Goal: Task Accomplishment & Management: Manage account settings

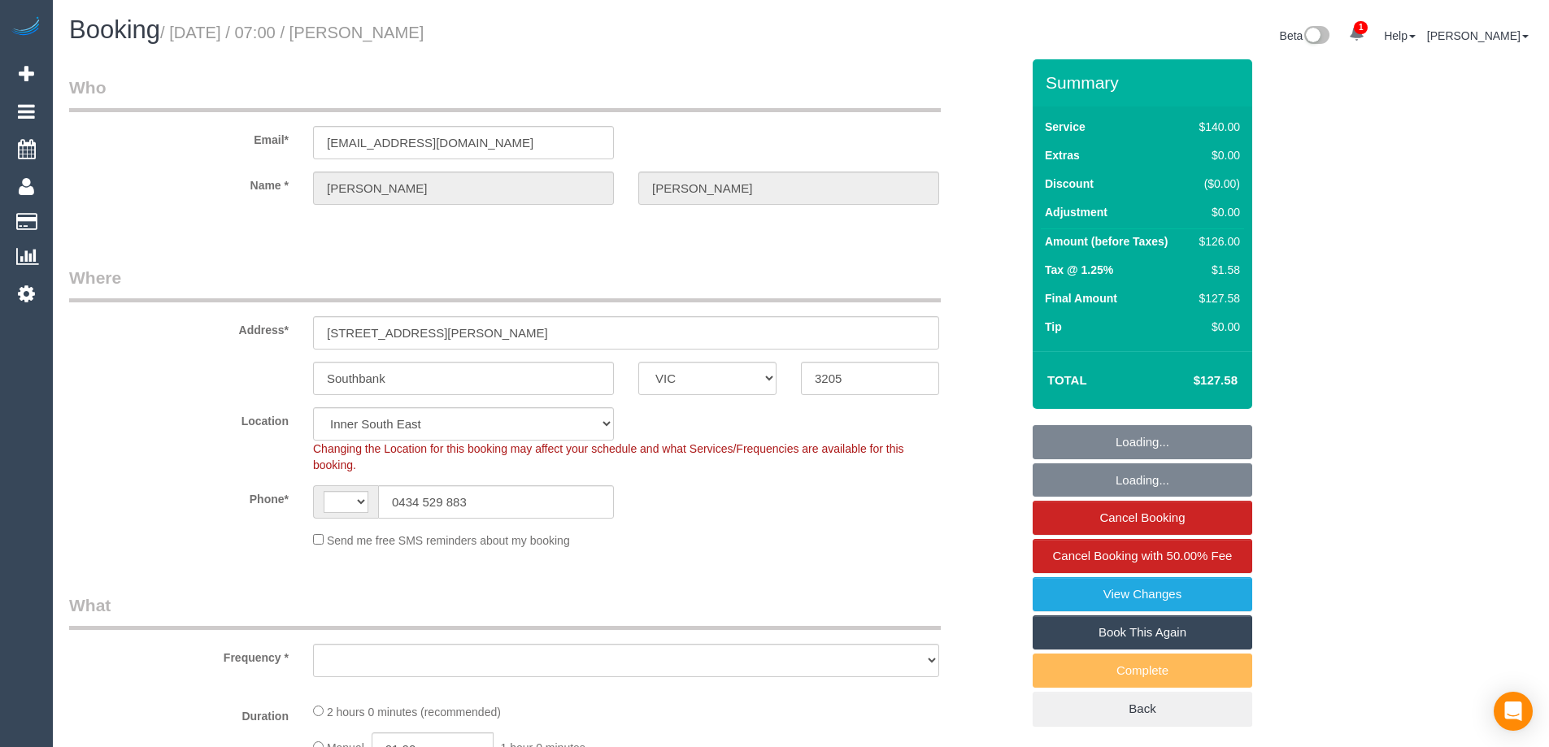
select select "VIC"
select select "string:stripe-pm_1Ledih2GScqysDRVSYQmfykY"
select select "number:28"
select select "number:14"
select select "number:18"
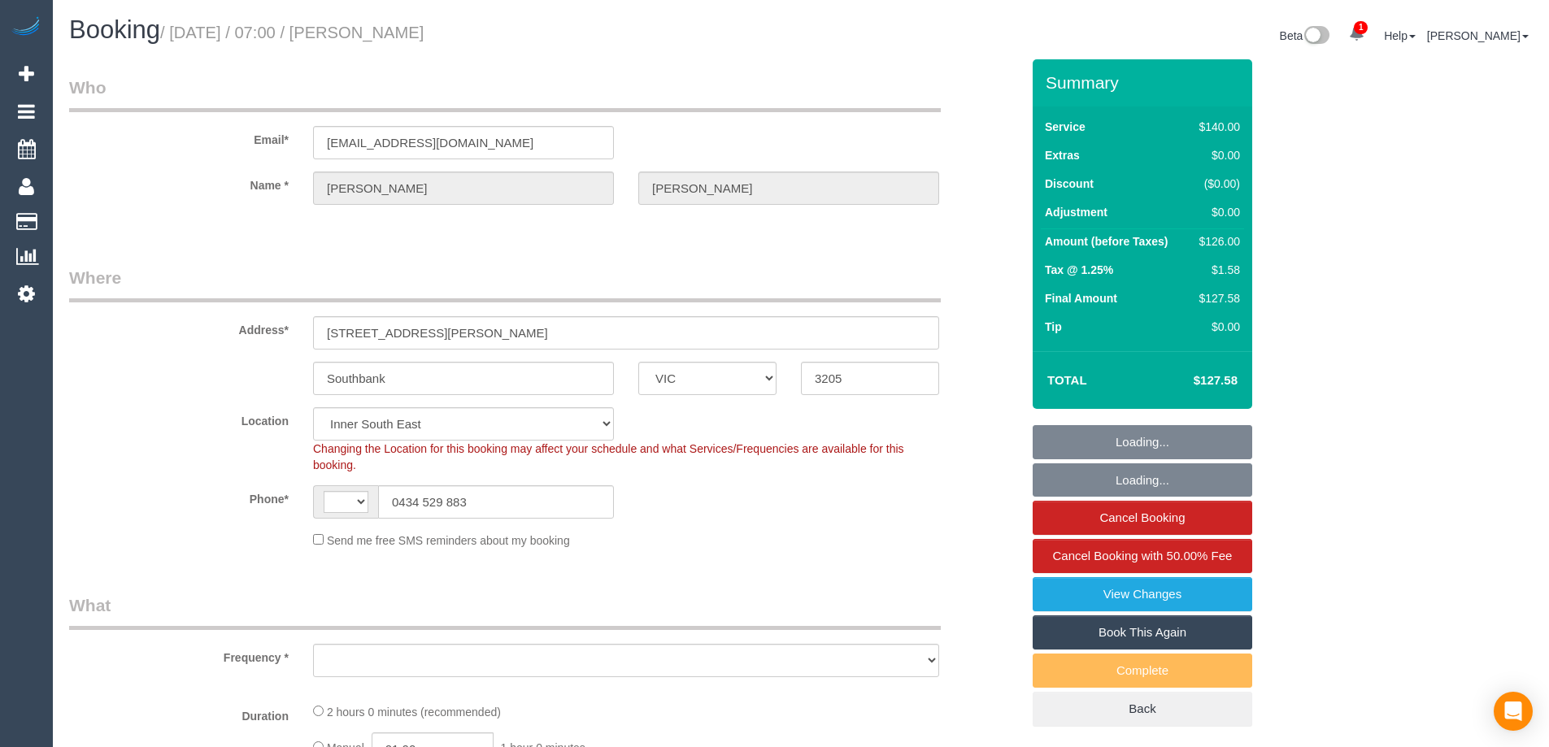
select select "number:22"
select select "number:34"
select select "number:26"
select select "string:AU"
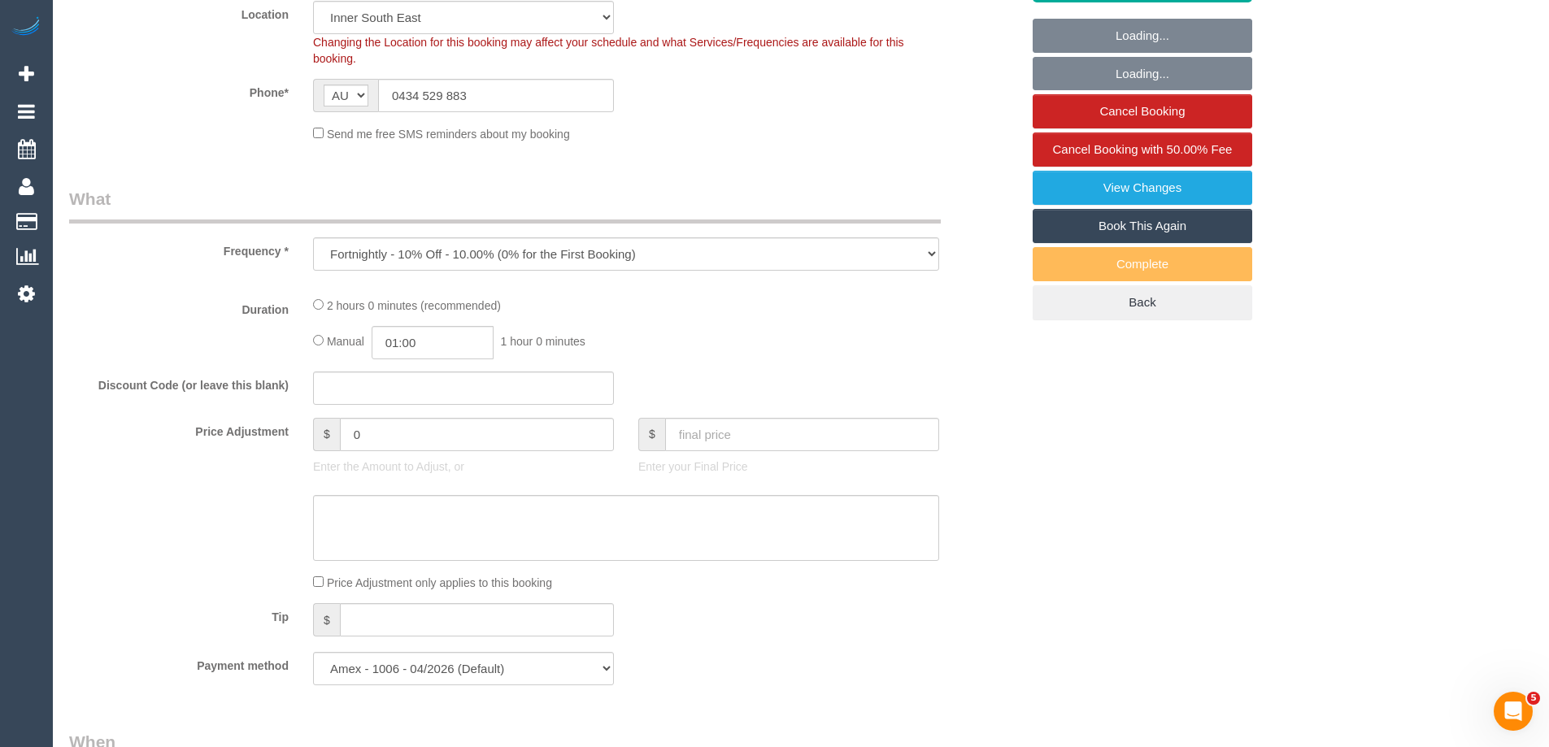
select select "object:1493"
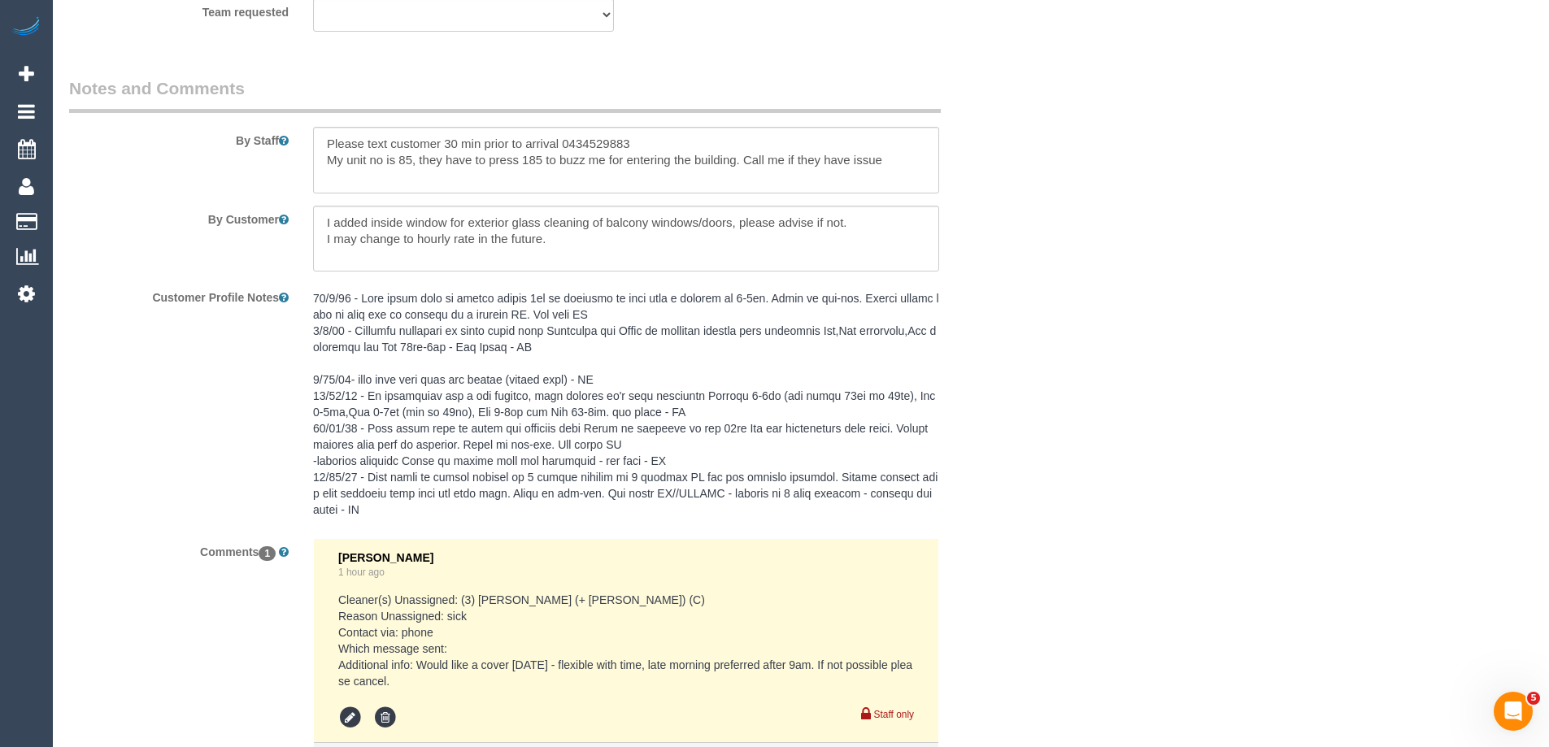
scroll to position [2872, 0]
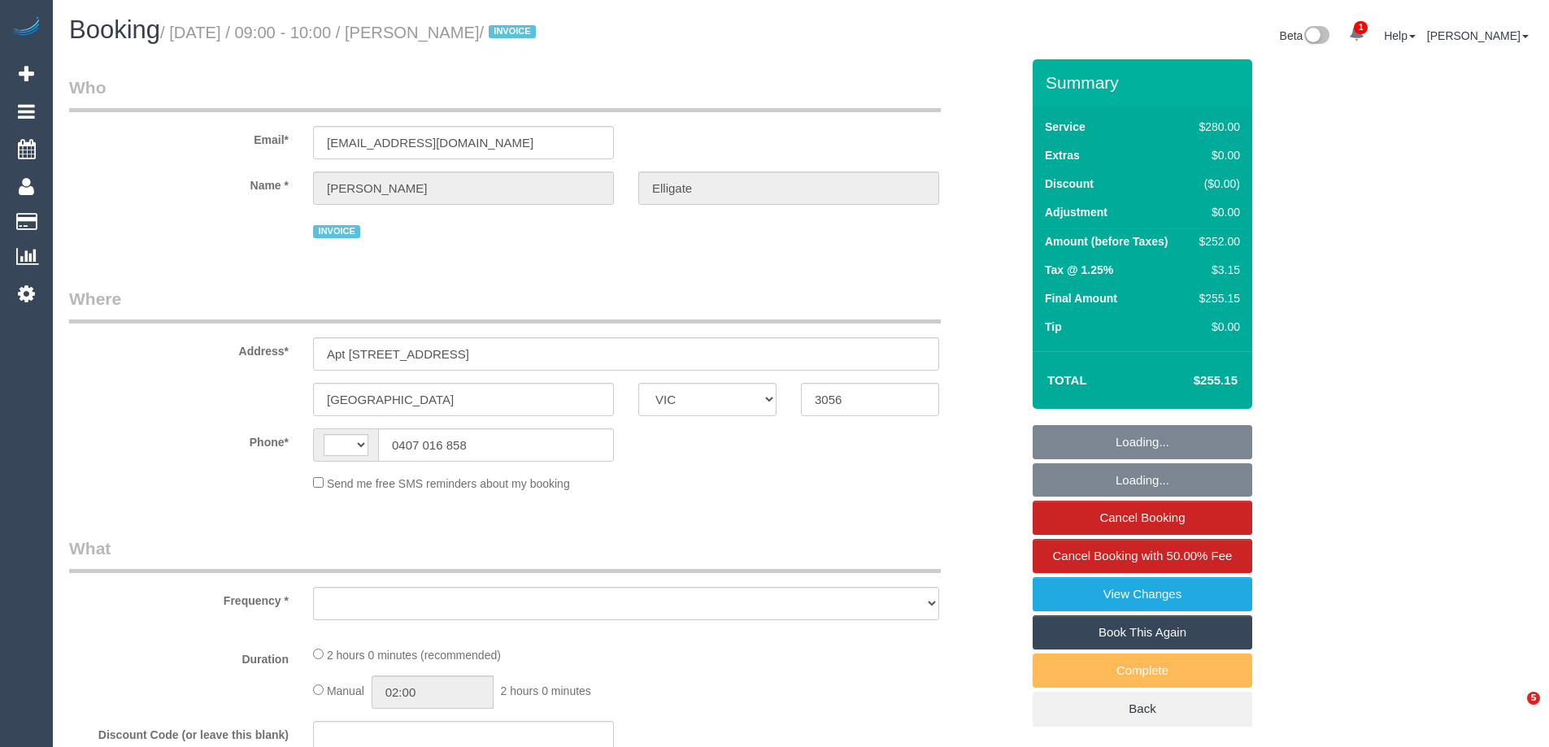
select select "VIC"
select select "object:278"
select select "string:AU"
select select "number:28"
select select "number:14"
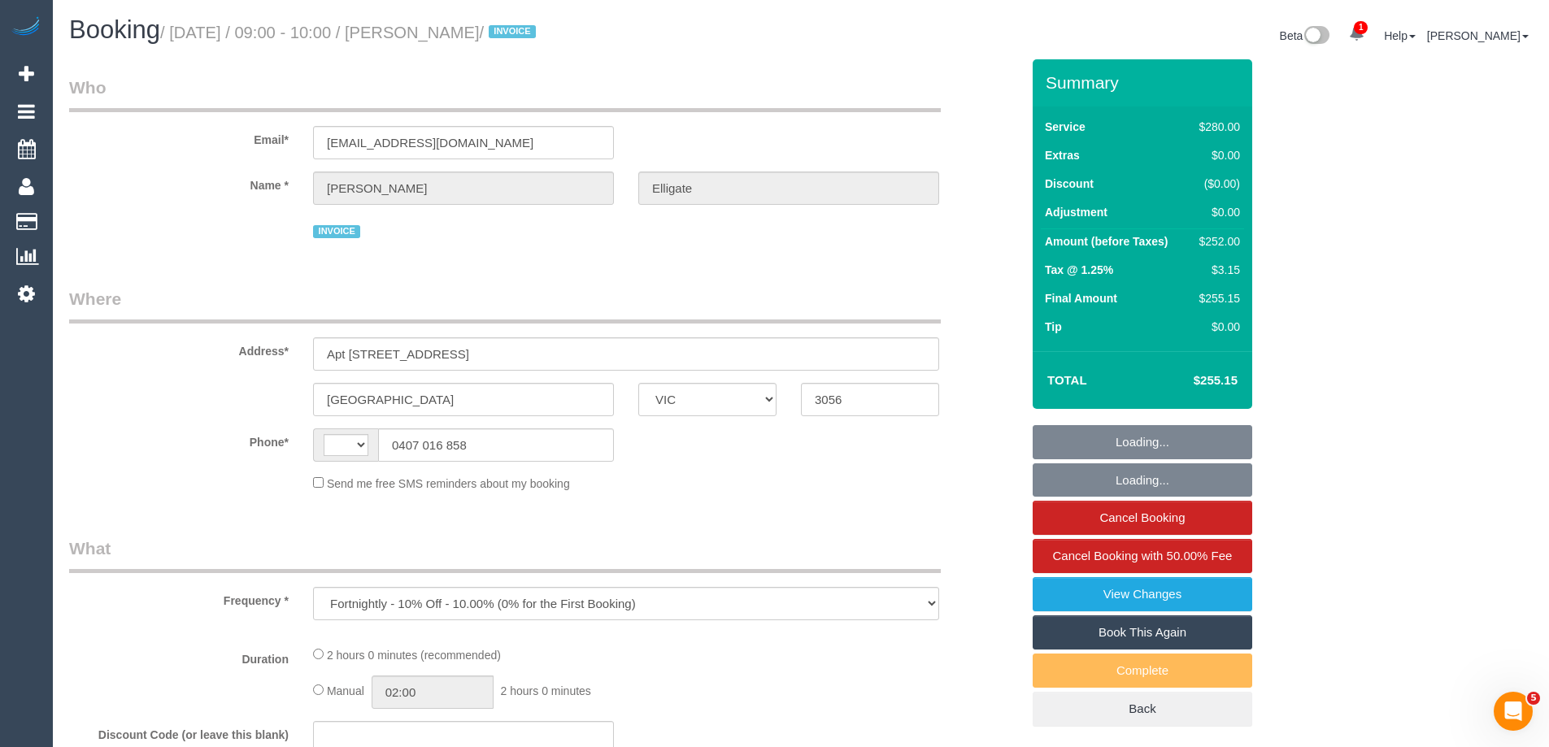
select select "number:18"
select select "number:36"
select select "number:34"
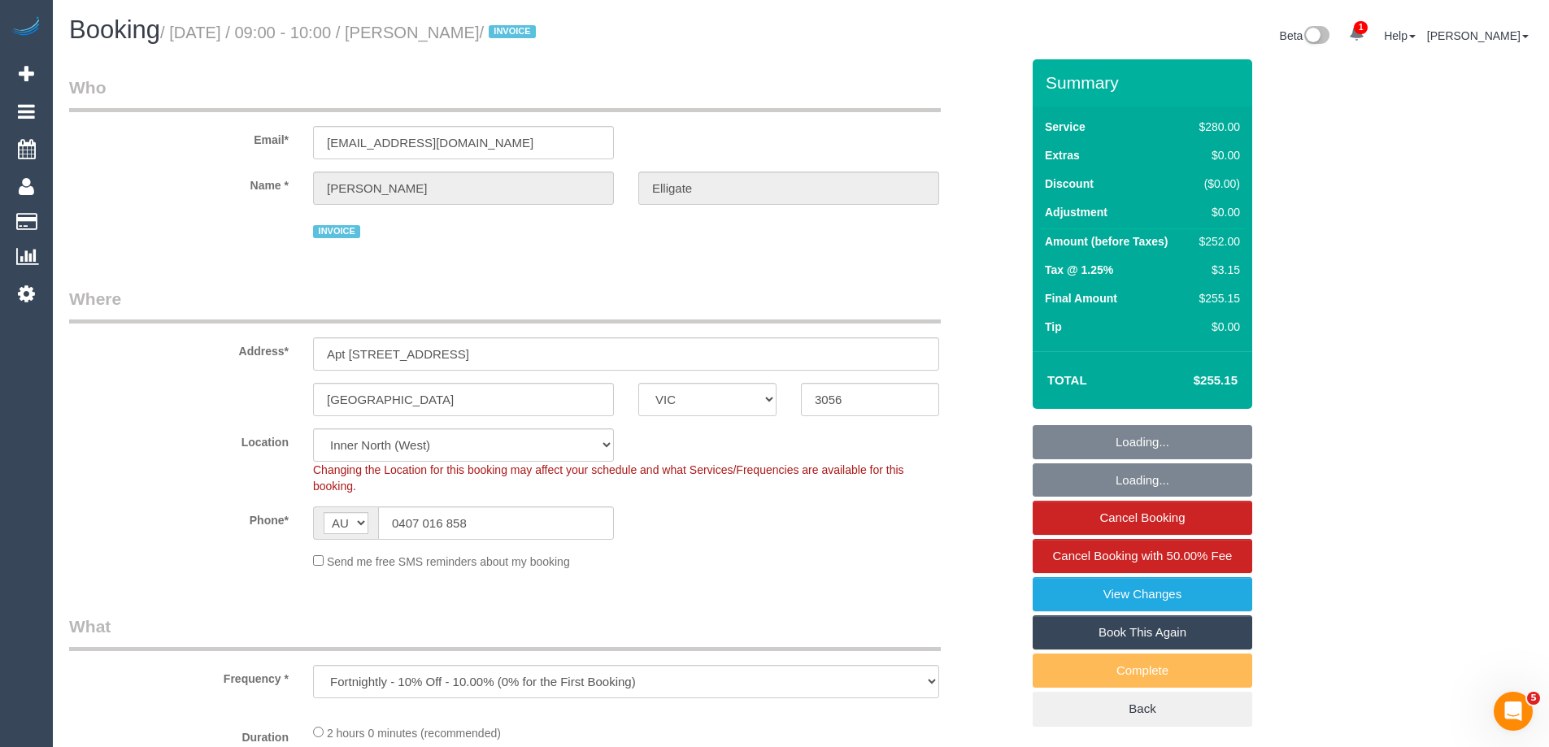
select select "2"
select select "object:1797"
select select "VIC"
select select "number:28"
select select "number:14"
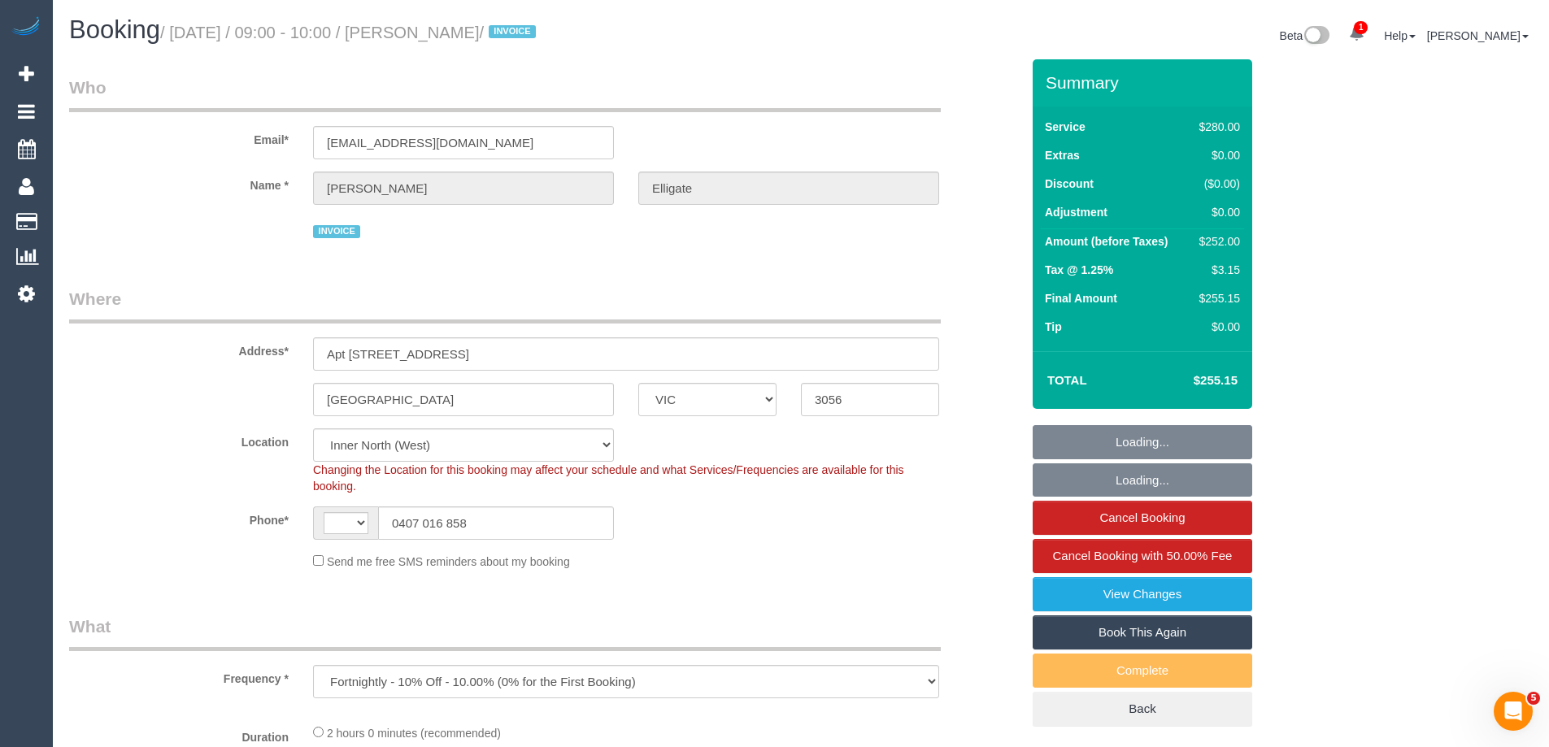
select select "number:18"
select select "number:36"
select select "number:34"
select select "string:AU"
select select "2"
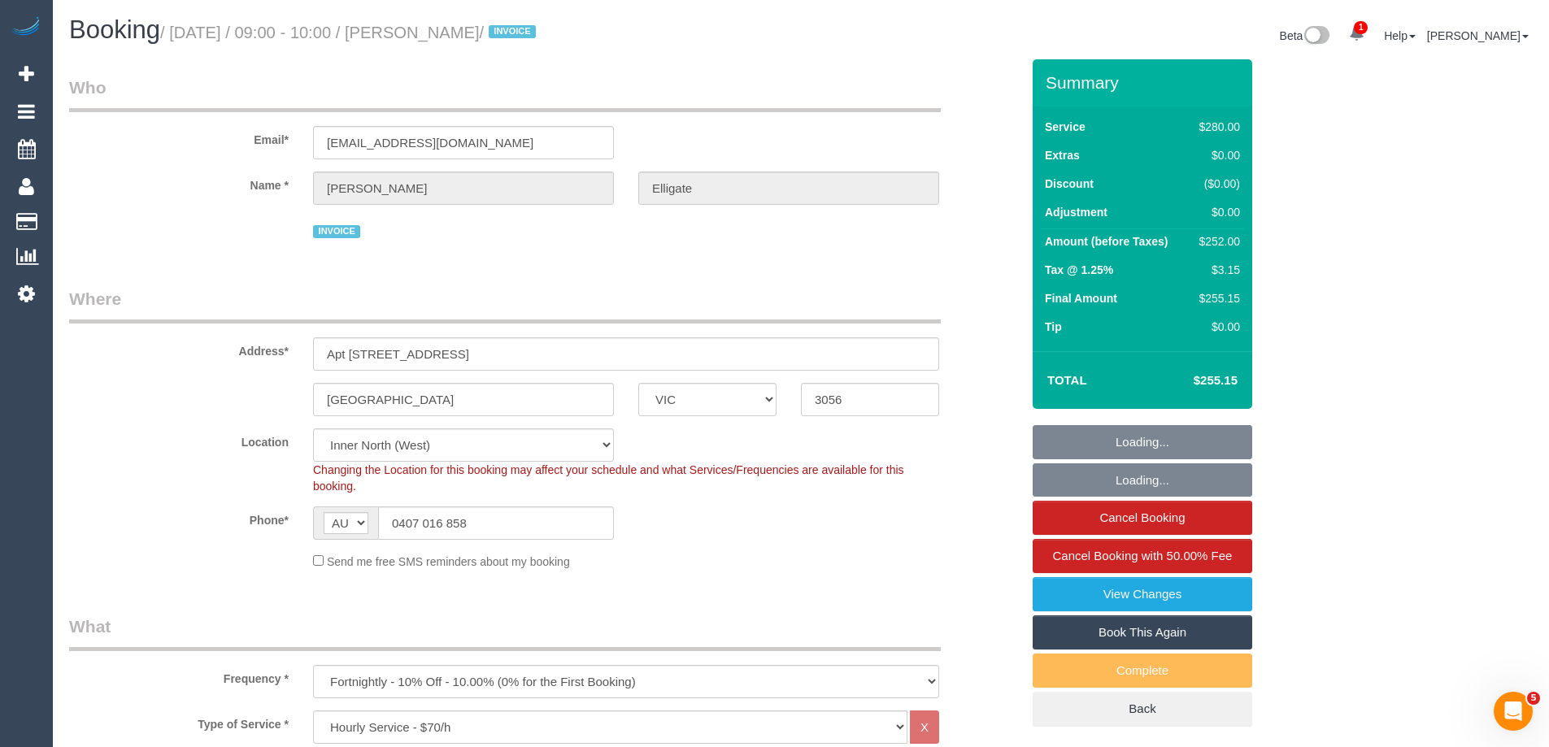
select select "object:1784"
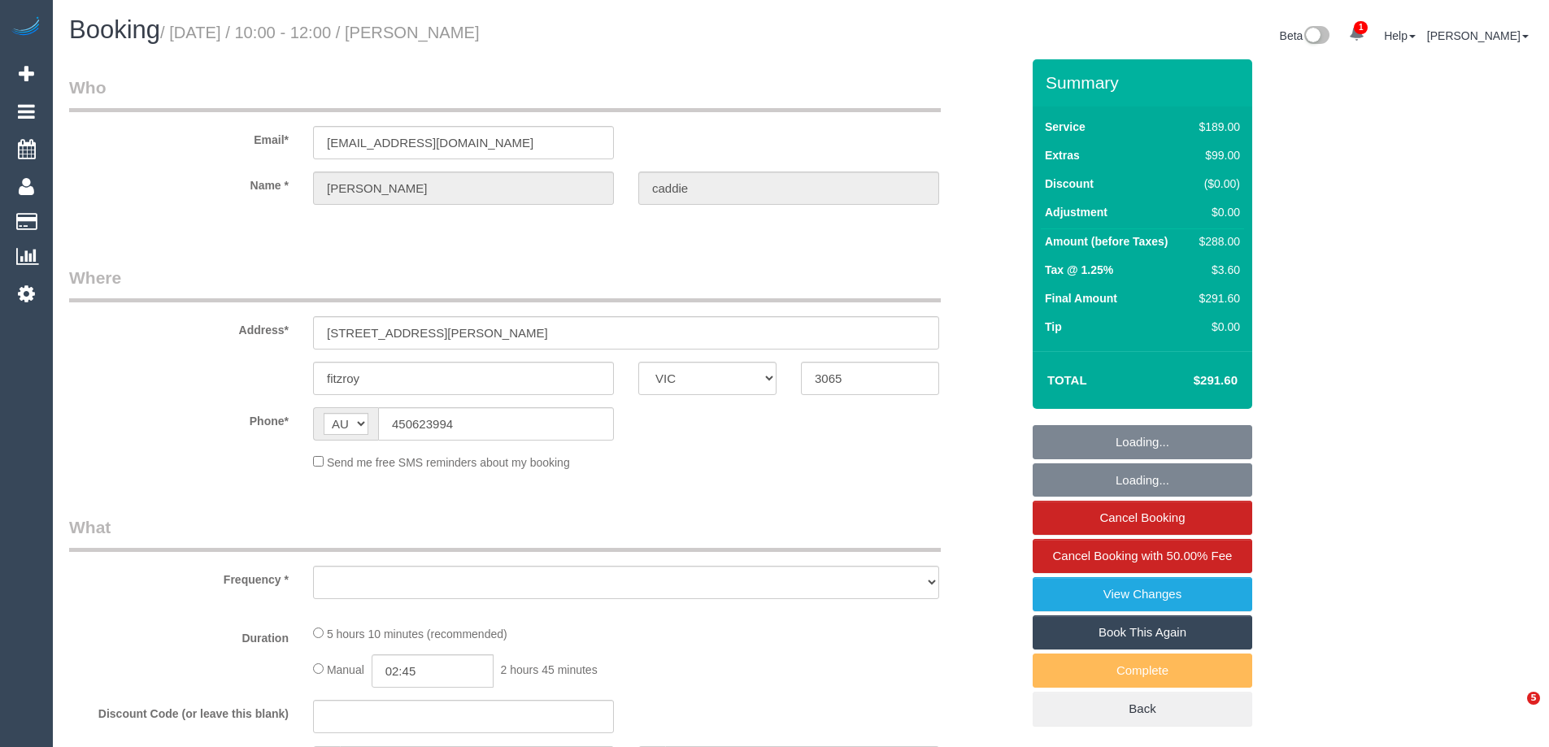
select select "VIC"
select select "string:stripe-pm_1QwCbO2GScqysDRViJjJNACY"
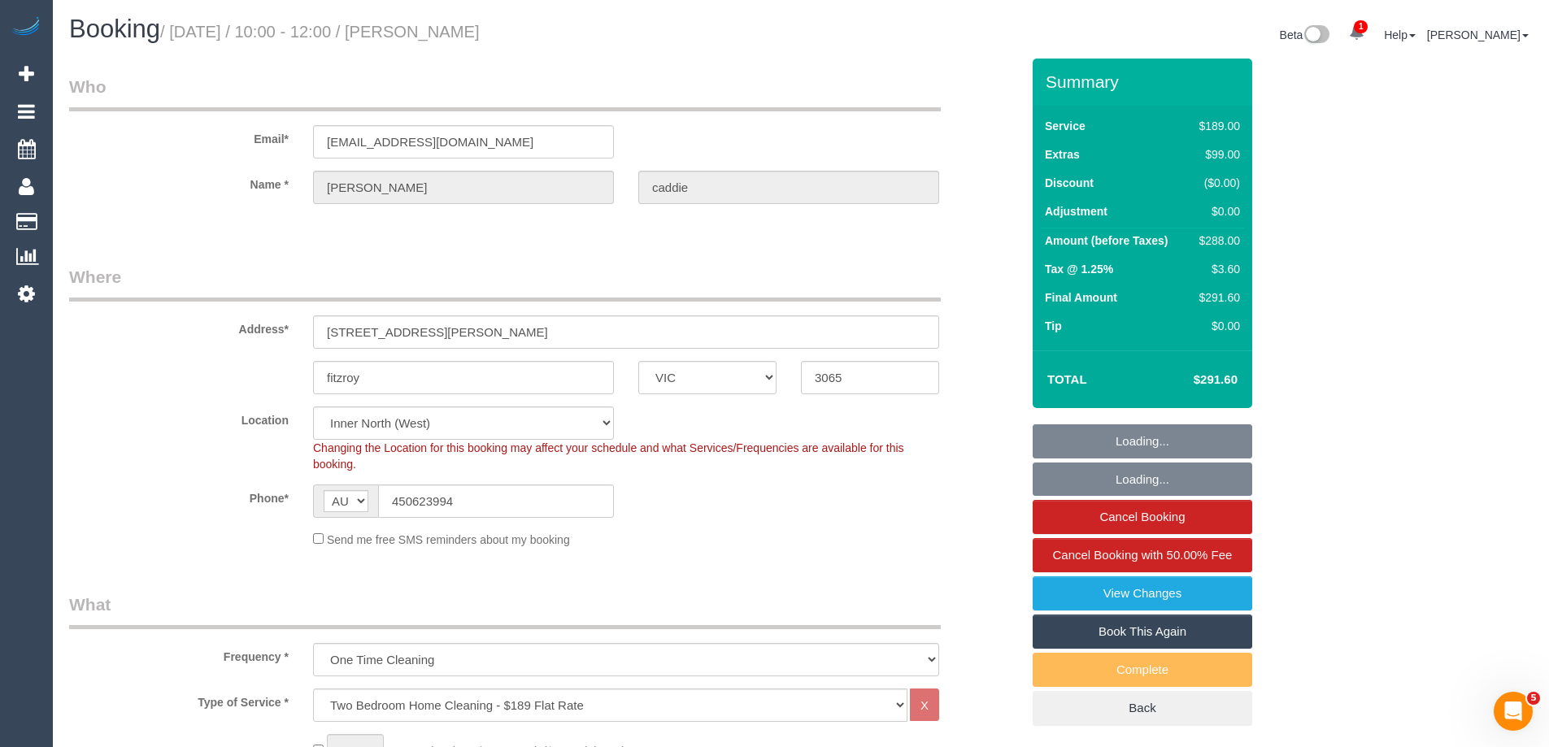
select select "object:1740"
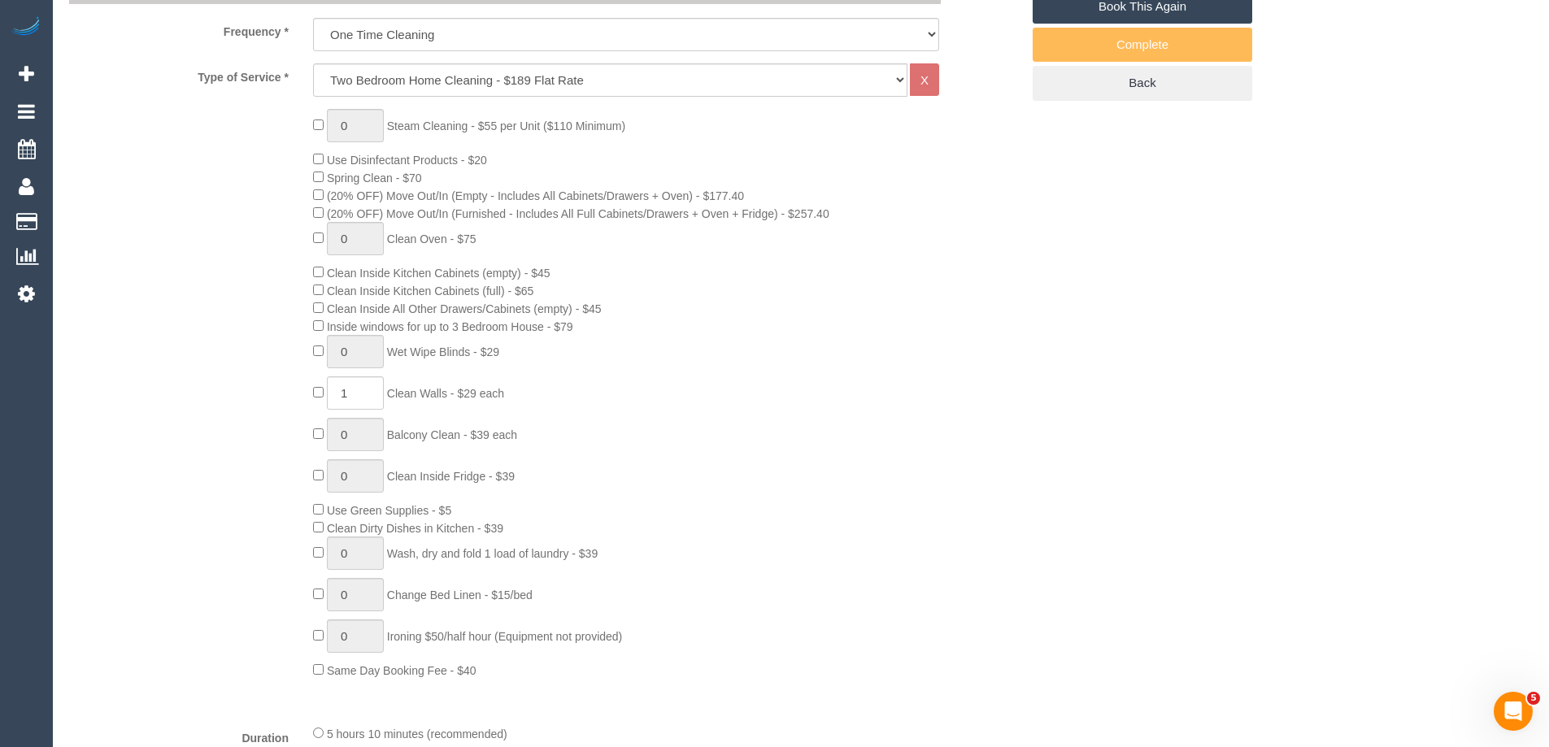
select select "number:28"
select select "number:14"
select select "number:19"
select select "number:23"
select select "number:13"
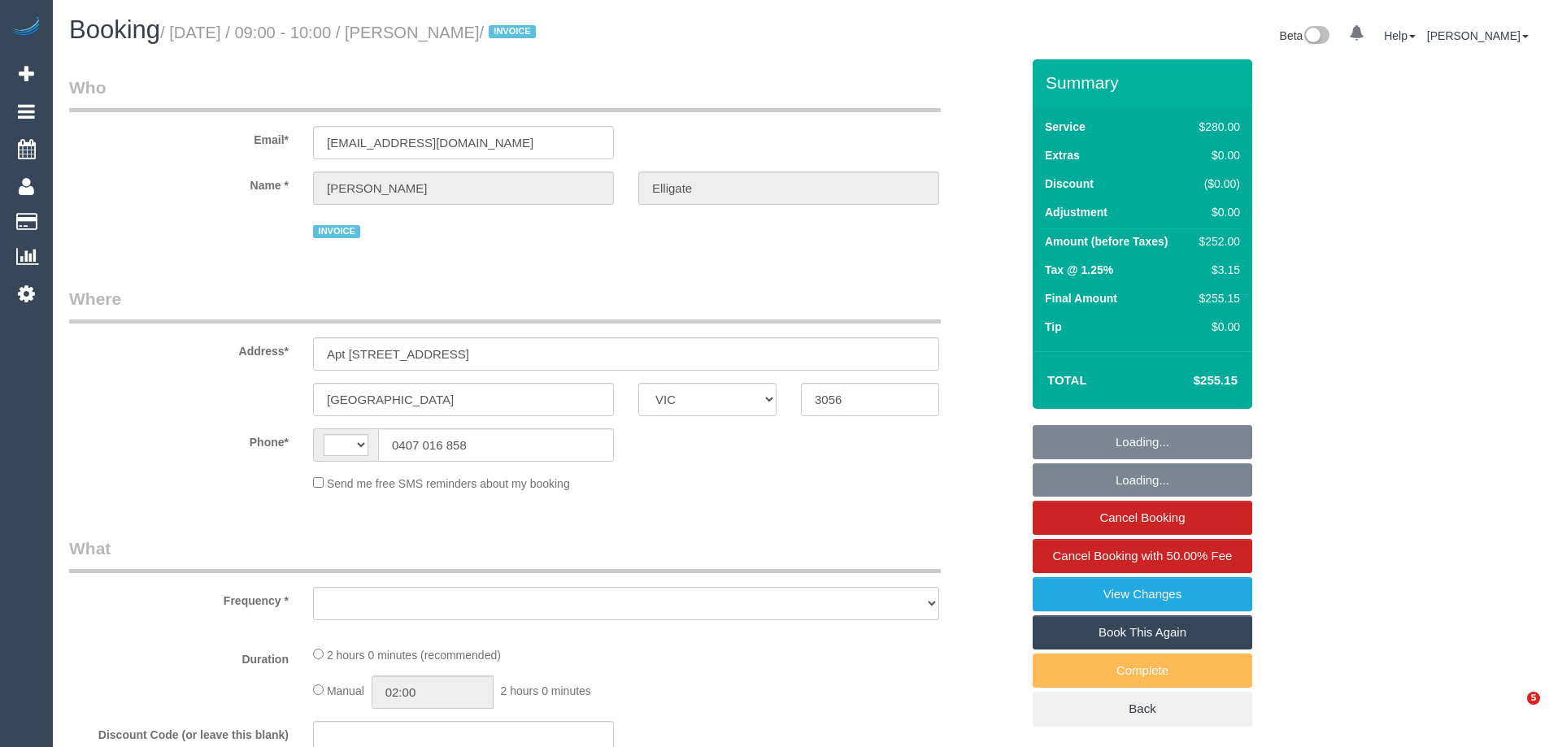
select select "VIC"
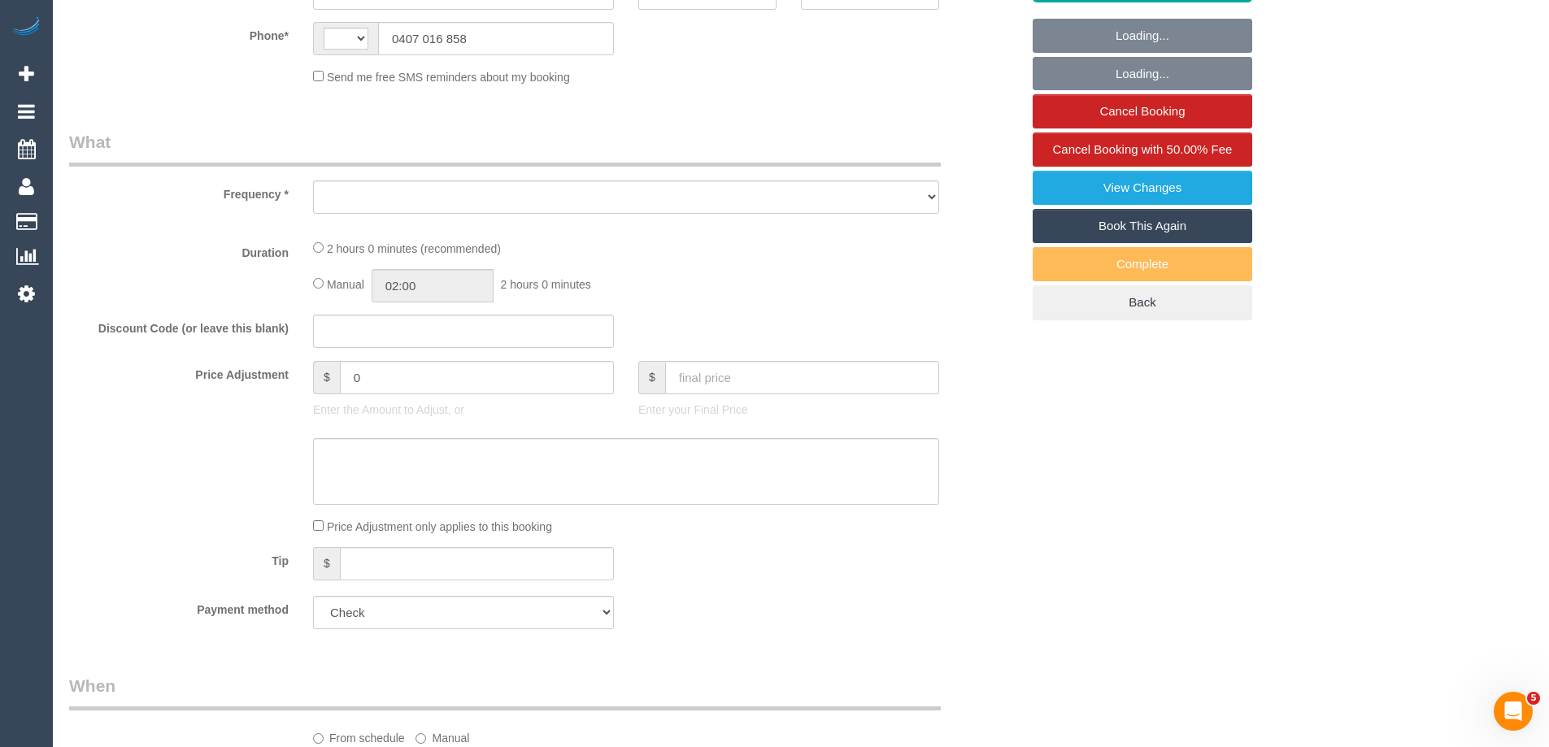
select select "string:AU"
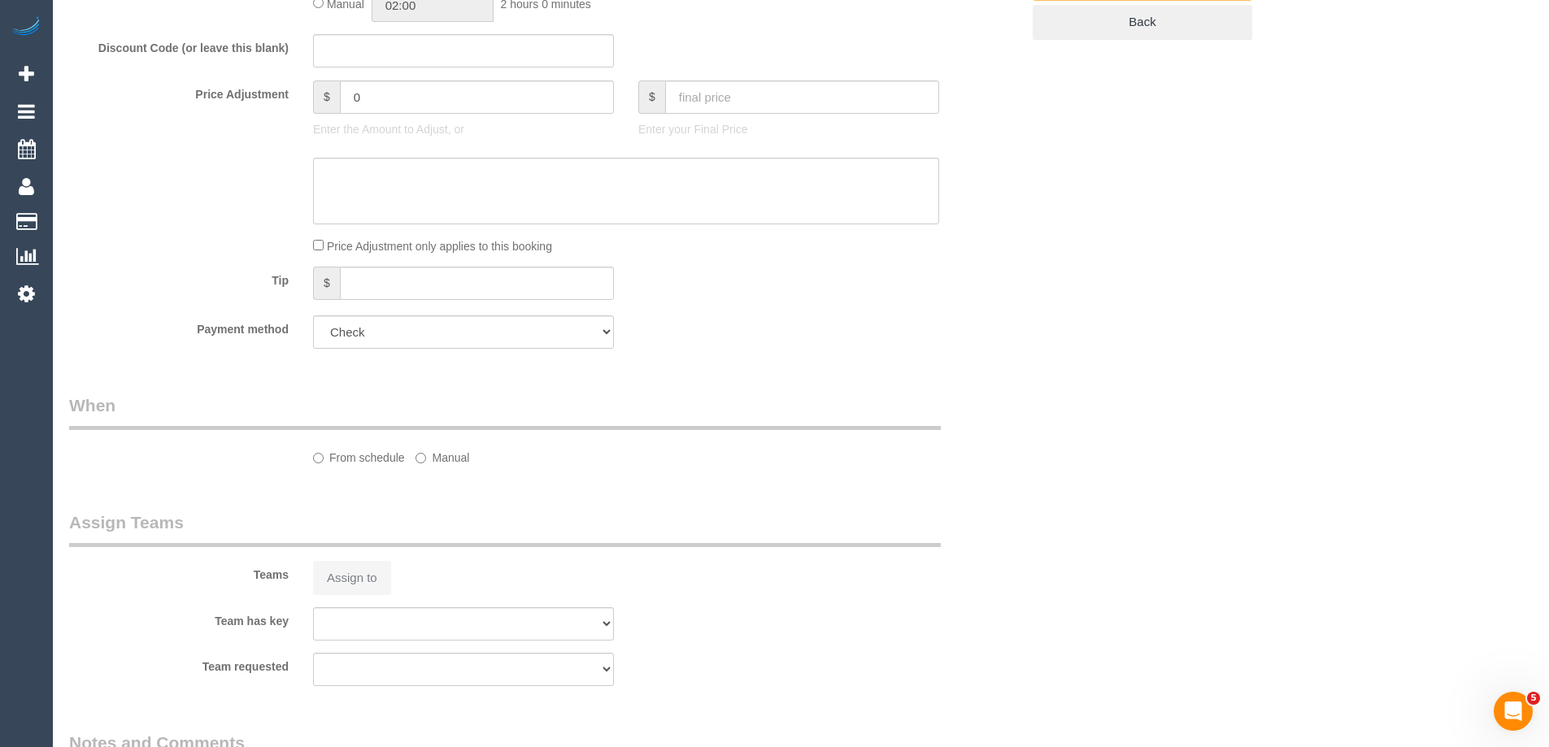
select select "object:567"
select select "2"
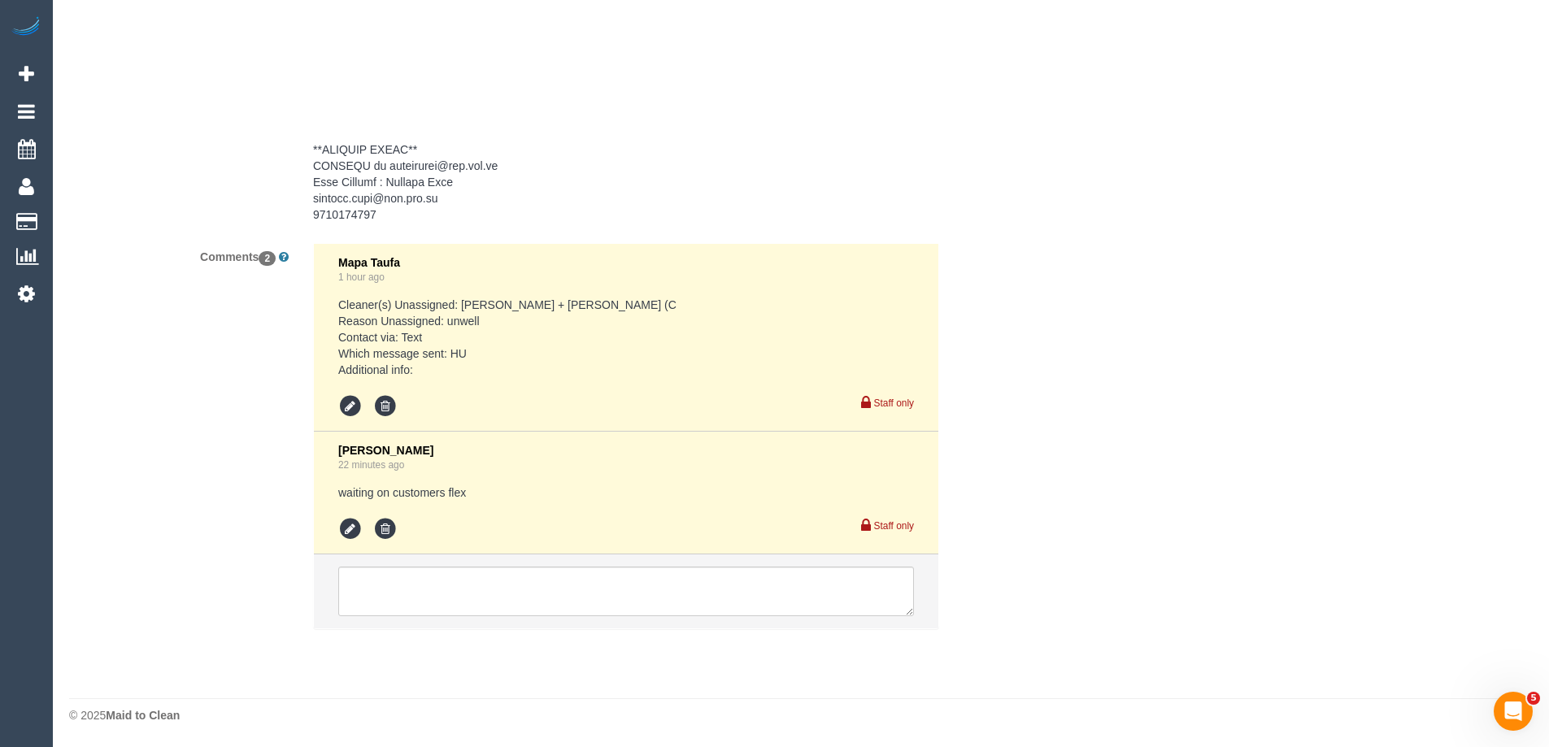
select select "number:28"
select select "number:14"
select select "number:18"
select select "number:36"
select select "number:34"
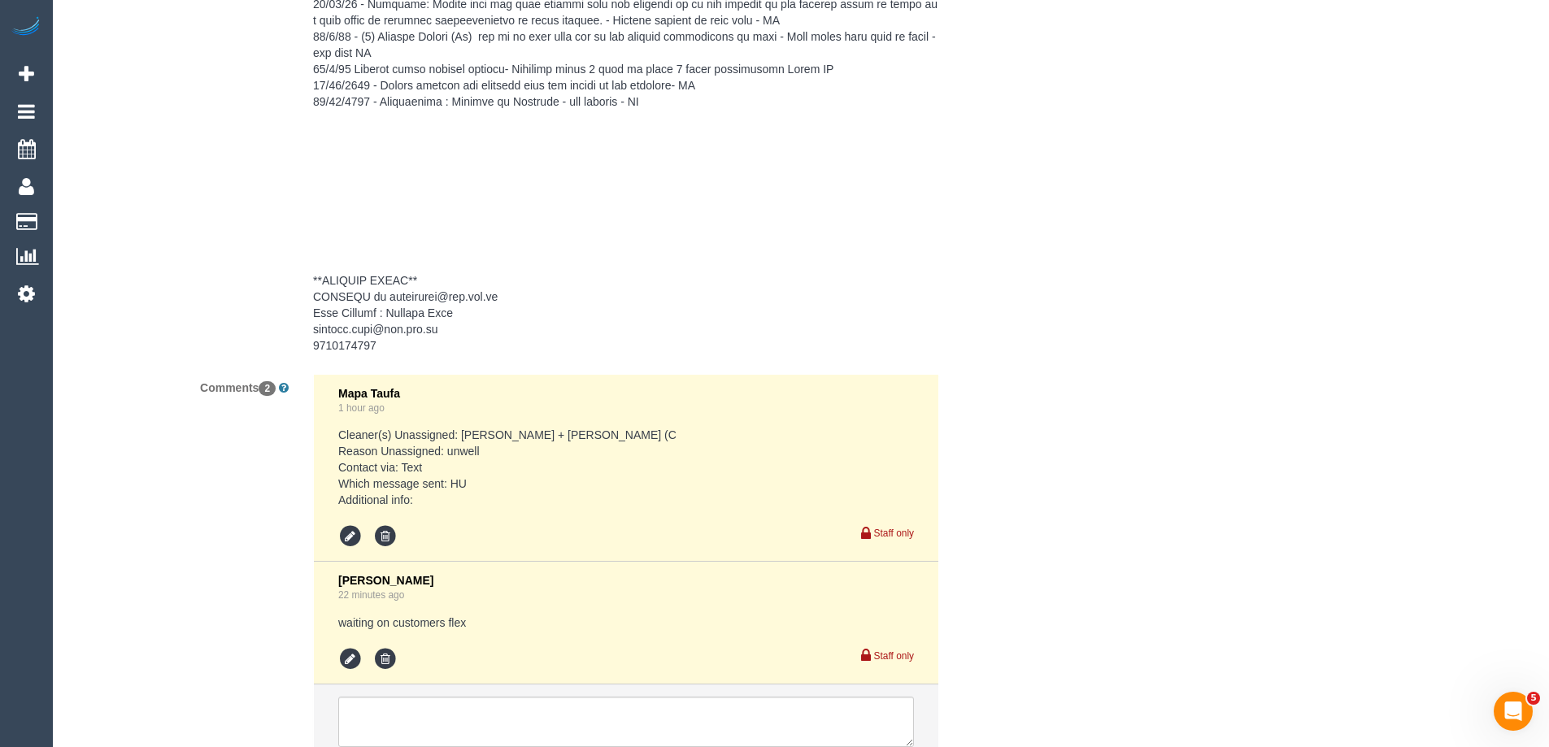
scroll to position [3260, 0]
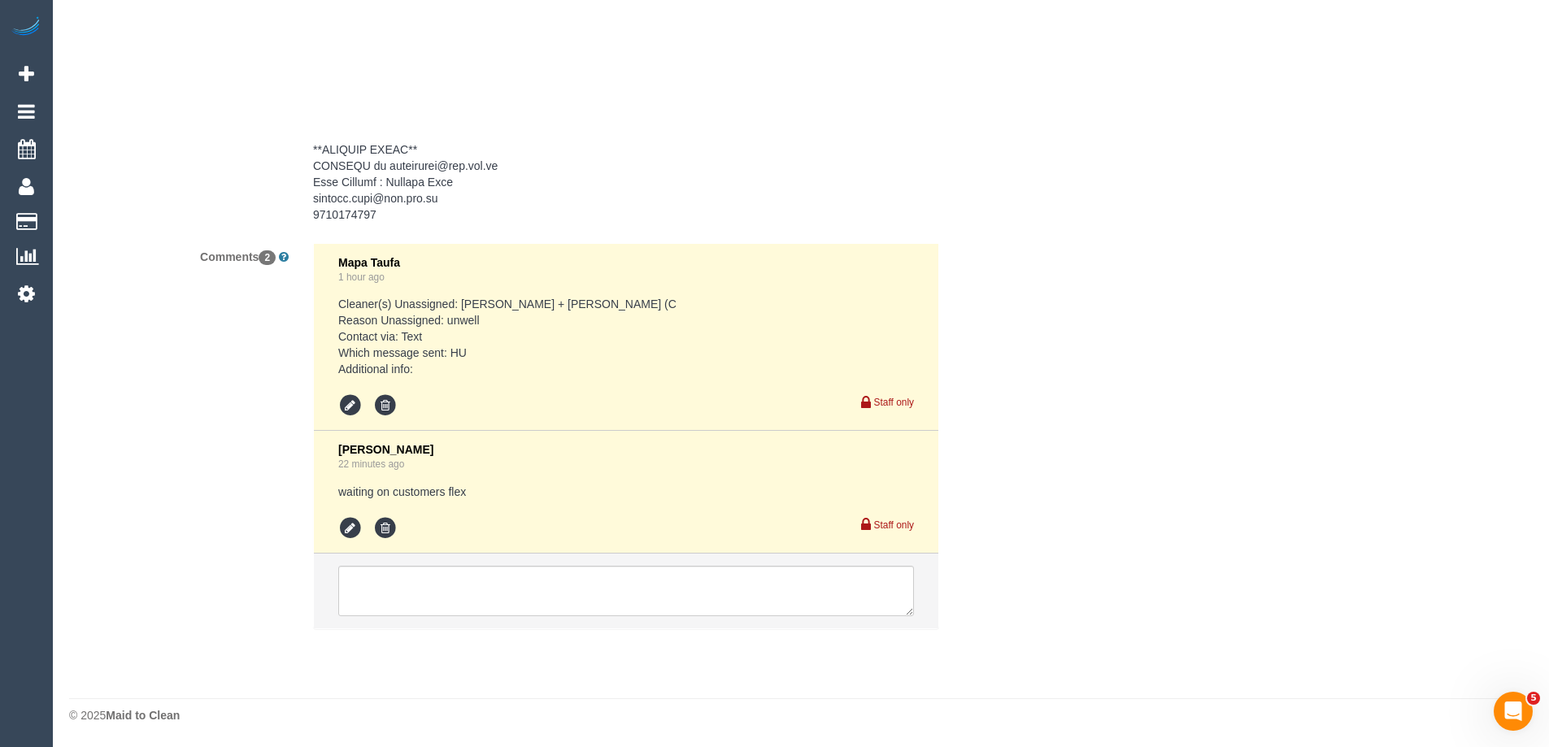
select select "object:1797"
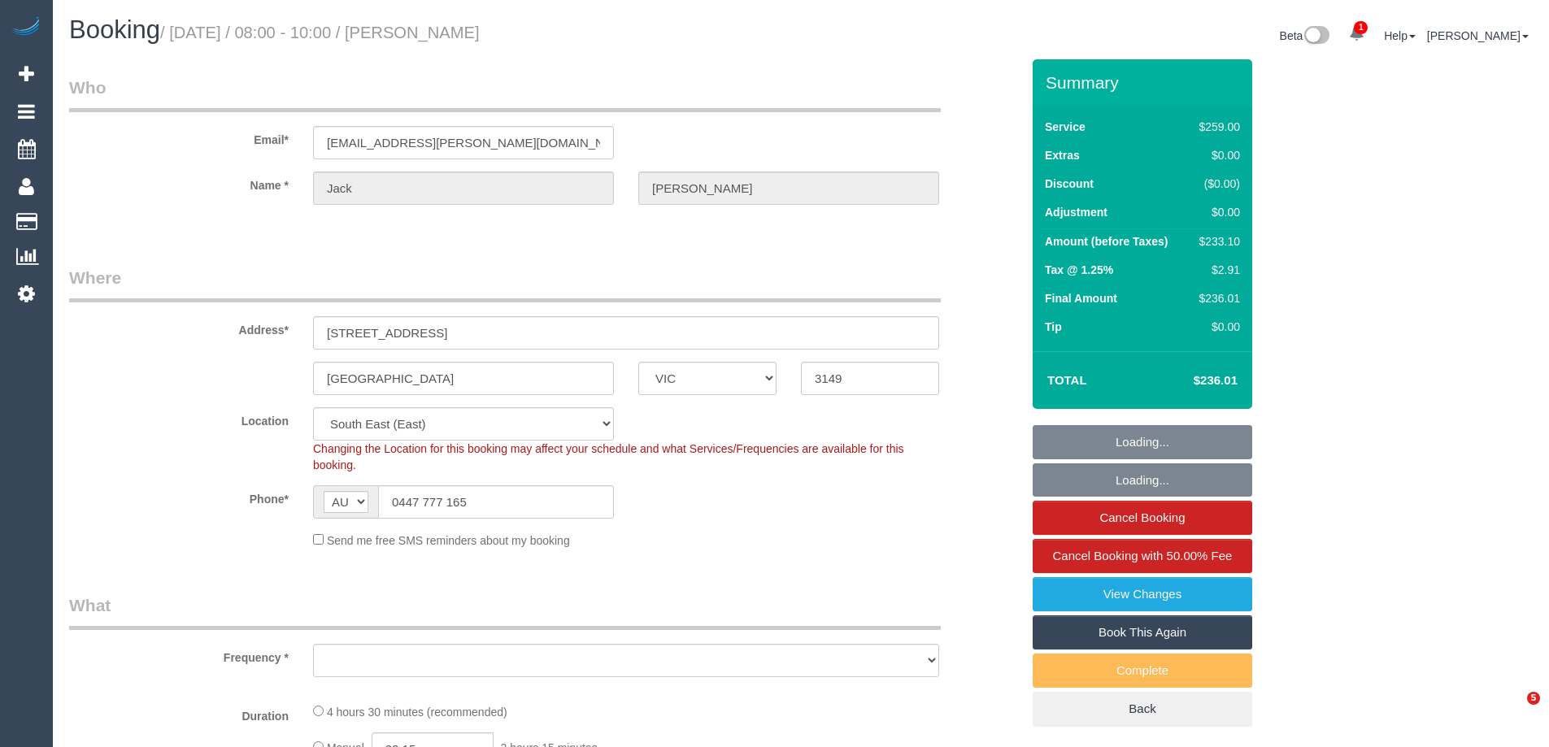
select select "VIC"
select select "object:800"
select select "number:30"
select select "number:14"
select select "number:19"
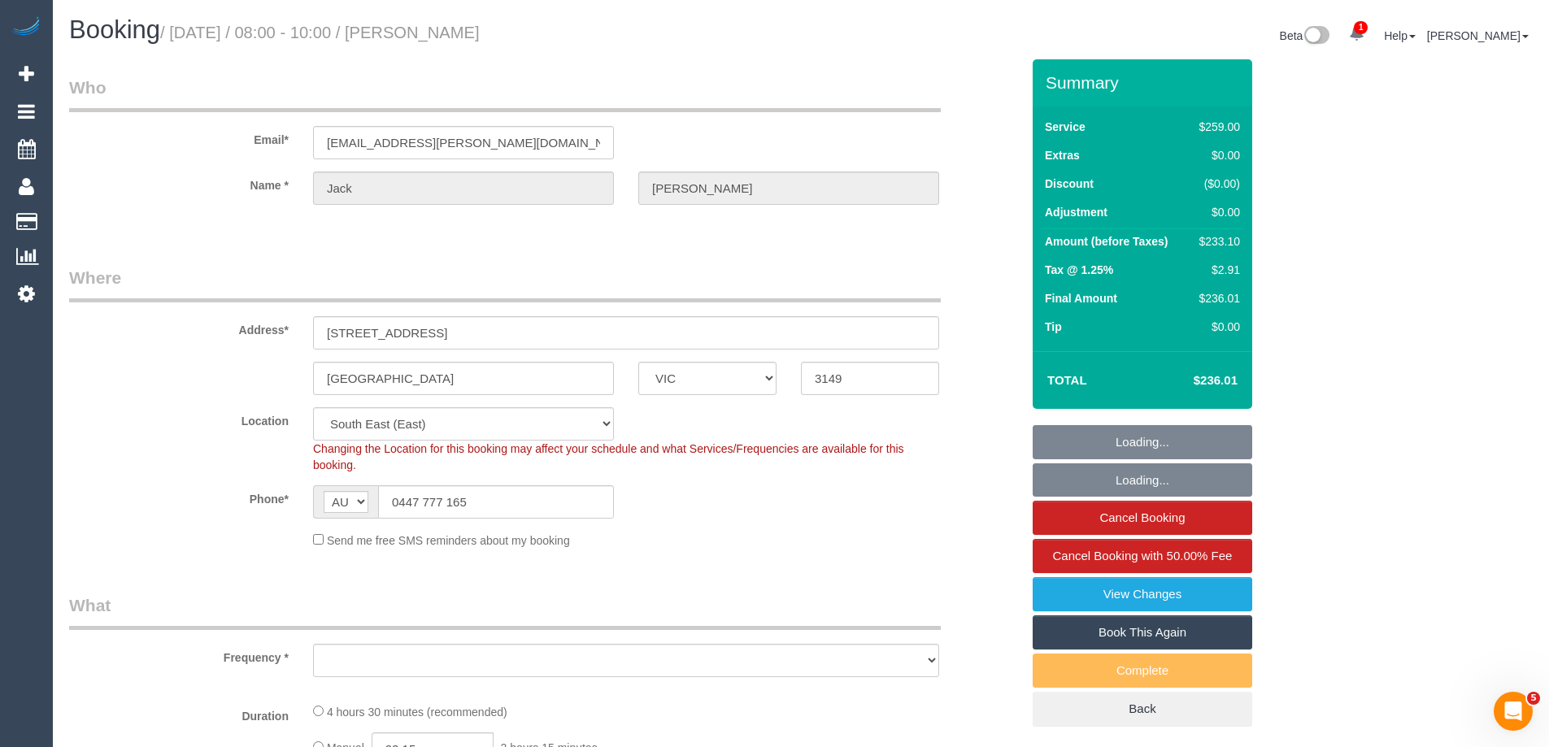
select select "number:24"
select select "number:33"
select select "number:11"
select select "object:1335"
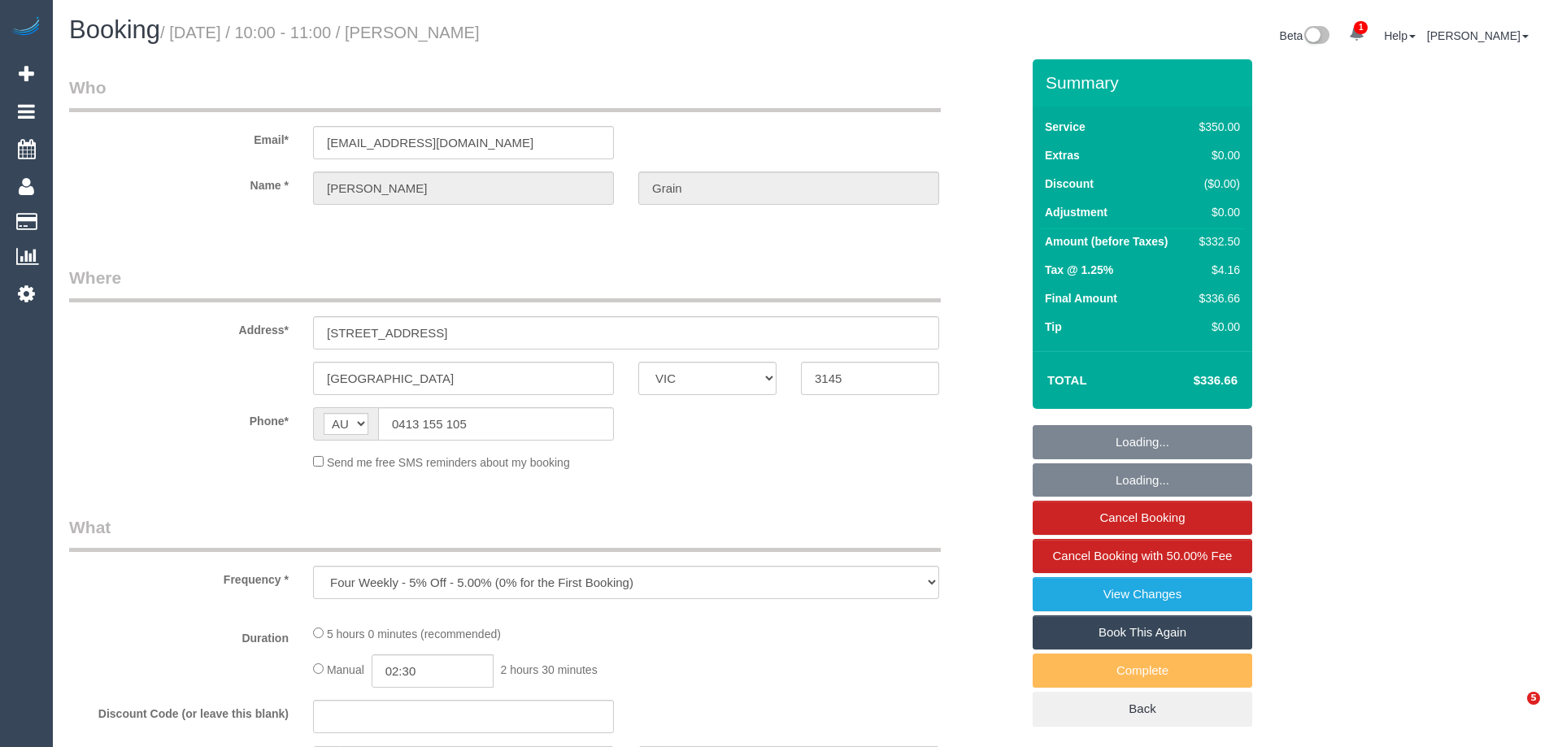
select select "VIC"
select select "string:stripe-pm_1NdO782GScqysDRVEBuOWVeq"
select select "300"
select select "number:32"
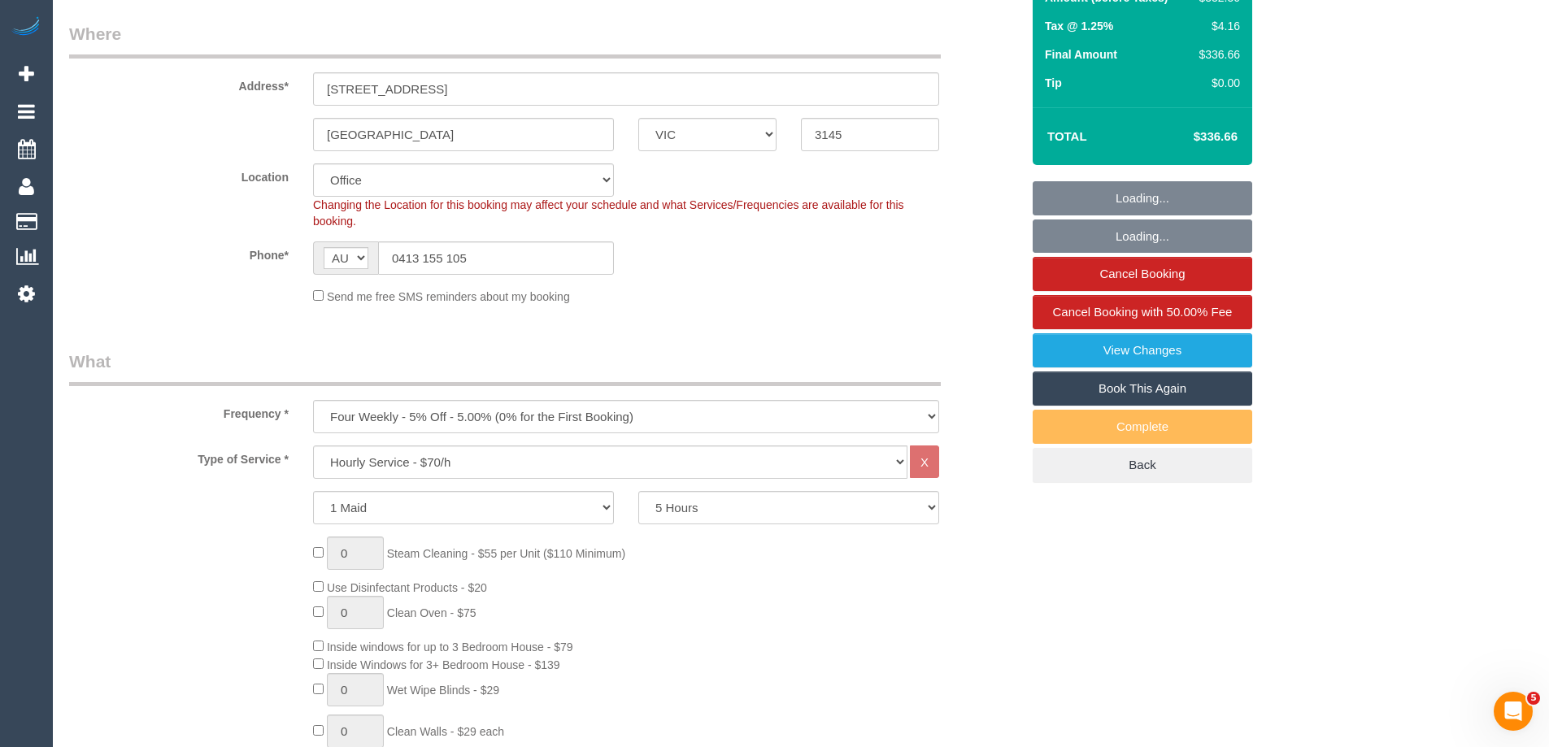
select select "object:2267"
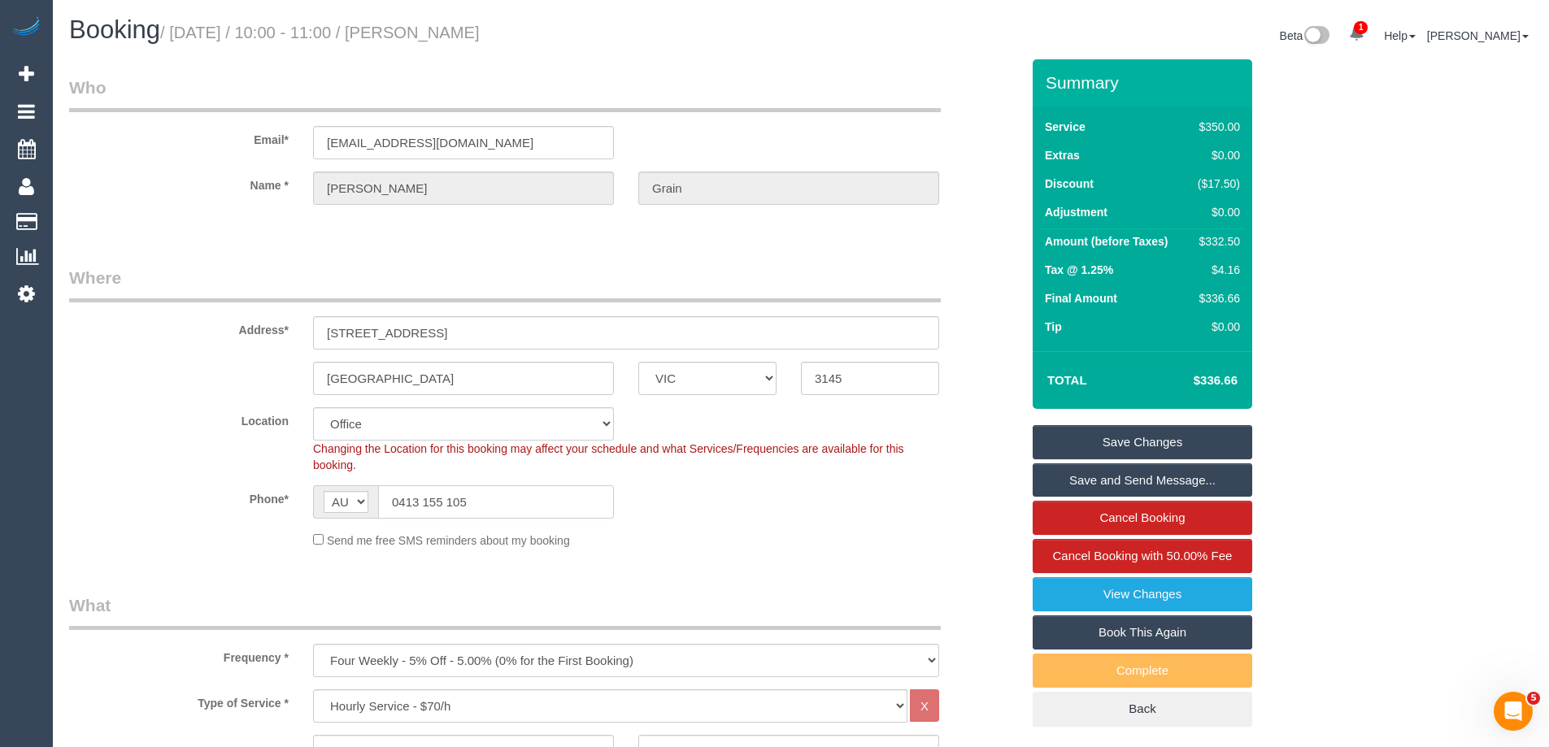
drag, startPoint x: 510, startPoint y: 509, endPoint x: 246, endPoint y: 503, distance: 263.4
click at [247, 506] on div "Phone* AF AL DZ AD AO AI AQ AG AR AM AW AU AT AZ BS BH BD BB BY BE BZ BJ BM BT …" at bounding box center [544, 501] width 975 height 33
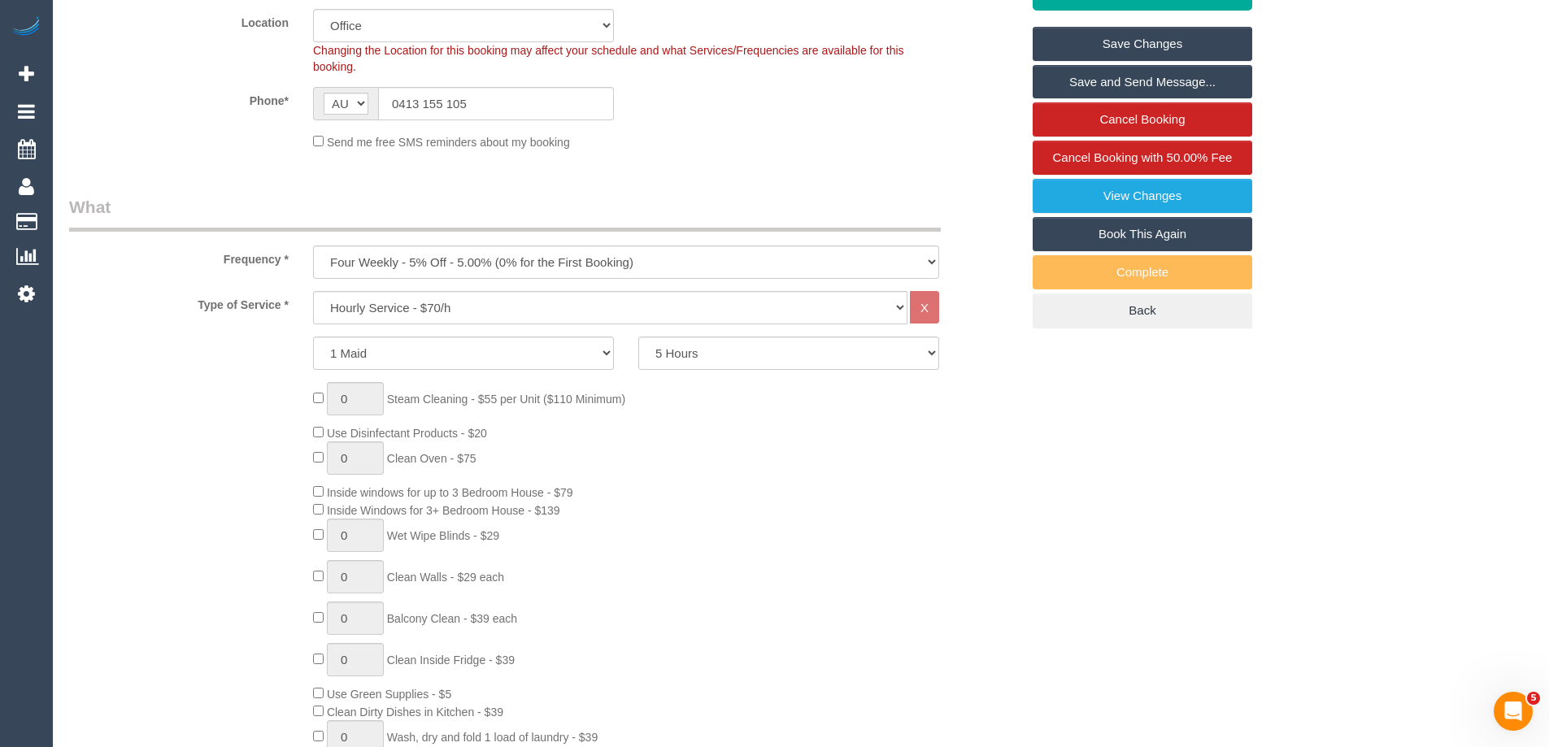
scroll to position [406, 0]
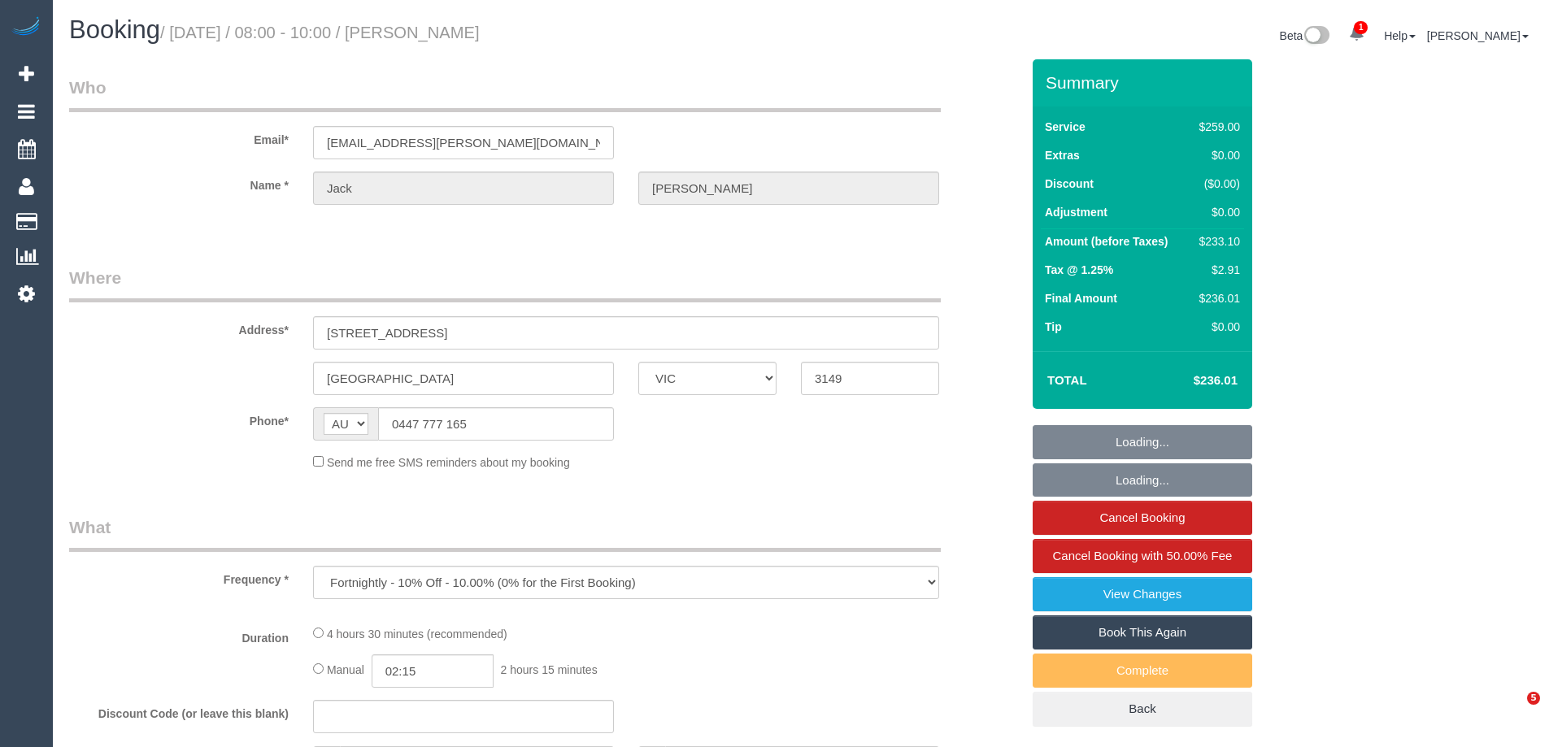
select select "VIC"
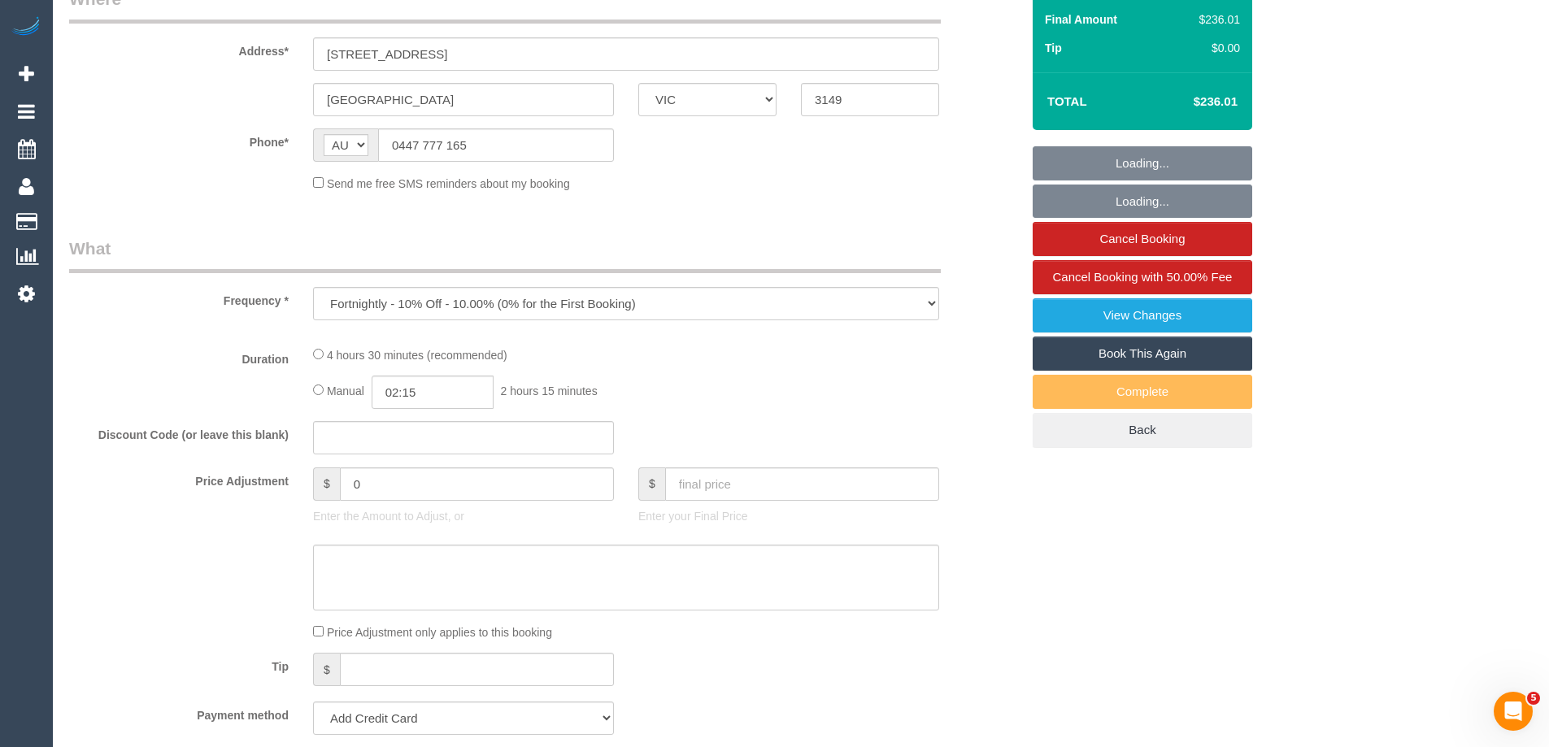
select select "string:stripe-pm_1RrvYX2GScqysDRV3I0sJlLW"
select select "number:30"
select select "number:14"
select select "number:19"
select select "number:24"
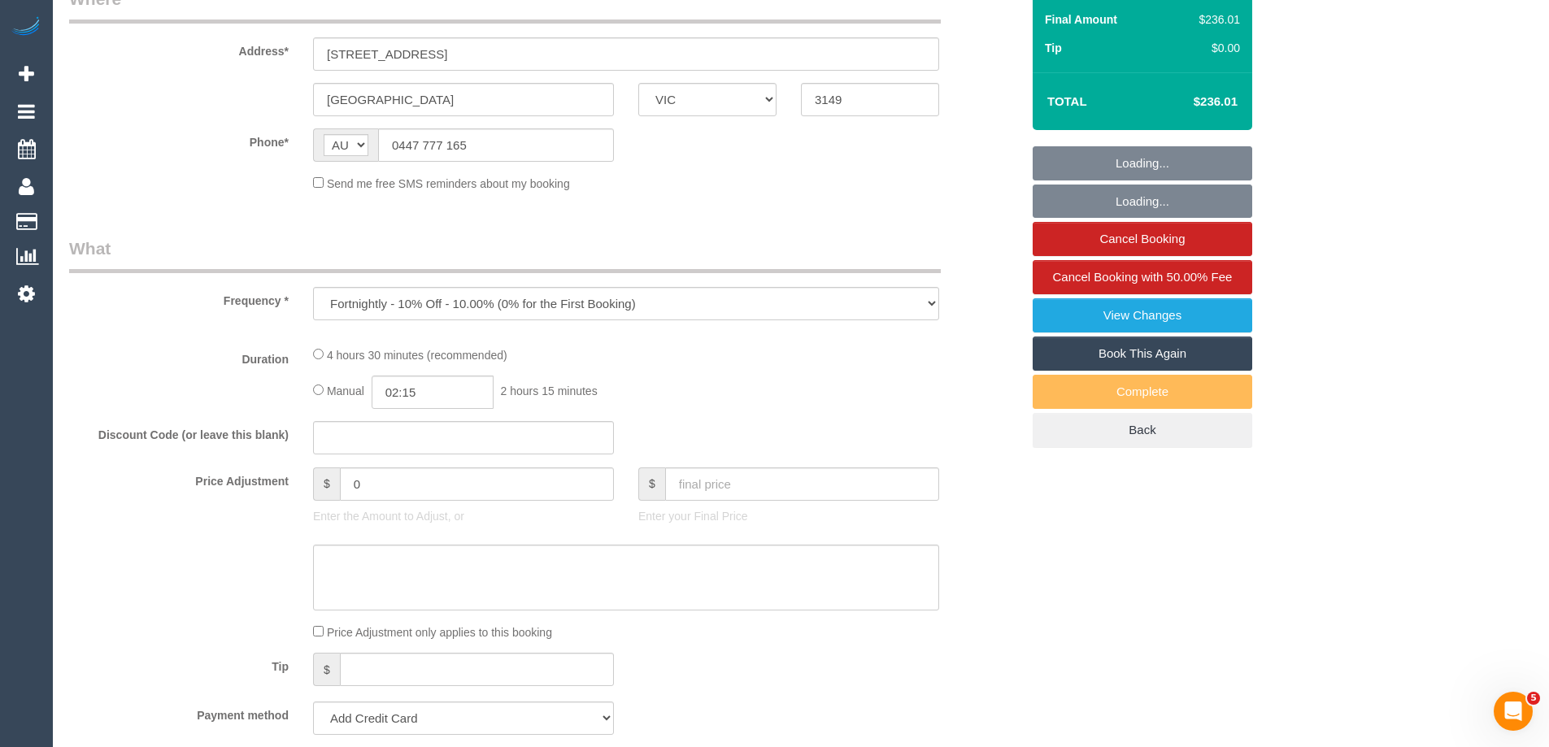
select select "number:33"
select select "number:11"
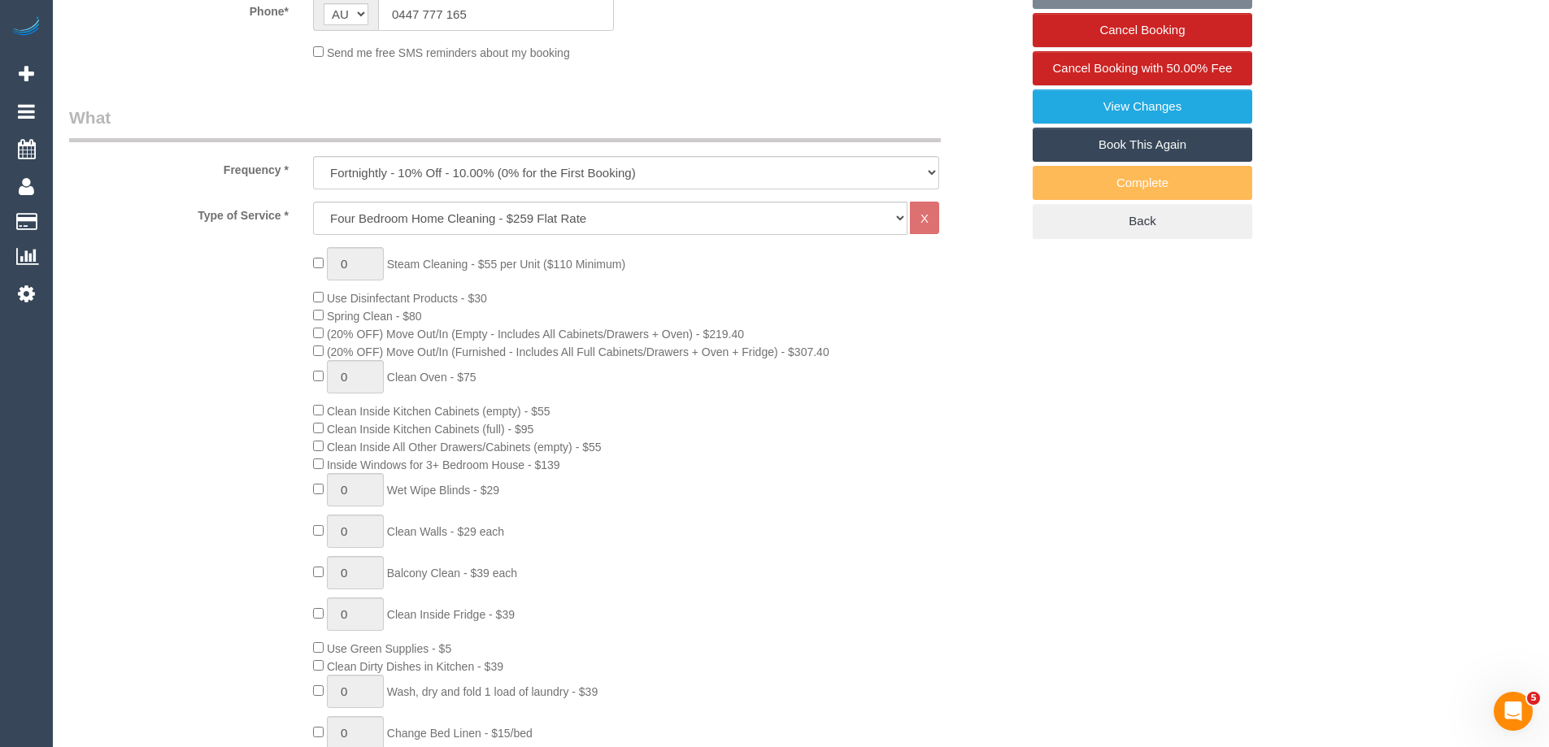
select select "object:819"
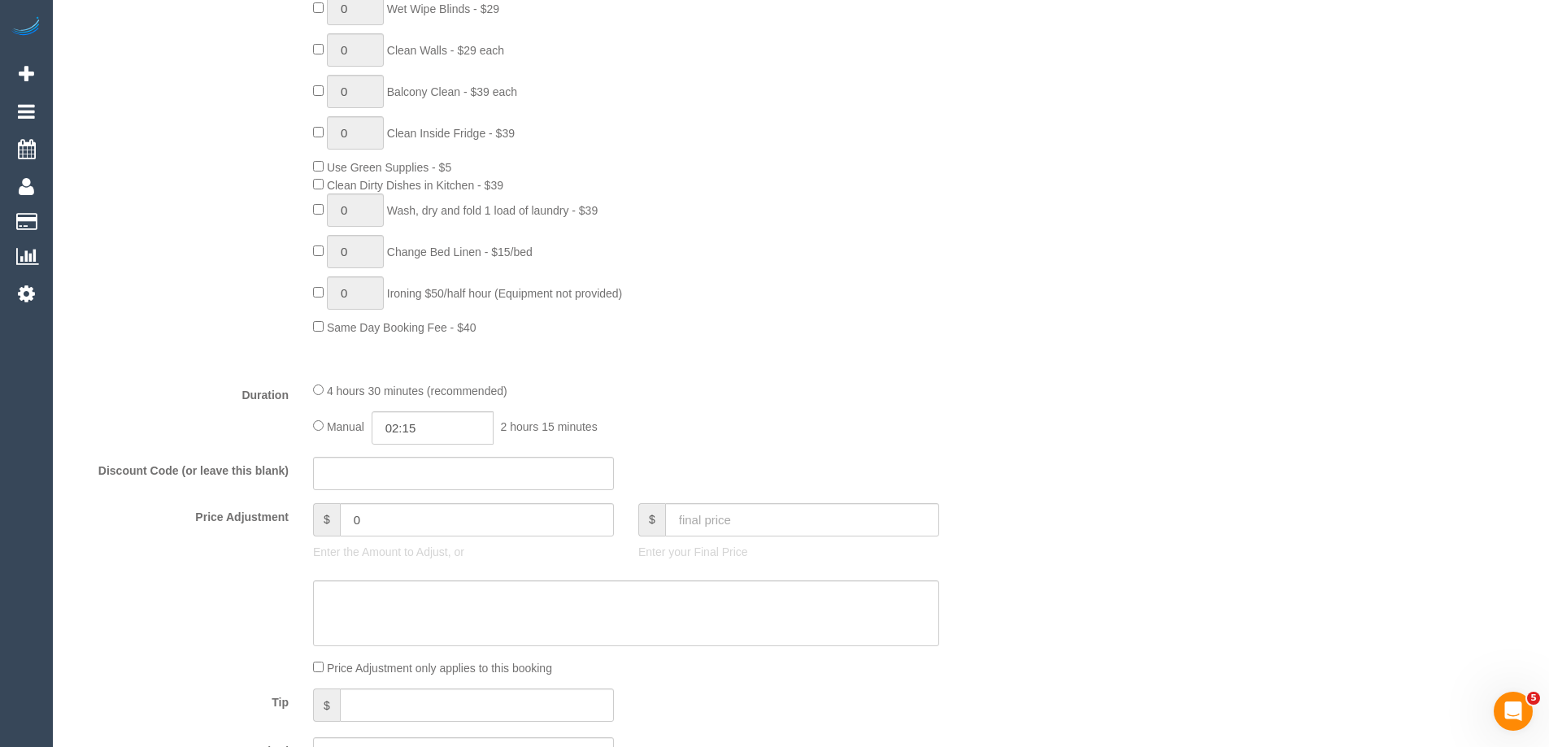
scroll to position [0, 0]
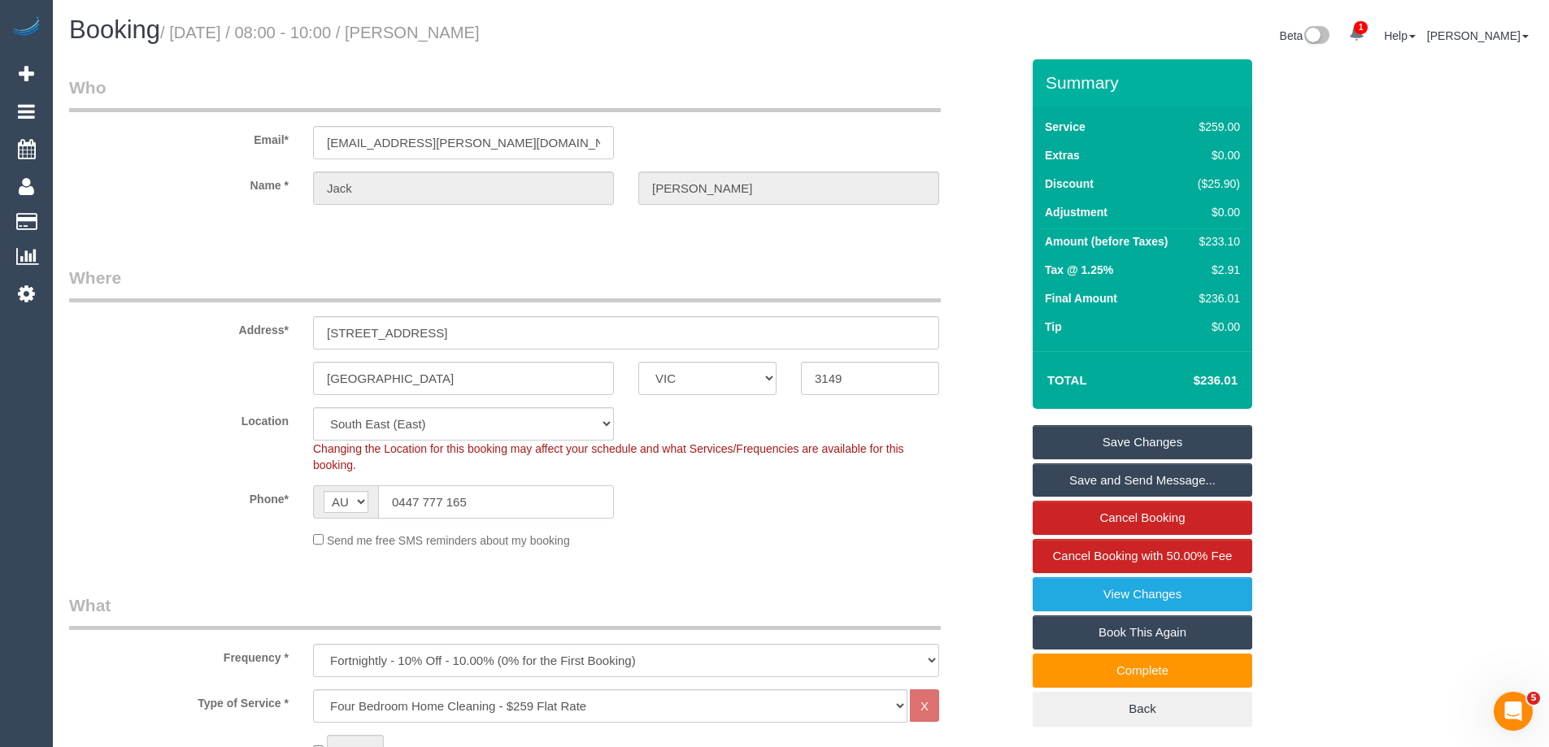
drag, startPoint x: 472, startPoint y: 504, endPoint x: 252, endPoint y: 499, distance: 220.3
click at [252, 499] on div "Phone* AF AL DZ AD AO AI AQ AG AR AM AW AU AT AZ BS BH BD BB BY BE BZ BJ BM BT …" at bounding box center [544, 501] width 975 height 33
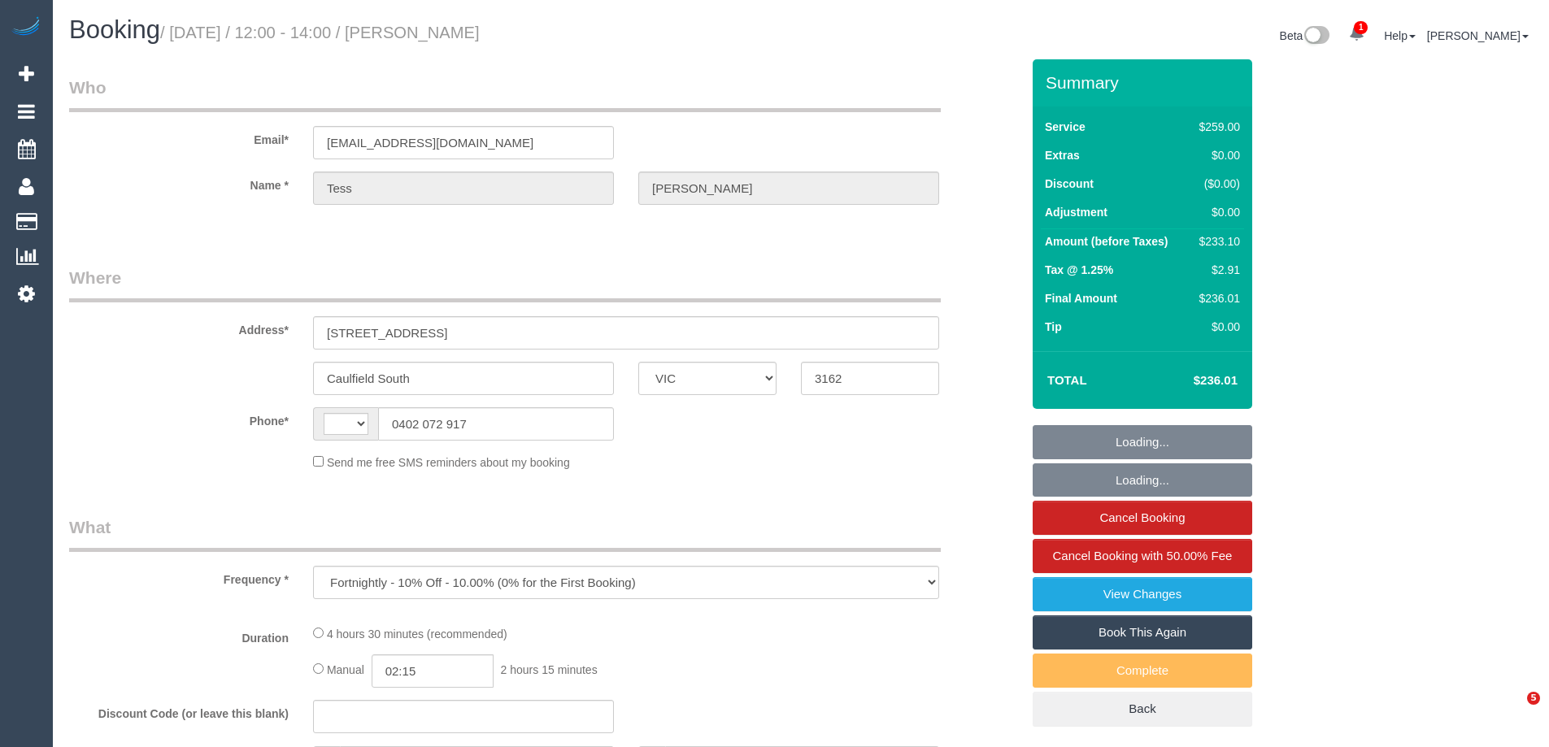
select select "VIC"
select select "number:32"
select select "number:14"
select select "number:19"
select select "number:24"
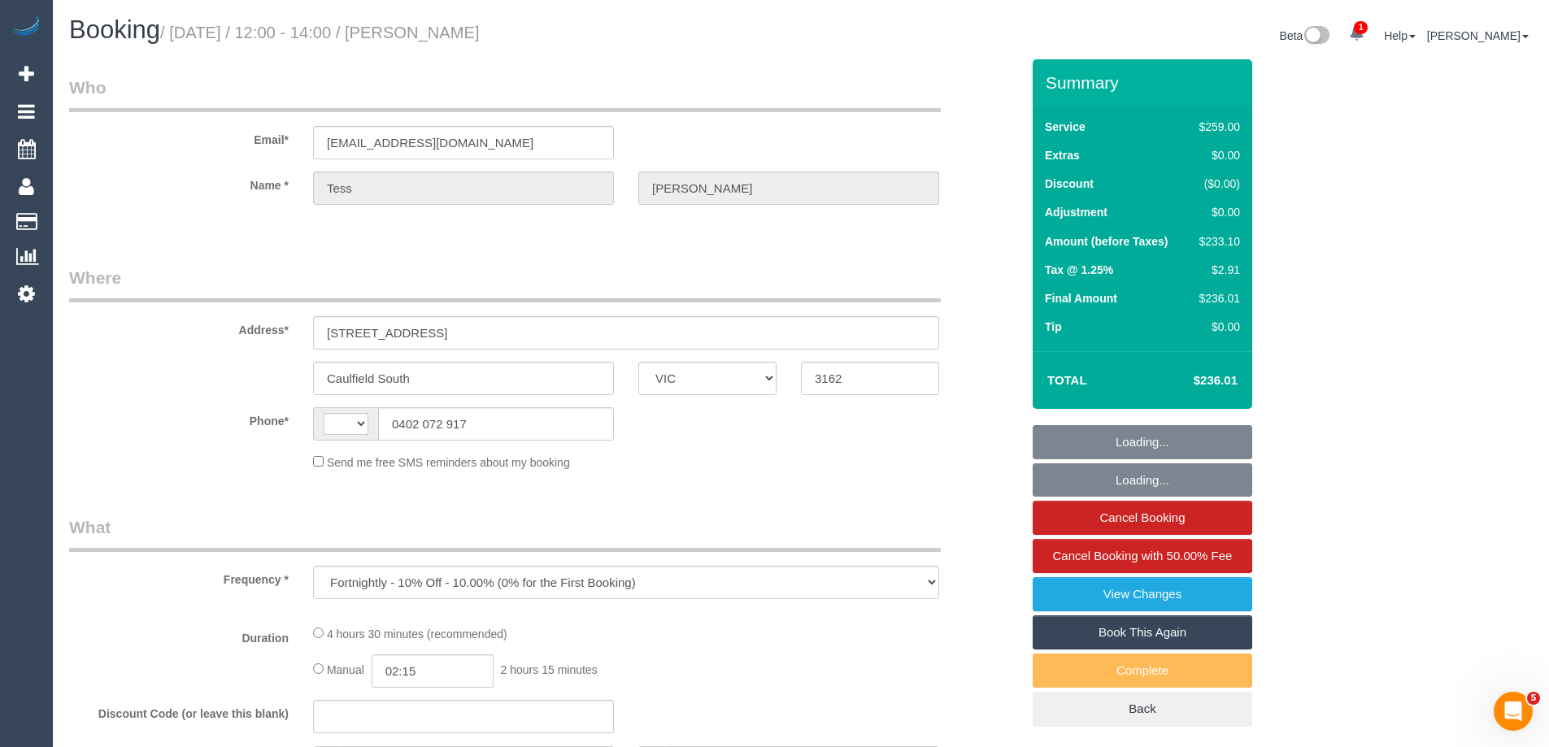
select select "number:34"
select select "number:12"
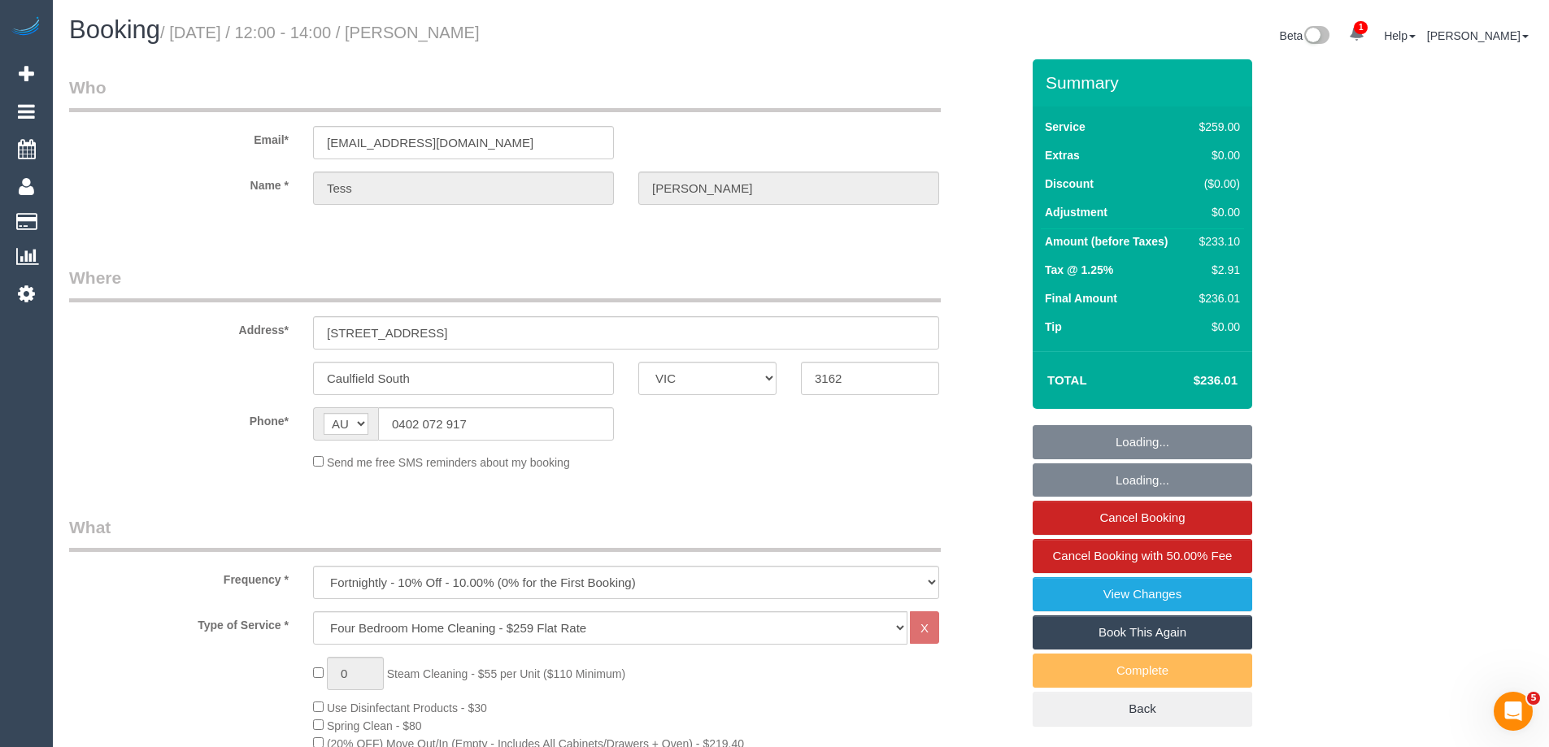
select select "string:AU"
select select "string:stripe-pm_1RhnCD2GScqysDRVu2US0FWO"
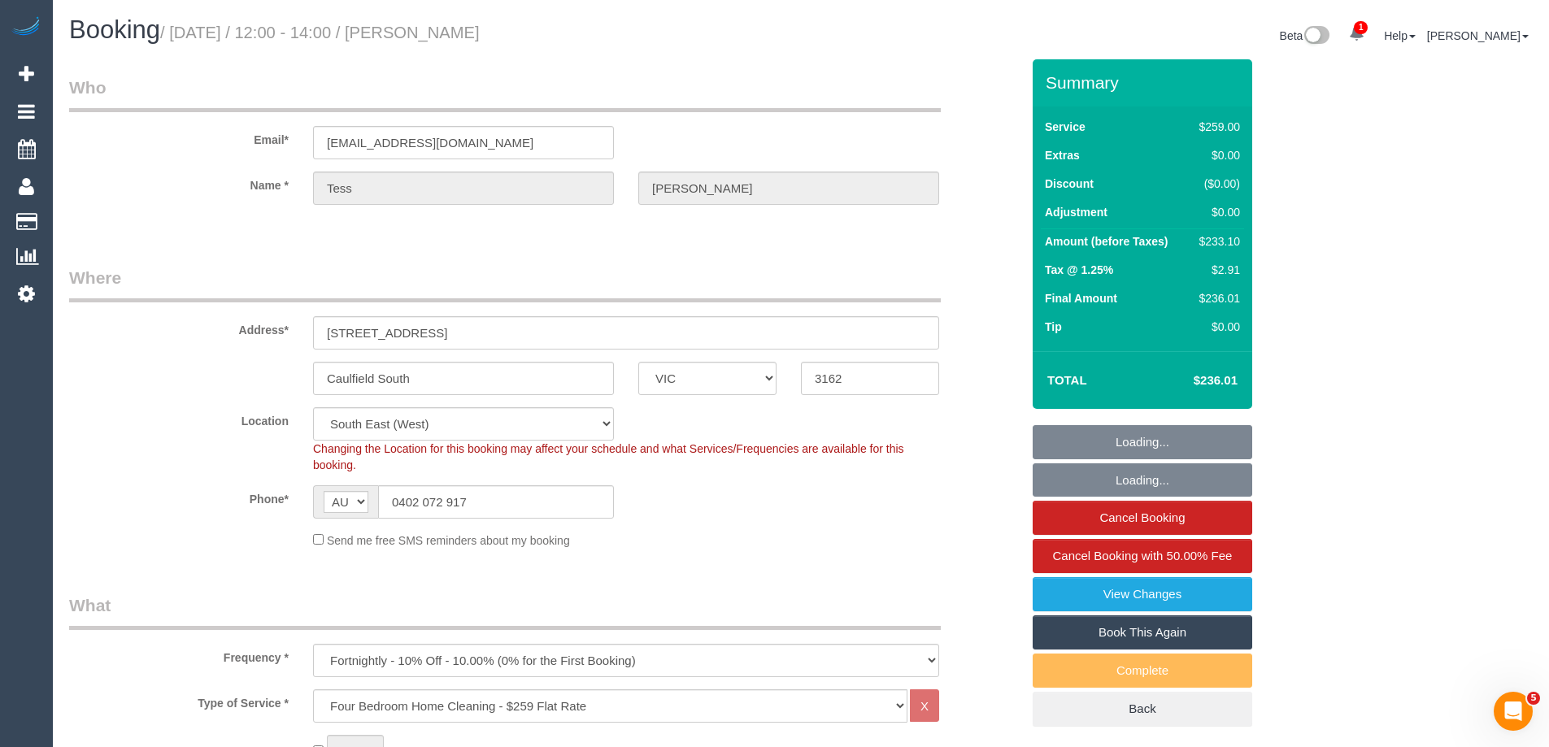
select select "object:1368"
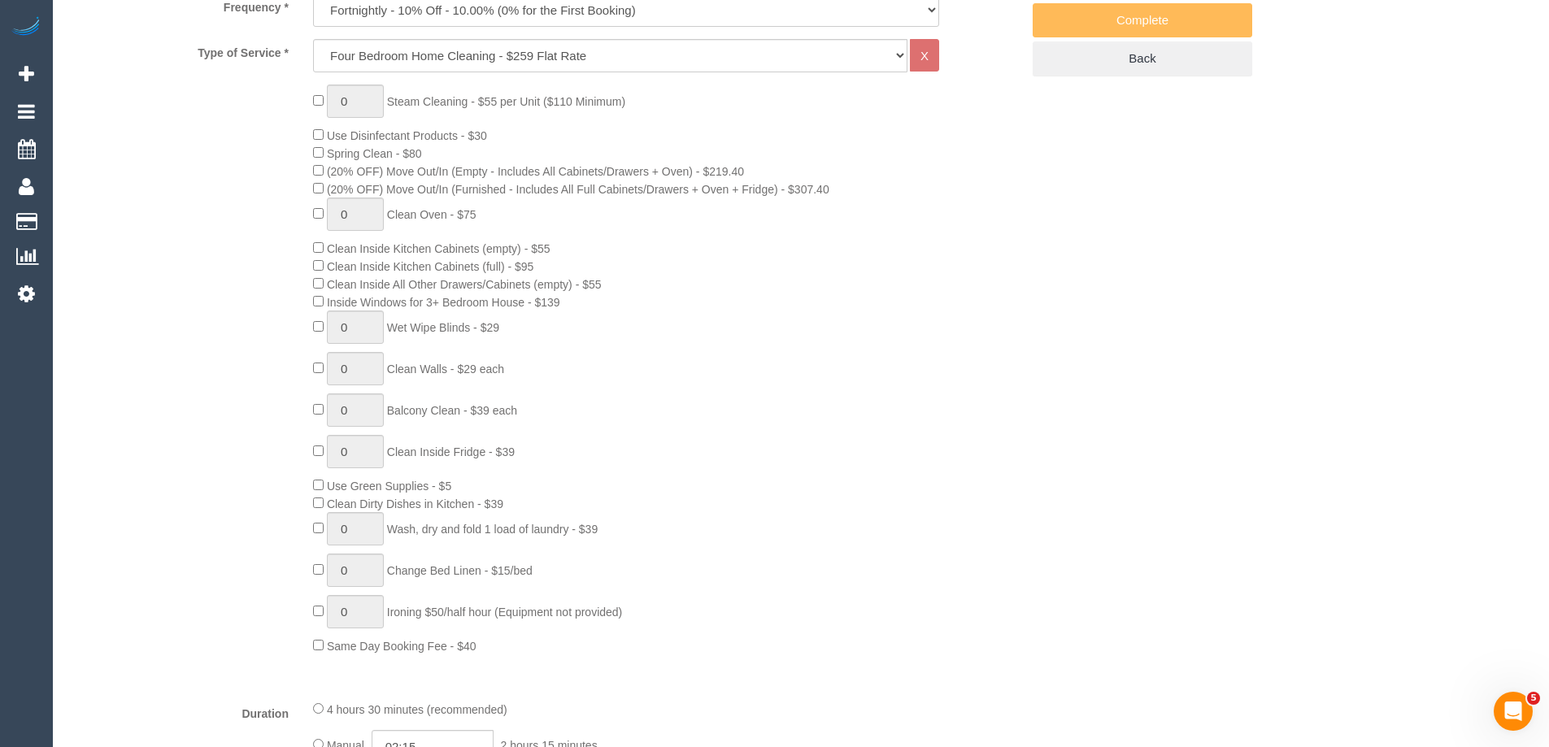
scroll to position [163, 0]
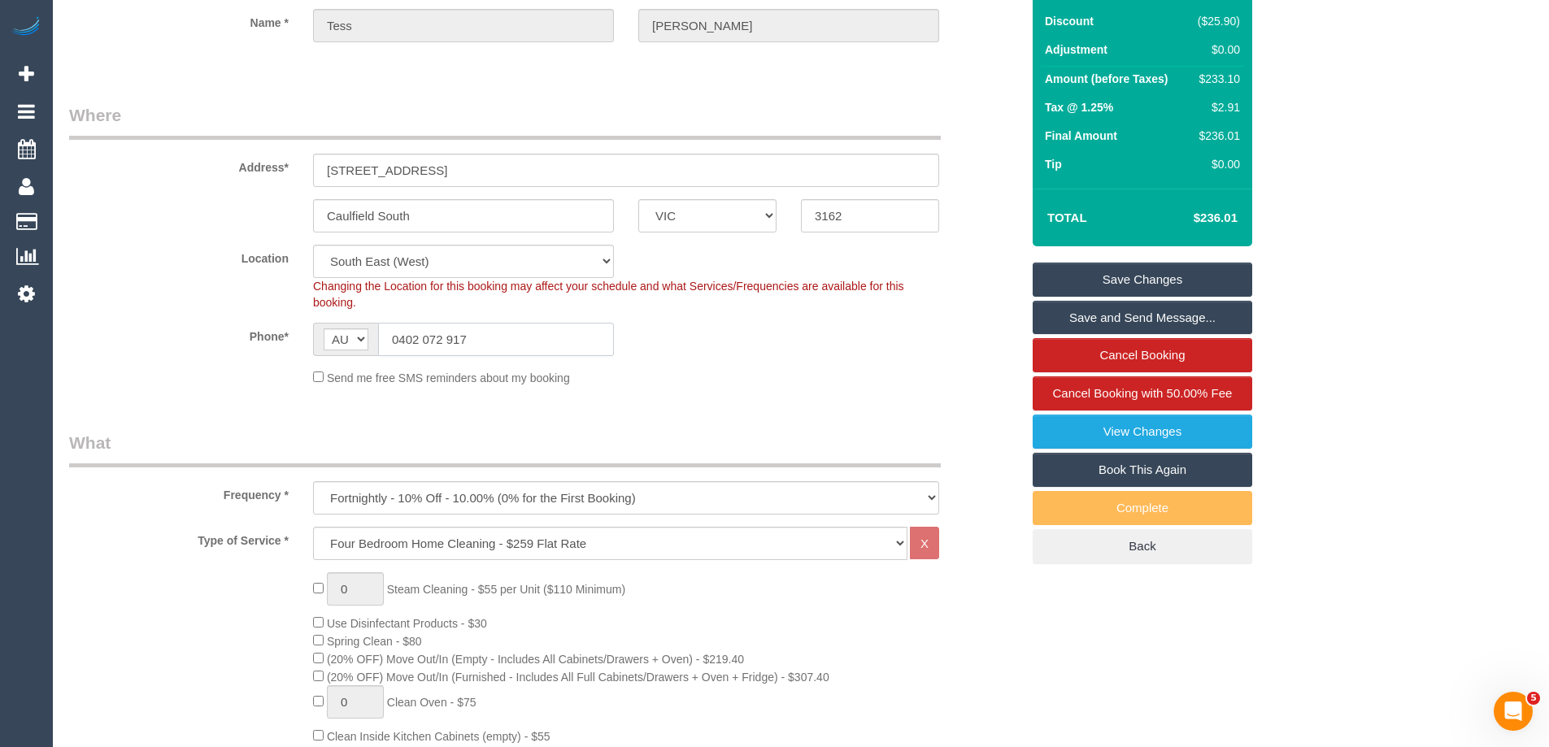
drag, startPoint x: 497, startPoint y: 338, endPoint x: 142, endPoint y: 337, distance: 354.4
click at [142, 337] on div "Phone* AF AL DZ AD AO AI AQ AG AR AM AW AU AT AZ BS BH BD BB BY BE BZ BJ BM BT …" at bounding box center [544, 339] width 975 height 33
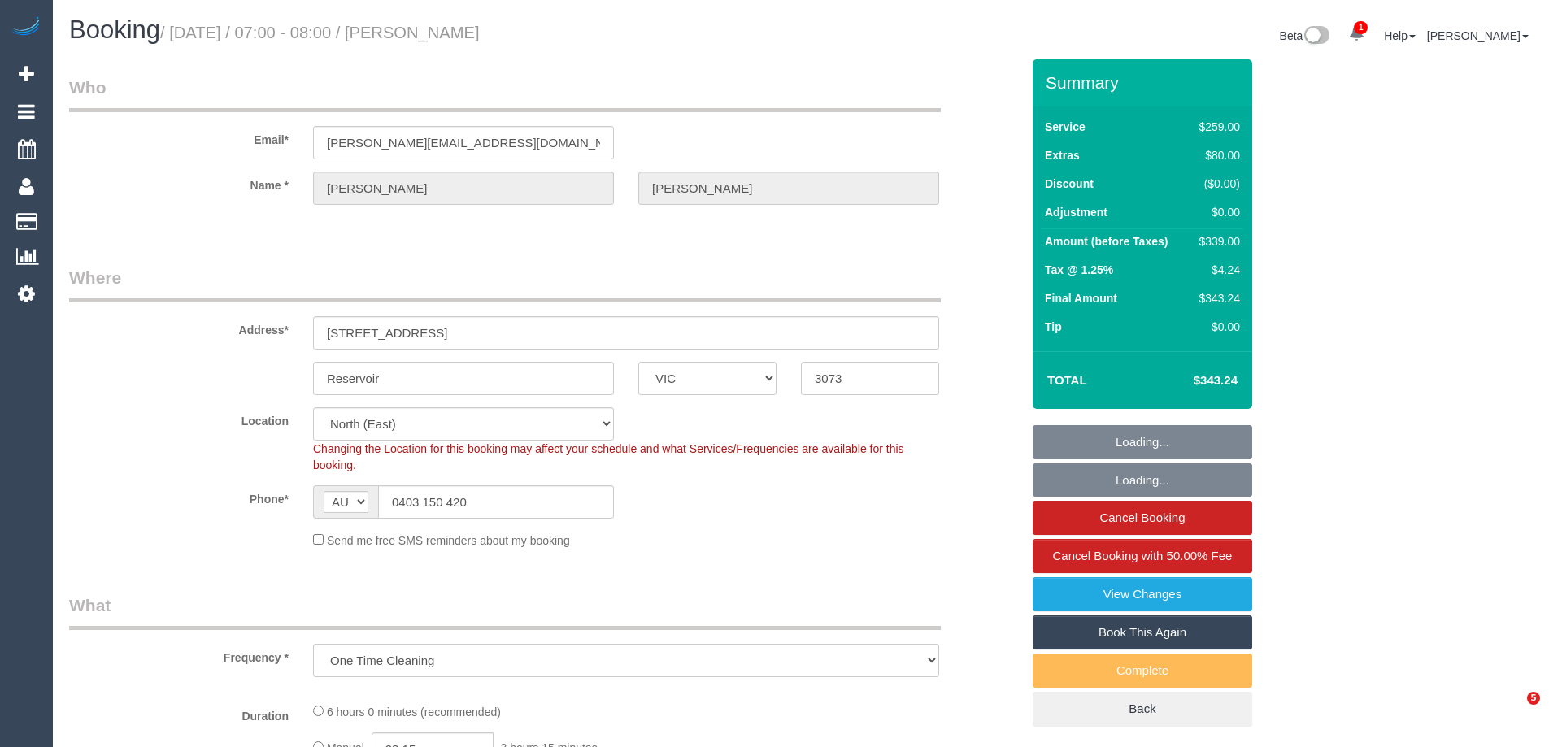
select select "VIC"
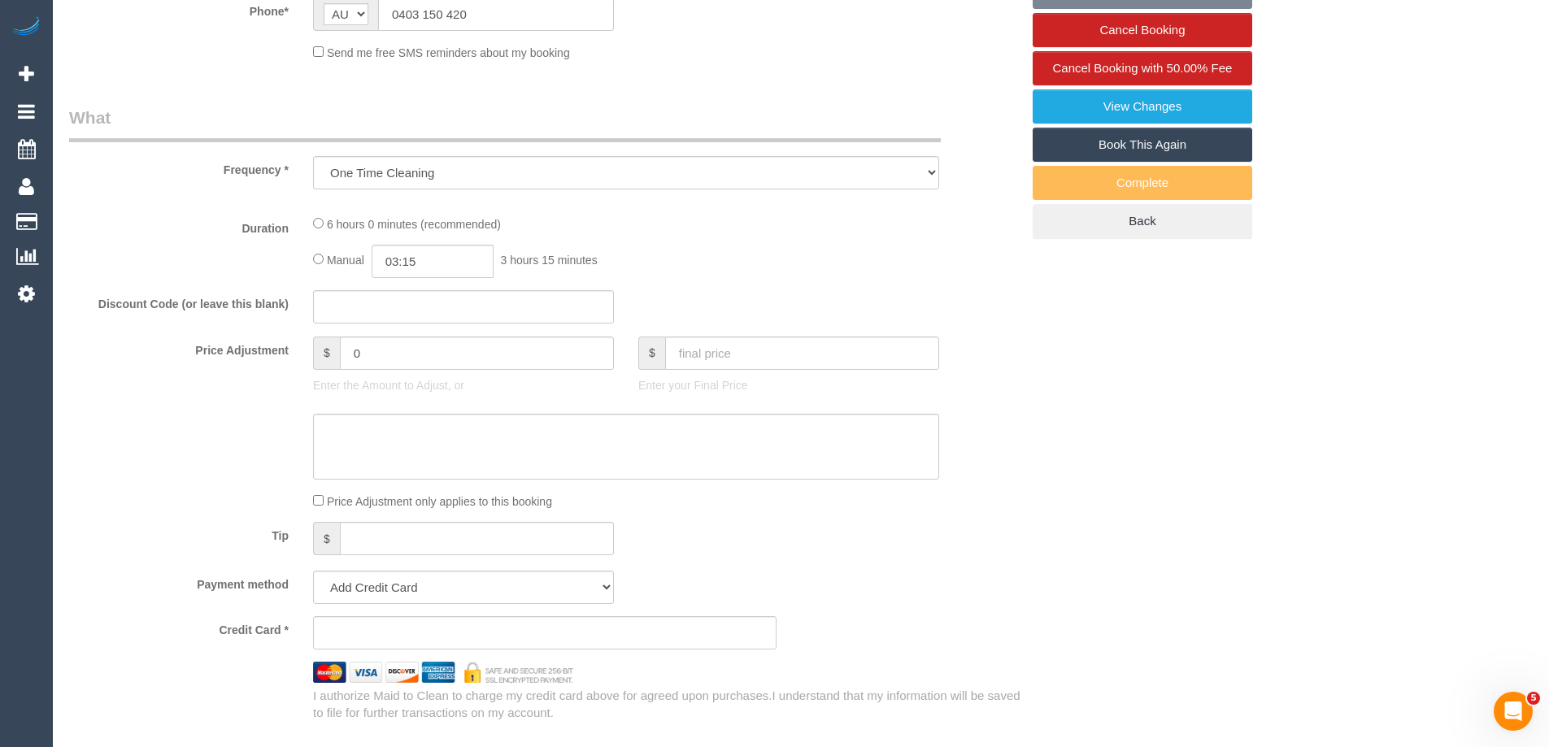
select select "object:691"
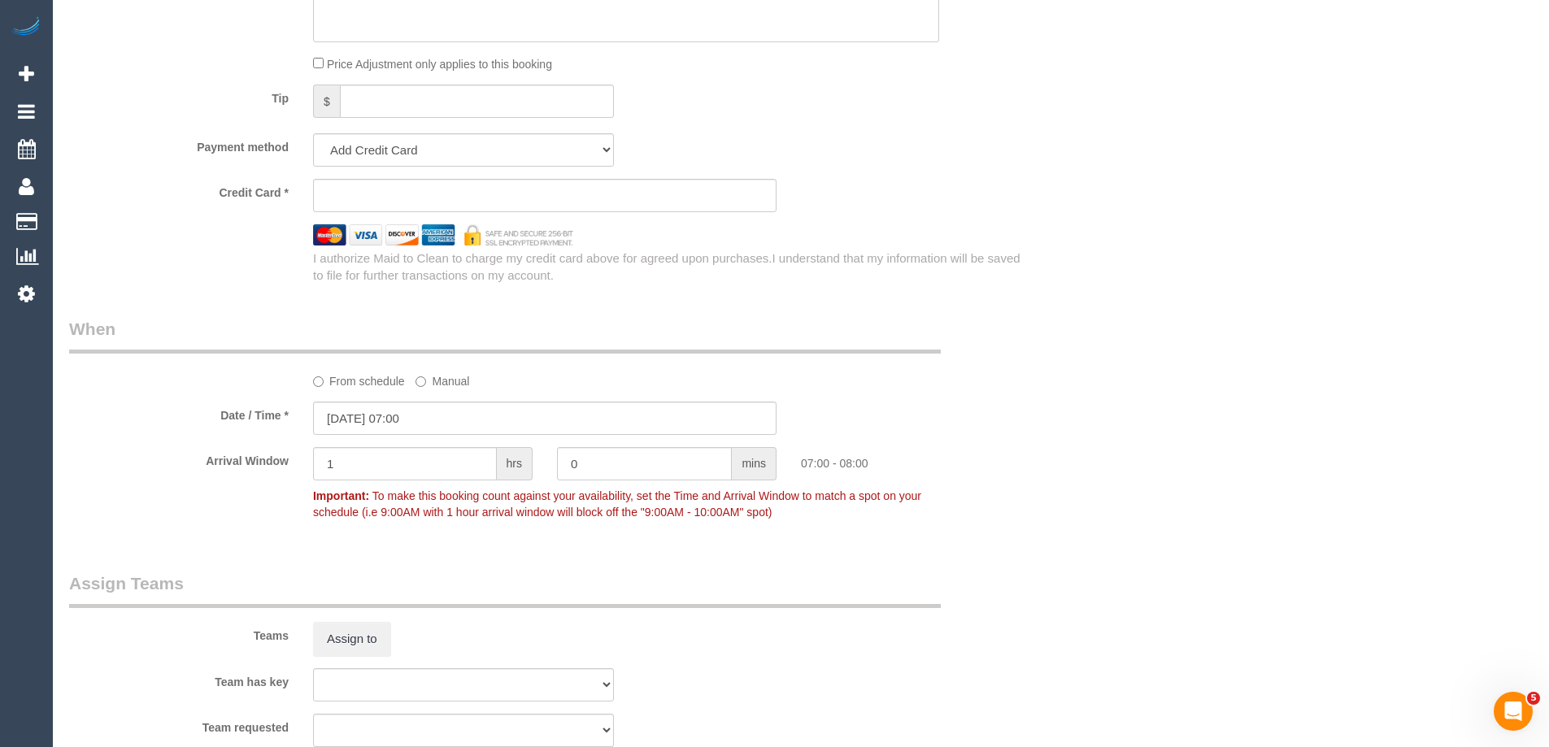
select select "string:stripe-pm_1S9cy72GScqysDRVpmlkOR8D"
select select "number:28"
select select "number:14"
select select "number:19"
select select "number:24"
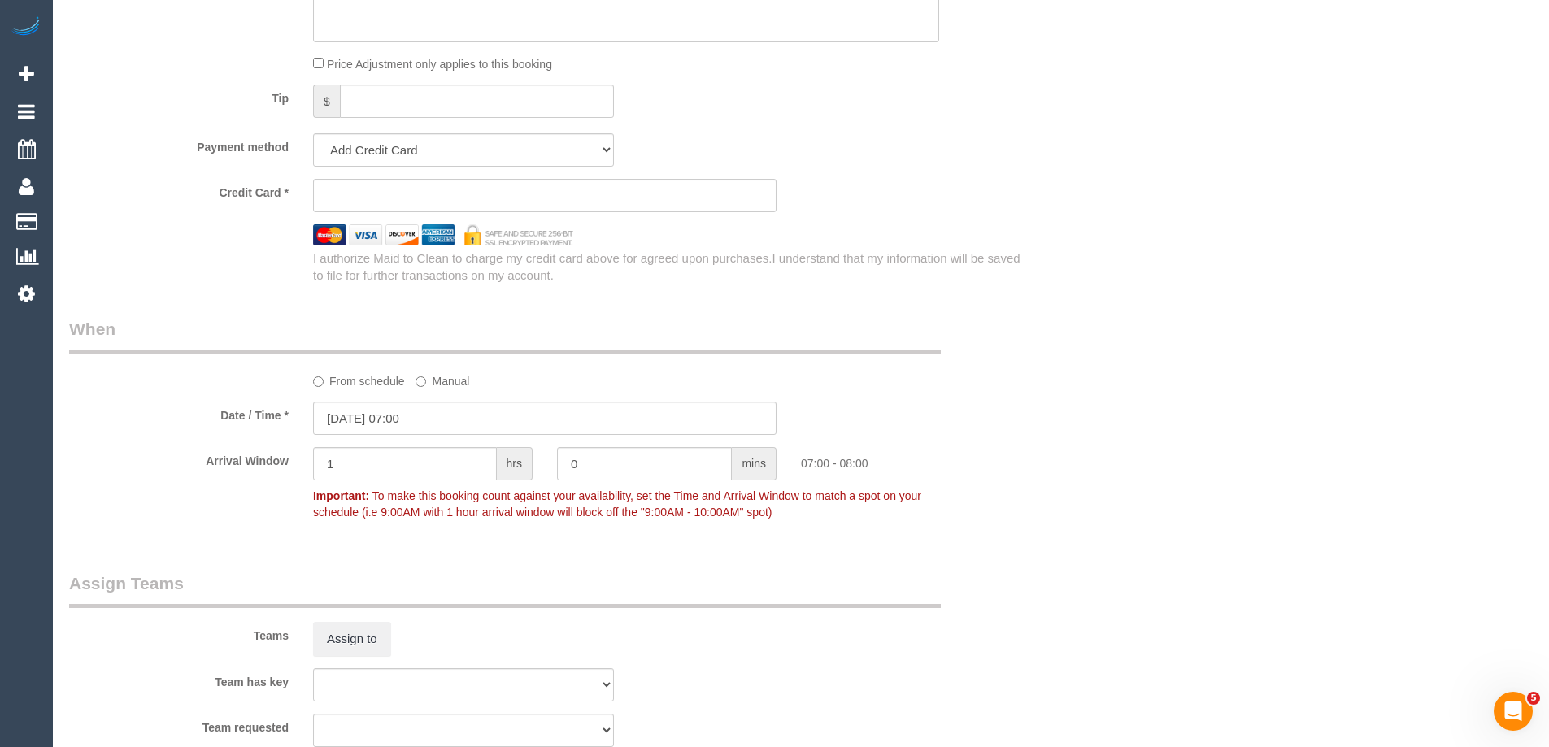
select select "number:34"
select select "number:11"
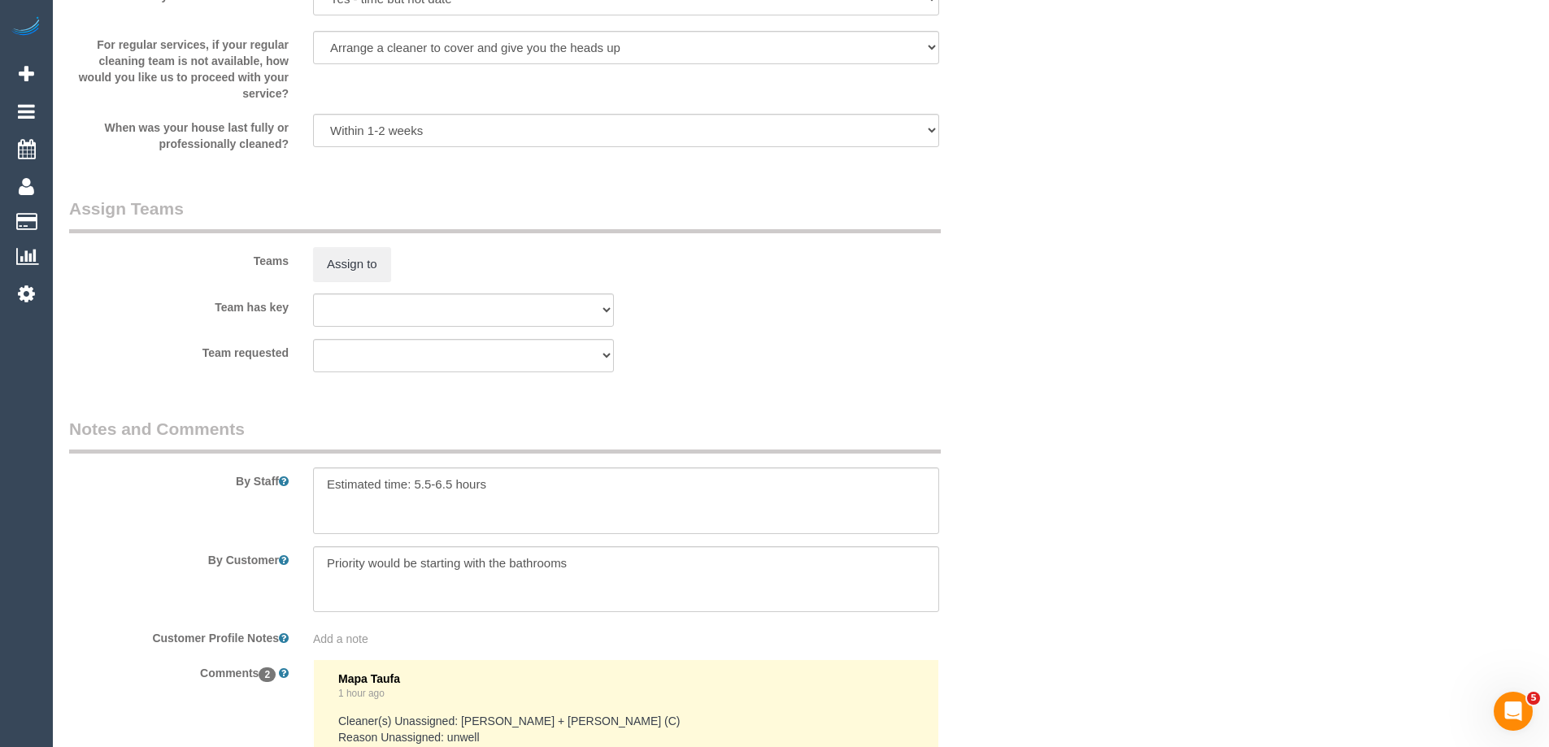
scroll to position [2774, 0]
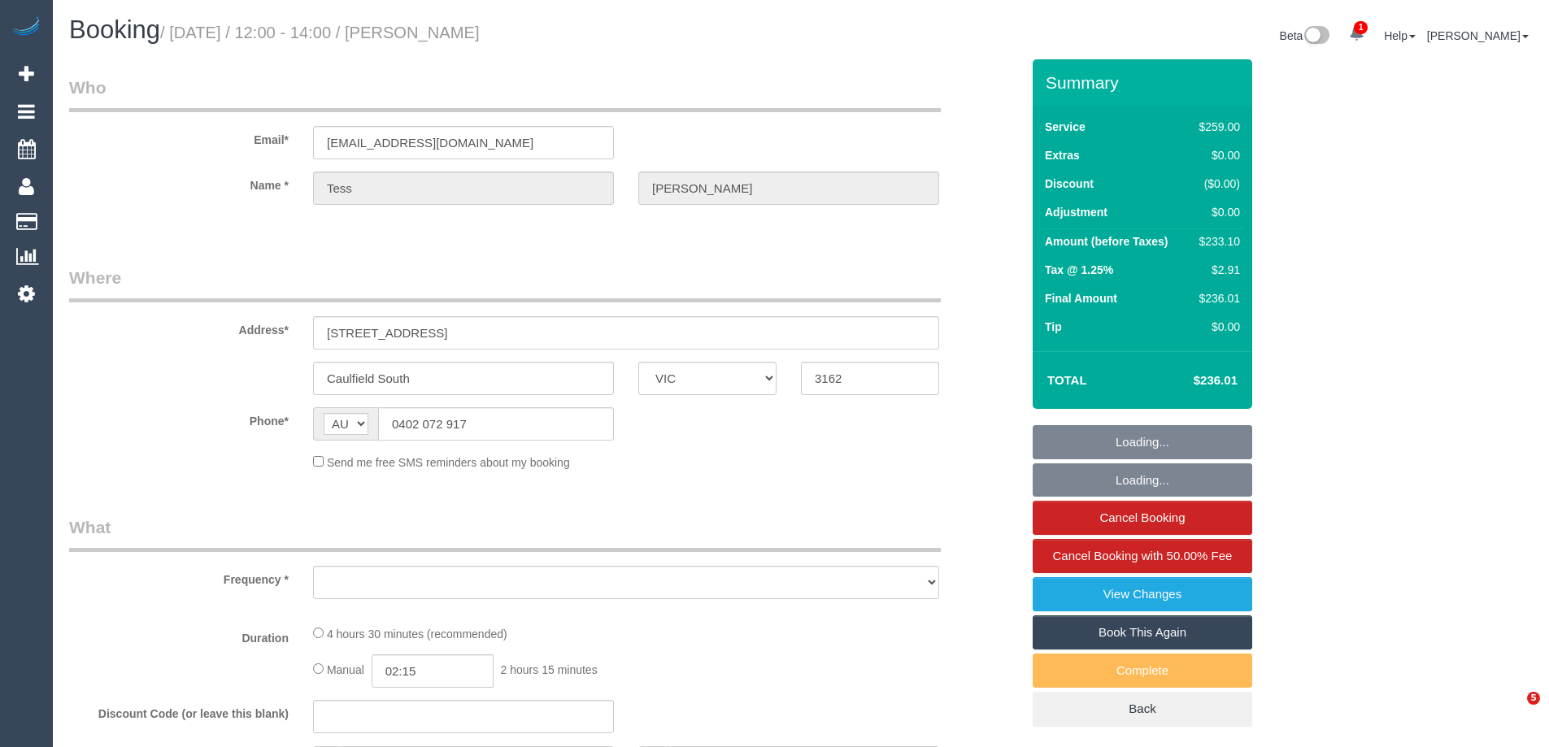
select select "VIC"
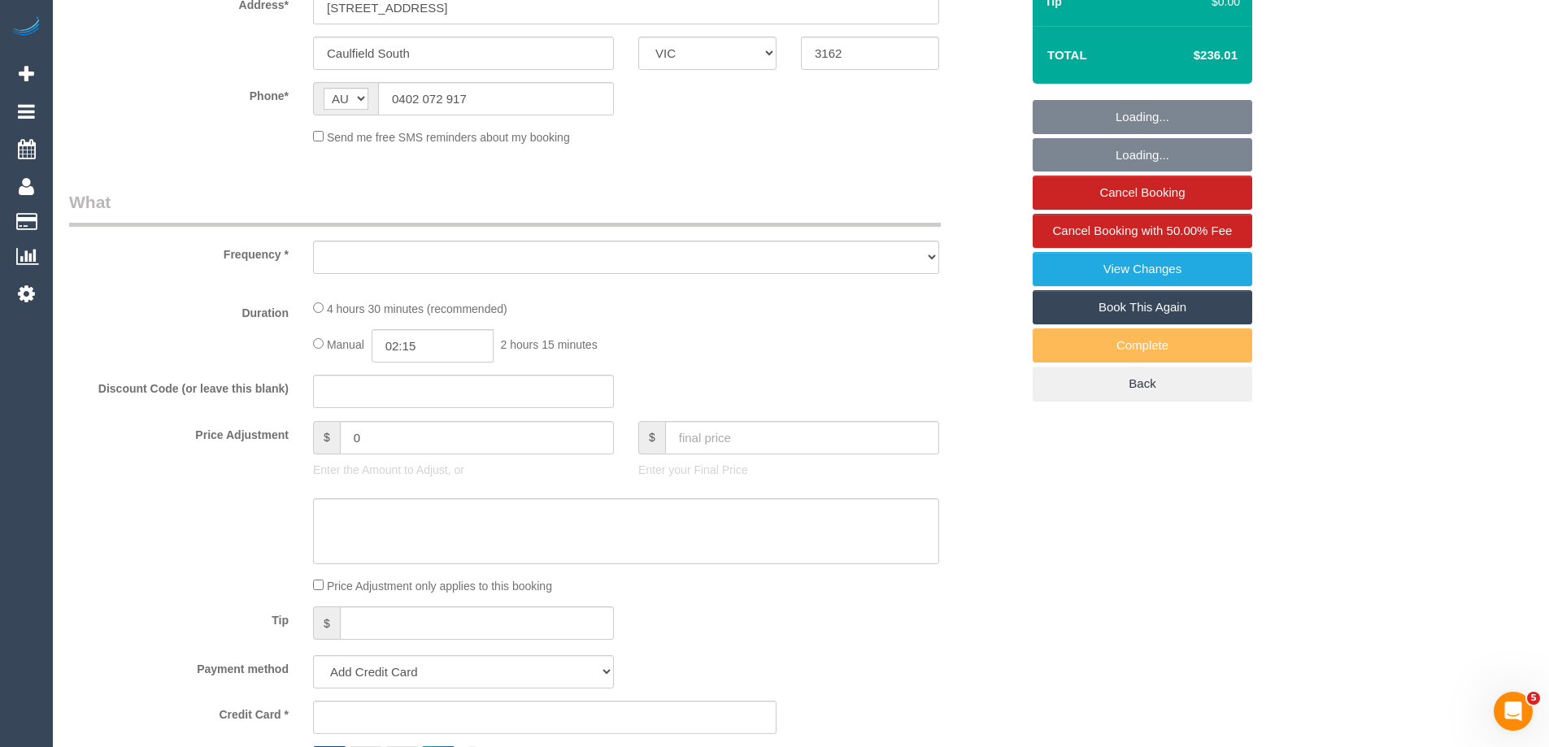
select select "object:574"
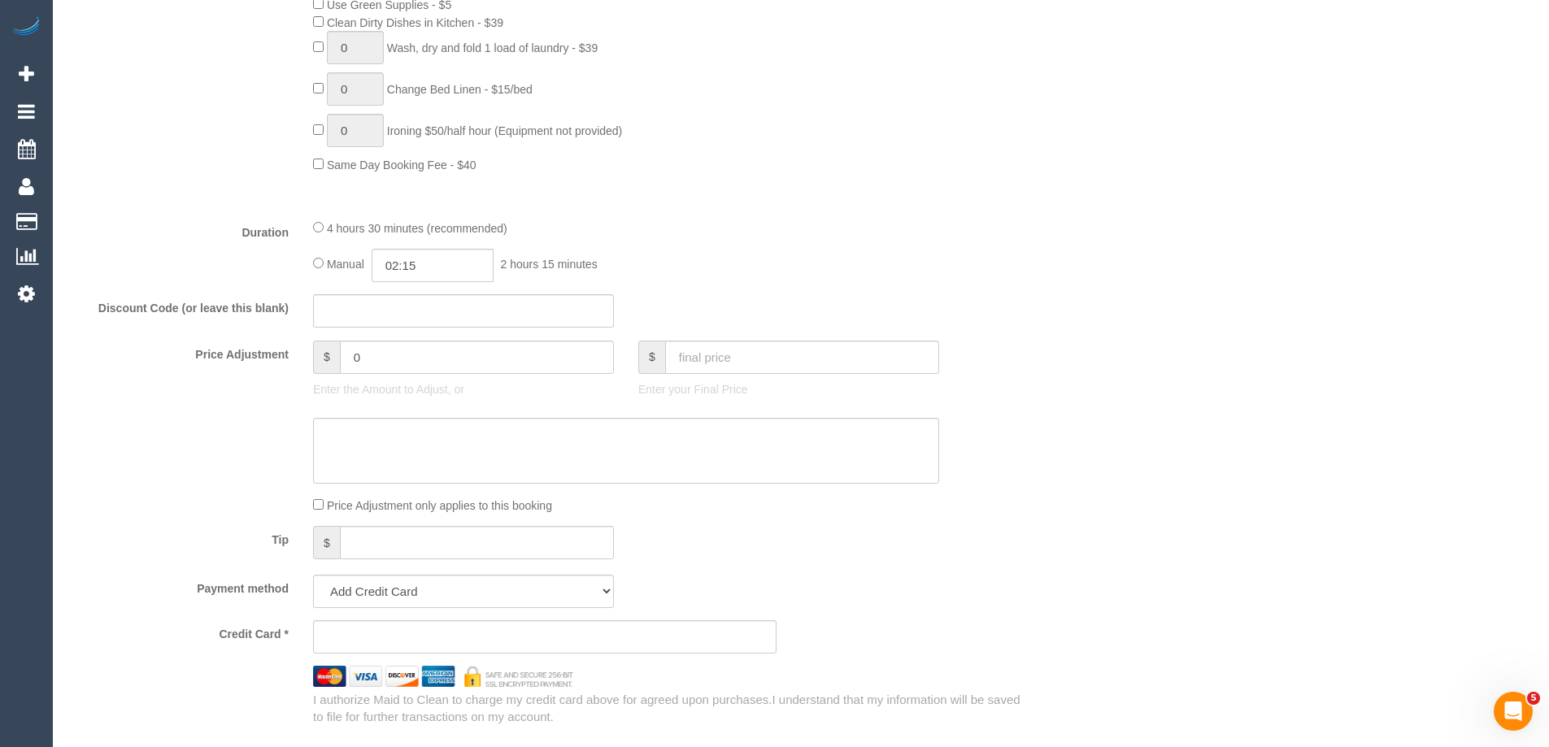
select select "string:stripe-pm_1RhnCD2GScqysDRVu2US0FWO"
select select "number:32"
select select "number:14"
select select "number:19"
select select "number:24"
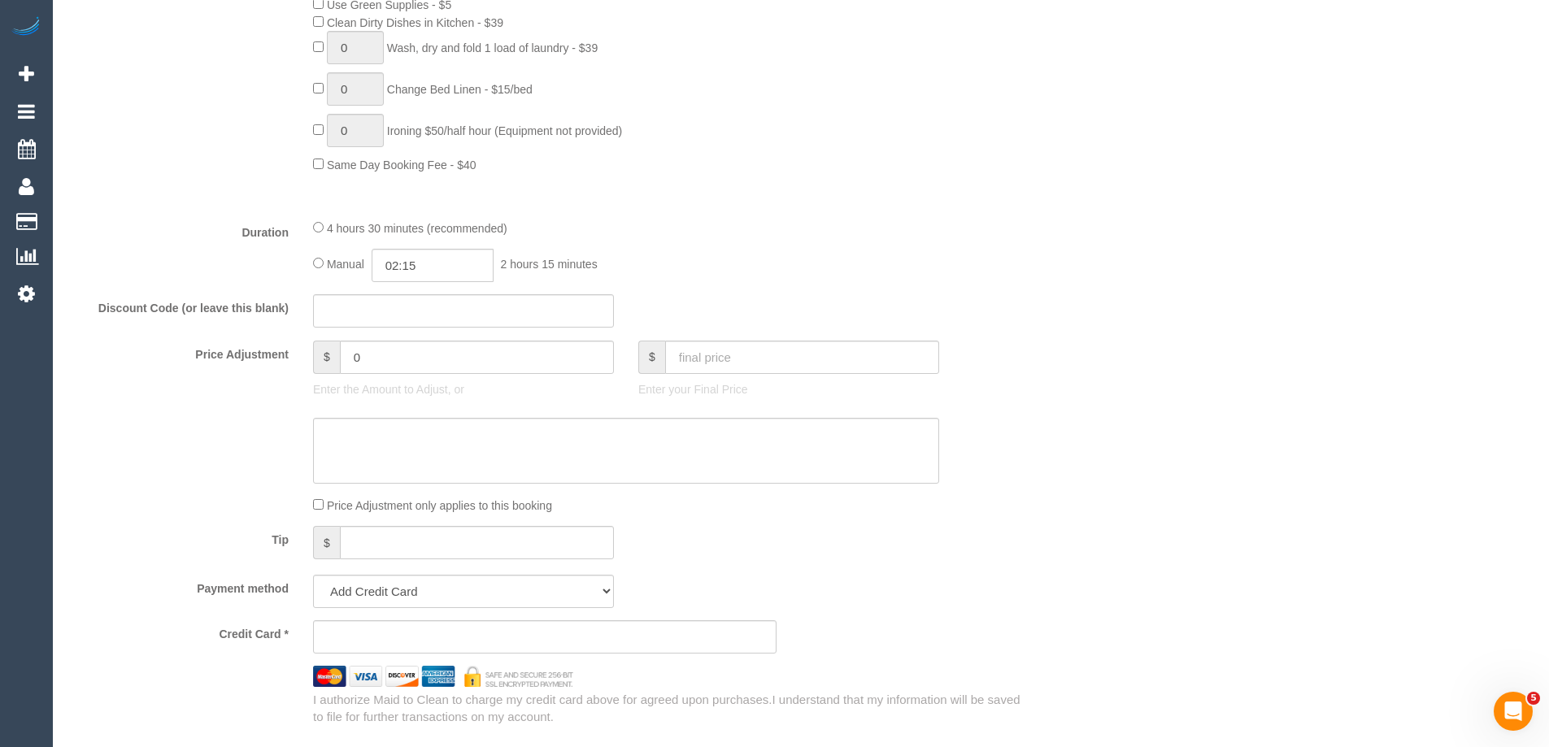
select select "number:34"
select select "number:12"
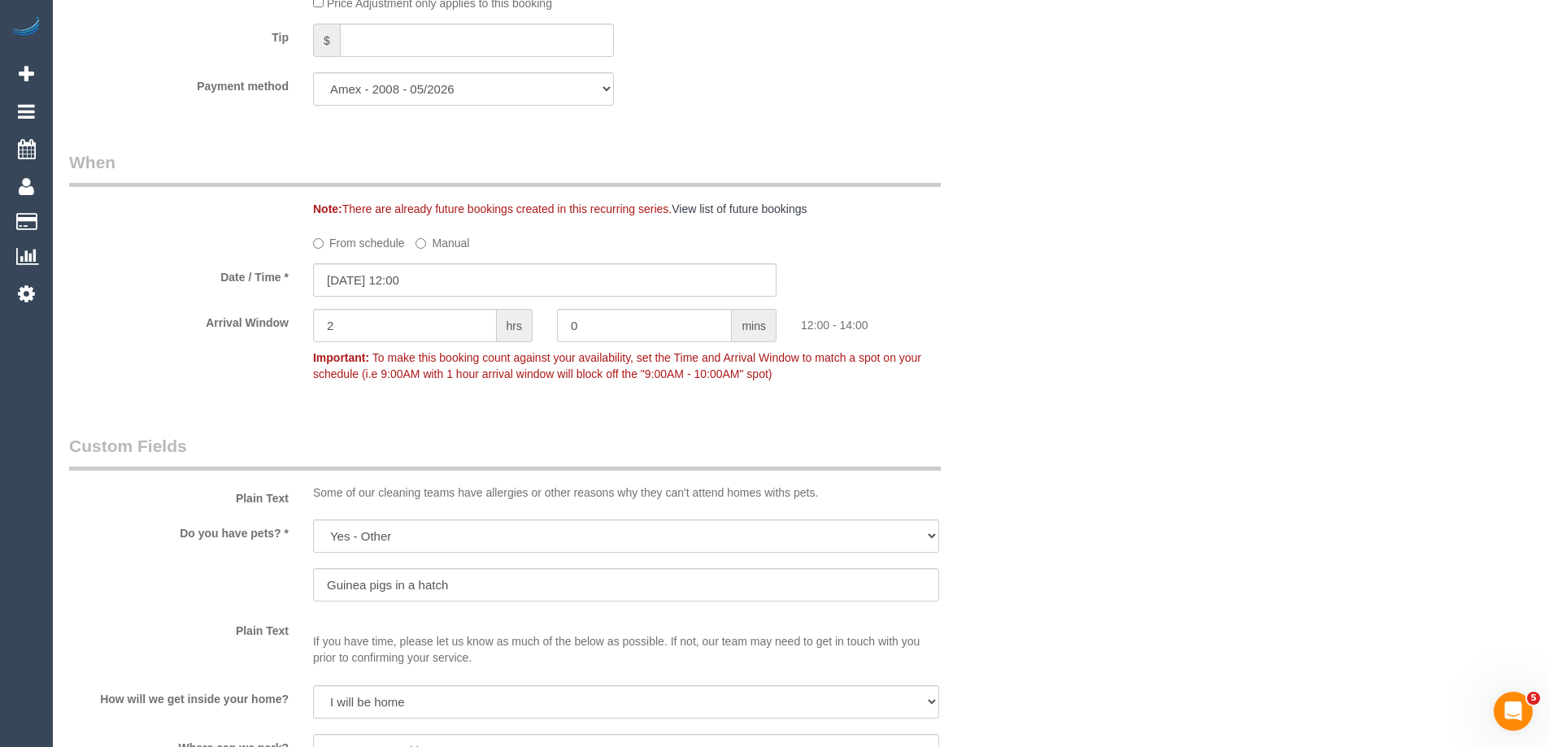
select select "object:1371"
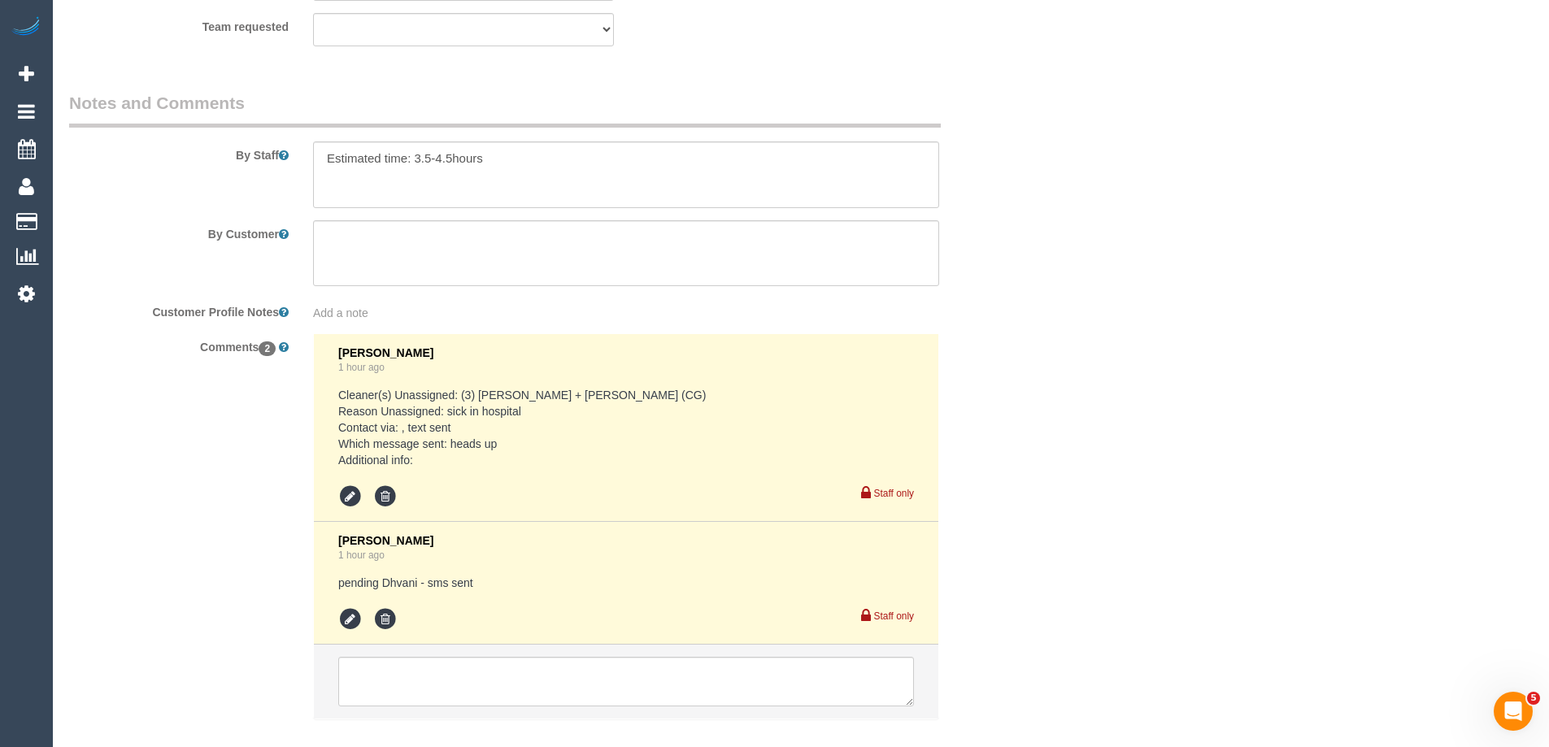
scroll to position [2851, 0]
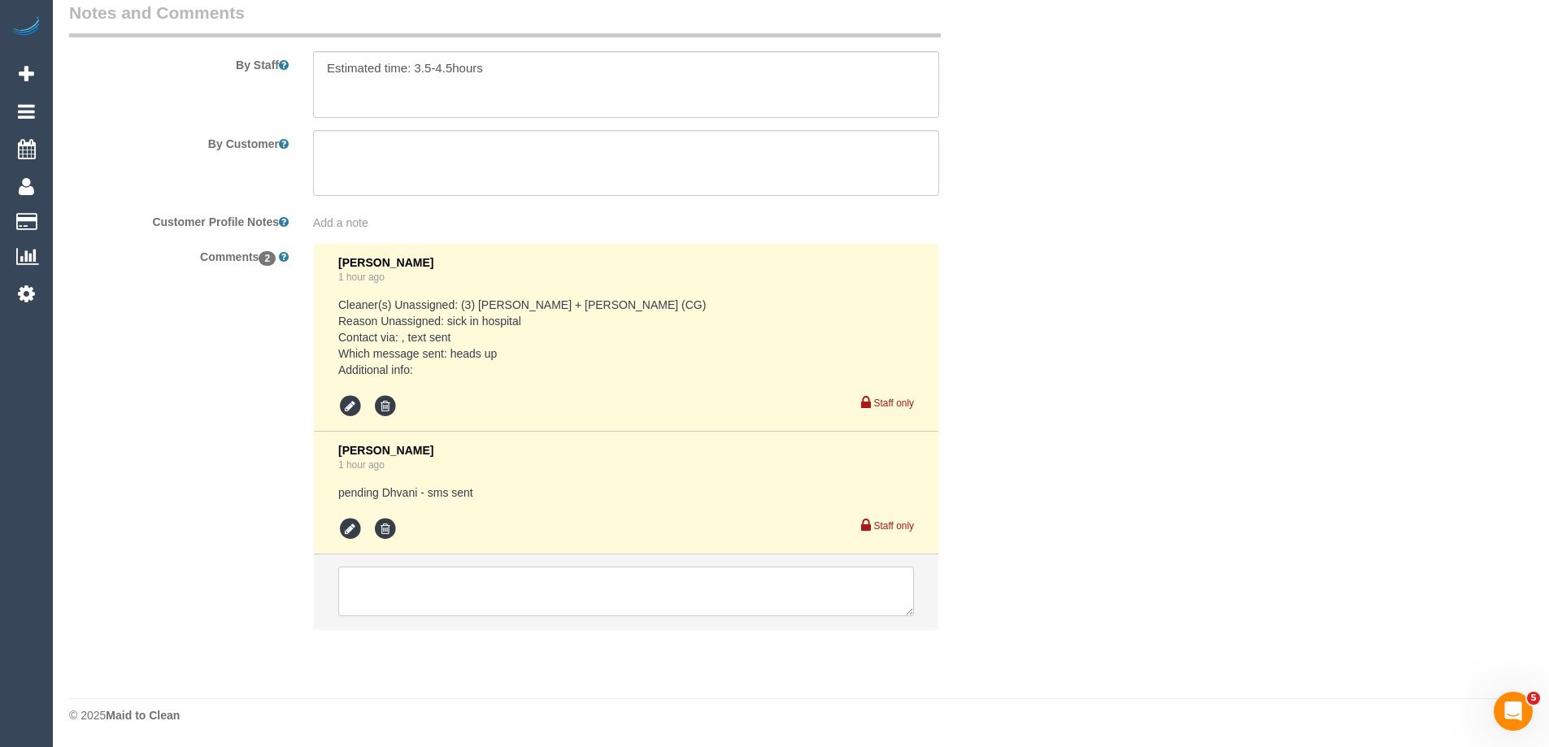
click at [385, 583] on textarea at bounding box center [626, 592] width 576 height 50
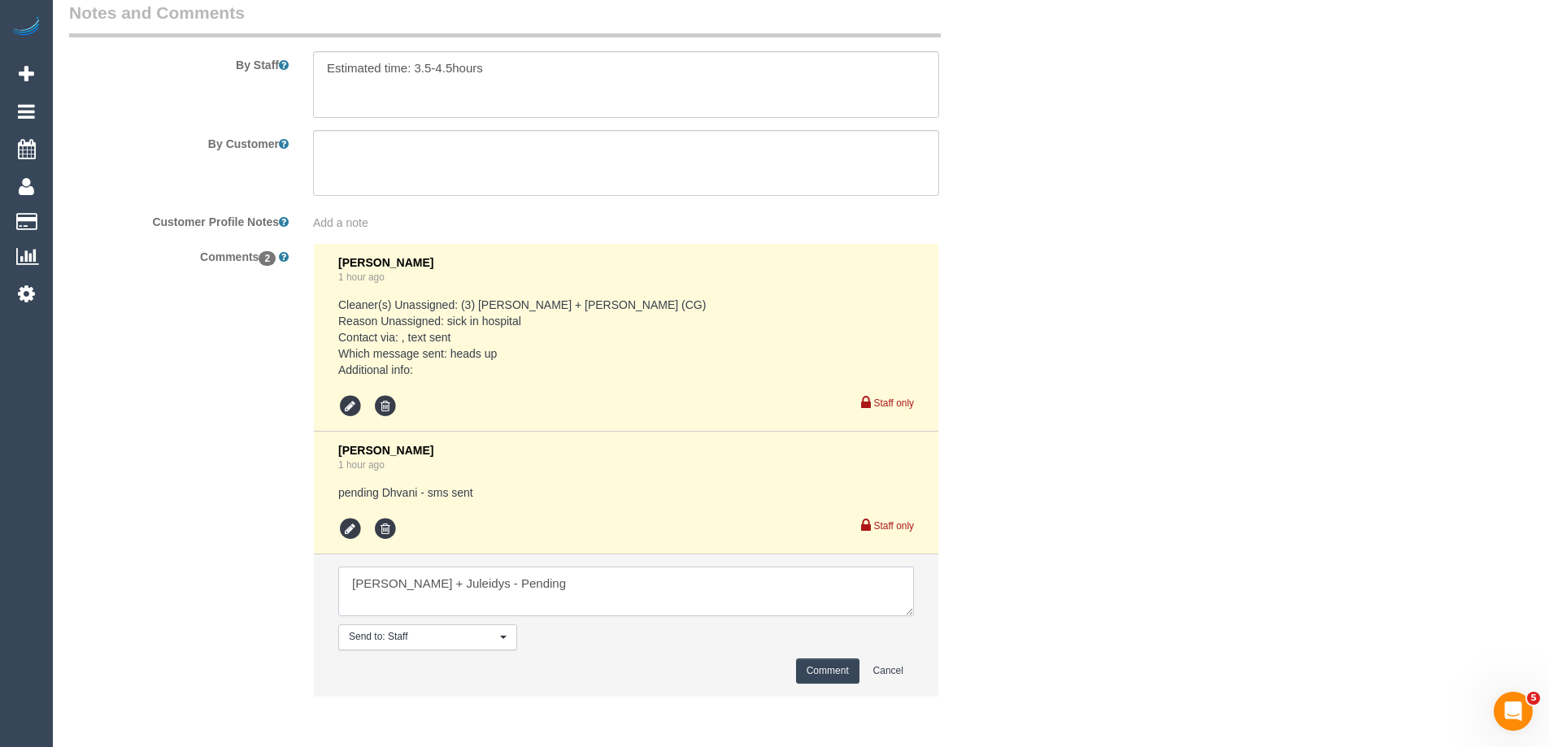
type textarea "Cris + Juleidys - Pending"
click at [835, 679] on button "Comment" at bounding box center [827, 670] width 63 height 25
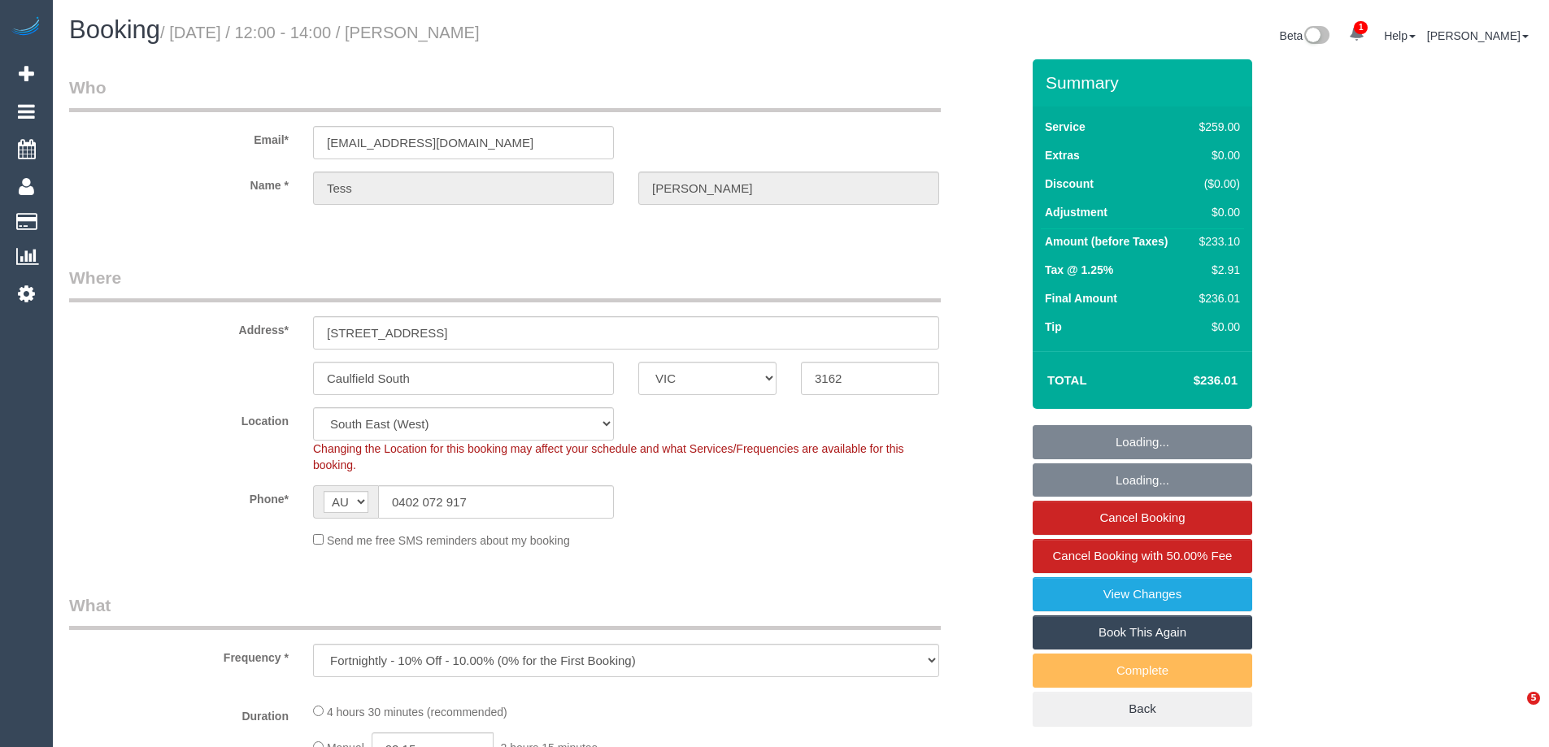
select select "VIC"
select select "number:32"
select select "number:14"
select select "number:19"
select select "number:24"
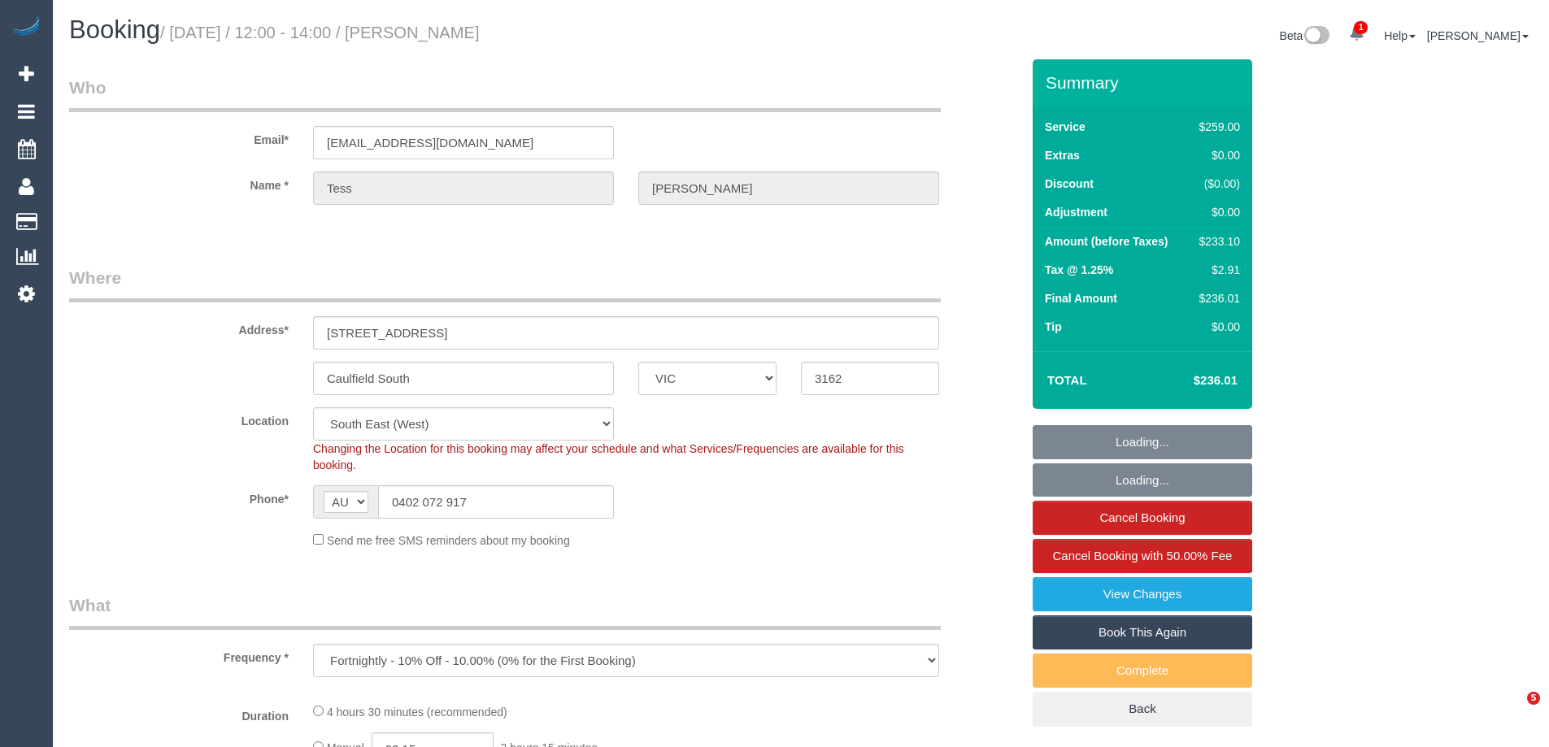
select select "number:34"
select select "number:12"
select select "object:855"
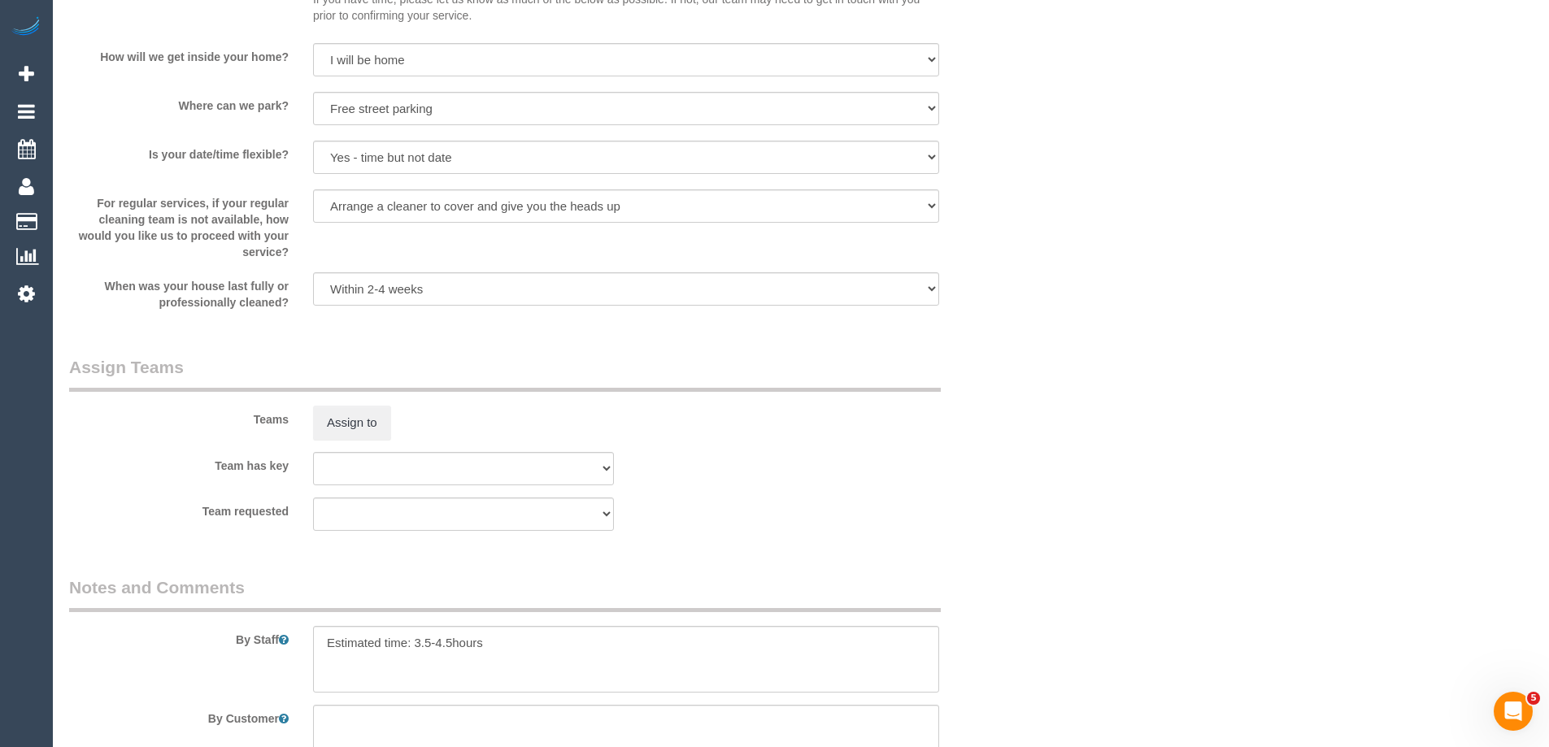
scroll to position [2683, 0]
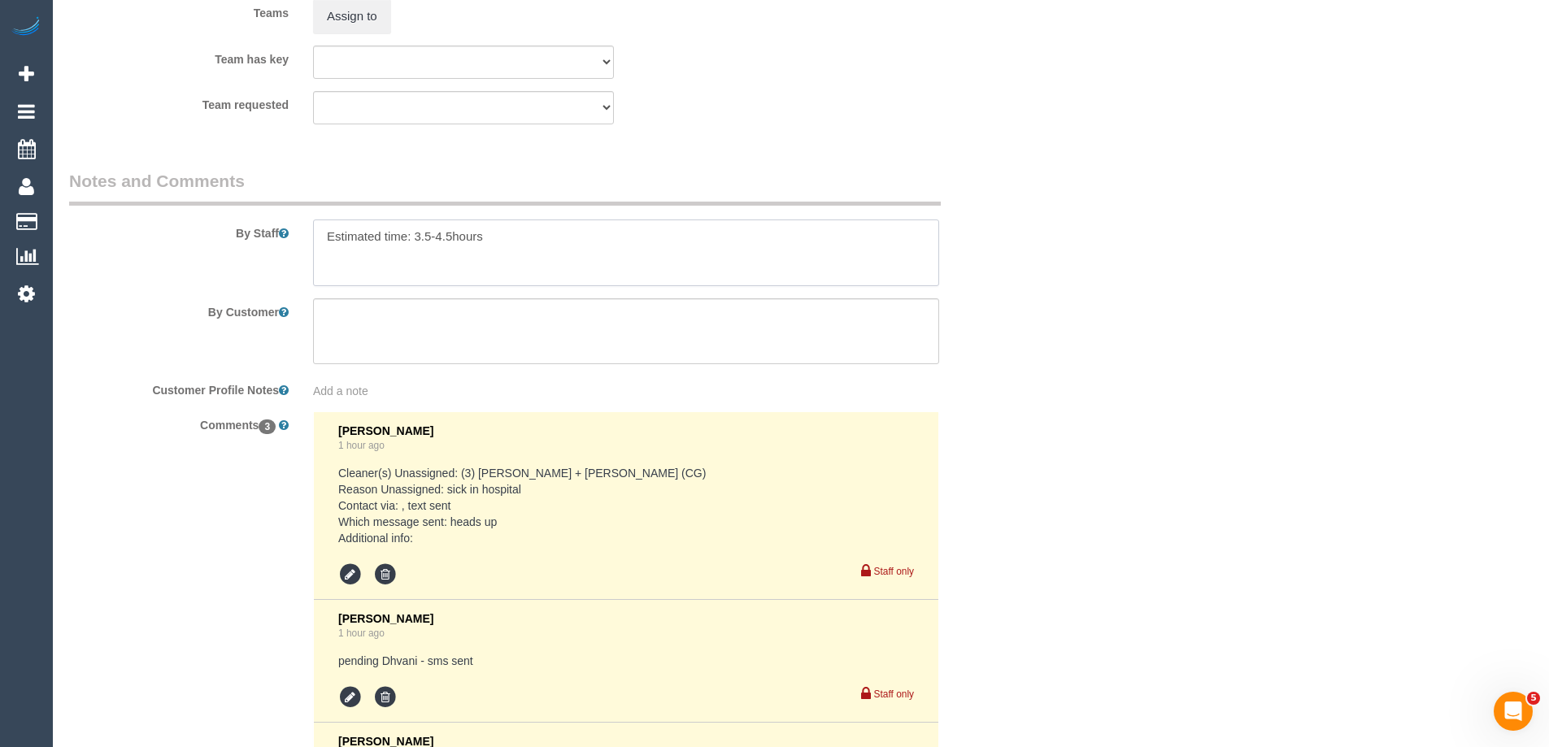
drag, startPoint x: 324, startPoint y: 232, endPoint x: 373, endPoint y: 231, distance: 48.8
click at [324, 233] on textarea at bounding box center [626, 252] width 626 height 67
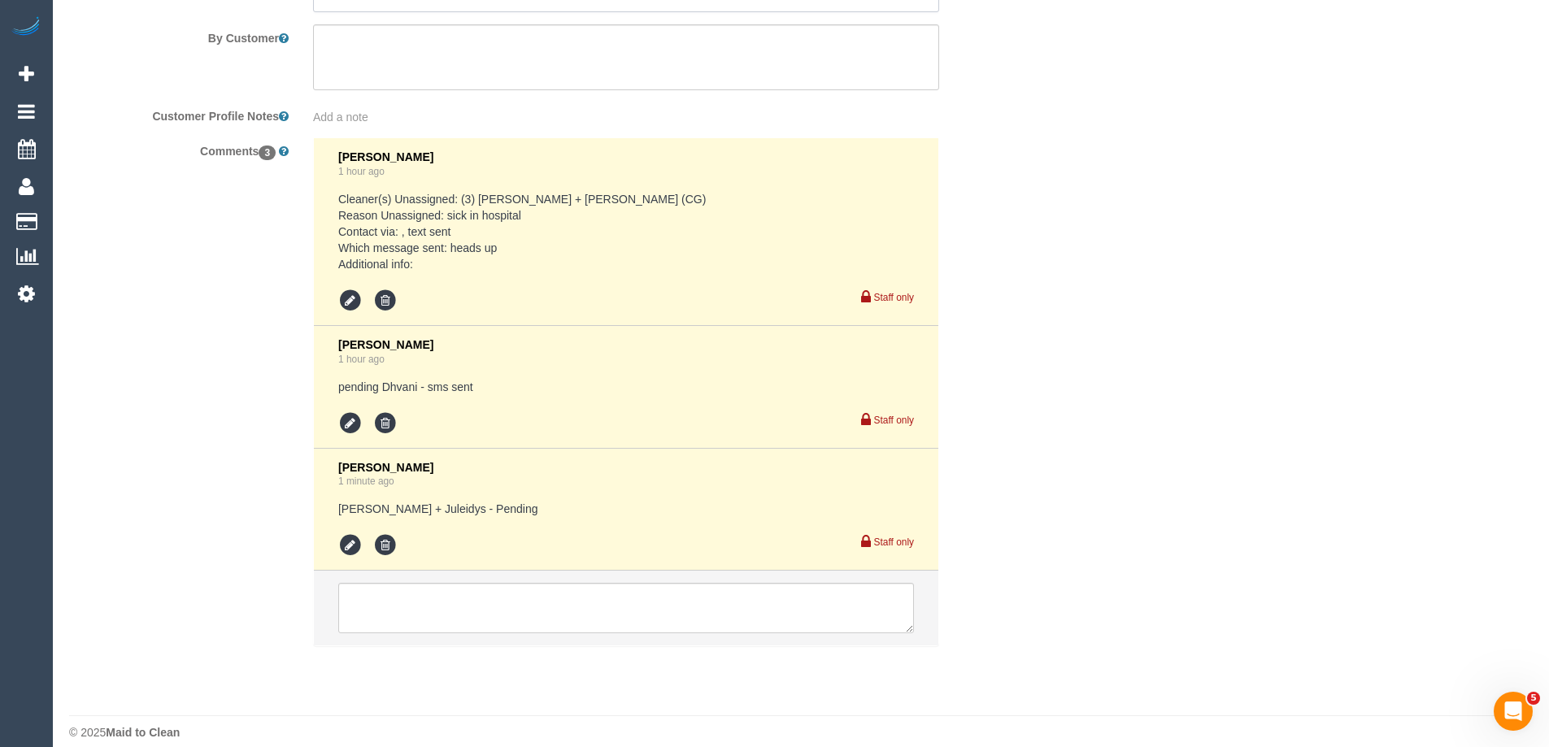
scroll to position [2974, 0]
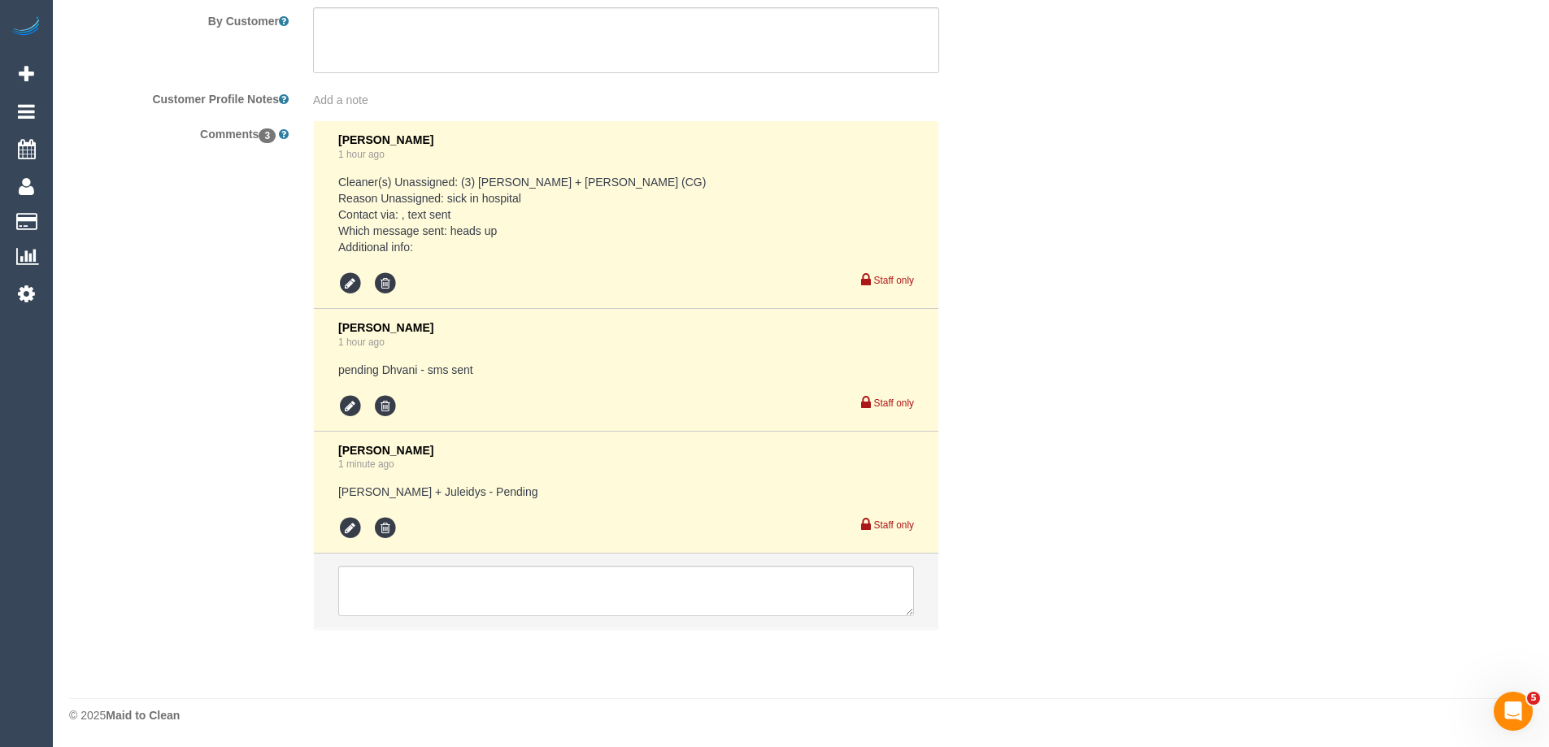
type textarea "*Cover* Estimated time: 3.5-4.5hours"
click at [358, 527] on icon at bounding box center [350, 528] width 24 height 24
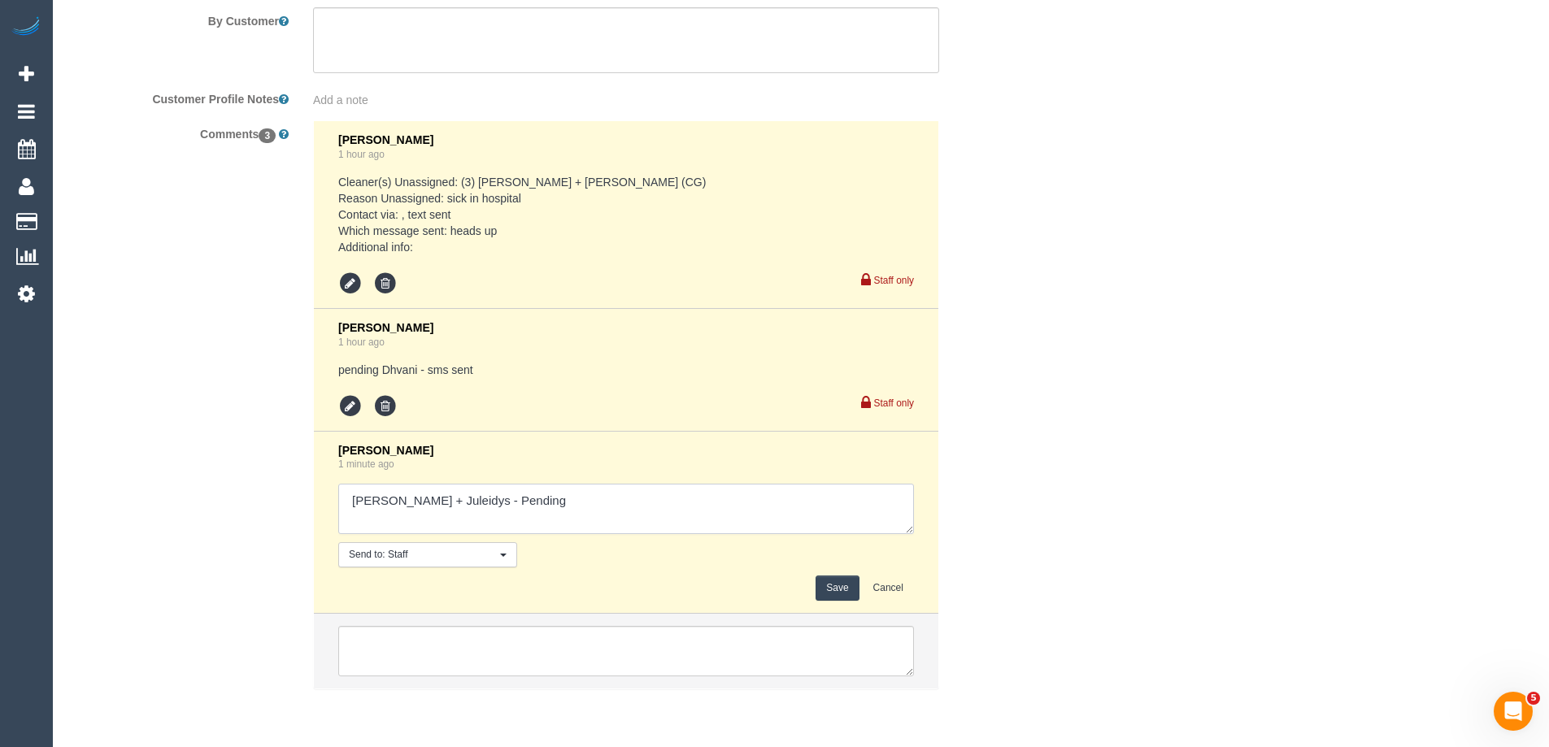
drag, startPoint x: 442, startPoint y: 500, endPoint x: 592, endPoint y: 496, distance: 149.6
click at [592, 496] on textarea at bounding box center [626, 509] width 576 height 50
type textarea "Cris + Juleidys - Confirmed"
click at [832, 589] on button "Save" at bounding box center [836, 588] width 43 height 25
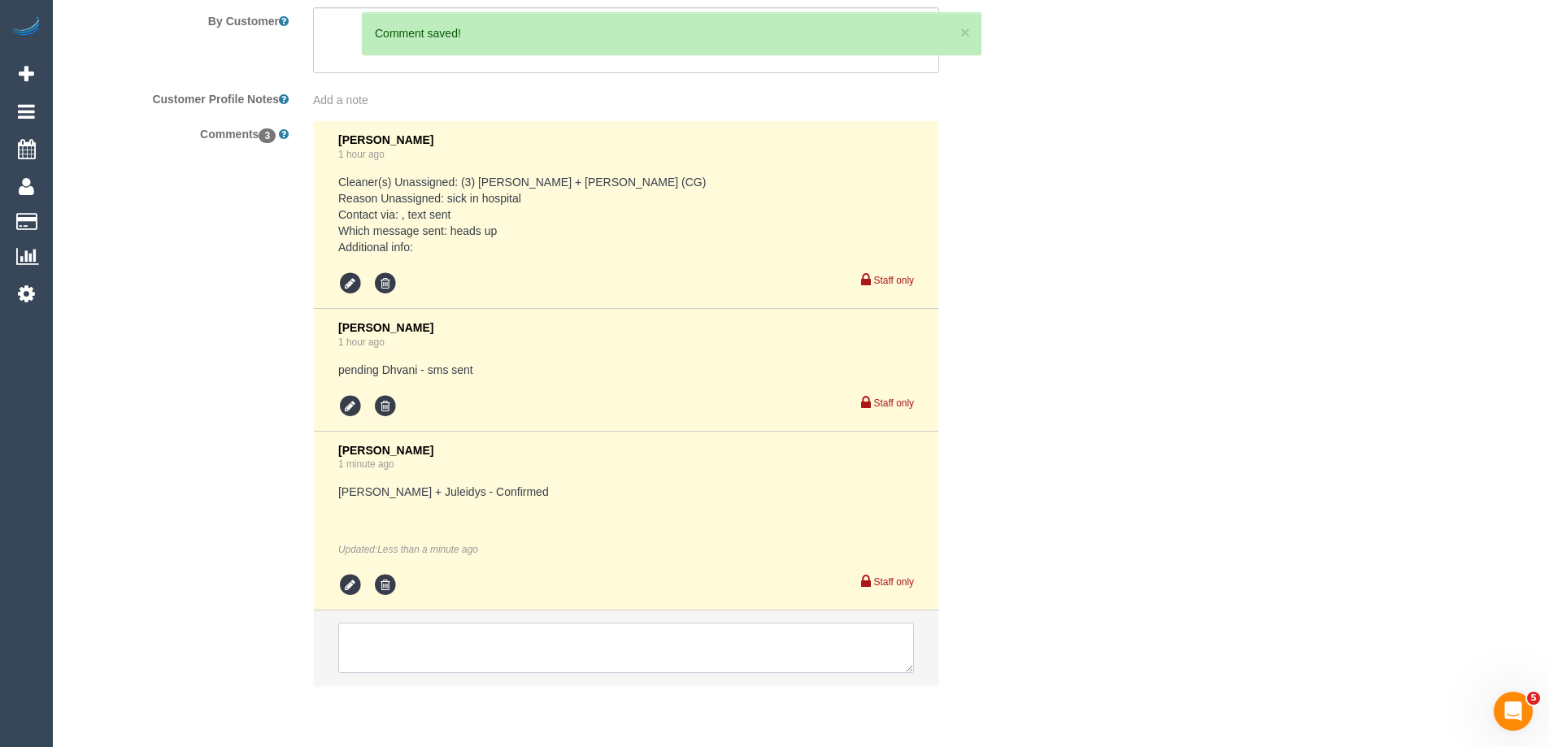
click at [392, 658] on textarea at bounding box center [626, 648] width 576 height 50
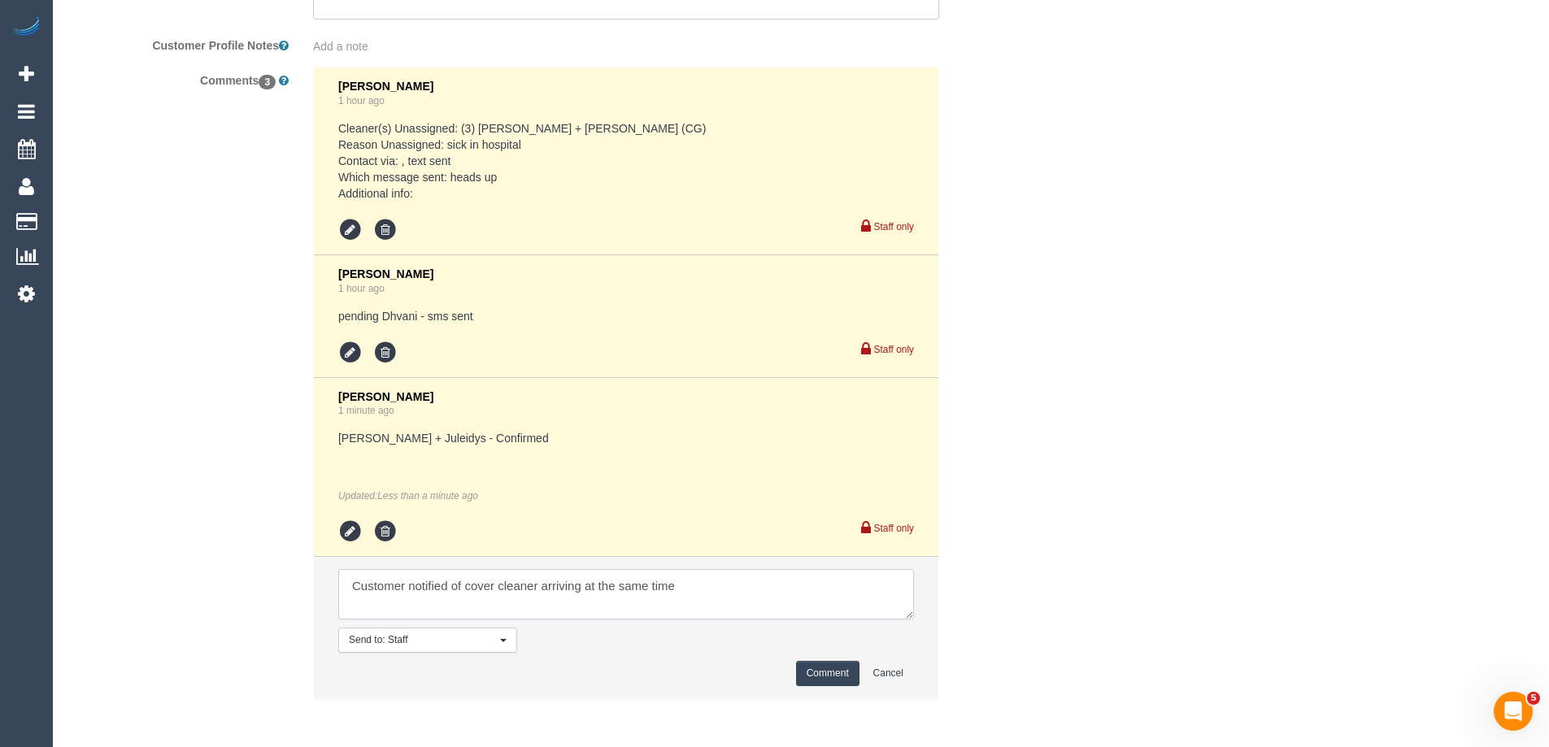
scroll to position [3055, 0]
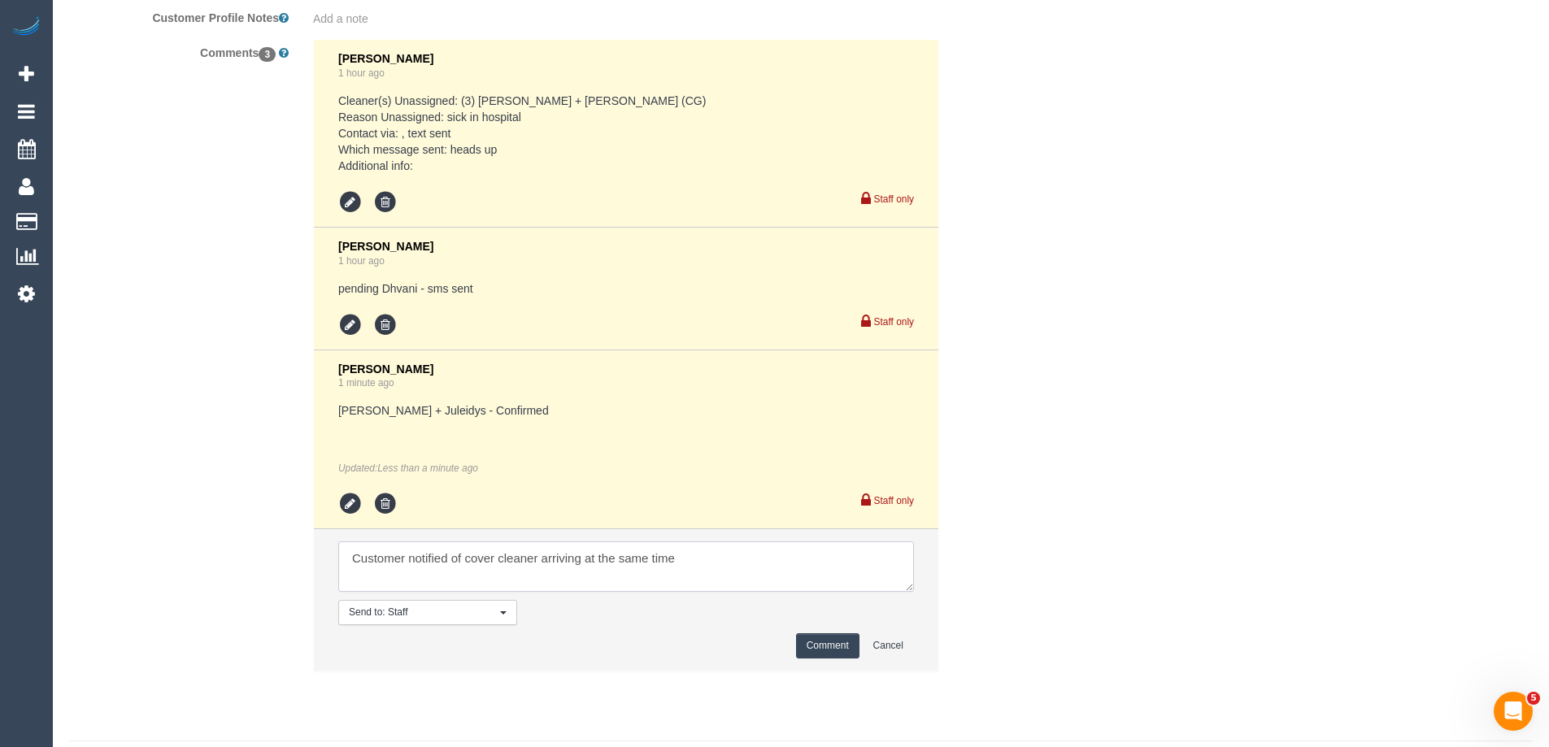
type textarea "Customer notified of cover cleaner arriving at the same time"
click at [836, 649] on button "Comment" at bounding box center [827, 645] width 63 height 25
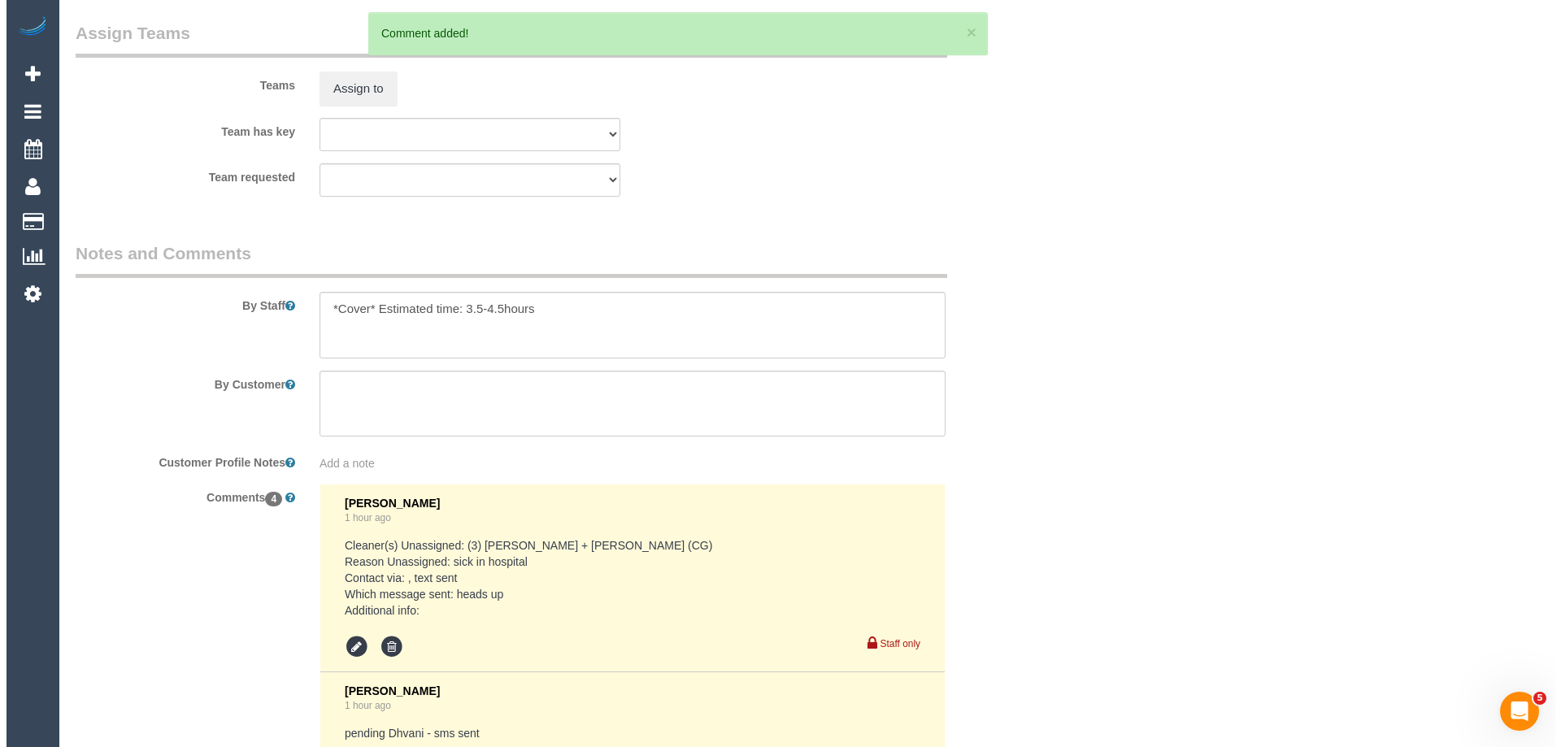
scroll to position [2405, 0]
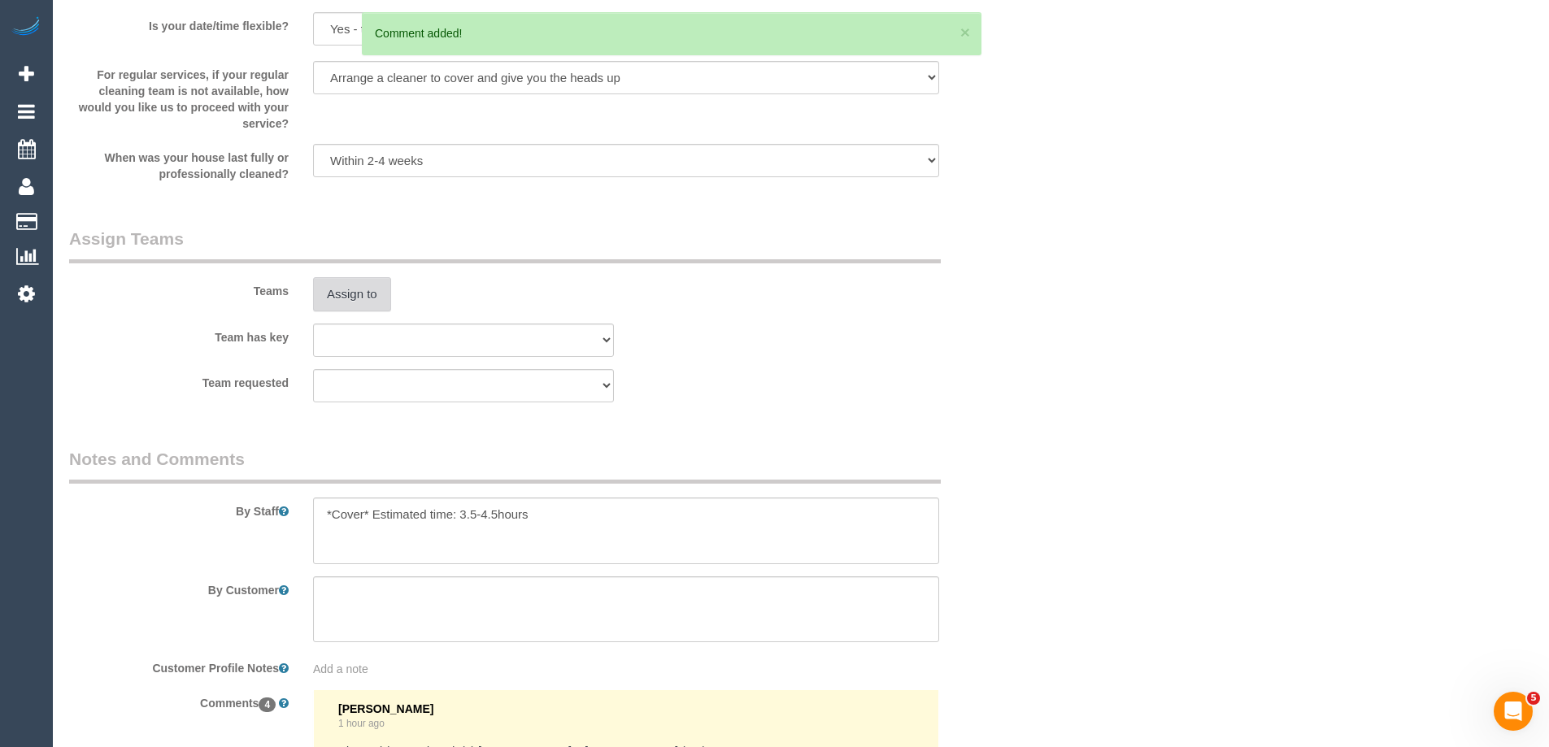
click at [344, 295] on button "Assign to" at bounding box center [352, 294] width 78 height 34
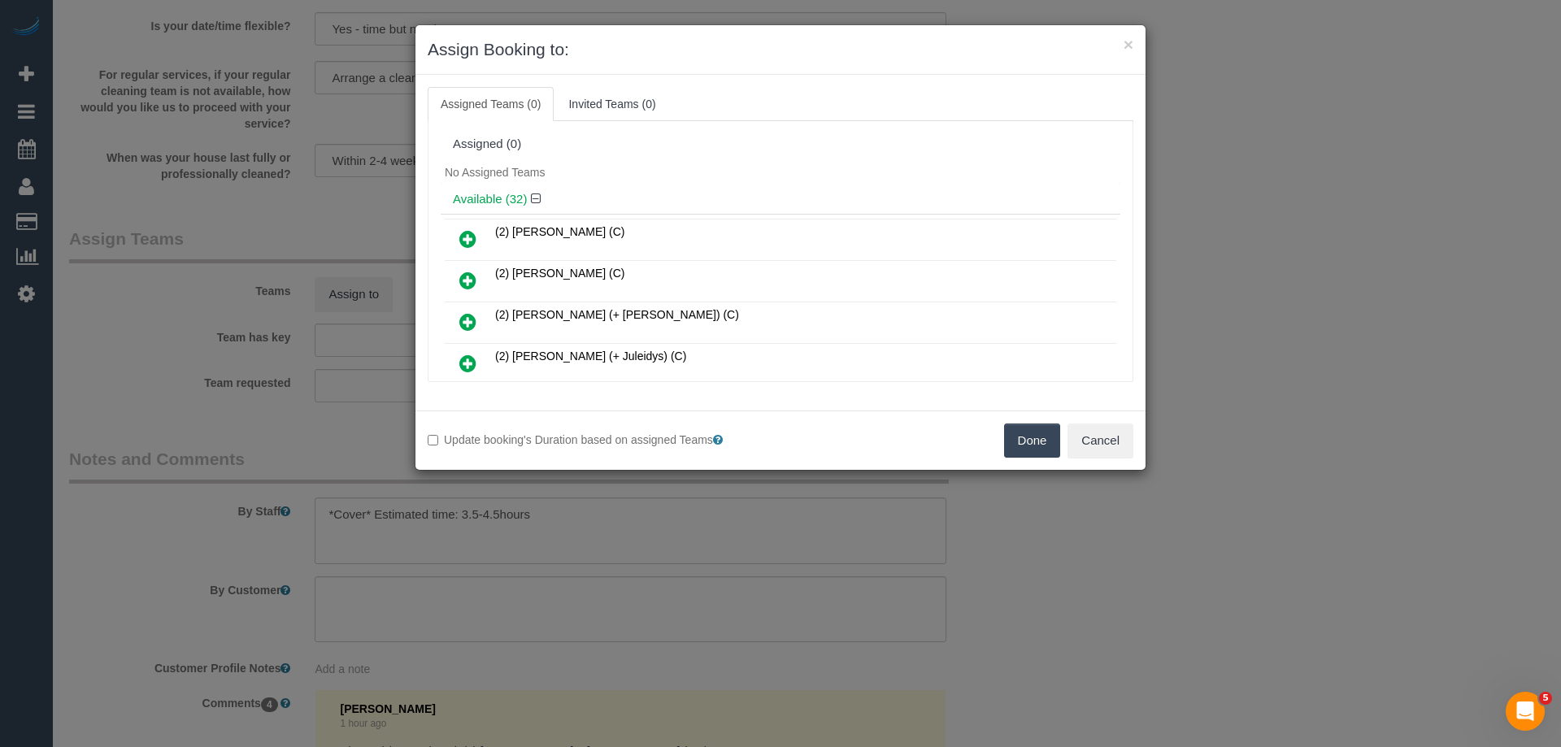
scroll to position [81, 0]
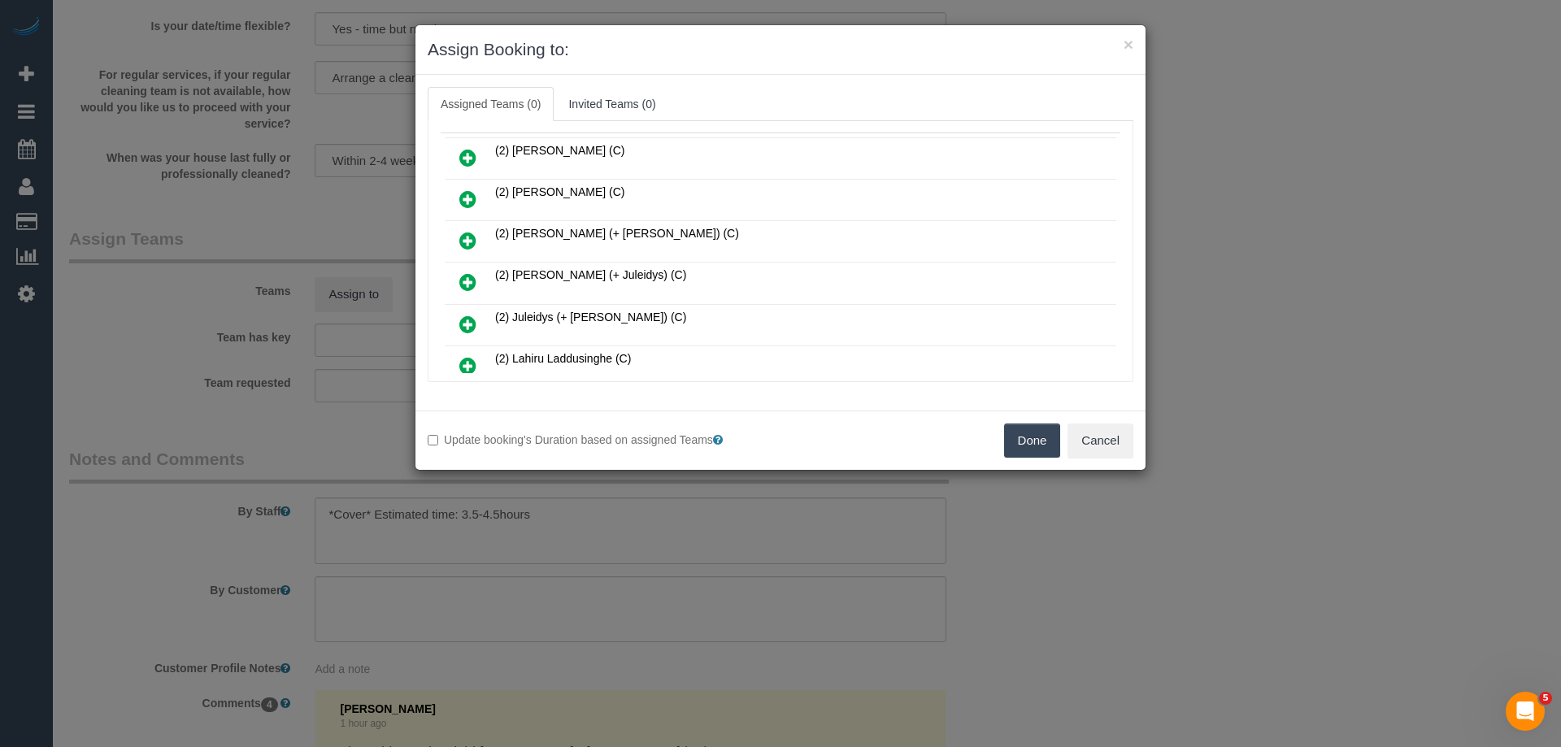
click at [468, 277] on icon at bounding box center [467, 282] width 17 height 20
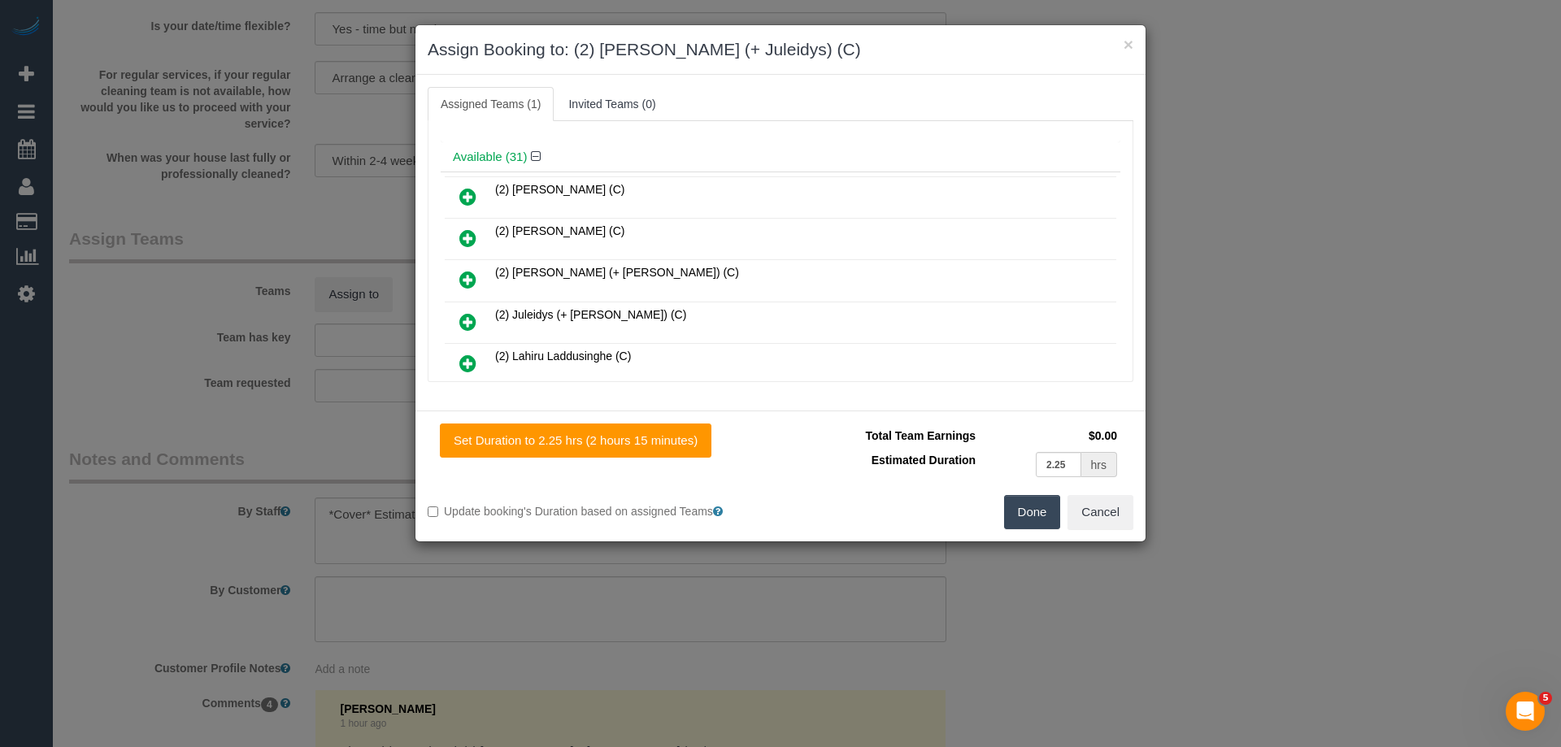
scroll to position [120, 0]
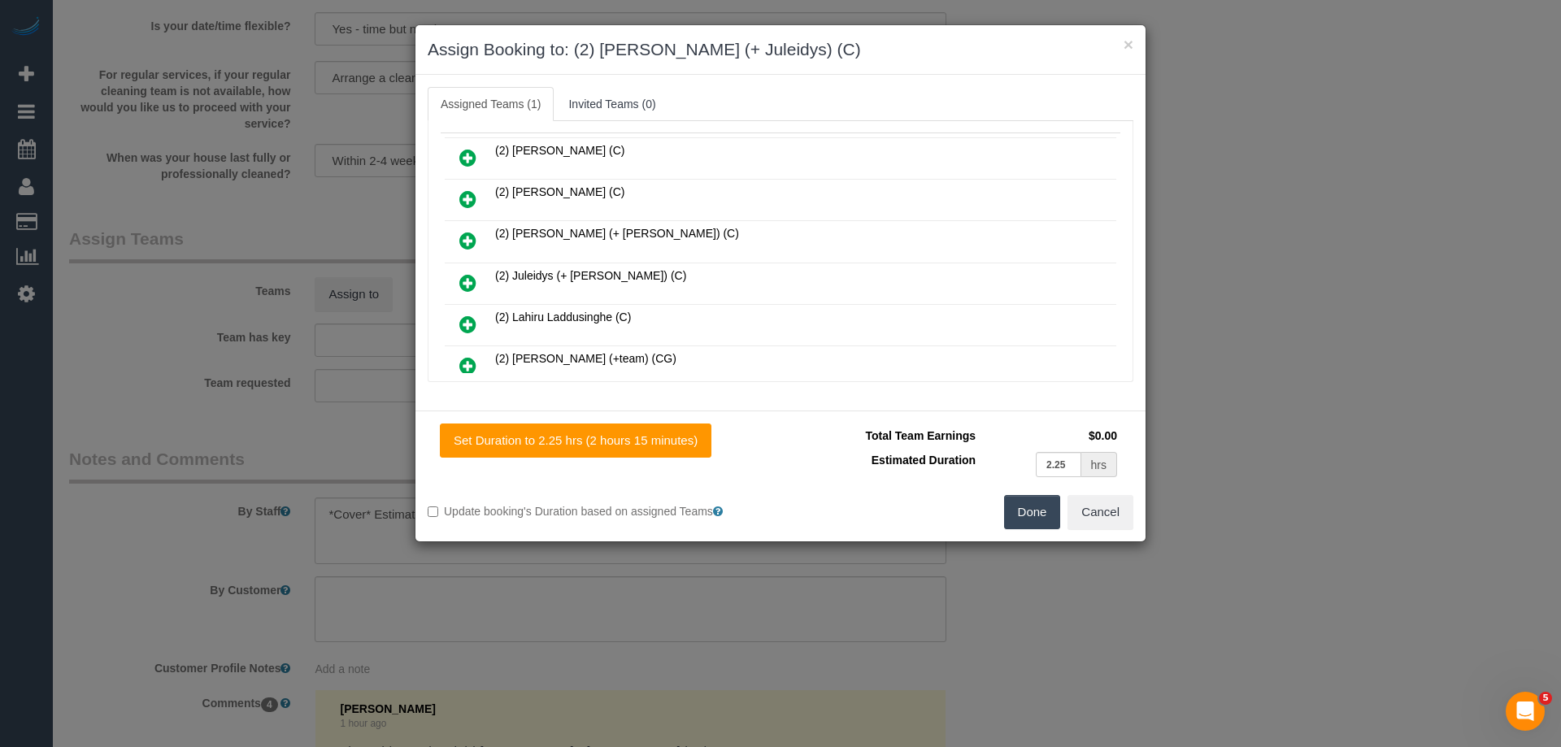
click at [449, 280] on link at bounding box center [468, 283] width 38 height 33
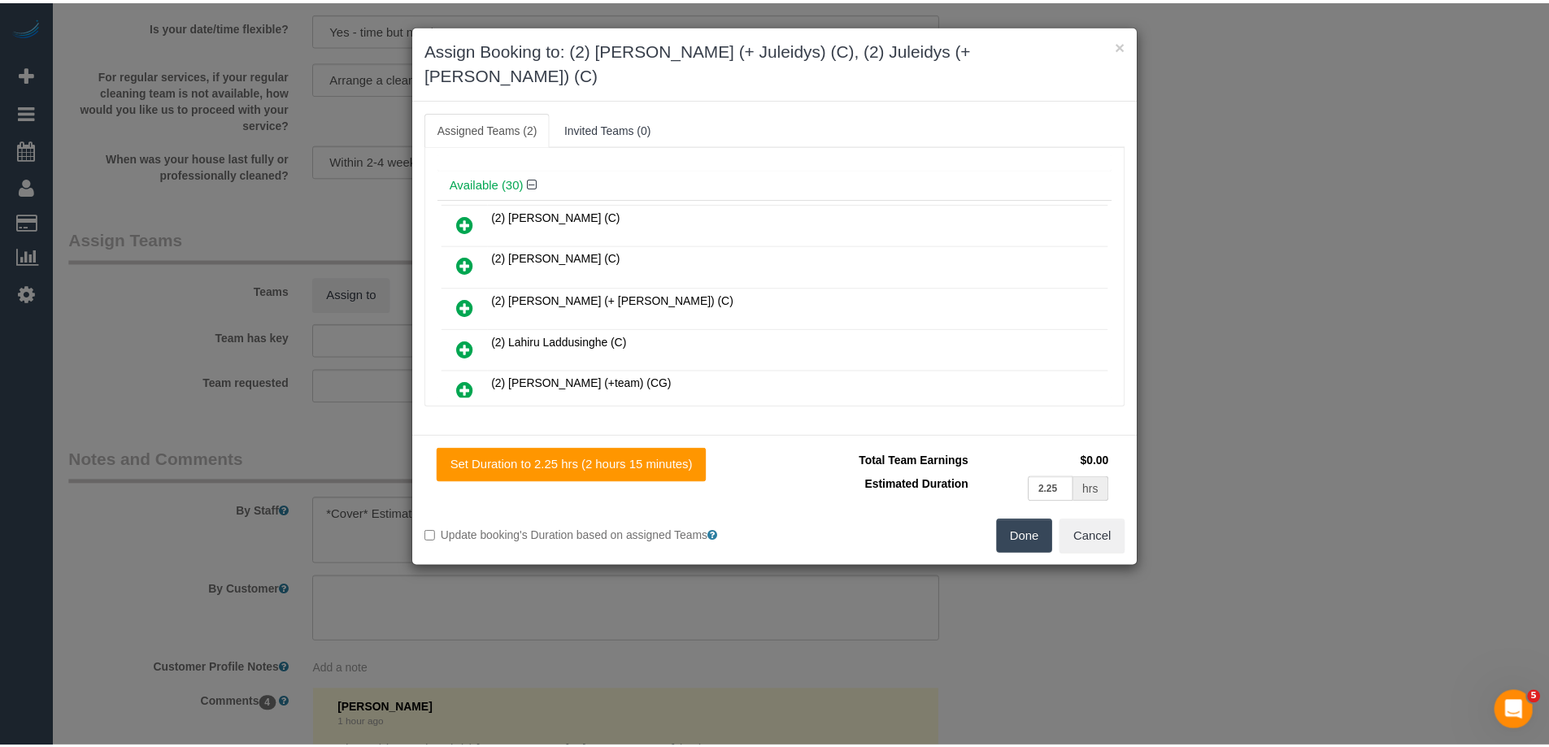
scroll to position [162, 0]
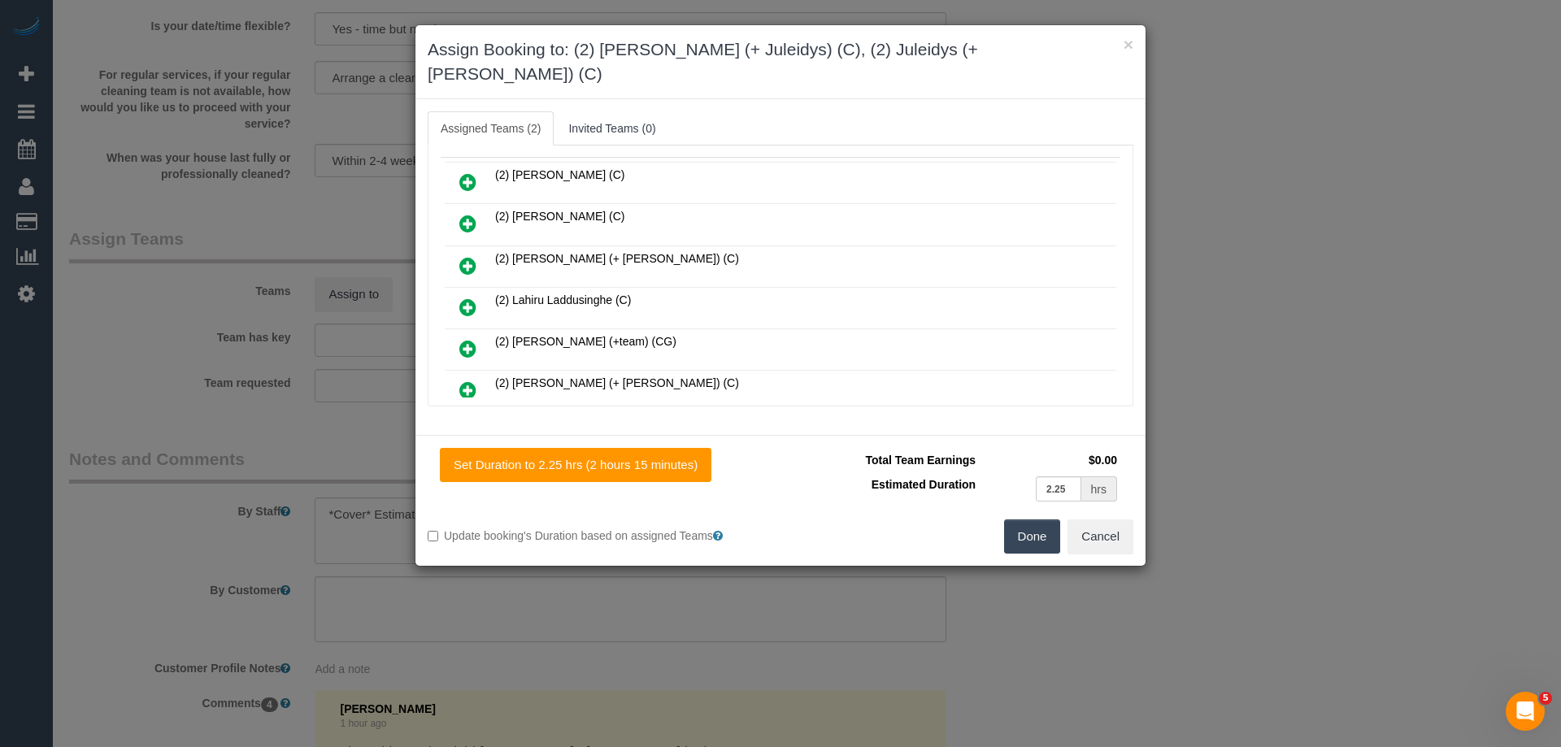
click at [1016, 529] on div "Set Duration to 2.25 hrs (2 hours 15 minutes) Total Team Earnings $0.00 Estimat…" at bounding box center [780, 500] width 730 height 131
click at [1035, 519] on button "Done" at bounding box center [1032, 536] width 57 height 34
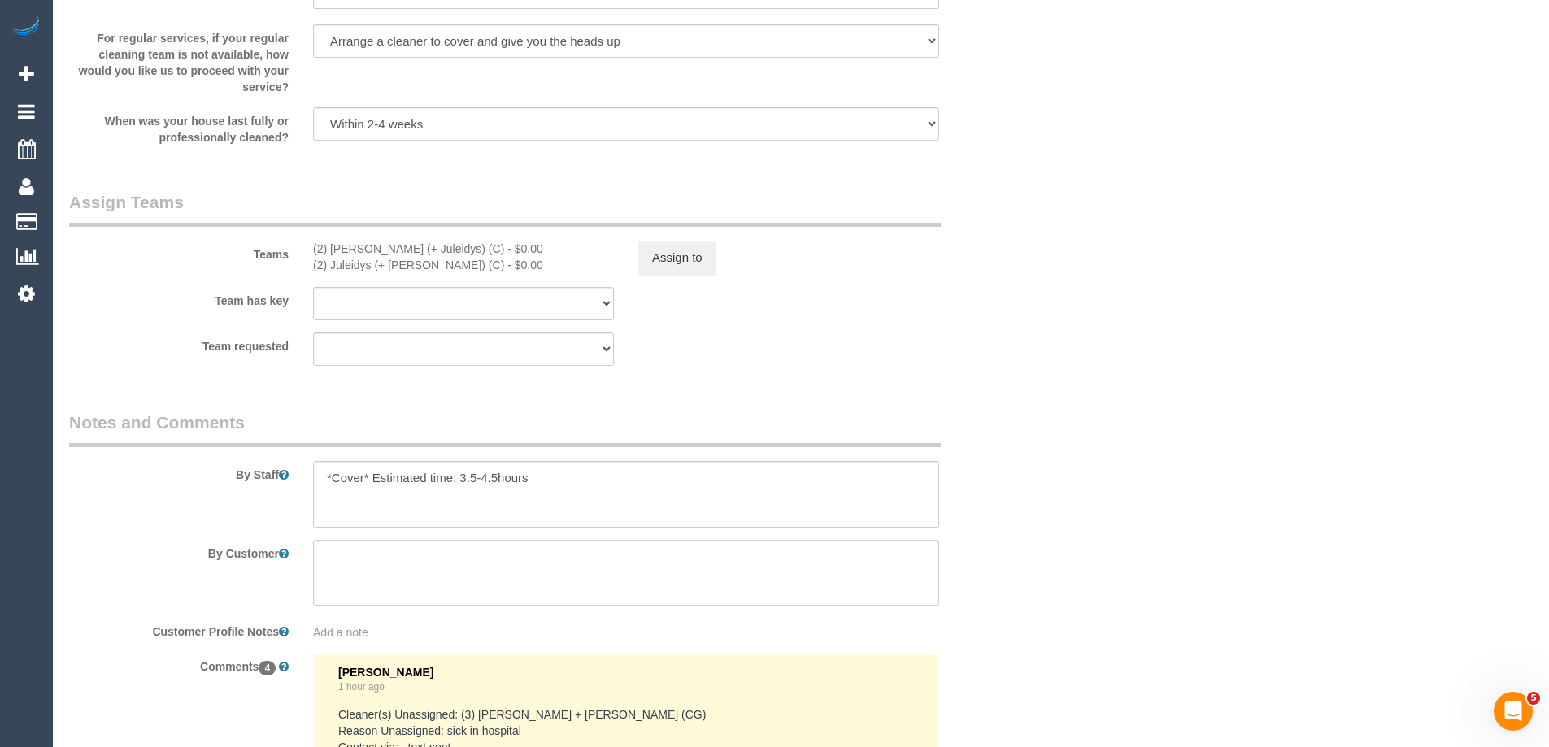
scroll to position [2439, 0]
click at [658, 263] on button "Assign to" at bounding box center [677, 260] width 78 height 34
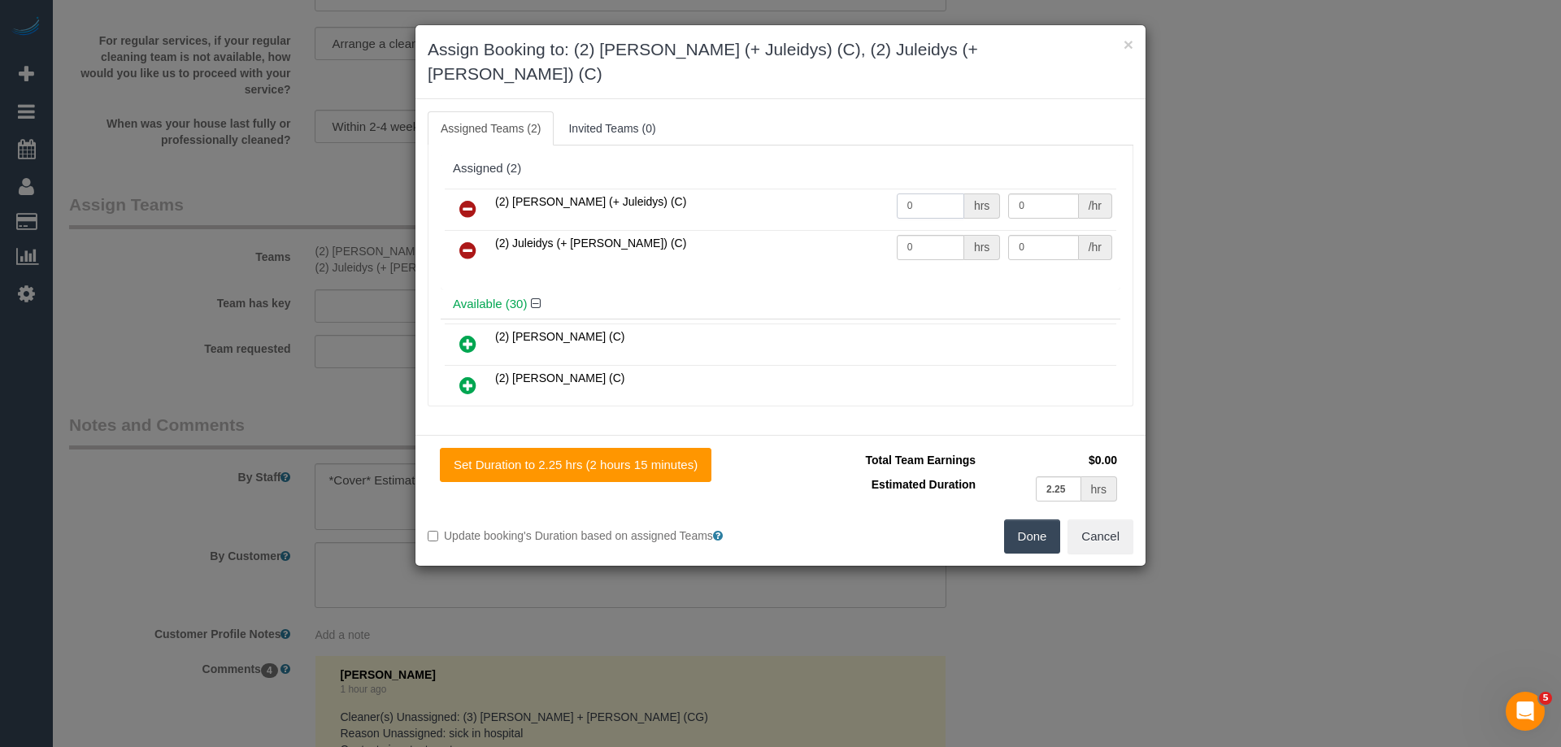
drag, startPoint x: 917, startPoint y: 184, endPoint x: 713, endPoint y: 180, distance: 204.1
click at [713, 189] on tr "(2) Cris (+ Juleidys) (C) 0 hrs 0 /hr" at bounding box center [780, 209] width 671 height 41
type input "1"
drag, startPoint x: 912, startPoint y: 227, endPoint x: 798, endPoint y: 212, distance: 114.7
click at [777, 230] on tr "(2) Juleidys (+ Cris) (C) 0 hrs 0 /hr" at bounding box center [780, 250] width 671 height 41
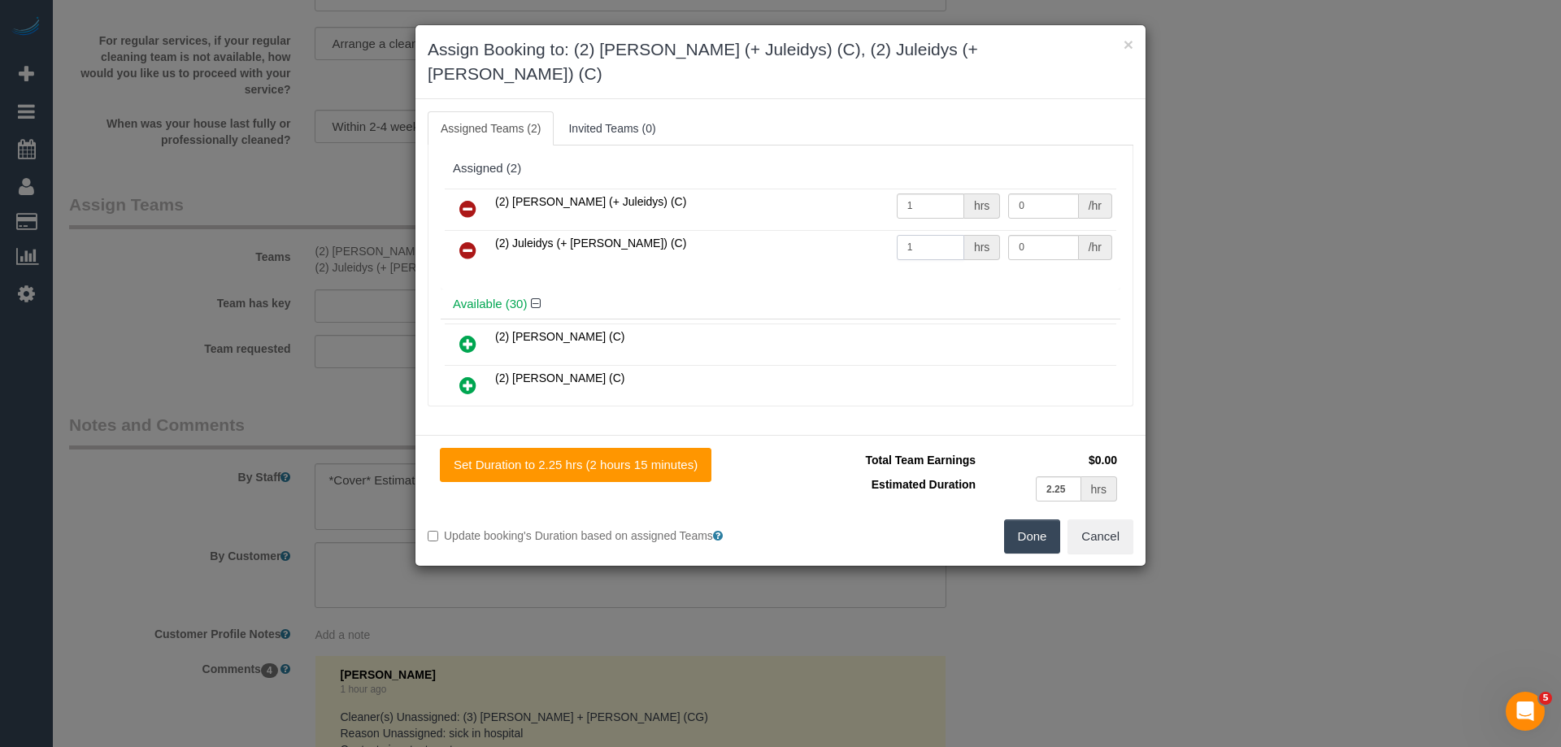
type input "1"
drag, startPoint x: 1034, startPoint y: 180, endPoint x: 941, endPoint y: 178, distance: 92.7
click at [946, 189] on tr "(2) Cris (+ Juleidys) (C) 1 hrs 0 /hr" at bounding box center [780, 209] width 671 height 41
type input "75"
drag, startPoint x: 1056, startPoint y: 225, endPoint x: 953, endPoint y: 237, distance: 103.9
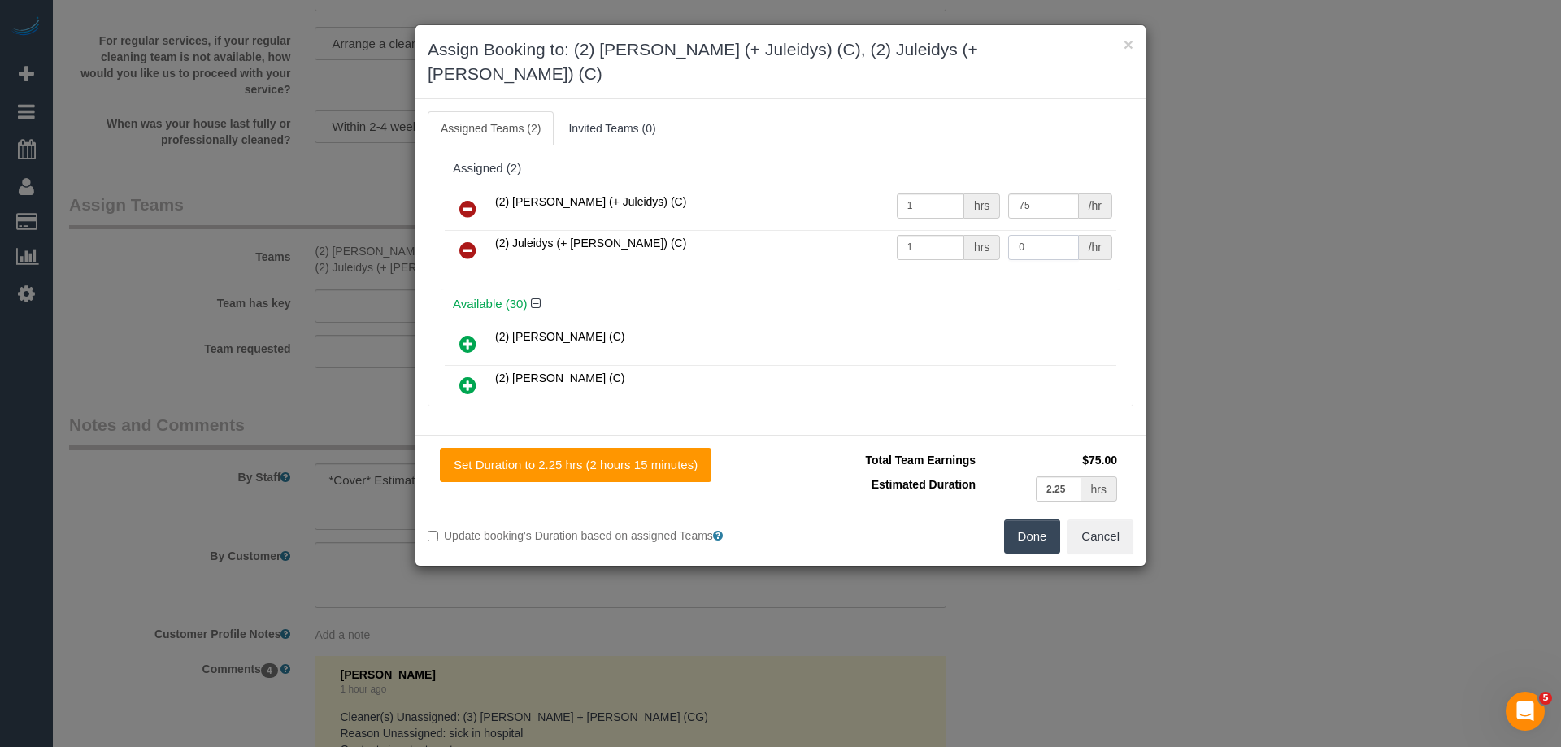
click at [950, 230] on tr "(2) Juleidys (+ Cris) (C) 1 hrs 0 /hr" at bounding box center [780, 250] width 671 height 41
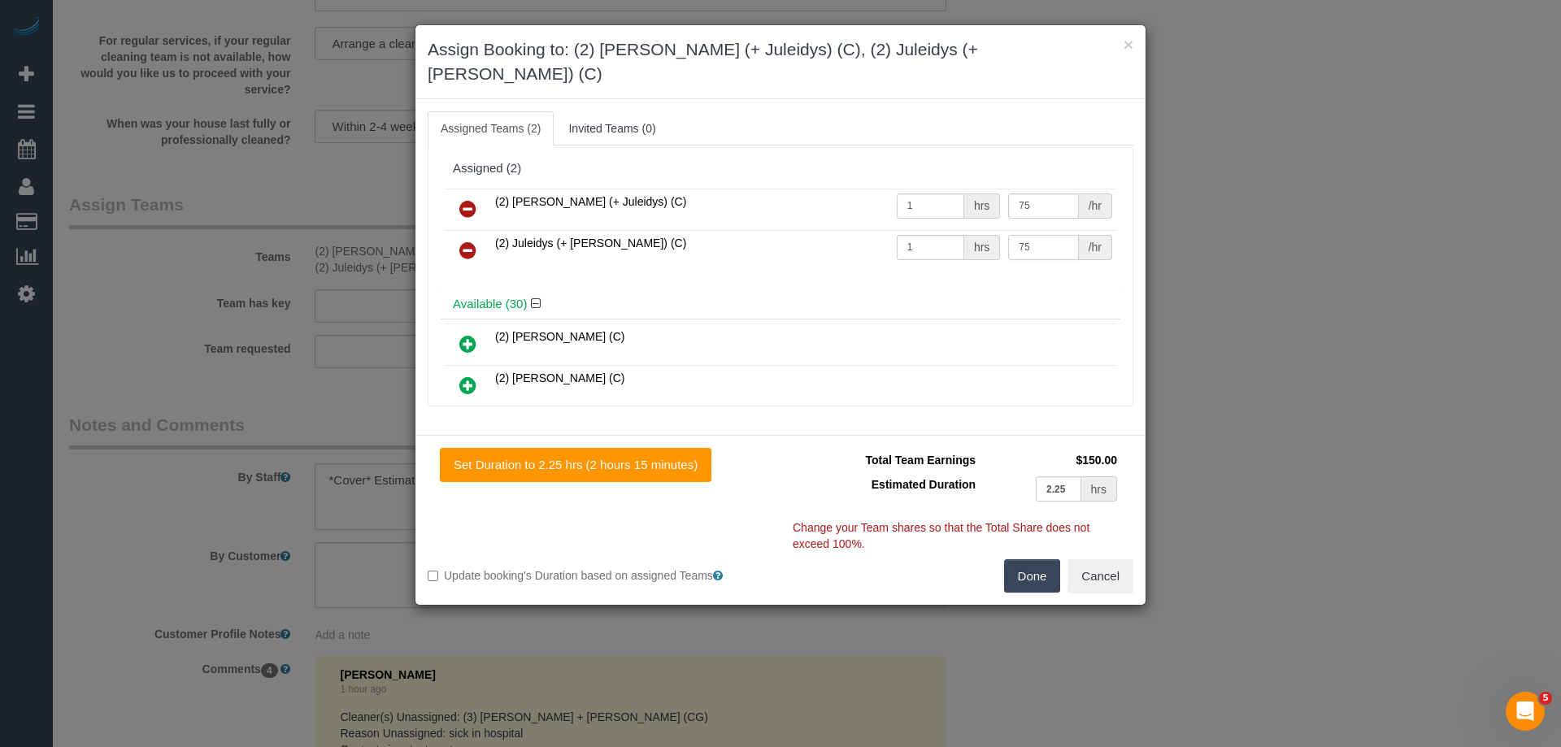
type input "75"
drag, startPoint x: 1029, startPoint y: 554, endPoint x: 1057, endPoint y: 540, distance: 31.3
click at [1030, 559] on button "Done" at bounding box center [1032, 576] width 57 height 34
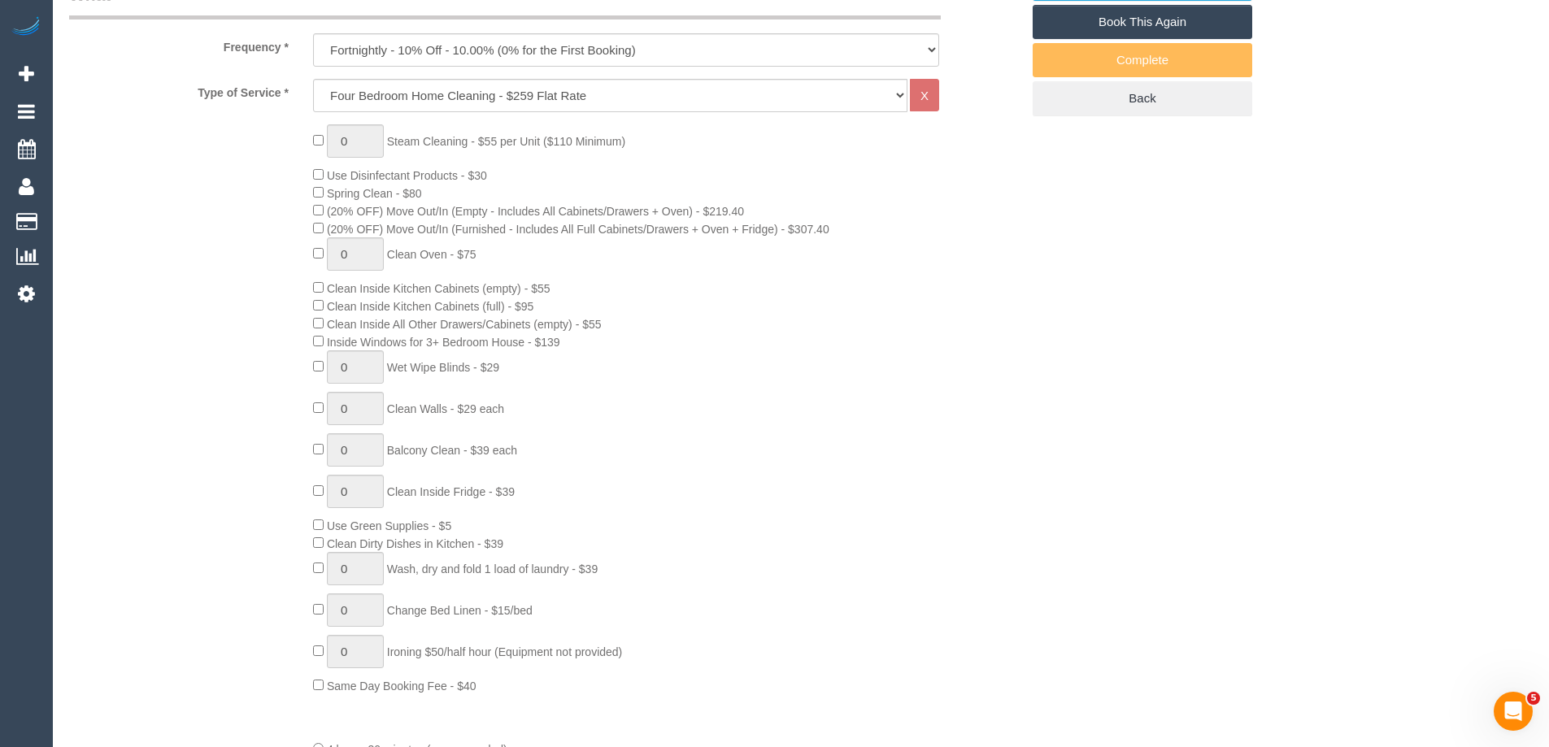
scroll to position [0, 0]
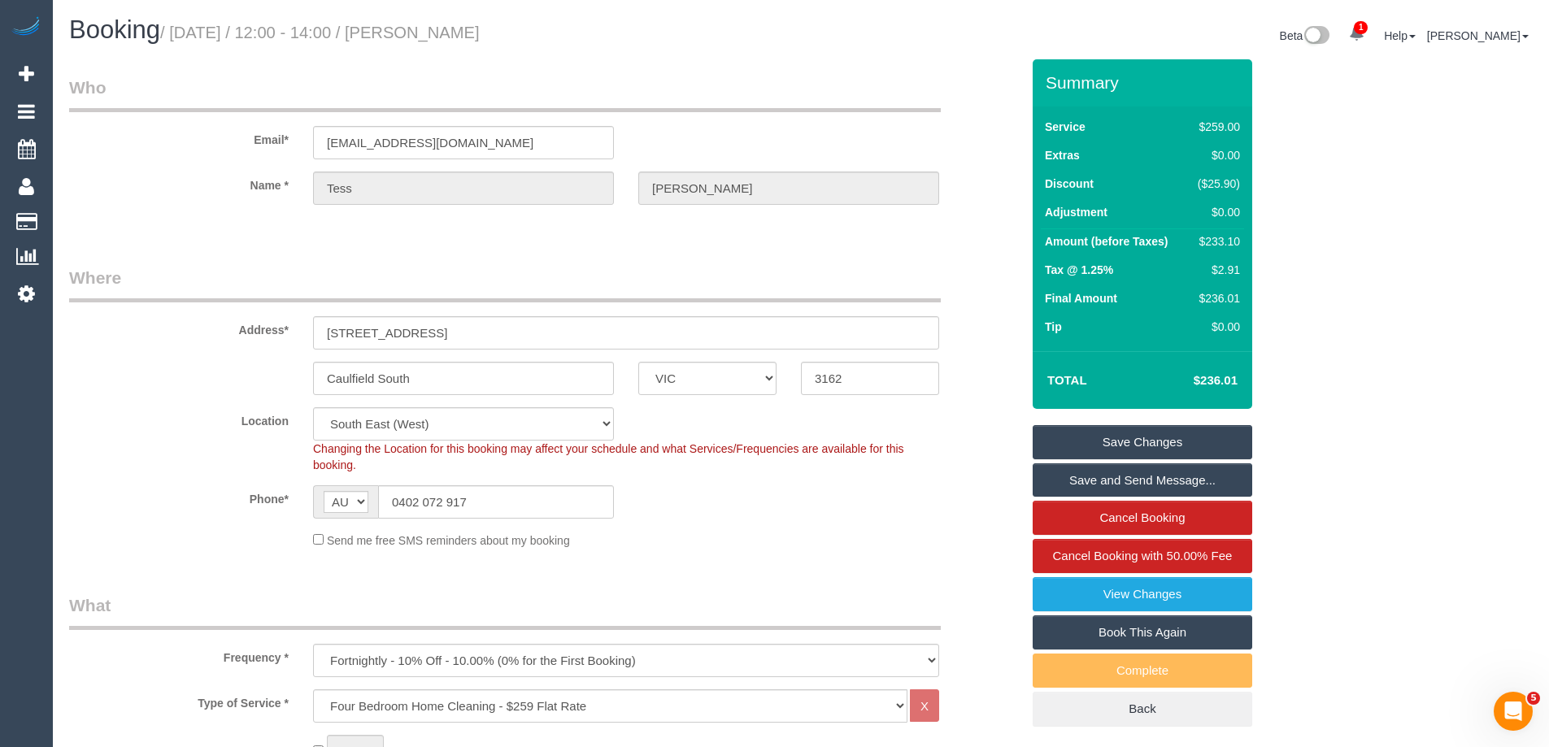
drag, startPoint x: 575, startPoint y: 32, endPoint x: 449, endPoint y: 22, distance: 126.4
click at [449, 22] on h1 "Booking / September 30, 2025 / 12:00 - 14:00 / Tess Schenberg" at bounding box center [428, 30] width 719 height 28
copy small "Tess Schenberg"
click at [1080, 450] on link "Save Changes" at bounding box center [1141, 442] width 219 height 34
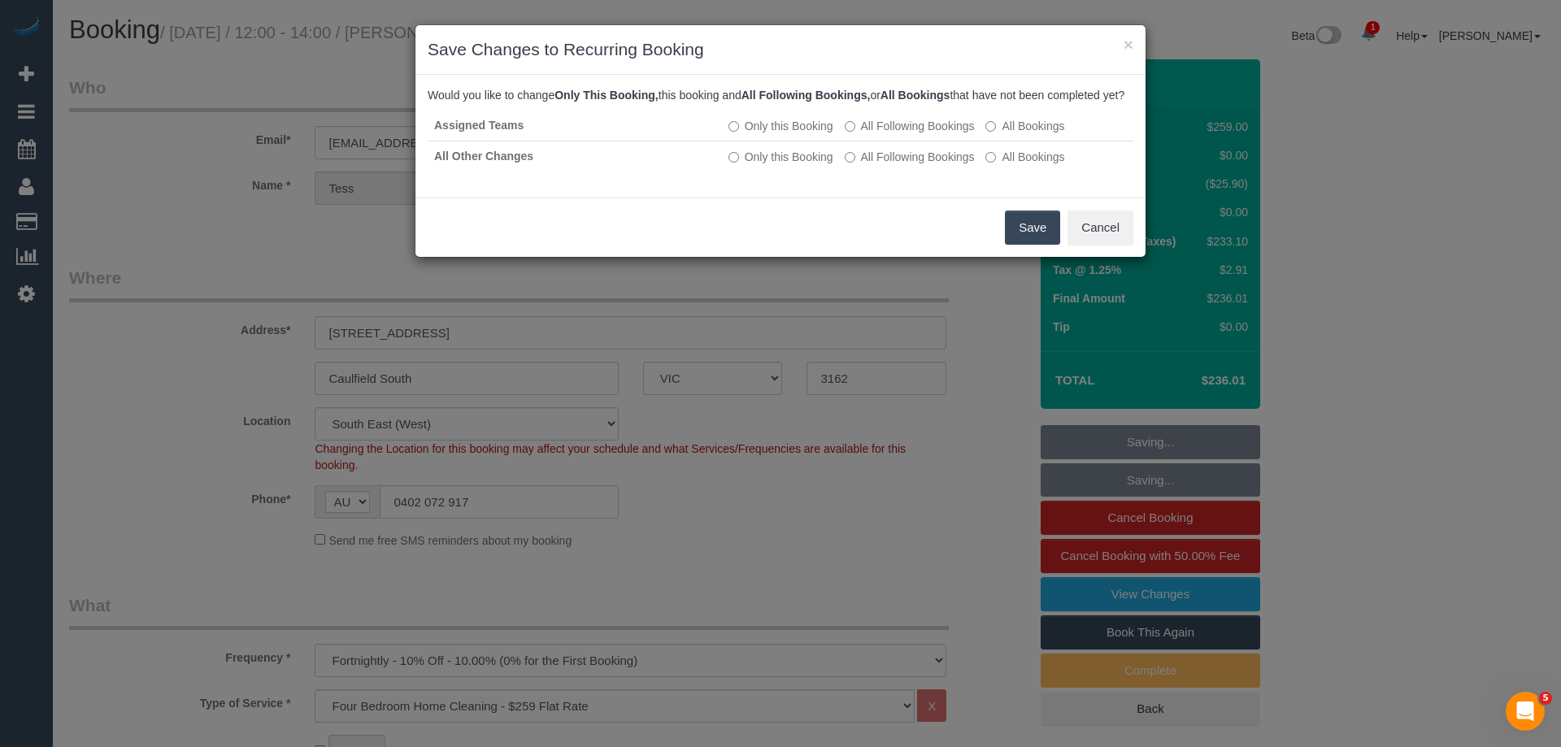
click at [1032, 241] on button "Save" at bounding box center [1032, 228] width 55 height 34
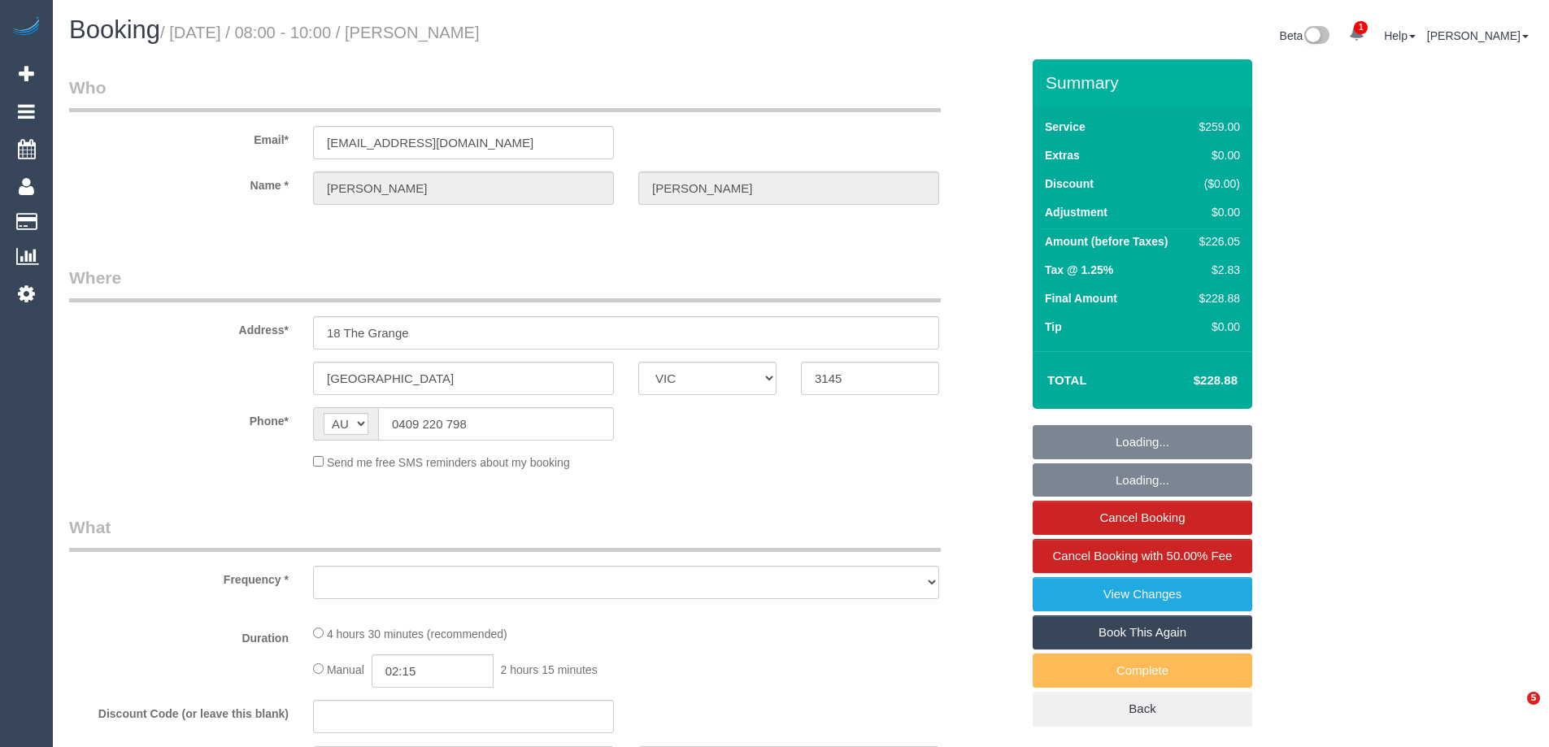
select select "VIC"
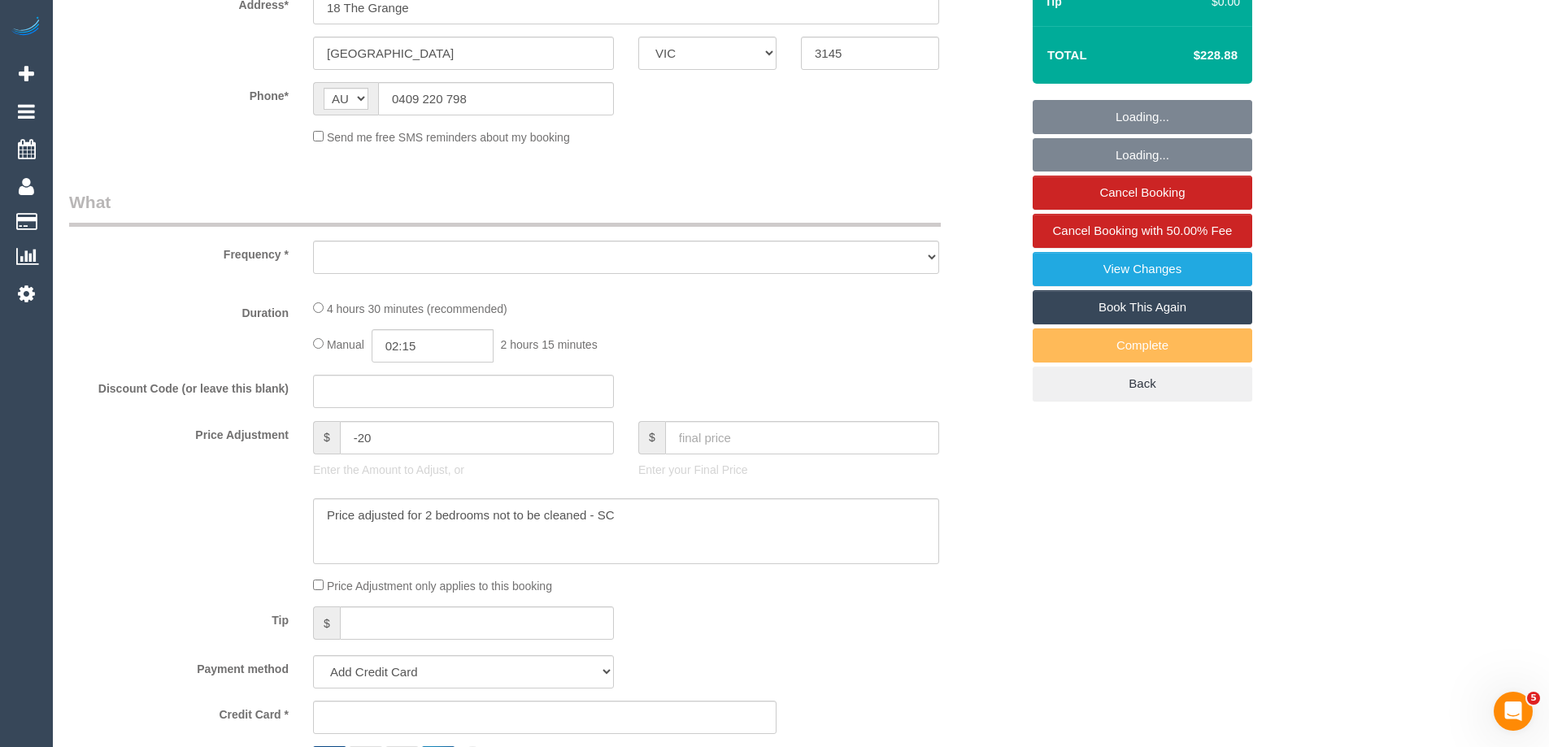
select select "object:741"
select select "string:stripe-pm_1NOuci2GScqysDRV5RU17w4v"
select select "number:27"
select select "number:14"
select select "number:19"
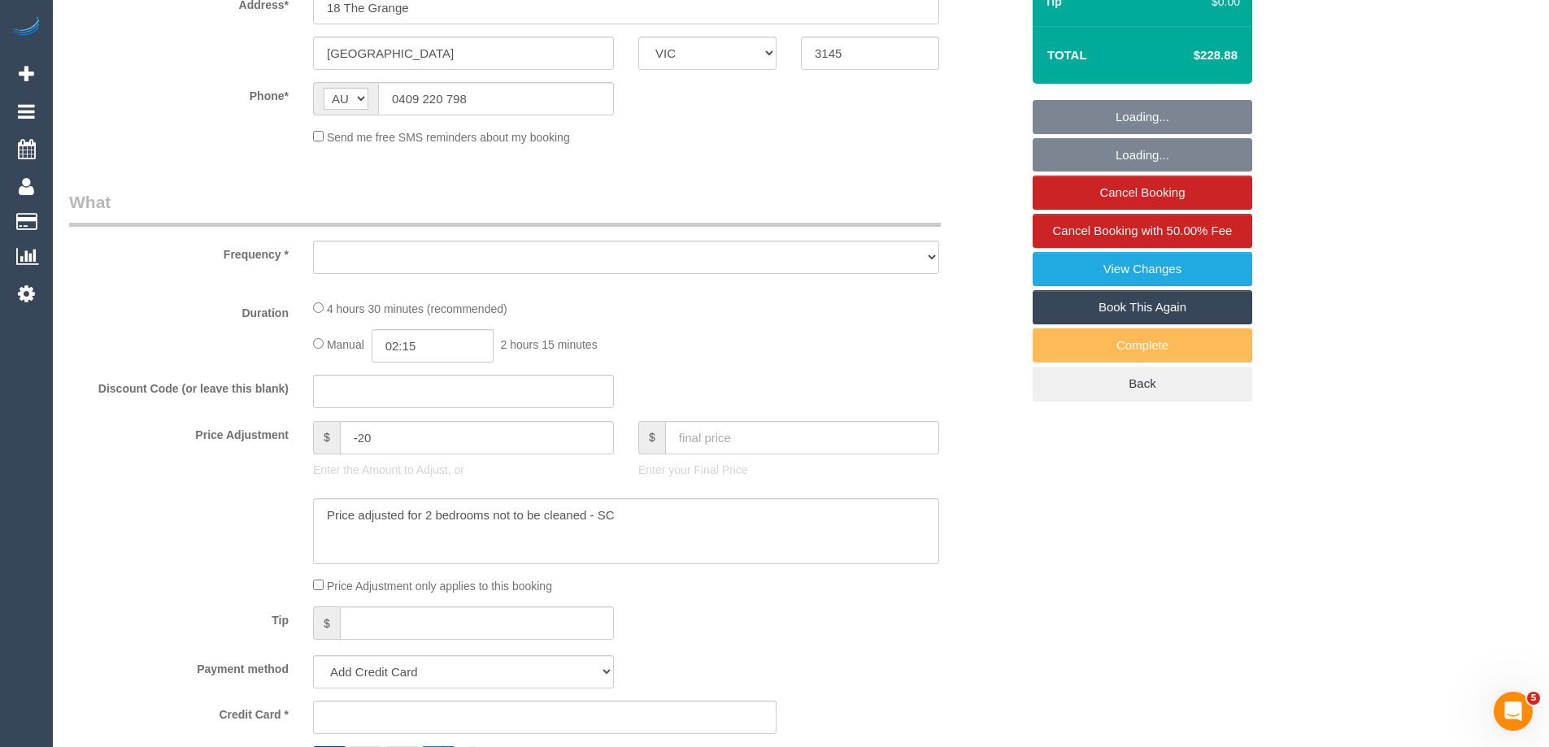
select select "number:24"
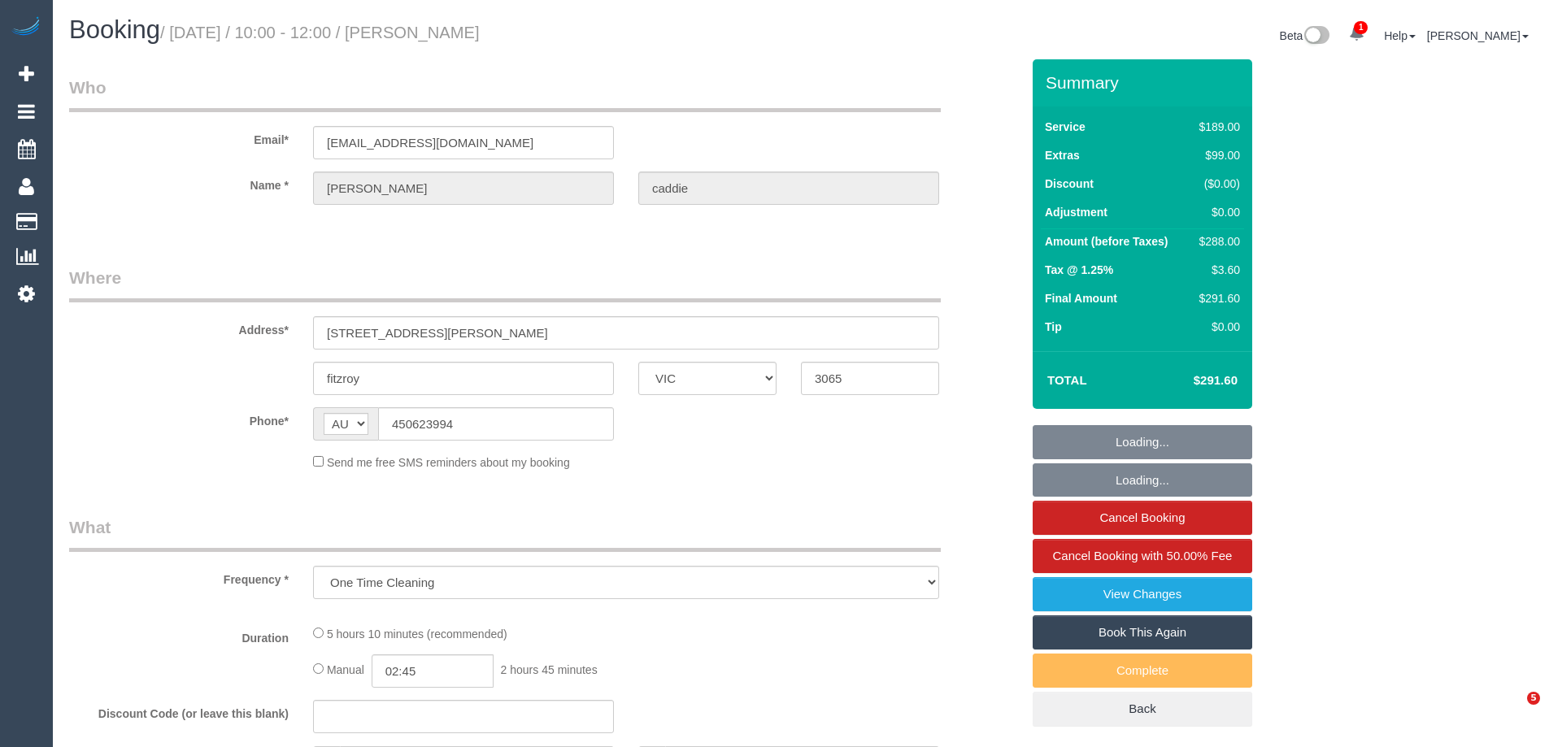
select select "VIC"
select select "string:stripe-pm_1QwCbO2GScqysDRViJjJNACY"
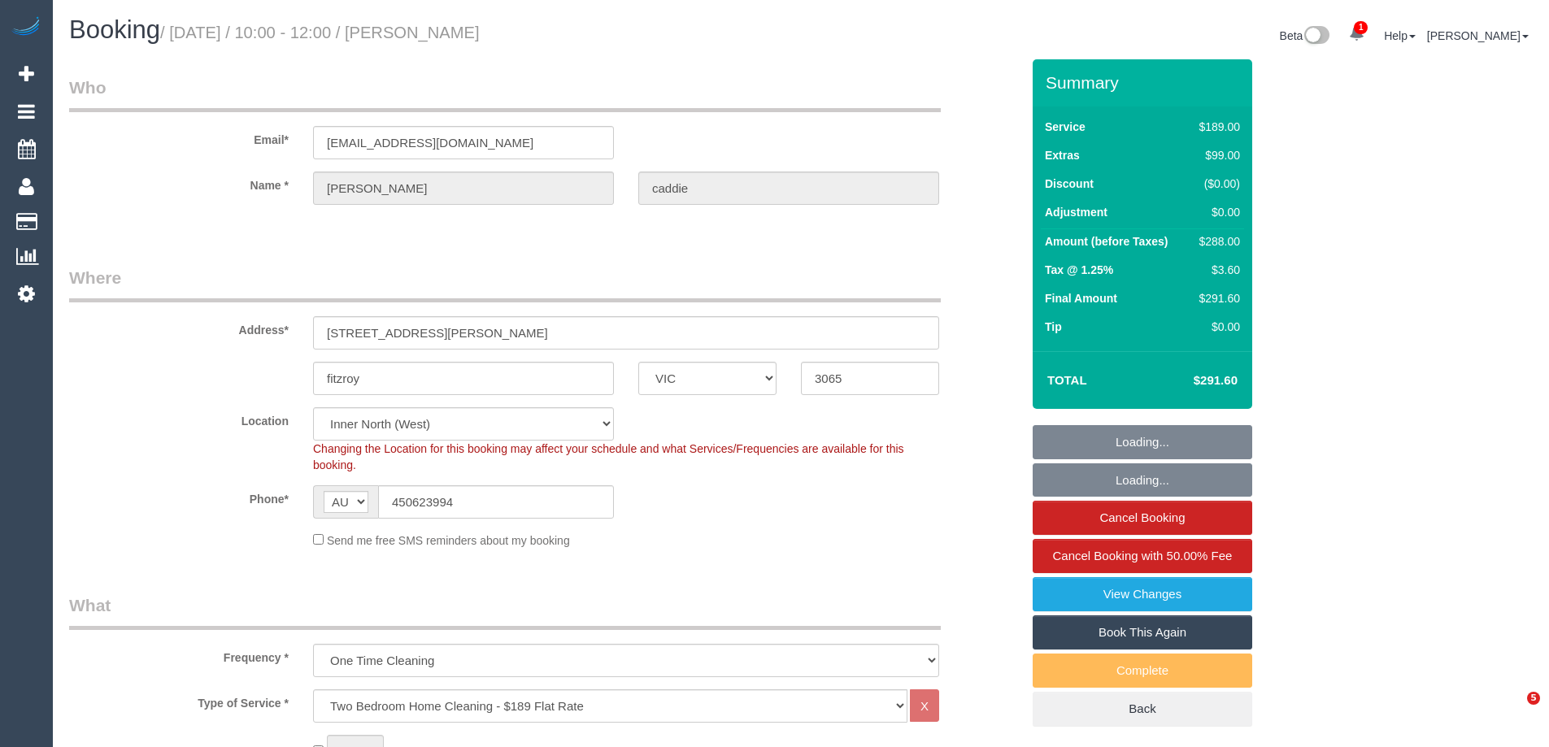
select select "object:712"
select select "number:28"
select select "number:14"
select select "number:19"
select select "number:23"
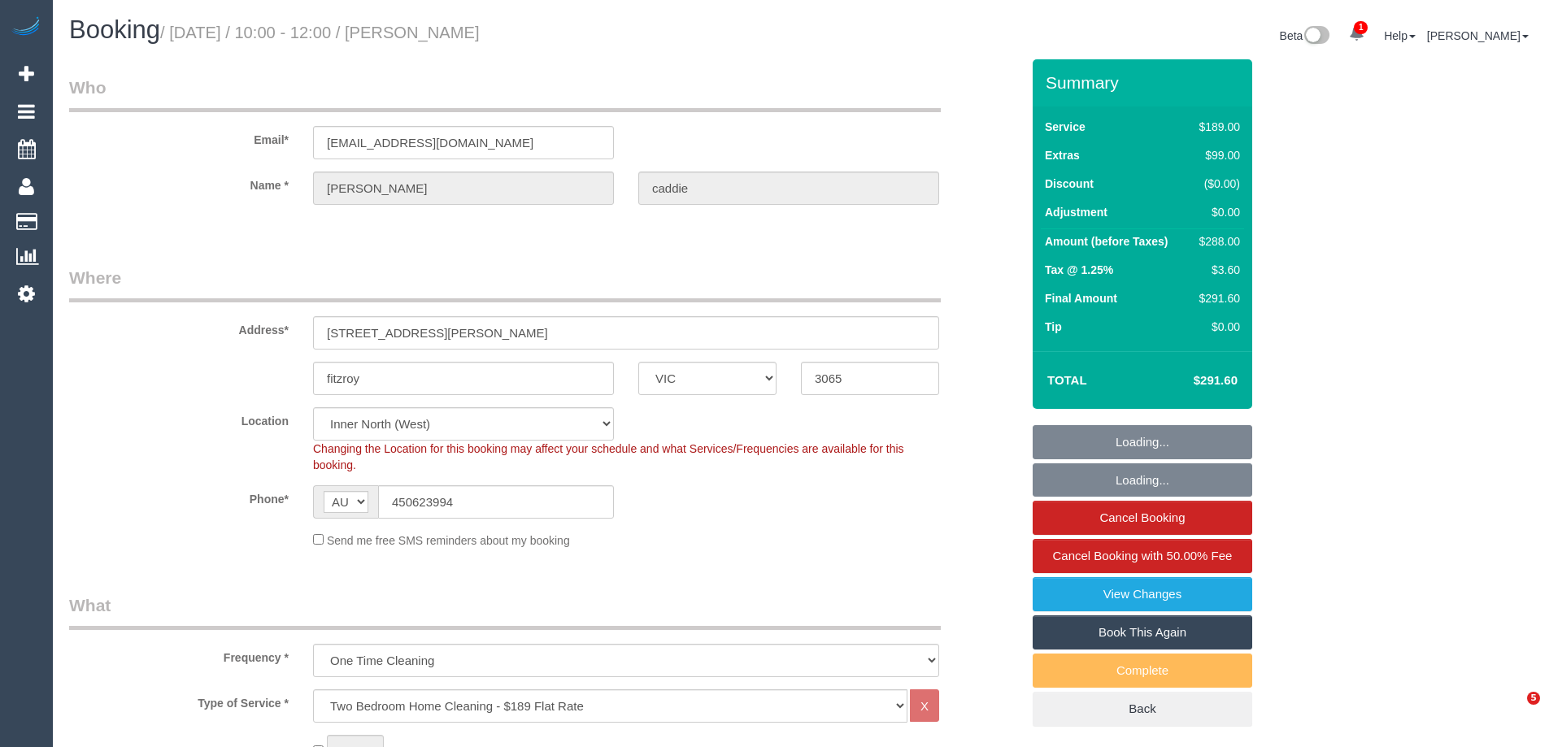
select select "number:13"
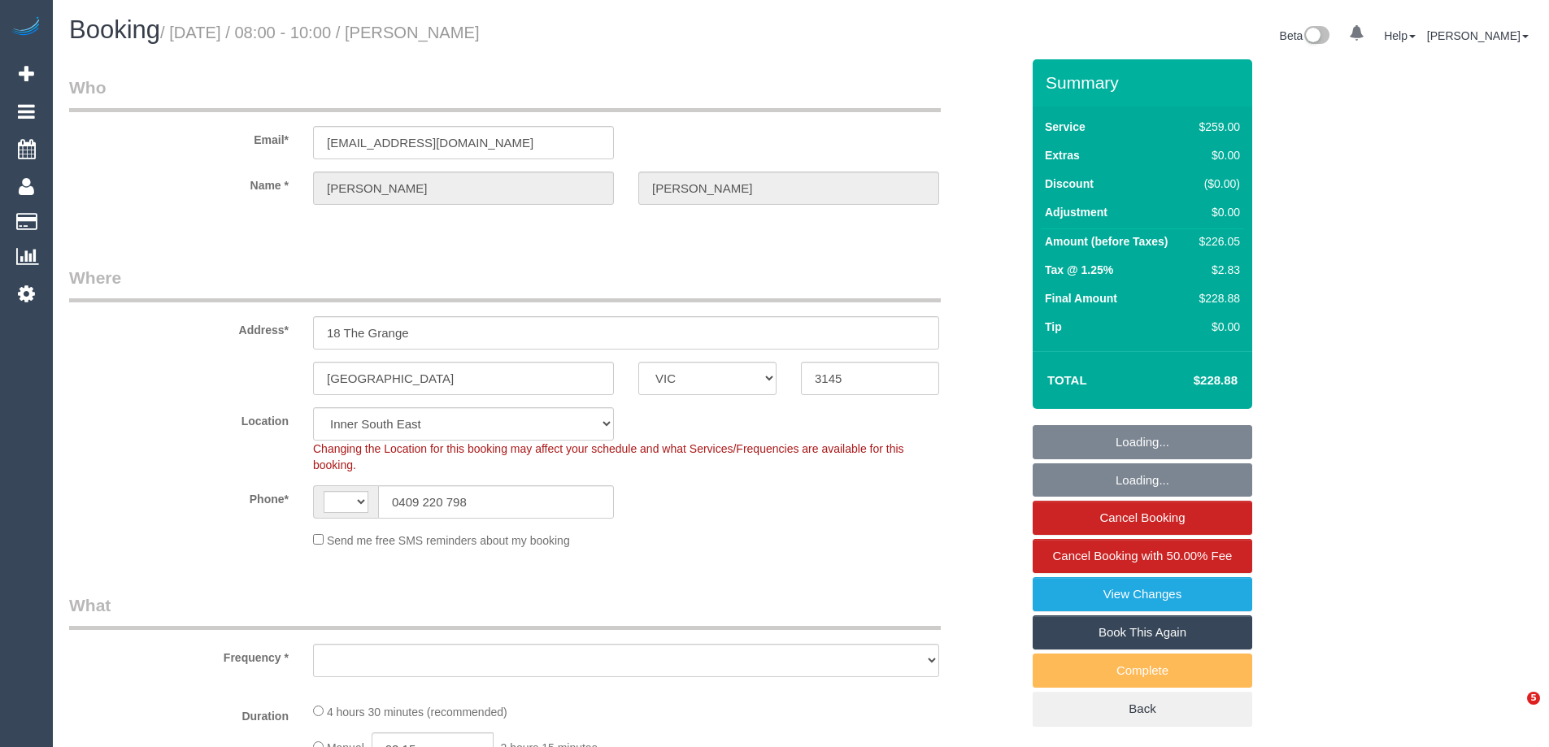
select select "VIC"
select select "number:27"
select select "number:14"
select select "number:19"
select select "number:24"
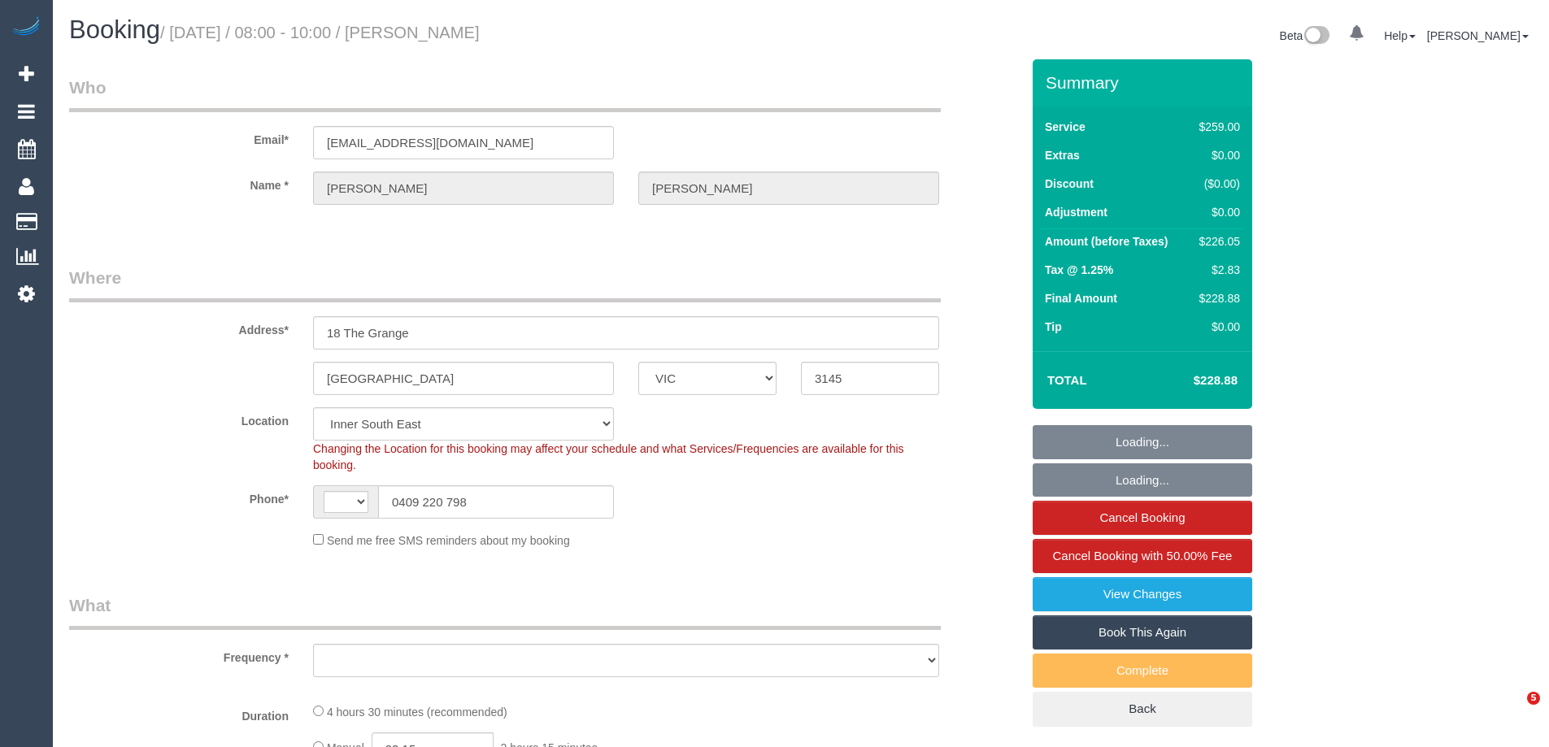
select select "string:AU"
select select "object:1446"
select select "string:stripe-pm_1NOuci2GScqysDRV5RU17w4v"
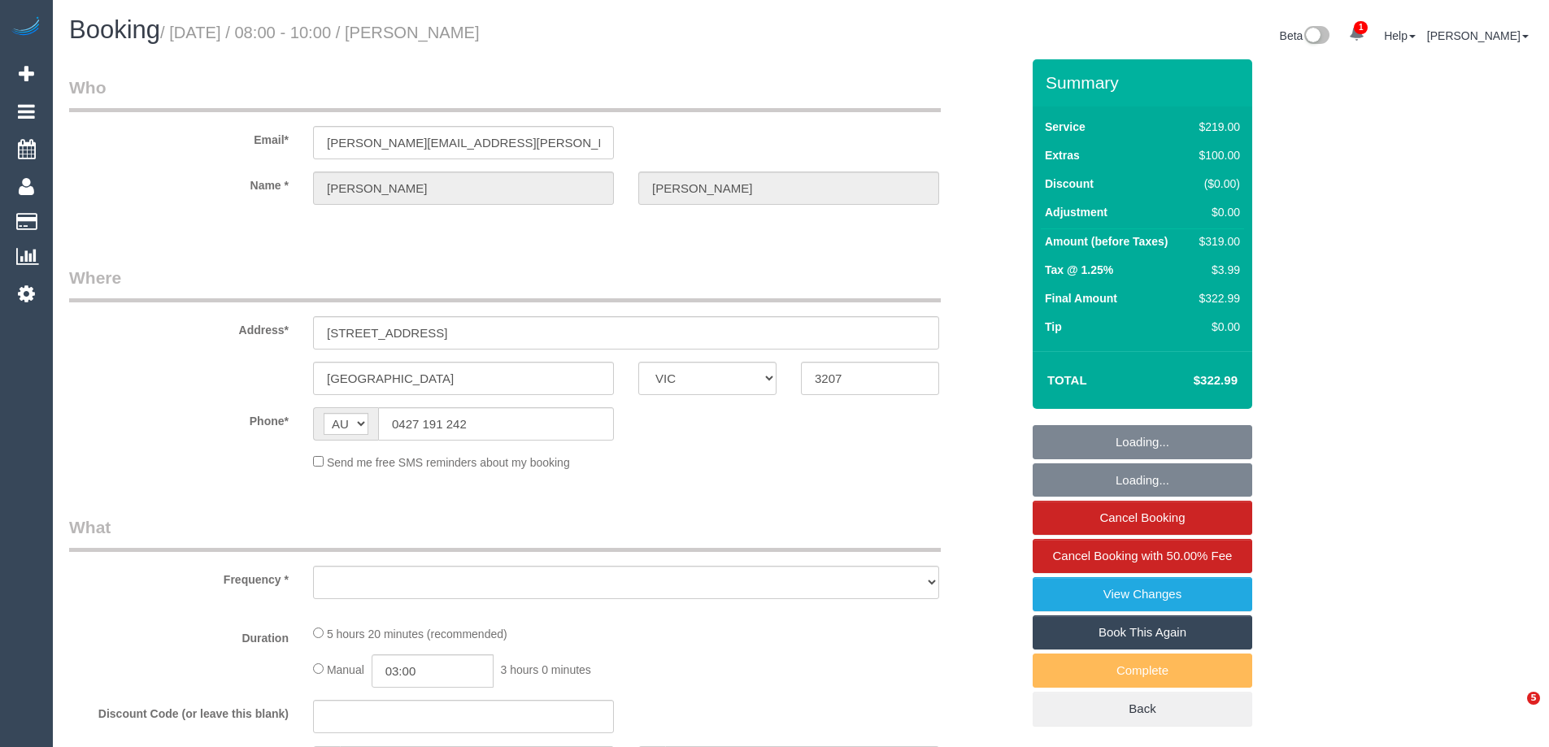
select select "VIC"
select select "number:29"
select select "number:14"
select select "number:18"
select select "number:24"
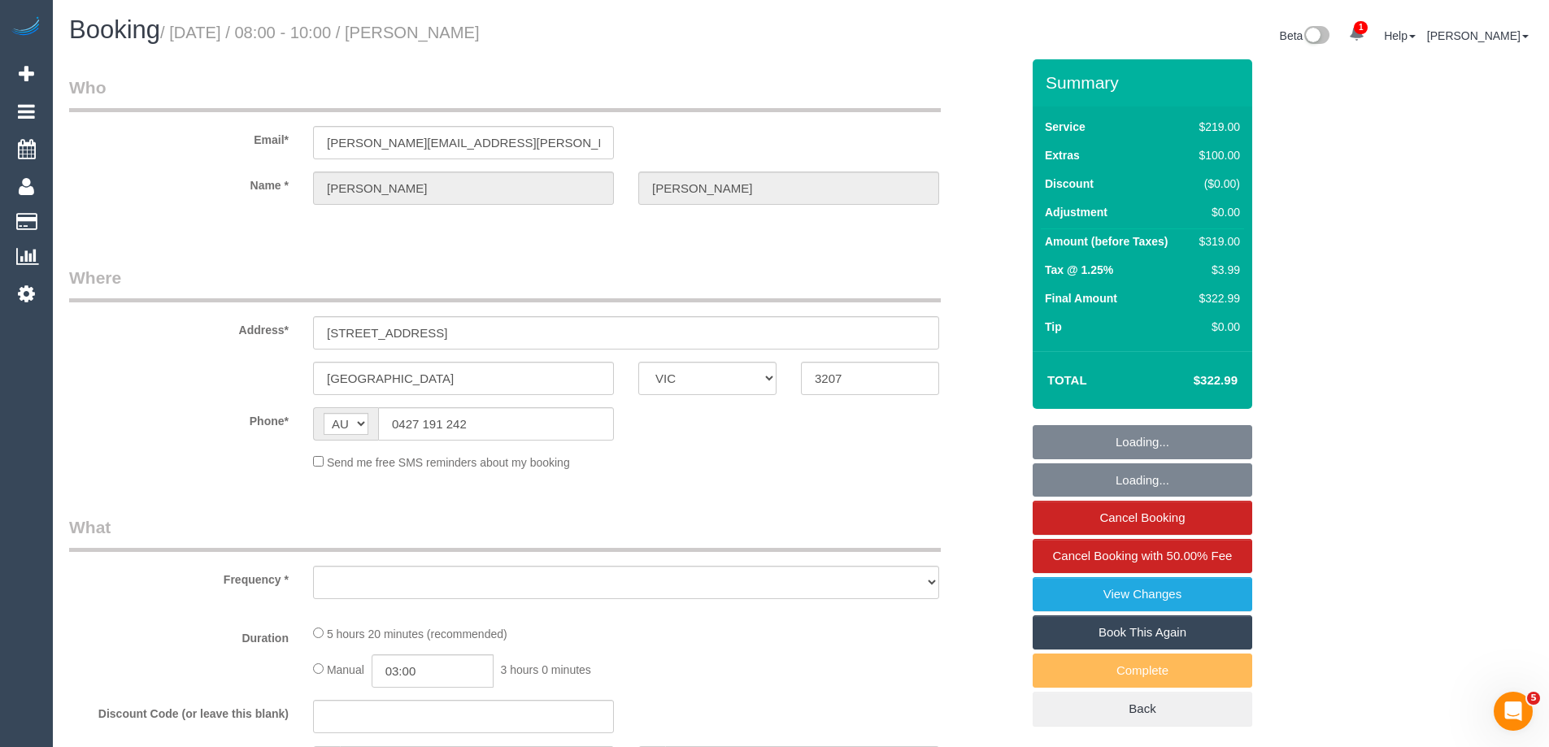
select select "number:13"
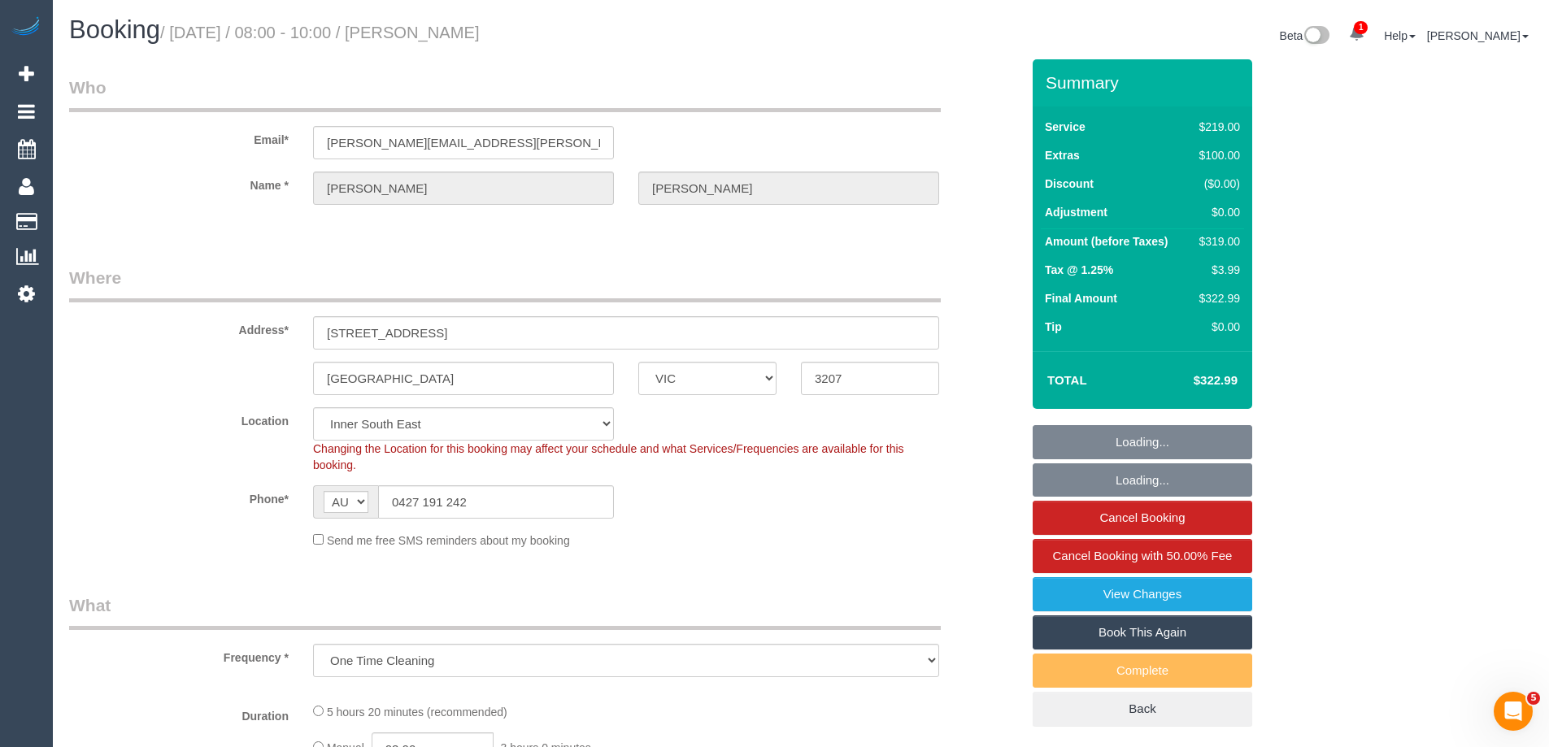
select select "object:1571"
select select "string:stripe-pm_1S7TFl2GScqysDRVumSjWoCy"
drag, startPoint x: 470, startPoint y: 144, endPoint x: 67, endPoint y: 131, distance: 402.6
click at [68, 131] on div "Email* lindy.hayter@gmail.com" at bounding box center [544, 118] width 975 height 84
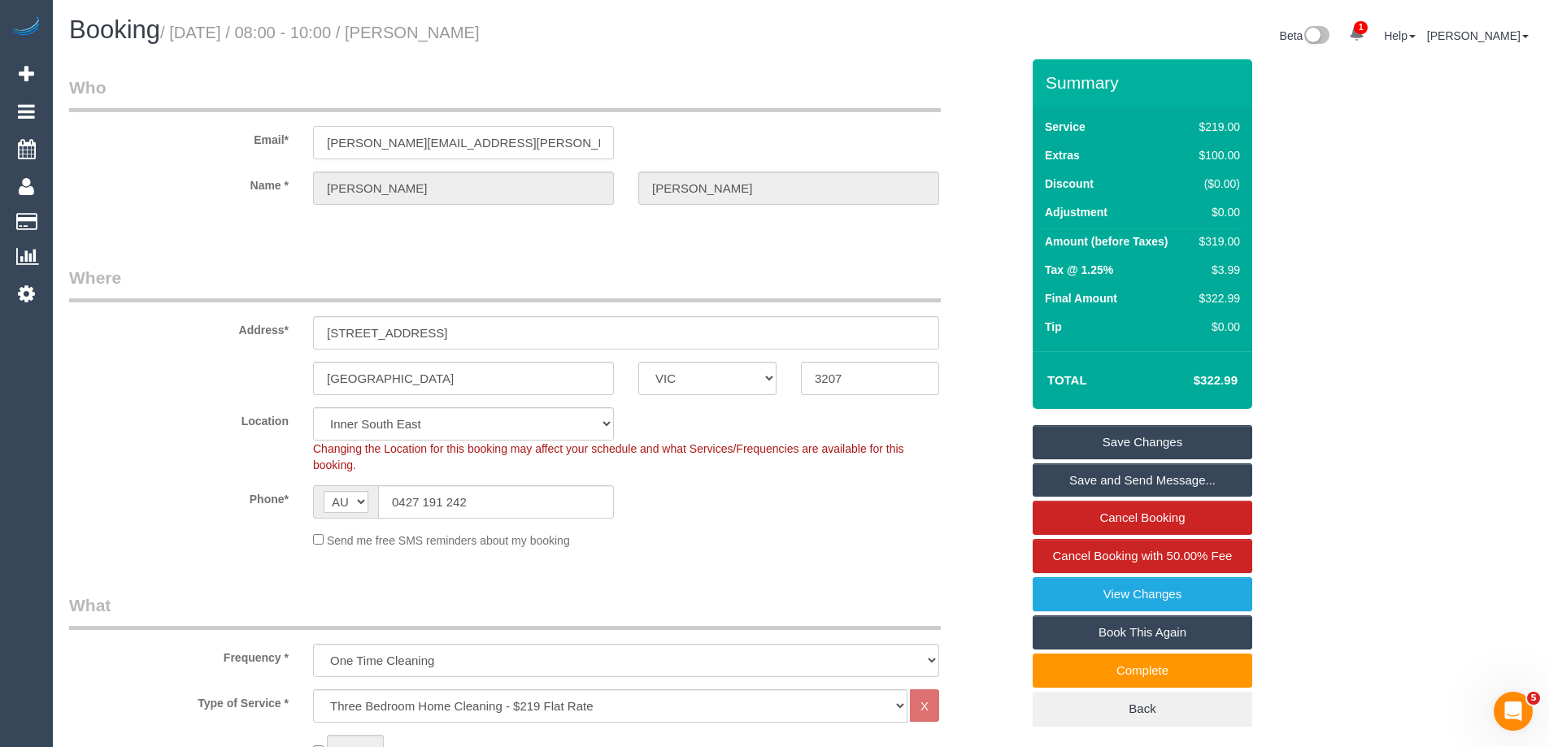
click at [482, 150] on input "lindy.hayter@gmail.com" at bounding box center [463, 142] width 301 height 33
drag, startPoint x: 277, startPoint y: 132, endPoint x: -15, endPoint y: 127, distance: 292.7
click at [0, 127] on html "1 Beta Your Notifications You have 0 alerts × You have 2 to charge for 30/09/20…" at bounding box center [774, 373] width 1549 height 747
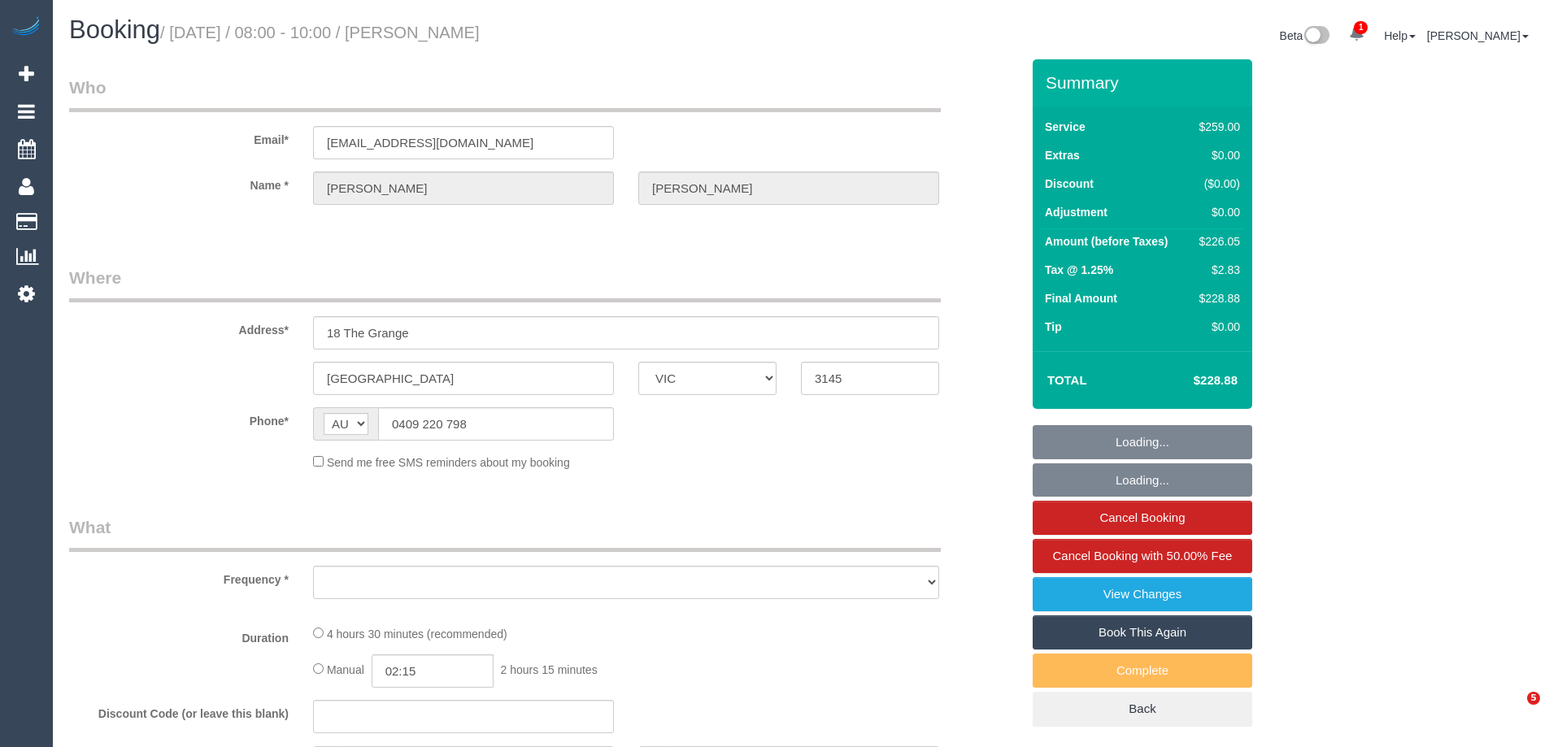
select select "VIC"
select select "object:574"
select select "string:stripe-pm_1NOuci2GScqysDRV5RU17w4v"
select select "number:27"
select select "number:14"
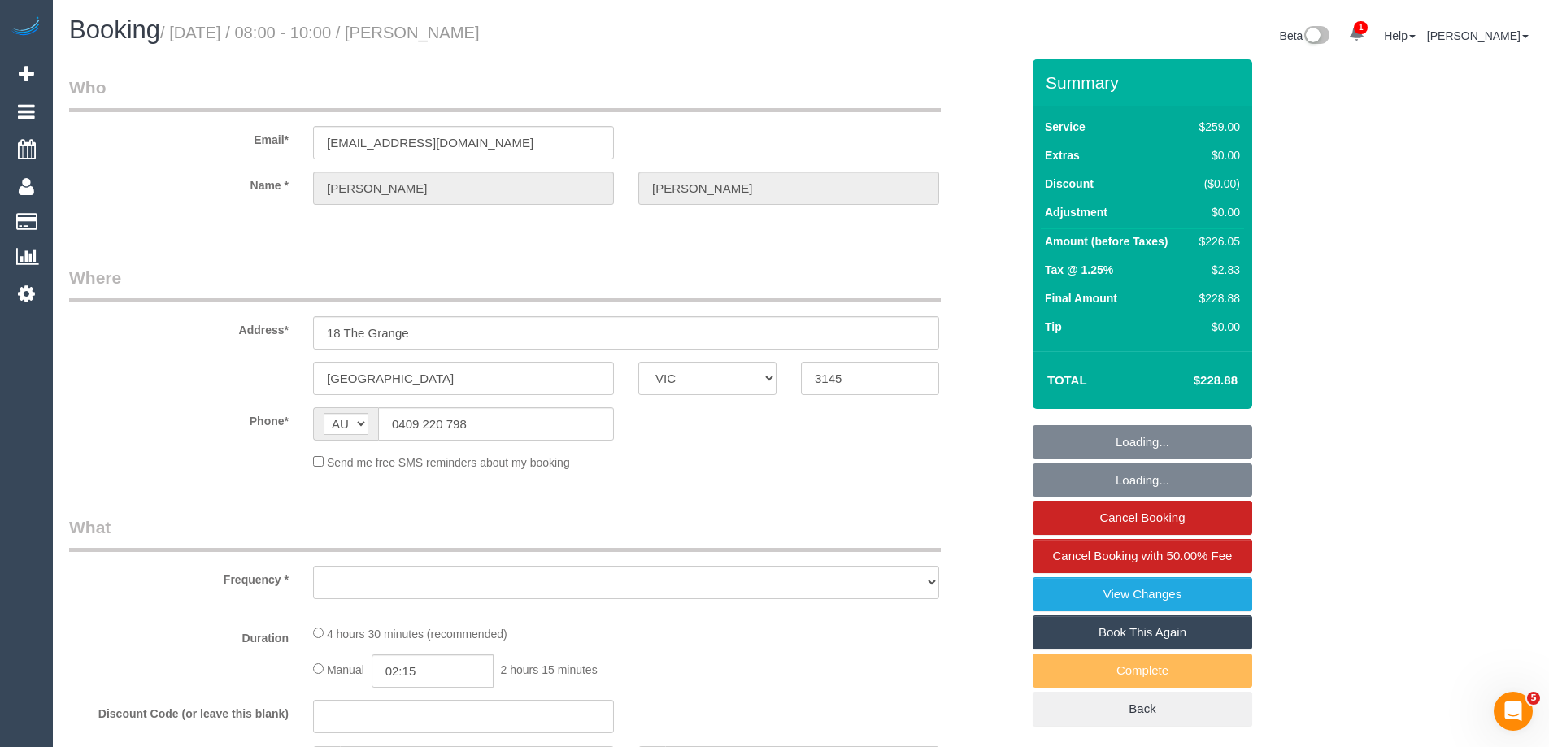
select select "number:19"
select select "number:24"
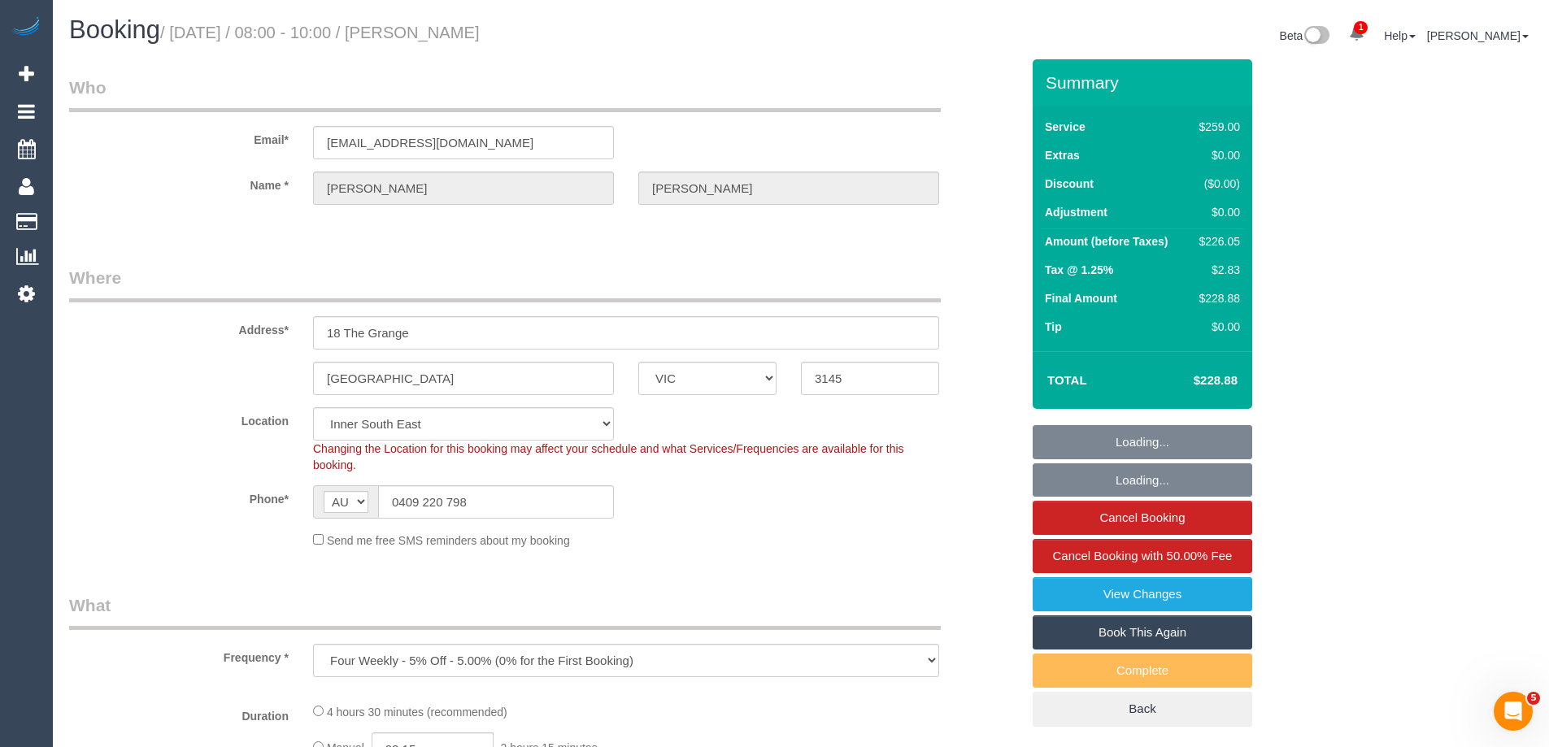
select select "object:727"
drag, startPoint x: 483, startPoint y: 507, endPoint x: 162, endPoint y: 495, distance: 321.3
click at [162, 495] on div "Phone* AF AL DZ AD AO AI AQ AG AR AM AW AU AT AZ BS BH BD BB BY BE BZ BJ BM BT …" at bounding box center [544, 501] width 975 height 33
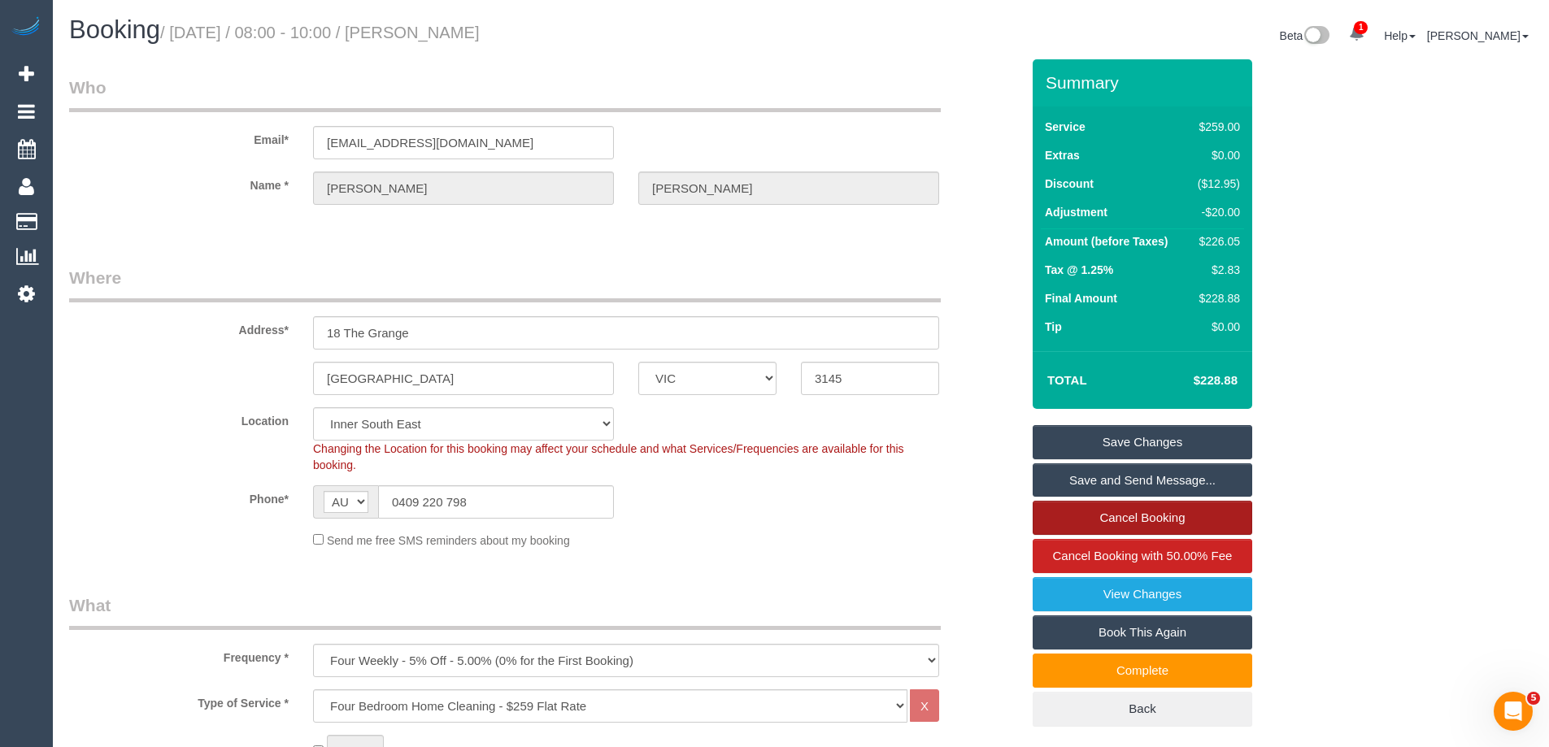
click at [1067, 530] on link "Cancel Booking" at bounding box center [1141, 518] width 219 height 34
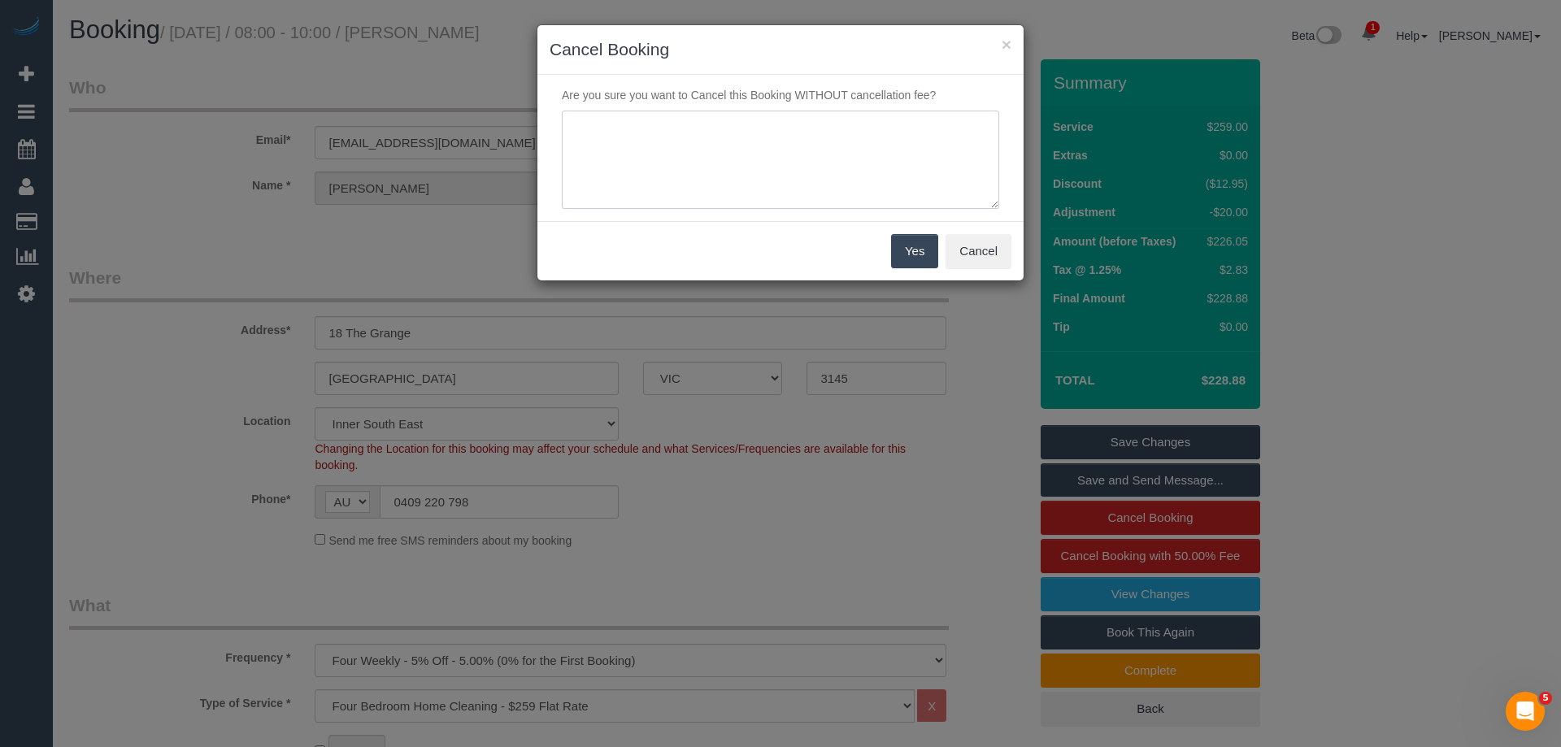
click at [631, 137] on textarea at bounding box center [780, 160] width 437 height 99
type textarea "Skipped as did not reply to a request for a cover by the specified deadline. No…"
click at [901, 251] on button "Yes" at bounding box center [914, 251] width 47 height 34
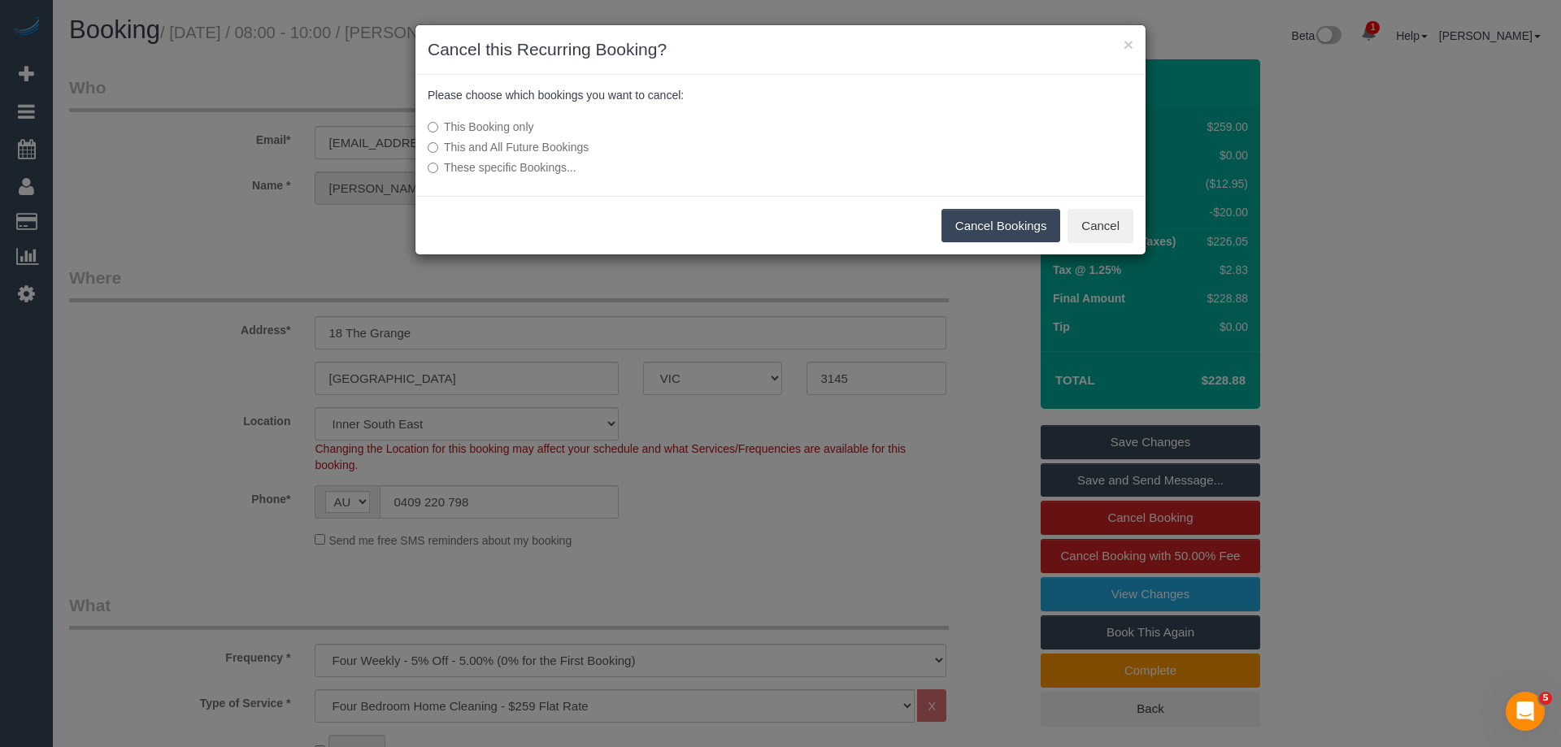
click at [992, 237] on button "Cancel Bookings" at bounding box center [1000, 226] width 119 height 34
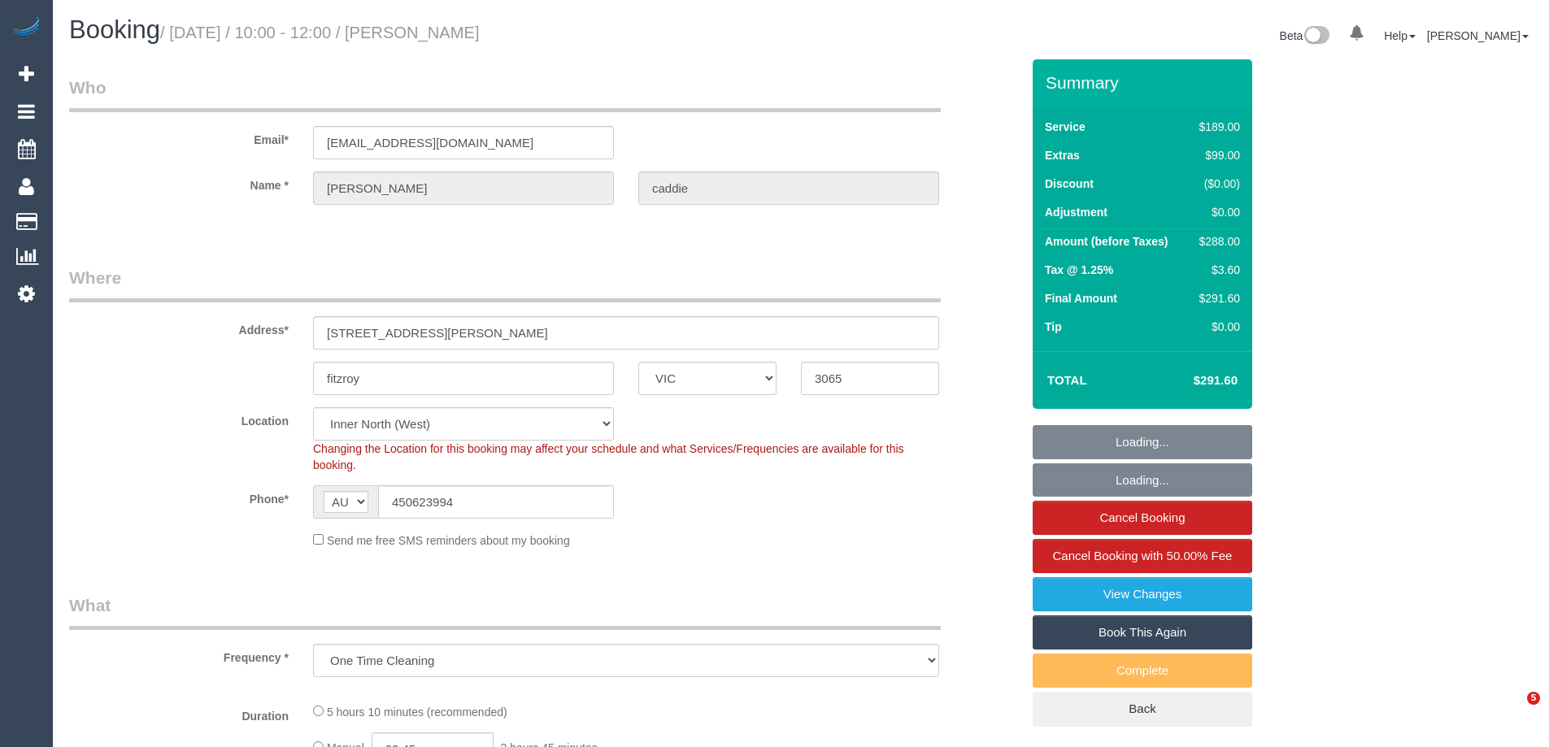
select select "VIC"
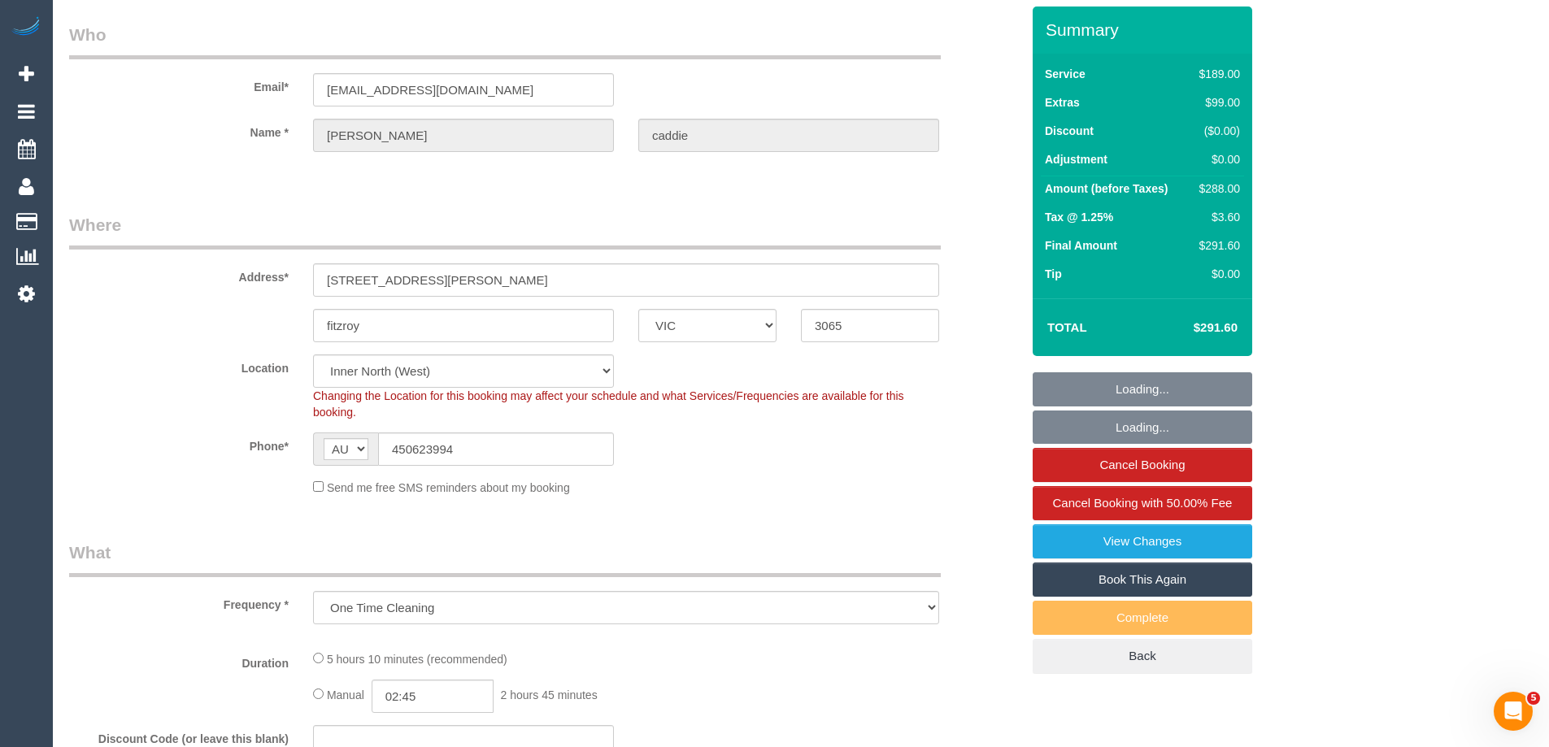
select select "object:858"
select select "string:stripe-pm_1QwCbO2GScqysDRViJjJNACY"
select select "number:28"
select select "number:14"
select select "number:19"
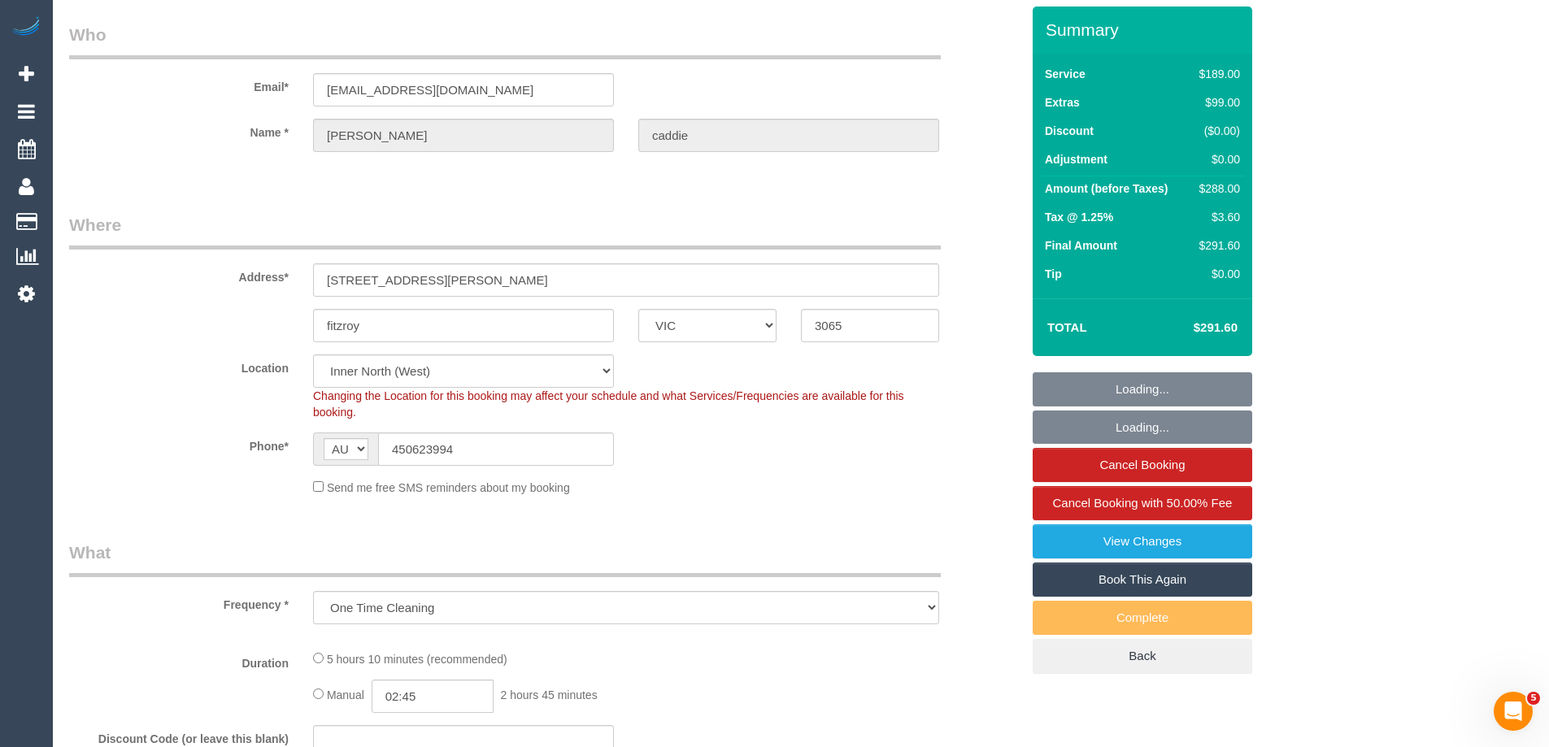
select select "number:23"
select select "number:13"
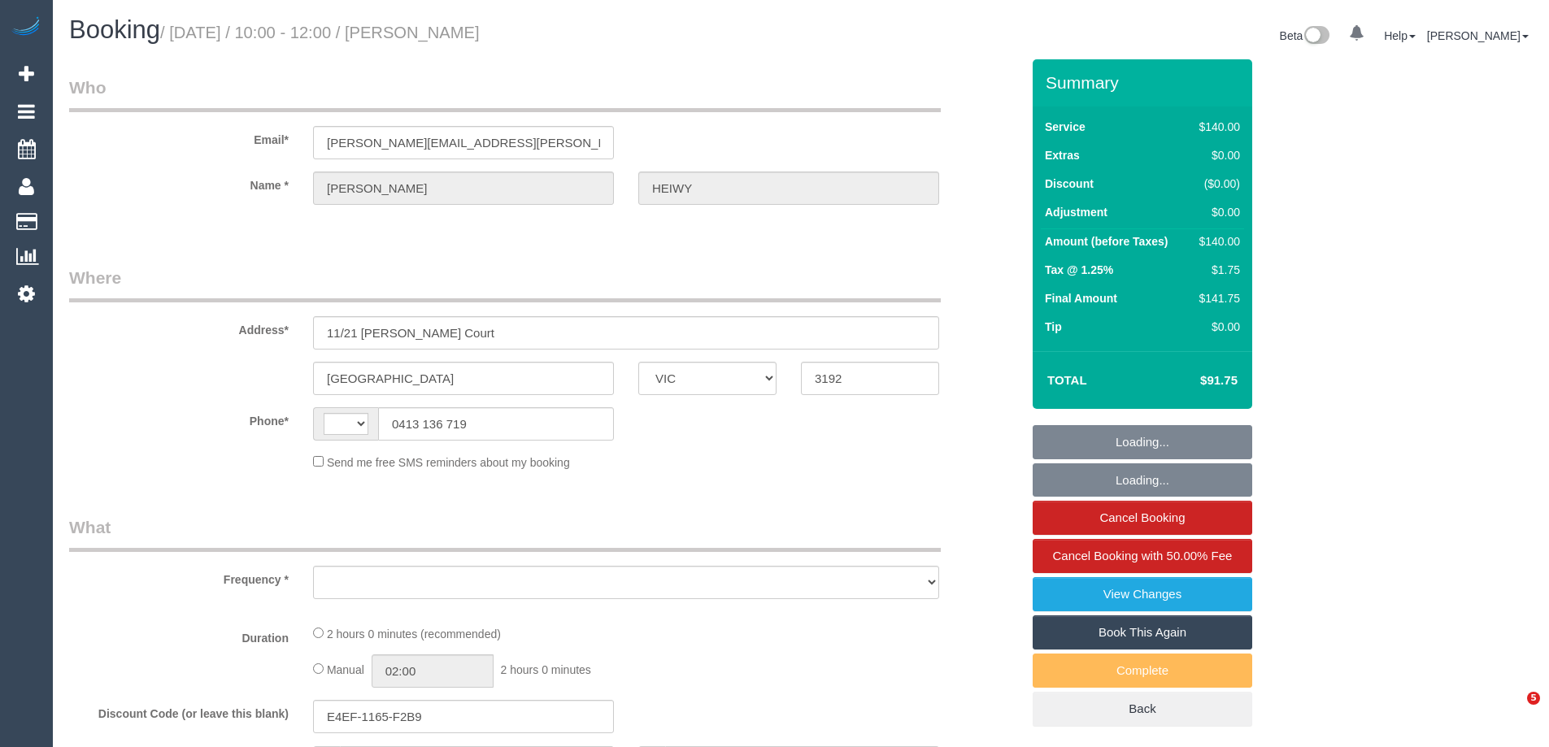
select select "VIC"
select select "string:AU"
select select "object:880"
select select "number:29"
select select "number:14"
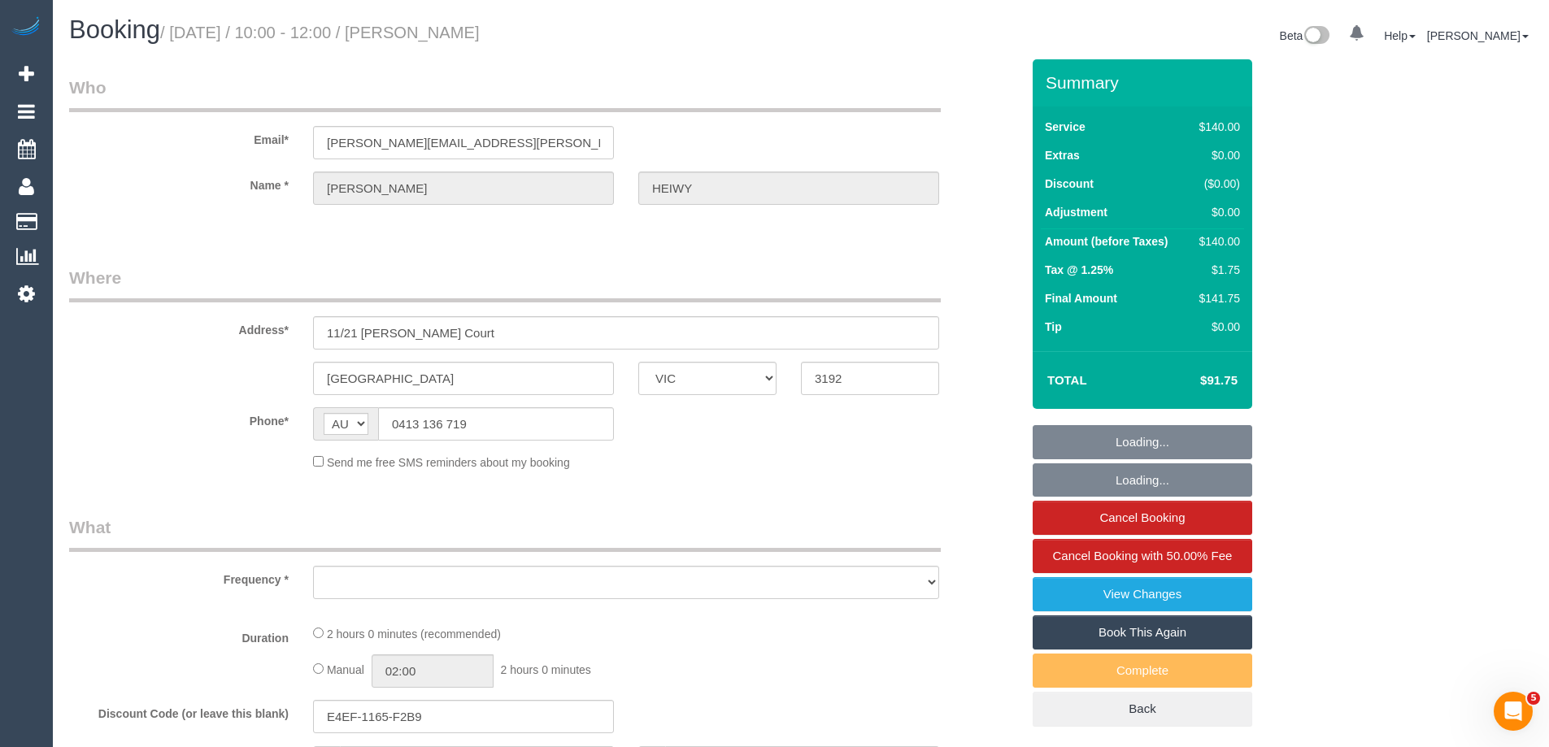
select select "number:18"
select select "number:36"
select select "number:13"
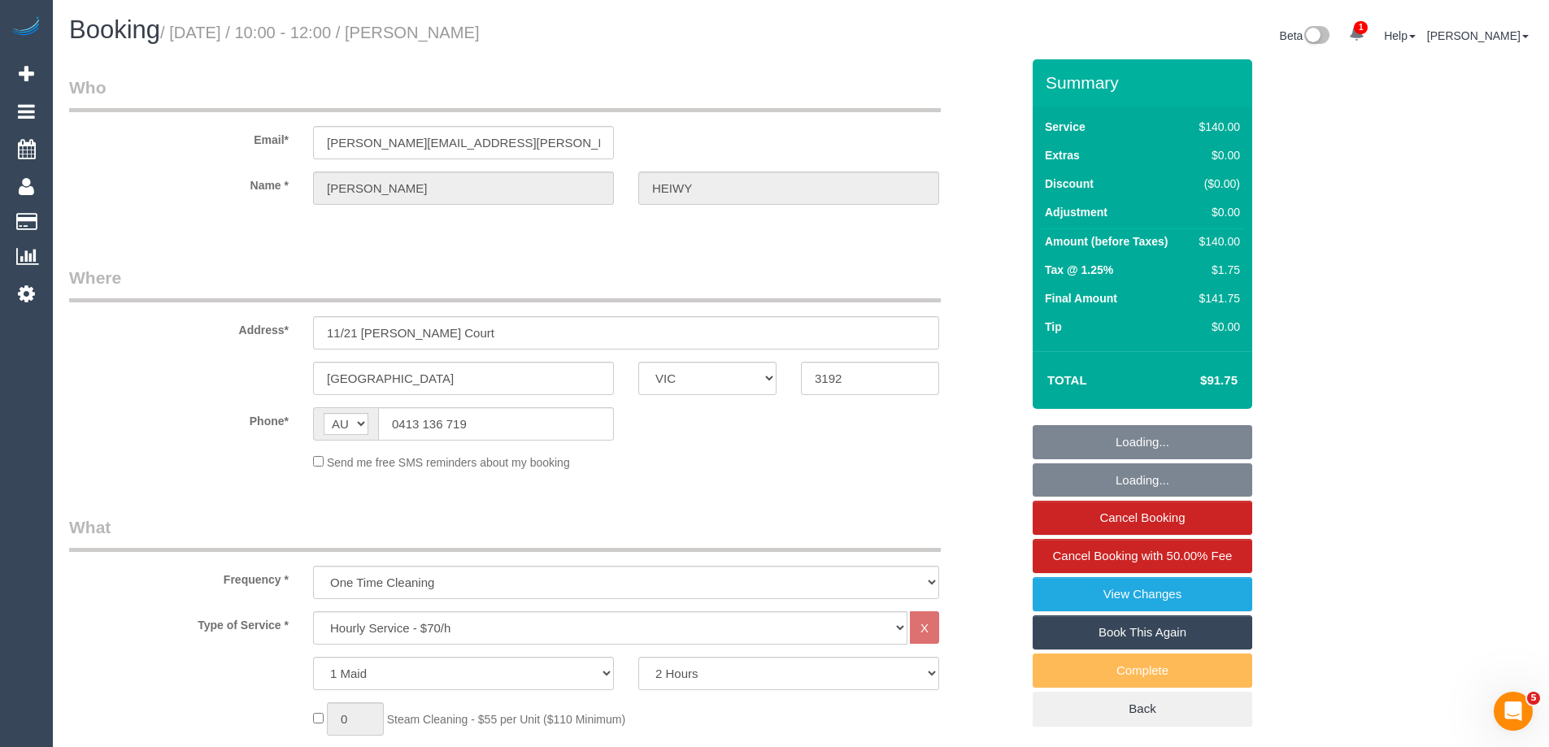
select select "string:stripe-pm_1RUnLt2GScqysDRVLZ8bR7Uq"
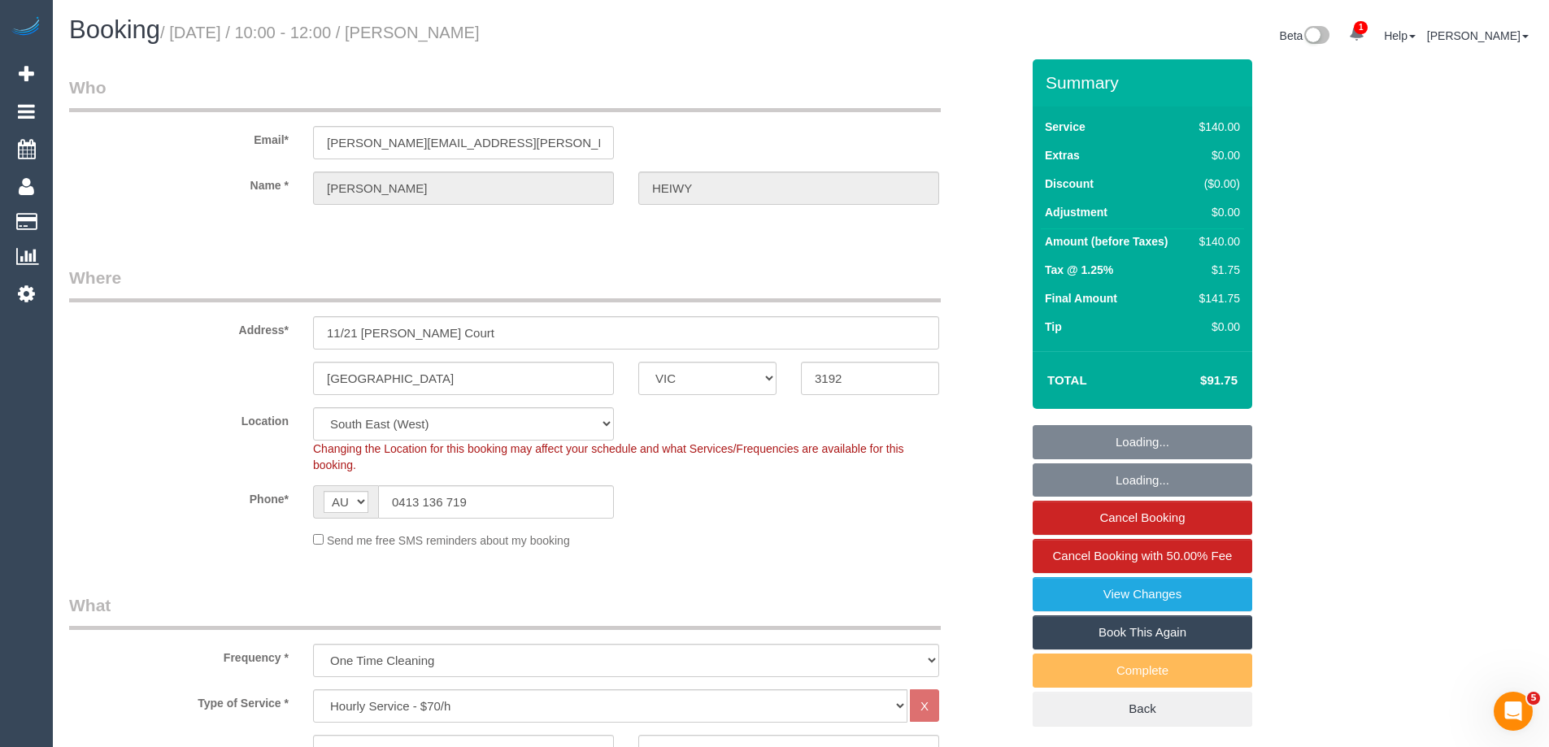
select select "object:1418"
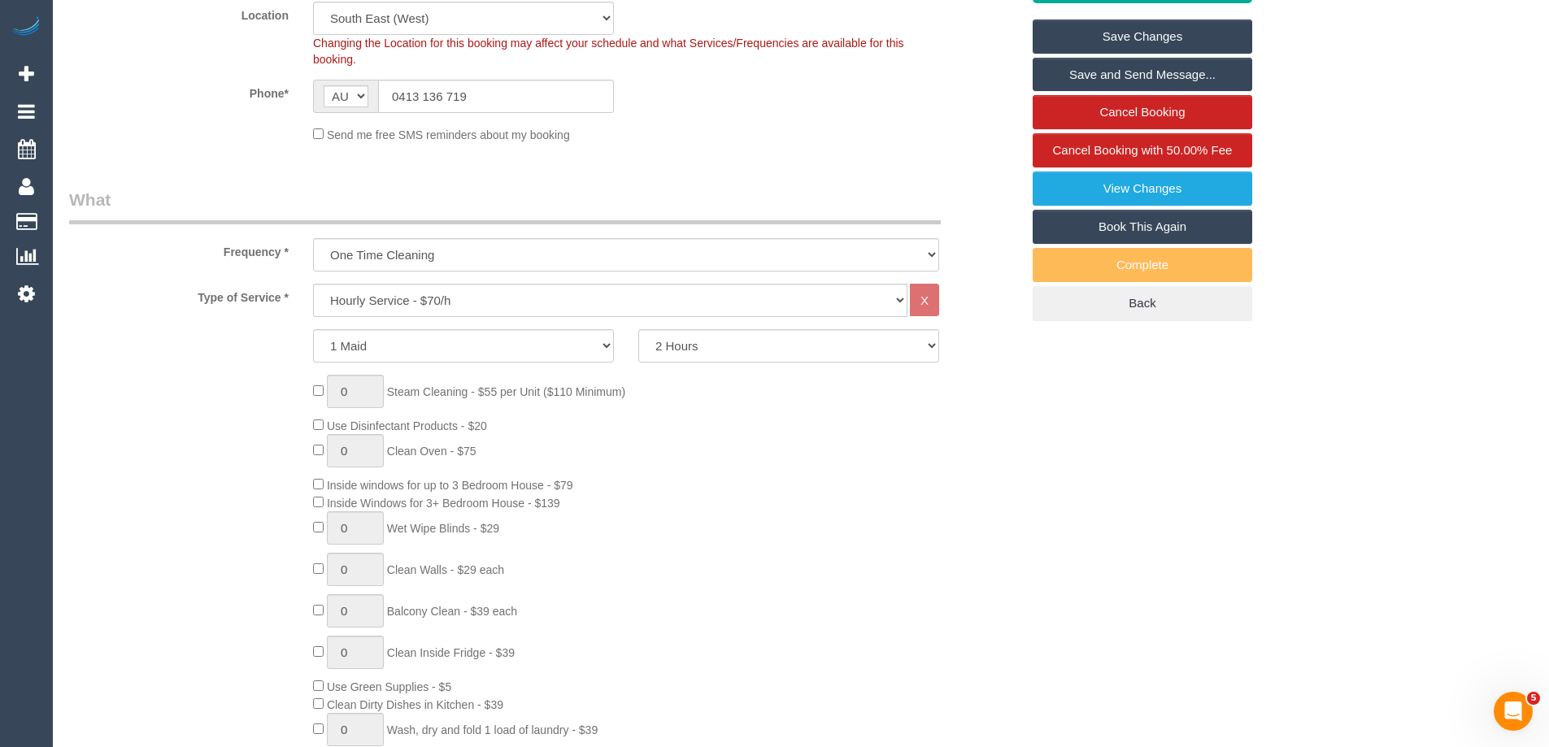
scroll to position [406, 0]
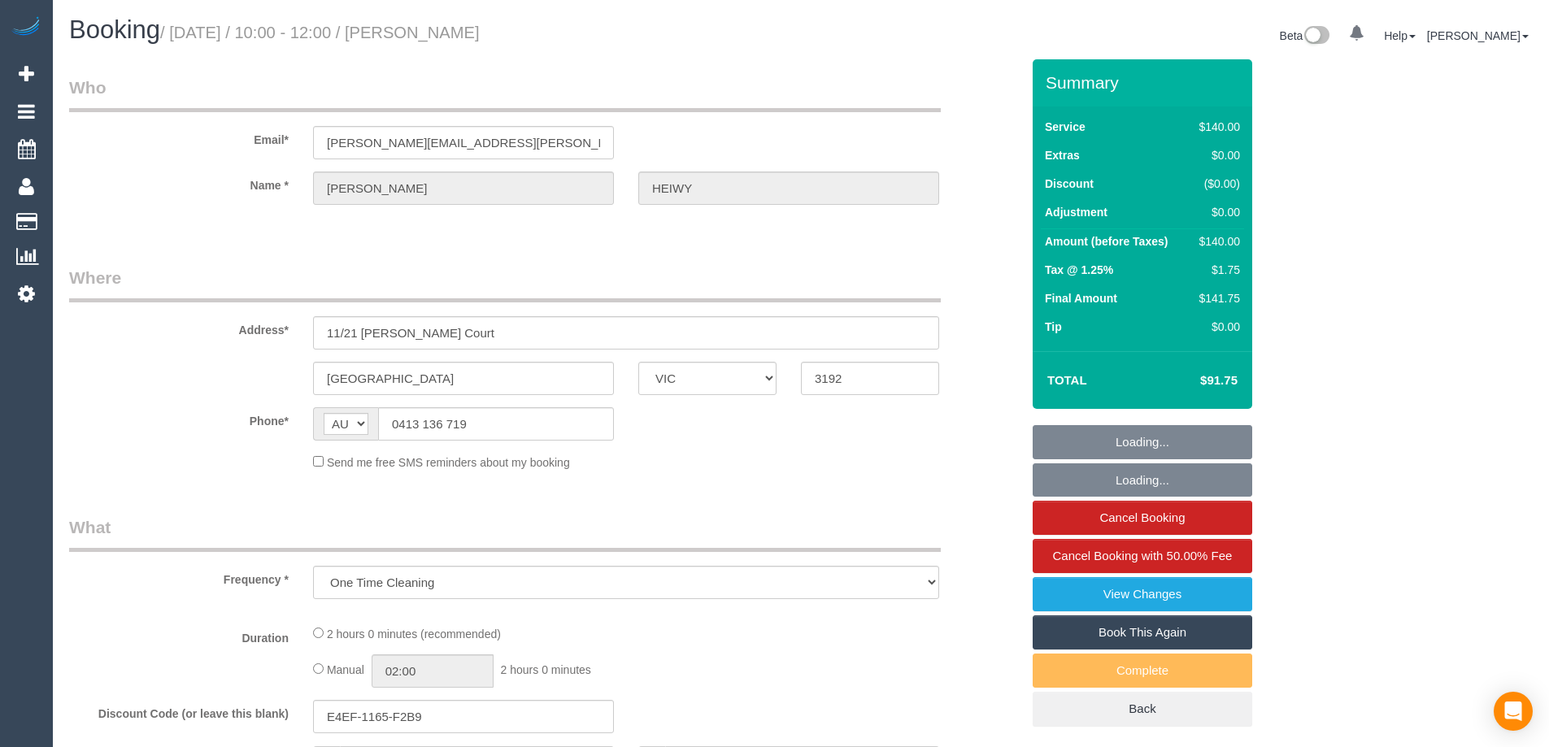
select select "VIC"
select select "string:stripe-pm_1RUnLt2GScqysDRVLZ8bR7Uq"
select select "number:29"
select select "number:14"
select select "number:18"
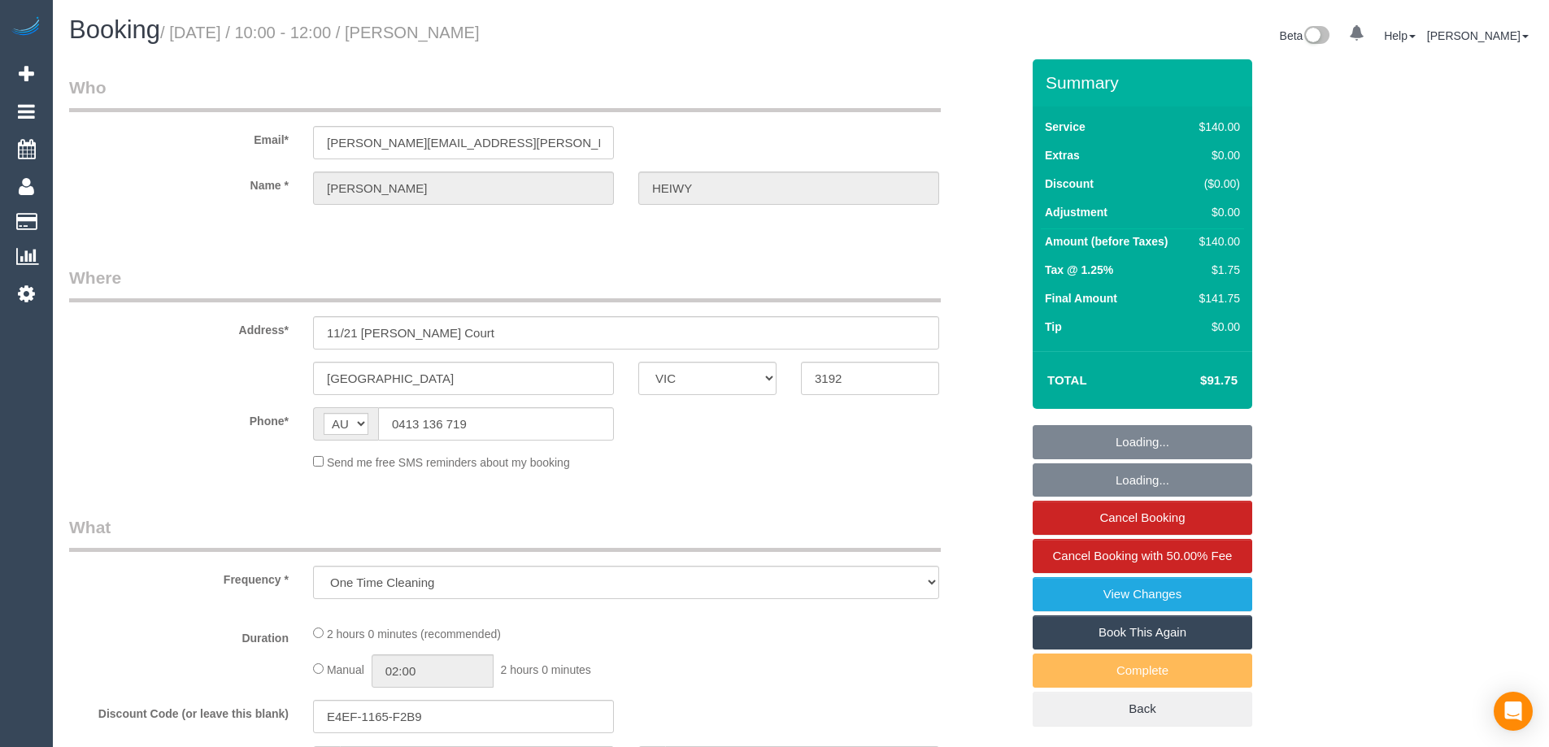
select select "number:36"
select select "number:13"
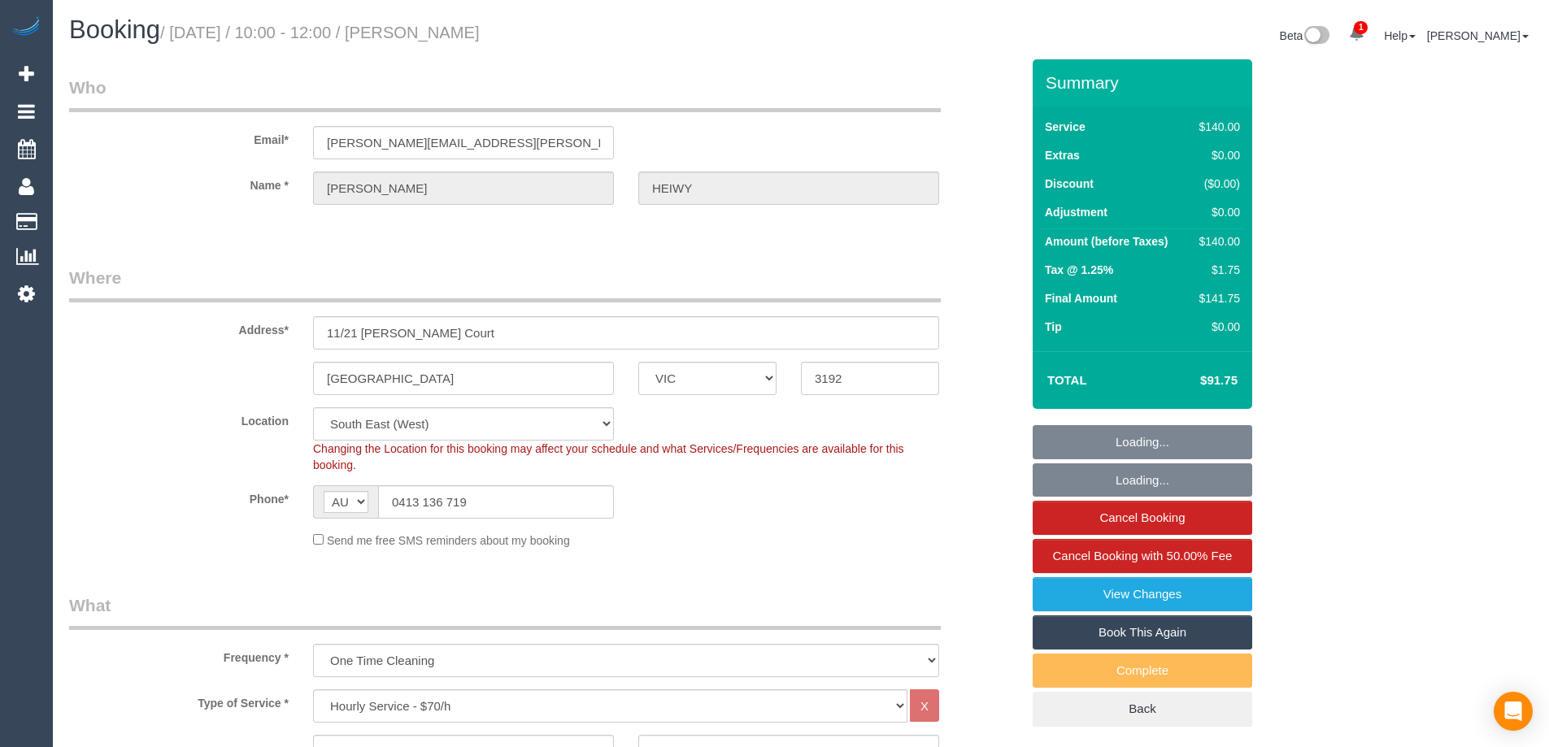
select select "object:1418"
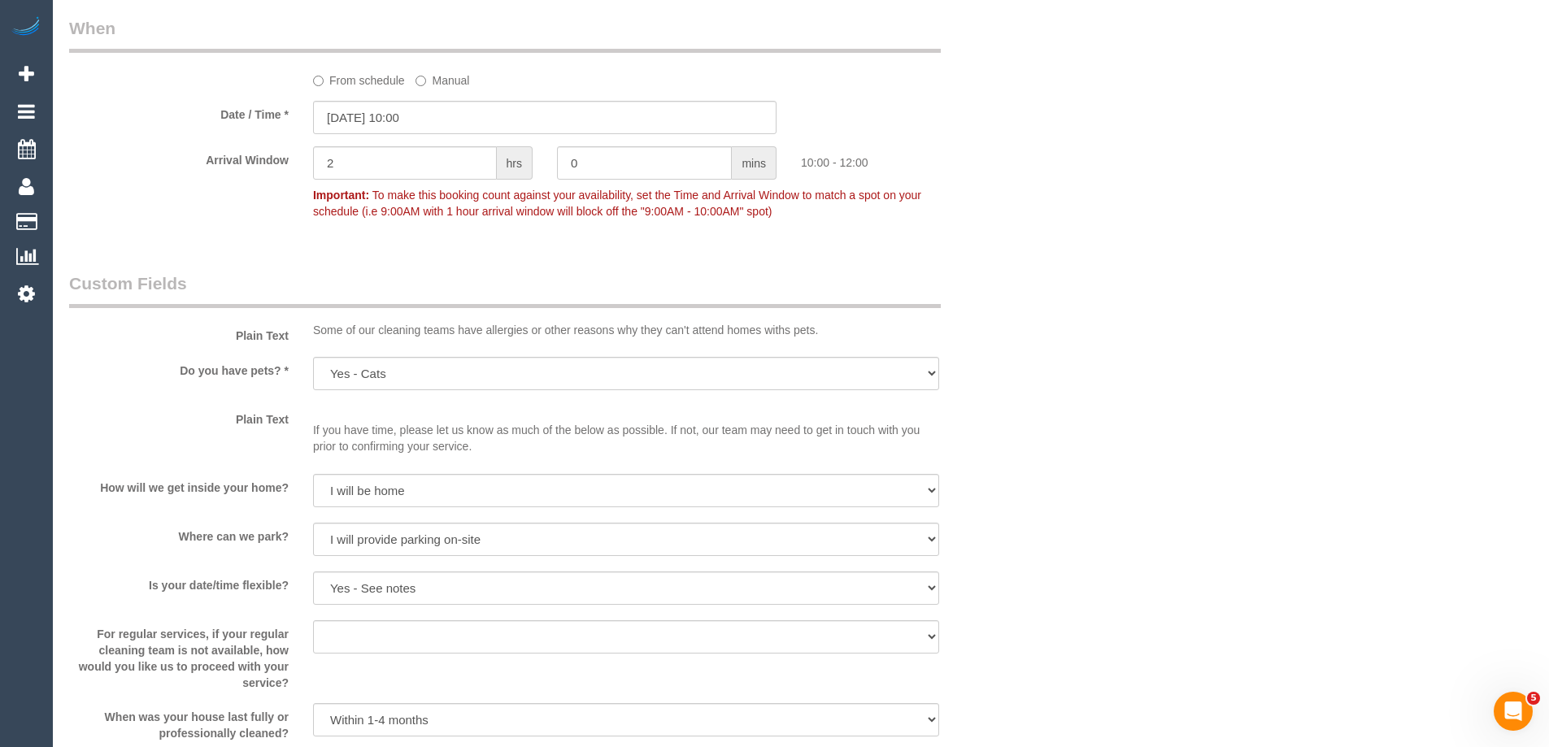
scroll to position [1551, 0]
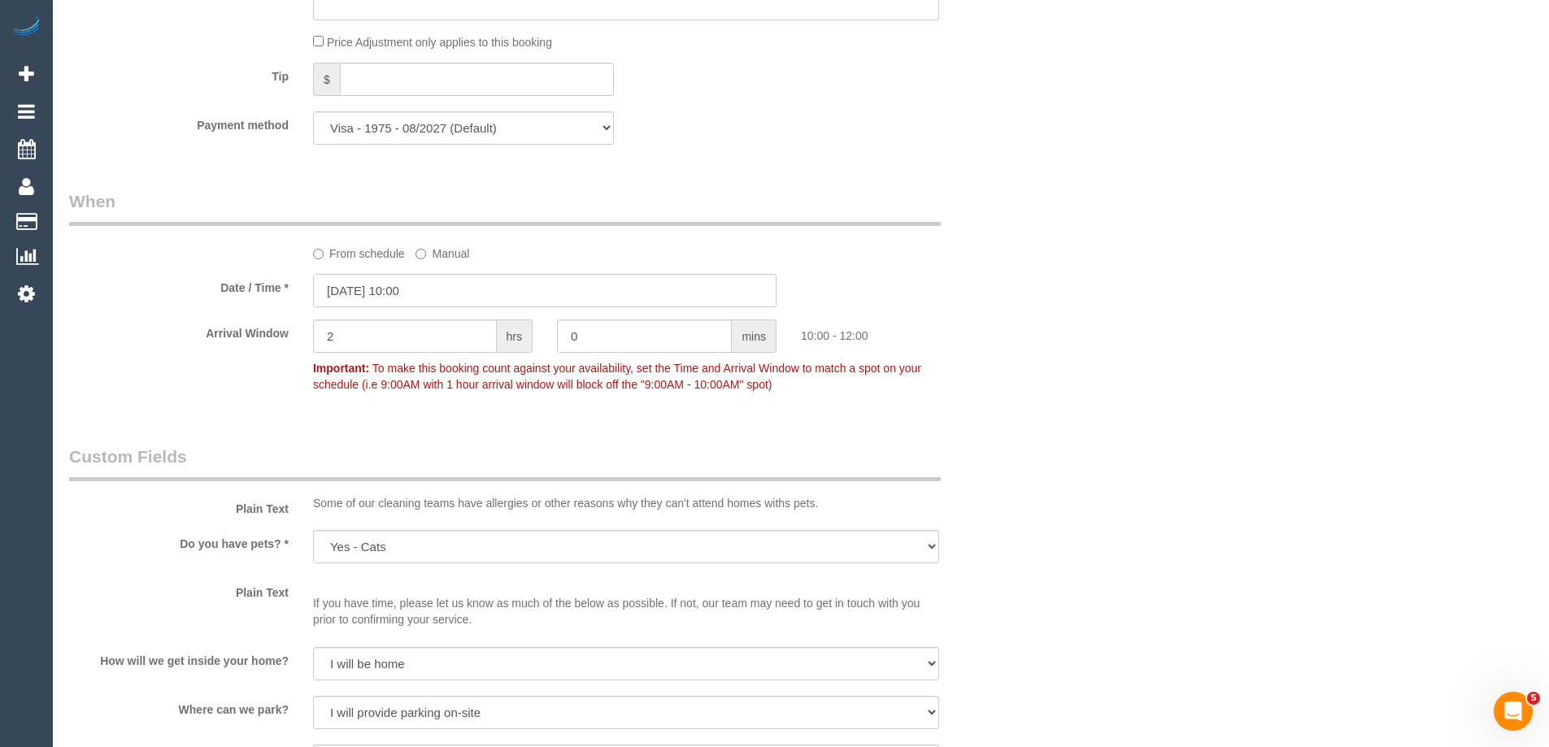
click at [354, 293] on input "[DATE] 10:00" at bounding box center [544, 290] width 463 height 33
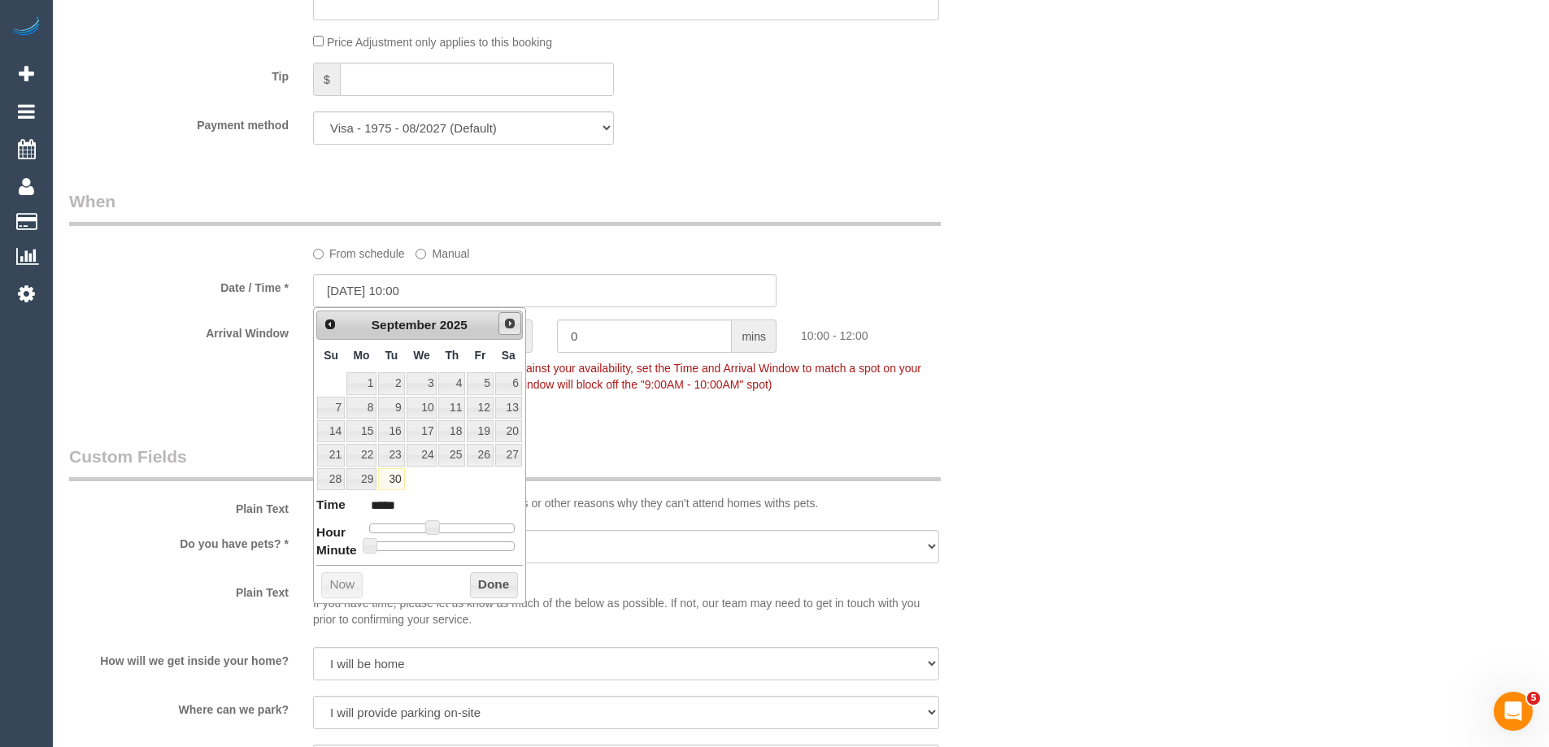
click at [504, 321] on span "Next" at bounding box center [509, 323] width 13 height 13
click at [428, 380] on link "1" at bounding box center [421, 383] width 31 height 22
type input "01/10/2025 10:00"
click at [491, 584] on button "Done" at bounding box center [494, 585] width 48 height 26
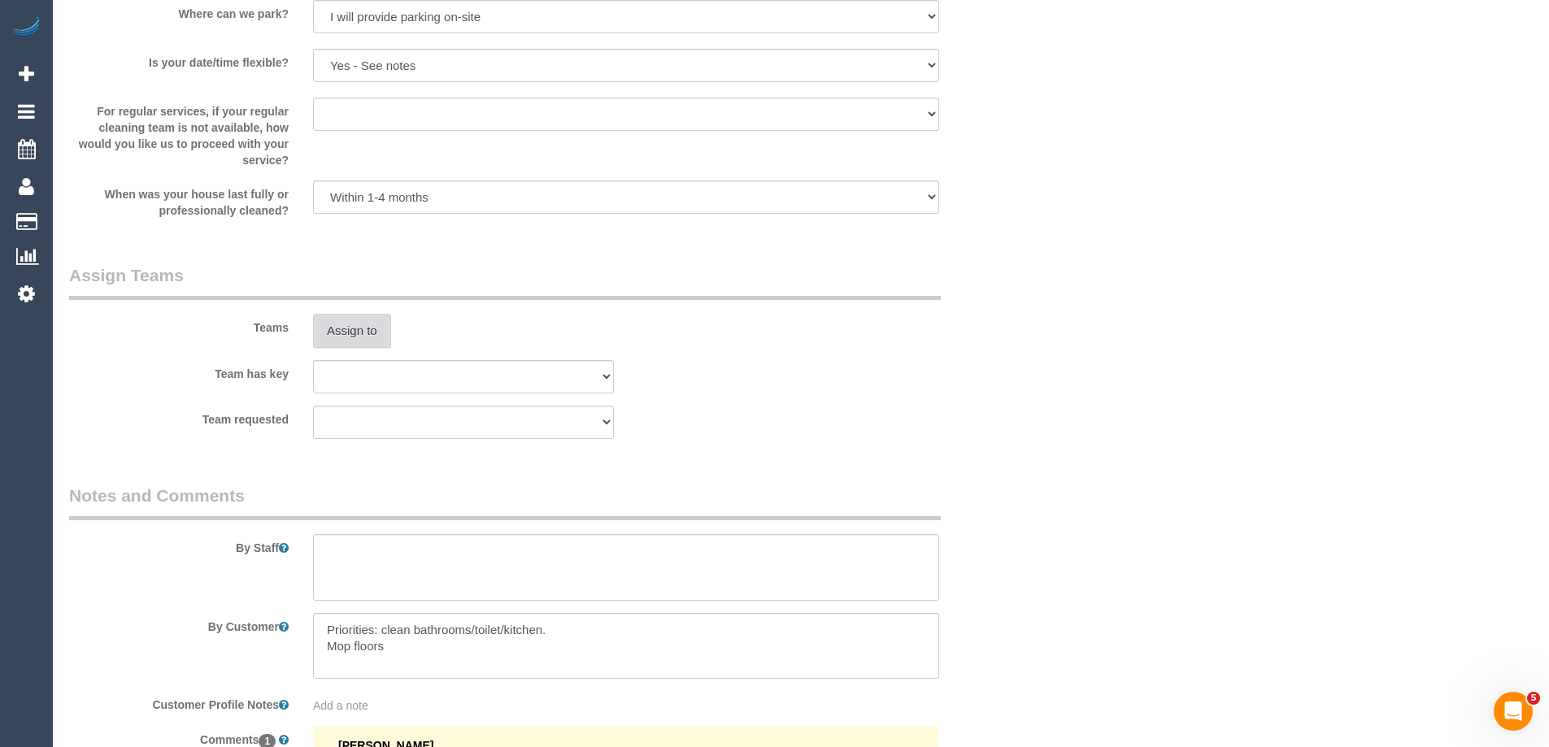
scroll to position [2201, 0]
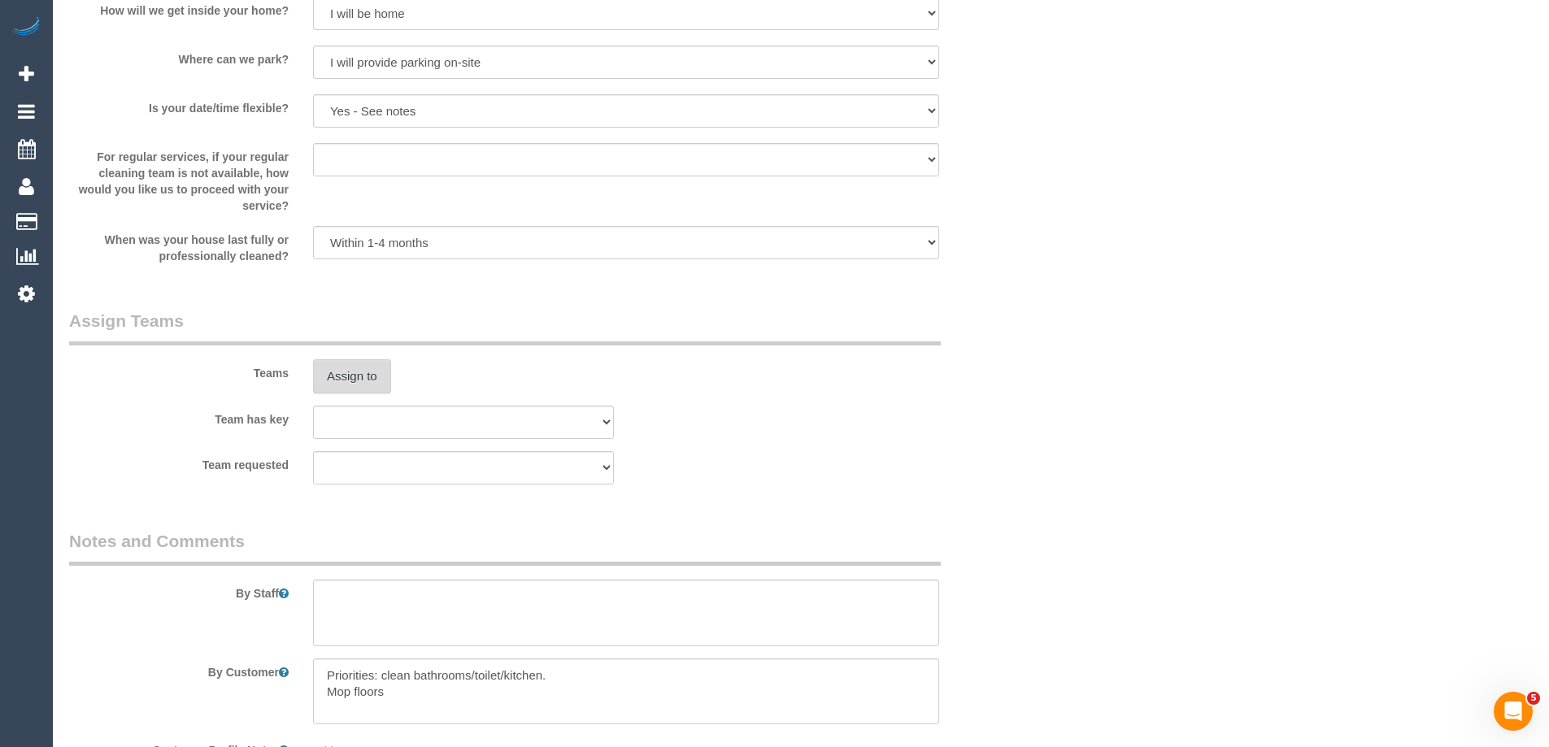
click at [351, 389] on button "Assign to" at bounding box center [352, 376] width 78 height 34
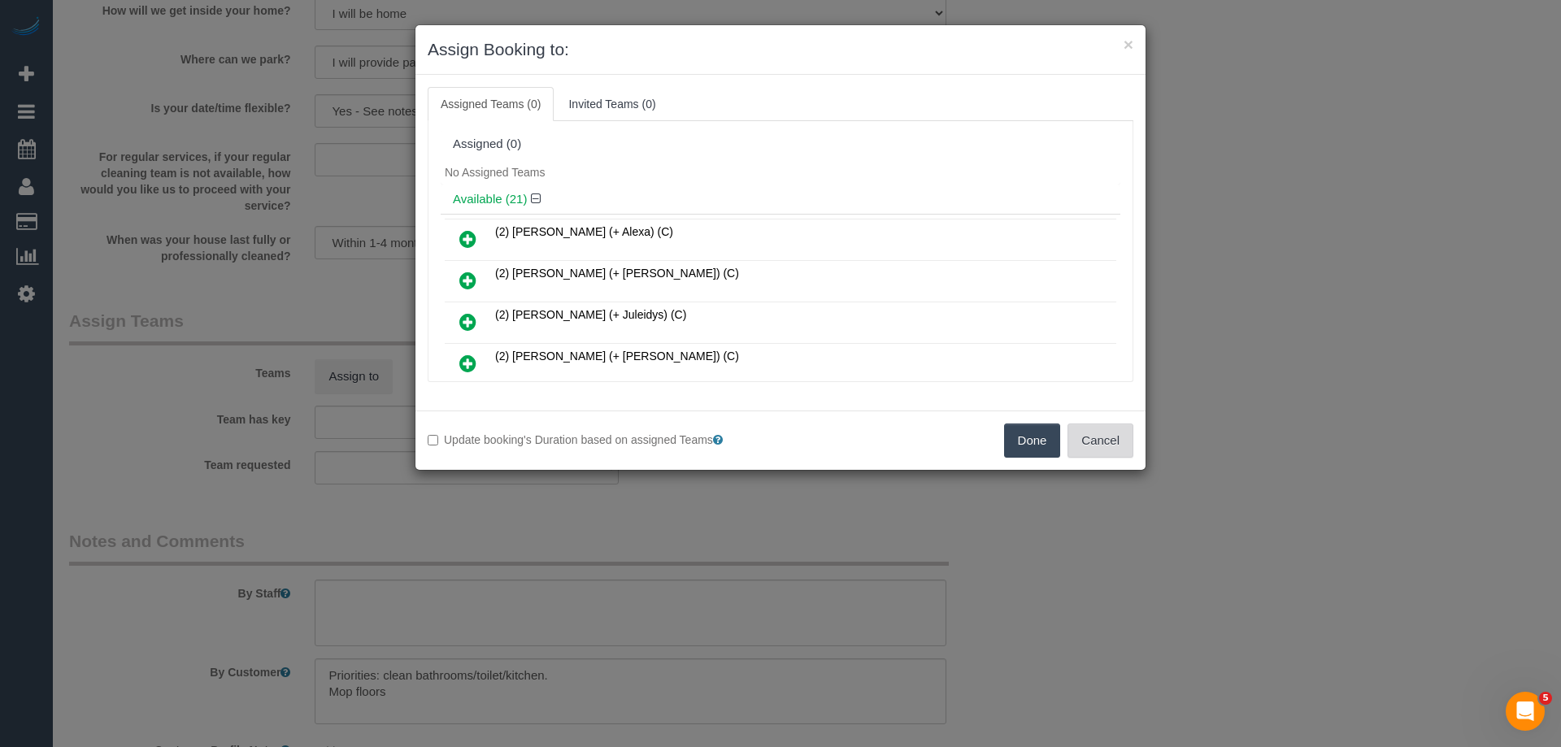
click at [1117, 445] on button "Cancel" at bounding box center [1100, 441] width 66 height 34
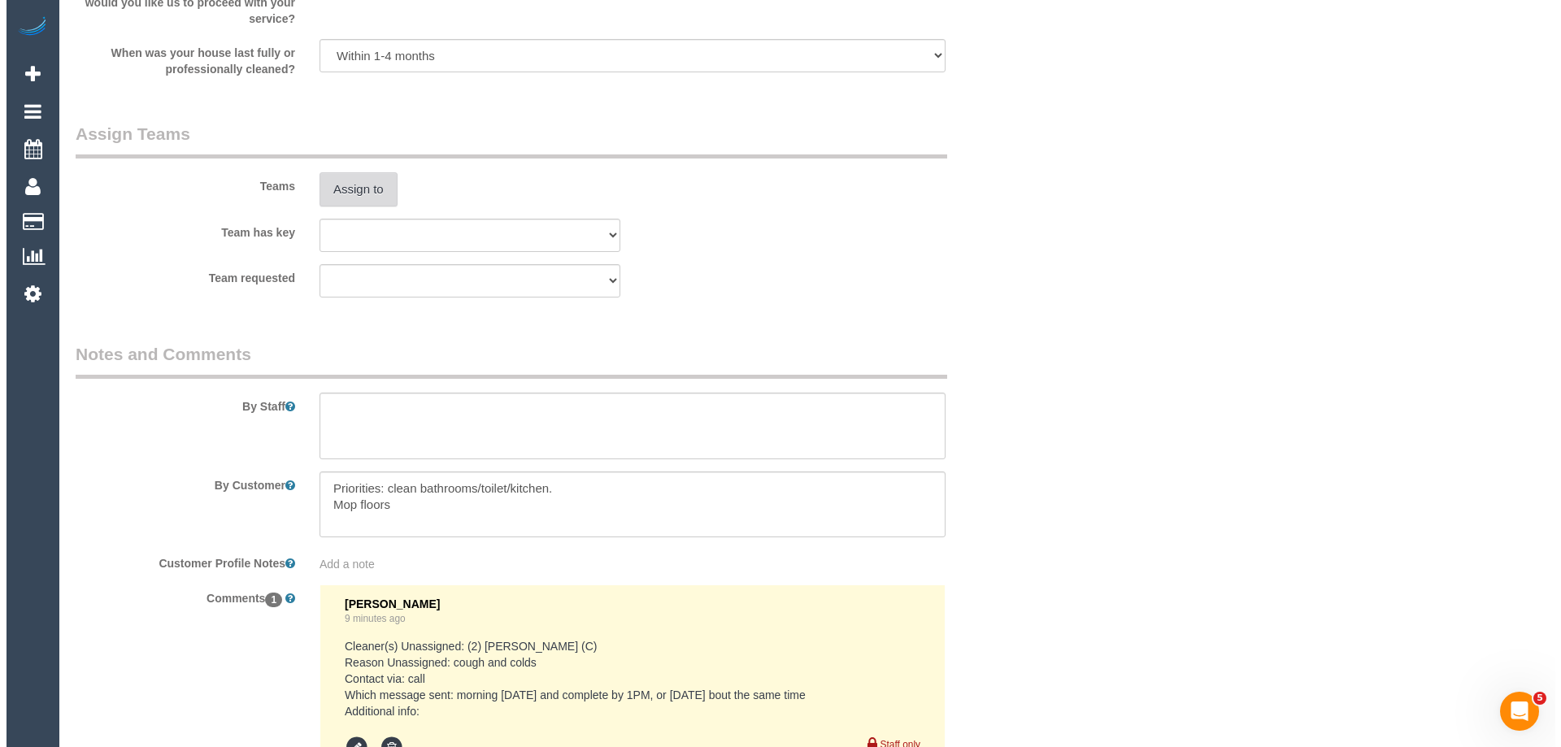
scroll to position [2364, 0]
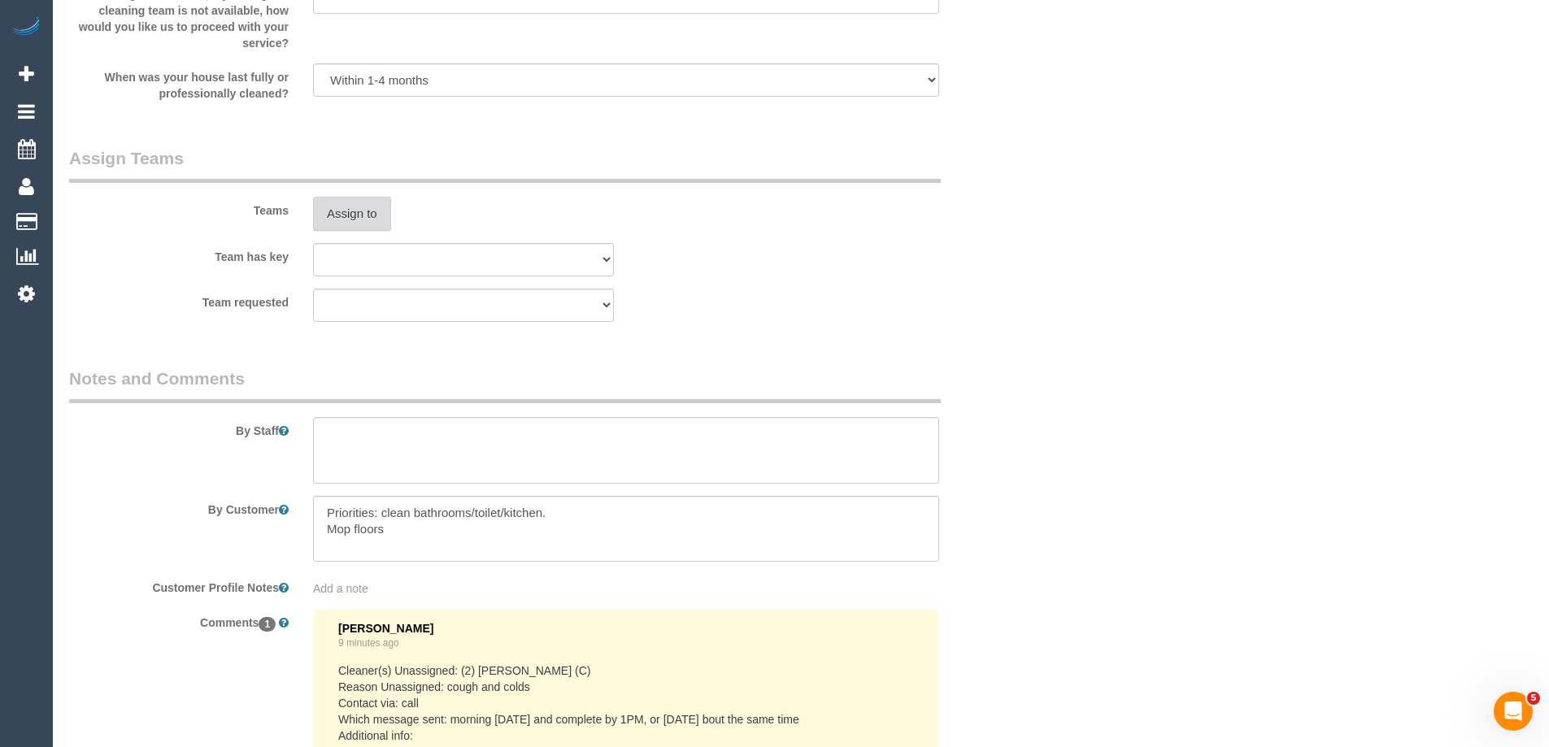
click at [364, 203] on button "Assign to" at bounding box center [352, 214] width 78 height 34
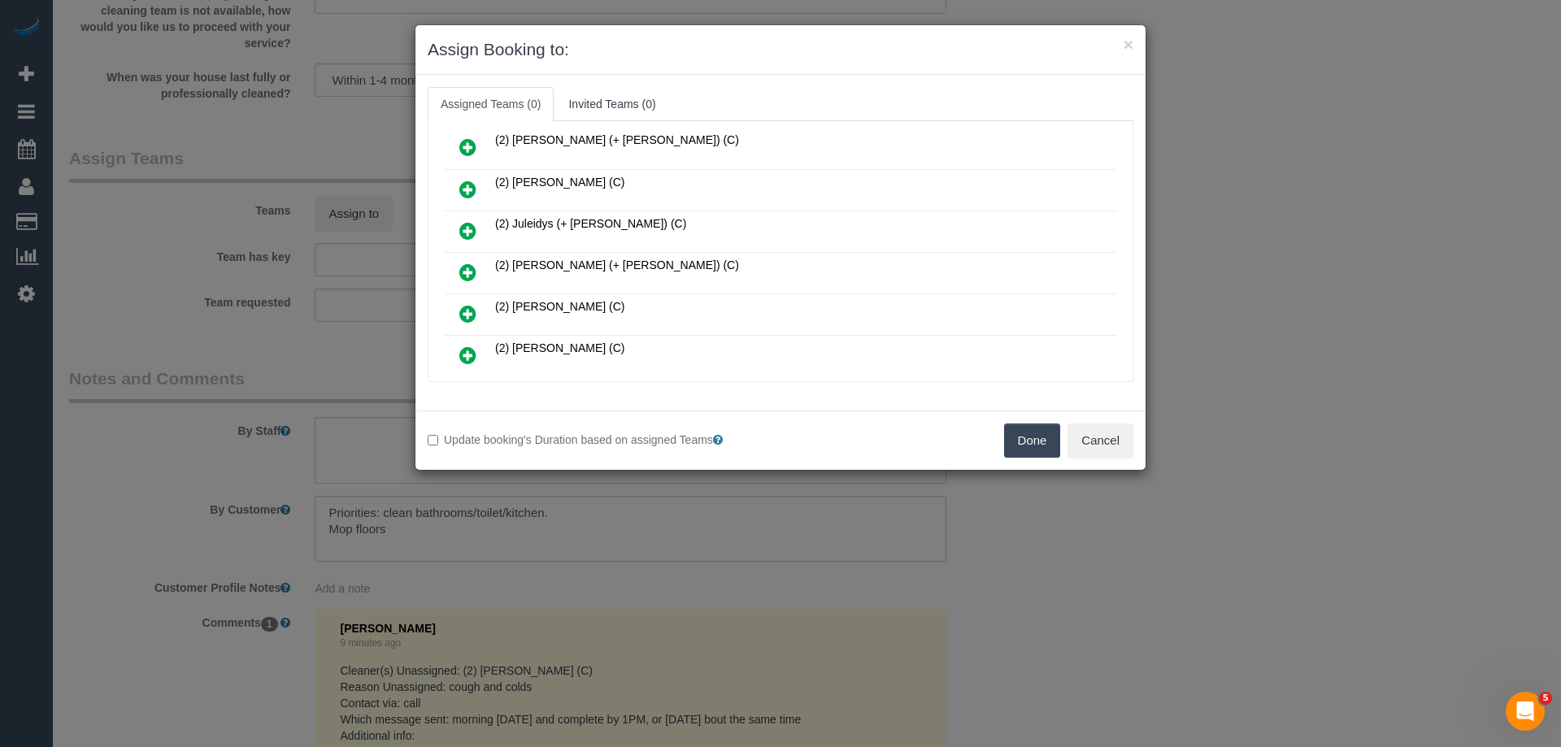
scroll to position [244, 0]
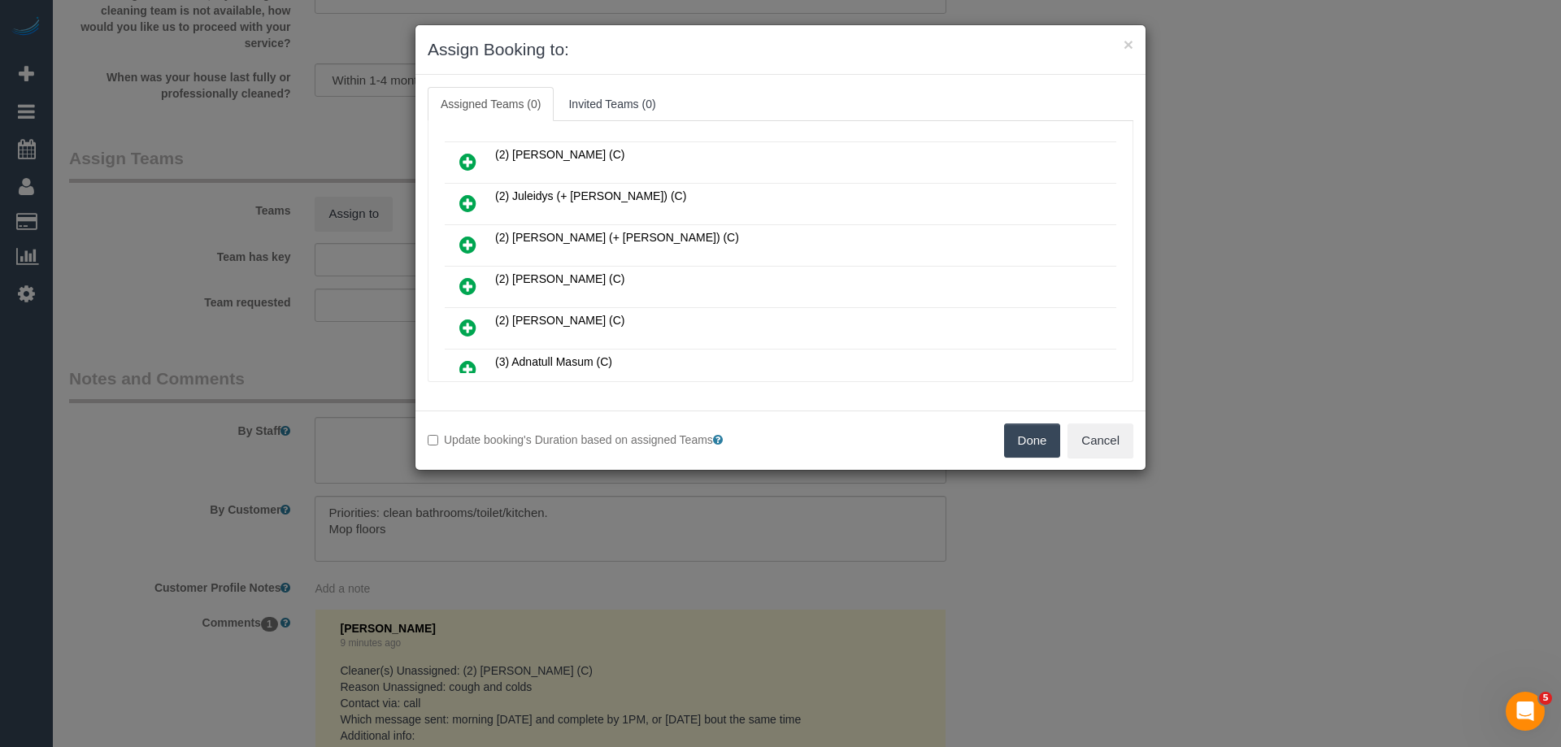
click at [462, 330] on icon at bounding box center [467, 328] width 17 height 20
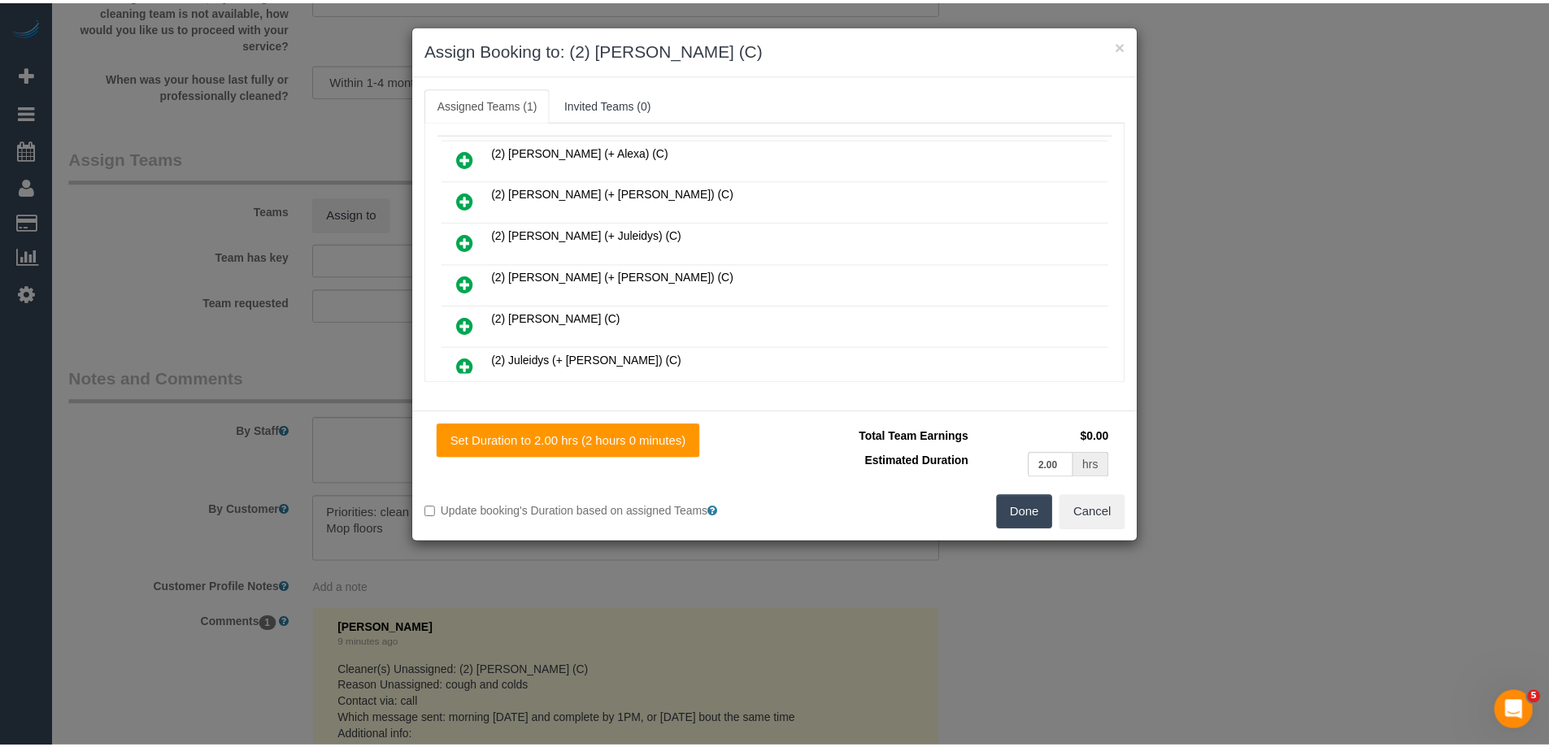
scroll to position [0, 0]
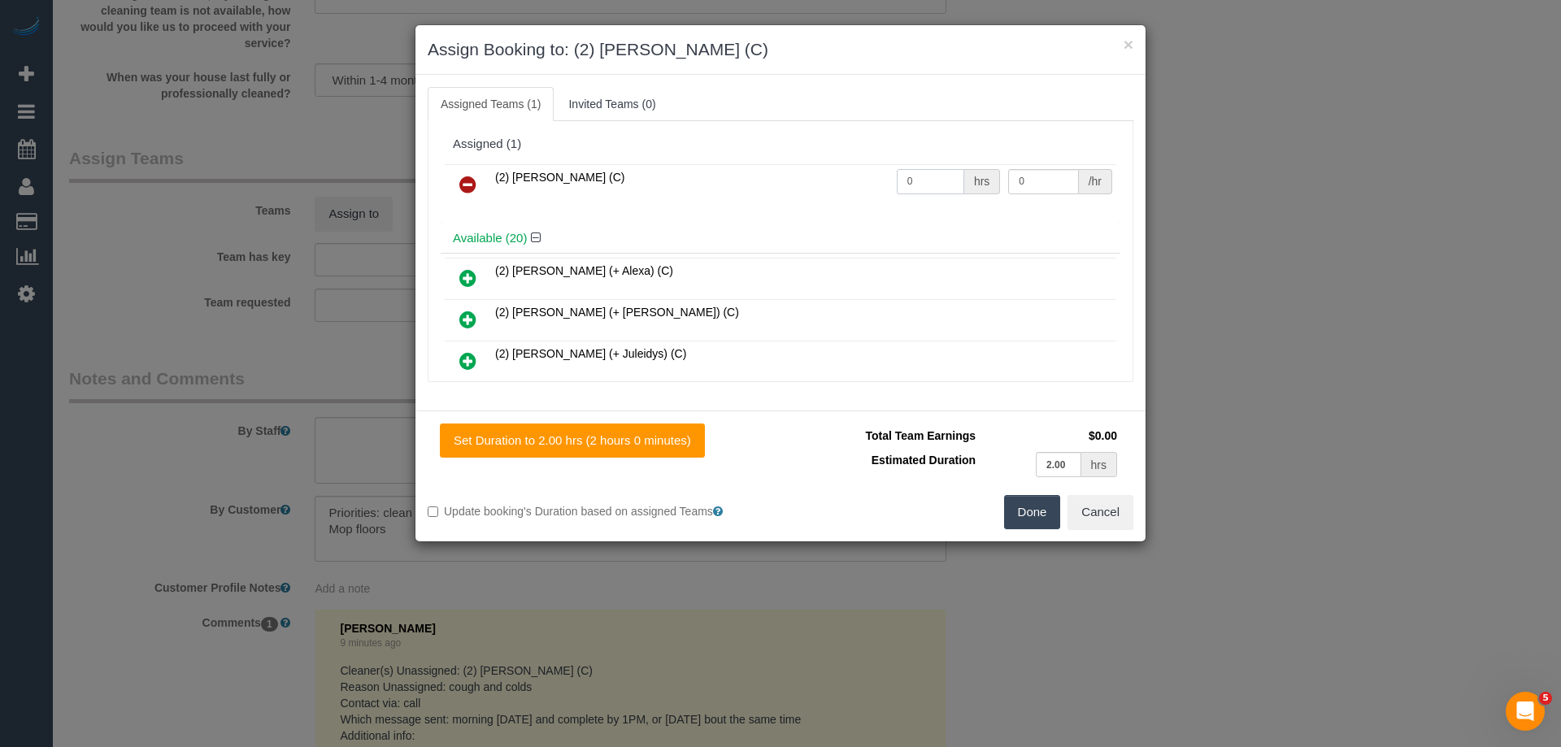
drag, startPoint x: 926, startPoint y: 176, endPoint x: 719, endPoint y: 179, distance: 207.3
click at [740, 178] on tr "(2) Roumany Gergis (C) 0 hrs 0 /hr" at bounding box center [780, 184] width 671 height 41
type input "2"
drag, startPoint x: 1036, startPoint y: 177, endPoint x: 916, endPoint y: 172, distance: 119.6
click at [916, 172] on tr "(2) Roumany Gergis (C) 2 hrs 0 /hr" at bounding box center [780, 184] width 671 height 41
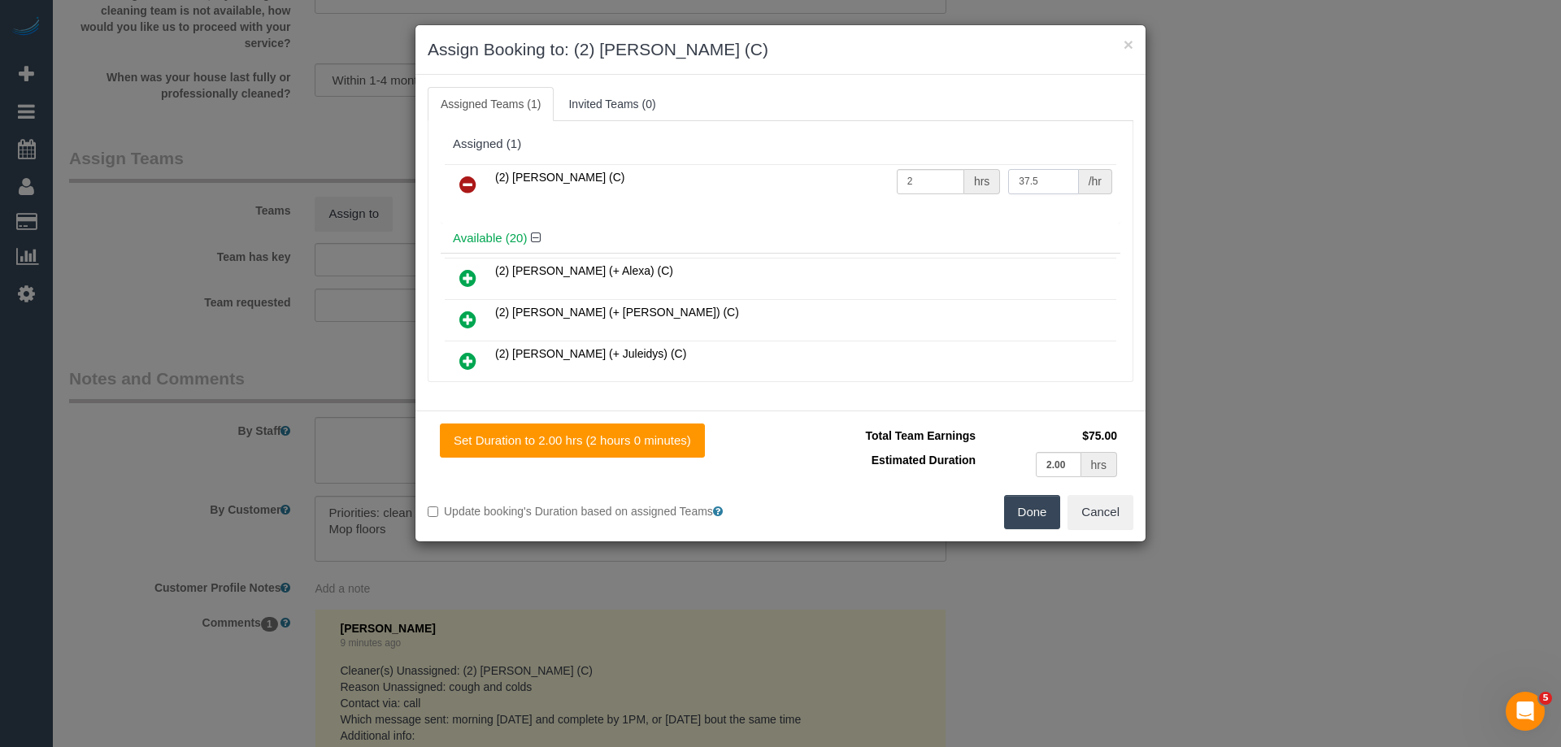
type input "37.5"
click at [1045, 506] on button "Done" at bounding box center [1032, 512] width 57 height 34
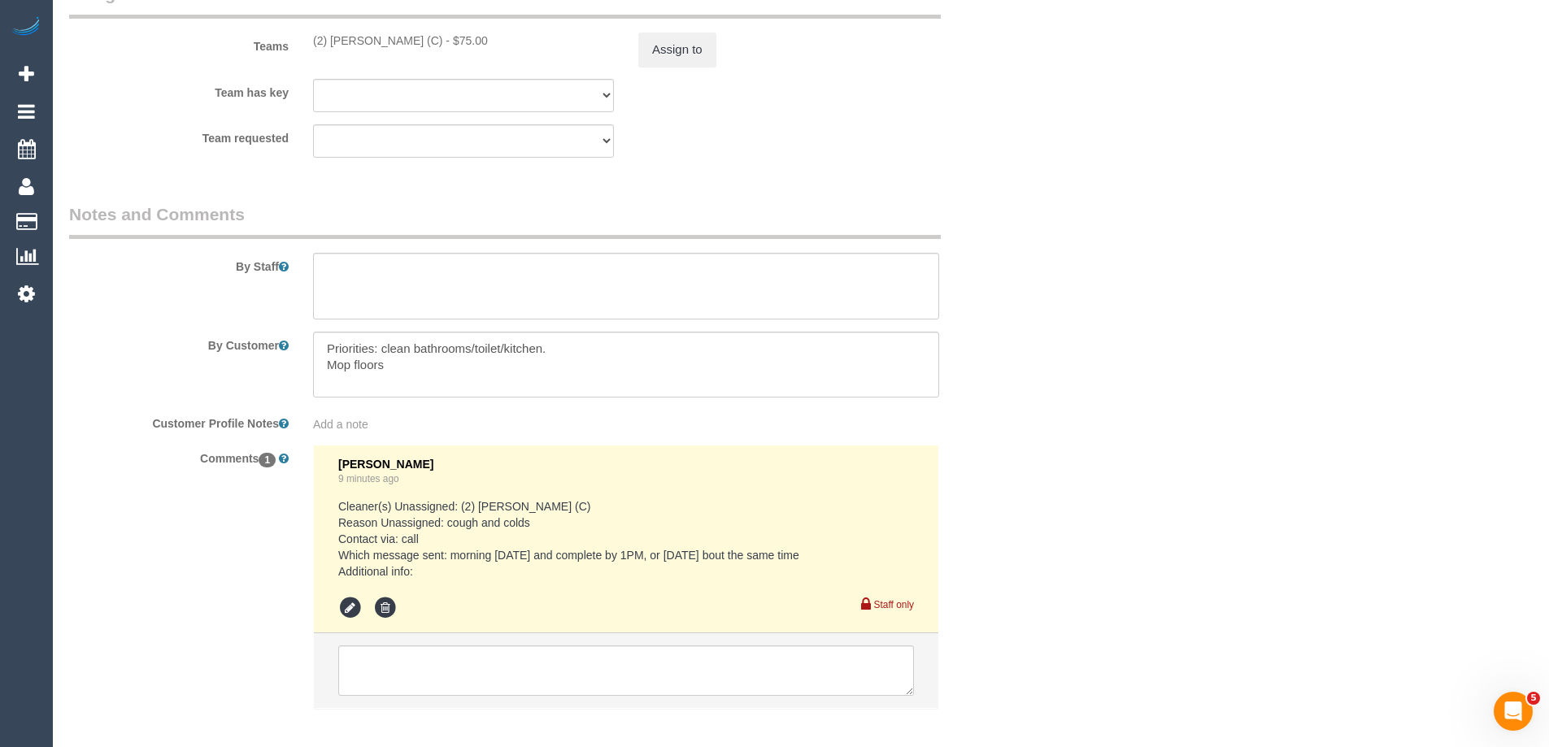
scroll to position [2608, 0]
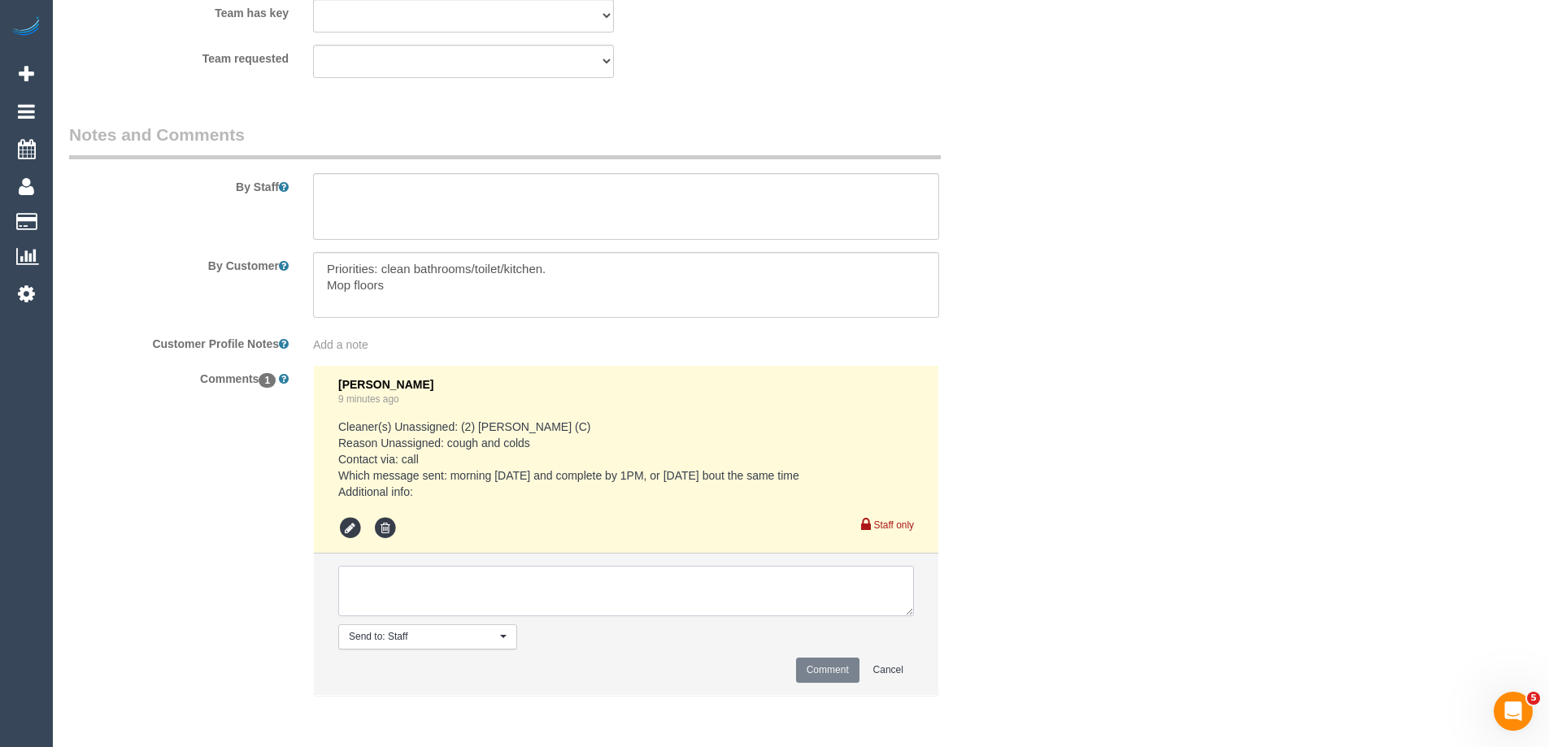
click at [375, 601] on textarea at bounding box center [626, 591] width 576 height 50
type textarea "Rescheduled to the 1/10 as per flex. Notified via text"
click at [827, 664] on button "Comment" at bounding box center [827, 670] width 63 height 25
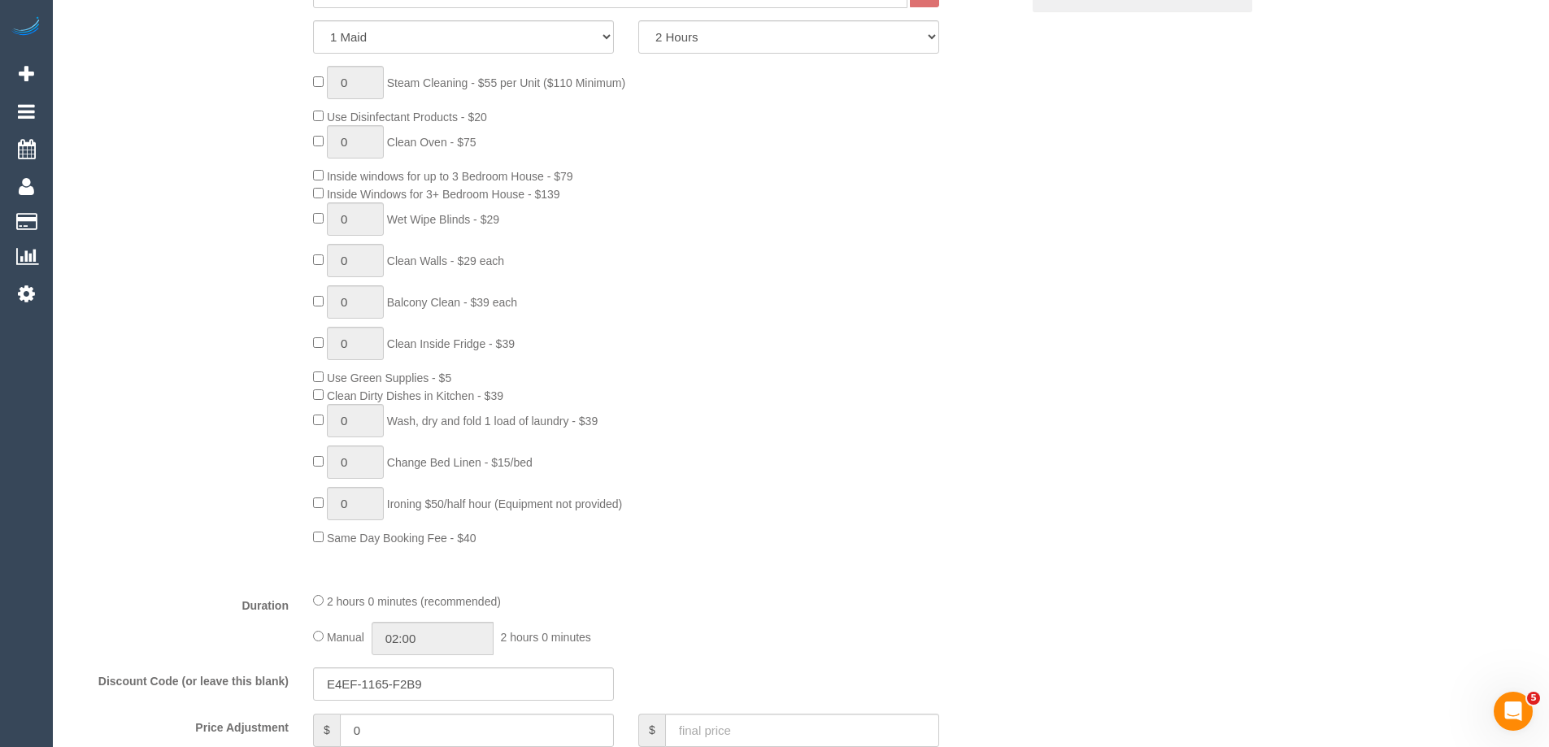
scroll to position [0, 0]
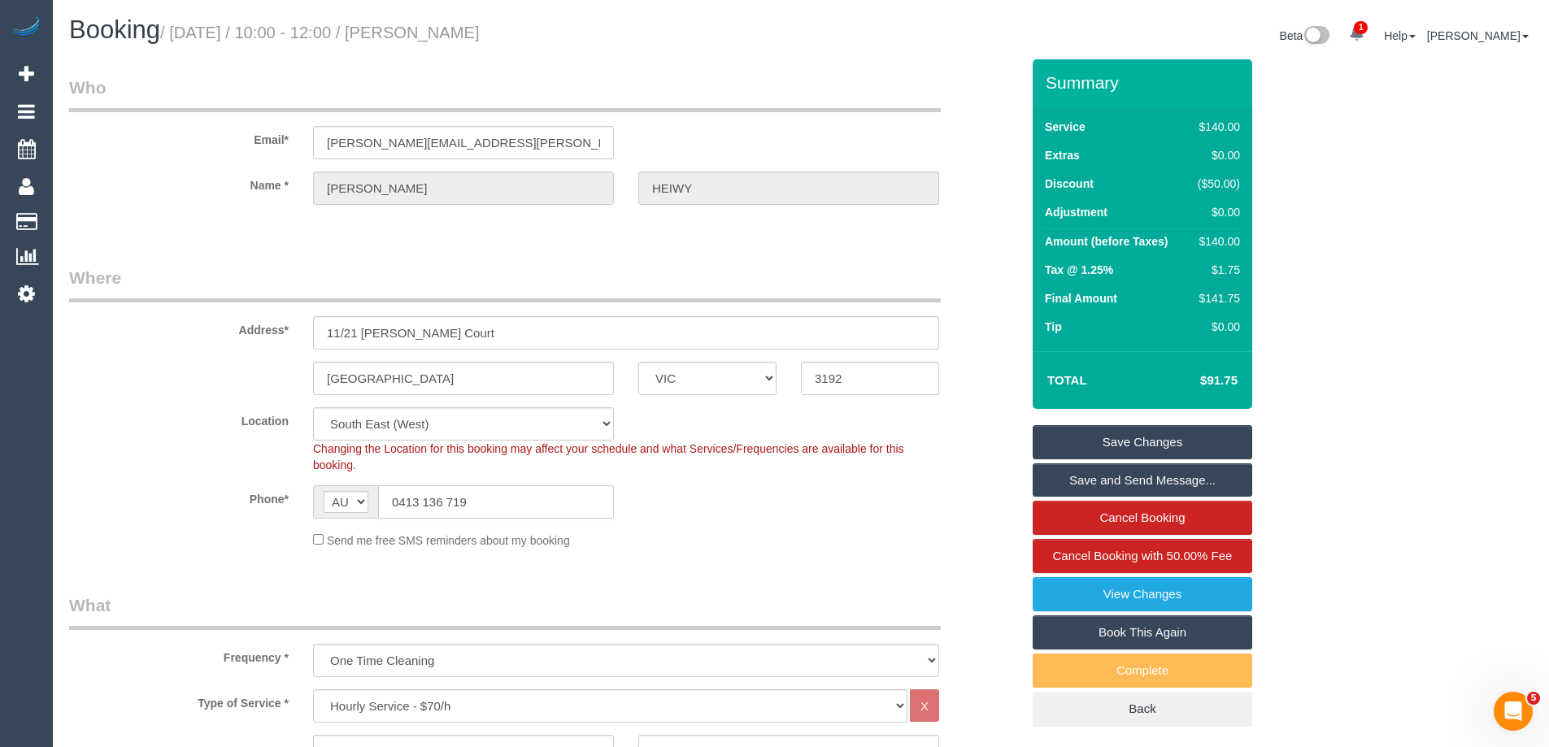
drag, startPoint x: 484, startPoint y: 511, endPoint x: 193, endPoint y: 498, distance: 291.3
click at [194, 498] on div "Phone* AF AL DZ AD AO AI AQ AG AR AM AW AU AT AZ BS BH BD BB BY BE BZ BJ BM BT …" at bounding box center [544, 501] width 975 height 33
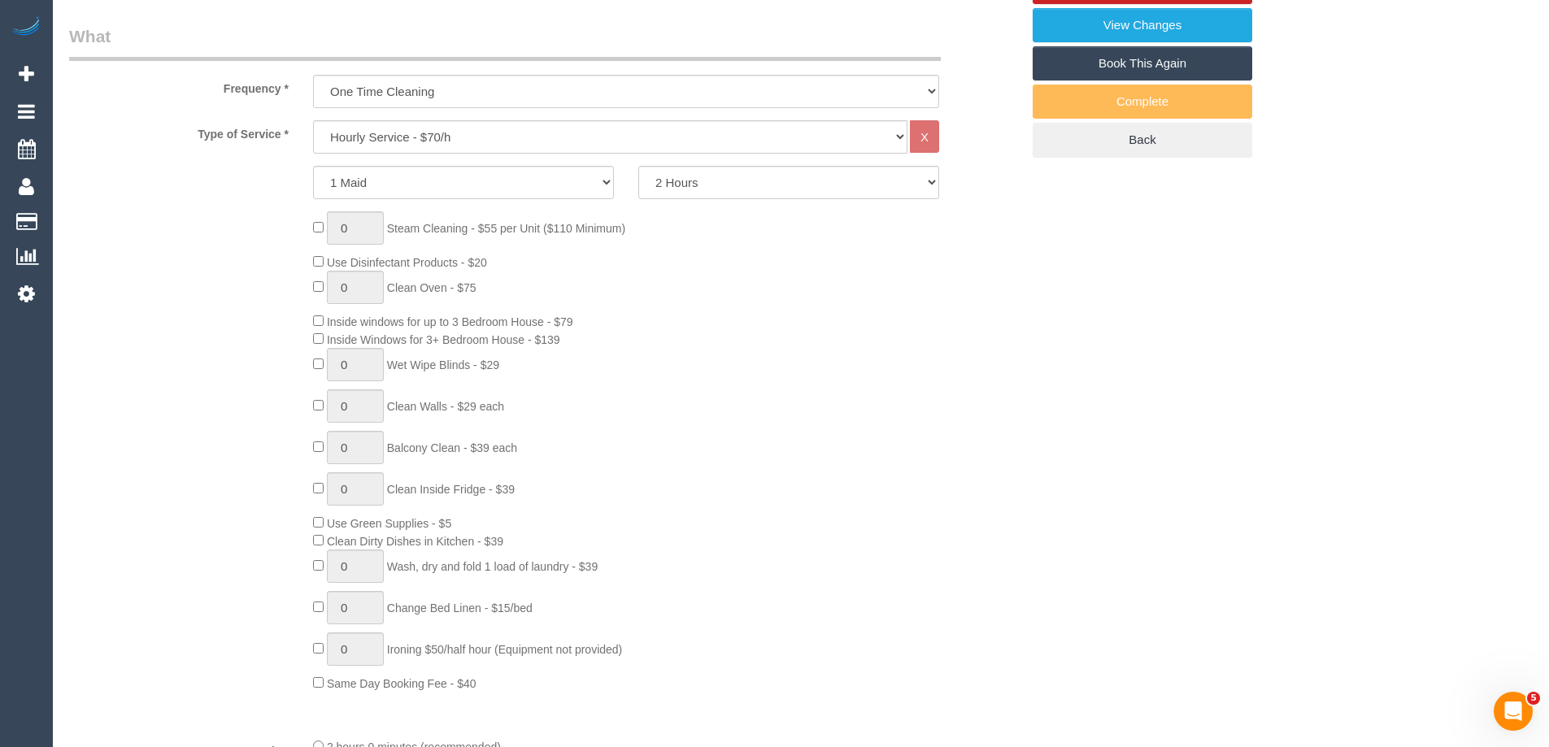
scroll to position [163, 0]
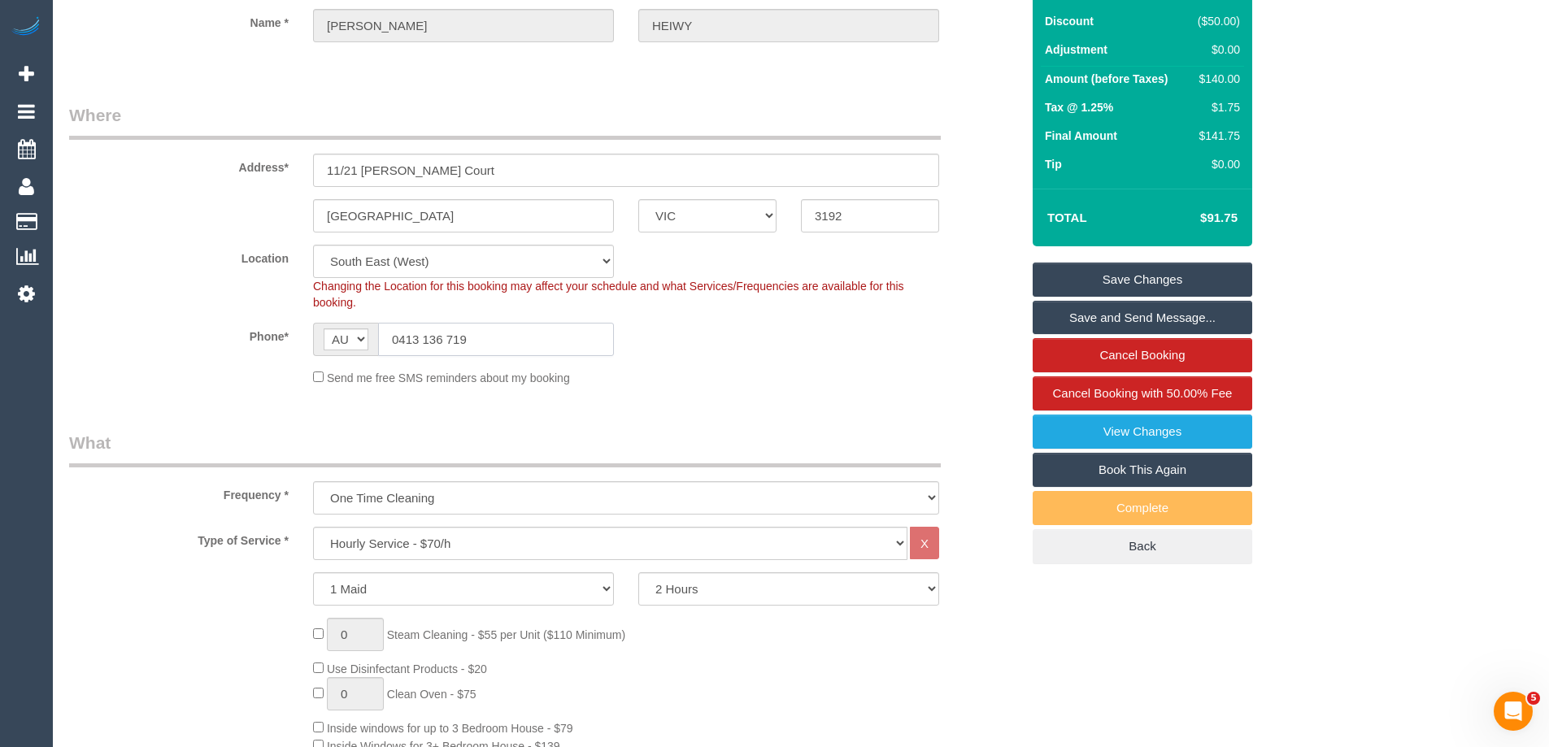
click at [511, 345] on input "0413 136 719" at bounding box center [496, 339] width 236 height 33
drag, startPoint x: 525, startPoint y: 341, endPoint x: 152, endPoint y: 322, distance: 373.6
click at [192, 329] on div "Phone* AF AL DZ AD AO AI AQ AG AR AM AW AU AT AZ BS BH BD BB BY BE BZ BJ BM BT …" at bounding box center [544, 339] width 975 height 33
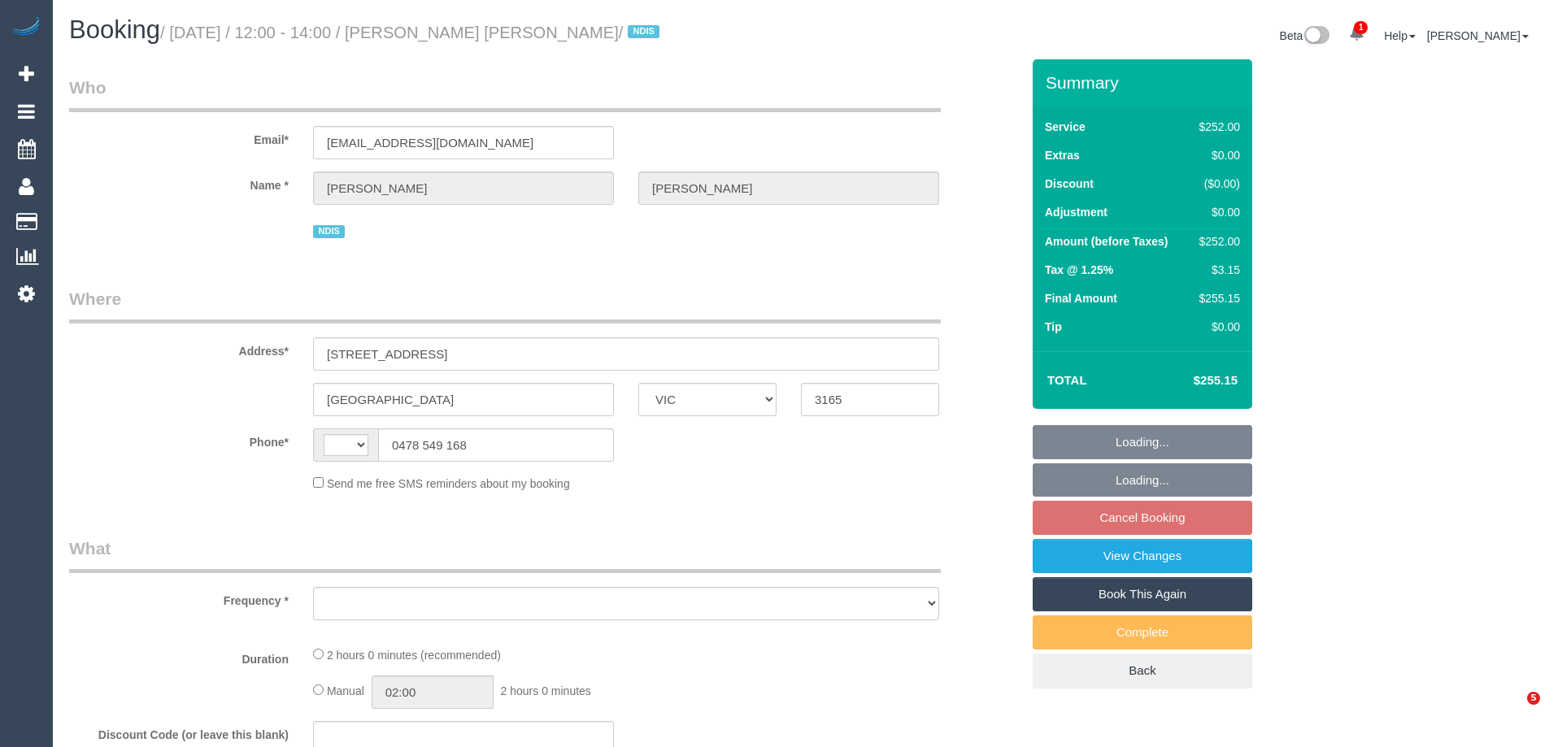
select select "VIC"
select select "2"
select select "120"
select select "number:28"
select select "number:14"
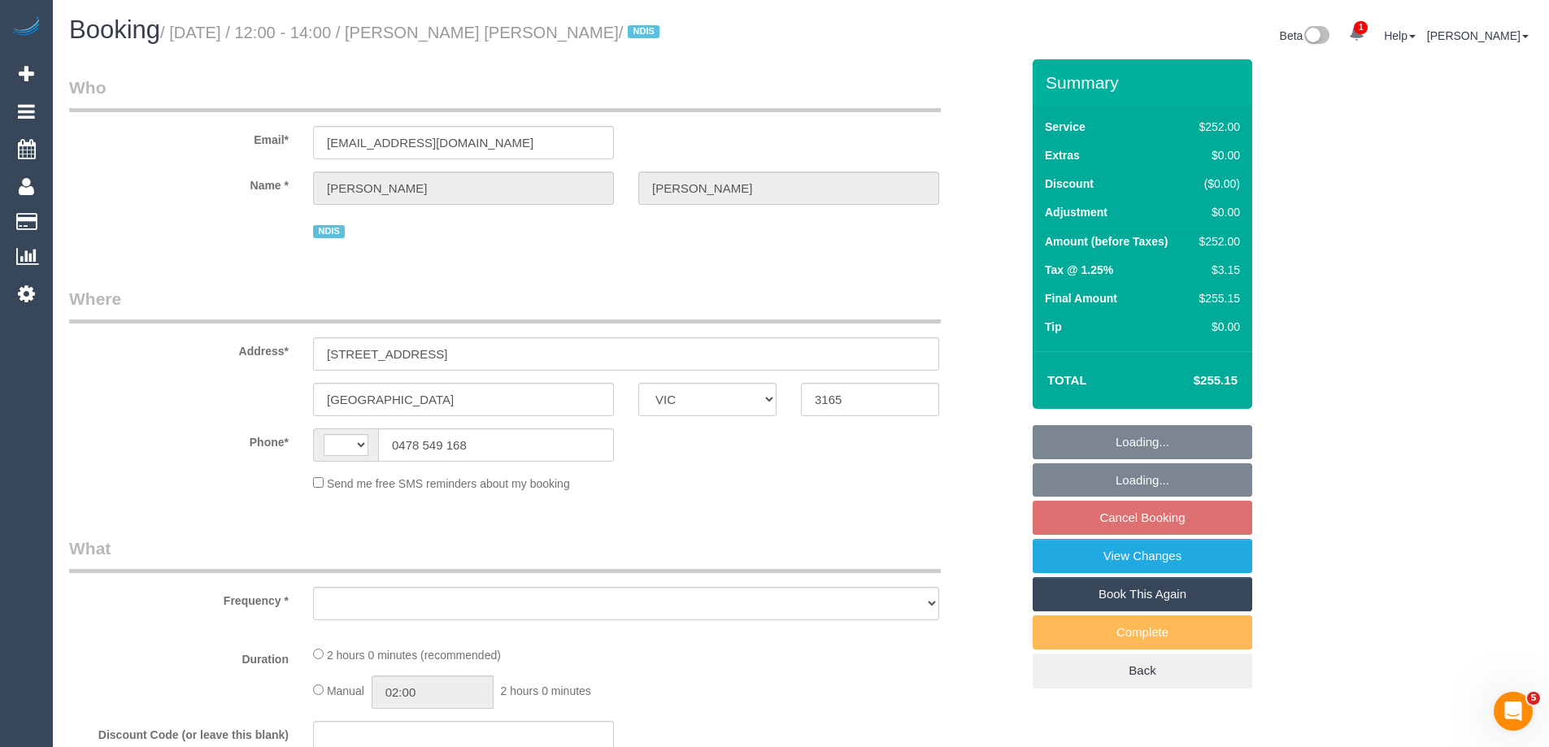
select select "number:19"
select select "number:25"
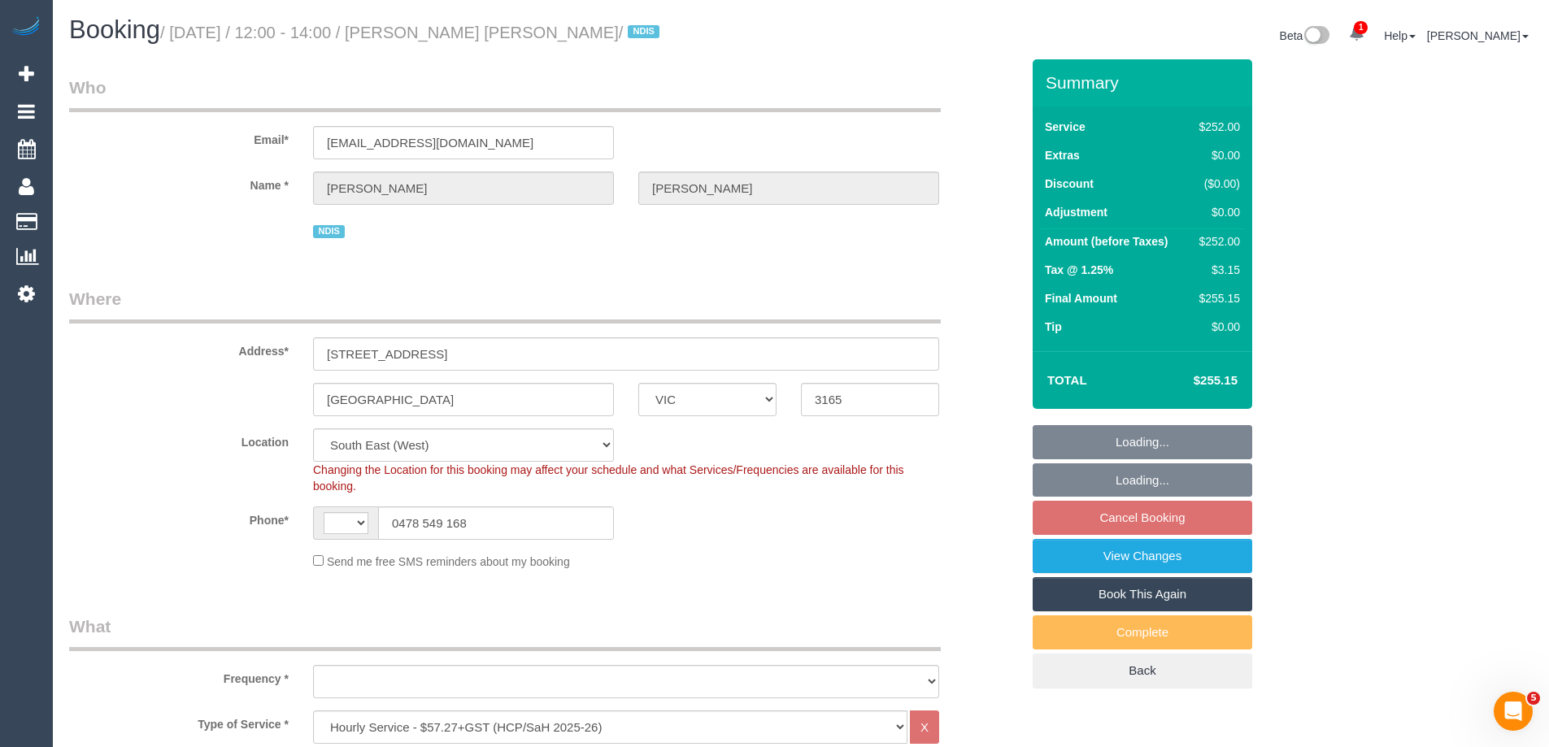
select select "string:AU"
select select "object:792"
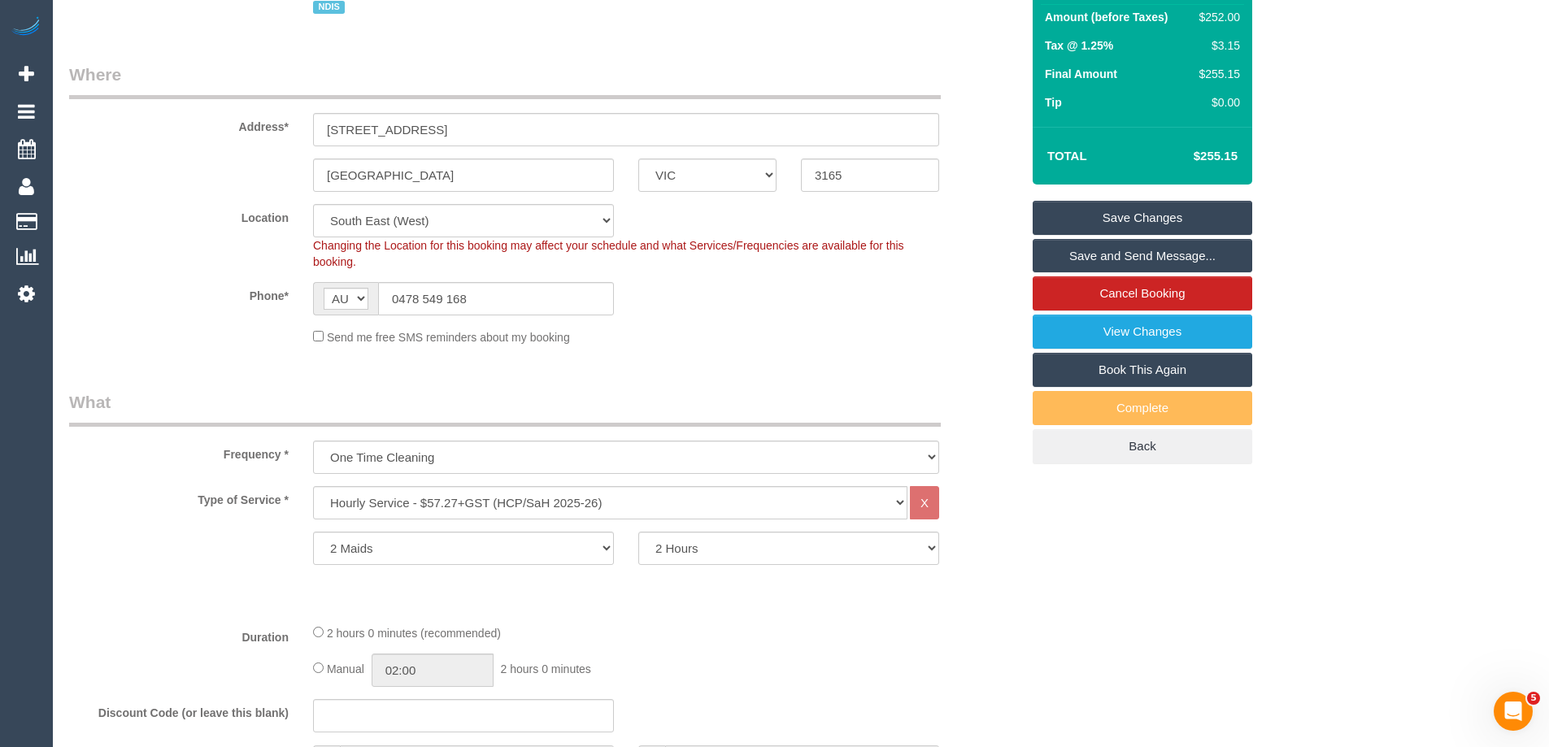
scroll to position [141, 0]
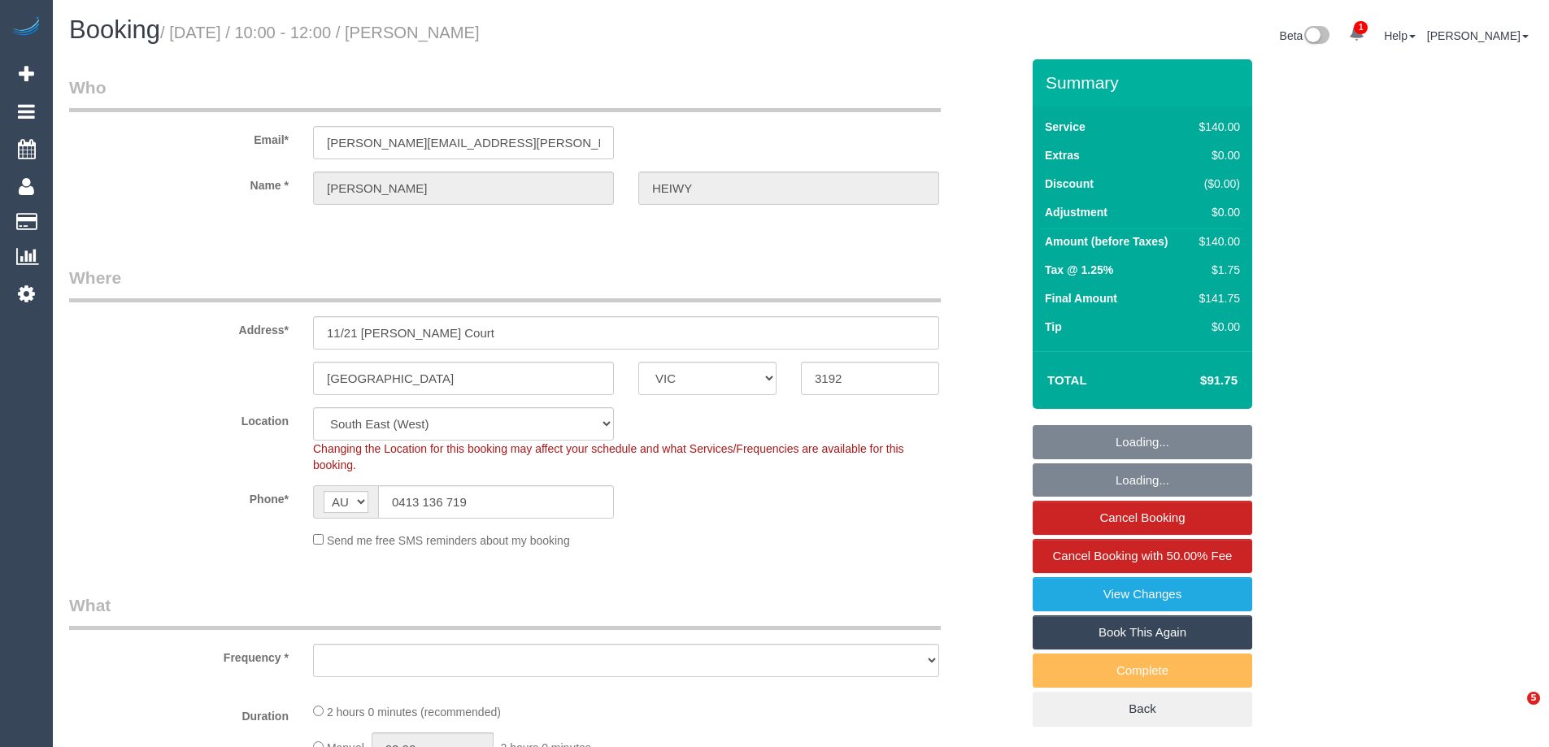
select select "VIC"
select select "object:740"
select select "string:stripe-pm_1RUnLt2GScqysDRVLZ8bR7Uq"
select select "number:29"
select select "number:14"
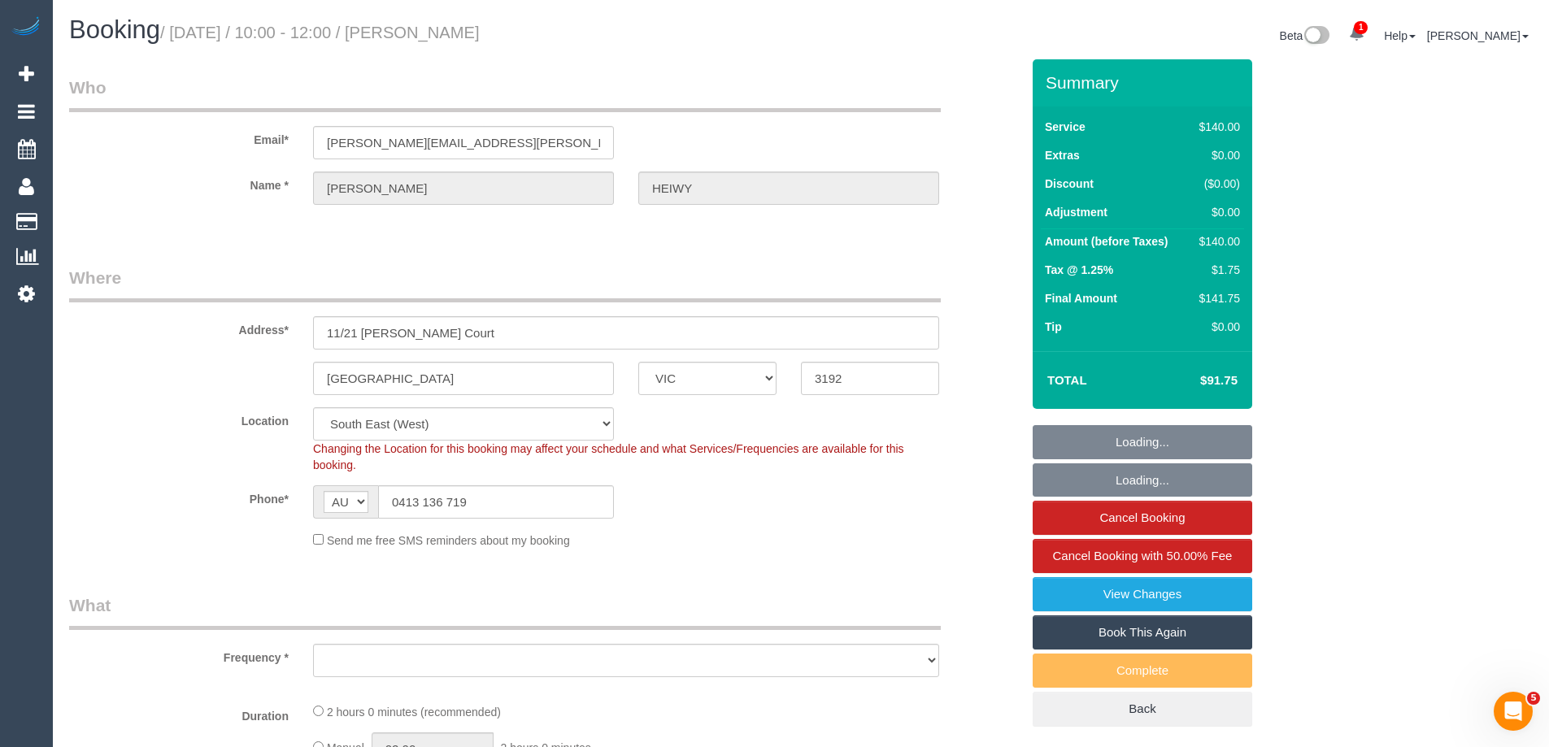
select select "number:18"
select select "number:36"
select select "number:13"
select select "object:891"
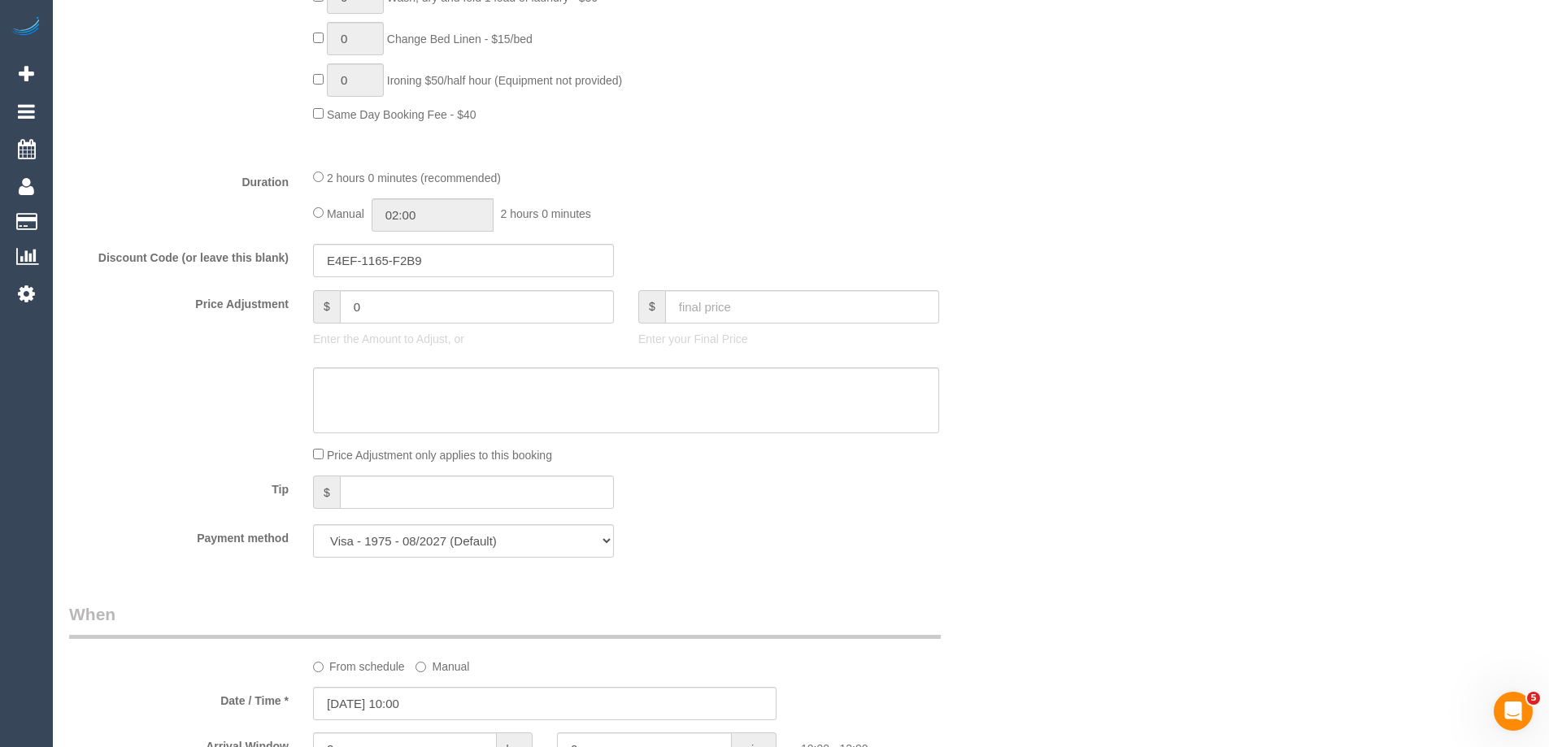
scroll to position [1382, 0]
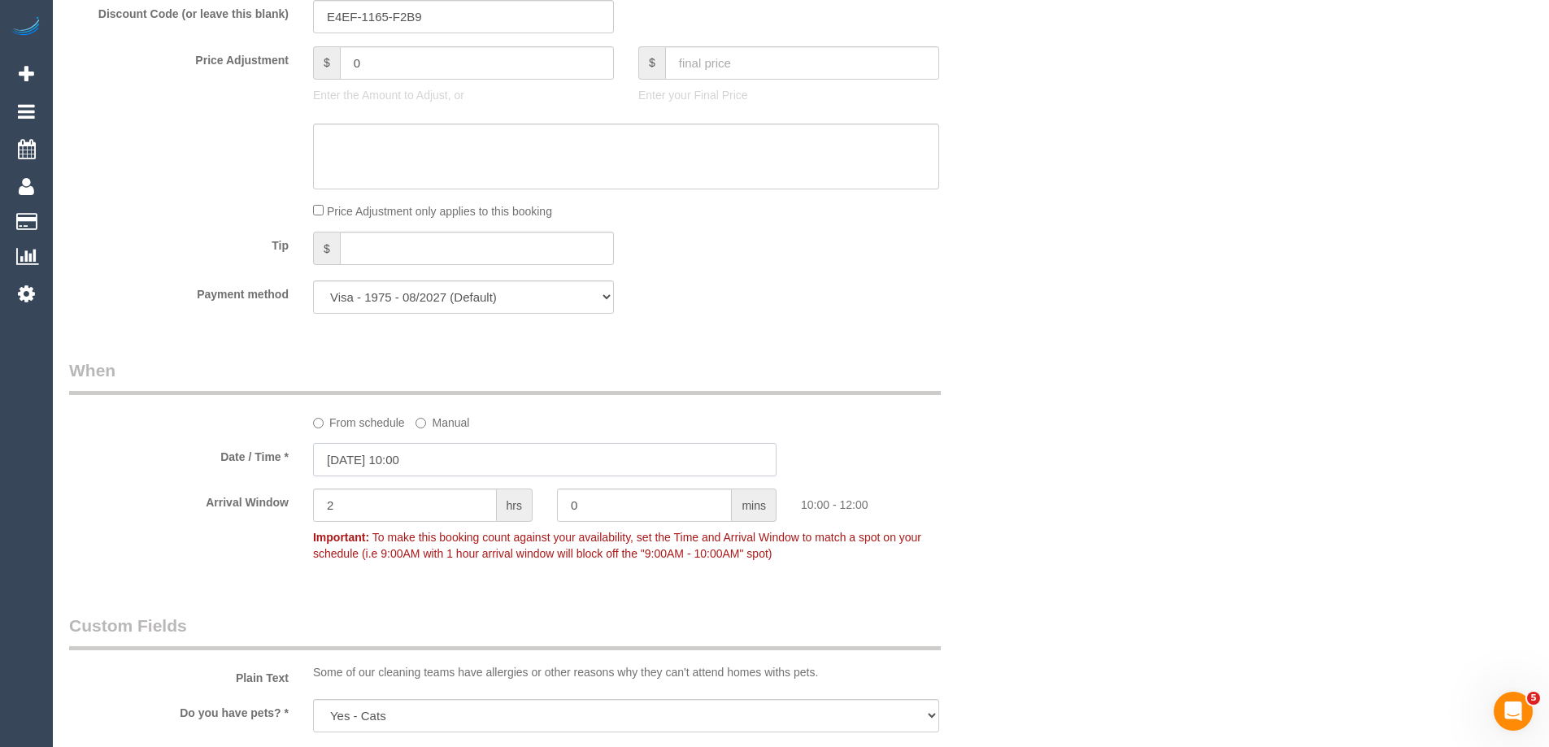
click at [378, 463] on input "30/09/2025 10:00" at bounding box center [544, 459] width 463 height 33
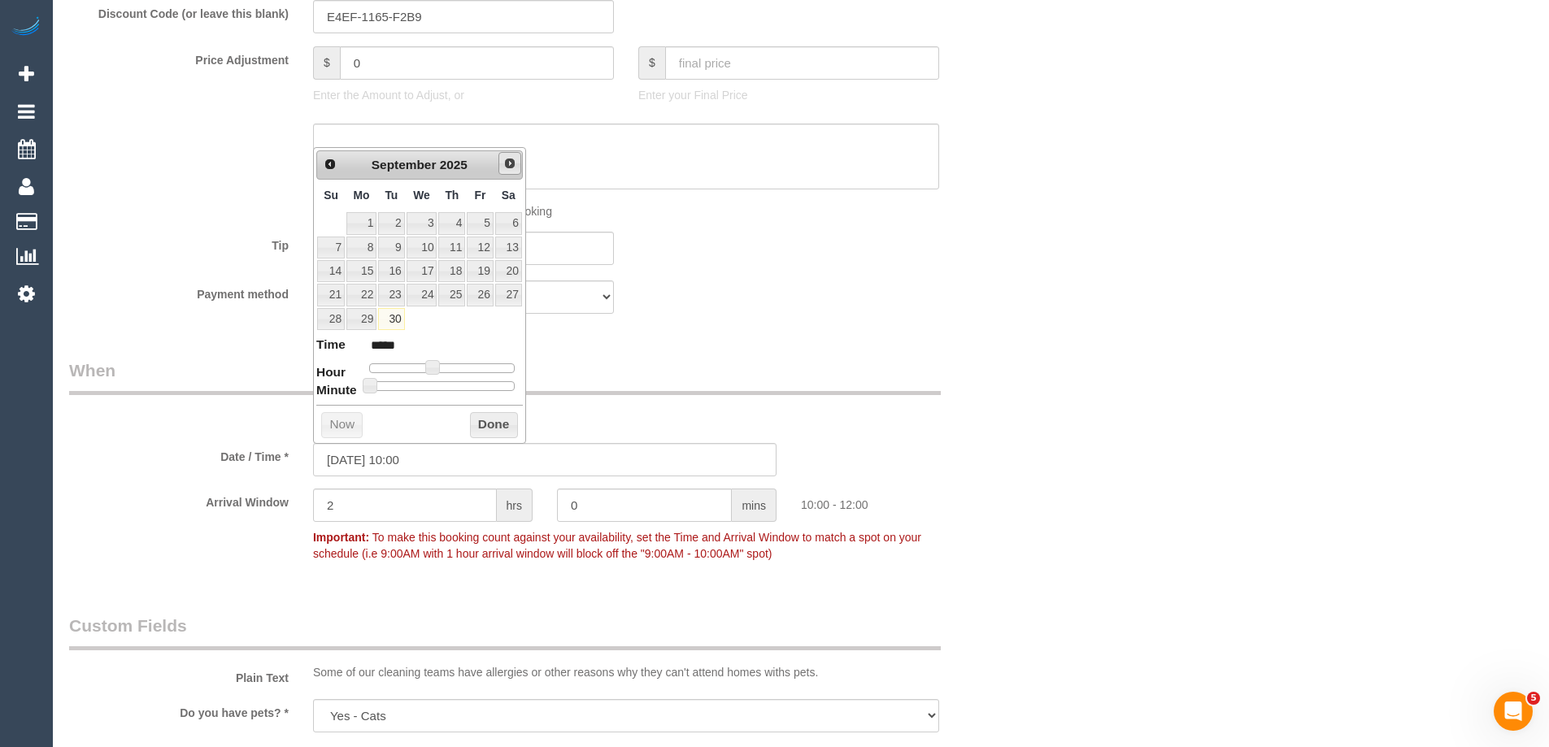
click at [512, 163] on span "Next" at bounding box center [509, 163] width 13 height 13
click at [414, 222] on link "1" at bounding box center [421, 223] width 31 height 22
type input "01/10/2025 10:00"
click at [493, 424] on button "Done" at bounding box center [494, 425] width 48 height 26
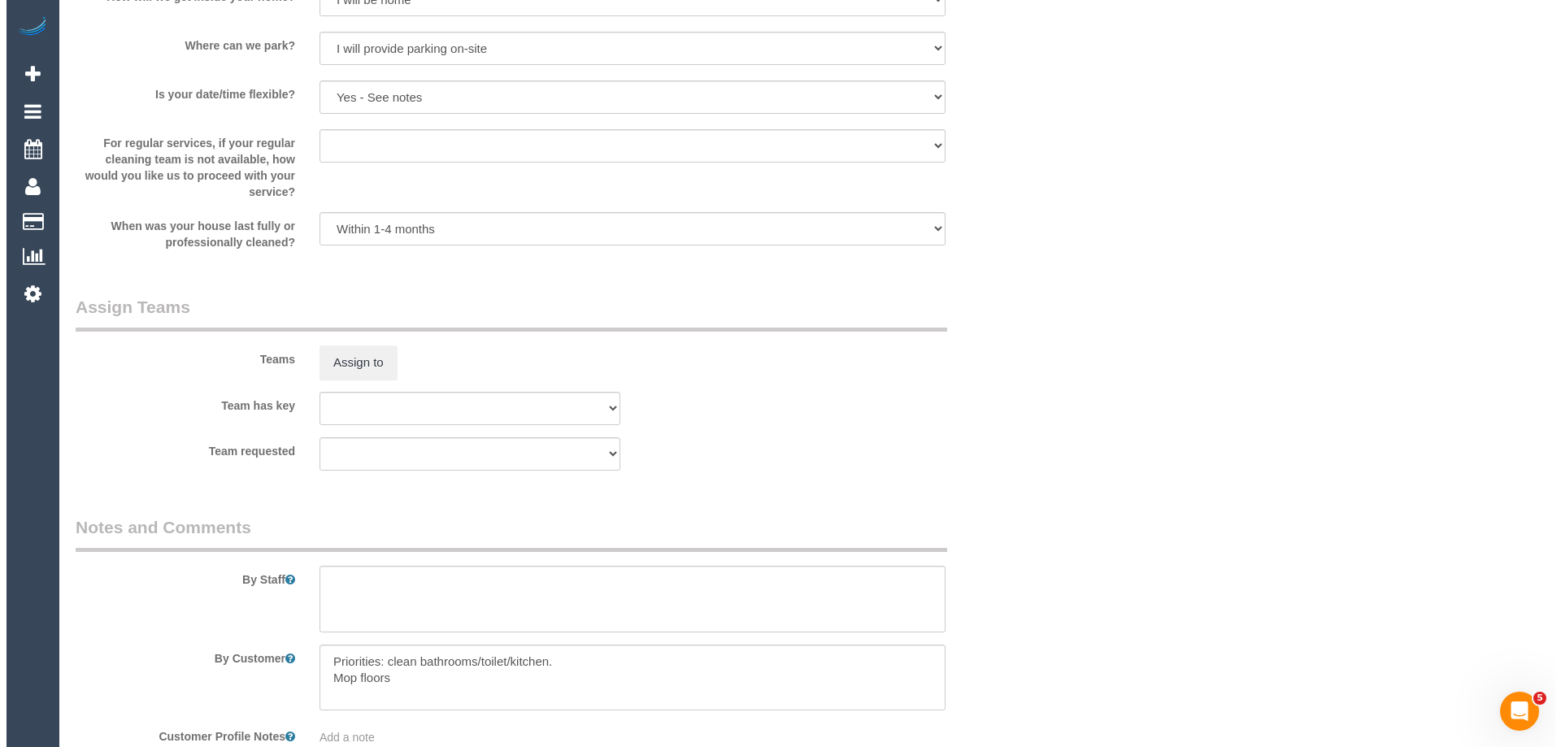
scroll to position [2195, 0]
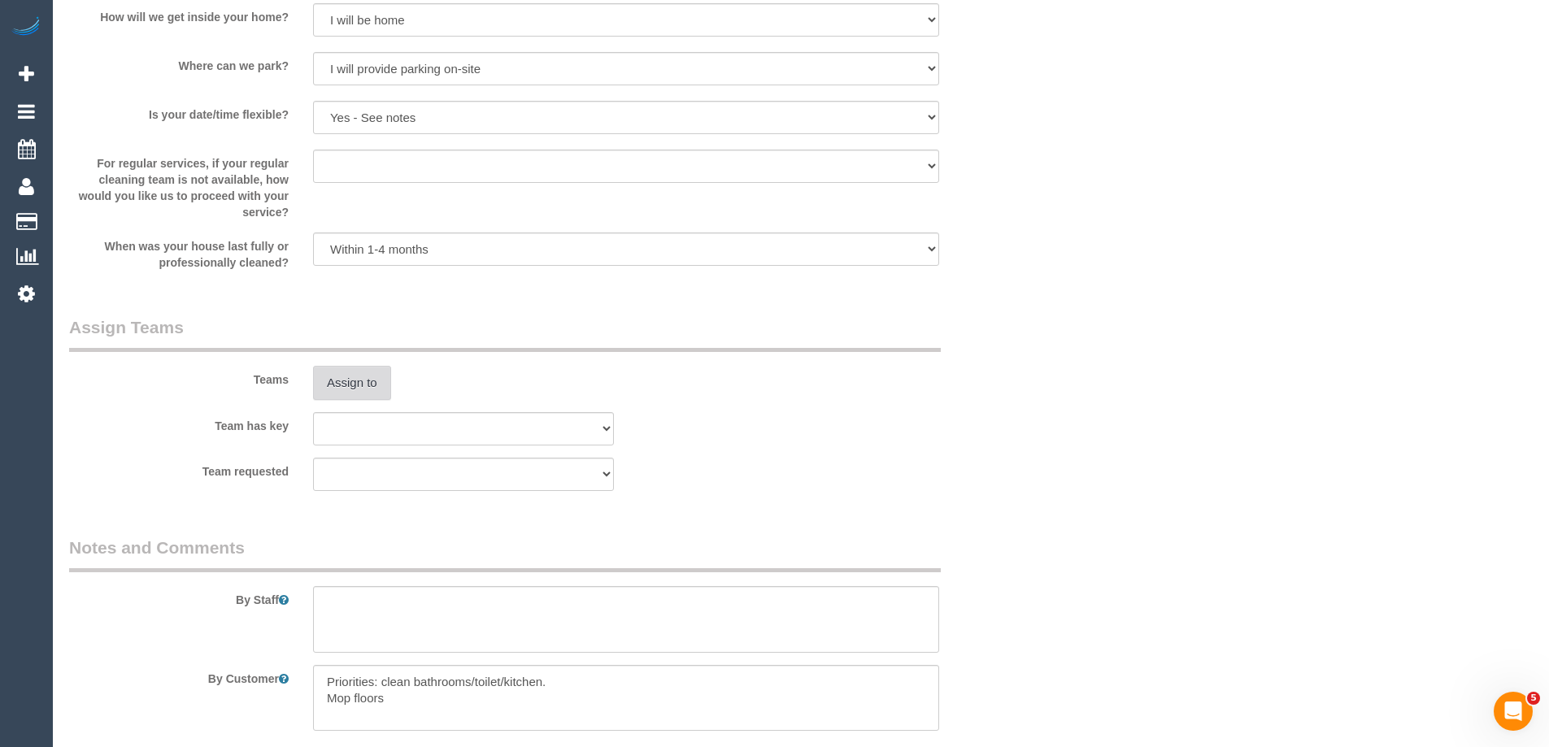
click at [367, 385] on button "Assign to" at bounding box center [352, 383] width 78 height 34
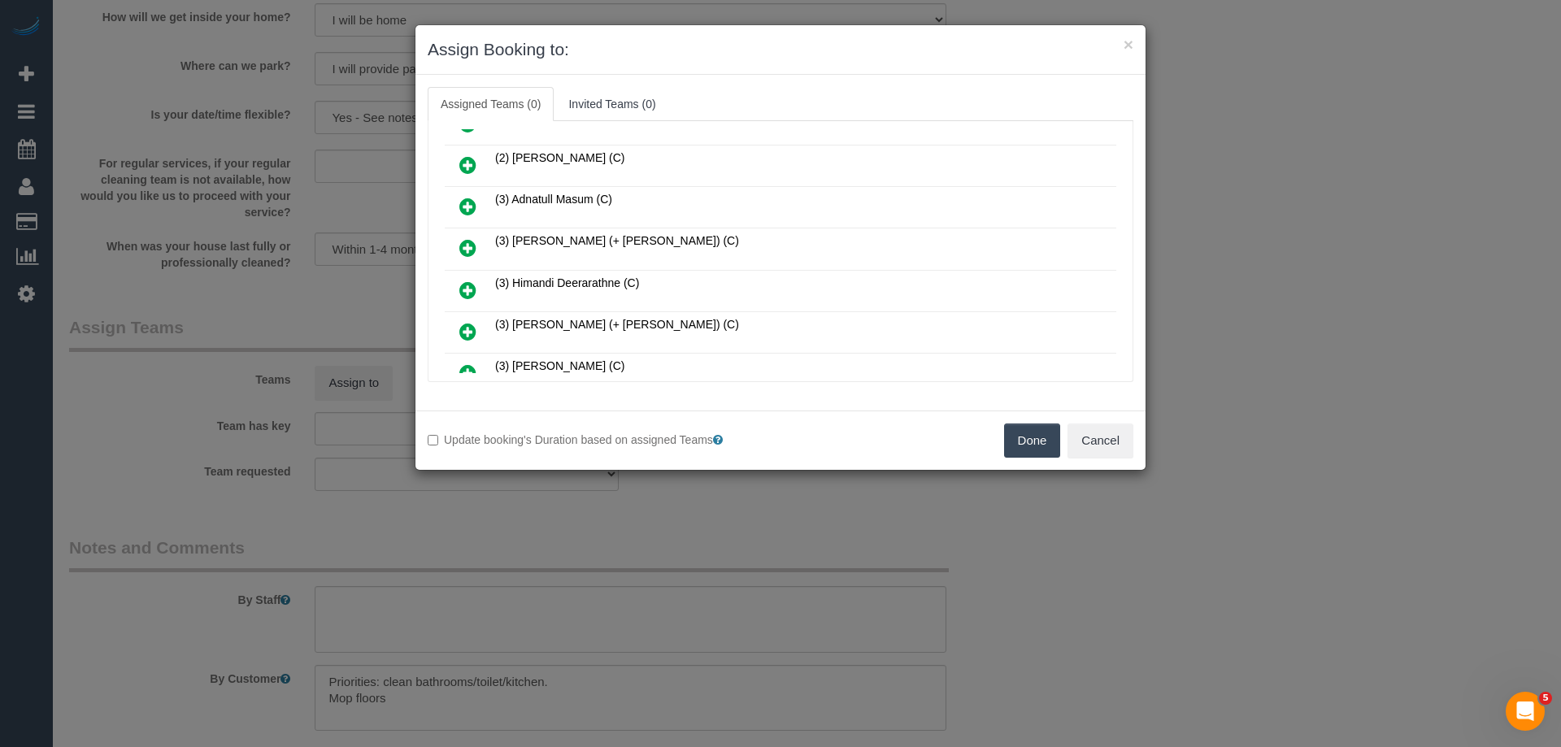
click at [462, 161] on icon at bounding box center [467, 165] width 17 height 20
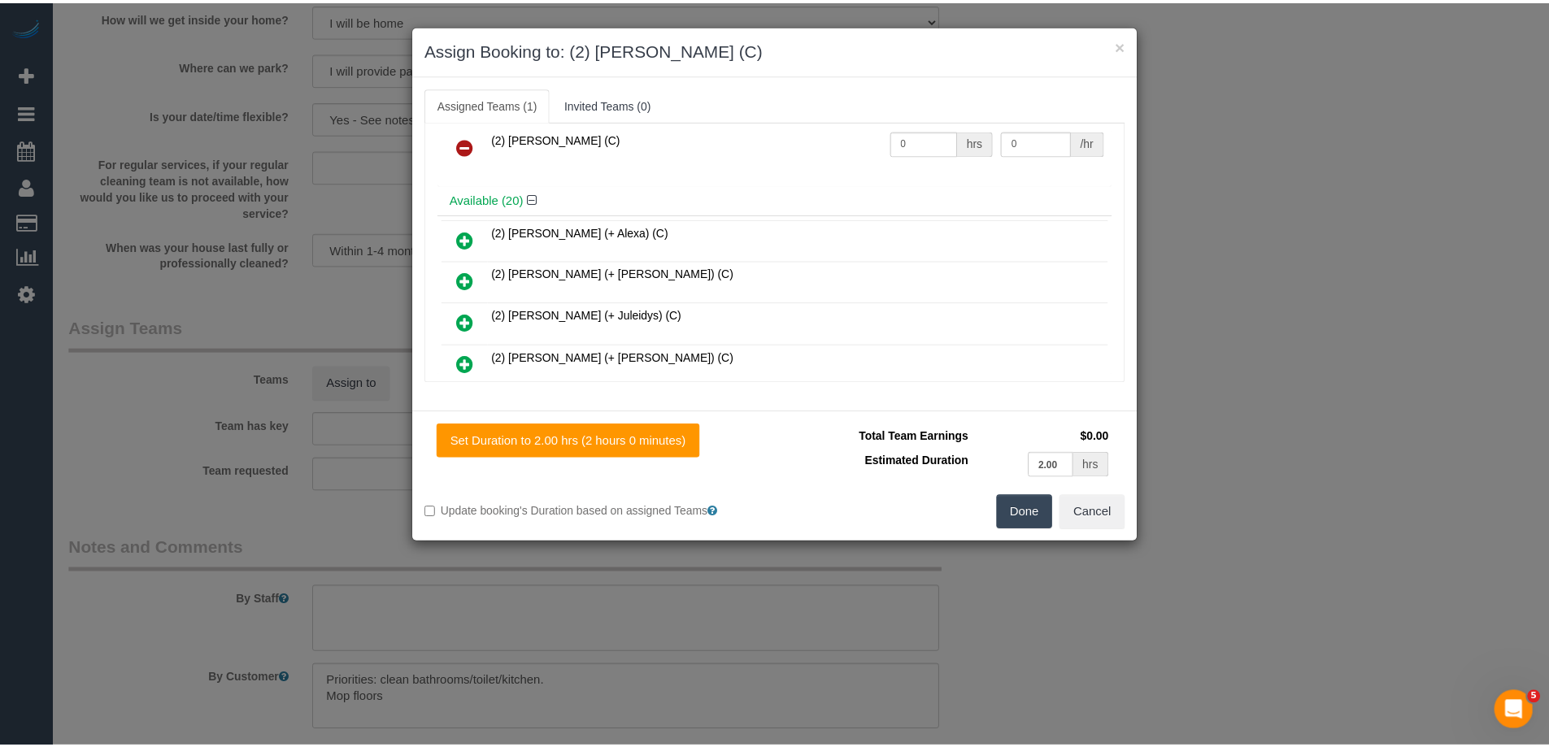
scroll to position [0, 0]
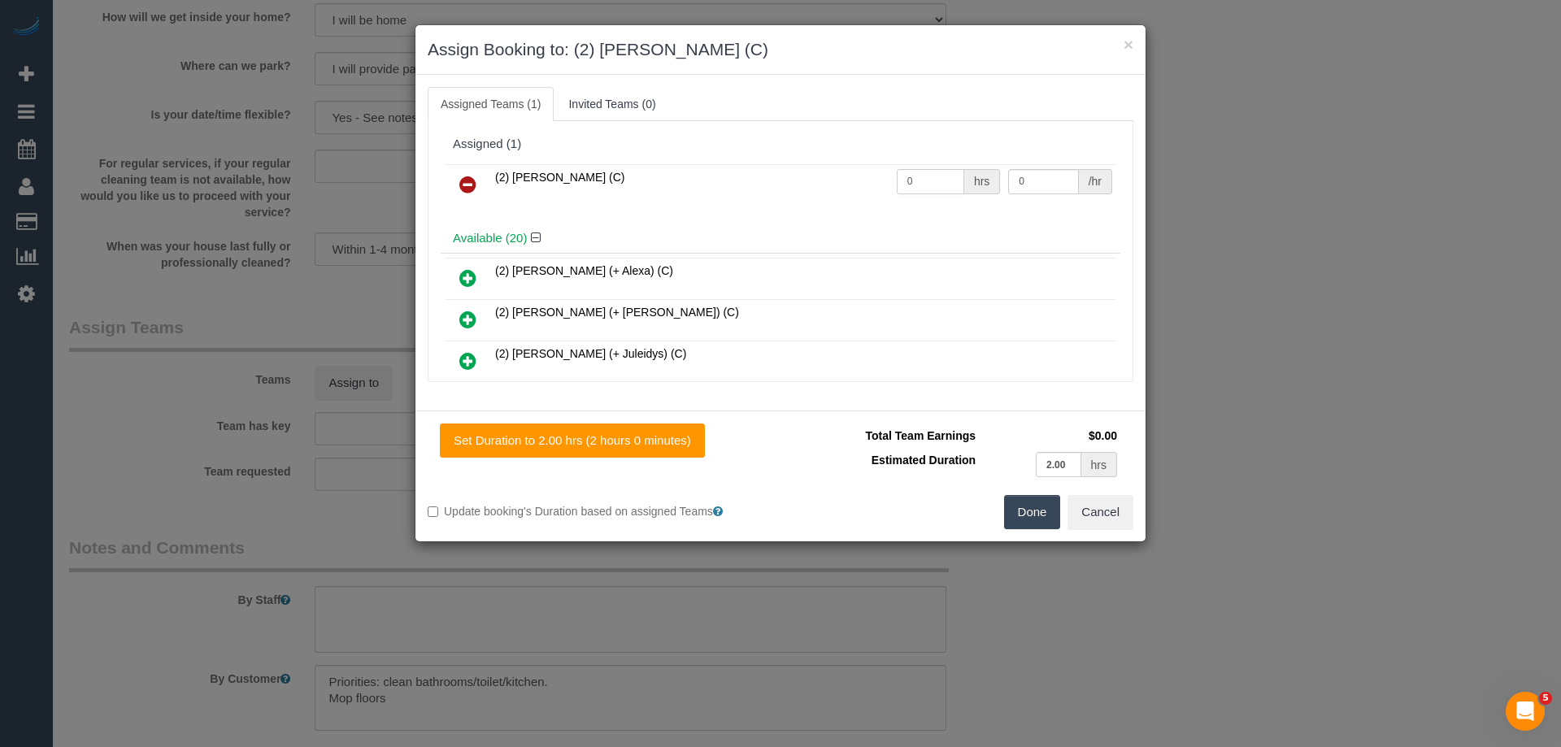
drag, startPoint x: 891, startPoint y: 176, endPoint x: 838, endPoint y: 165, distance: 53.9
click at [840, 165] on tr "(2) Roumany Gergis (C) 0 hrs 0 /hr" at bounding box center [780, 184] width 671 height 41
type input "2"
drag, startPoint x: 973, startPoint y: 179, endPoint x: 870, endPoint y: 179, distance: 103.2
click at [870, 179] on tr "(2) Roumany Gergis (C) 2 hrs 0 /hr" at bounding box center [780, 184] width 671 height 41
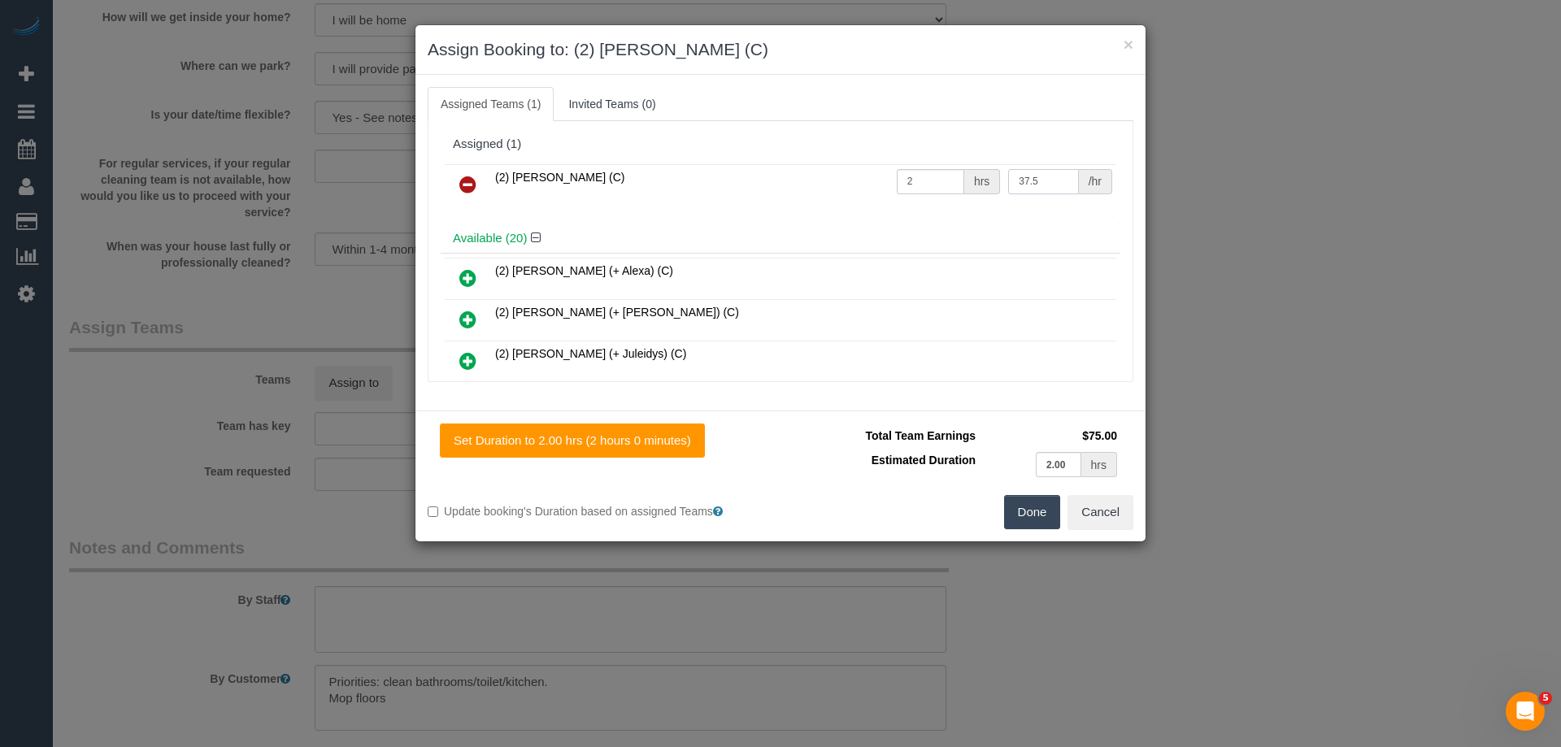
type input "37.5"
click at [1012, 515] on button "Done" at bounding box center [1032, 512] width 57 height 34
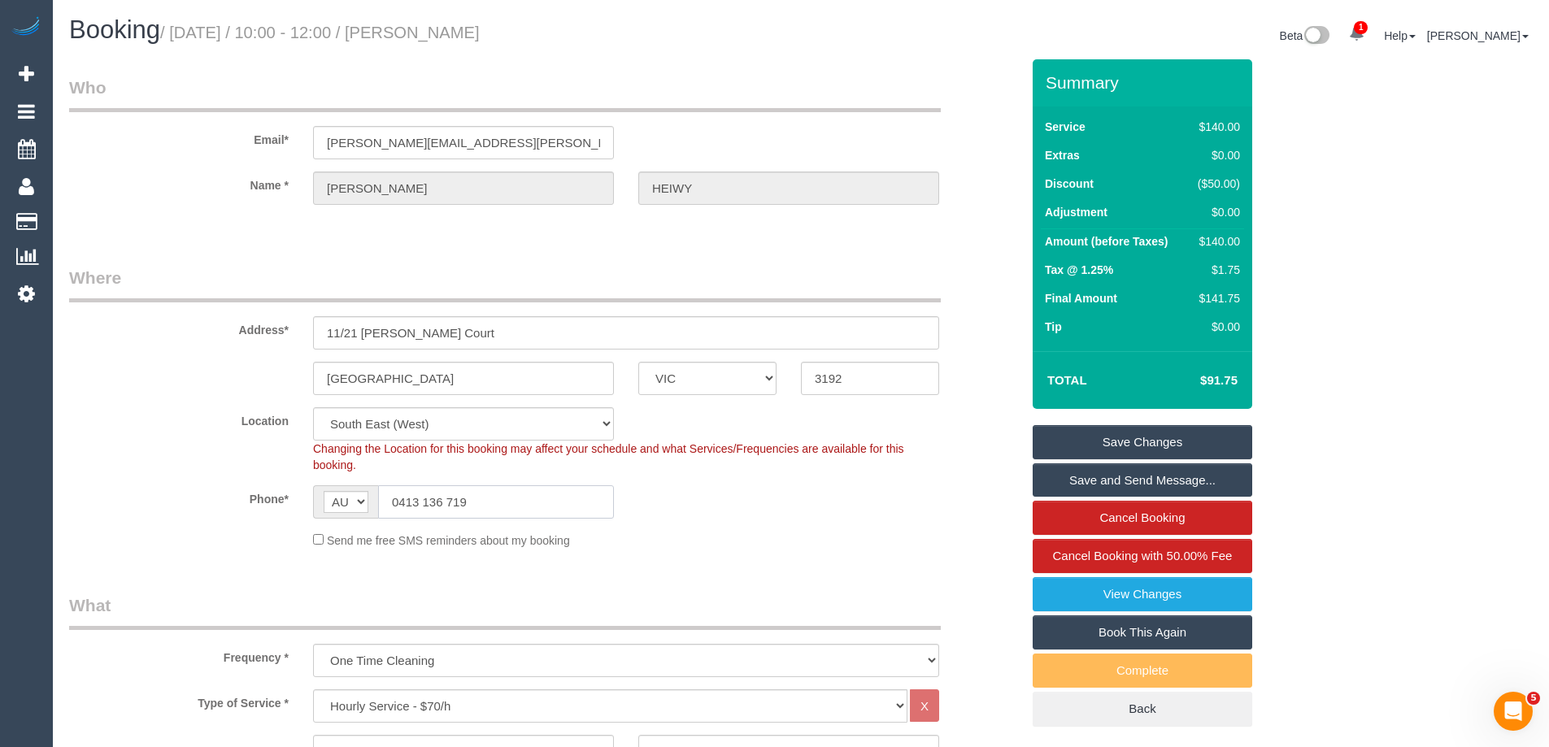
drag, startPoint x: 175, startPoint y: 499, endPoint x: 159, endPoint y: 496, distance: 15.8
click at [160, 497] on div "Phone* AF AL DZ AD AO AI AQ AG AR AM AW AU AT AZ BS BH BD BB BY BE BZ BJ BM BT …" at bounding box center [544, 501] width 975 height 33
drag, startPoint x: 595, startPoint y: 30, endPoint x: 450, endPoint y: 37, distance: 145.7
click at [450, 37] on h1 "Booking / September 30, 2025 / 10:00 - 12:00 / Anne-Marie HEIWY" at bounding box center [428, 30] width 719 height 28
copy small "Anne-Marie HEIWY"
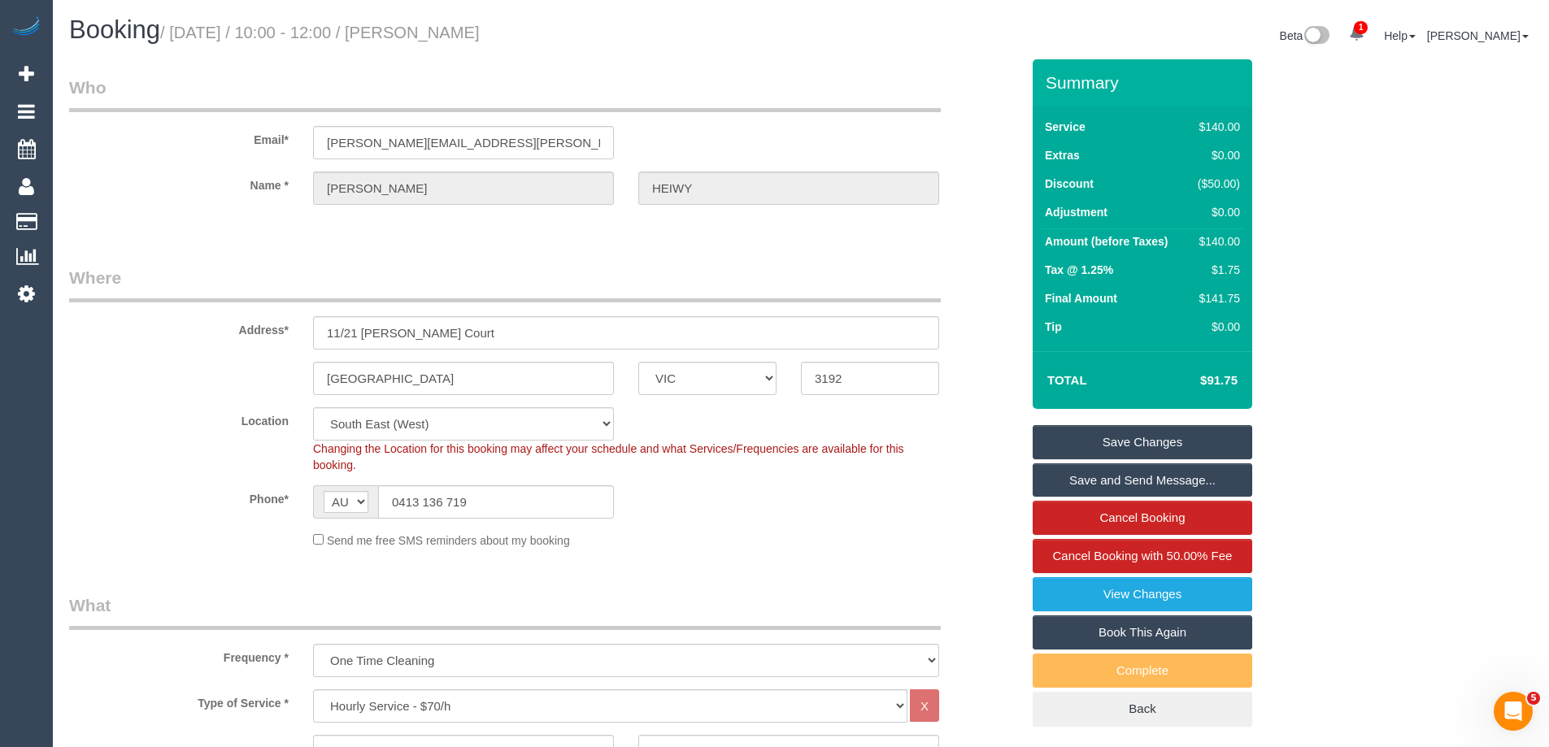
click at [1069, 489] on link "Save and Send Message..." at bounding box center [1141, 480] width 219 height 34
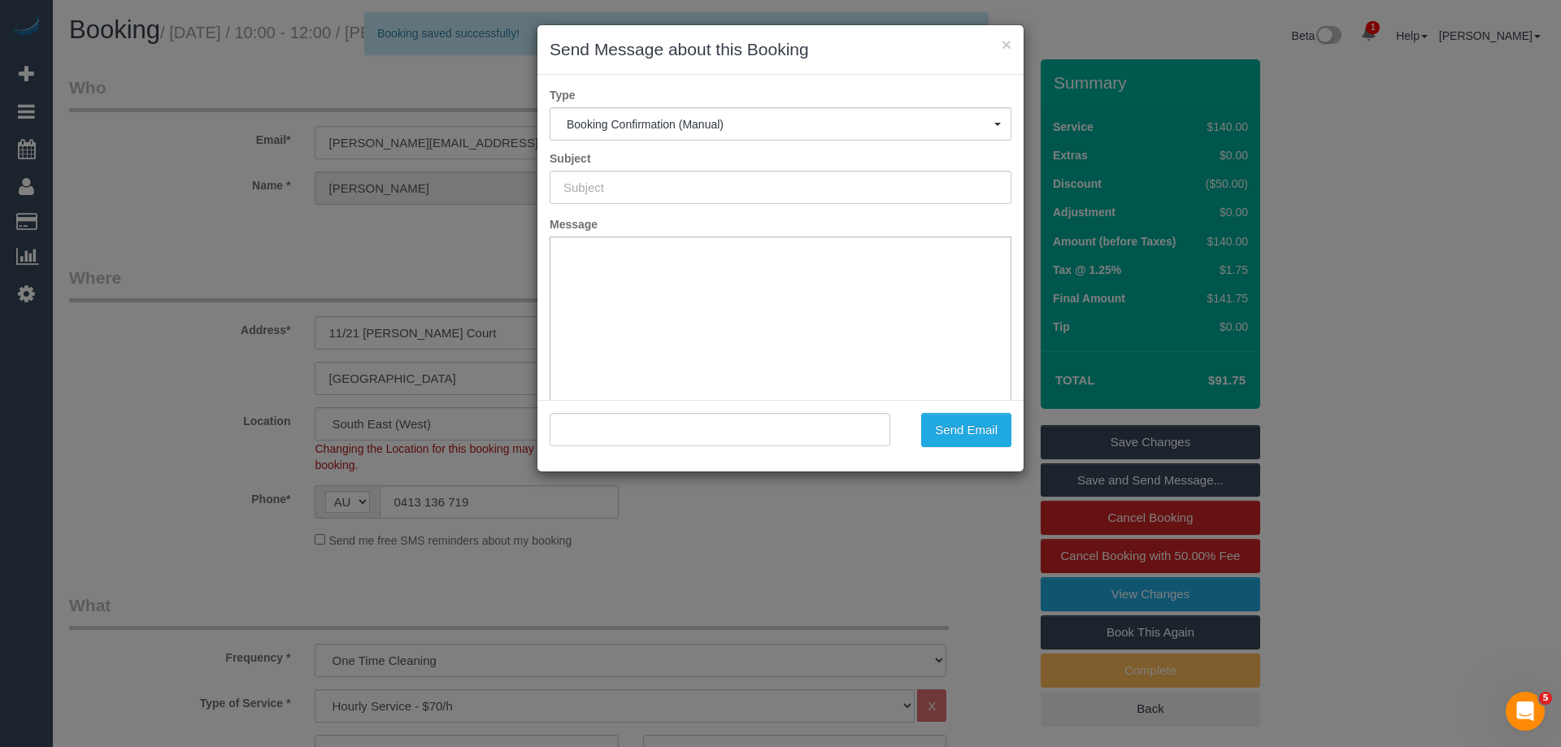
type input "Booking Confirmed"
type input ""Anne-Marie HEIWY" <anne.marie.heiwy@gmail.com>"
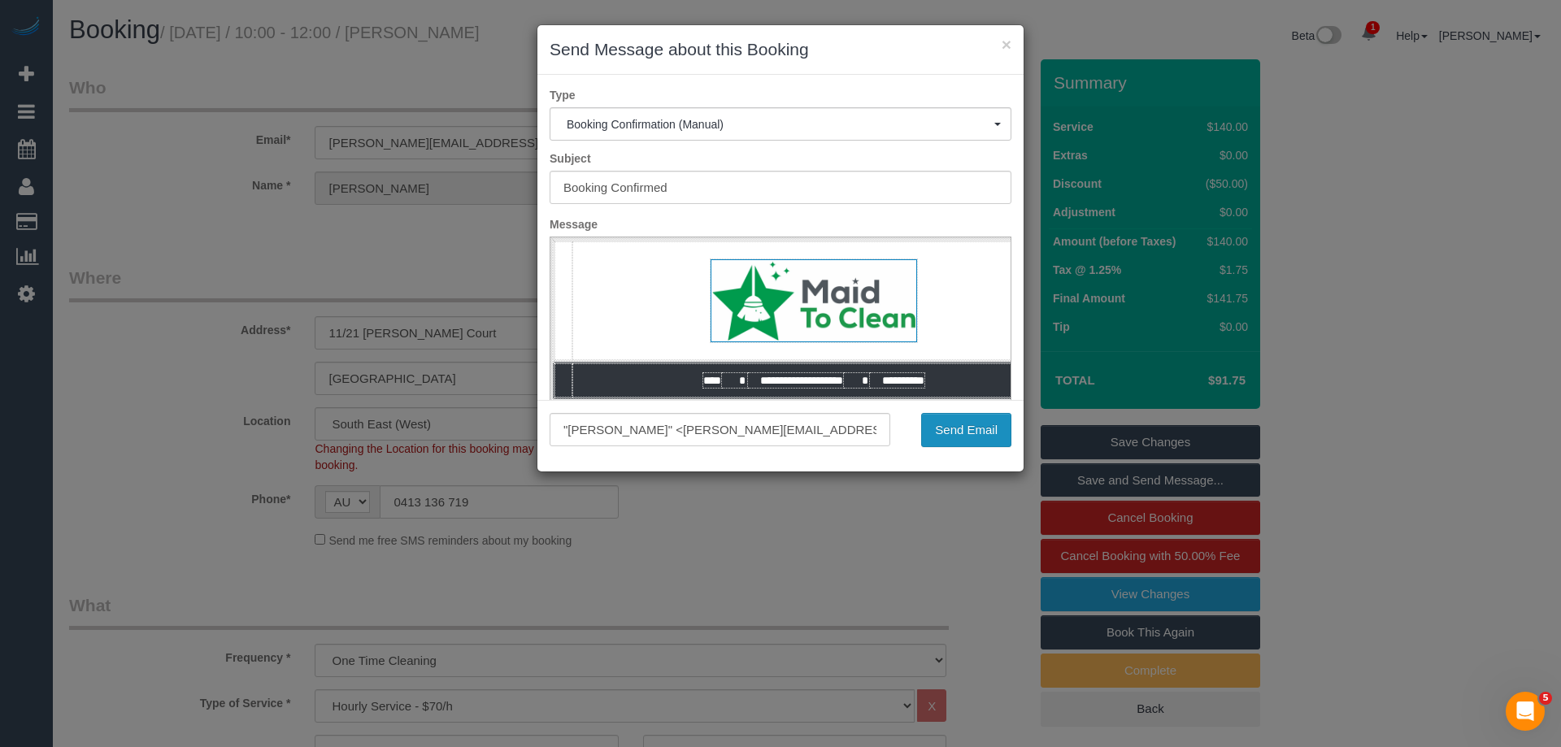
click at [951, 427] on button "Send Email" at bounding box center [966, 430] width 90 height 34
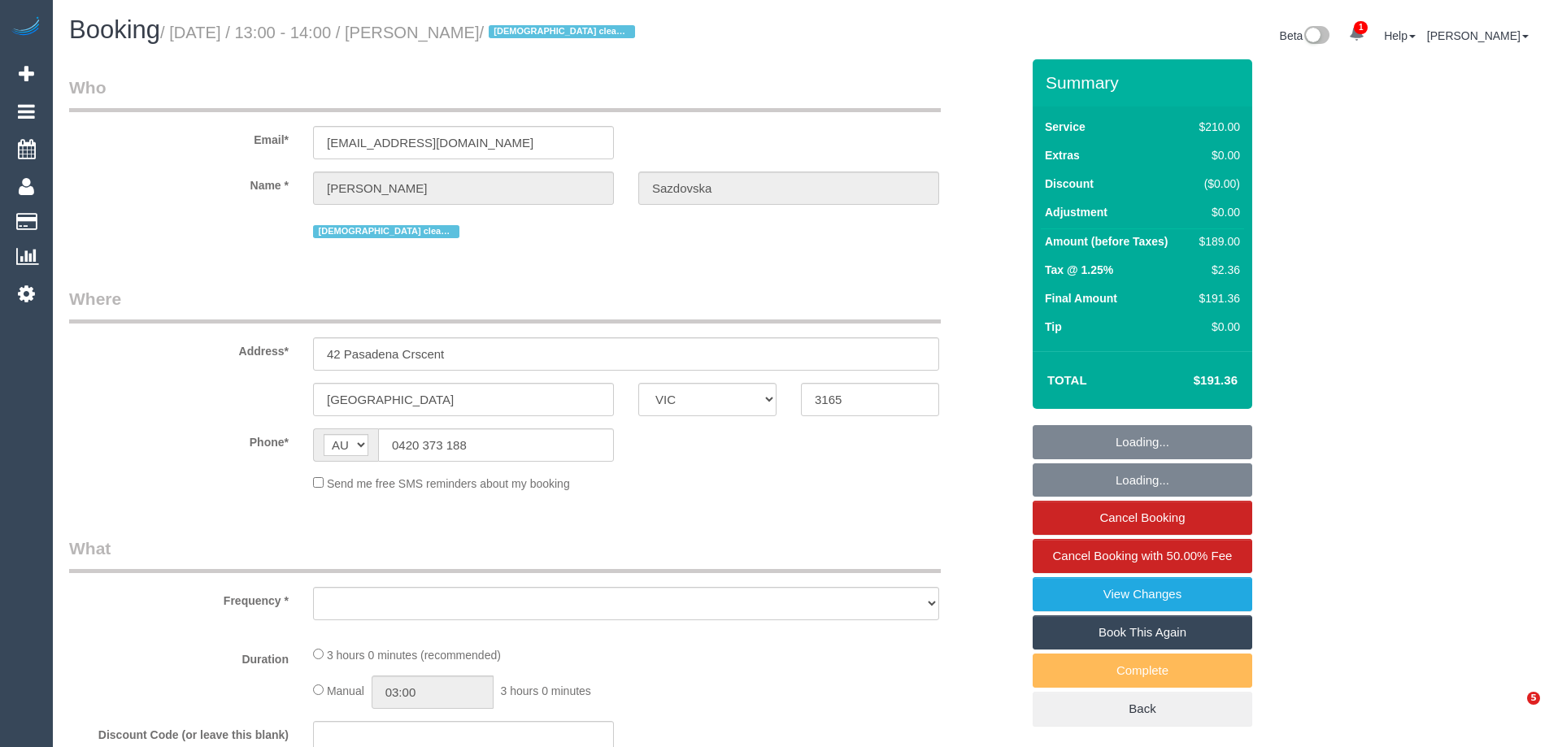
select select "VIC"
select select "object:731"
select select "string:stripe-pm_1Rant72GScqysDRV5du6oZXO"
select select "180"
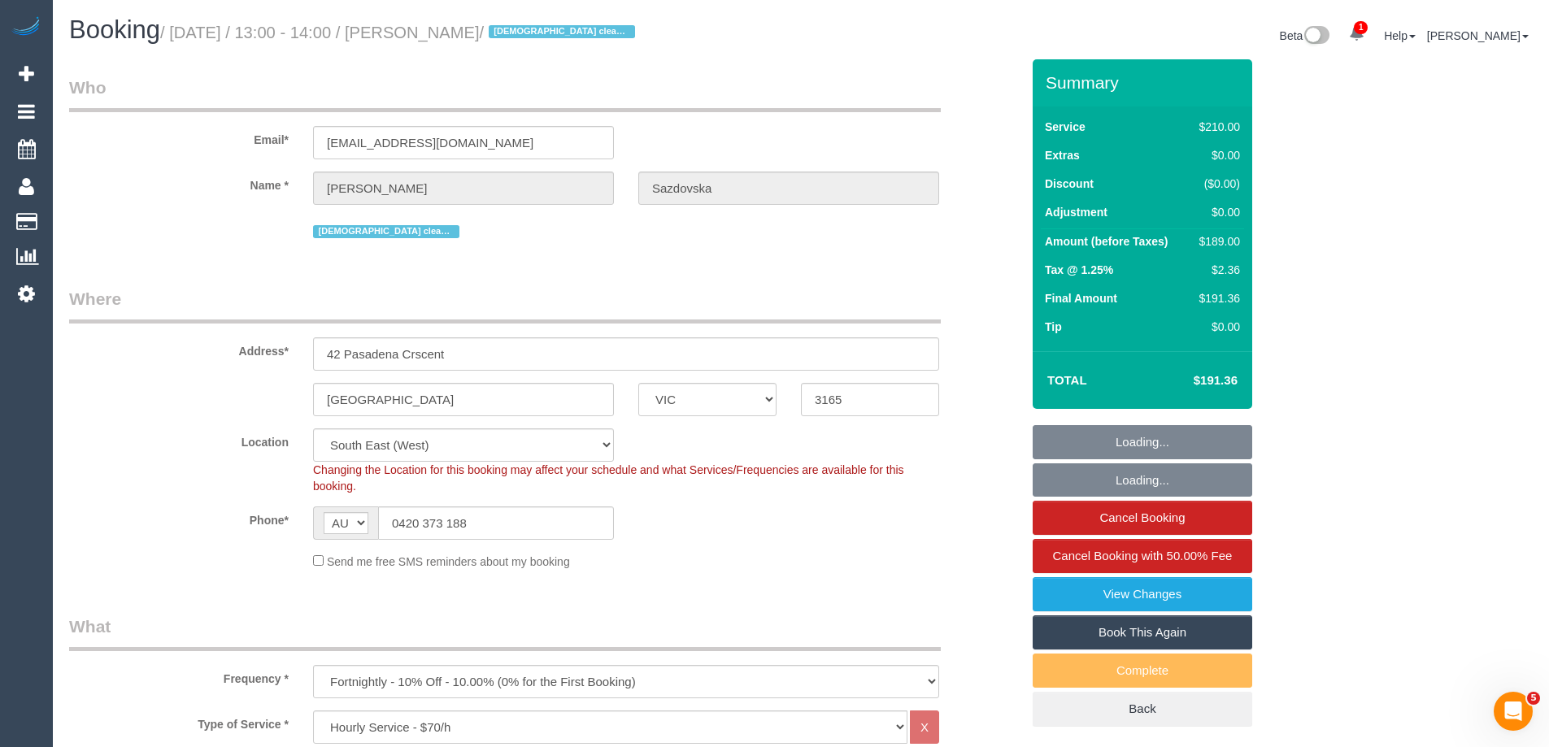
select select "object:896"
select select "number:28"
select select "number:14"
select select "number:19"
select select "number:25"
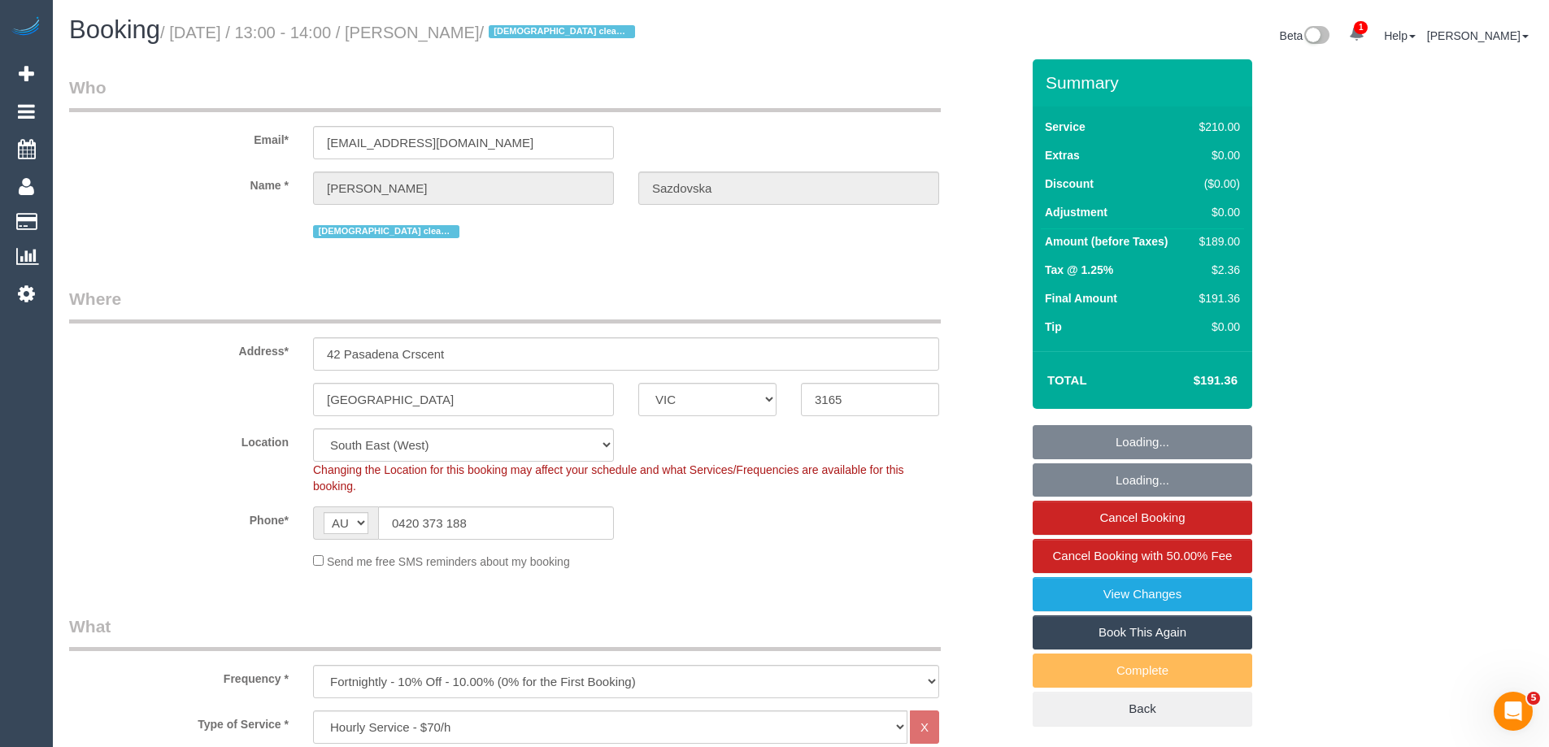
select select "number:35"
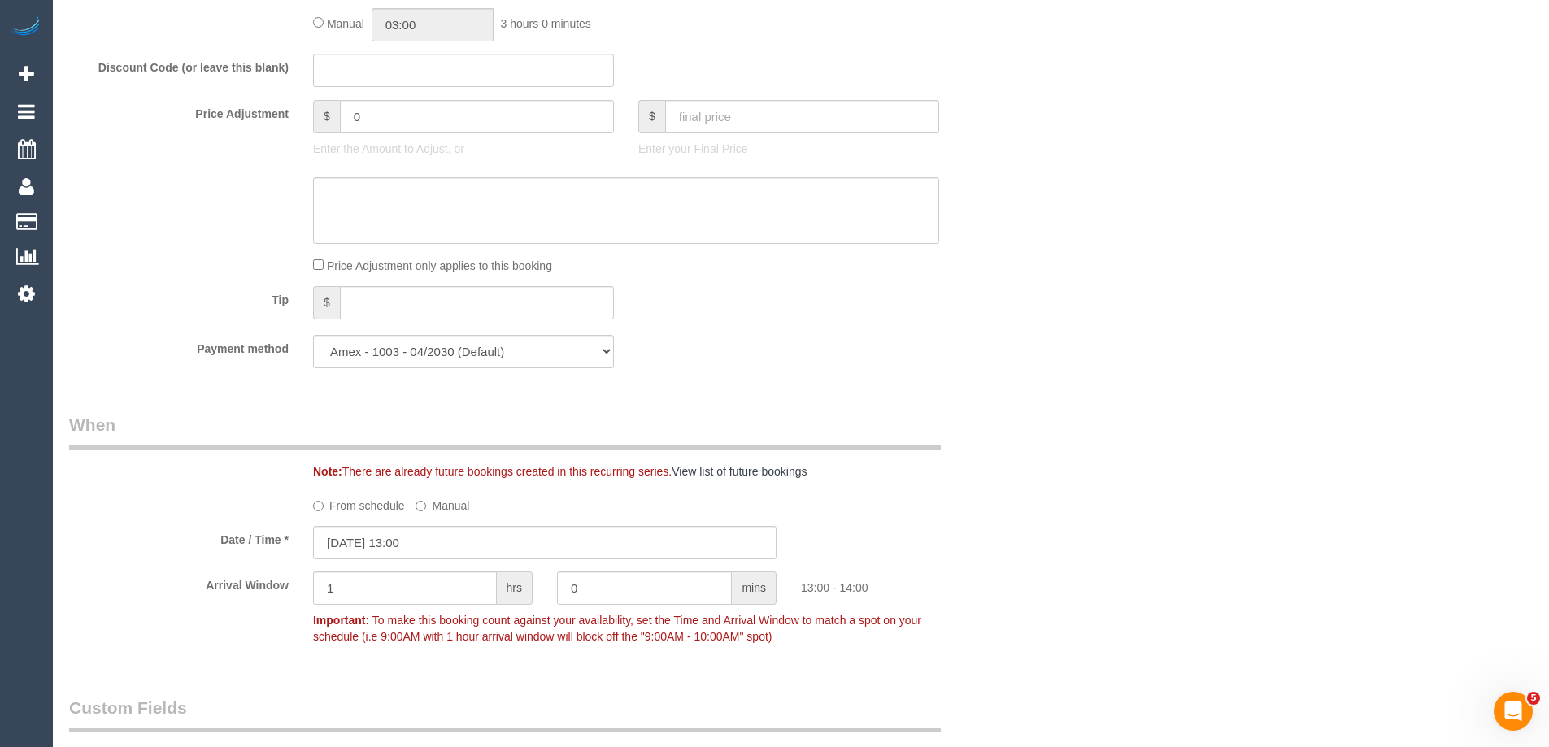
scroll to position [1626, 0]
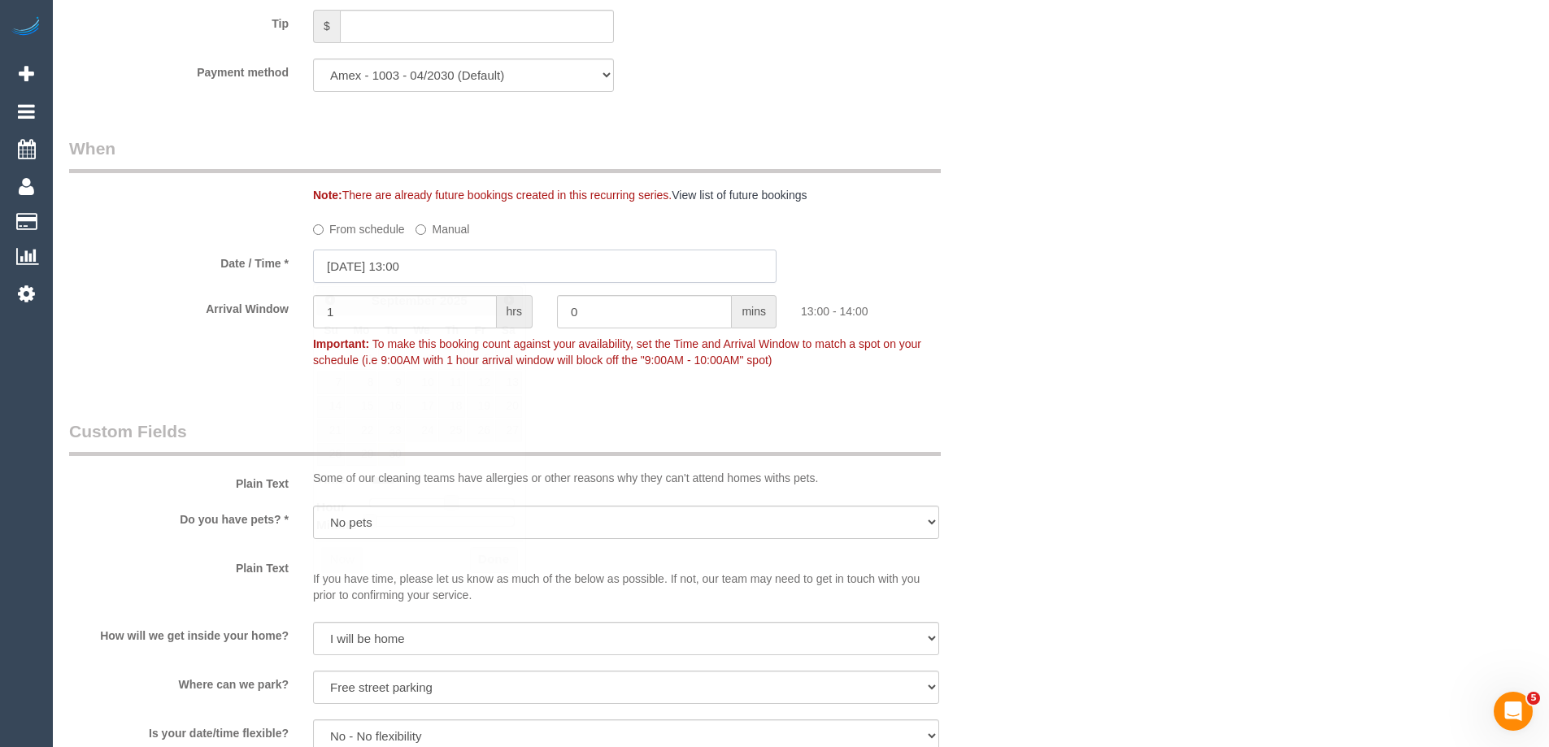
click at [386, 266] on input "[DATE] 13:00" at bounding box center [544, 266] width 463 height 33
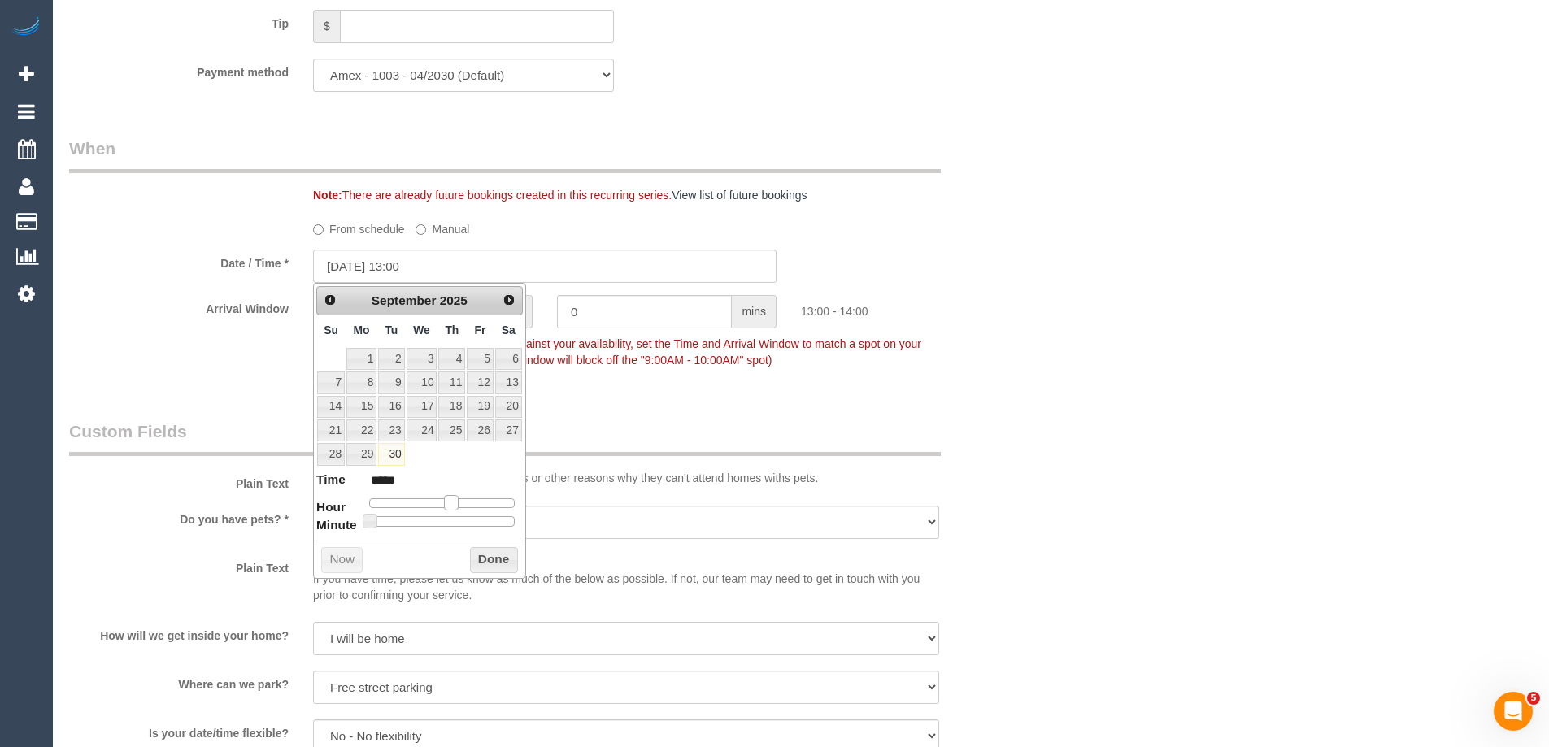
type input "[DATE] 14:00"
type input "*****"
drag, startPoint x: 451, startPoint y: 502, endPoint x: 459, endPoint y: 508, distance: 9.9
click at [459, 508] on span at bounding box center [457, 502] width 15 height 15
click at [484, 560] on button "Done" at bounding box center [494, 560] width 48 height 26
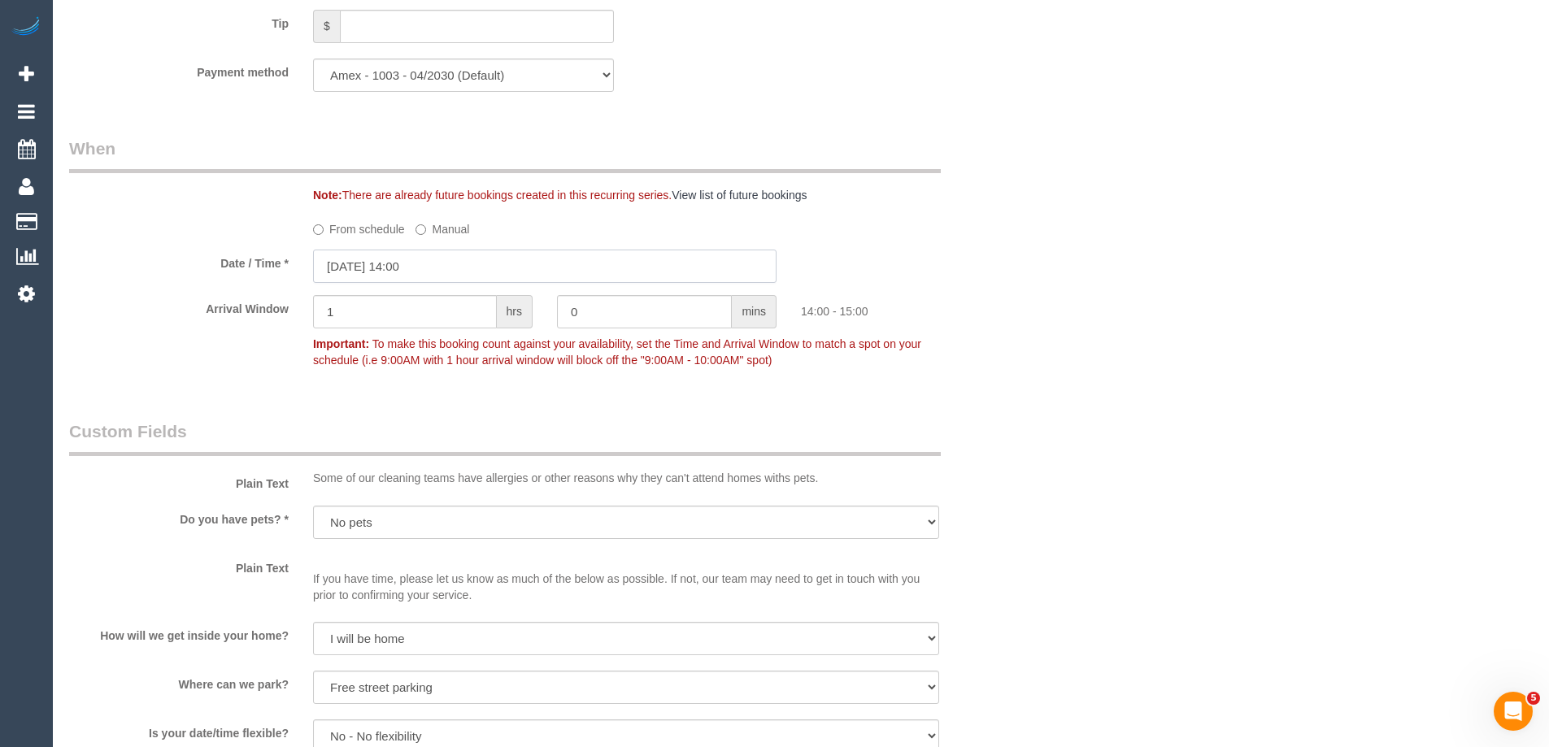
click at [344, 255] on input "[DATE] 14:00" at bounding box center [544, 266] width 463 height 33
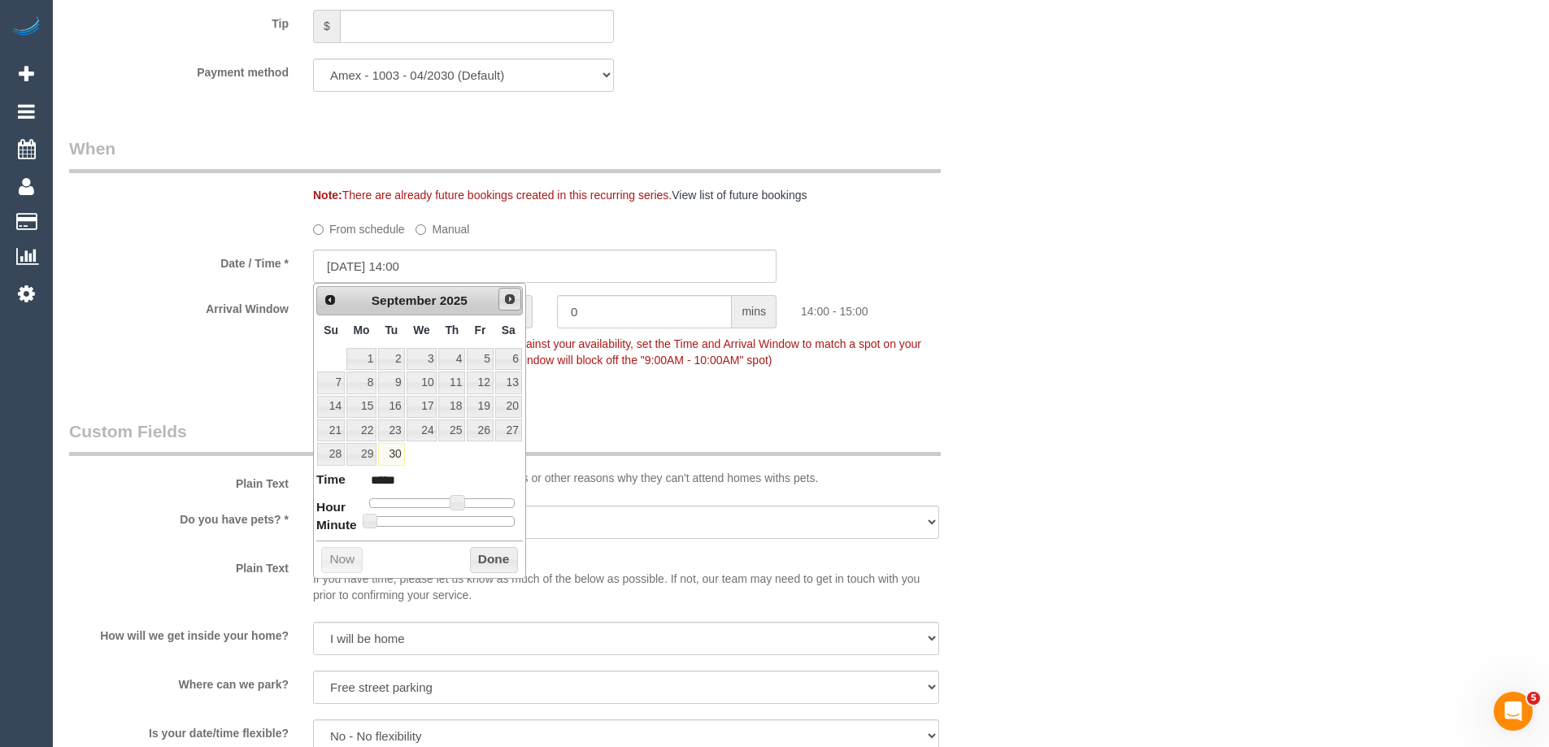
click at [506, 302] on span "Next" at bounding box center [509, 299] width 13 height 13
click at [388, 380] on link "7" at bounding box center [391, 382] width 26 height 22
type input "[DATE] 14:00"
drag, startPoint x: 489, startPoint y: 545, endPoint x: 489, endPoint y: 558, distance: 13.8
click at [489, 545] on div "Prev Next [DATE] Su Mo Tu We Th Fr Sa 1 2 3 4 5 6 7 8 9 10 11 12 13 14 15 16 17…" at bounding box center [419, 431] width 213 height 296
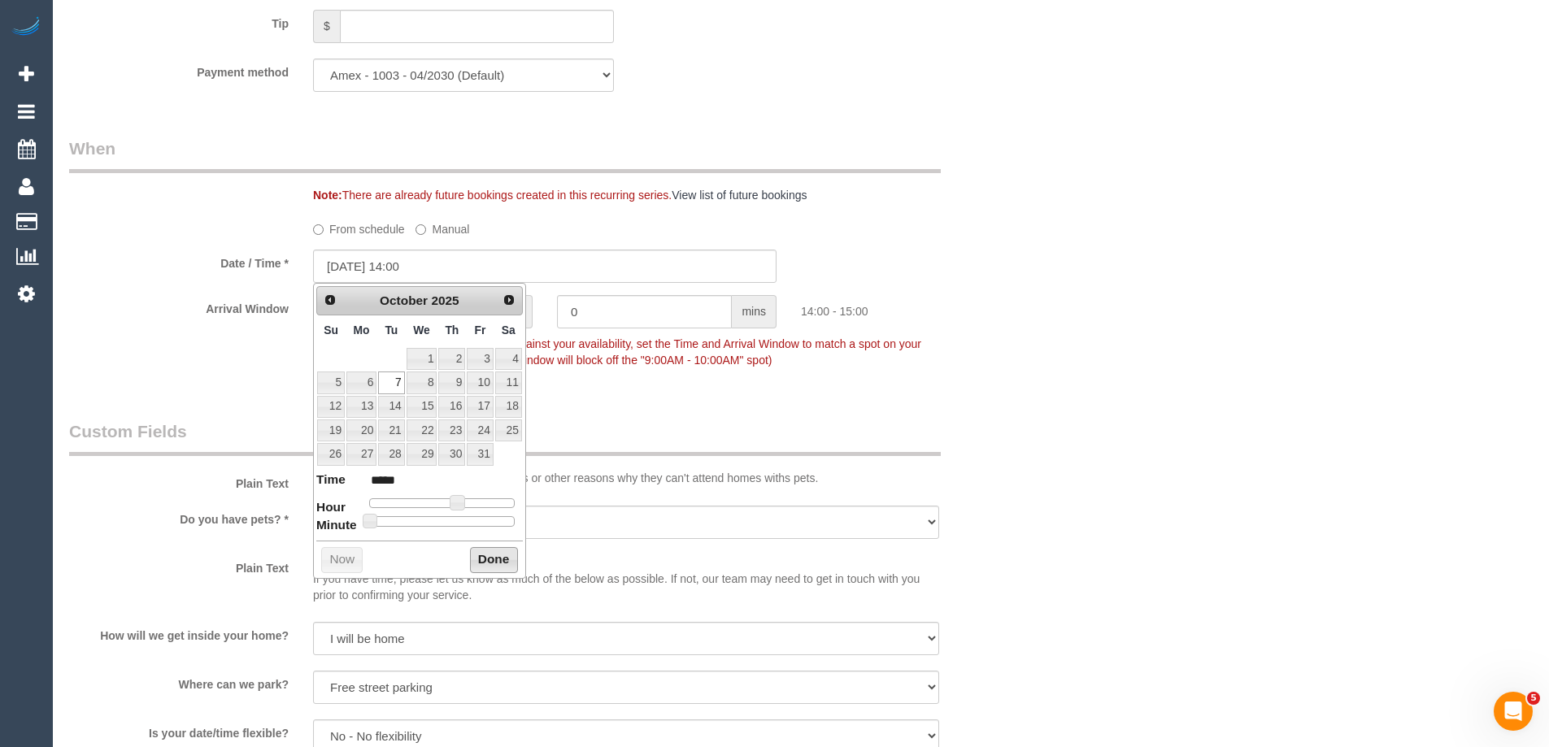
click at [489, 561] on button "Done" at bounding box center [494, 560] width 48 height 26
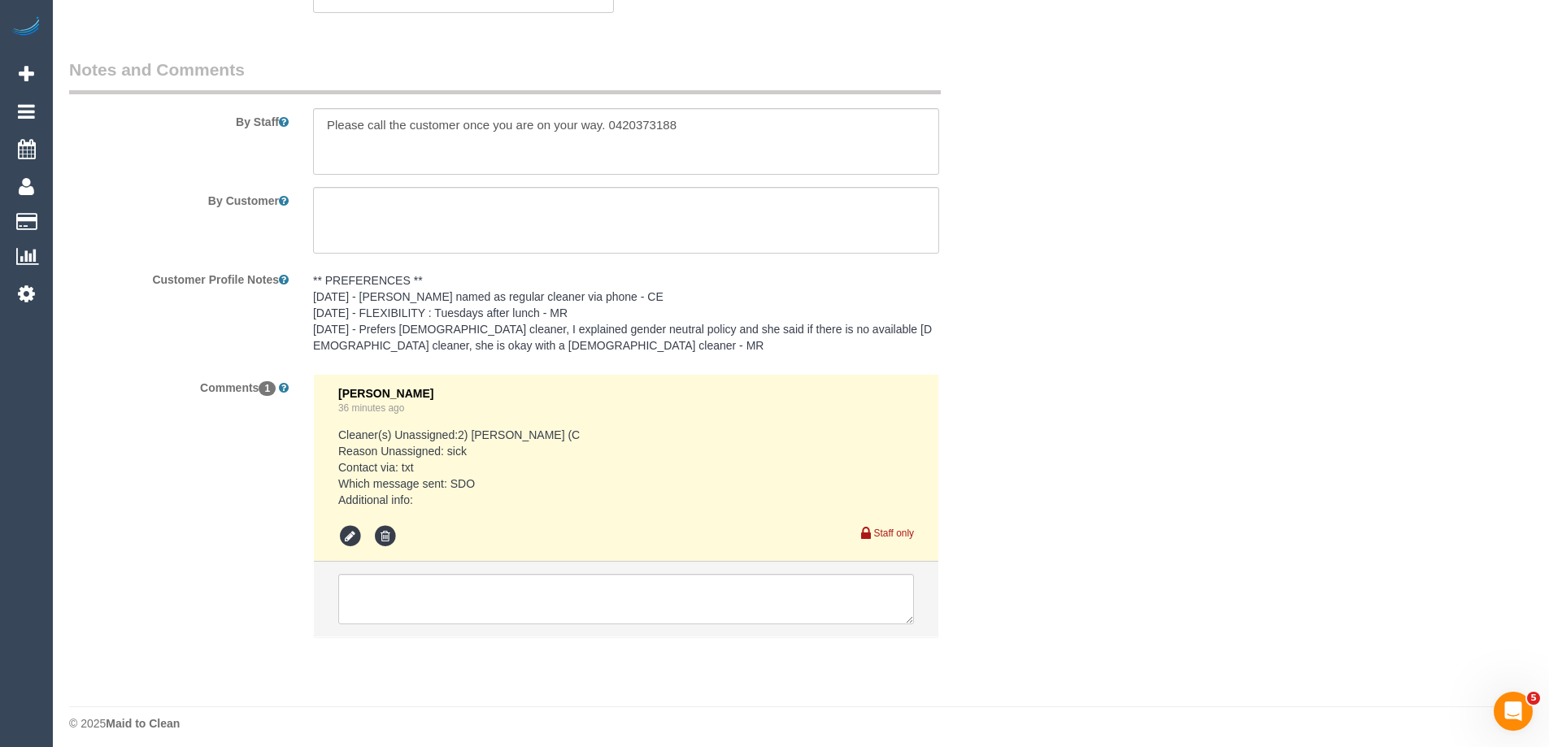
scroll to position [2731, 0]
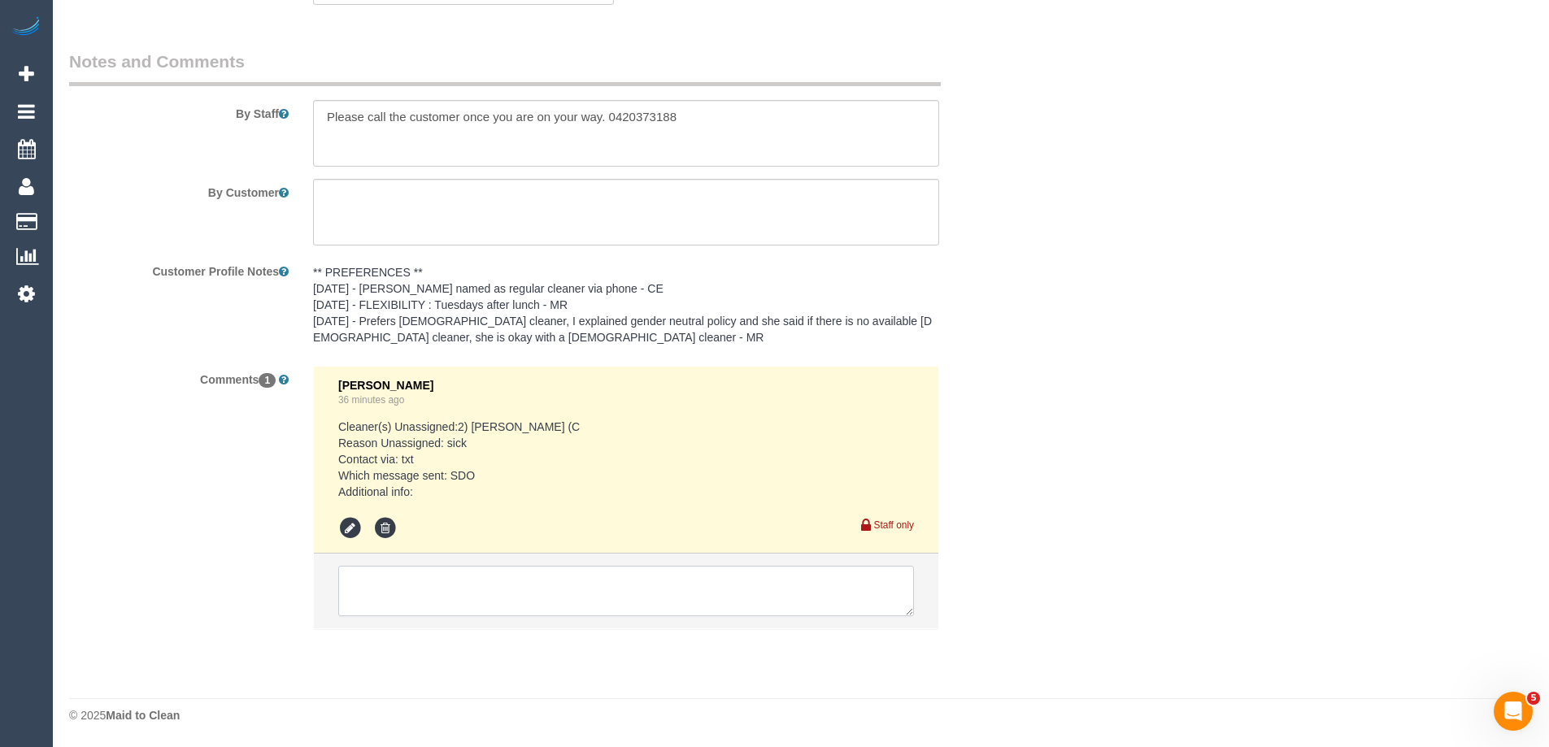
click at [387, 593] on textarea at bounding box center [626, 591] width 576 height 50
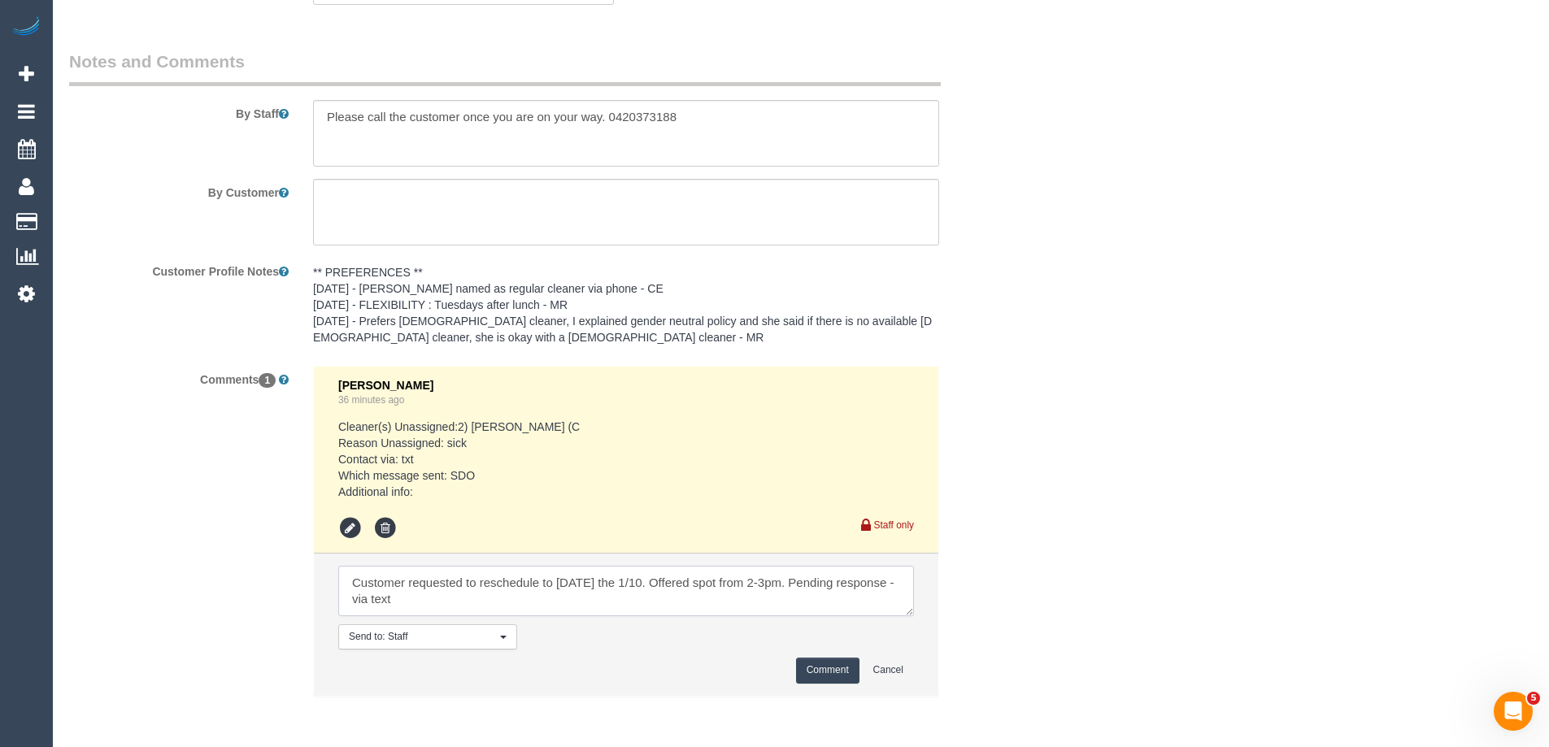
type textarea "Customer requested to reschedule to [DATE] the 1/10. Offered spot from 2-3pm. P…"
click at [811, 659] on button "Comment" at bounding box center [827, 670] width 63 height 25
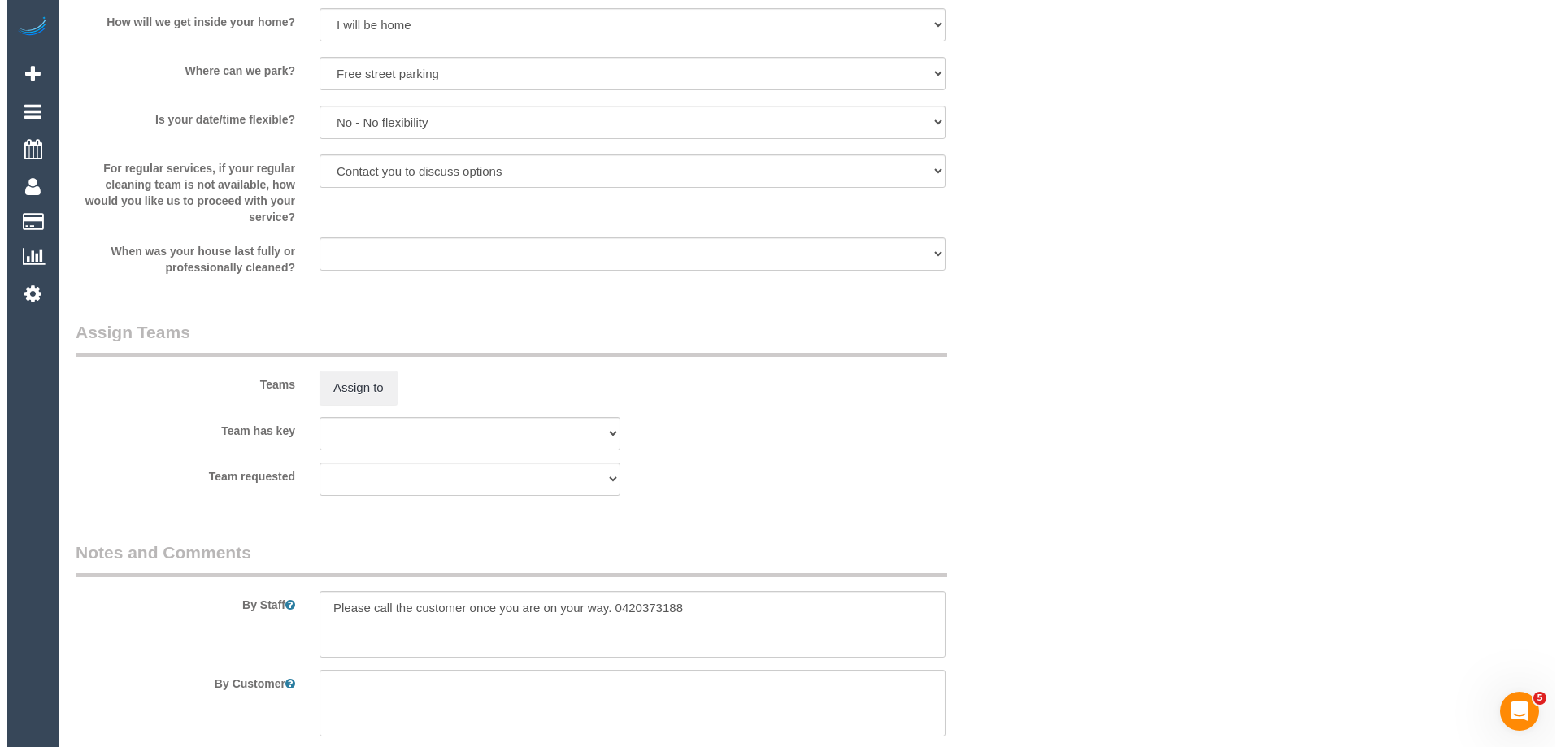
scroll to position [2243, 0]
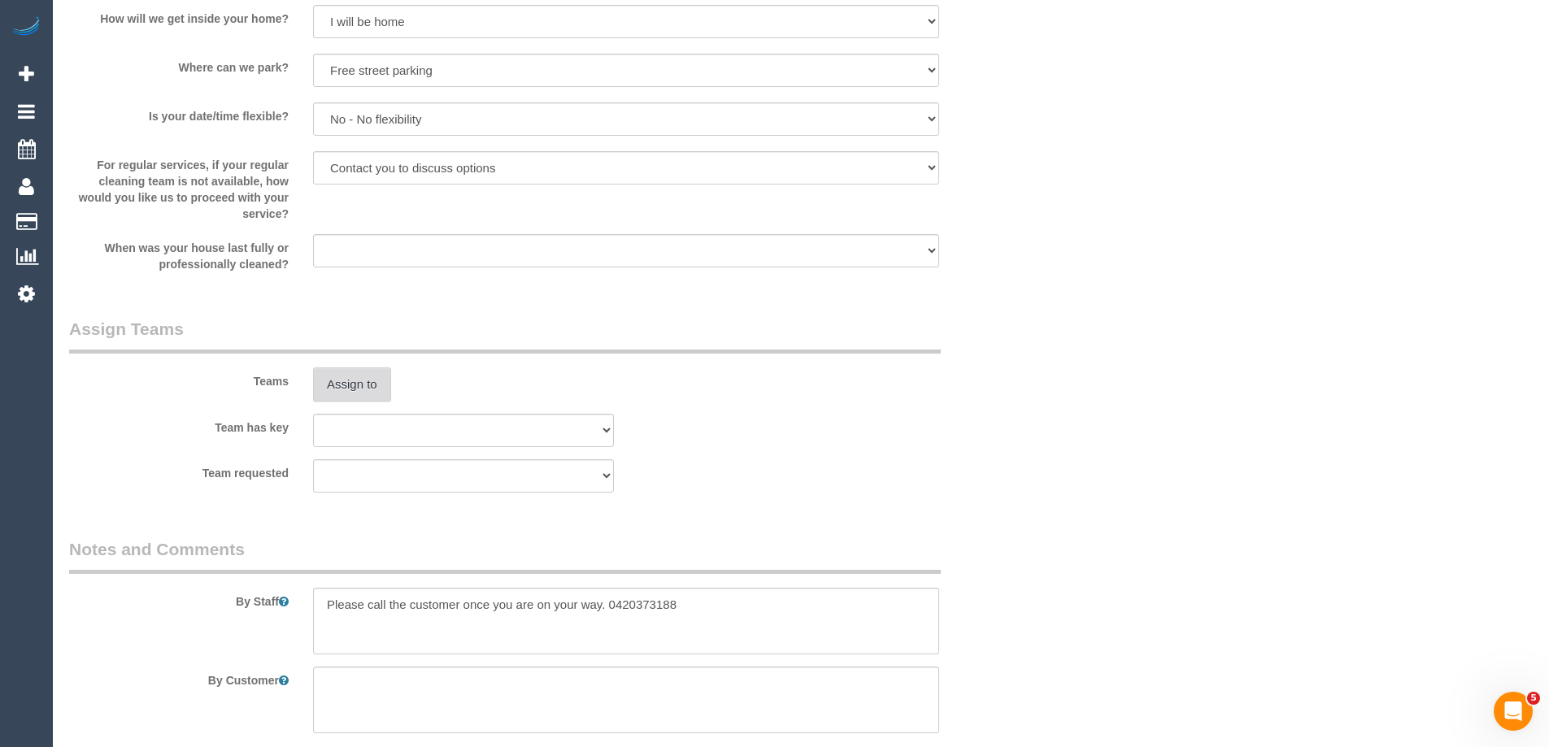
click at [354, 389] on button "Assign to" at bounding box center [352, 384] width 78 height 34
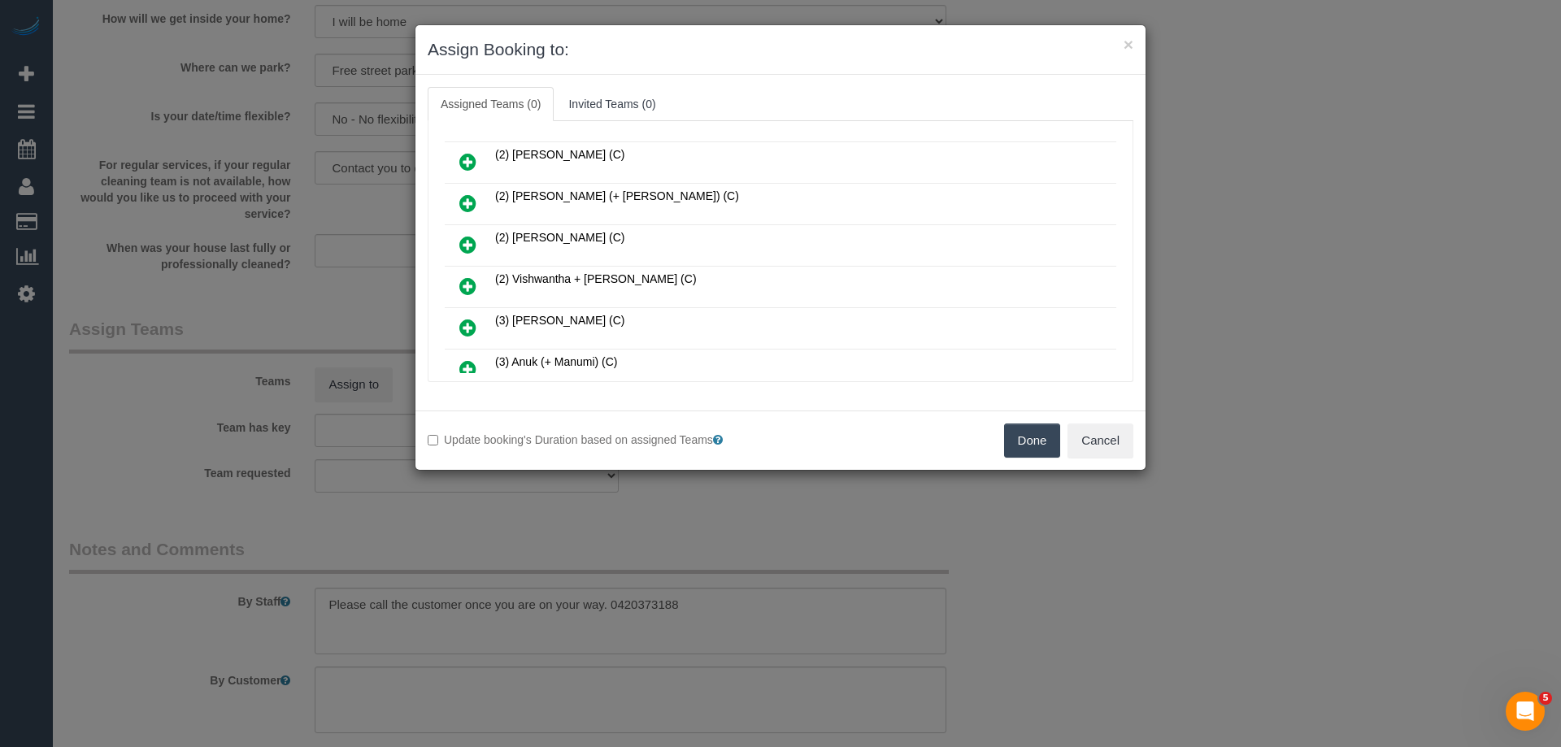
click at [467, 242] on icon at bounding box center [467, 245] width 17 height 20
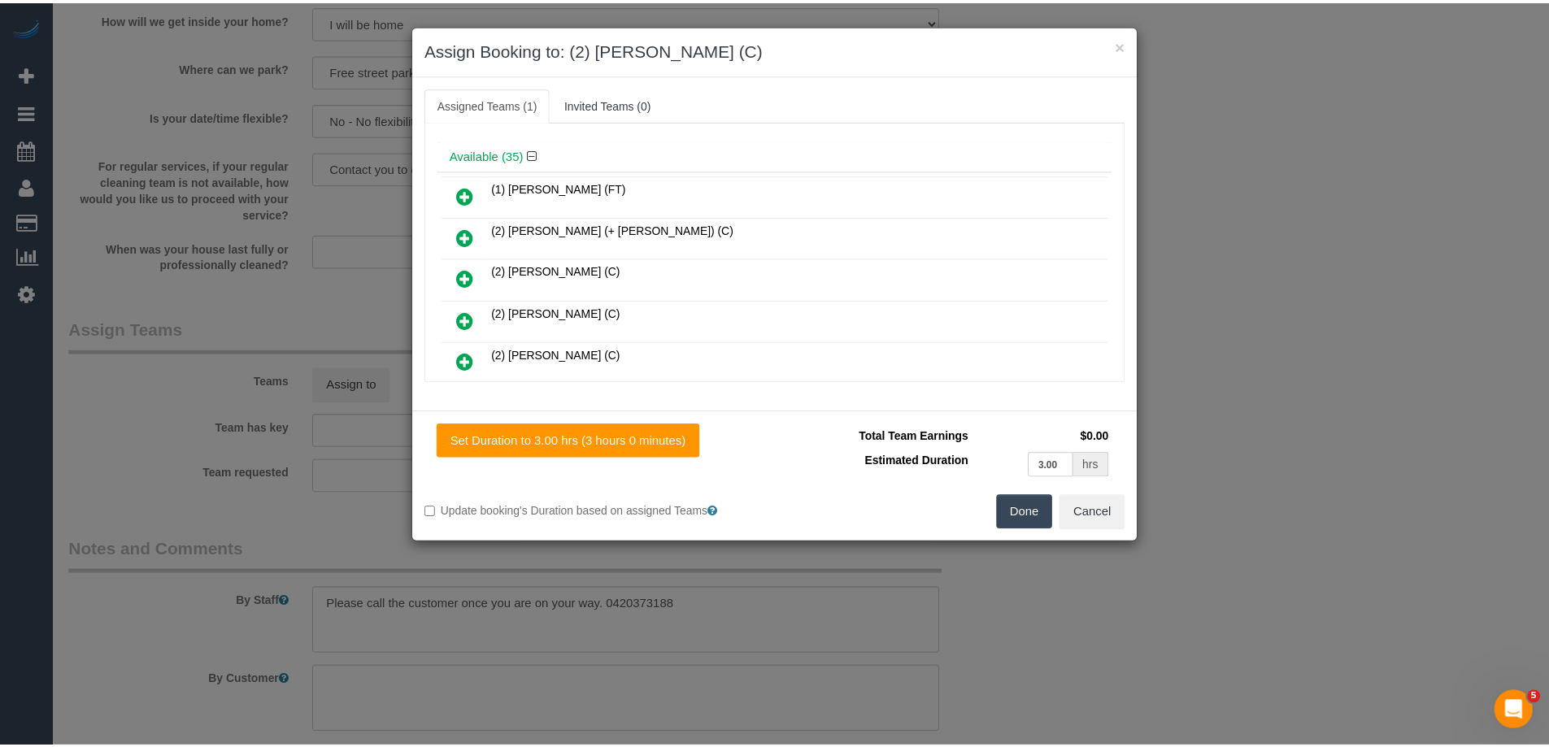
scroll to position [0, 0]
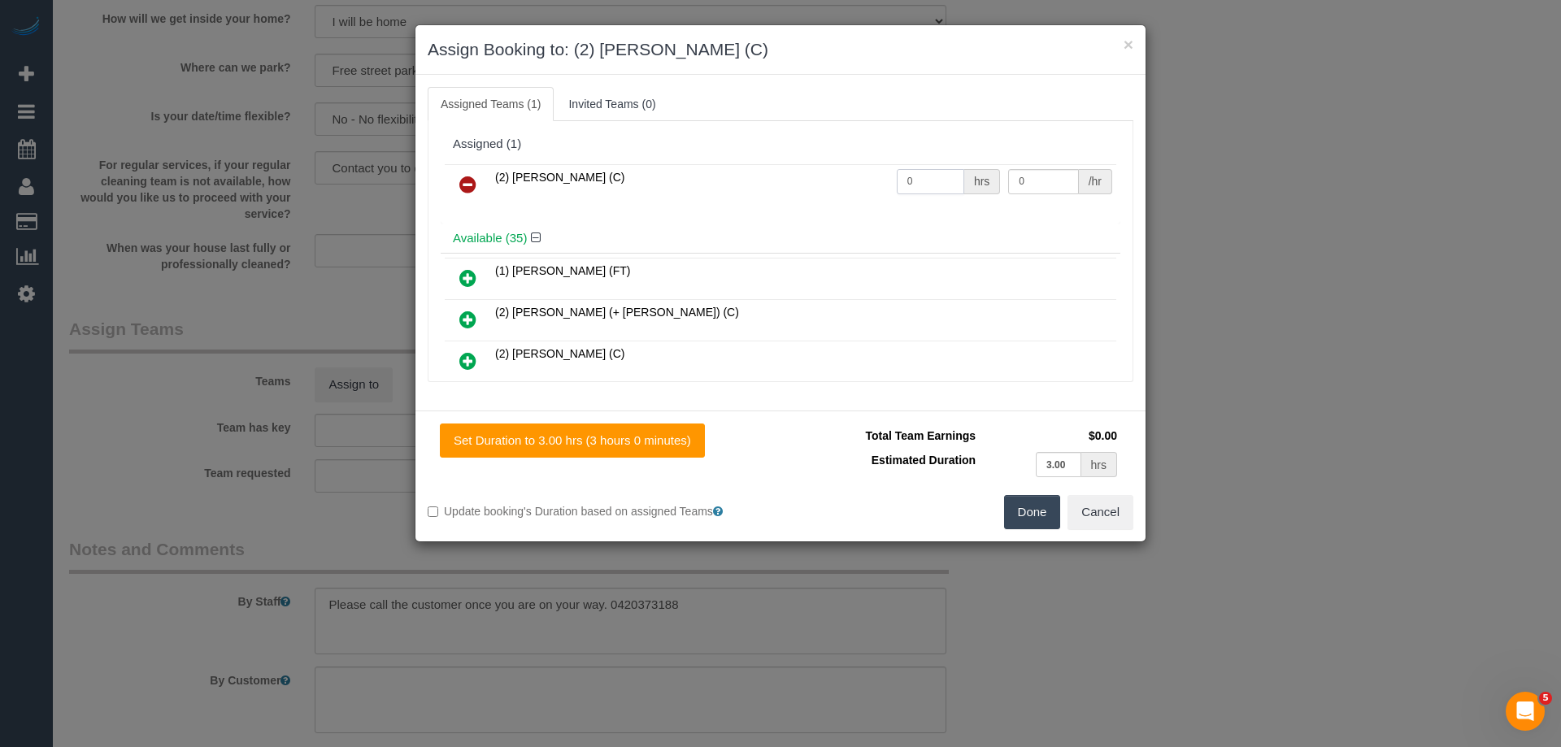
drag, startPoint x: 923, startPoint y: 189, endPoint x: 836, endPoint y: 170, distance: 89.1
click at [840, 170] on tr "(2) Priyanshi Patel (C) 0 hrs 0 /hr" at bounding box center [780, 184] width 671 height 41
type input "3"
click at [806, 181] on tr "(2) Priyanshi Patel (C) 3 hrs 0 /hr" at bounding box center [780, 184] width 671 height 41
type input "37.5"
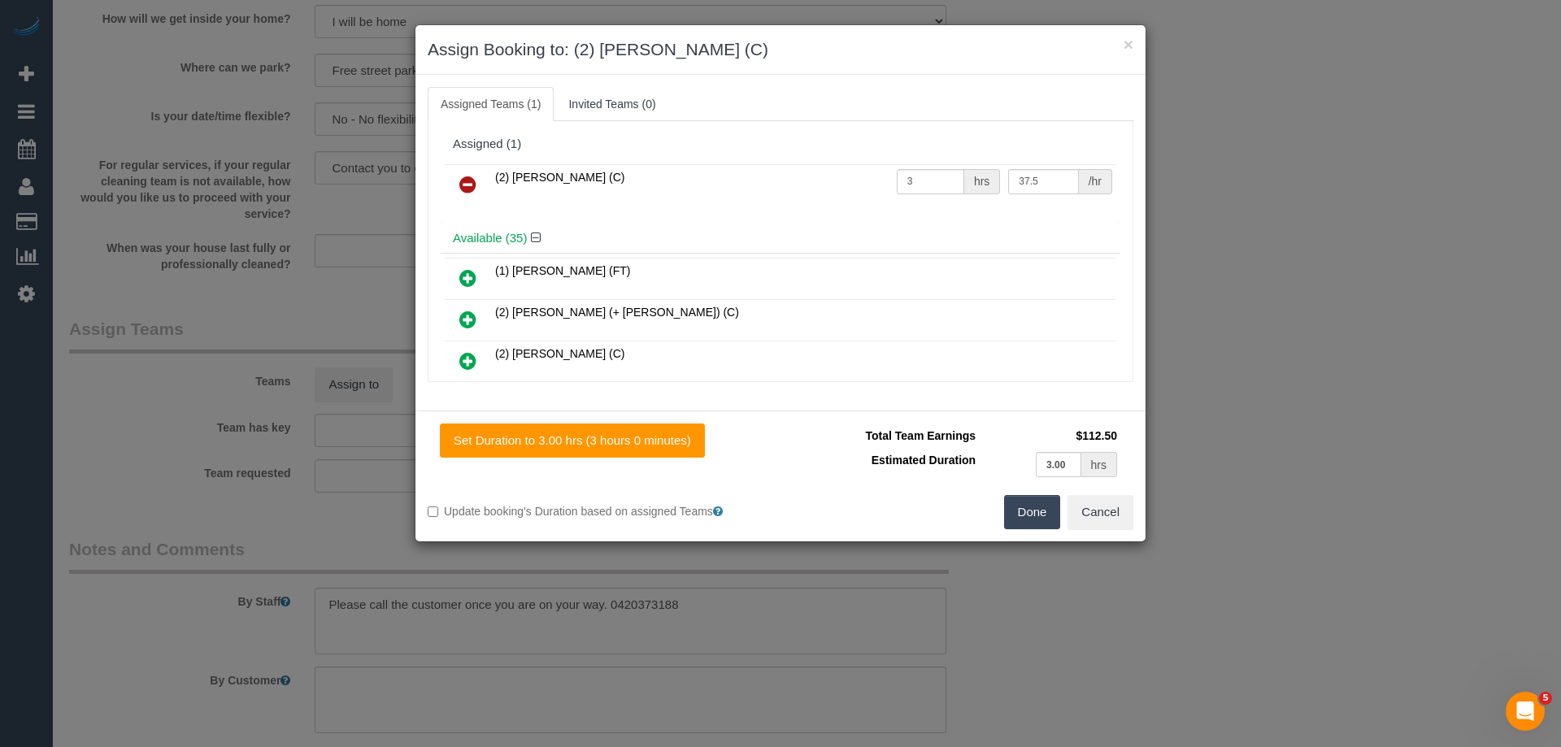
drag, startPoint x: 1041, startPoint y: 533, endPoint x: 1036, endPoint y: 515, distance: 18.5
click at [1041, 530] on div "Set Duration to 3.00 hrs (3 hours 0 minutes) Total Team Earnings $112.50 Estima…" at bounding box center [780, 476] width 730 height 131
click at [1034, 506] on button "Done" at bounding box center [1032, 512] width 57 height 34
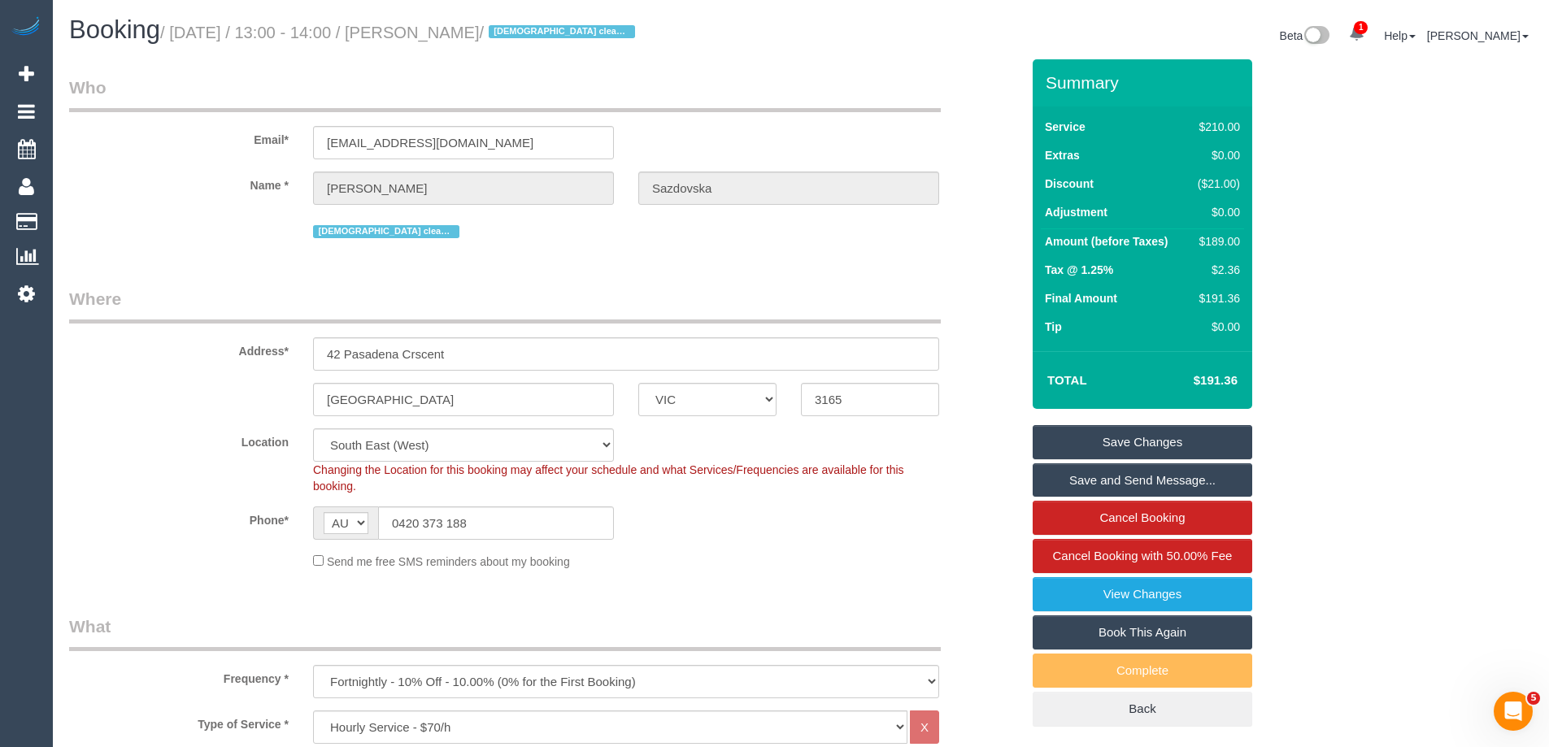
drag, startPoint x: 598, startPoint y: 30, endPoint x: 452, endPoint y: 20, distance: 146.7
click at [452, 20] on h1 "Booking / September 30, 2025 / 13:00 - 14:00 / Simeona Sazdovska / Female clean…" at bounding box center [428, 30] width 719 height 28
copy small "Simeona Sazdovska"
click at [1102, 437] on link "Save Changes" at bounding box center [1141, 442] width 219 height 34
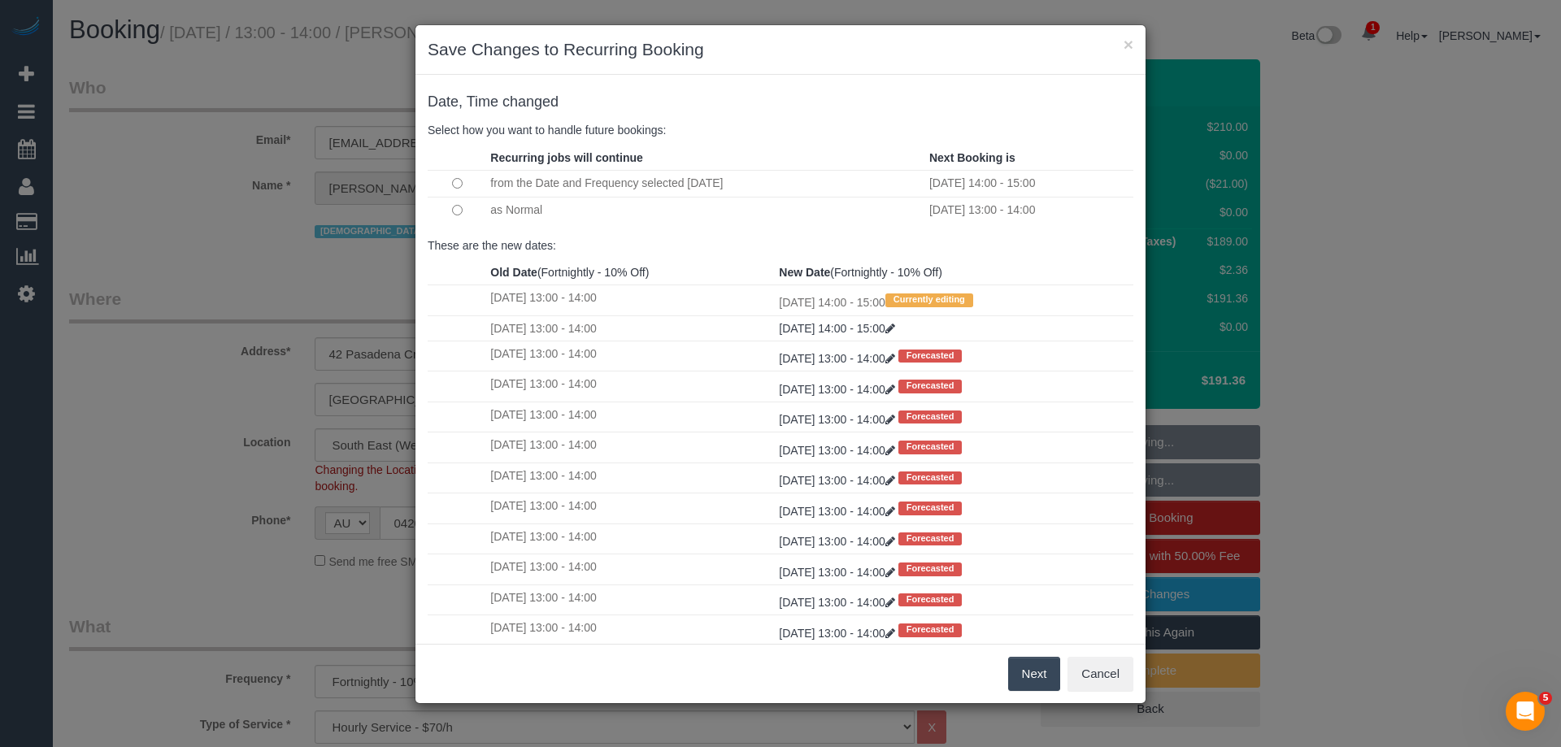
click at [451, 211] on td at bounding box center [457, 210] width 59 height 27
click at [1032, 678] on button "Next" at bounding box center [1034, 674] width 53 height 34
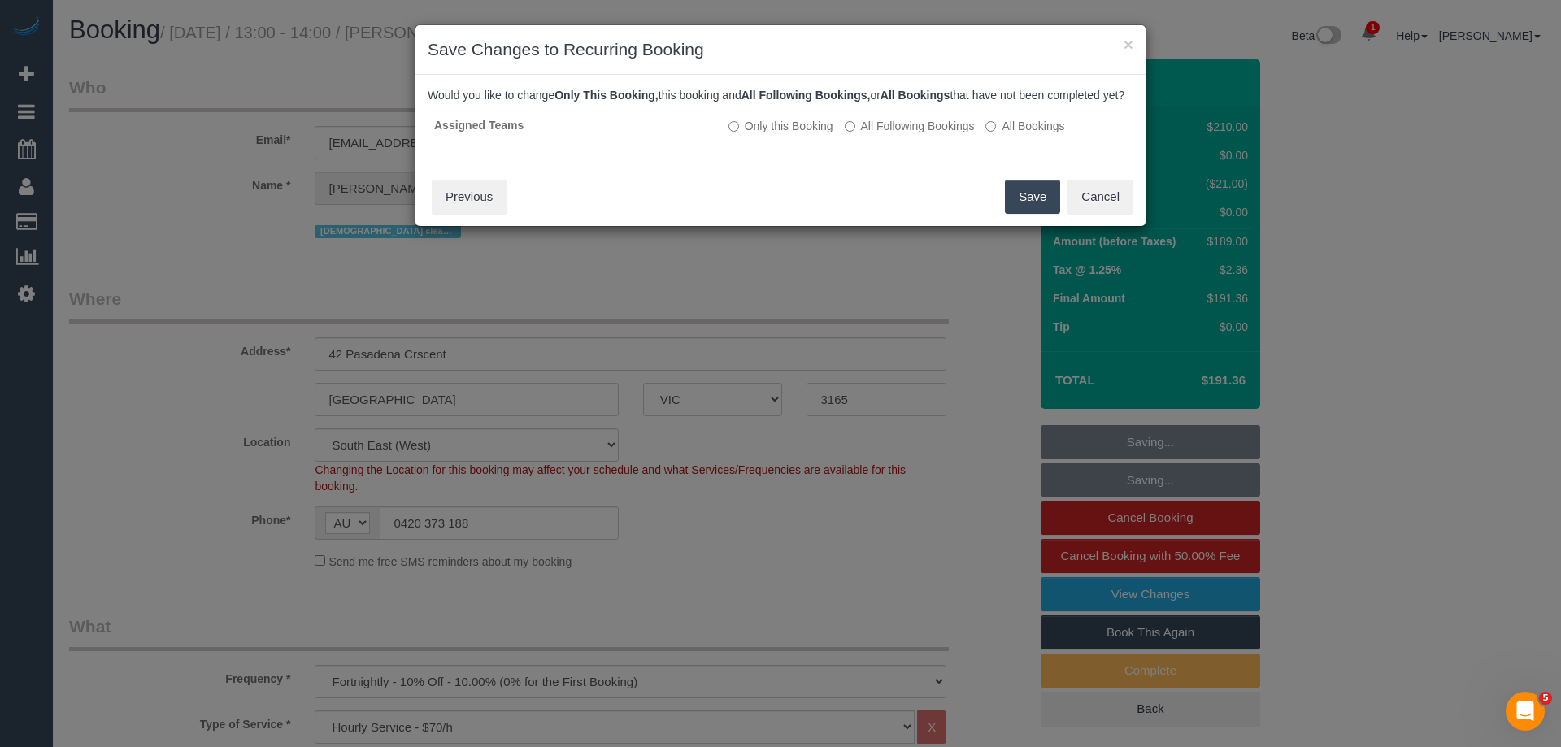
click at [1026, 214] on button "Save" at bounding box center [1032, 197] width 55 height 34
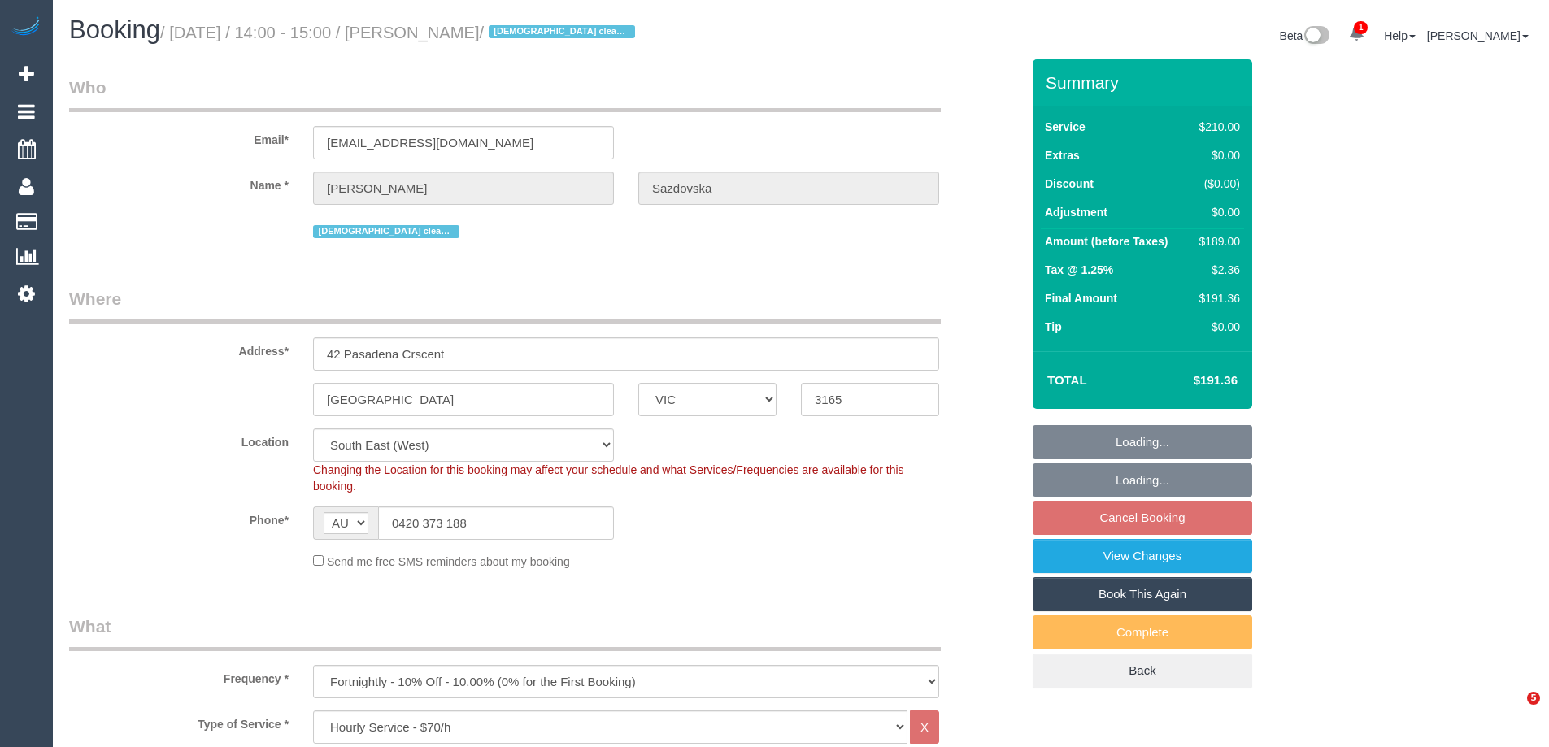
select select "VIC"
select select "180"
select select "number:28"
select select "number:14"
select select "number:19"
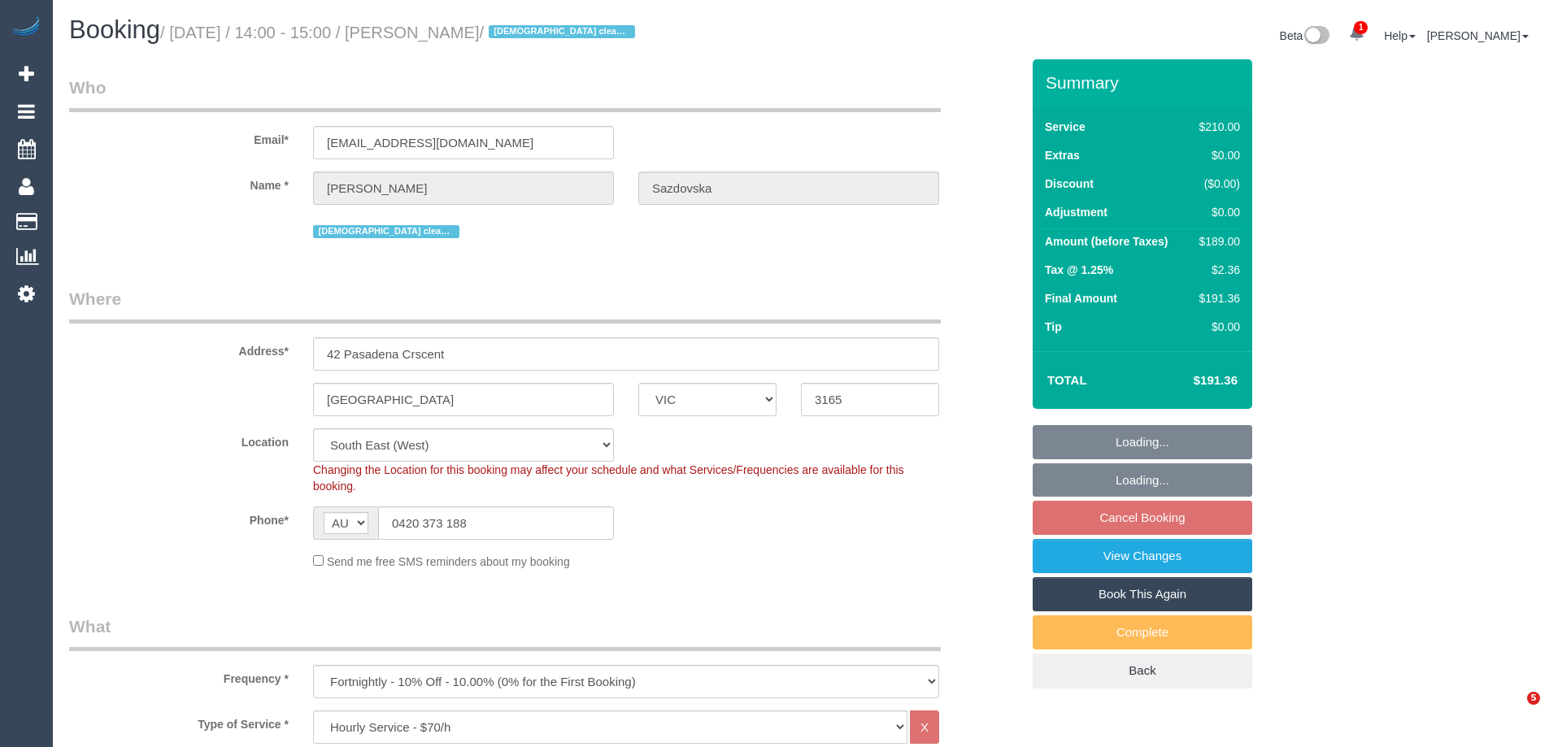
select select "number:25"
select select "number:35"
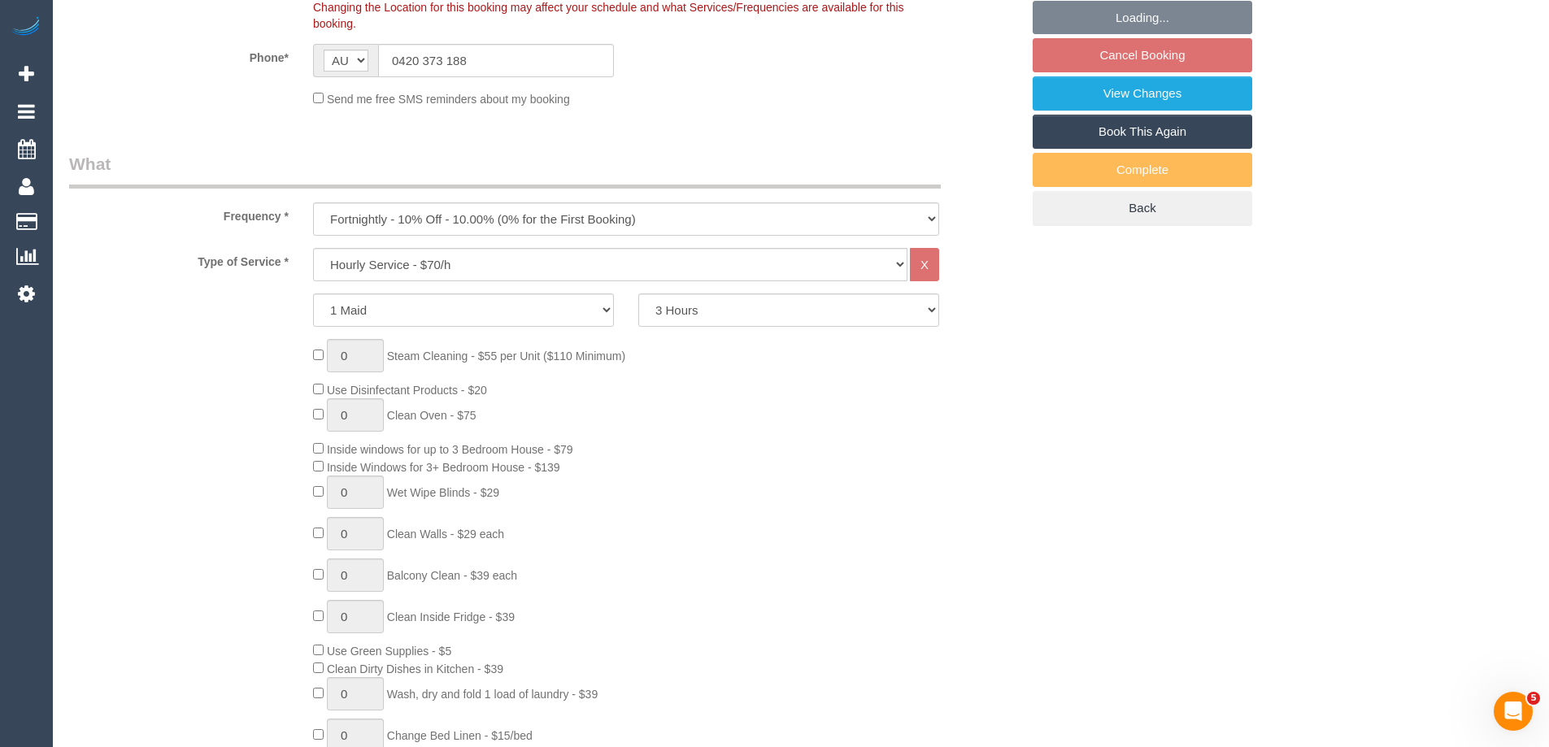
scroll to position [2870, 0]
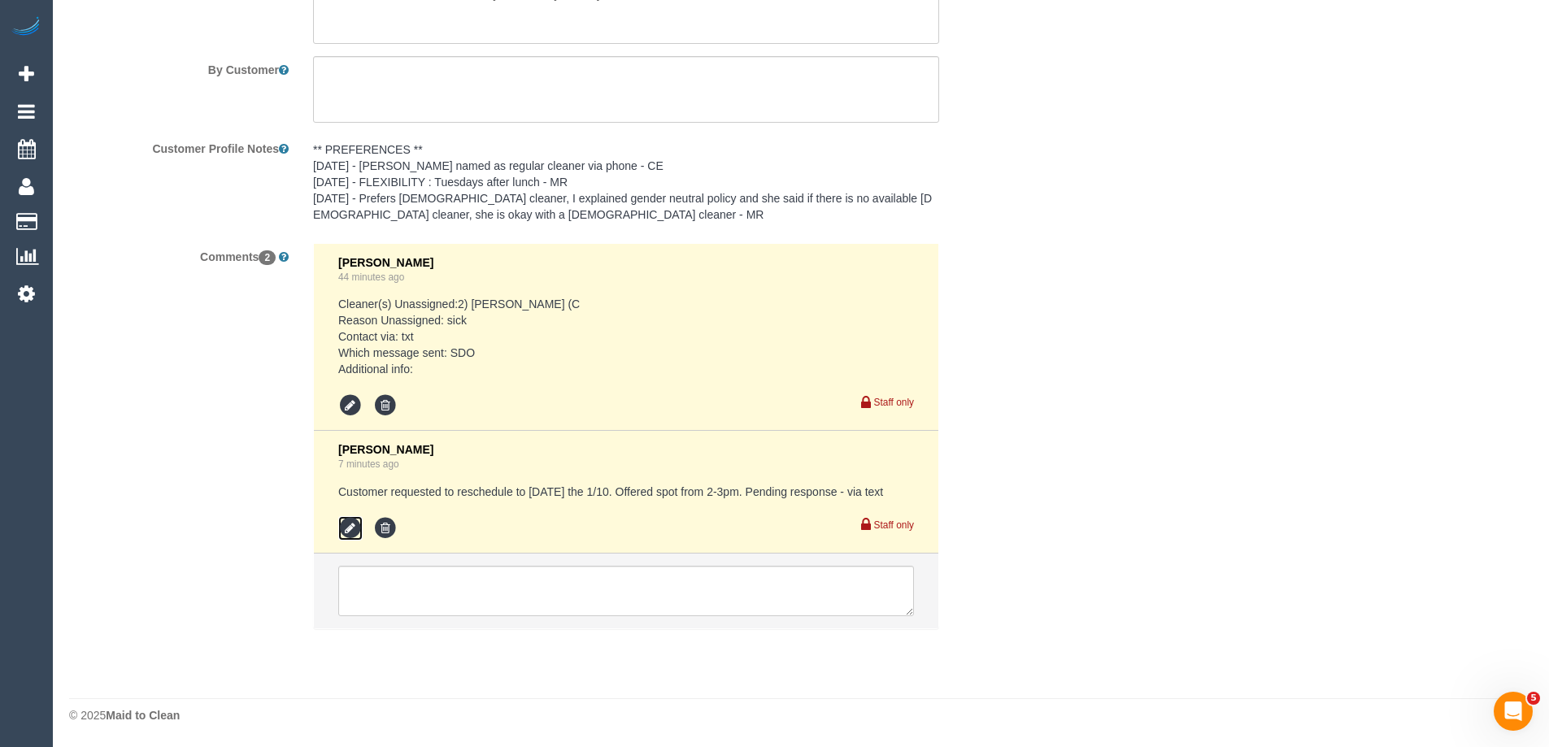
click at [345, 531] on icon at bounding box center [350, 528] width 24 height 24
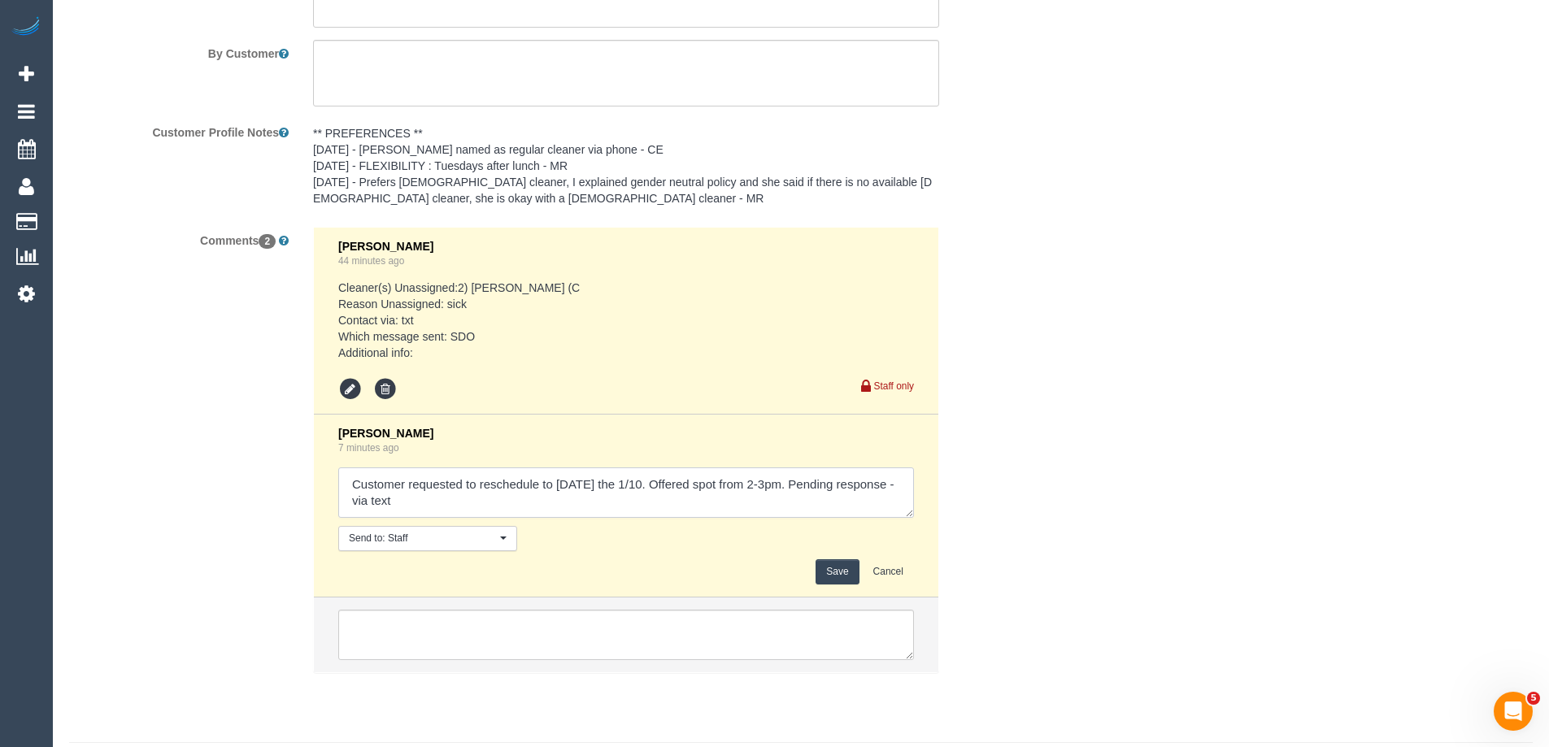
click at [415, 502] on textarea at bounding box center [626, 492] width 576 height 50
type textarea "Customer requested to reschedule to [DATE] the 1/10. Offered spot from 2-3pm. P…"
click at [828, 567] on button "Save" at bounding box center [836, 571] width 43 height 25
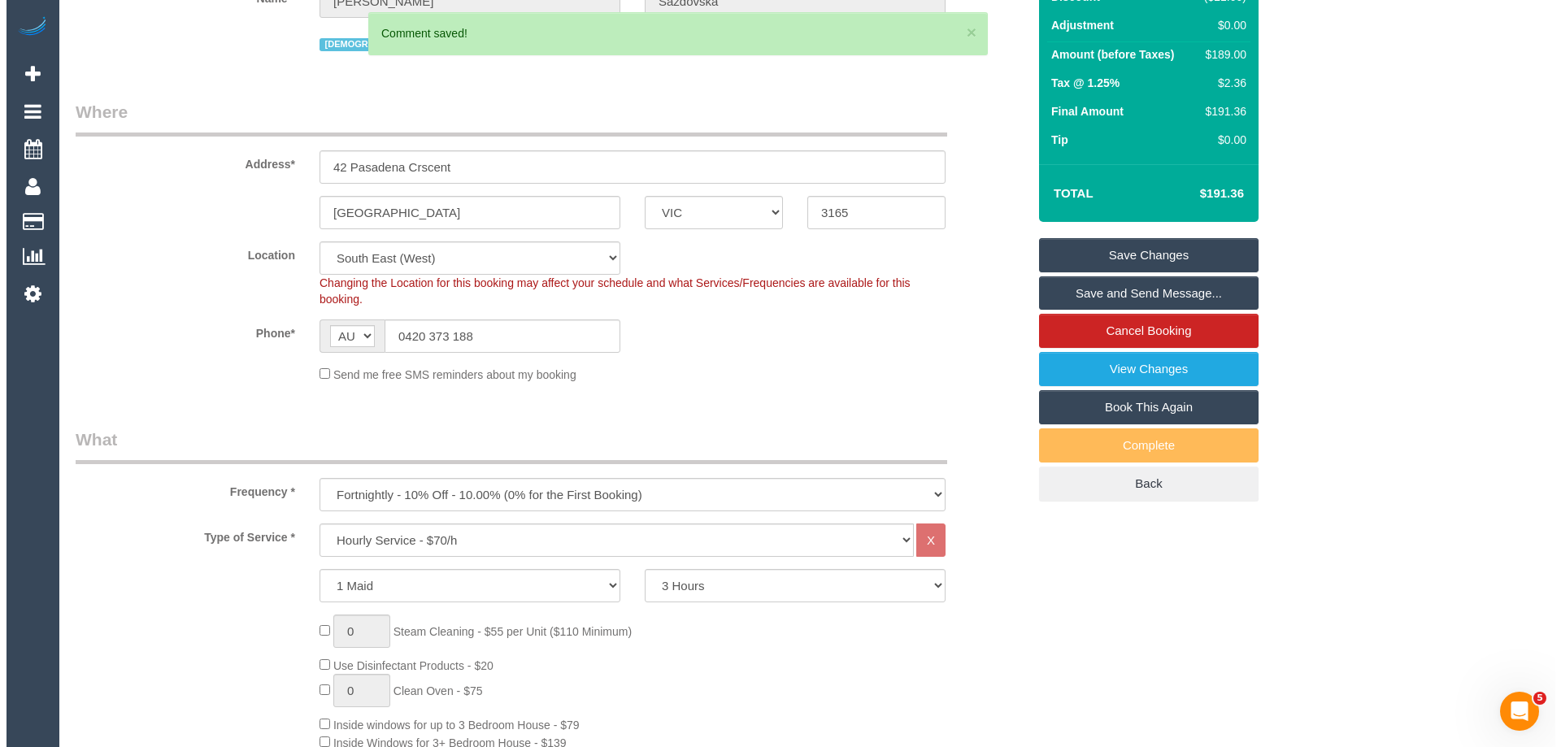
scroll to position [24, 0]
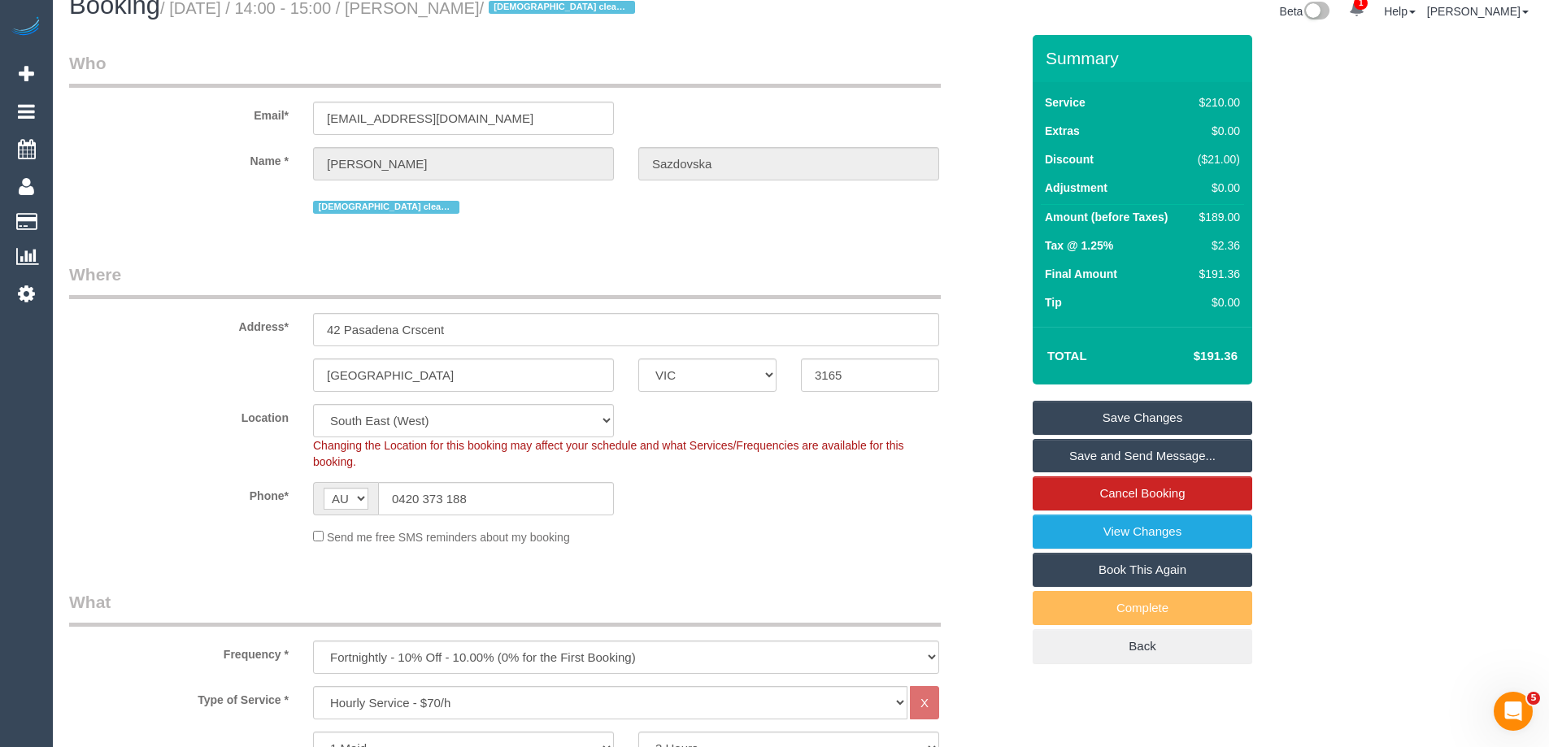
click at [1080, 456] on link "Save and Send Message..." at bounding box center [1141, 456] width 219 height 34
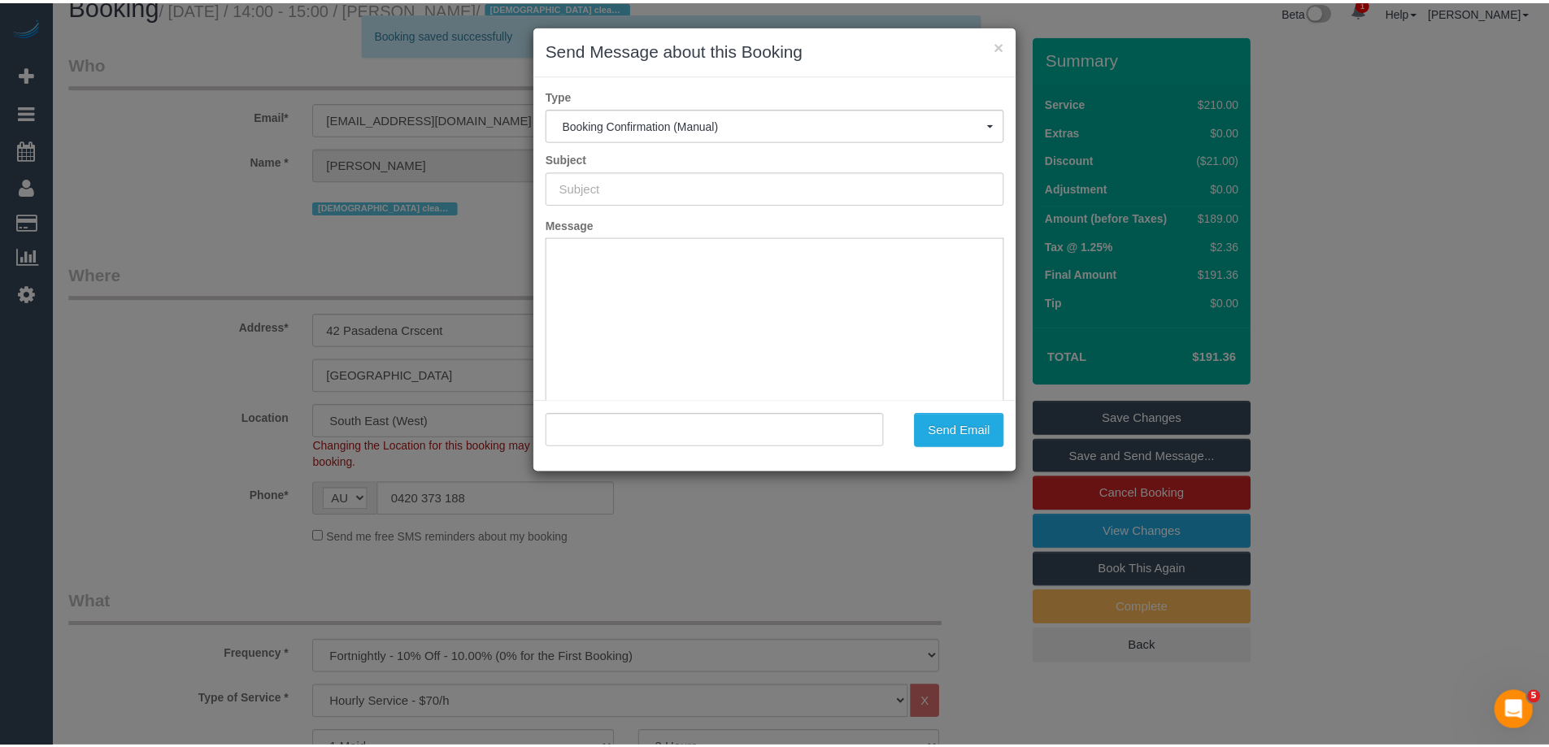
scroll to position [0, 0]
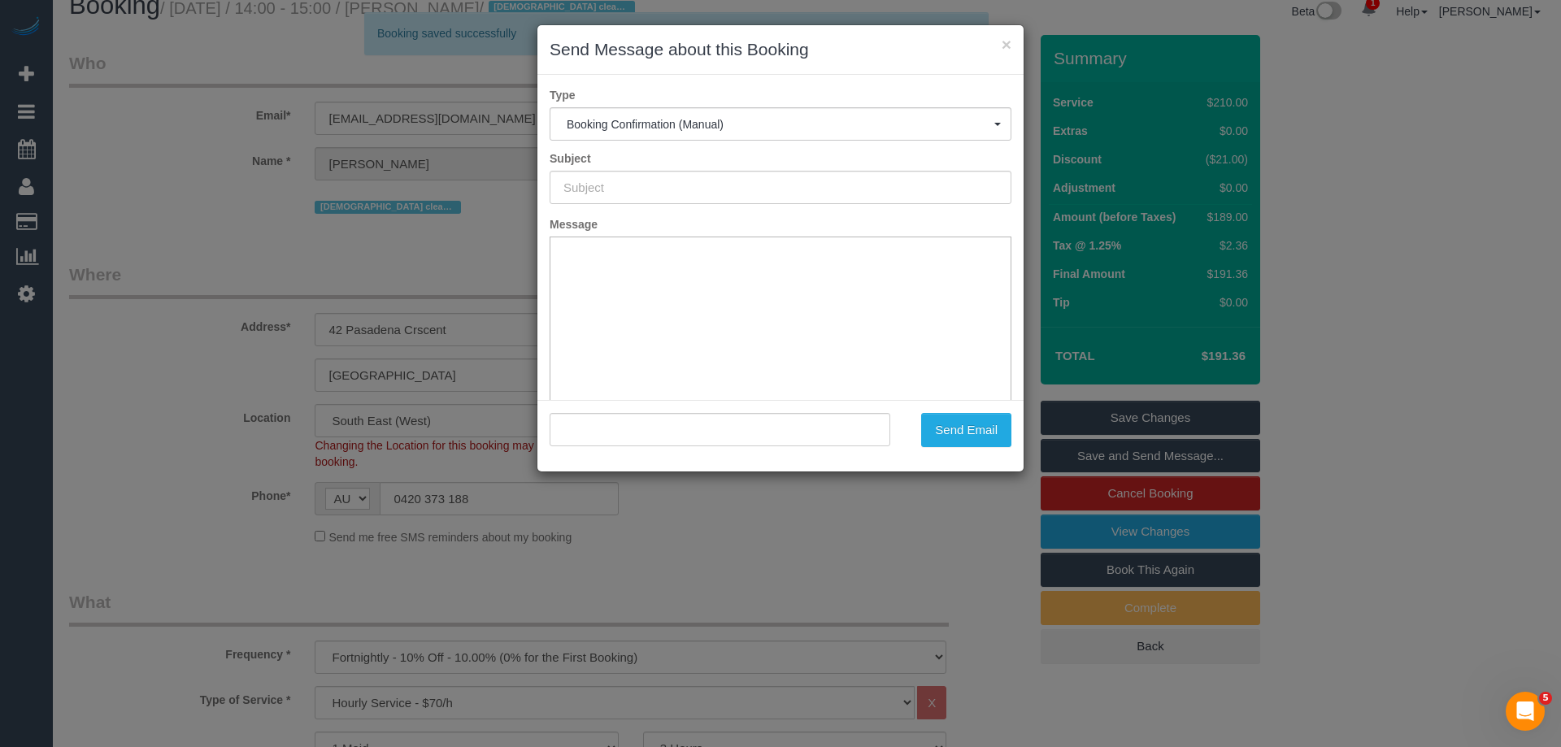
type input "Booking Confirmed"
type input ""Simeona Sazdovska" <simeonasazdovska95@gmail.com>"
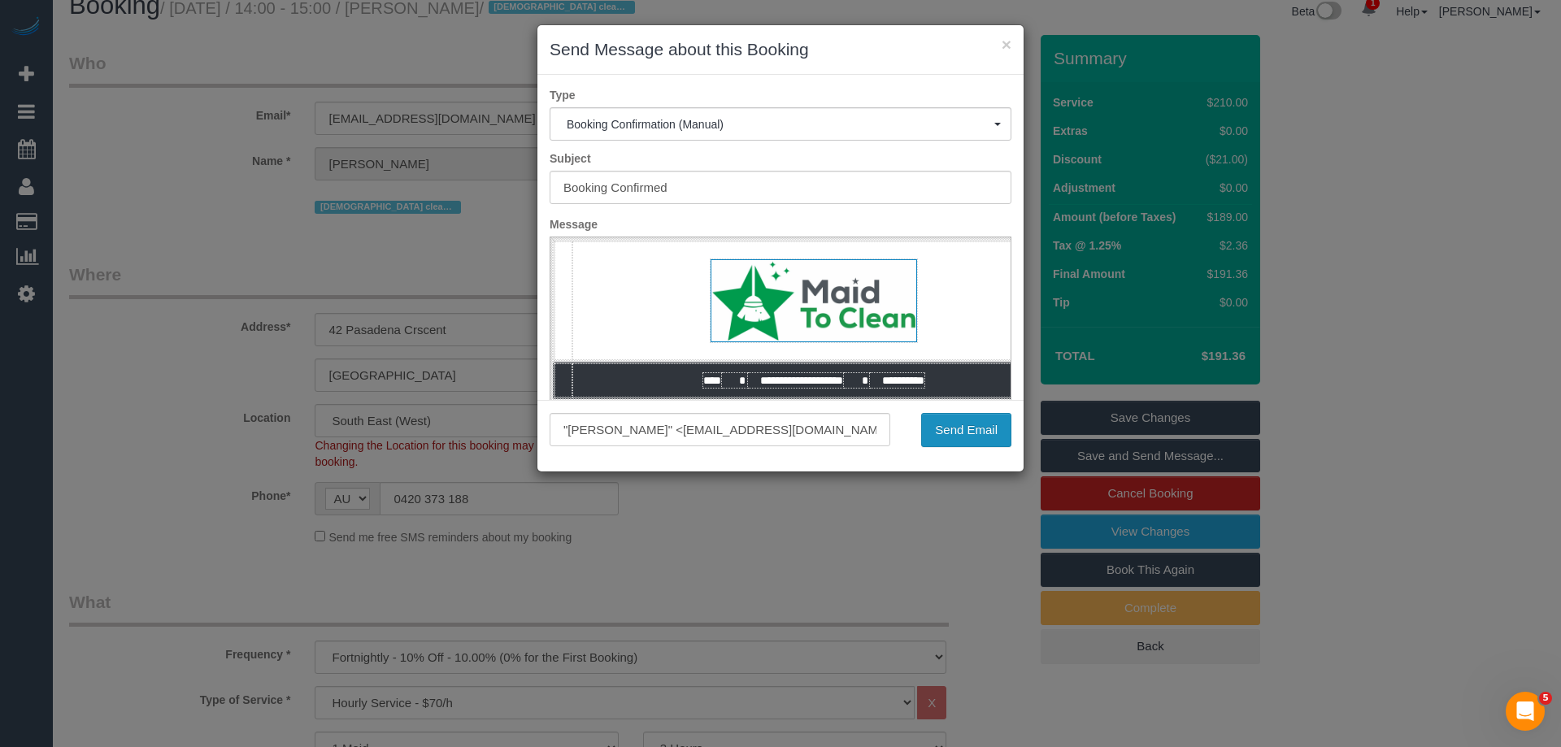
click at [971, 432] on button "Send Email" at bounding box center [966, 430] width 90 height 34
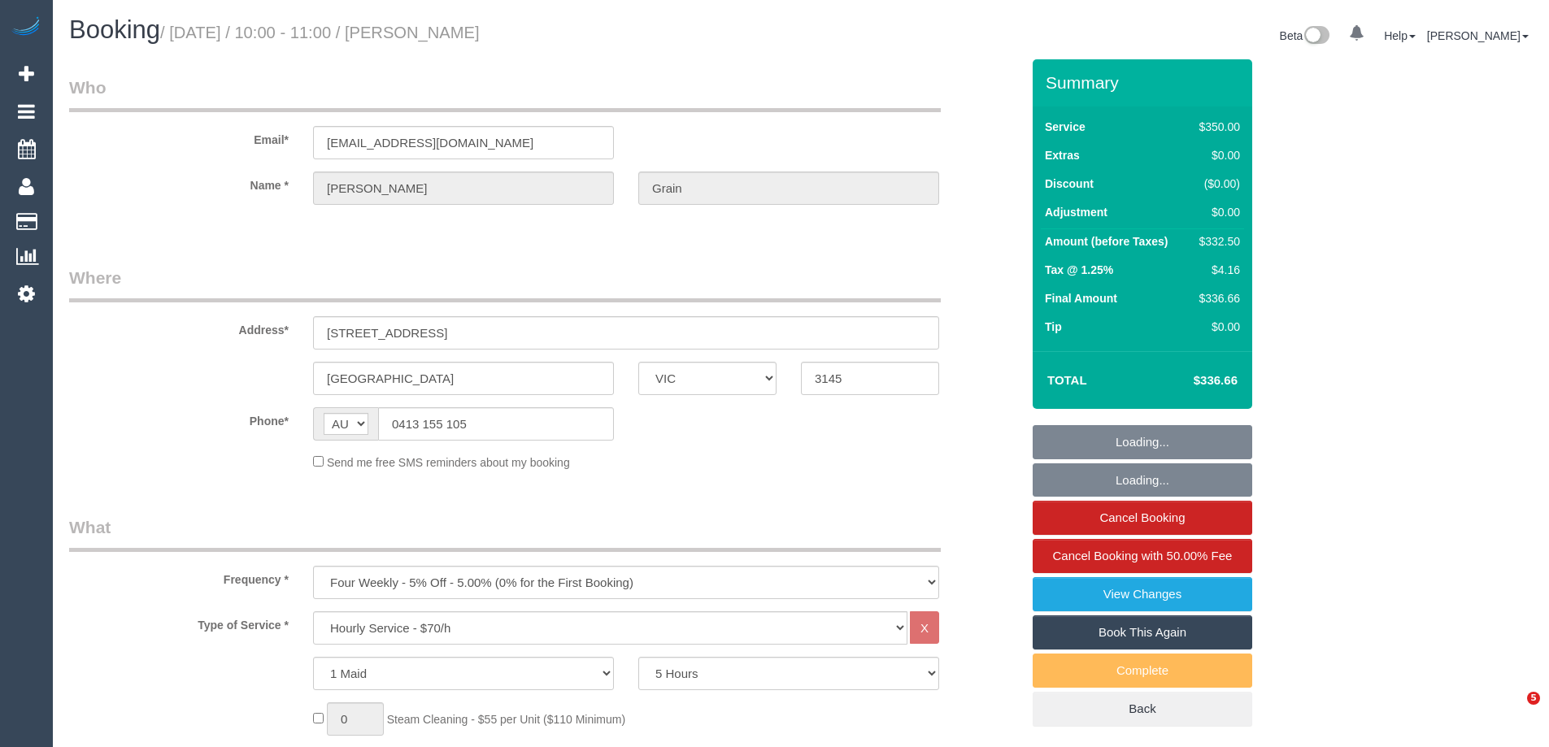
select select "VIC"
select select "300"
select select "string:stripe-pm_1NdO782GScqysDRVEBuOWVeq"
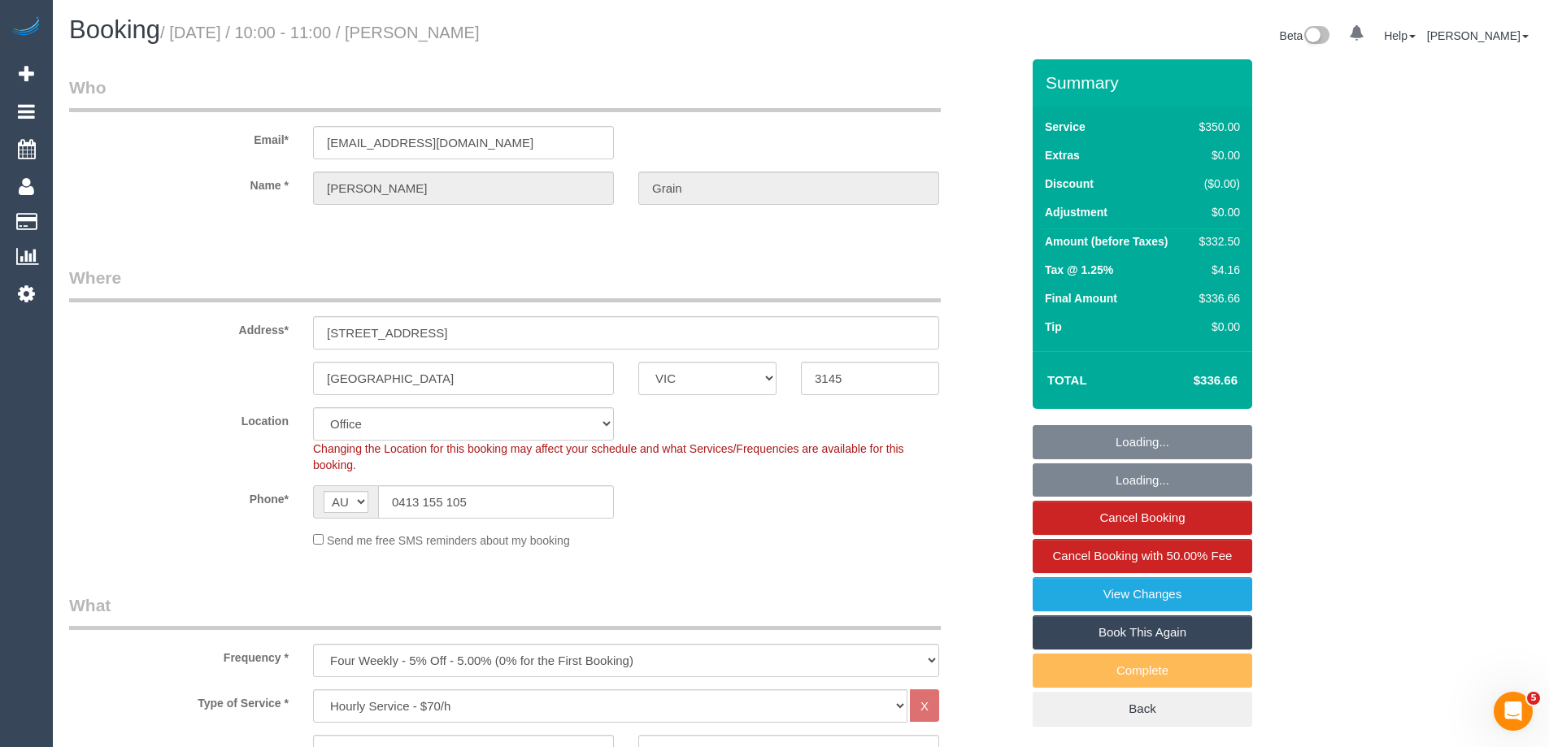
select select "number:32"
select select "object:917"
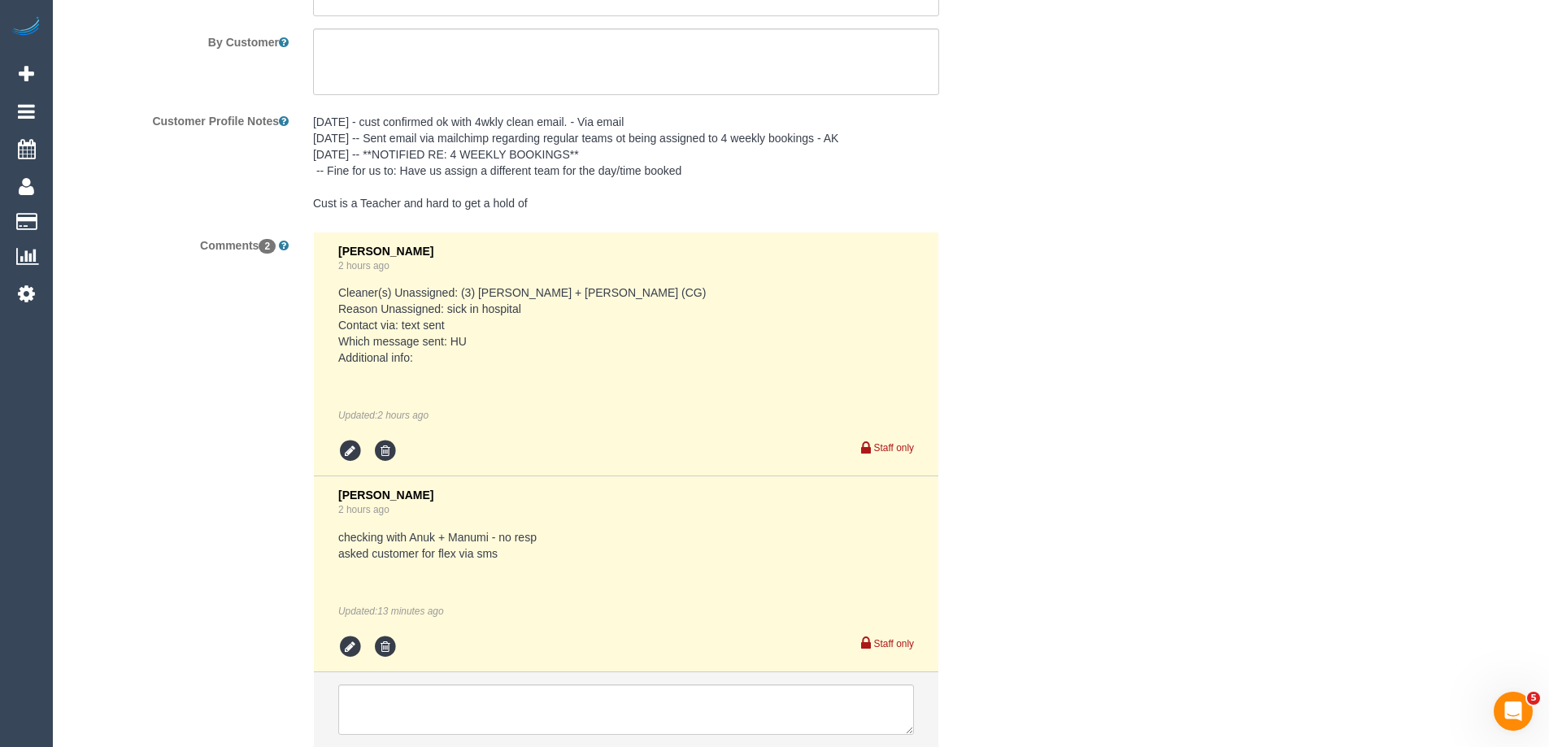
scroll to position [3085, 0]
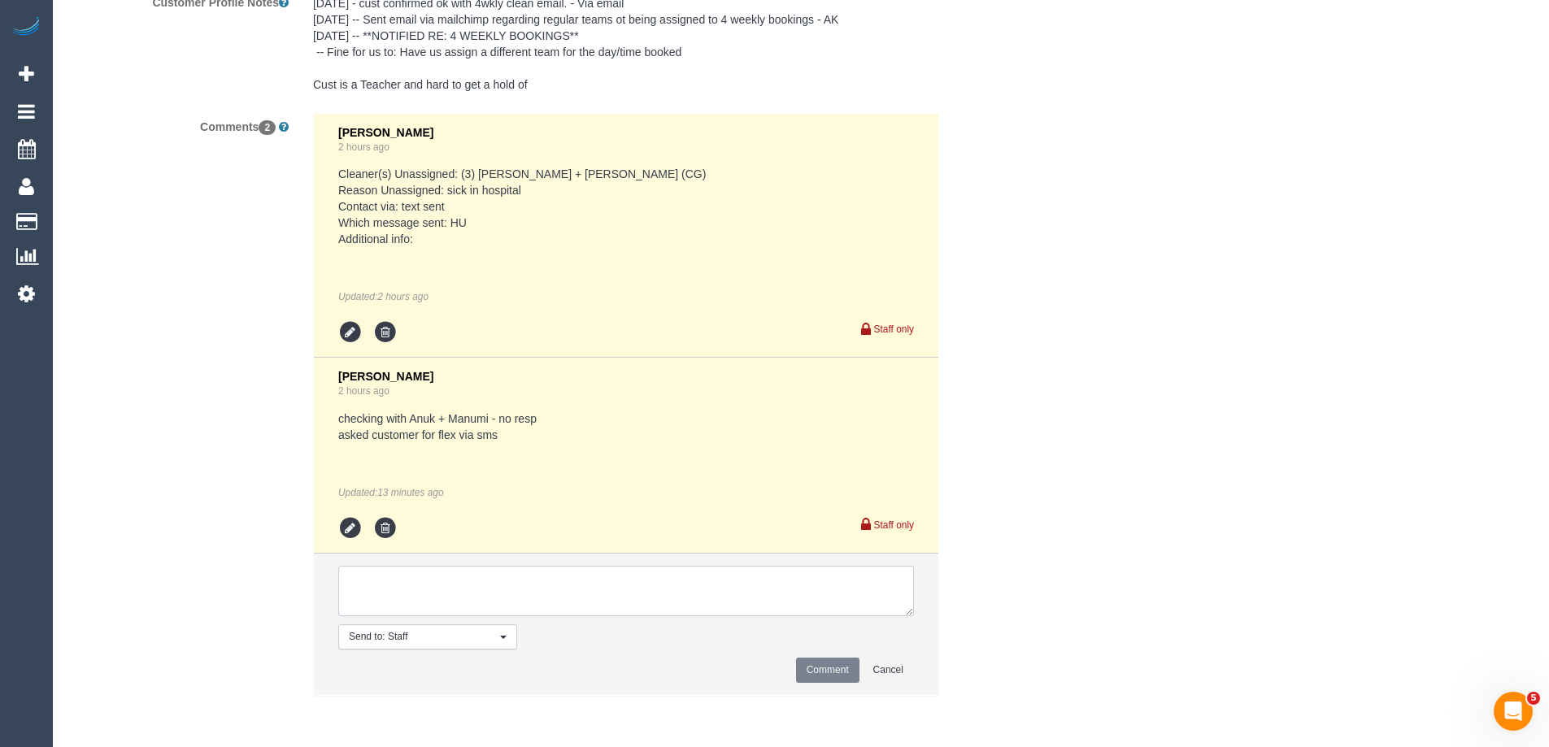
click at [395, 597] on textarea at bounding box center [626, 591] width 576 height 50
type textarea "[PERSON_NAME] + [PERSON_NAME] from 12:30-1:30pm. Pending"
click at [808, 671] on button "Comment" at bounding box center [827, 670] width 63 height 25
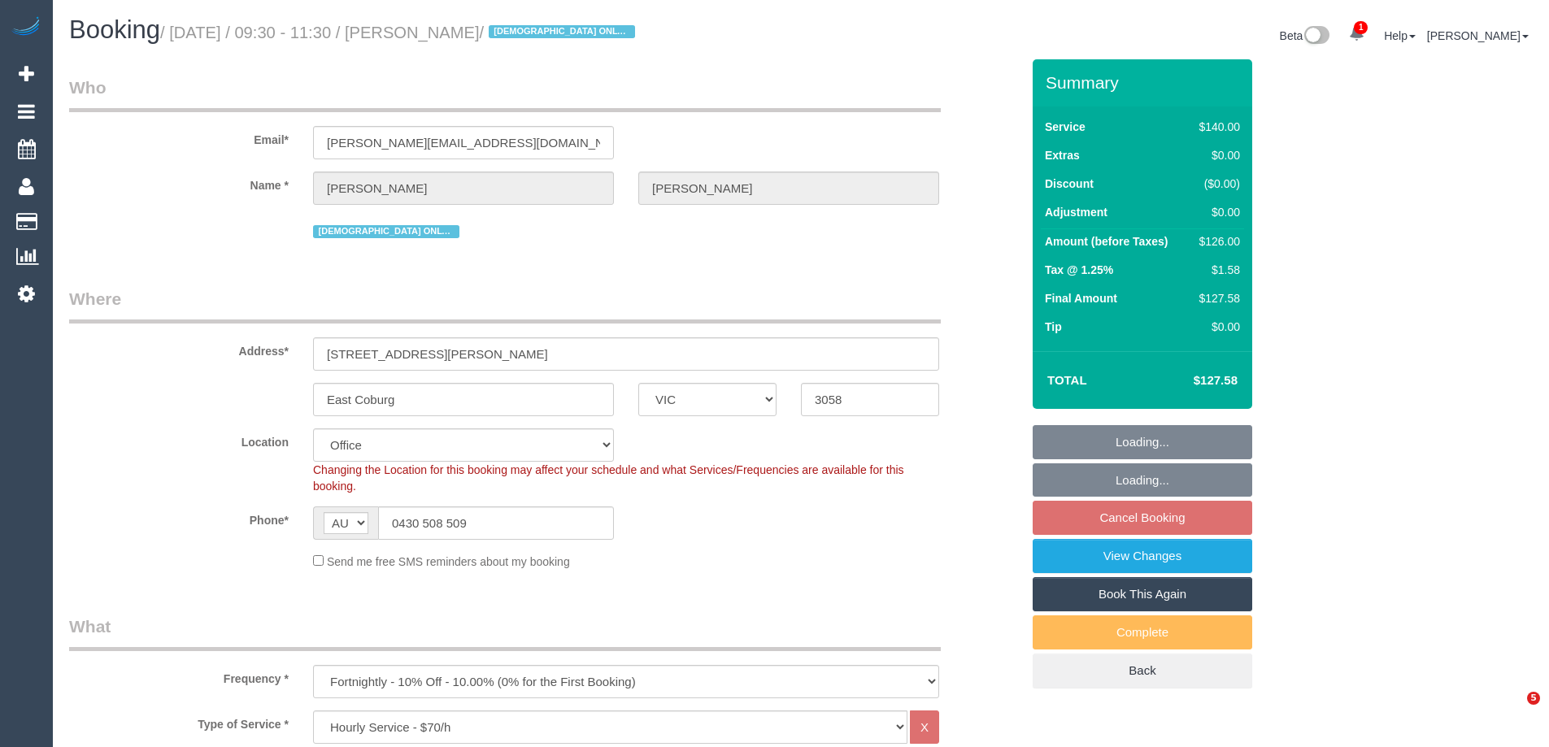
select select "VIC"
select select "number:28"
select select "number:14"
select select "number:19"
select select "number:25"
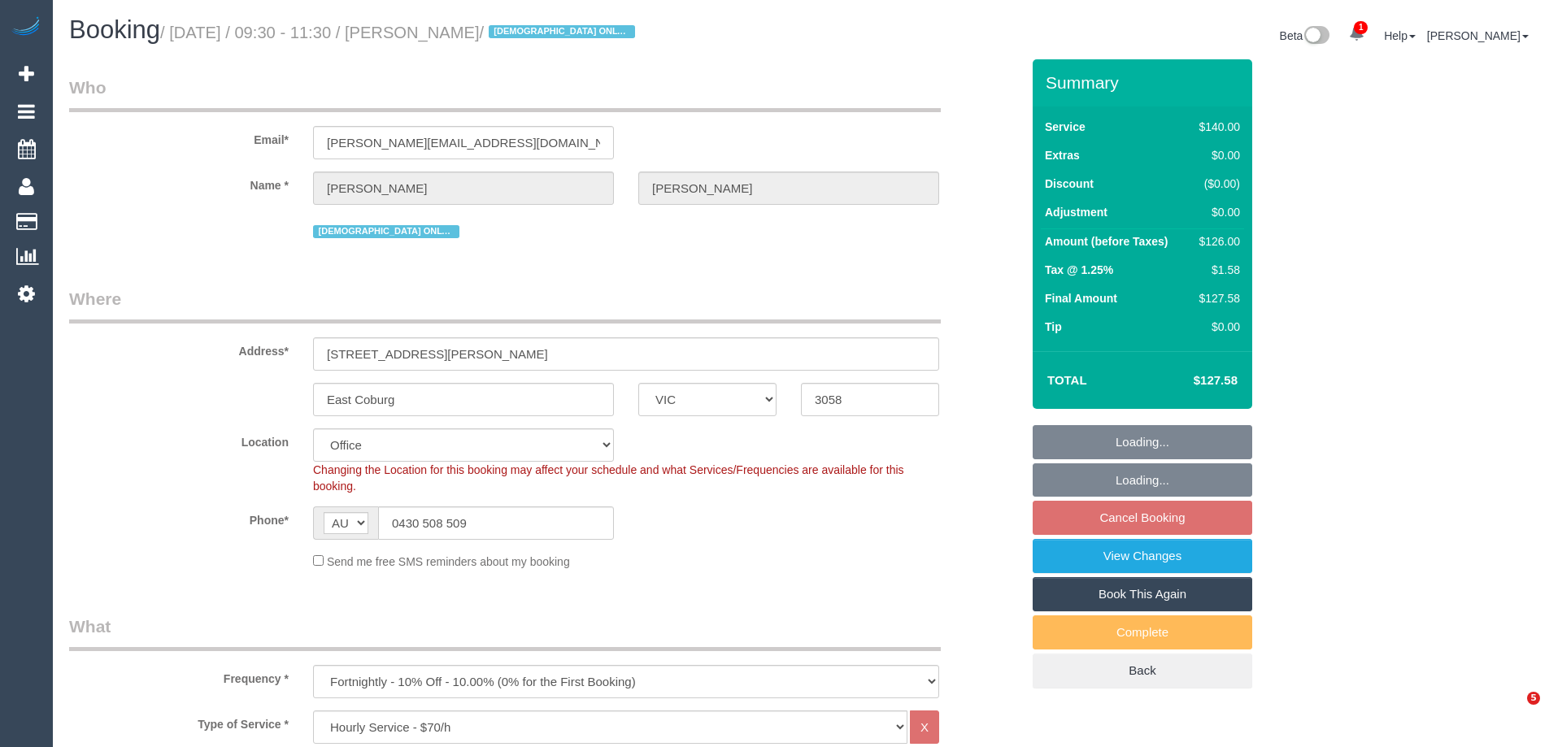
select select "number:35"
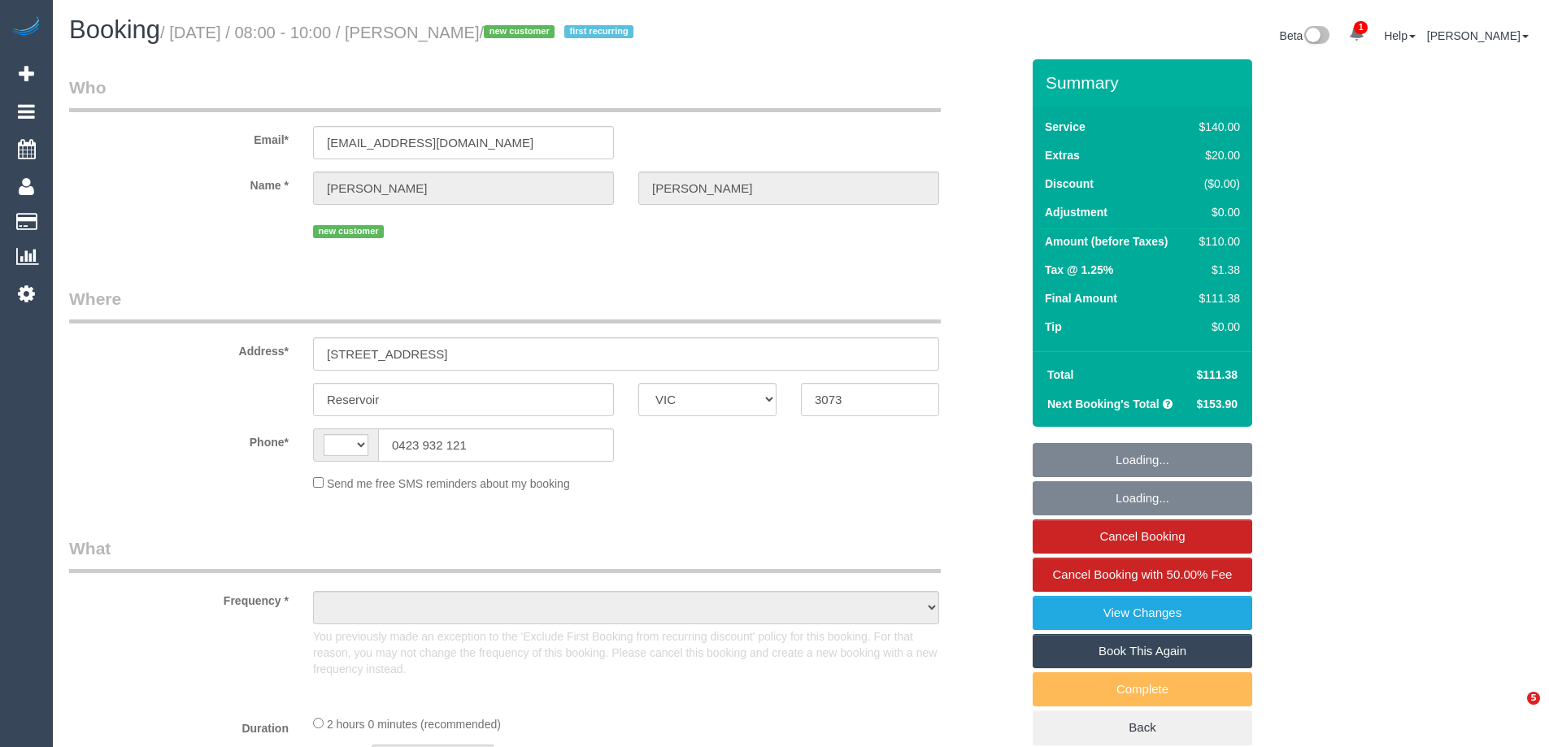
select select "VIC"
select select "string:AU"
select select "string:stripe-pm_1S9f6v2GScqysDRVEl8pLEog"
select select "number:28"
select select "number:14"
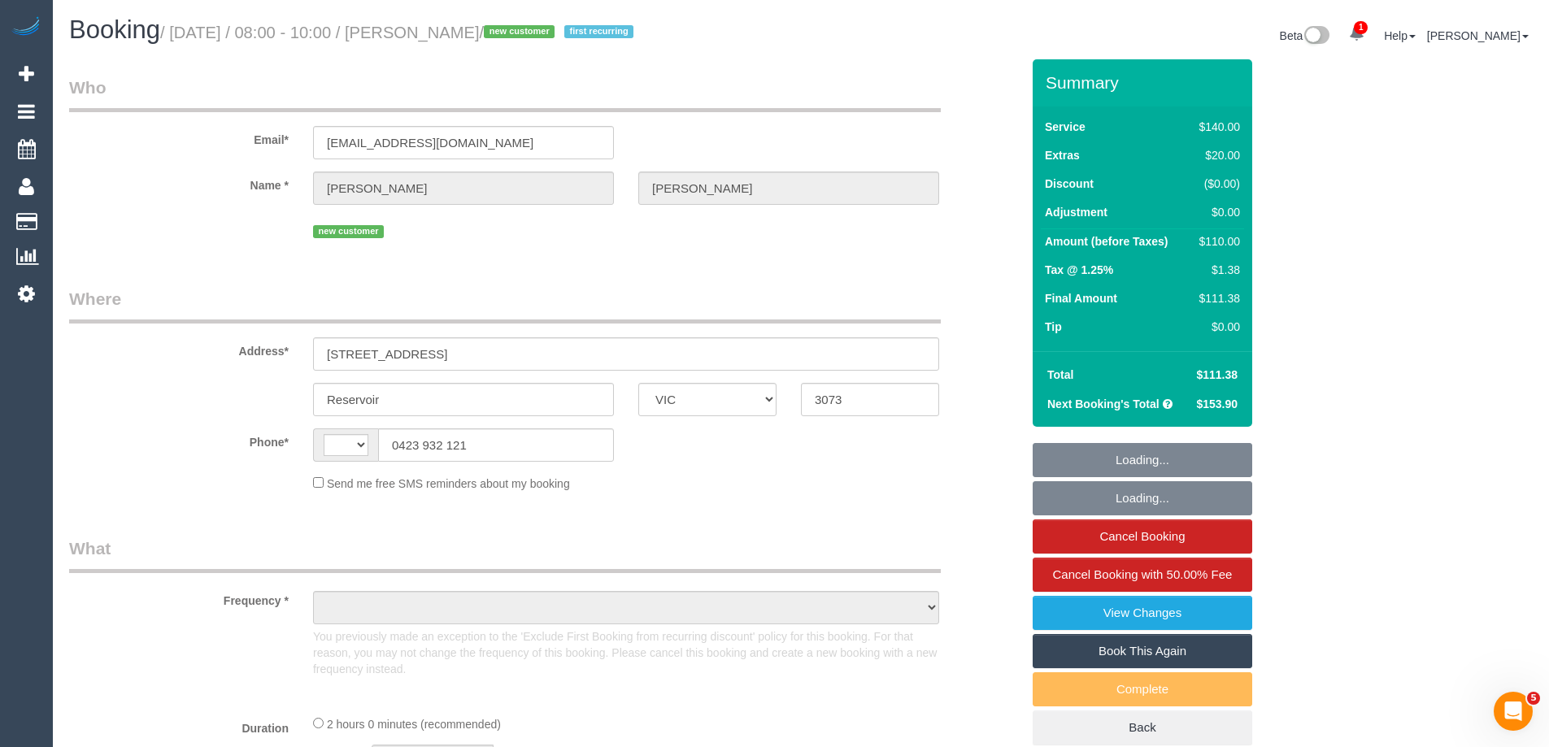
select select "number:19"
select select "number:22"
select select "number:34"
select select "number:26"
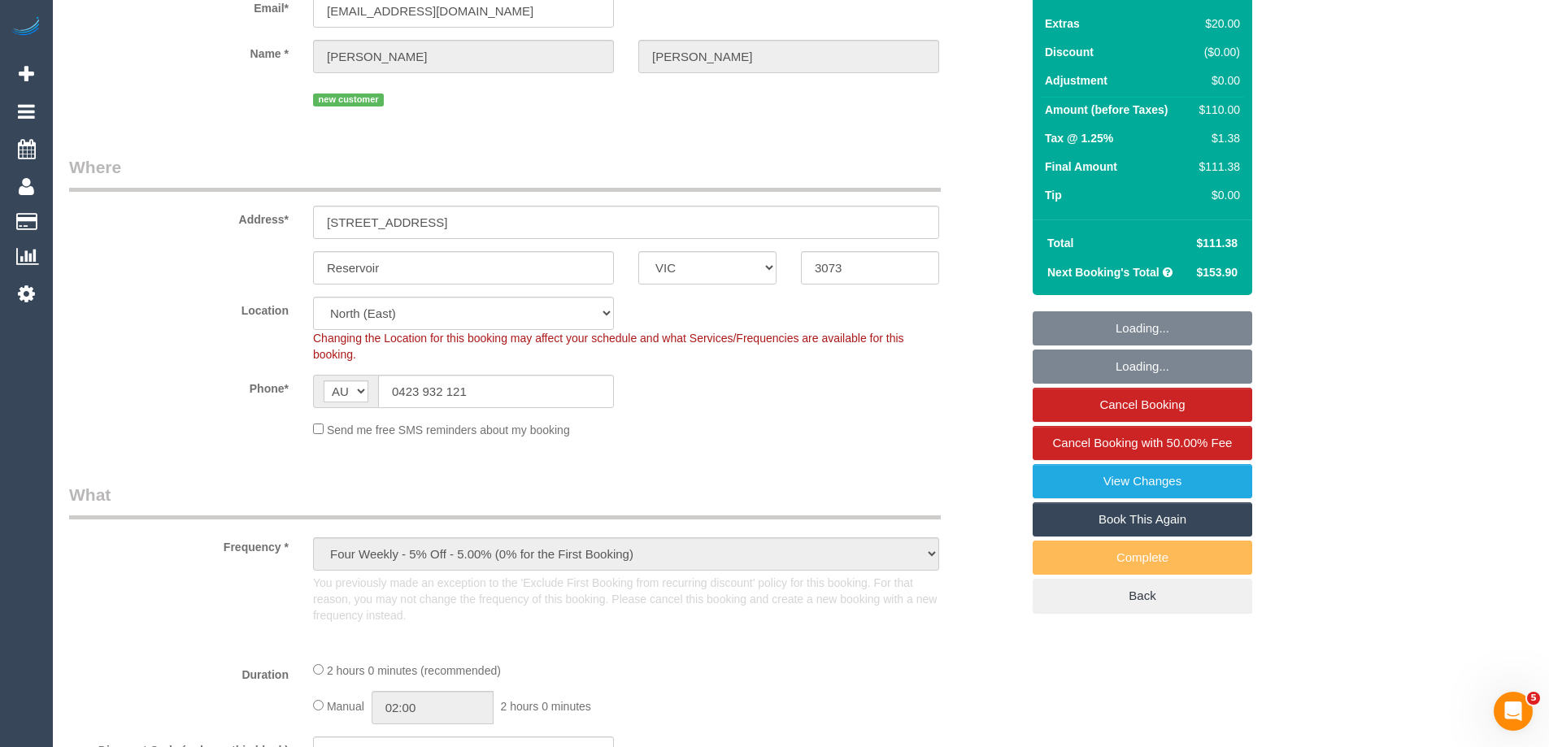
select select "object:908"
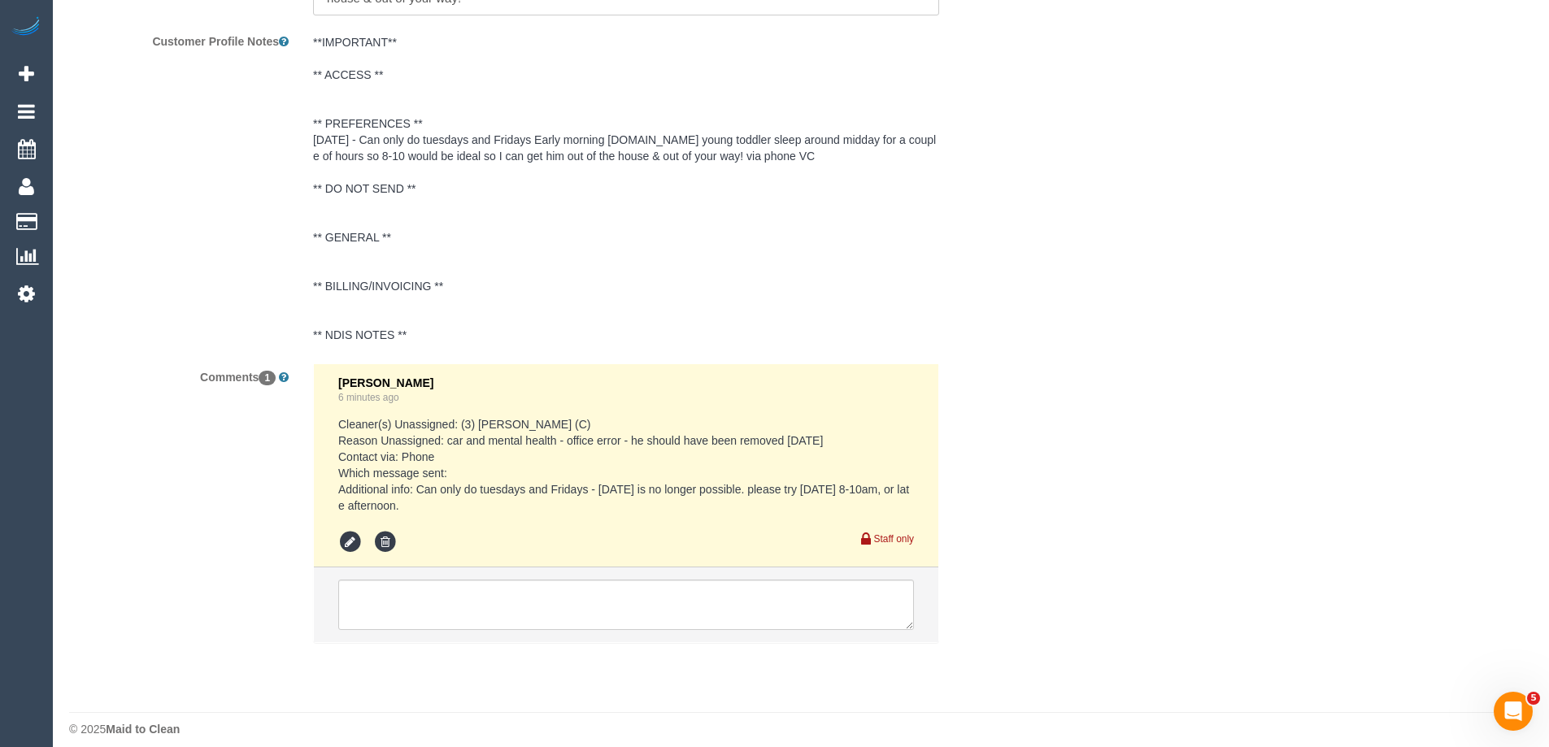
scroll to position [3043, 0]
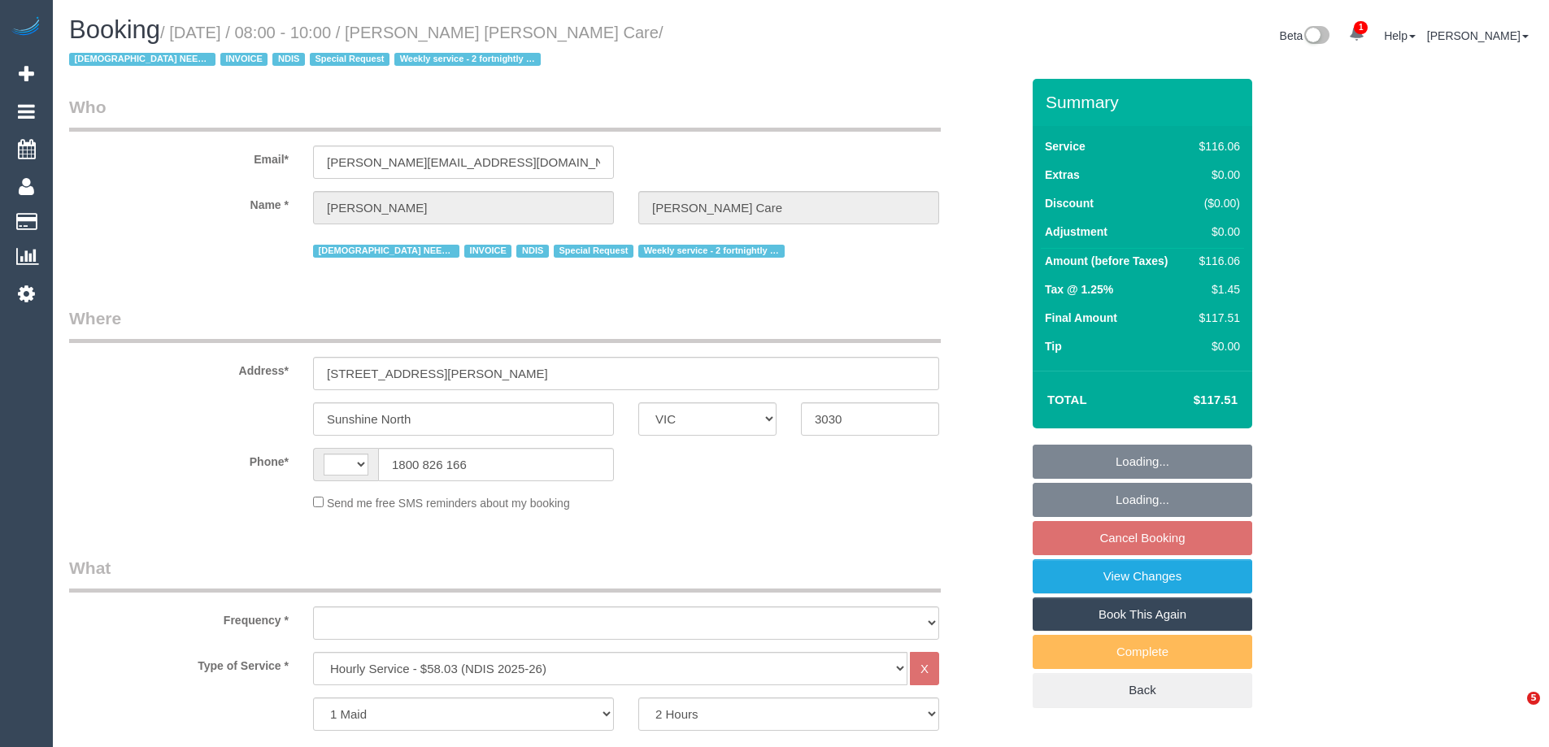
select select "VIC"
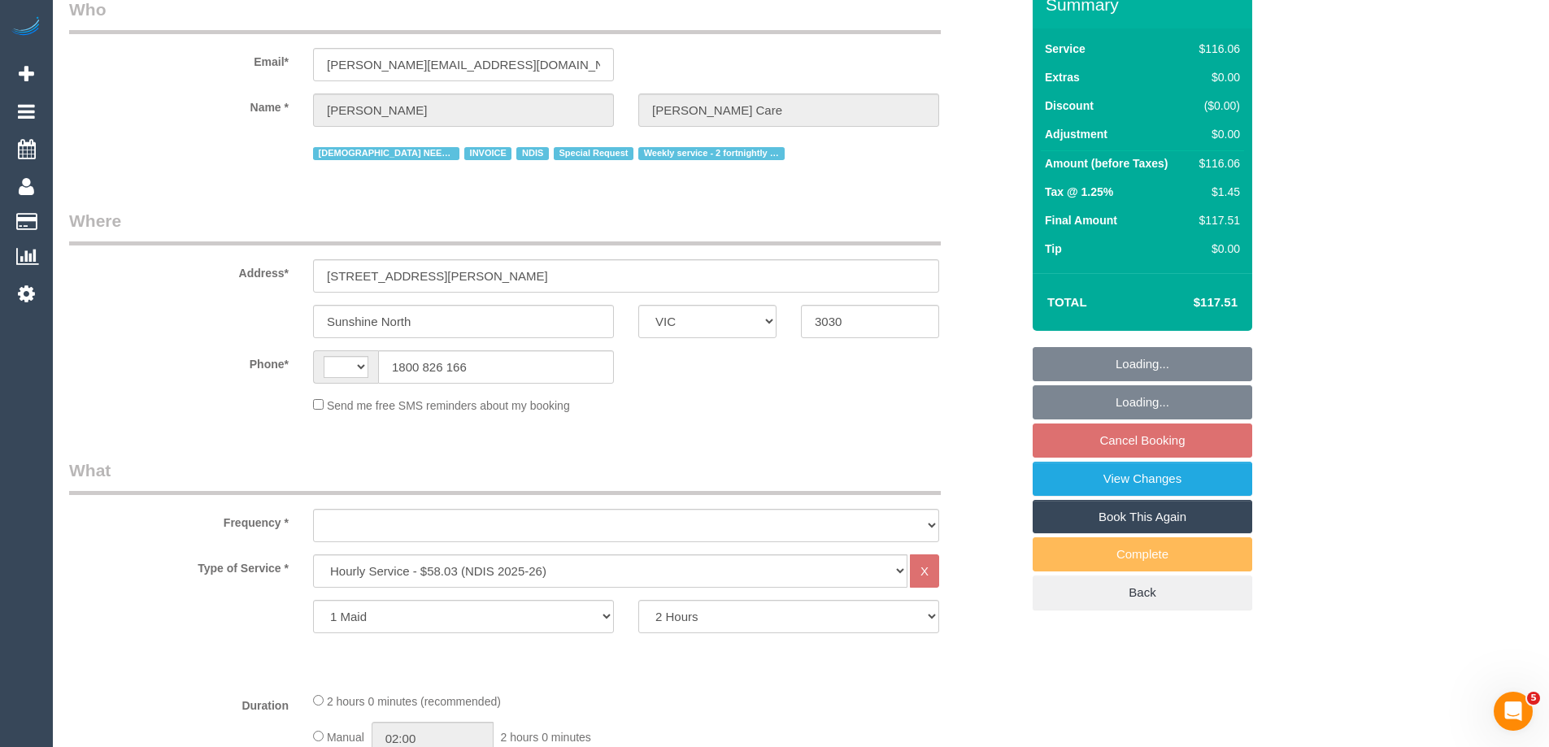
select select "number:28"
select select "number:14"
select select "number:19"
select select "number:24"
select select "number:35"
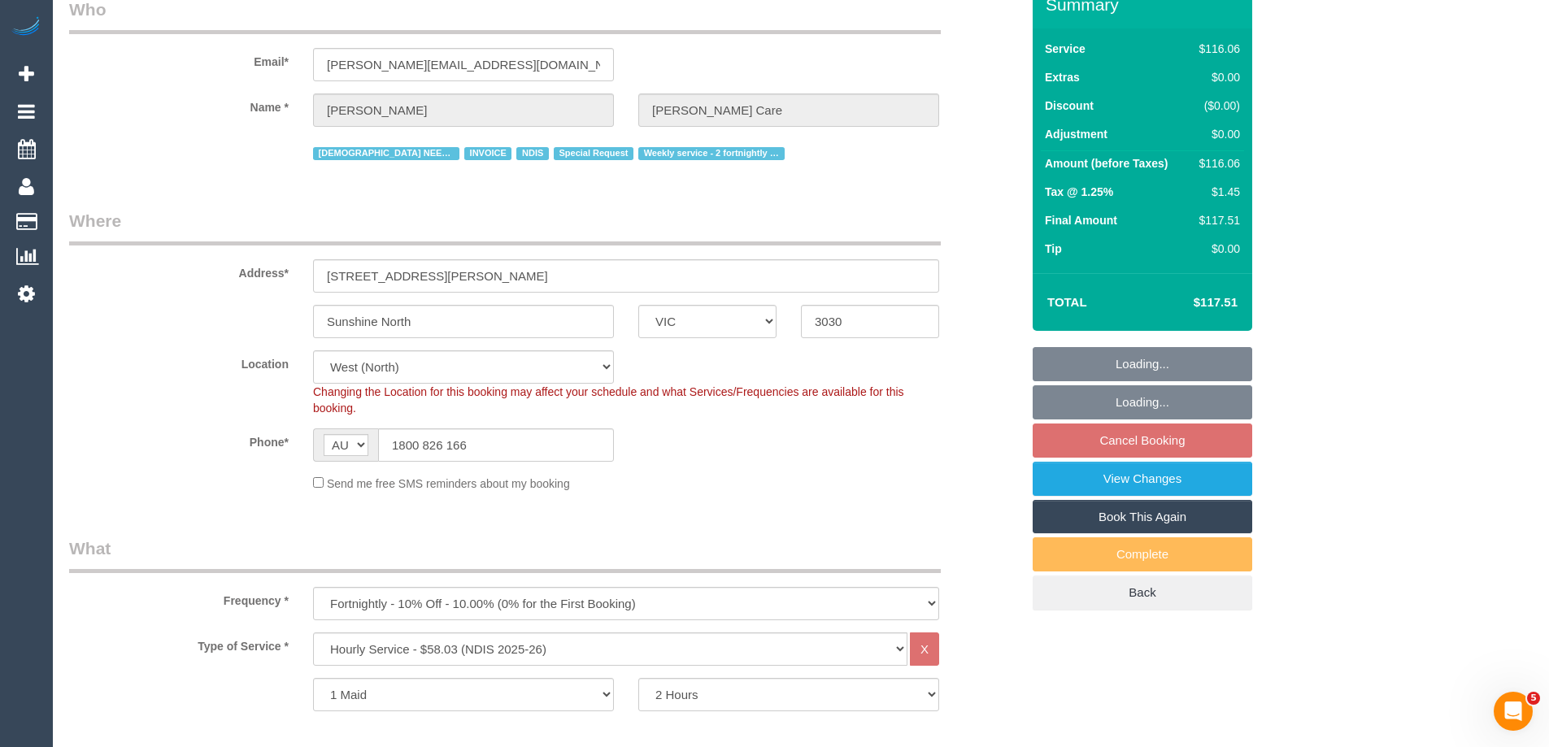
select select "string:AU"
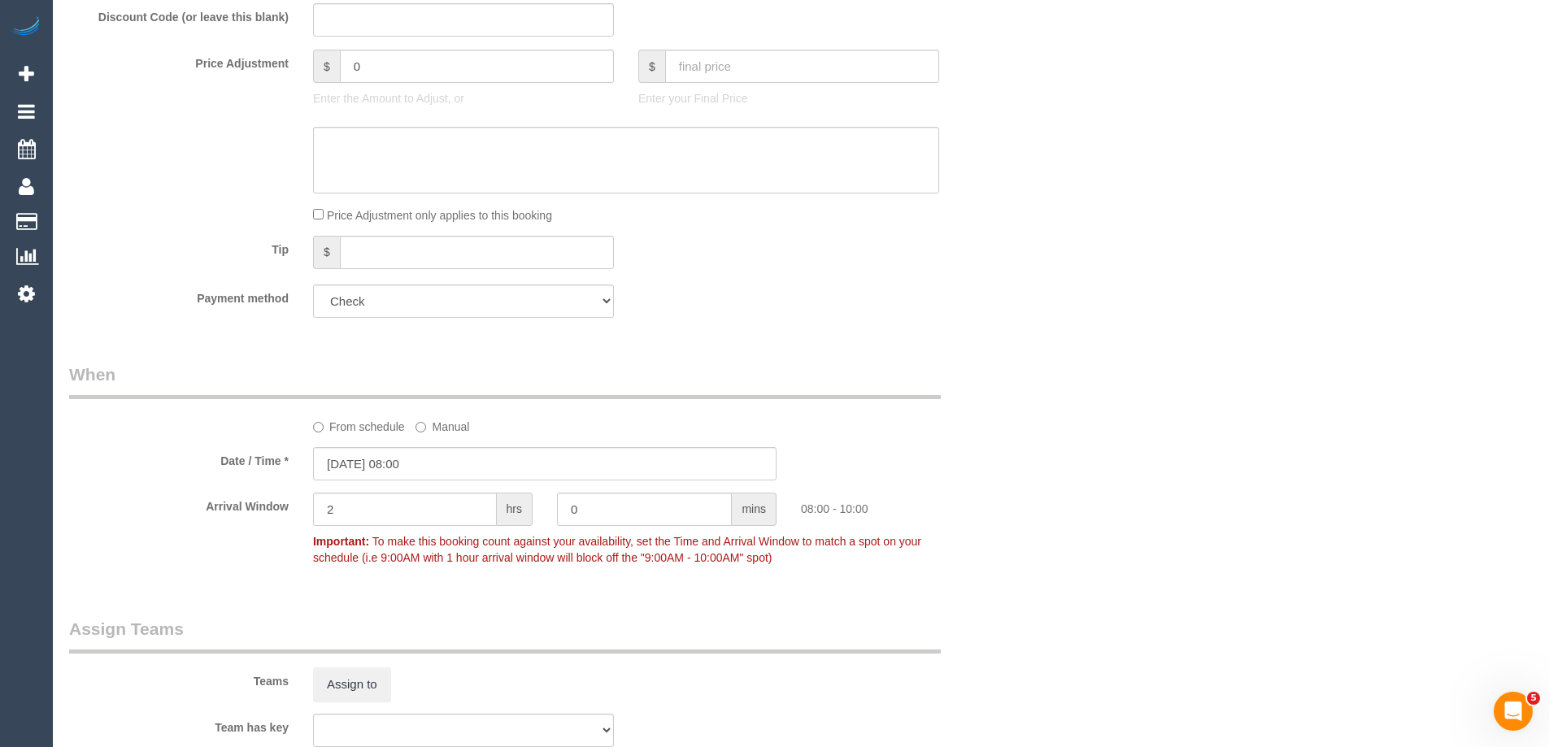
select select "object:1361"
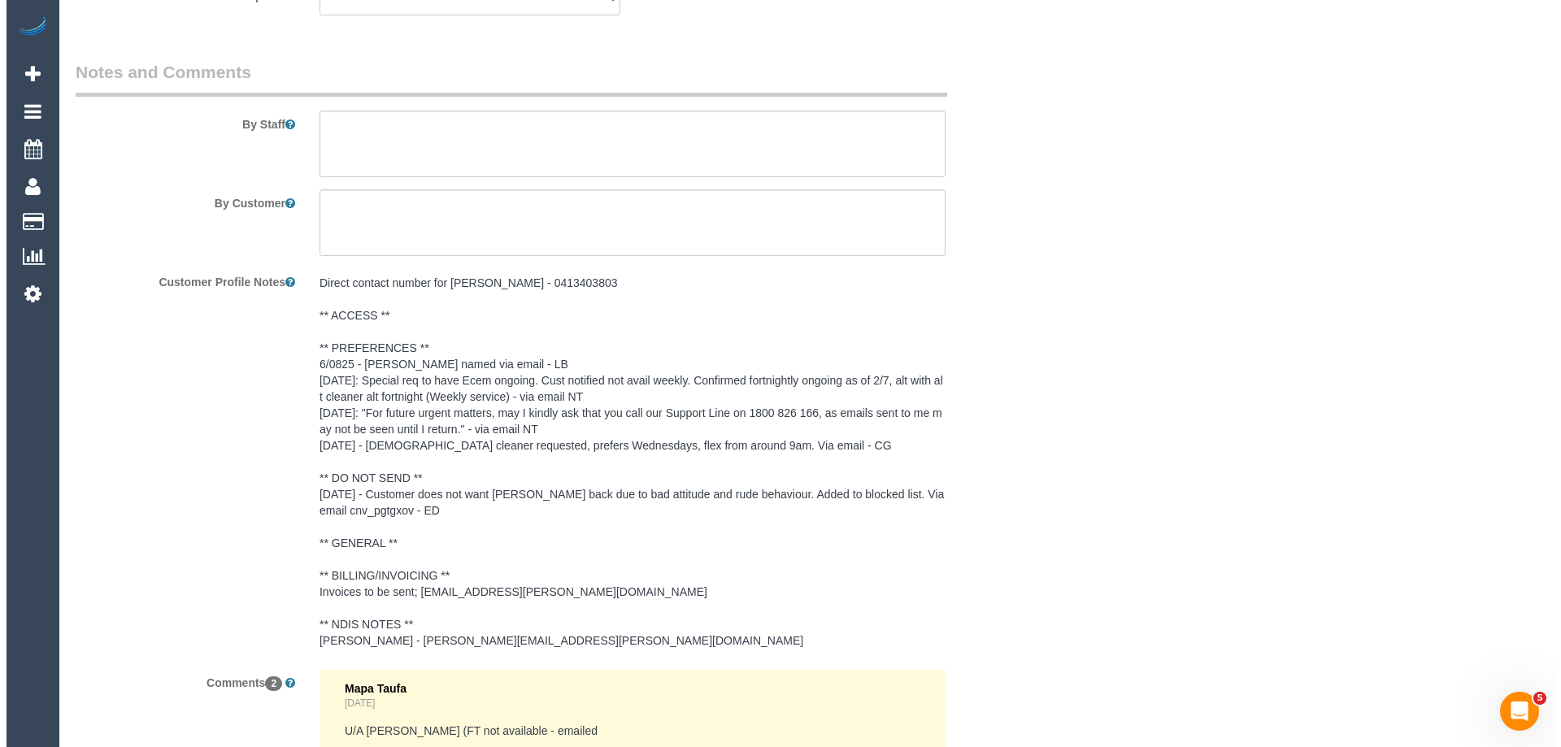
scroll to position [2133, 0]
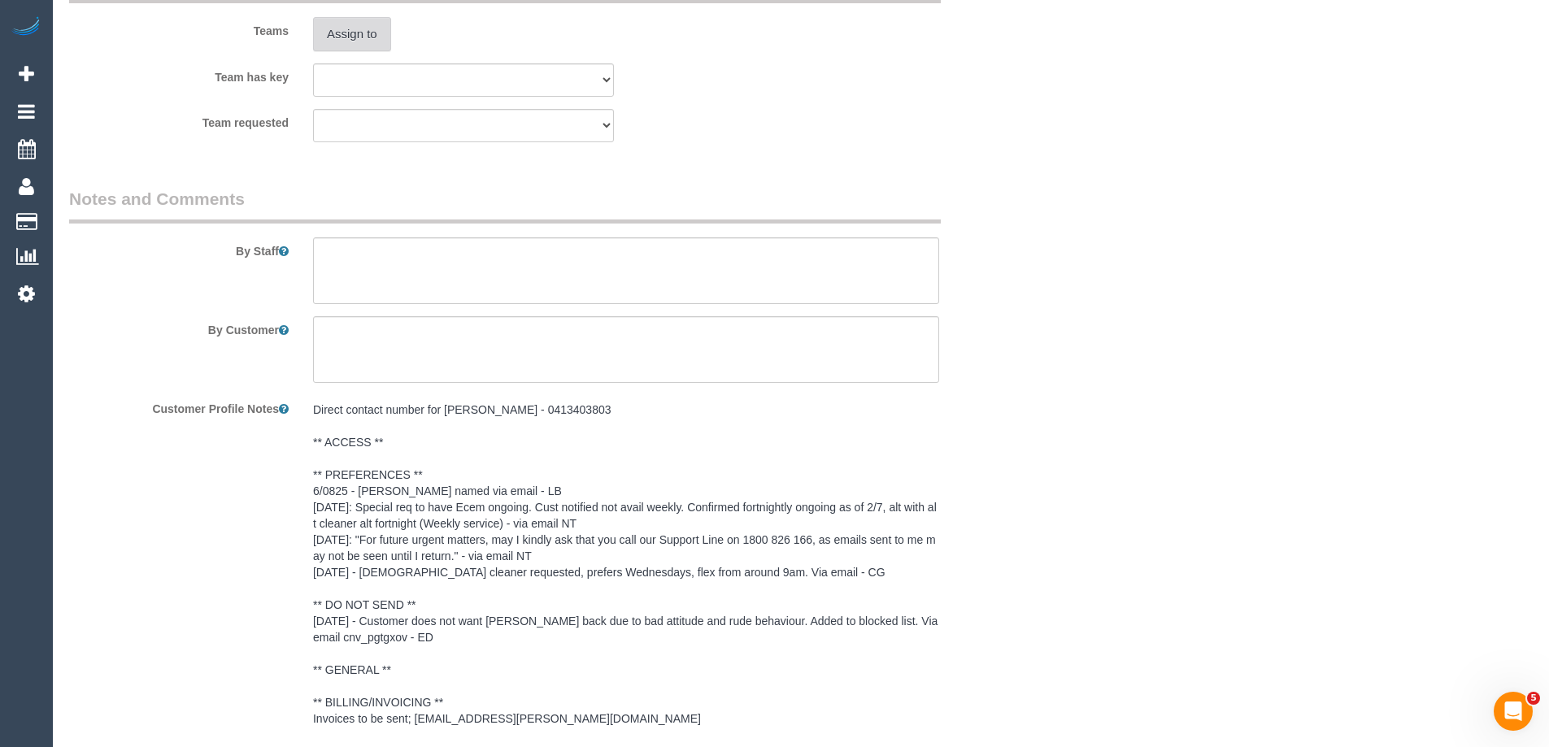
click at [351, 21] on button "Assign to" at bounding box center [352, 34] width 78 height 34
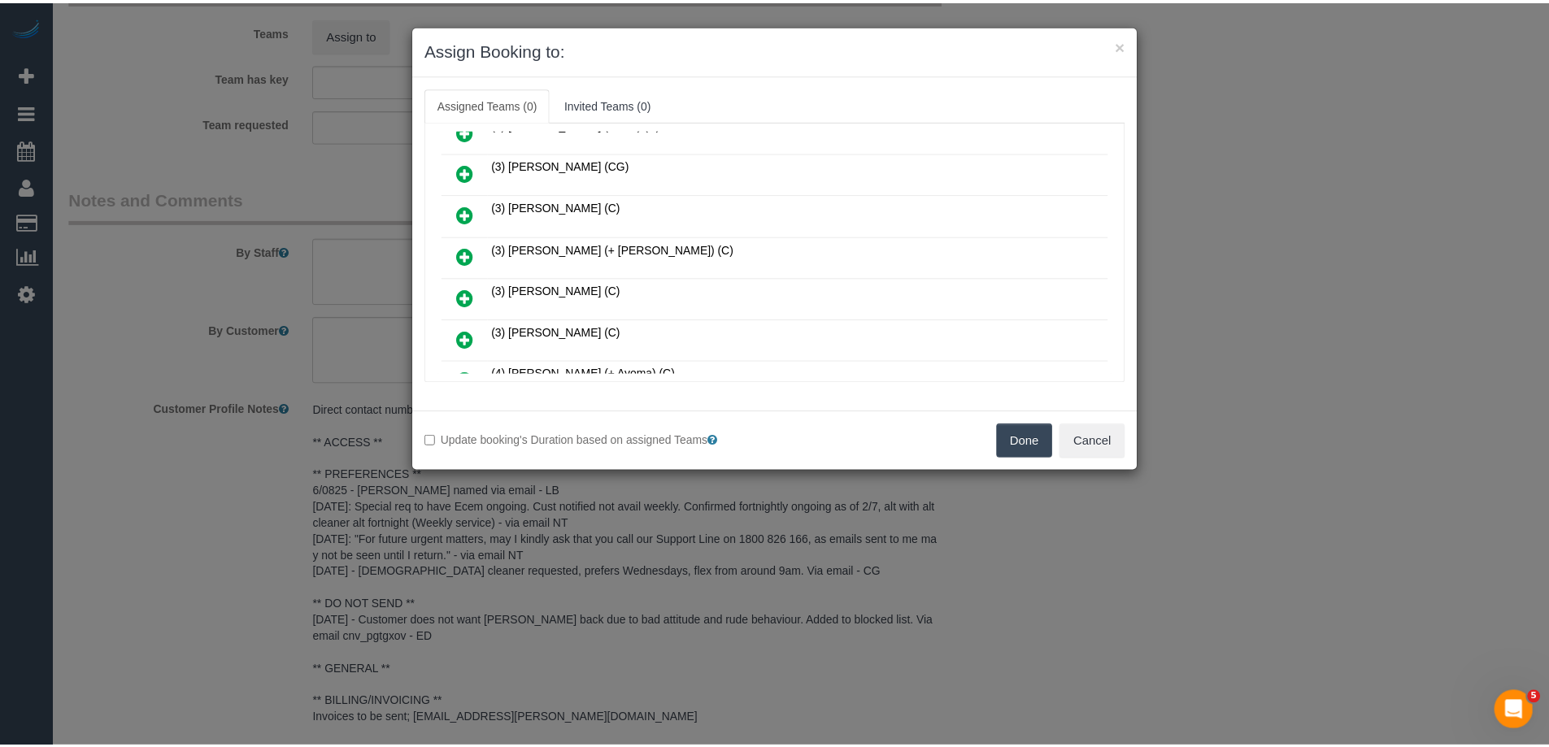
scroll to position [813, 0]
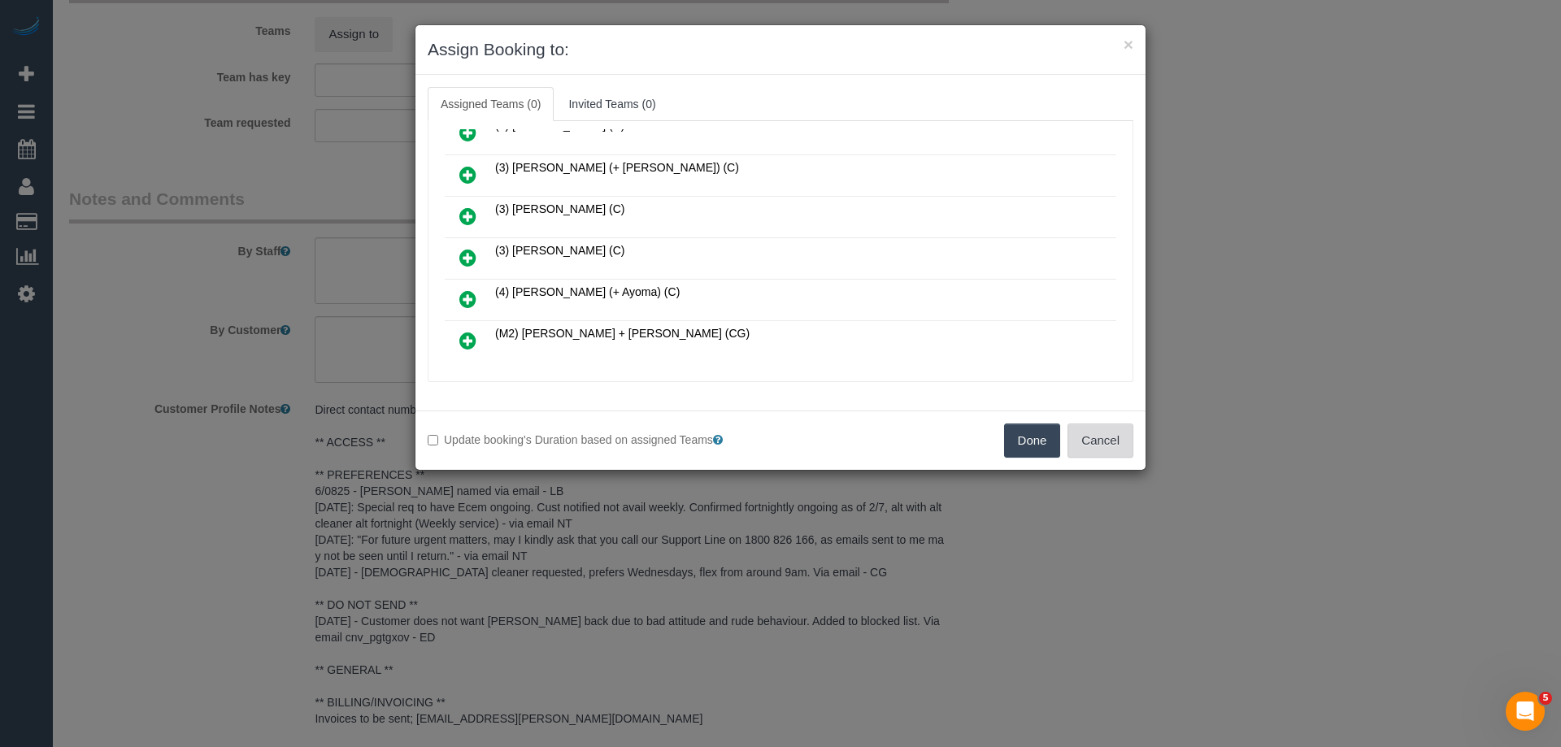
click at [1078, 440] on button "Cancel" at bounding box center [1100, 441] width 66 height 34
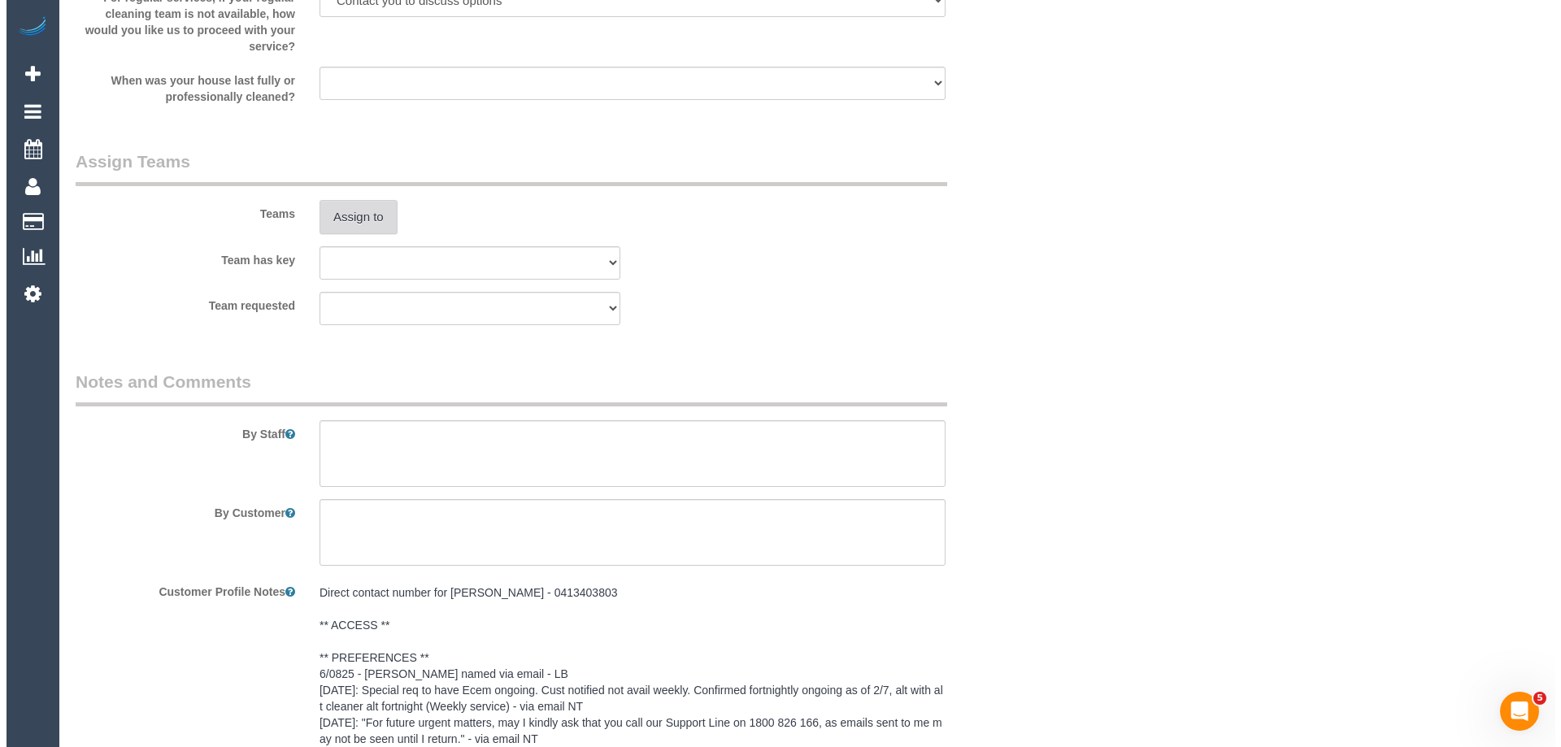
scroll to position [1951, 0]
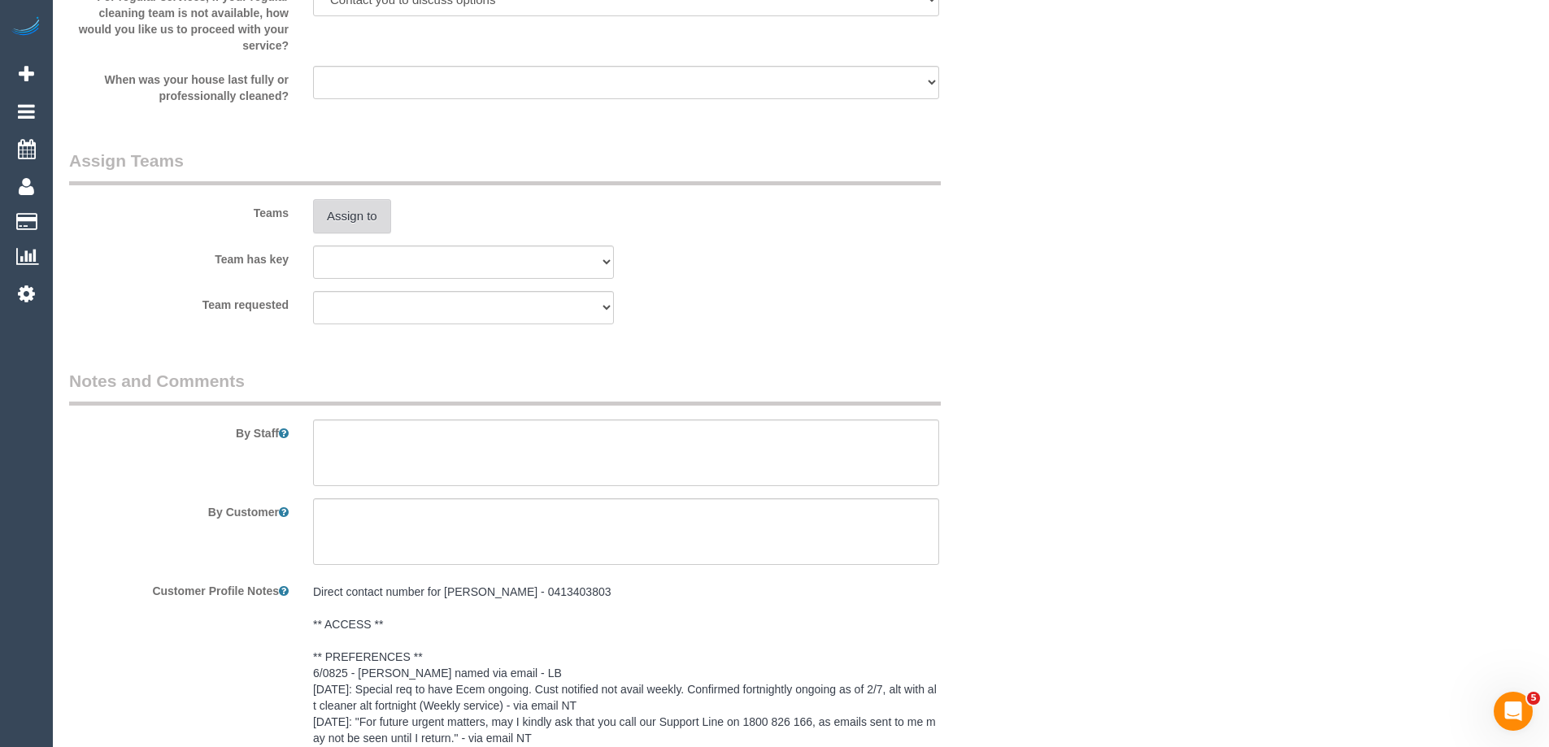
click at [358, 219] on button "Assign to" at bounding box center [352, 216] width 78 height 34
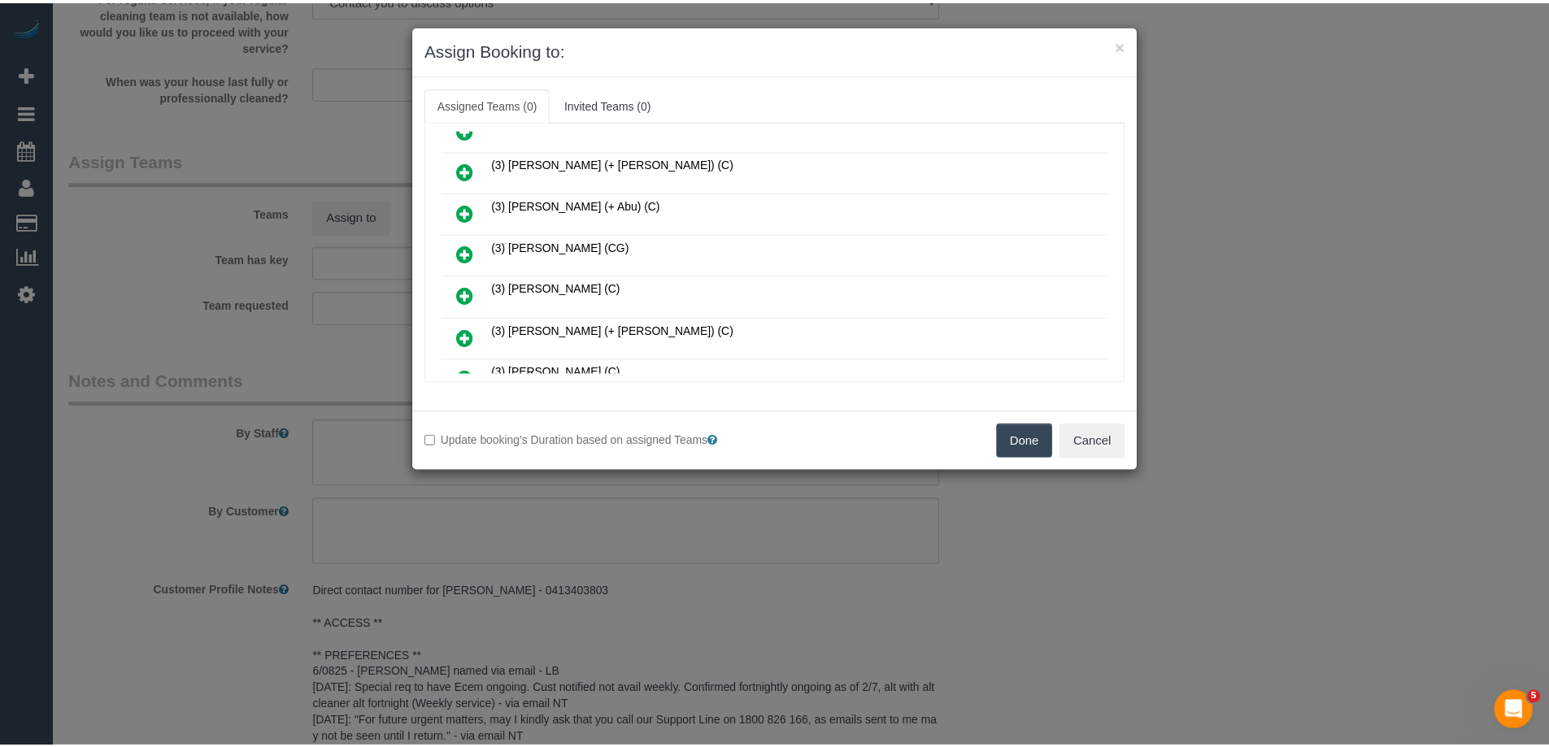
scroll to position [569, 0]
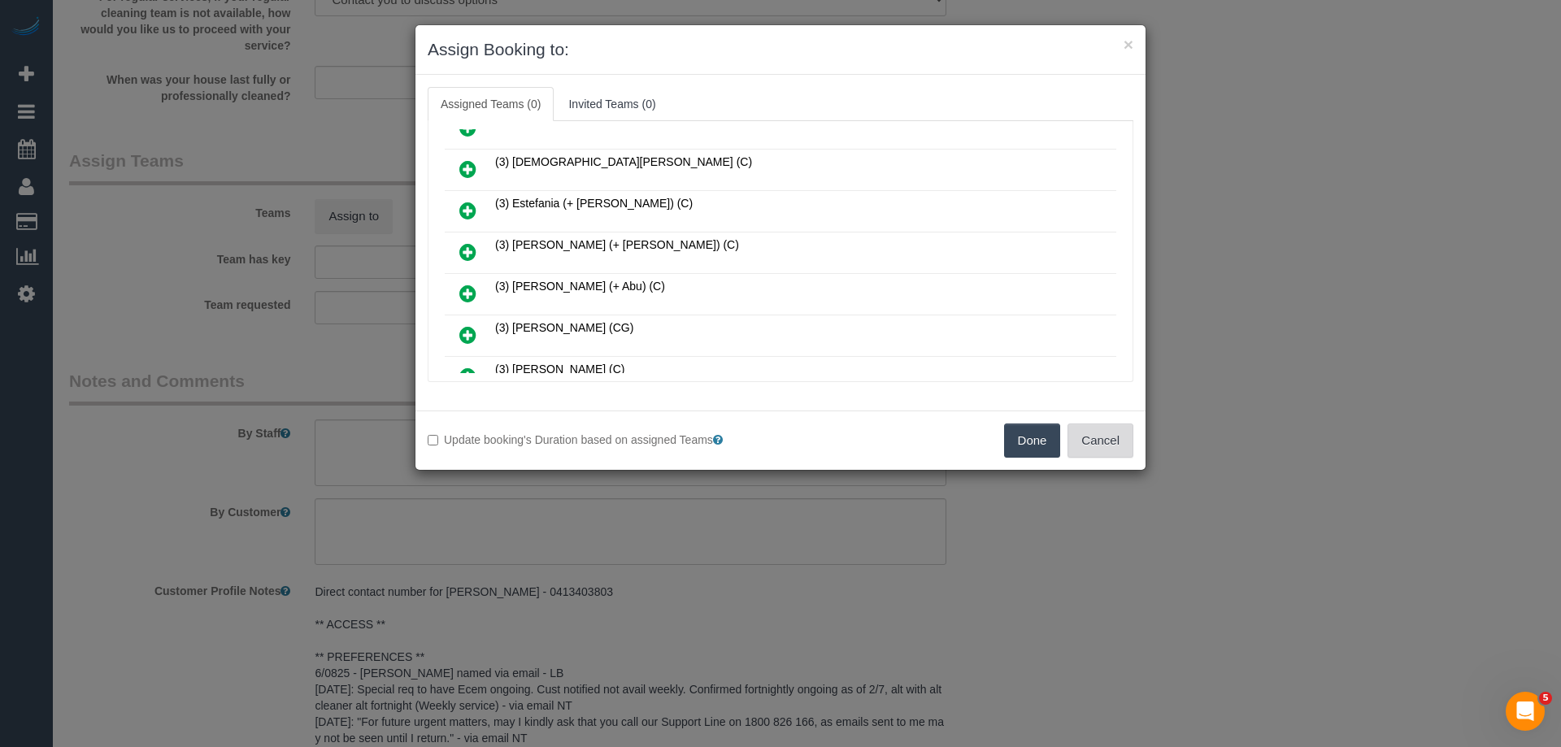
click at [1101, 428] on button "Cancel" at bounding box center [1100, 441] width 66 height 34
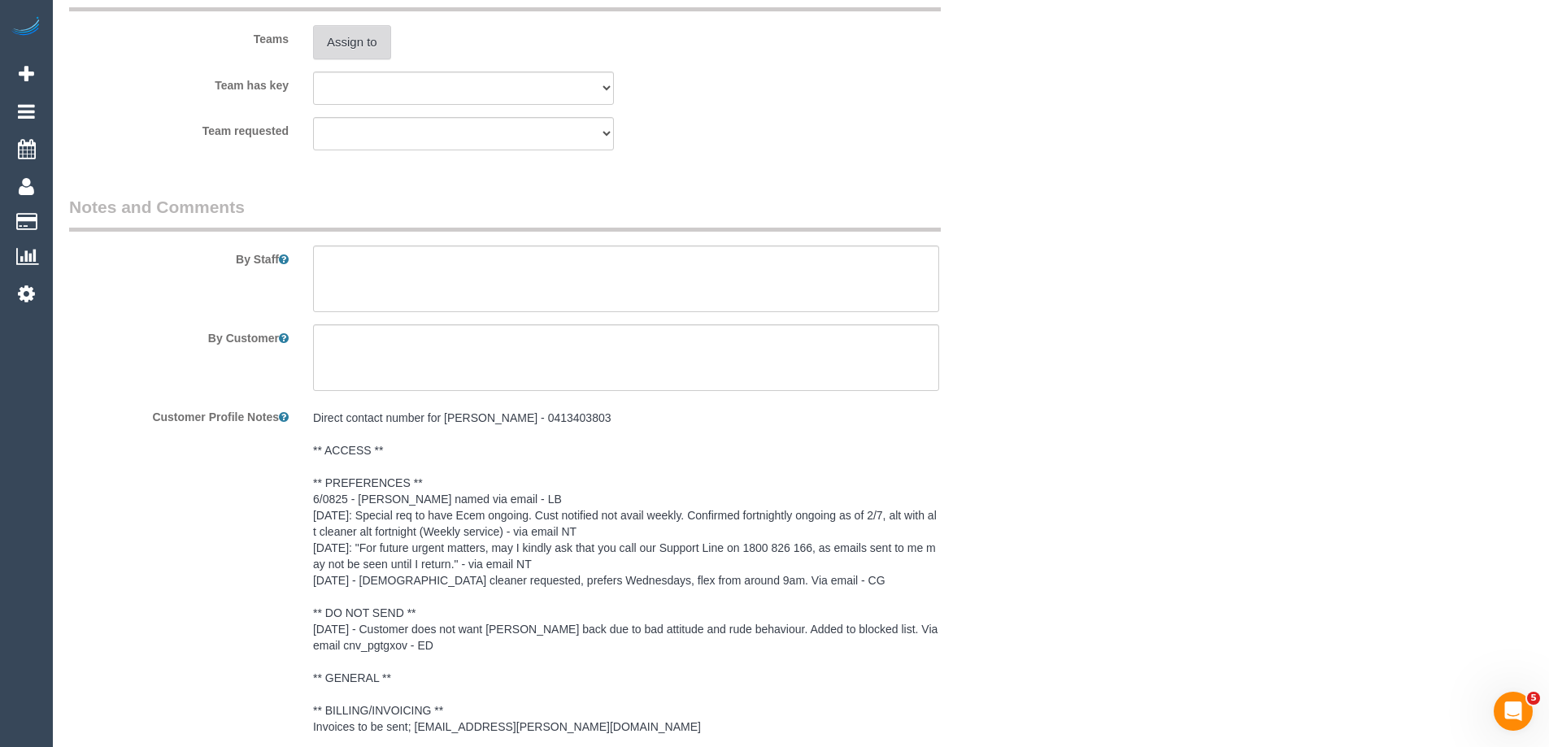
scroll to position [2114, 0]
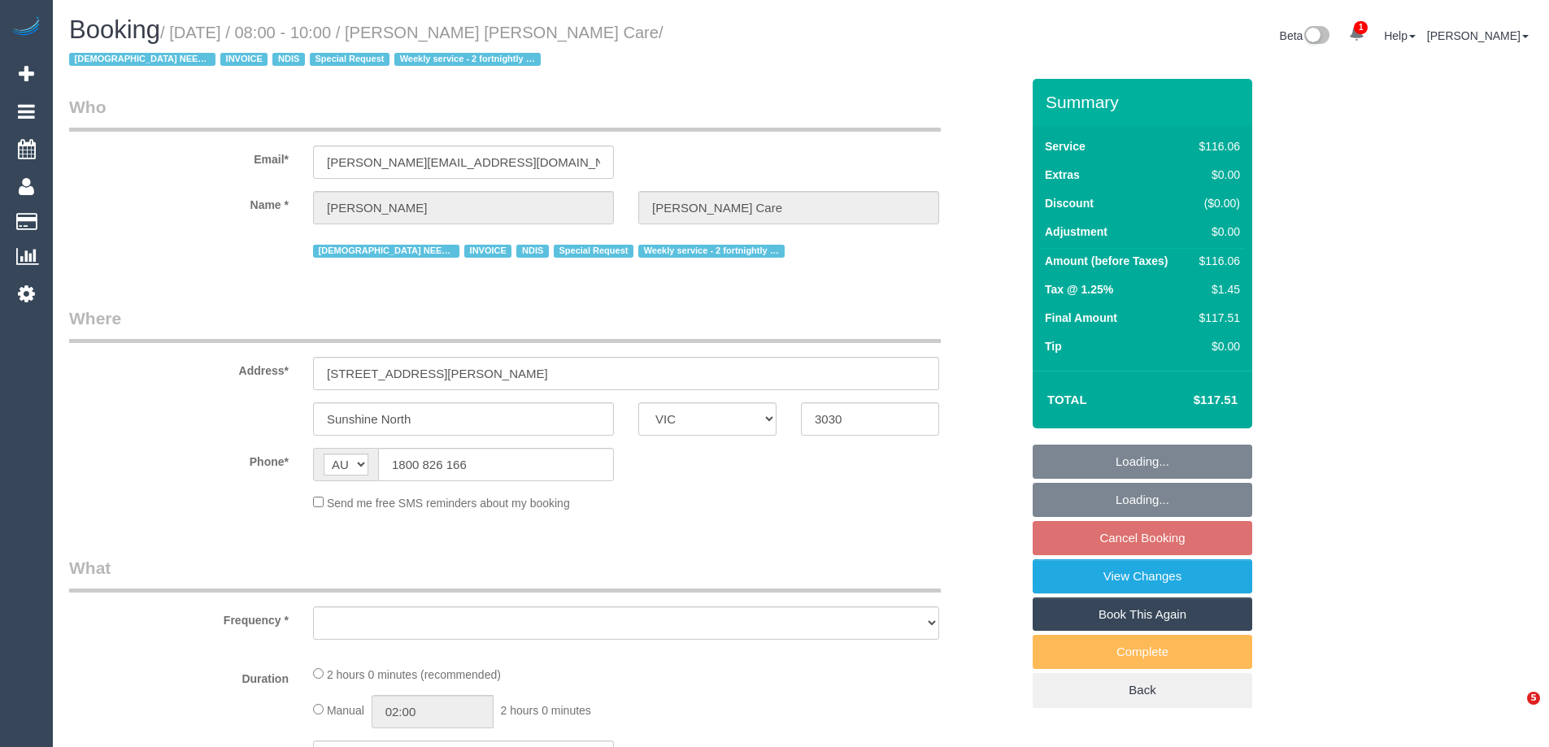
select select "VIC"
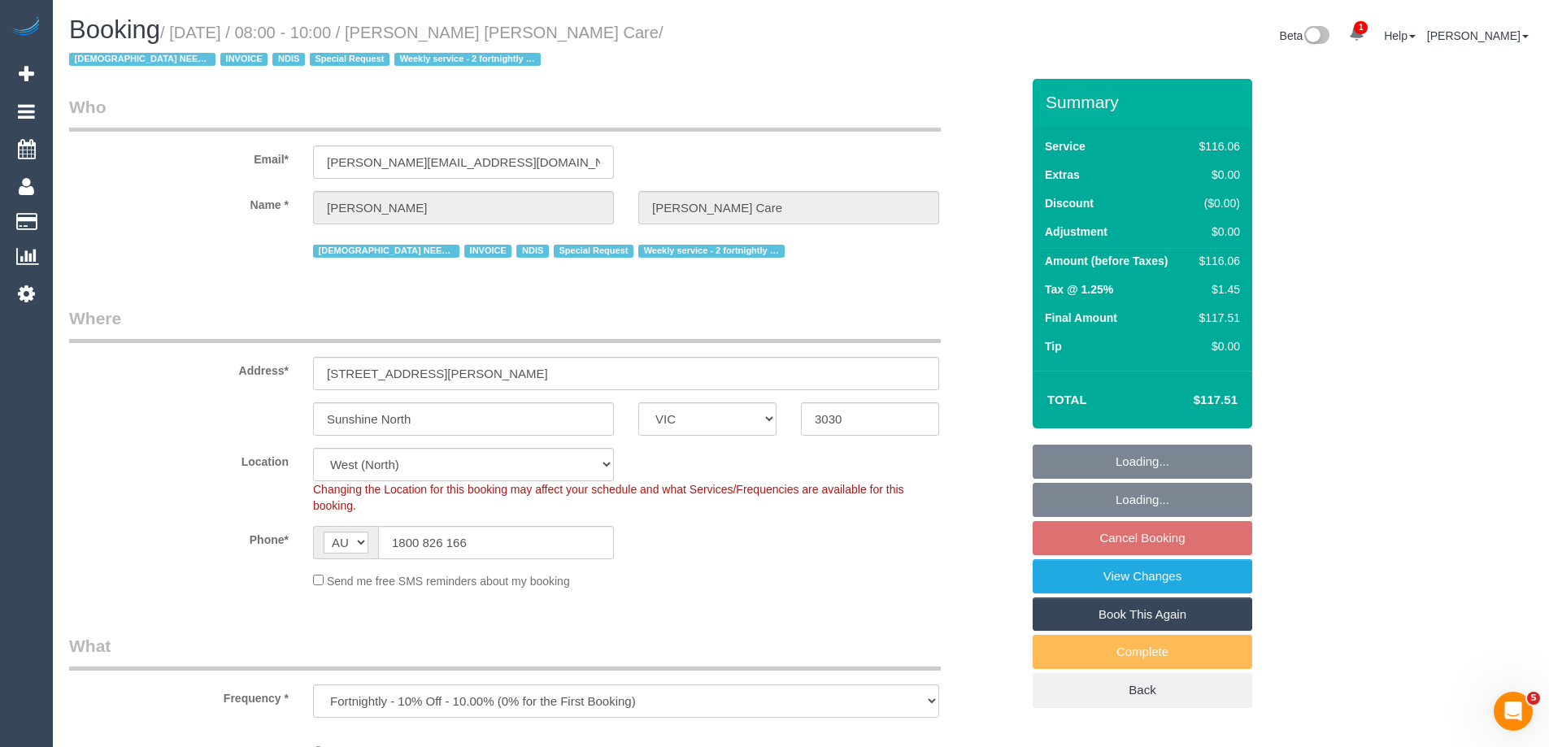
select select "object:659"
select select "number:28"
select select "number:14"
select select "number:19"
select select "number:24"
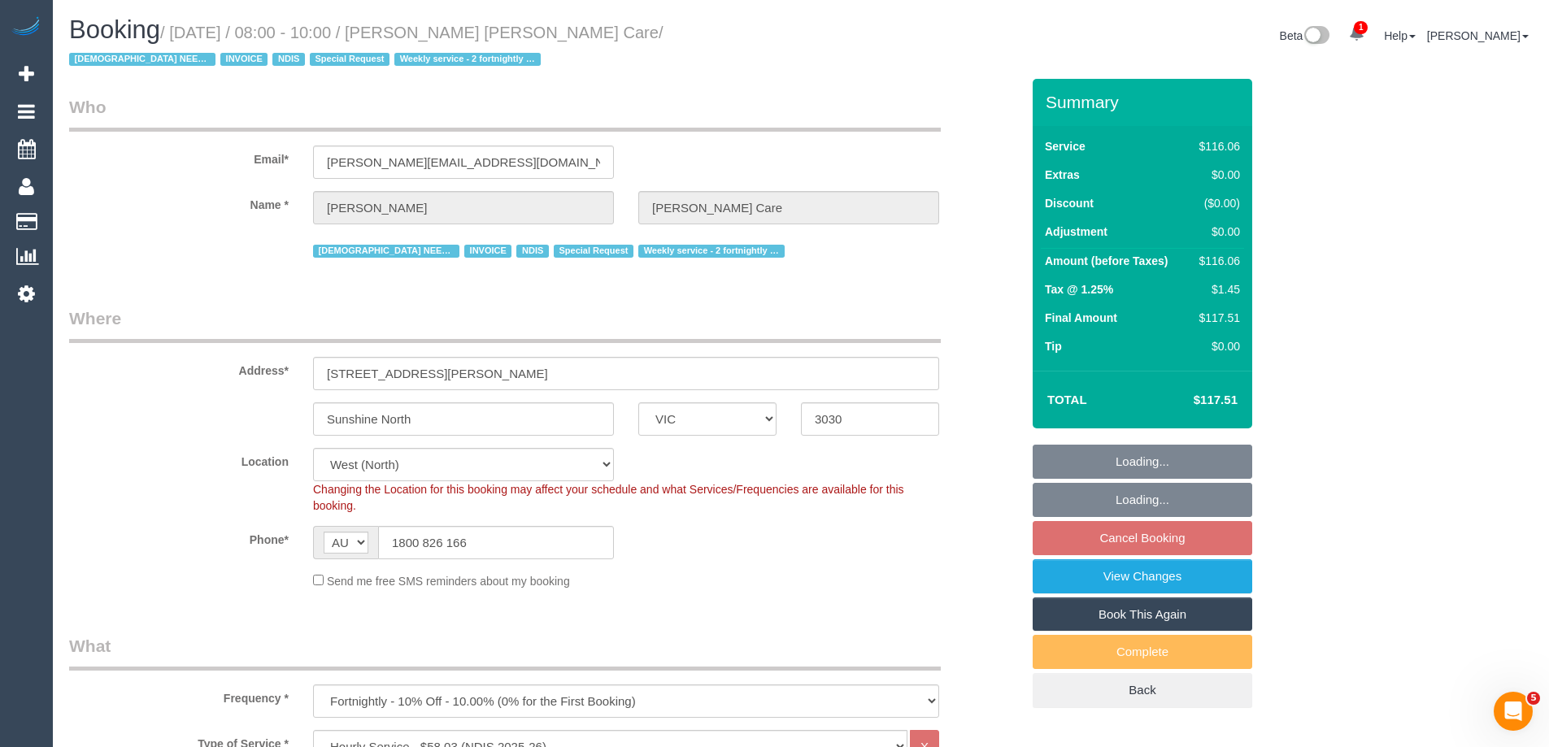
select select "number:35"
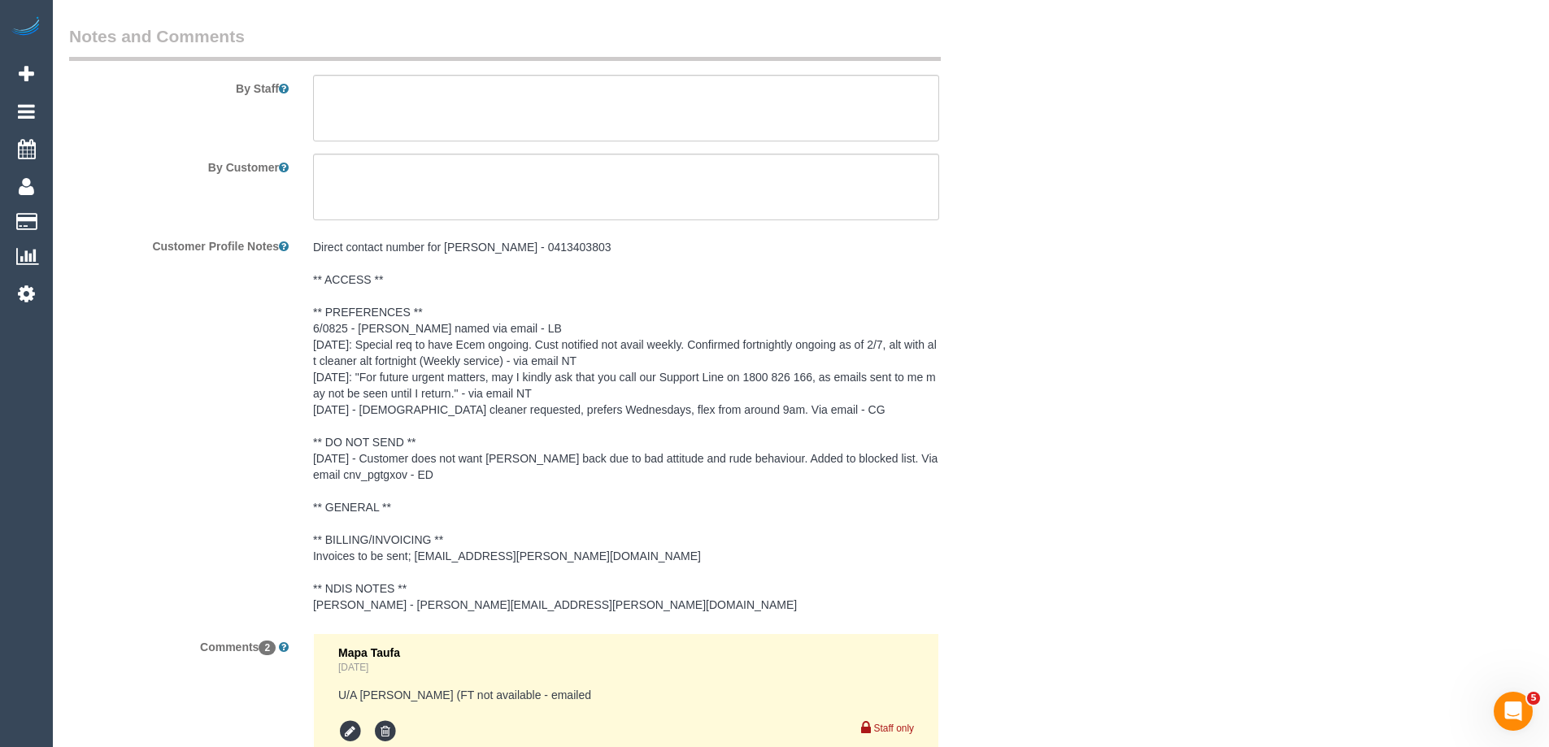
scroll to position [2377, 0]
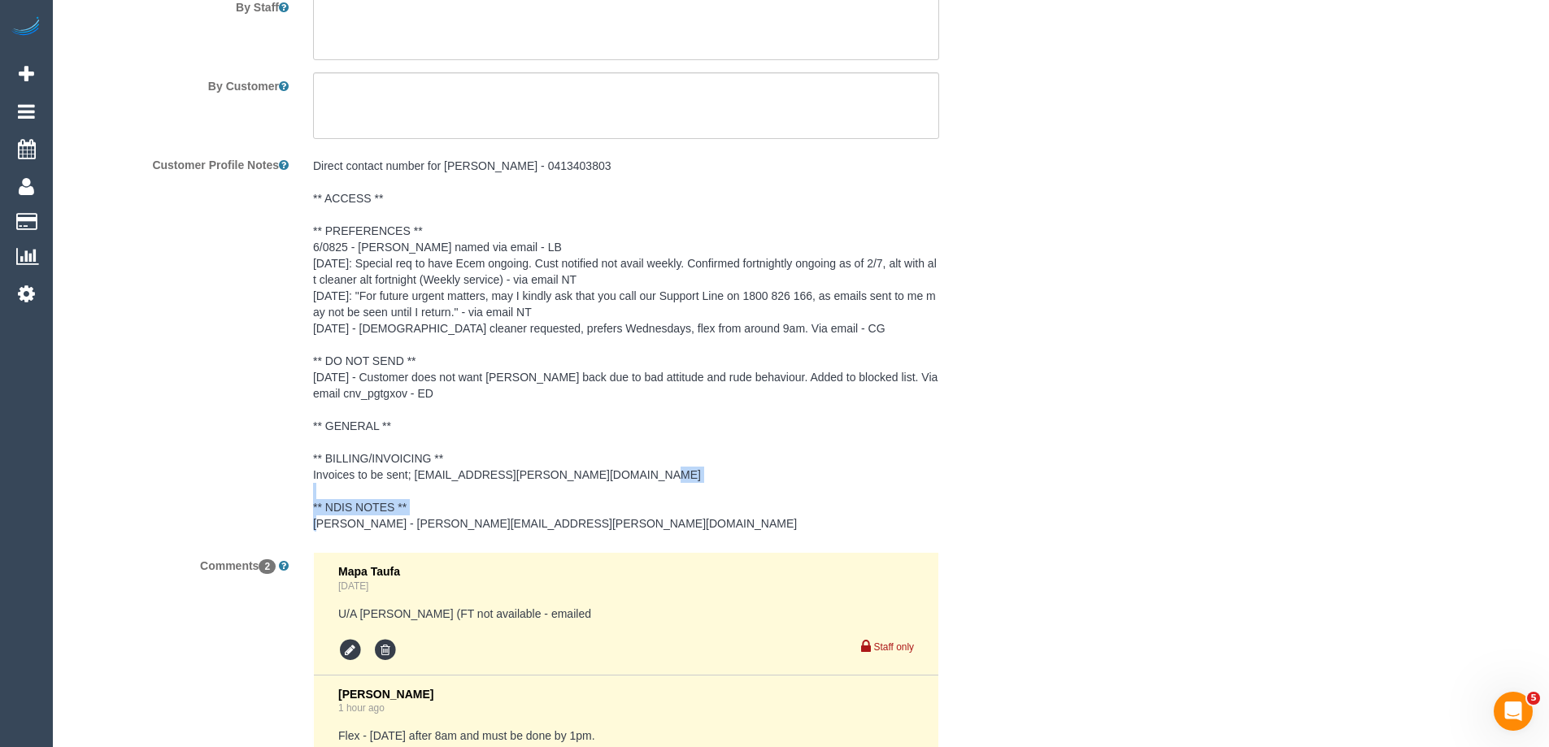
drag, startPoint x: 545, startPoint y: 521, endPoint x: 388, endPoint y: 524, distance: 156.9
click at [388, 524] on pre "Direct contact number for [PERSON_NAME] - 0413403803 ** ACCESS ** ** PREFERENCE…" at bounding box center [626, 345] width 626 height 374
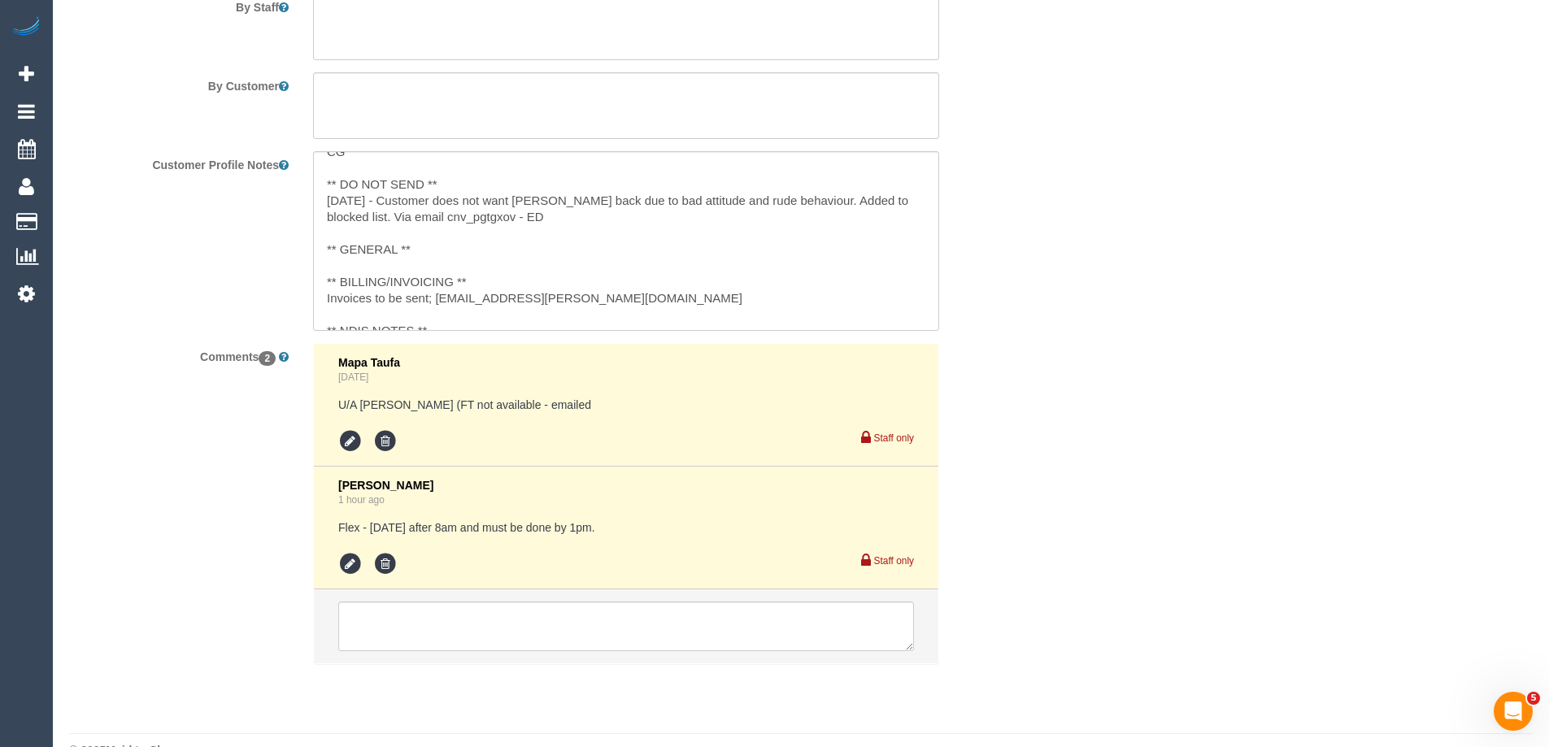
scroll to position [211, 0]
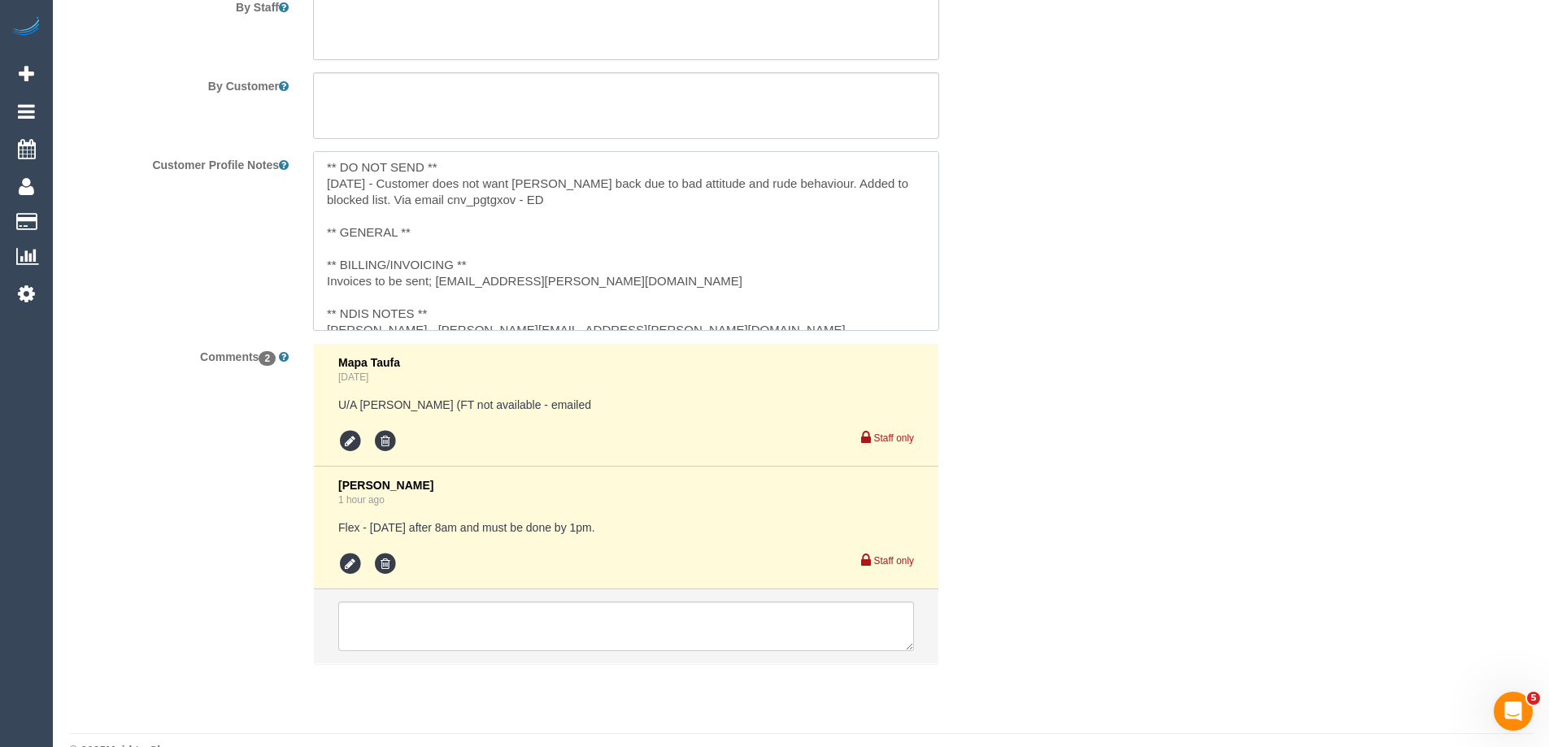
drag, startPoint x: 578, startPoint y: 321, endPoint x: 405, endPoint y: 313, distance: 173.3
click at [405, 313] on textarea "Direct contact number for [PERSON_NAME] - 0413403803 ** ACCESS ** ** PREFERENCE…" at bounding box center [626, 241] width 626 height 180
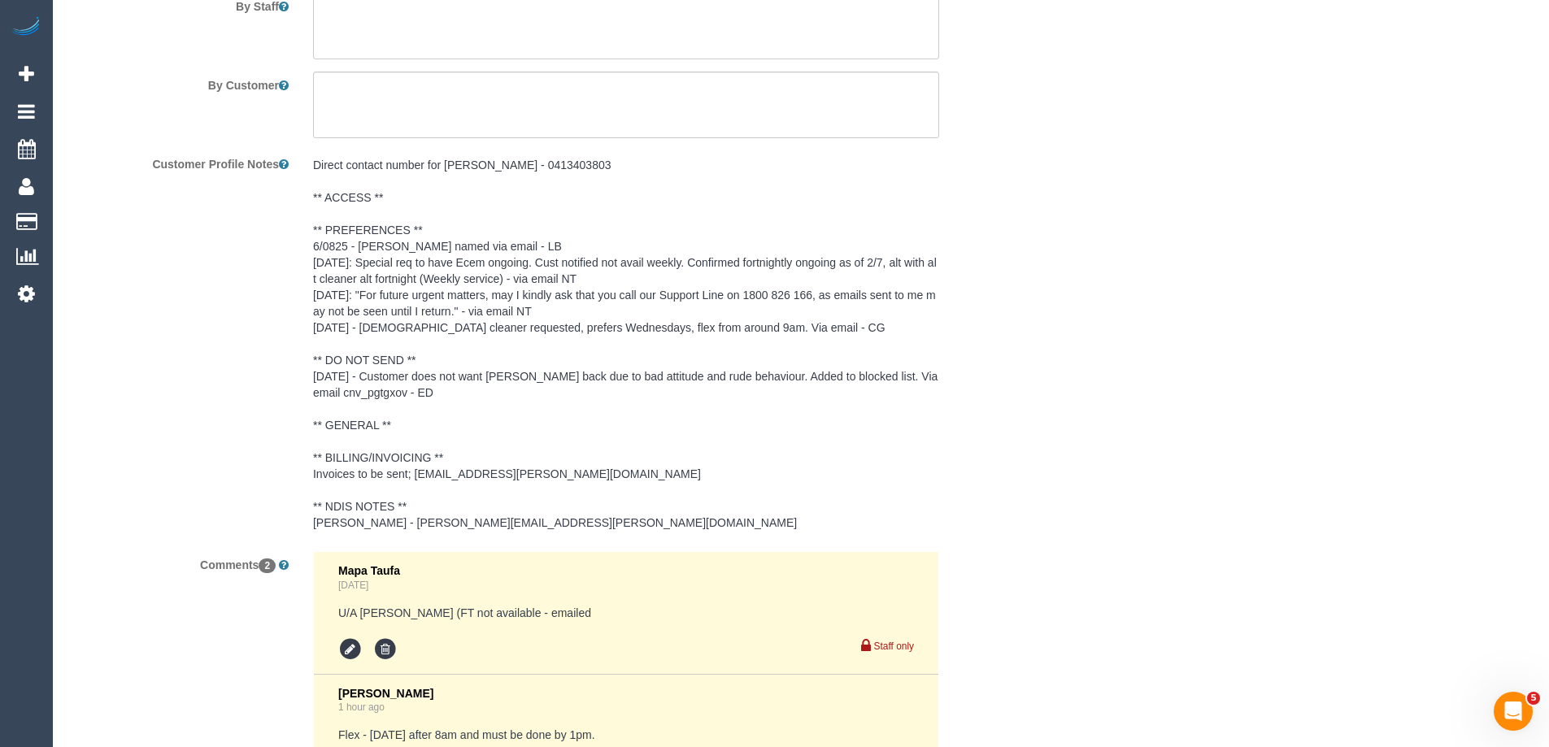
scroll to position [2377, 0]
drag, startPoint x: 558, startPoint y: 165, endPoint x: 498, endPoint y: 163, distance: 59.4
click at [498, 163] on pre "Direct contact number for [PERSON_NAME] - 0413403803 ** ACCESS ** ** PREFERENCE…" at bounding box center [626, 345] width 626 height 374
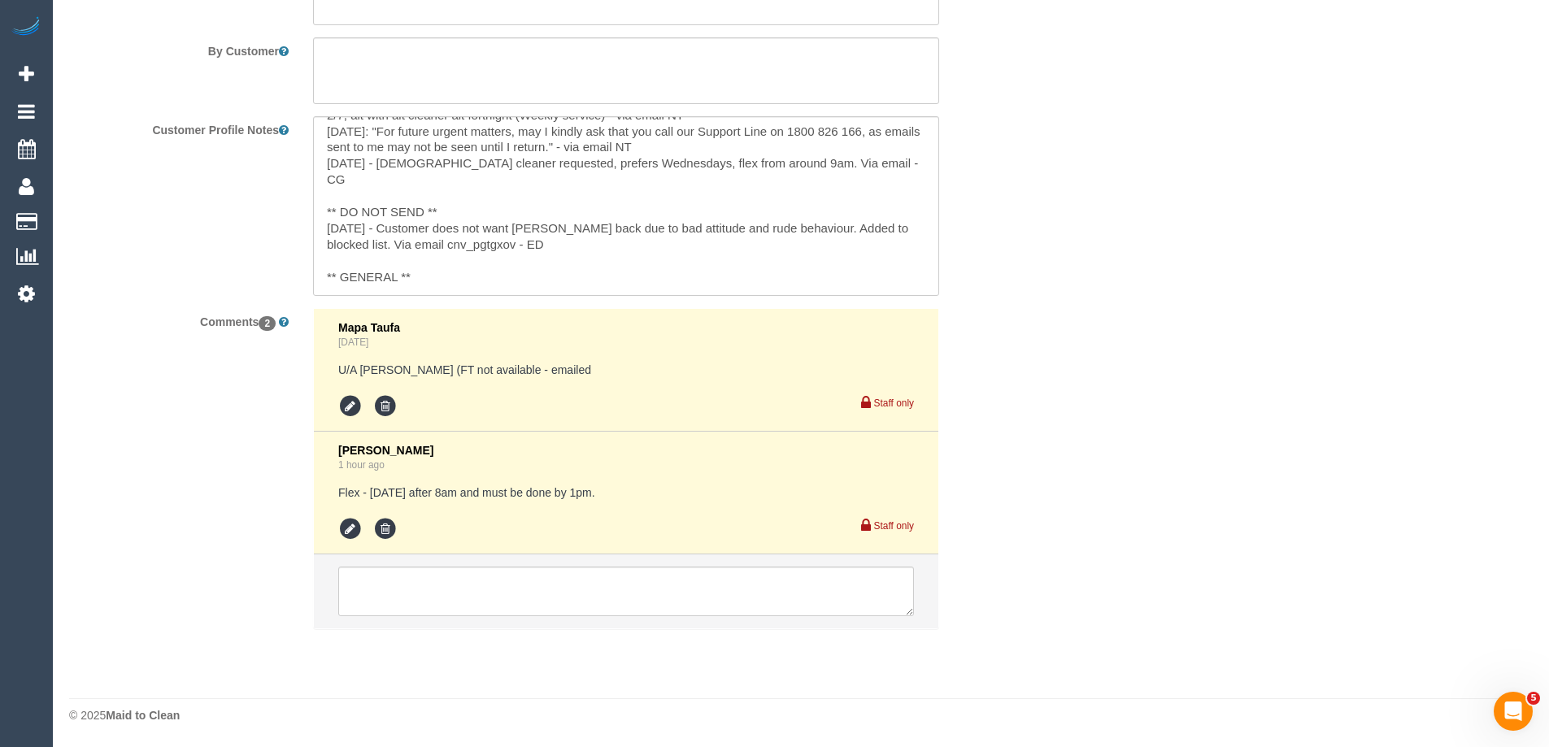
scroll to position [0, 0]
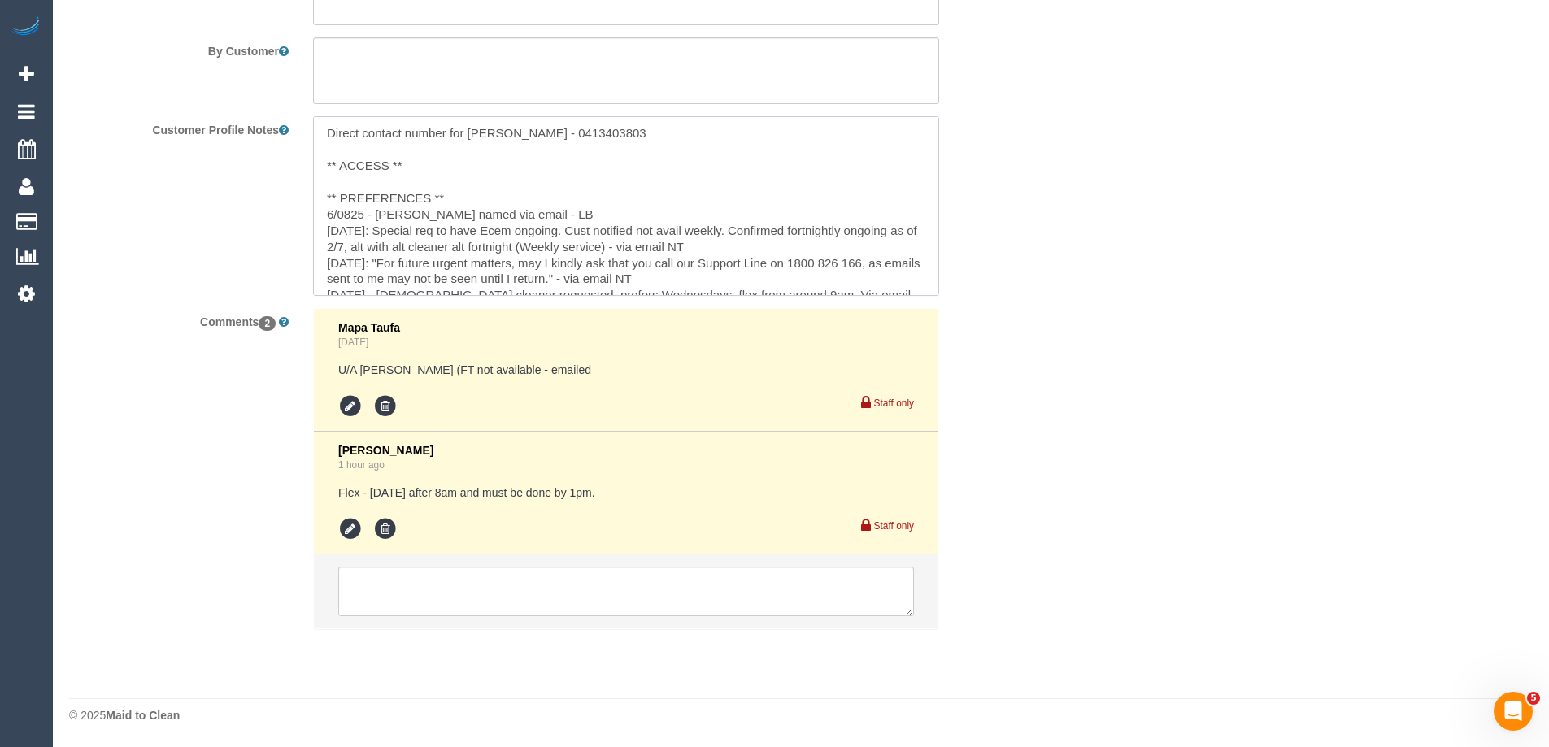
drag, startPoint x: 583, startPoint y: 132, endPoint x: 525, endPoint y: 127, distance: 57.9
click at [525, 127] on textarea "Direct contact number for Caterina - 0413403803 ** ACCESS ** ** PREFERENCES ** …" at bounding box center [626, 206] width 626 height 180
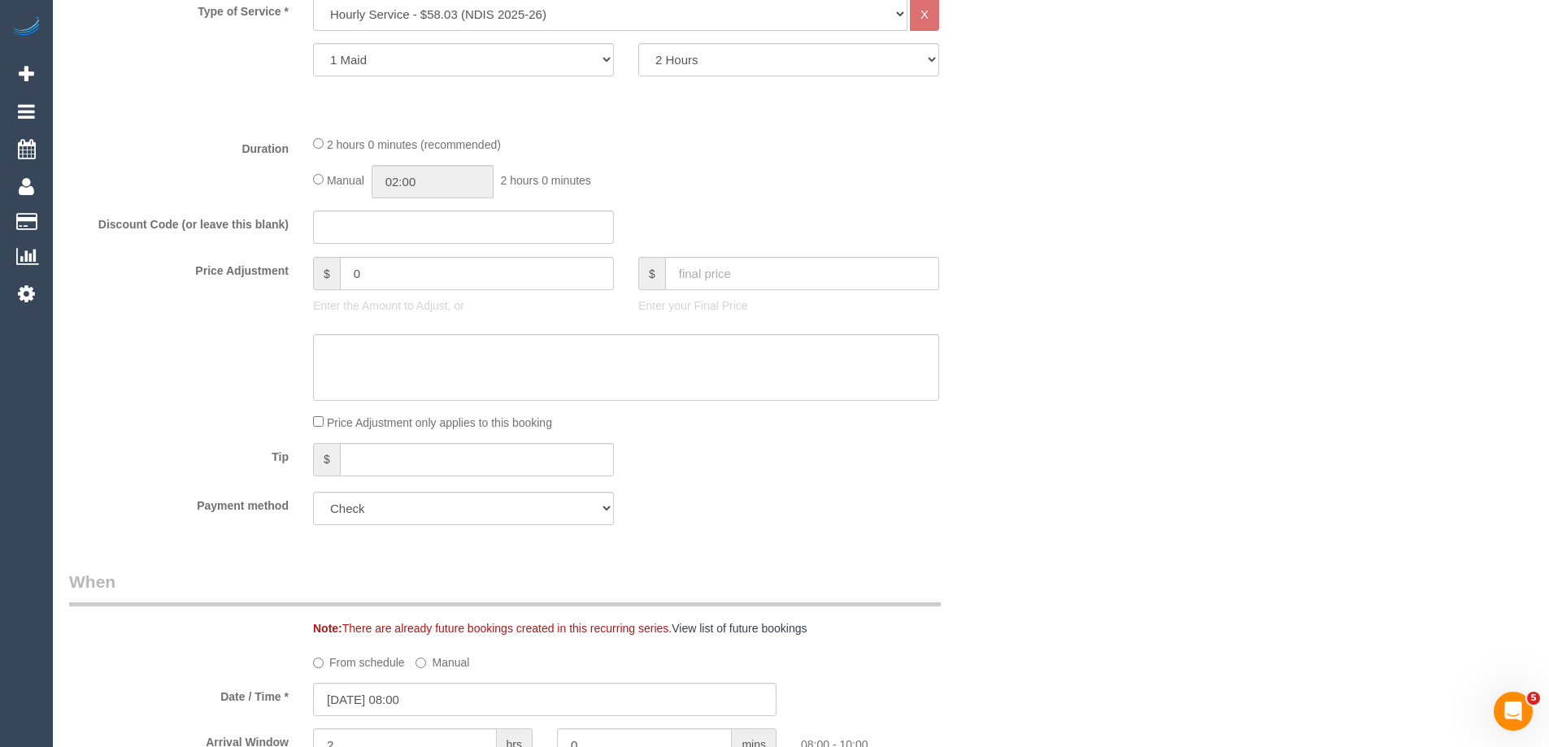
scroll to position [694, 0]
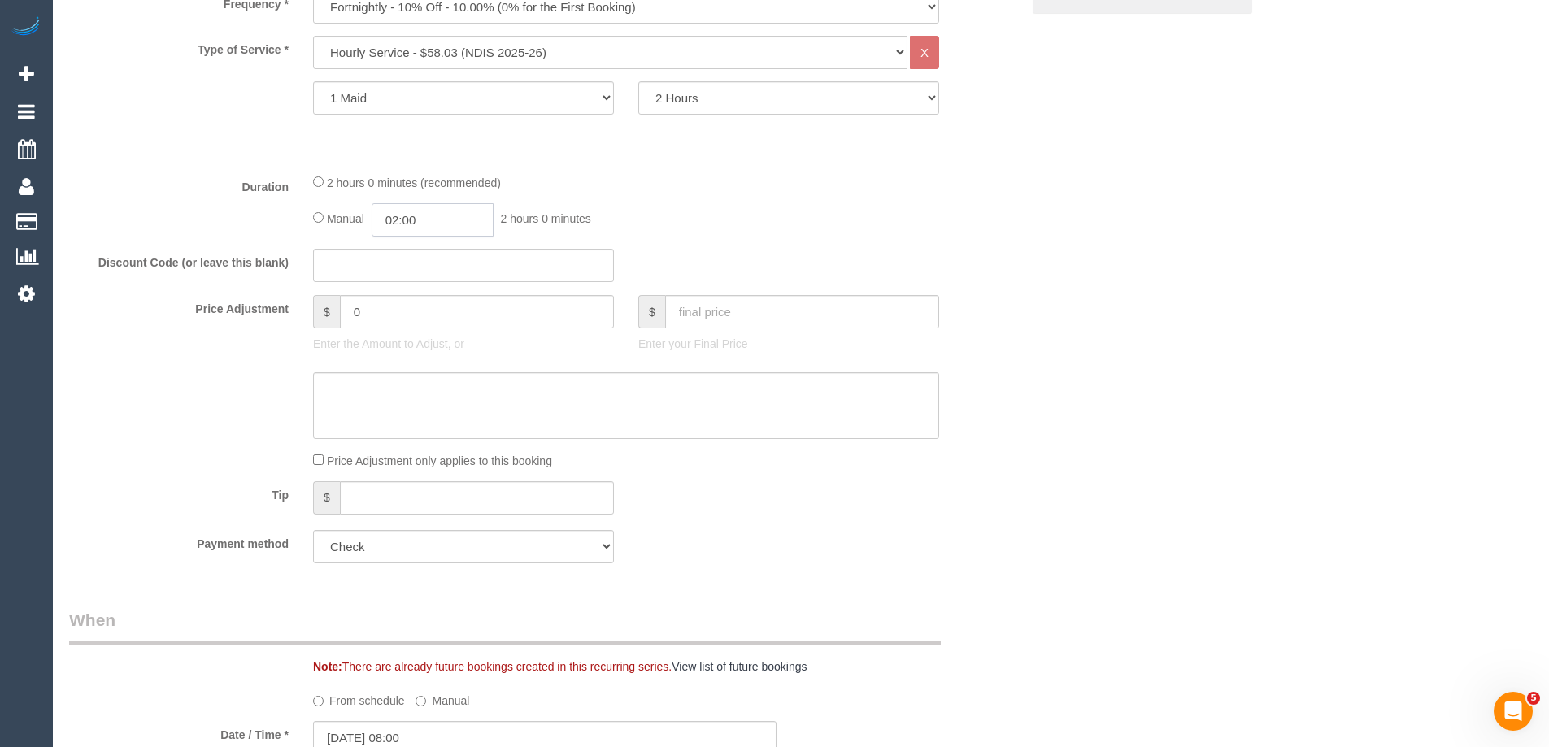
click at [449, 225] on input "02:00" at bounding box center [432, 219] width 122 height 33
type input "01:00"
click at [406, 288] on li "01:00" at bounding box center [414, 290] width 72 height 21
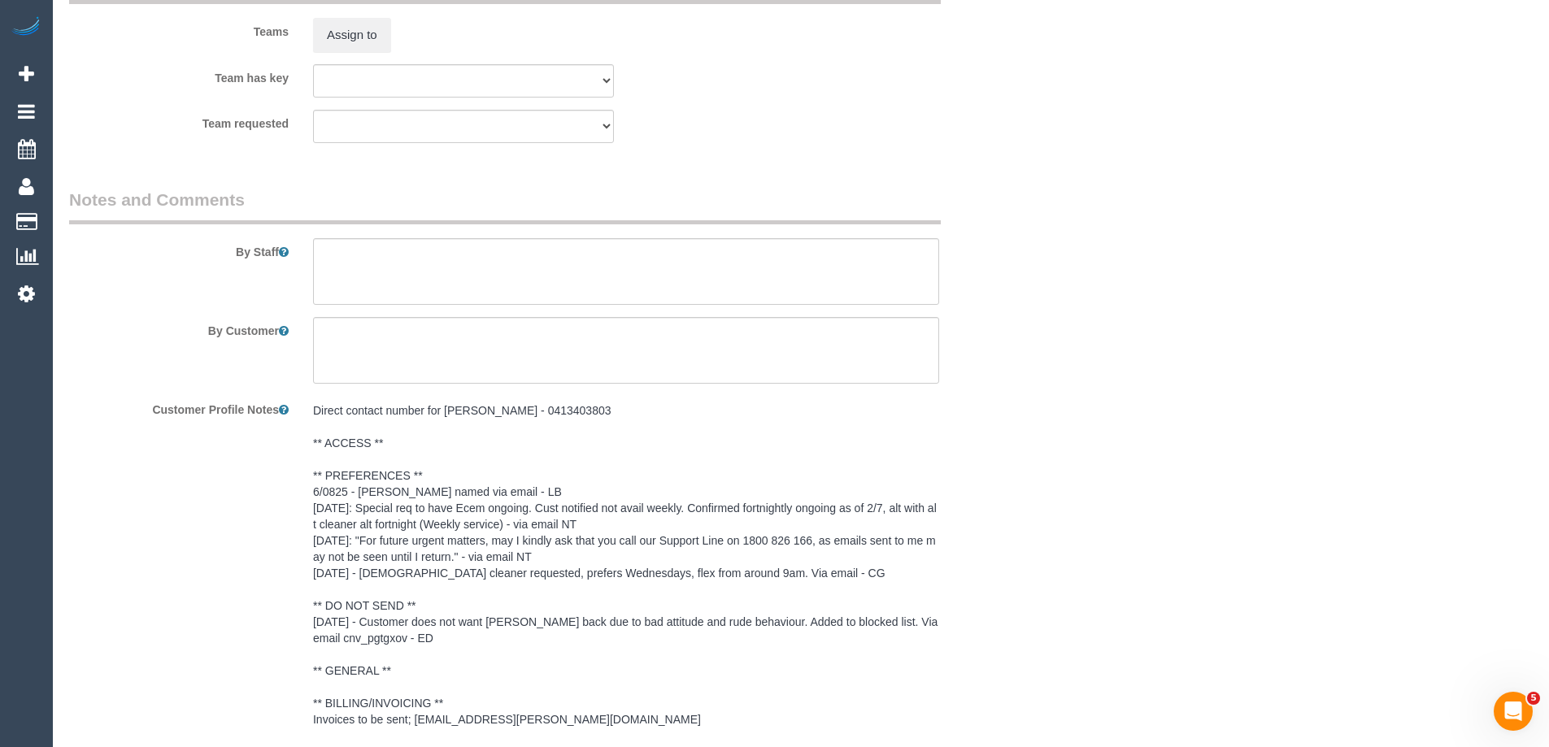
scroll to position [2157, 0]
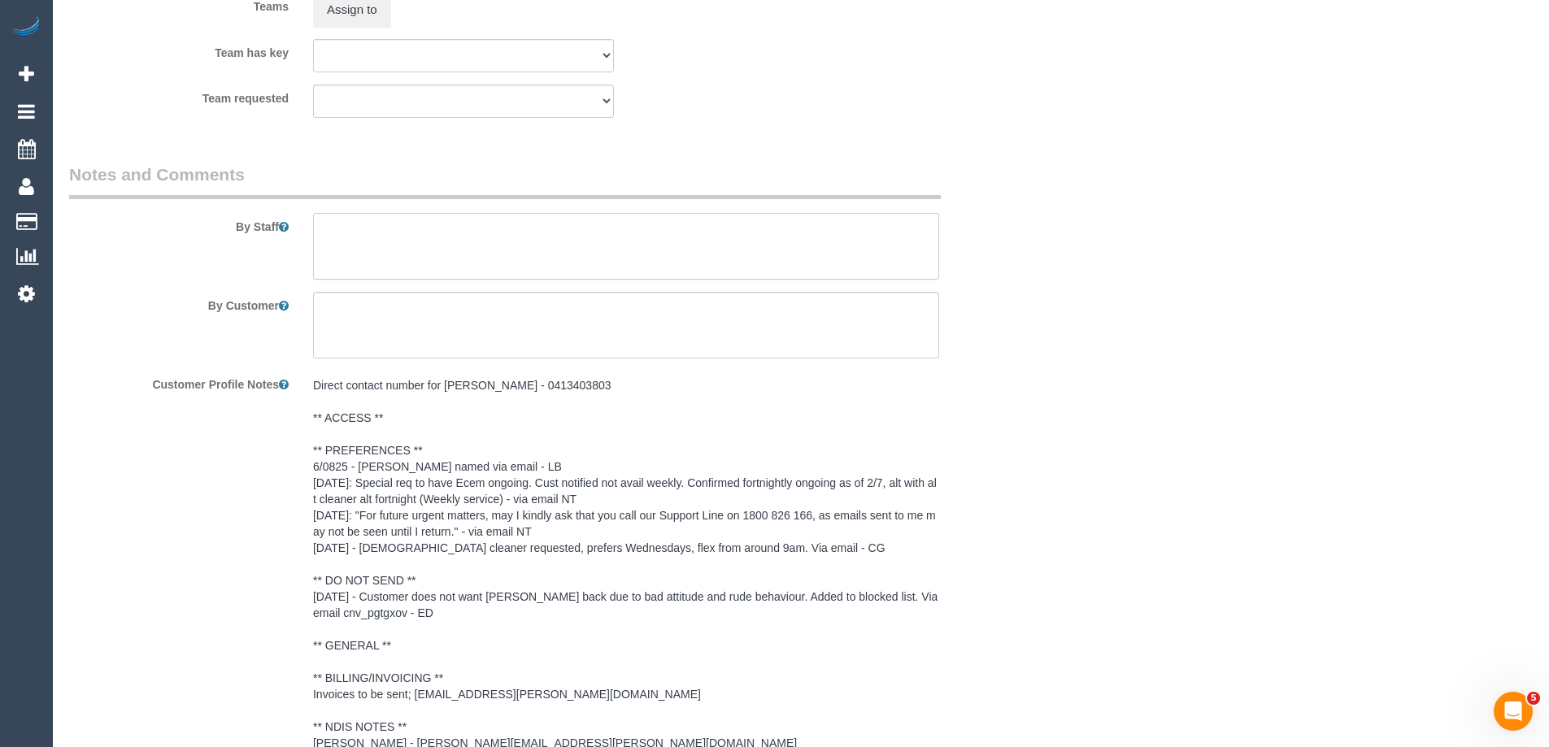
click at [360, 268] on textarea at bounding box center [626, 246] width 626 height 67
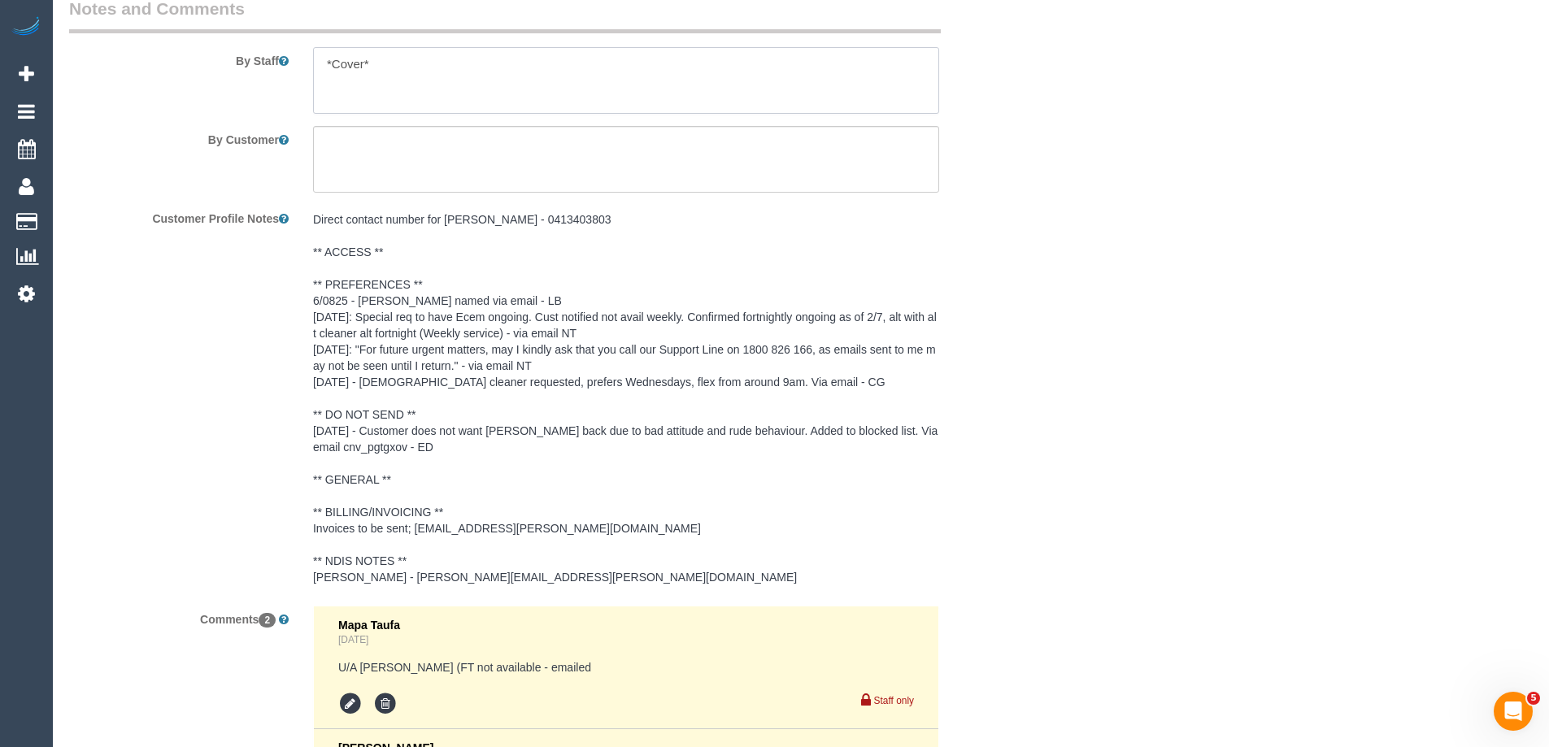
scroll to position [2621, 0]
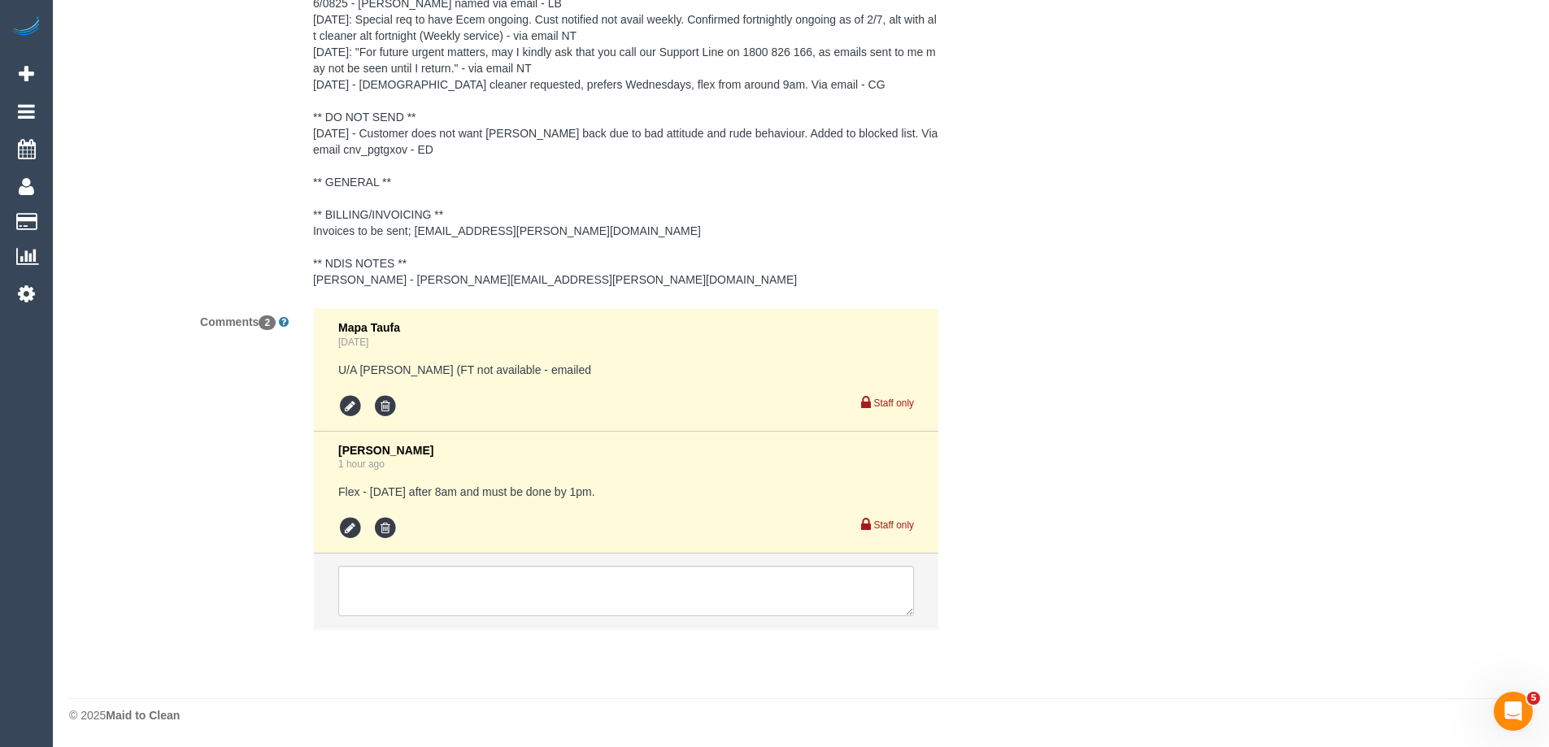
type textarea "*Cover*"
click at [380, 576] on textarea at bounding box center [626, 591] width 576 height 50
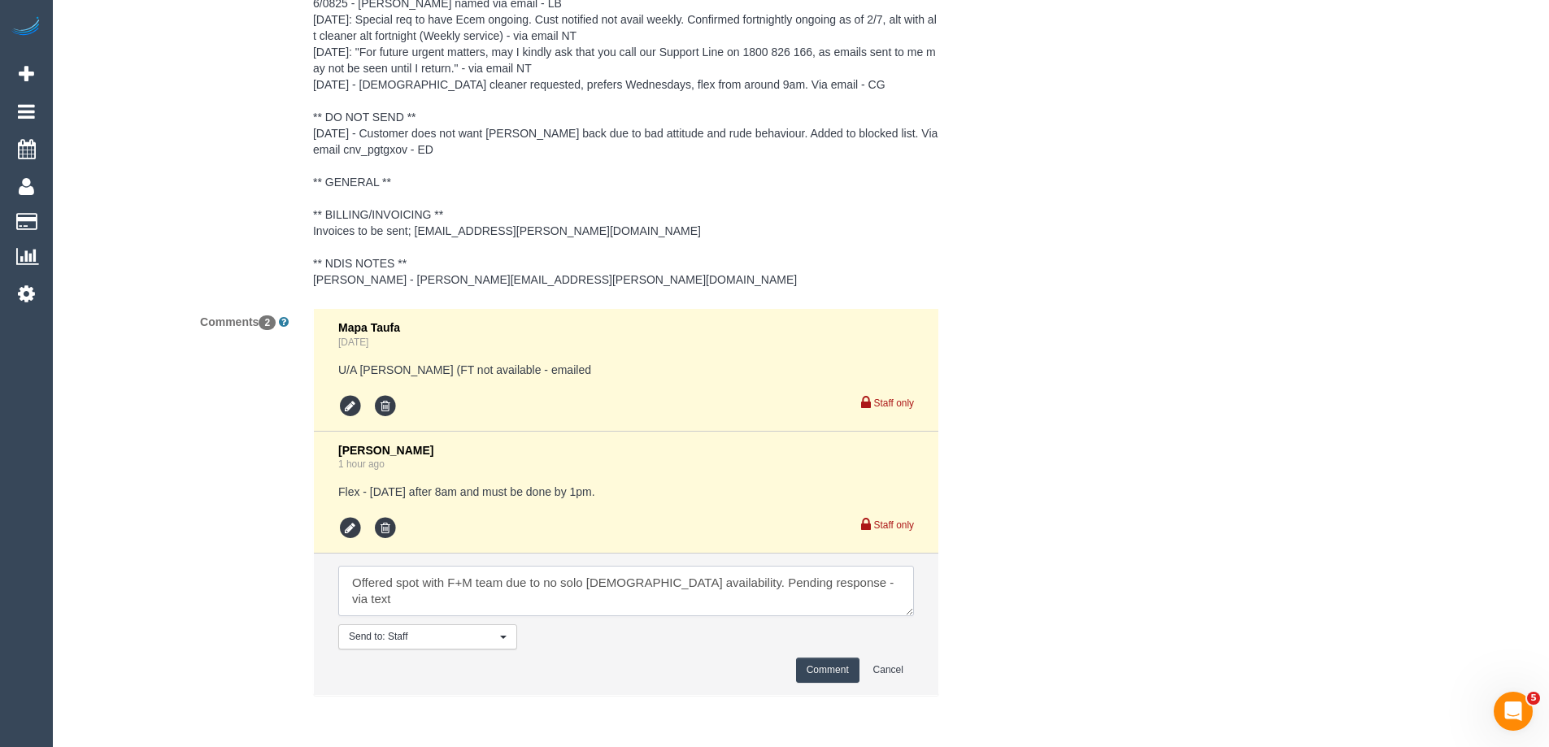
type textarea "Offered spot with F+M team due to no solo female availability. Pending response…"
click at [841, 674] on button "Comment" at bounding box center [827, 670] width 63 height 25
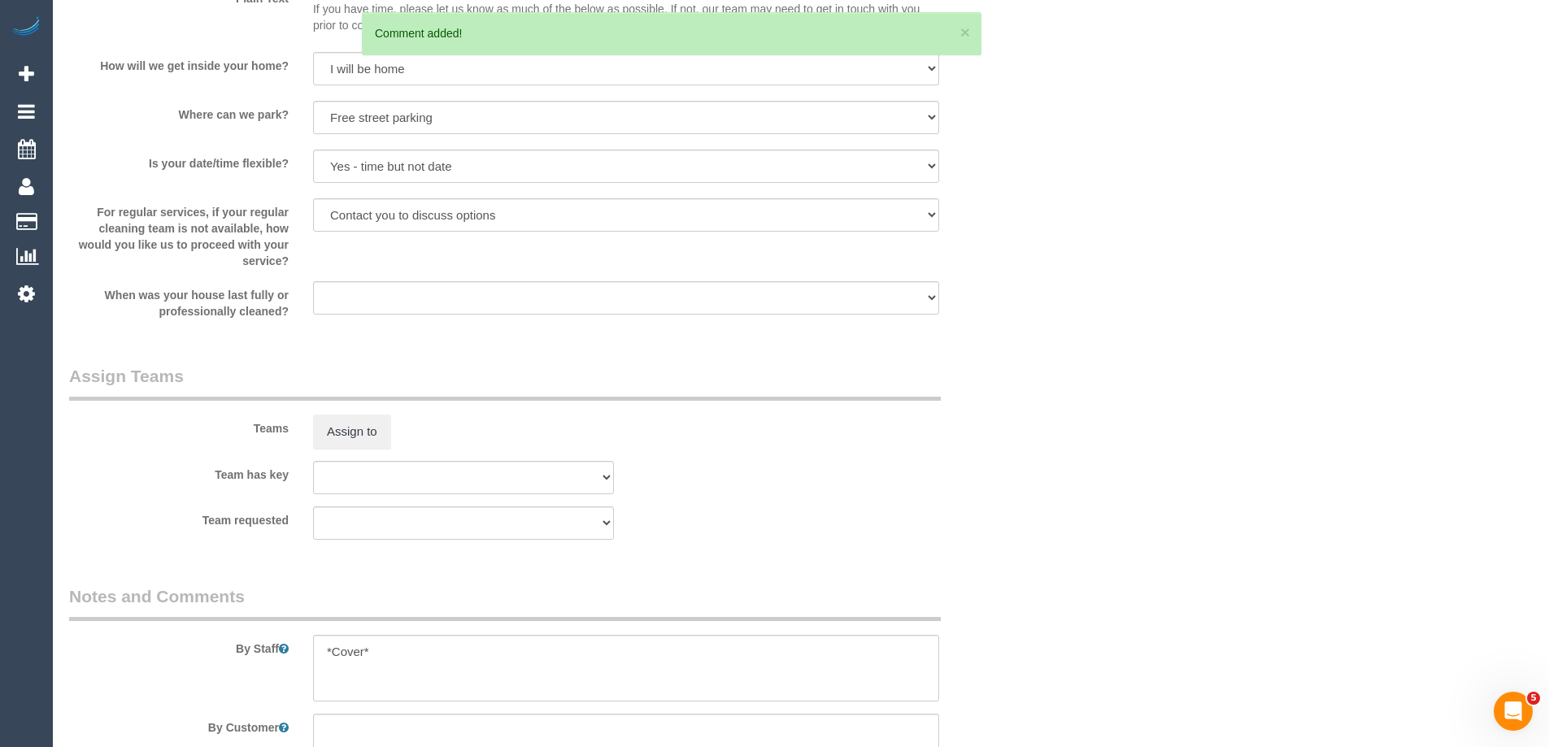
scroll to position [1727, 0]
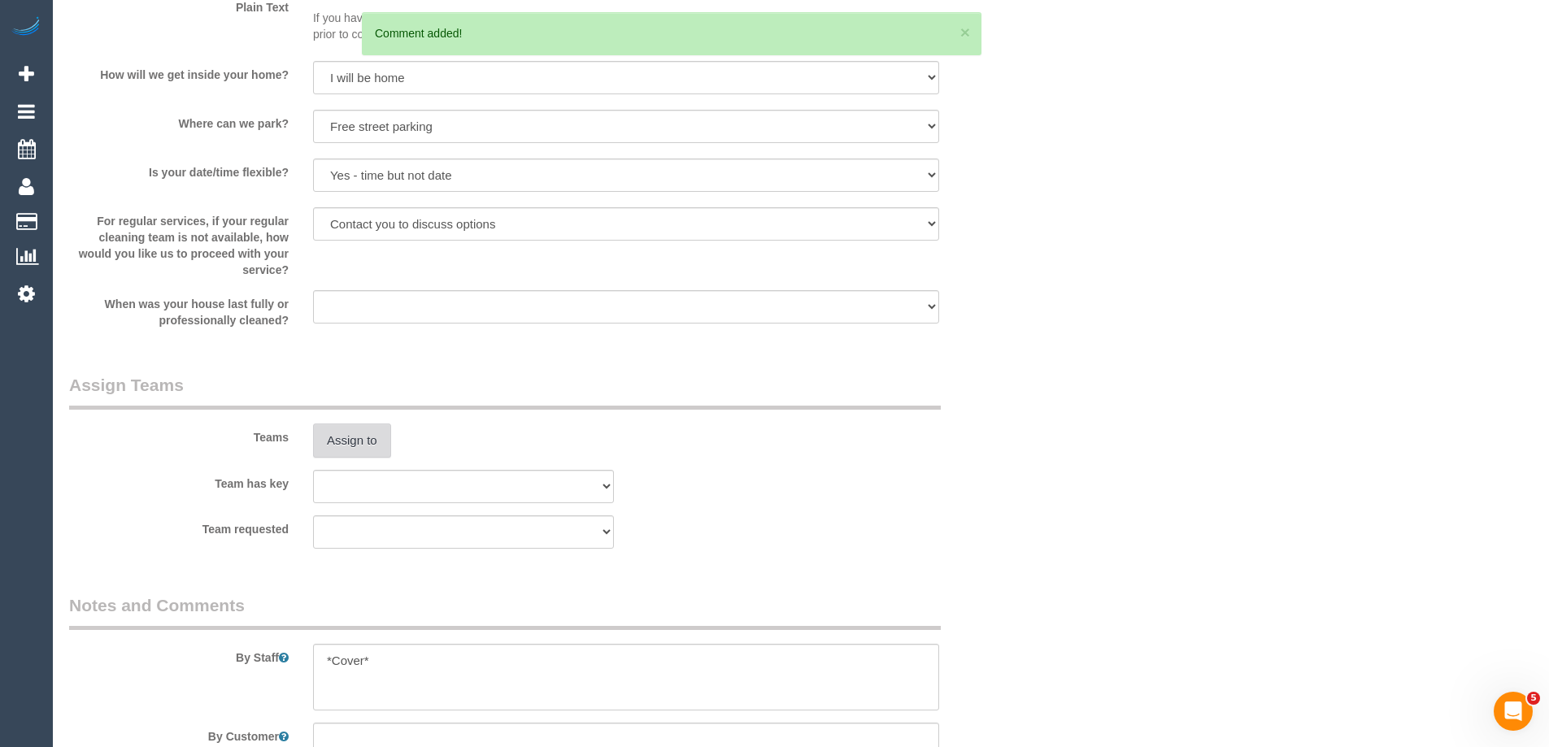
click at [337, 430] on button "Assign to" at bounding box center [352, 441] width 78 height 34
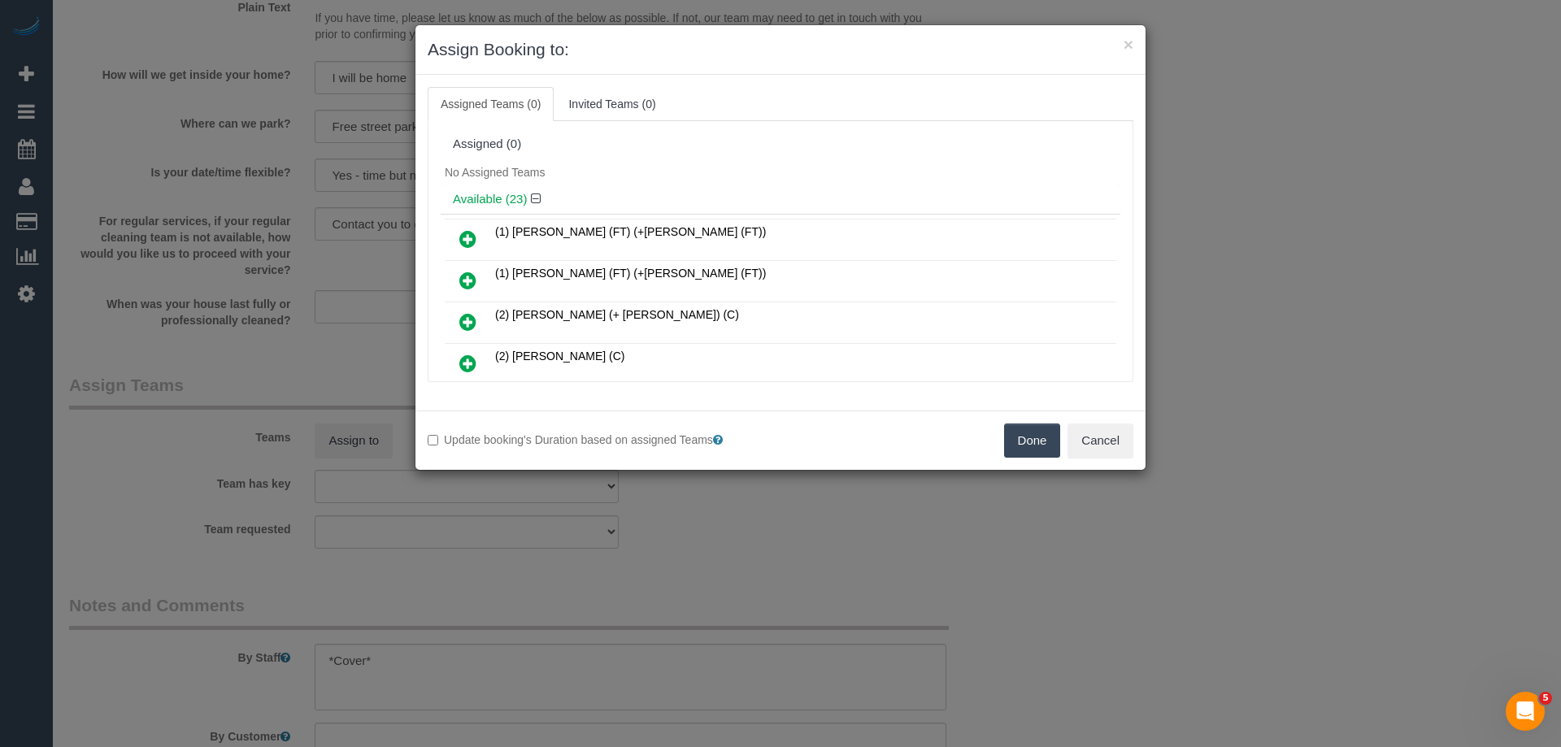
click at [467, 237] on icon at bounding box center [467, 239] width 17 height 20
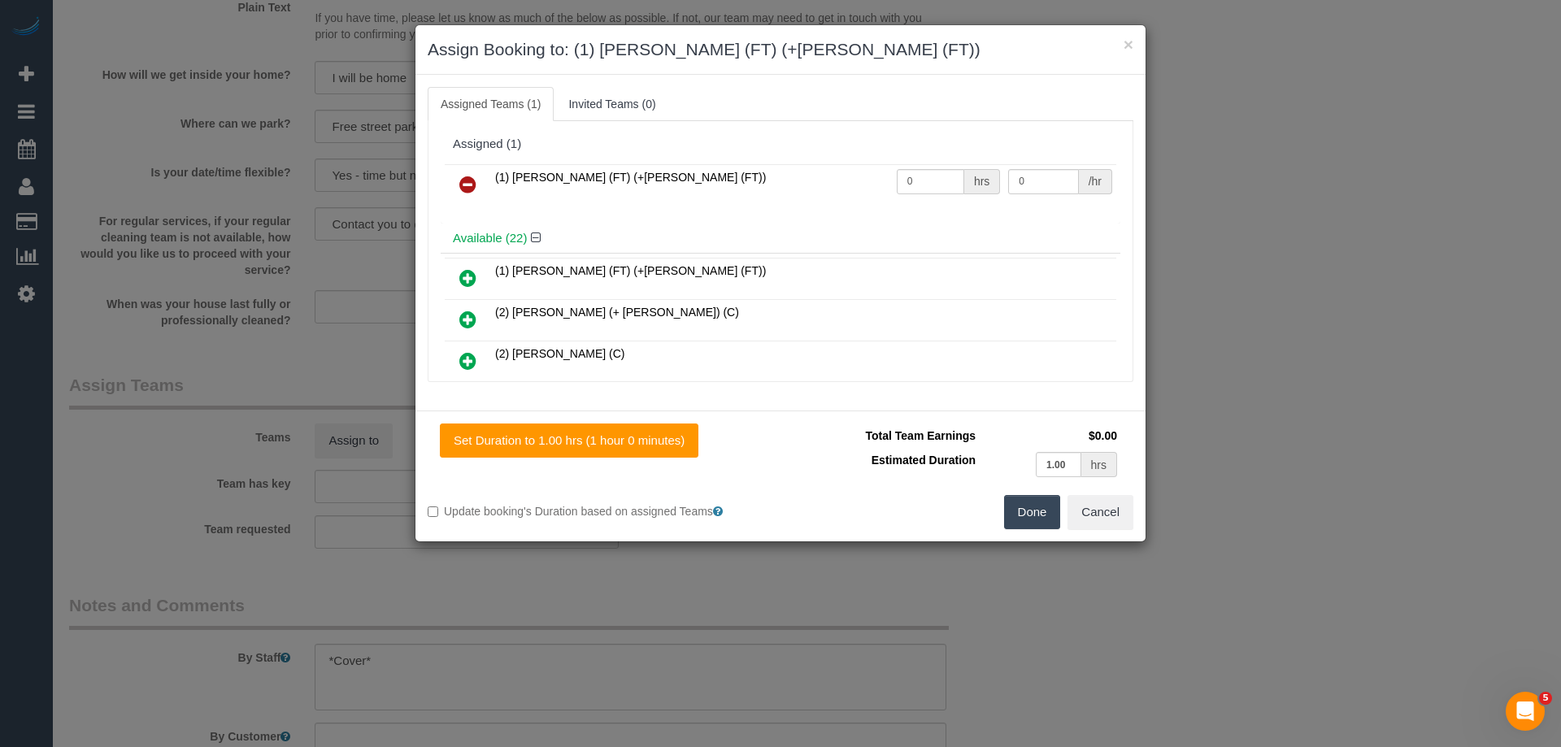
click at [469, 276] on icon at bounding box center [467, 278] width 17 height 20
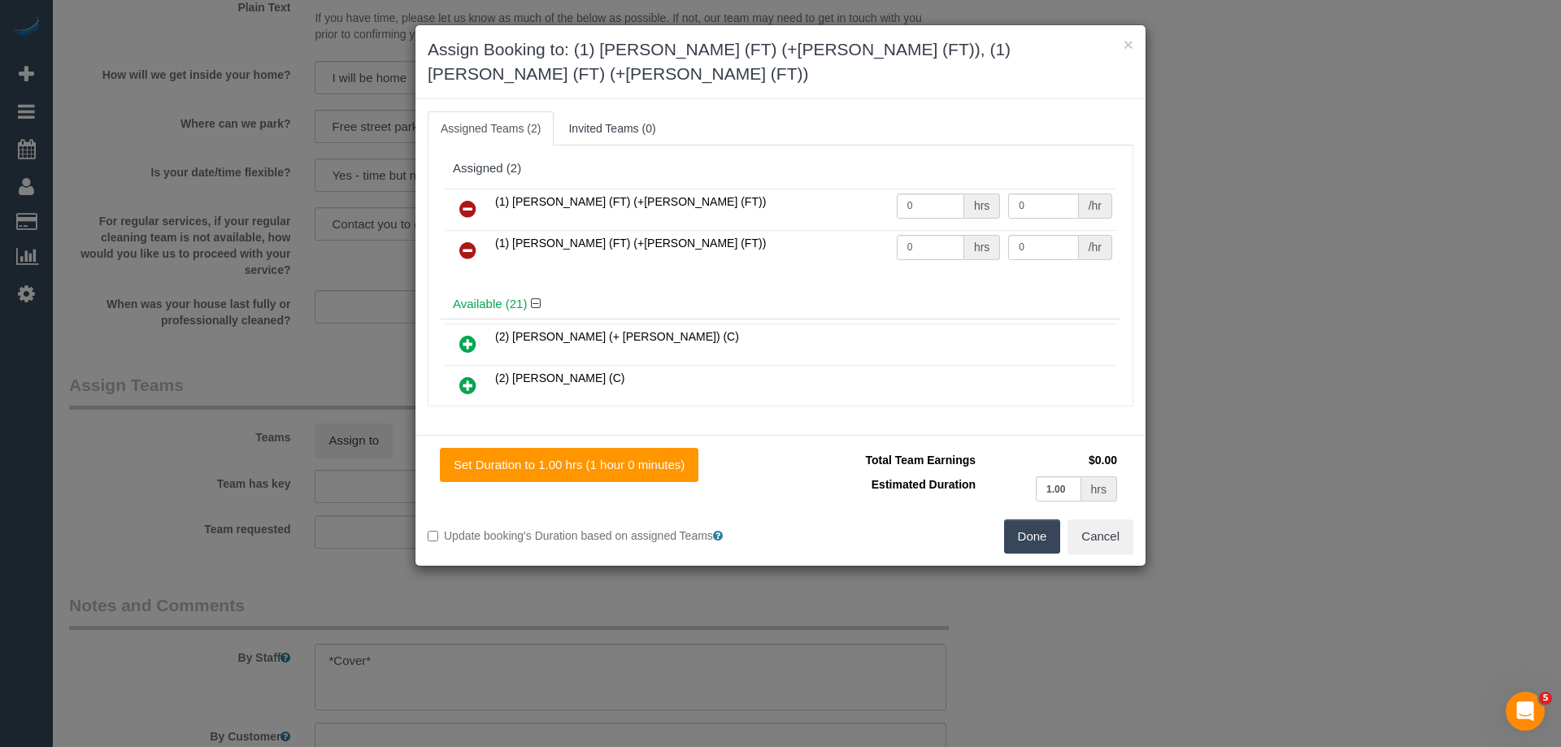
click at [1026, 519] on button "Done" at bounding box center [1032, 536] width 57 height 34
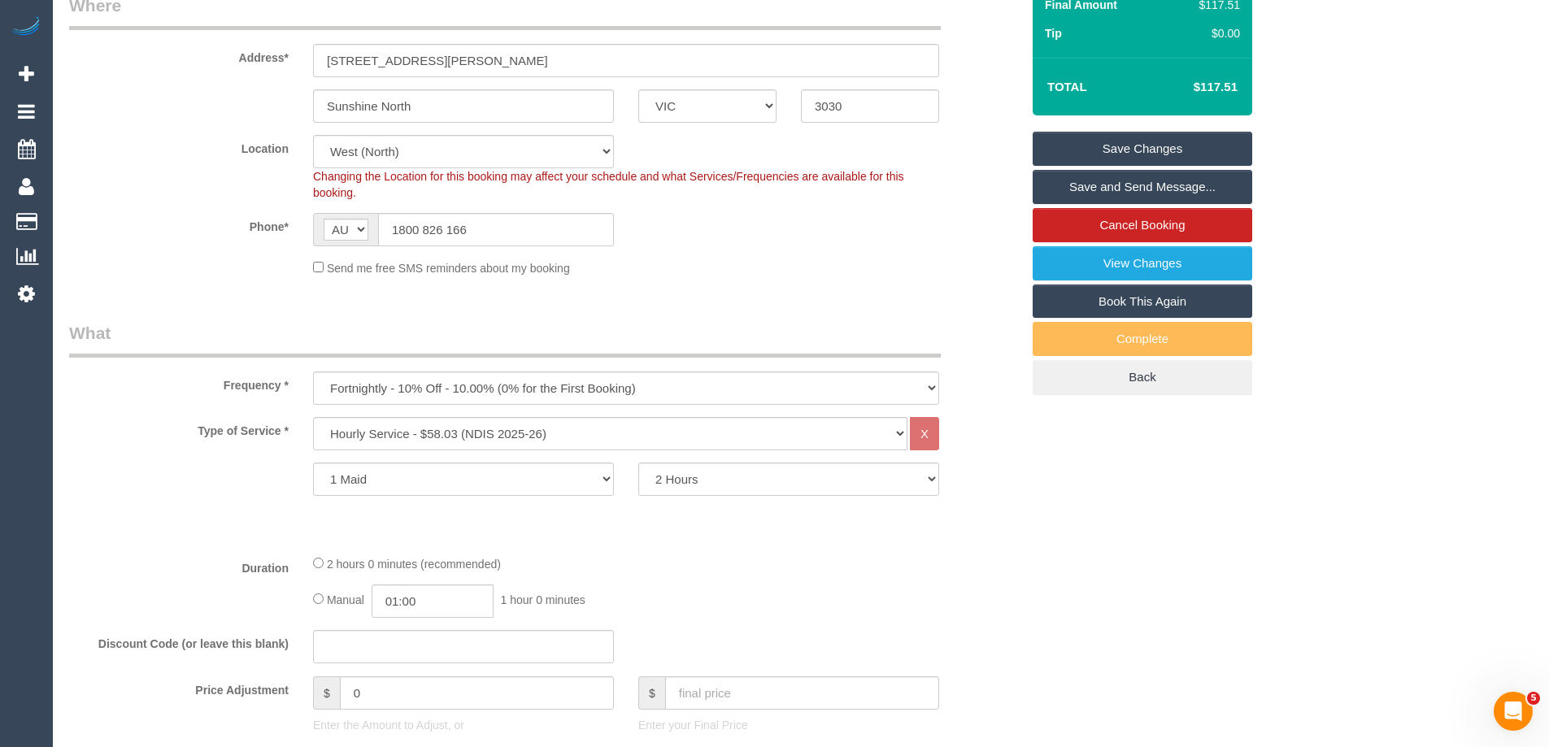
scroll to position [0, 0]
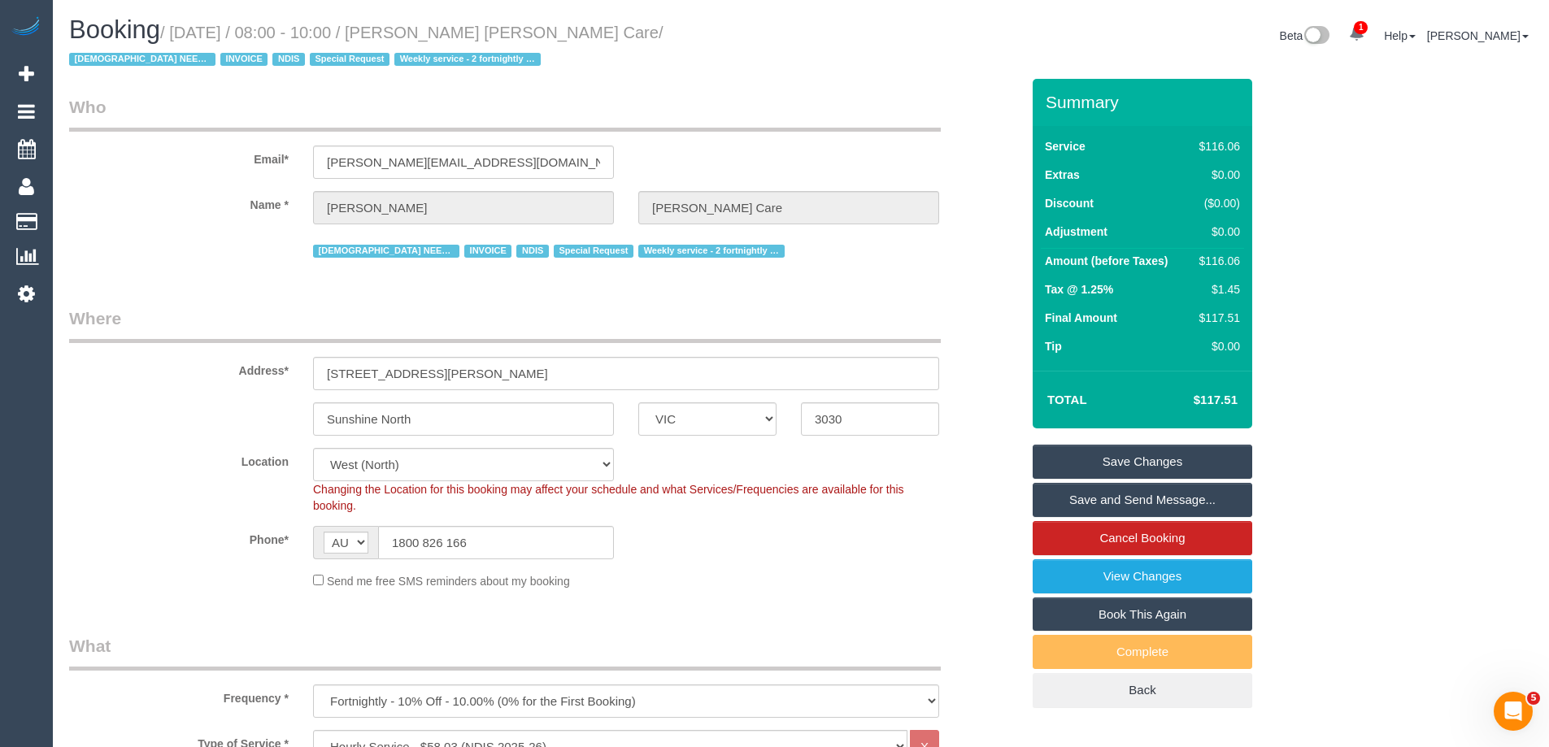
drag, startPoint x: 676, startPoint y: 37, endPoint x: 430, endPoint y: 41, distance: 246.3
click at [430, 41] on small "/ October 01, 2025 / 08:00 - 10:00 / Caterina Patamisi Hammond Care / FEMALE NE…" at bounding box center [366, 47] width 594 height 46
copy small "Caterina Patamisi Hammond Care"
click at [1088, 454] on link "Save Changes" at bounding box center [1141, 462] width 219 height 34
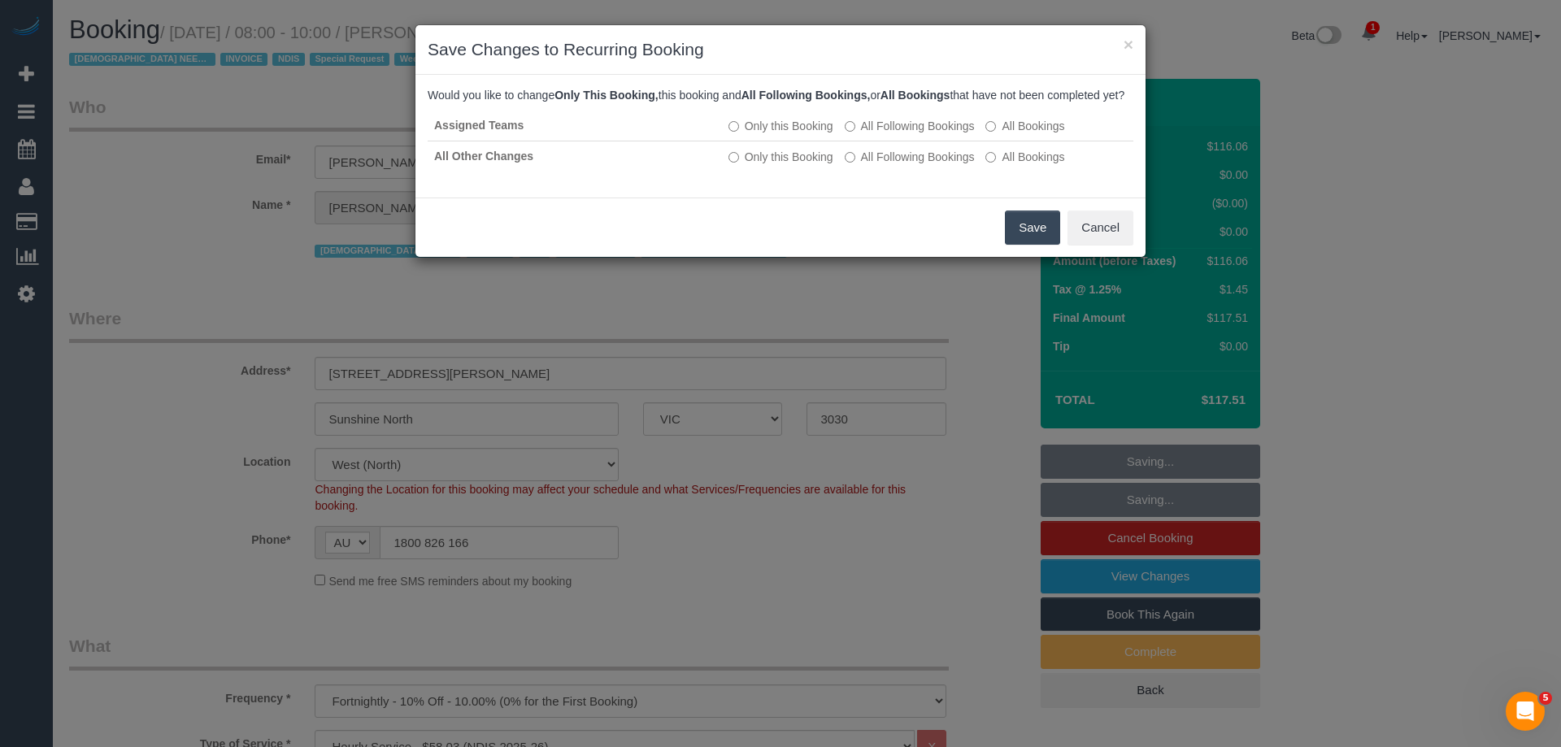
click at [1028, 244] on button "Save" at bounding box center [1032, 228] width 55 height 34
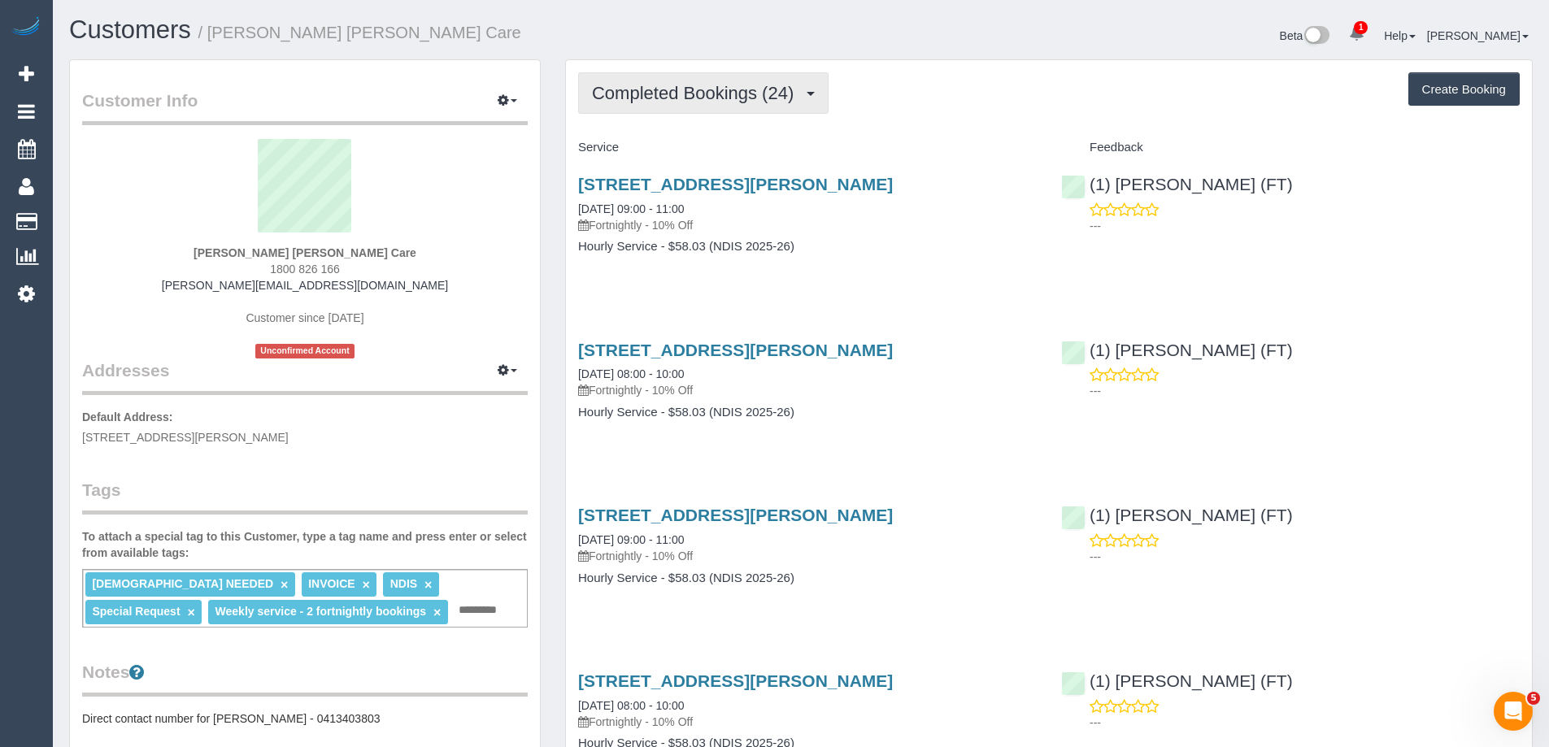
click at [689, 91] on span "Completed Bookings (24)" at bounding box center [697, 93] width 210 height 20
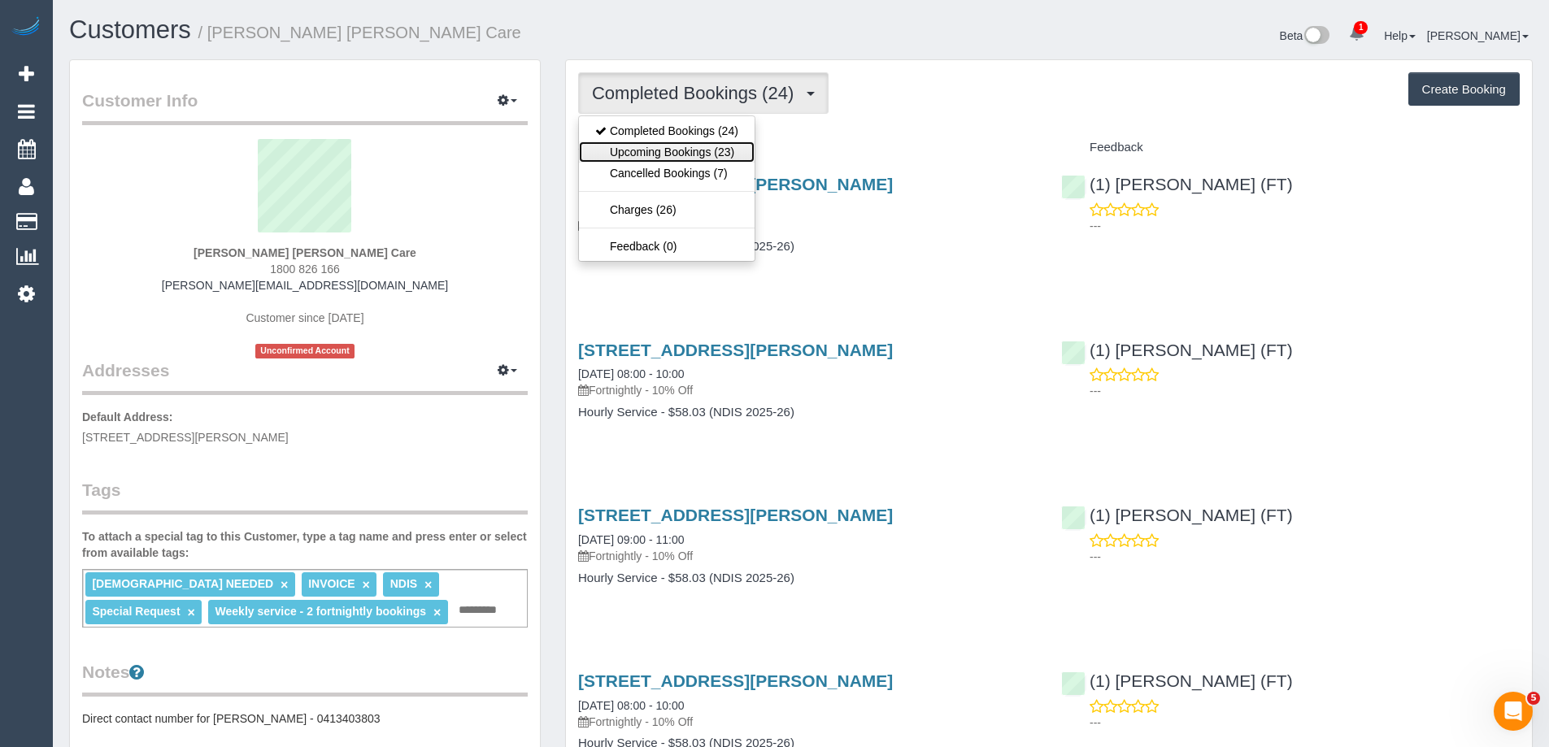
click at [676, 152] on link "Upcoming Bookings (23)" at bounding box center [667, 151] width 176 height 21
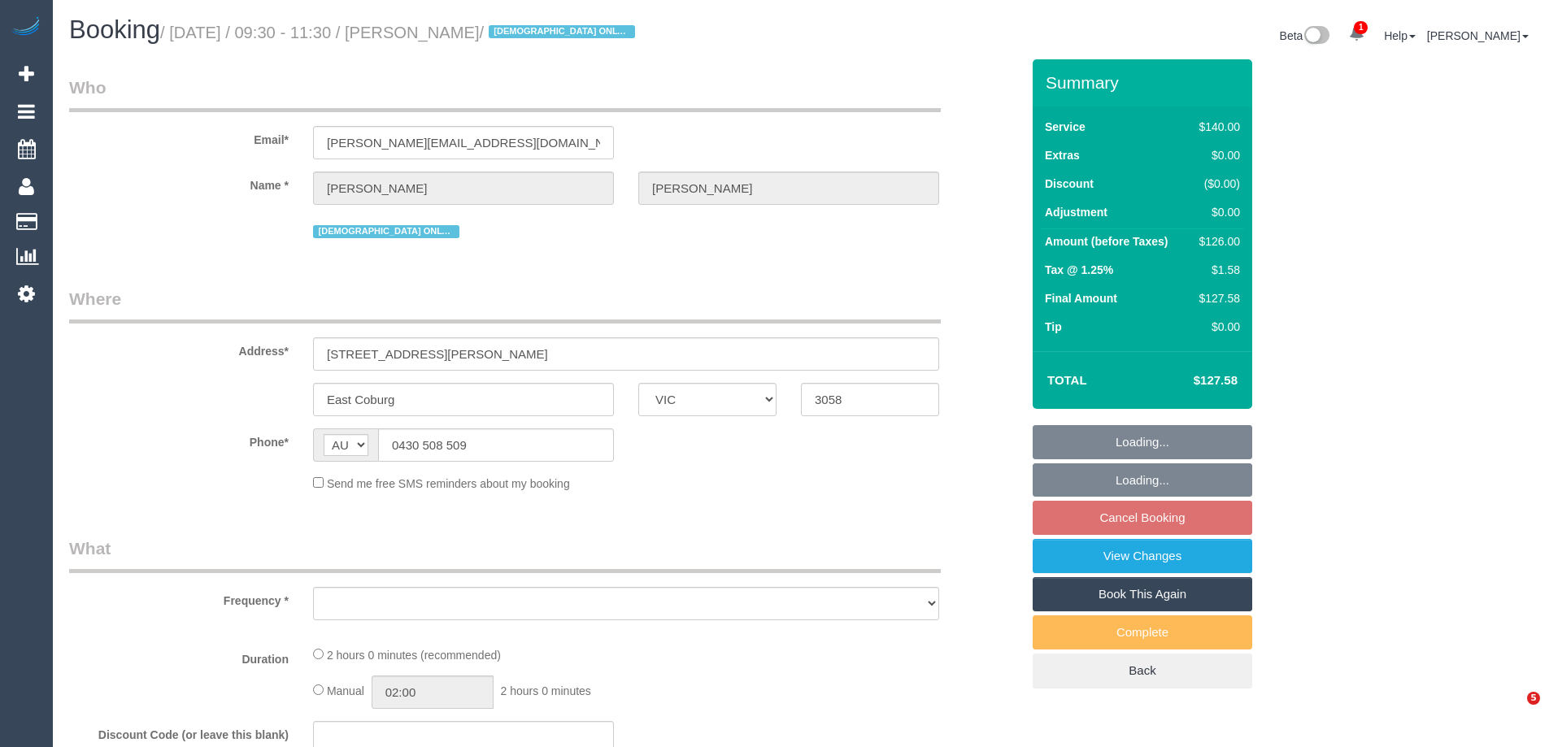
select select "VIC"
select select "object:579"
select select "string:stripe-pm_1KxK0v2GScqysDRVcgvaaYC1"
select select "number:28"
select select "number:14"
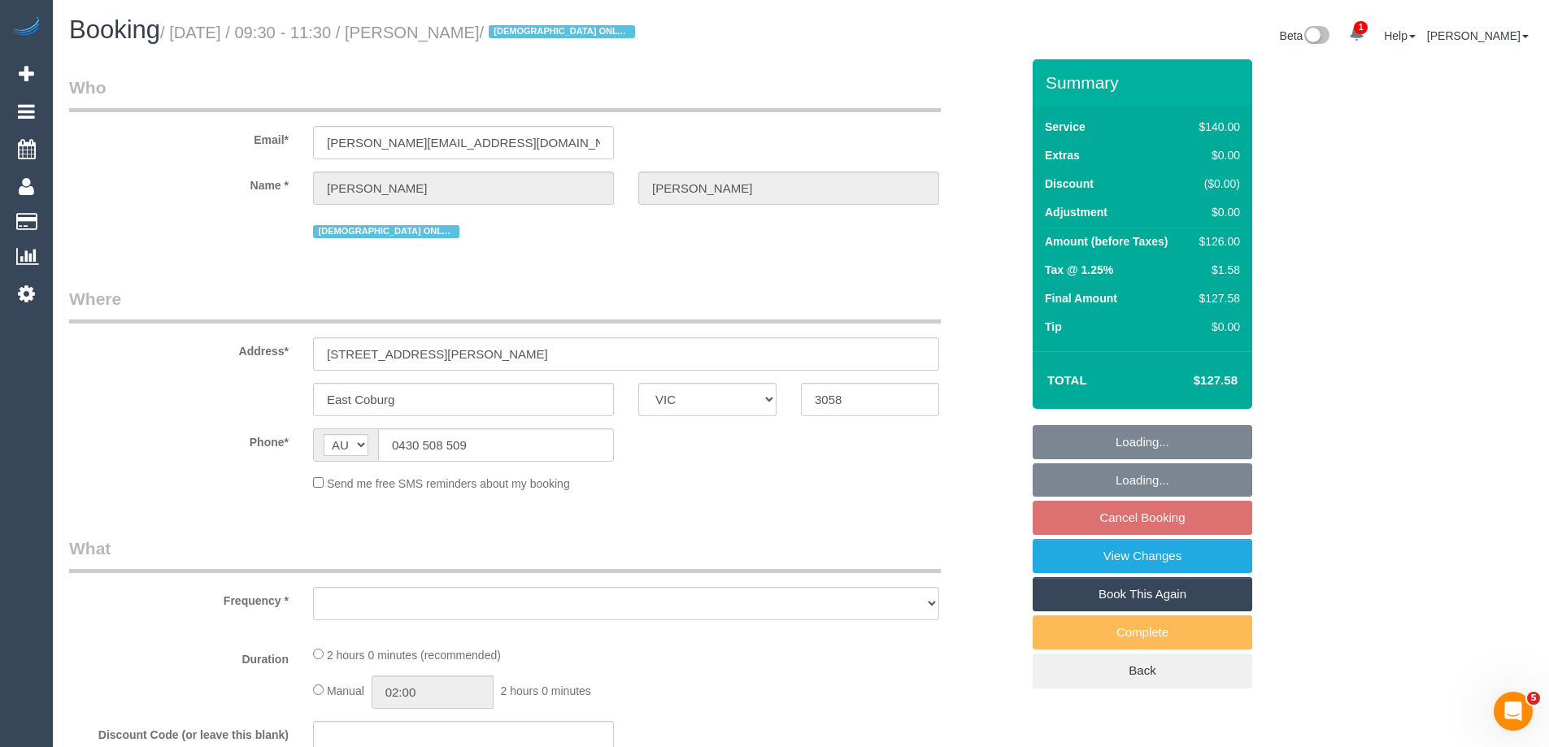
select select "number:19"
select select "number:25"
select select "number:35"
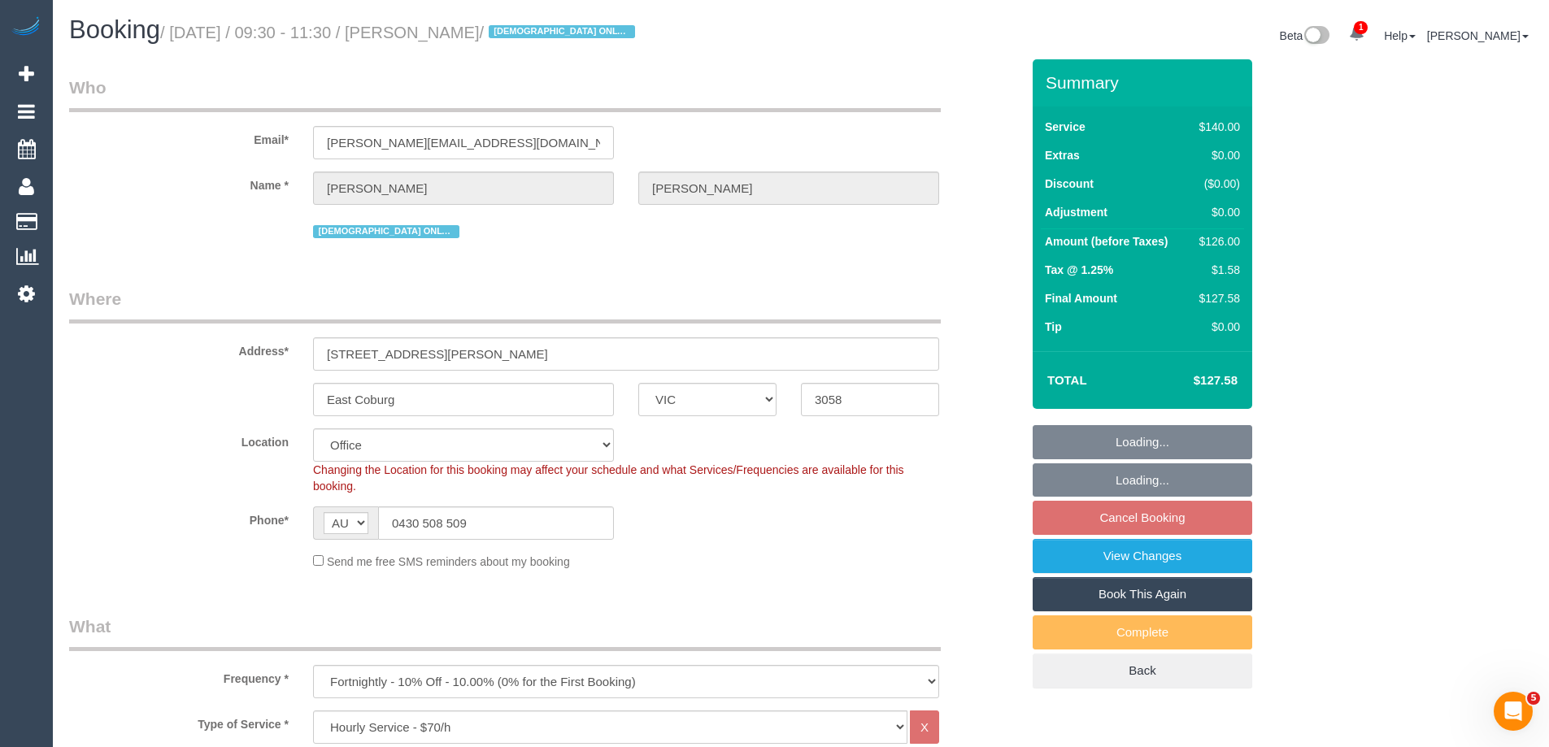
select select "object:896"
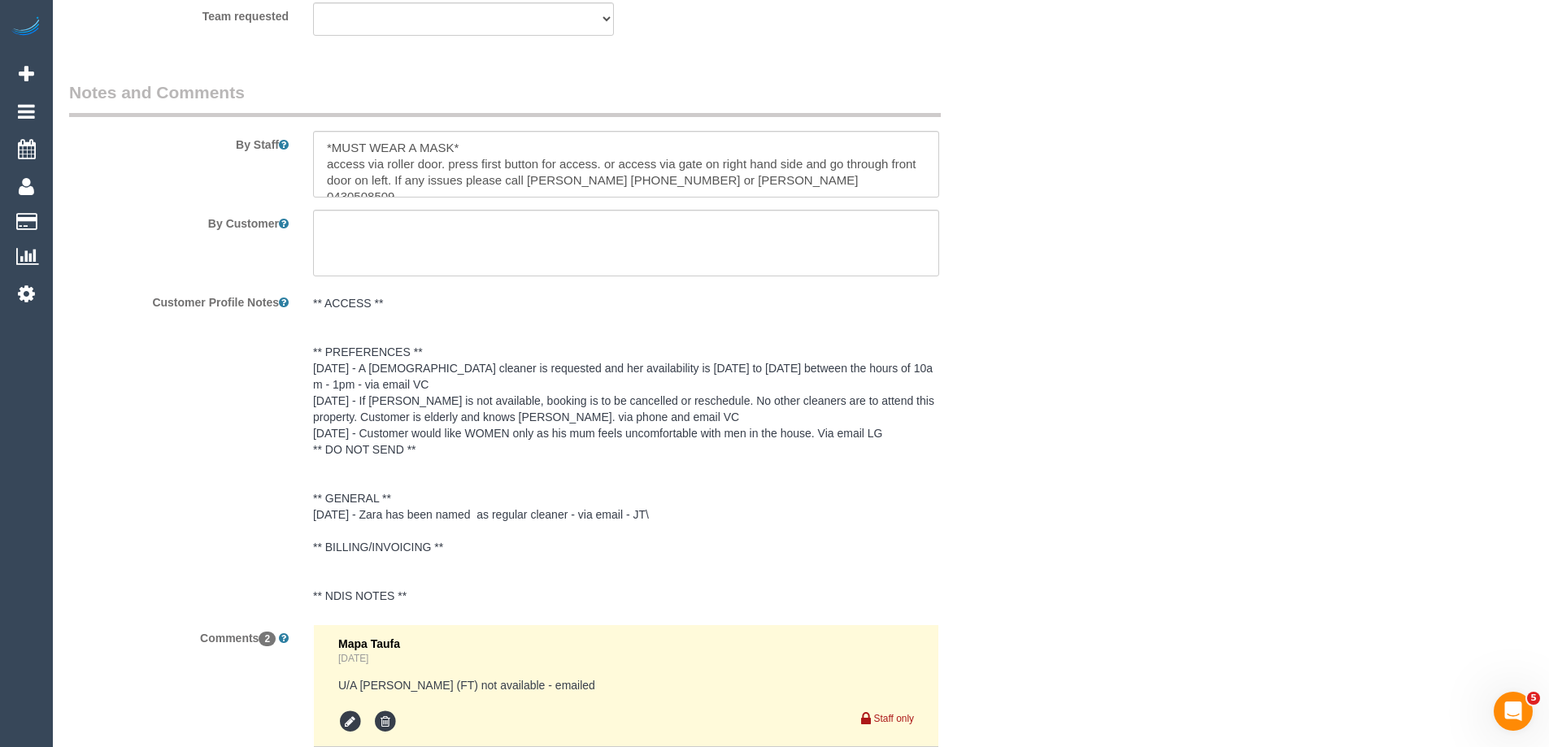
scroll to position [3008, 0]
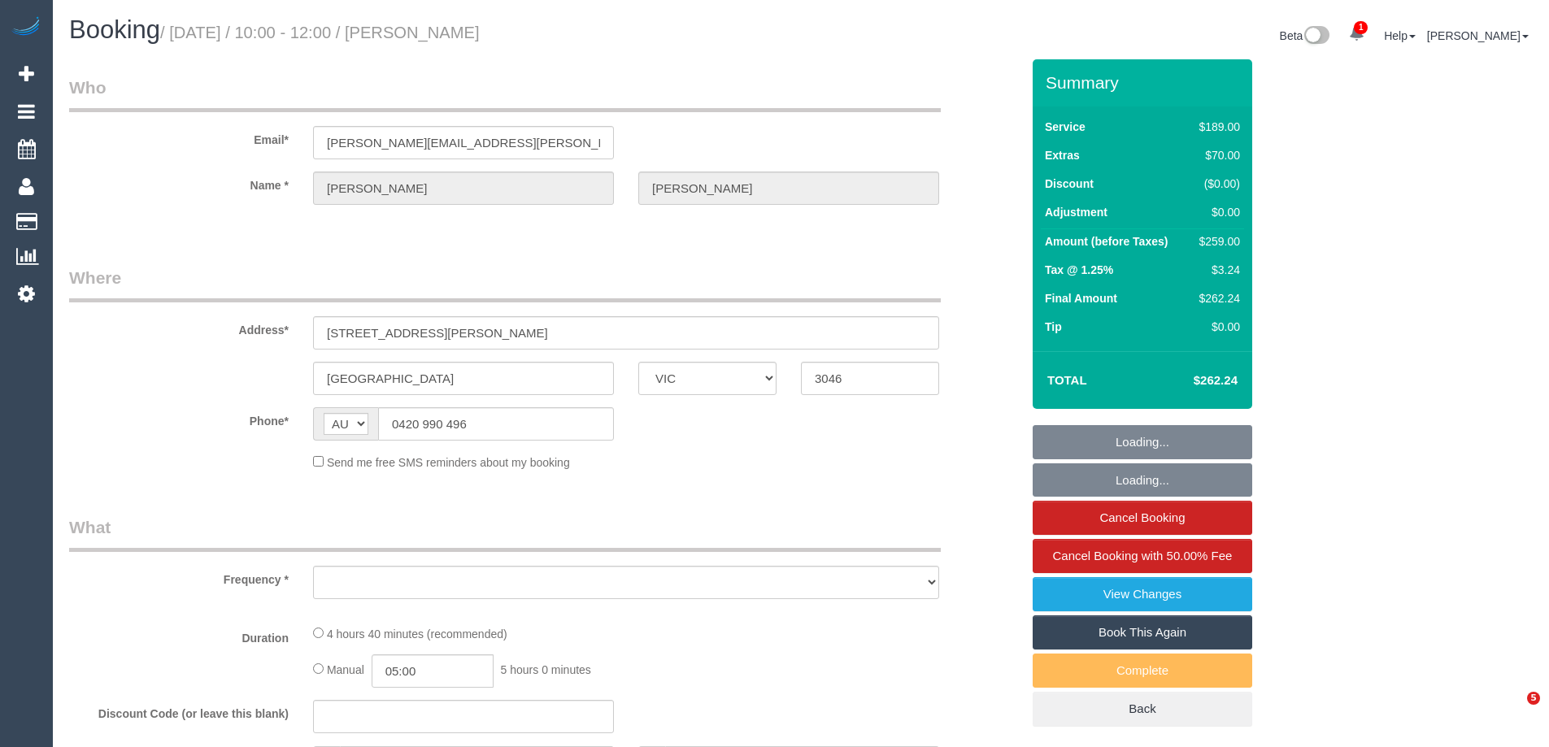
select select "VIC"
select select "object:556"
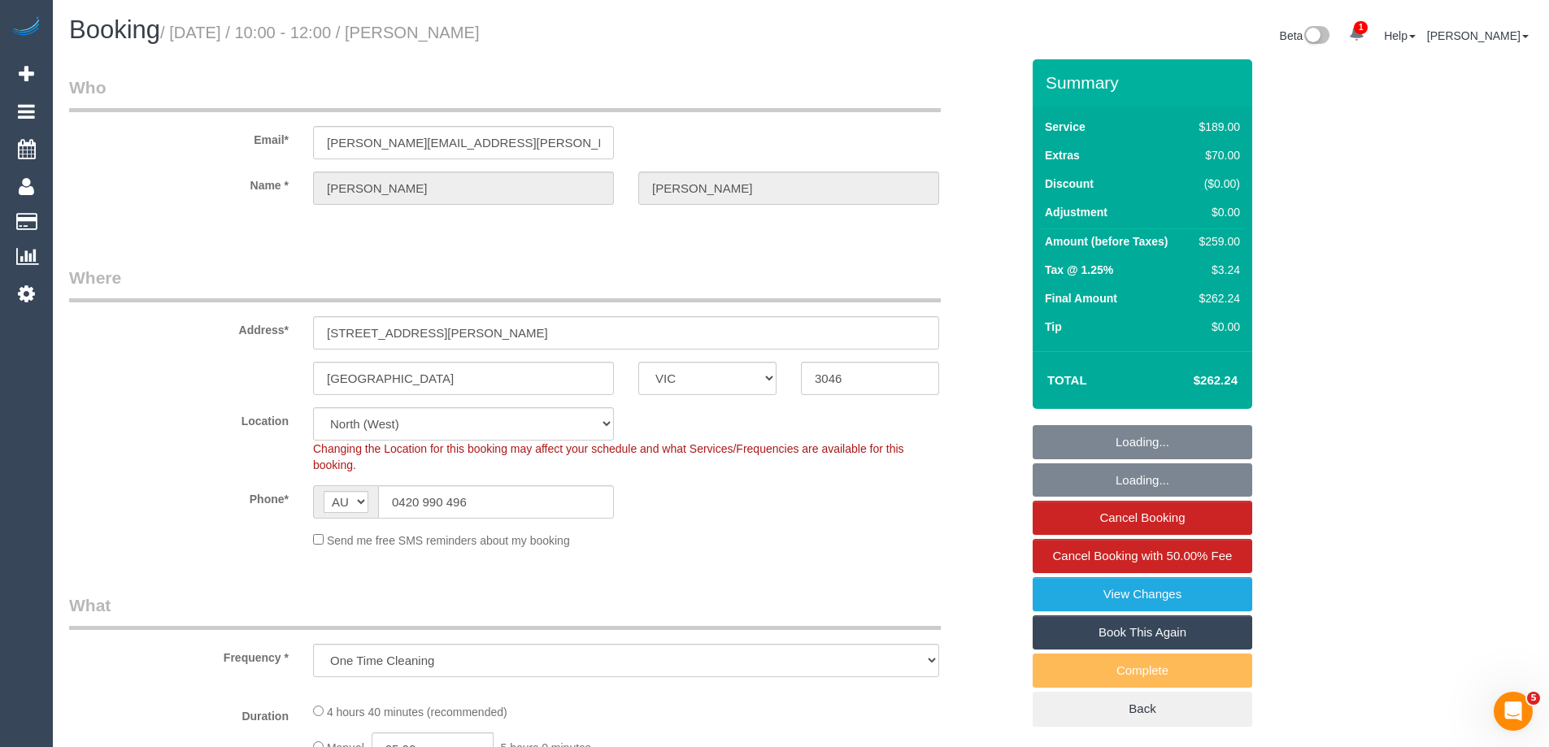
select select "string:stripe-pm_1RPzT62GScqysDRVXXqmPodS"
select select "object:659"
select select "number:28"
select select "number:14"
select select "number:18"
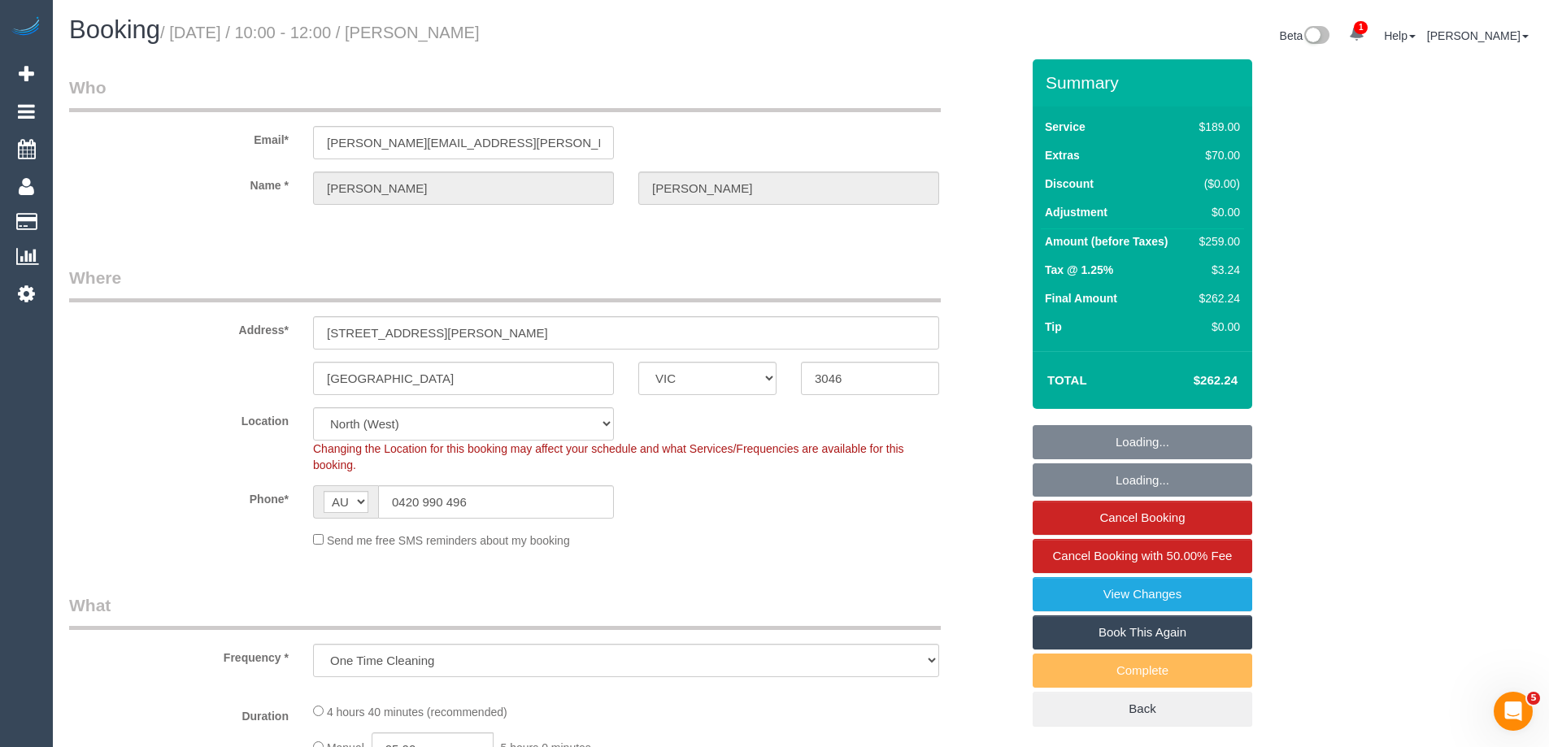
select select "number:25"
select select "number:33"
select select "number:26"
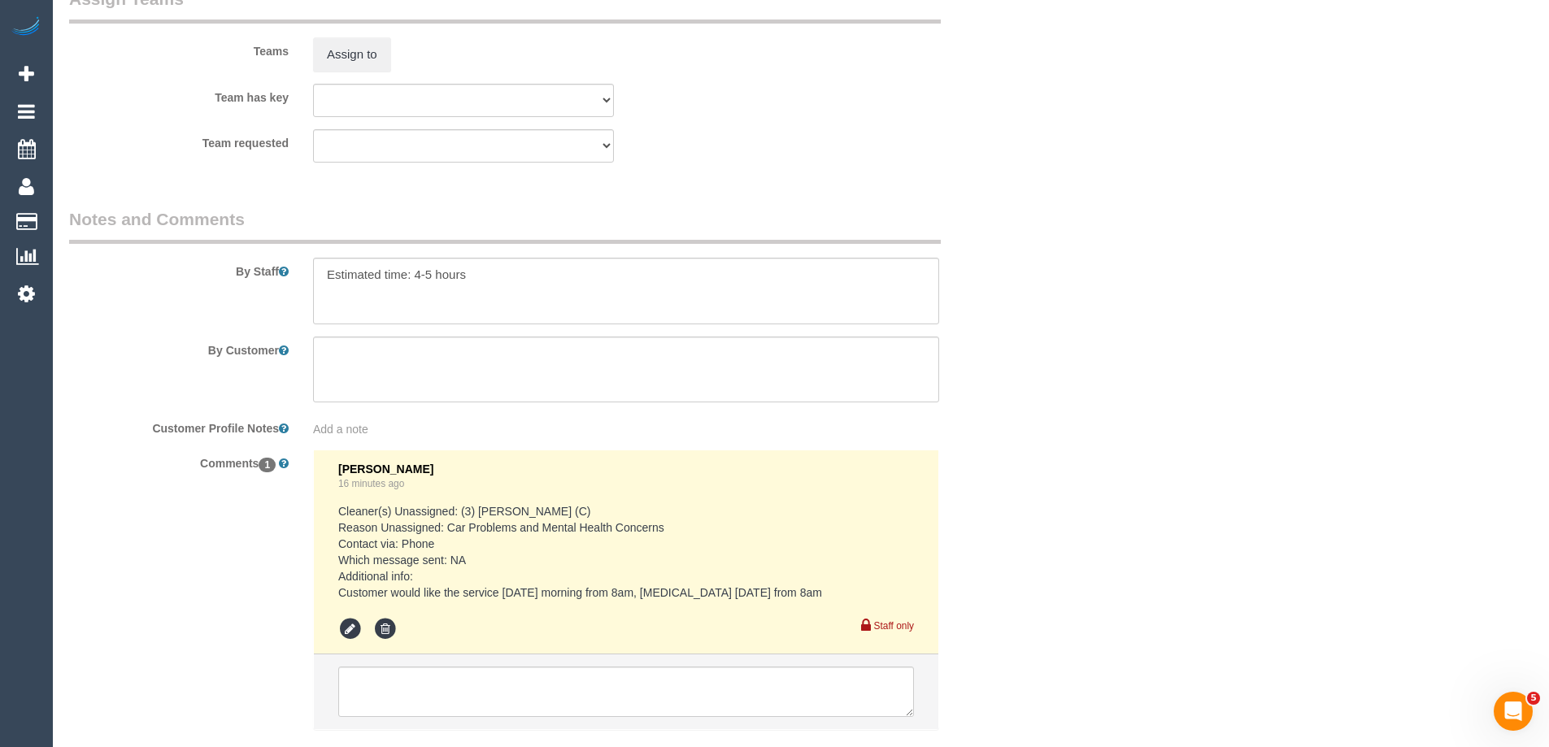
scroll to position [2668, 0]
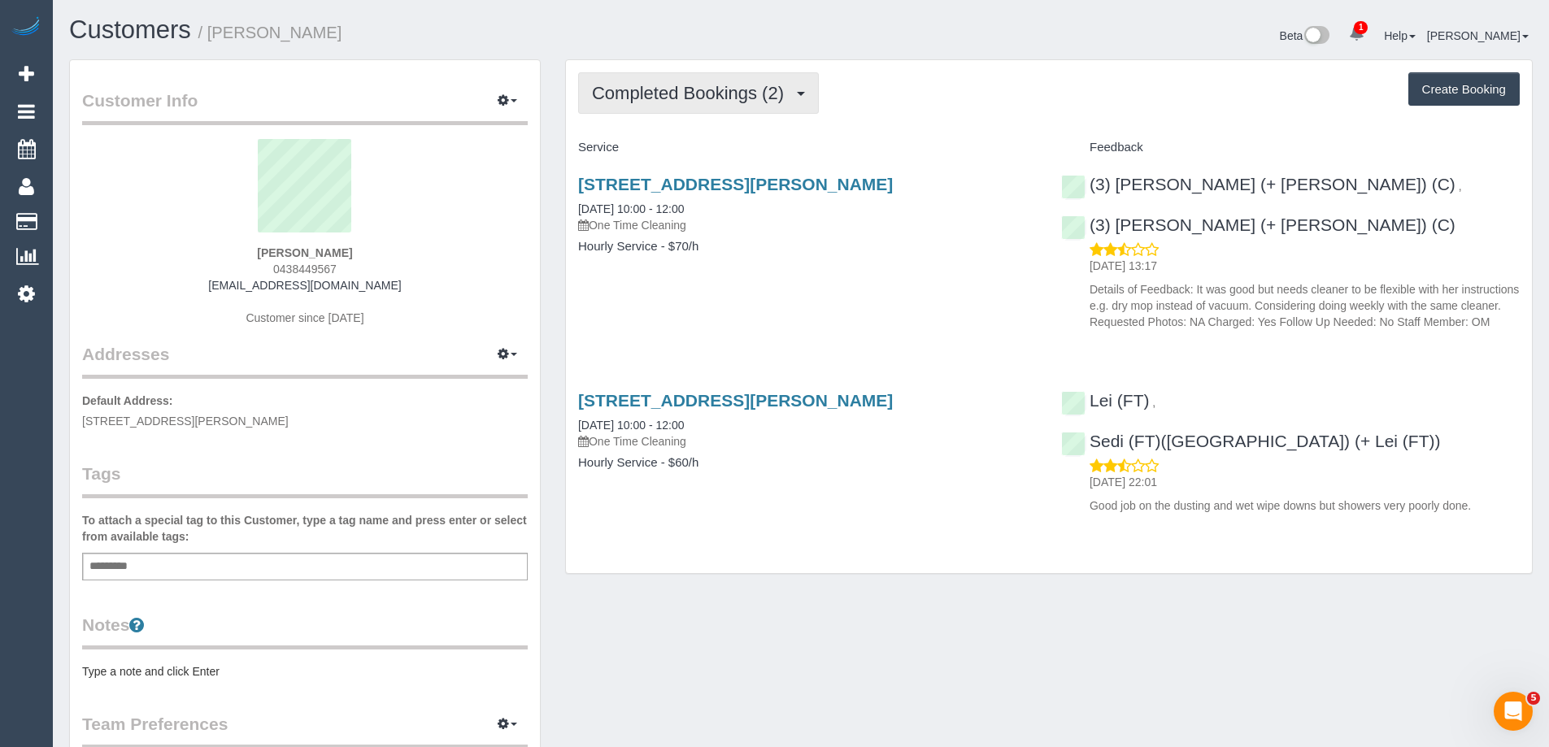
click at [717, 100] on span "Completed Bookings (2)" at bounding box center [692, 93] width 200 height 20
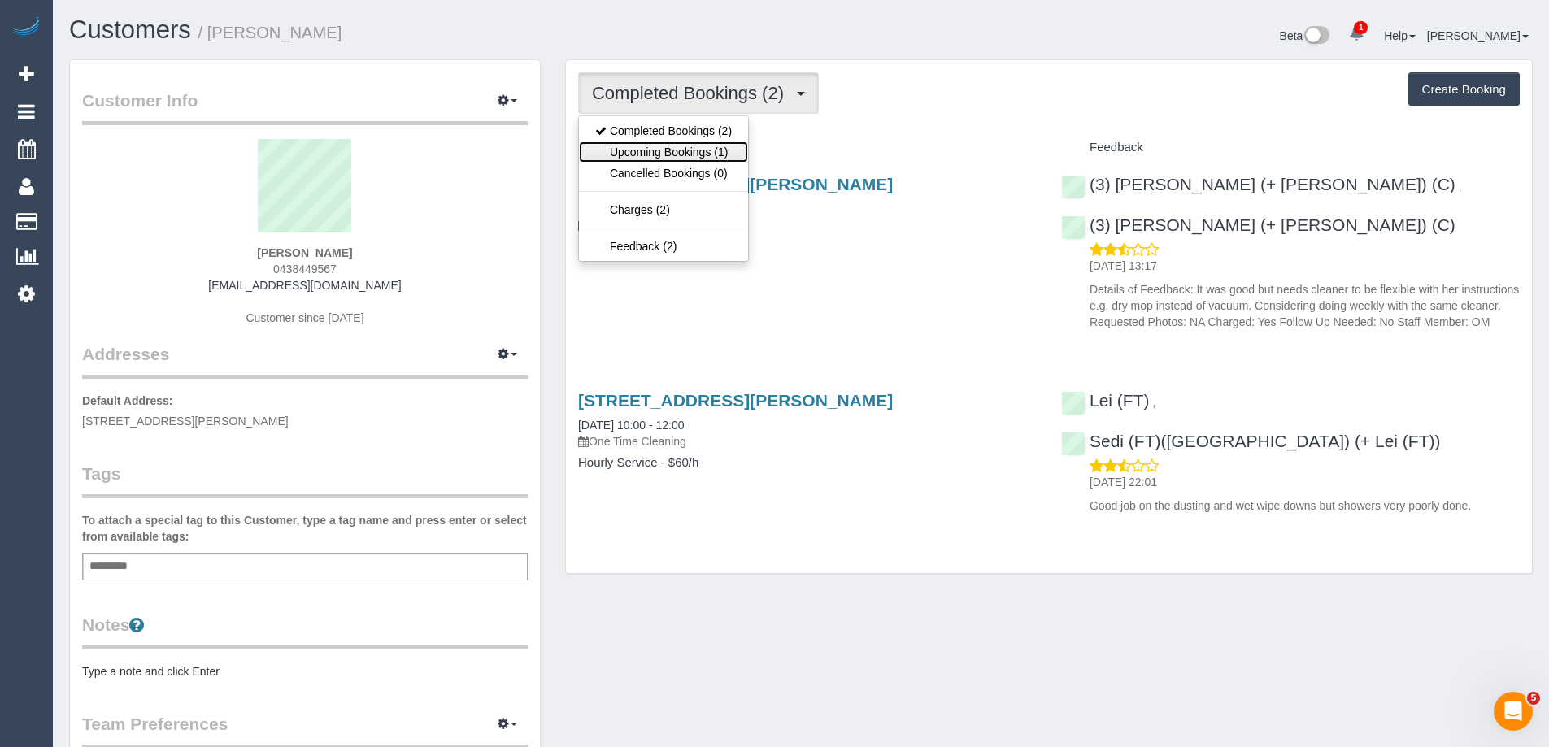
click at [706, 150] on link "Upcoming Bookings (1)" at bounding box center [663, 151] width 169 height 21
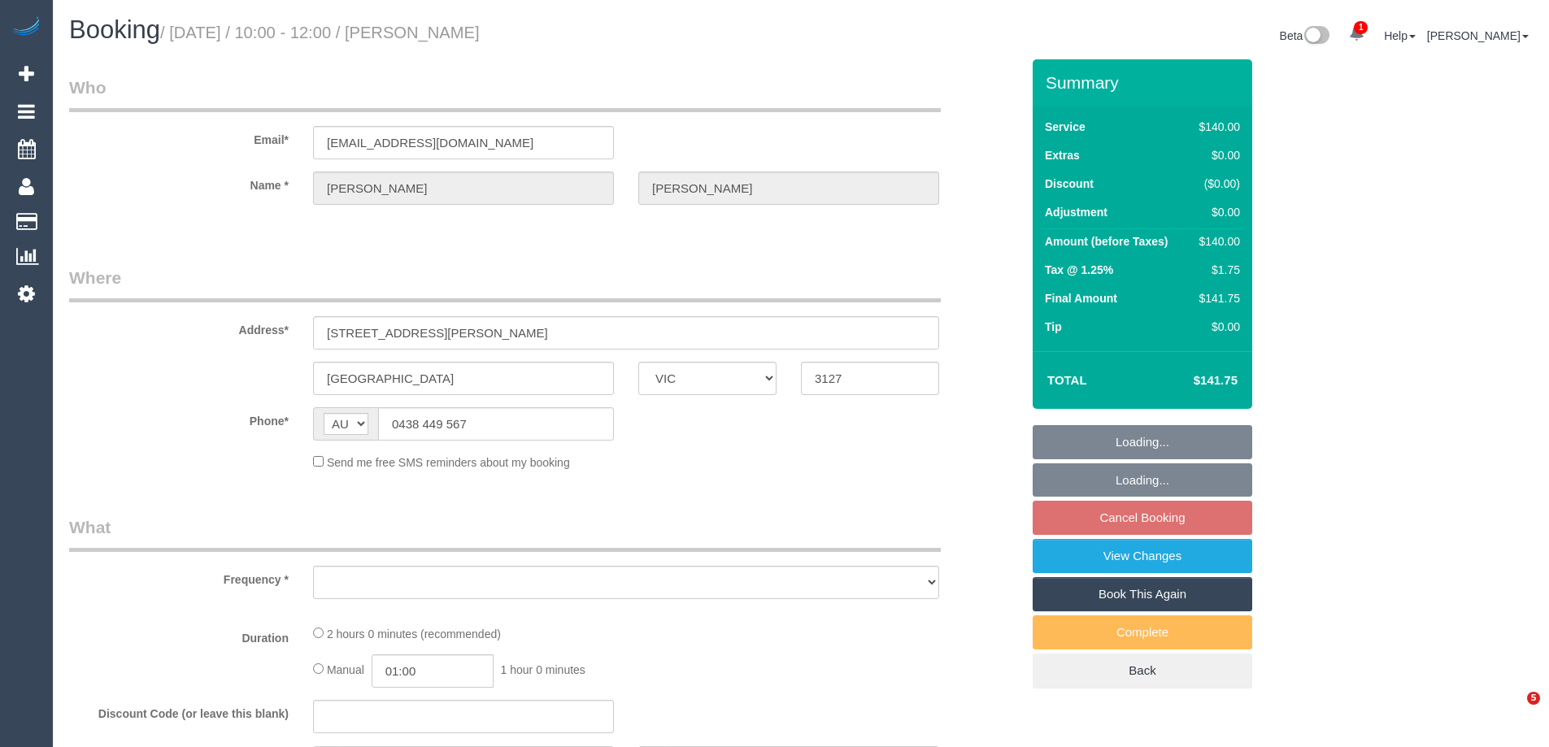
select select "VIC"
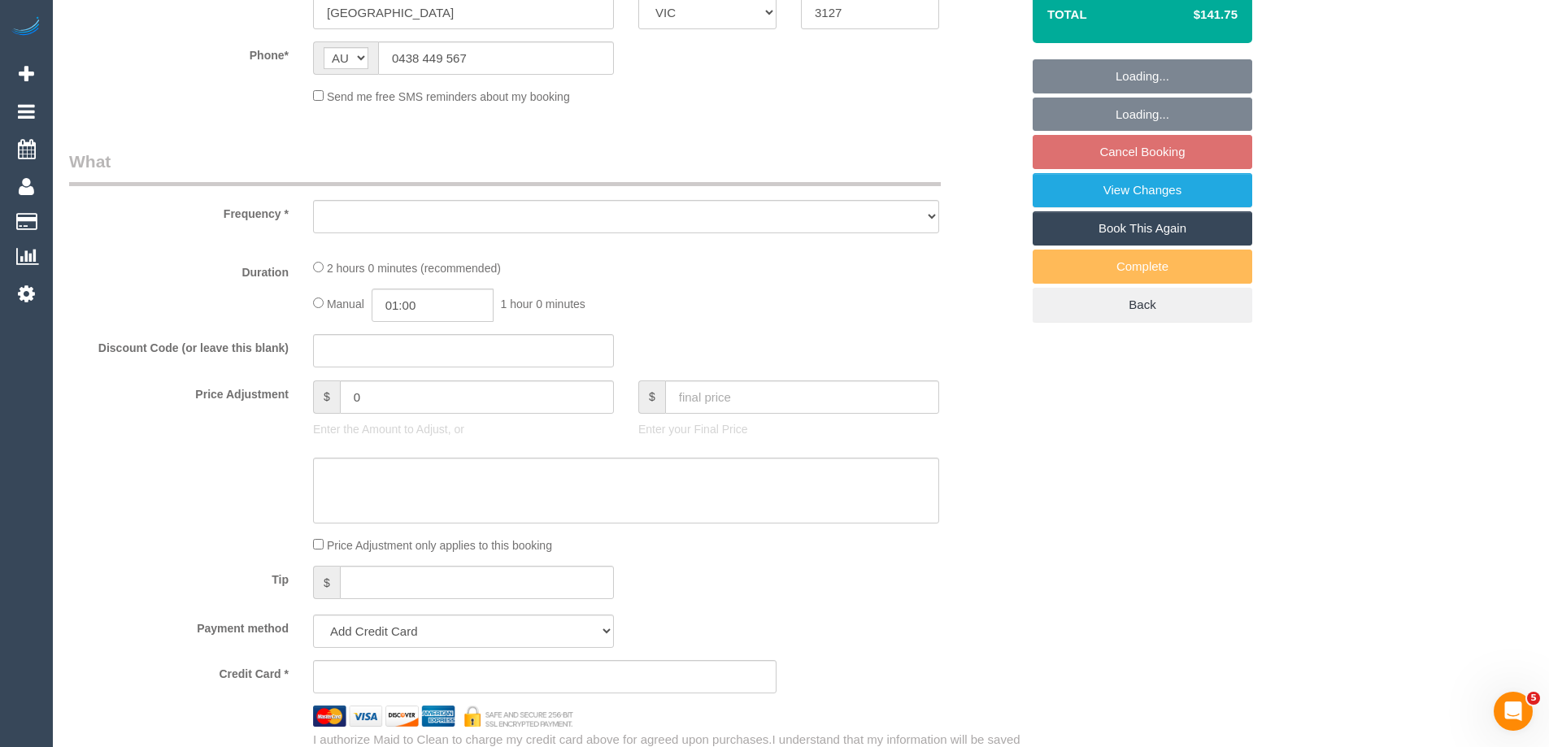
select select "string:stripe-pm_1RcfbX2GScqysDRV6cMESLr1"
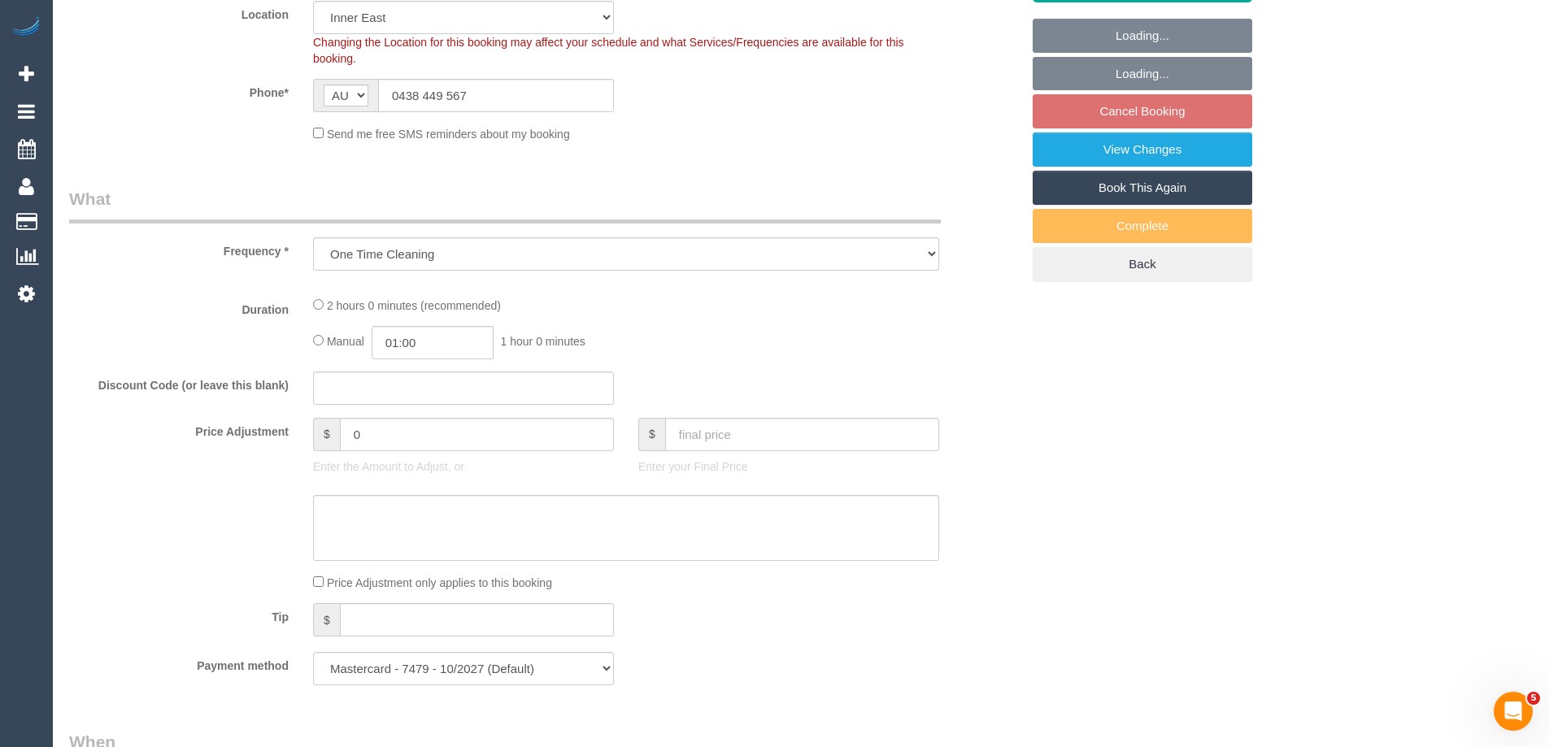
select select "object:897"
select select "number:30"
select select "number:14"
select select "number:19"
select select "number:24"
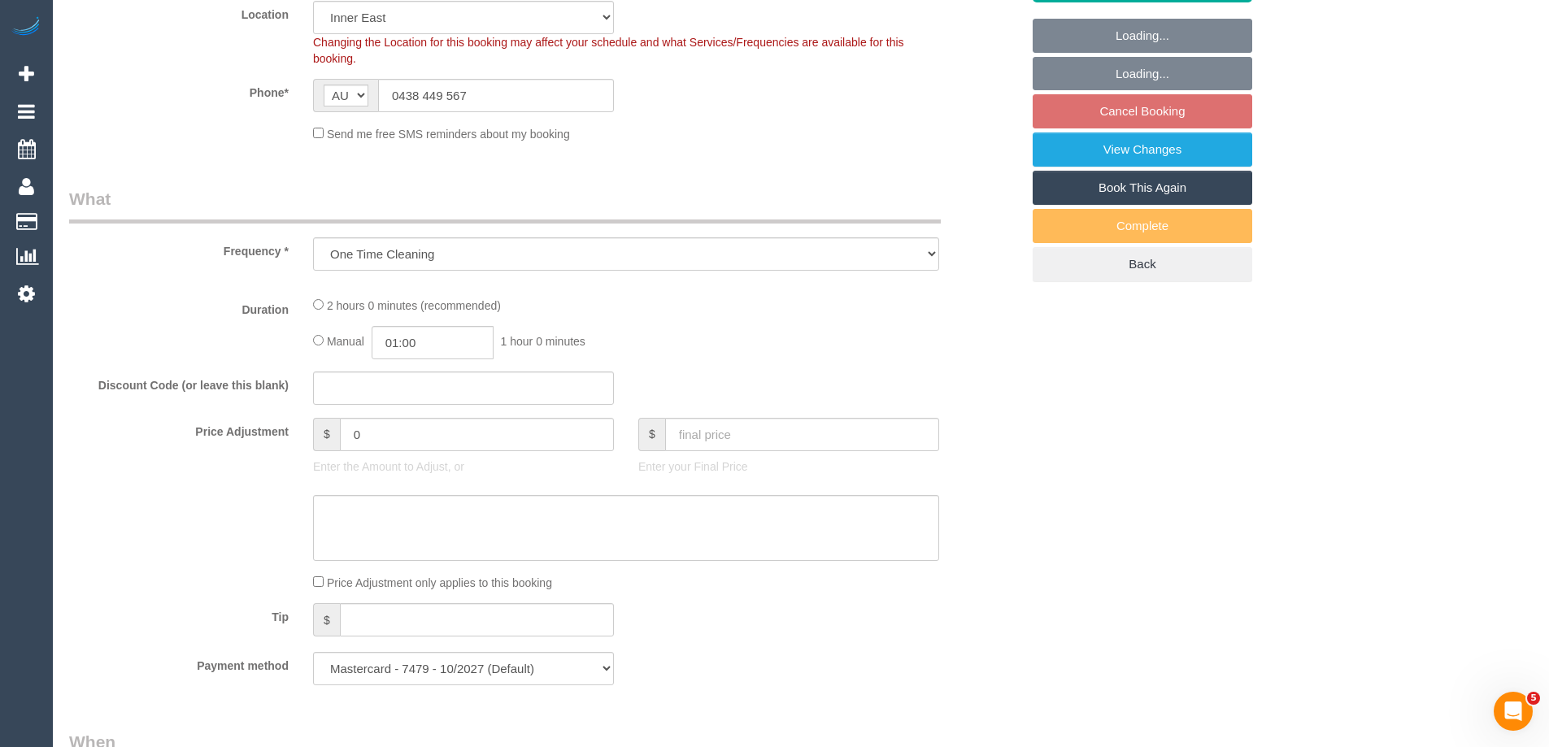
select select "number:12"
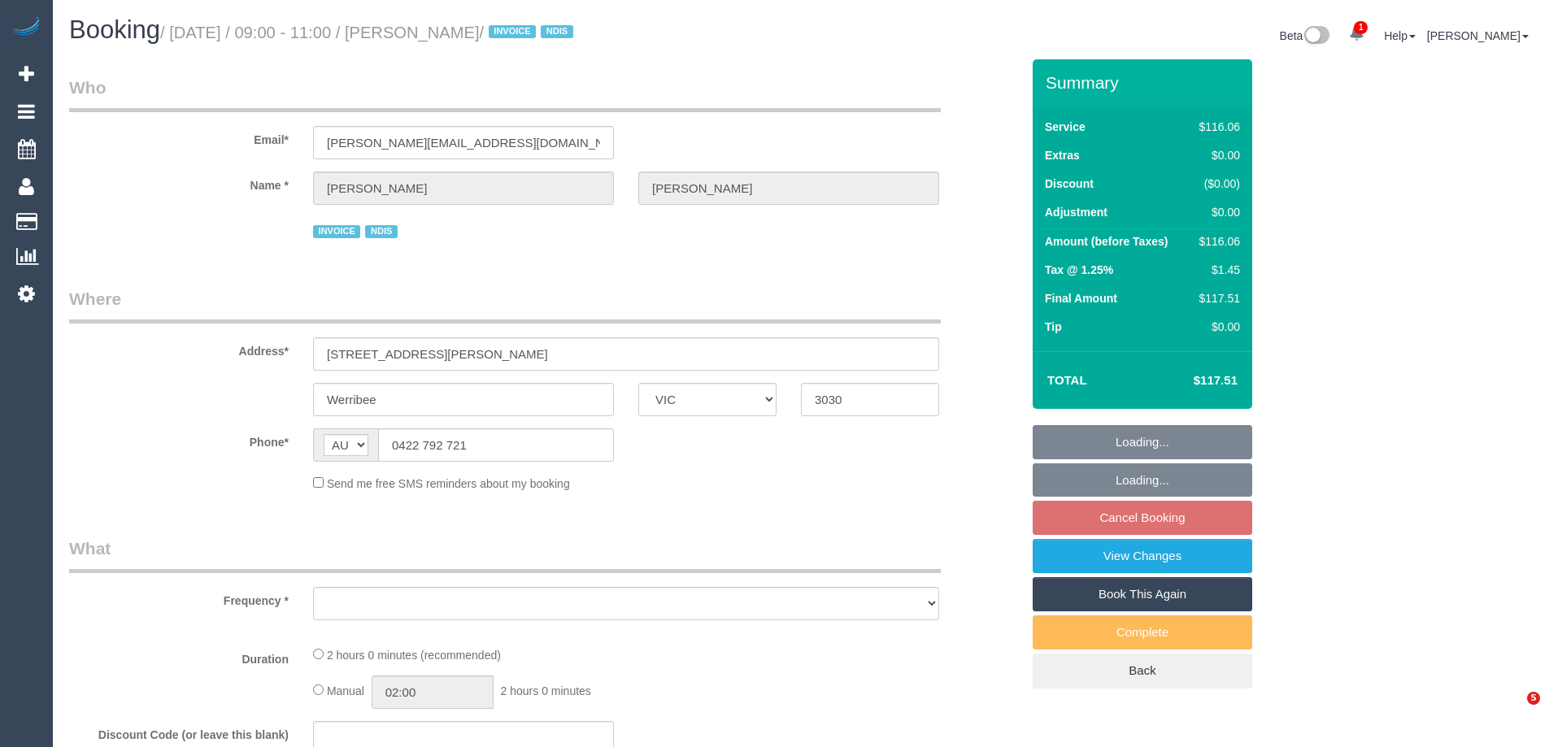
select select "VIC"
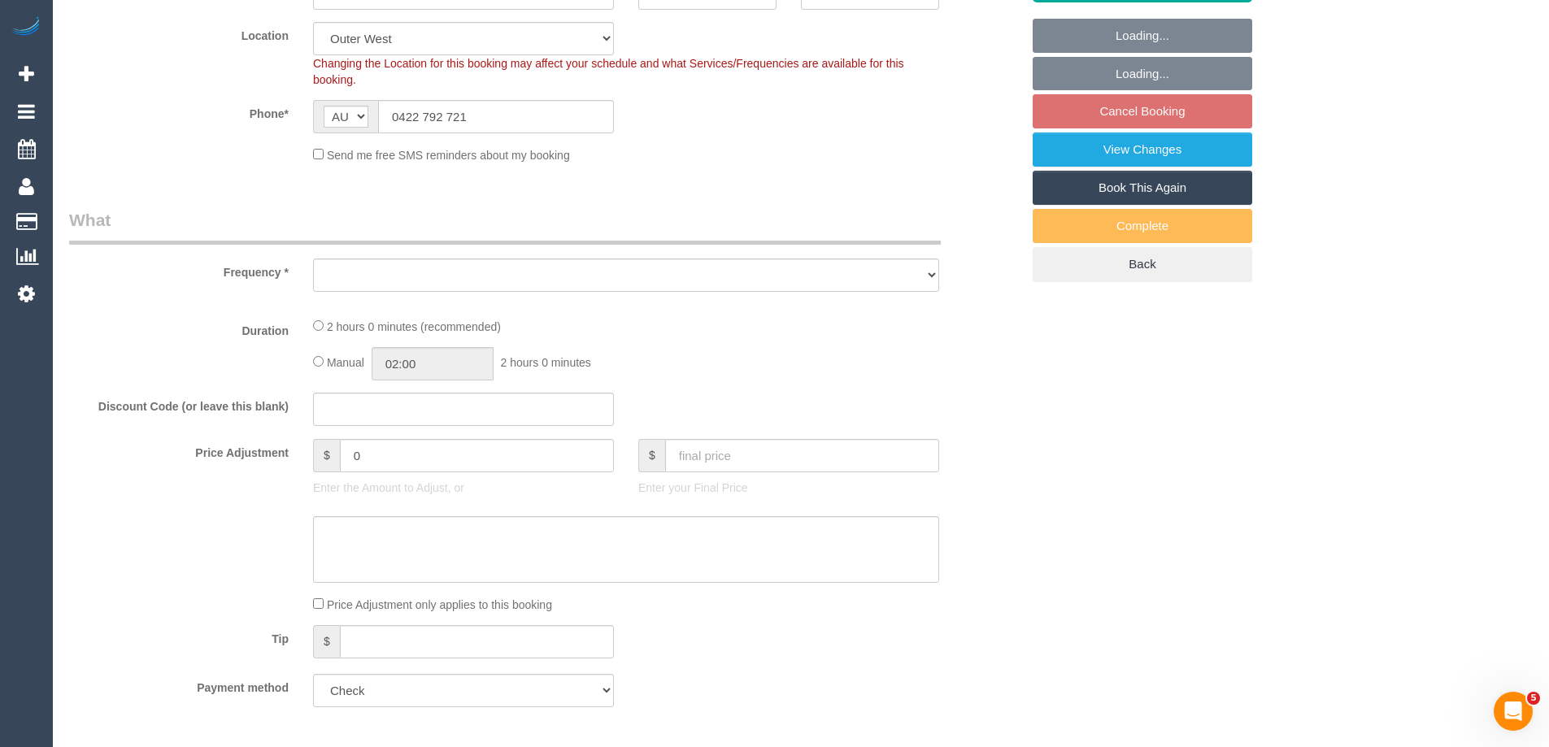
select select "object:697"
select select "number:32"
select select "number:14"
select select "number:19"
select select "number:25"
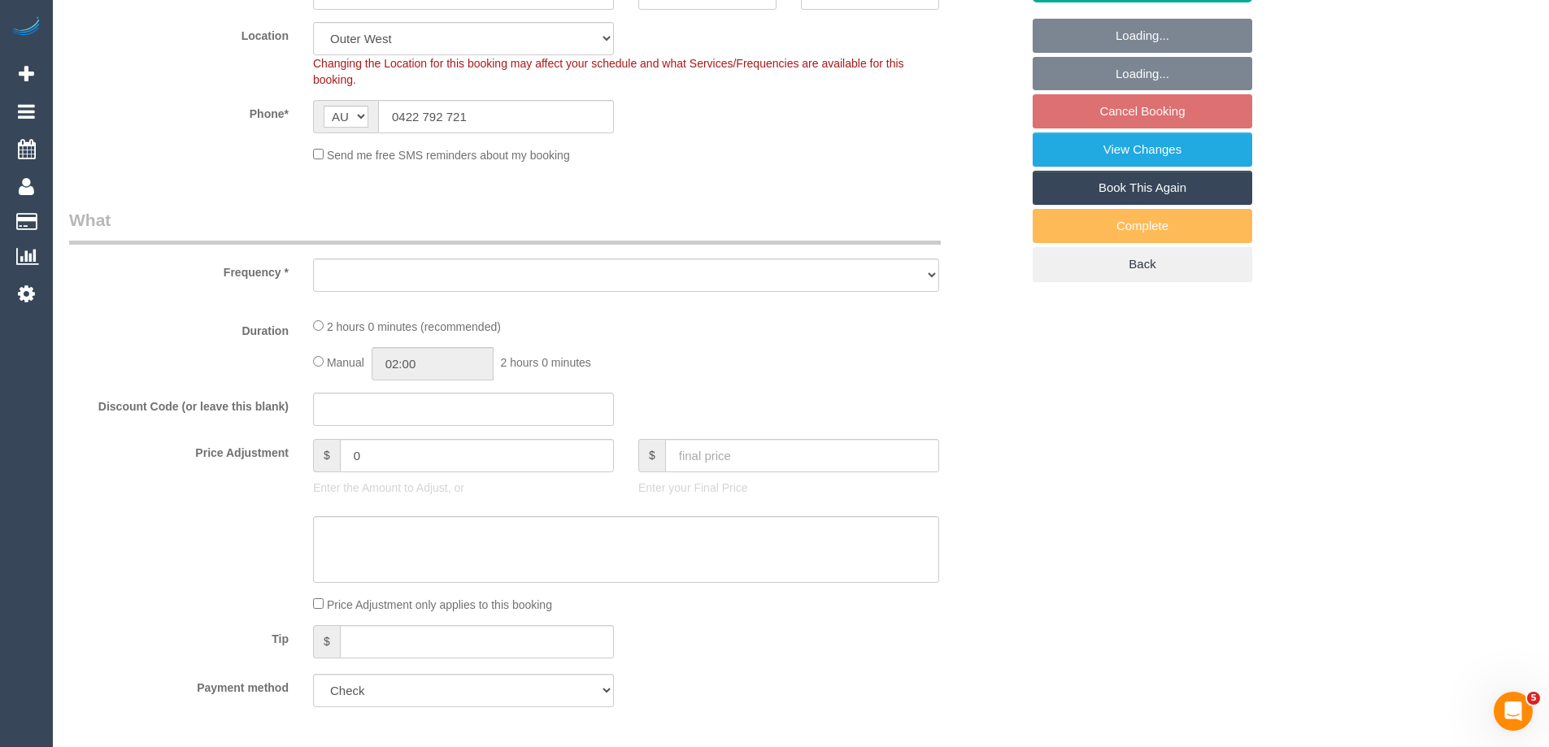
select select "number:35"
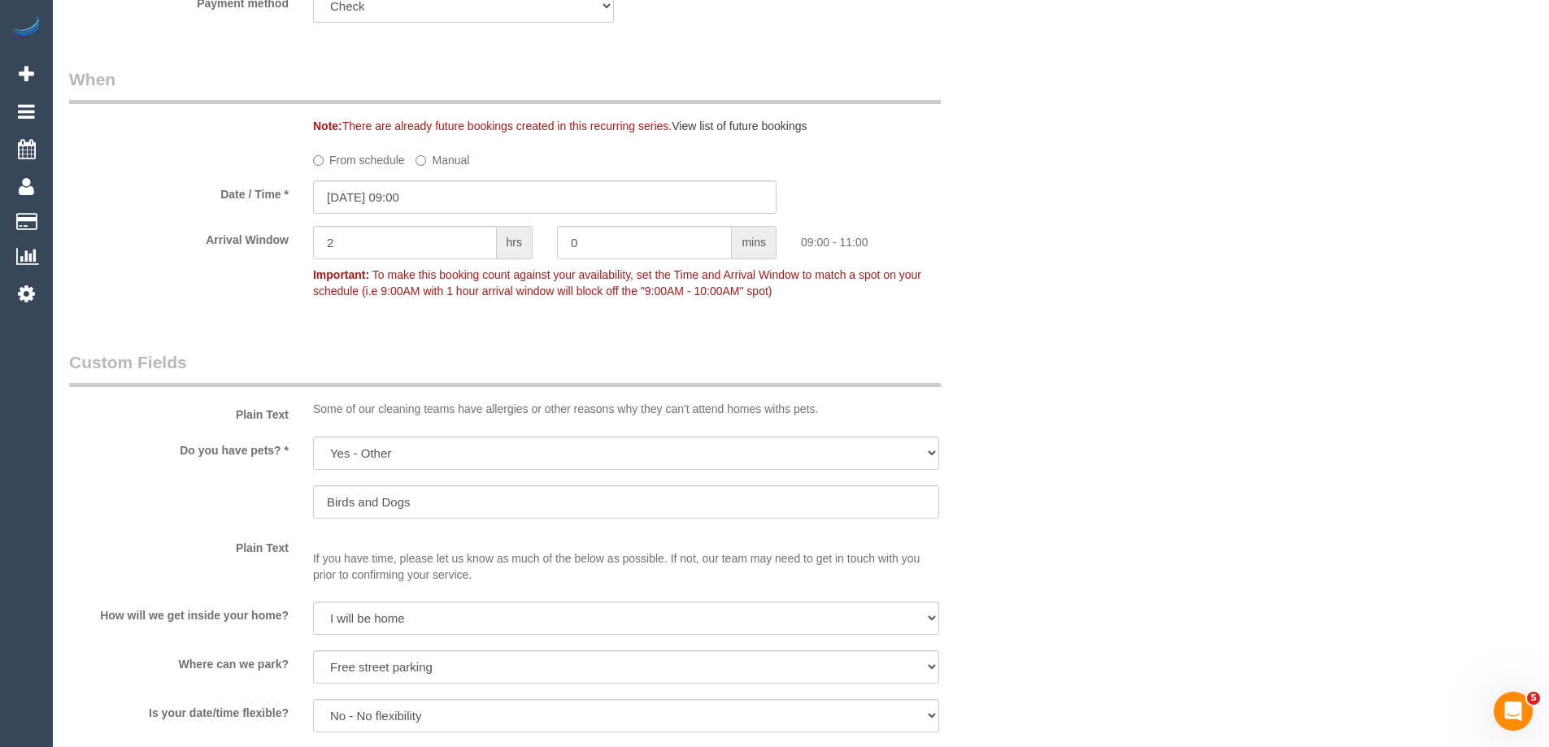
select select "object:1179"
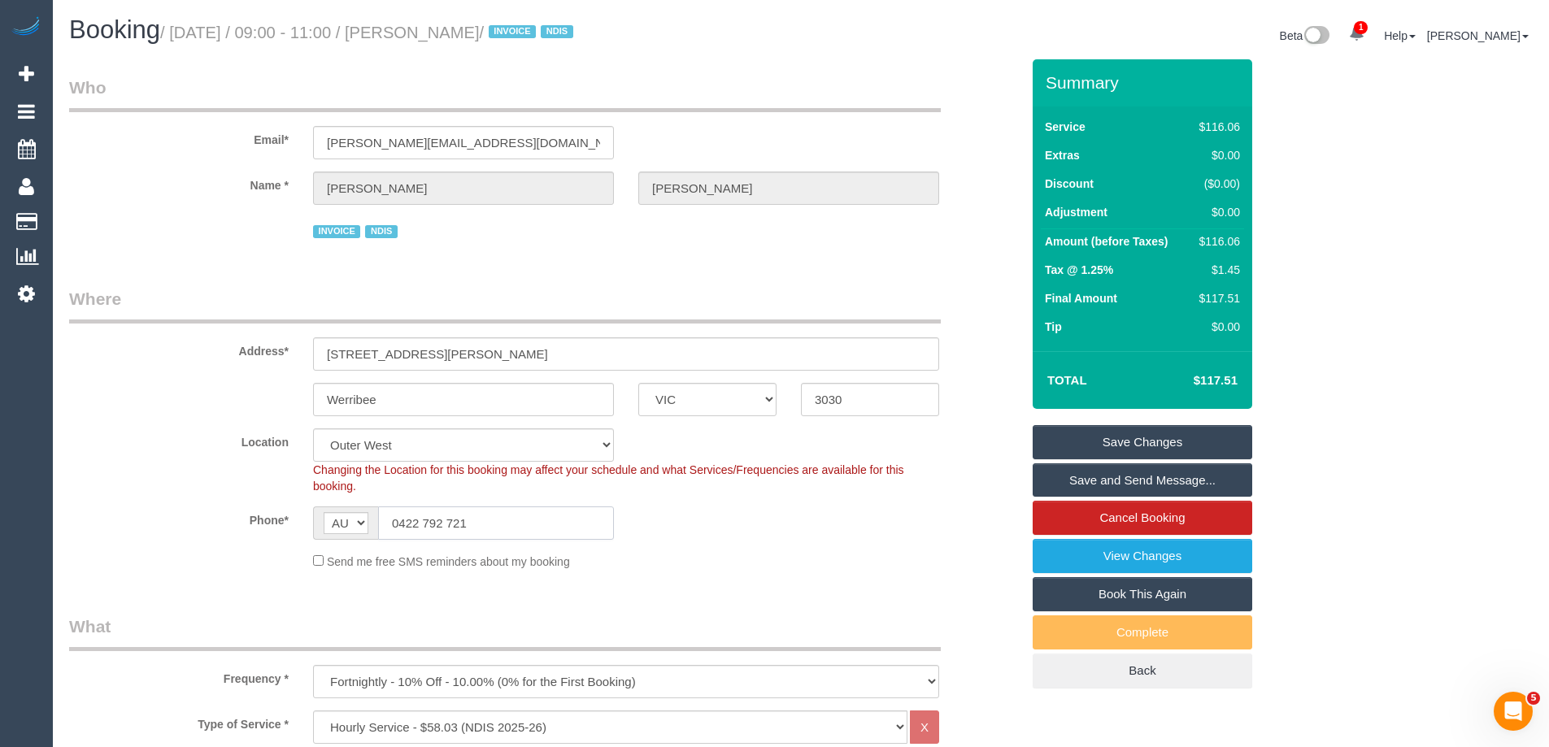
drag, startPoint x: 297, startPoint y: 524, endPoint x: 219, endPoint y: 524, distance: 78.0
click at [219, 524] on div "Phone* AF AL DZ AD AO AI AQ AG AR AM AW AU AT AZ BS BH BD BB BY BE BZ BJ BM BT …" at bounding box center [544, 522] width 975 height 33
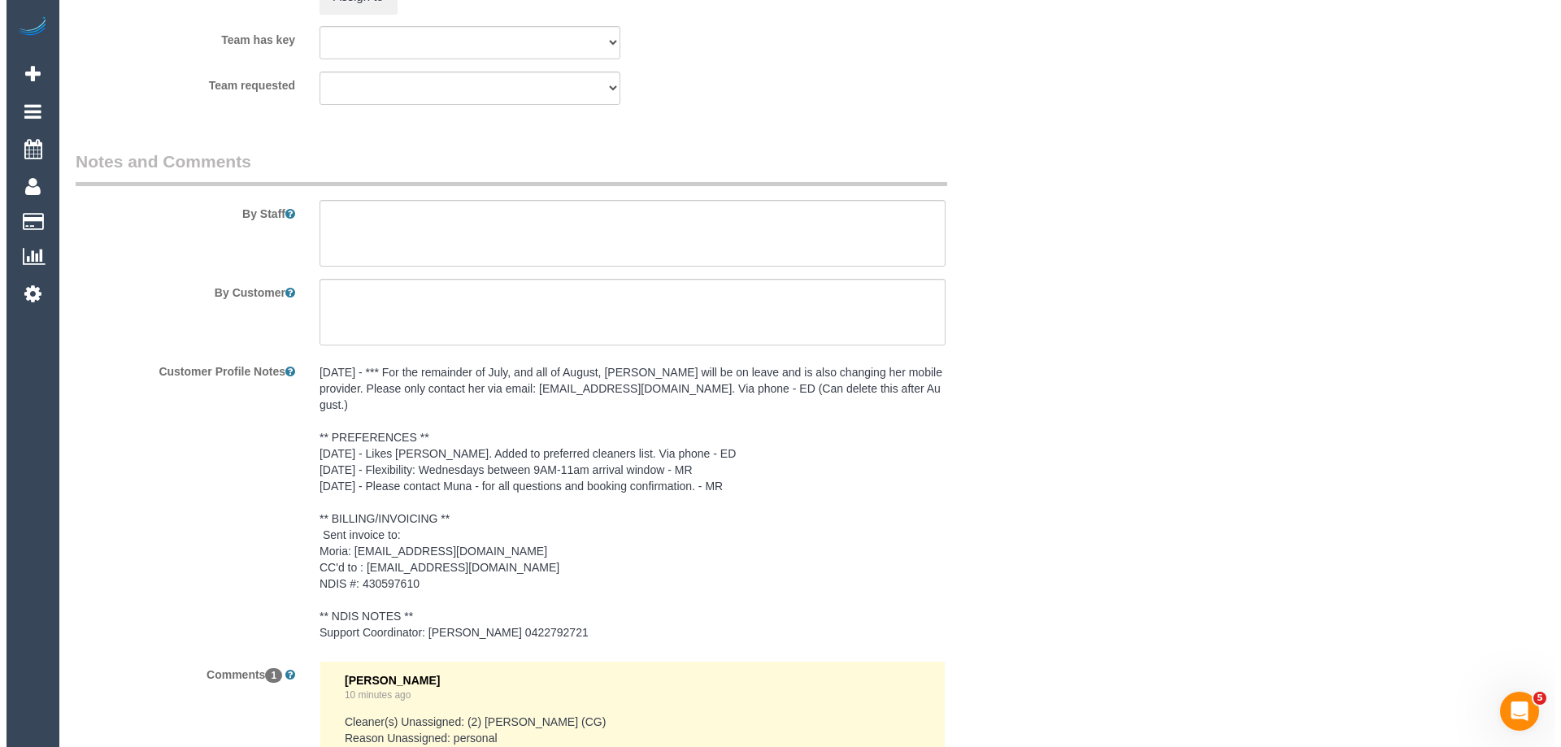
scroll to position [2114, 0]
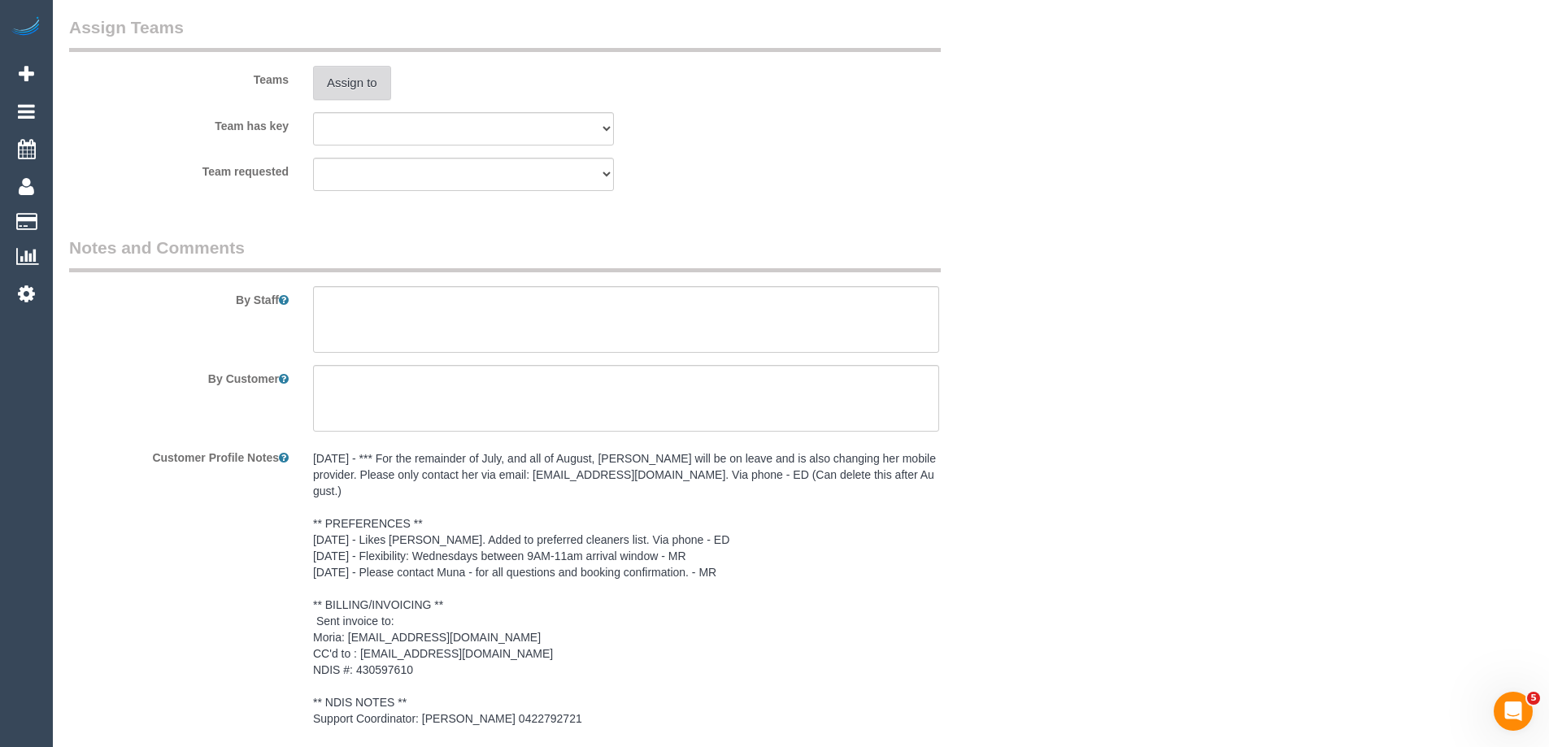
click at [365, 85] on button "Assign to" at bounding box center [352, 83] width 78 height 34
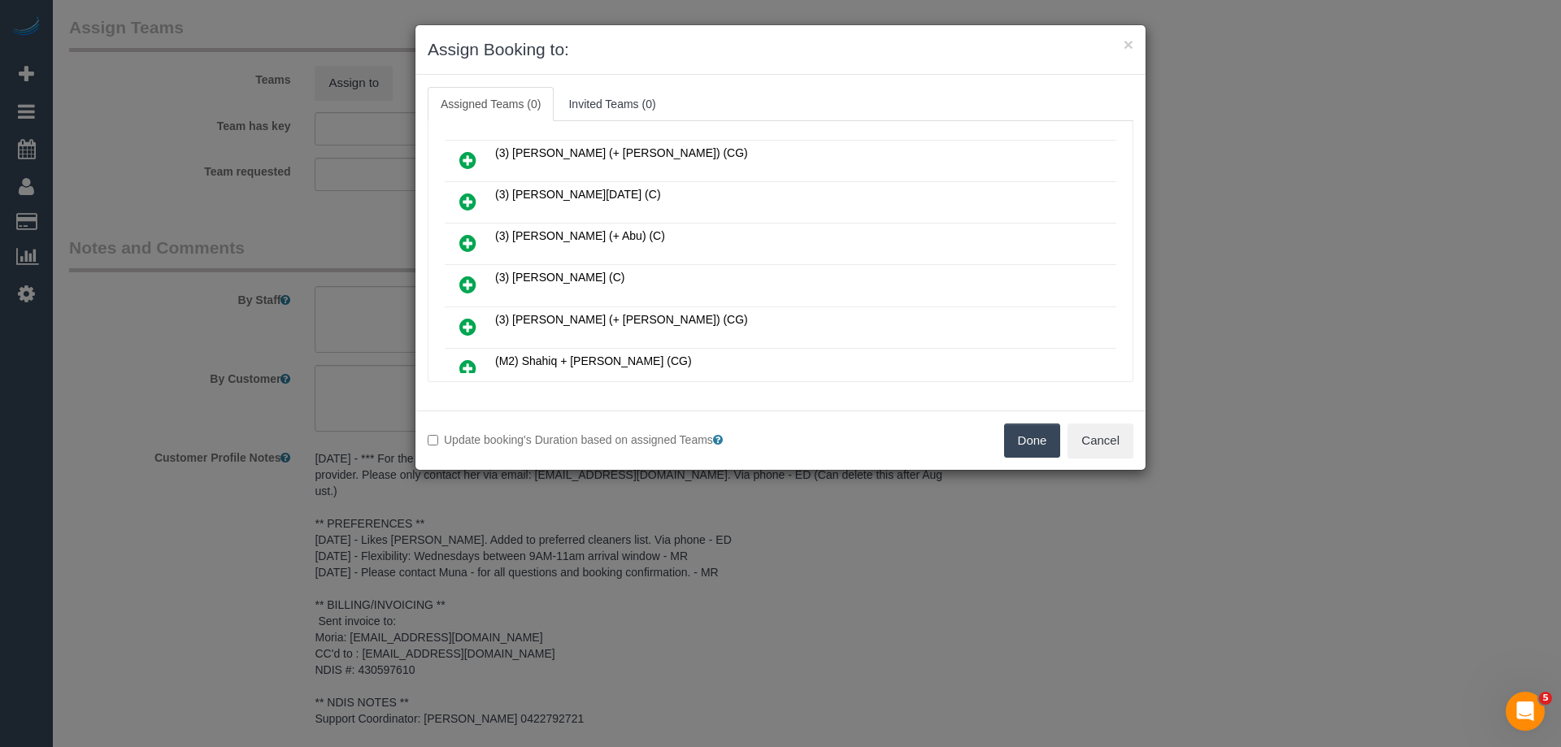
scroll to position [406, 0]
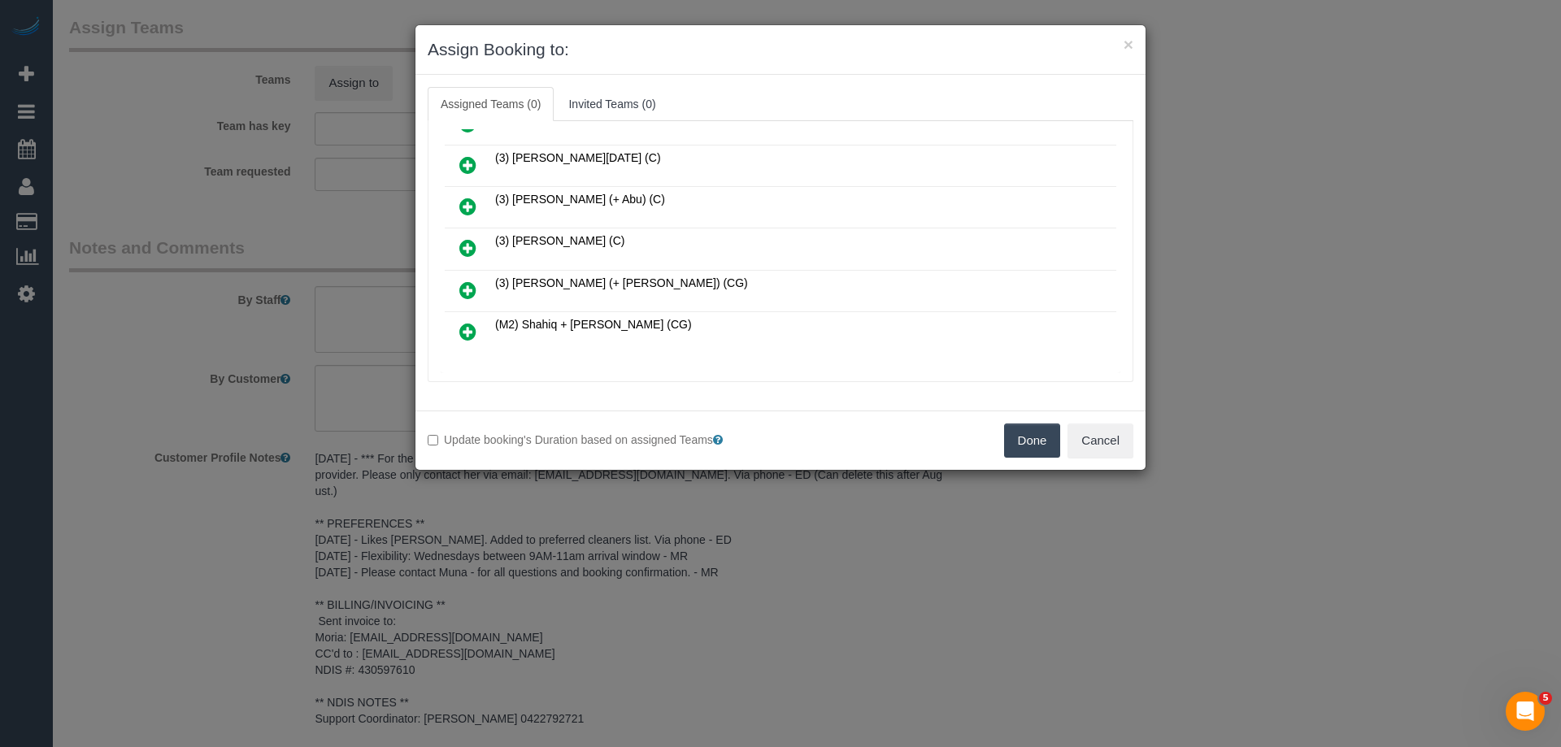
click at [469, 249] on icon at bounding box center [467, 248] width 17 height 20
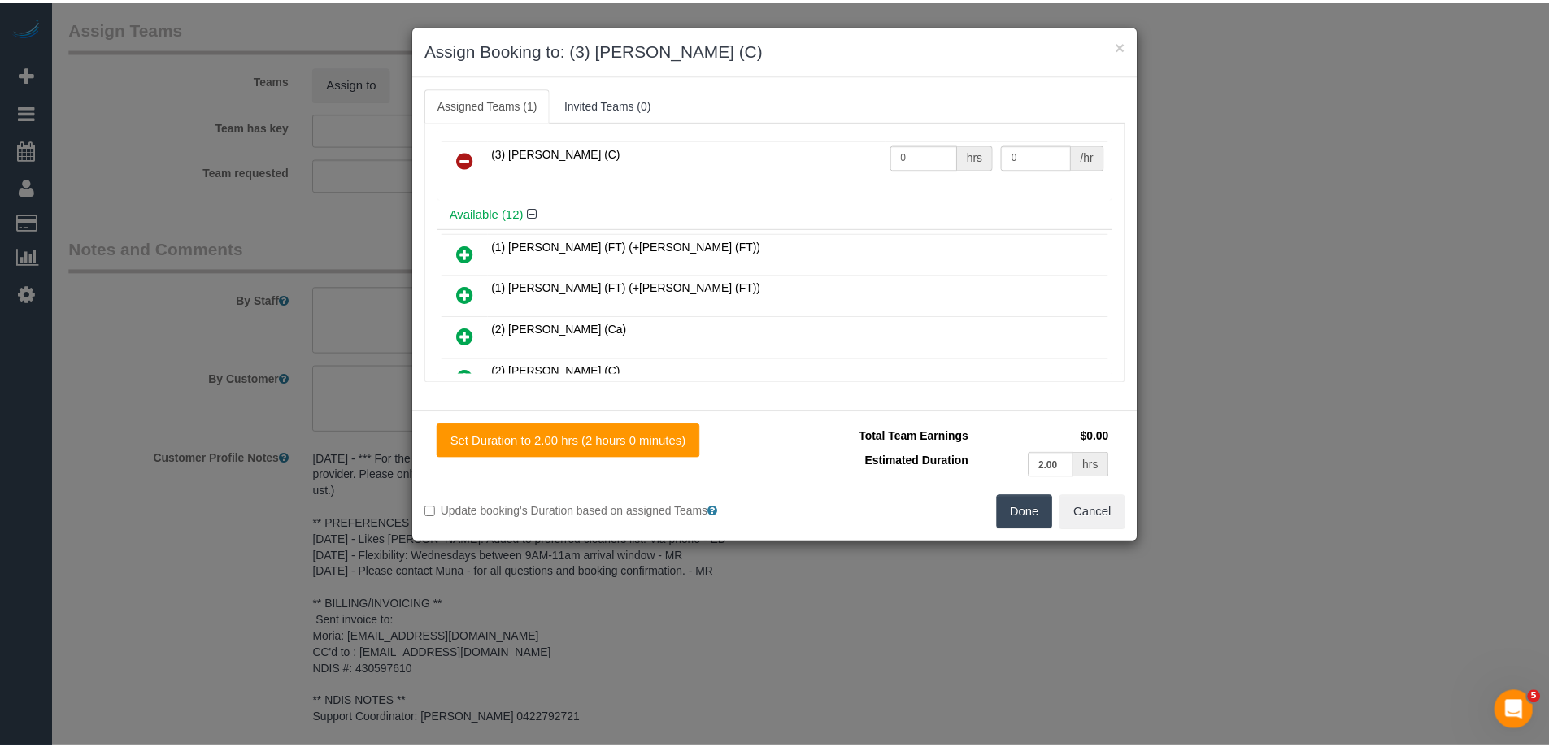
scroll to position [0, 0]
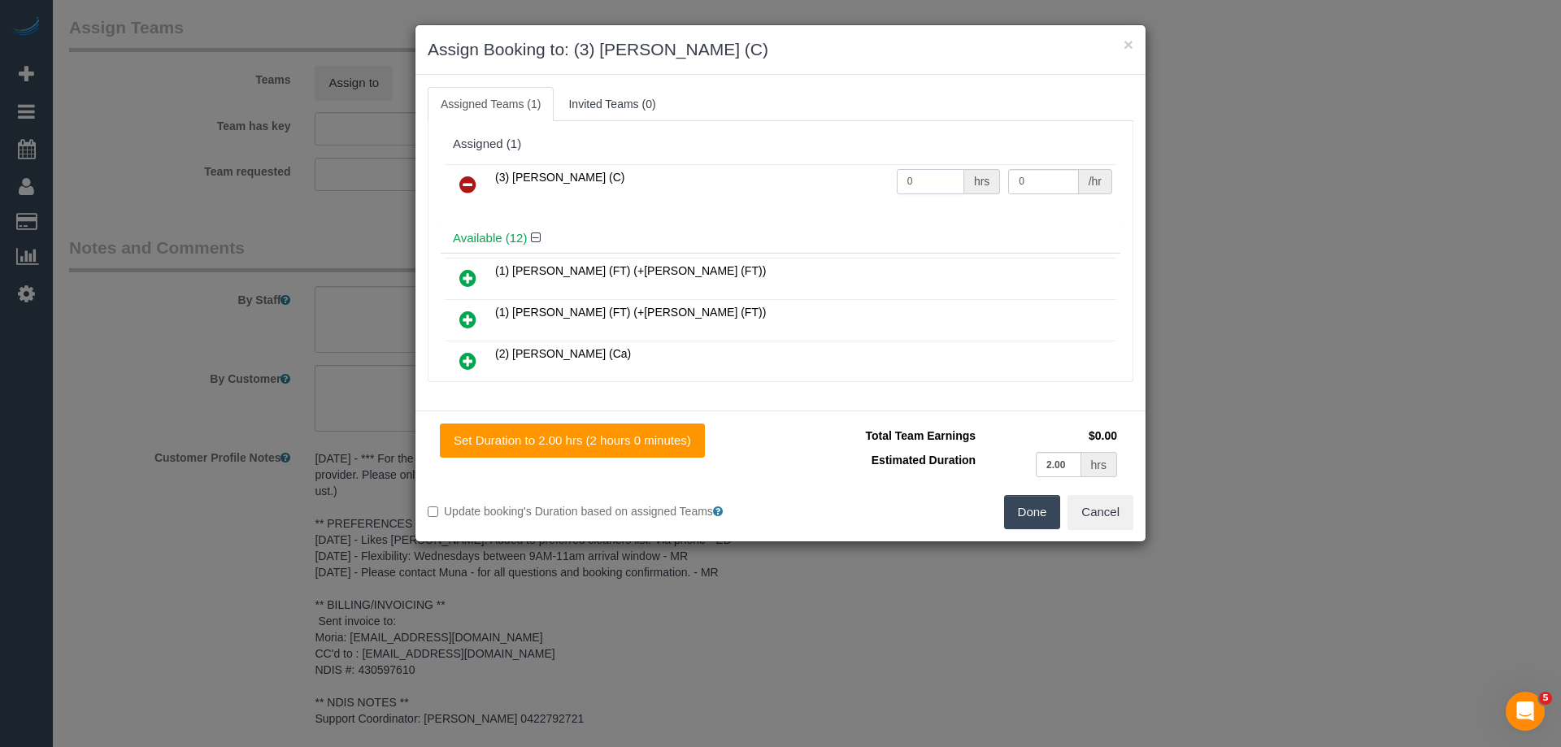
drag, startPoint x: 889, startPoint y: 174, endPoint x: 872, endPoint y: 174, distance: 17.1
click at [873, 174] on tr "(3) Joanne Wenzlau (C) 0 hrs 0 /hr" at bounding box center [780, 184] width 671 height 41
type input "2"
drag, startPoint x: 1030, startPoint y: 174, endPoint x: 914, endPoint y: 179, distance: 116.3
click at [921, 179] on tr "(3) Joanne Wenzlau (C) 2 hrs 0 /hr" at bounding box center [780, 184] width 671 height 41
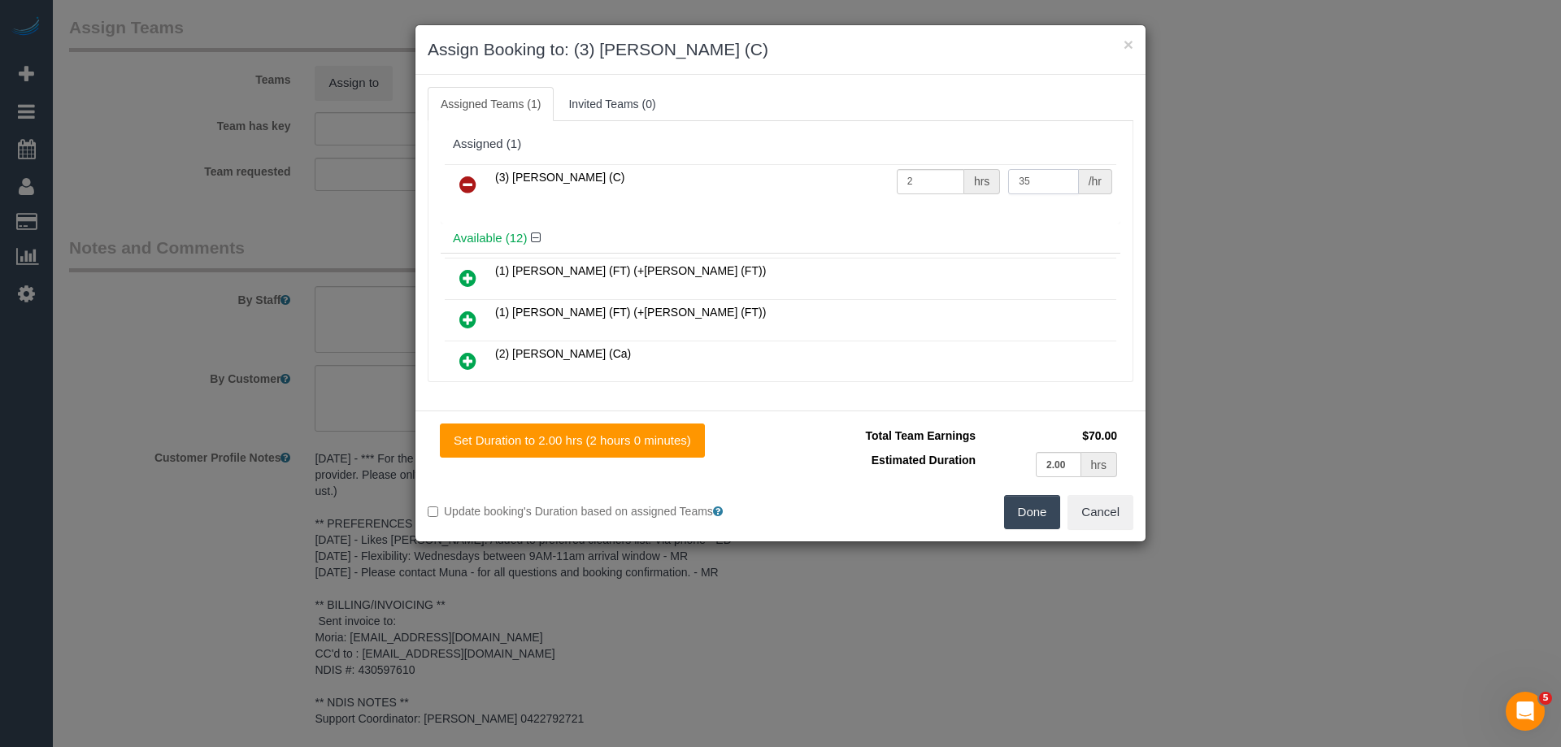
type input "35"
drag, startPoint x: 1023, startPoint y: 505, endPoint x: 1029, endPoint y: 514, distance: 10.6
click at [1029, 514] on button "Done" at bounding box center [1032, 512] width 57 height 34
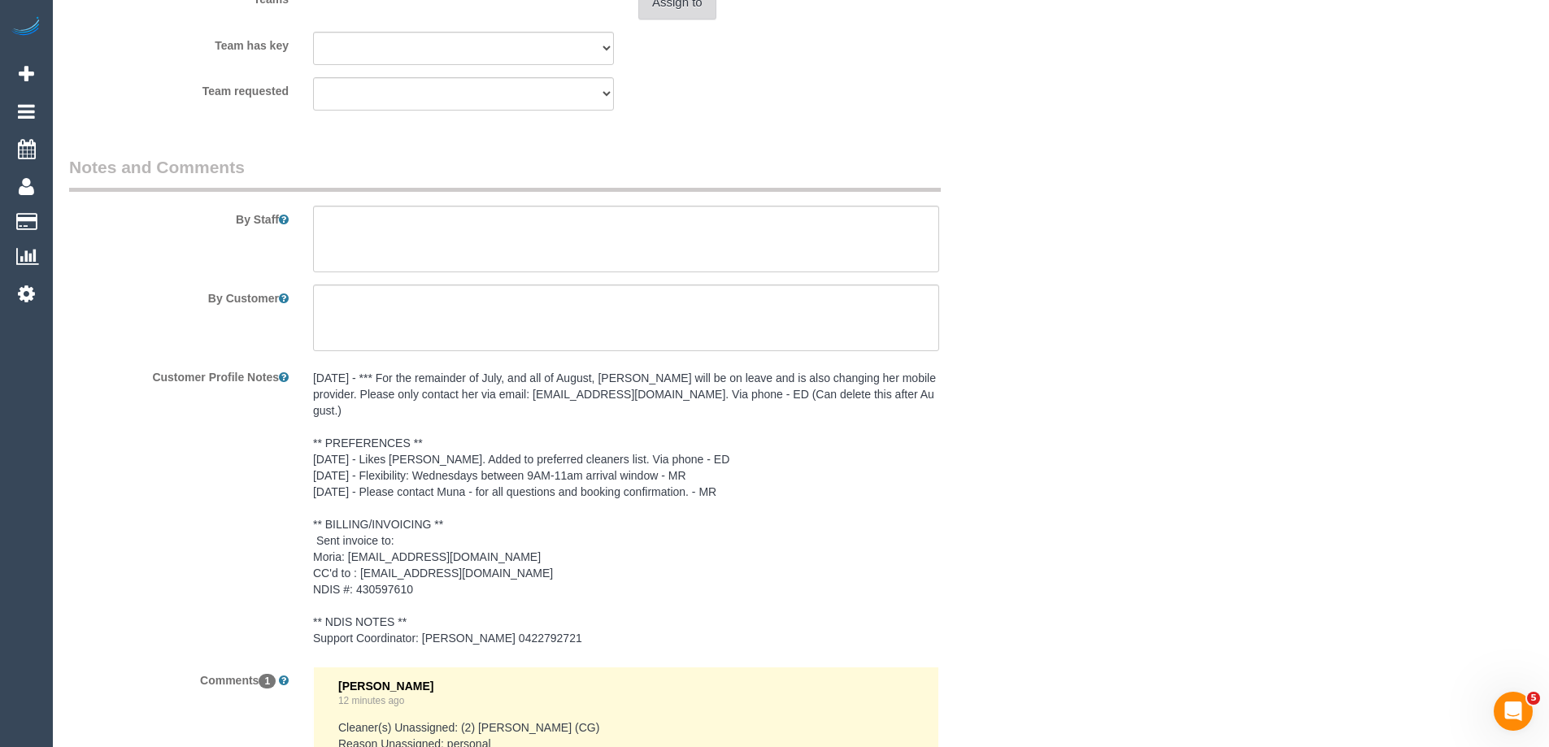
scroll to position [2195, 0]
click at [343, 259] on textarea at bounding box center [626, 238] width 626 height 67
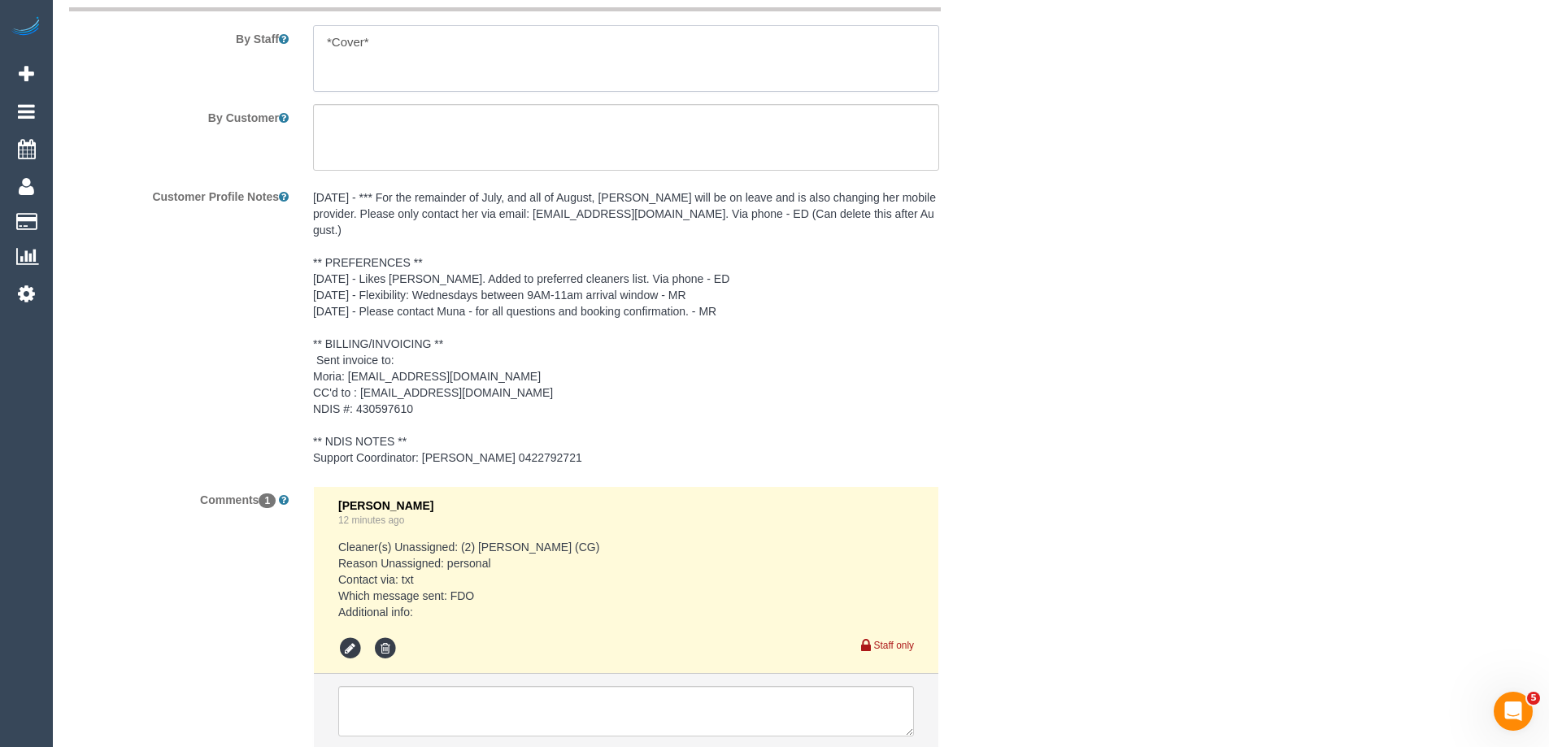
scroll to position [2479, 0]
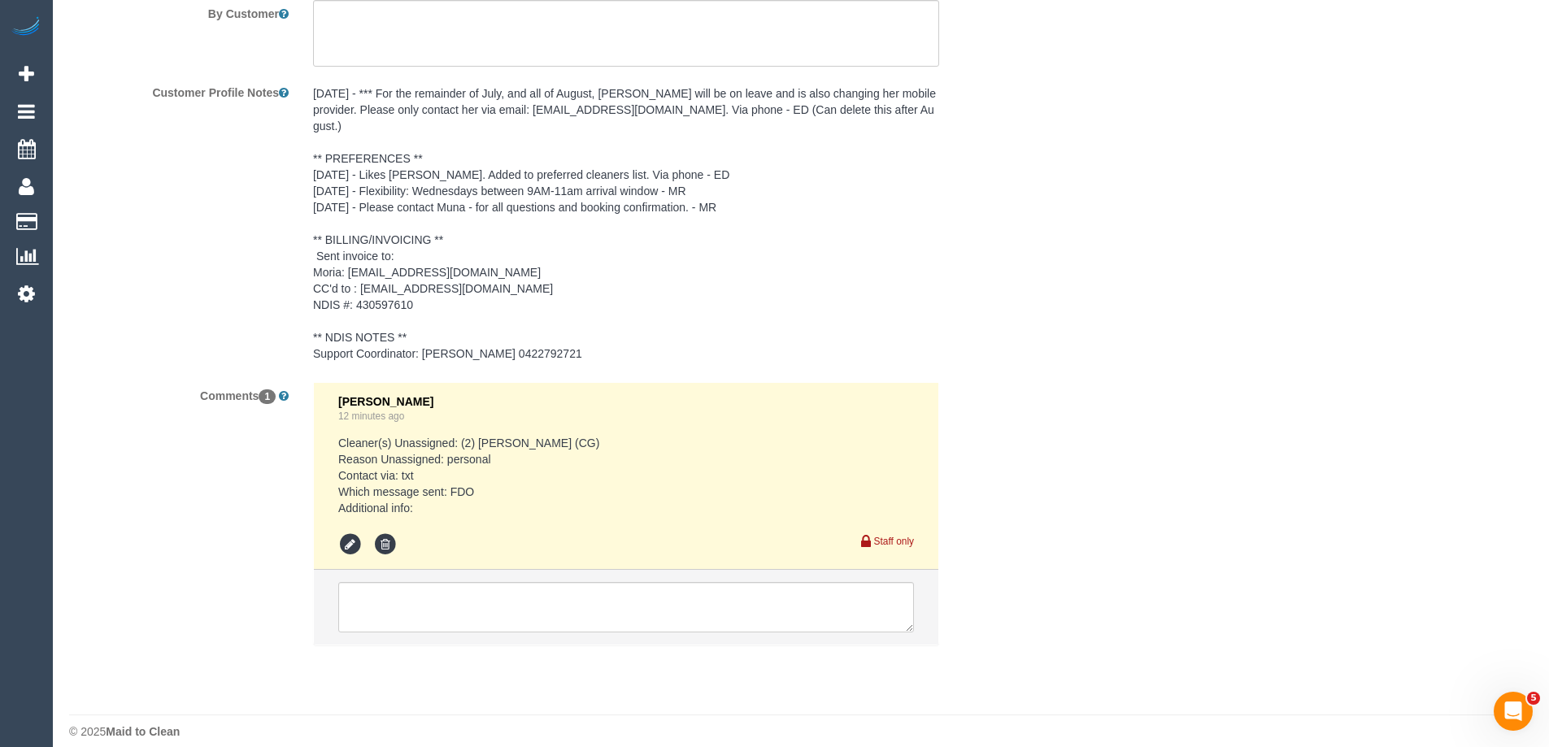
type textarea "*Cover*"
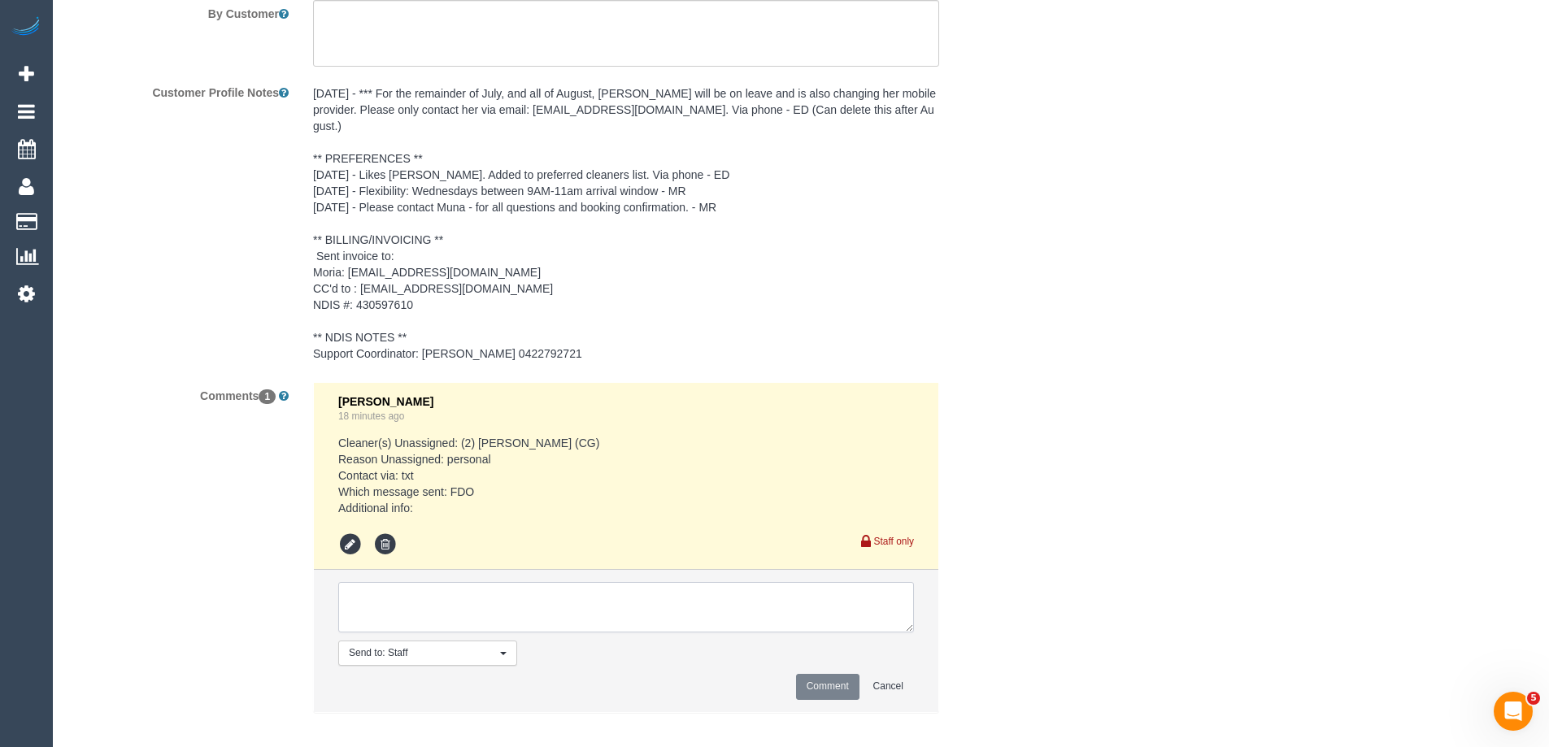
click at [425, 604] on textarea at bounding box center [626, 607] width 576 height 50
type textarea "Notified of cover cleaner arriving at the same time - via text"
click at [819, 674] on button "Comment" at bounding box center [827, 686] width 63 height 25
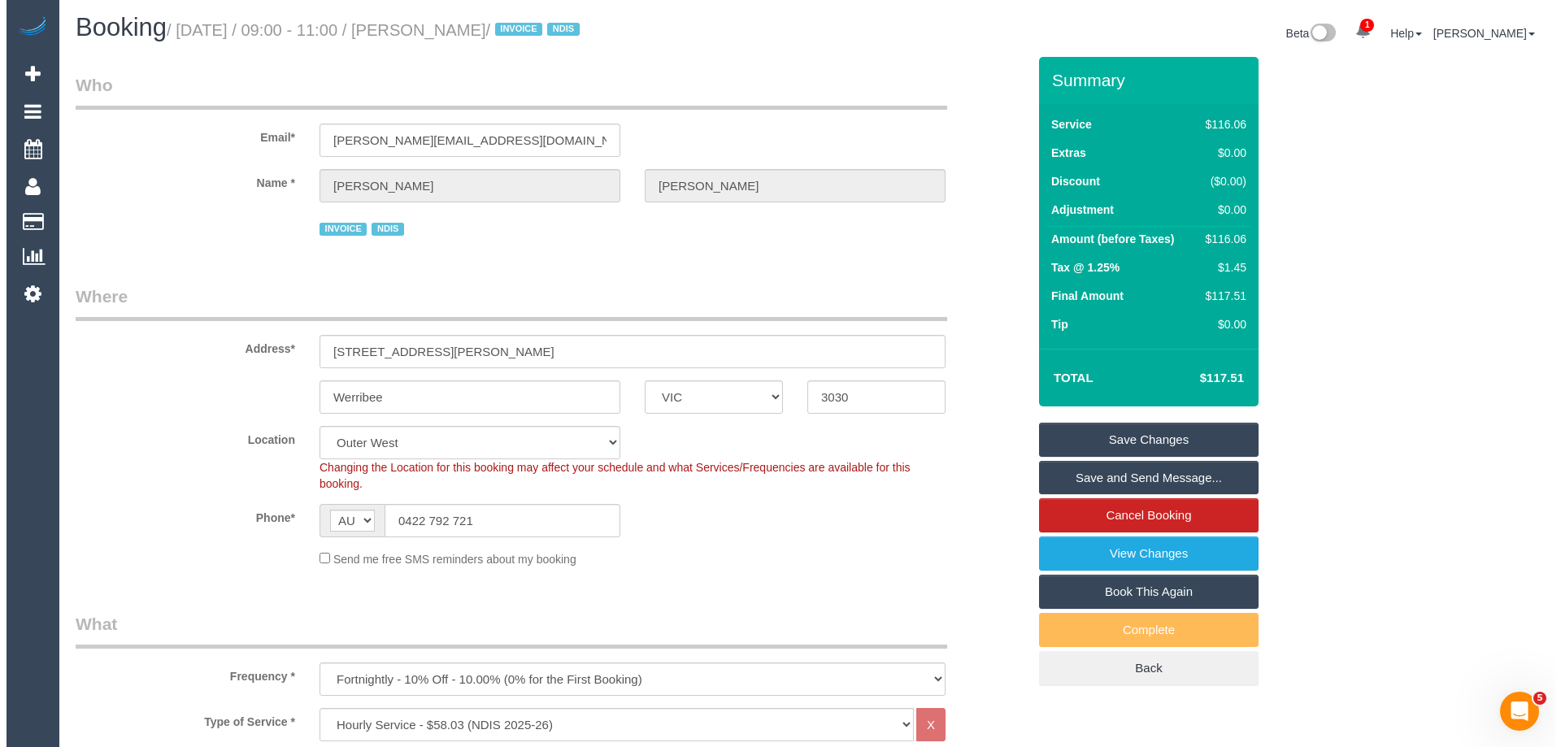
scroll to position [0, 0]
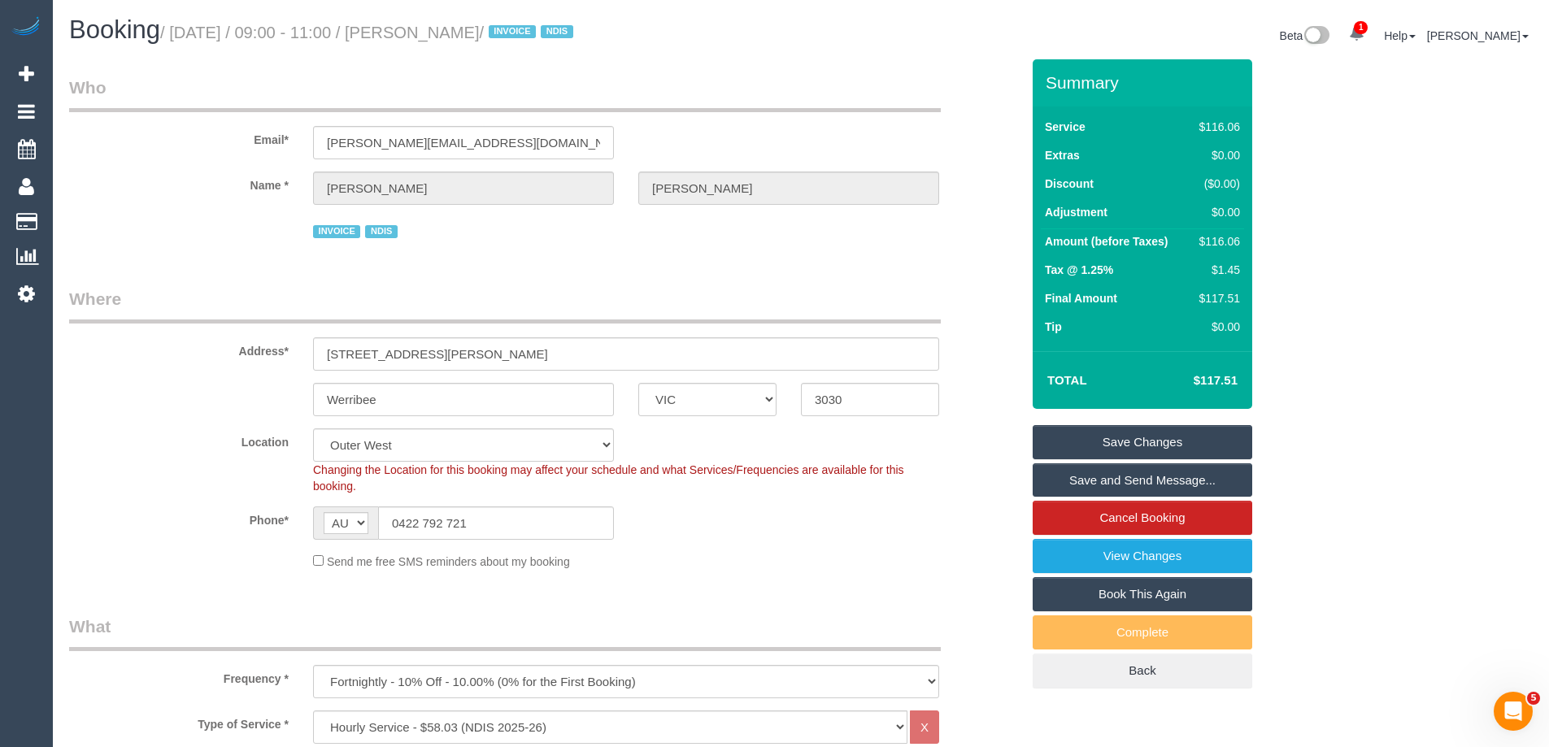
drag, startPoint x: 515, startPoint y: 30, endPoint x: 428, endPoint y: 35, distance: 86.3
click at [428, 35] on small "/ October 01, 2025 / 09:00 - 11:00 / Kirk Shanley / INVOICE NDIS" at bounding box center [369, 33] width 418 height 18
copy small "Kirk Shanley"
click at [1060, 441] on link "Save Changes" at bounding box center [1141, 442] width 219 height 34
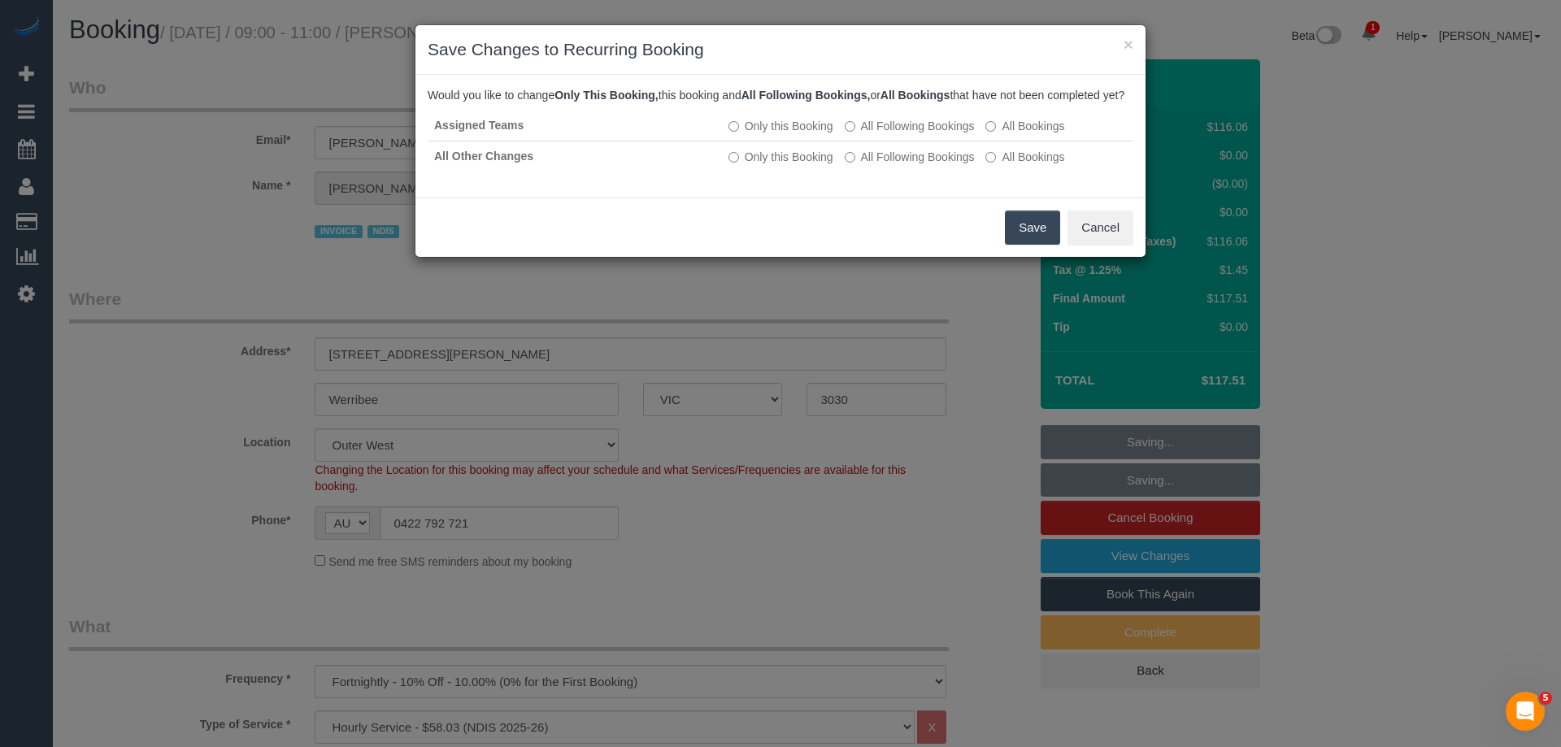
click at [1031, 245] on button "Save" at bounding box center [1032, 228] width 55 height 34
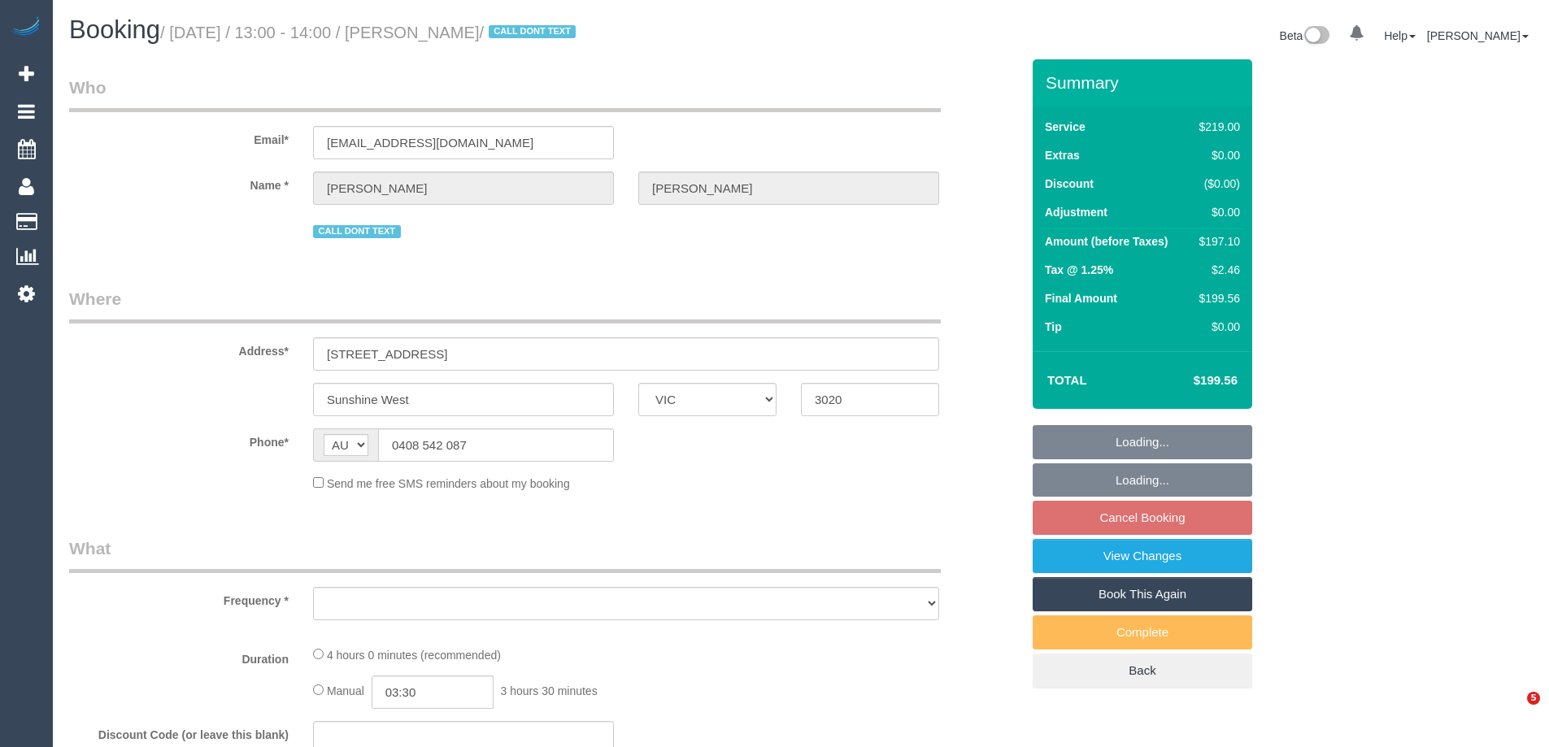
select select "VIC"
select select "object:561"
select select "string:stripe-pm_1MBFiL2GScqysDRVSoMlplat"
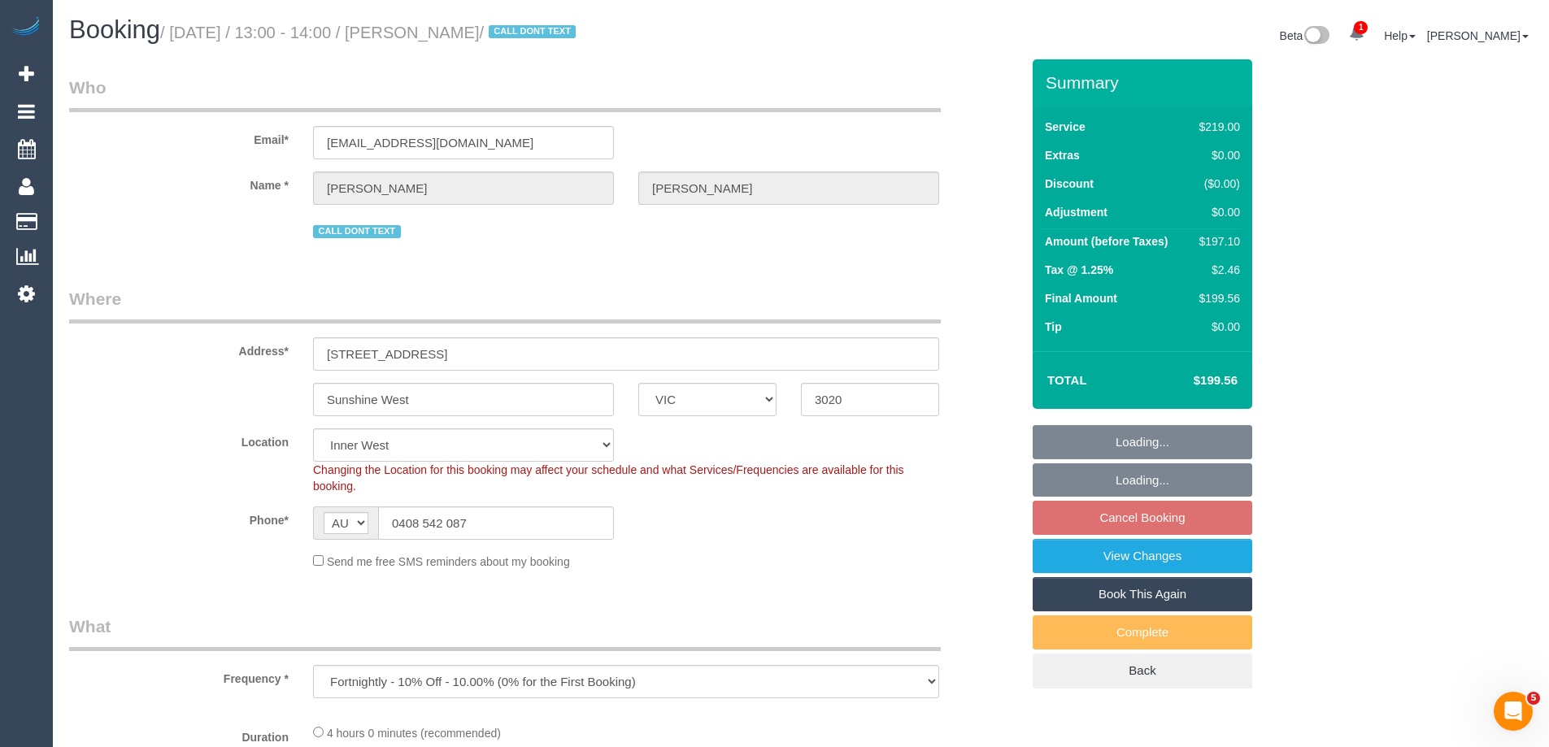
select select "object:824"
select select "number:28"
select select "number:14"
select select "number:19"
select select "number:22"
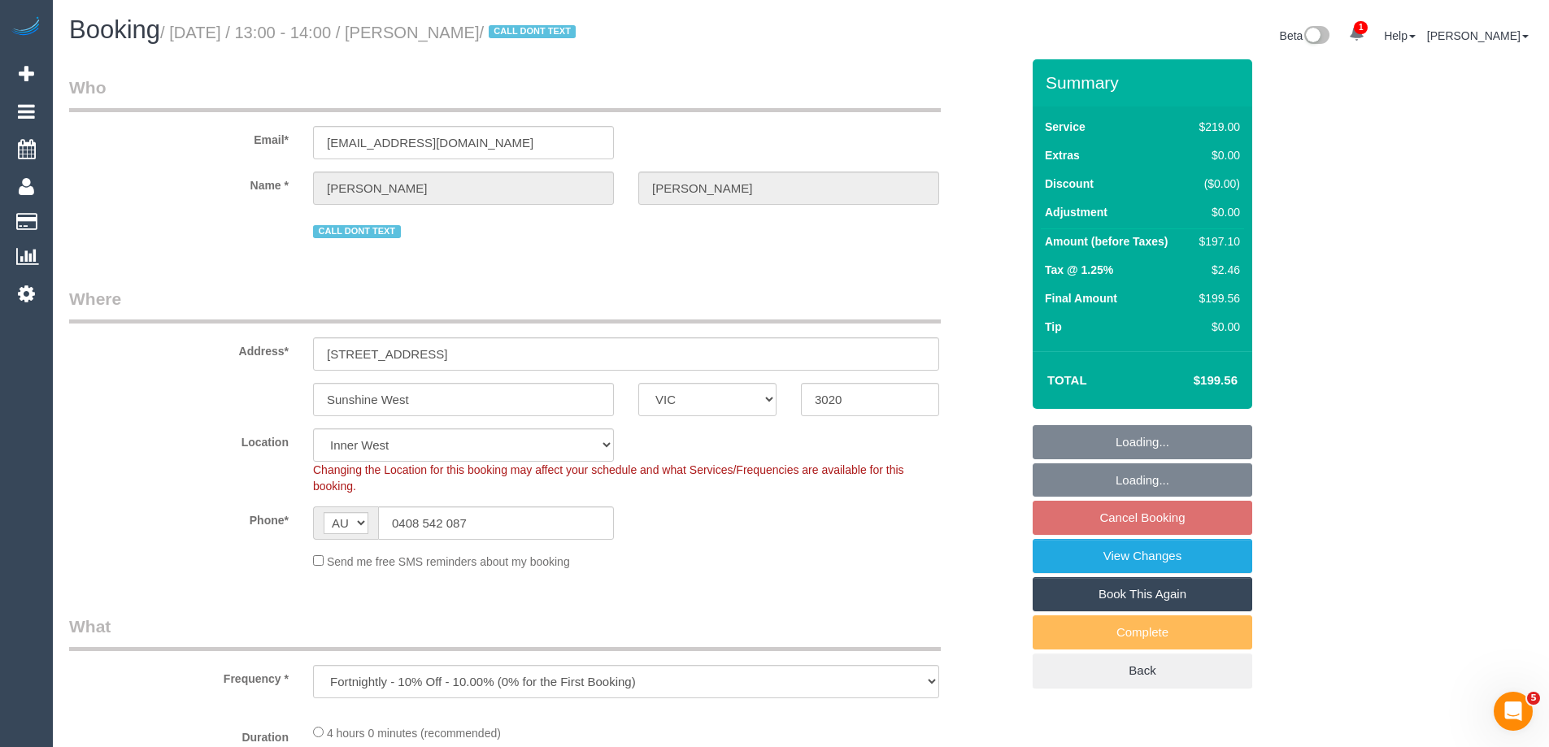
select select "number:34"
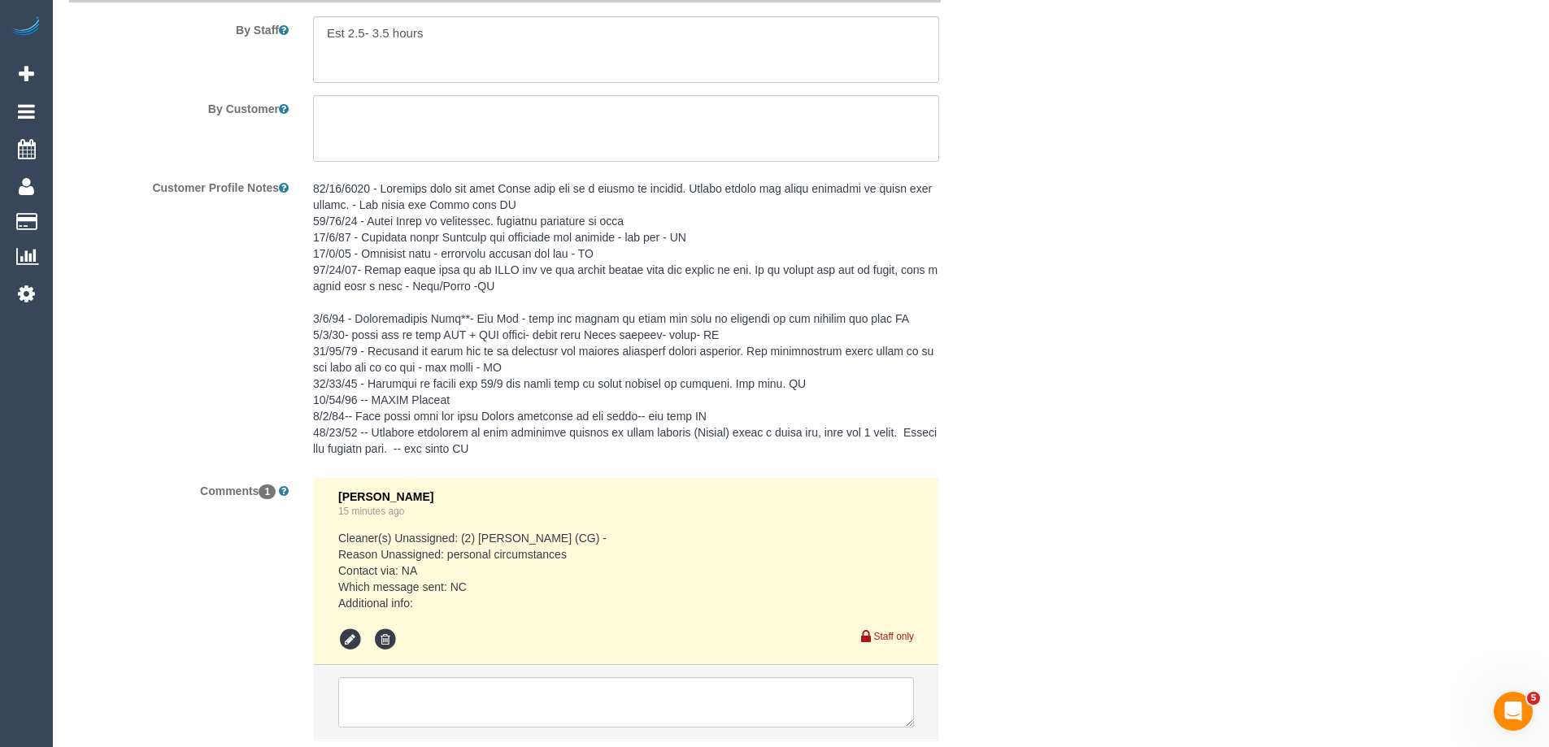
scroll to position [2764, 0]
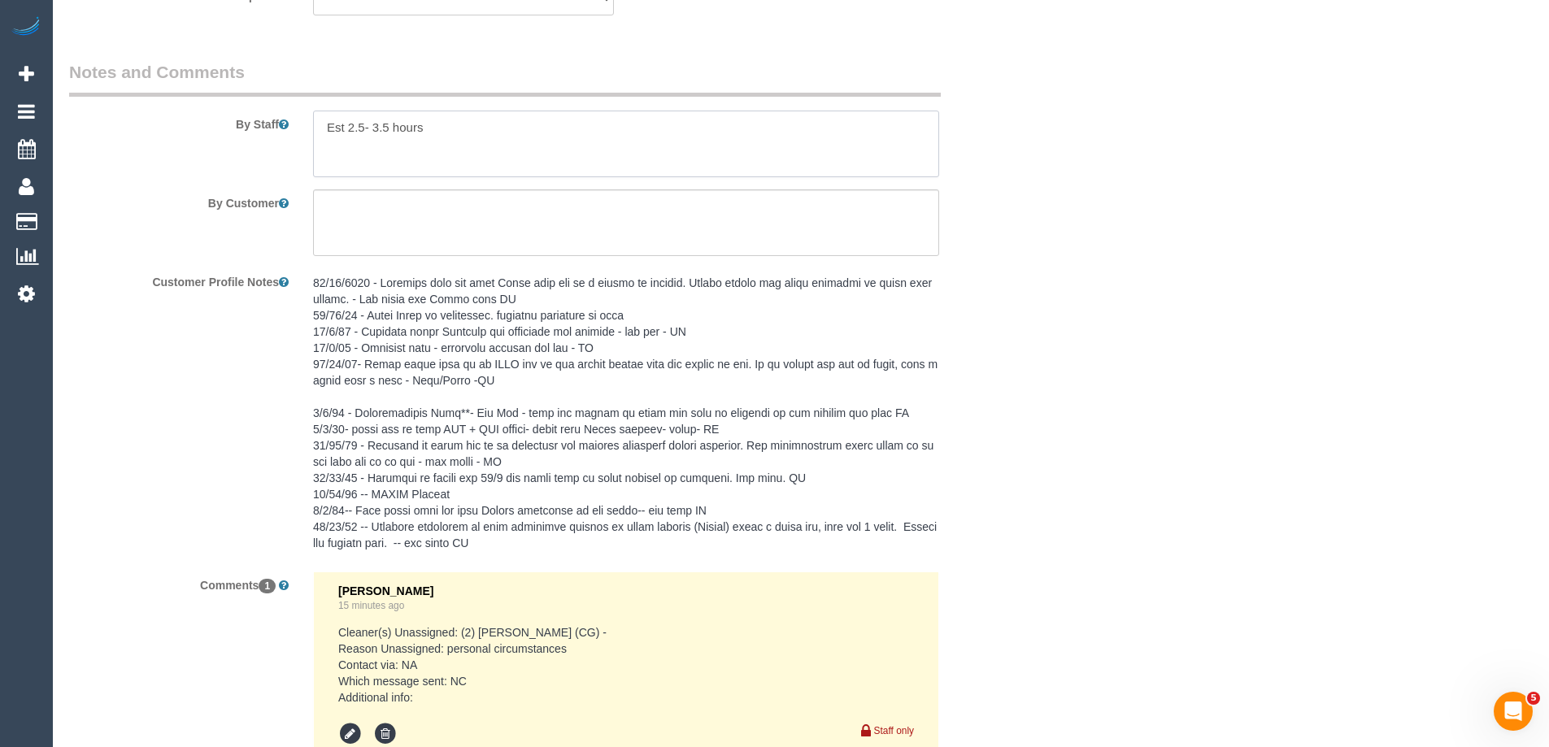
click at [321, 128] on textarea at bounding box center [626, 144] width 626 height 67
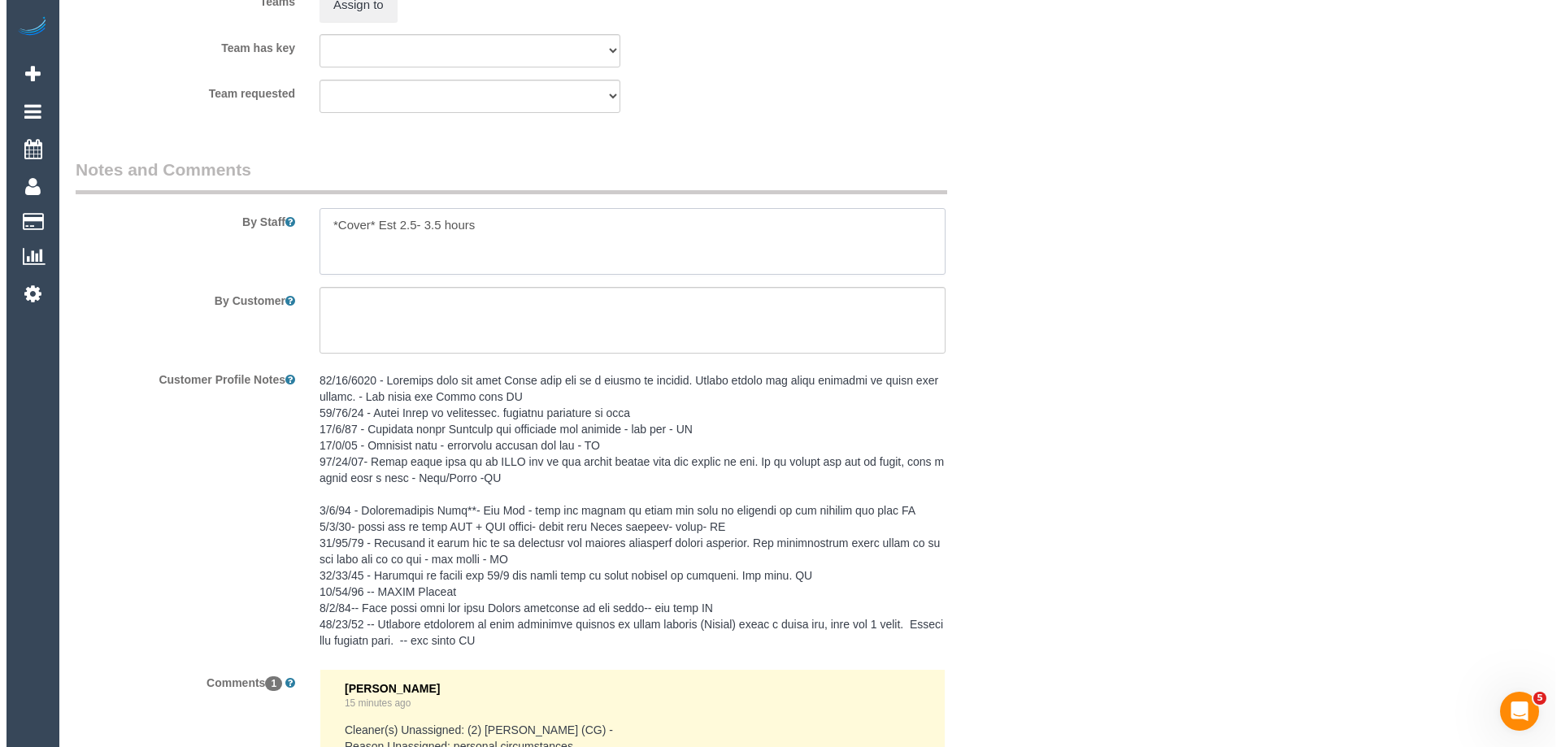
scroll to position [2439, 0]
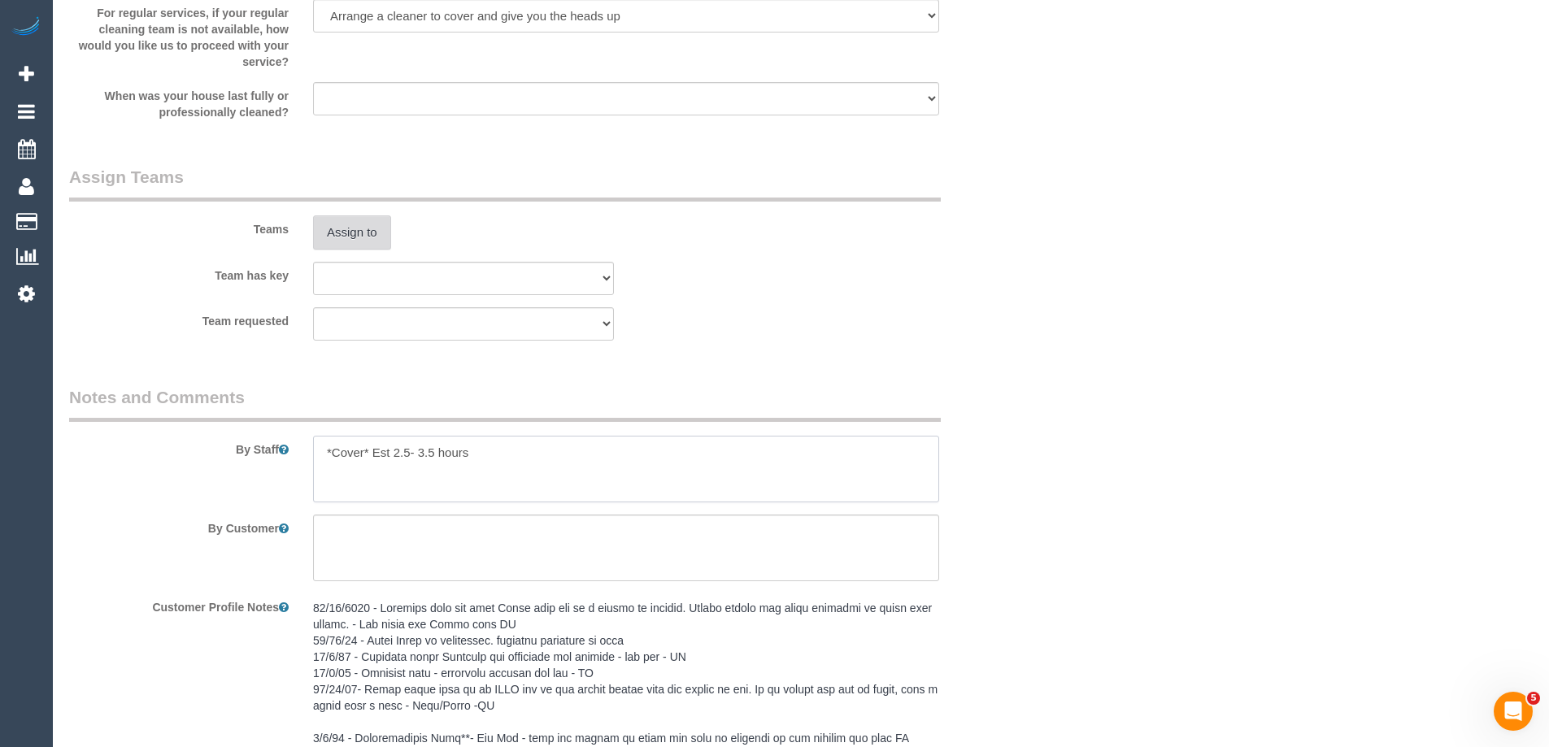
type textarea "*Cover* Est 2.5- 3.5 hours"
click at [359, 220] on button "Assign to" at bounding box center [352, 232] width 78 height 34
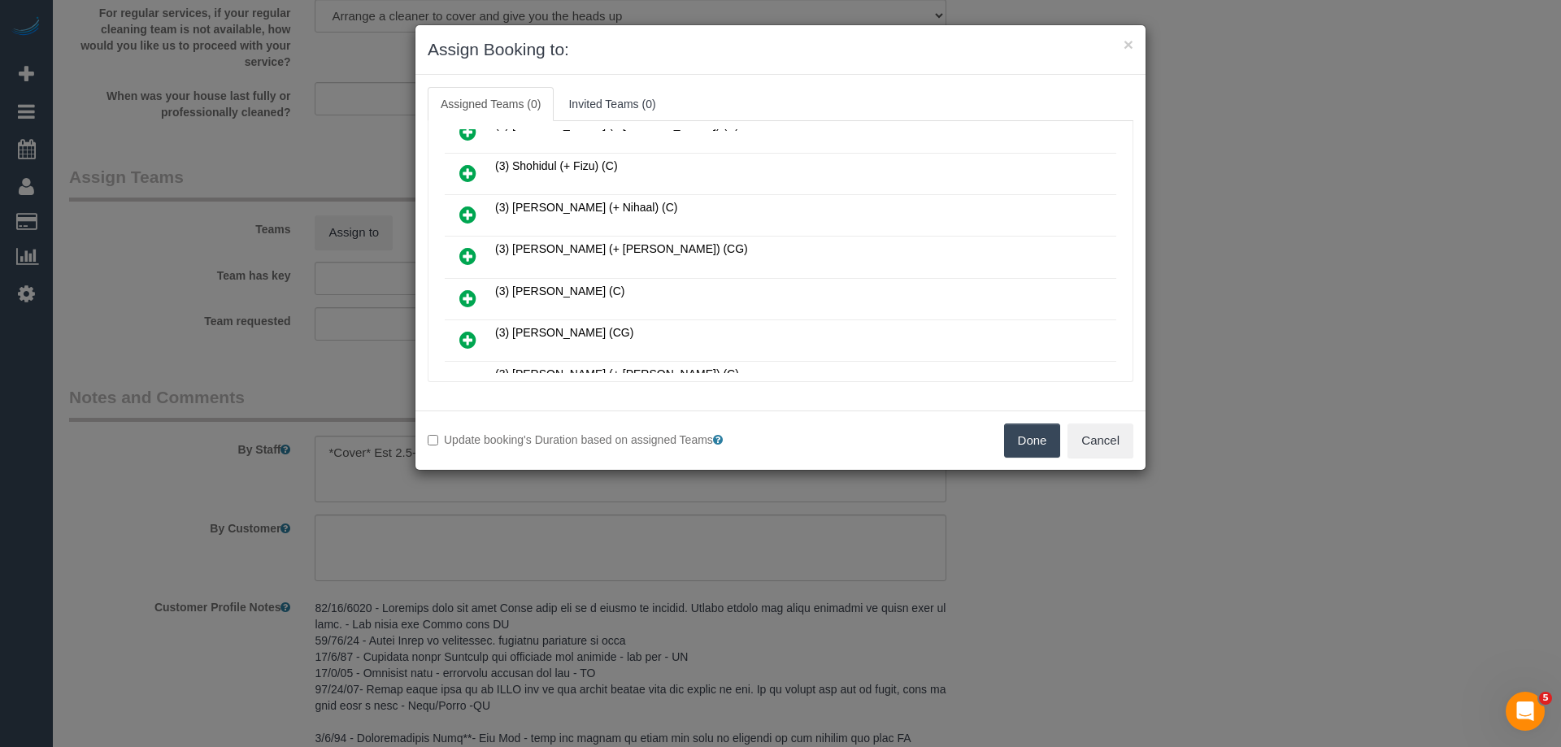
scroll to position [1301, 0]
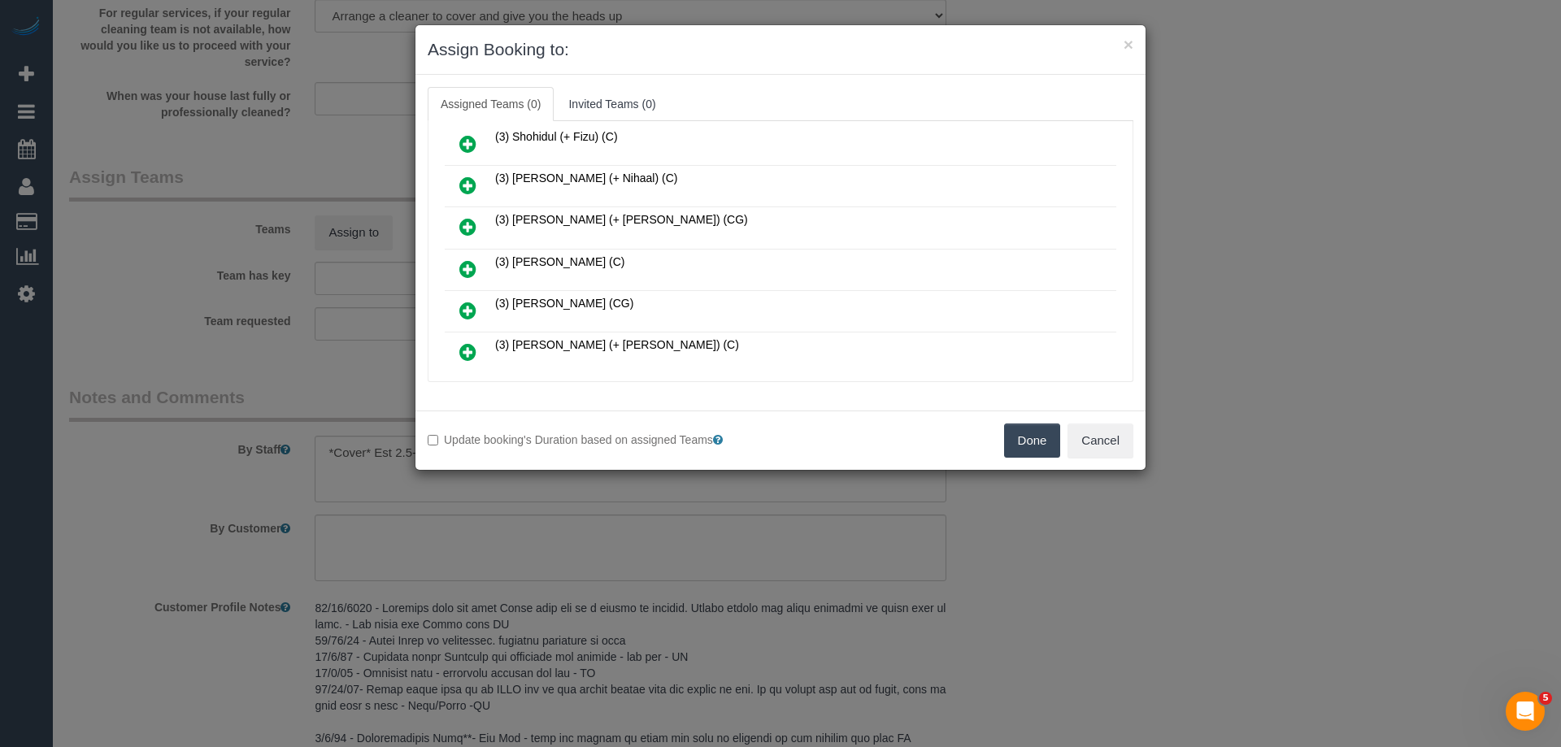
click at [475, 317] on icon at bounding box center [467, 311] width 17 height 20
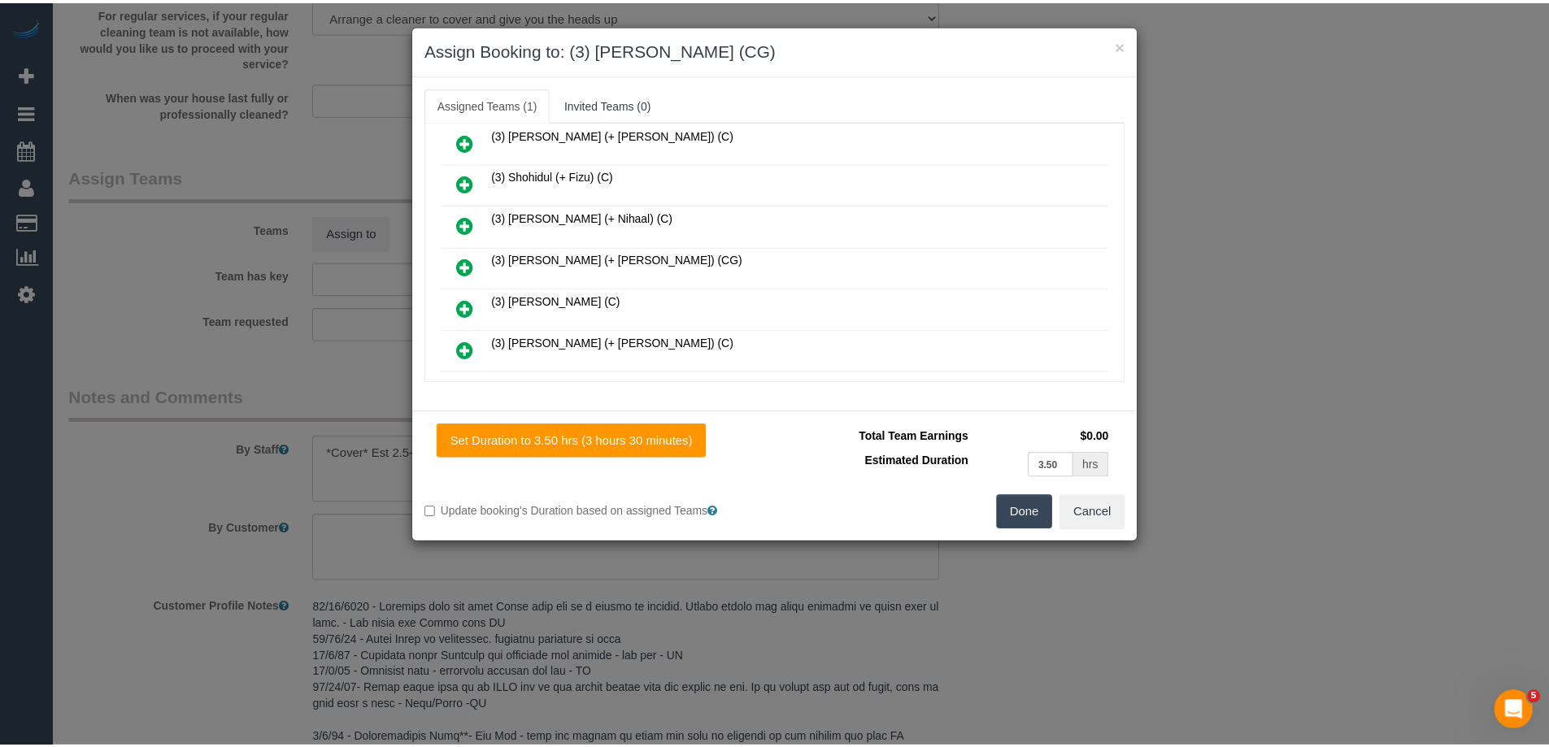
scroll to position [1340, 0]
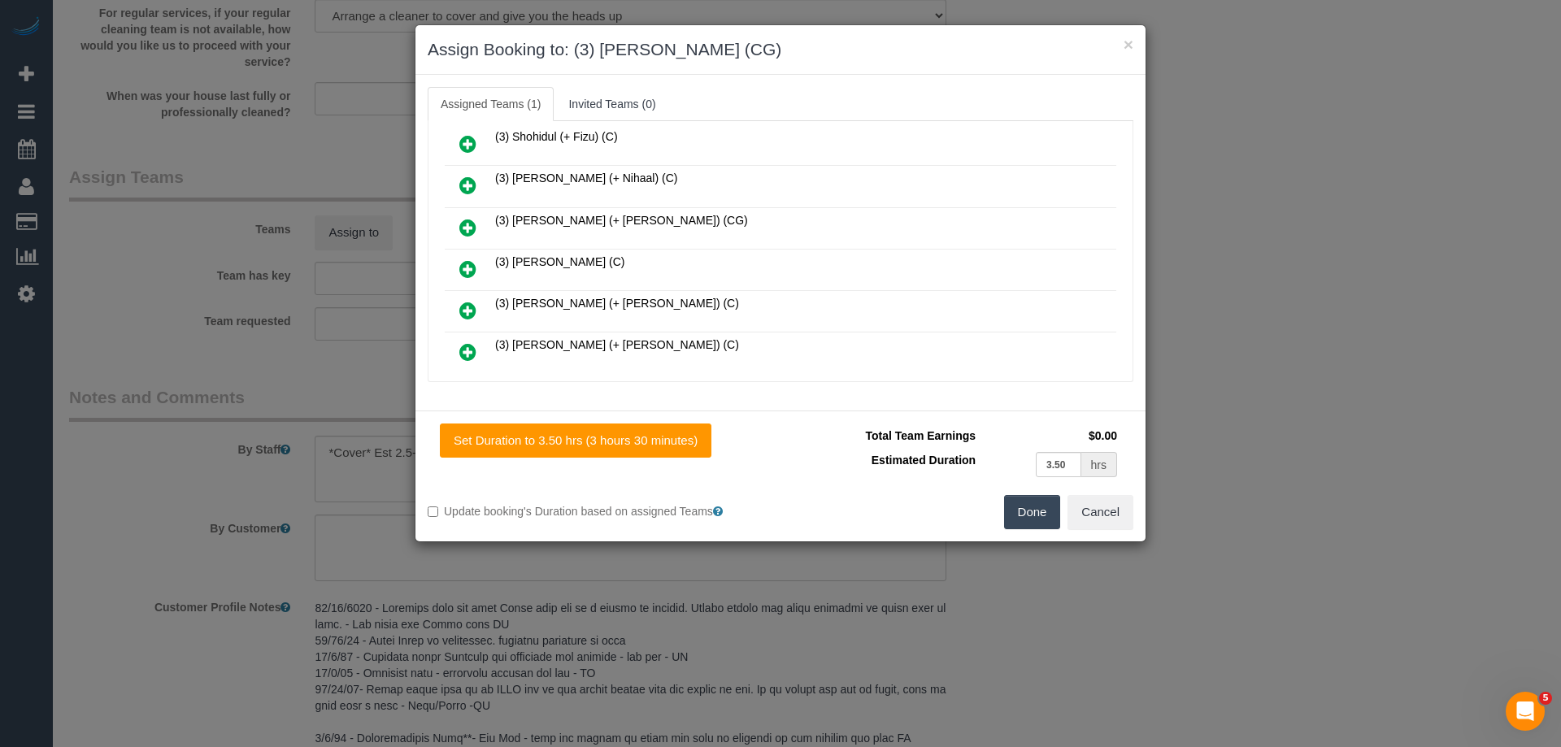
click at [1025, 515] on button "Done" at bounding box center [1032, 512] width 57 height 34
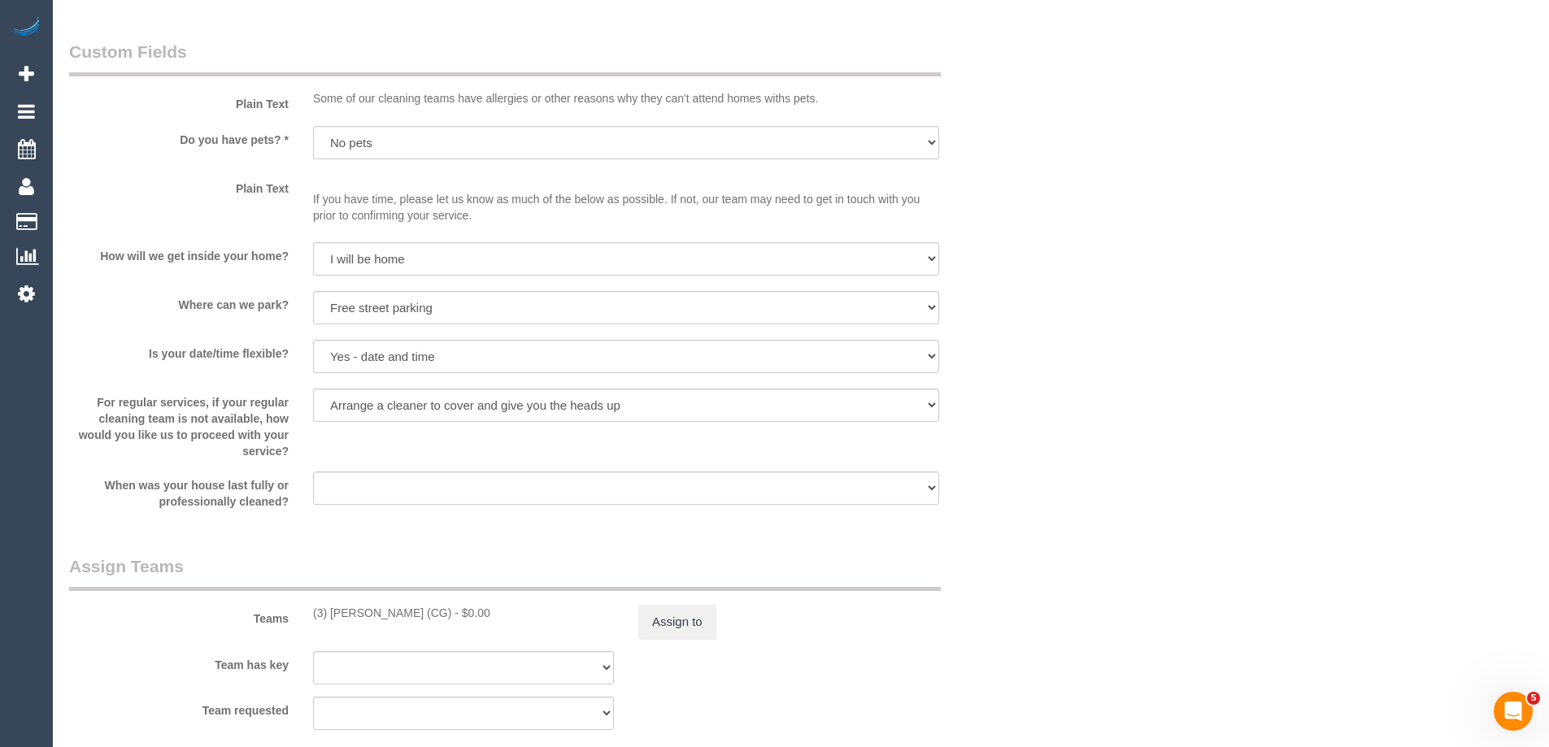
scroll to position [2276, 0]
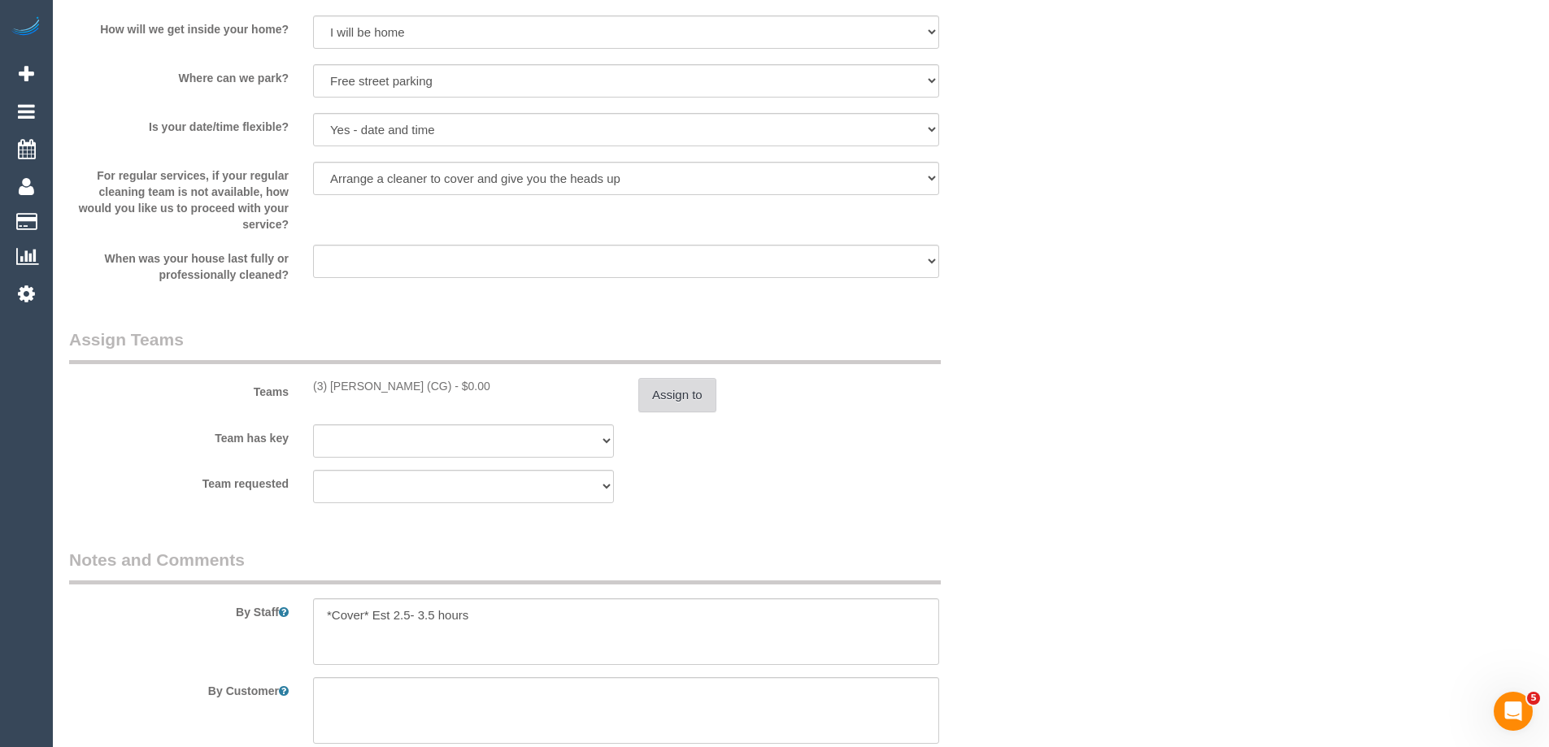
click at [669, 386] on button "Assign to" at bounding box center [677, 395] width 78 height 34
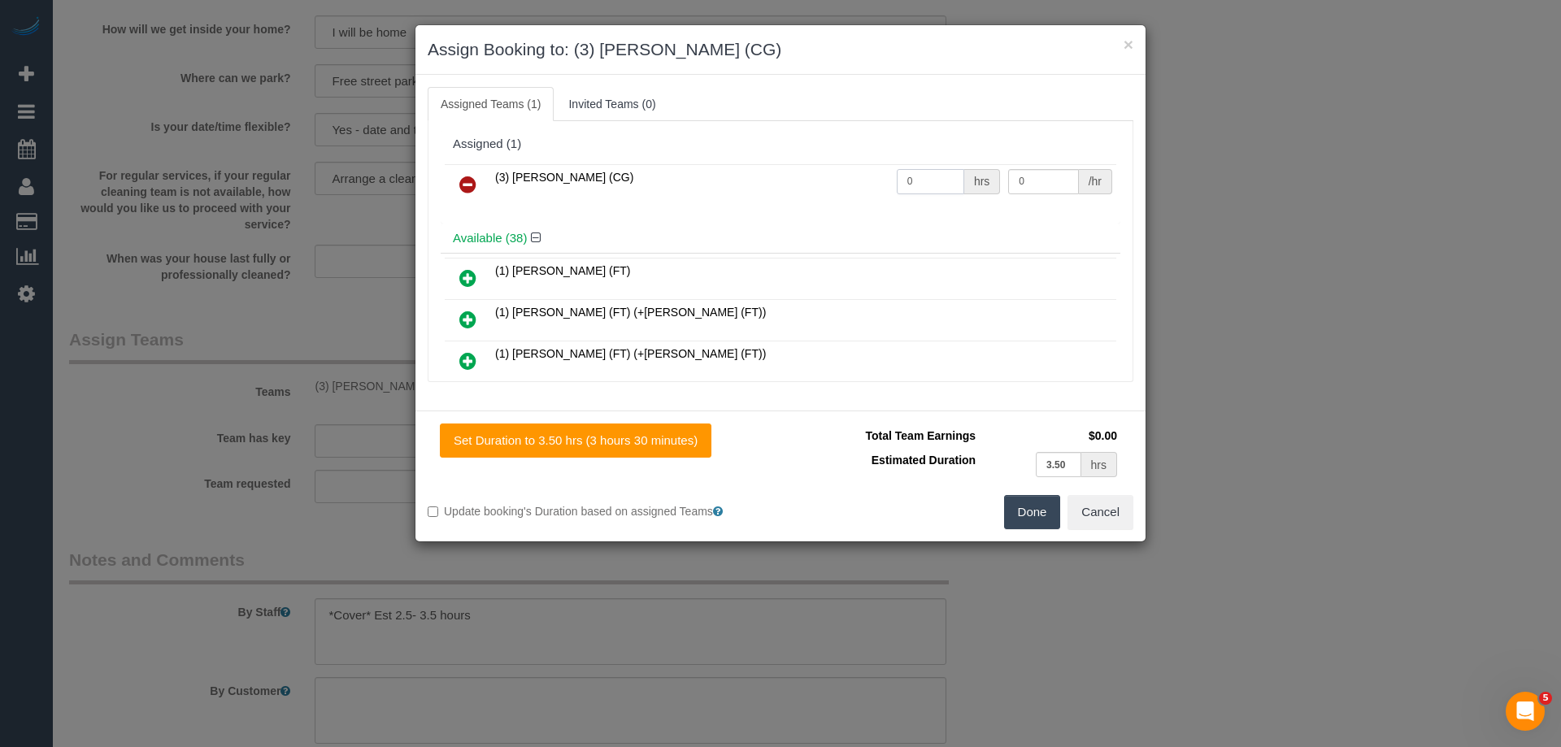
click at [749, 176] on tr "(3) Suzana Phillips (CG) 0 hrs 0 /hr" at bounding box center [780, 184] width 671 height 41
type input "1"
drag, startPoint x: 1023, startPoint y: 183, endPoint x: 906, endPoint y: 178, distance: 116.3
click at [907, 179] on tr "(3) Suzana Phillips (CG) 1 hrs 0 /hr" at bounding box center [780, 184] width 671 height 41
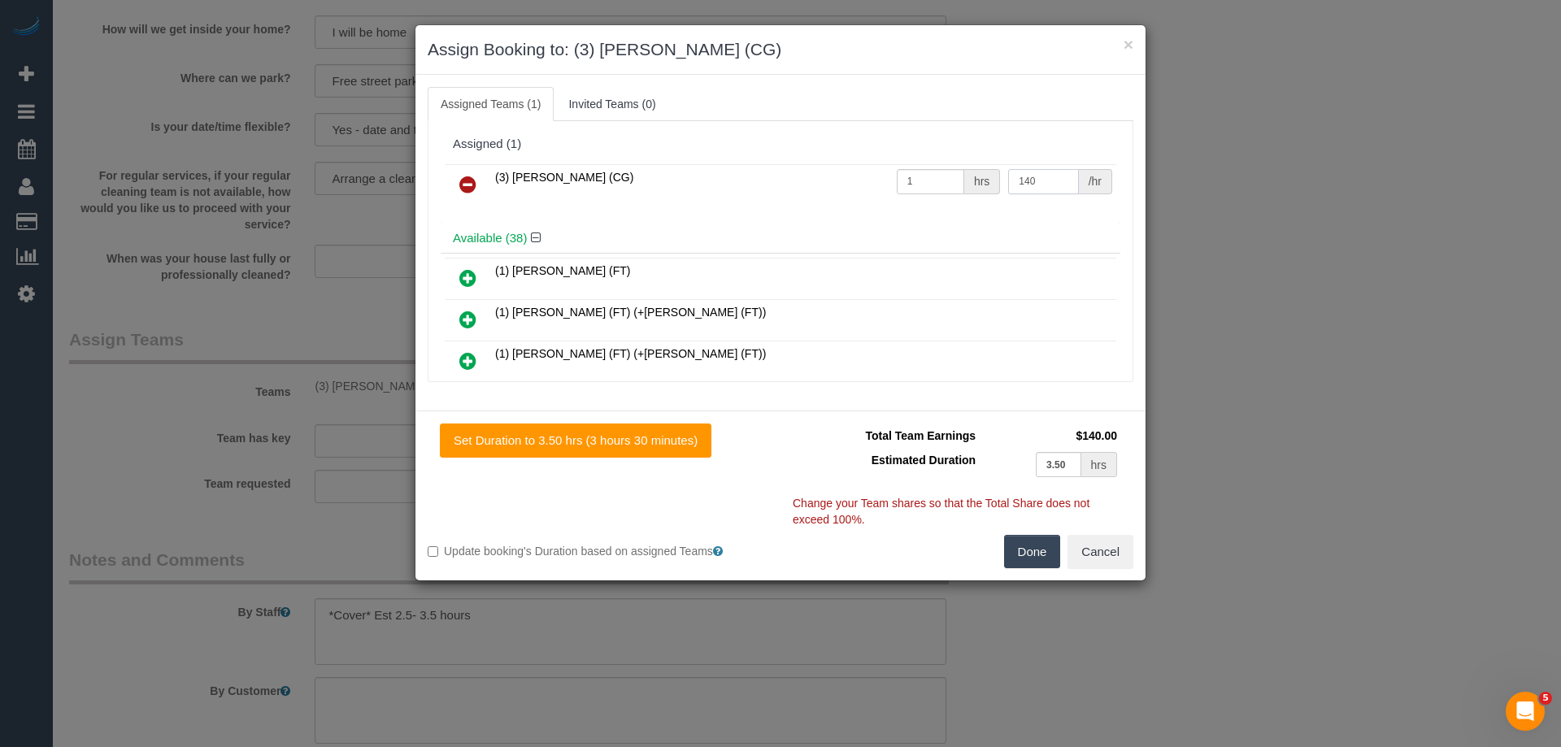
type input "140"
click at [1029, 567] on button "Done" at bounding box center [1032, 552] width 57 height 34
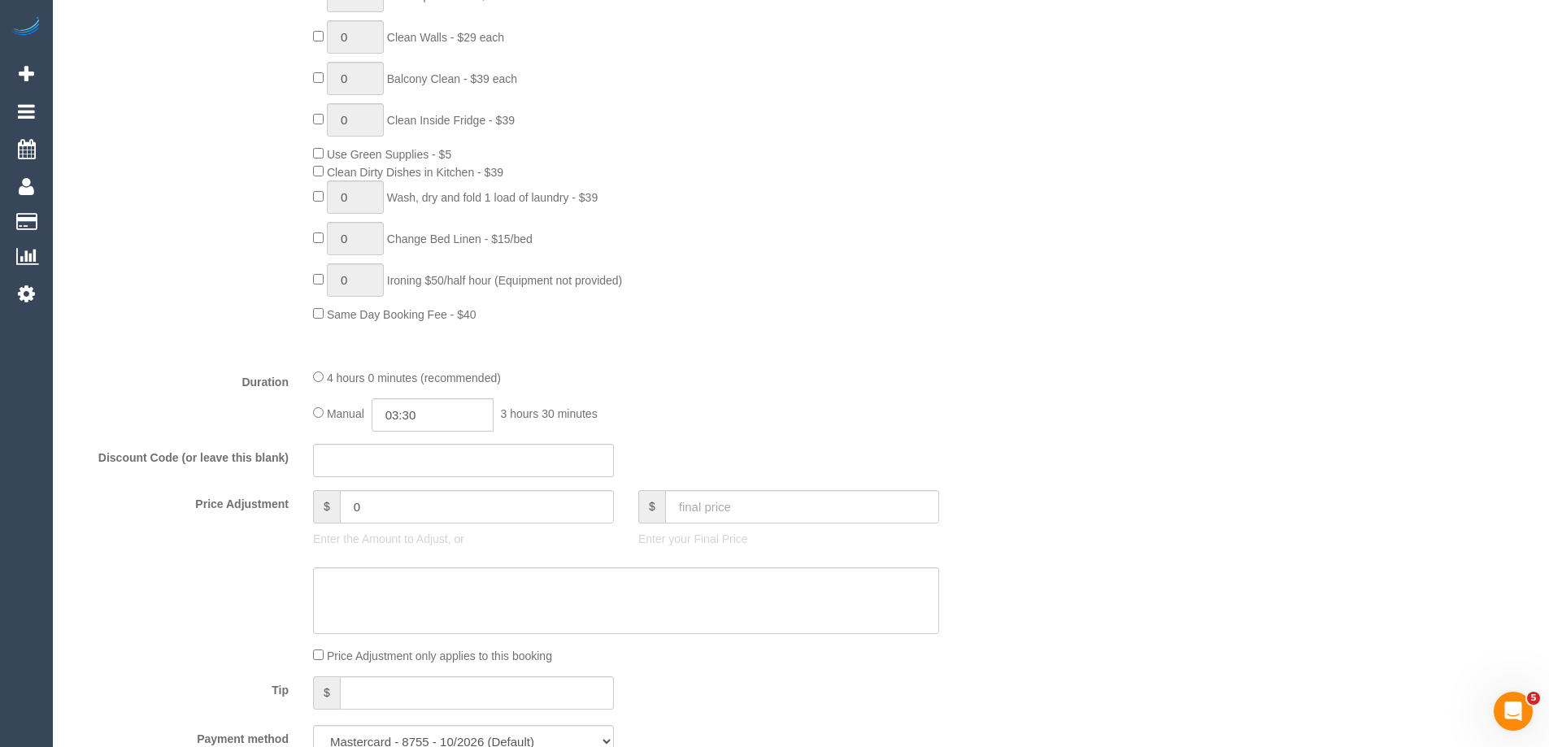
scroll to position [0, 0]
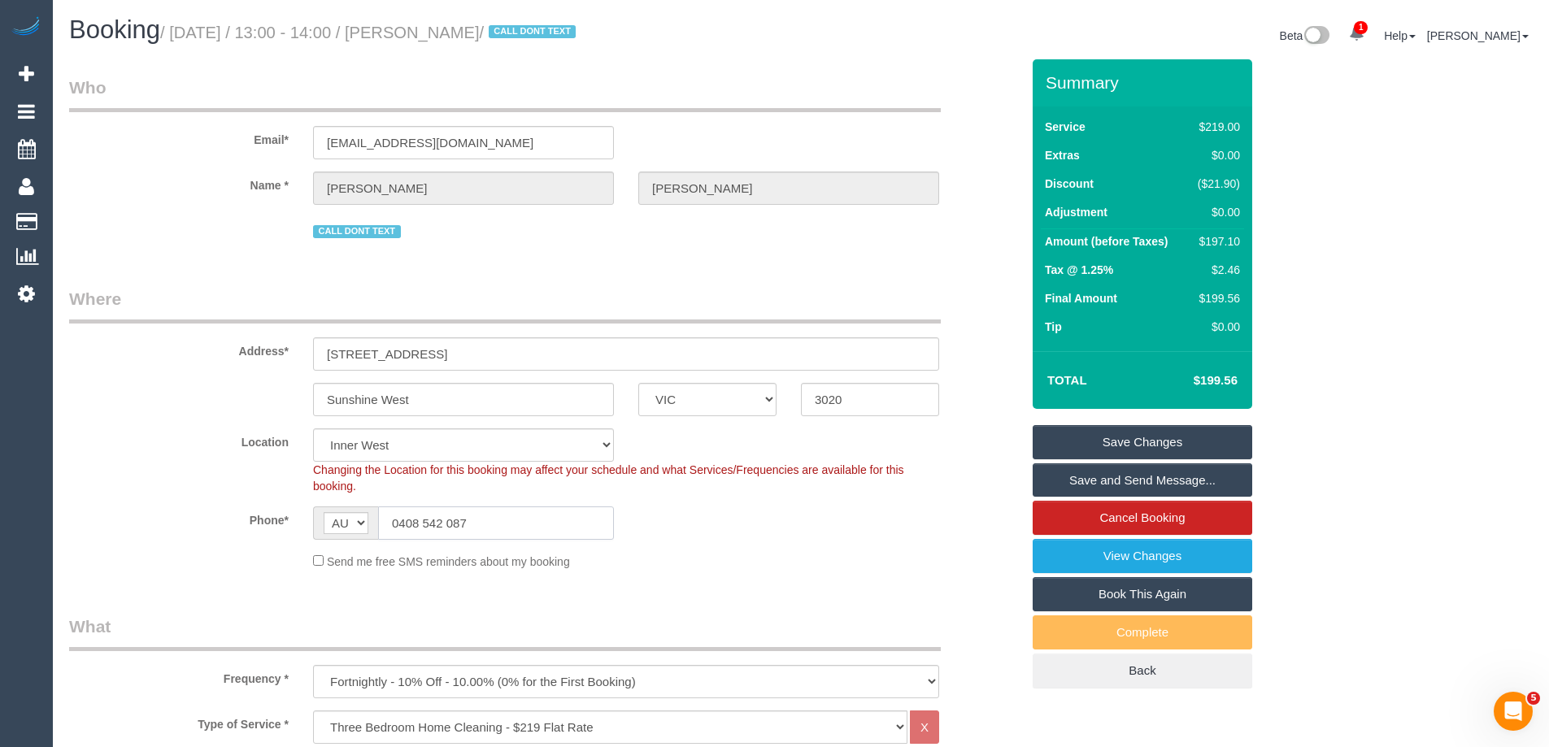
drag, startPoint x: 489, startPoint y: 522, endPoint x: 233, endPoint y: 515, distance: 256.1
click at [223, 522] on div "Phone* AF AL DZ AD AO AI AQ AG AR AM AW AU AT AZ BS BH BD BB BY BE BZ BJ BM BT …" at bounding box center [544, 522] width 975 height 33
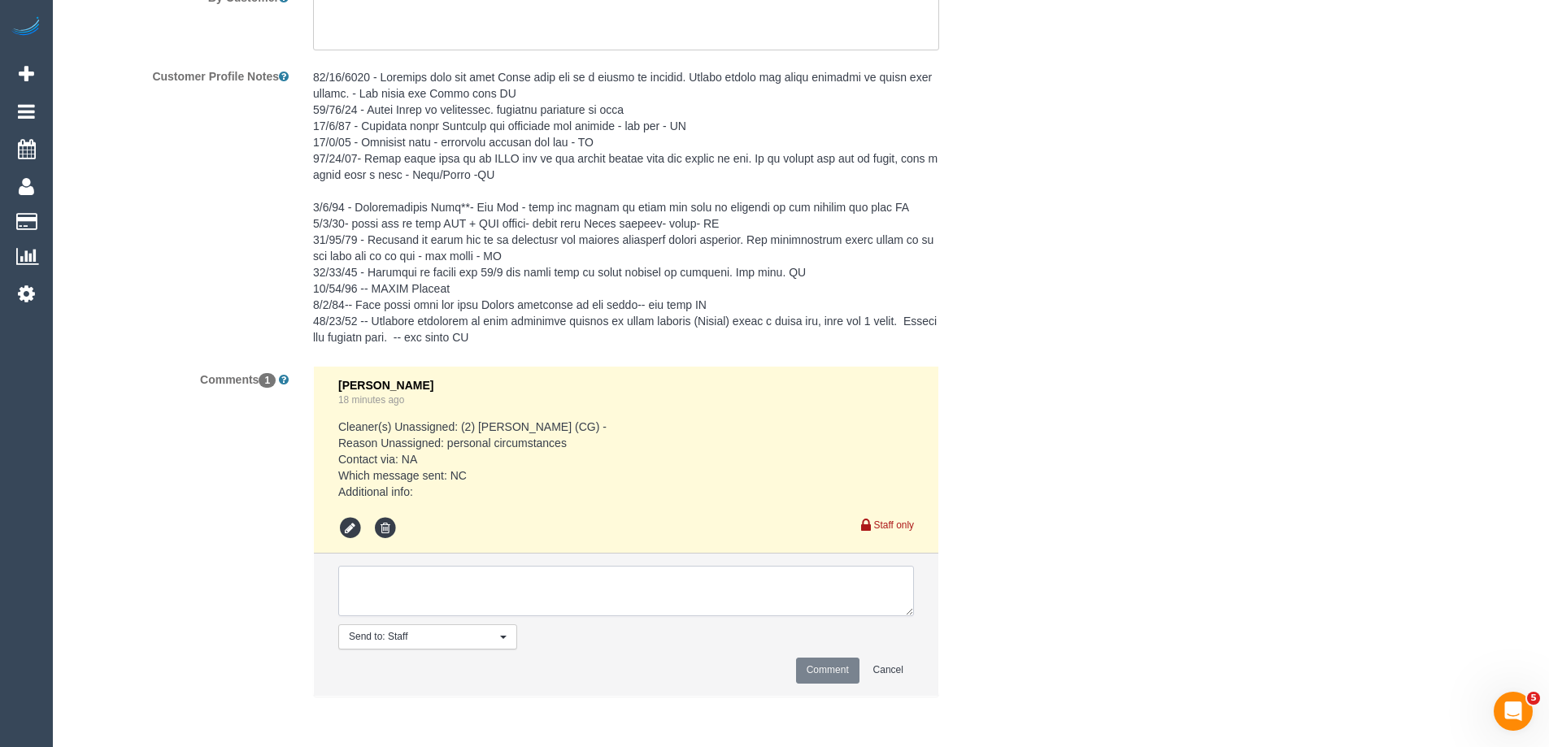
click at [357, 597] on textarea at bounding box center [626, 591] width 576 height 50
type textarea "Customer notified of one off cover cleaner - via phone"
click at [817, 658] on button "Comment" at bounding box center [827, 670] width 63 height 25
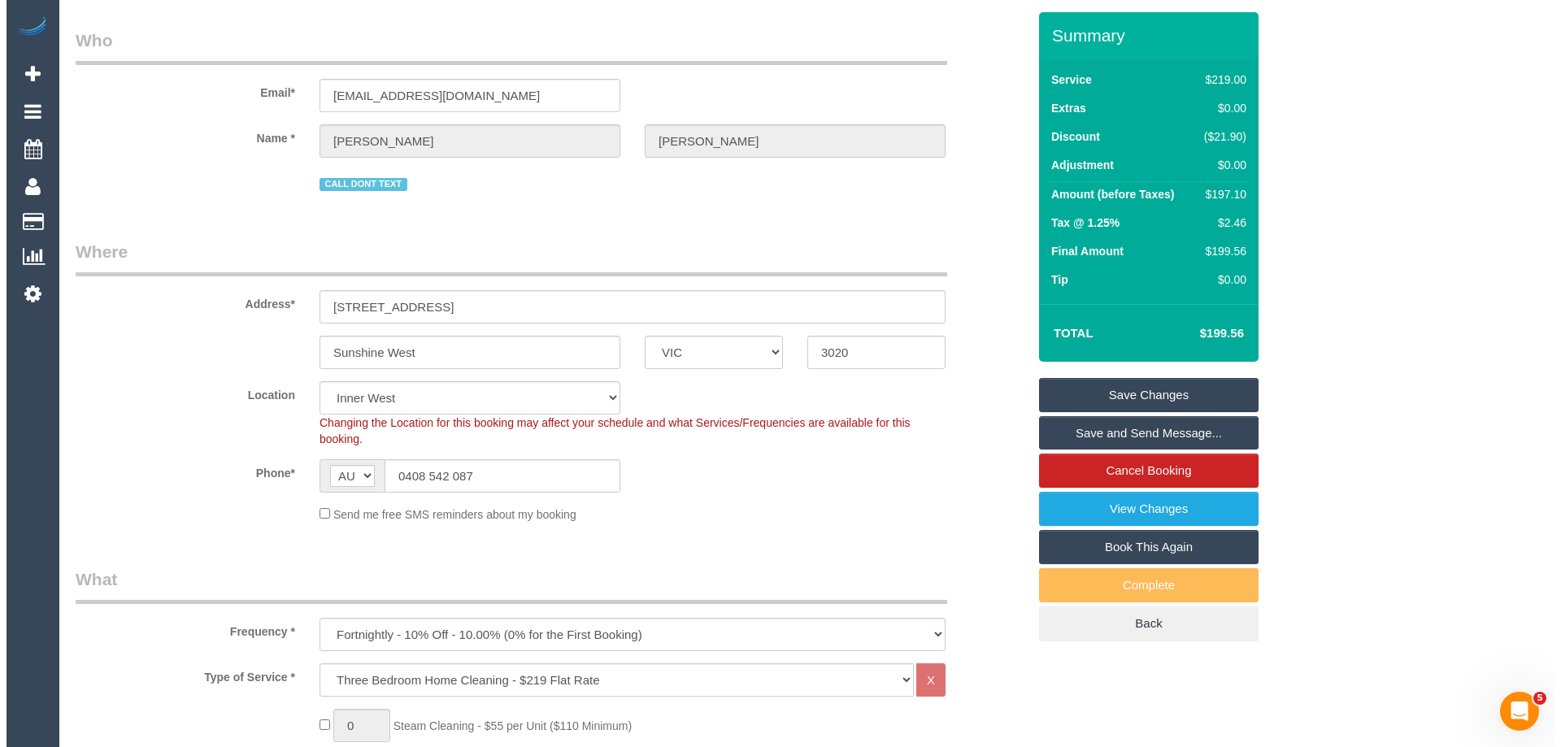
scroll to position [0, 0]
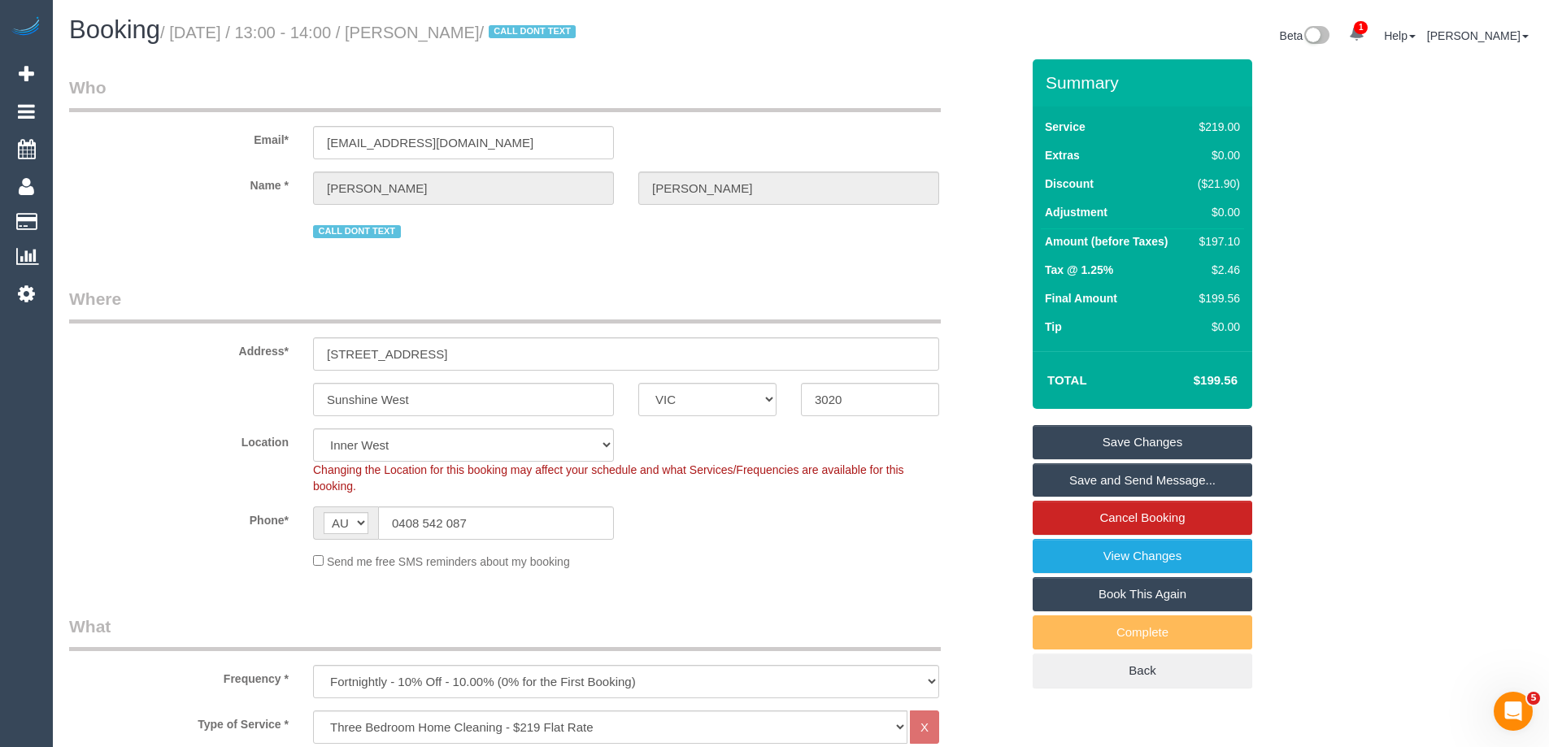
drag, startPoint x: 528, startPoint y: 33, endPoint x: 429, endPoint y: 29, distance: 99.2
click at [429, 29] on small "/ October 01, 2025 / 13:00 - 14:00 / Julie Hamilton / CALL DONT TEXT" at bounding box center [370, 33] width 420 height 18
copy small "Julie Hamilton"
click at [1093, 482] on link "Save and Send Message..." at bounding box center [1141, 480] width 219 height 34
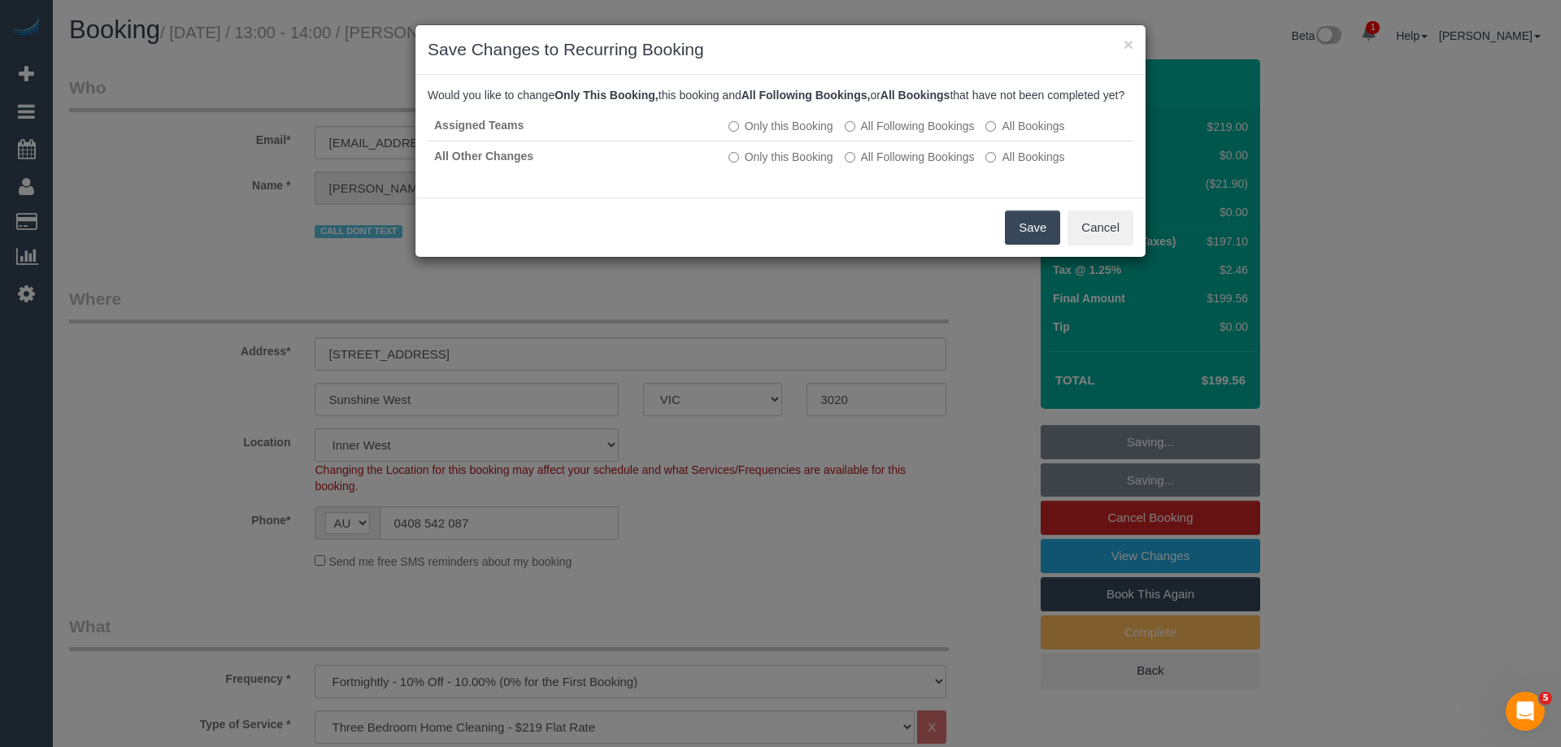
click at [1032, 245] on button "Save" at bounding box center [1032, 228] width 55 height 34
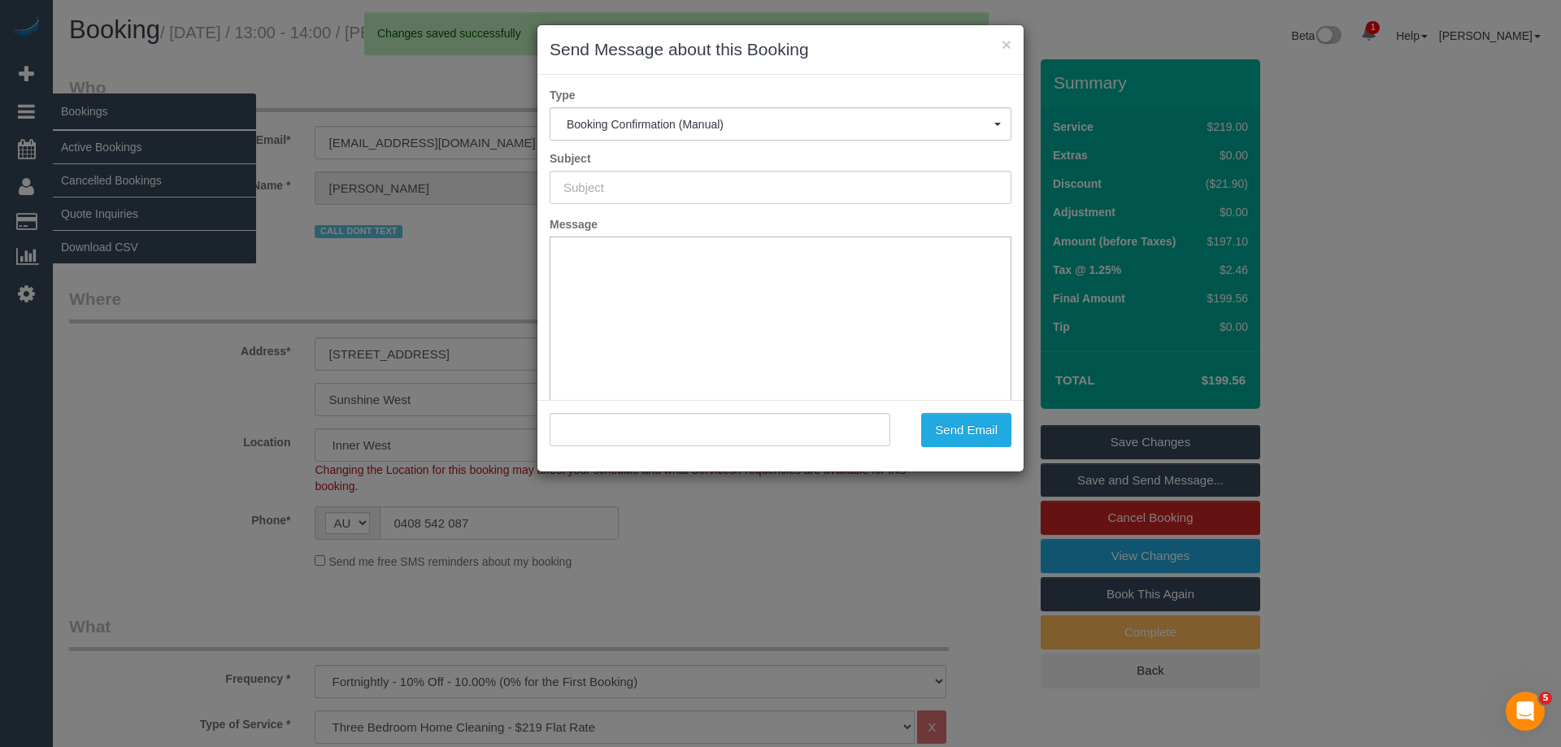
type input "Booking Confirmed"
type input ""Julie Hamilton" <julieahamilton@internode.on.net>"
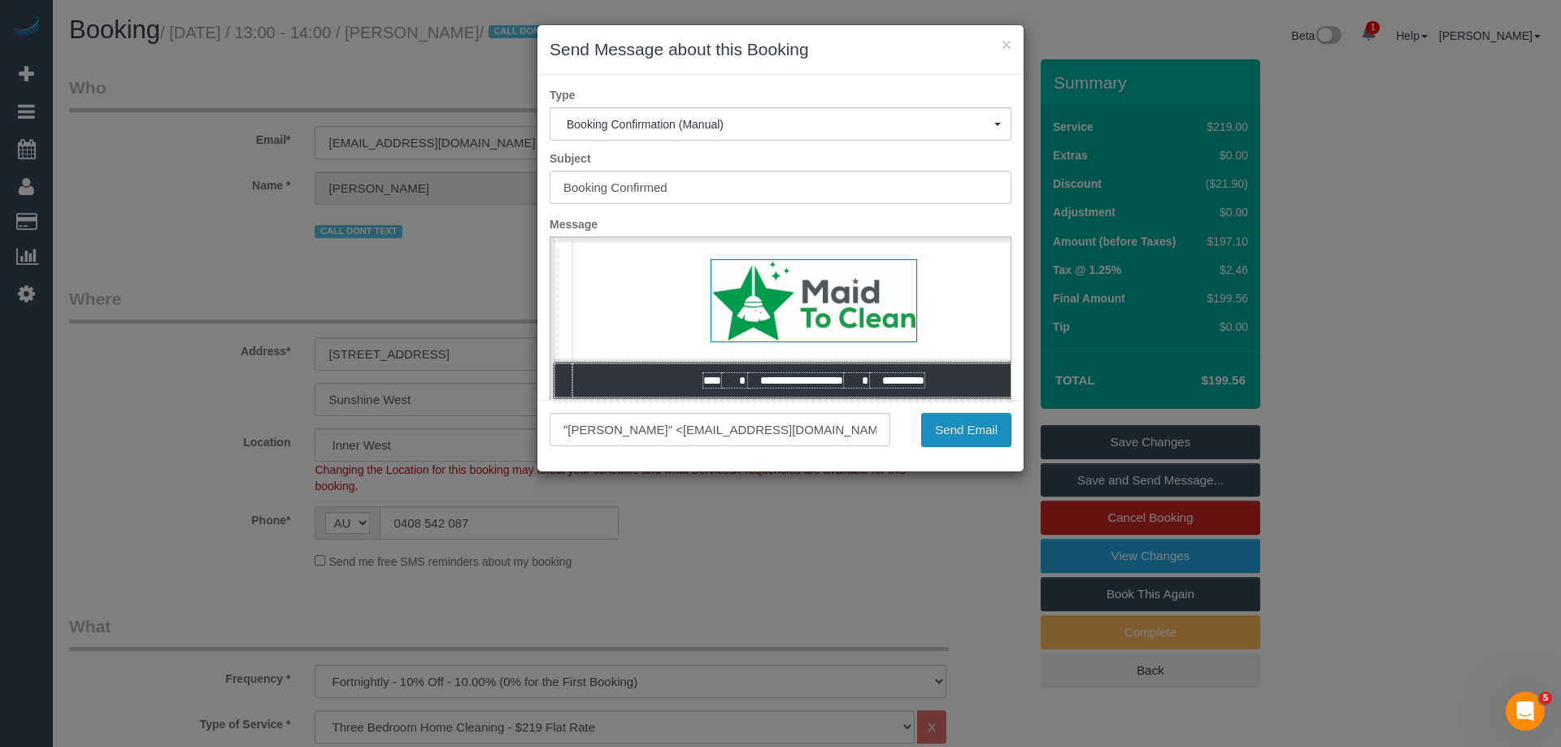
click at [963, 433] on button "Send Email" at bounding box center [966, 430] width 90 height 34
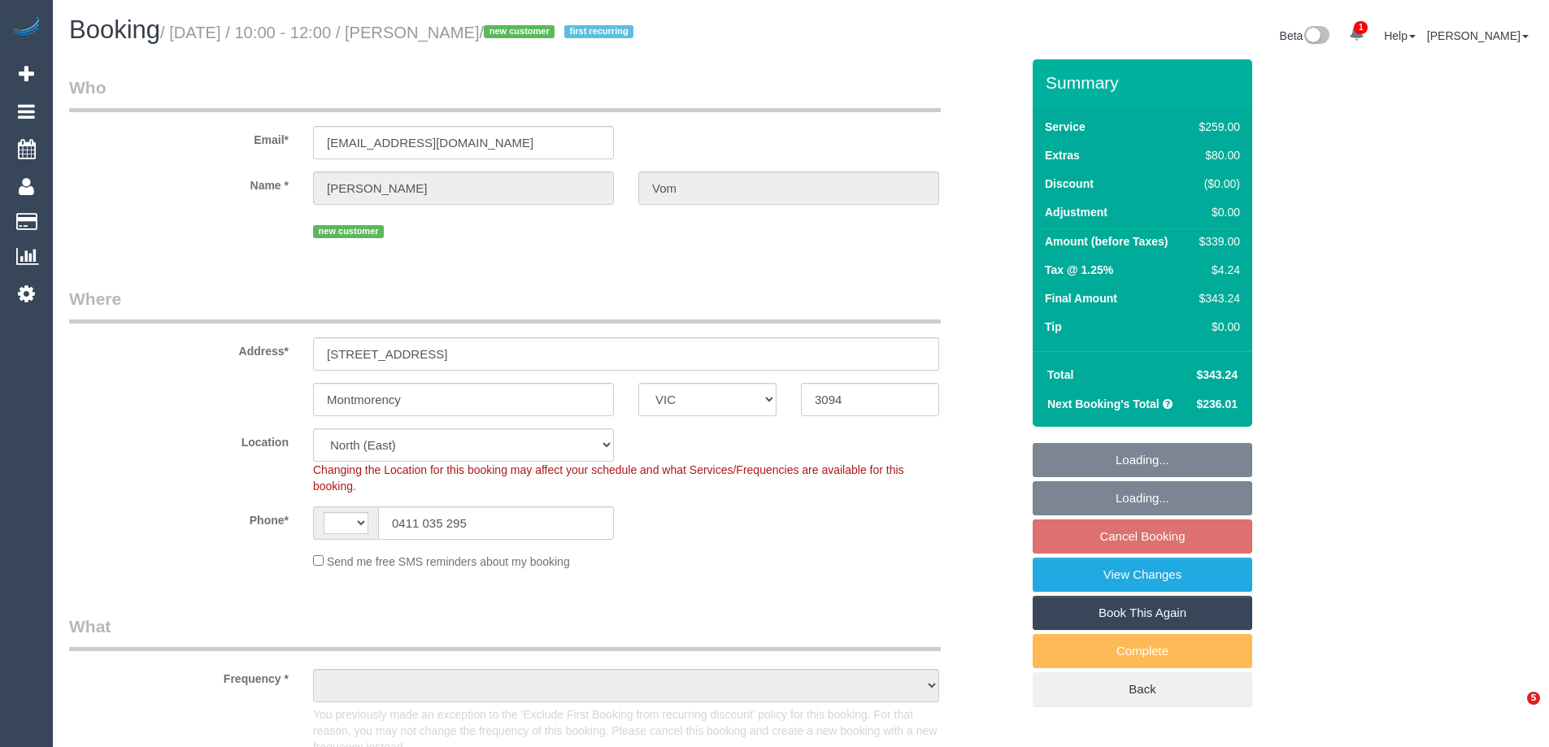
select select "VIC"
select select "string:AU"
select select "object:1473"
select select "number:30"
select select "number:14"
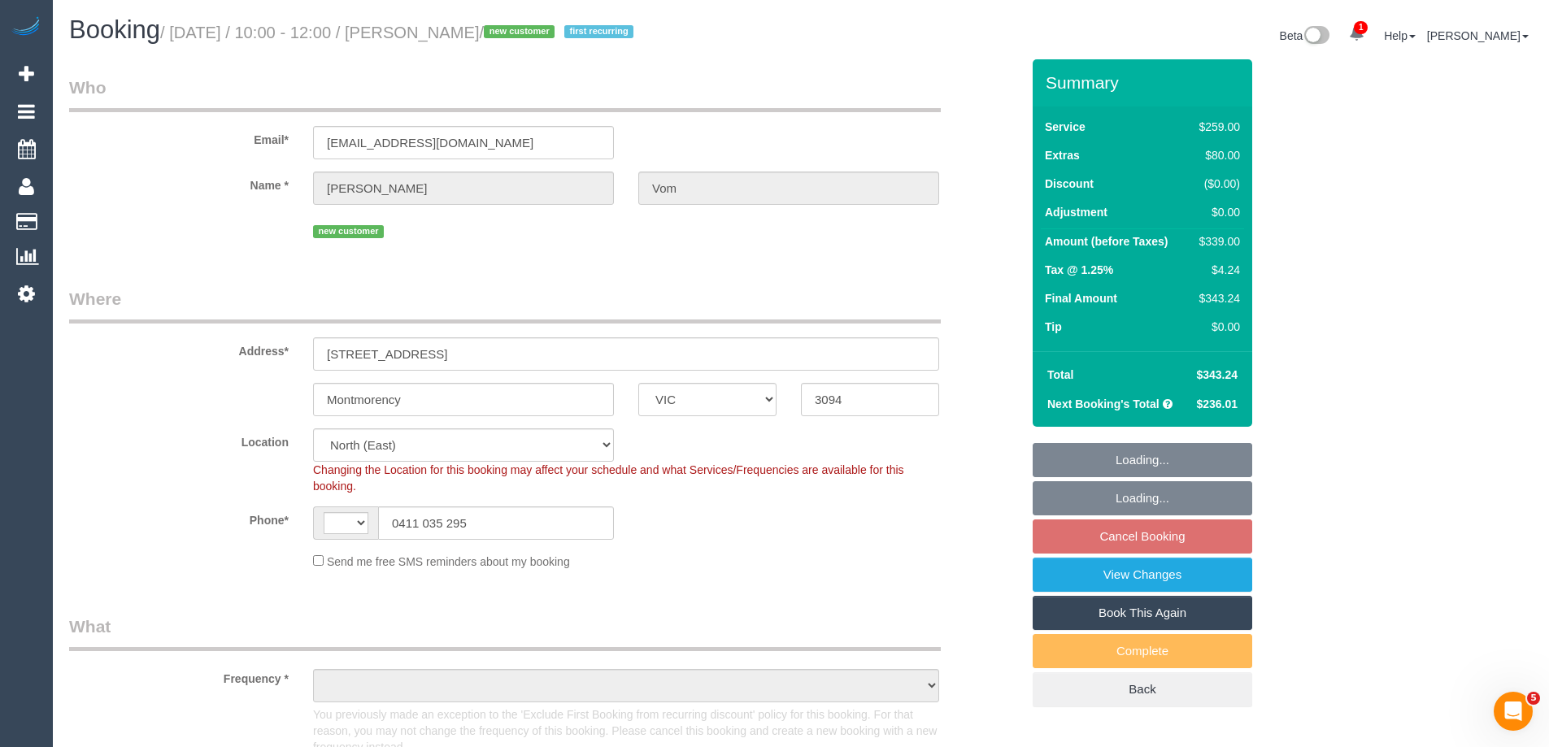
select select "number:19"
select select "number:22"
select select "number:34"
select select "number:26"
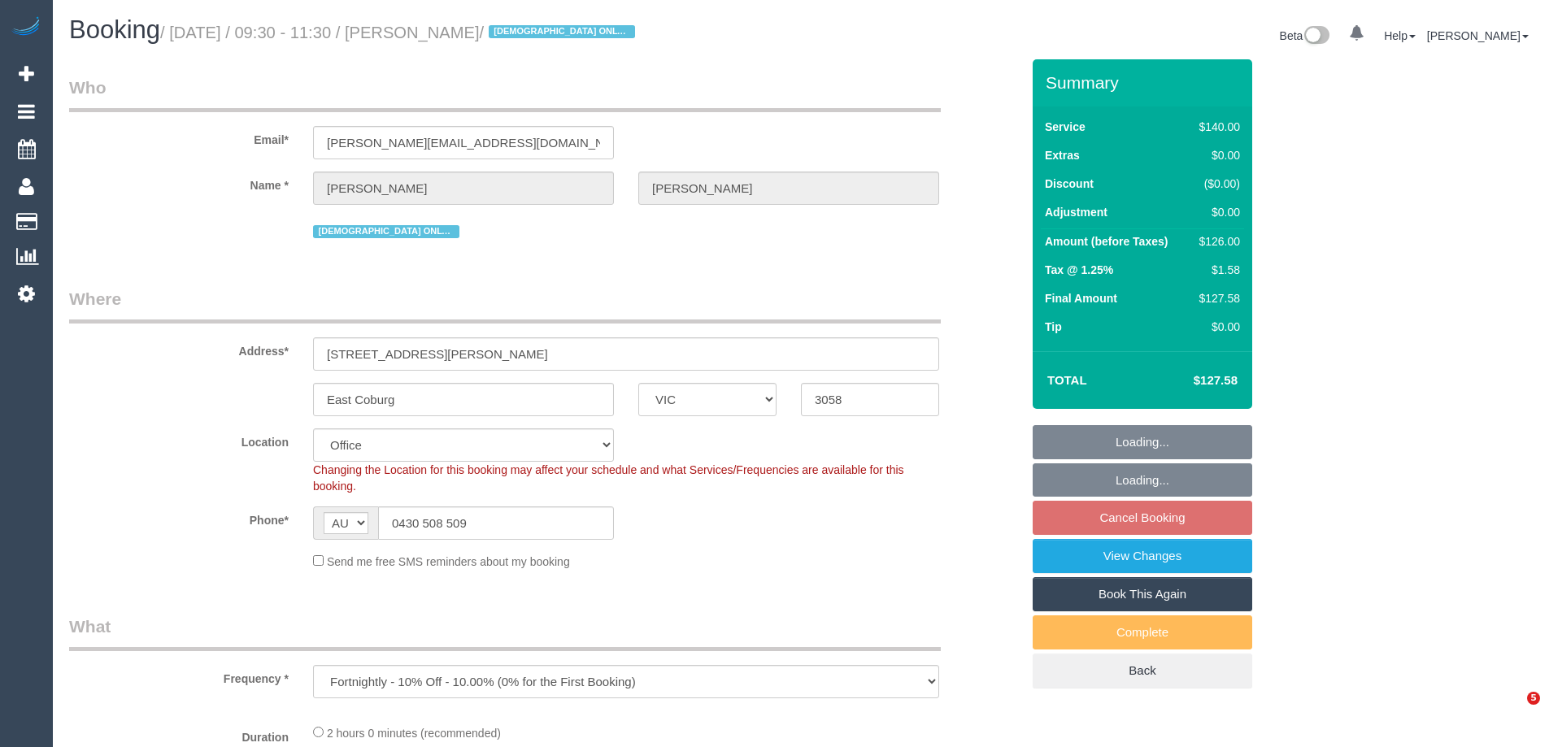
select select "VIC"
select select "number:28"
select select "number:14"
select select "number:19"
select select "number:25"
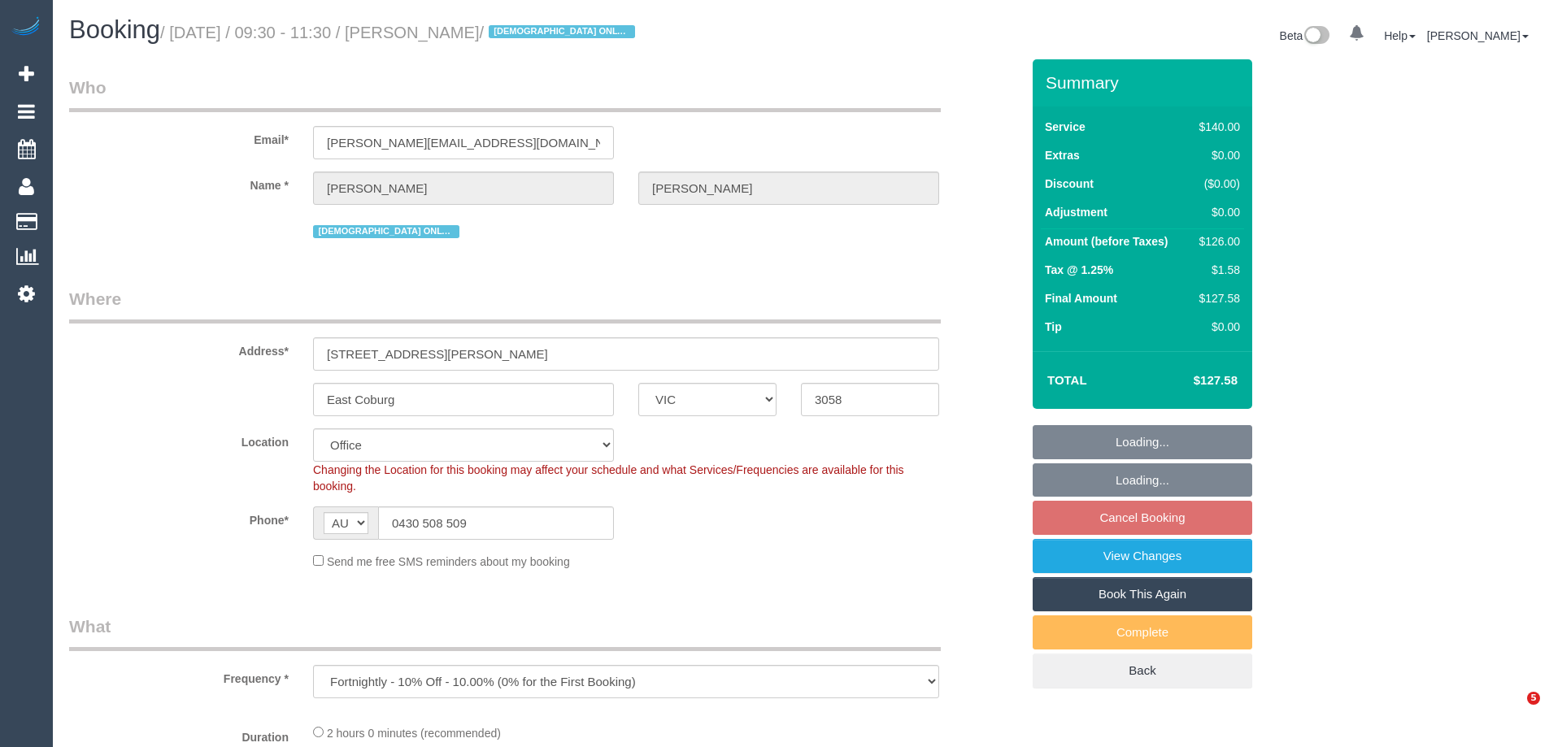
select select "number:35"
select select "object:2223"
select select "string:stripe-pm_1KxK0v2GScqysDRVcgvaaYC1"
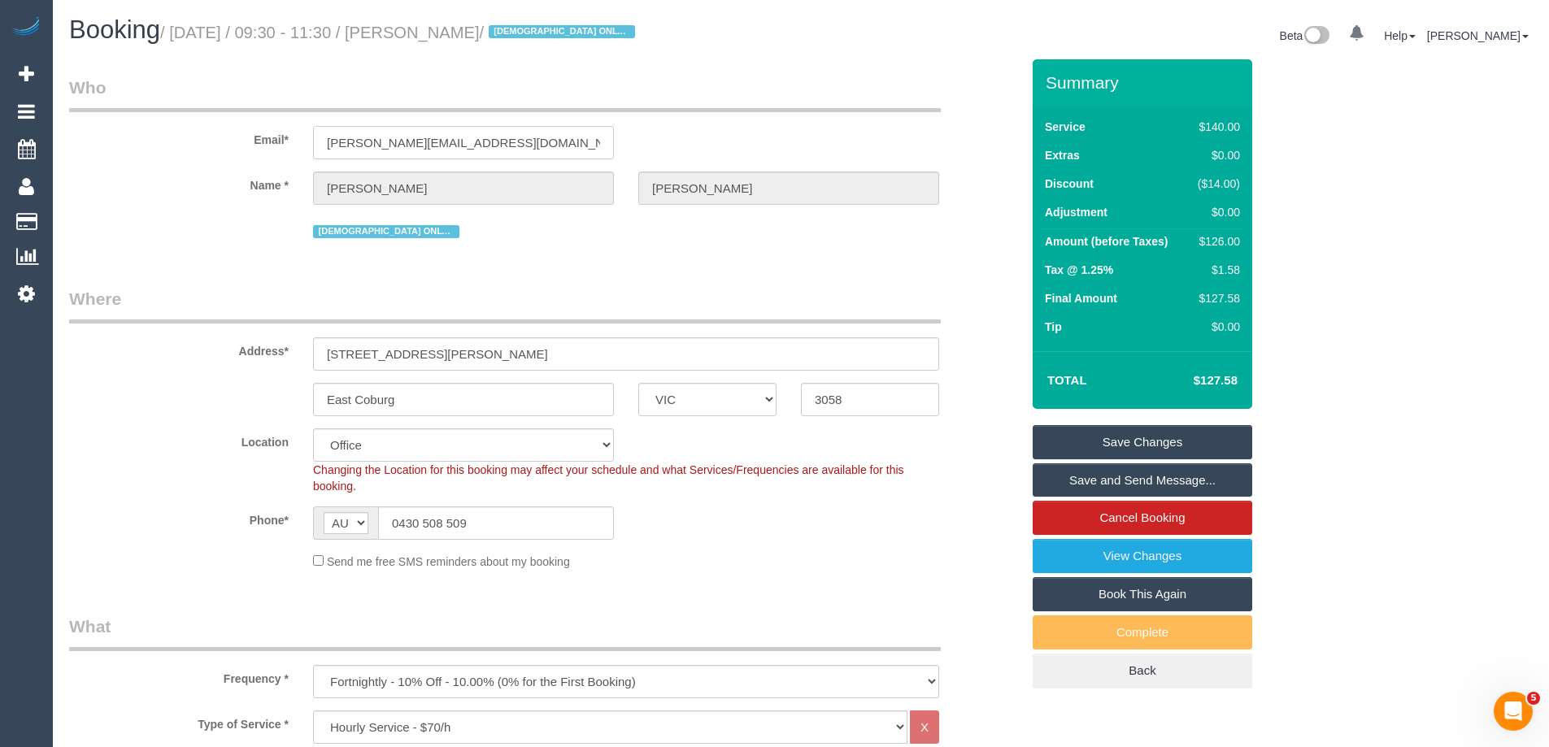
drag, startPoint x: 501, startPoint y: 144, endPoint x: 87, endPoint y: 142, distance: 413.8
click at [88, 142] on div "Email* angelo@covertel.com.au" at bounding box center [544, 118] width 975 height 84
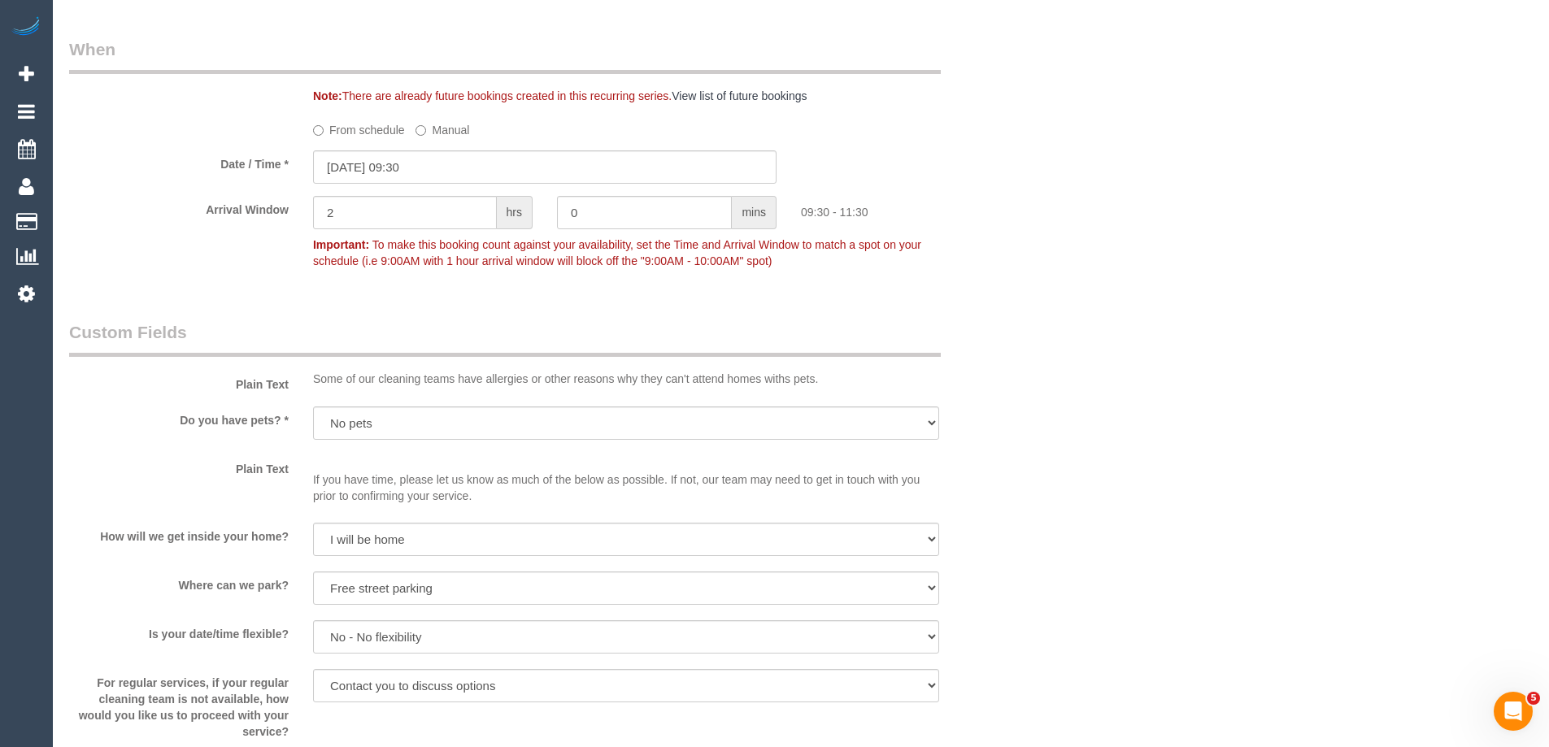
scroll to position [1634, 0]
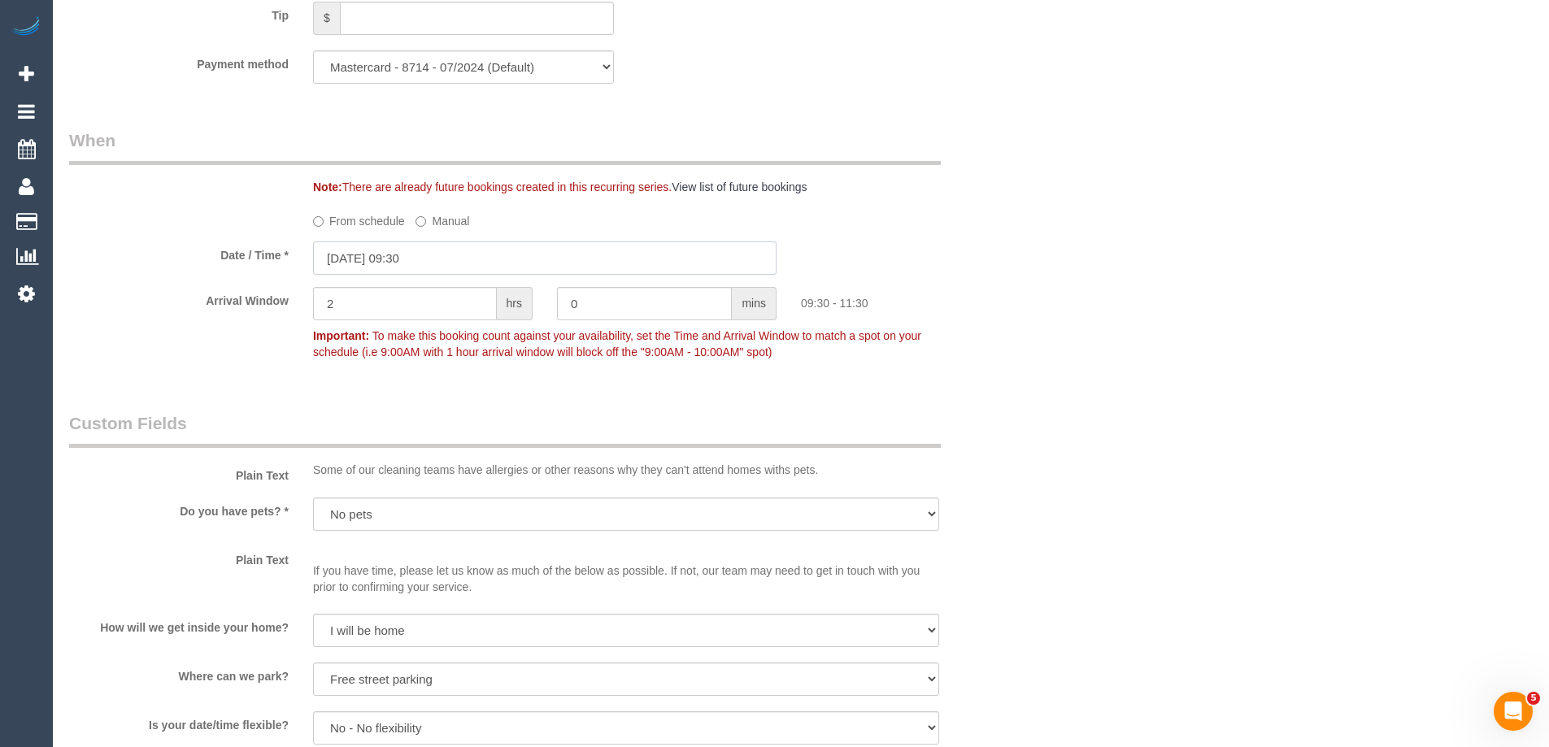
click at [367, 246] on input "01/10/2025 09:30" at bounding box center [544, 257] width 463 height 33
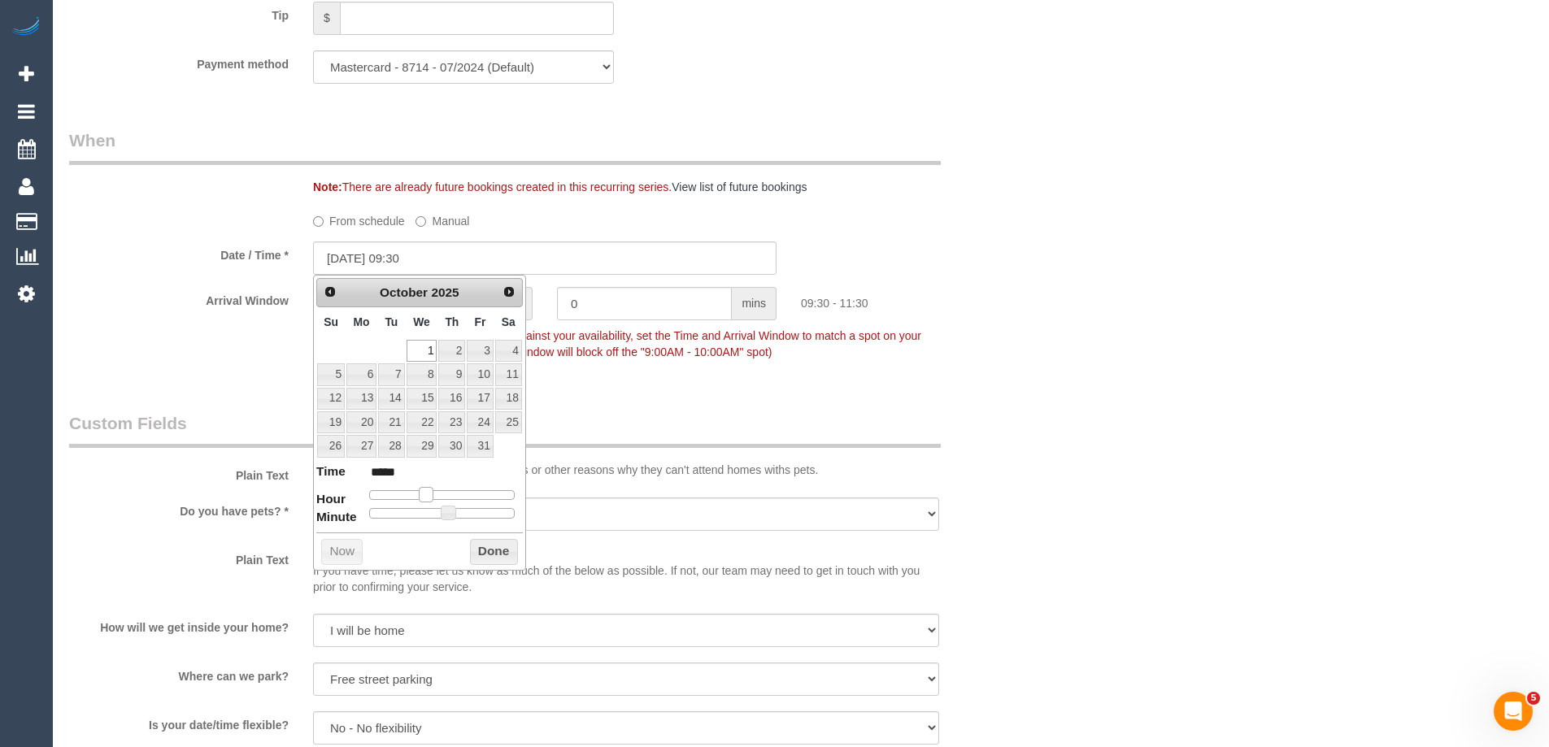
type input "01/10/2025 10:30"
type input "*****"
type input "01/10/2025 11:30"
type input "*****"
type input "01/10/2025 12:30"
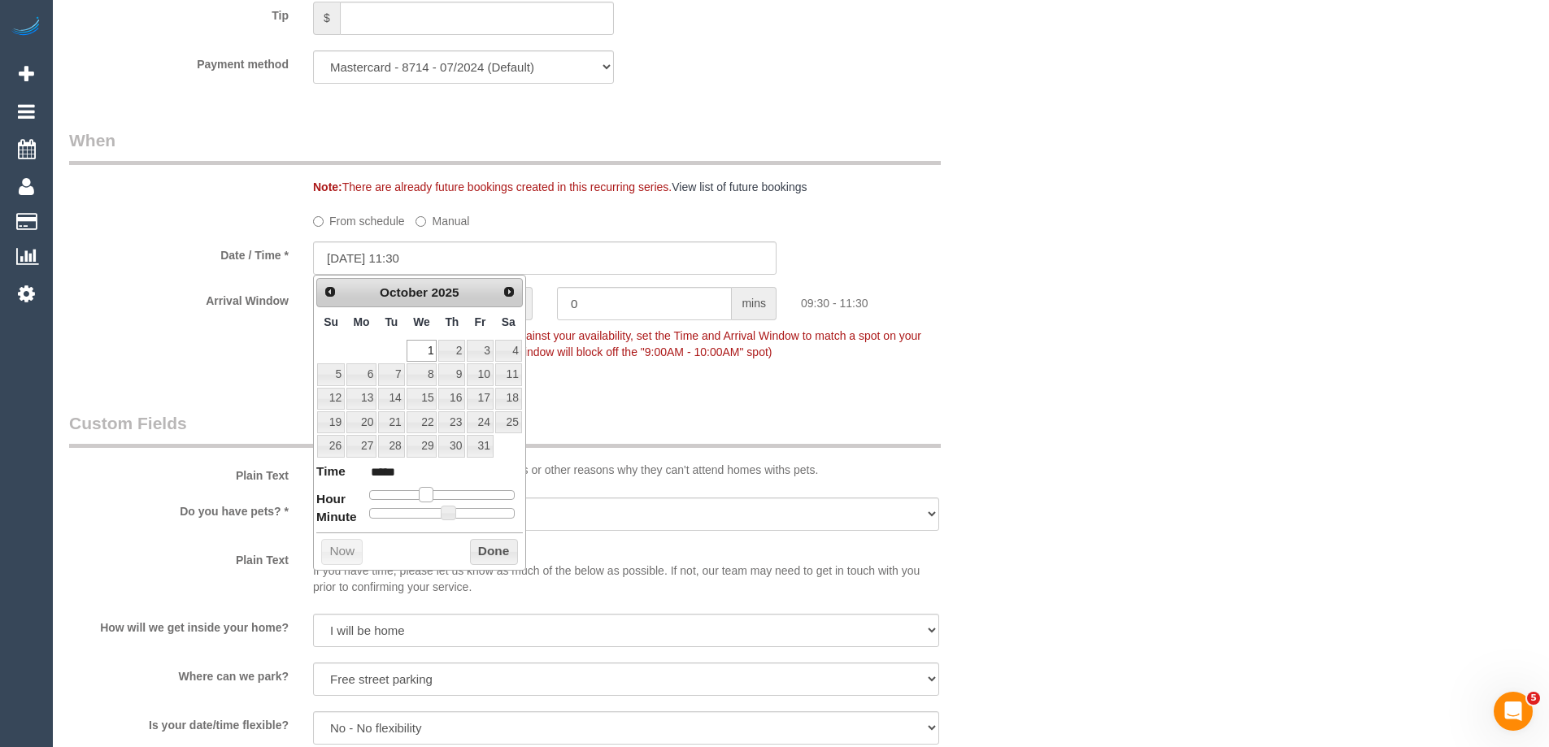
type input "*****"
type input "01/10/2025 13:30"
type input "*****"
type input "01/10/2025 14:30"
type input "*****"
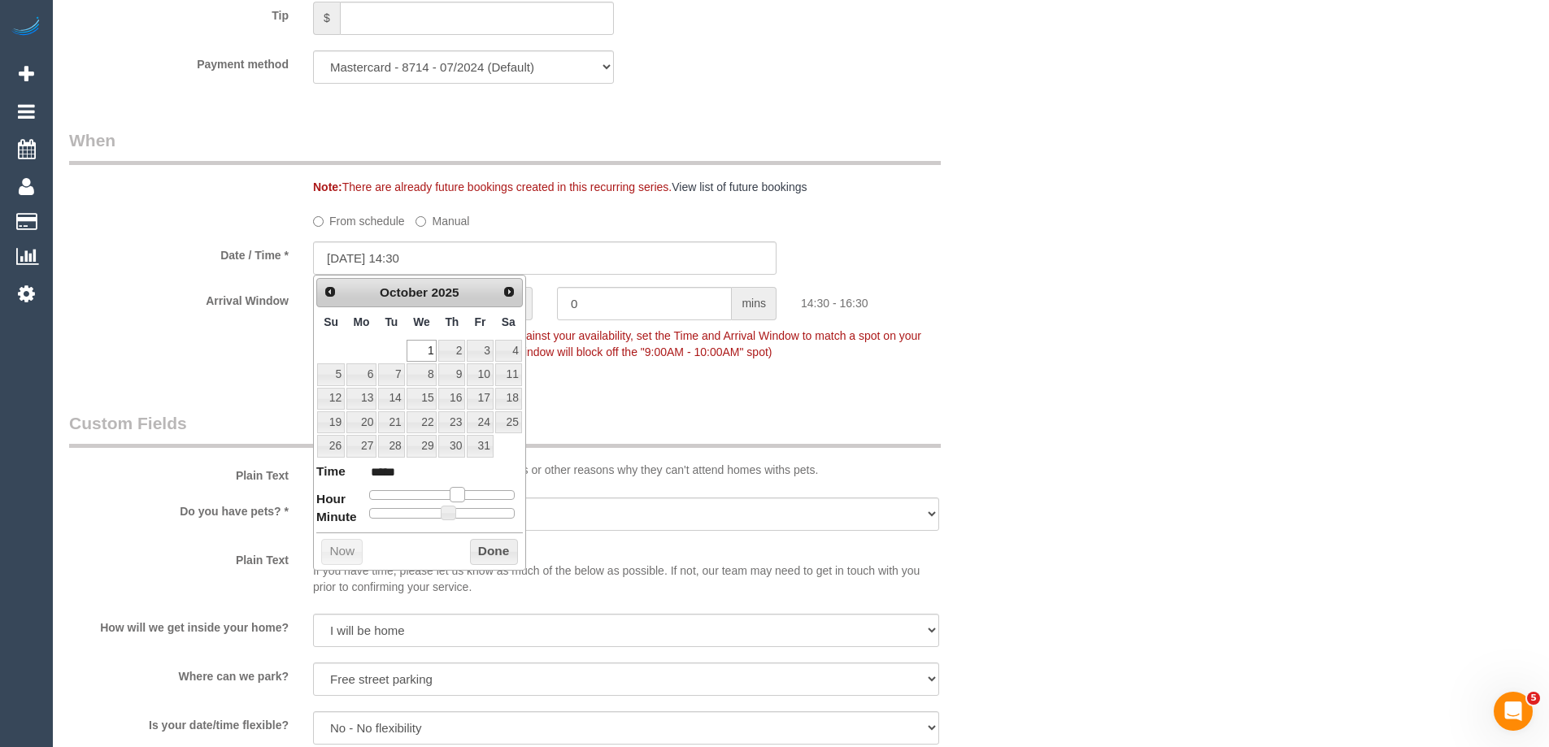
drag, startPoint x: 425, startPoint y: 497, endPoint x: 458, endPoint y: 497, distance: 32.5
click at [458, 497] on span at bounding box center [457, 494] width 15 height 15
type input "01/10/2025 14:25"
type input "*****"
type input "01/10/2025 14:20"
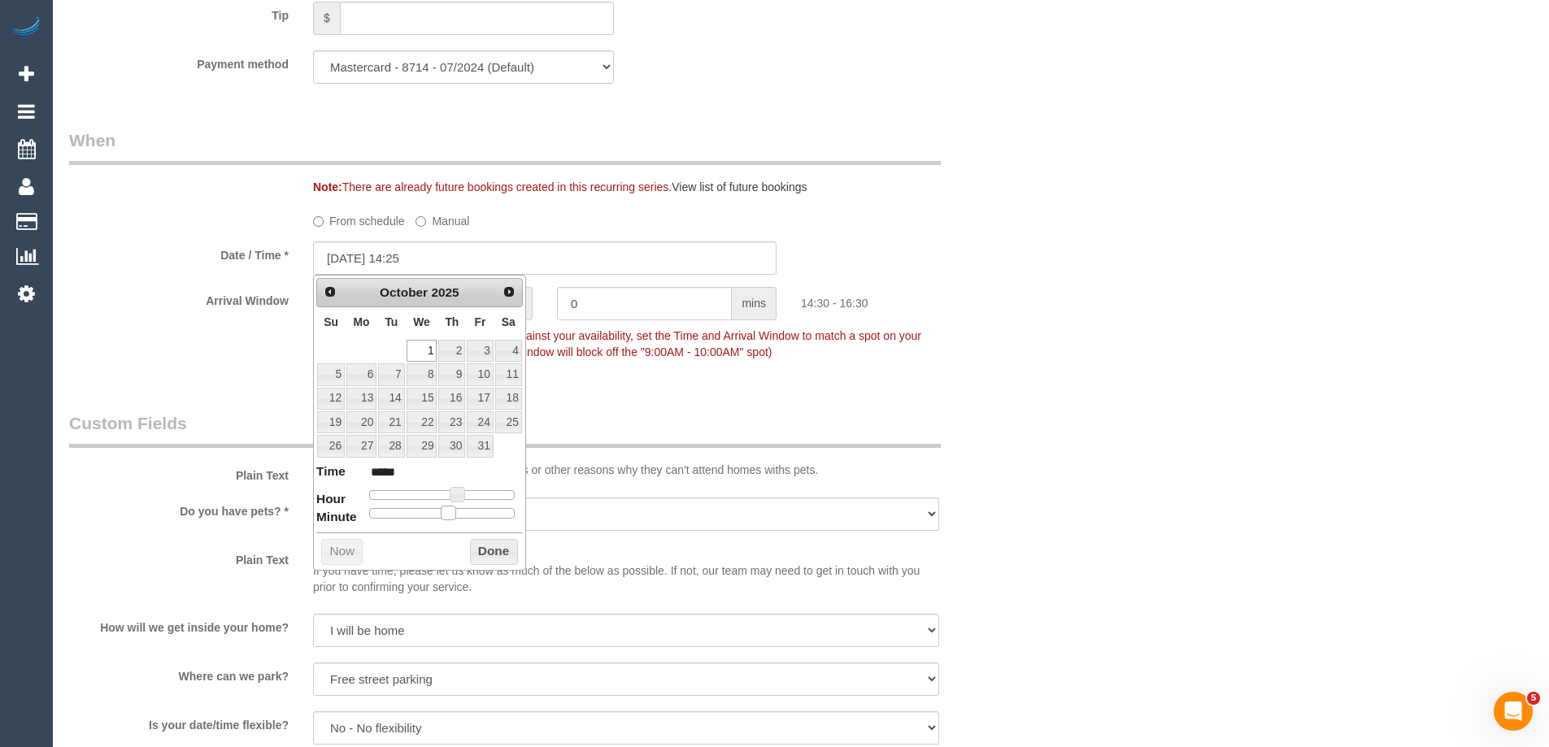
type input "*****"
type input "01/10/2025 14:15"
type input "*****"
type input "01/10/2025 14:05"
type input "*****"
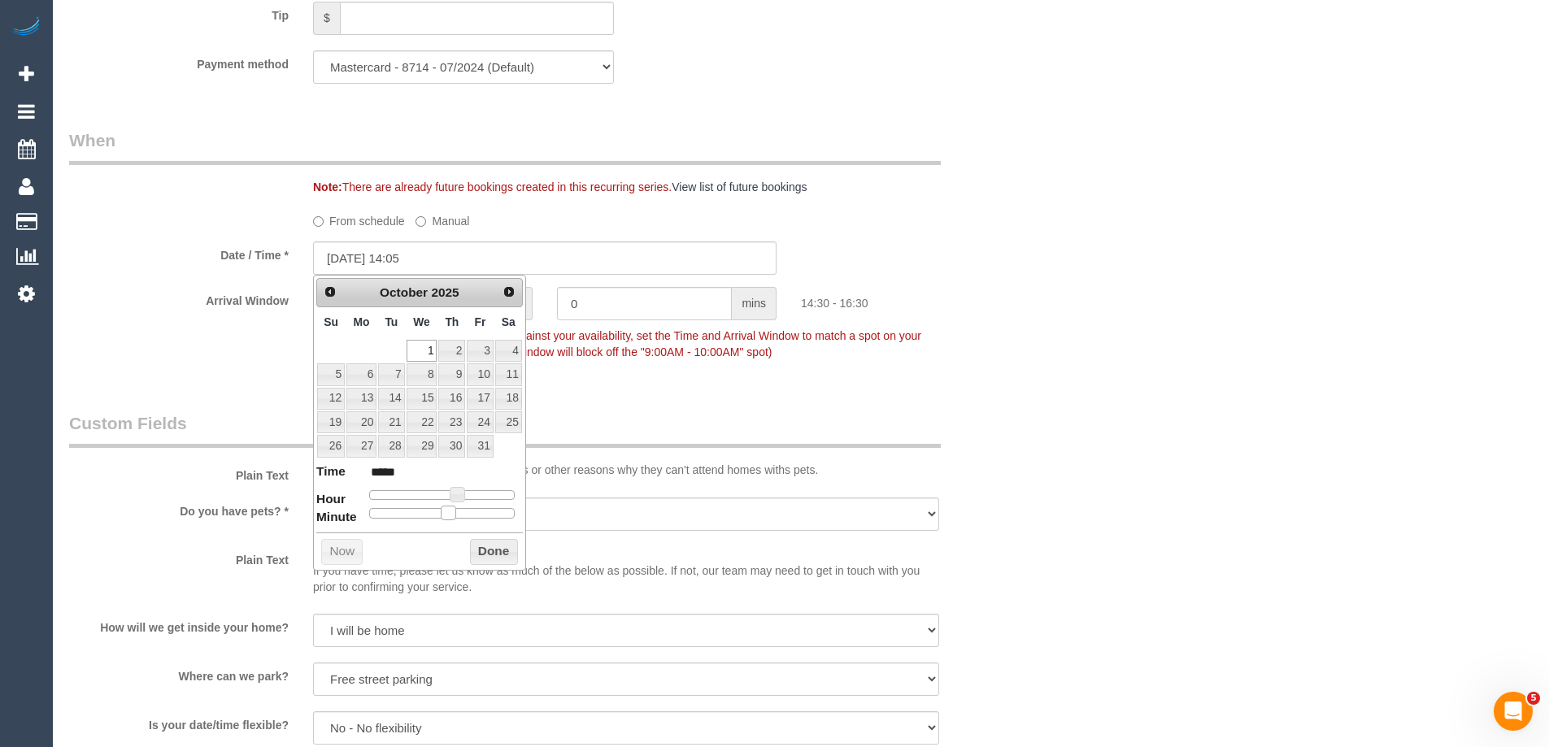
type input "01/10/2025 14:00"
type input "*****"
drag, startPoint x: 448, startPoint y: 515, endPoint x: 358, endPoint y: 515, distance: 90.2
click at [358, 515] on dl "Time ***** Hour Minute Second Millisecond Microsecond Time Zone ***** ***** ***…" at bounding box center [419, 491] width 206 height 56
click at [484, 554] on button "Done" at bounding box center [494, 552] width 48 height 26
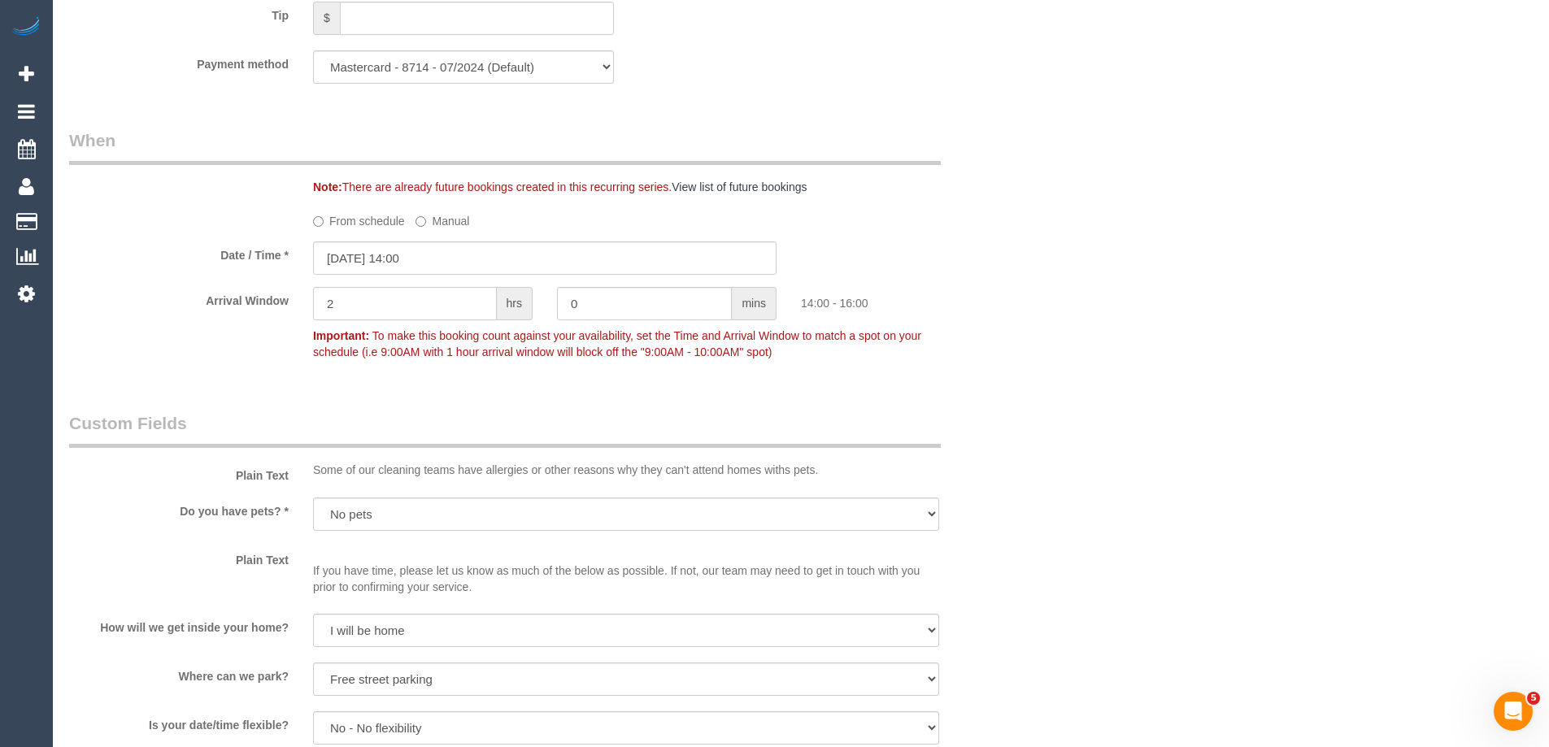
click at [324, 298] on input "2" at bounding box center [405, 303] width 184 height 33
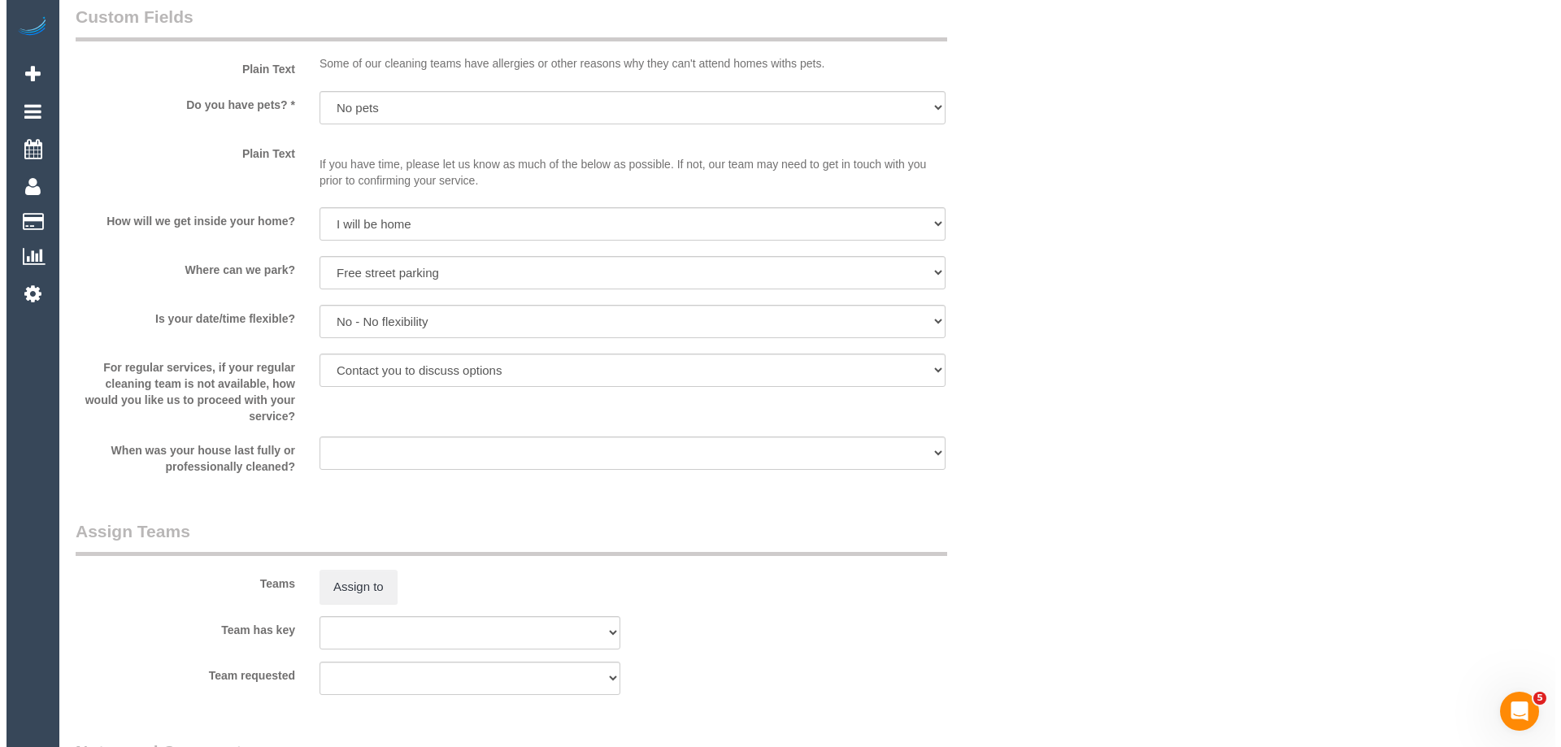
scroll to position [2447, 0]
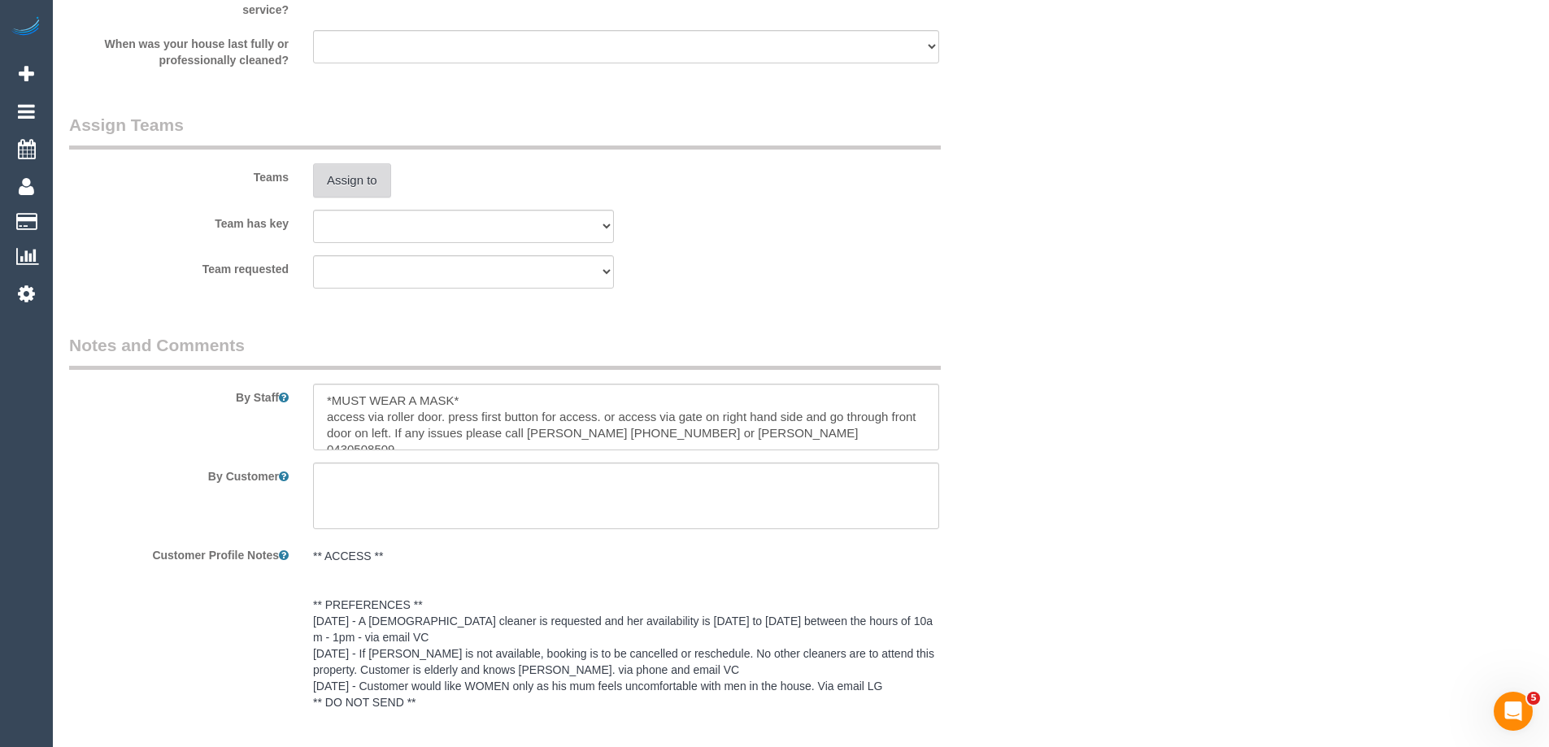
type input "1"
click at [351, 171] on button "Assign to" at bounding box center [352, 180] width 78 height 34
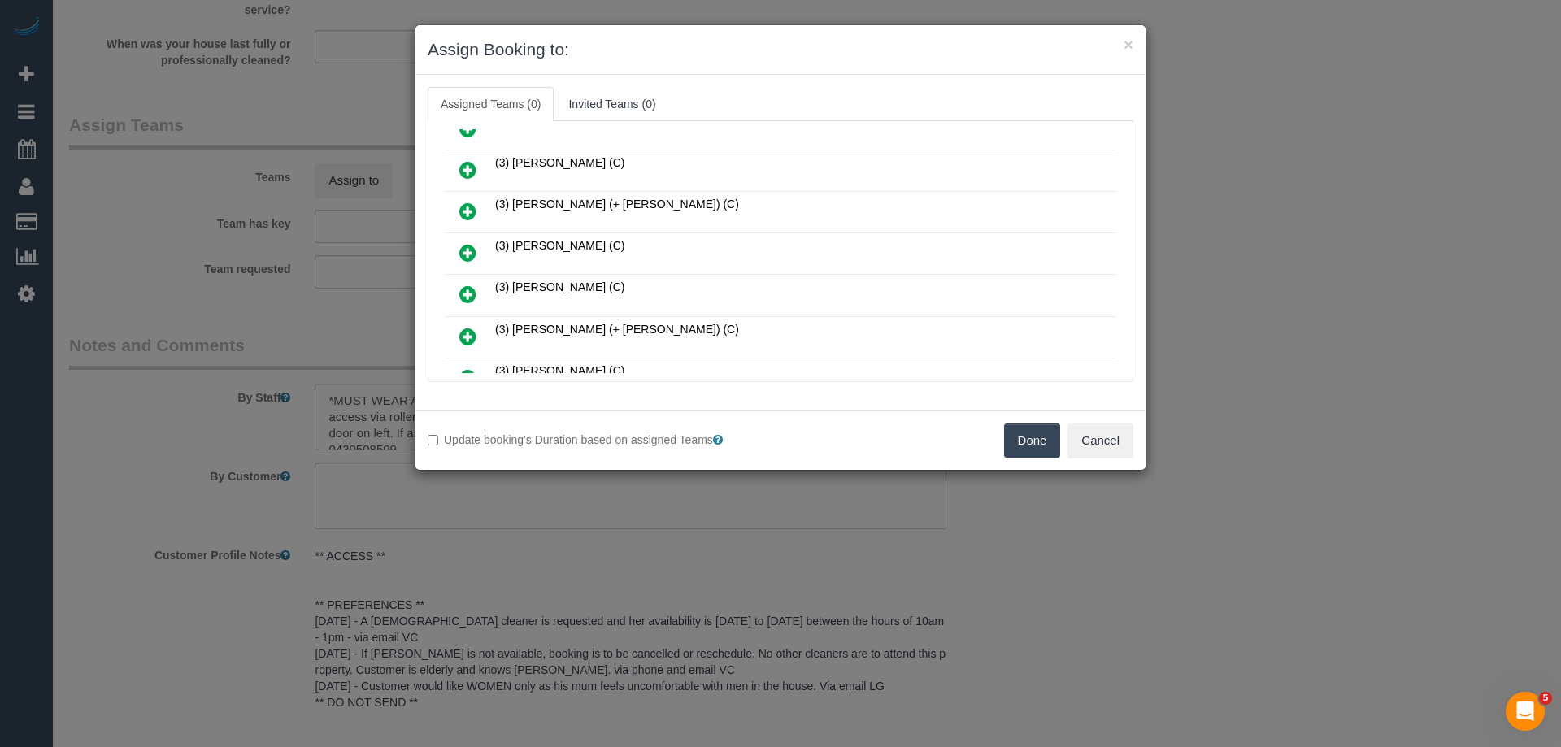
click at [465, 290] on icon at bounding box center [467, 295] width 17 height 20
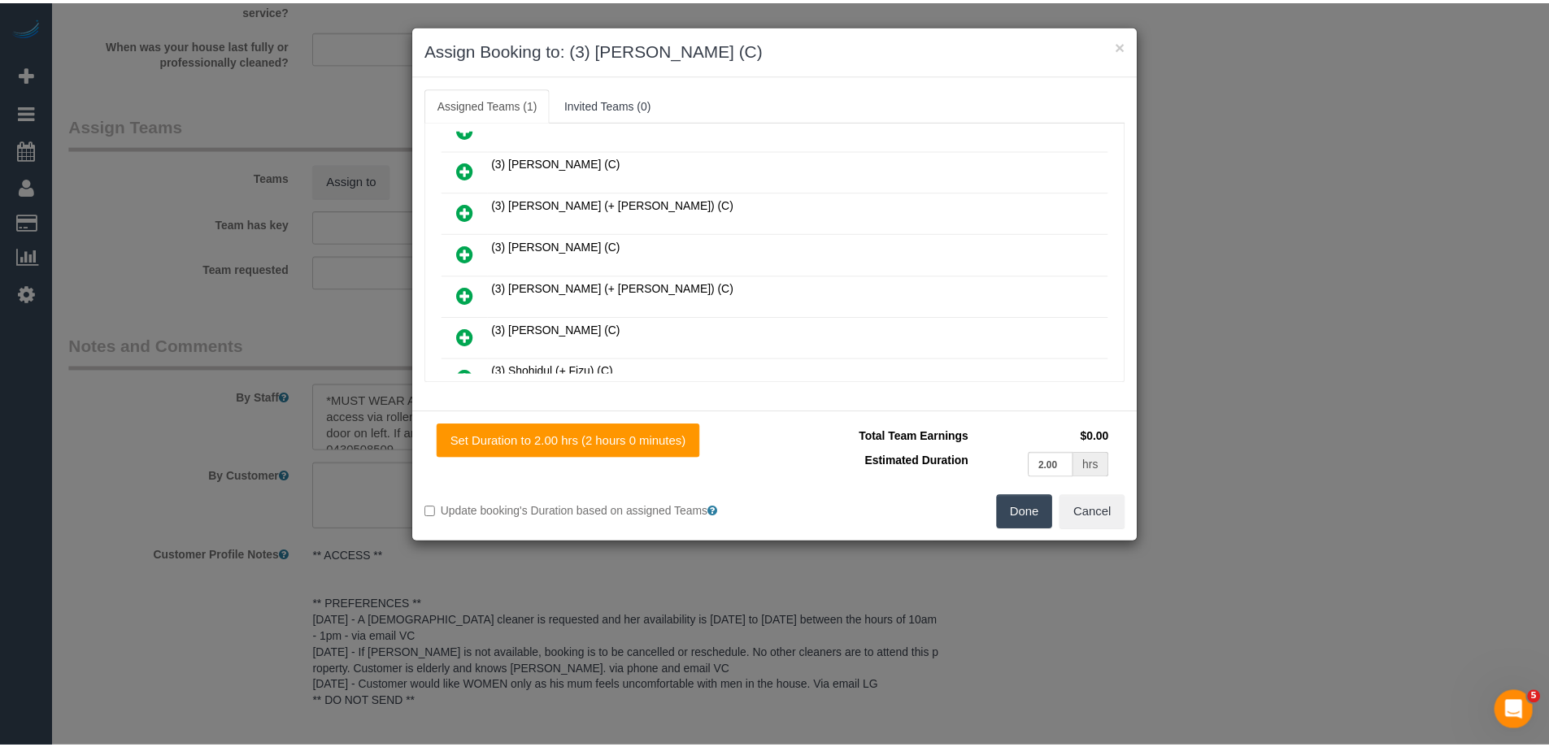
scroll to position [0, 0]
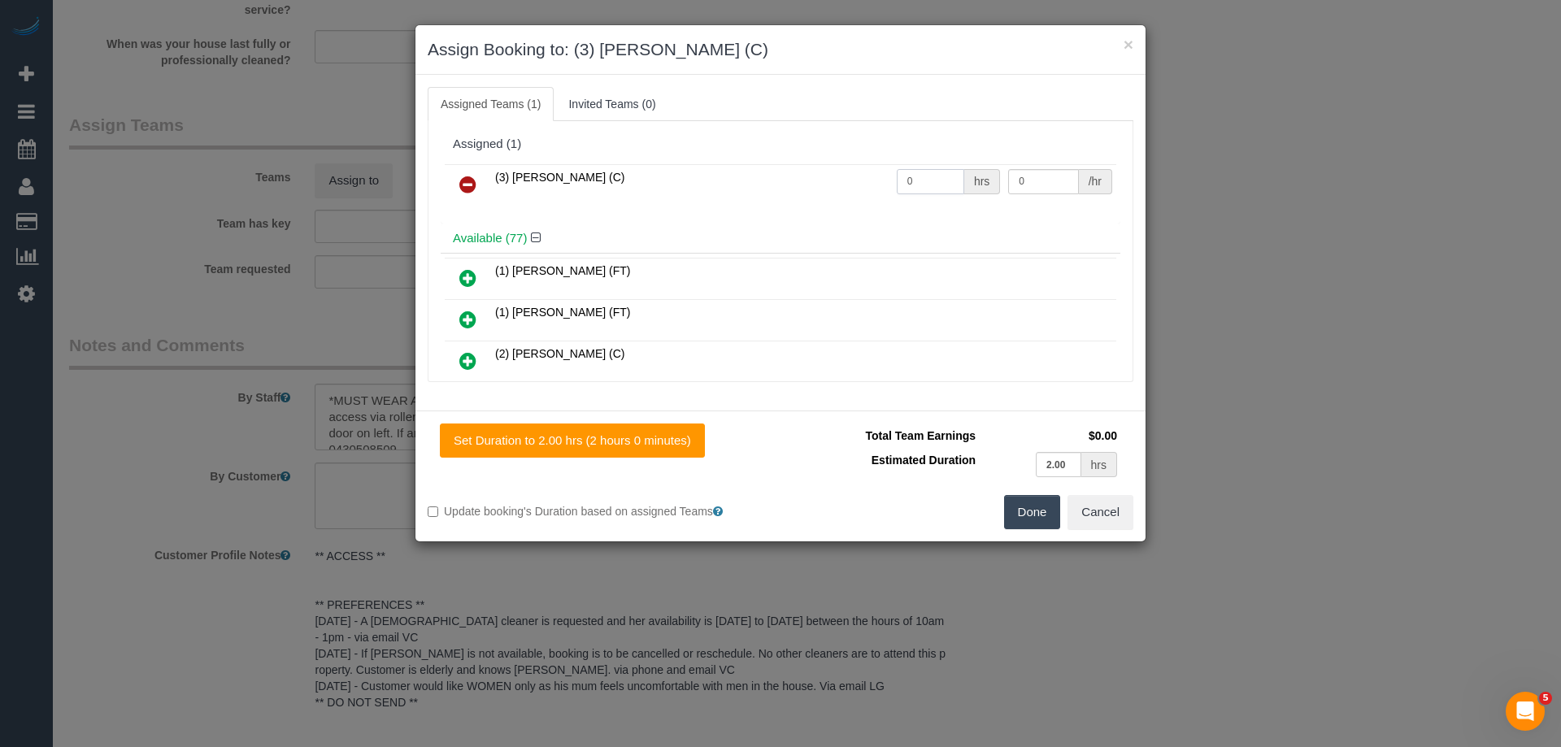
drag, startPoint x: 906, startPoint y: 186, endPoint x: 775, endPoint y: 185, distance: 131.7
click at [775, 185] on tr "(3) Sathmi Kusalya (C) 0 hrs 0 /hr" at bounding box center [780, 184] width 671 height 41
type input "2"
drag, startPoint x: 1028, startPoint y: 185, endPoint x: 924, endPoint y: 183, distance: 104.1
click at [936, 183] on tr "(3) Sathmi Kusalya (C) 2 hrs 0 /hr" at bounding box center [780, 184] width 671 height 41
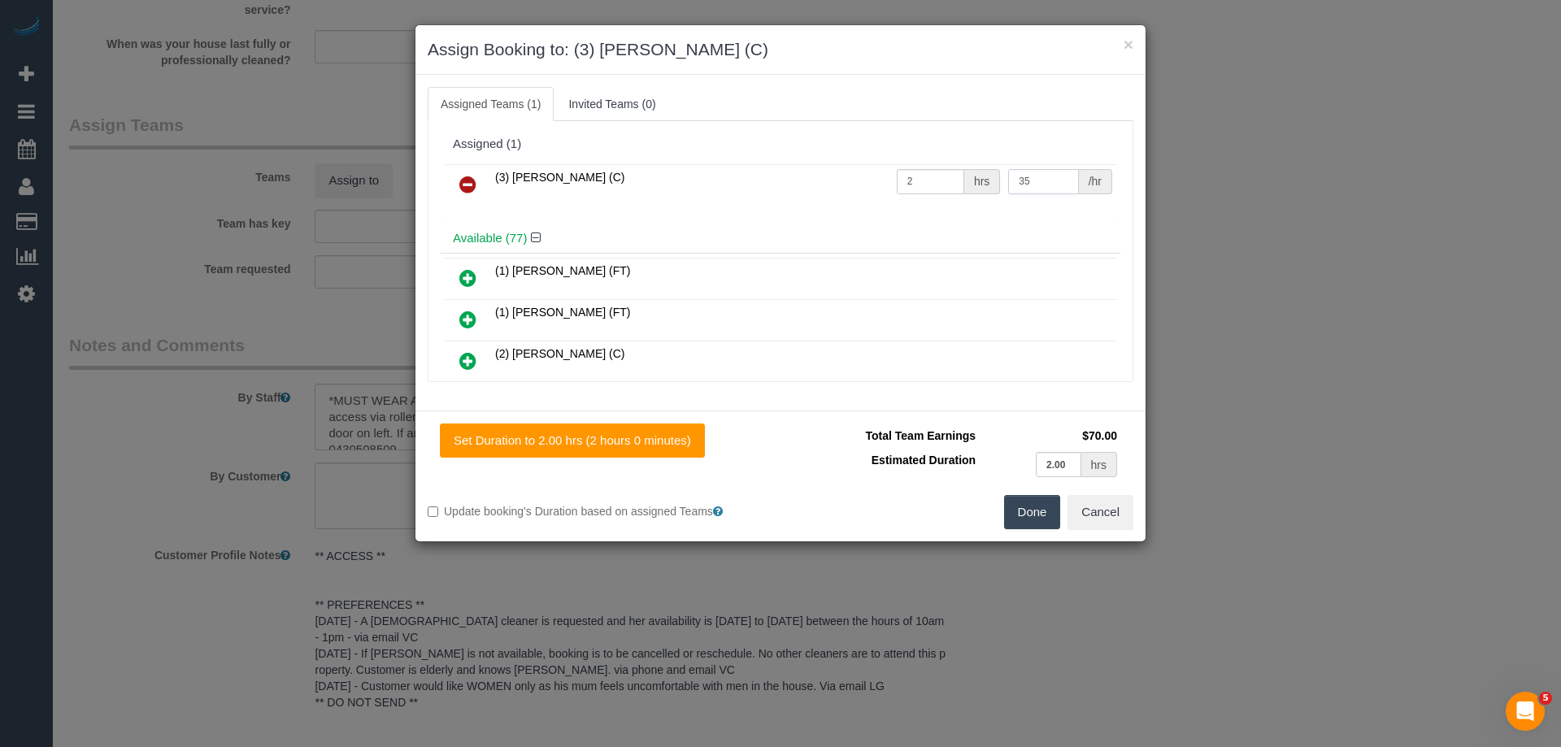
type input "35"
click at [1036, 516] on button "Done" at bounding box center [1032, 512] width 57 height 34
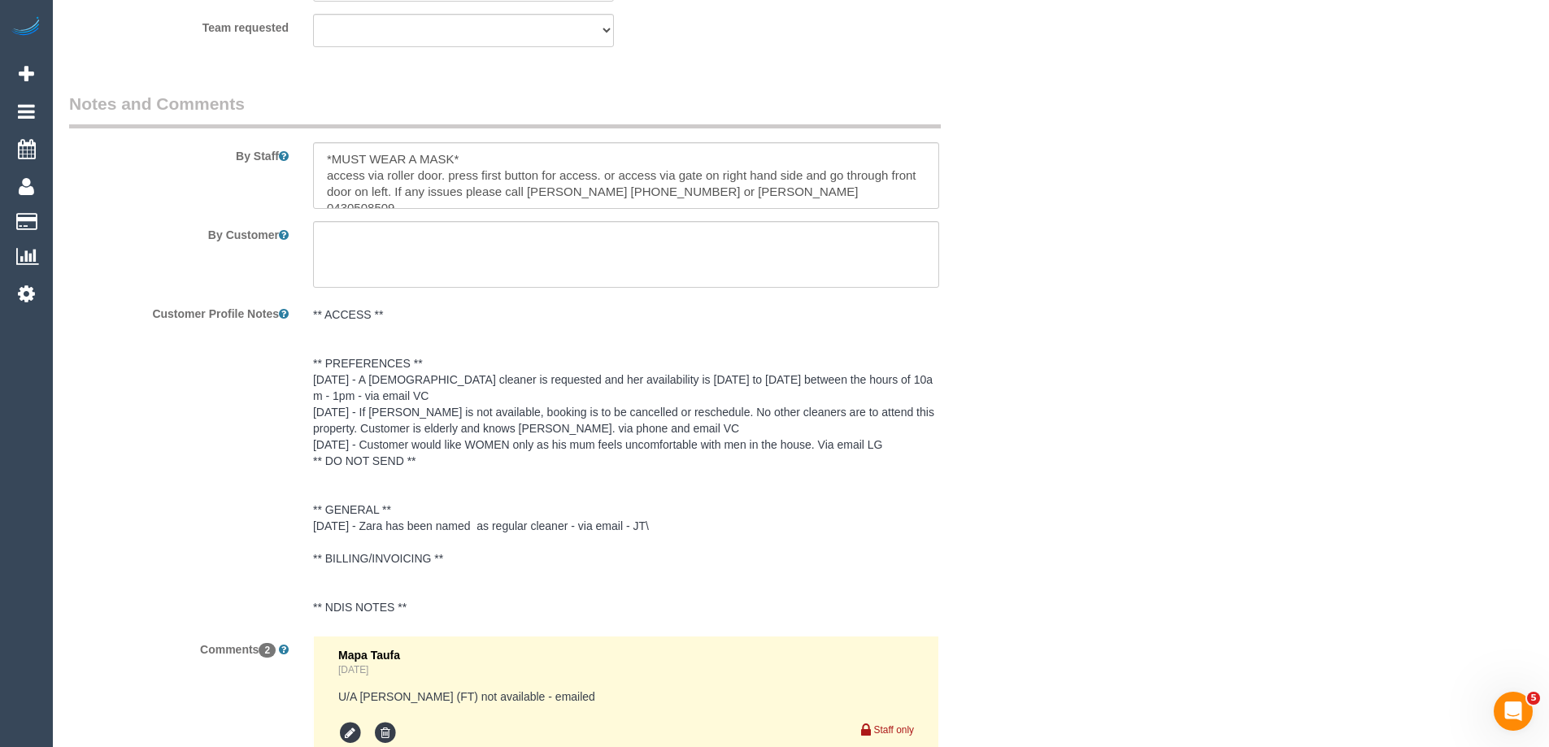
scroll to position [3016, 0]
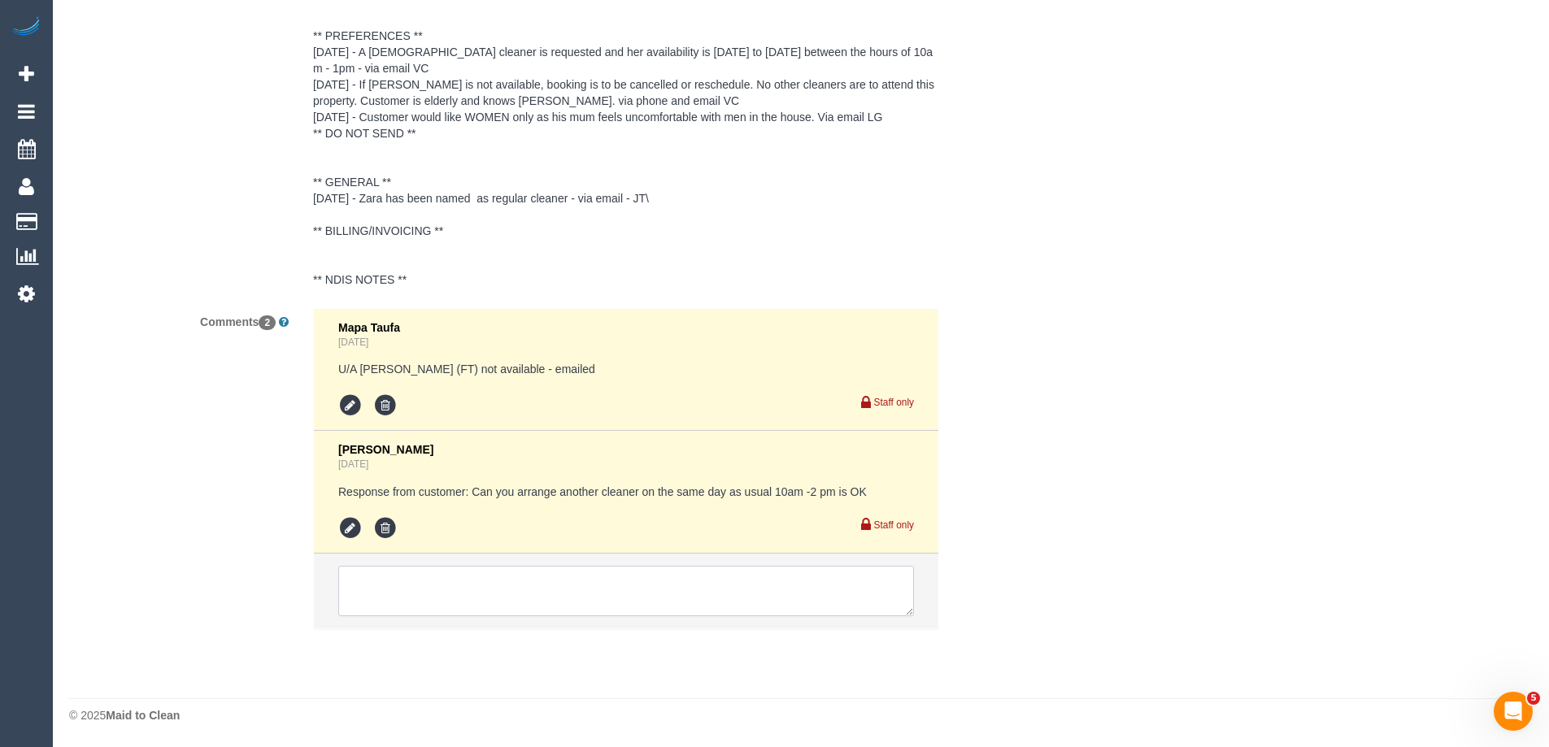
click at [411, 580] on textarea at bounding box center [626, 591] width 576 height 50
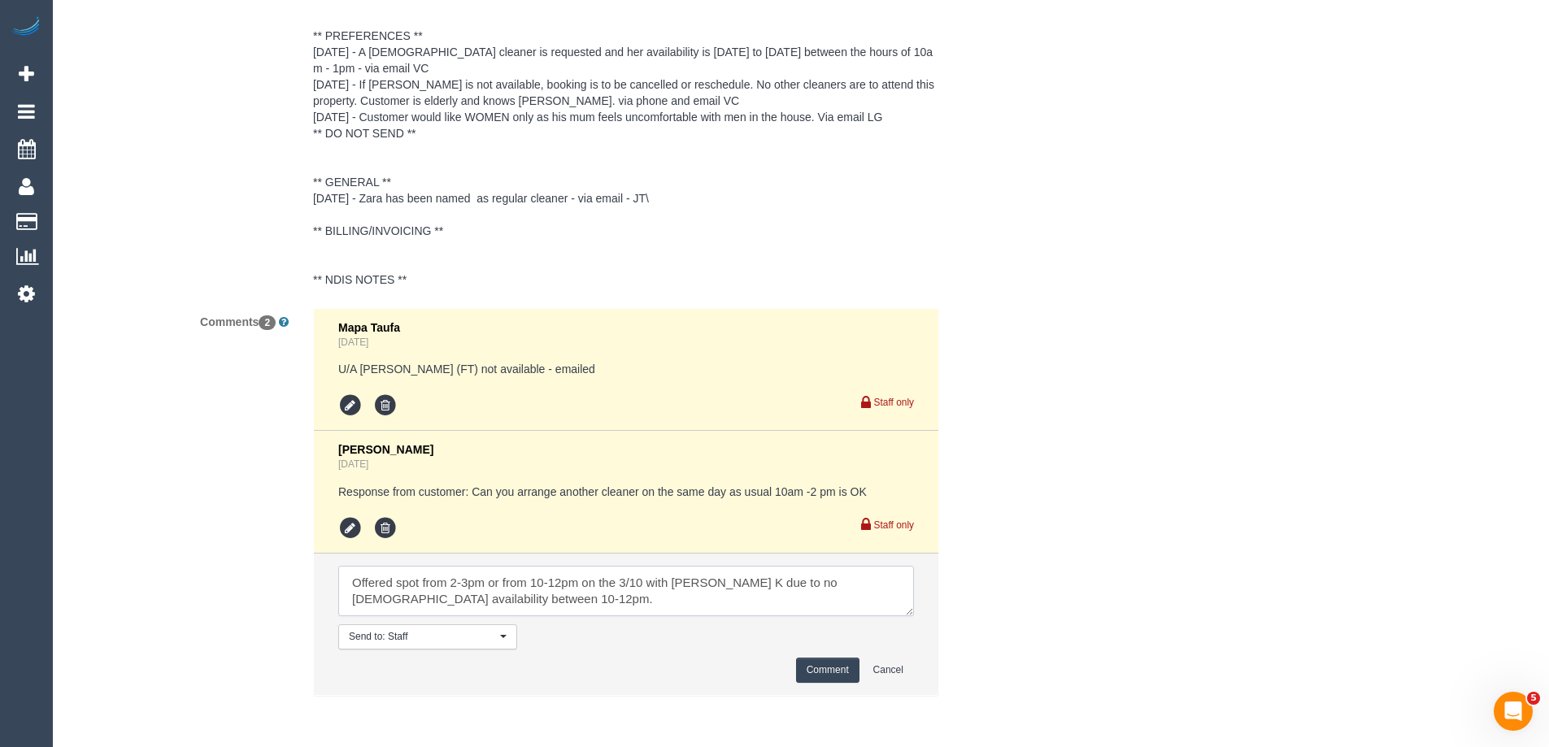
click at [467, 605] on textarea at bounding box center [626, 591] width 576 height 50
click at [451, 599] on textarea at bounding box center [626, 591] width 576 height 50
type textarea "Offered spot from 2-3pm or from 10-12pm on the 3/10 with Gurpreet K due to no f…"
click at [812, 674] on button "Comment" at bounding box center [827, 670] width 63 height 25
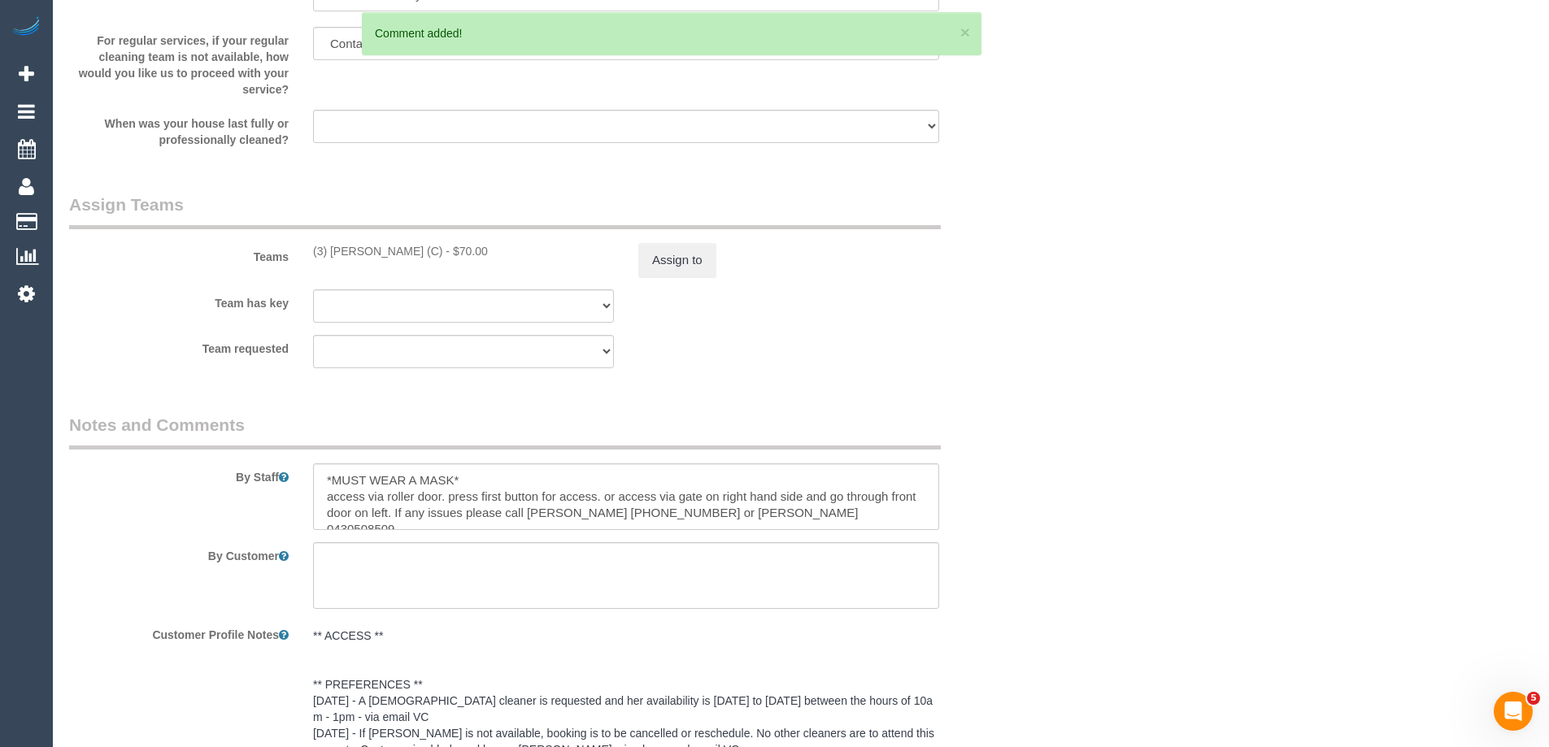
scroll to position [2366, 0]
click at [324, 476] on textarea at bounding box center [626, 498] width 626 height 67
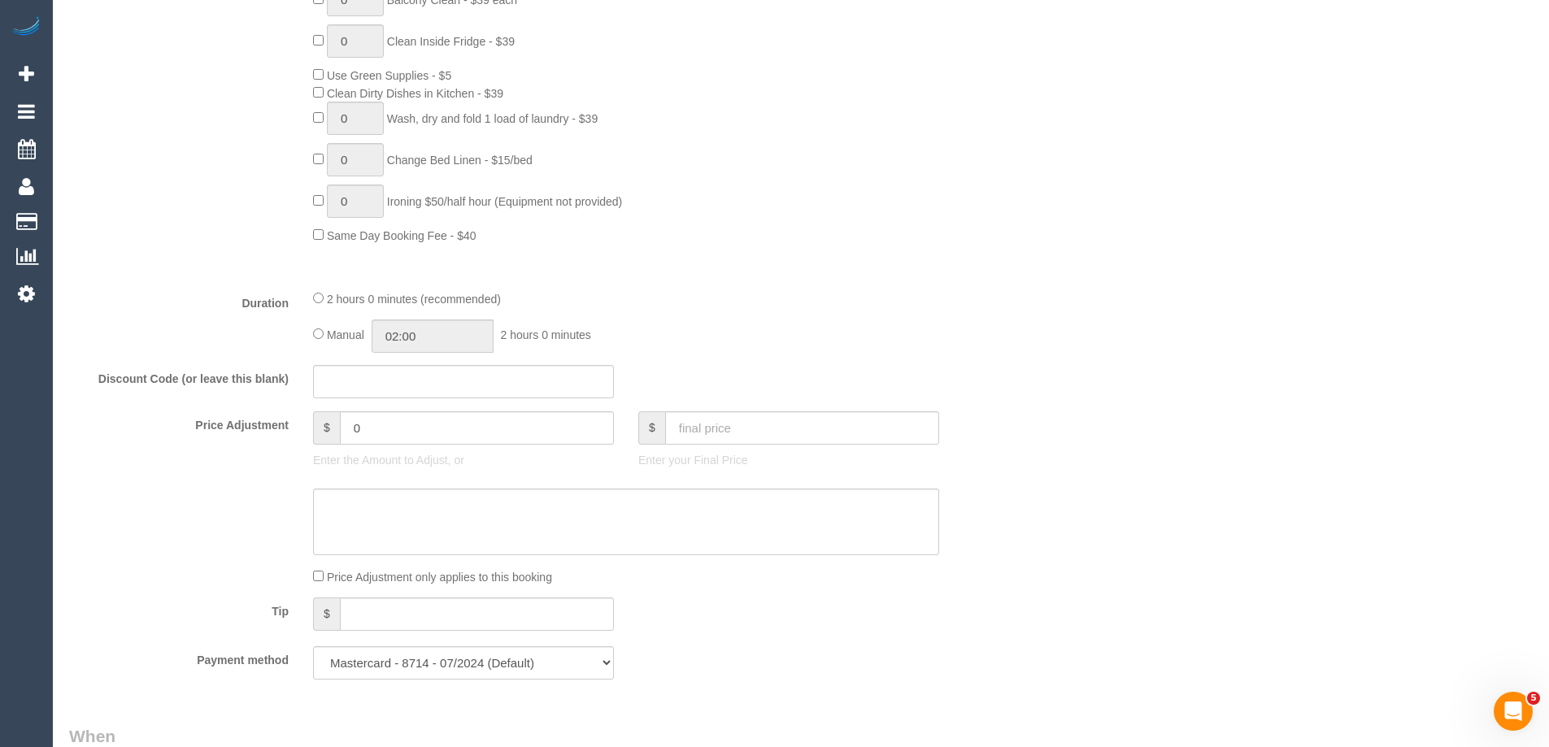
scroll to position [0, 0]
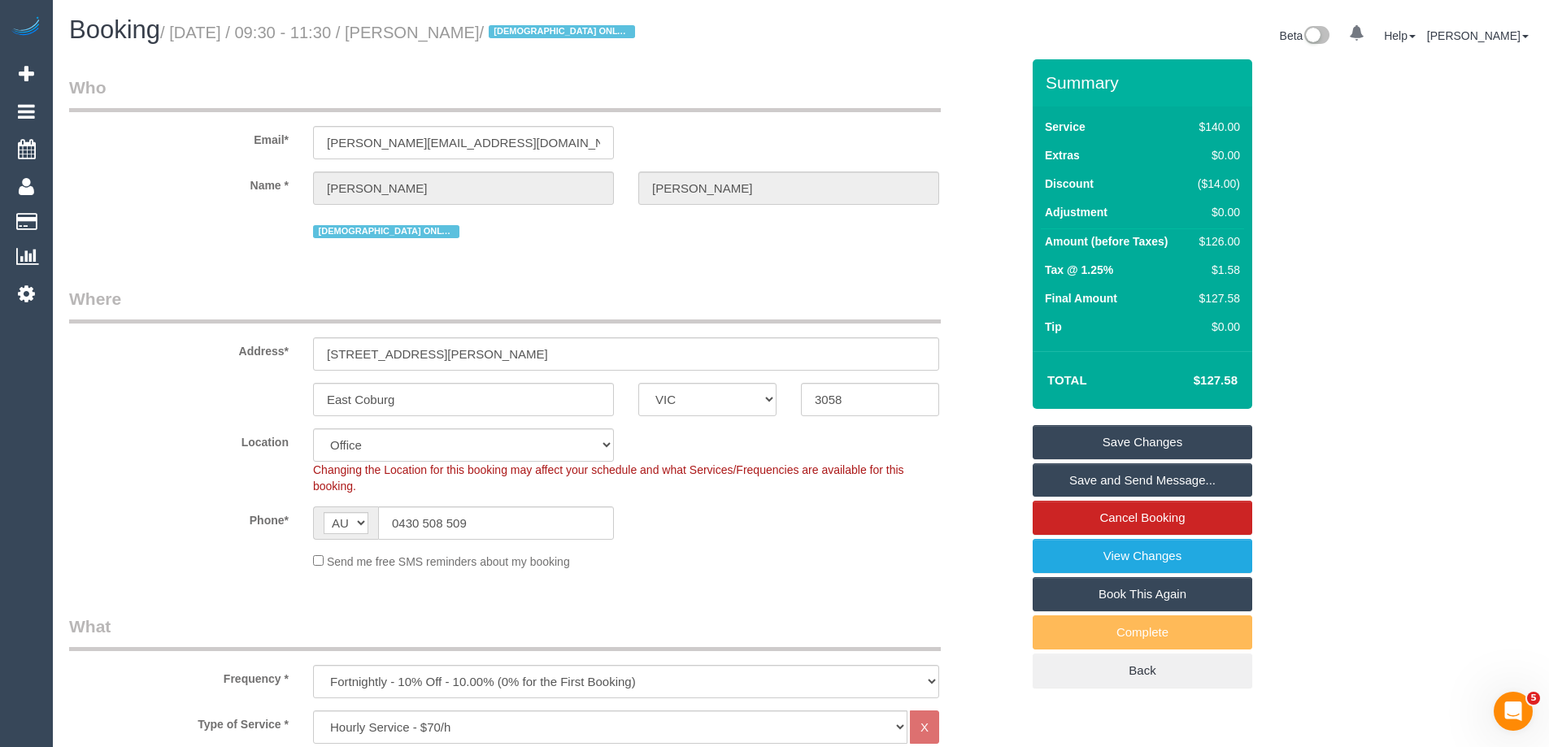
type textarea "*Cover* *MUST WEAR A MASK* access via roller door. press first button for acces…"
drag, startPoint x: 564, startPoint y: 30, endPoint x: 429, endPoint y: 29, distance: 134.9
click at [429, 29] on small "/ October 01, 2025 / 09:30 - 11:30 / Angelo Monteleone / FEMALE ONLY CLEANER" at bounding box center [400, 33] width 480 height 18
copy small "Angelo Monteleone"
click at [1061, 437] on link "Save Changes" at bounding box center [1141, 442] width 219 height 34
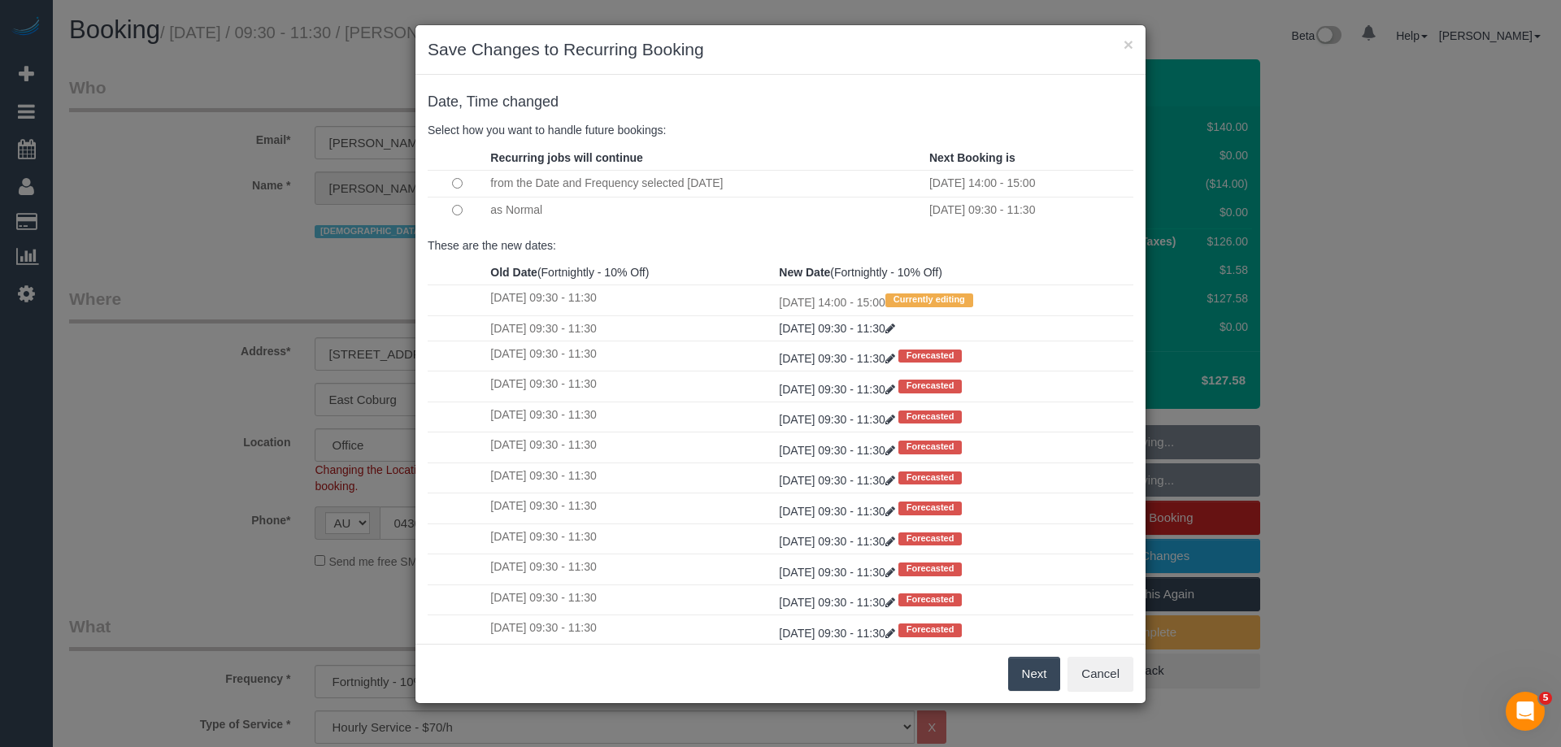
click at [1020, 667] on button "Next" at bounding box center [1034, 674] width 53 height 34
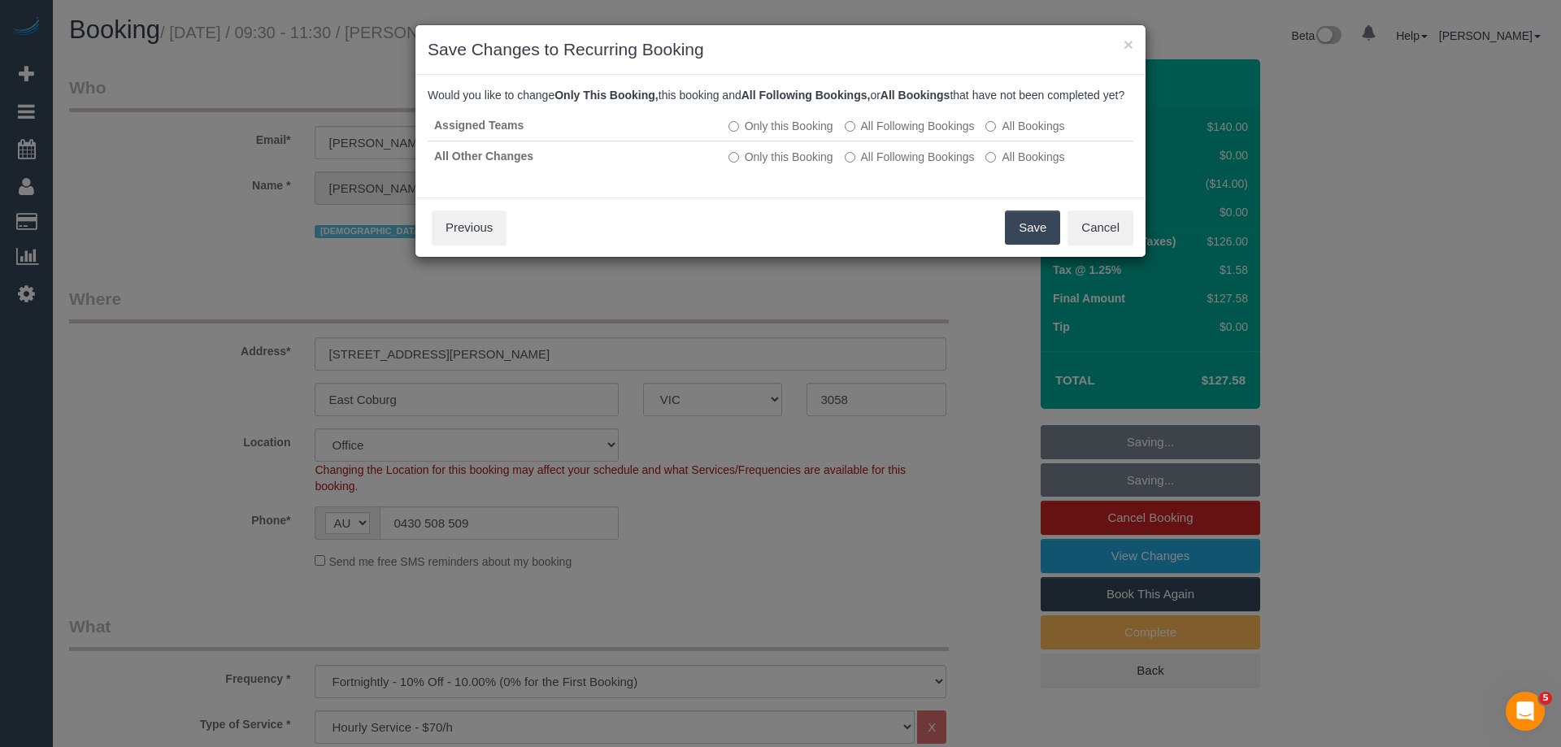
click at [1037, 241] on button "Save" at bounding box center [1032, 228] width 55 height 34
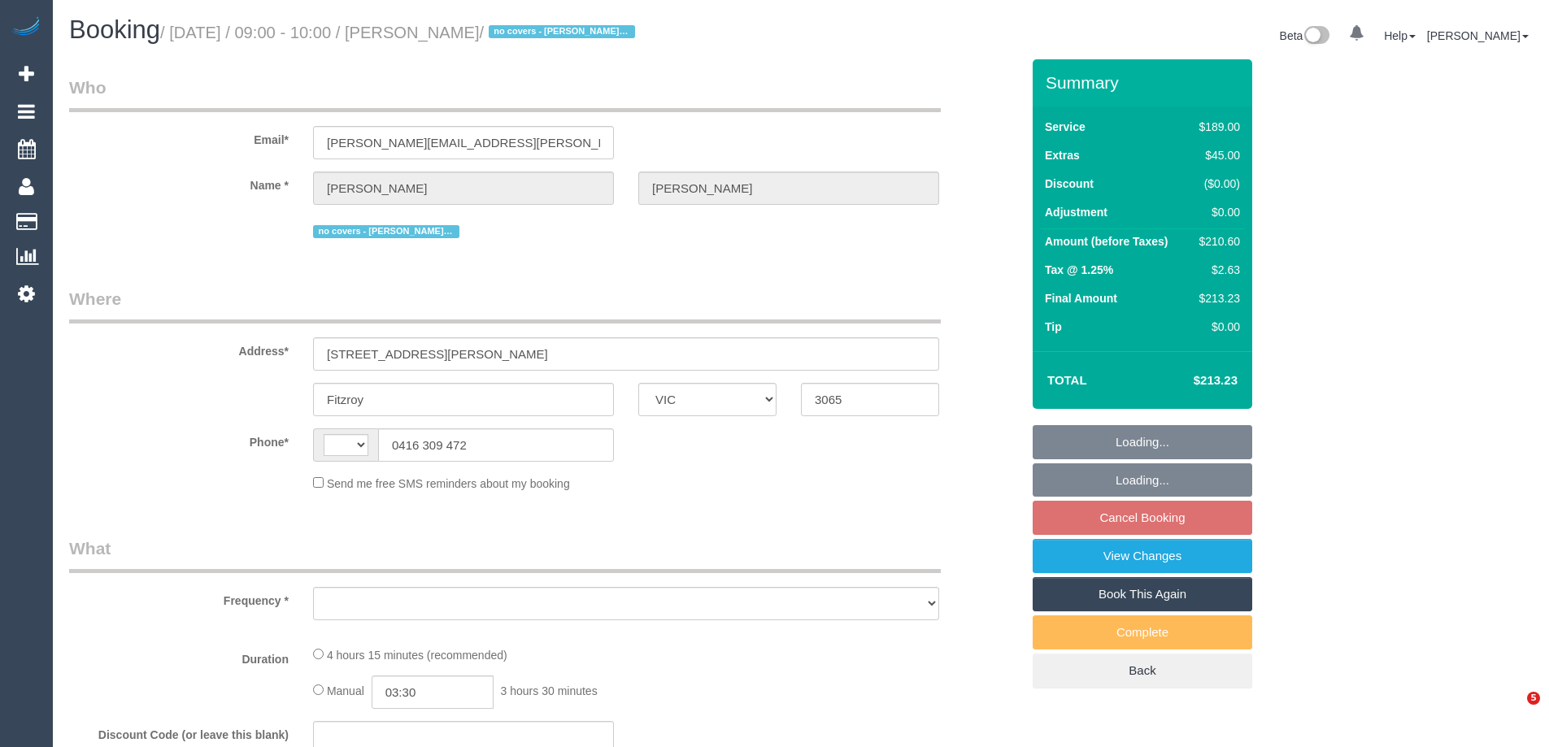
select select "VIC"
select select "string:stripe-pm_1PlJhY2GScqysDRVGF0kRPg7"
select select "number:27"
select select "number:16"
select select "number:19"
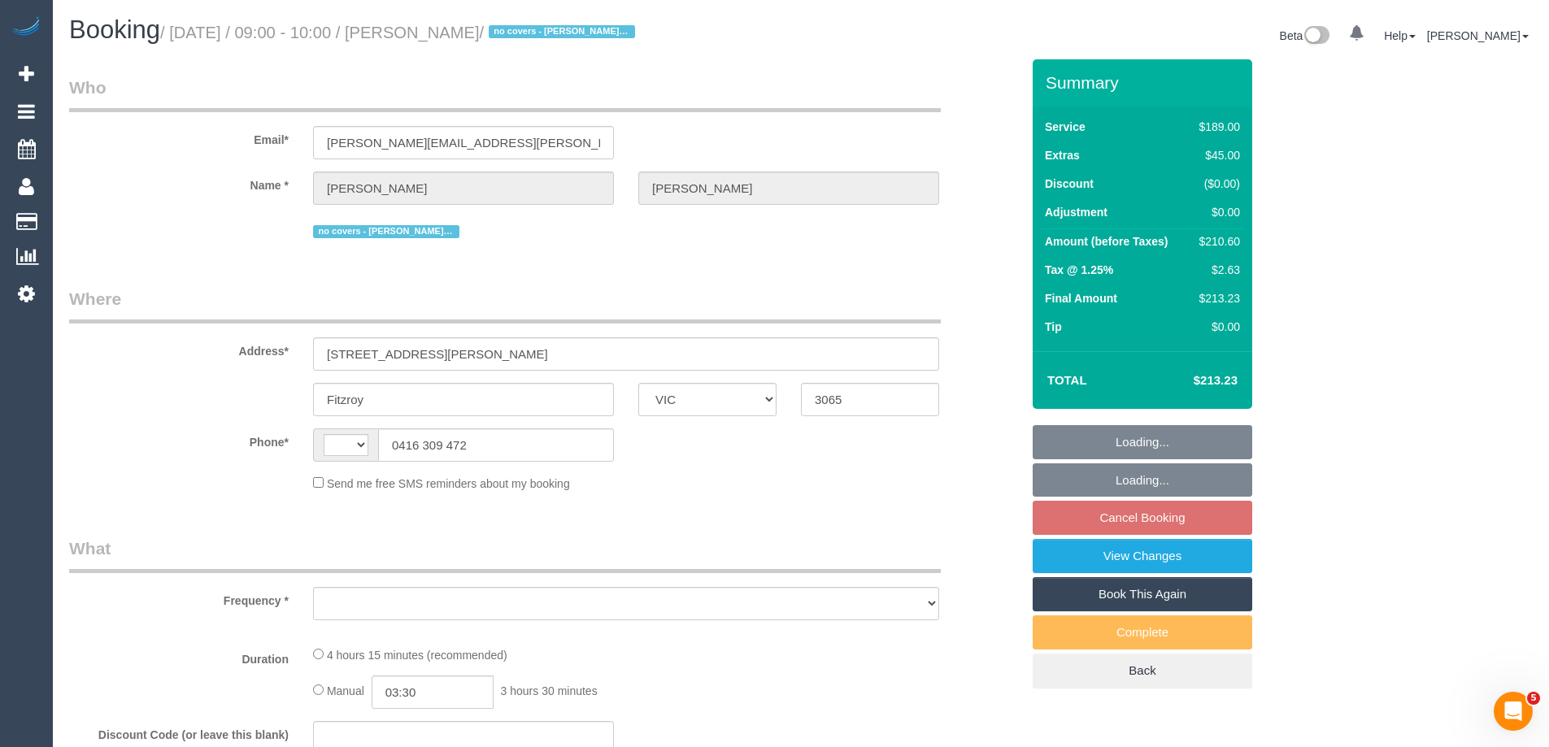
select select "number:23"
select select "number:34"
select select "number:11"
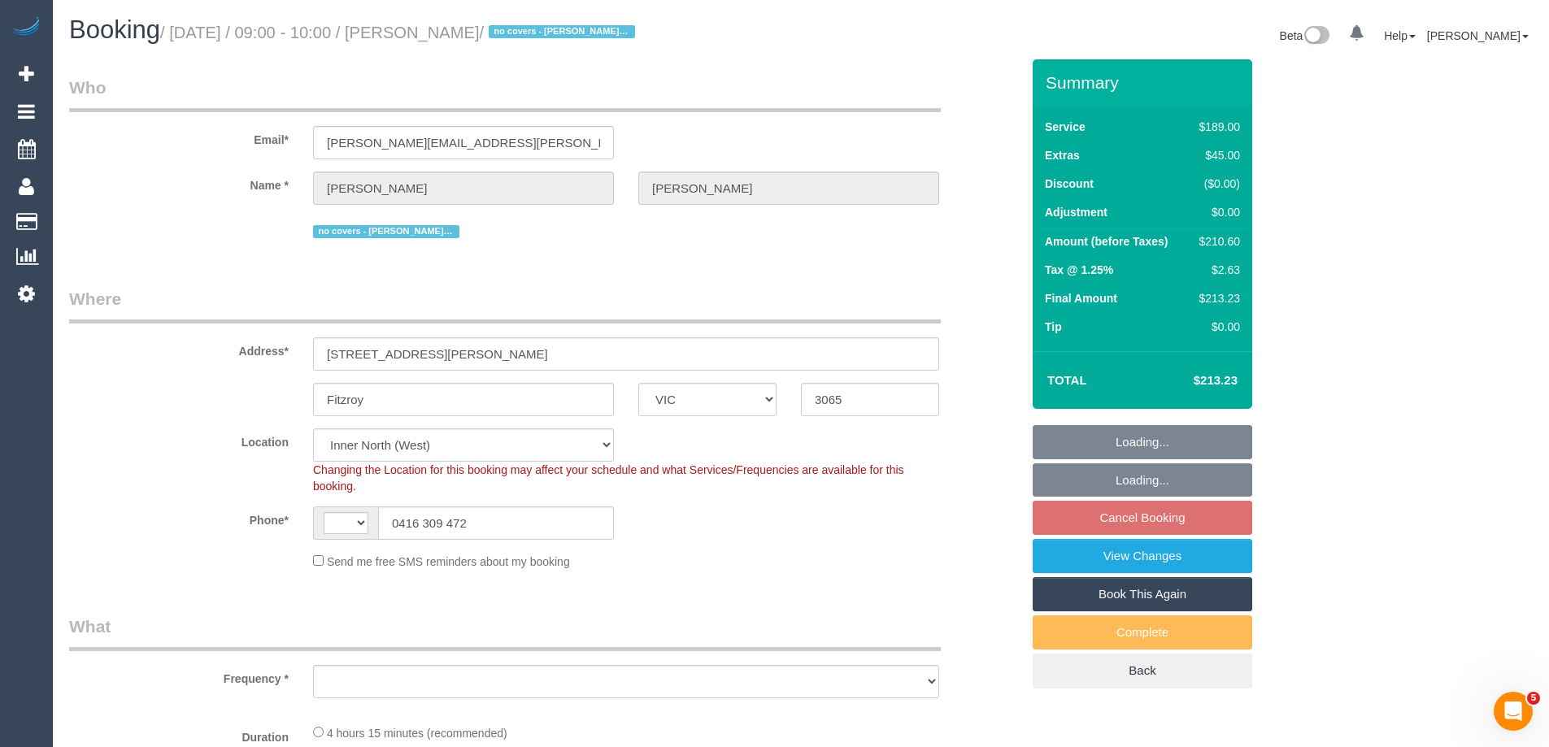
select select "string:AU"
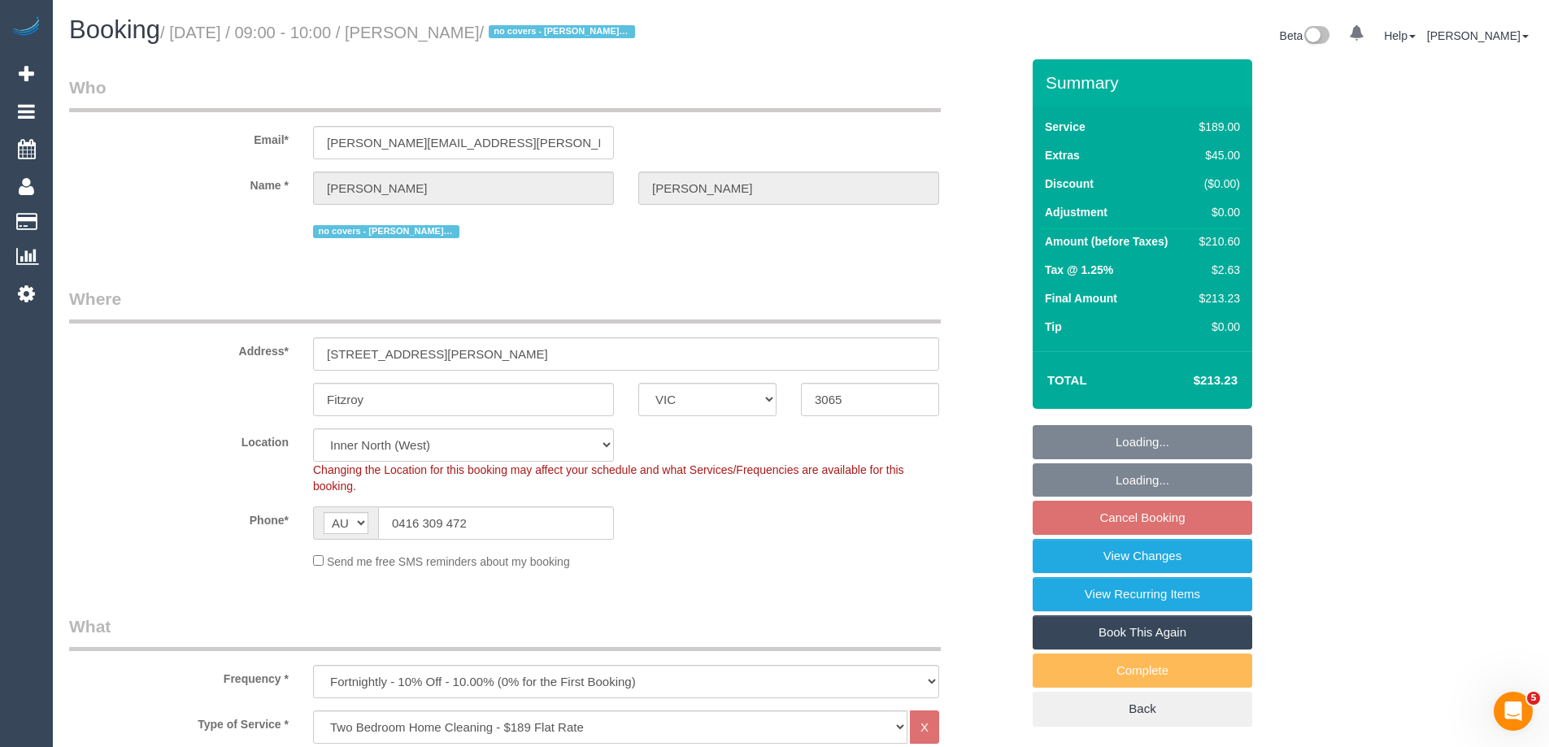
select select "object:820"
drag, startPoint x: 511, startPoint y: 140, endPoint x: 80, endPoint y: 143, distance: 431.7
click at [84, 143] on div "Email* [PERSON_NAME][EMAIL_ADDRESS][PERSON_NAME][DOMAIN_NAME]" at bounding box center [544, 118] width 975 height 84
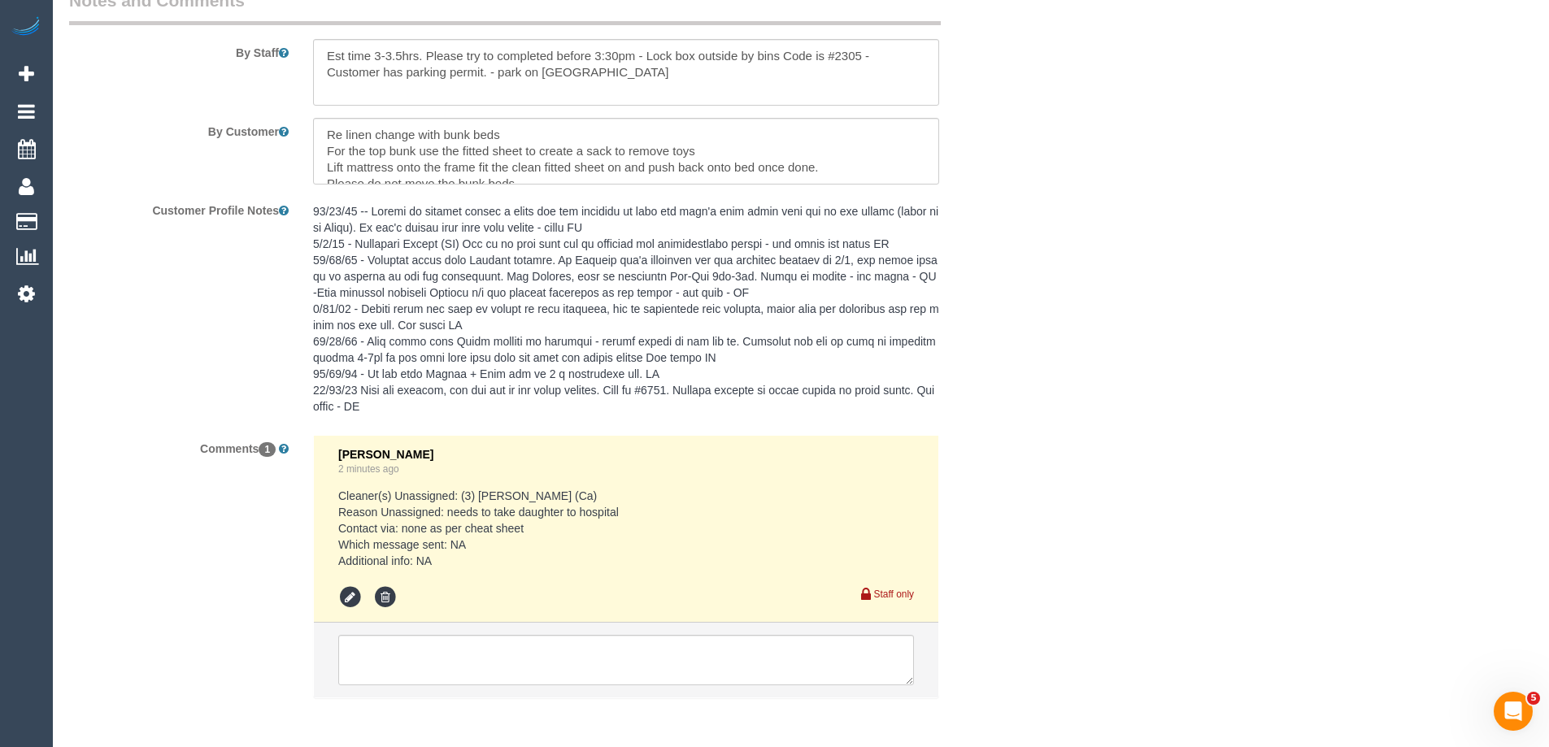
scroll to position [2904, 0]
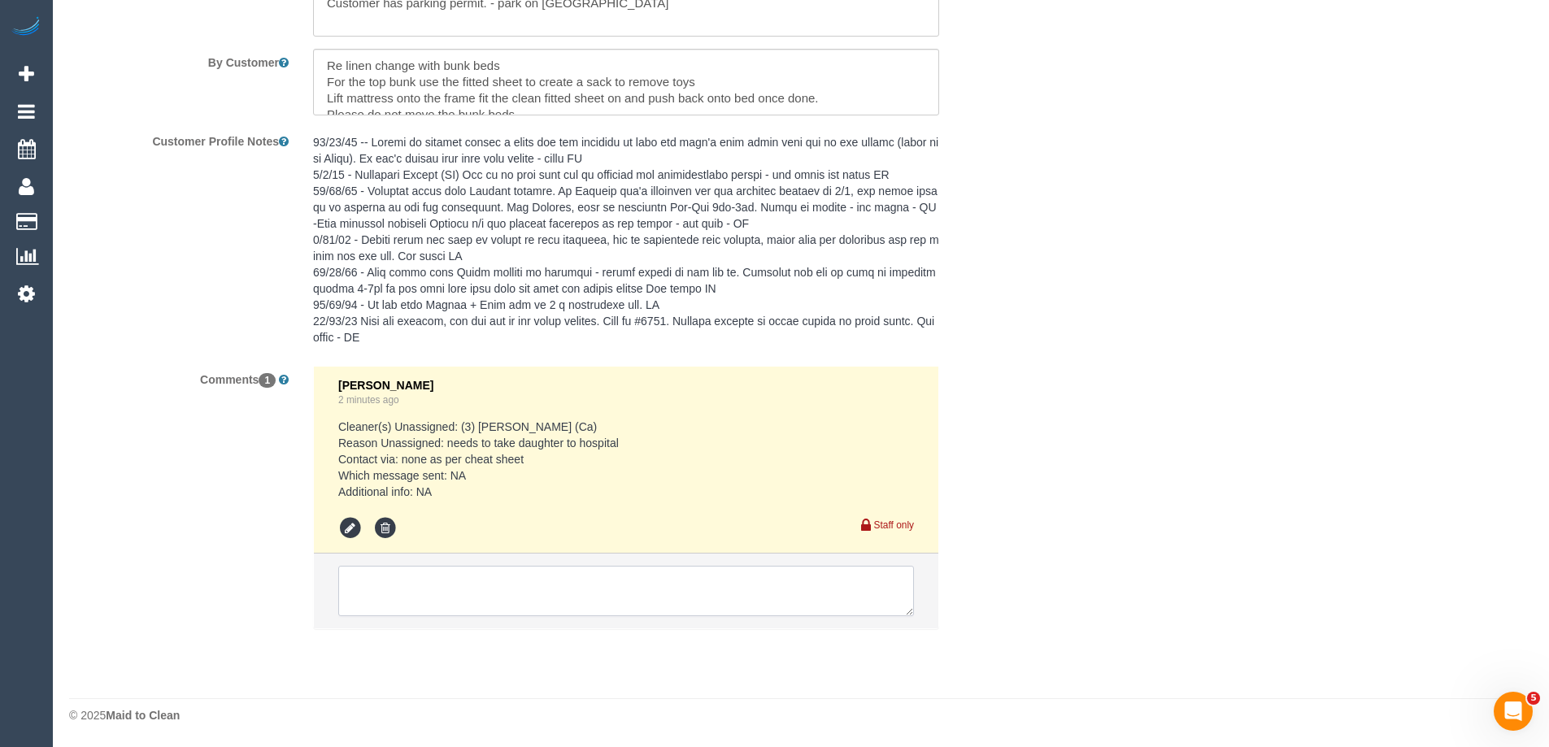
click at [389, 588] on textarea at bounding box center [626, 591] width 576 height 50
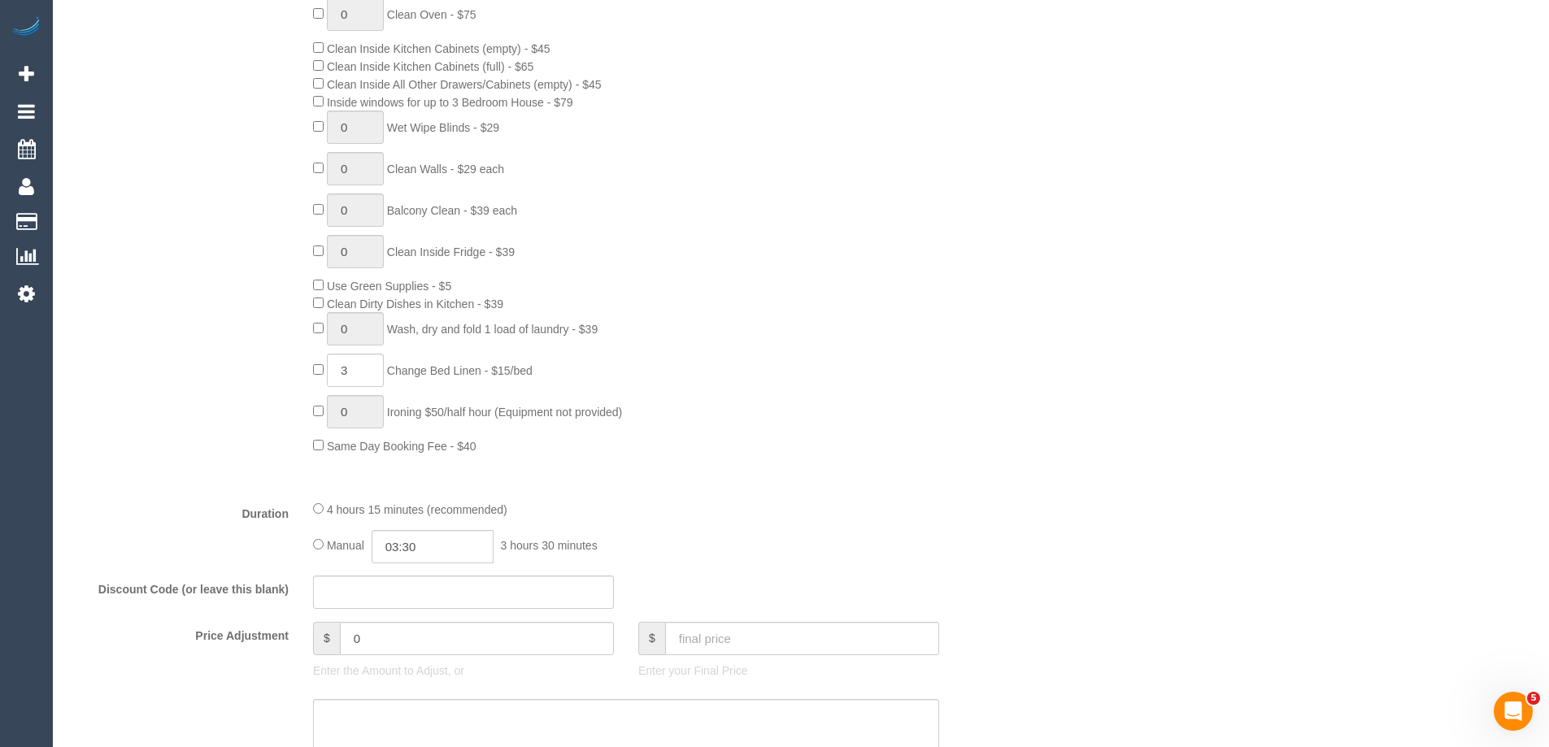
scroll to position [0, 0]
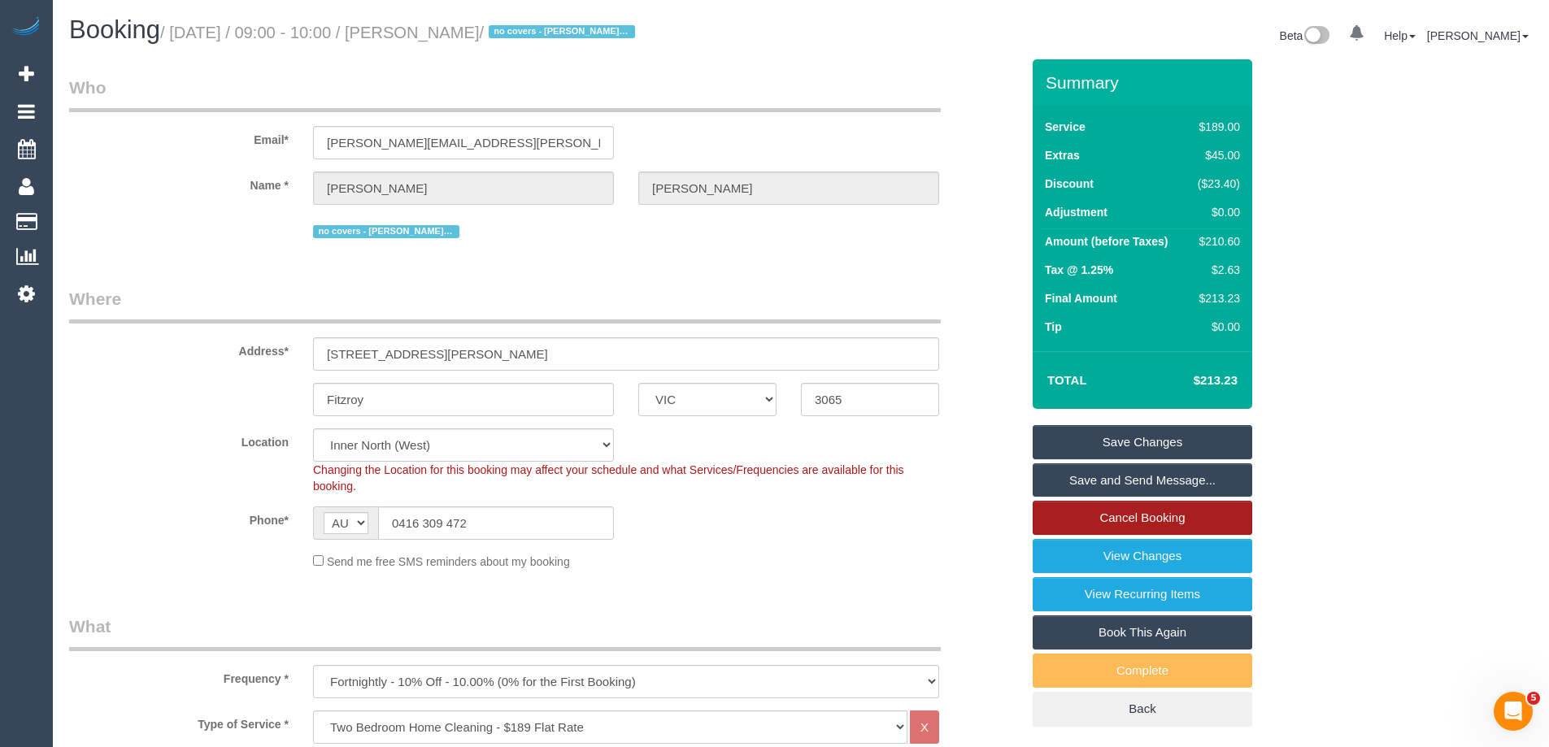
click at [1075, 521] on link "Cancel Booking" at bounding box center [1141, 518] width 219 height 34
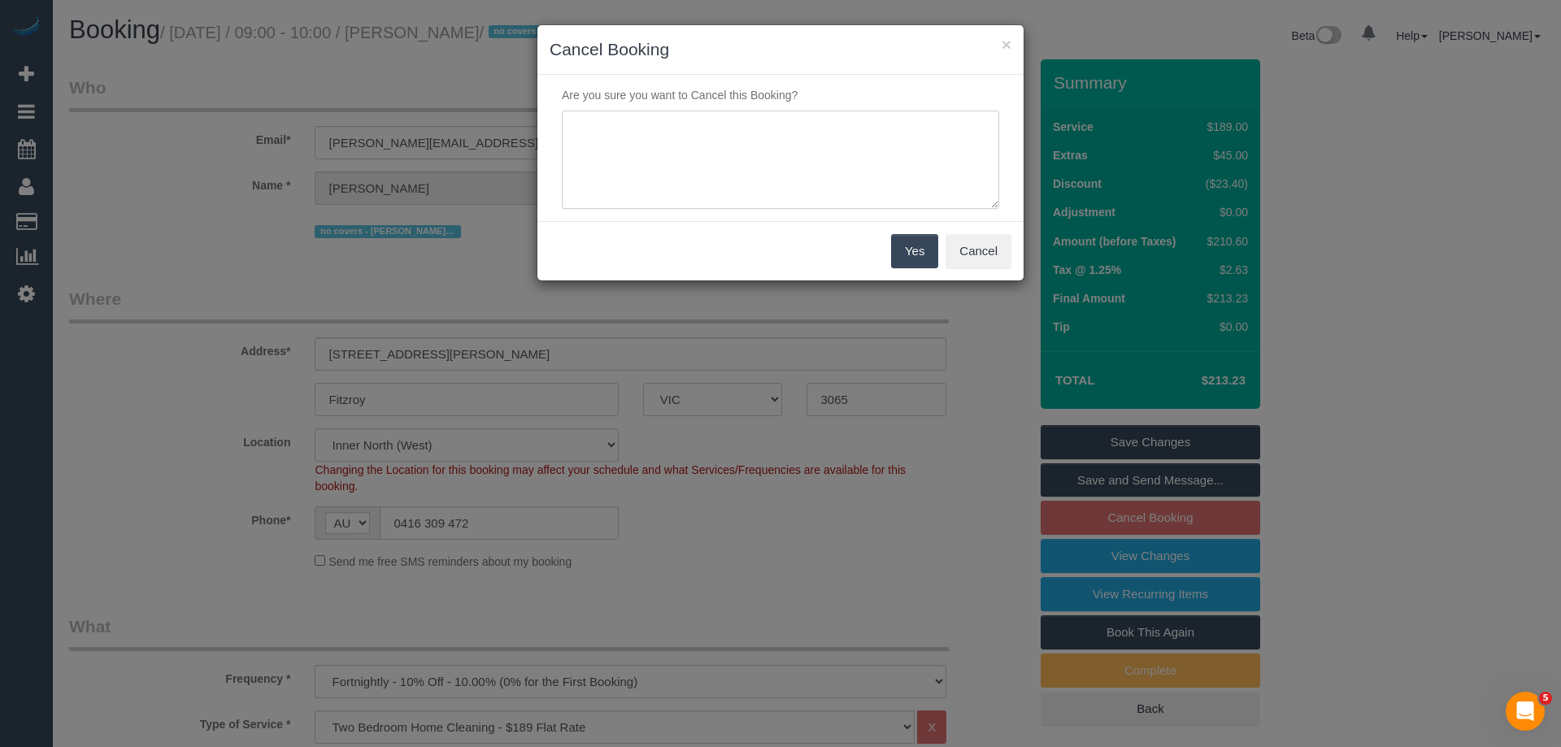
click at [634, 176] on textarea at bounding box center [780, 160] width 437 height 99
type textarea "Skipped booking as per no covers tag due to cleaner being unavailable. Notified…"
click at [902, 241] on button "Yes" at bounding box center [914, 251] width 47 height 34
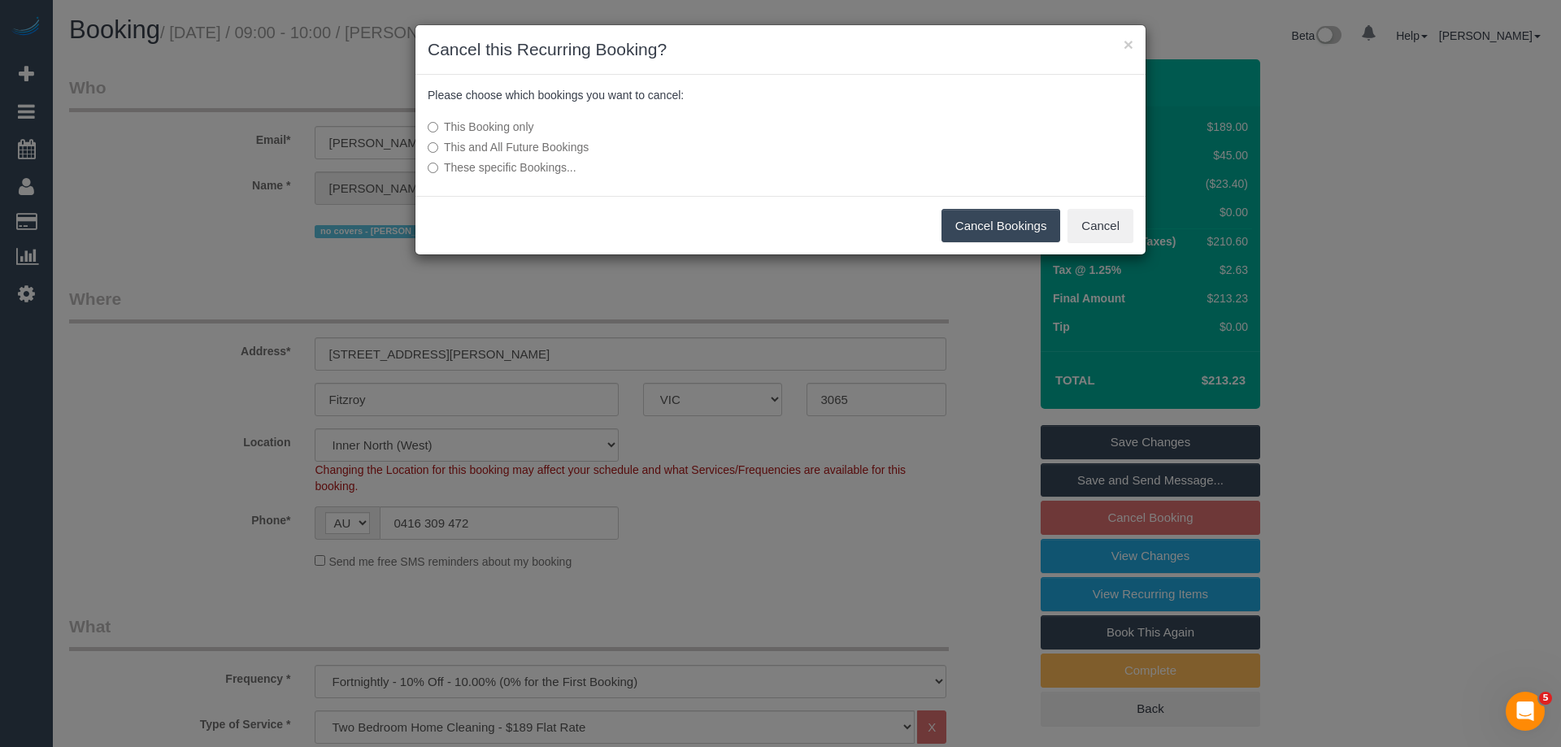
click at [965, 233] on button "Cancel Bookings" at bounding box center [1000, 226] width 119 height 34
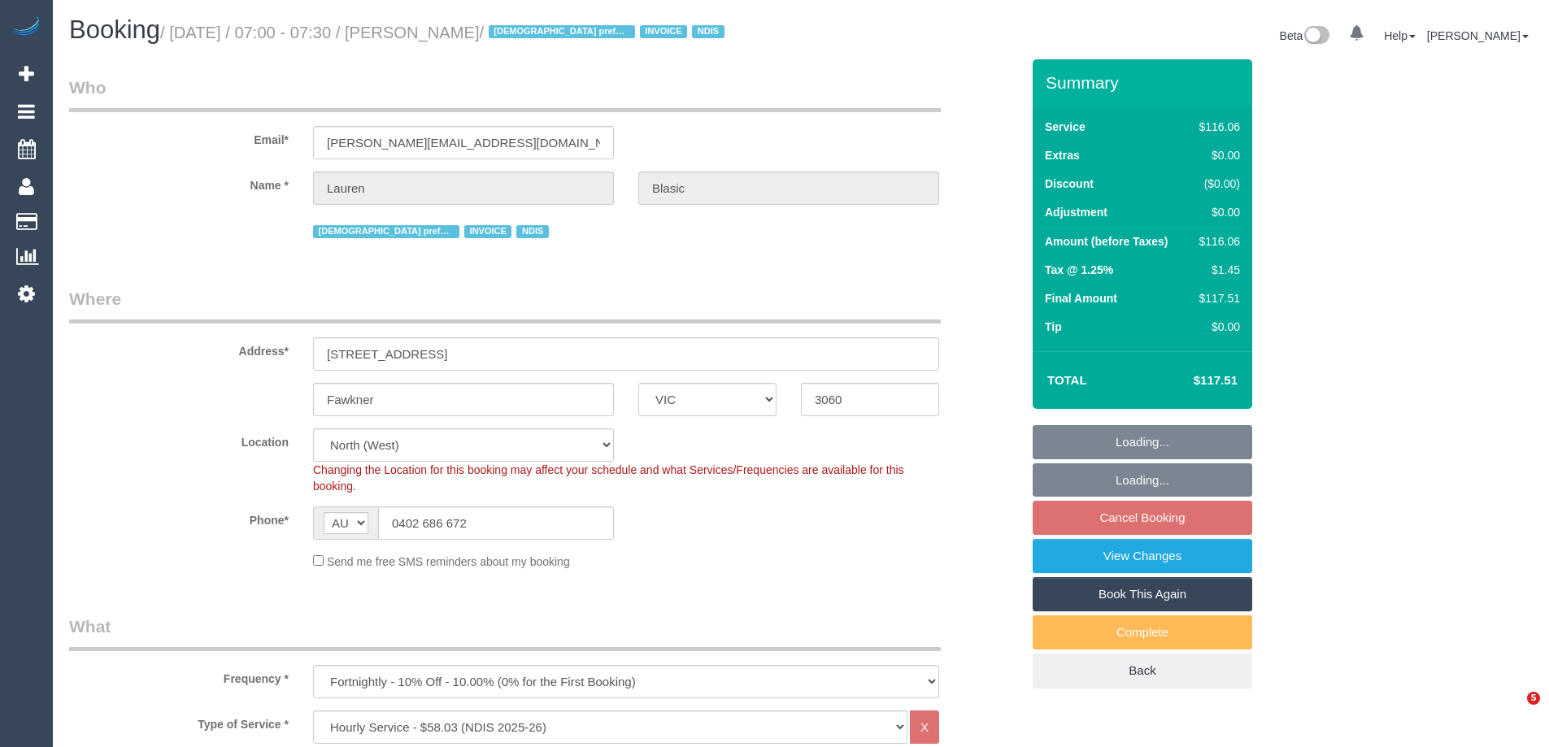
select select "VIC"
select select "string:check"
select select "number:29"
select select "number:14"
select select "number:18"
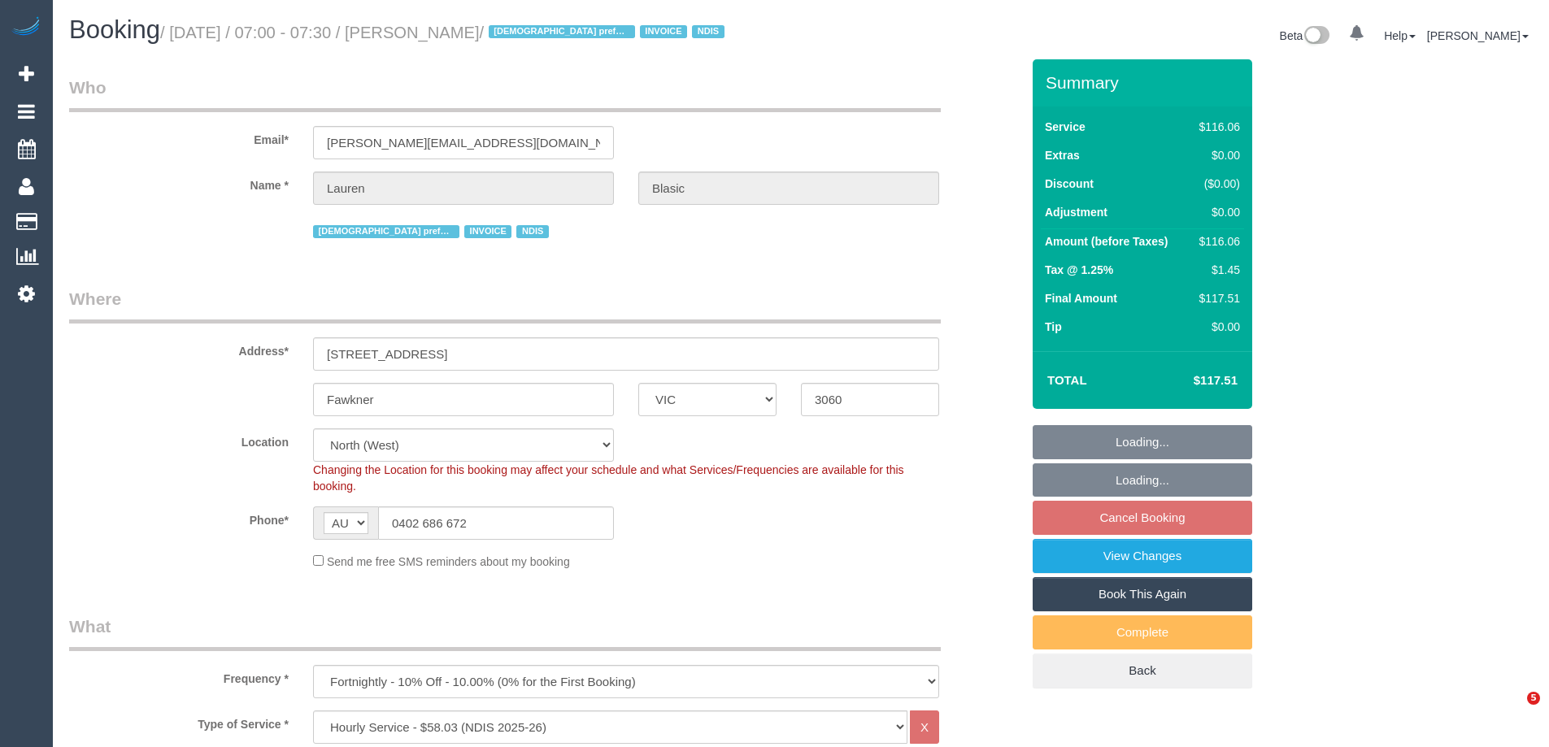
select select "number:36"
select select "number:34"
select select "number:11"
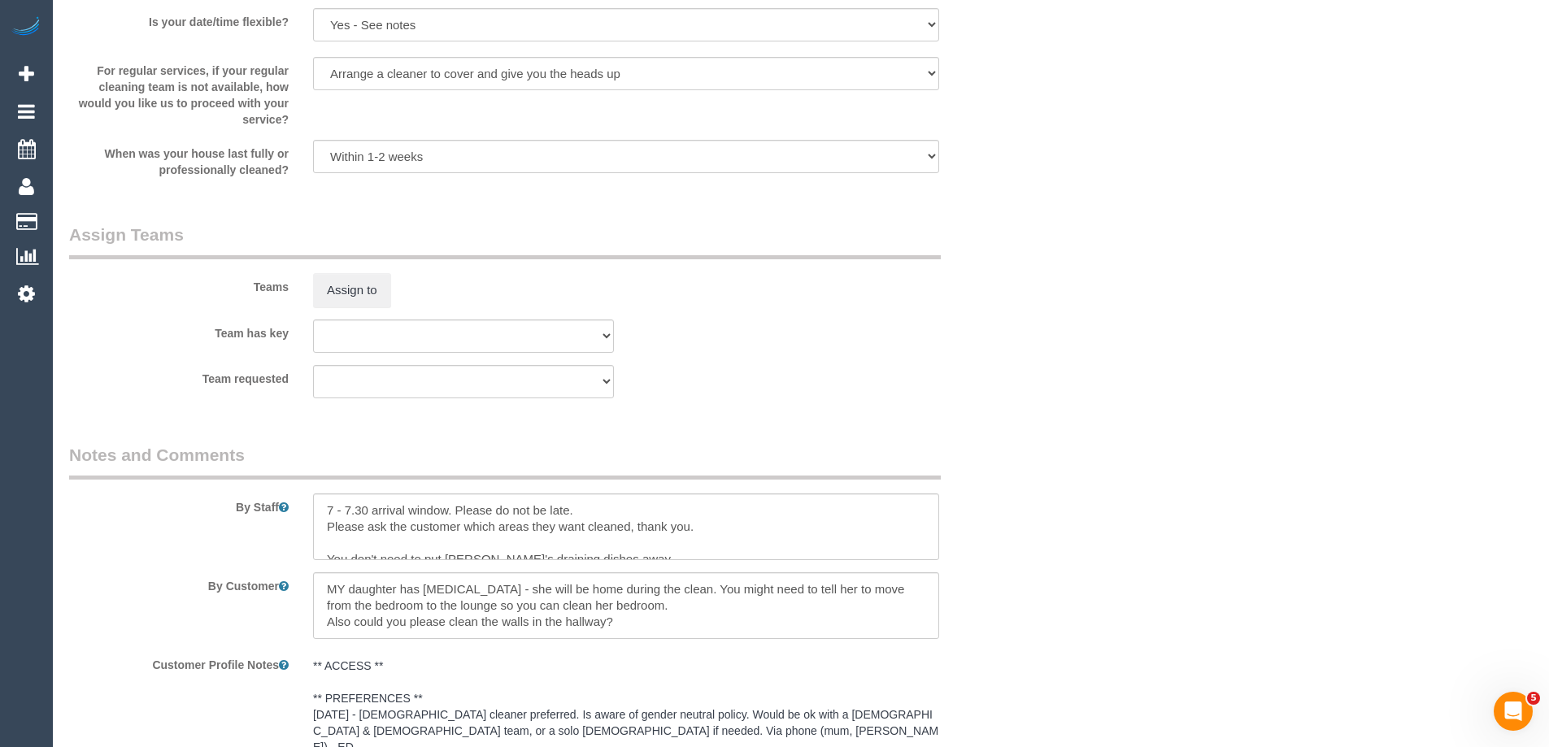
scroll to position [1870, 0]
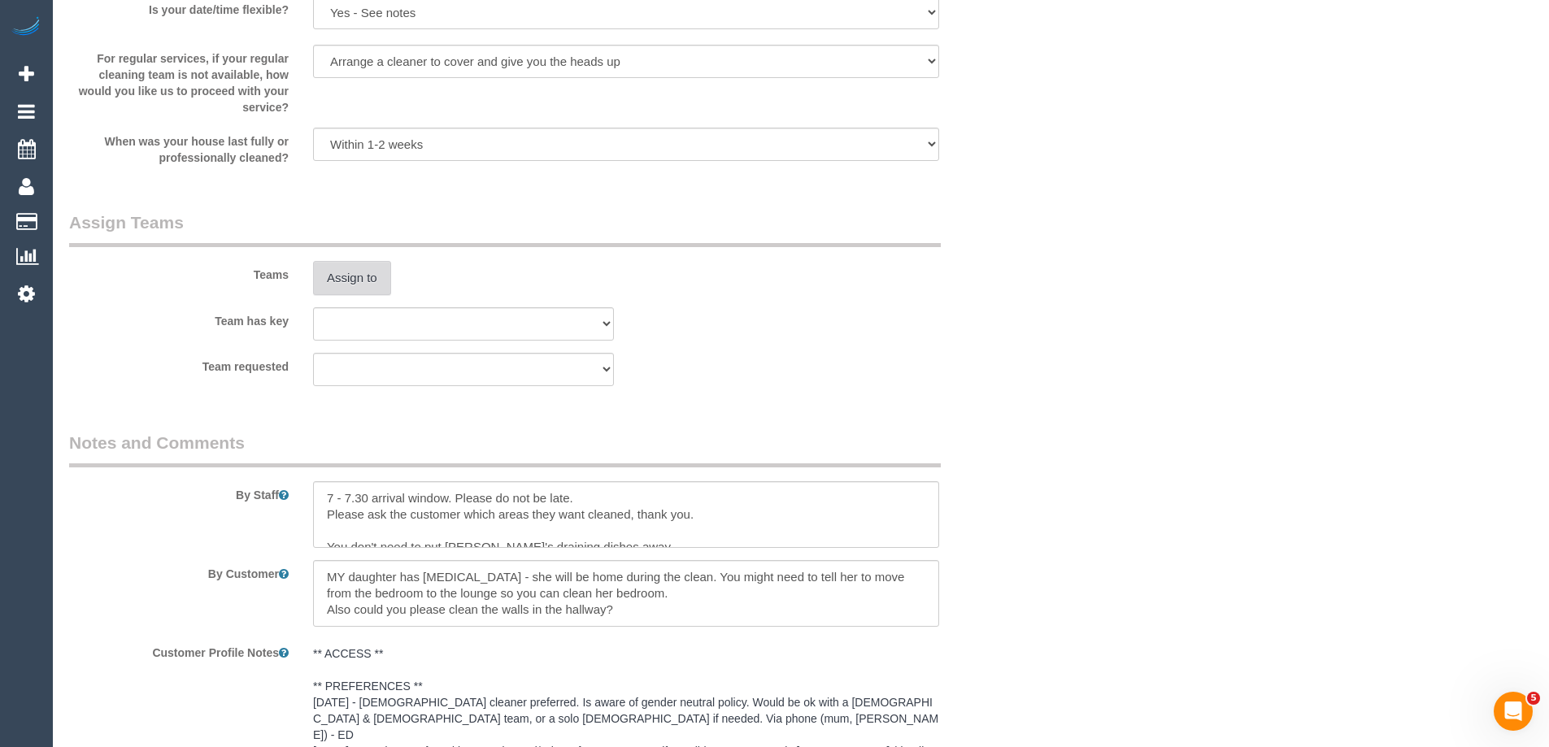
click at [350, 285] on button "Assign to" at bounding box center [352, 278] width 78 height 34
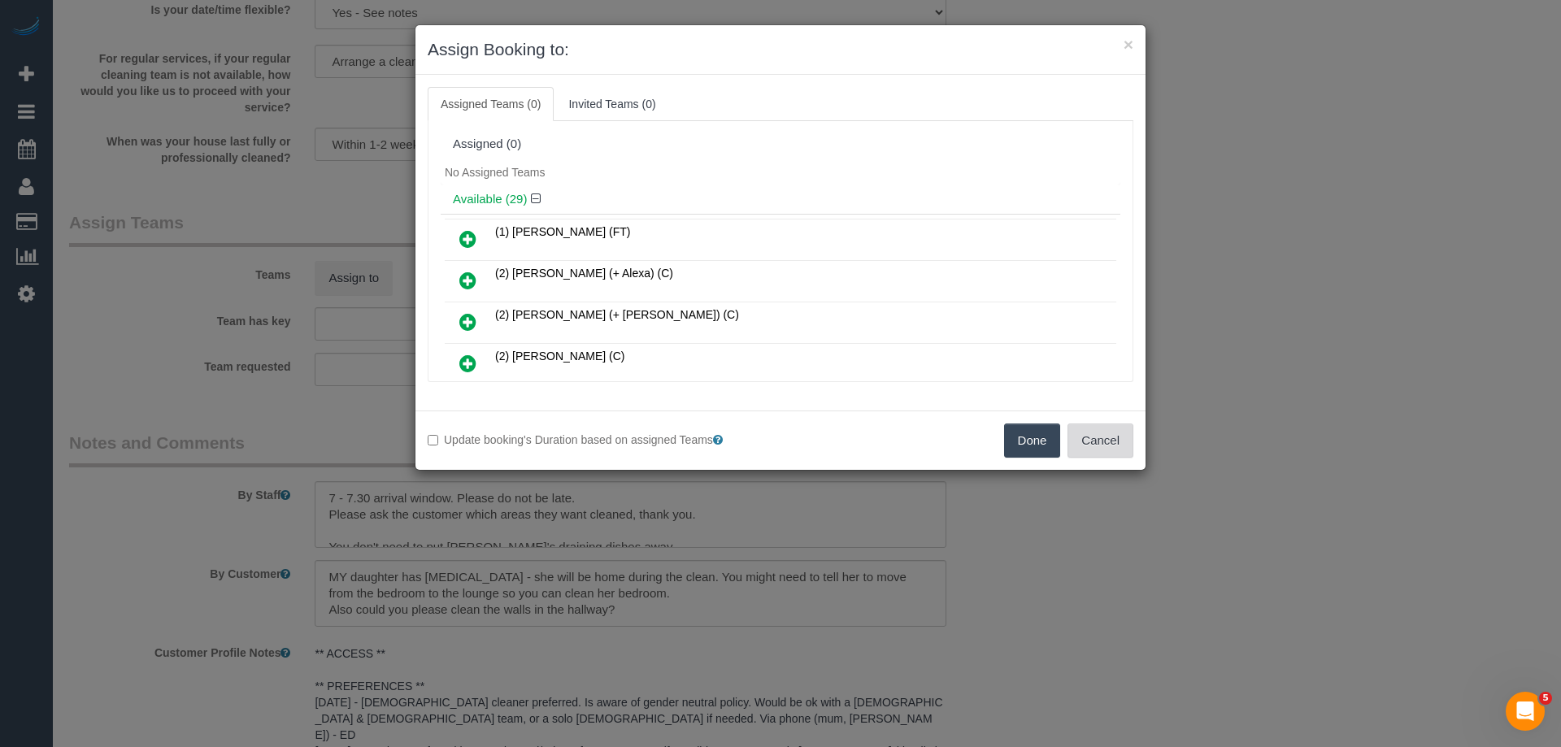
click at [1107, 444] on button "Cancel" at bounding box center [1100, 441] width 66 height 34
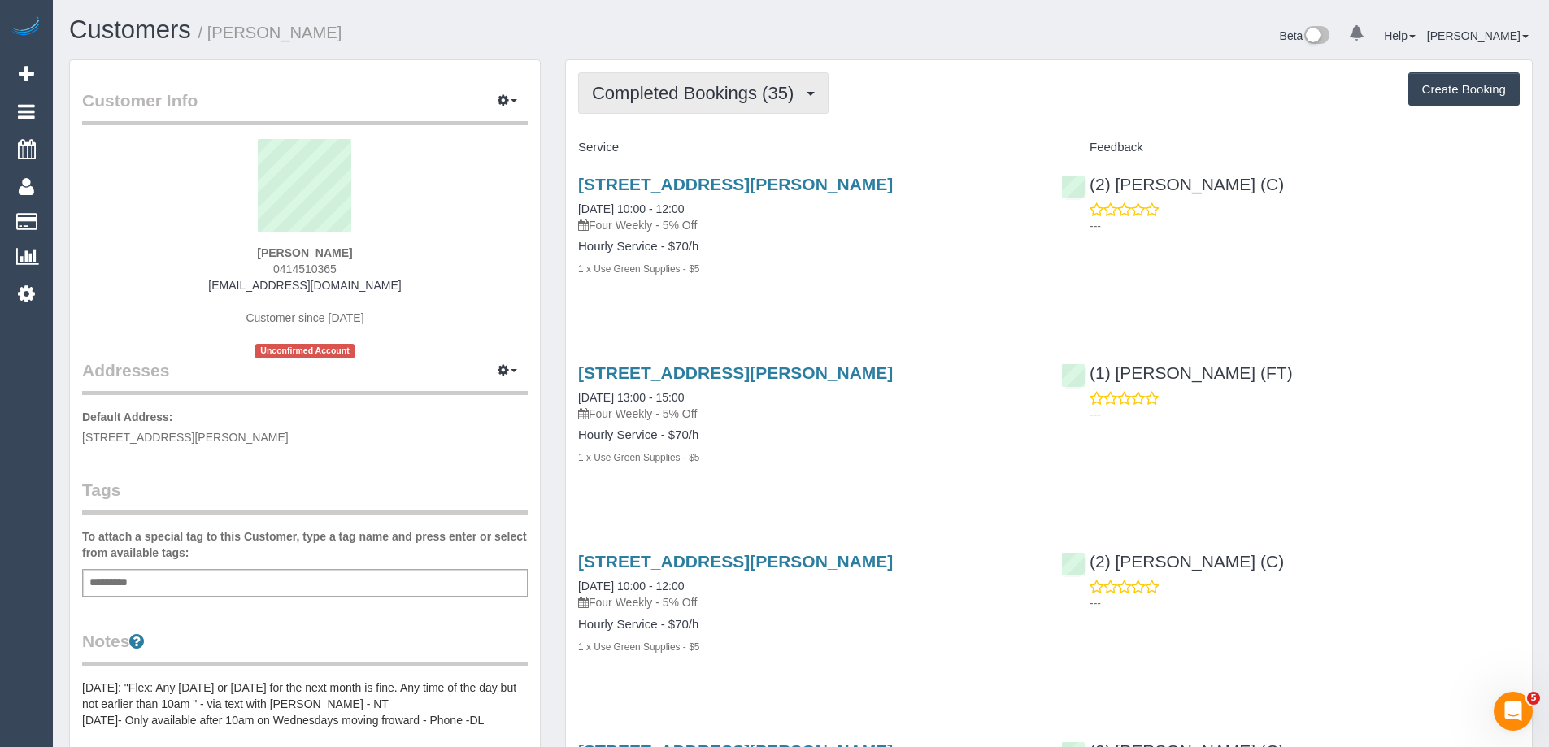
click at [664, 100] on span "Completed Bookings (35)" at bounding box center [697, 93] width 210 height 20
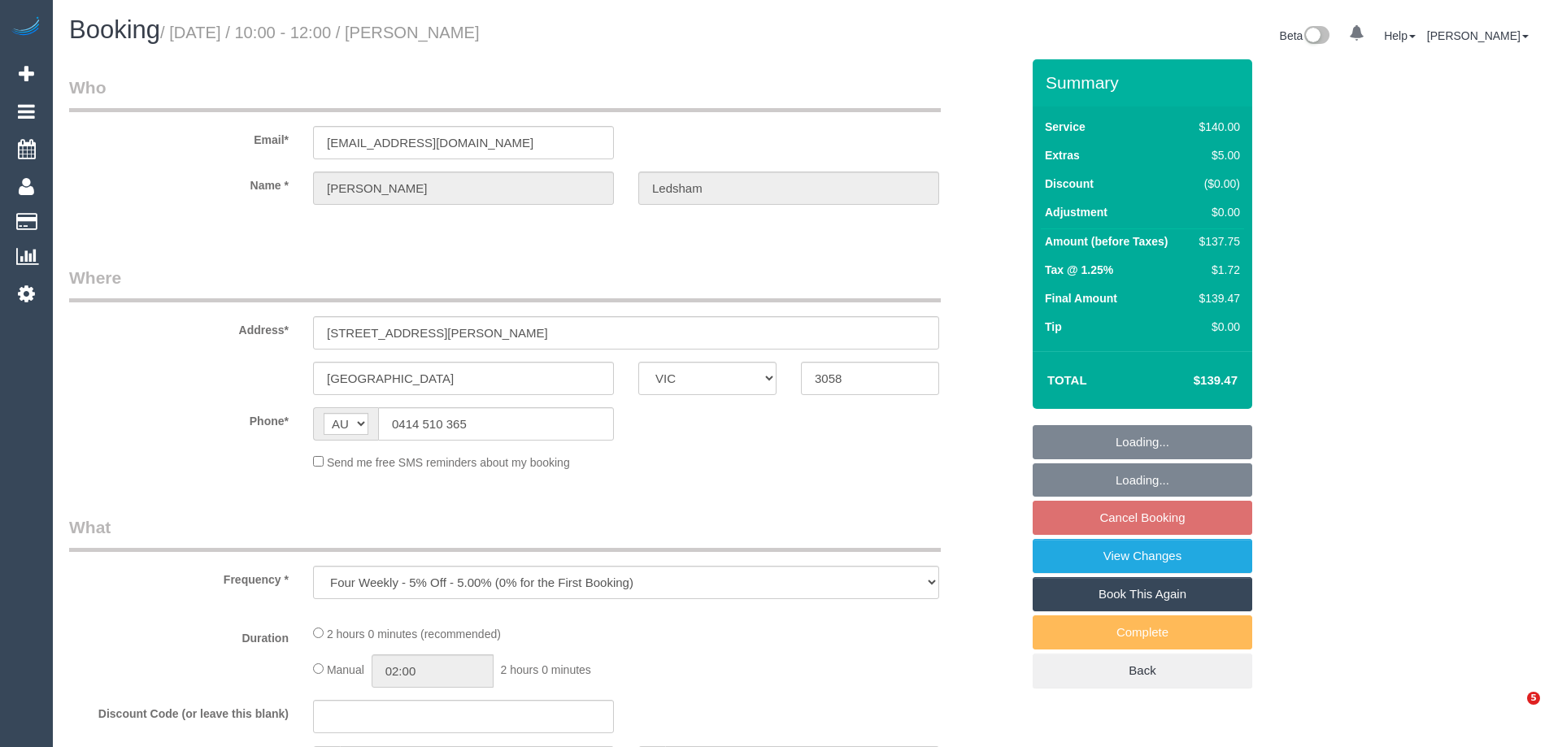
select select "VIC"
select select "string:stripe-pm_1MbGwX2GScqysDRVmXzM6bqb"
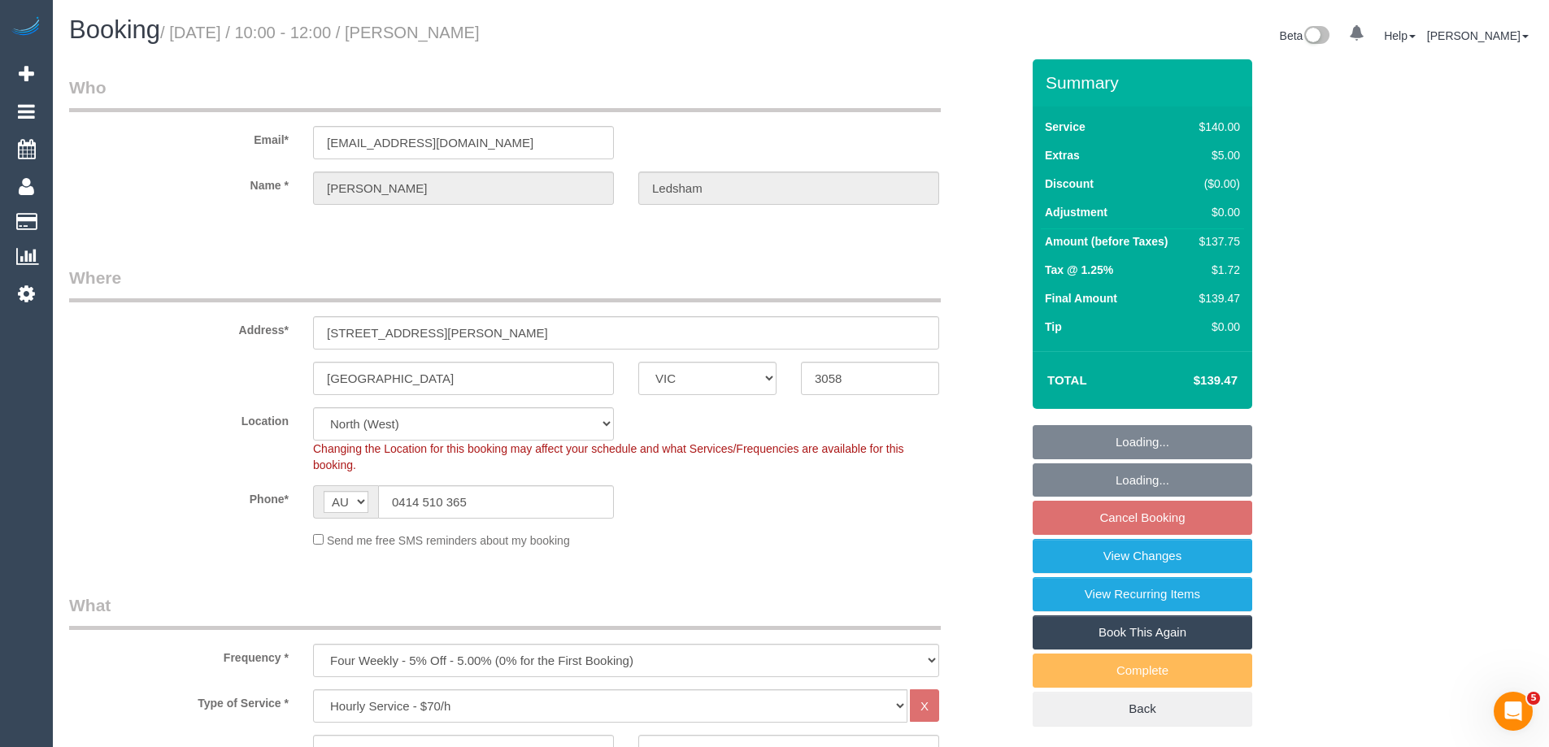
select select "object:740"
select select "number:29"
select select "number:14"
select select "number:18"
select select "number:24"
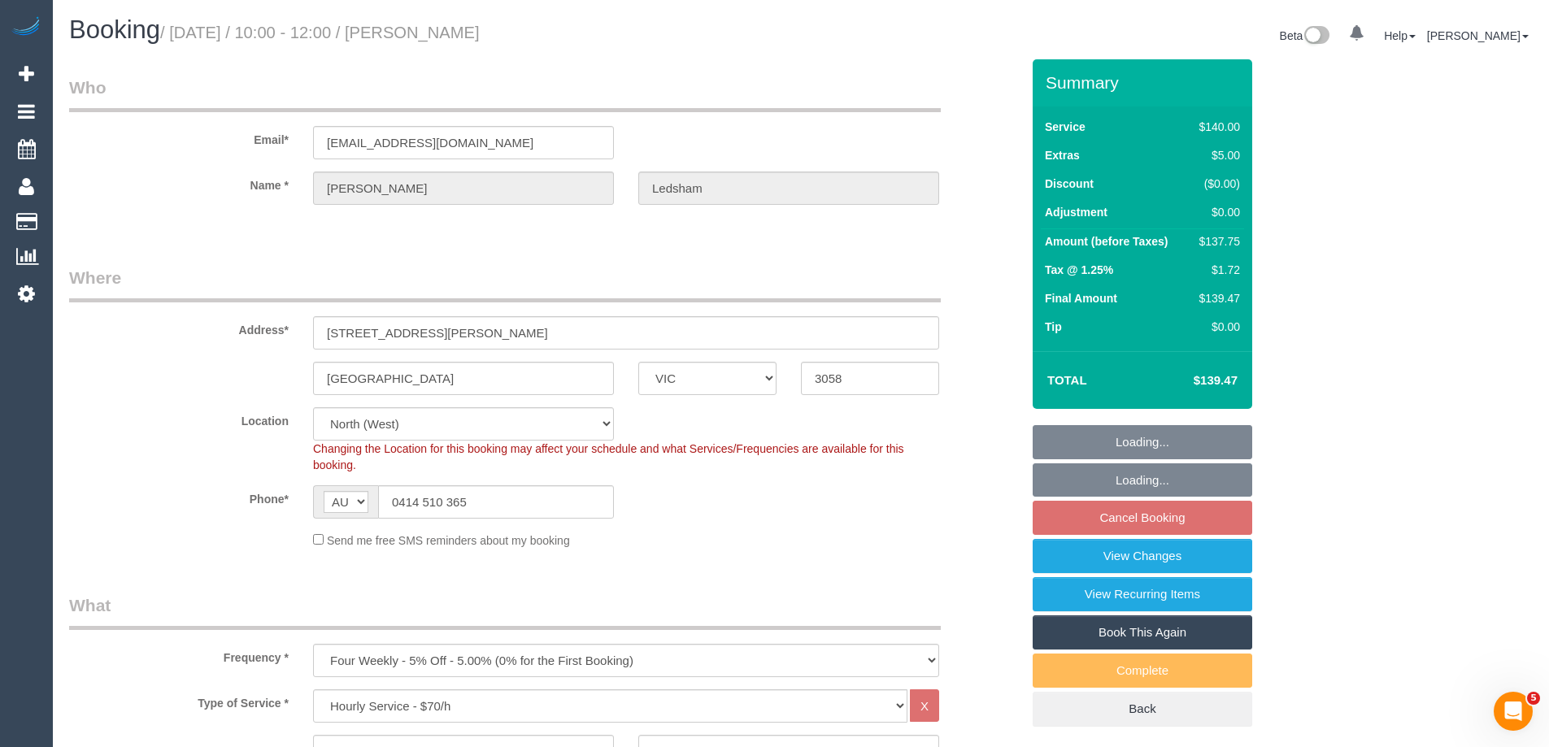
select select "number:34"
select select "number:13"
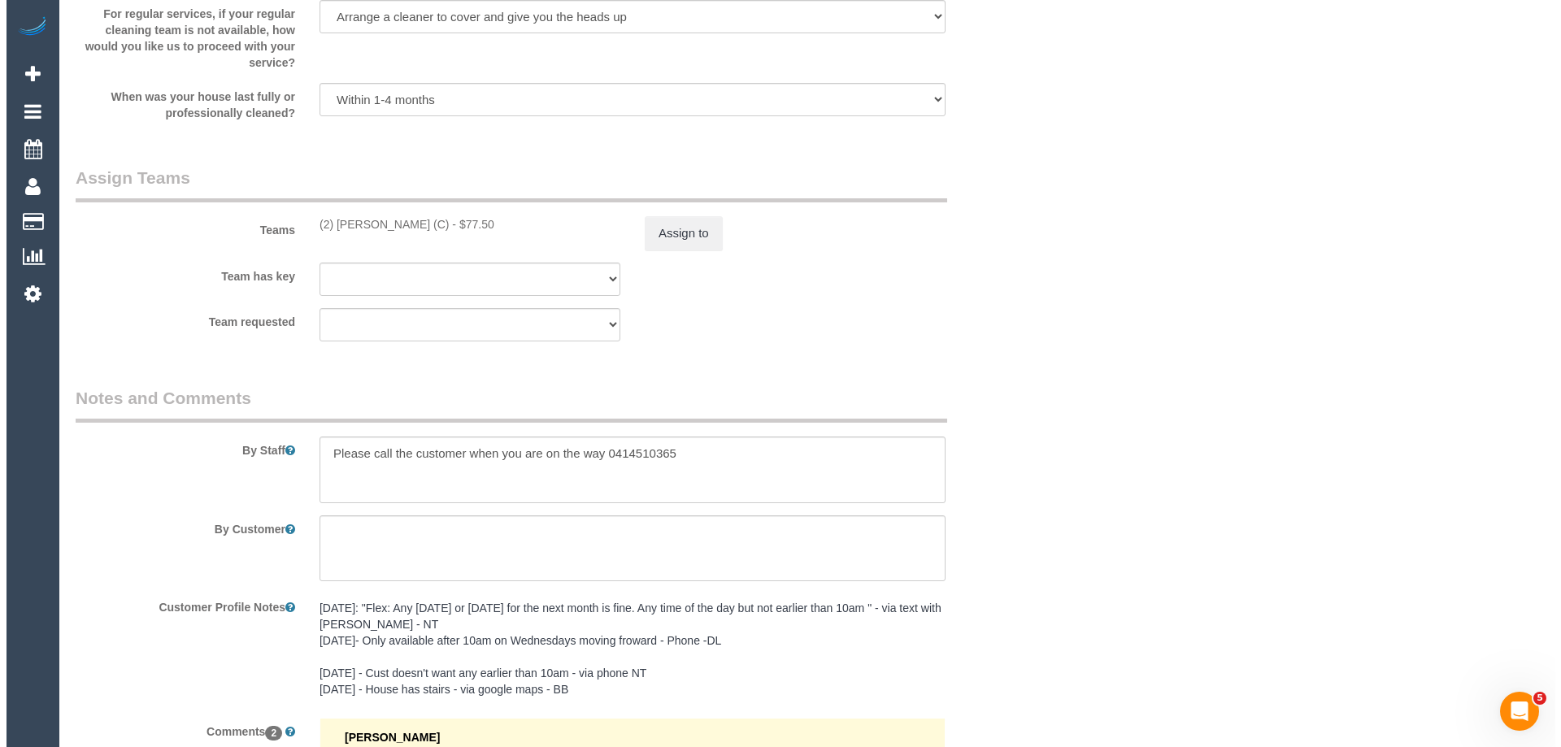
scroll to position [2357, 0]
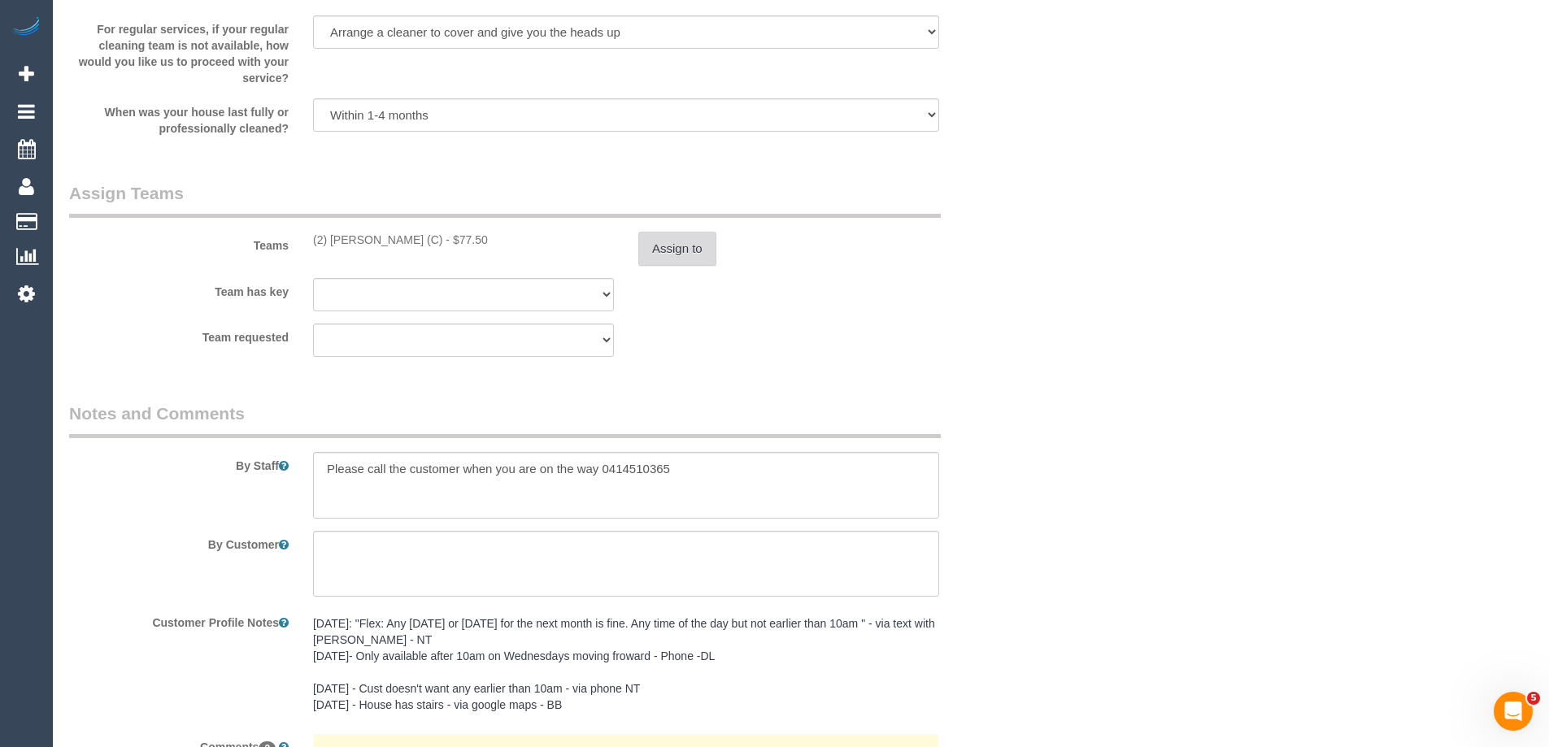
click at [648, 254] on button "Assign to" at bounding box center [677, 249] width 78 height 34
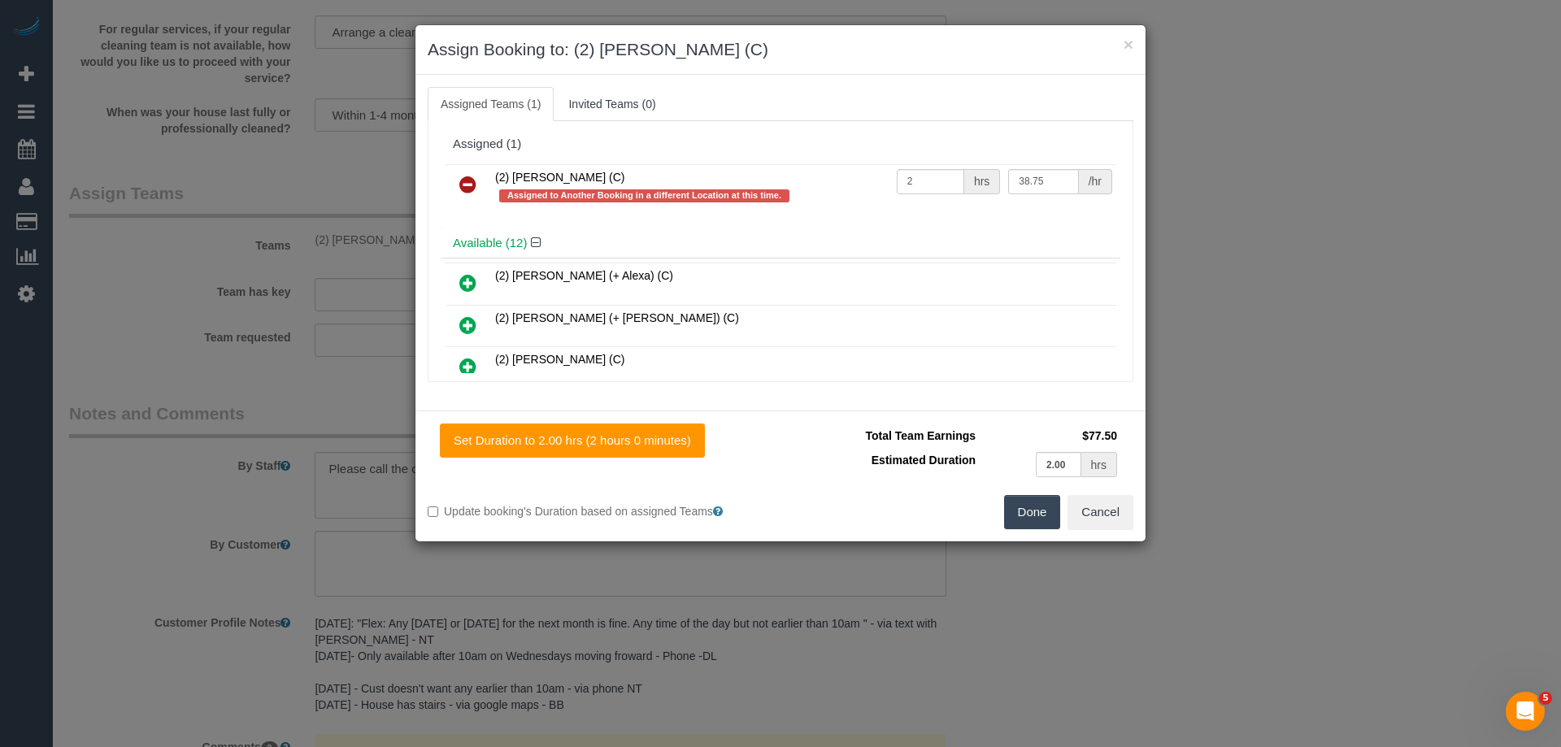
click at [475, 185] on icon at bounding box center [467, 185] width 17 height 20
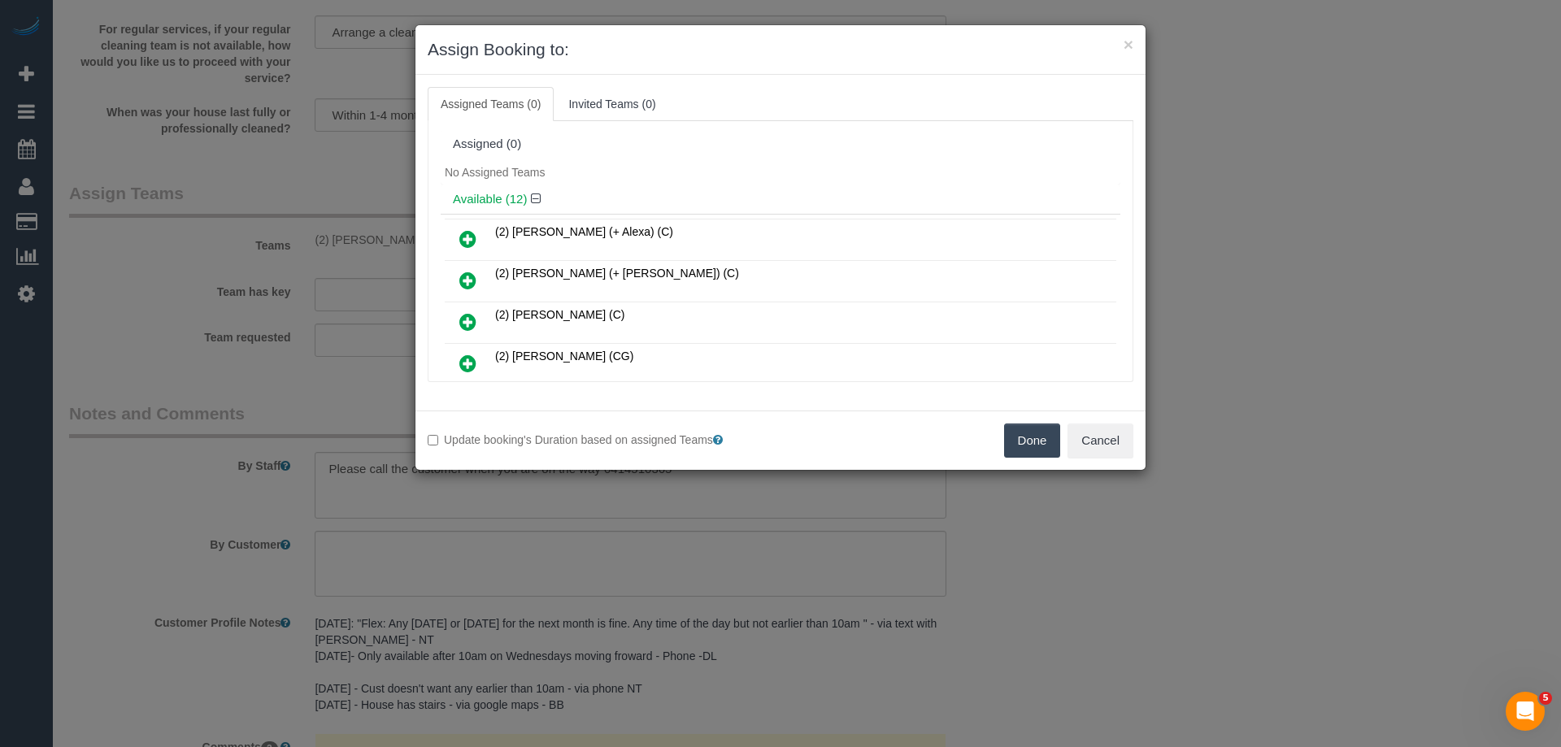
scroll to position [81, 0]
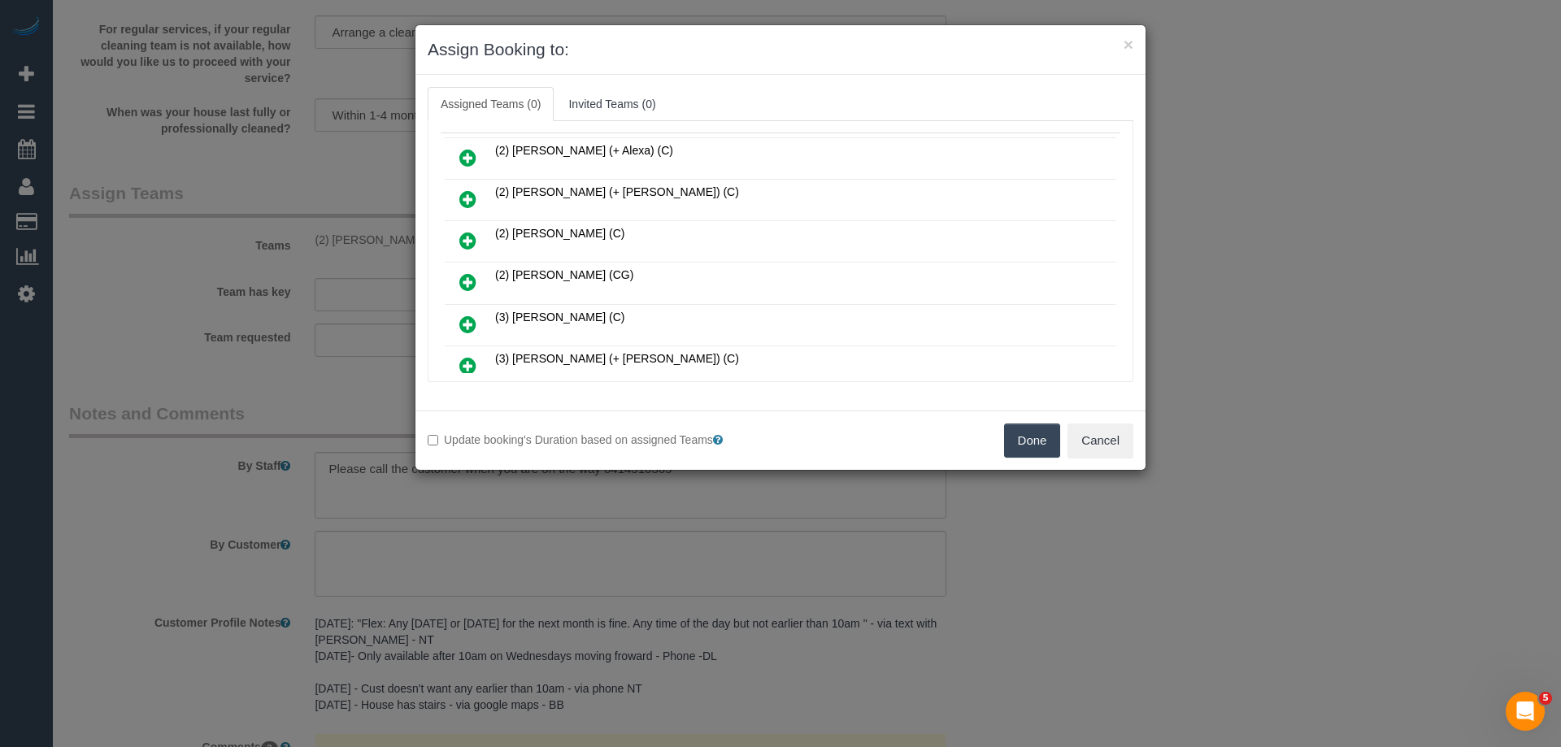
click at [466, 318] on icon at bounding box center [467, 325] width 17 height 20
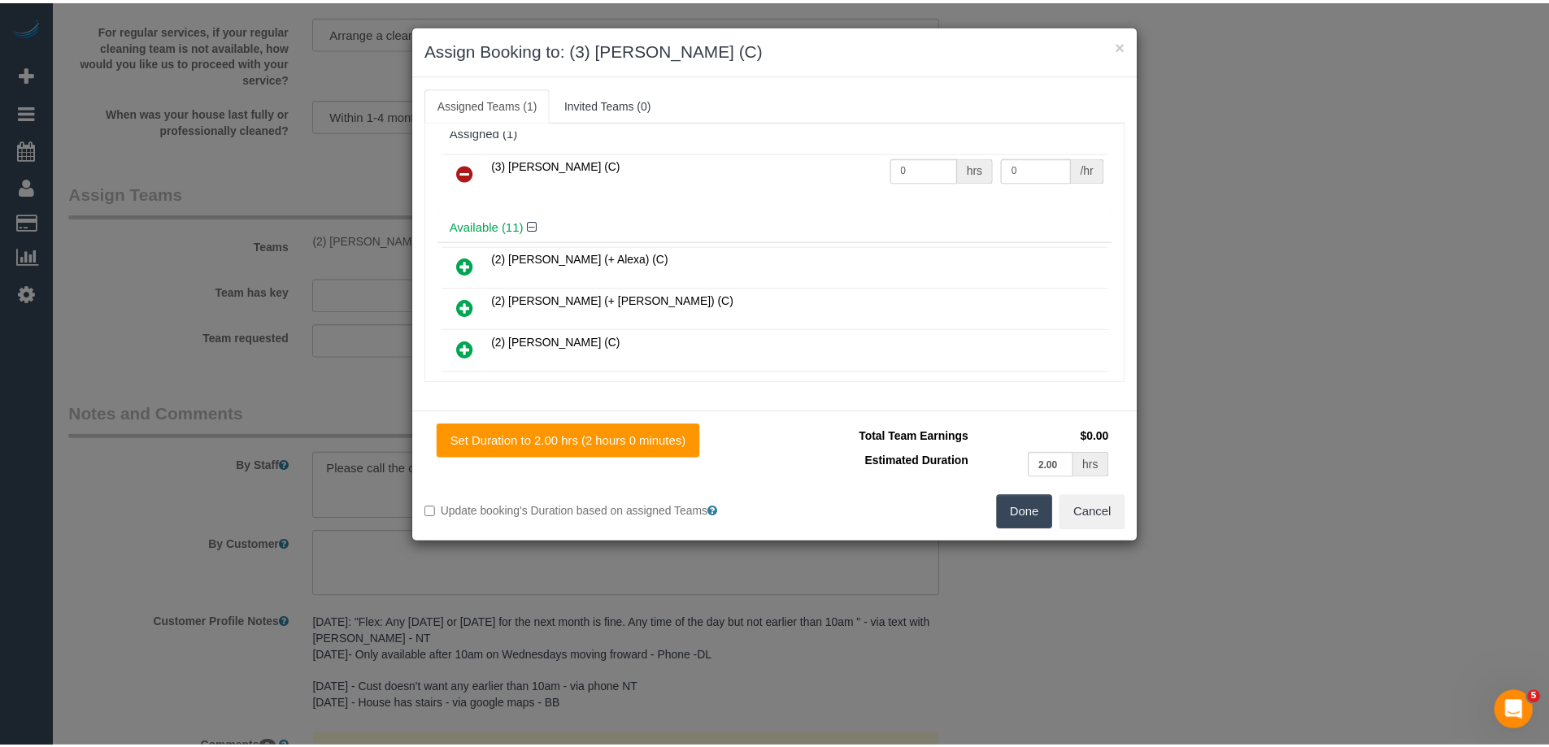
scroll to position [0, 0]
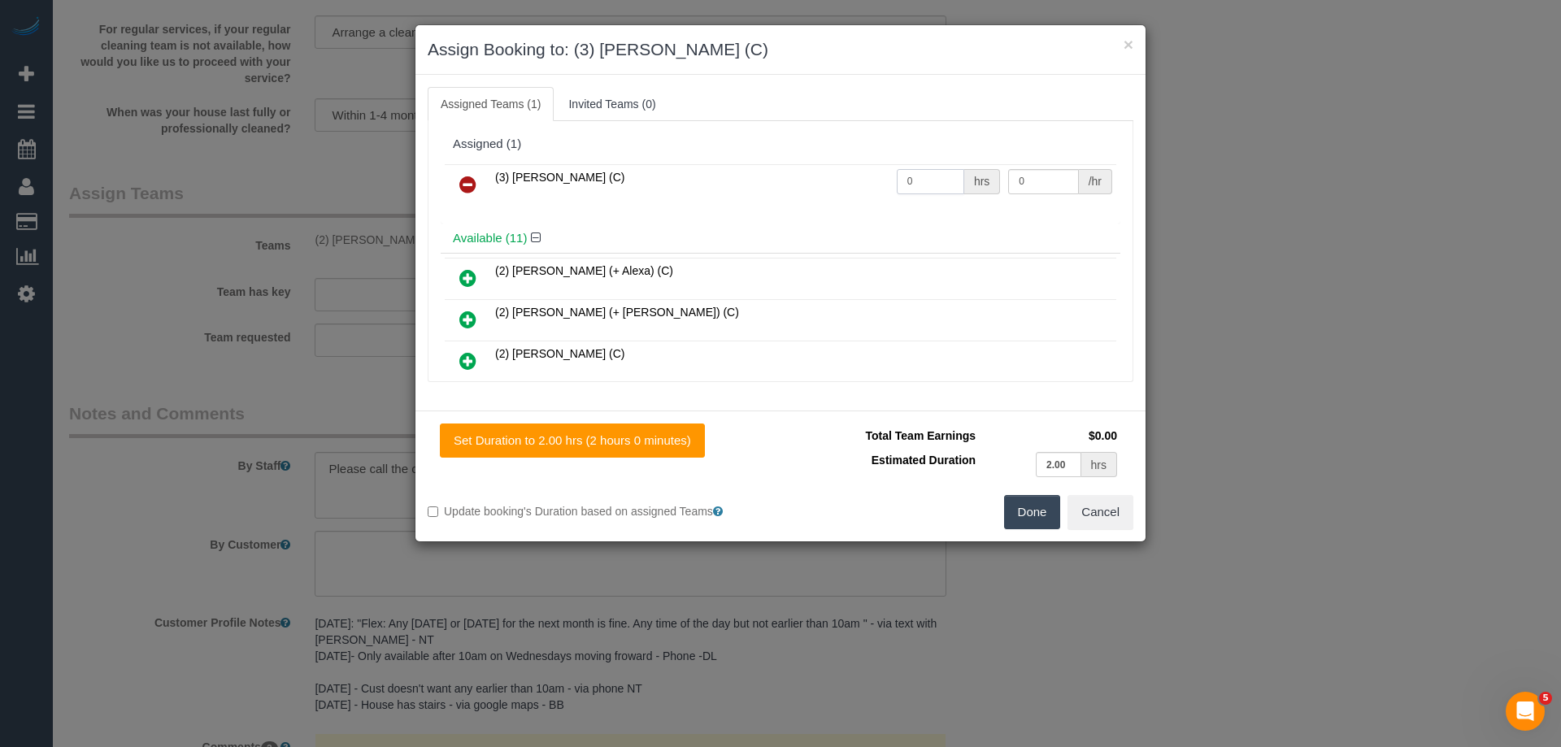
drag, startPoint x: 897, startPoint y: 174, endPoint x: 886, endPoint y: 172, distance: 10.7
click at [893, 172] on td "0 hrs" at bounding box center [949, 184] width 112 height 41
type input "2"
drag, startPoint x: 1024, startPoint y: 176, endPoint x: 967, endPoint y: 169, distance: 58.2
click at [968, 171] on tr "(3) Afzaal Ahmad (C) 2 hrs 0 /hr" at bounding box center [780, 184] width 671 height 41
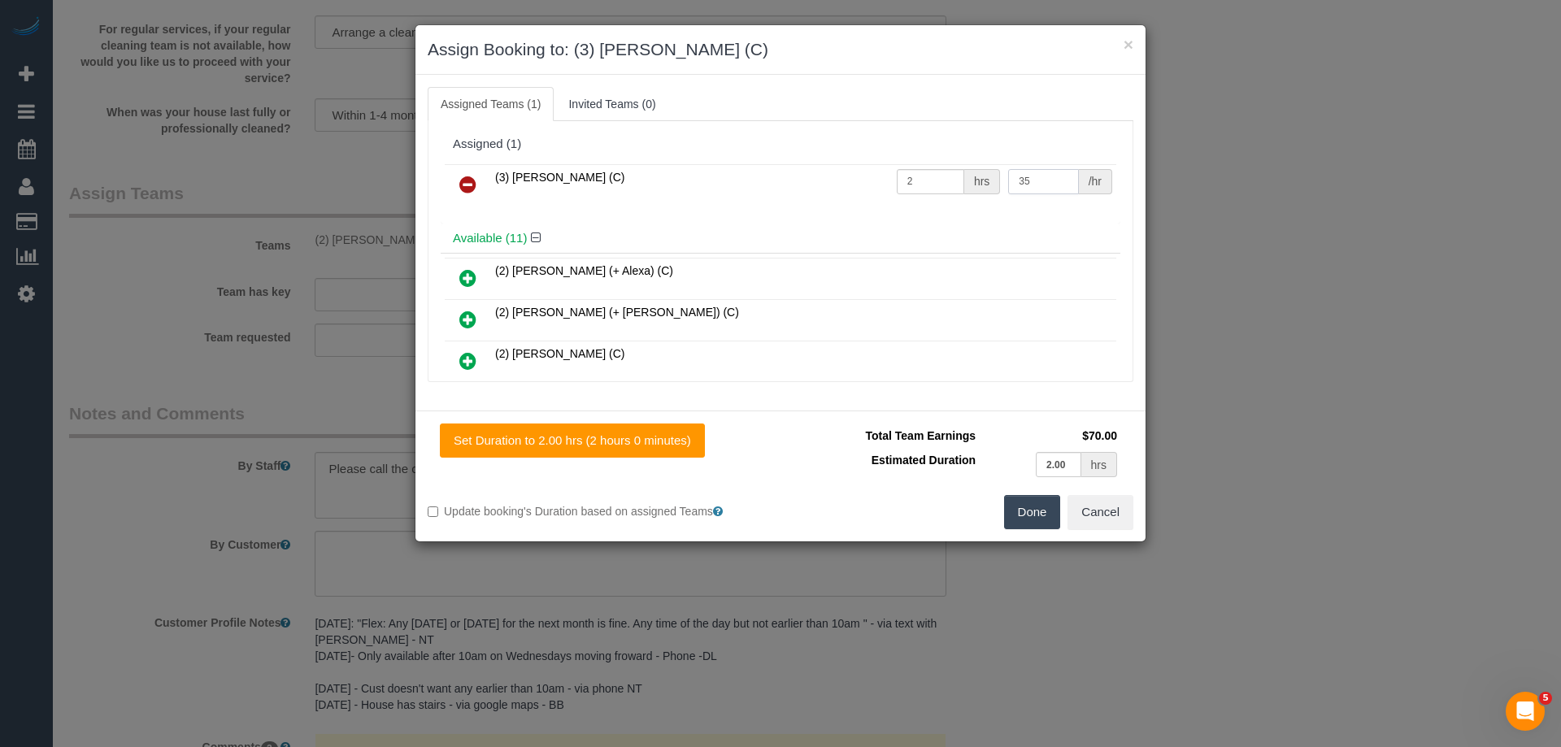
drag, startPoint x: 1031, startPoint y: 180, endPoint x: 896, endPoint y: 178, distance: 135.0
click at [896, 178] on tr "(3) Afzaal Ahmad (C) 2 hrs 35 /hr" at bounding box center [780, 184] width 671 height 41
type input "36.25"
click at [1023, 506] on button "Done" at bounding box center [1032, 512] width 57 height 34
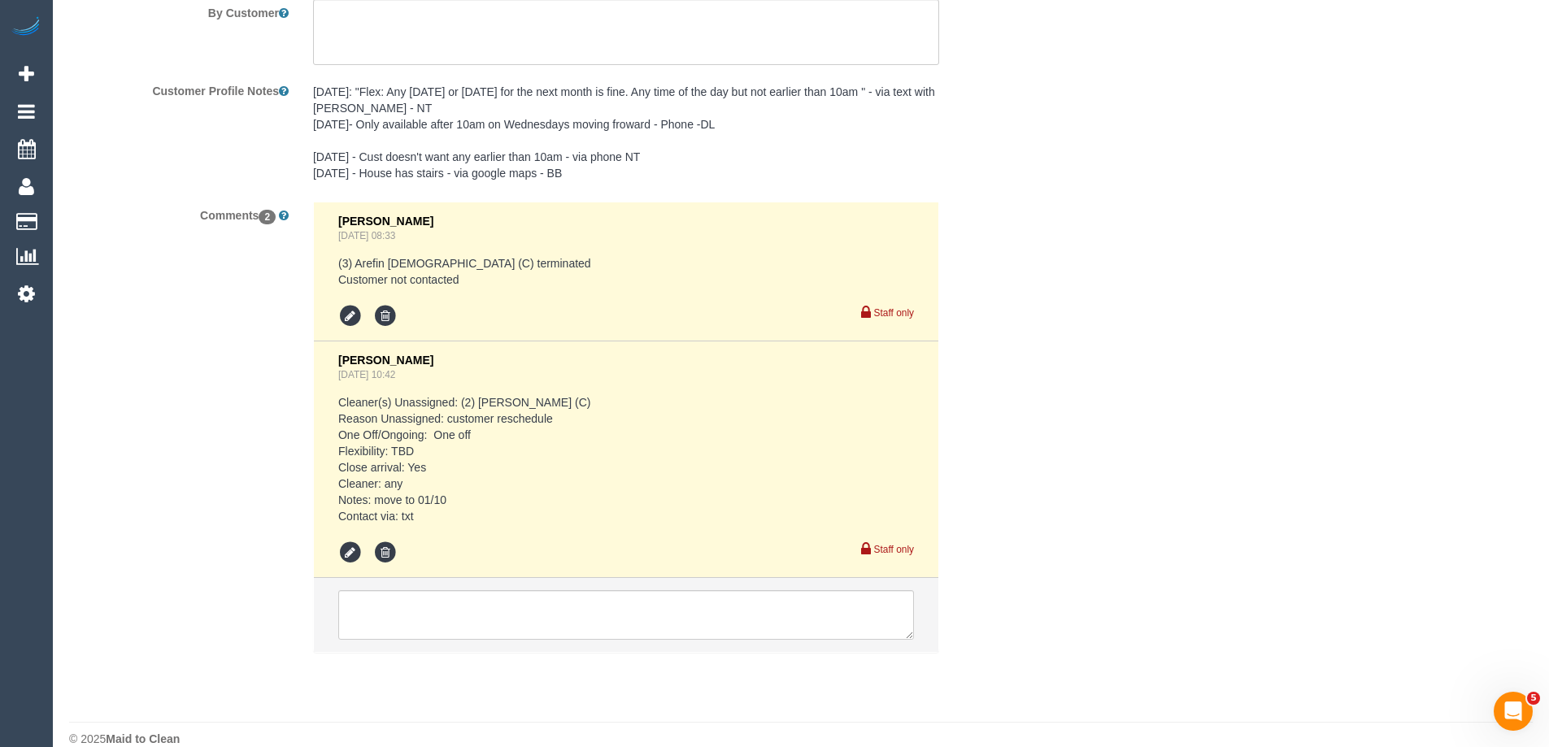
scroll to position [2913, 0]
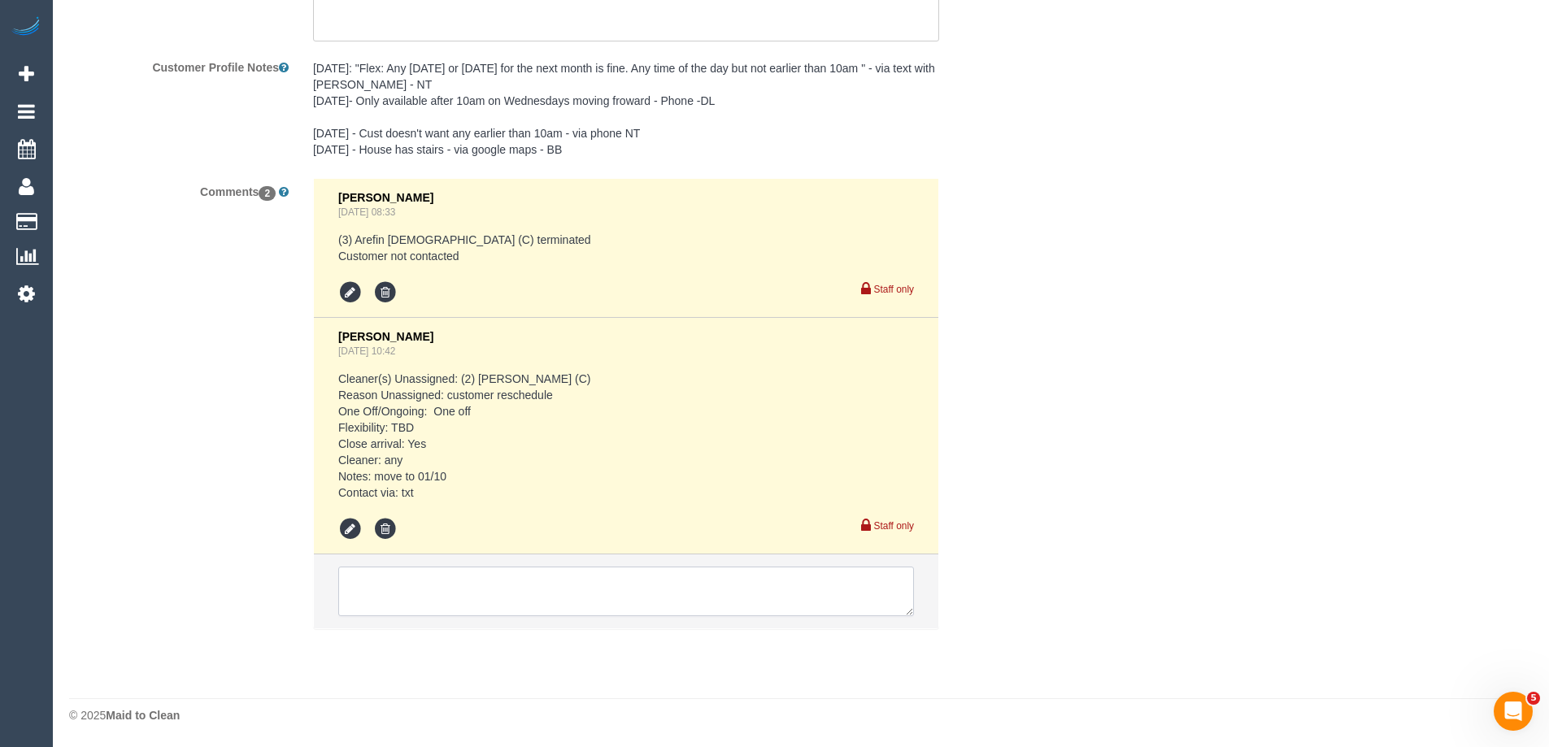
drag, startPoint x: 390, startPoint y: 567, endPoint x: 394, endPoint y: 577, distance: 10.6
click at [393, 569] on textarea at bounding box center [626, 592] width 576 height 50
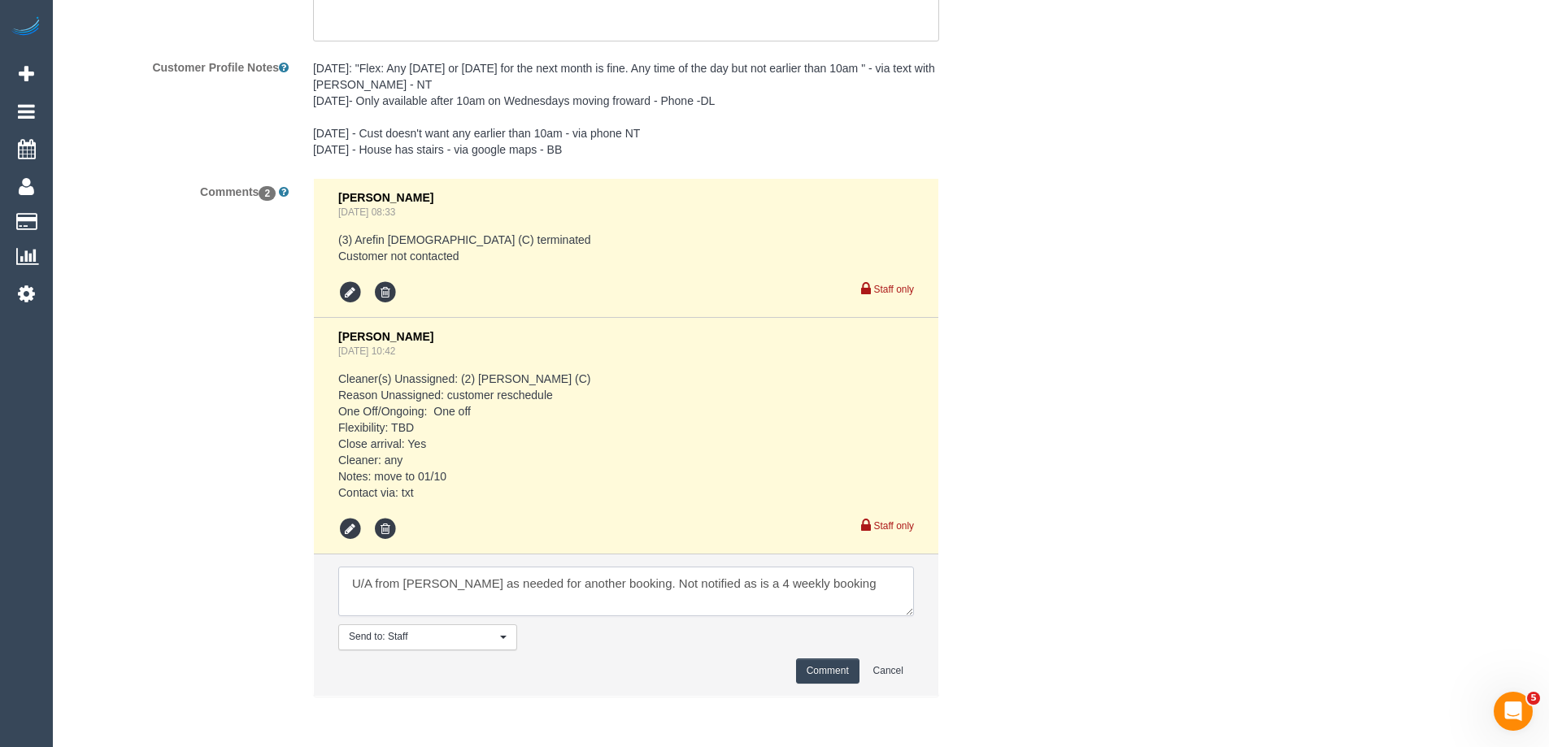
type textarea "U/A from Ashik as needed for another booking. Not notified as is a 4 weekly boo…"
click at [828, 667] on button "Comment" at bounding box center [827, 670] width 63 height 25
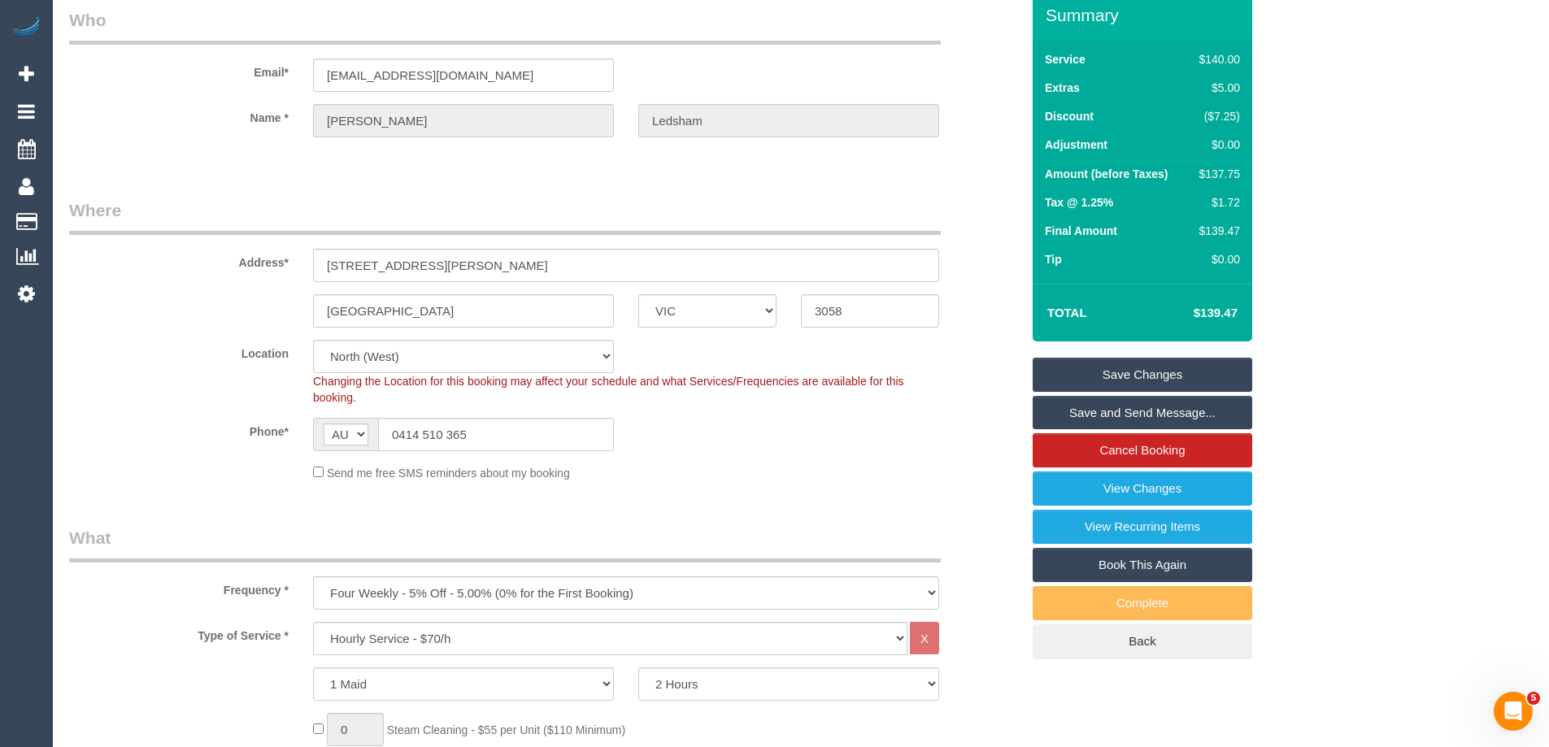
scroll to position [0, 0]
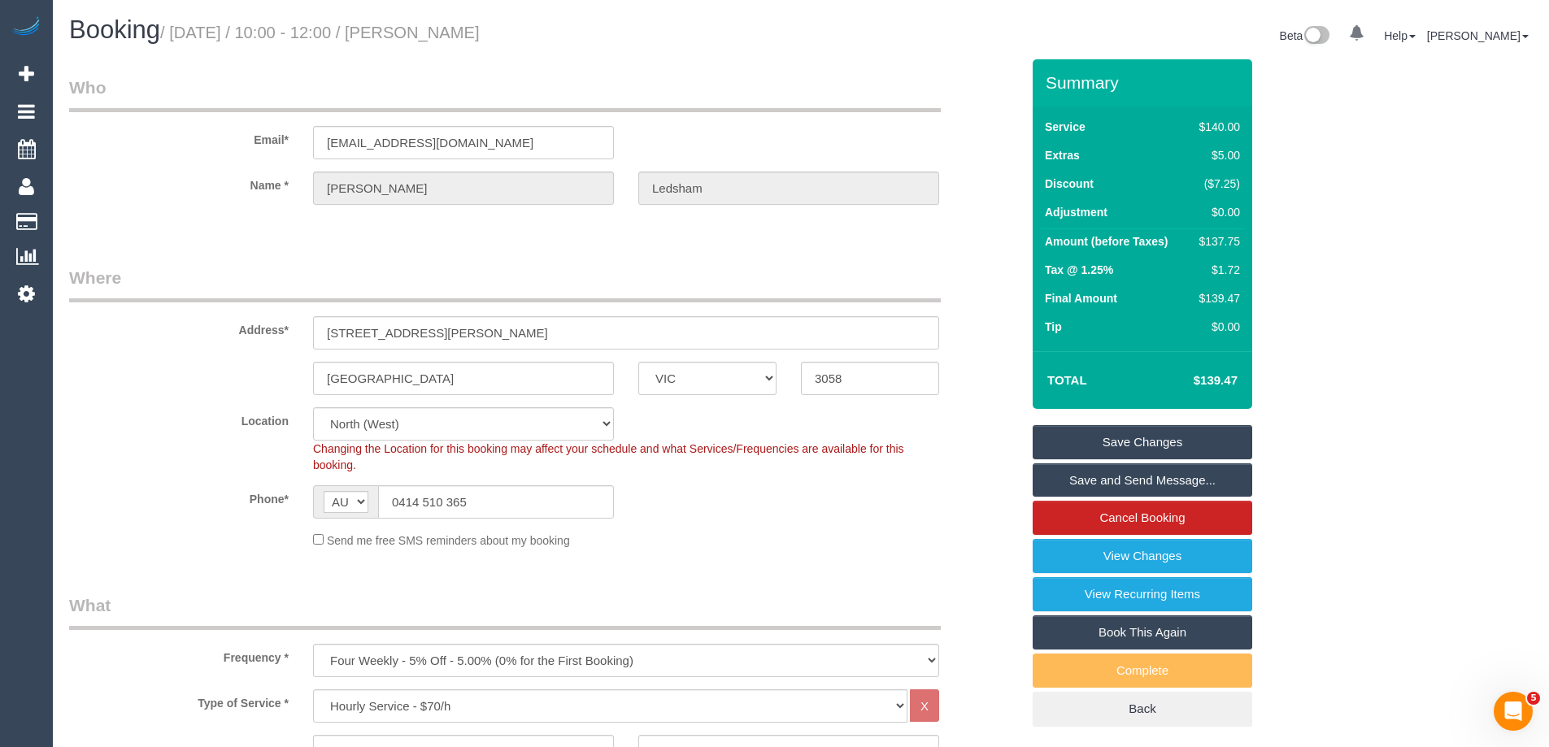
drag, startPoint x: 557, startPoint y: 28, endPoint x: 425, endPoint y: 28, distance: 131.7
click at [425, 28] on h1 "Booking / October 01, 2025 / 10:00 - 12:00 / Edward Ledsham" at bounding box center [428, 30] width 719 height 28
copy small "Edward Ledsham"
click at [1078, 435] on link "Save Changes" at bounding box center [1141, 442] width 219 height 34
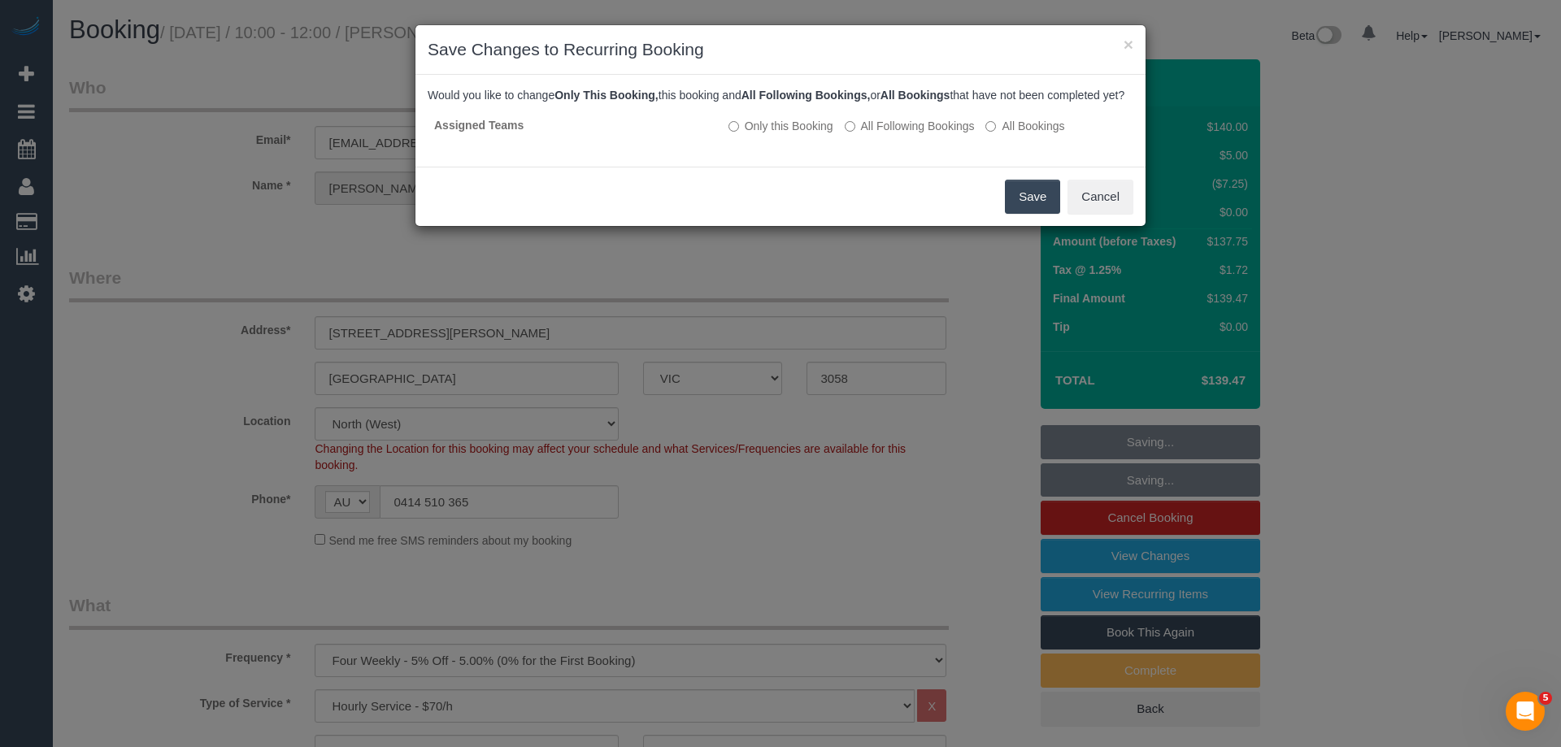
click at [1030, 214] on button "Save" at bounding box center [1032, 197] width 55 height 34
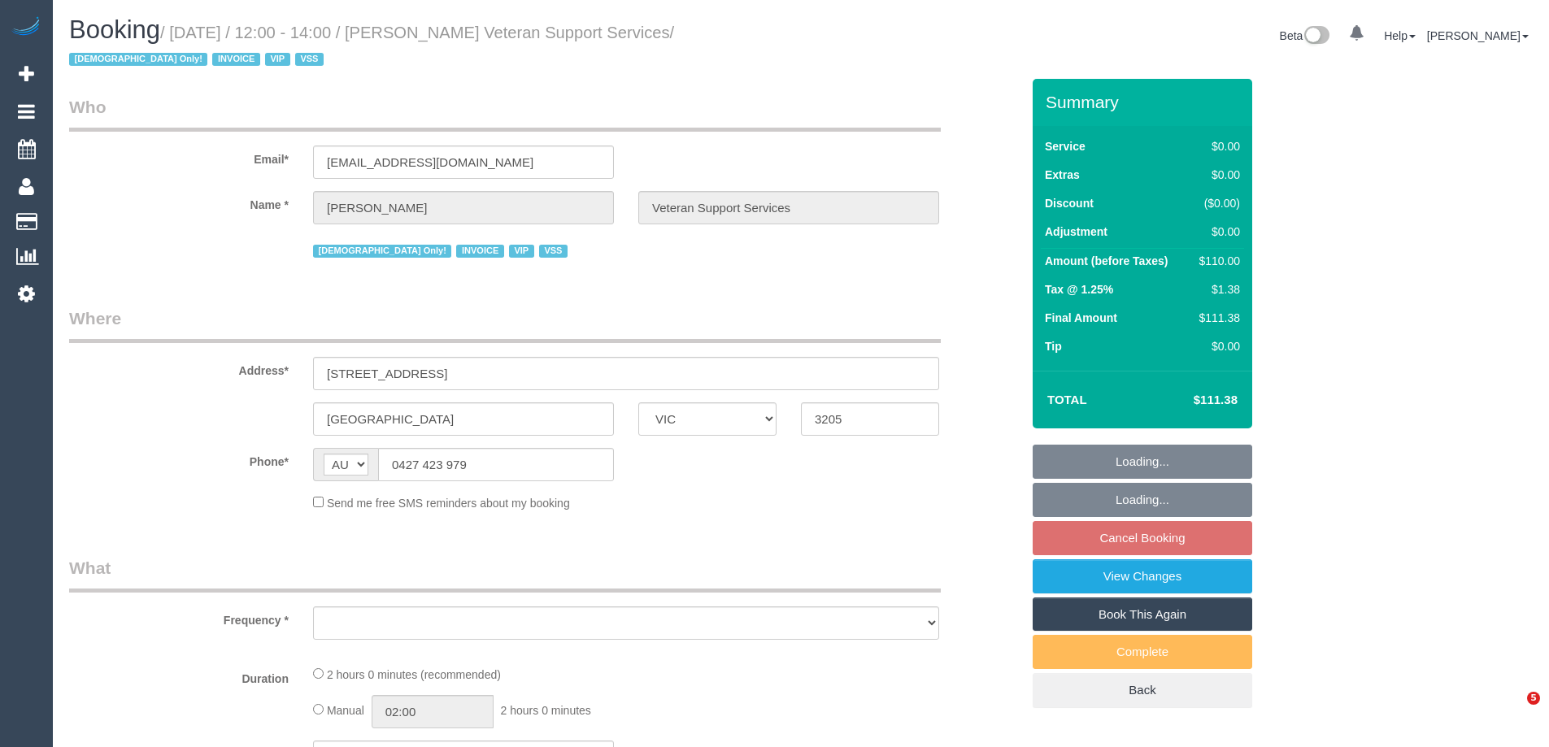
select select "VIC"
select select "number:27"
select select "number:14"
select select "number:19"
select select "number:36"
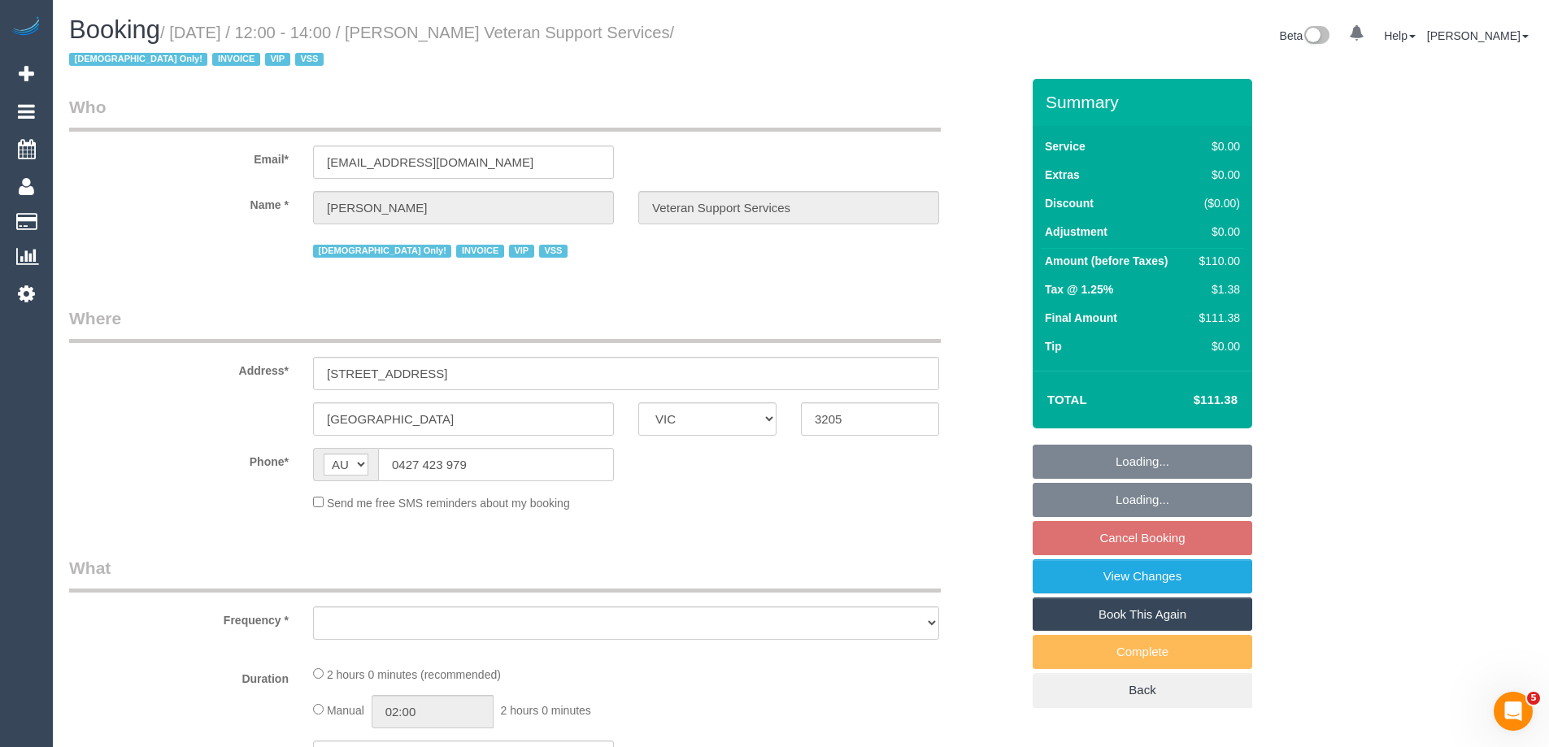
select select "number:34"
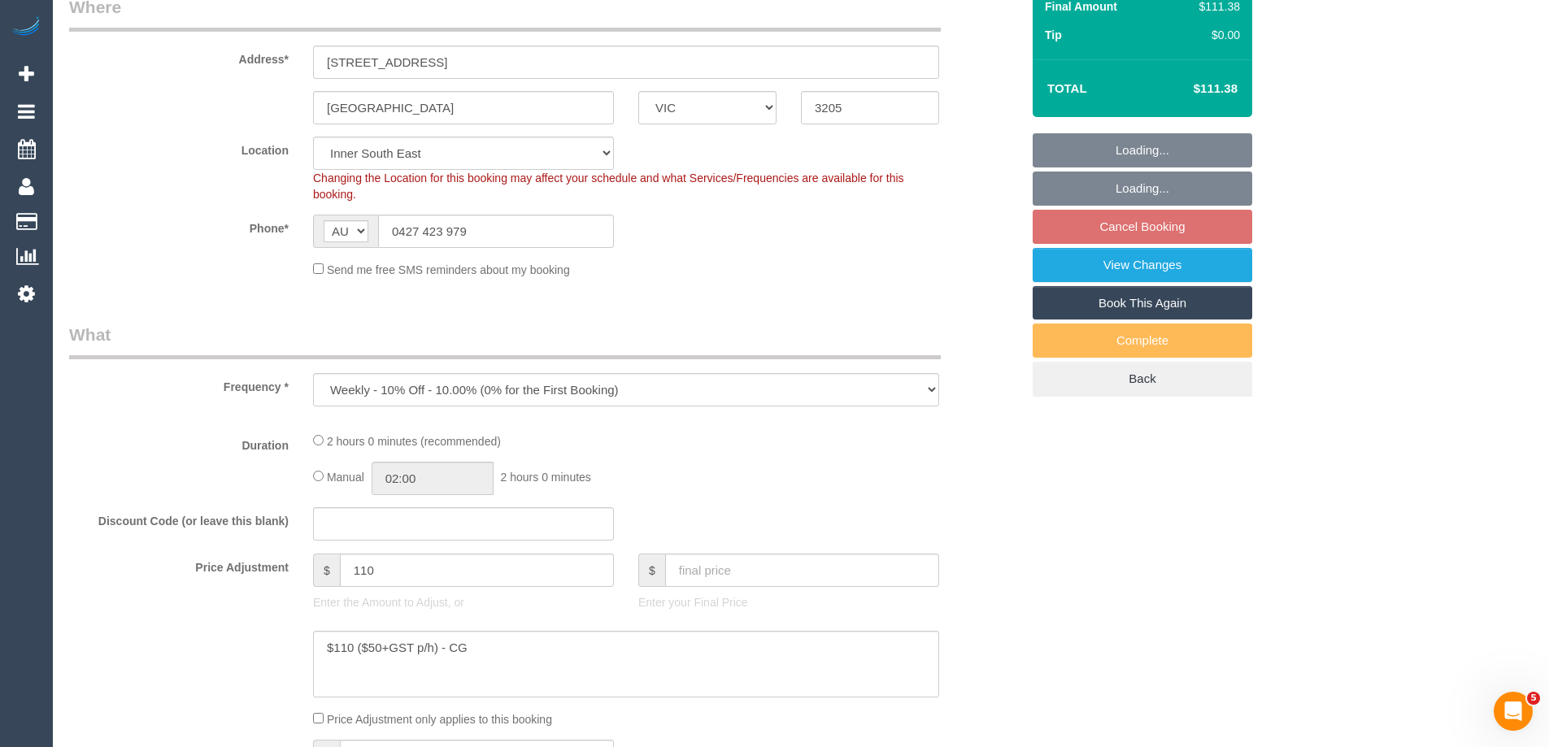
select select "object:856"
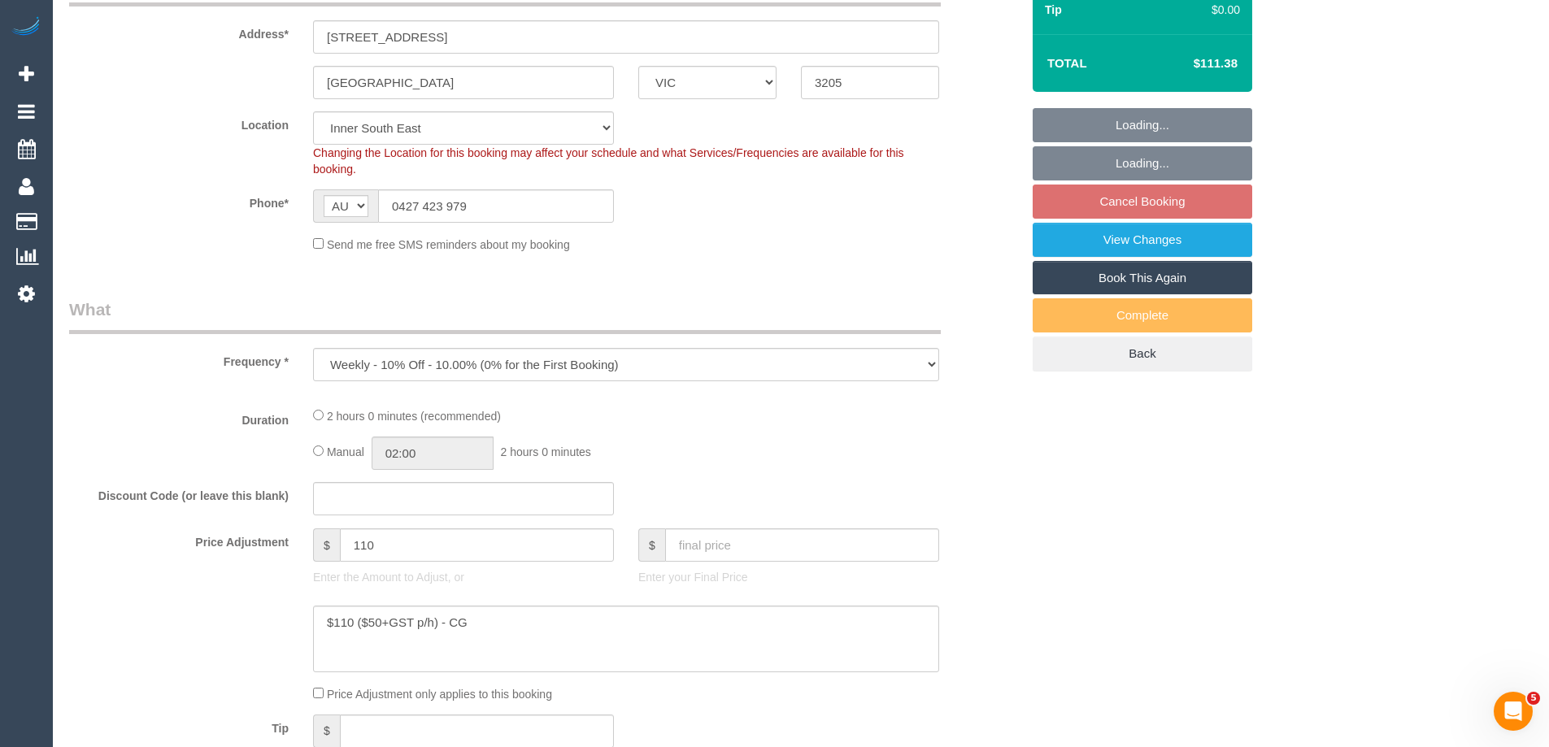
select select "120"
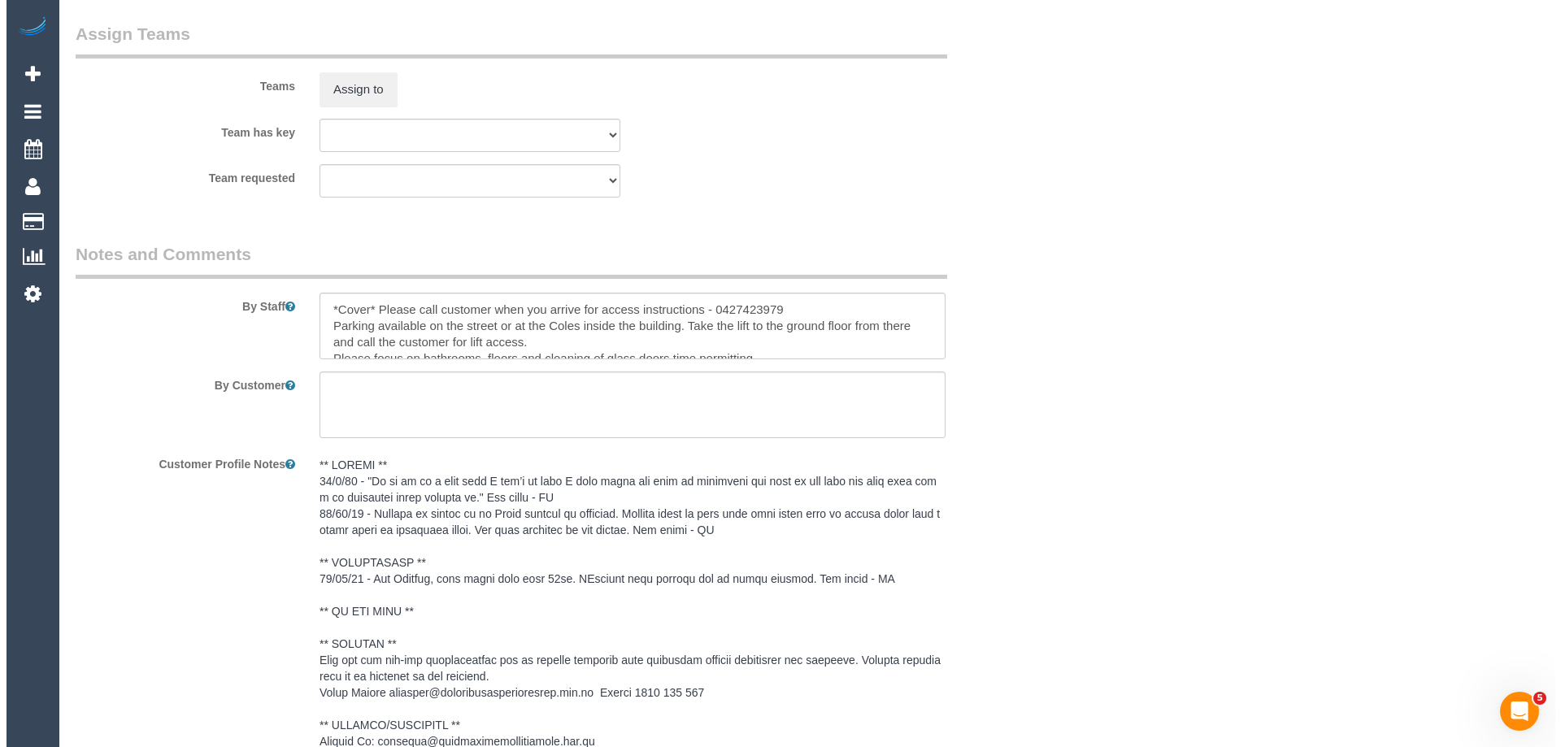
scroll to position [2077, 0]
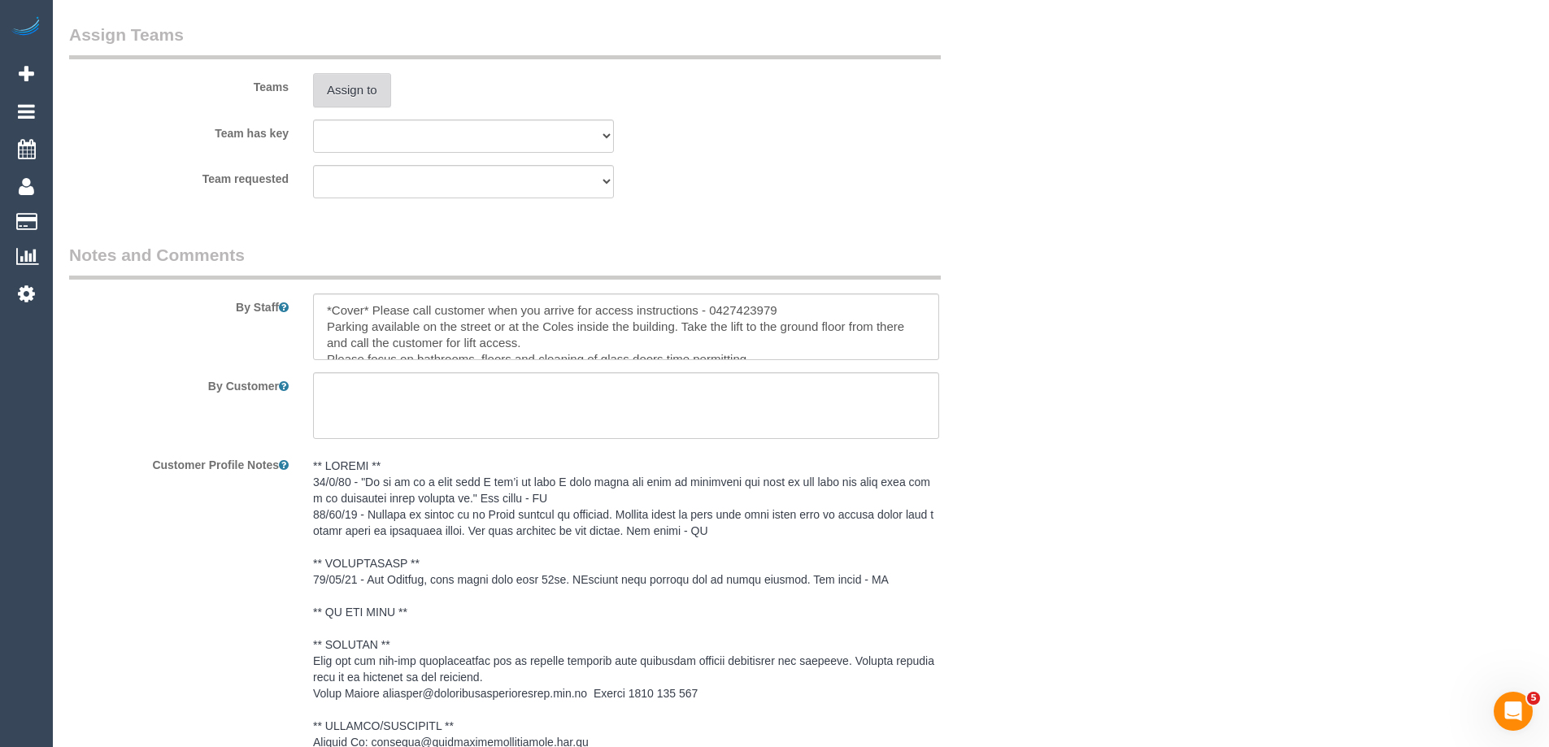
click at [357, 105] on button "Assign to" at bounding box center [352, 90] width 78 height 34
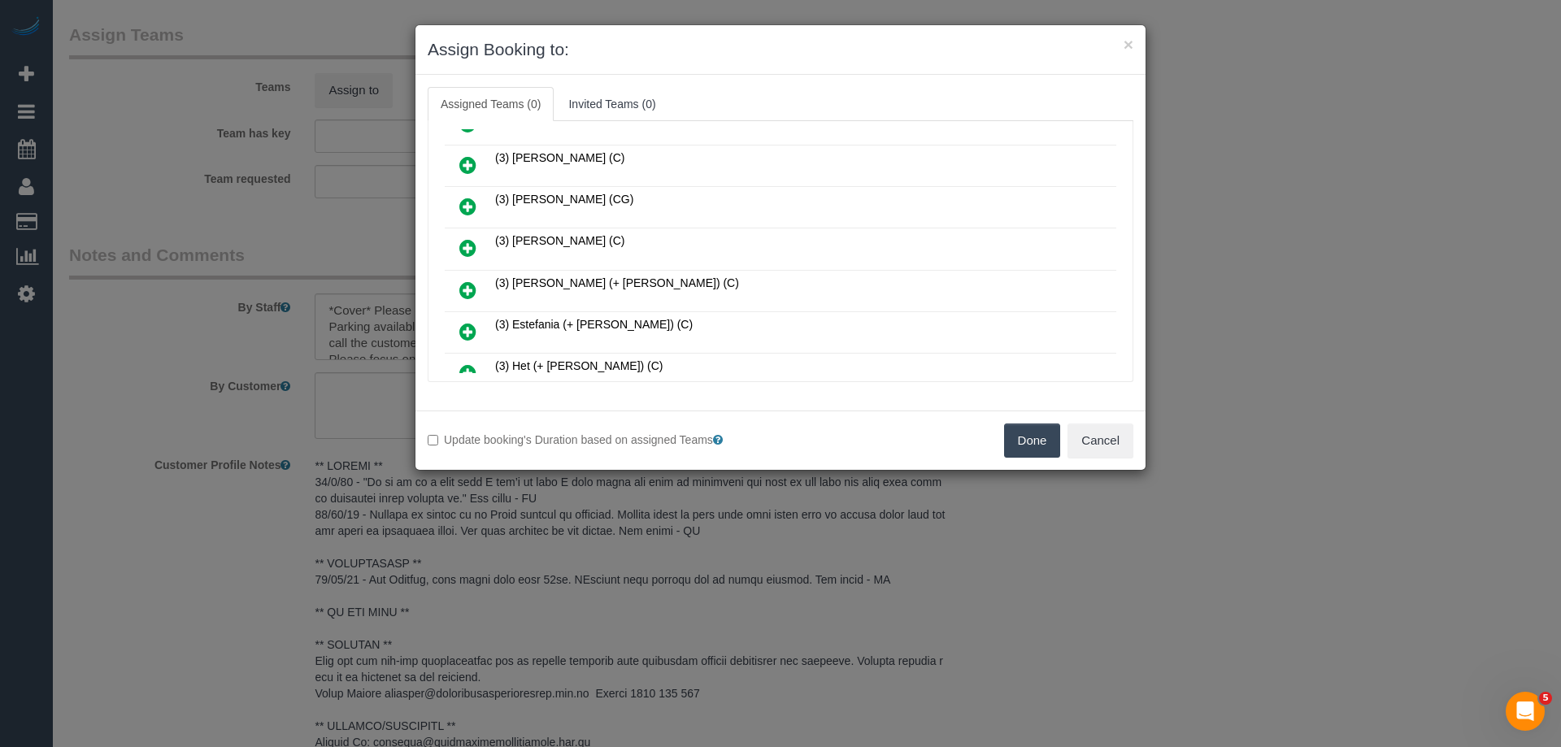
click at [473, 246] on icon at bounding box center [467, 248] width 17 height 20
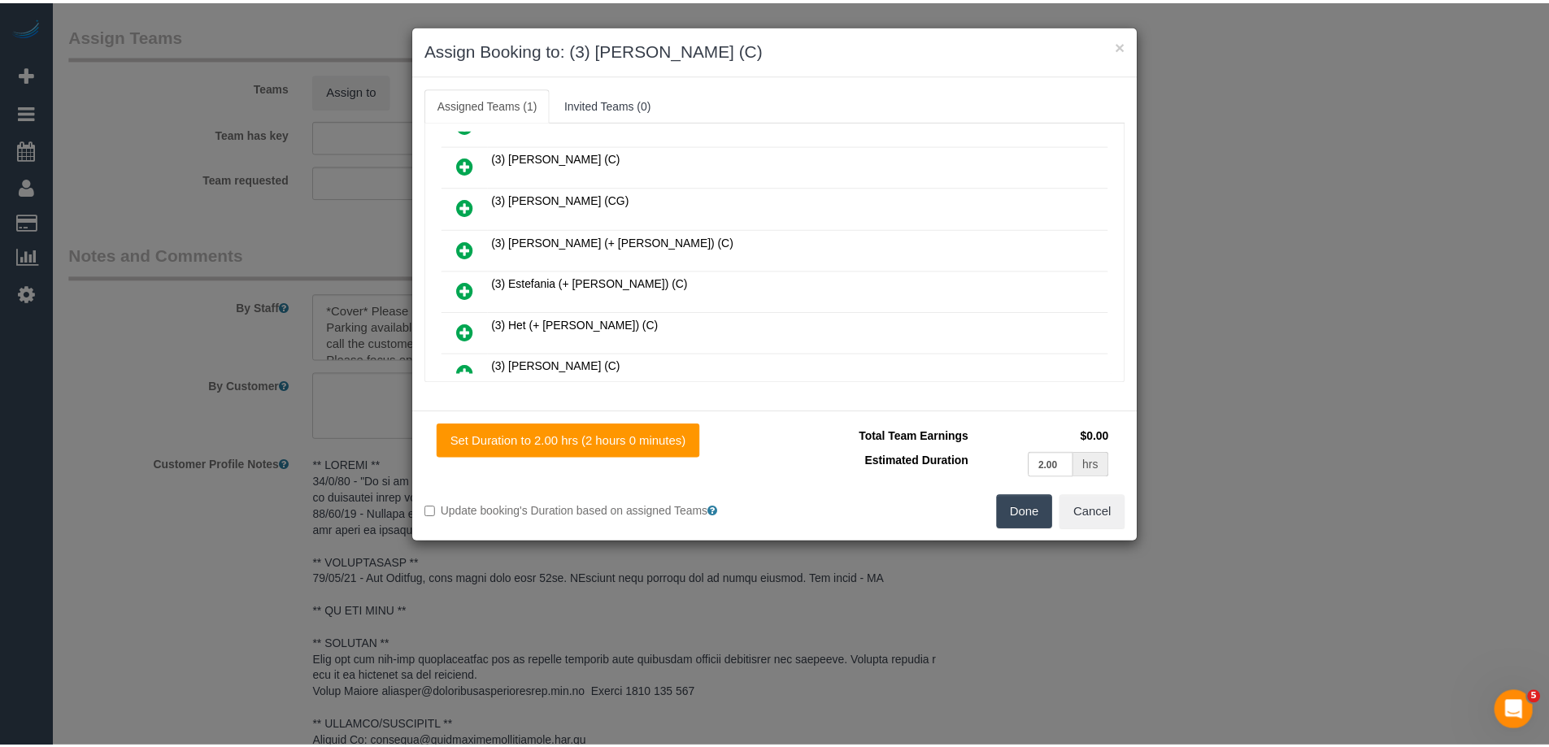
scroll to position [0, 0]
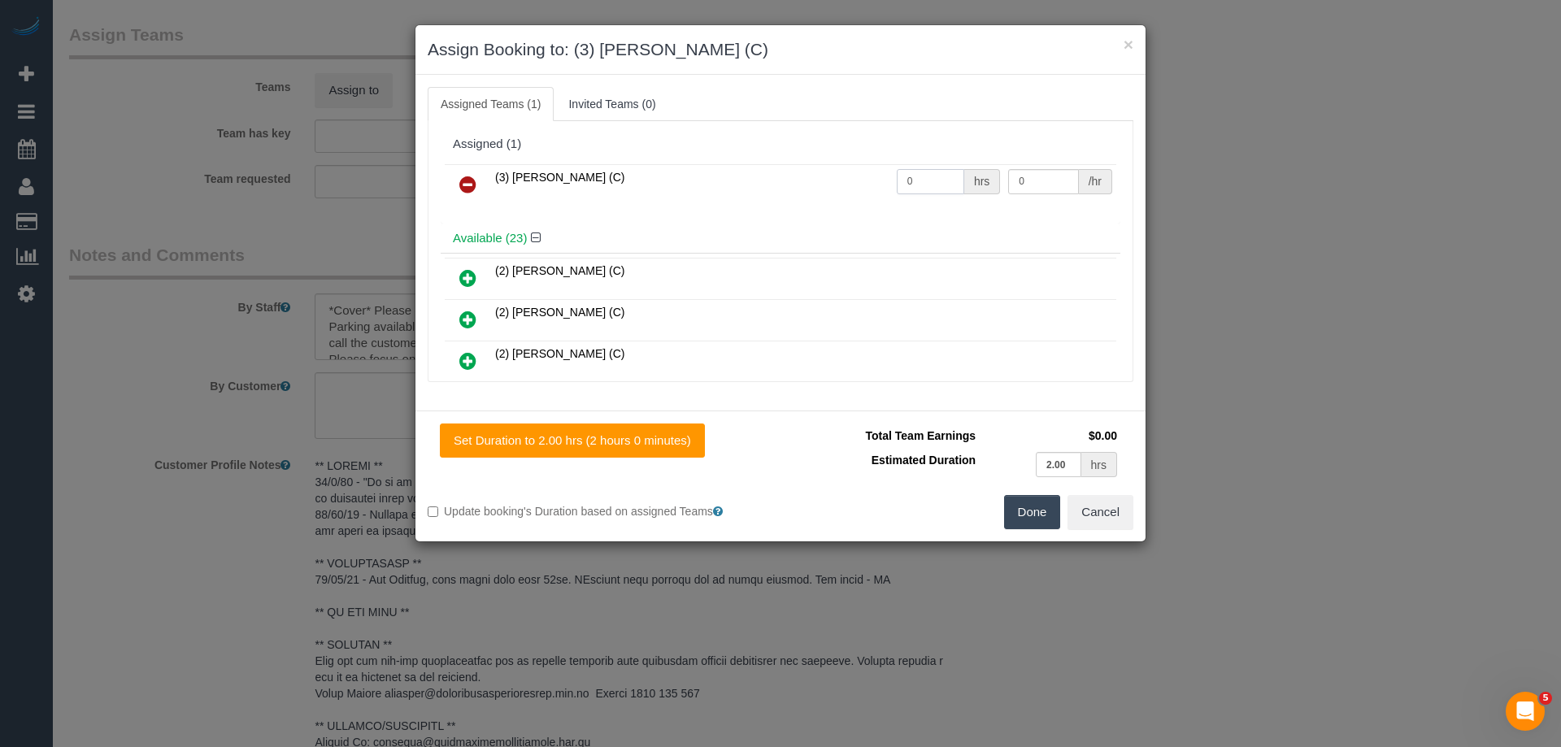
drag, startPoint x: 918, startPoint y: 181, endPoint x: 853, endPoint y: 180, distance: 65.0
click at [853, 180] on tr "(3) Chamodi Liyanage (C) 0 hrs 0 /hr" at bounding box center [780, 184] width 671 height 41
type input "2"
drag, startPoint x: 1038, startPoint y: 184, endPoint x: 906, endPoint y: 183, distance: 131.7
click at [907, 183] on tr "(3) Chamodi Liyanage (C) 2 hrs 0 /hr" at bounding box center [780, 184] width 671 height 41
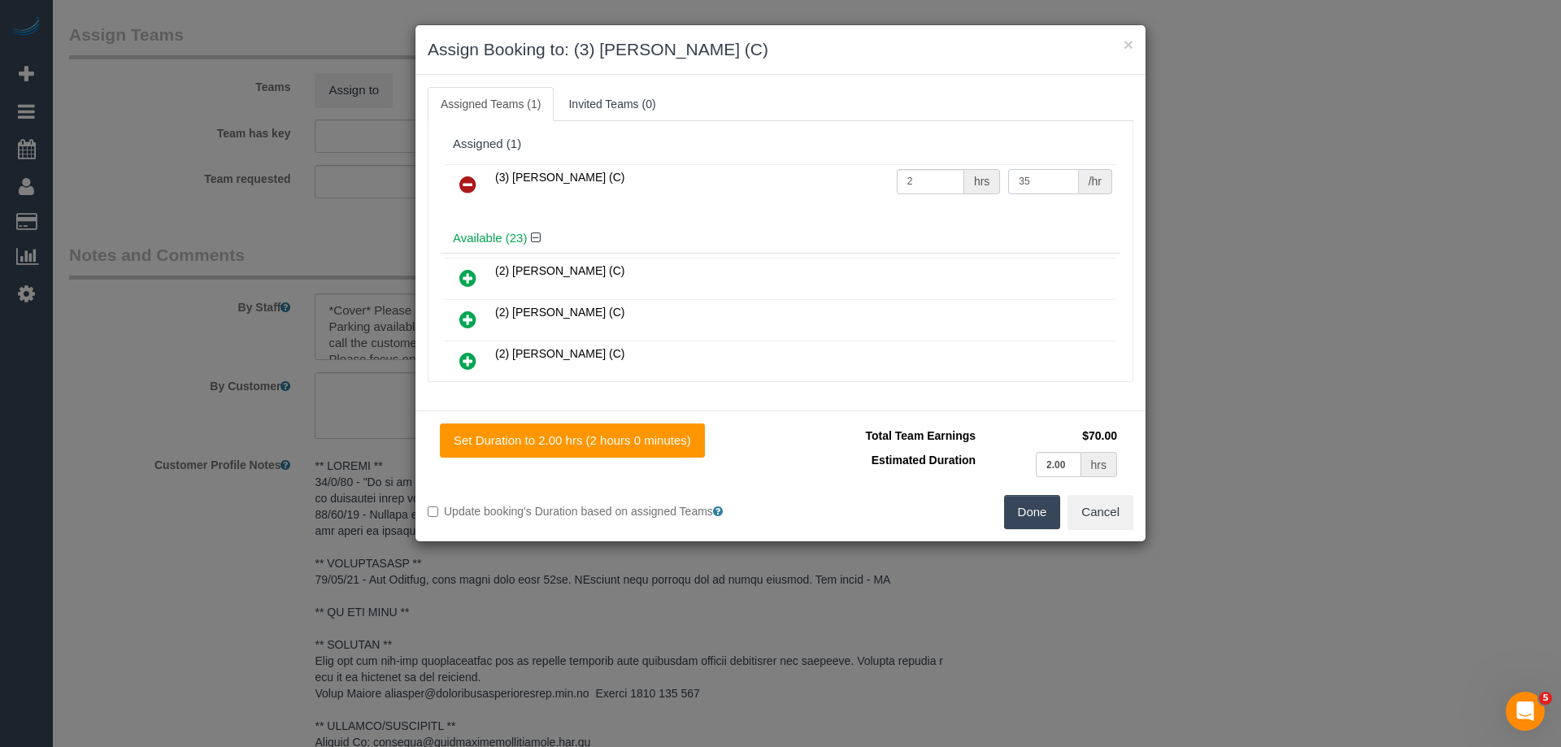
type input "35"
click at [1028, 511] on button "Done" at bounding box center [1032, 512] width 57 height 34
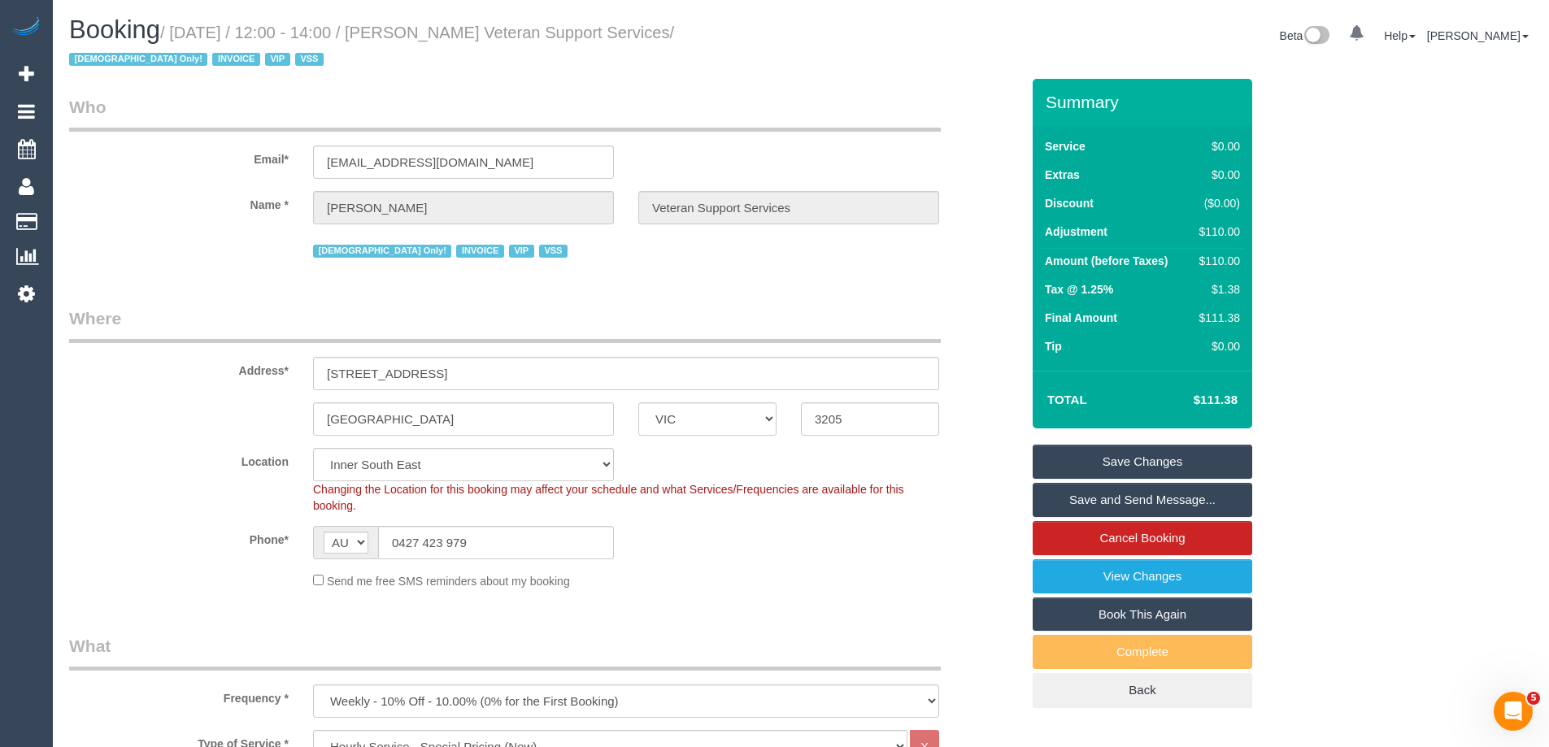
drag, startPoint x: 719, startPoint y: 30, endPoint x: 427, endPoint y: 22, distance: 292.8
click at [427, 22] on h1 "Booking / October 01, 2025 / 12:00 - 14:00 / Evelyne Ward Veteran Support Servi…" at bounding box center [428, 43] width 719 height 55
copy small "Evelyne Ward Veteran Support Services"
click at [1058, 458] on link "Save Changes" at bounding box center [1141, 462] width 219 height 34
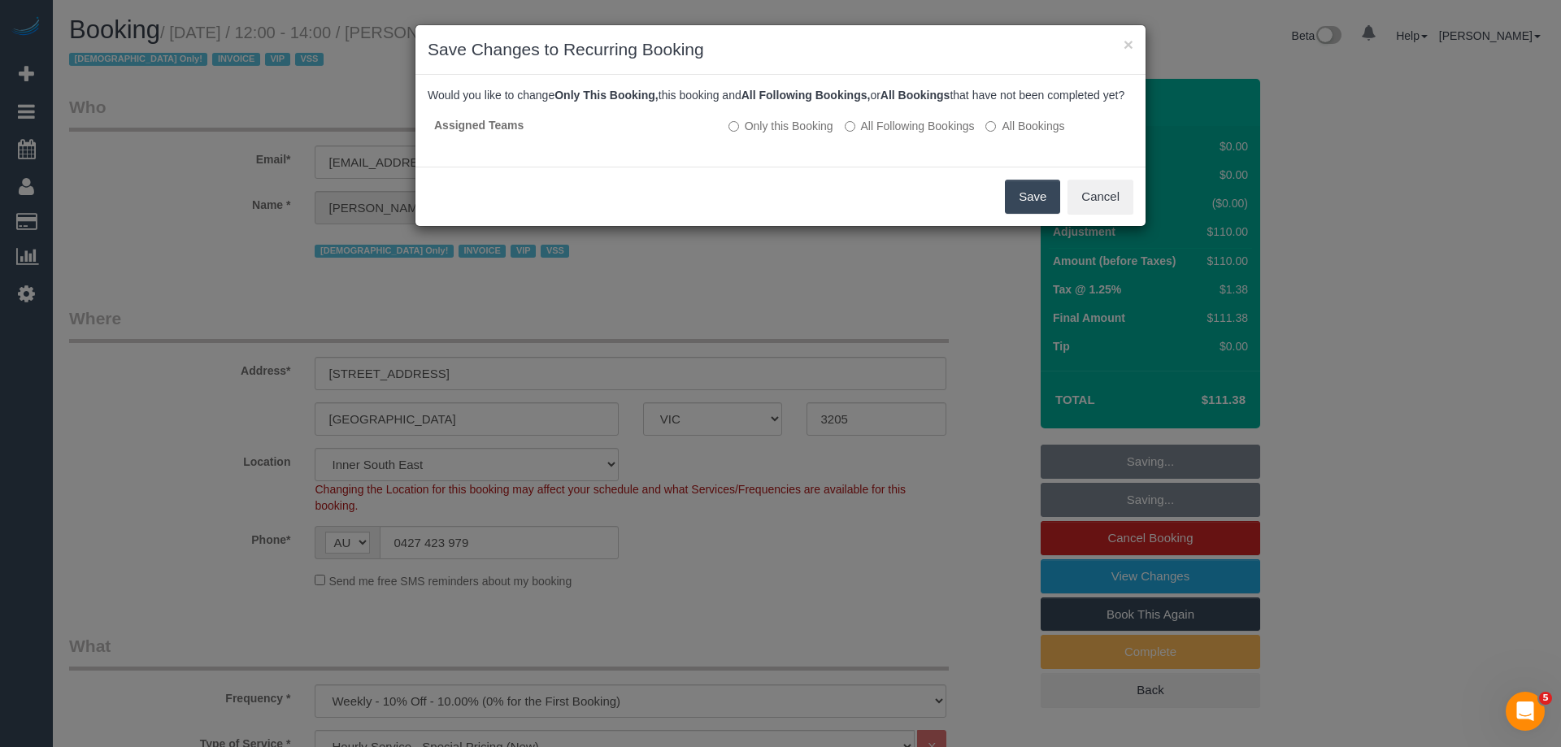
click at [1031, 206] on button "Save" at bounding box center [1032, 197] width 55 height 34
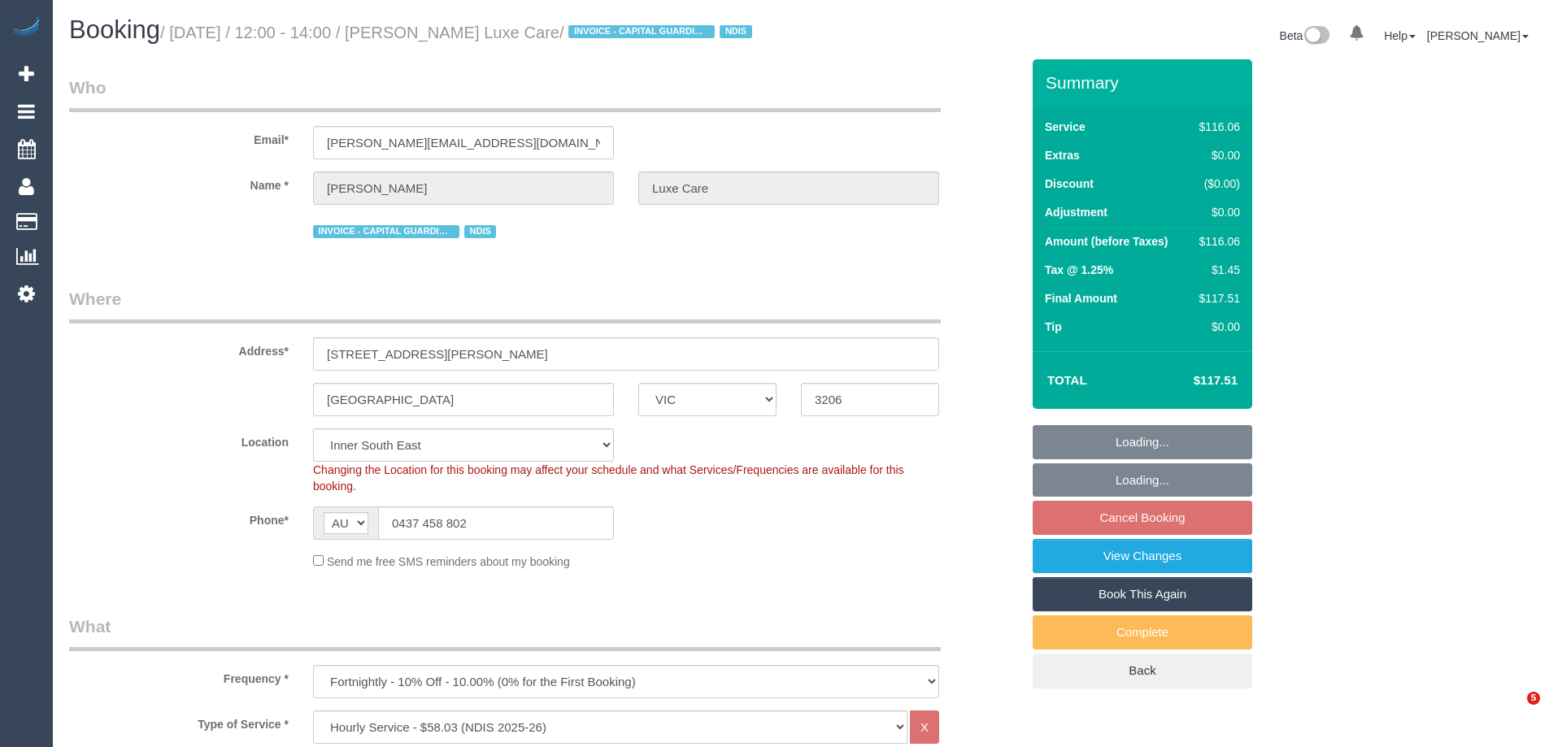
select select "VIC"
select select "number:28"
select select "number:14"
select select "number:19"
select select "number:25"
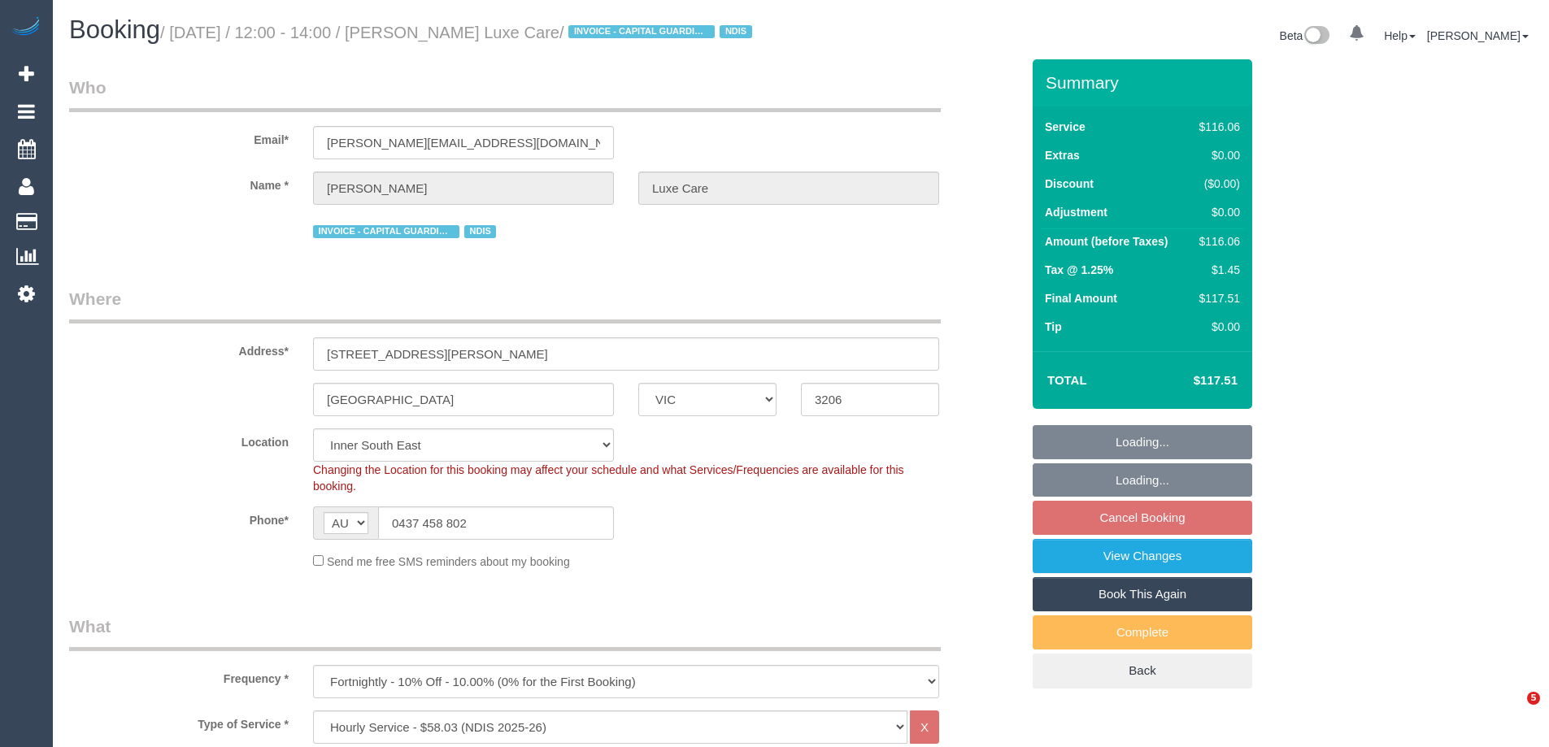
select select "number:35"
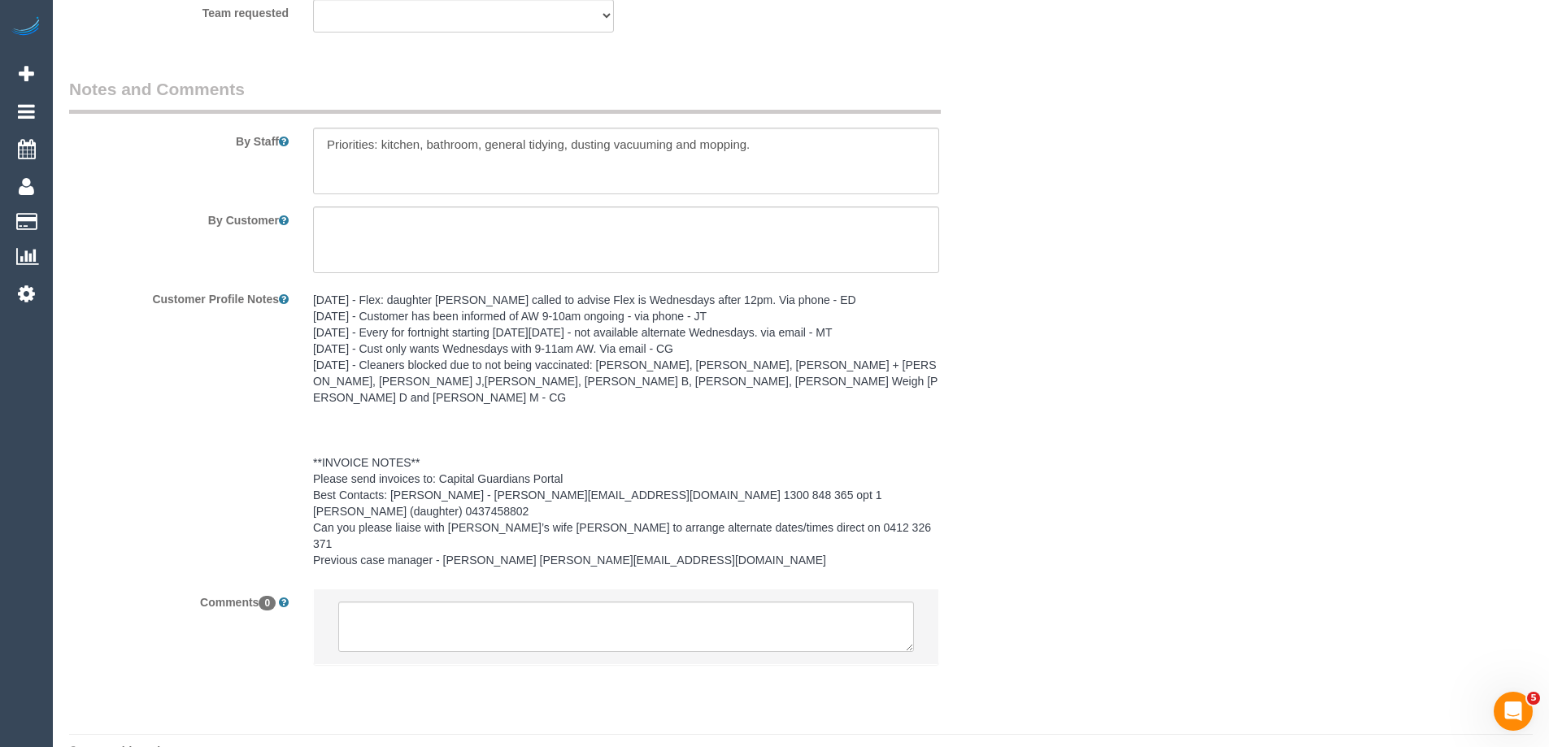
scroll to position [2218, 0]
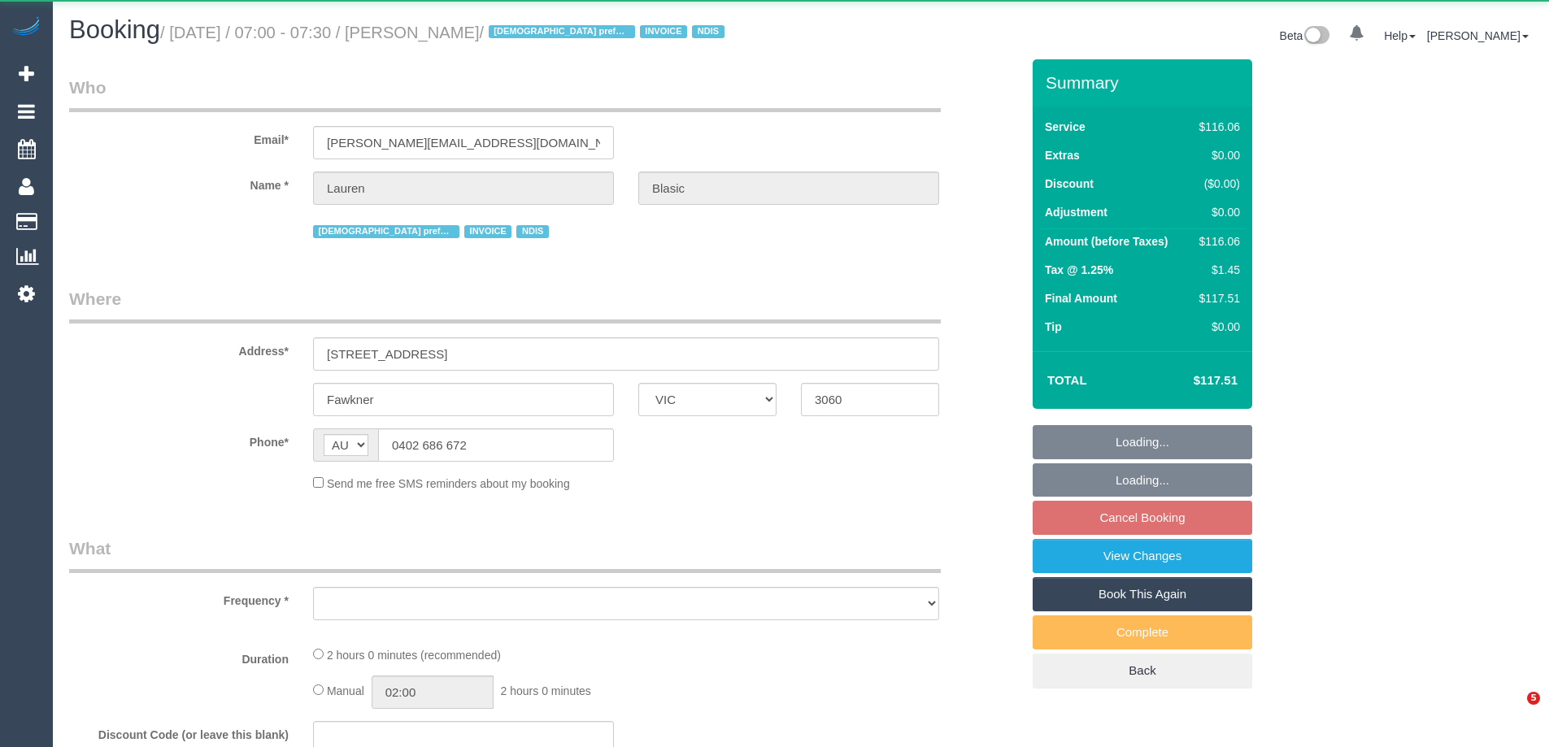
select select "VIC"
select select "object:562"
select select "number:29"
select select "number:14"
select select "number:18"
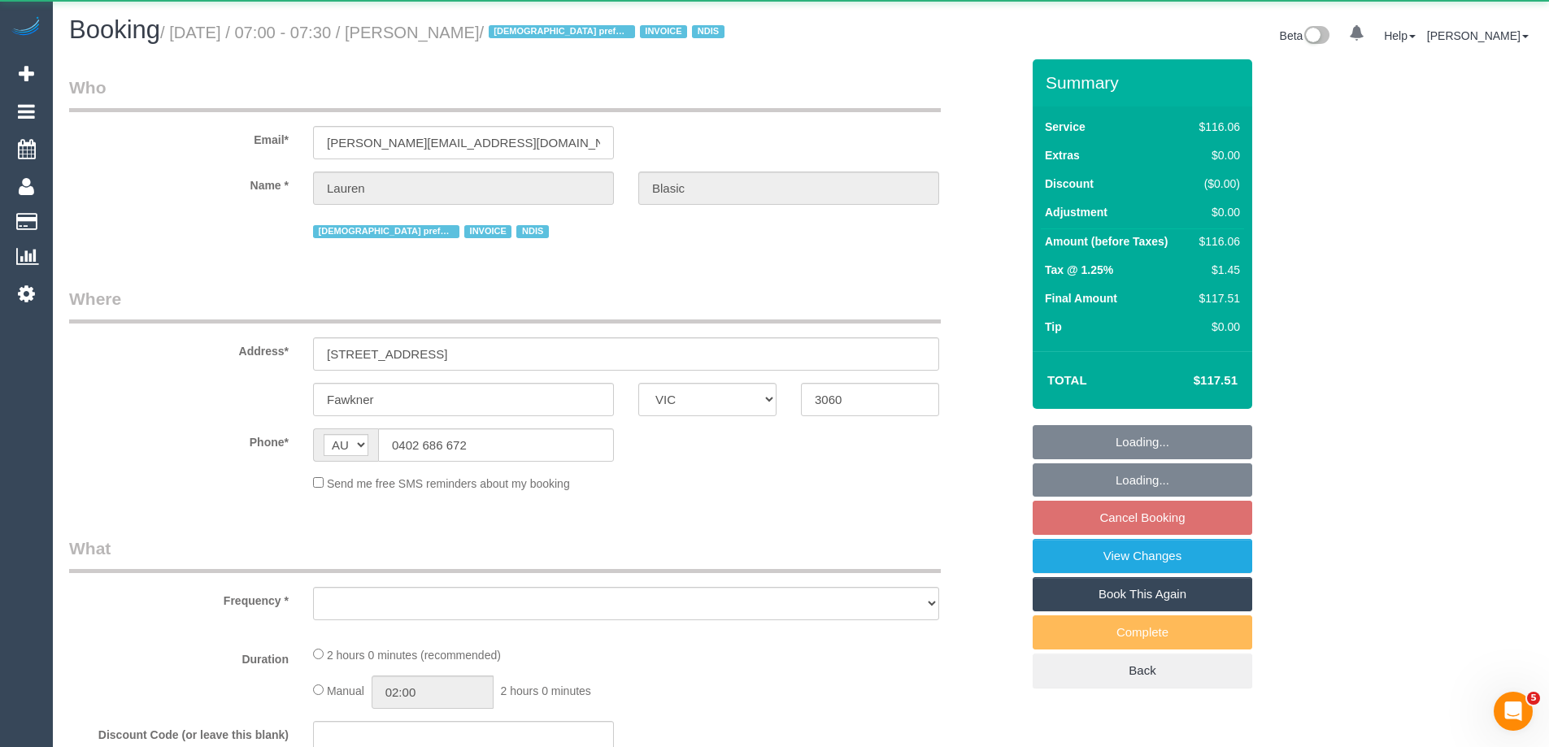
select select "number:36"
select select "number:34"
select select "number:11"
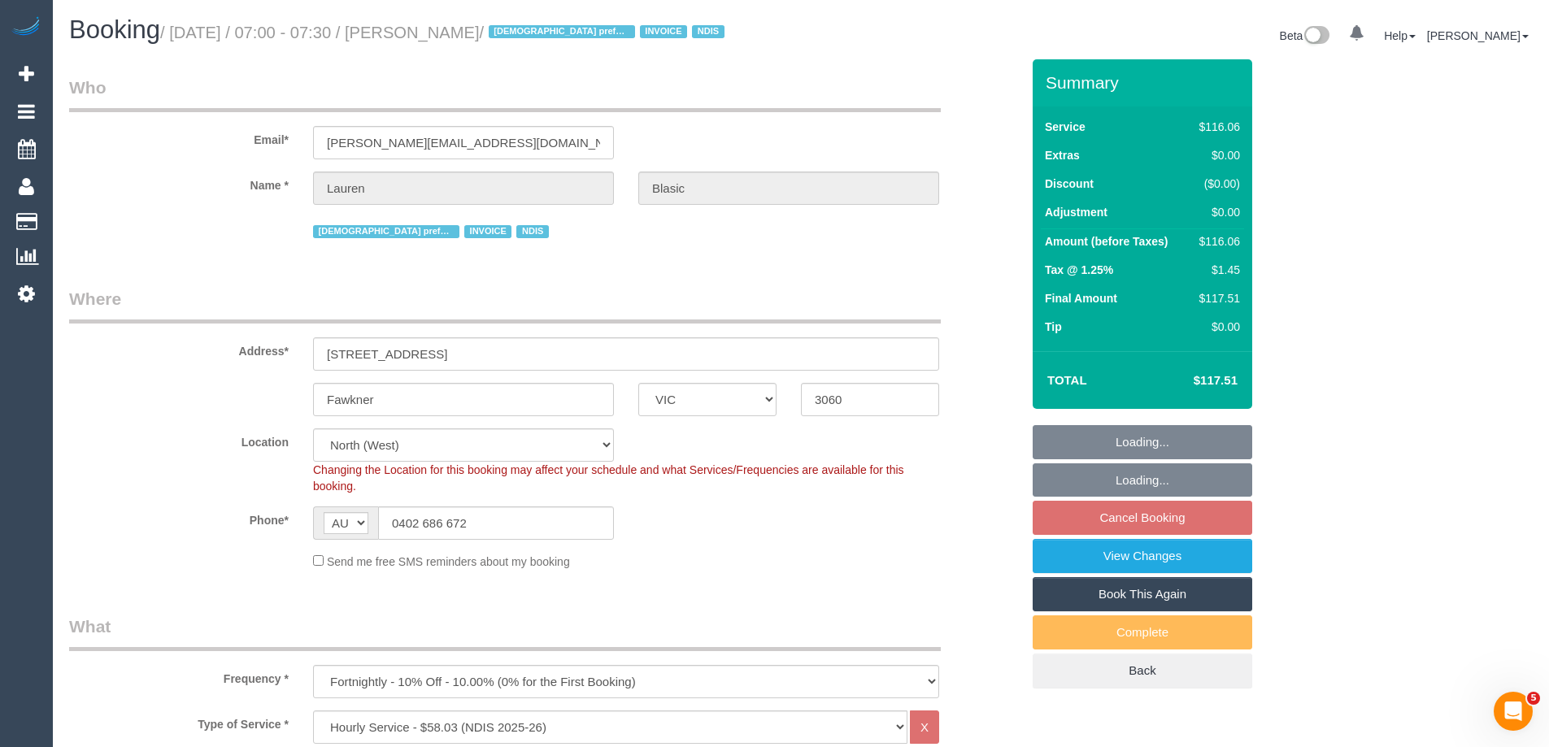
select select "object:1519"
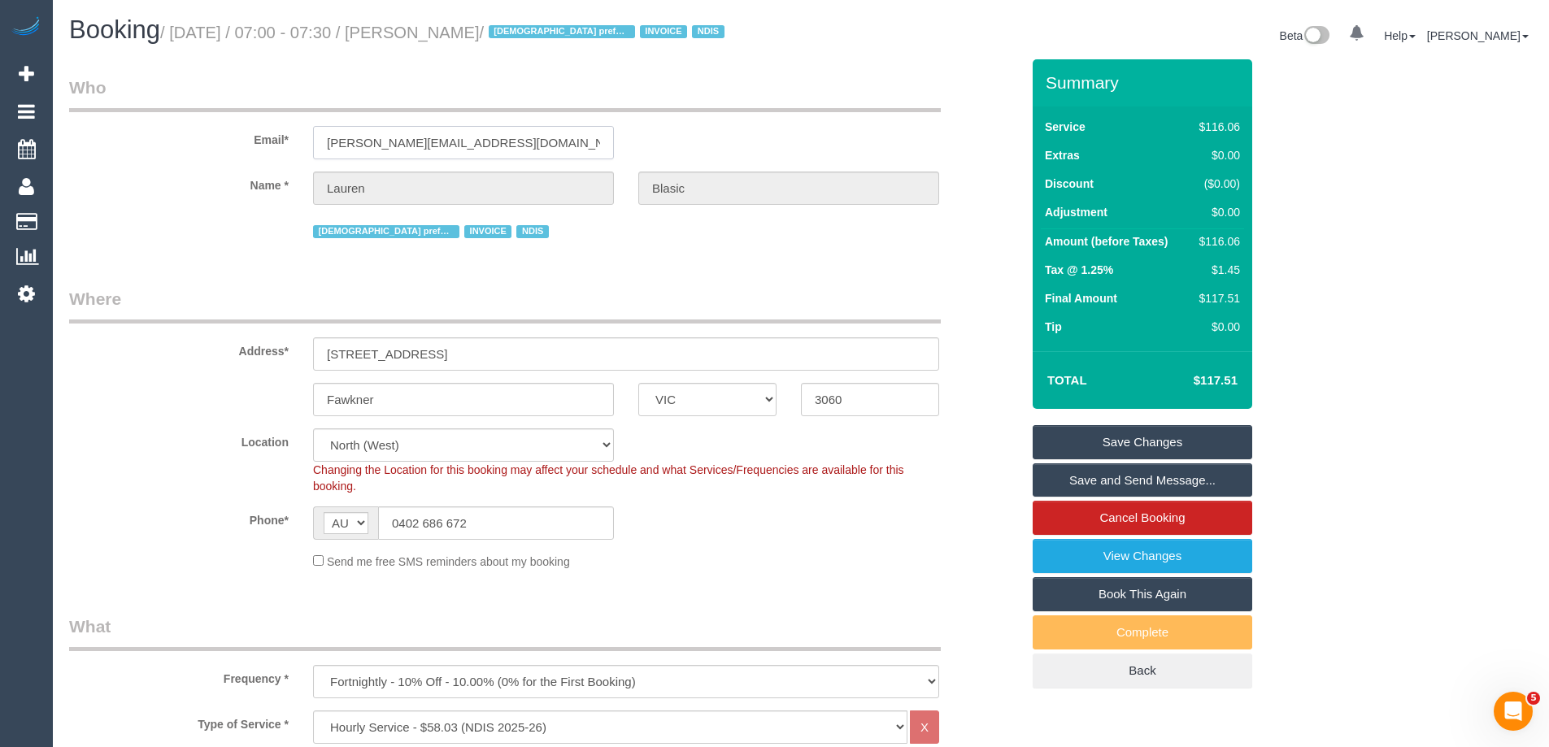
drag, startPoint x: 522, startPoint y: 148, endPoint x: 291, endPoint y: 150, distance: 230.9
click at [291, 150] on div "Email* [PERSON_NAME][EMAIL_ADDRESS][DOMAIN_NAME]" at bounding box center [544, 118] width 975 height 84
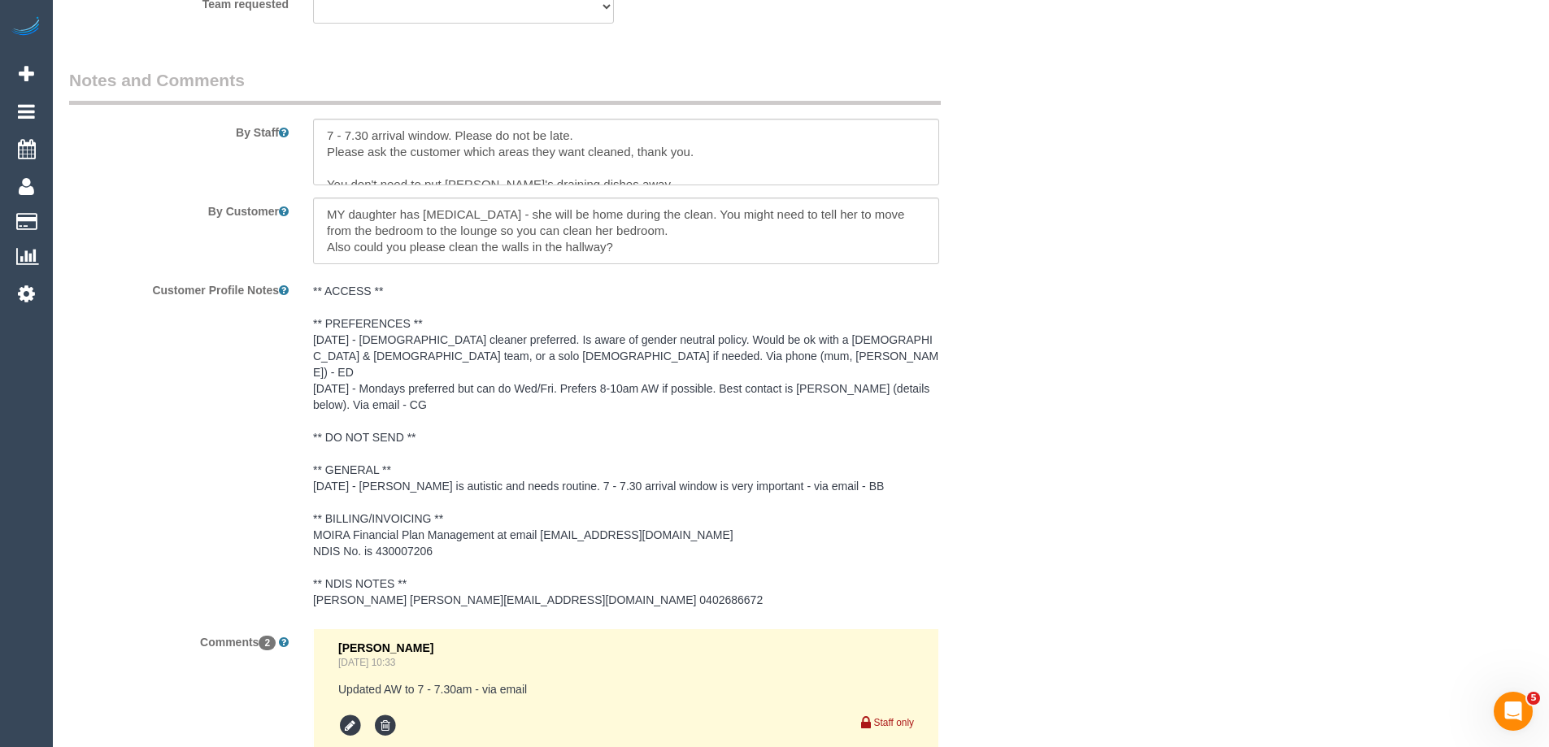
scroll to position [2195, 0]
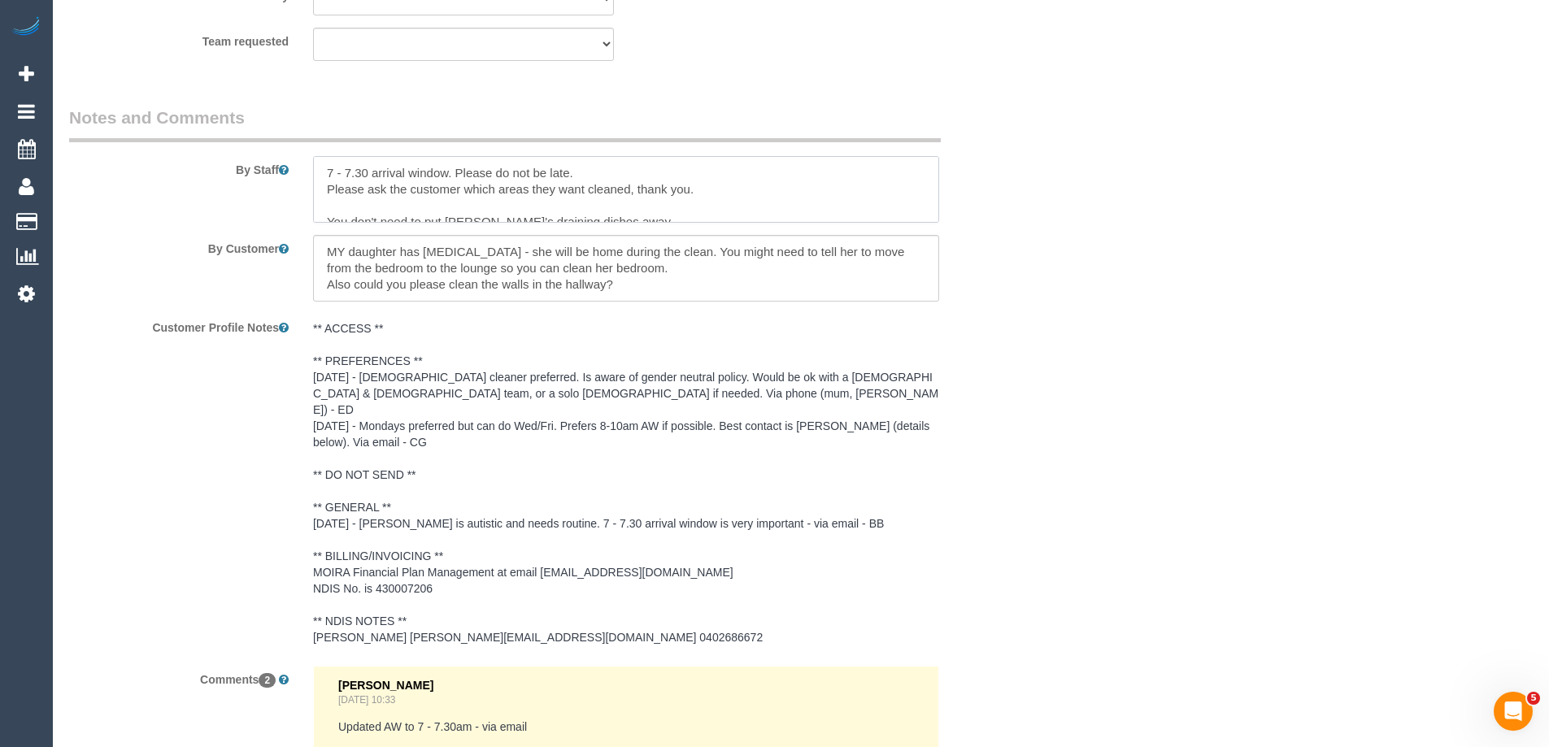
click at [319, 169] on textarea at bounding box center [626, 189] width 626 height 67
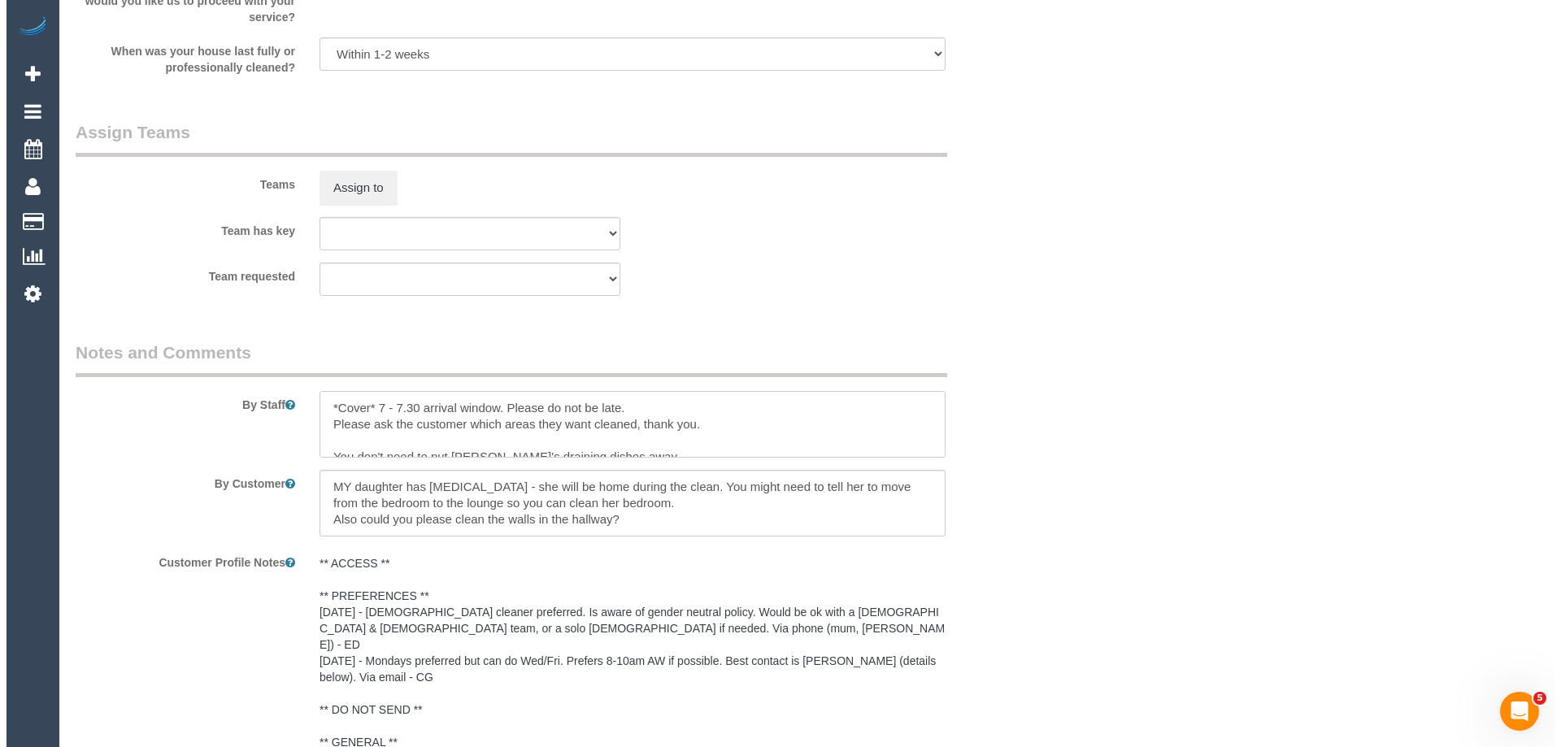
scroll to position [1951, 0]
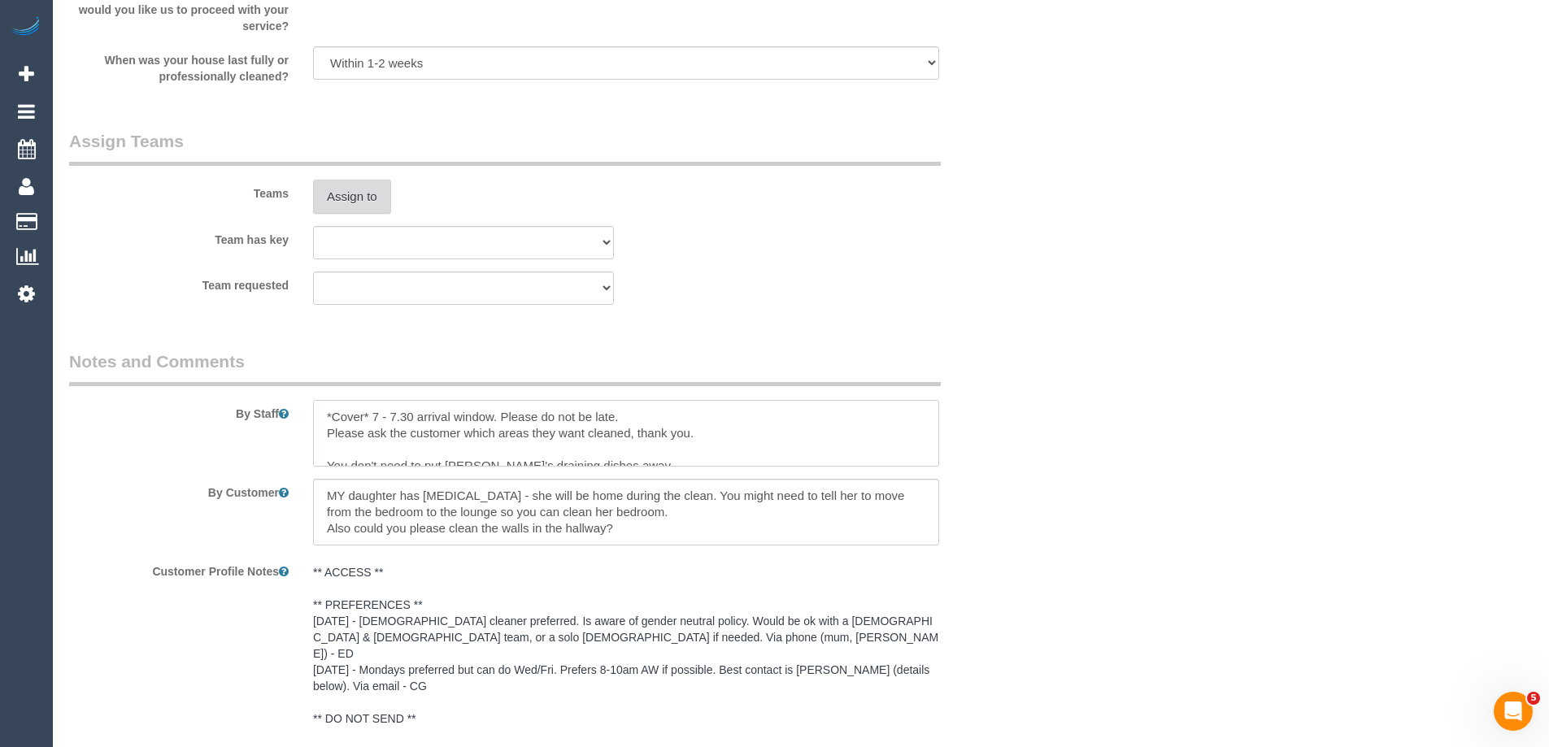
type textarea "*Cover* 7 - 7.30 arrival window. Please do not be late. Please ask the customer…"
click at [382, 198] on button "Assign to" at bounding box center [352, 197] width 78 height 34
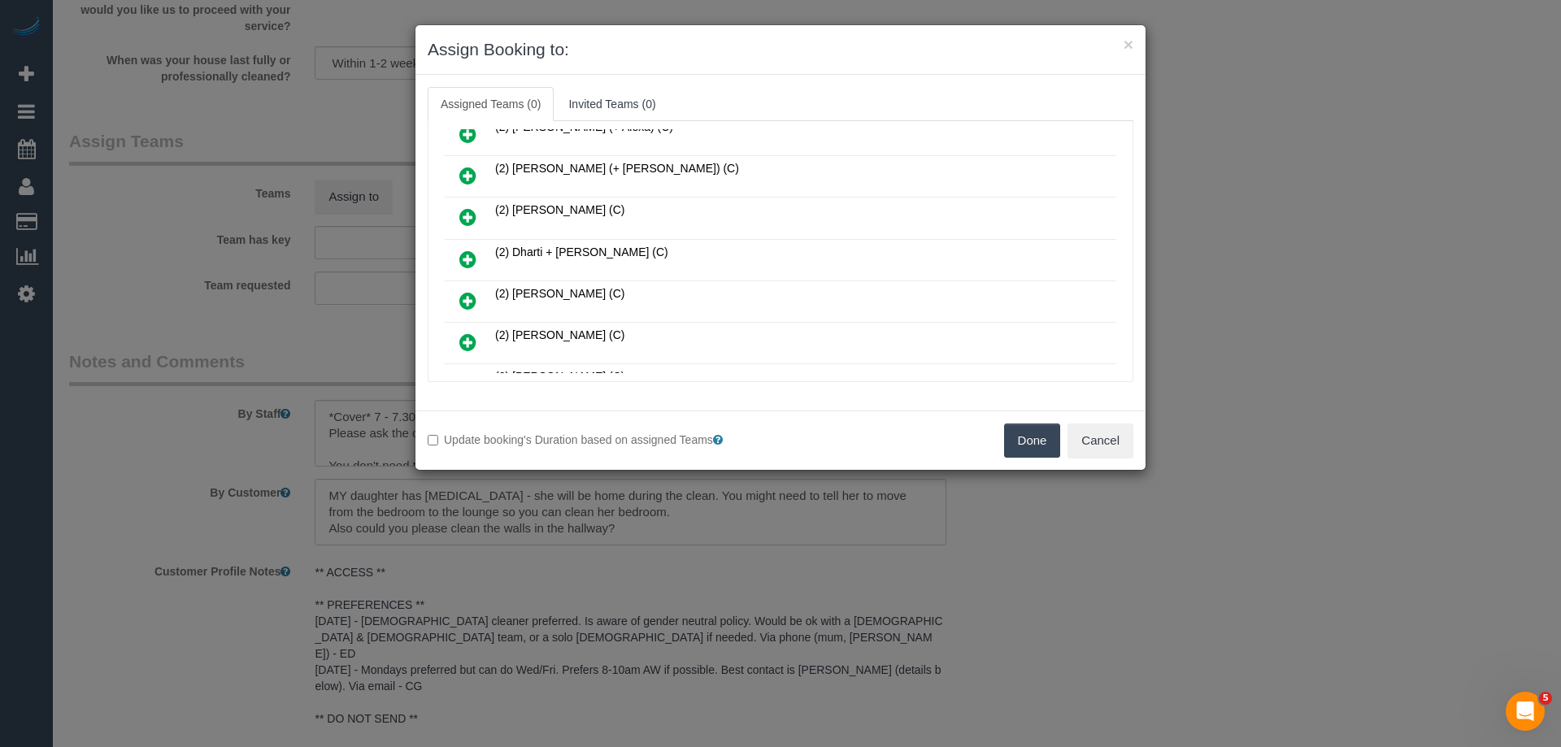
scroll to position [163, 0]
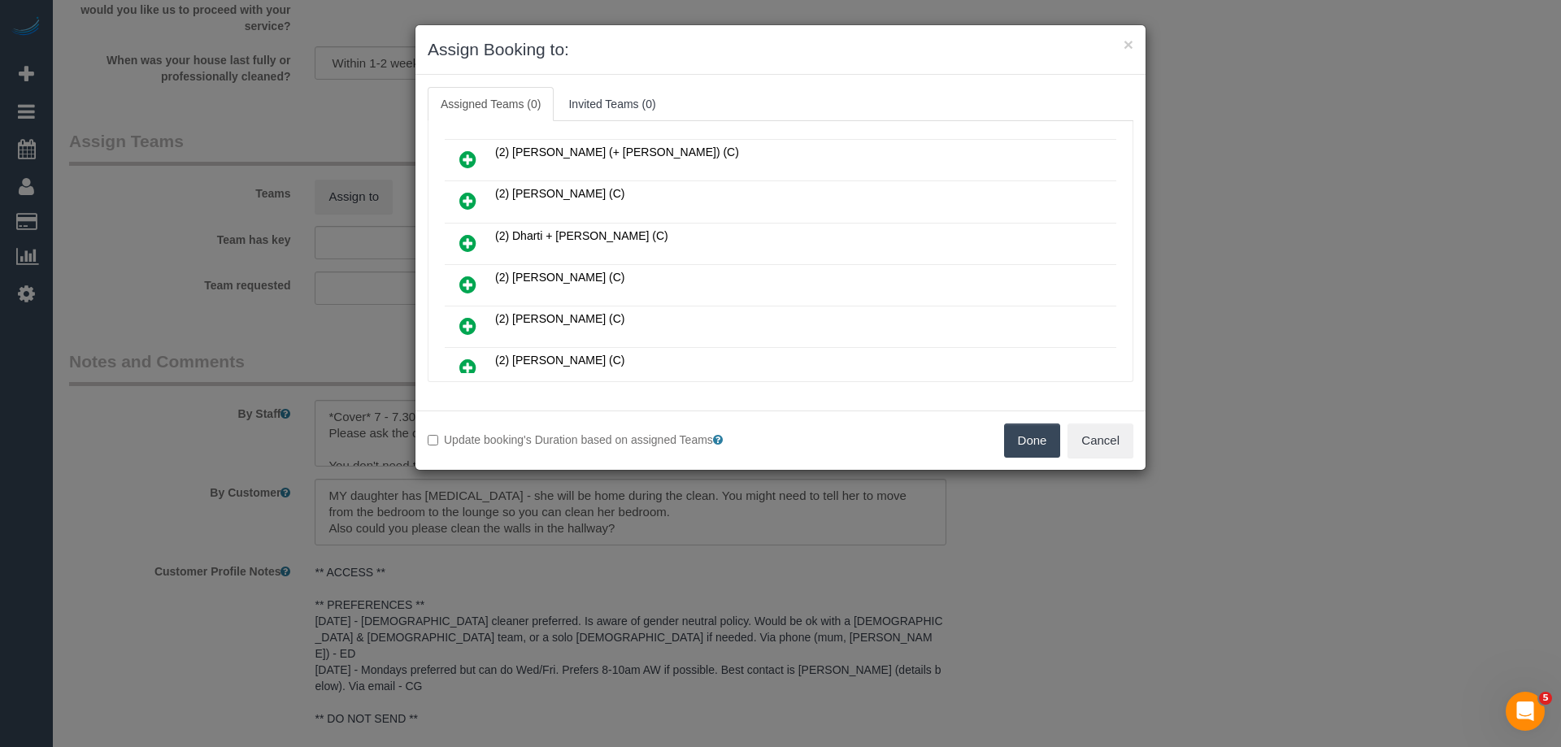
click at [465, 195] on icon at bounding box center [467, 201] width 17 height 20
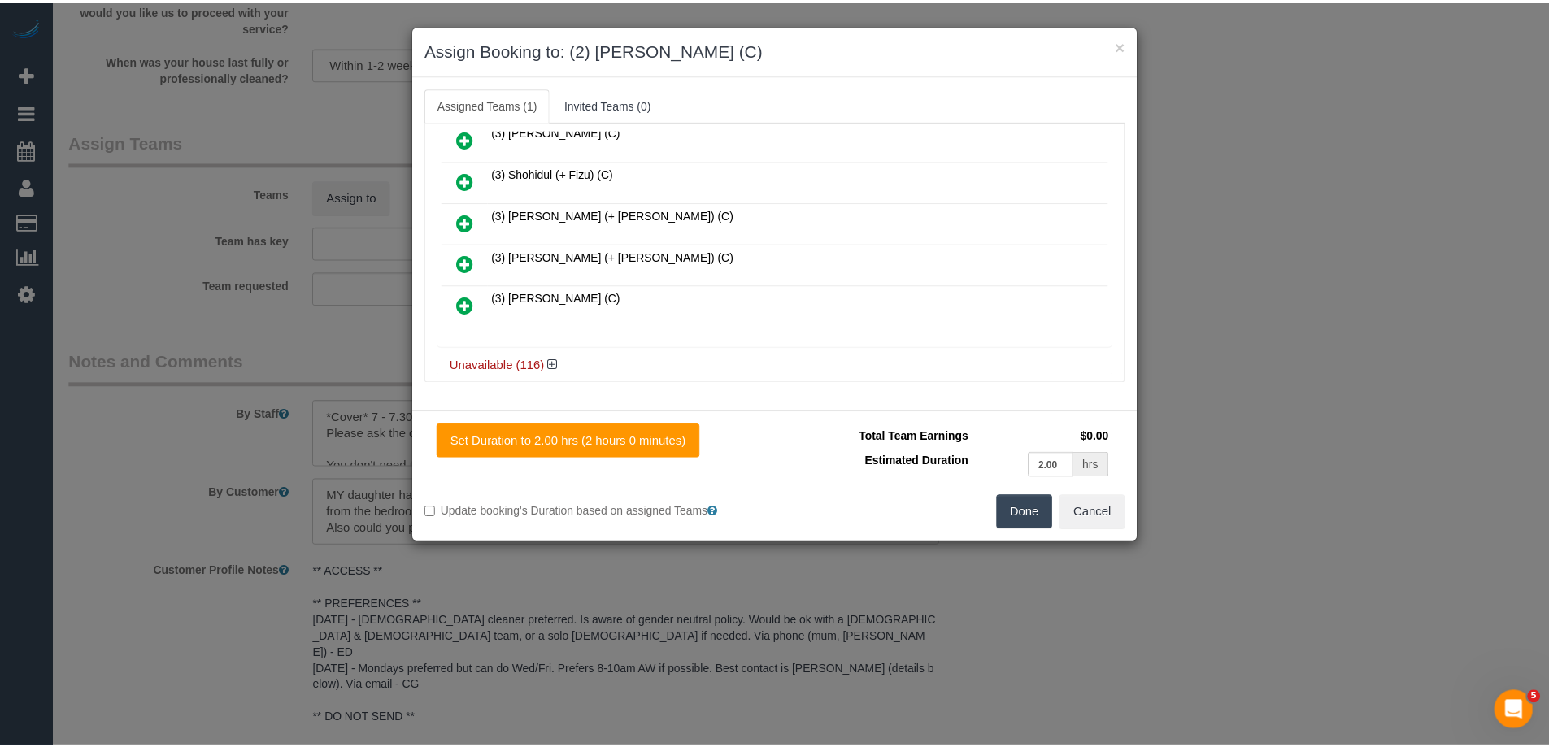
scroll to position [0, 0]
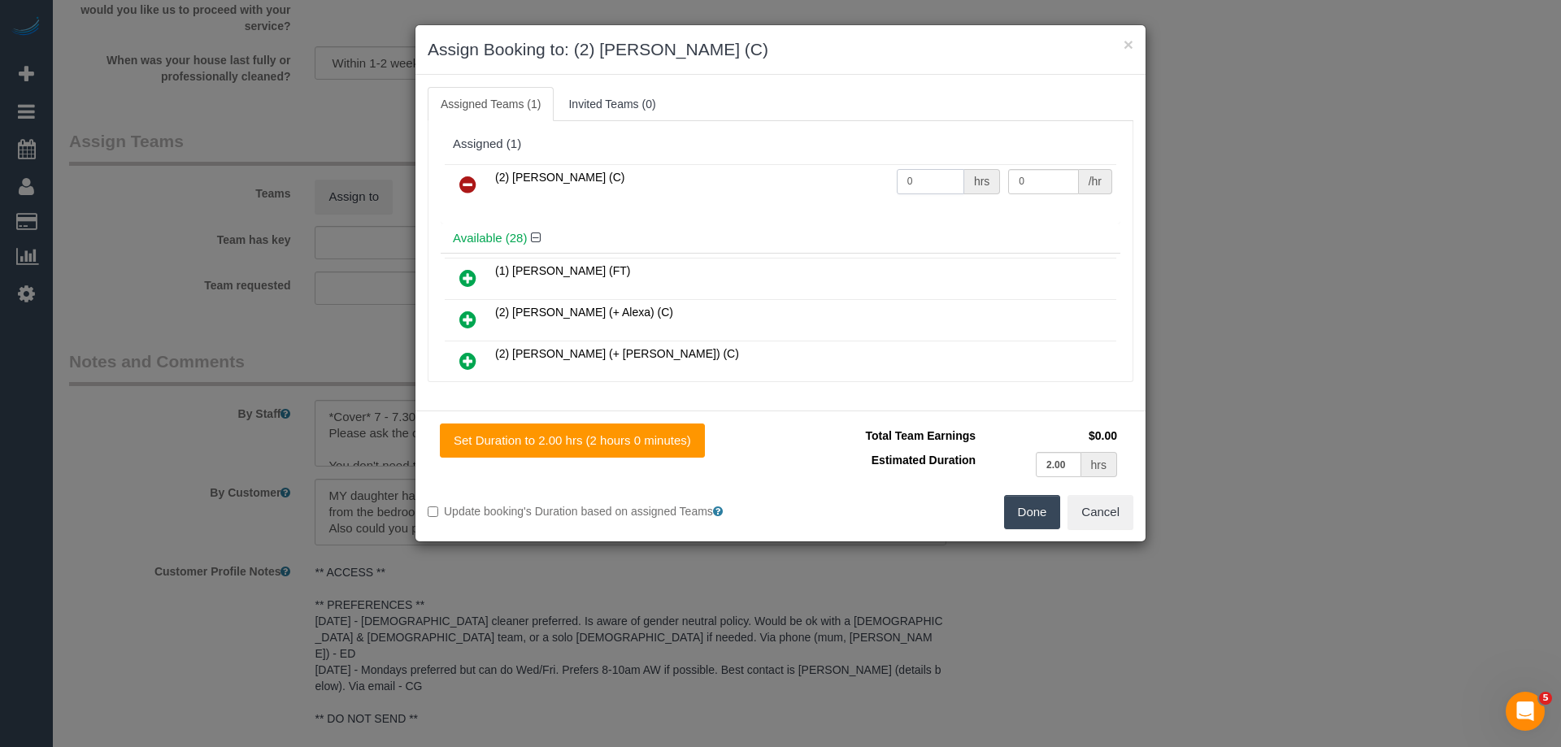
drag, startPoint x: 943, startPoint y: 189, endPoint x: 828, endPoint y: 174, distance: 116.4
click at [828, 174] on tr "(2) Ashik Miah (C) 0 hrs 0 /hr" at bounding box center [780, 184] width 671 height 41
type input "2"
drag, startPoint x: 1043, startPoint y: 180, endPoint x: 857, endPoint y: 179, distance: 186.2
click at [897, 179] on tr "(2) Ashik Miah (C) 2 hrs 0 /hr" at bounding box center [780, 184] width 671 height 41
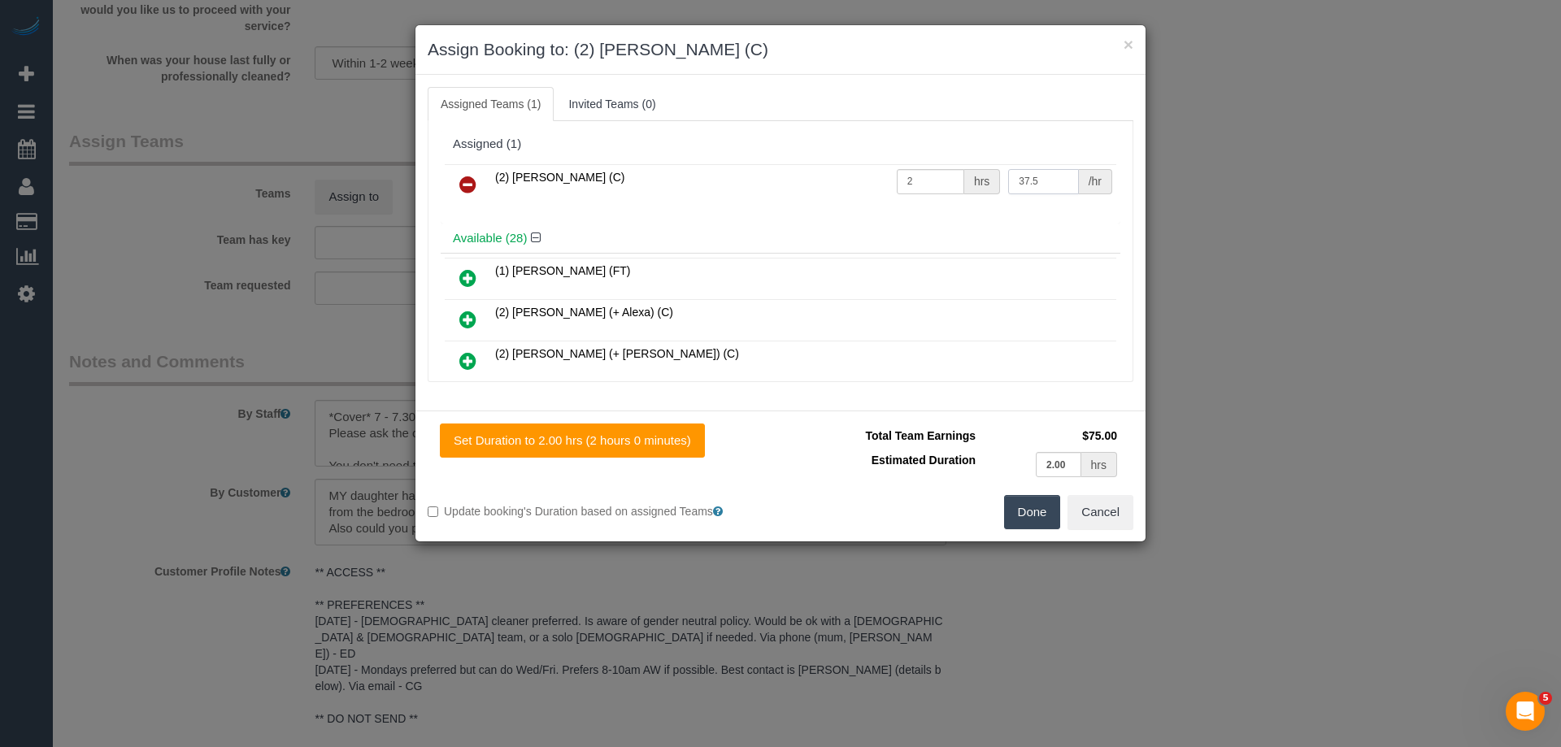
type input "37.5"
click at [1029, 500] on button "Done" at bounding box center [1032, 512] width 57 height 34
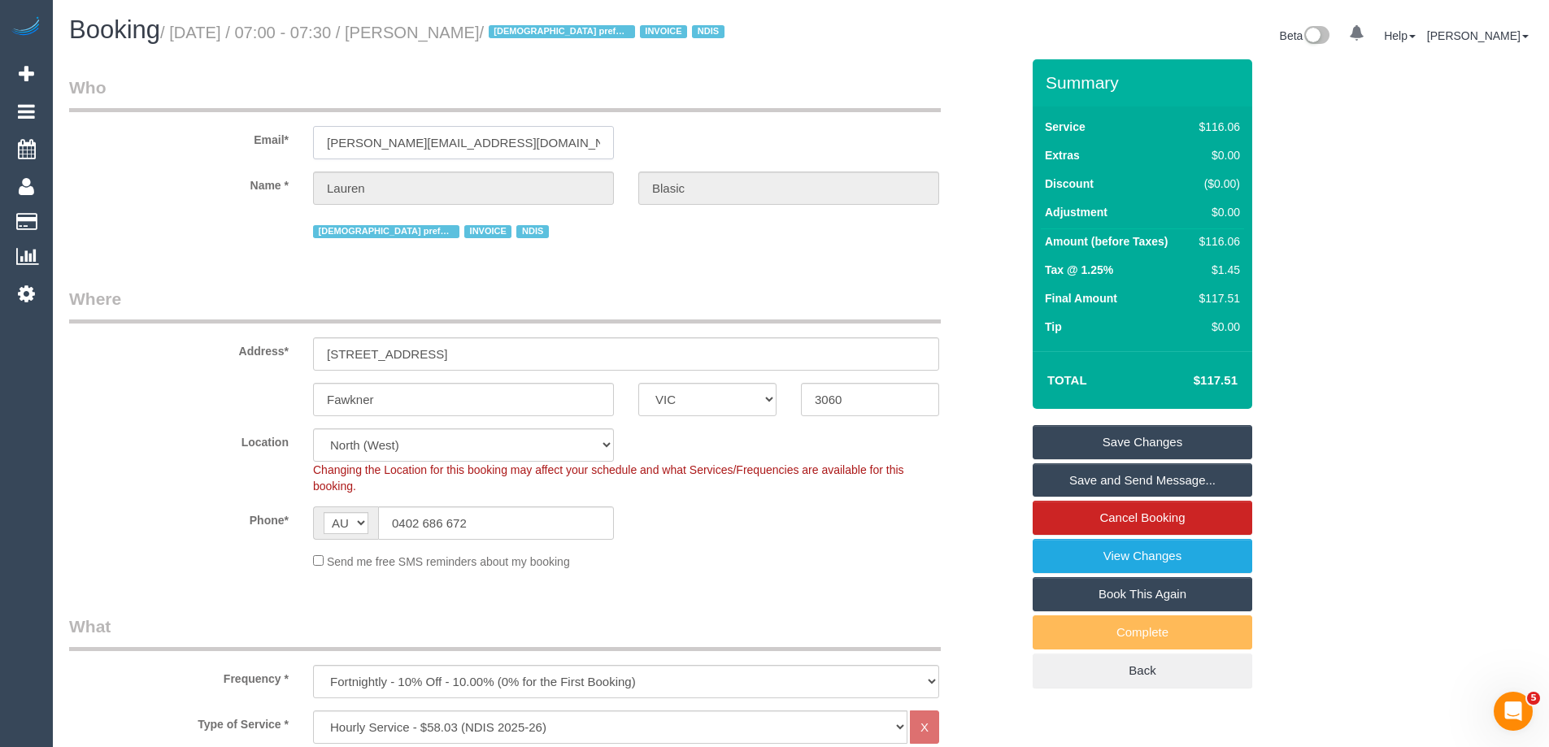
drag, startPoint x: 543, startPoint y: 143, endPoint x: -123, endPoint y: 124, distance: 666.1
click at [0, 124] on html "0 Beta Your Notifications You have 0 alerts Add Booking Bookings Active Booking…" at bounding box center [774, 373] width 1549 height 747
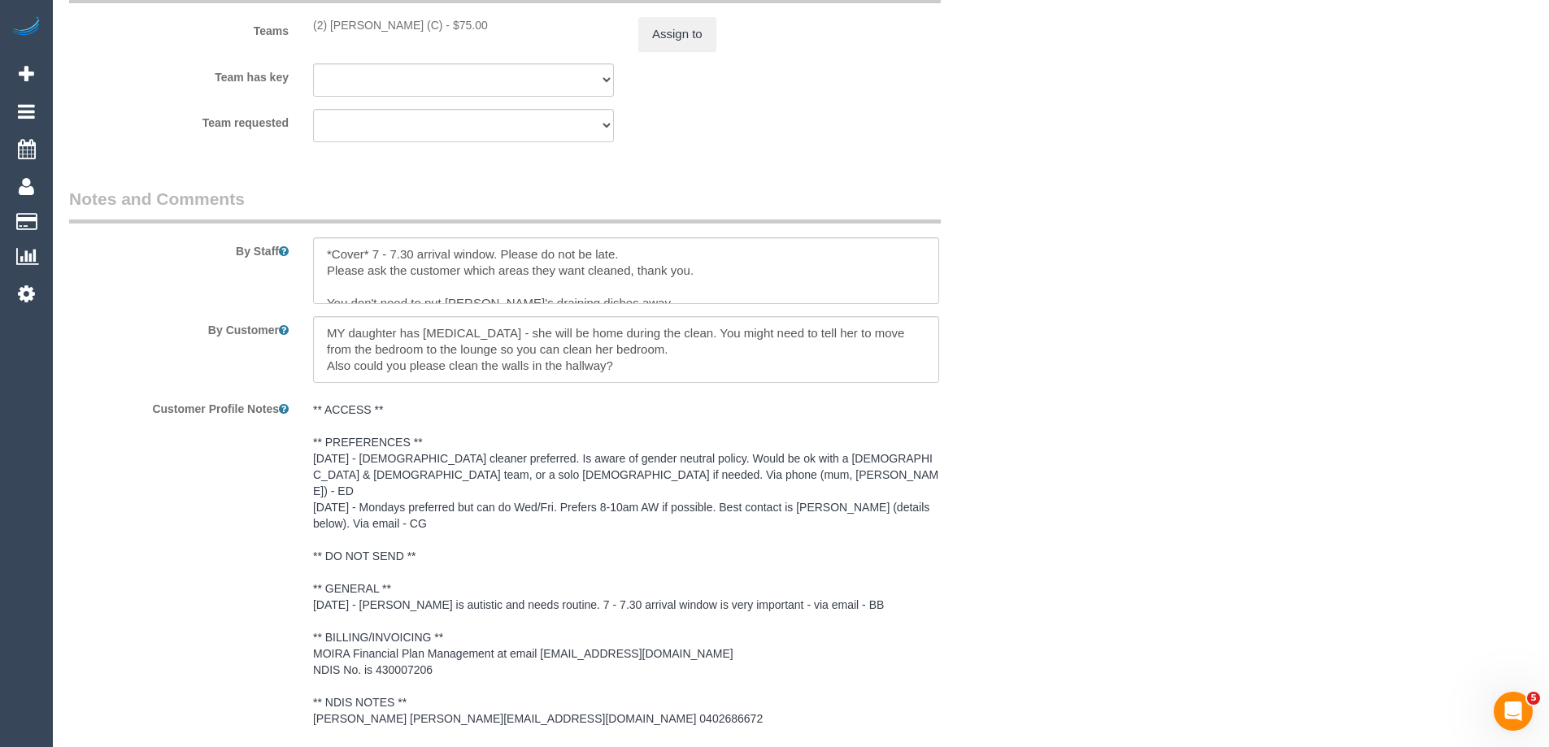
scroll to position [2601, 0]
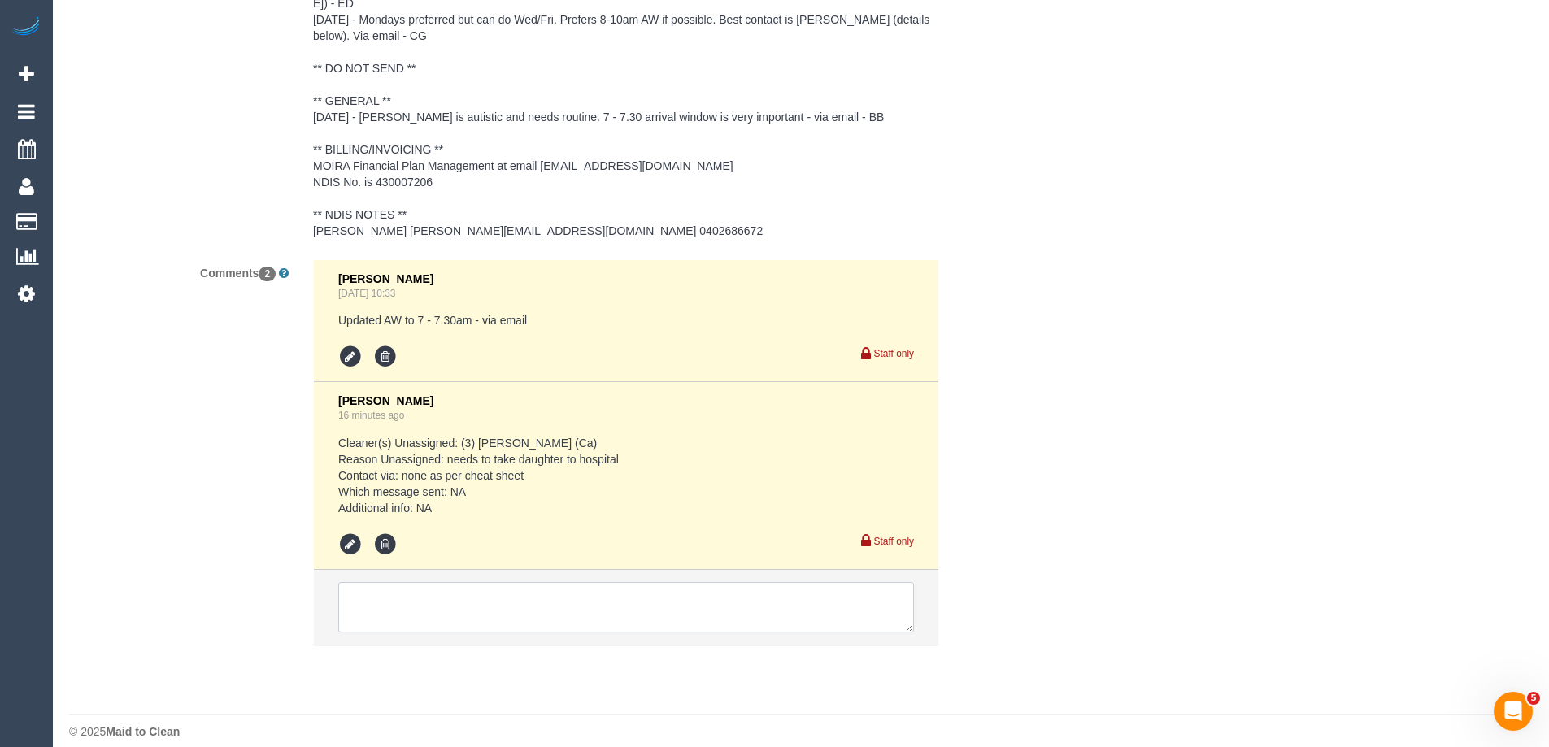
click at [385, 597] on textarea at bounding box center [626, 607] width 576 height 50
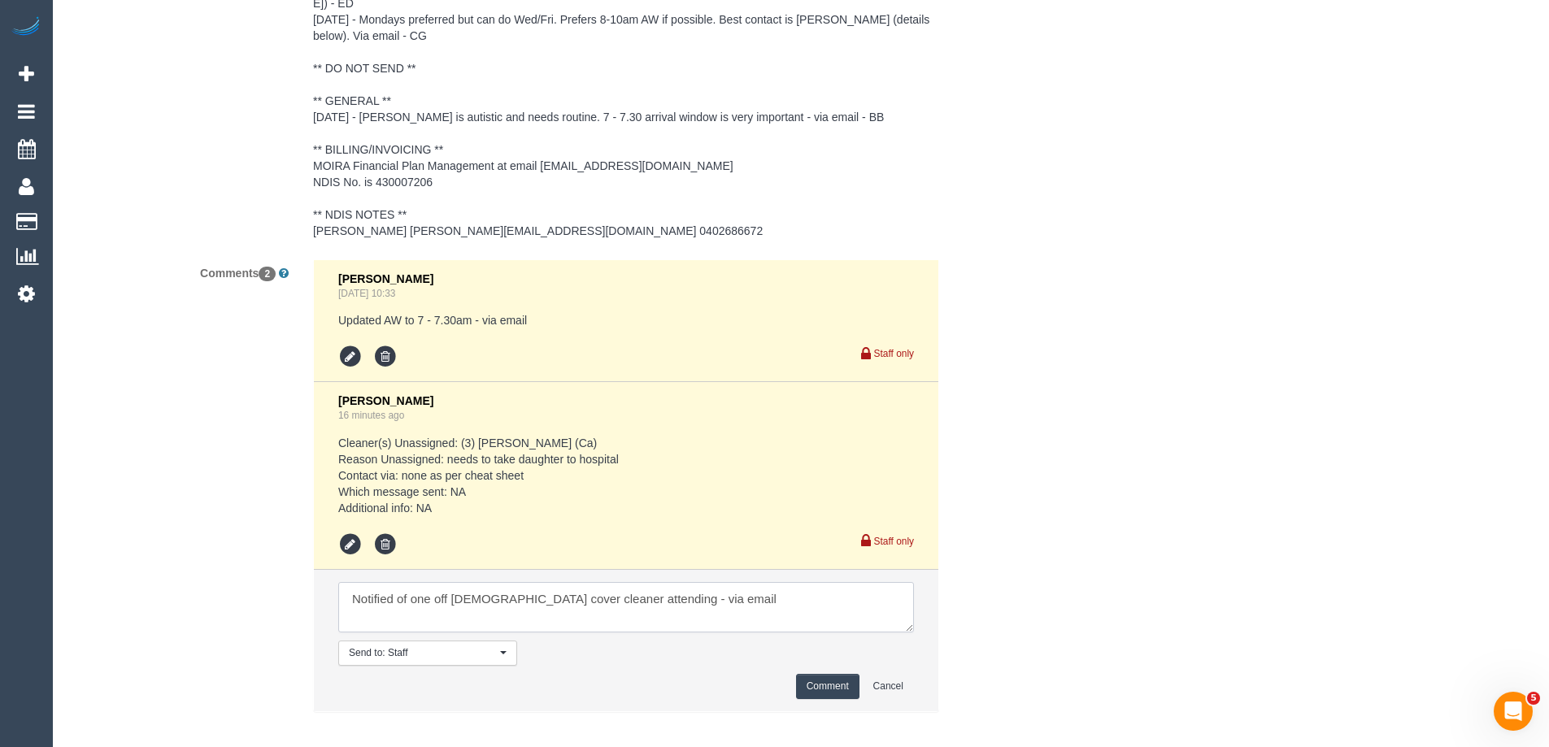
type textarea "Notified of one off male cover cleaner attending - via email"
click at [815, 674] on button "Comment" at bounding box center [827, 686] width 63 height 25
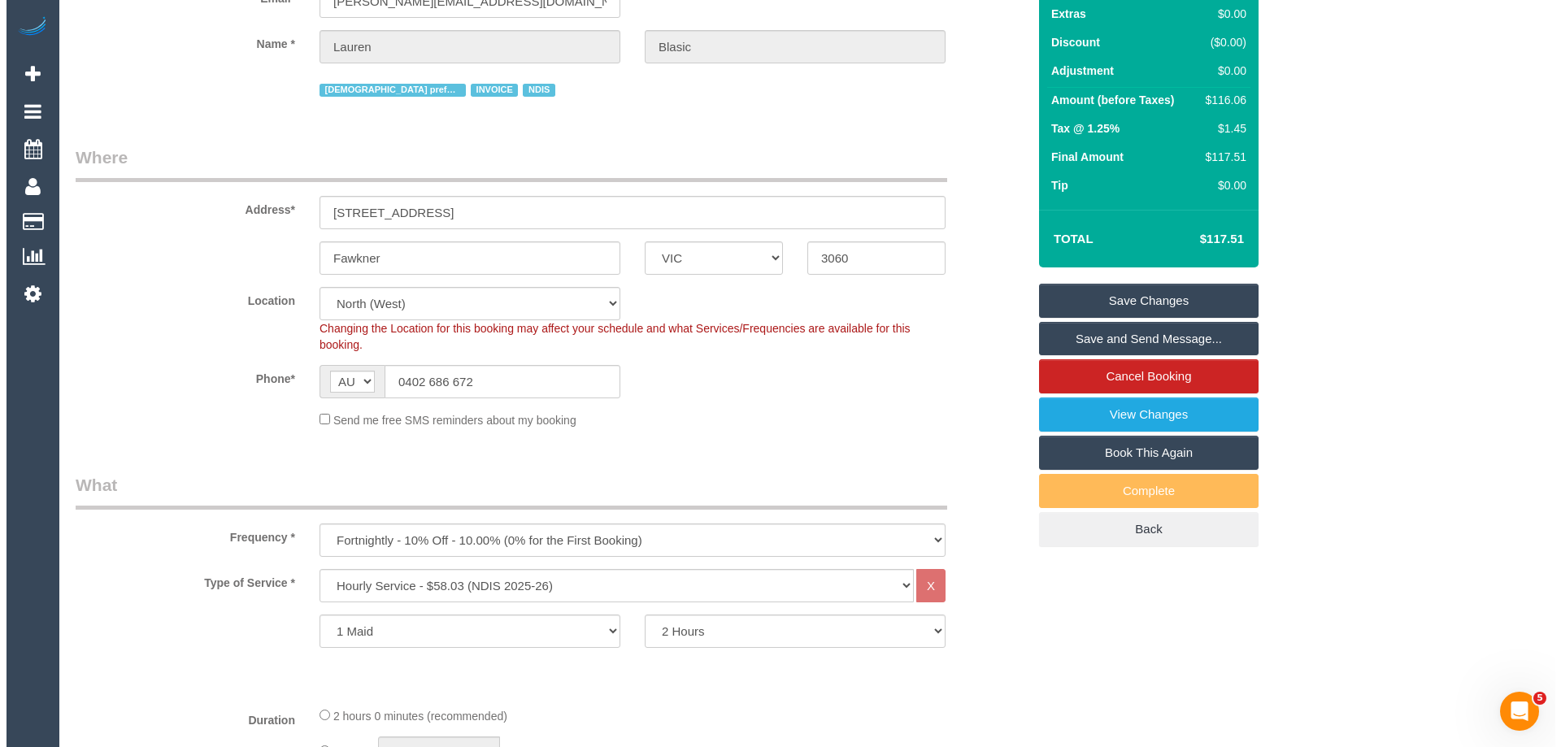
scroll to position [0, 0]
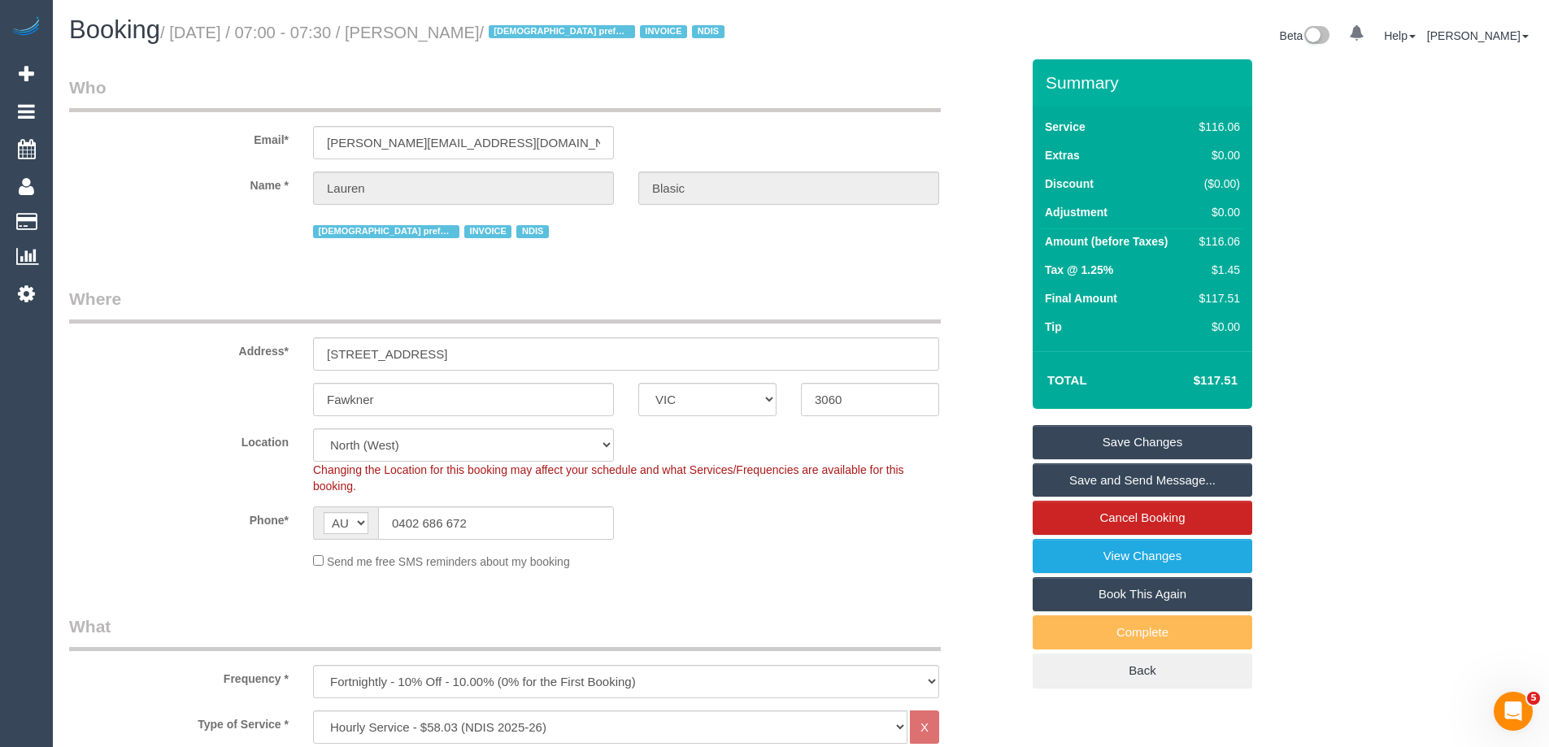
drag, startPoint x: 524, startPoint y: 31, endPoint x: 426, endPoint y: 28, distance: 98.4
click at [426, 28] on small "/ October 01, 2025 / 07:00 - 07:30 / Lauren Blasic / Female preferred INVOICE N…" at bounding box center [444, 33] width 569 height 18
copy small "Lauren Blasic"
click at [1061, 480] on link "Save and Send Message..." at bounding box center [1141, 480] width 219 height 34
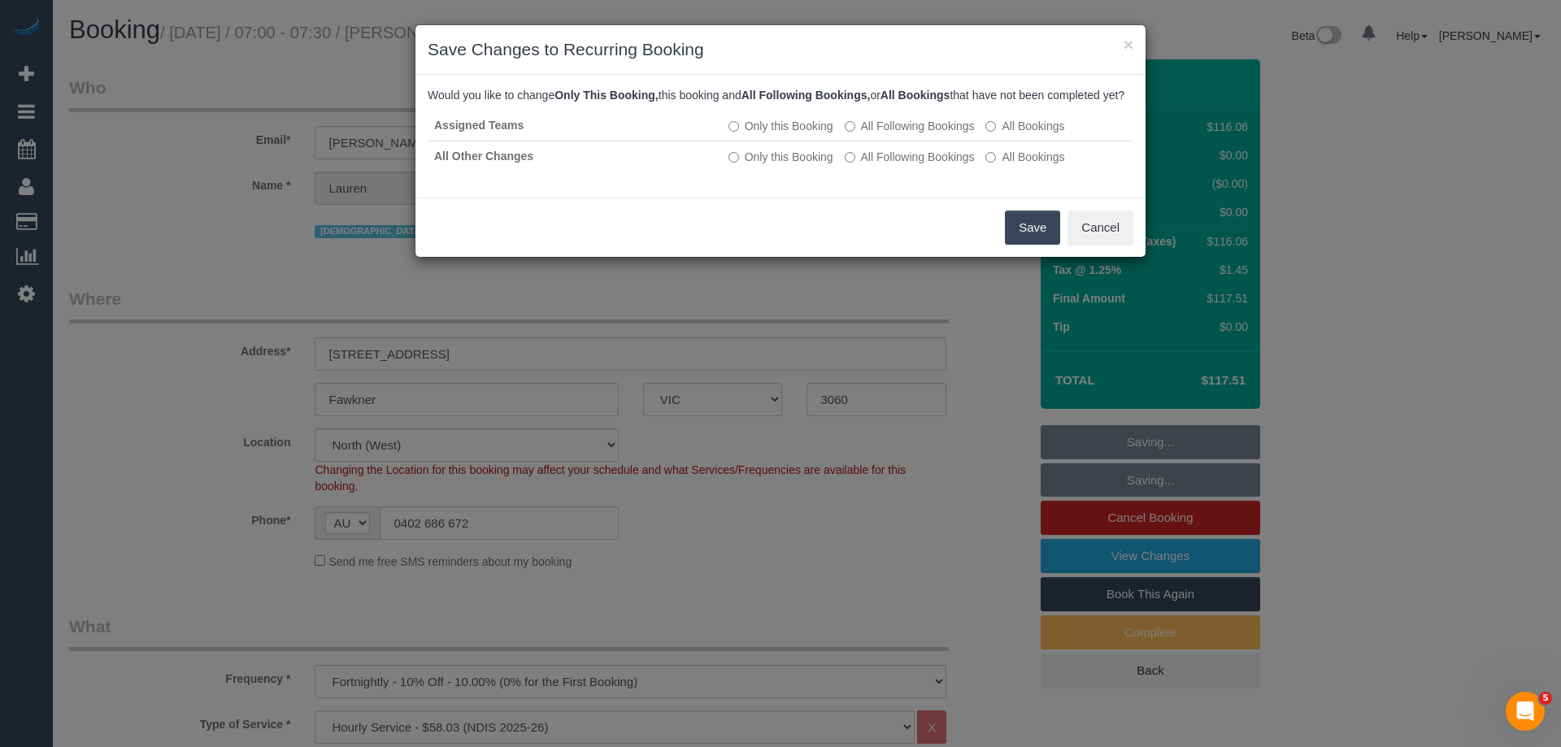
click at [1023, 245] on button "Save" at bounding box center [1032, 228] width 55 height 34
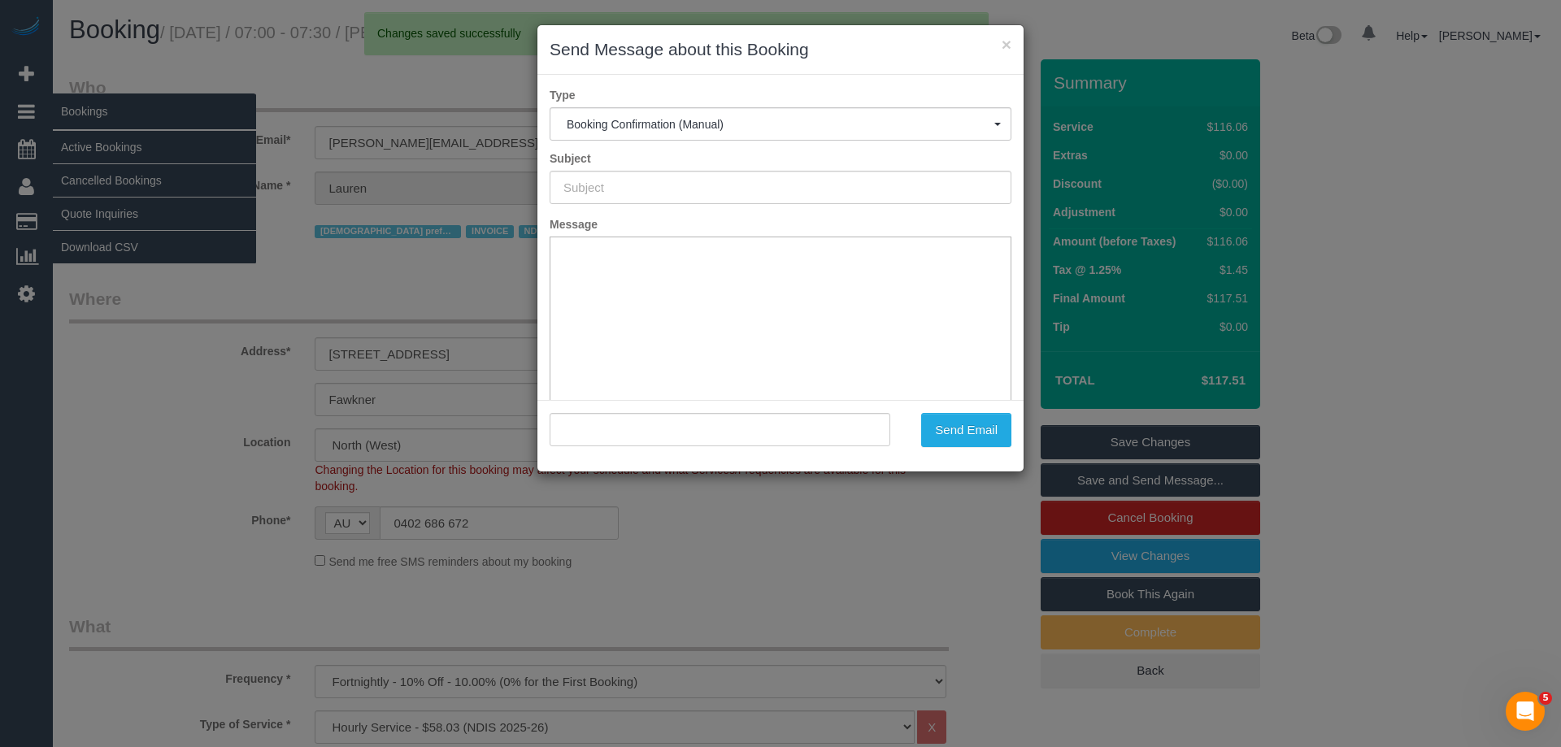
type input "Booking Confirmed"
type input ""Lauren Blasic" <karen.williams3325@gmail.com>"
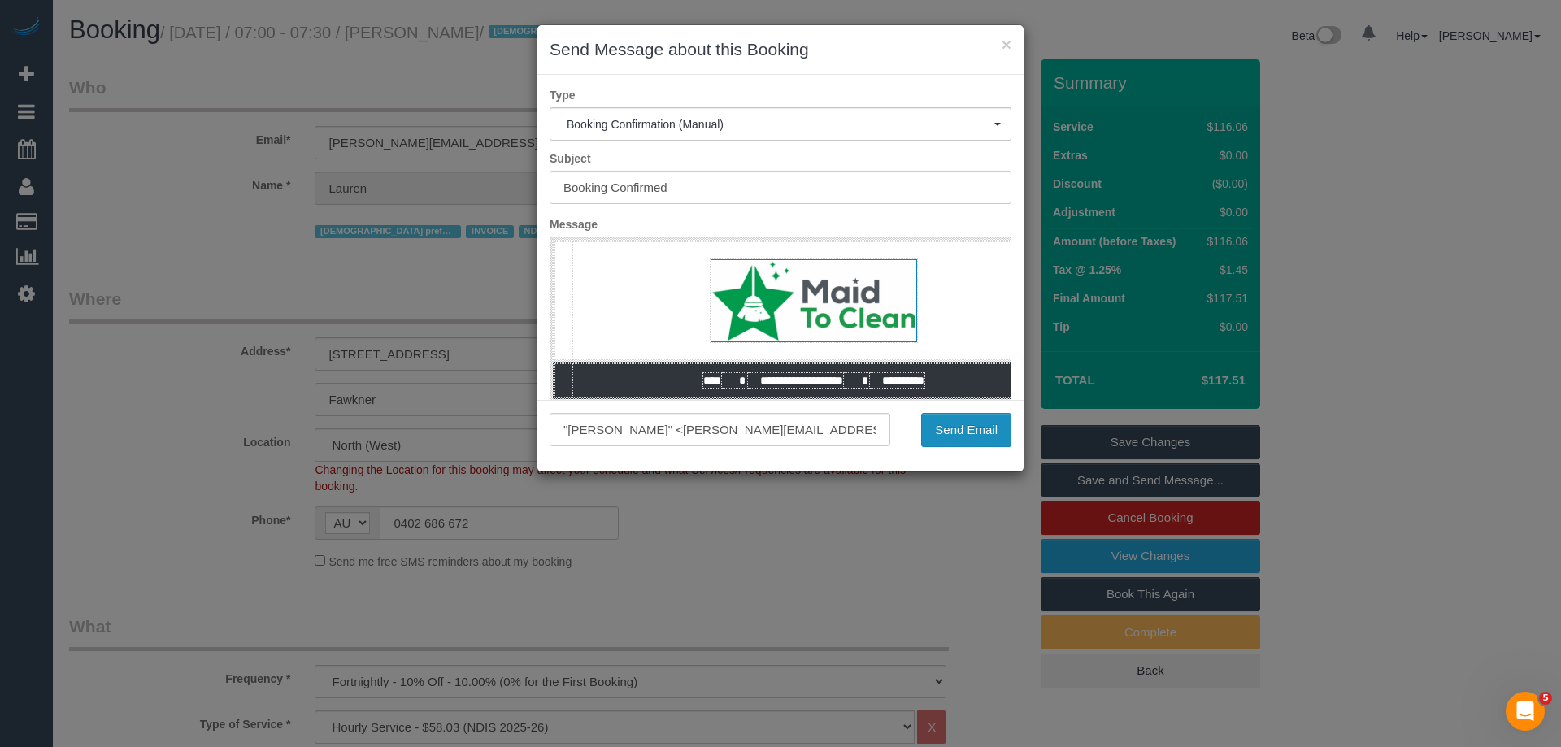
click at [981, 434] on button "Send Email" at bounding box center [966, 430] width 90 height 34
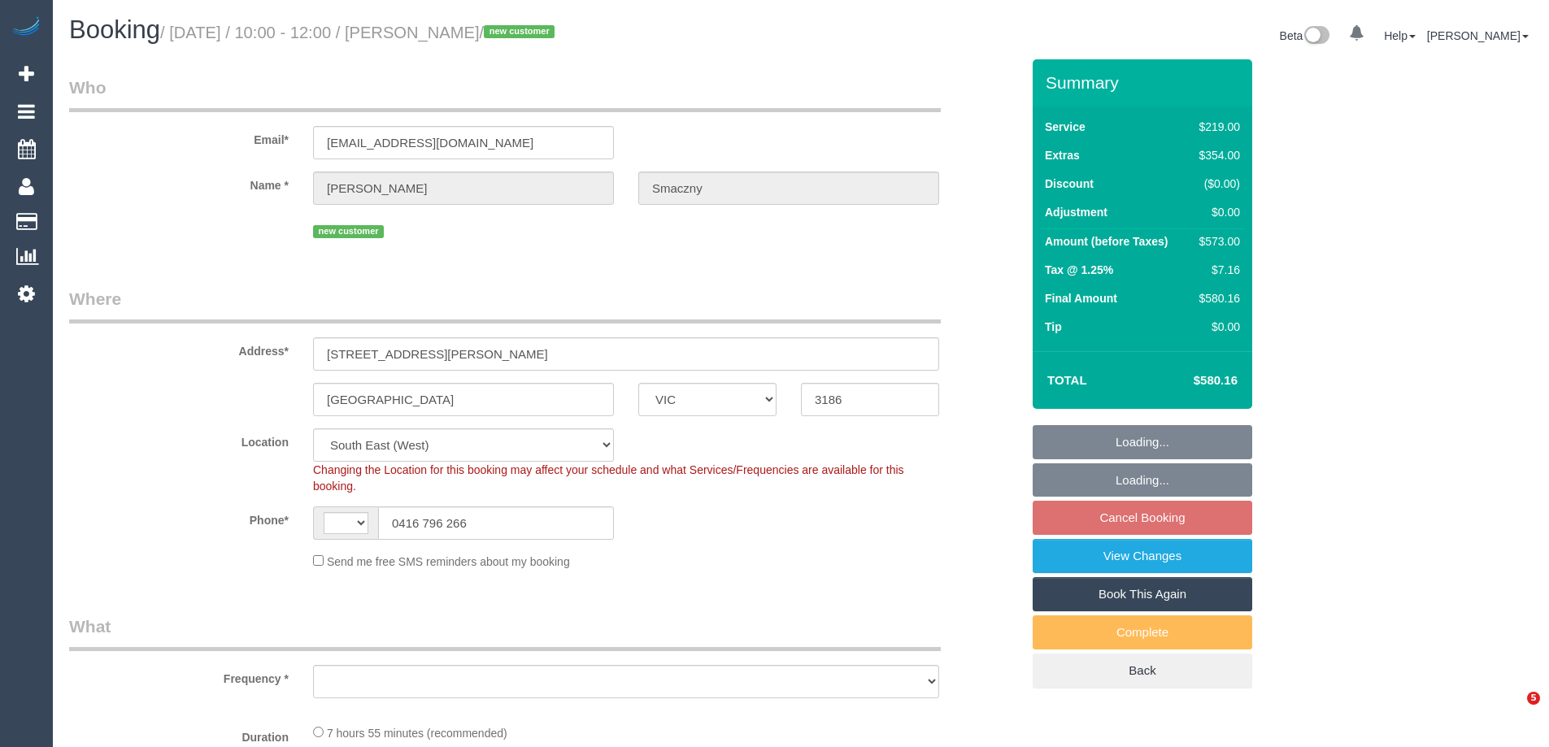
select select "VIC"
select select "string:AU"
select select "object:678"
select select "string:stripe-pm_1SB0XP2GScqysDRVE8Jdp9VO"
drag, startPoint x: 536, startPoint y: 146, endPoint x: 128, endPoint y: 124, distance: 408.6
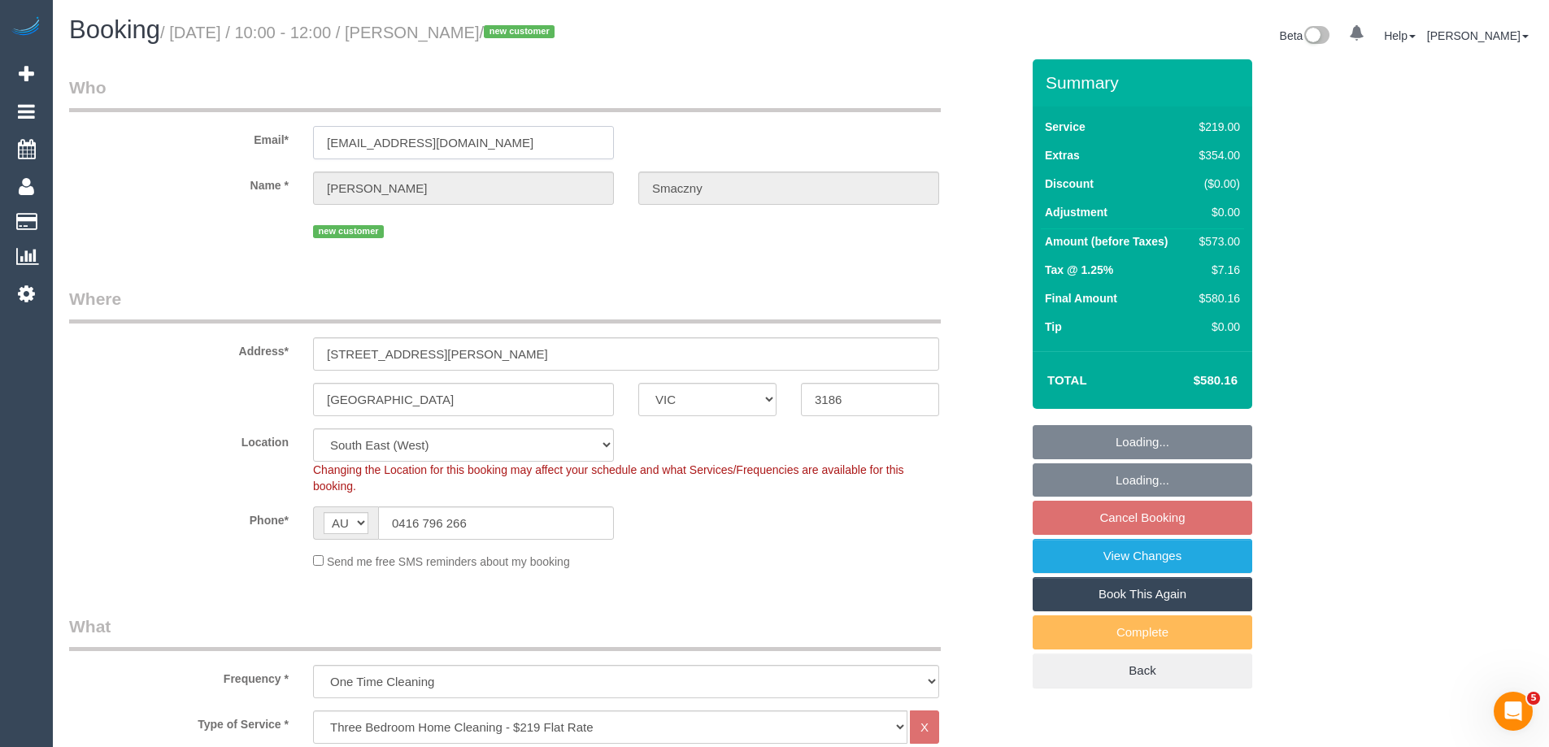
click at [135, 128] on div "Email* tomaszmr.smaczny@gmail.com" at bounding box center [544, 118] width 975 height 84
select select "object:683"
select select "number:28"
select select "number:14"
select select "number:19"
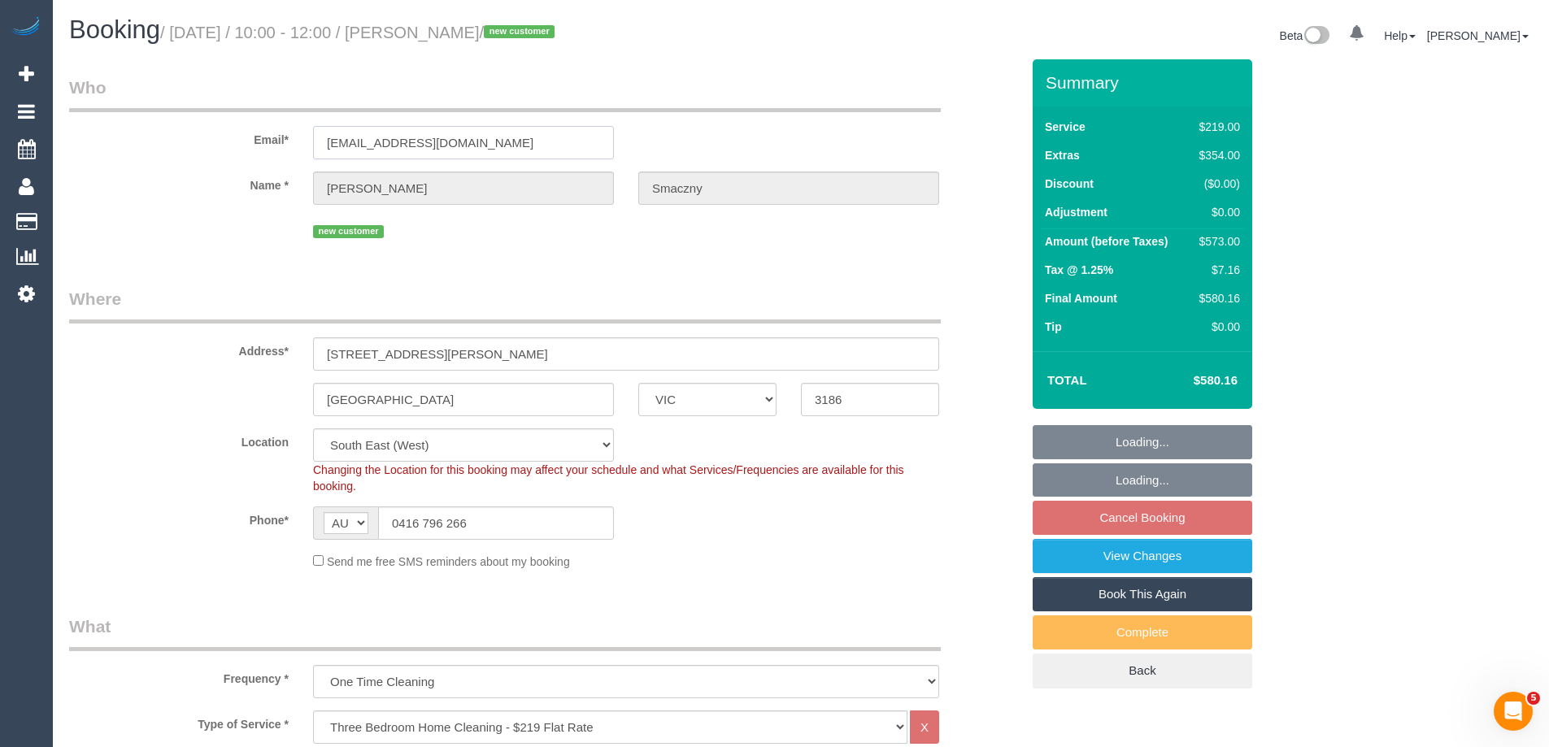
select select "number:25"
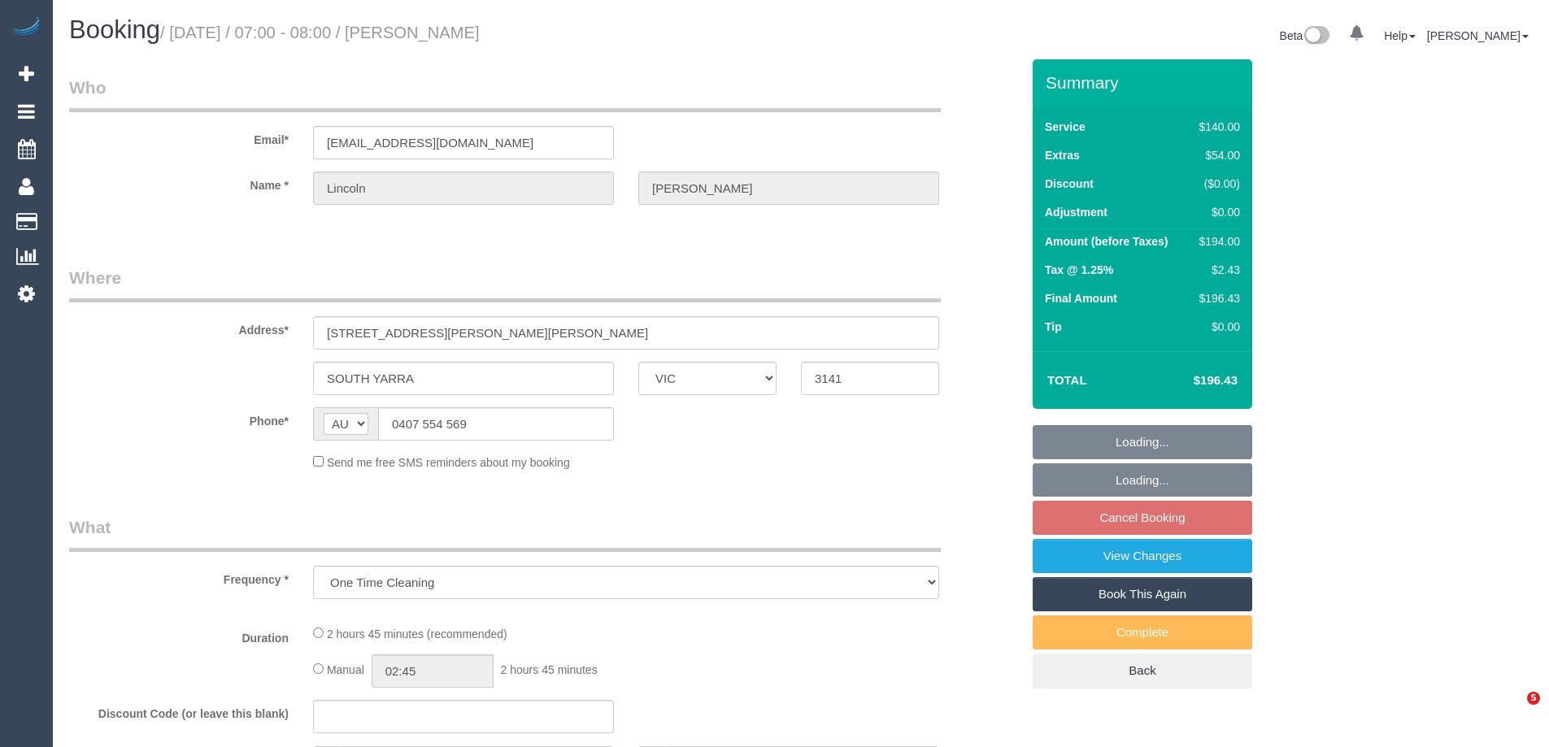
select select "VIC"
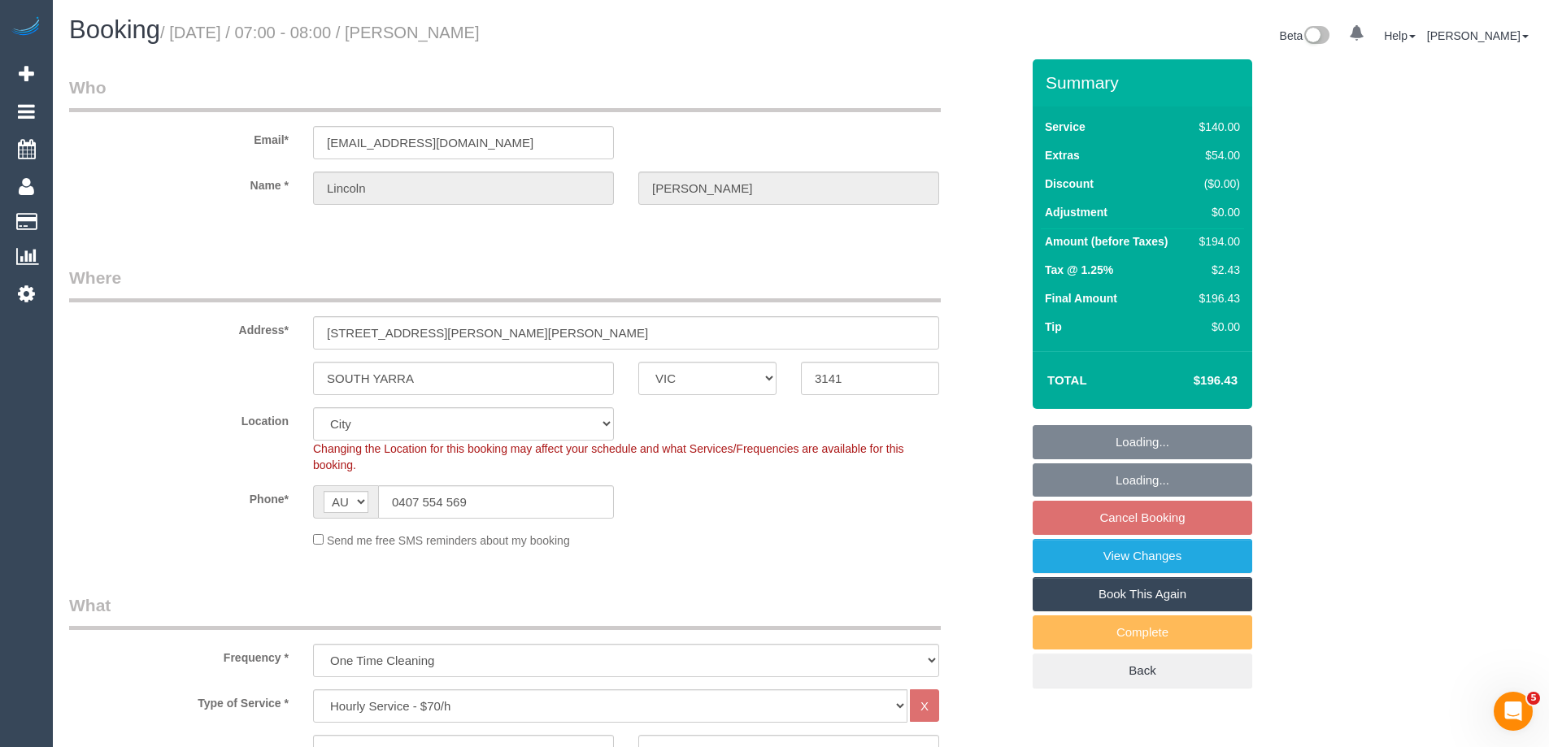
select select "object:860"
select select "number:28"
select select "number:15"
select select "number:18"
select select "number:25"
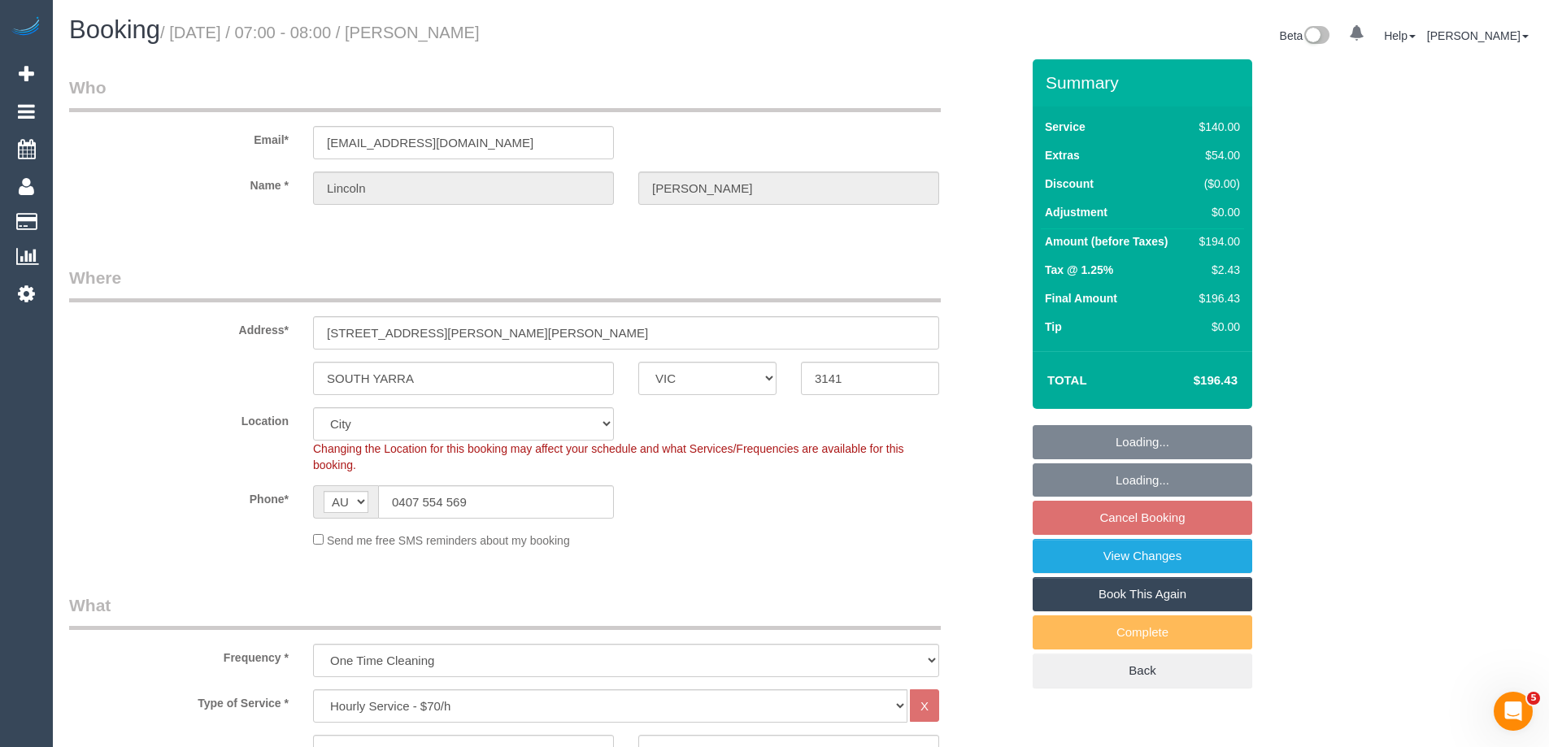
select select "number:12"
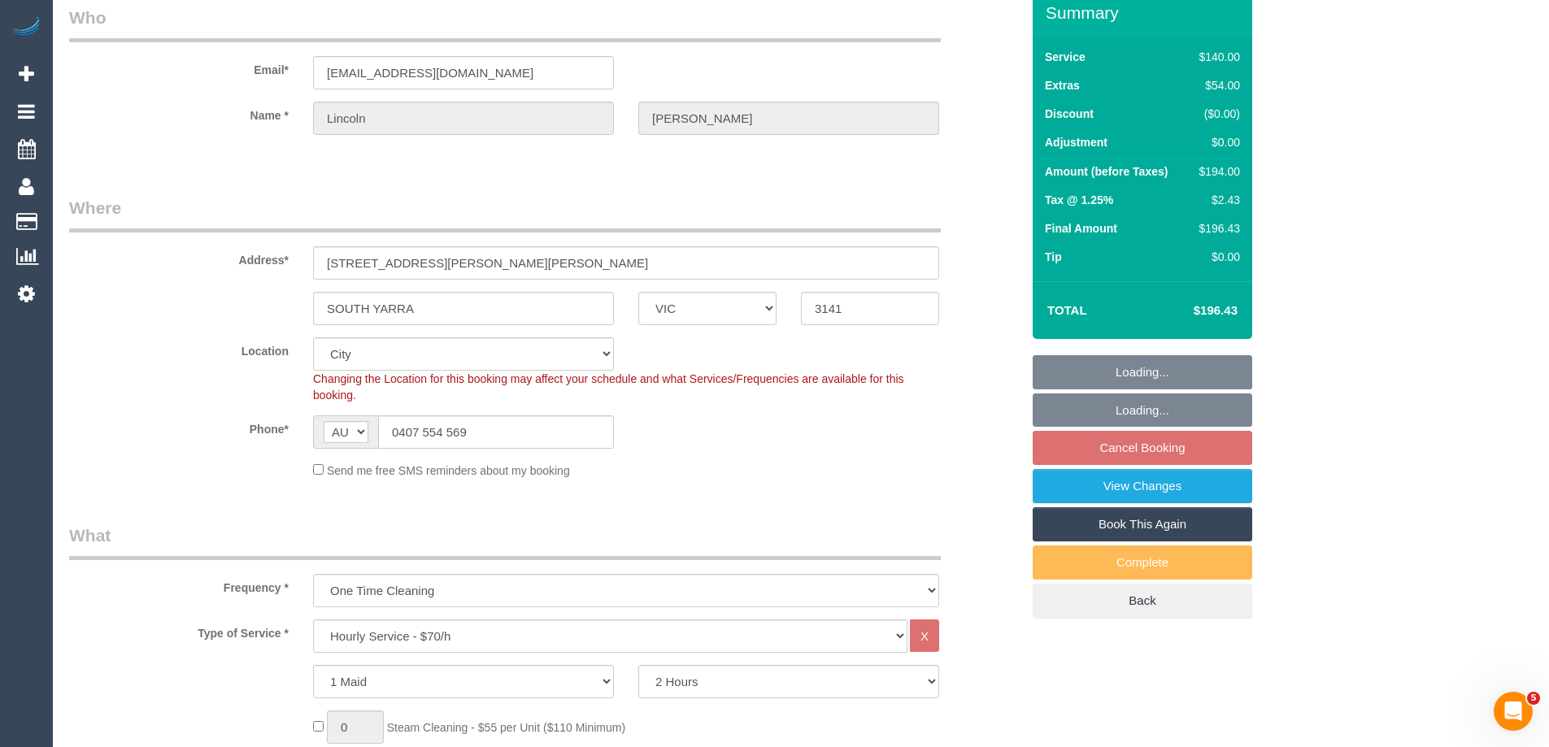
select select "string:stripe-pm_1SB7n72GScqysDRV4pP55Gkp"
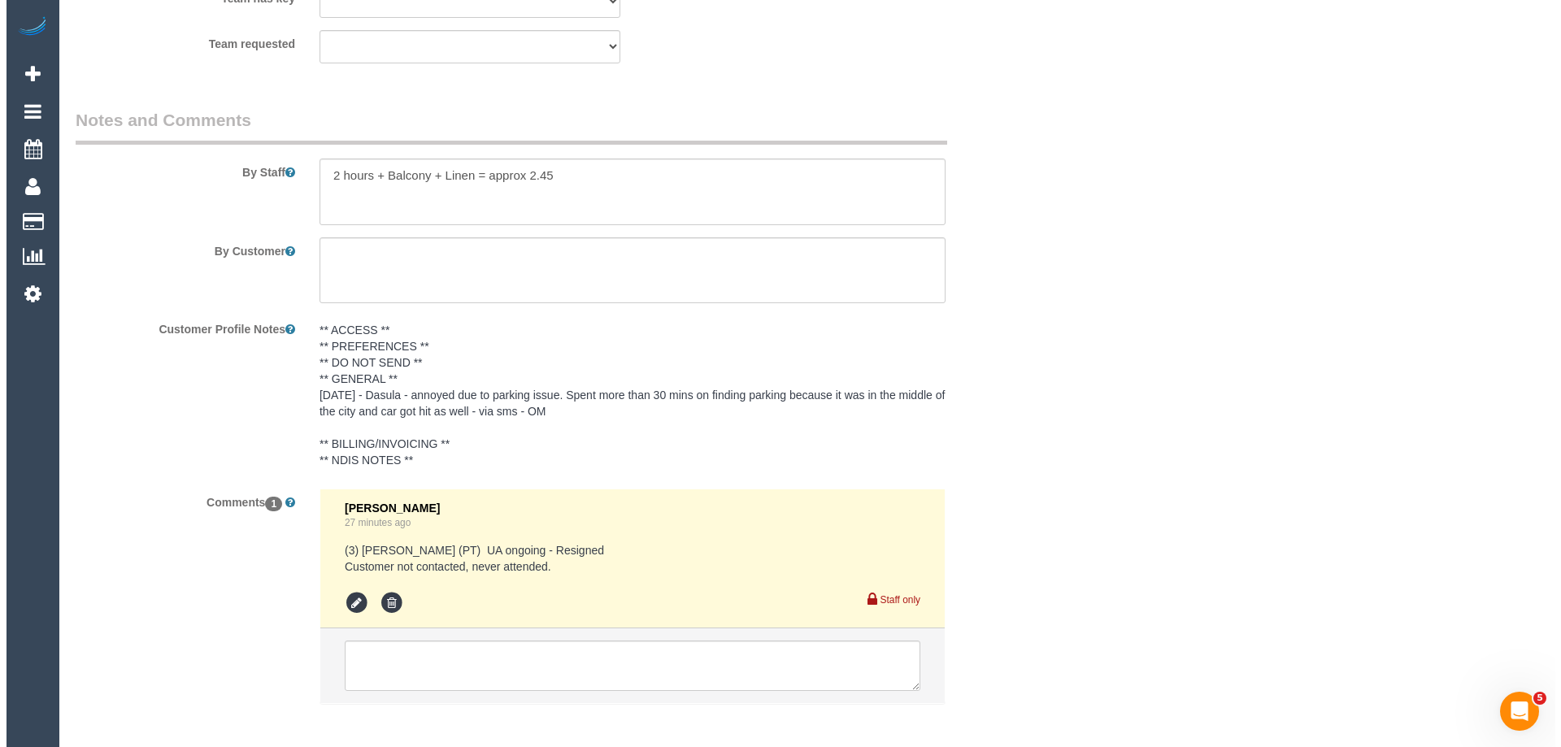
scroll to position [2535, 0]
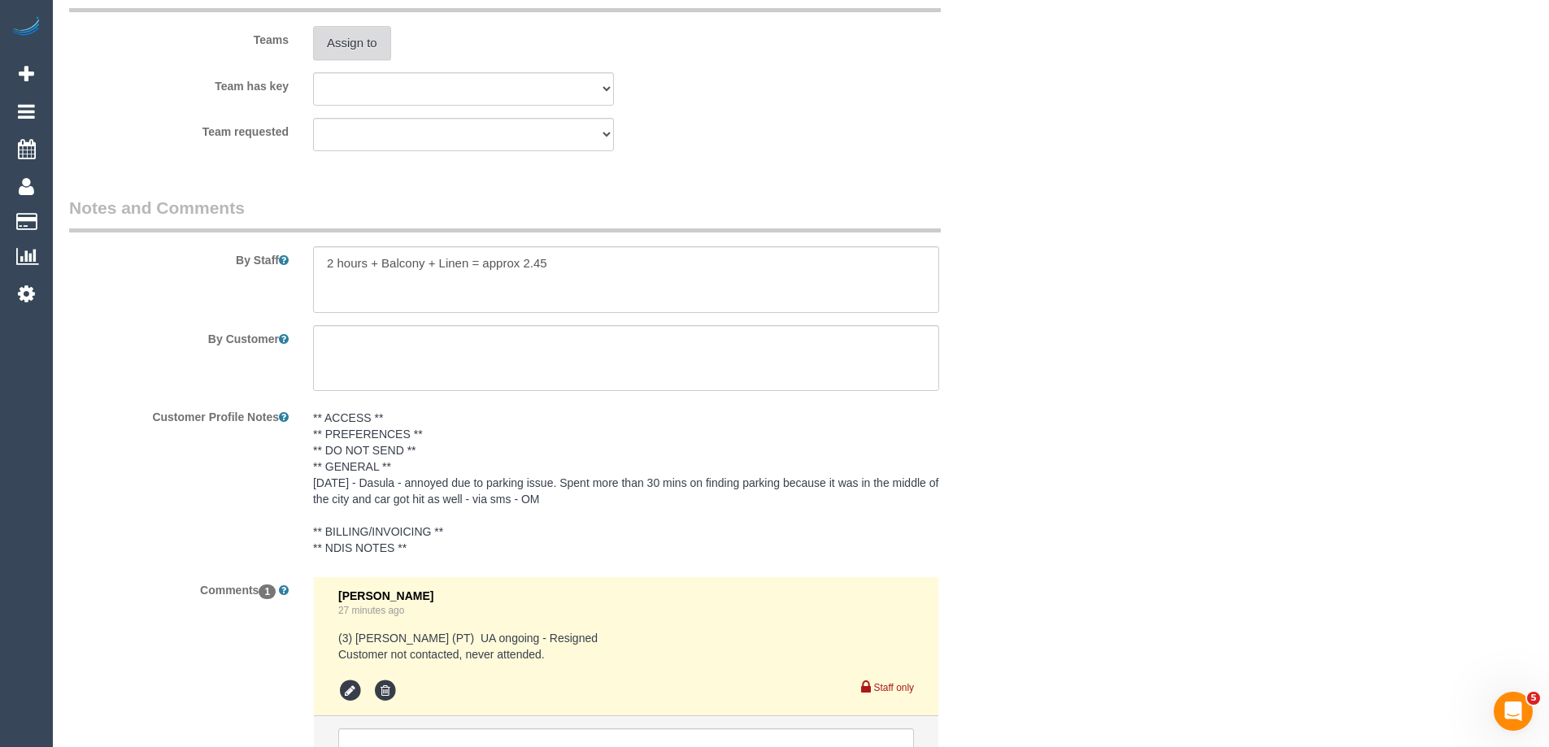
click at [354, 57] on button "Assign to" at bounding box center [352, 43] width 78 height 34
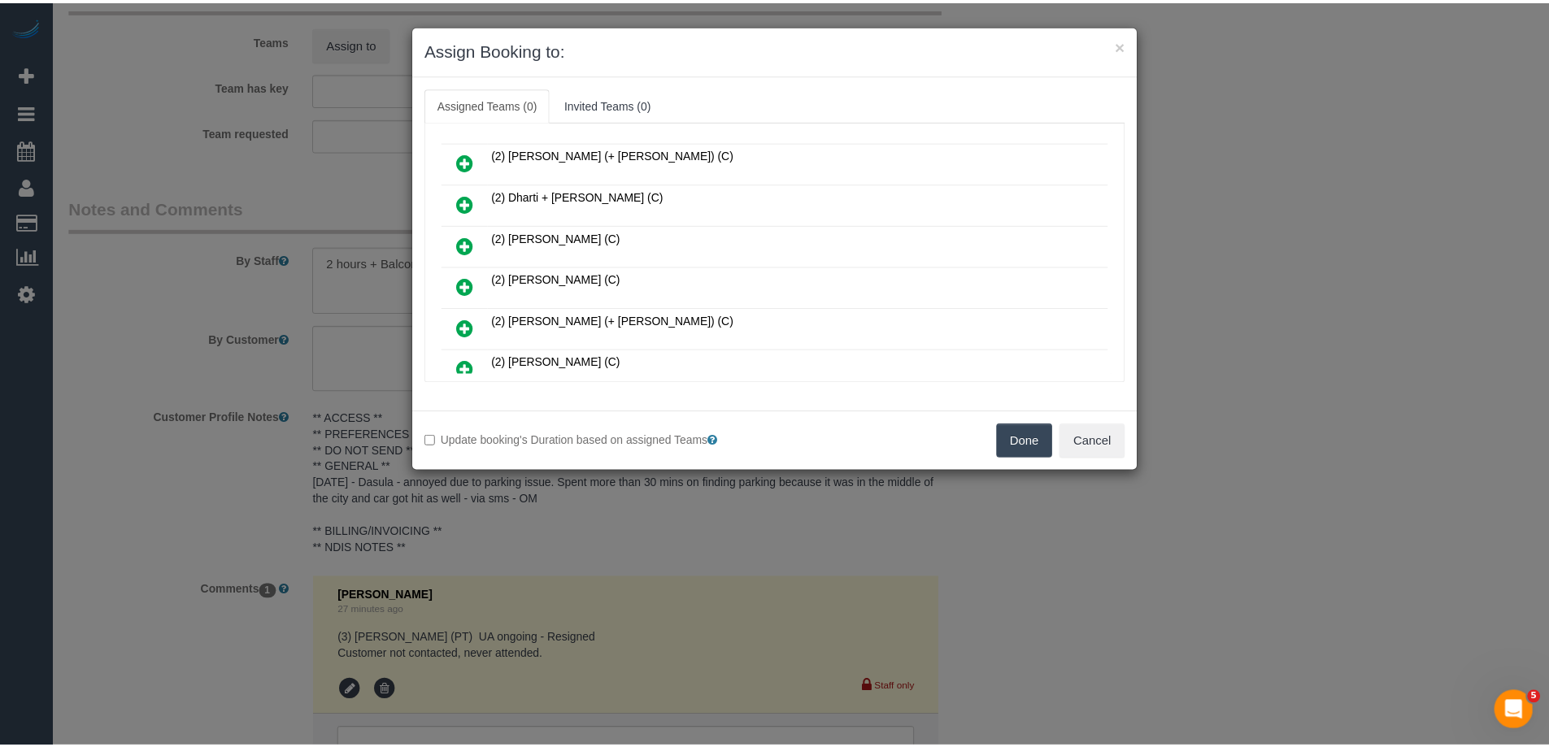
scroll to position [325, 0]
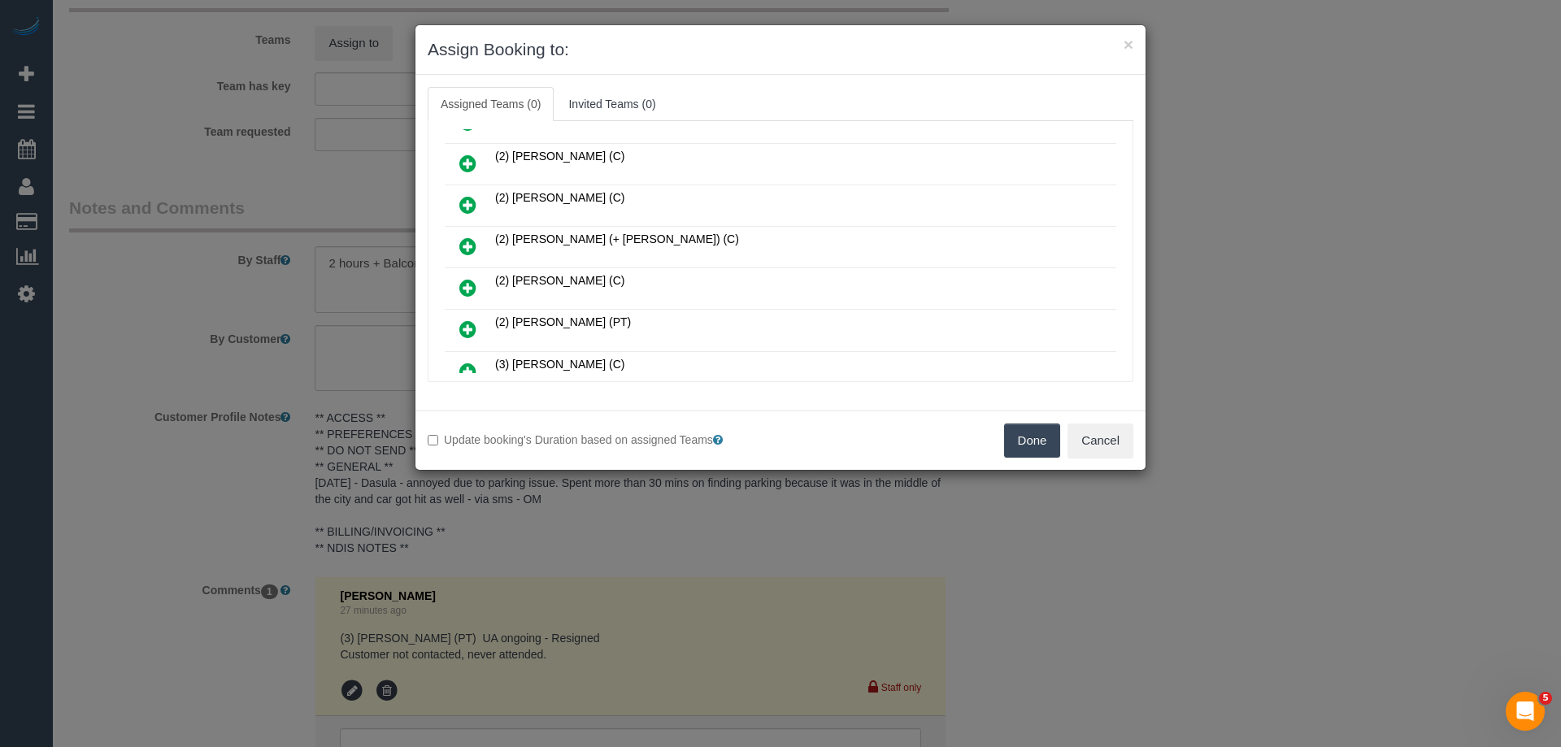
click at [1032, 444] on button "Done" at bounding box center [1032, 441] width 57 height 34
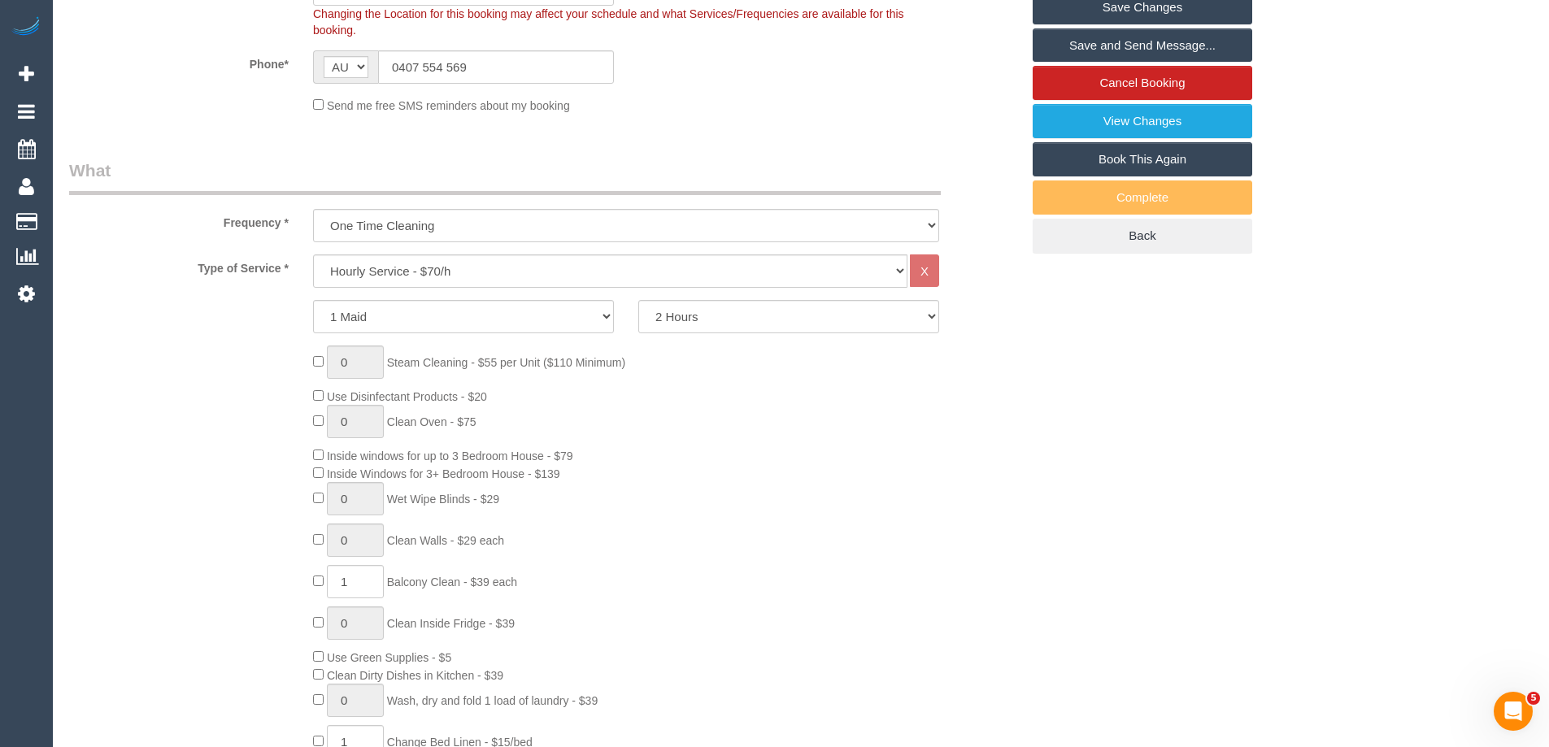
scroll to position [0, 0]
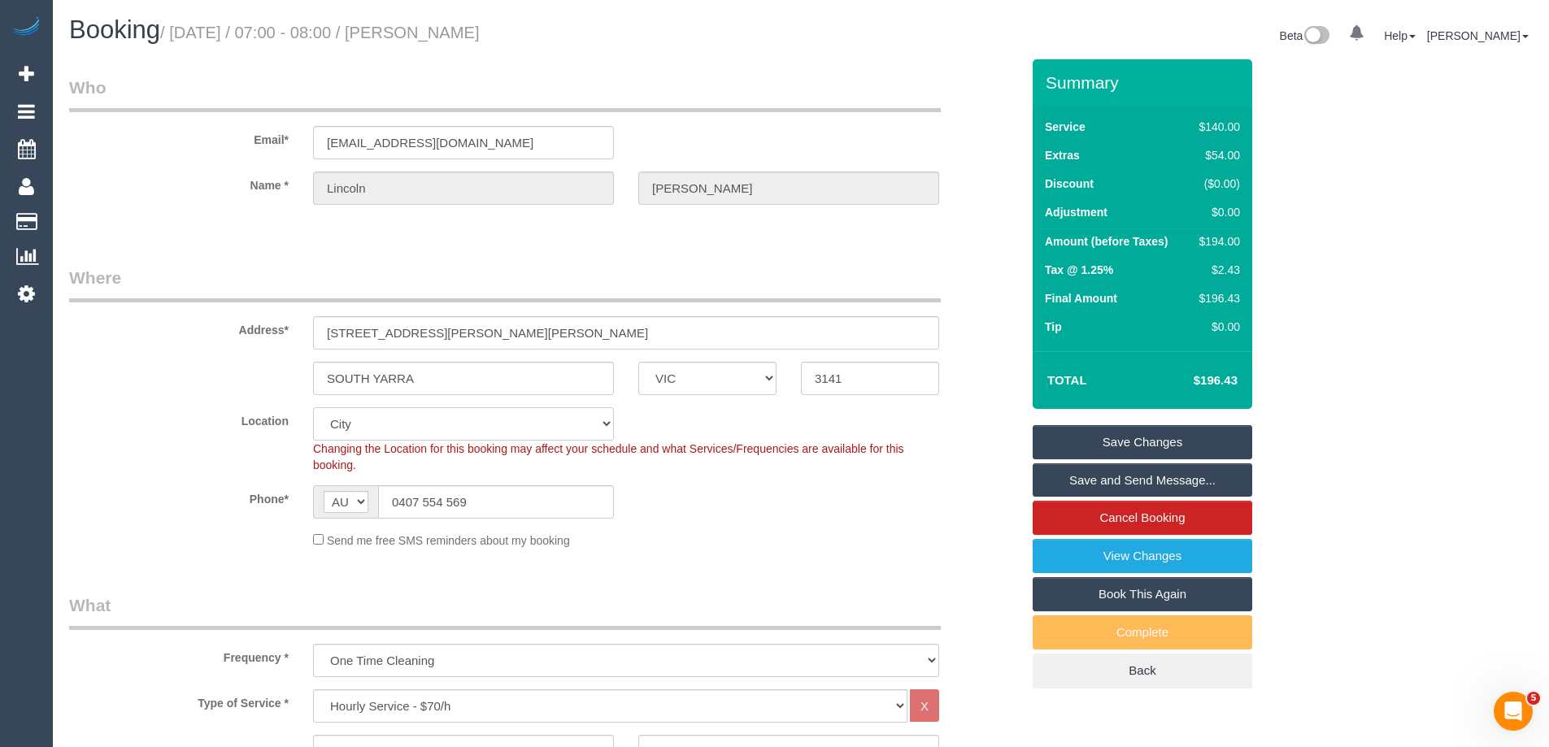
click at [367, 426] on select "Office City East (North) East (South) Inner East Inner North (East) Inner North…" at bounding box center [463, 423] width 301 height 33
select select "55"
click at [313, 407] on select "Office City East (North) East (South) Inner East Inner North (East) Inner North…" at bounding box center [463, 423] width 301 height 33
select select "object:3113"
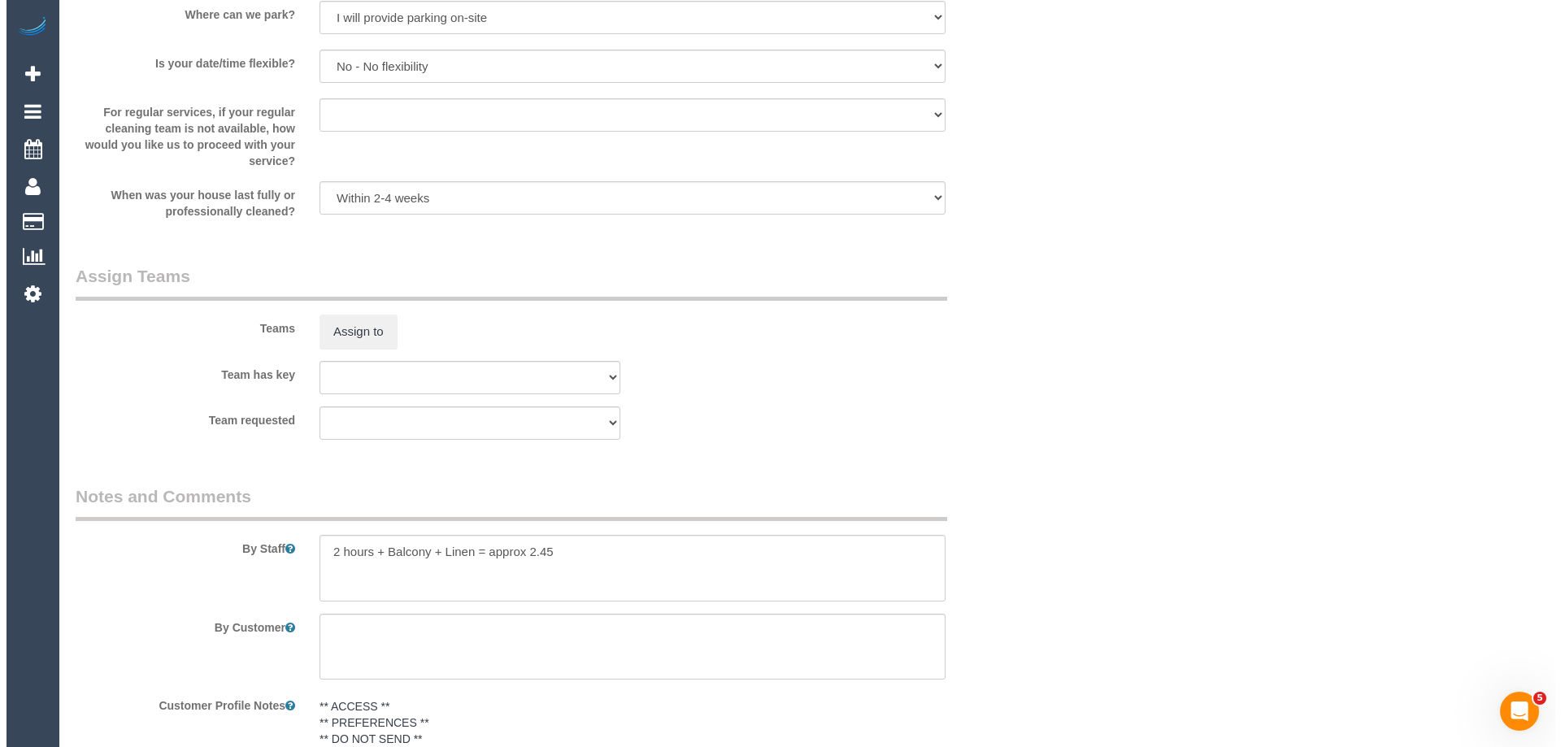
scroll to position [2276, 0]
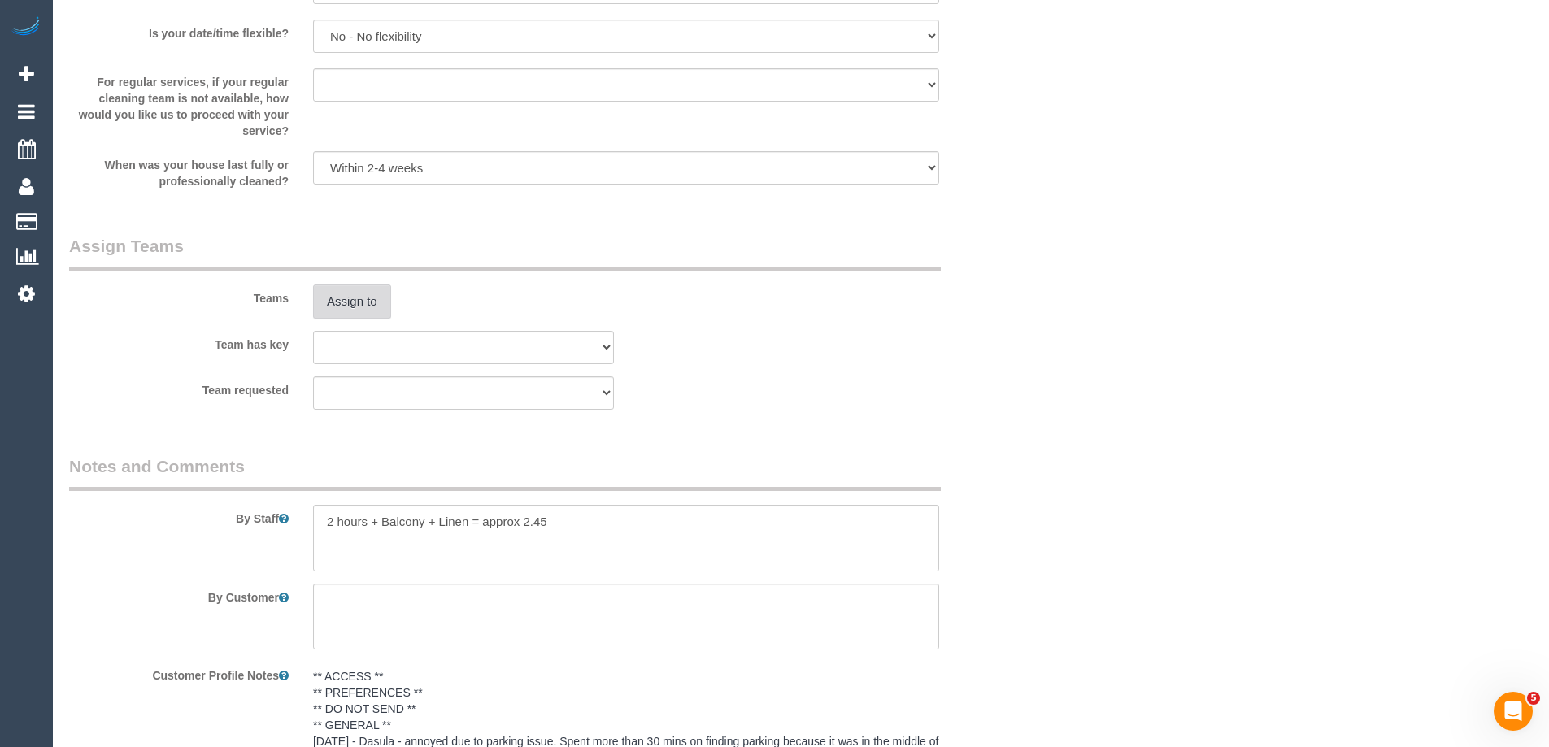
click at [362, 301] on button "Assign to" at bounding box center [352, 302] width 78 height 34
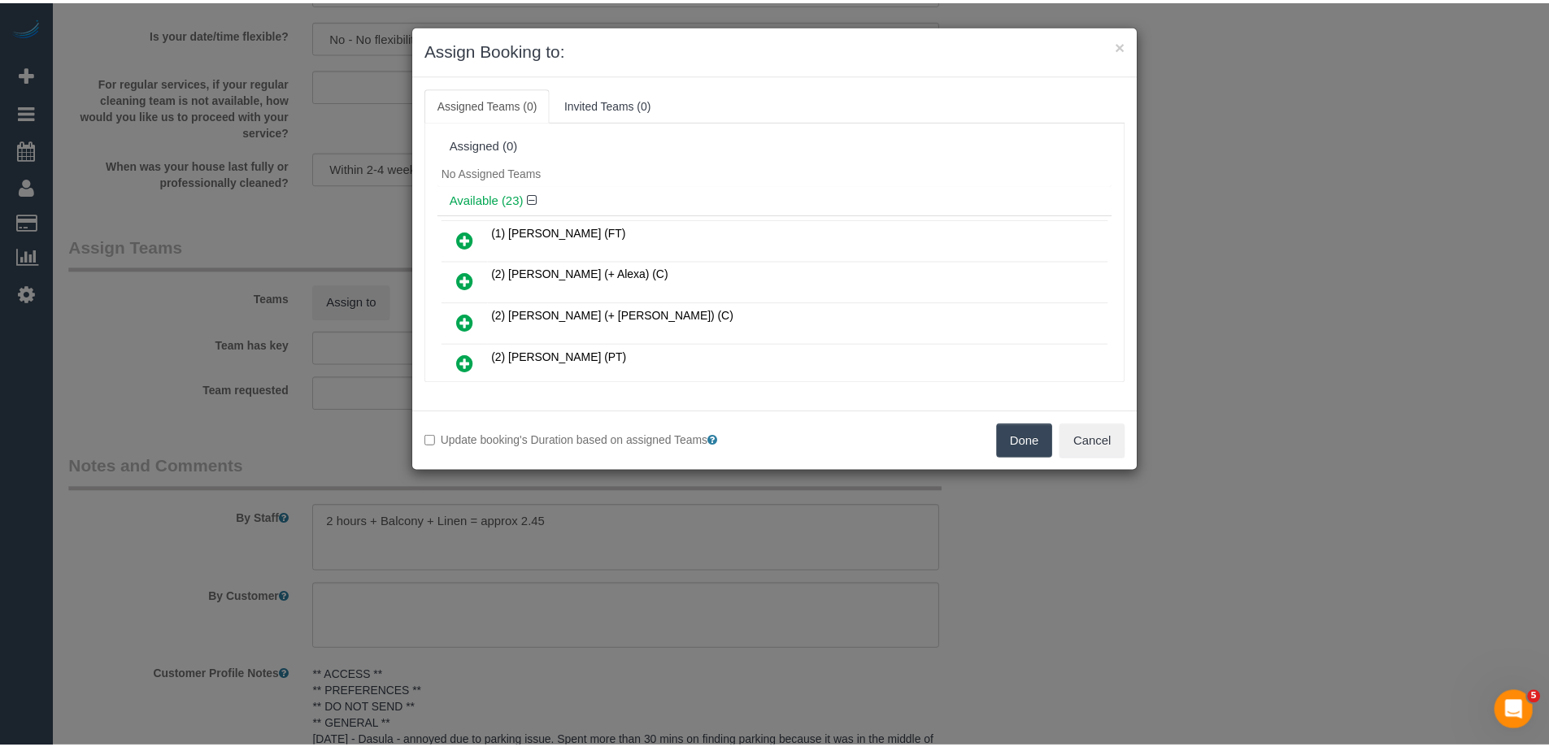
scroll to position [81, 0]
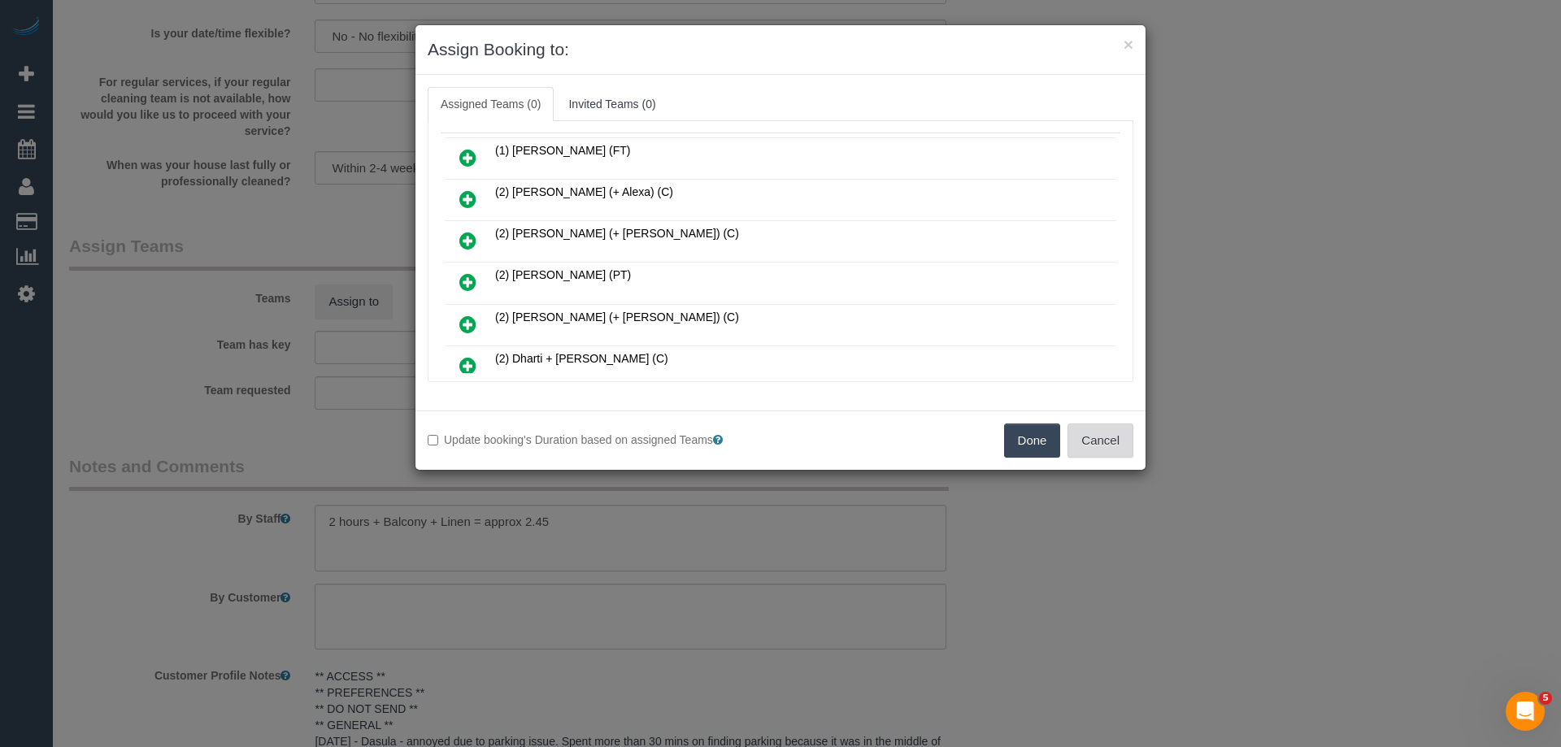
click at [1097, 440] on button "Cancel" at bounding box center [1100, 441] width 66 height 34
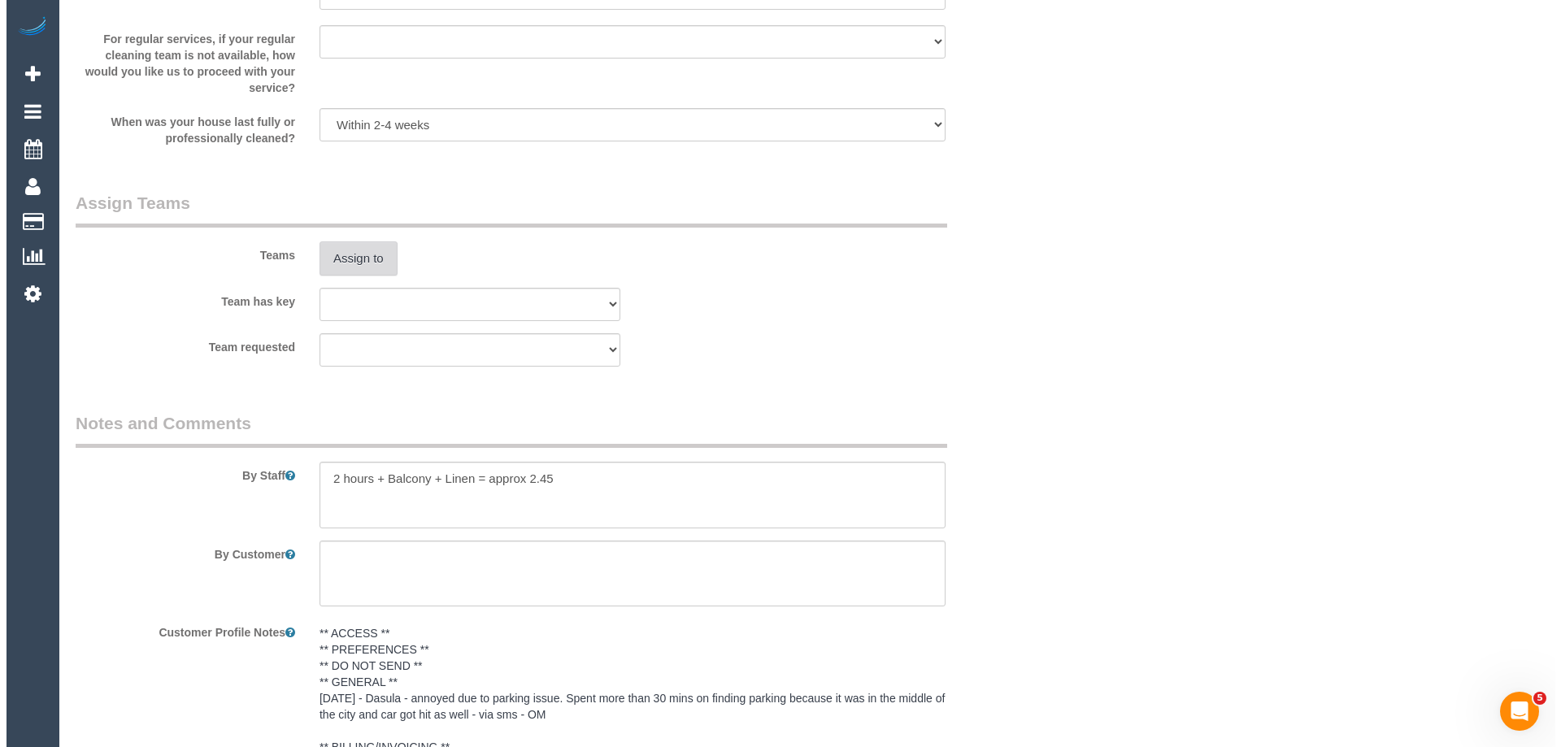
scroll to position [2357, 0]
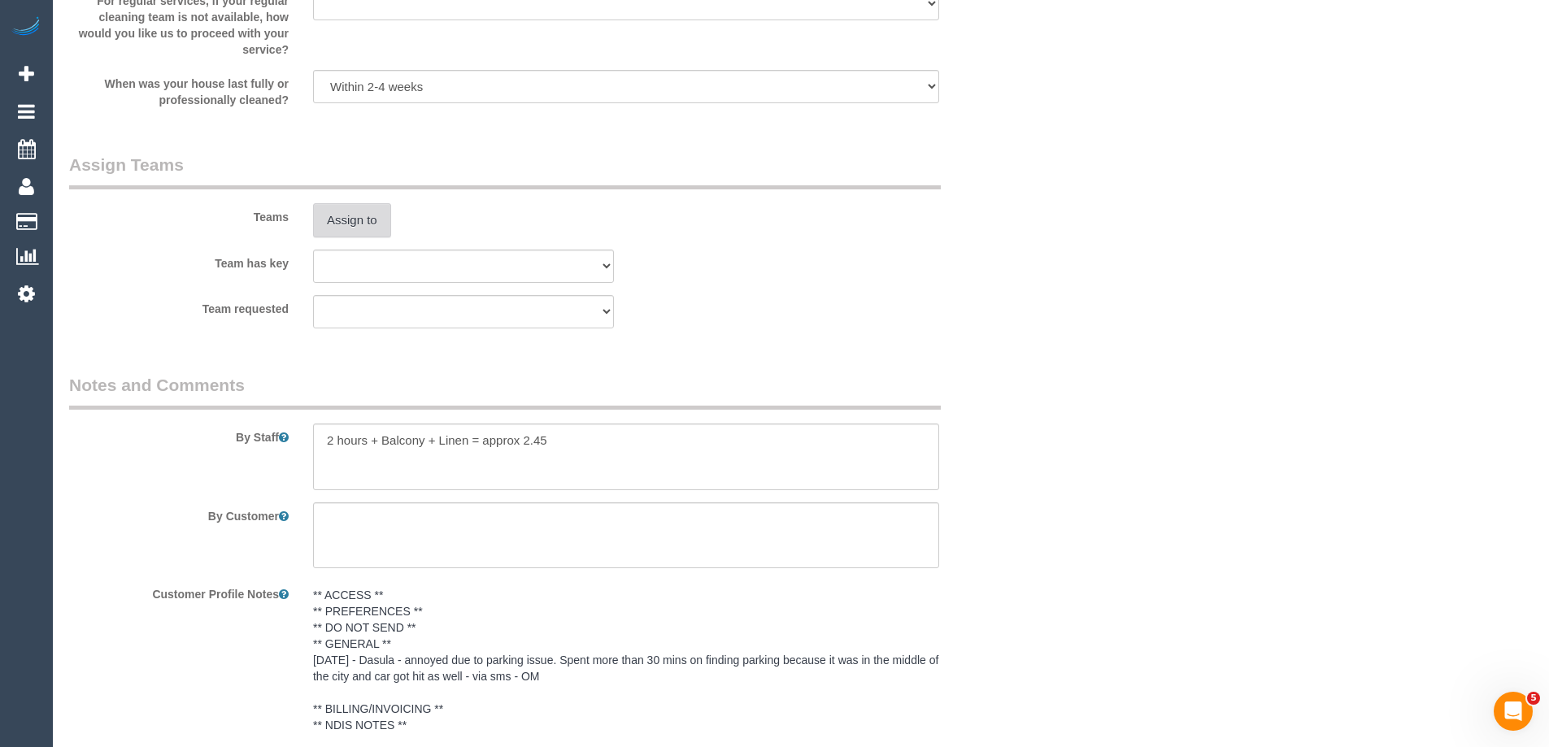
click at [332, 219] on button "Assign to" at bounding box center [352, 220] width 78 height 34
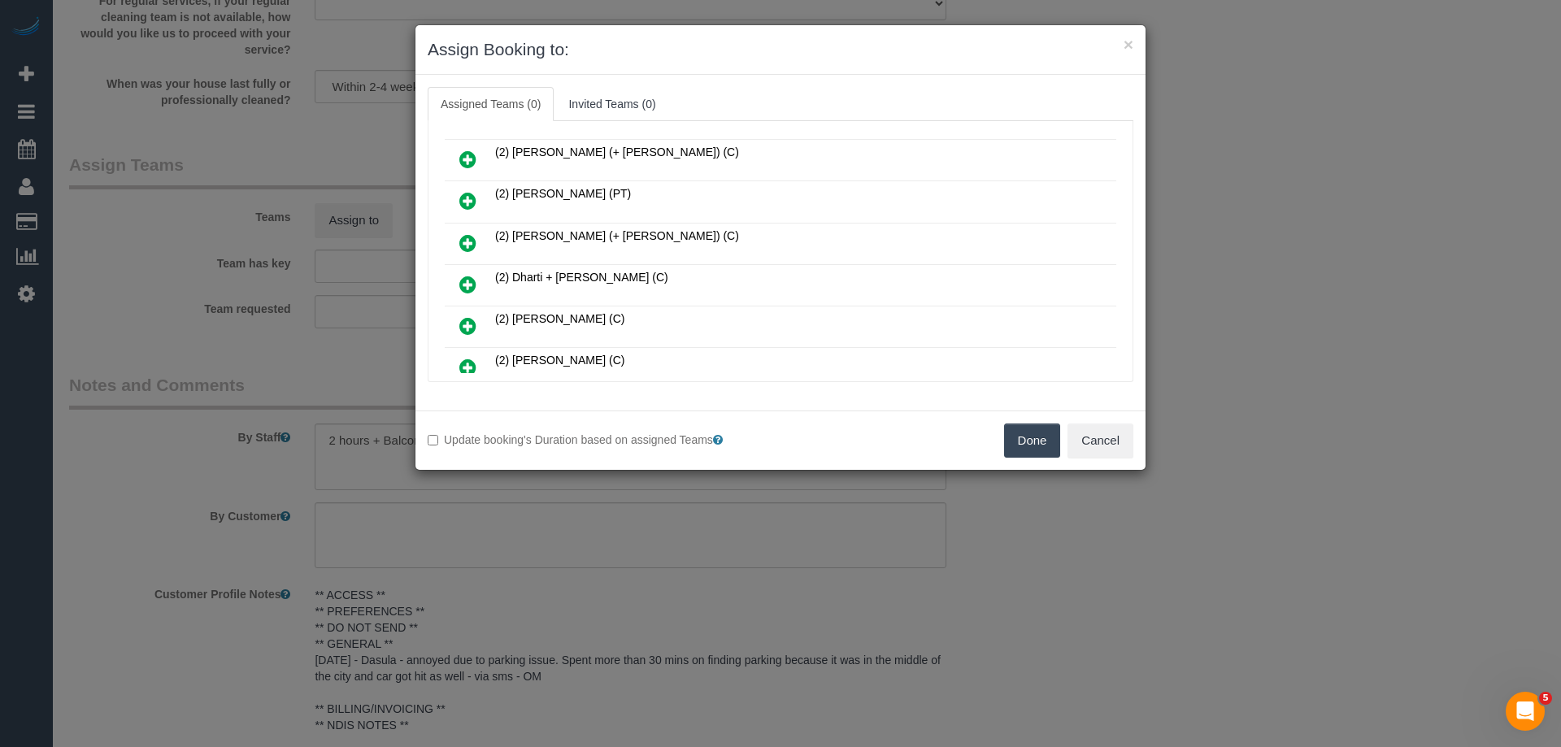
scroll to position [244, 0]
click at [476, 240] on icon at bounding box center [467, 245] width 17 height 20
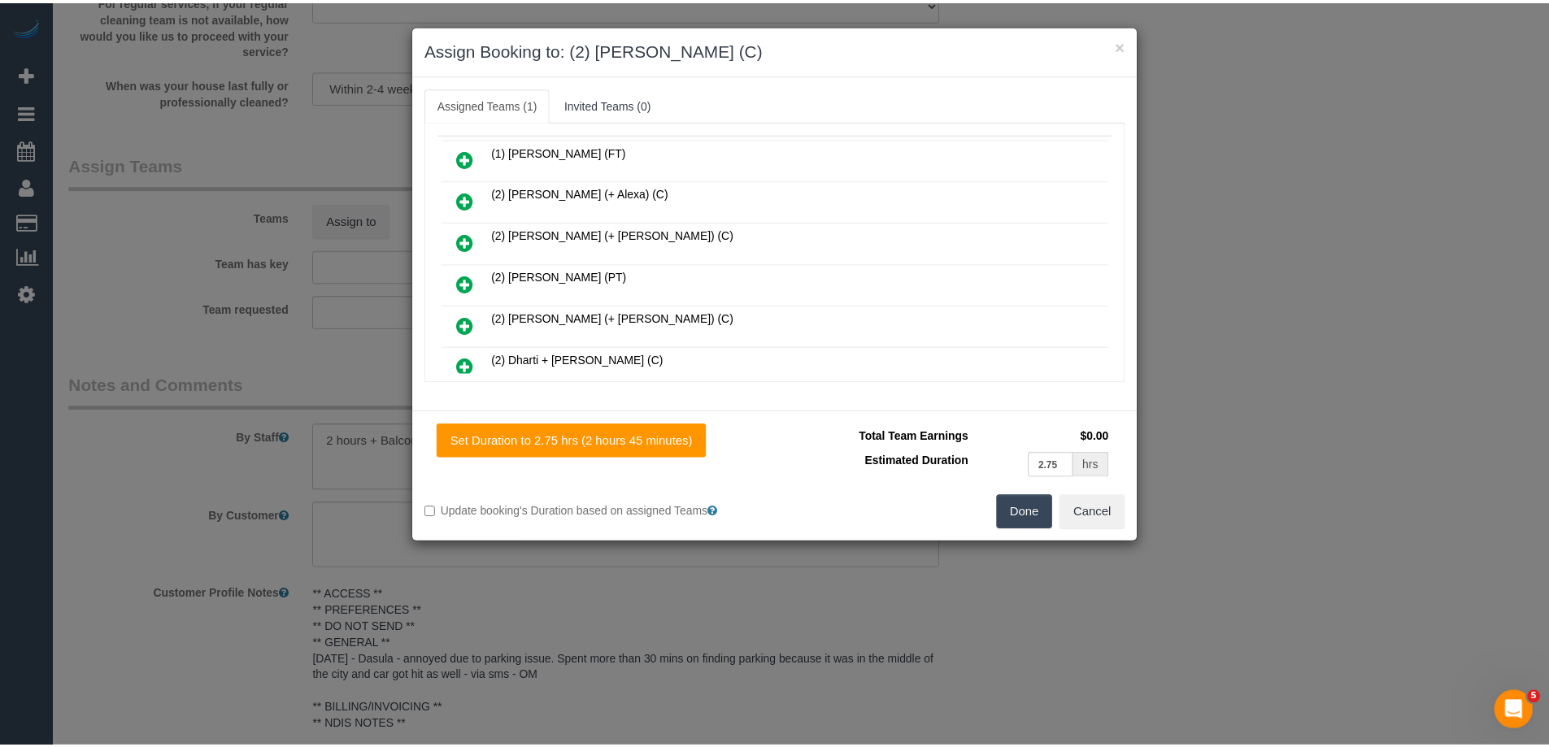
scroll to position [0, 0]
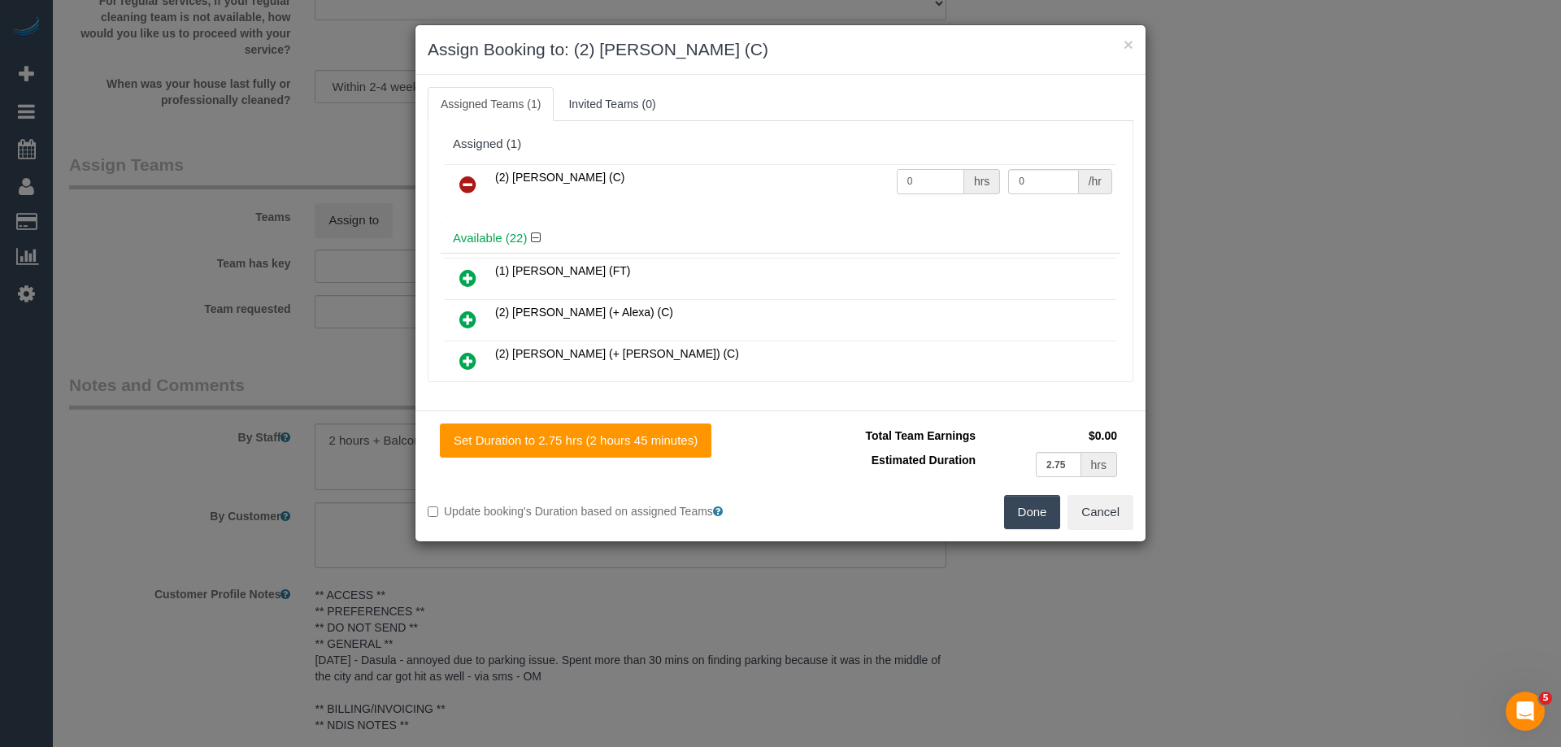
drag, startPoint x: 810, startPoint y: 182, endPoint x: 785, endPoint y: 171, distance: 26.9
click at [792, 175] on tr "(2) [PERSON_NAME] (C) 0 hrs 0 /hr" at bounding box center [780, 184] width 671 height 41
type input "2.75"
drag, startPoint x: 1017, startPoint y: 185, endPoint x: 871, endPoint y: 171, distance: 147.1
click at [876, 171] on tr "(2) Dinitha Gunawardana (C) 2.75 hrs 0 /hr" at bounding box center [780, 184] width 671 height 41
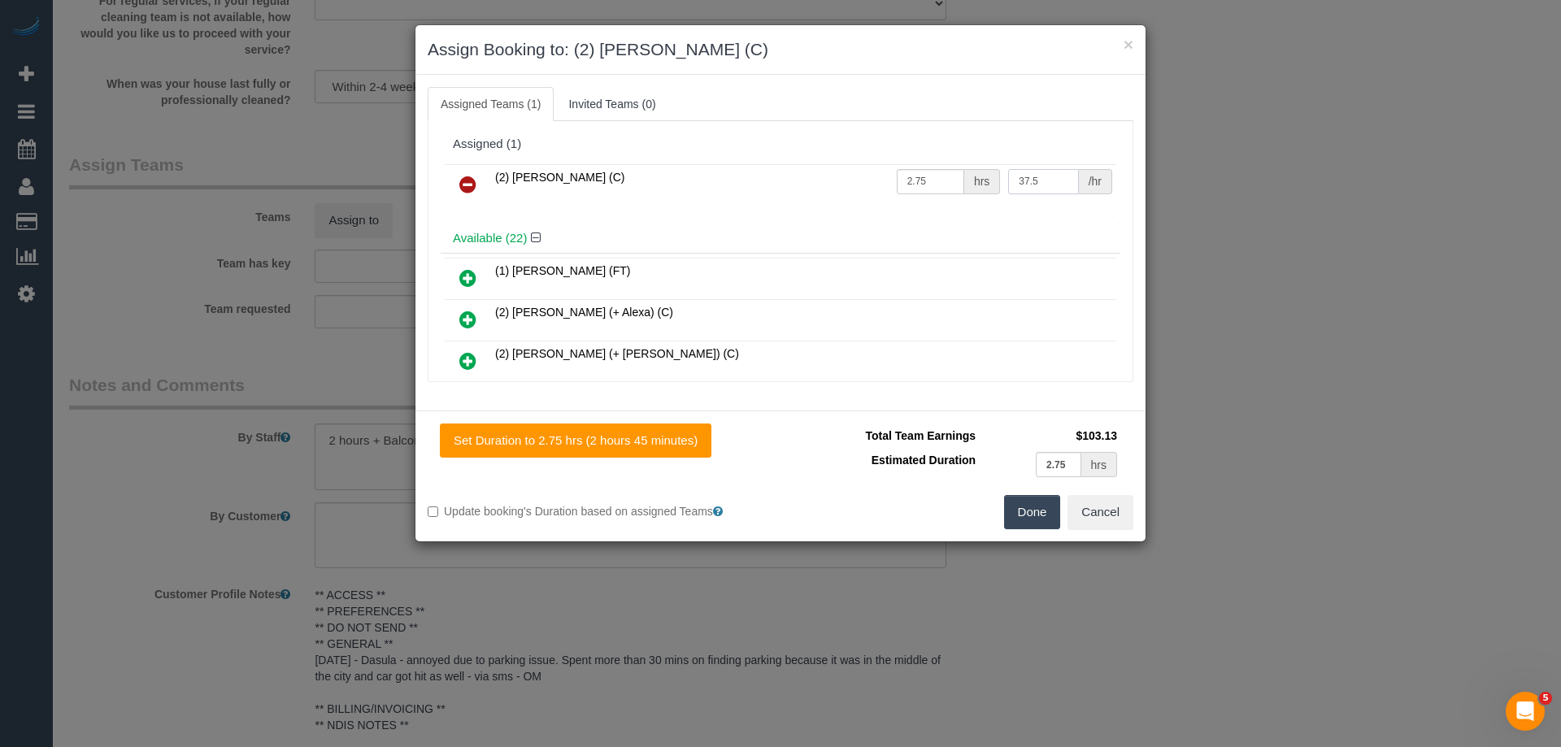
type input "37.5"
click at [1036, 506] on button "Done" at bounding box center [1032, 512] width 57 height 34
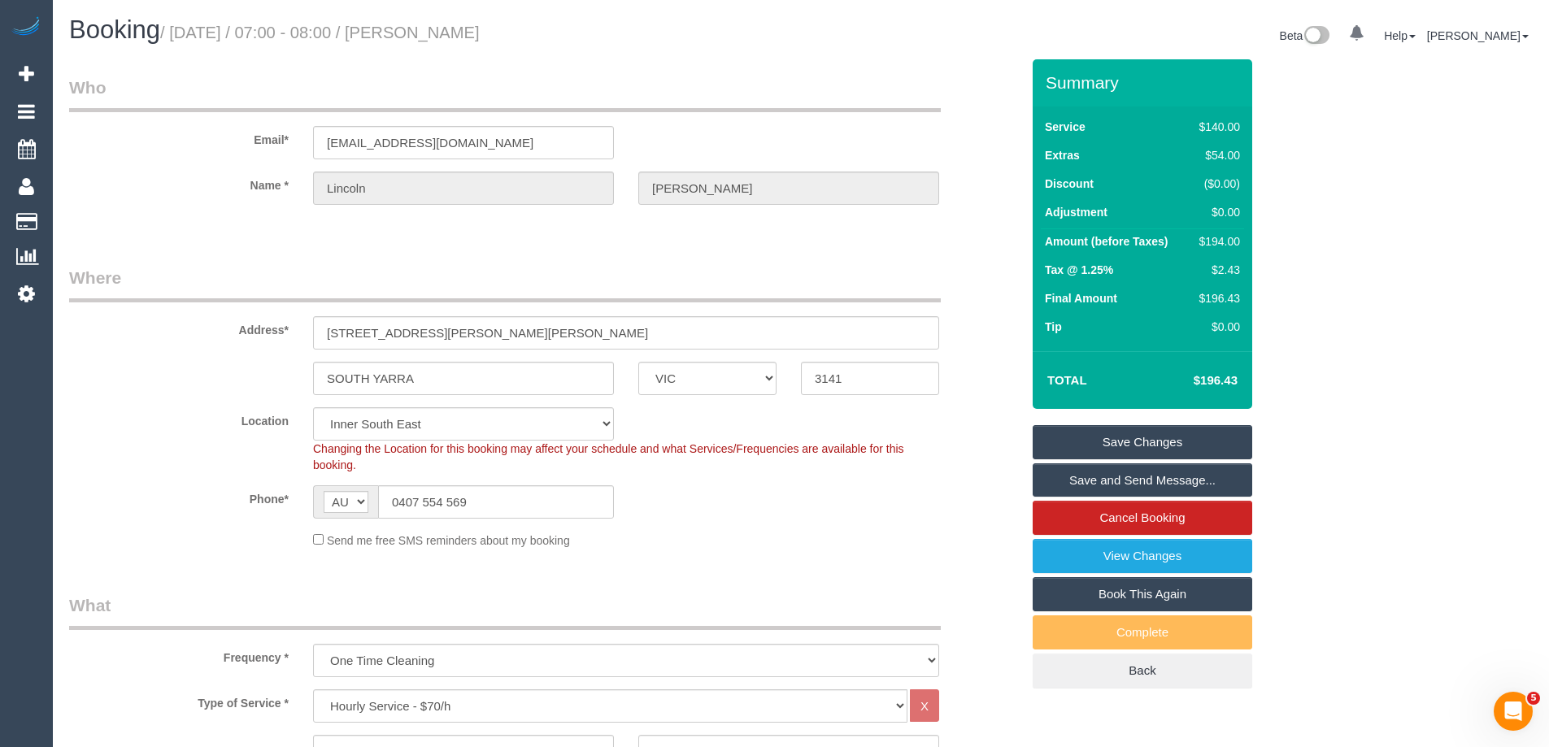
drag, startPoint x: 537, startPoint y: 31, endPoint x: 424, endPoint y: 25, distance: 113.9
click at [424, 25] on small "/ October 01, 2025 / 07:00 - 08:00 / Lincoln Stanley" at bounding box center [319, 33] width 319 height 18
copy small "Lincoln Stanley"
click at [1064, 436] on link "Save Changes" at bounding box center [1141, 442] width 219 height 34
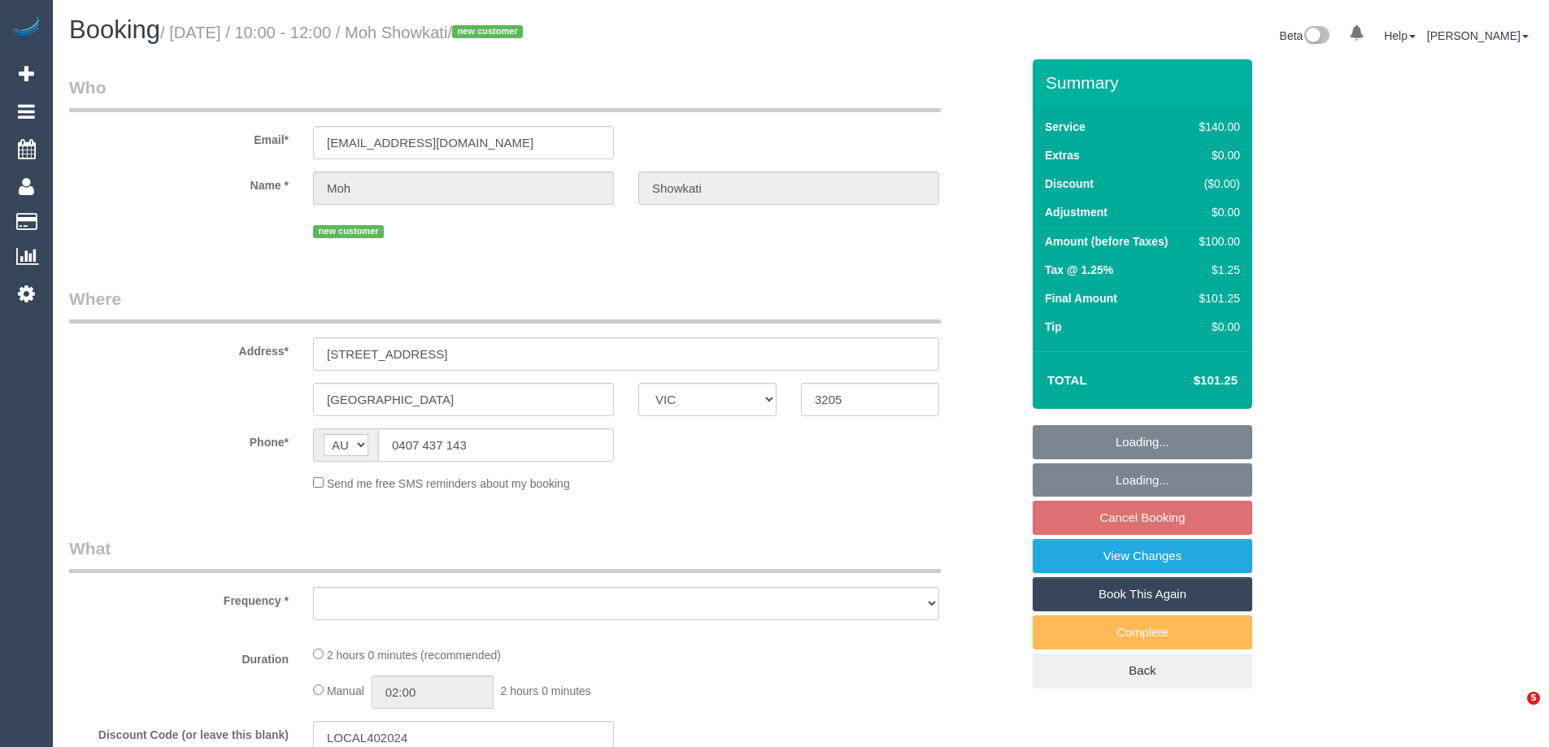
select select "VIC"
select select "string:stripe-pm_1SB85g2GScqysDRV1xU7965T"
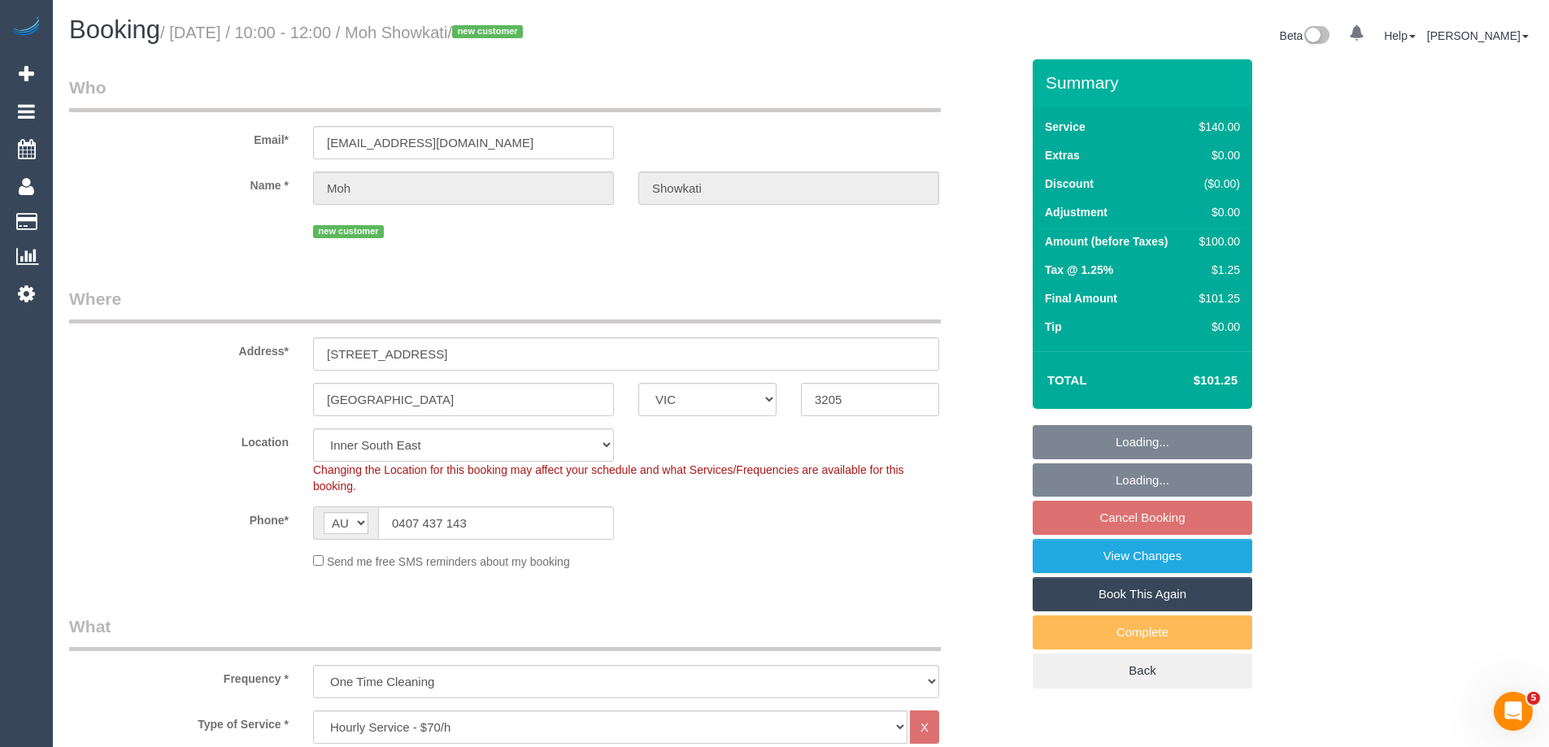
select select "object:737"
select select "number:28"
select select "number:14"
select select "number:20"
select select "number:22"
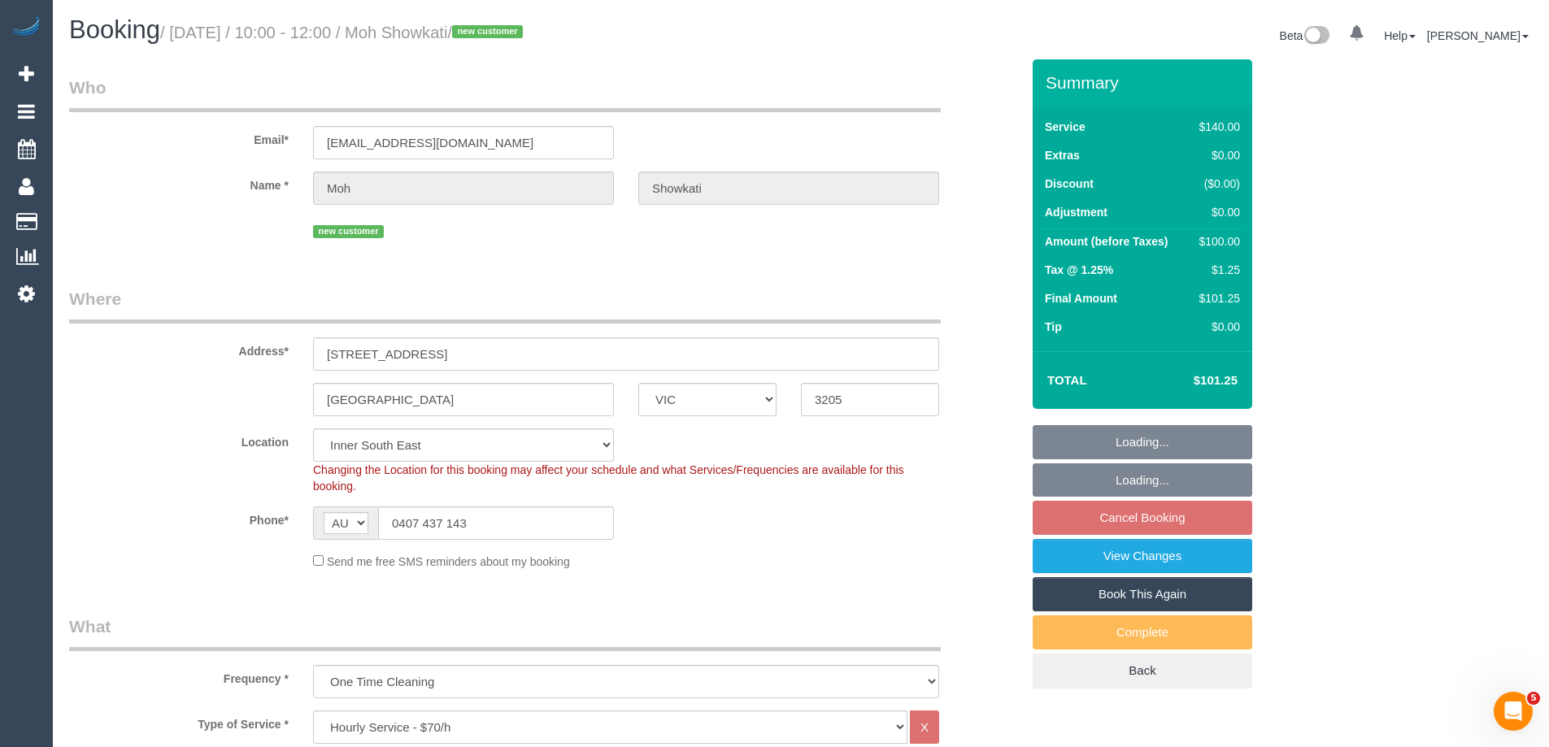
select select "number:26"
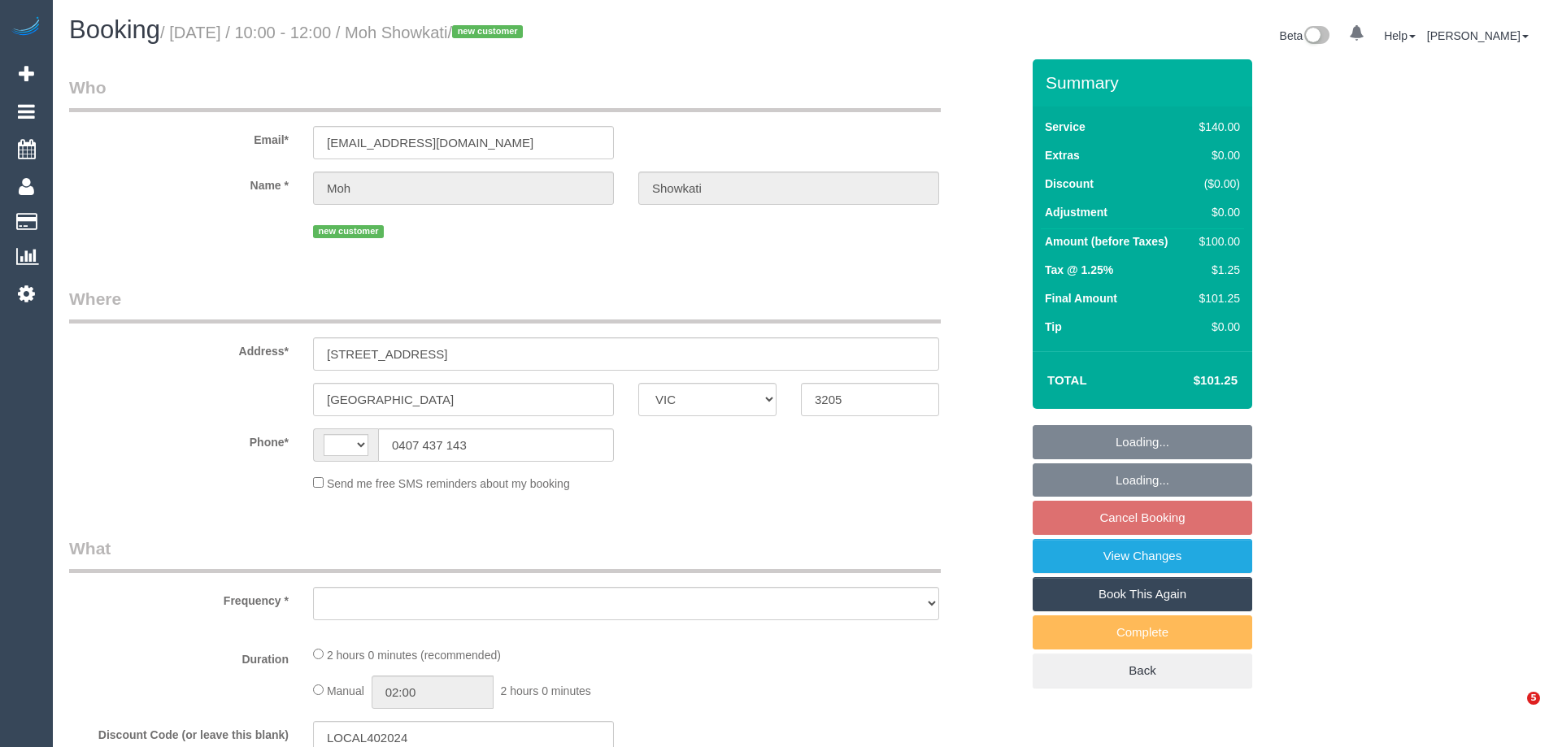
select select "VIC"
select select "object:305"
select select "string:stripe-pm_1SB85g2GScqysDRV1xU7965T"
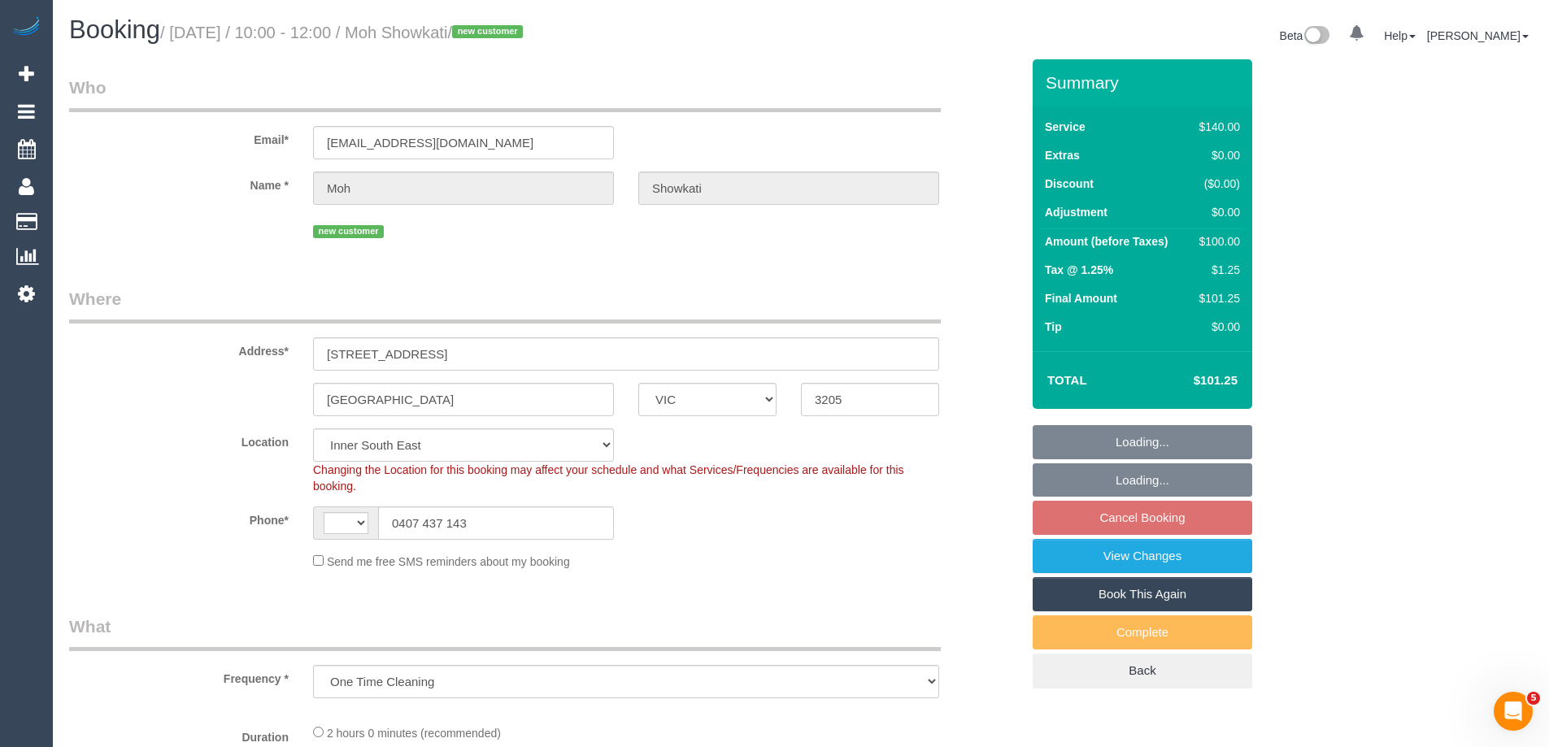
select select "object:559"
select select "string:AU"
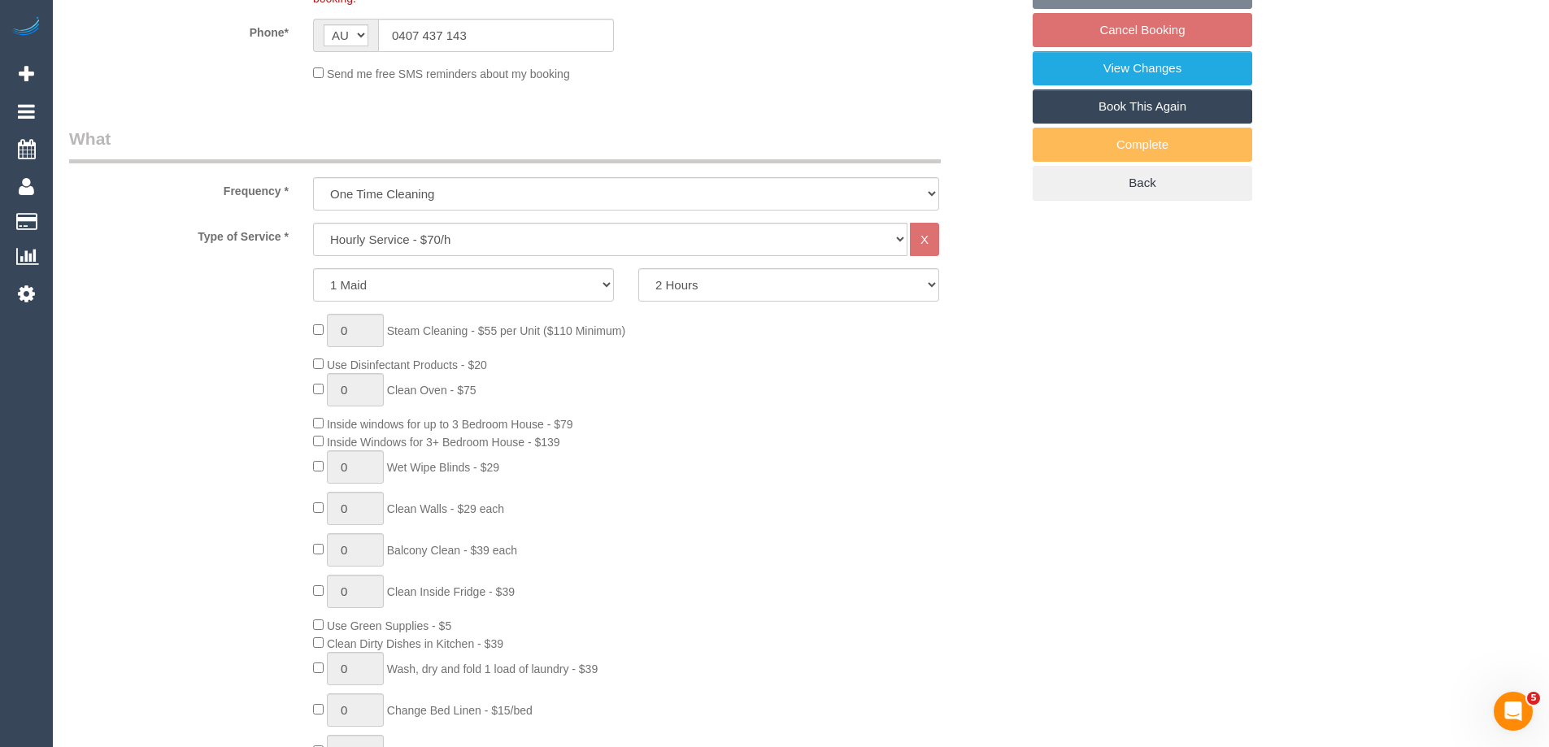
select select "number:28"
select select "number:14"
select select "number:20"
select select "number:22"
select select "number:26"
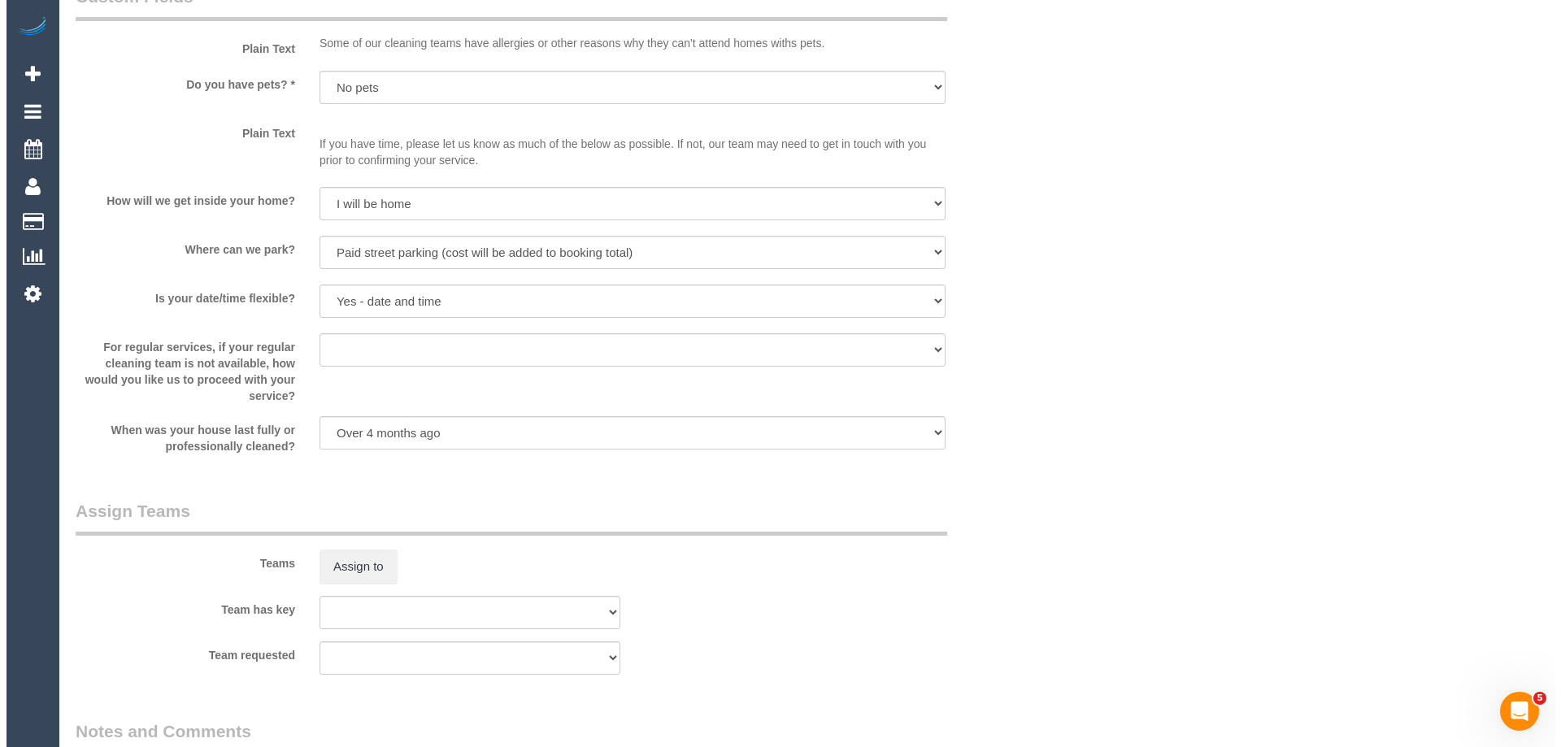
scroll to position [2580, 0]
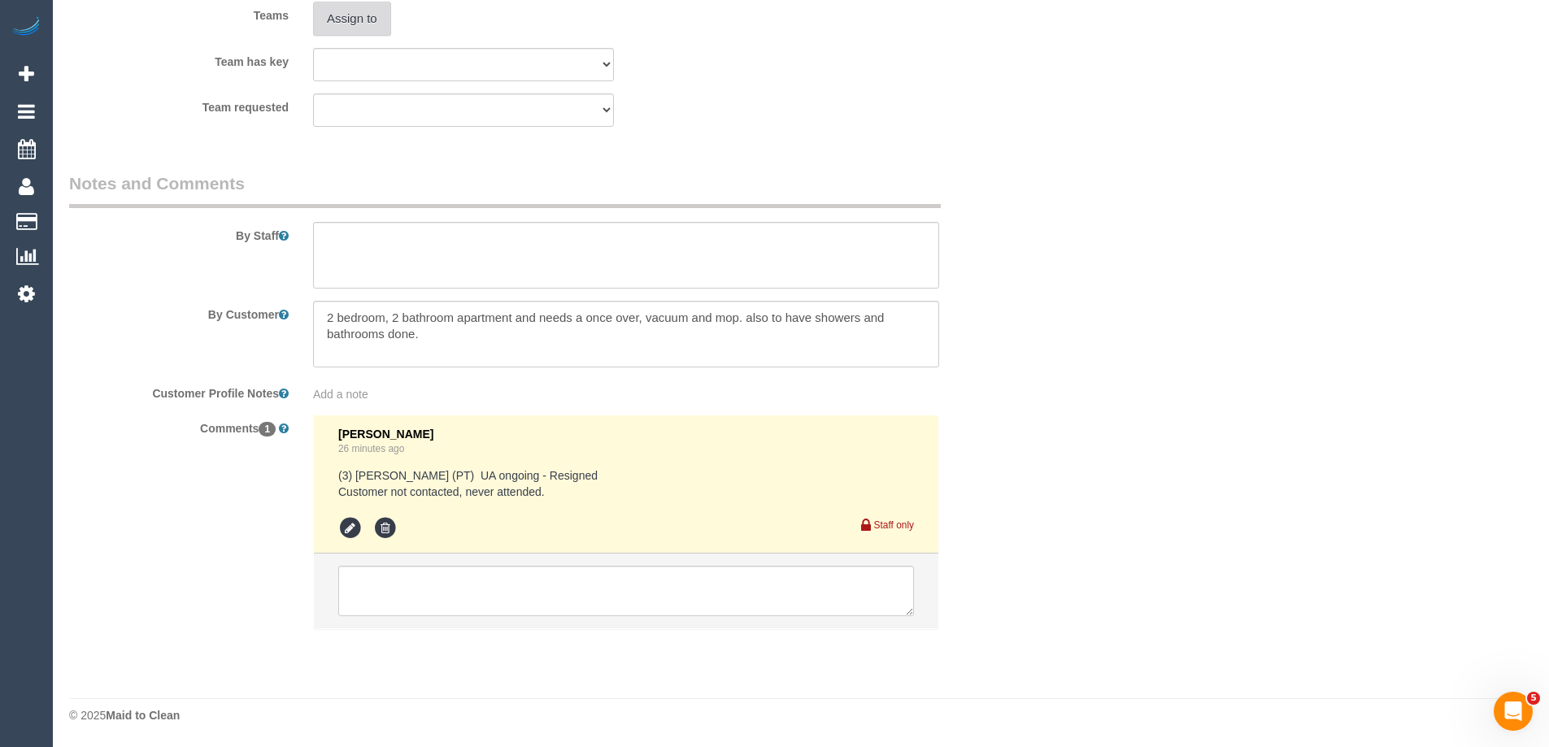
click at [354, 20] on button "Assign to" at bounding box center [352, 19] width 78 height 34
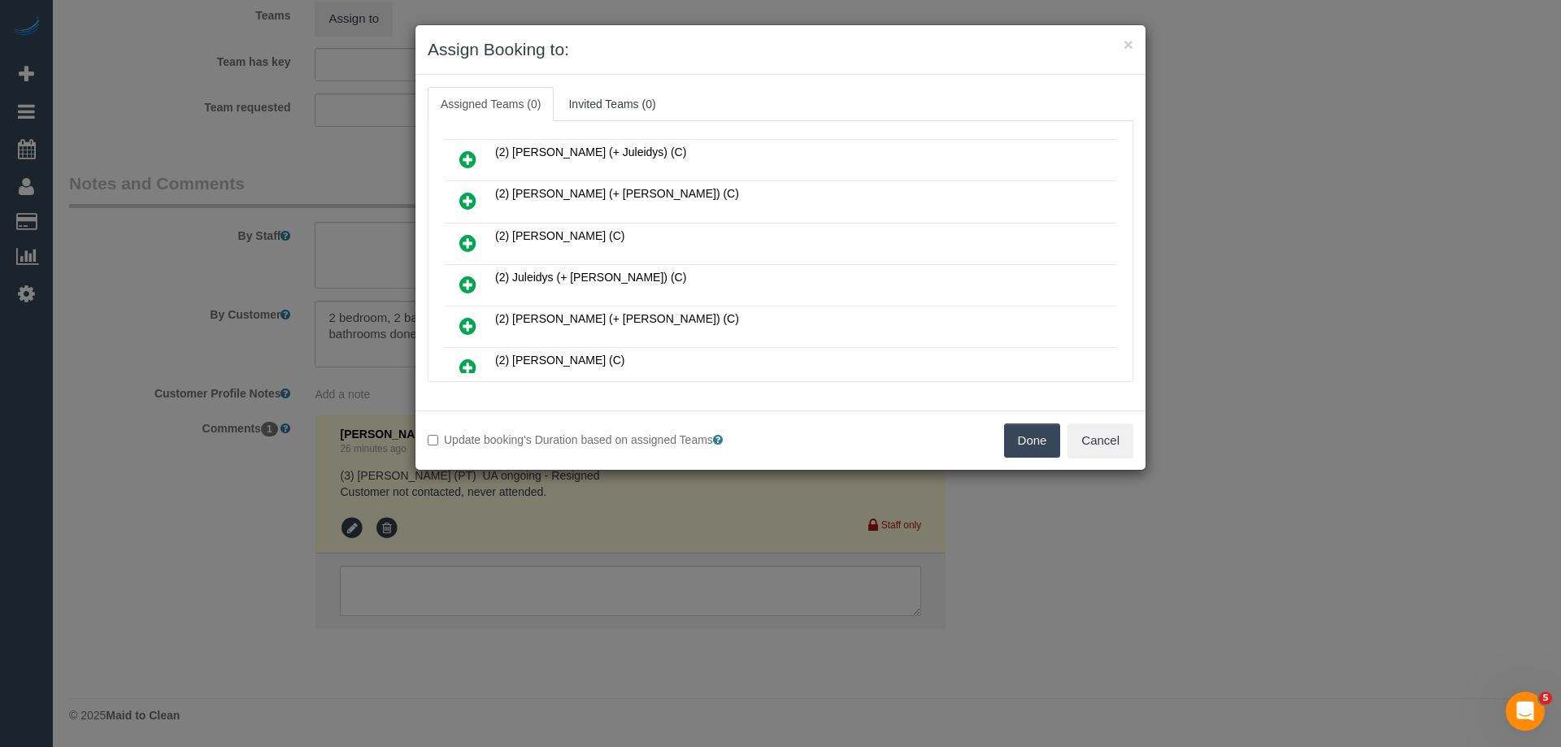
click at [464, 245] on icon at bounding box center [467, 243] width 17 height 20
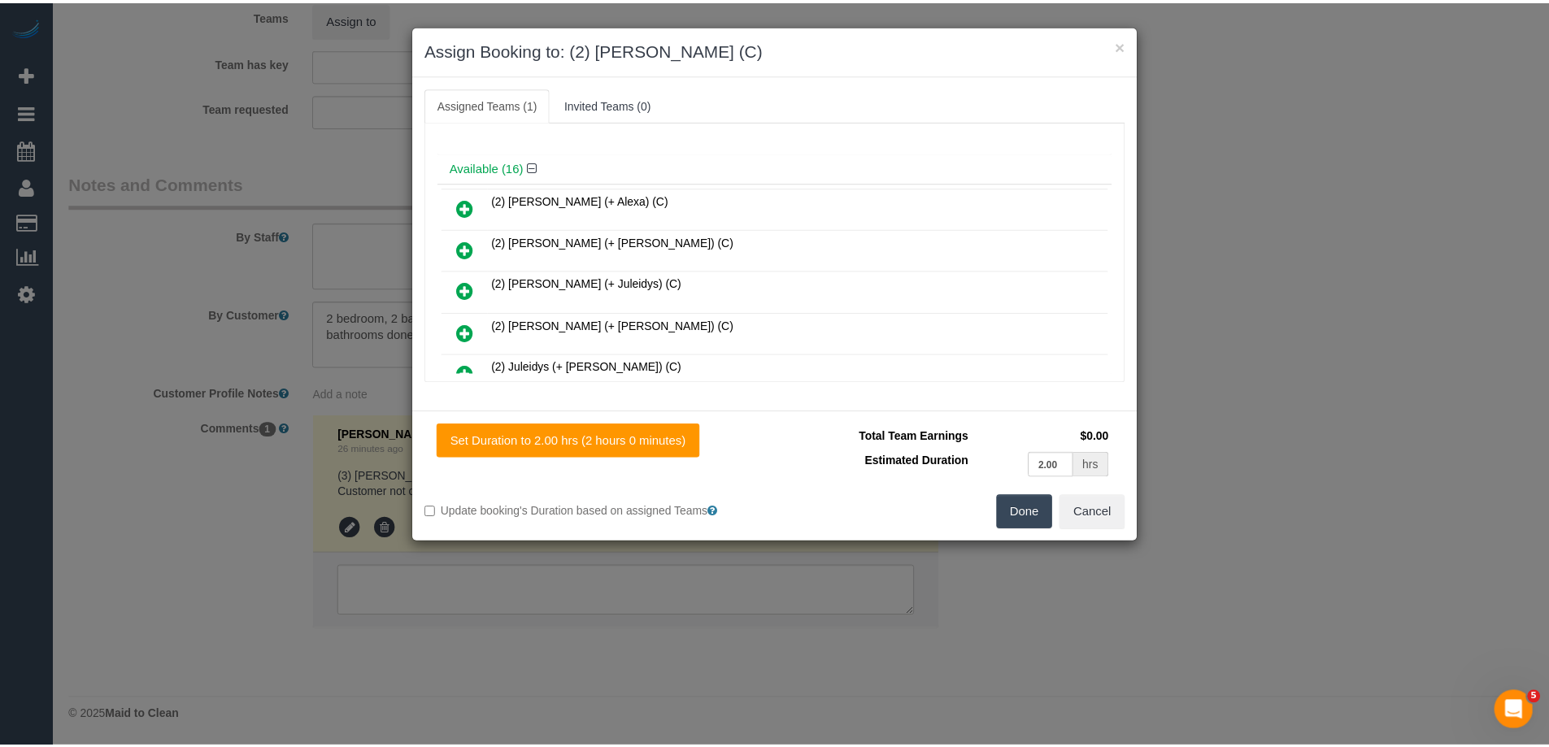
scroll to position [0, 0]
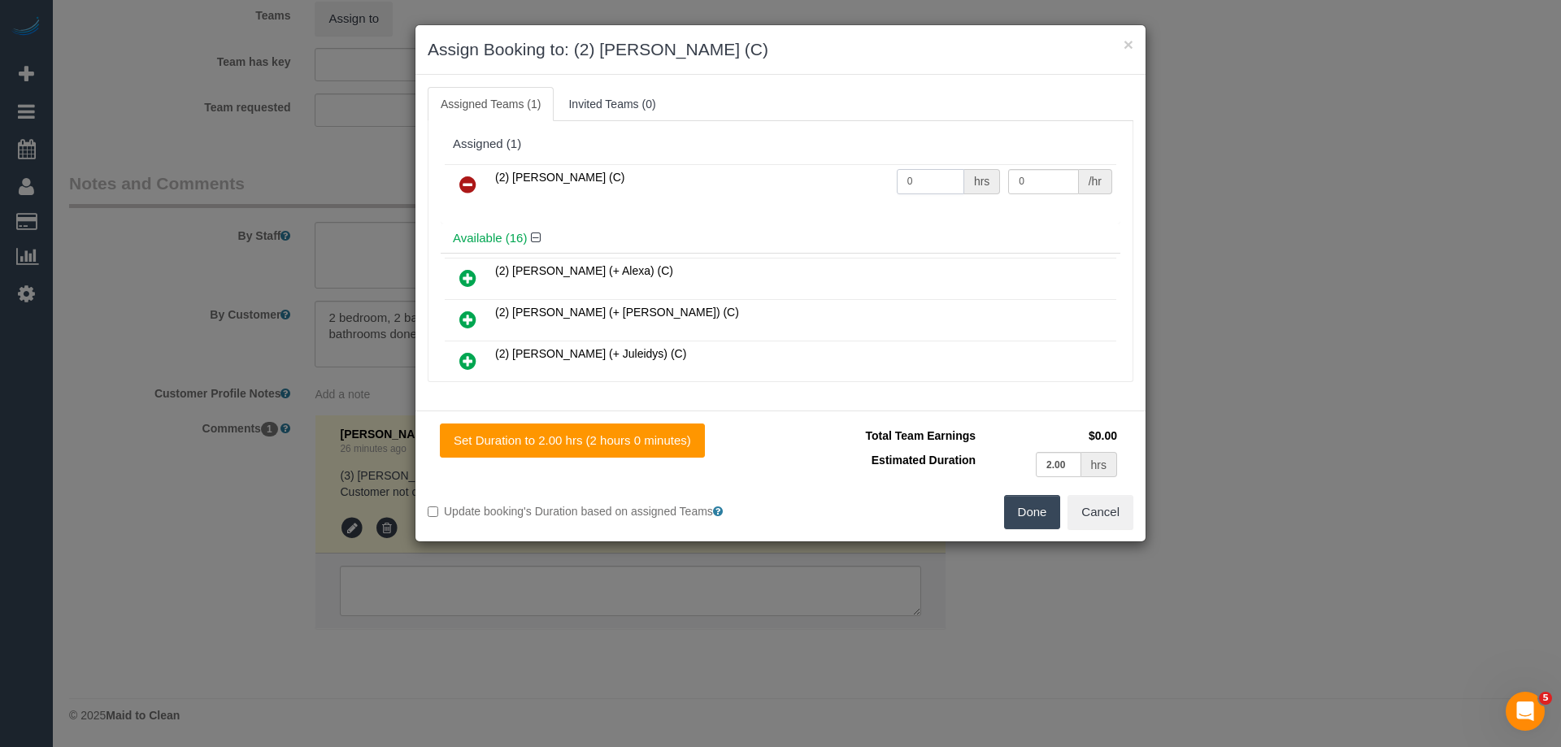
drag, startPoint x: 912, startPoint y: 181, endPoint x: 865, endPoint y: 178, distance: 47.3
click at [858, 180] on tr "(2) [PERSON_NAME] (C) 0 hrs 0 /hr" at bounding box center [780, 184] width 671 height 41
type input "2"
drag, startPoint x: 1032, startPoint y: 182, endPoint x: 878, endPoint y: 180, distance: 154.5
click at [886, 181] on tr "(2) [PERSON_NAME] (C) 2 hrs 0 /hr" at bounding box center [780, 184] width 671 height 41
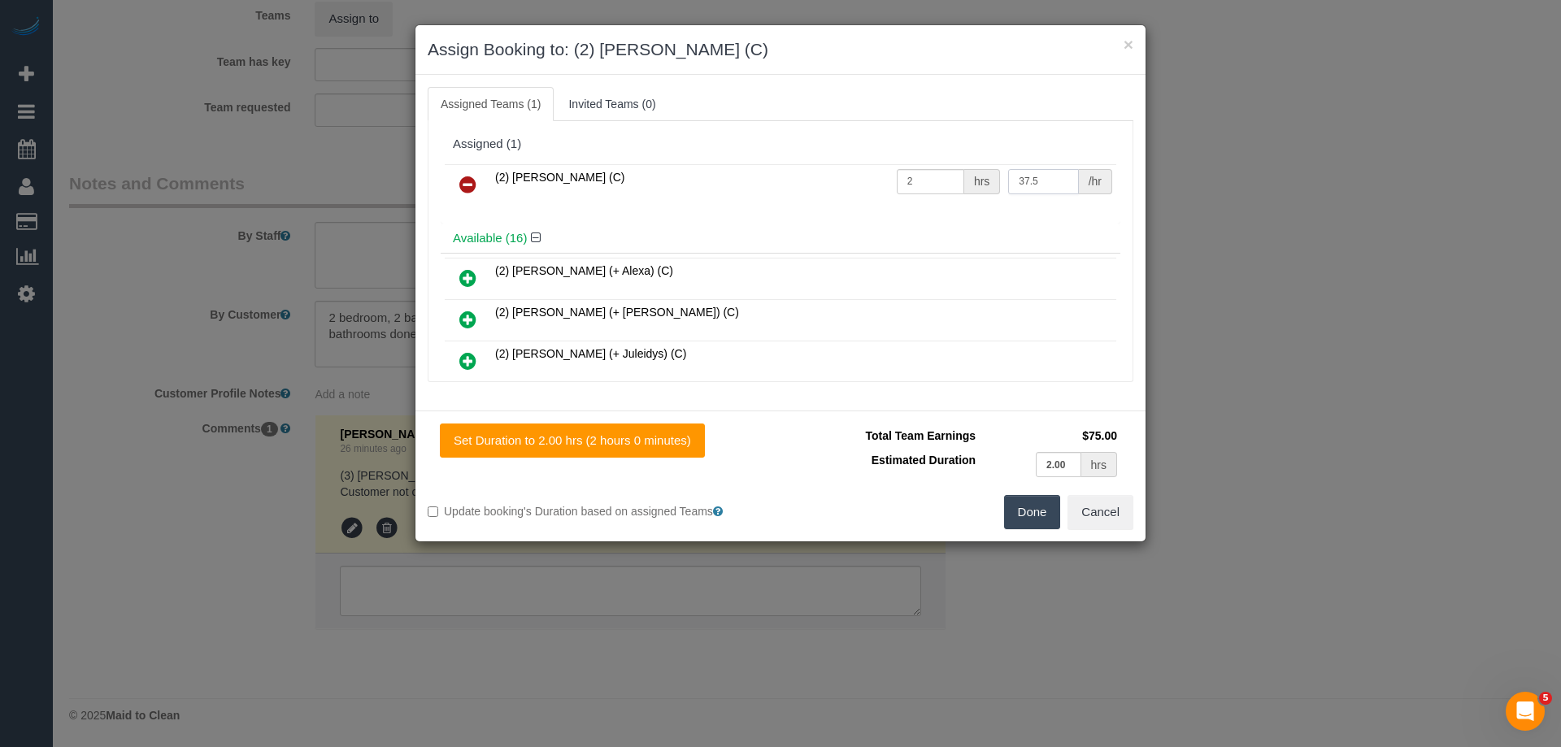
type input "37.5"
click at [1042, 515] on button "Done" at bounding box center [1032, 512] width 57 height 34
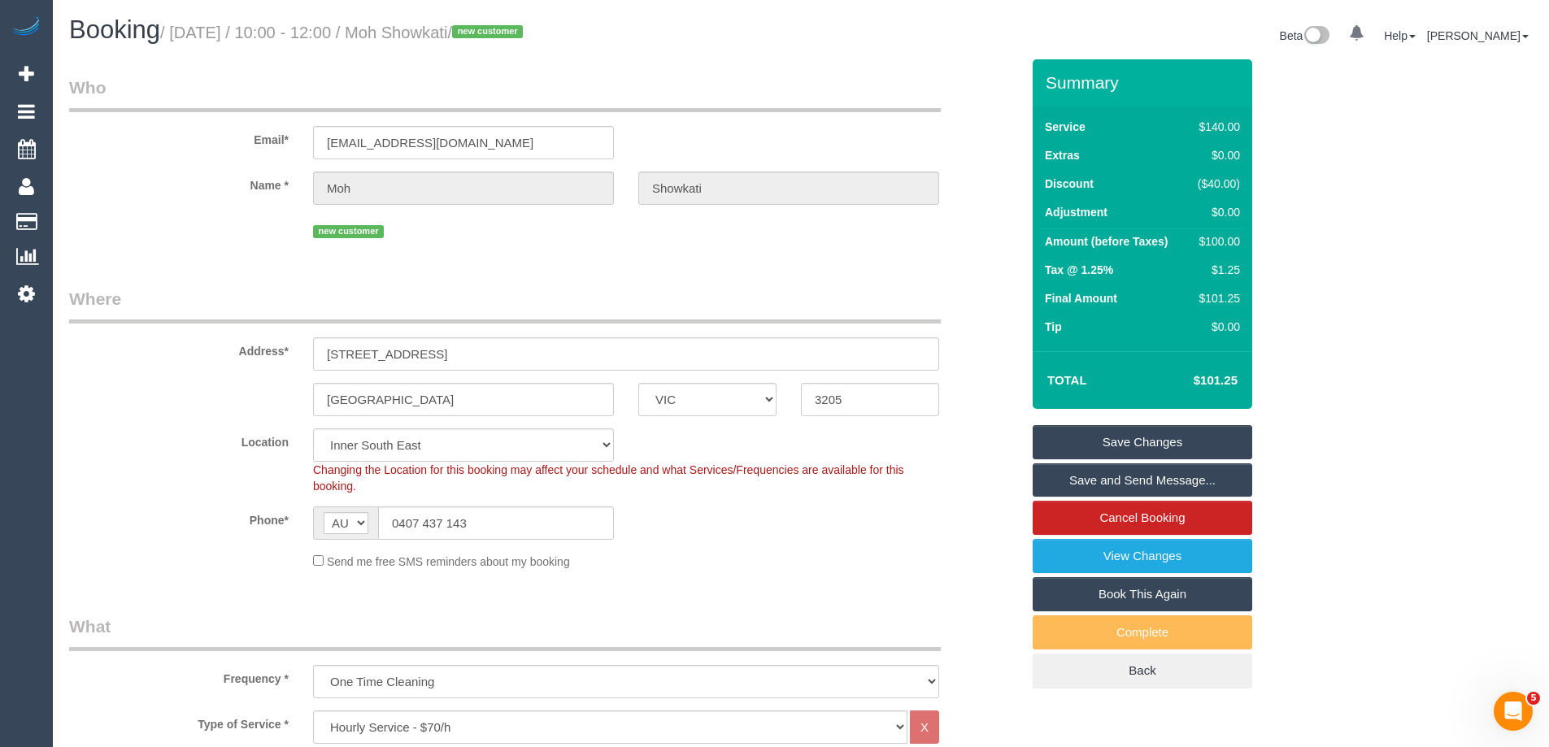
drag, startPoint x: 532, startPoint y: 28, endPoint x: 431, endPoint y: 26, distance: 100.8
click at [431, 26] on small "/ October 01, 2025 / 10:00 - 12:00 / Moh Showkati / new customer" at bounding box center [343, 33] width 367 height 18
copy small "Moh Showkati"
click at [1062, 448] on link "Save Changes" at bounding box center [1141, 442] width 219 height 34
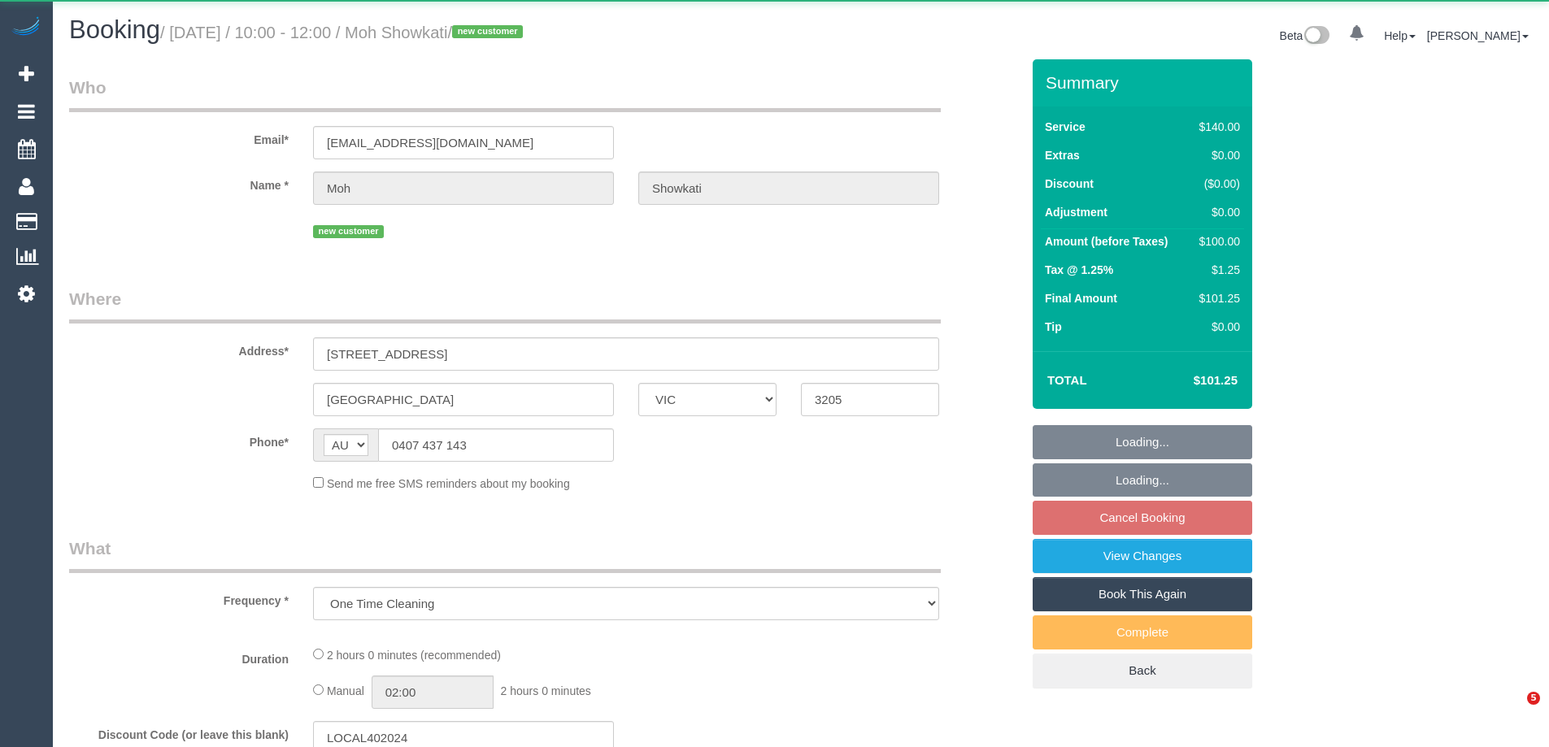
select select "VIC"
select select "string:stripe-pm_1SB85g2GScqysDRV1xU7965T"
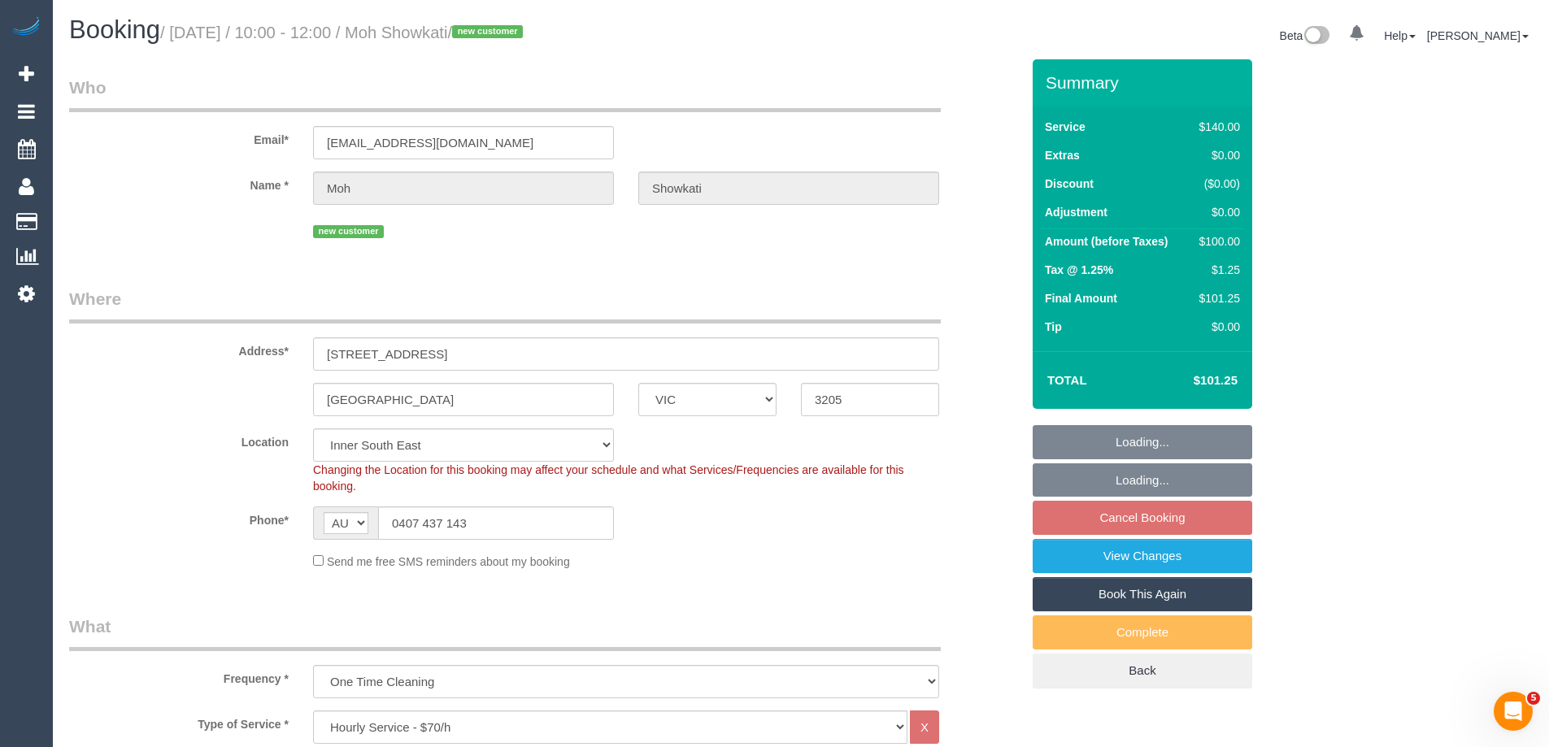
select select "number:28"
select select "number:14"
select select "number:20"
select select "number:22"
select select "number:26"
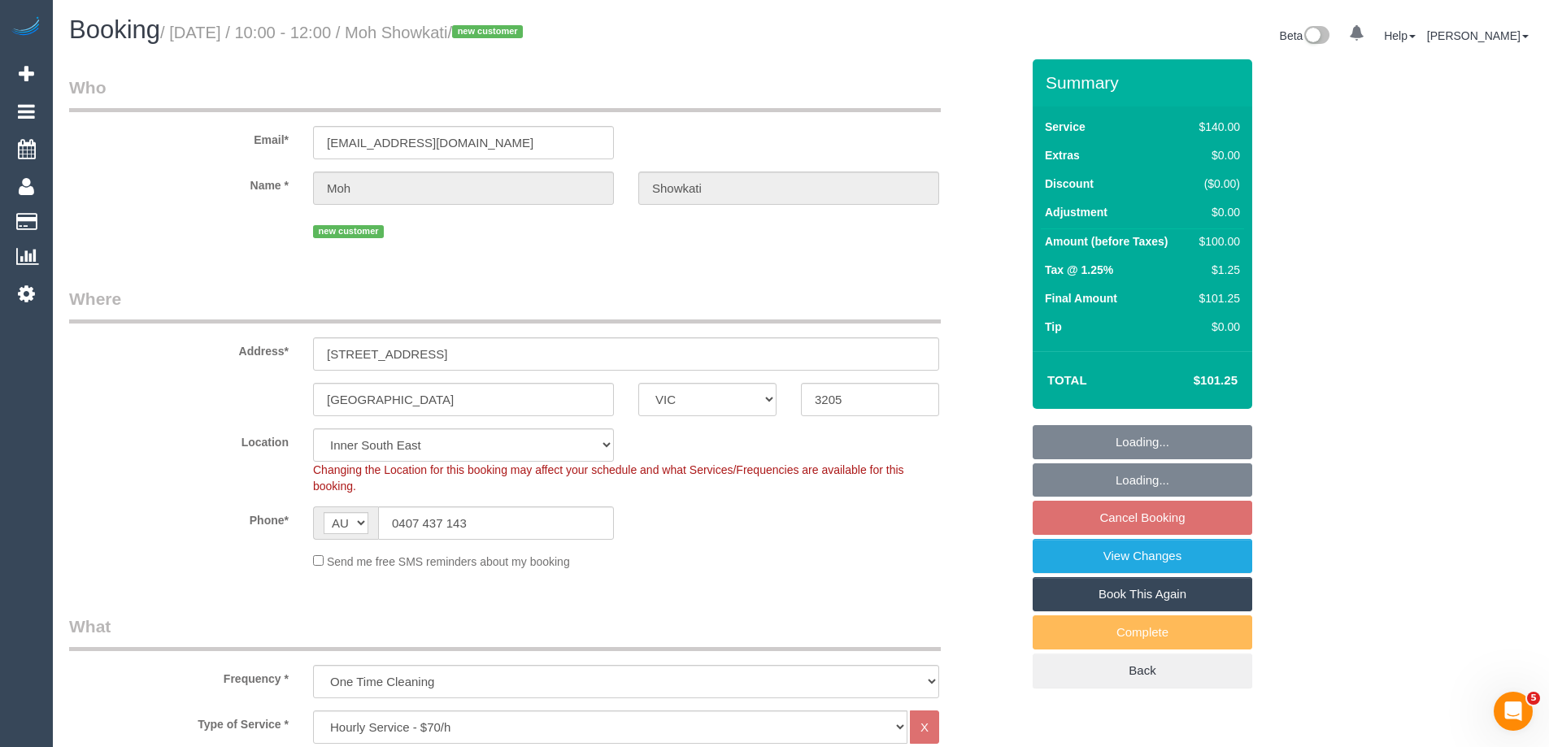
select select "object:1502"
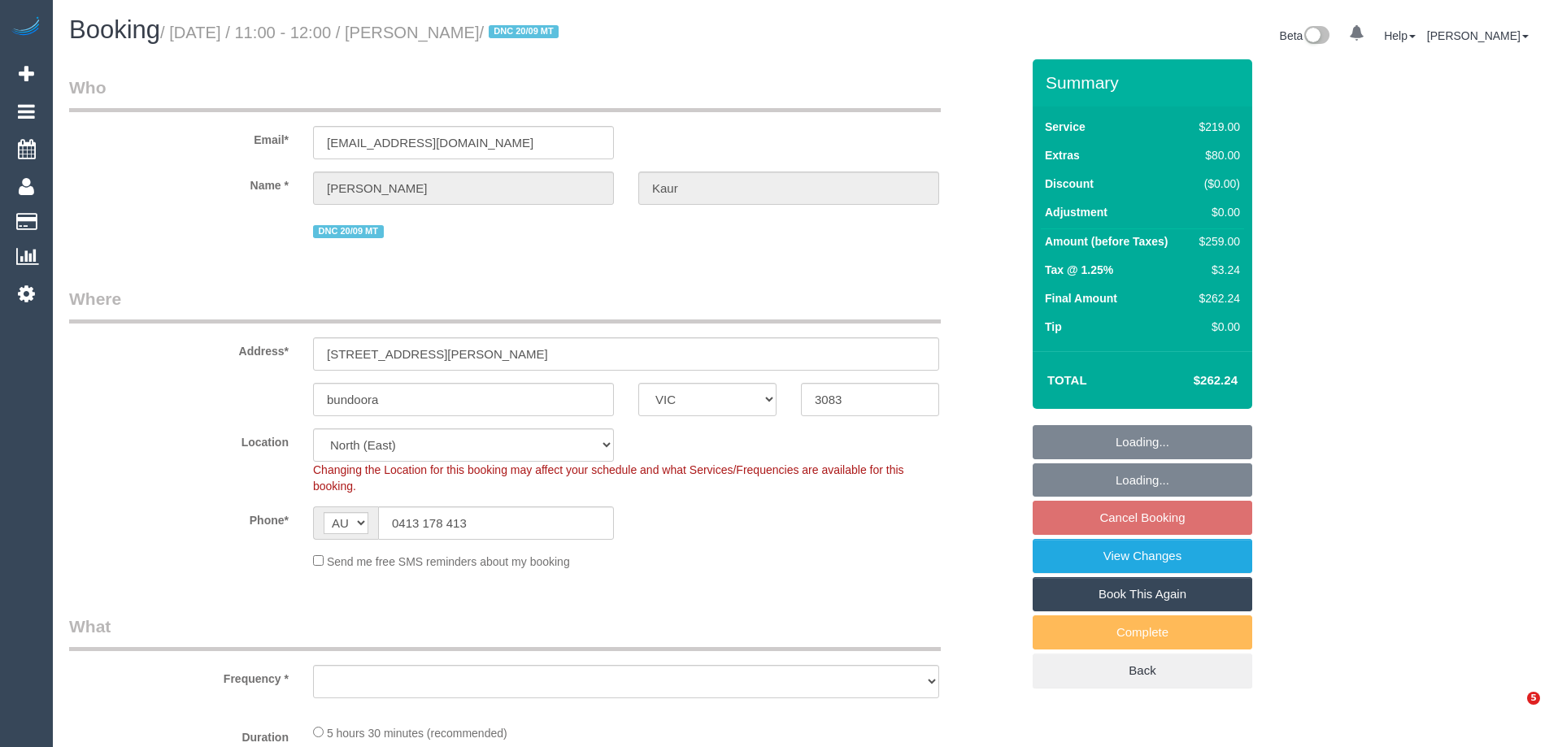
select select "VIC"
select select "object:750"
select select "number:27"
select select "number:14"
select select "number:19"
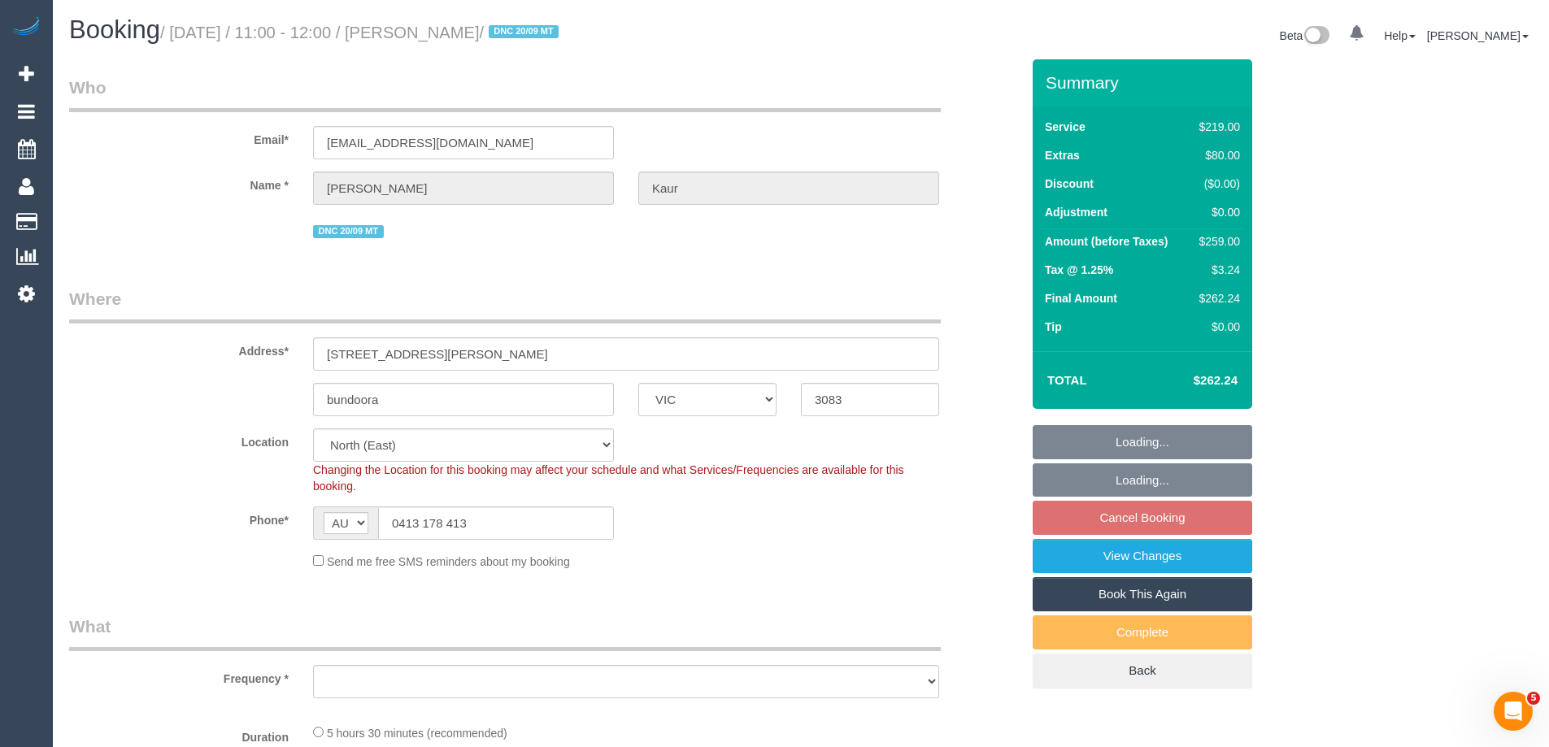
select select "number:23"
select select "number:35"
select select "number:13"
select select "object:1477"
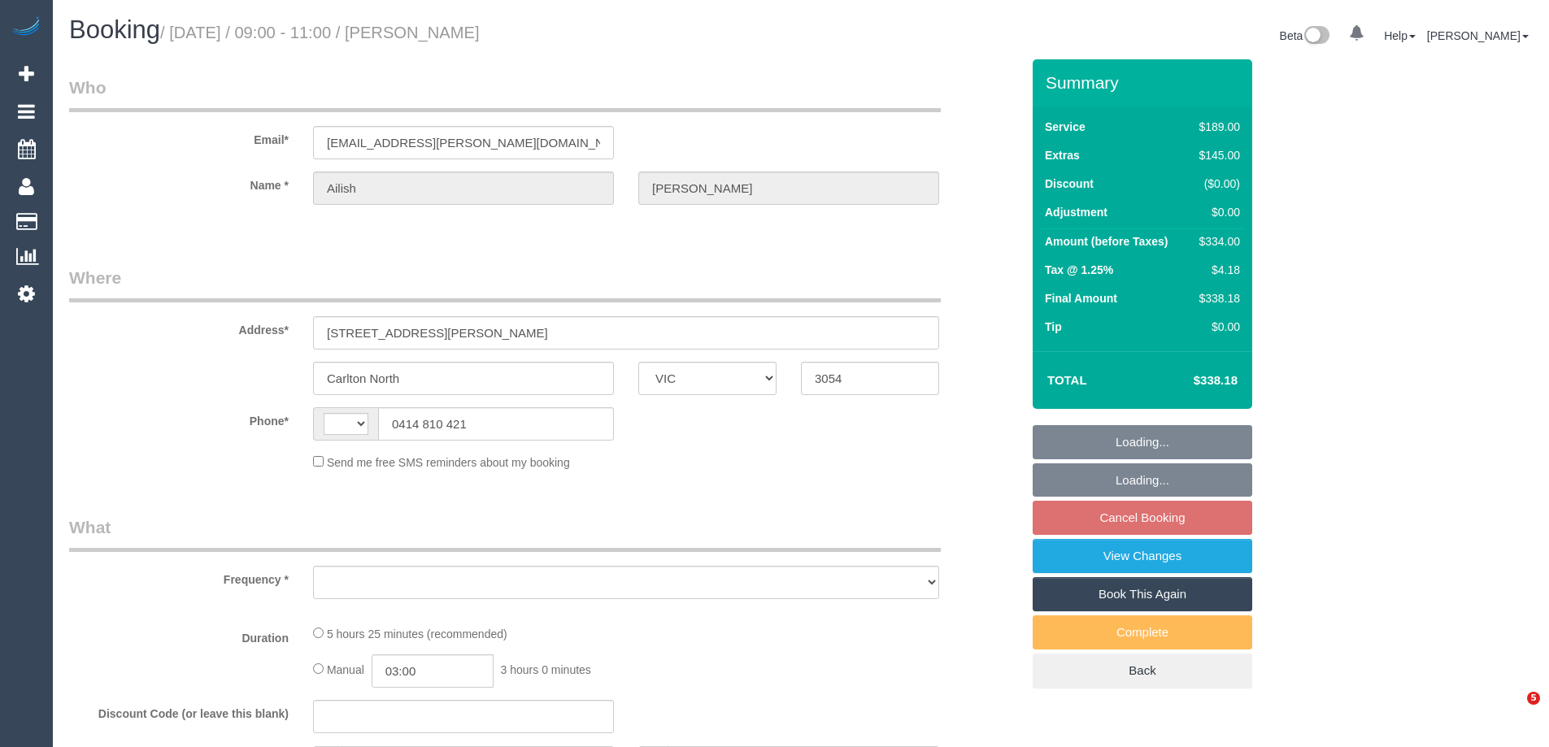
select select "VIC"
select select "string:AU"
select select "object:630"
select select "string:stripe-pm_1S7mhc2GScqysDRVO7kFVSpq"
select select "number:28"
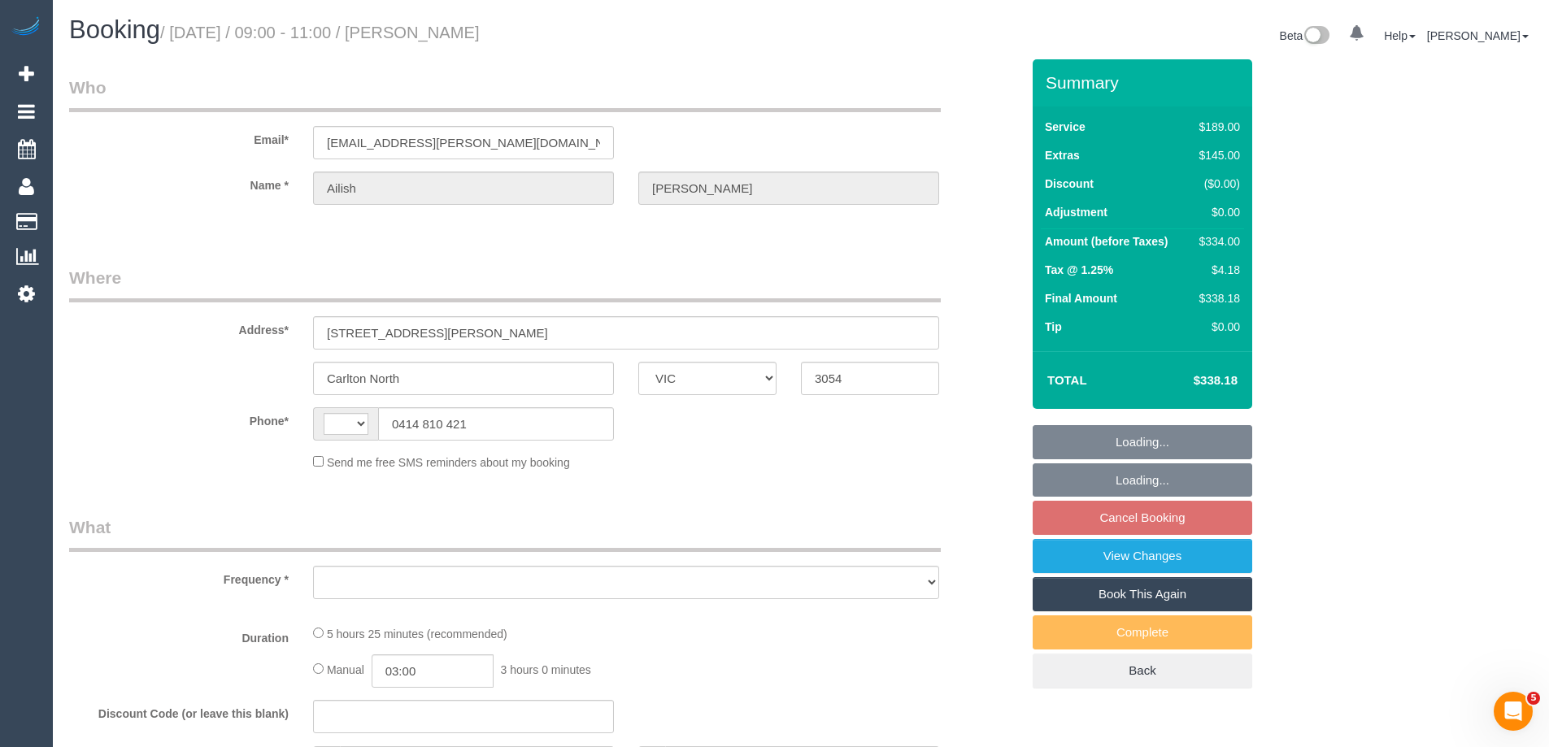
select select "number:14"
select select "number:19"
select select "number:24"
select select "number:26"
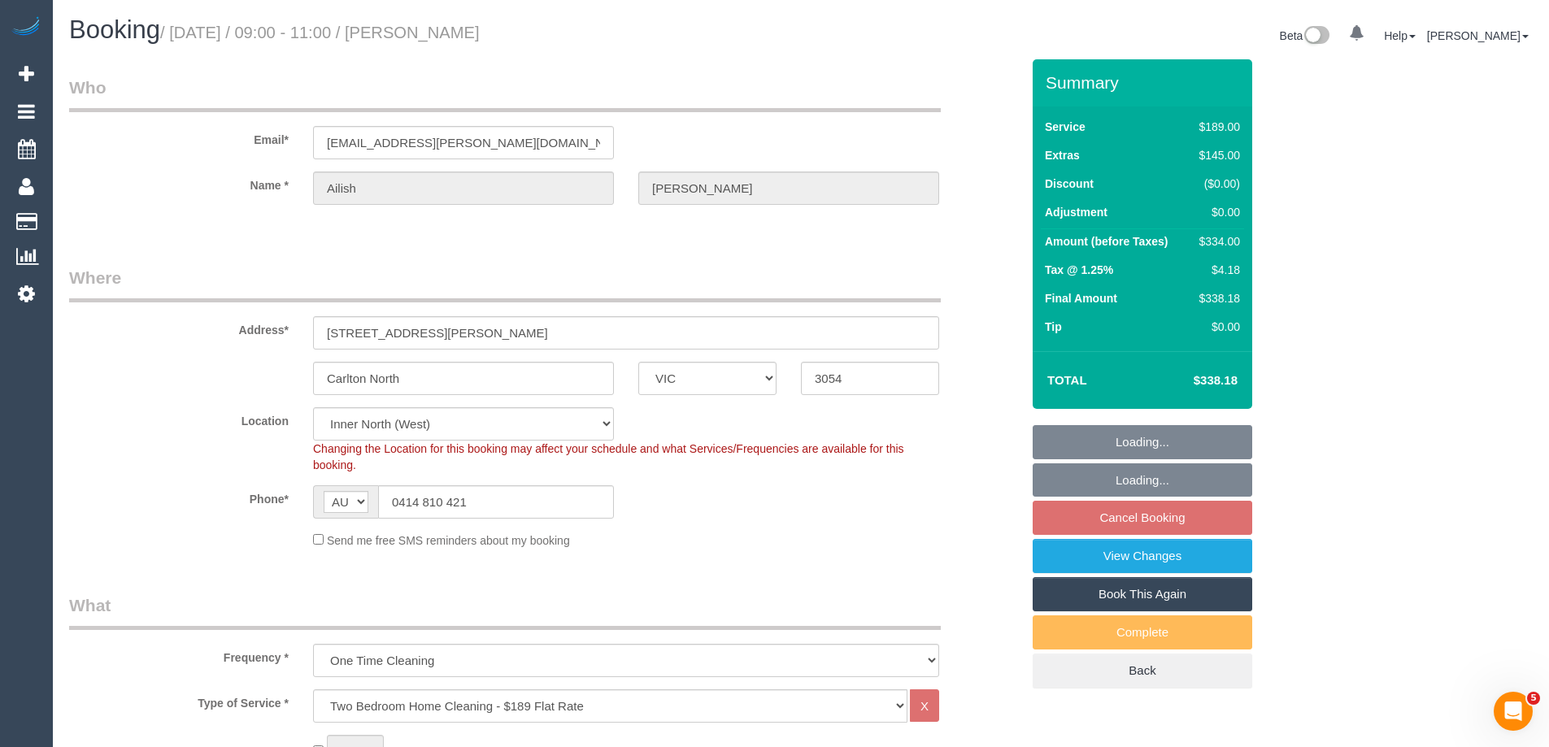
select select "object:1676"
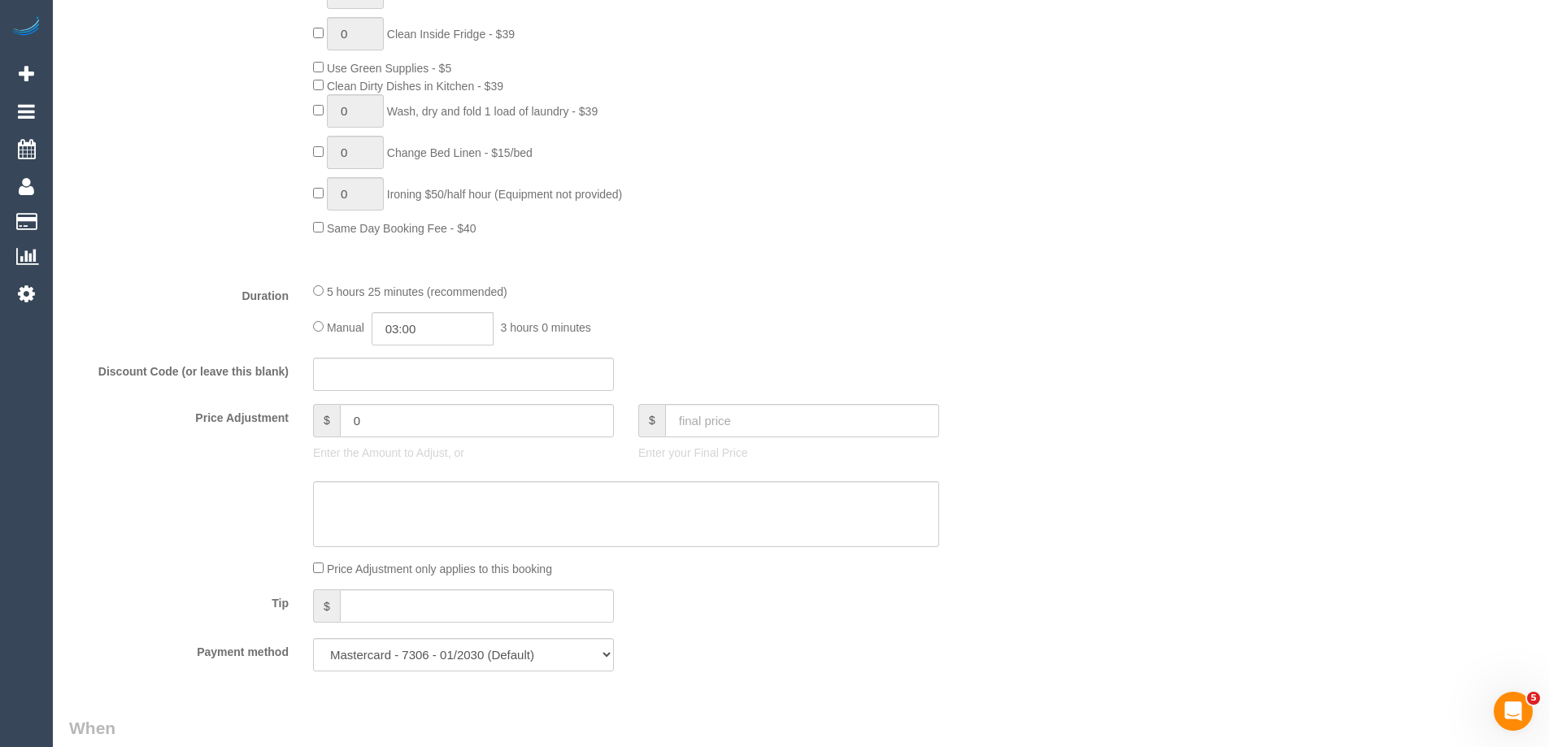
scroll to position [1301, 0]
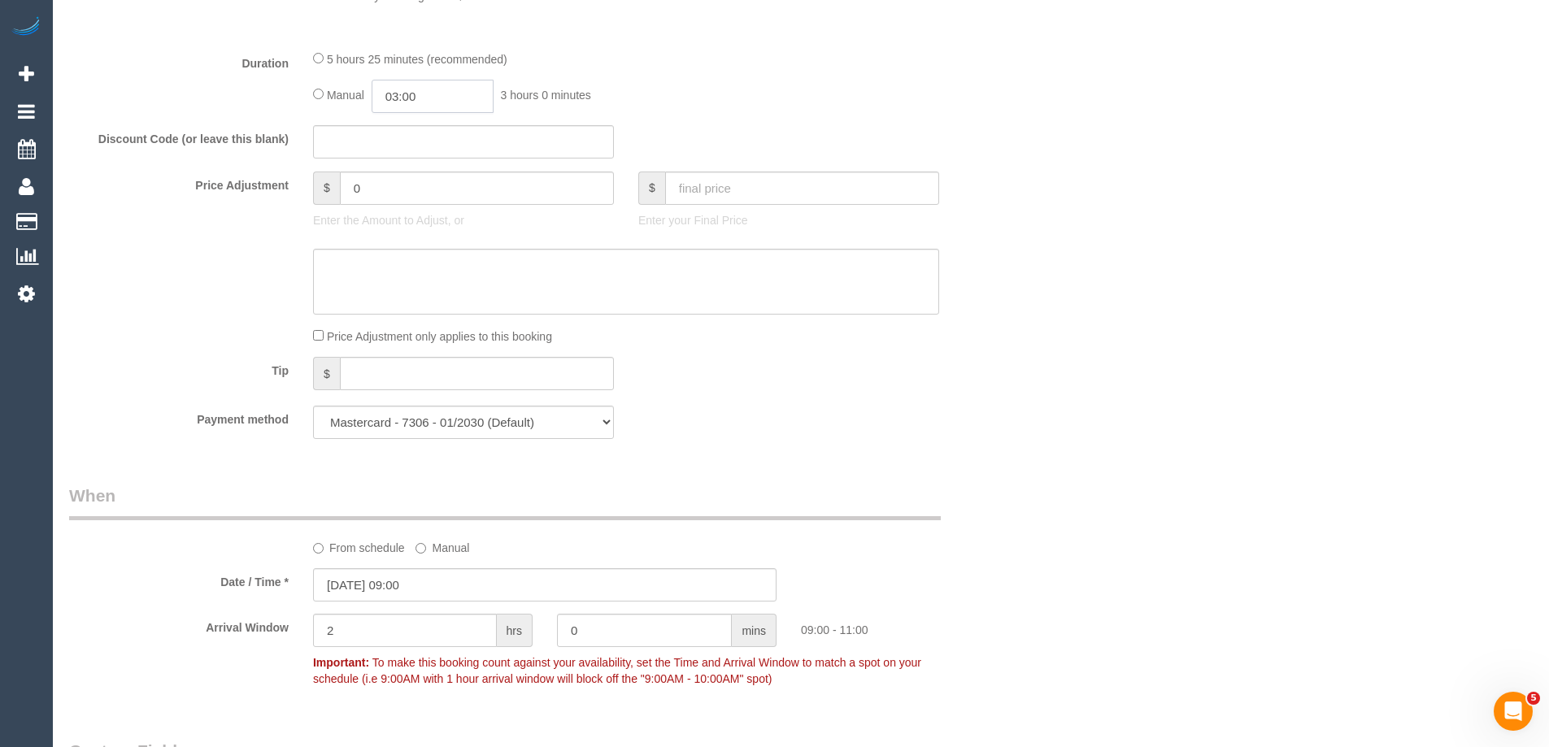
click at [442, 96] on input "03:00" at bounding box center [432, 96] width 122 height 33
type input "06:00"
click at [418, 210] on li "06:00" at bounding box center [414, 207] width 72 height 21
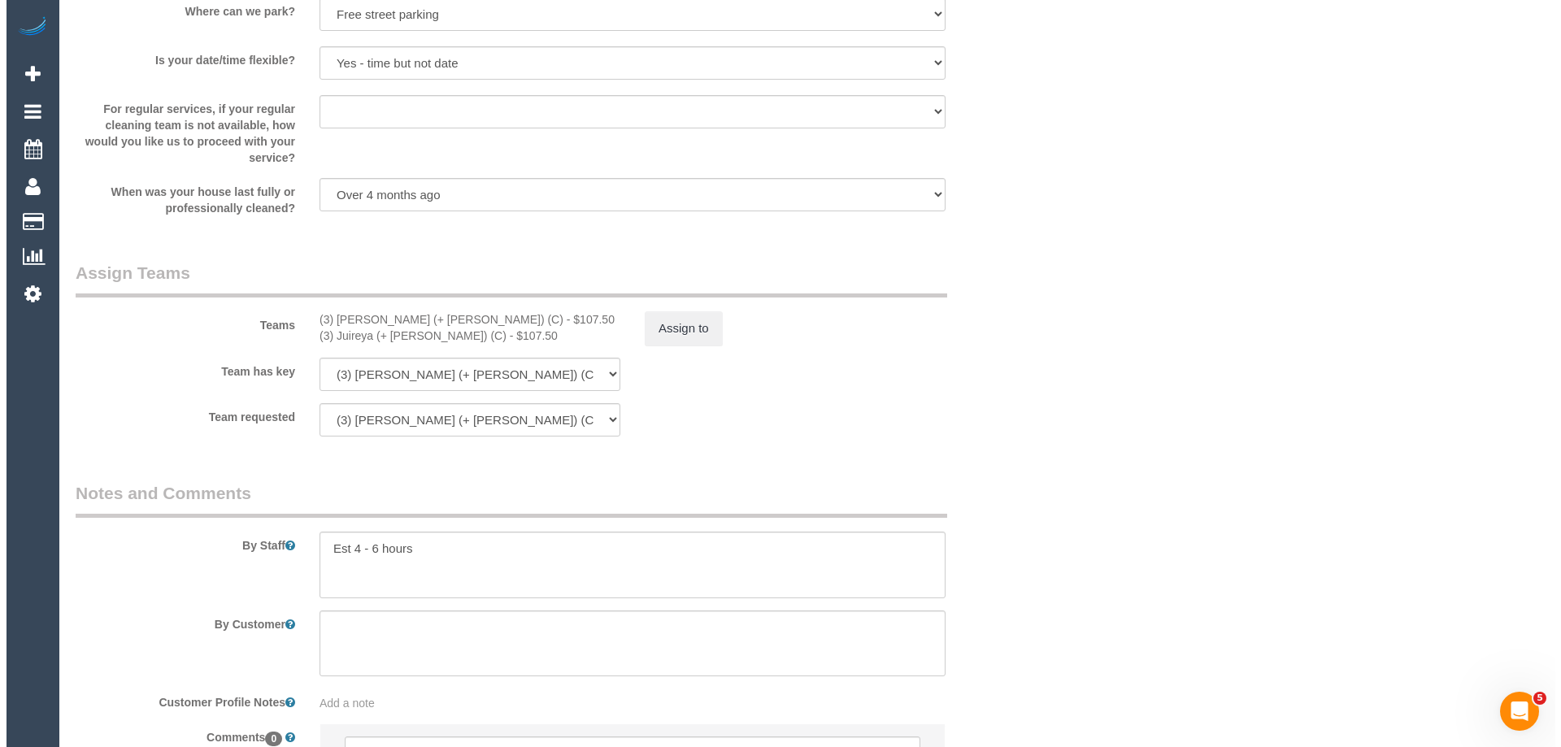
scroll to position [2464, 0]
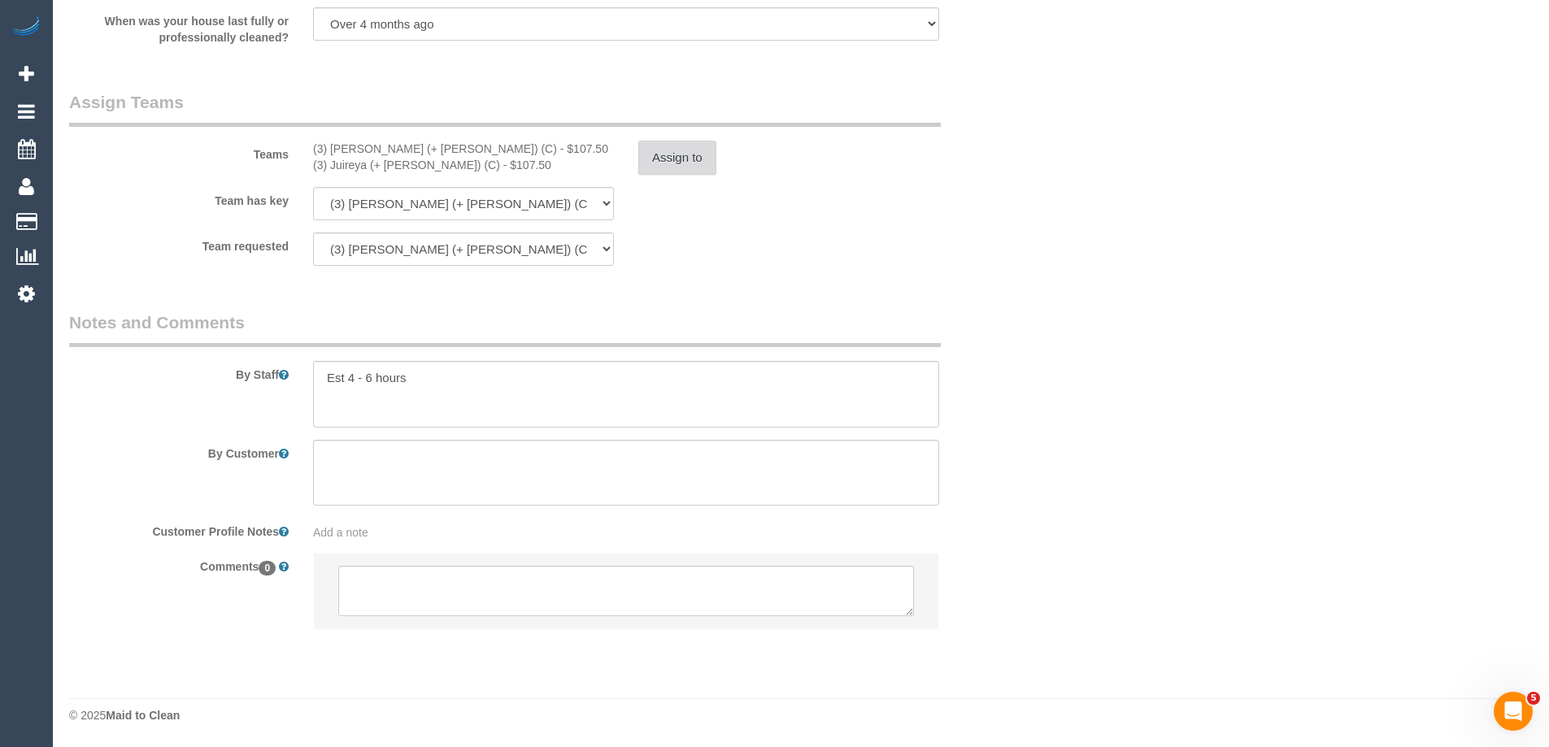
click at [638, 160] on button "Assign to" at bounding box center [677, 158] width 78 height 34
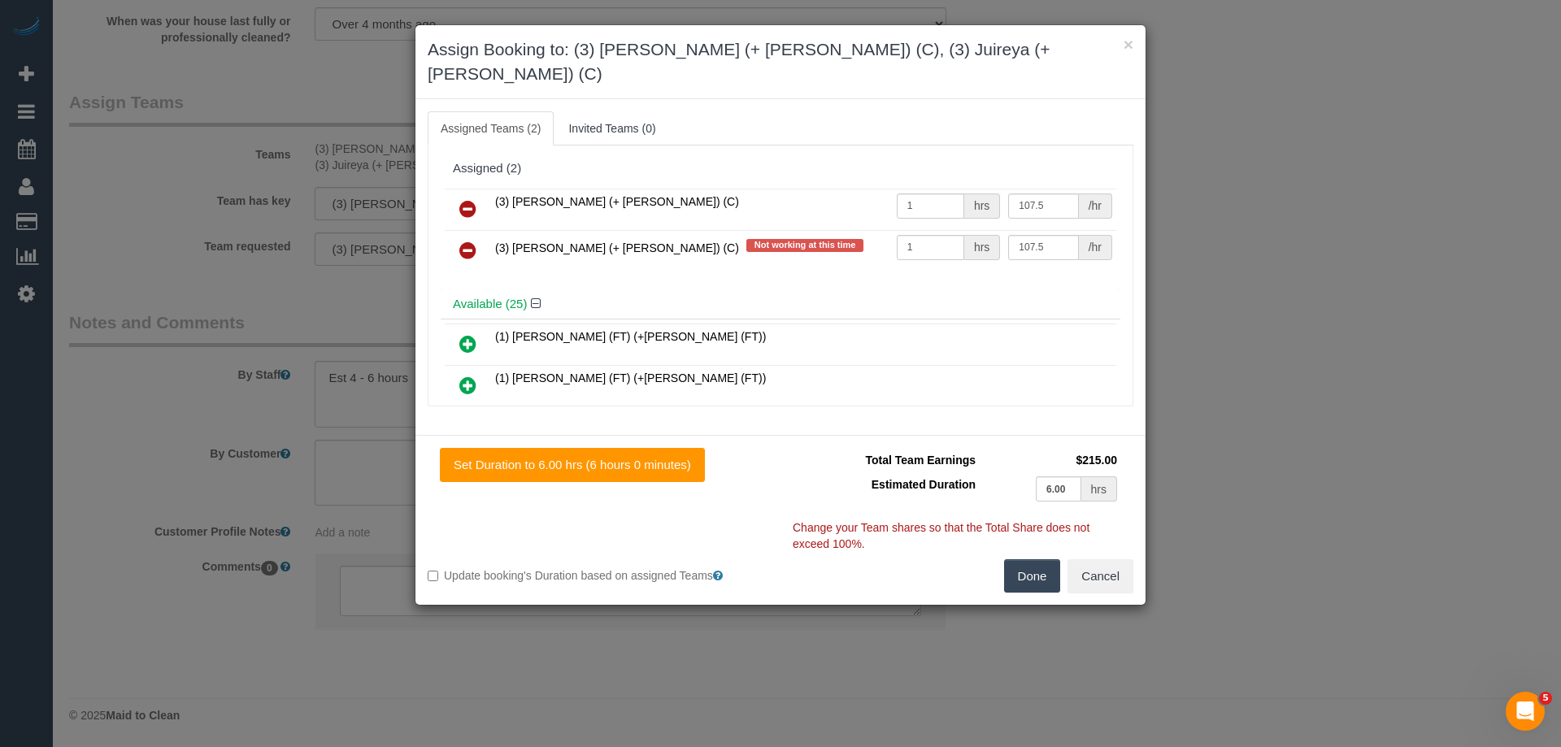
click at [480, 193] on link at bounding box center [468, 209] width 38 height 33
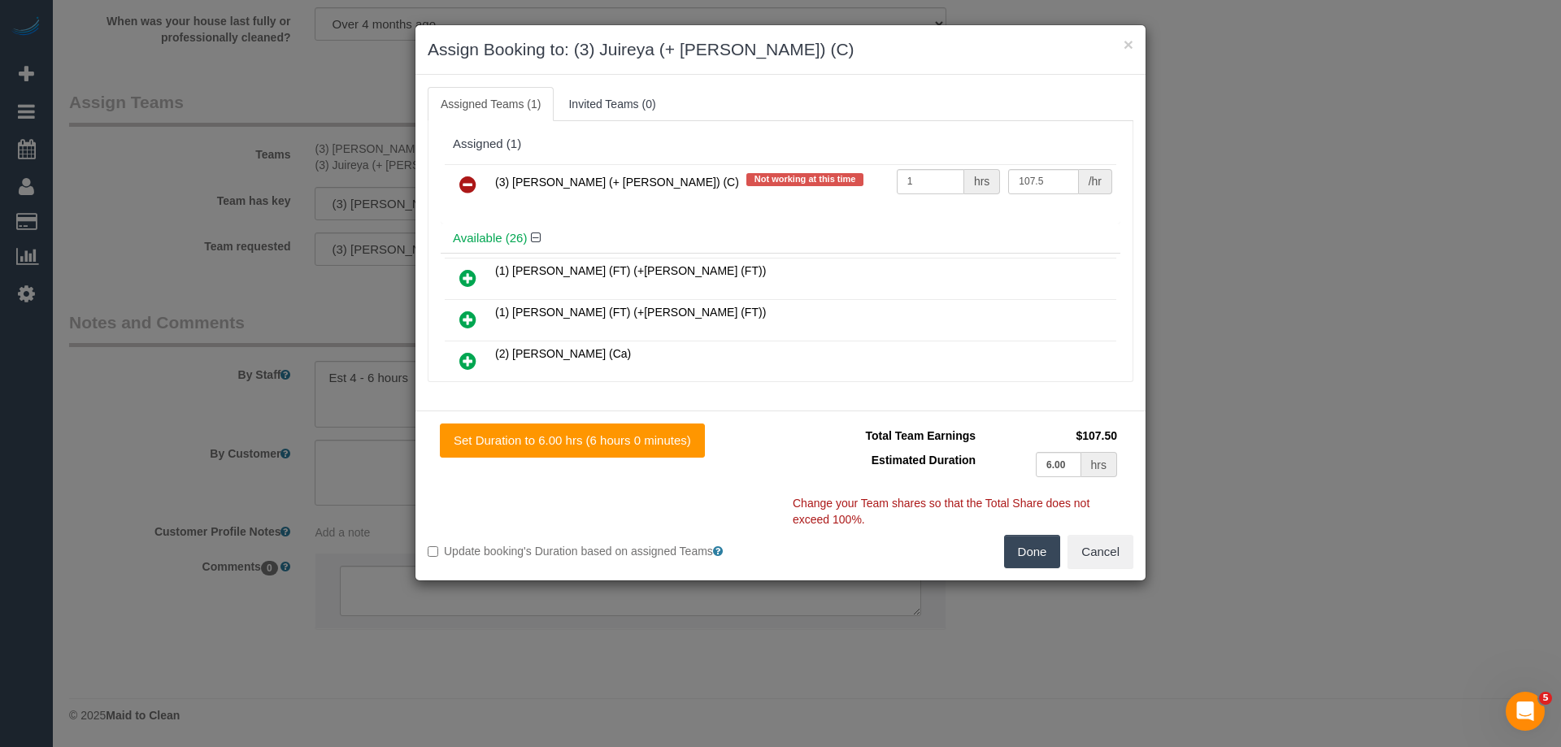
click at [467, 177] on icon at bounding box center [467, 185] width 17 height 20
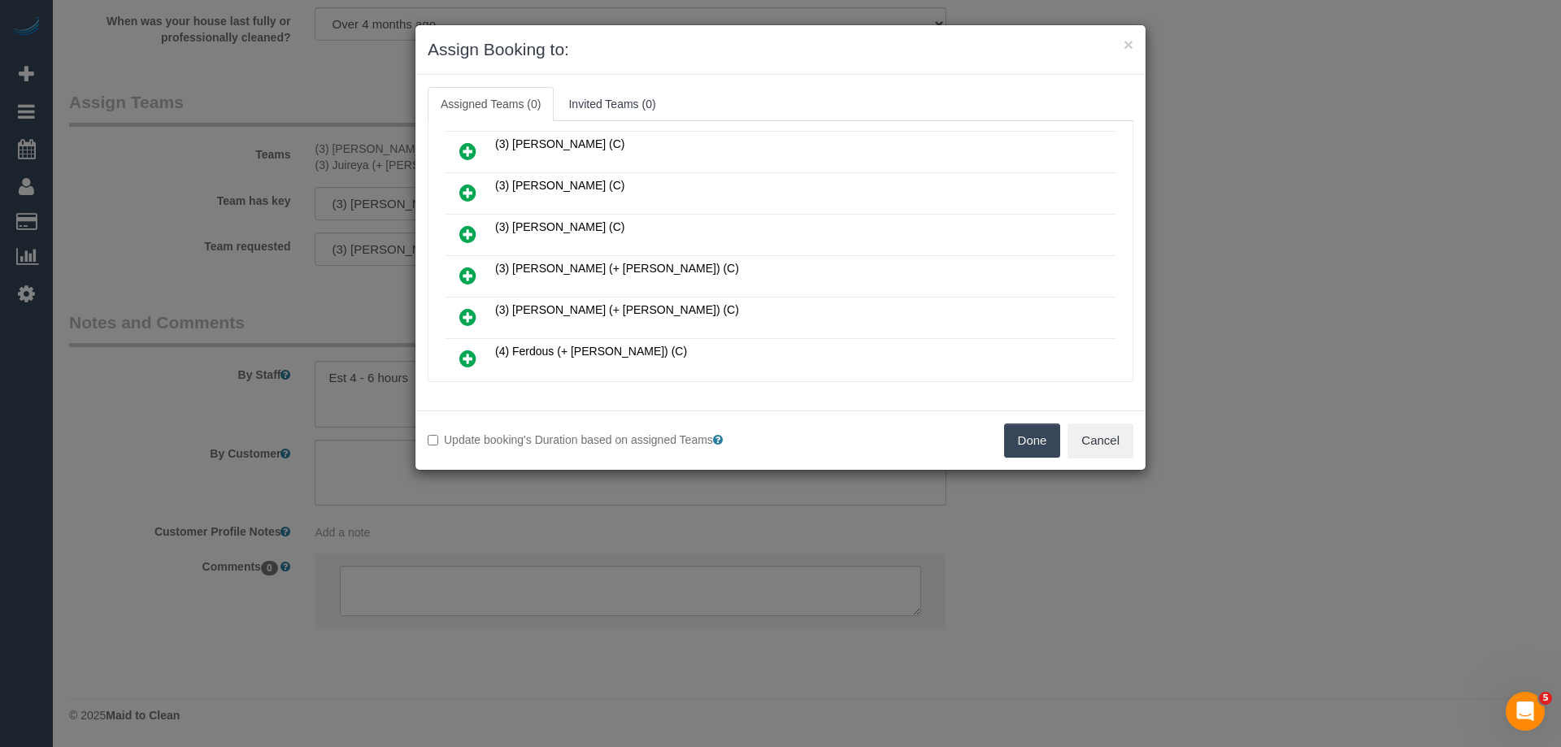
scroll to position [894, 0]
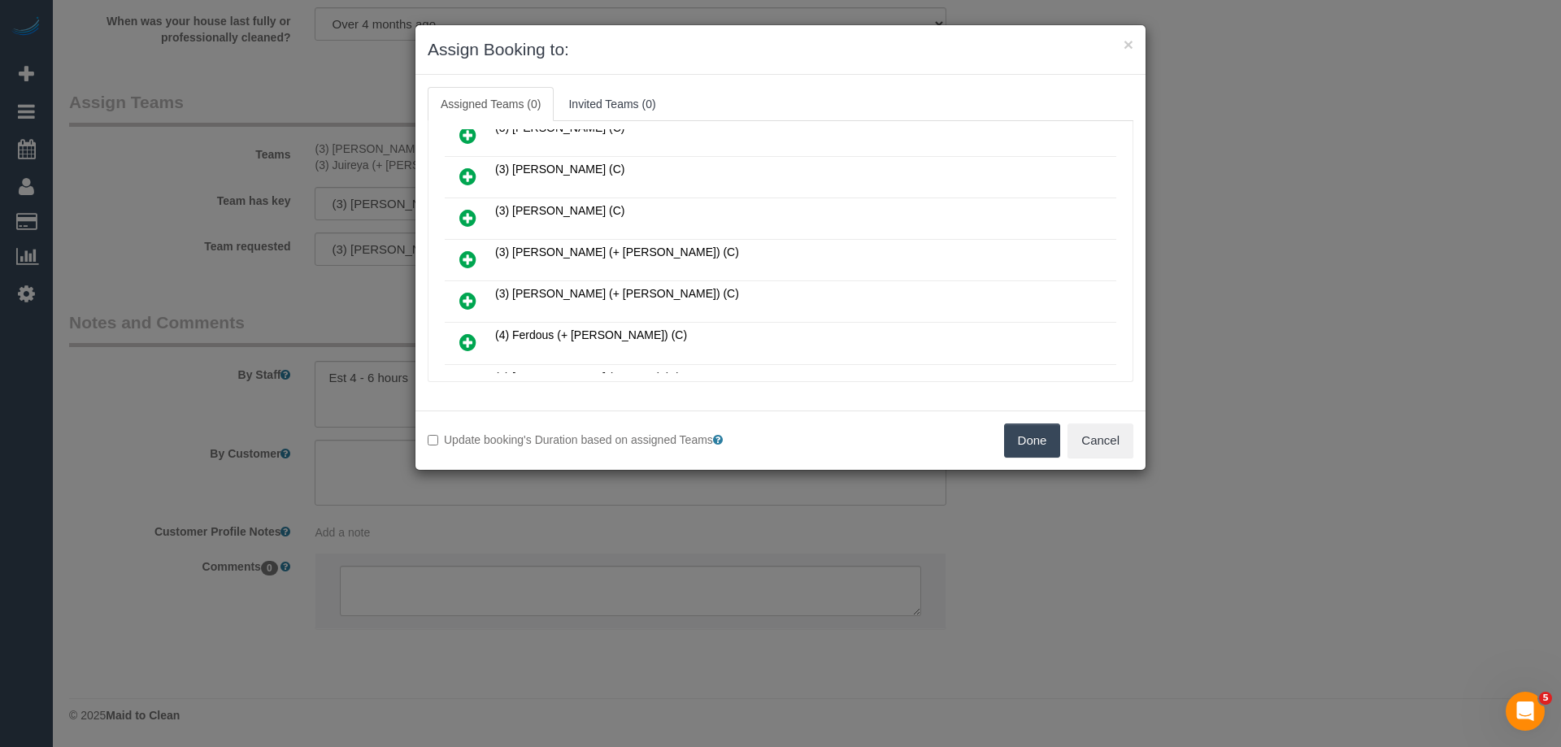
click at [466, 212] on icon at bounding box center [467, 218] width 17 height 20
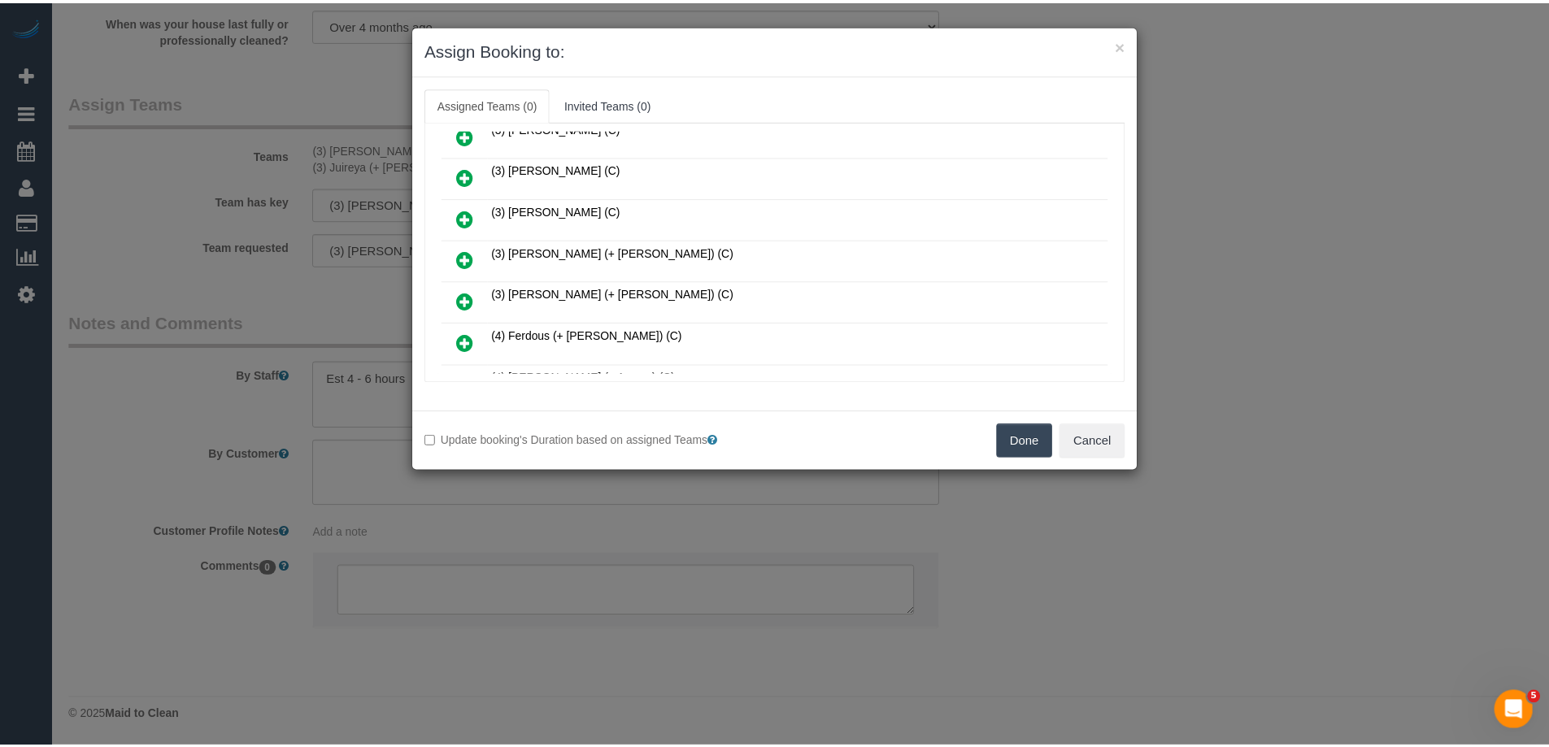
scroll to position [933, 0]
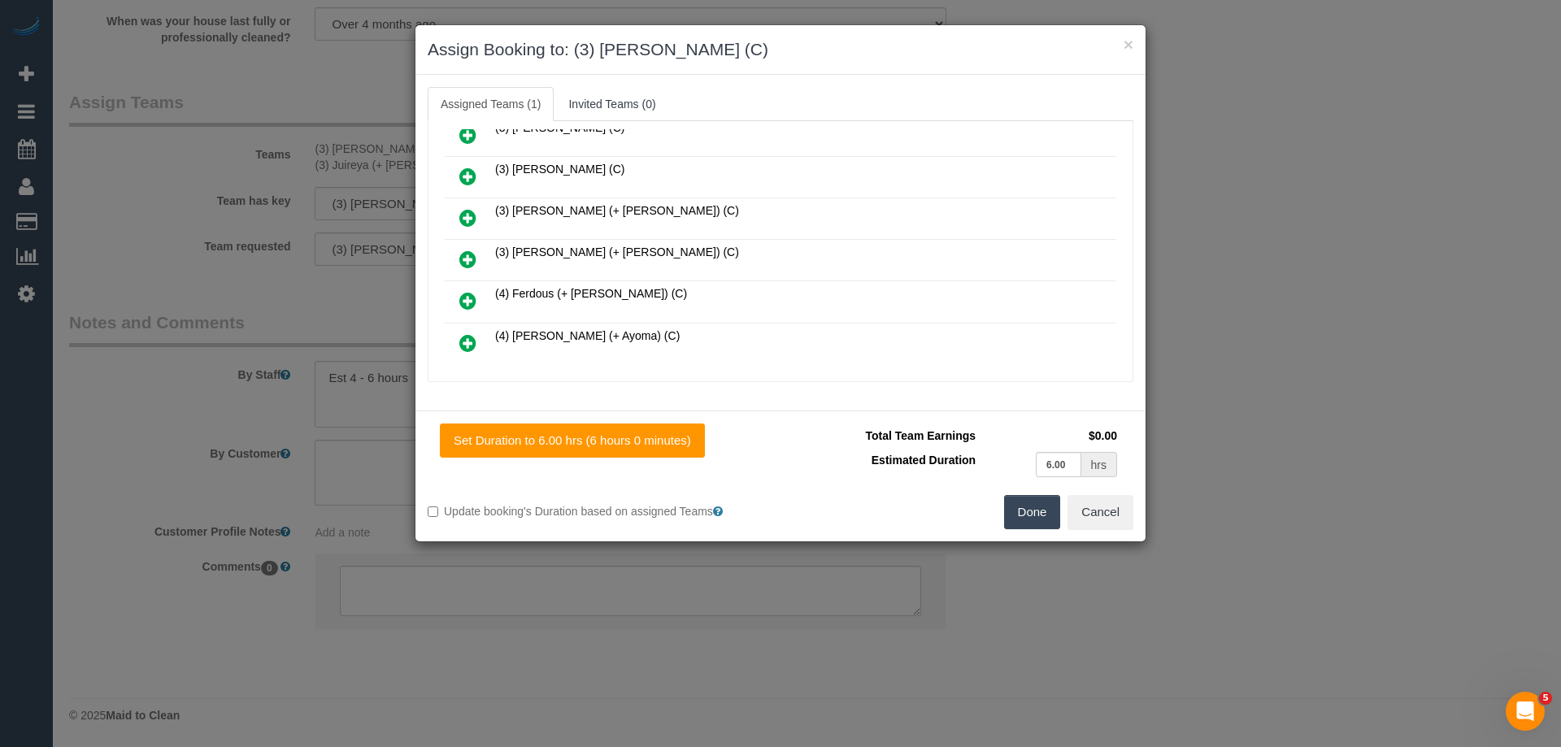
click at [1014, 515] on button "Done" at bounding box center [1032, 512] width 57 height 34
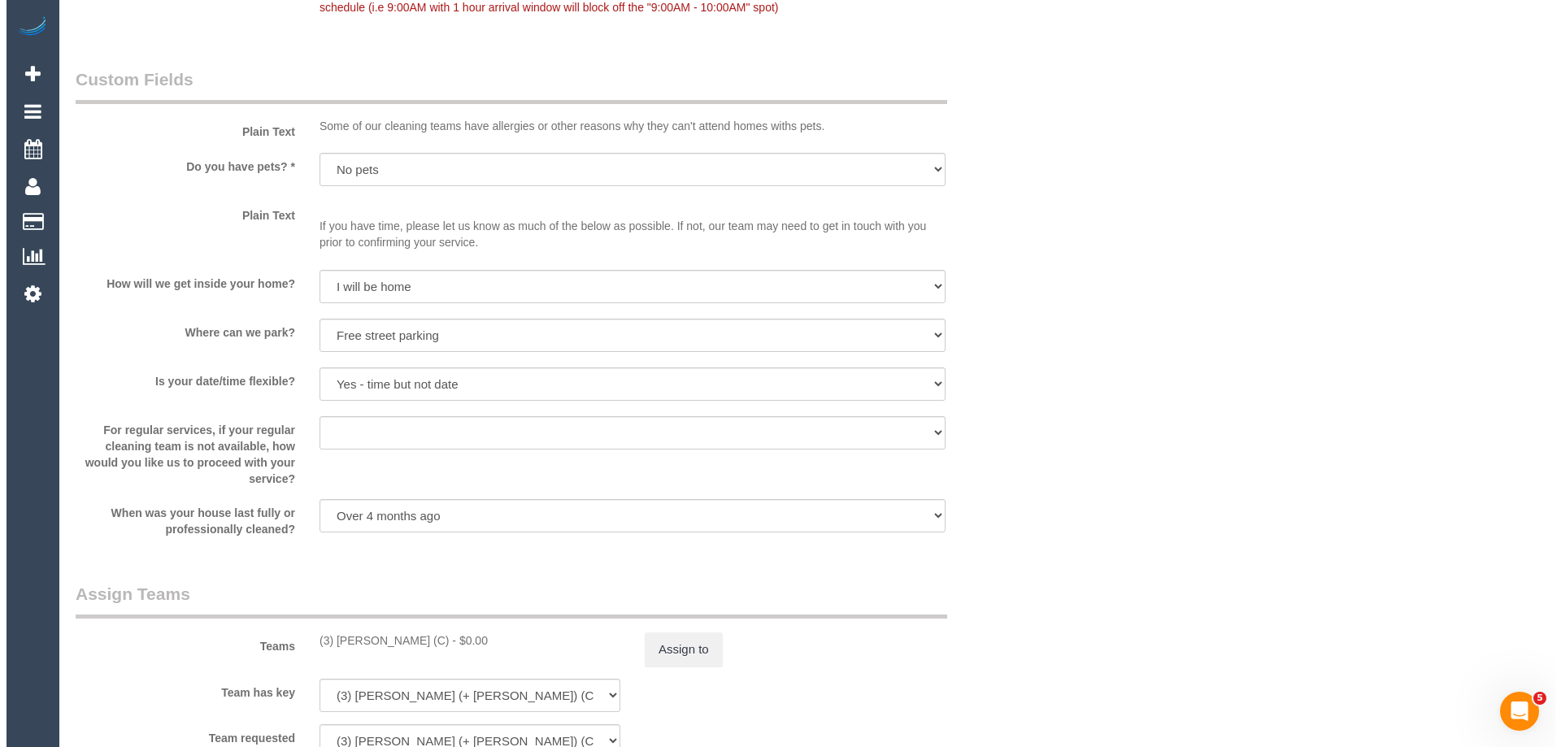
scroll to position [2195, 0]
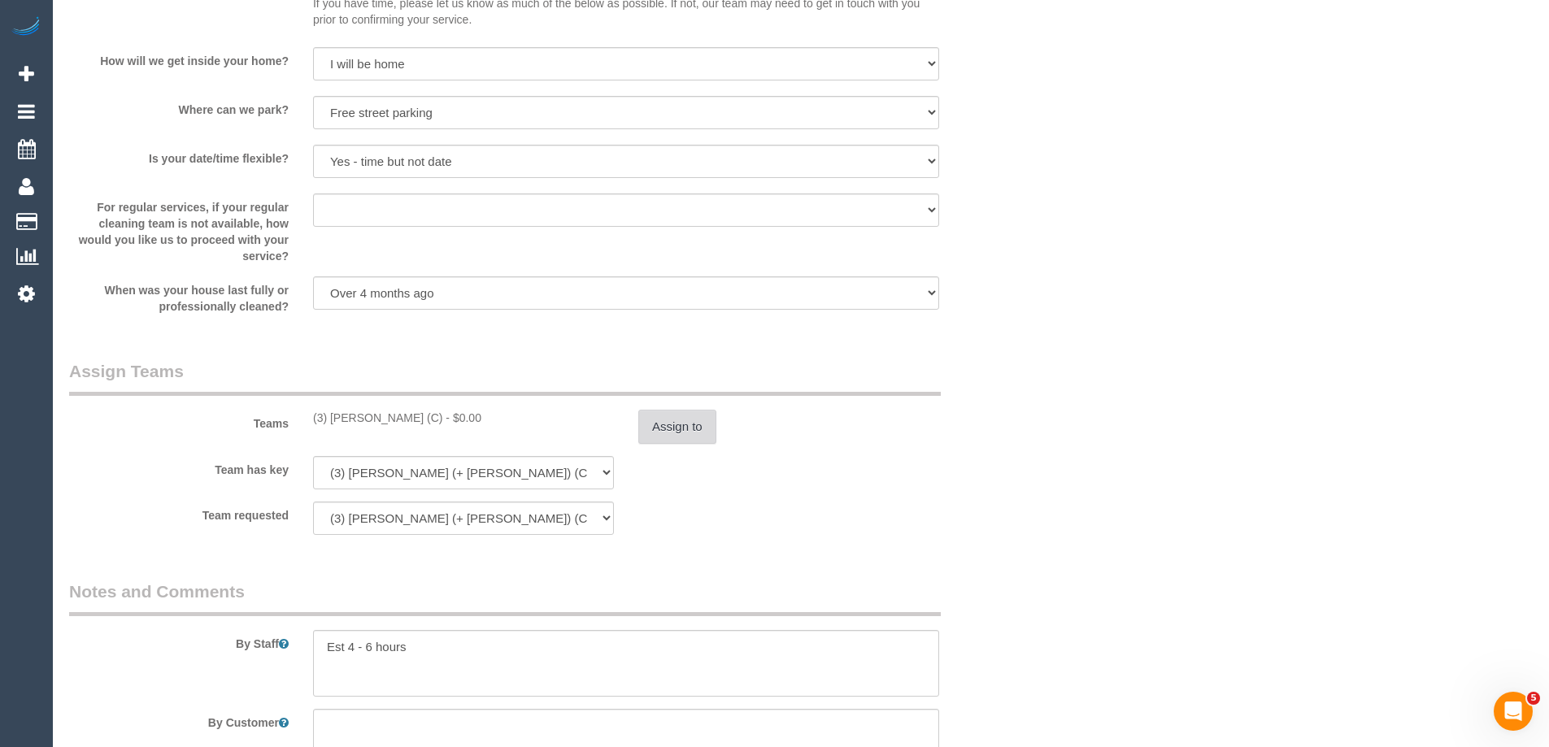
click at [693, 417] on button "Assign to" at bounding box center [677, 427] width 78 height 34
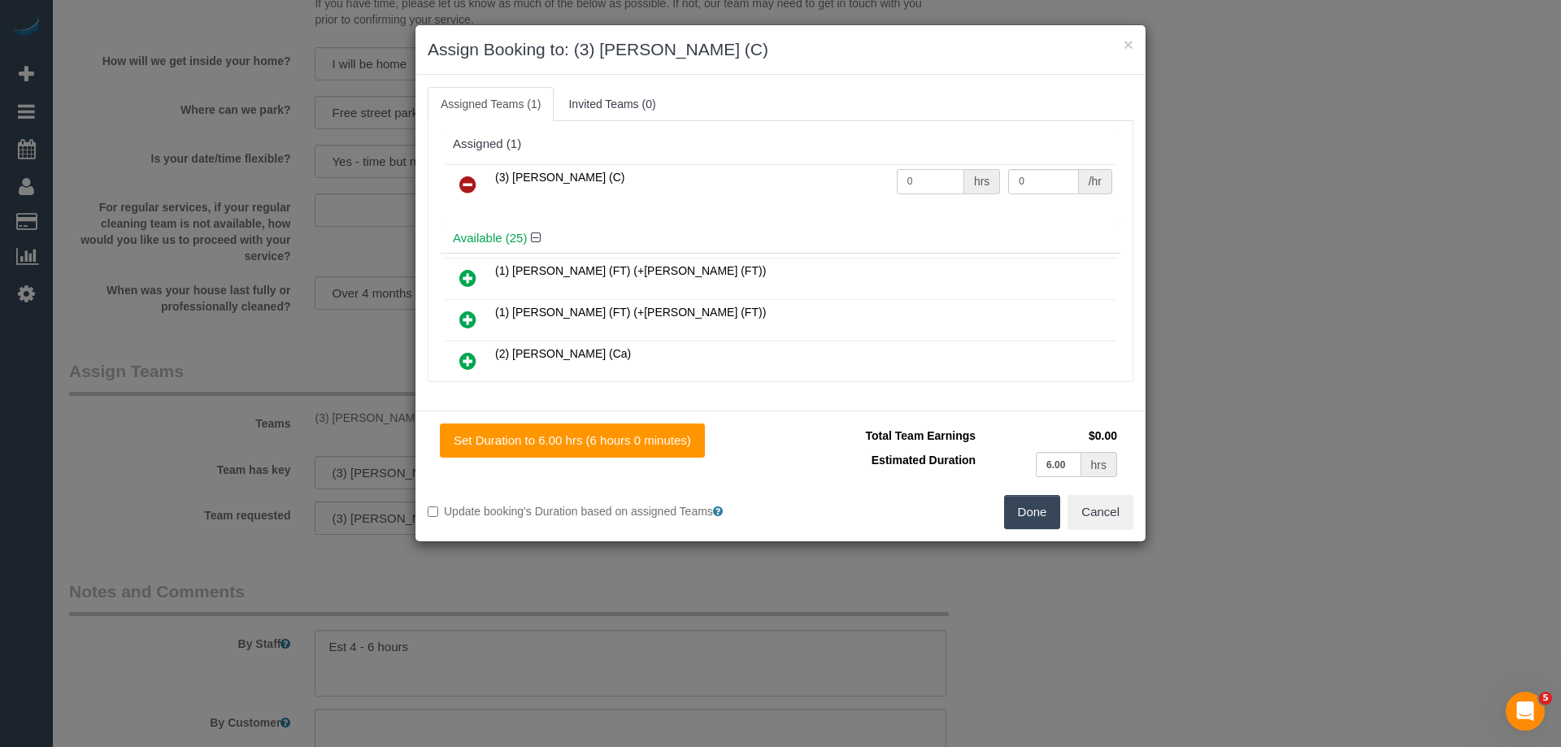
drag, startPoint x: 923, startPoint y: 176, endPoint x: 842, endPoint y: 175, distance: 80.5
click at [839, 176] on tr "(3) Raj Suram (C) 0 hrs 0 /hr" at bounding box center [780, 184] width 671 height 41
type input "1"
drag, startPoint x: 1026, startPoint y: 179, endPoint x: 899, endPoint y: 176, distance: 126.9
click at [900, 176] on tr "(3) Raj Suram (C) 1 hrs 0 /hr" at bounding box center [780, 184] width 671 height 41
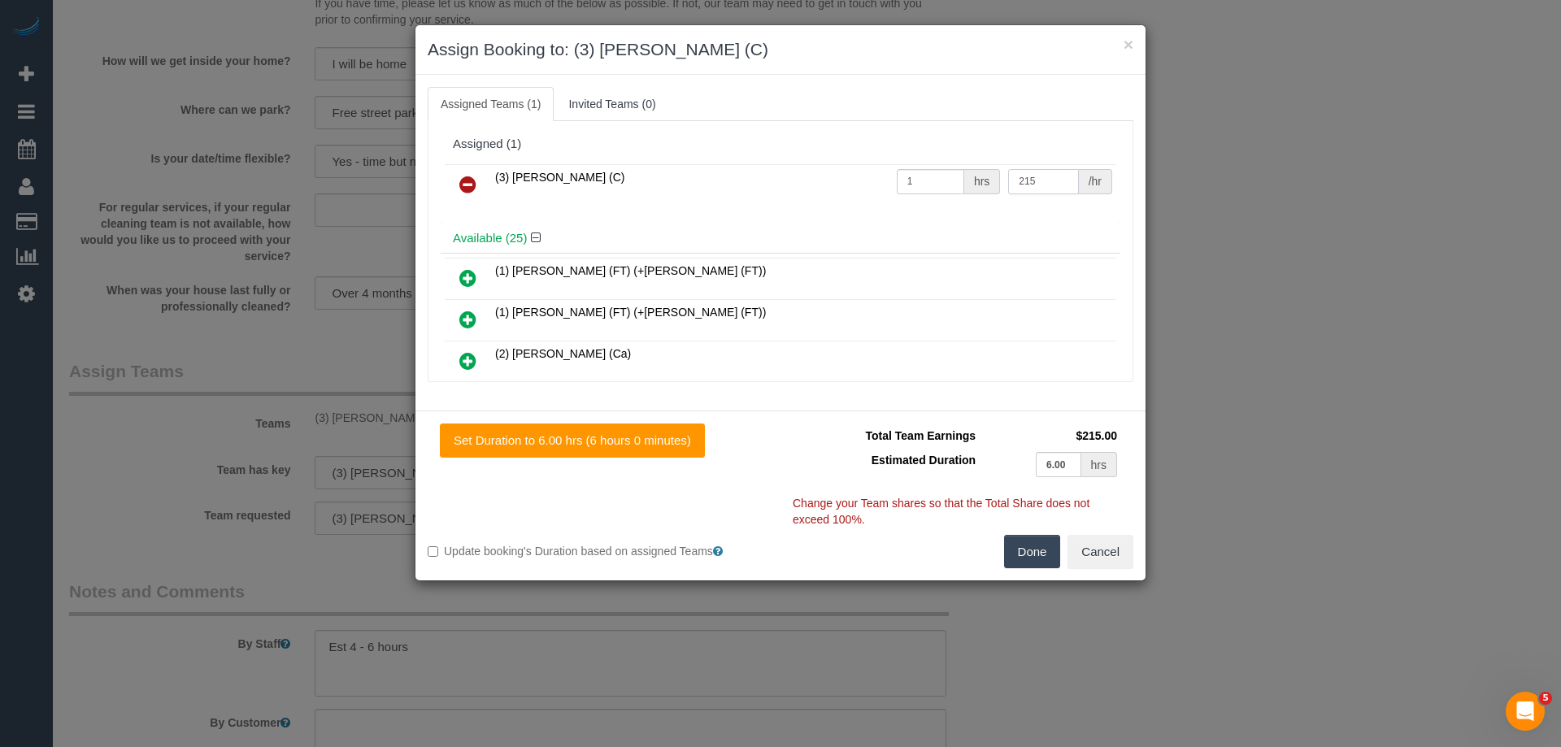
type input "215"
click at [1018, 545] on button "Done" at bounding box center [1032, 552] width 57 height 34
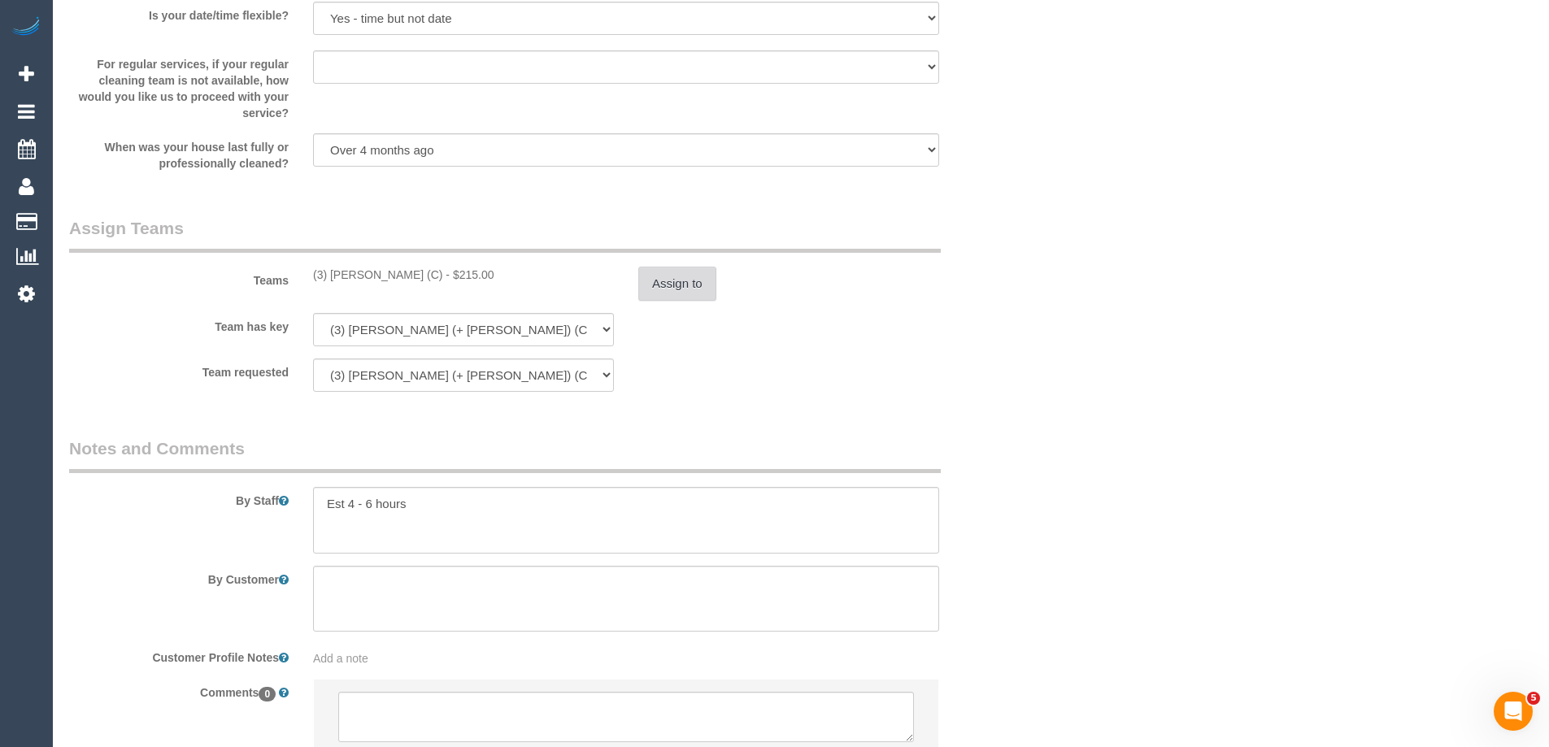
scroll to position [2464, 0]
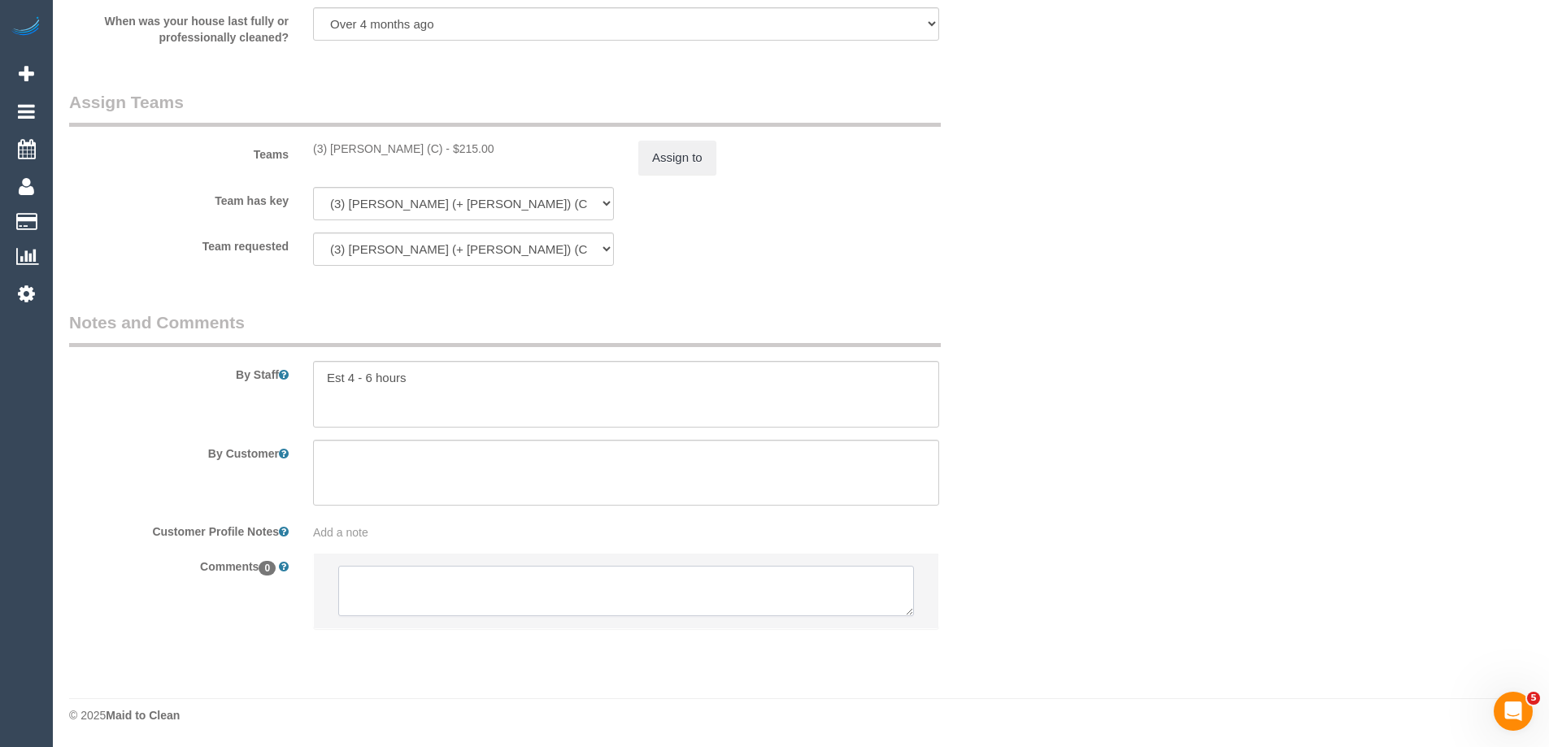
drag, startPoint x: 379, startPoint y: 615, endPoint x: 388, endPoint y: 609, distance: 11.1
click at [380, 615] on textarea at bounding box center [626, 591] width 576 height 50
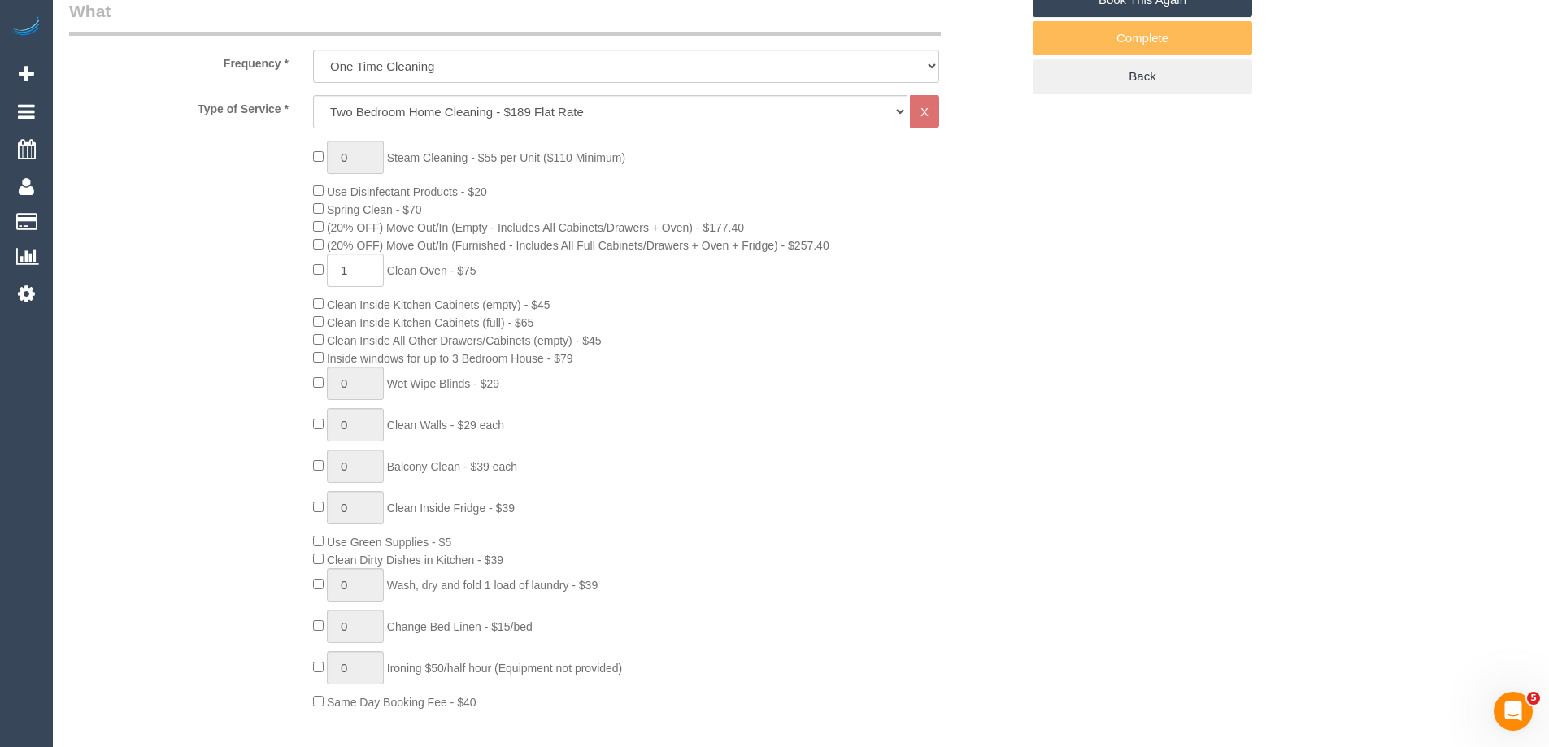
scroll to position [2531, 0]
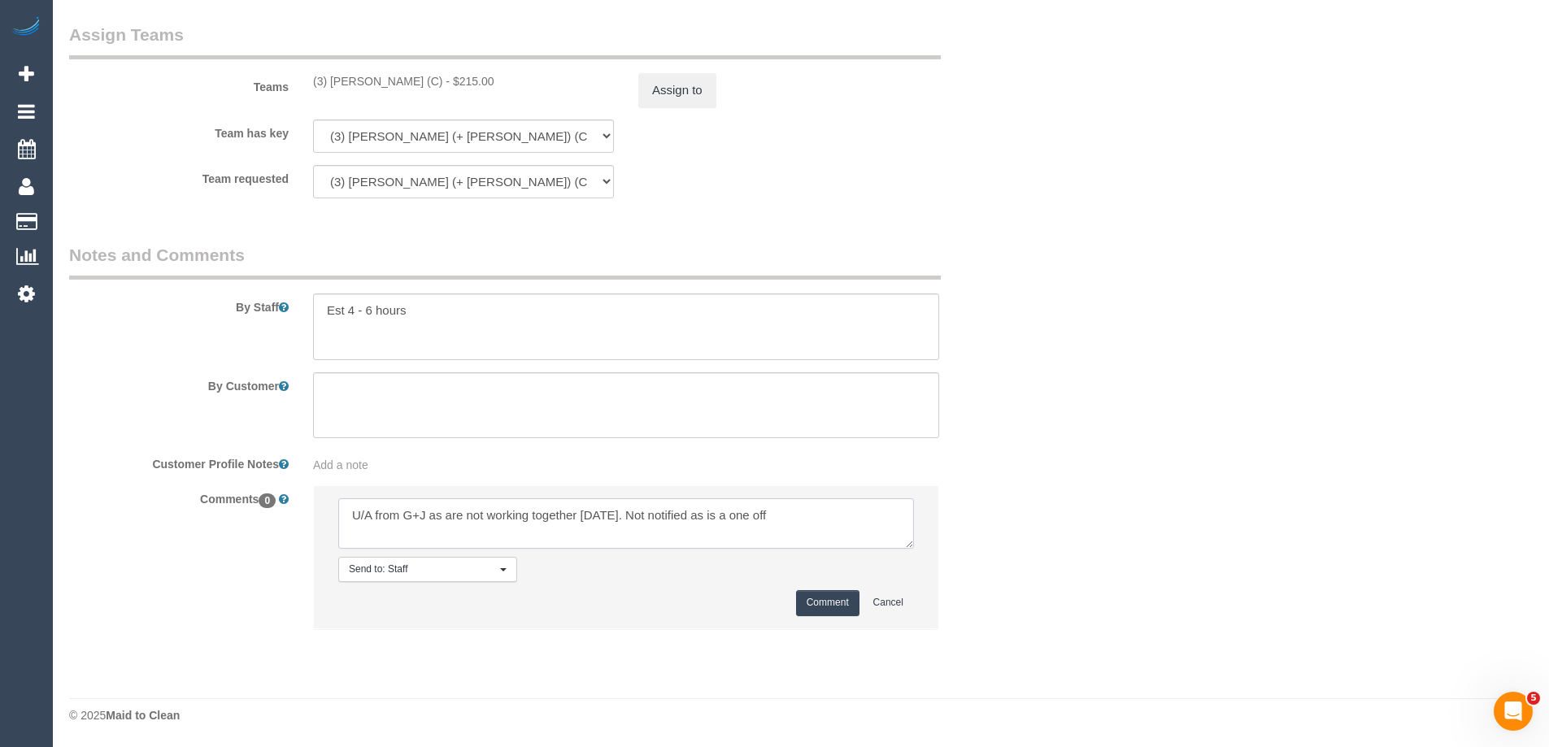
type textarea "U/A from G+J as are not working together tomorrow. Not notified as is a one off"
click at [812, 590] on button "Comment" at bounding box center [827, 602] width 63 height 25
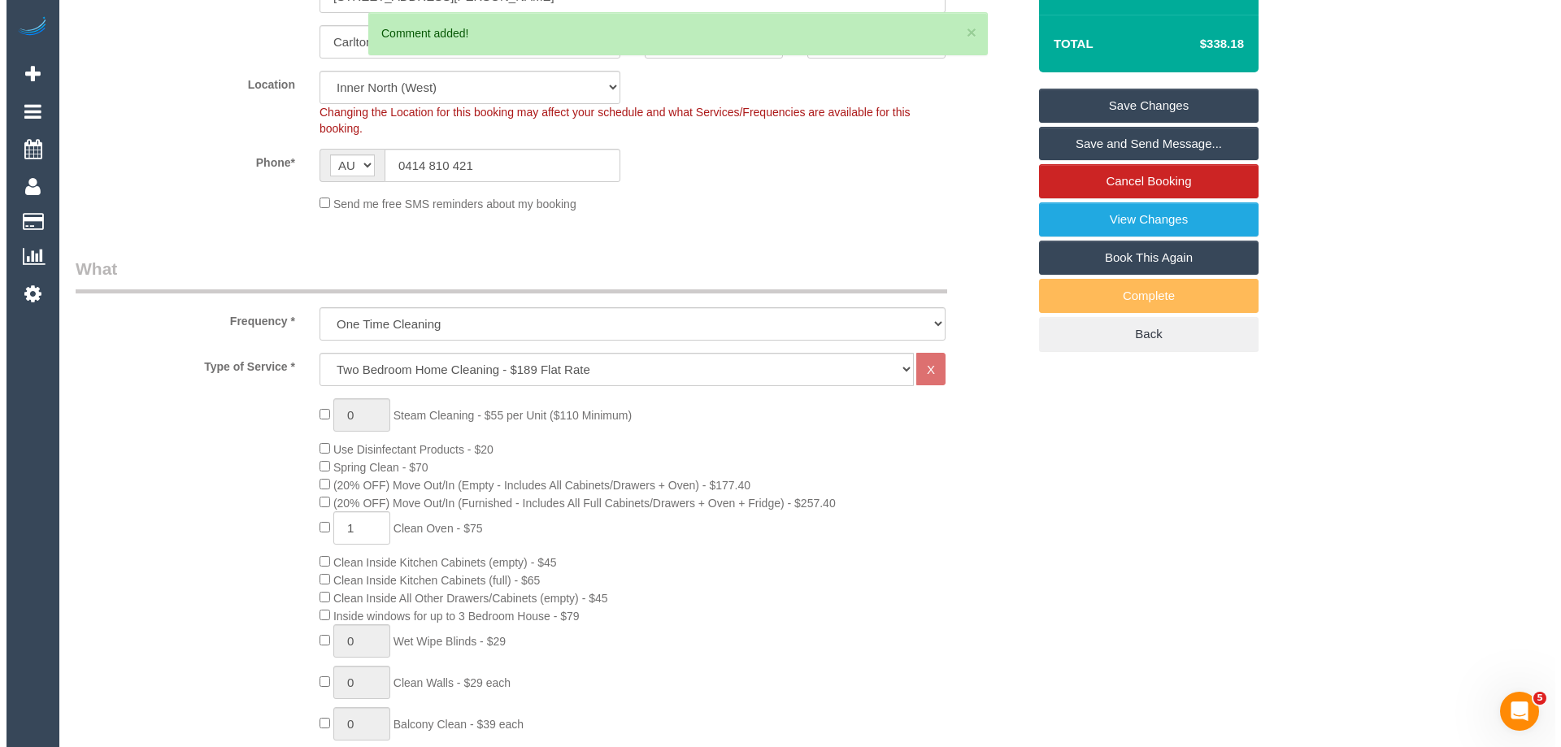
scroll to position [0, 0]
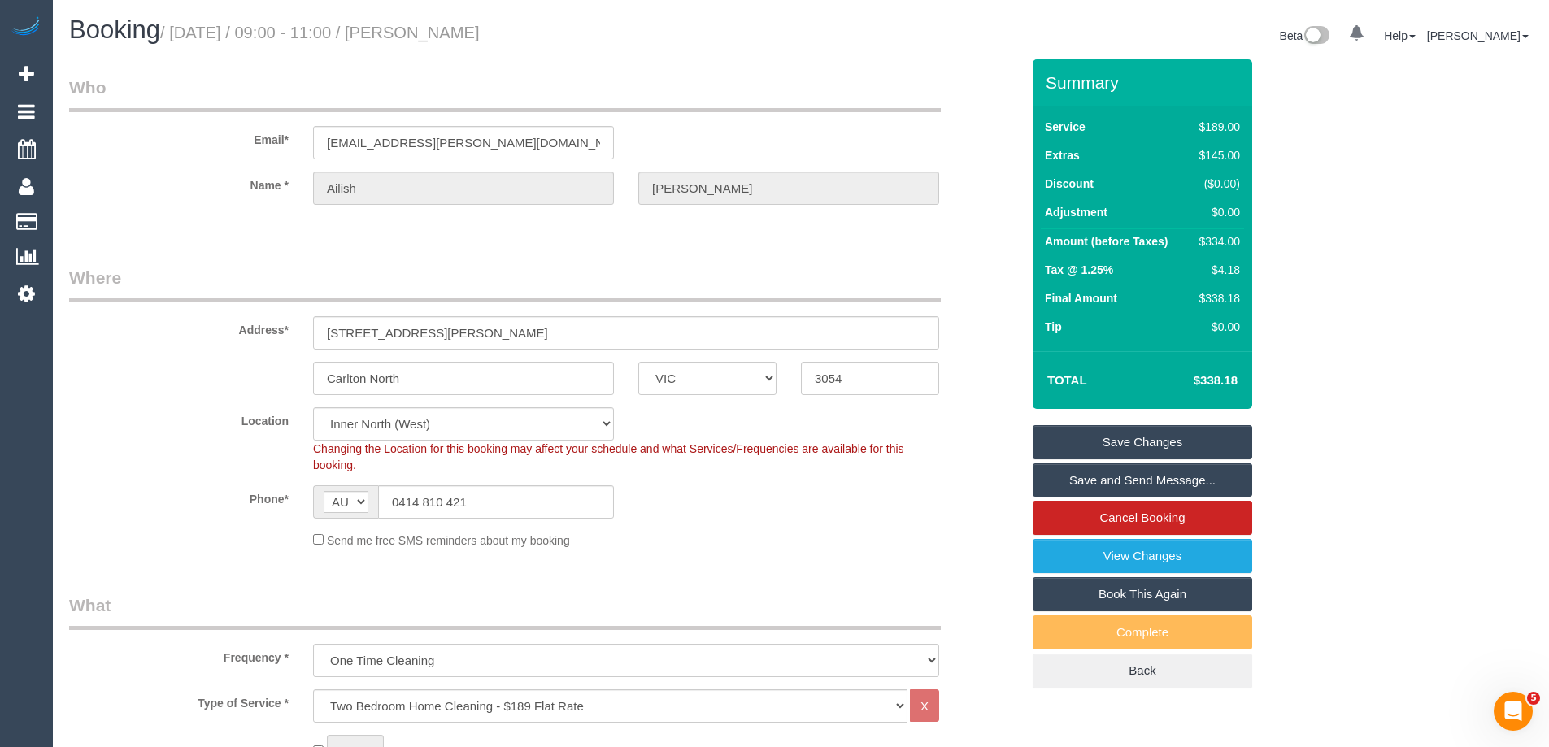
drag, startPoint x: 483, startPoint y: 27, endPoint x: 429, endPoint y: 24, distance: 53.7
click at [429, 24] on h1 "Booking / October 01, 2025 / 09:00 - 11:00 / Ailish Hallinan" at bounding box center [428, 30] width 719 height 28
copy small "Ailish Hallinan"
click at [1058, 476] on link "Save and Send Message..." at bounding box center [1141, 480] width 219 height 34
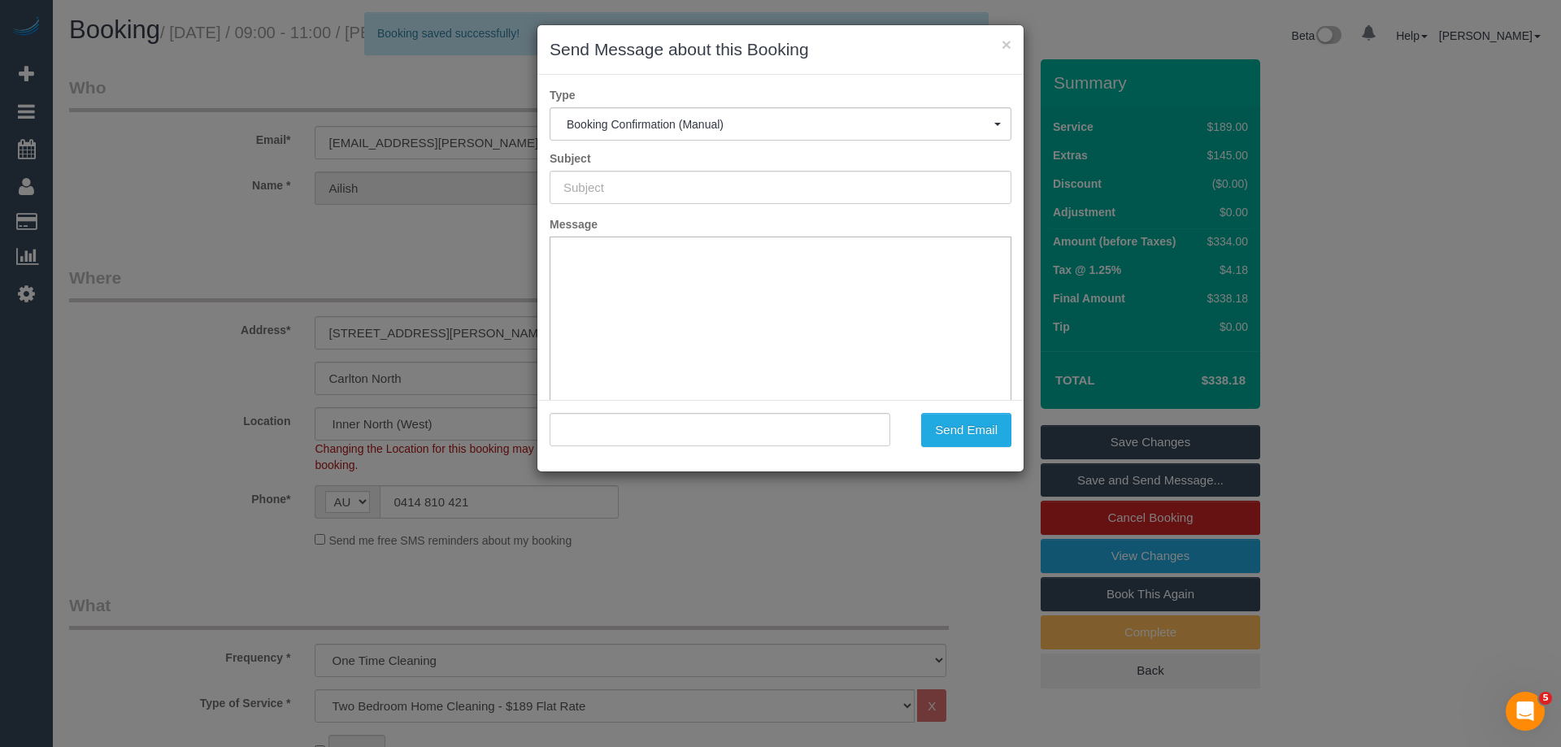
type input "Booking Confirmed"
type input ""Ailish Hallinan" <ac.hallinan@gmail.com>"
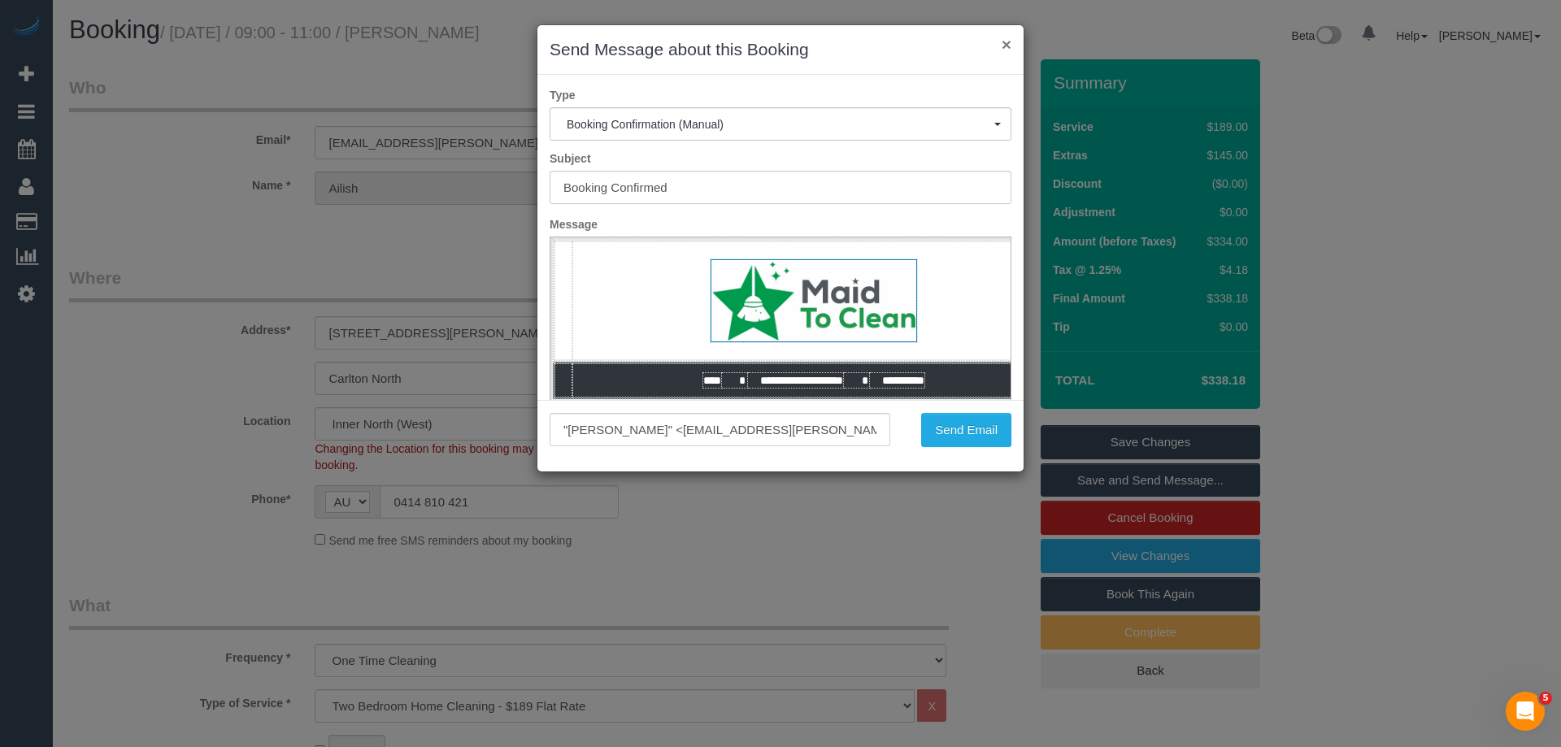
click at [1010, 41] on button "×" at bounding box center [1006, 44] width 10 height 17
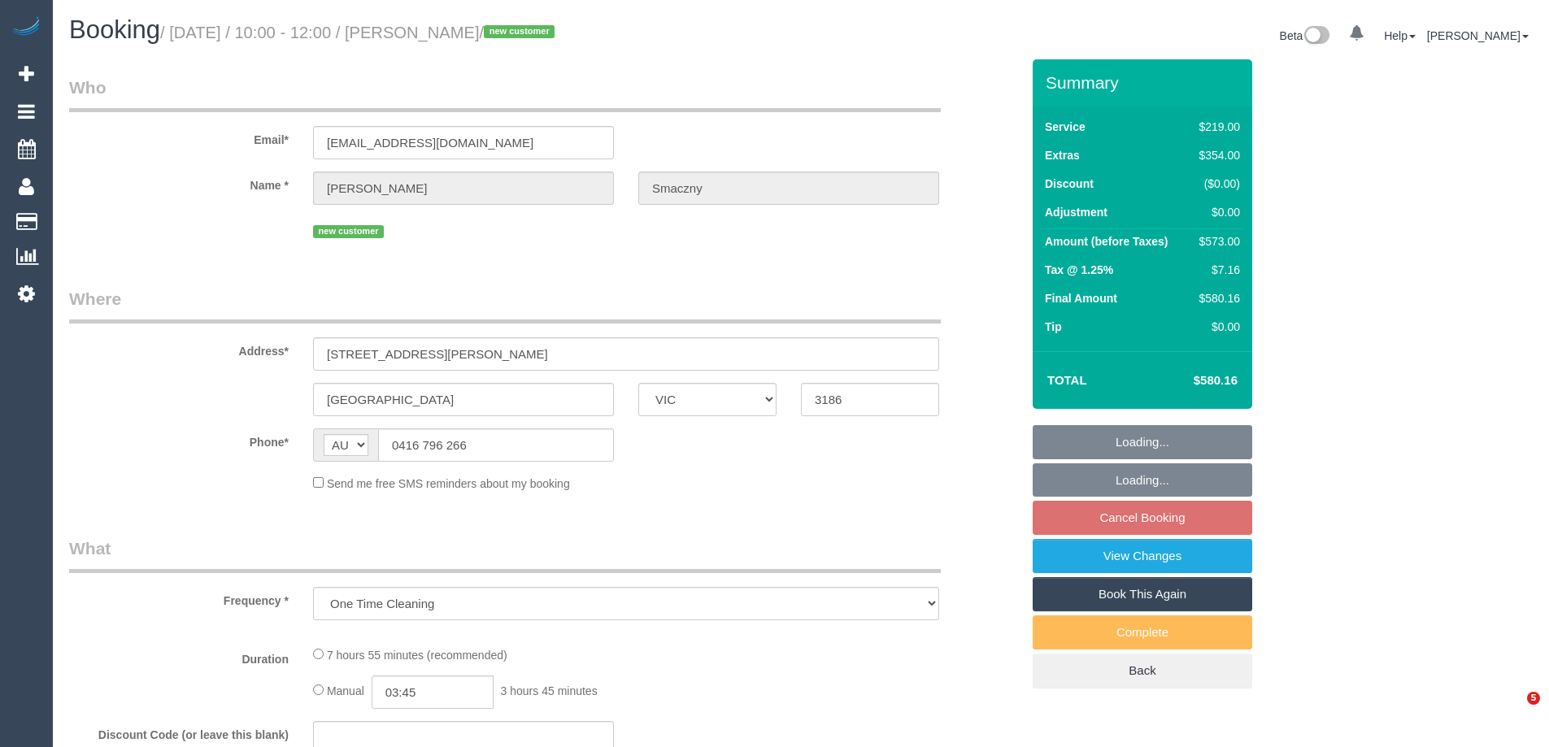
select select "VIC"
select select "string:stripe-pm_1SB0XP2GScqysDRVE8Jdp9VO"
select select "number:28"
select select "number:14"
select select "number:19"
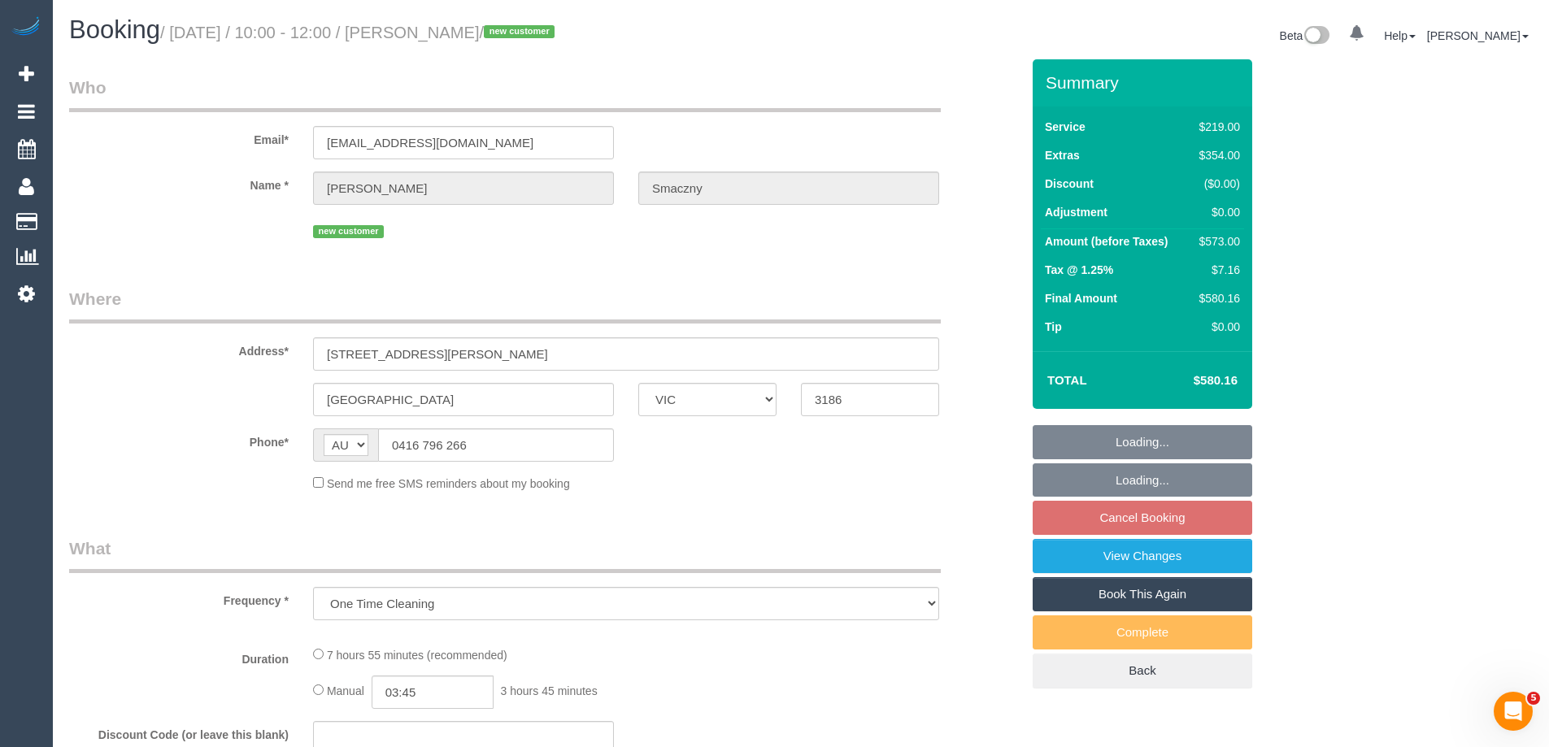
select select "number:25"
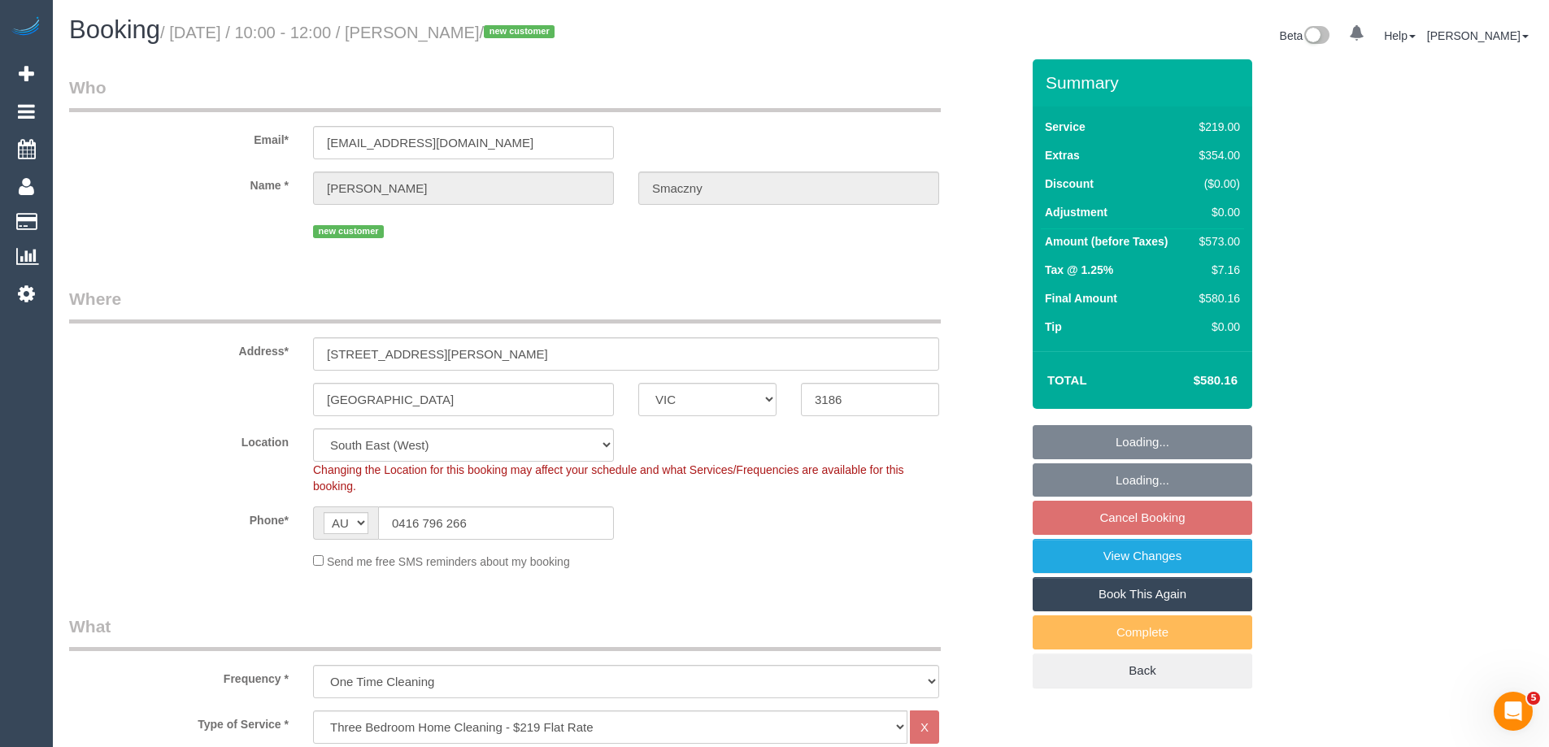
select select "object:1369"
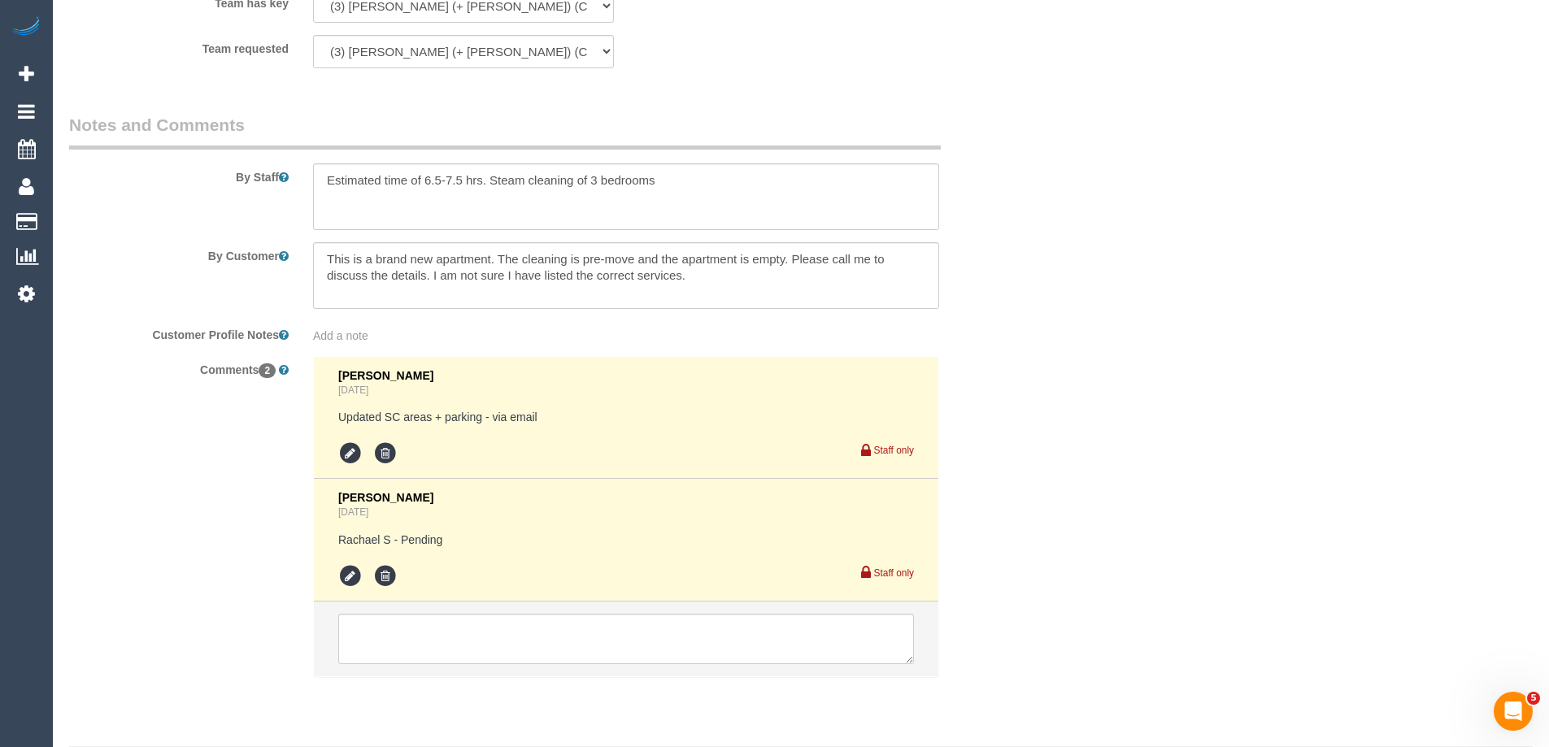
scroll to position [2731, 0]
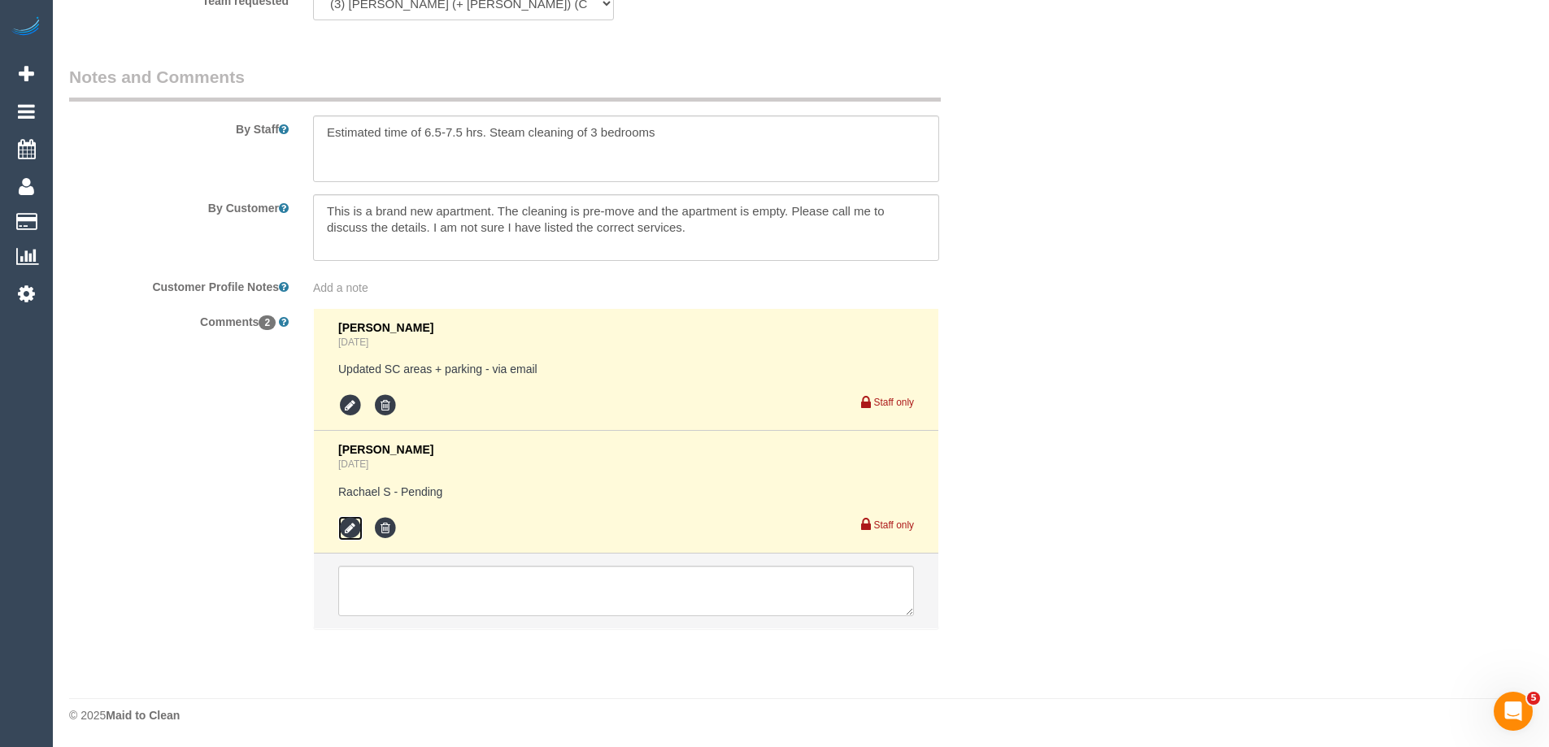
click at [350, 523] on icon at bounding box center [350, 528] width 24 height 24
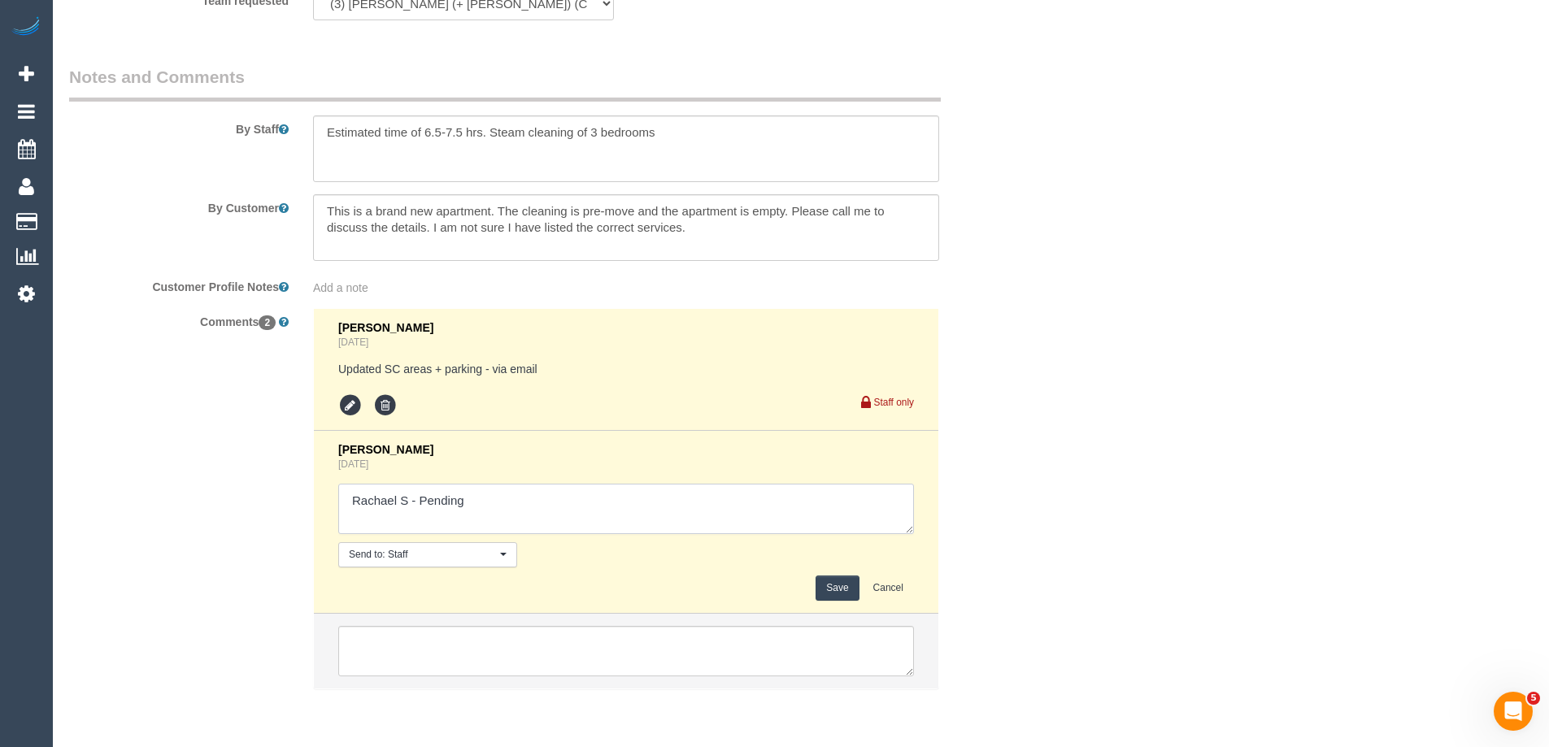
drag, startPoint x: 417, startPoint y: 498, endPoint x: 617, endPoint y: 503, distance: 200.0
click at [617, 503] on textarea at bounding box center [626, 509] width 576 height 50
type textarea "Rachael S - confirmed for Friday"
click at [820, 589] on button "Save" at bounding box center [836, 588] width 43 height 25
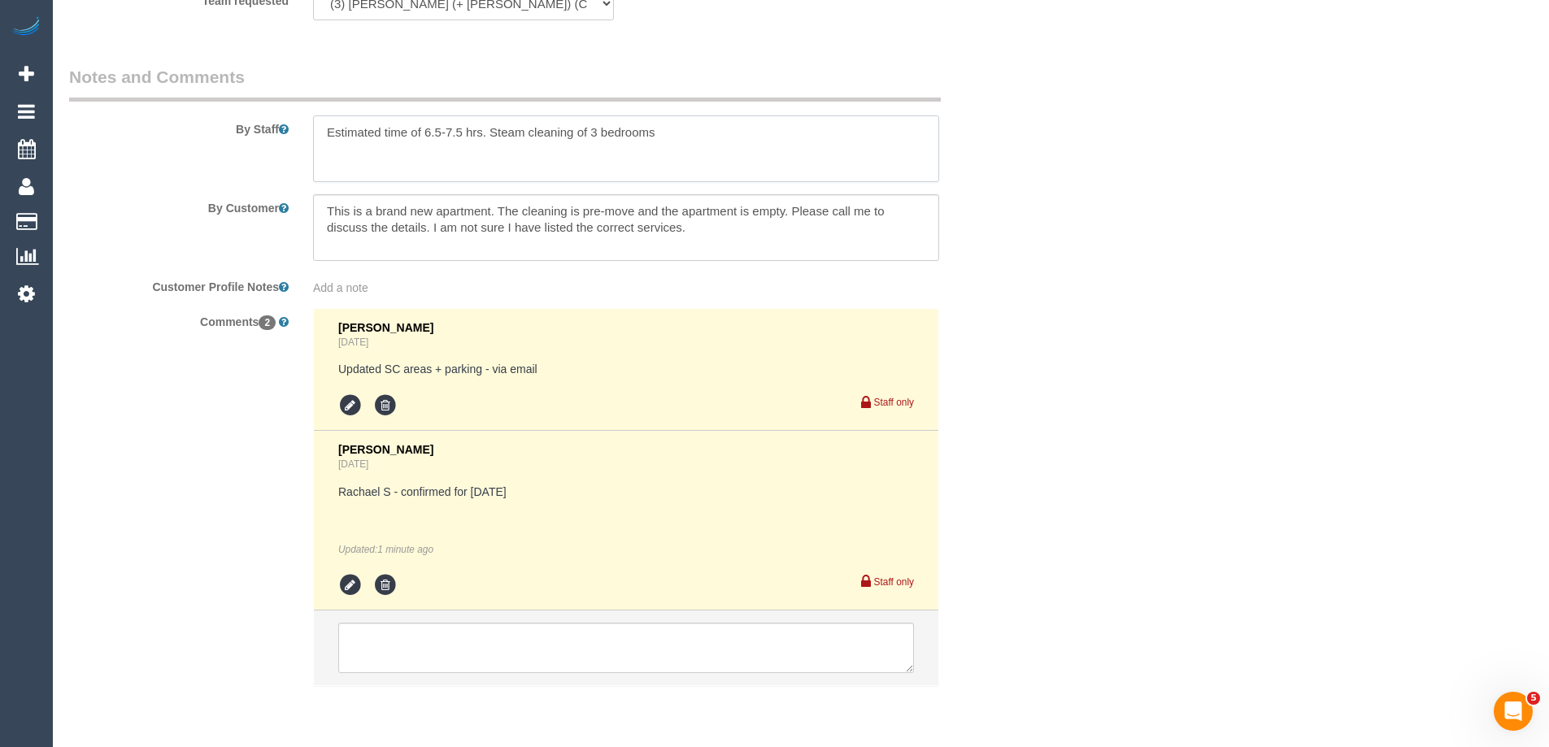
drag, startPoint x: 487, startPoint y: 130, endPoint x: 849, endPoint y: 155, distance: 362.6
click at [849, 155] on textarea at bounding box center [626, 148] width 626 height 67
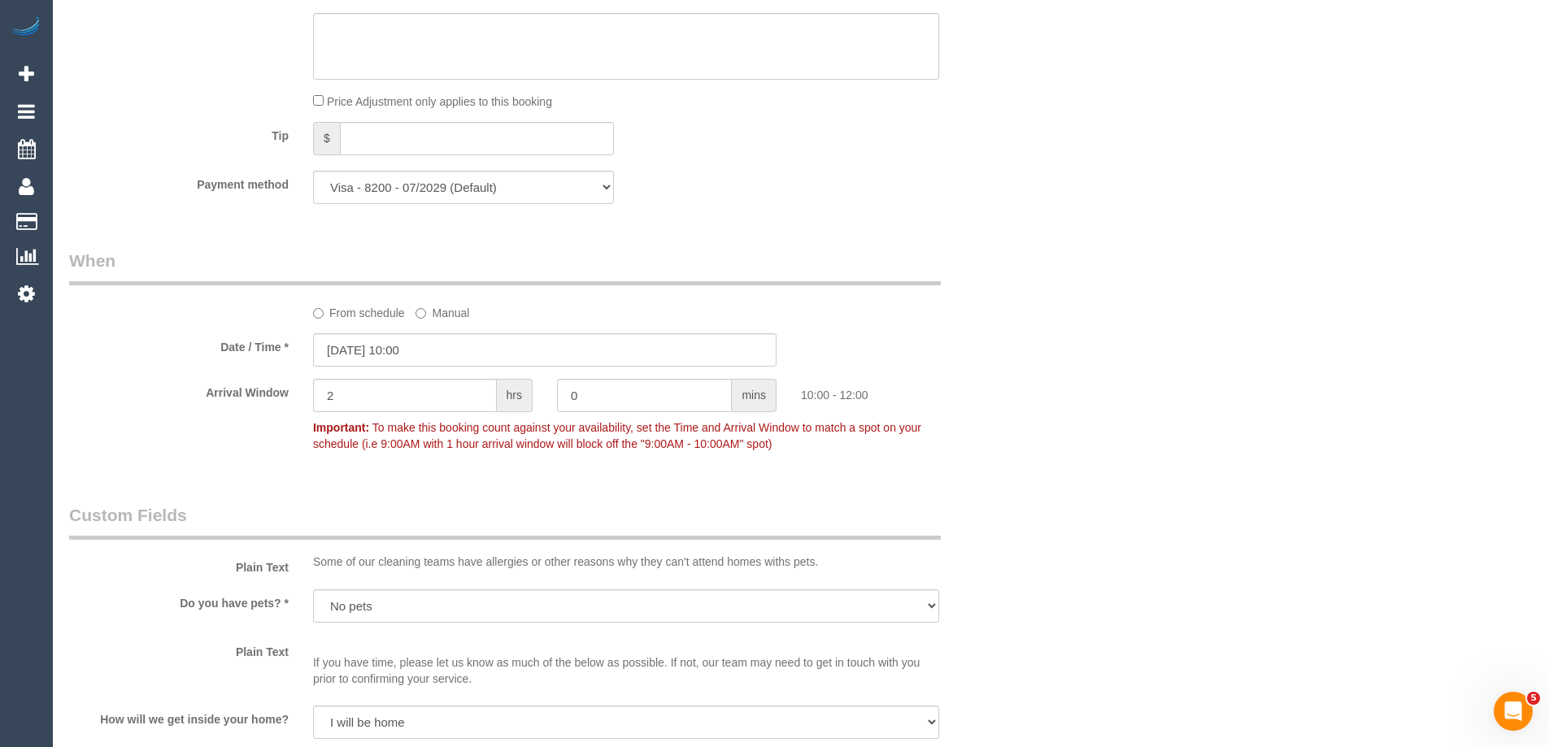
scroll to position [1349, 0]
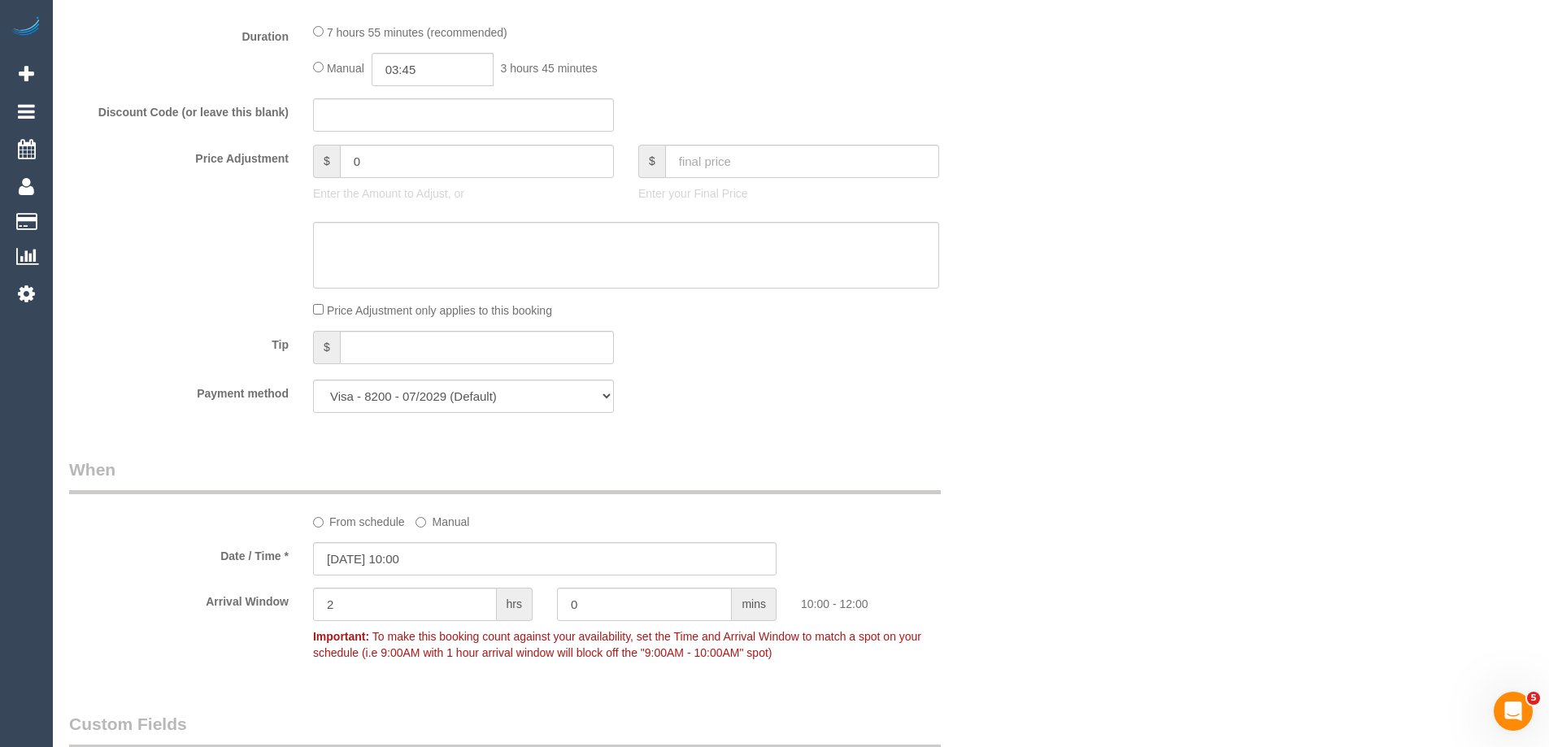
type textarea "Estimated time of 6.5-7.5 hrs."
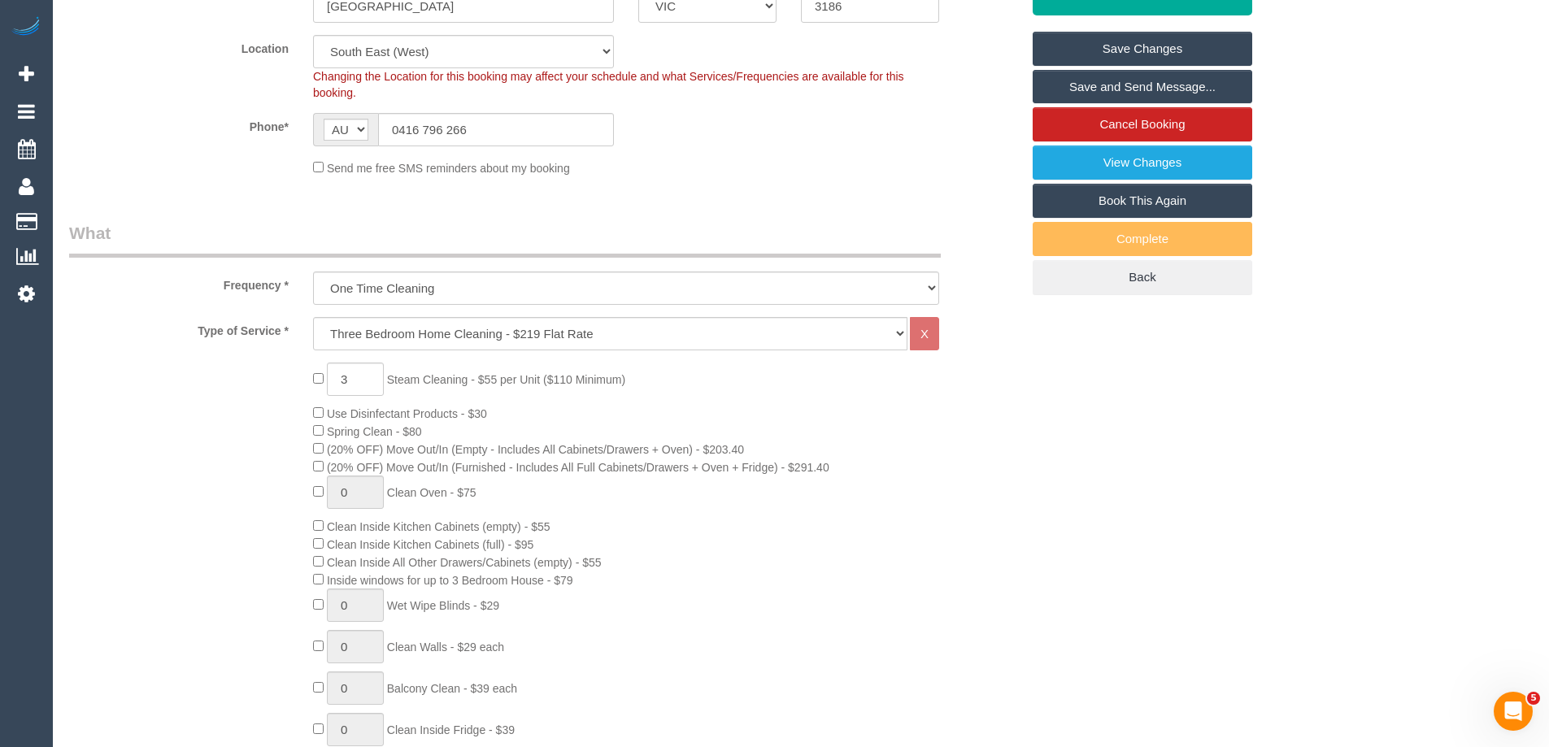
scroll to position [406, 0]
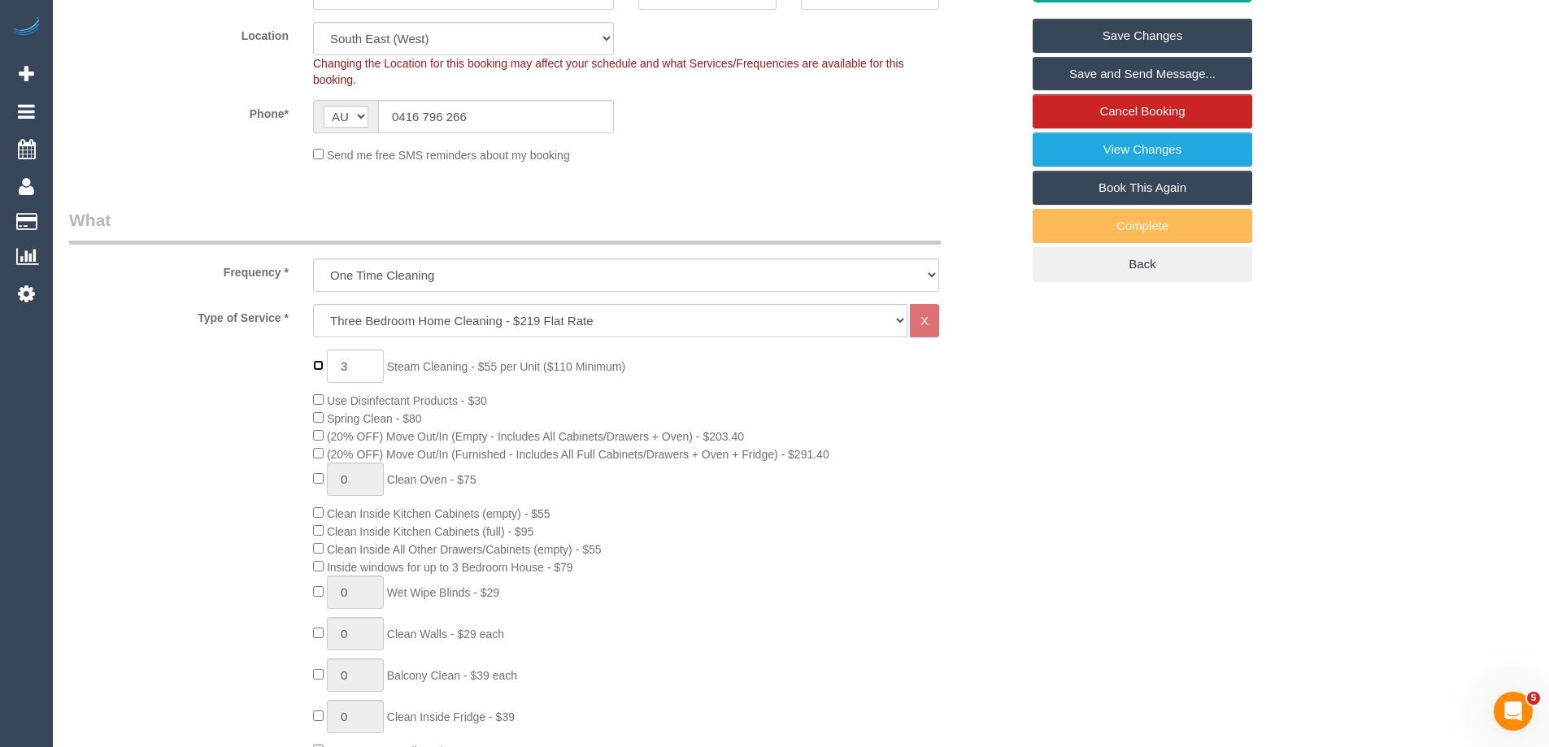
type input "0"
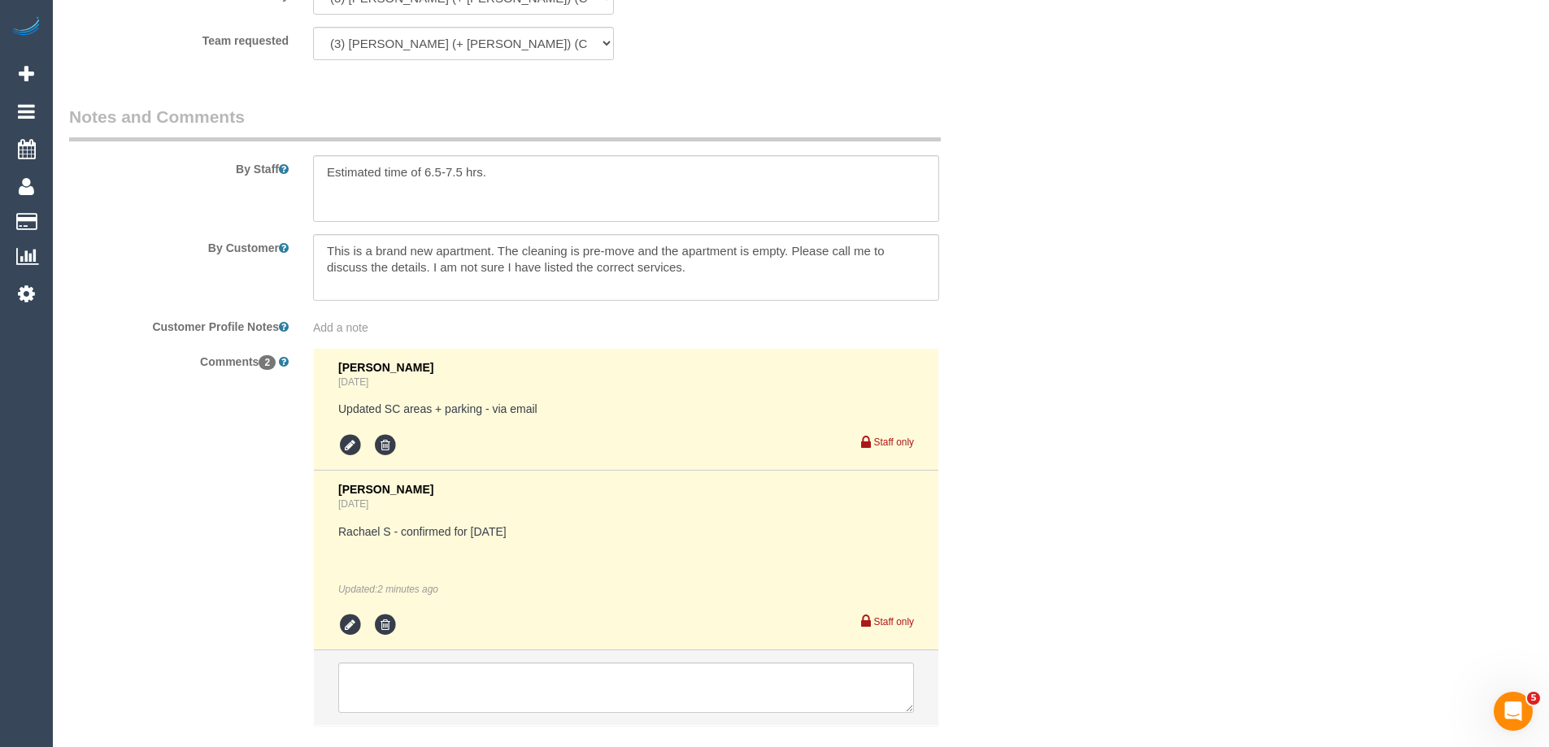
scroll to position [2787, 0]
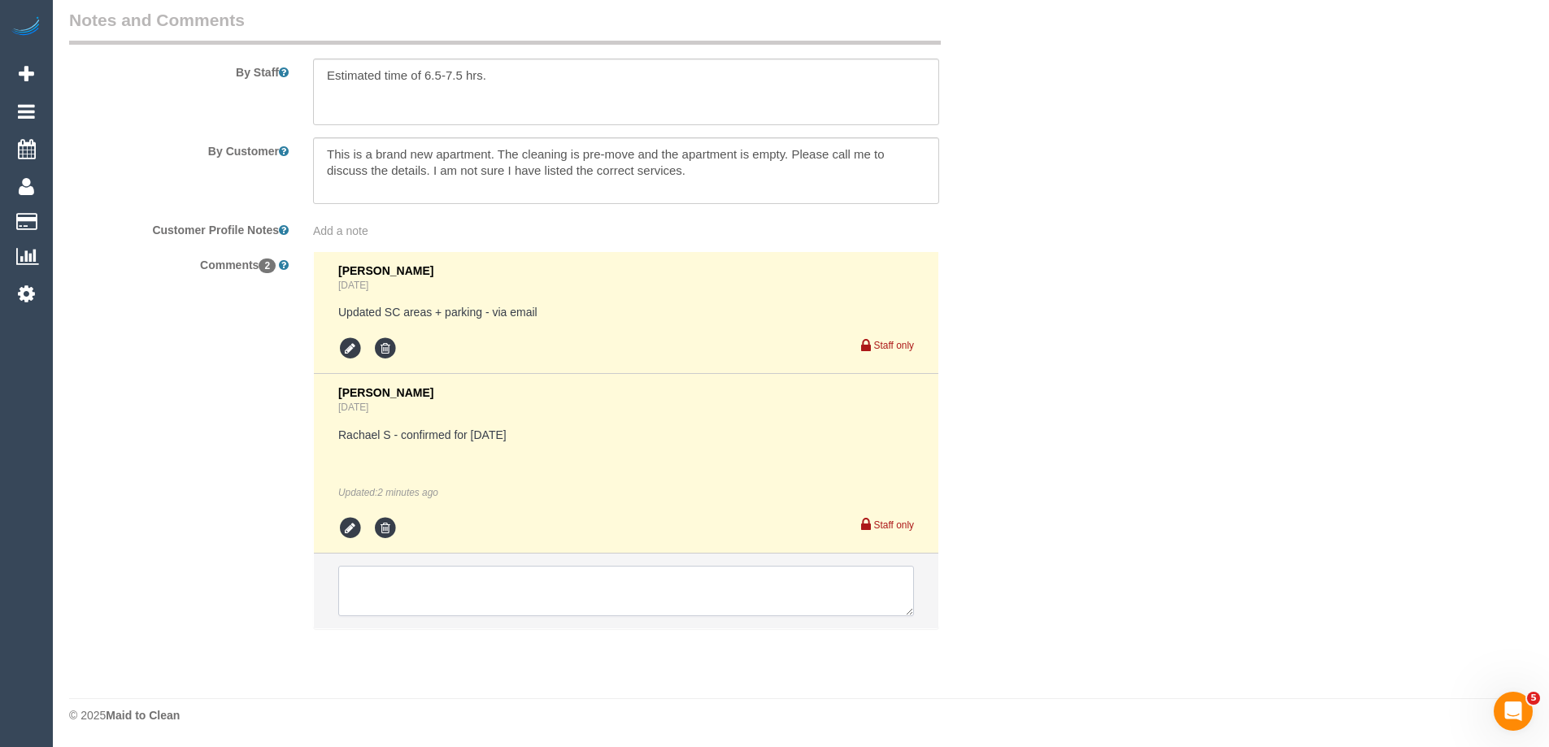
click at [383, 586] on textarea at bounding box center [626, 591] width 576 height 50
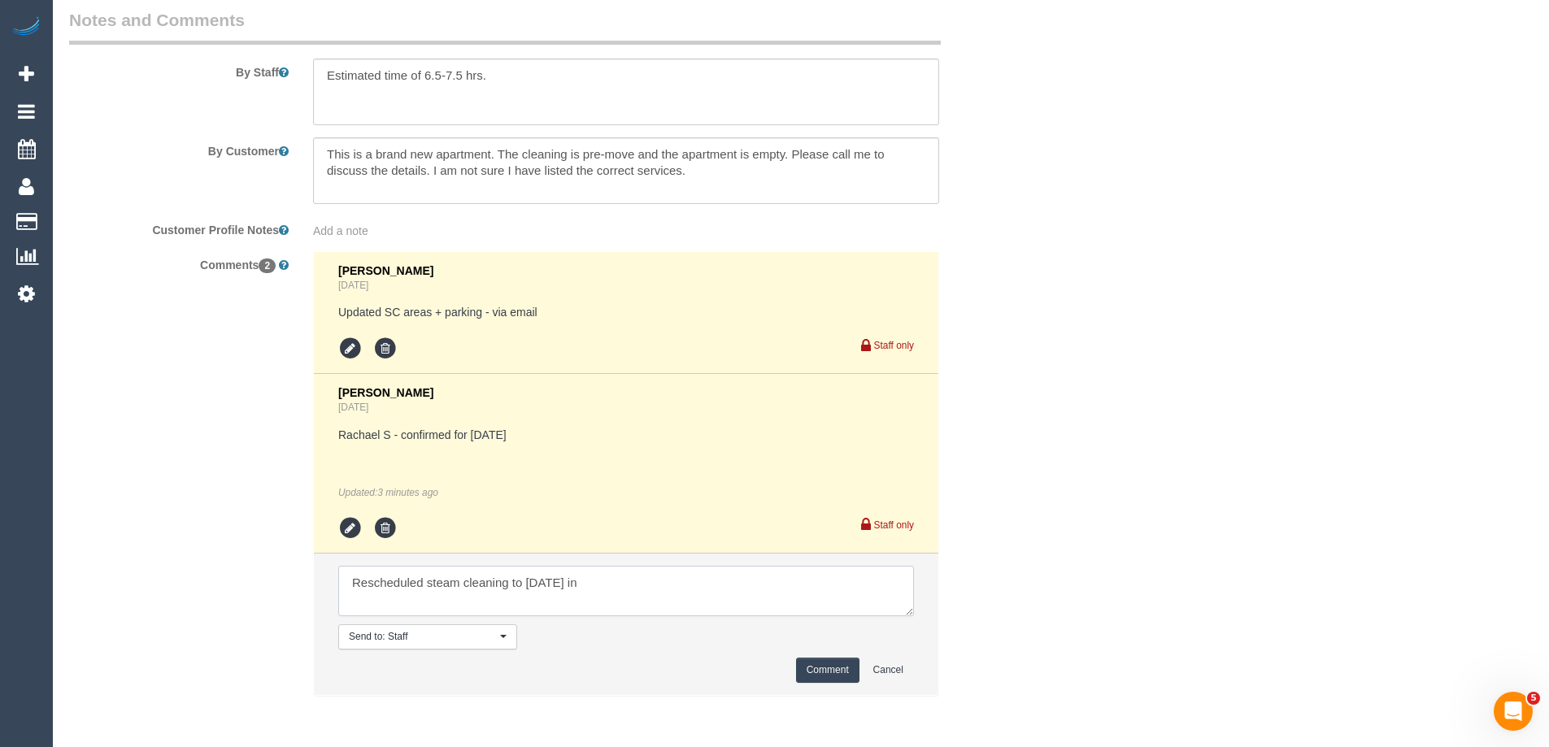
click at [587, 584] on textarea at bounding box center [626, 591] width 576 height 50
type textarea "Rescheduled steam cleaning to Friday in separate request. Confirmed via email"
click at [829, 675] on button "Comment" at bounding box center [827, 670] width 63 height 25
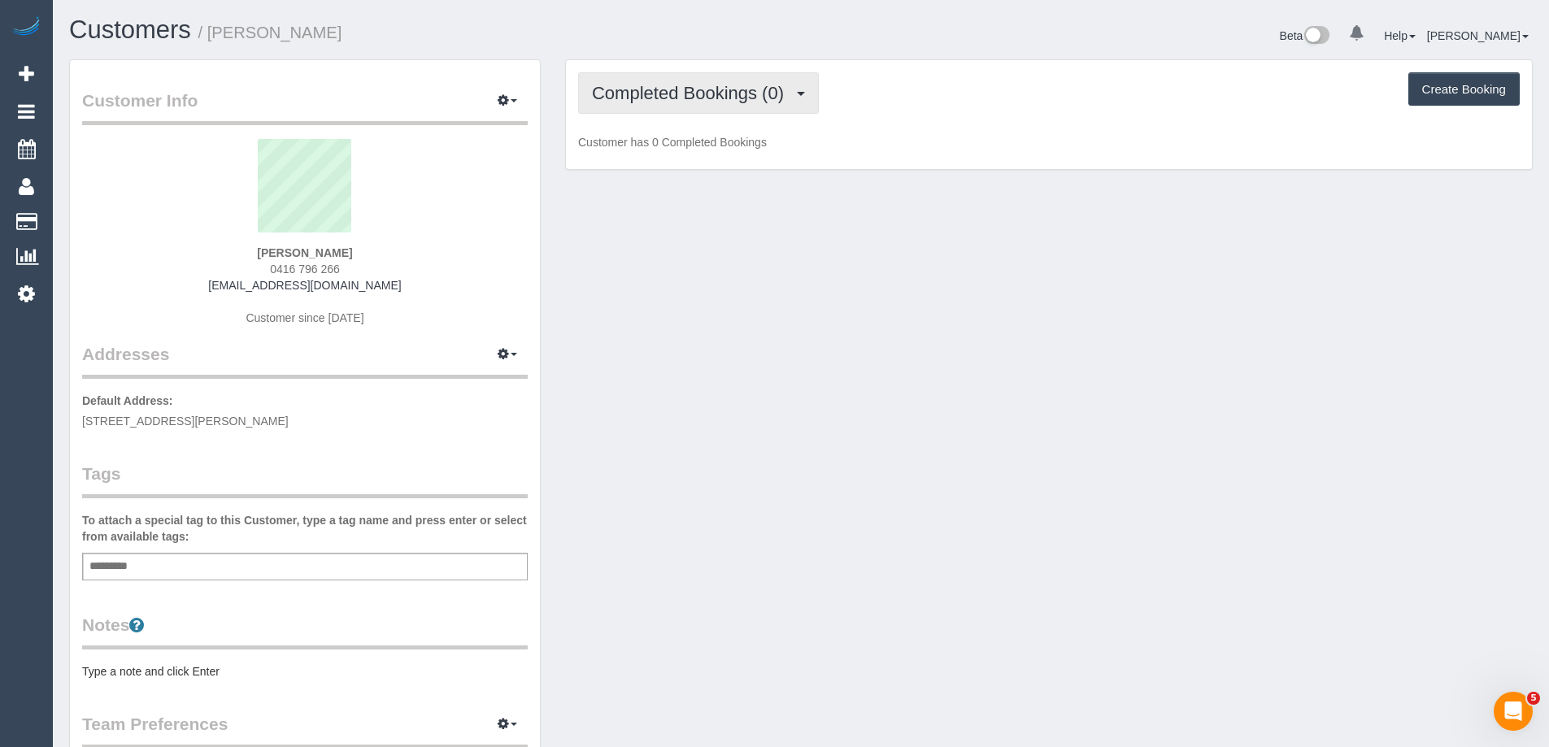
click at [652, 89] on span "Completed Bookings (0)" at bounding box center [692, 93] width 200 height 20
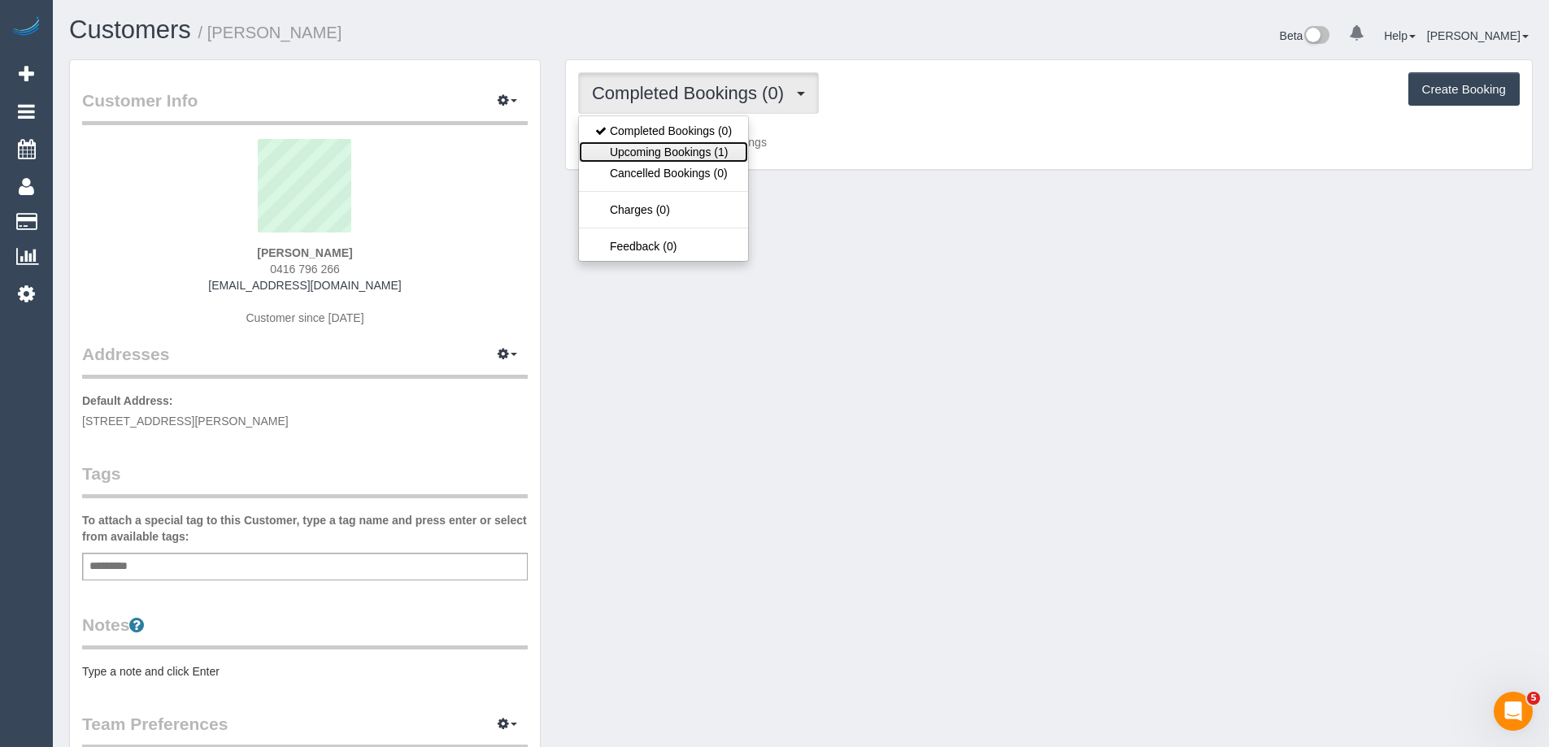
click at [691, 142] on link "Upcoming Bookings (1)" at bounding box center [663, 151] width 169 height 21
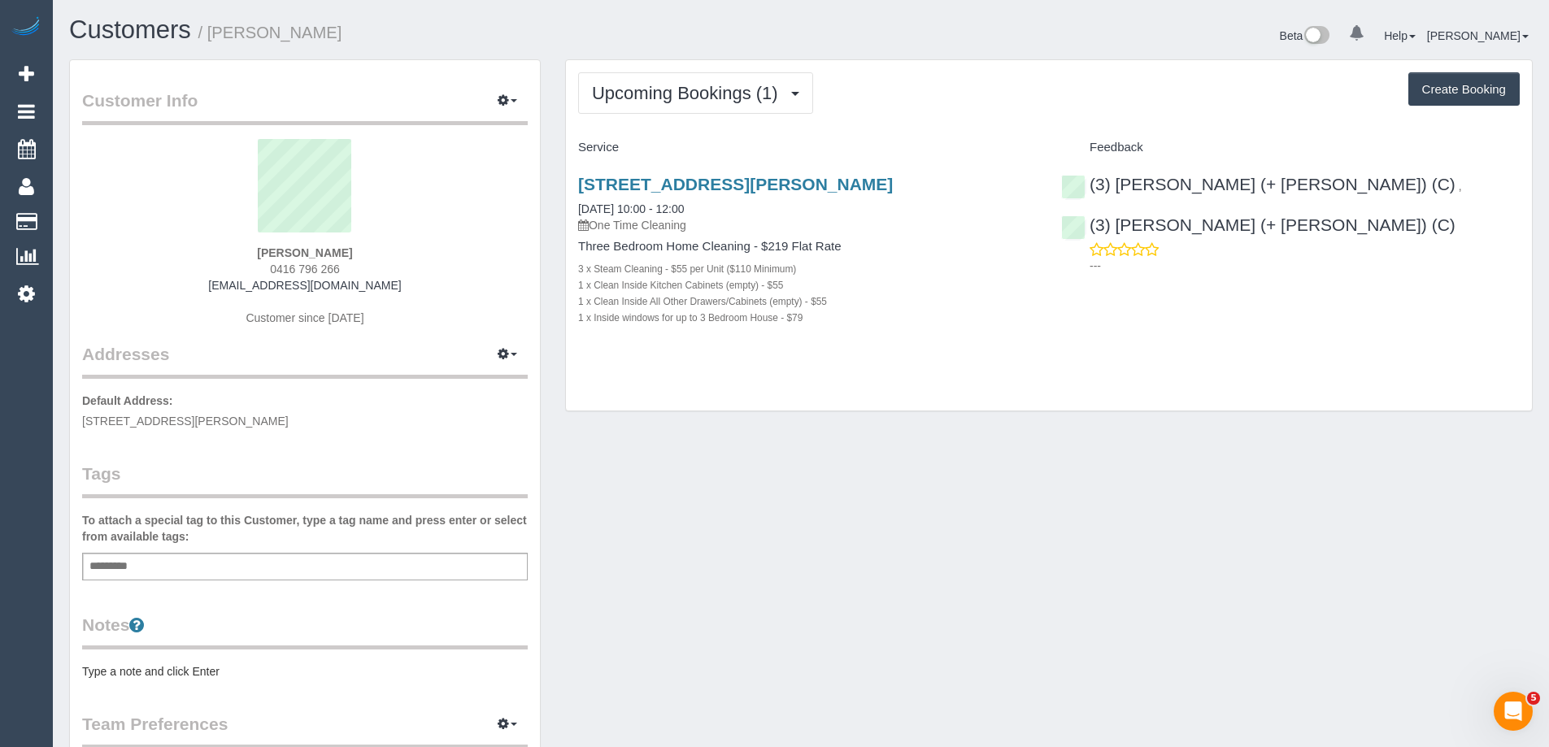
click at [1455, 98] on button "Create Booking" at bounding box center [1463, 89] width 111 height 34
select select "VIC"
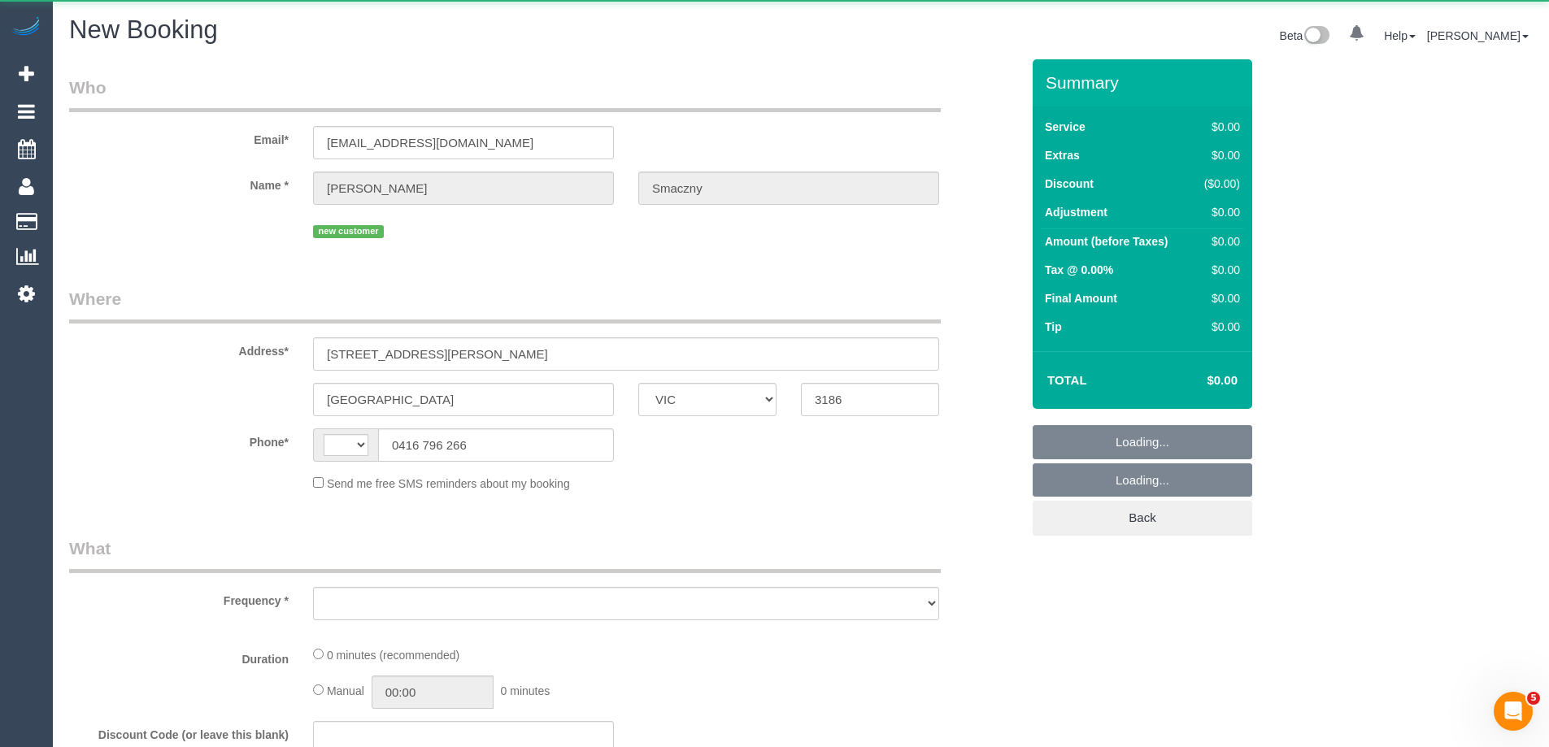
select select "object:459"
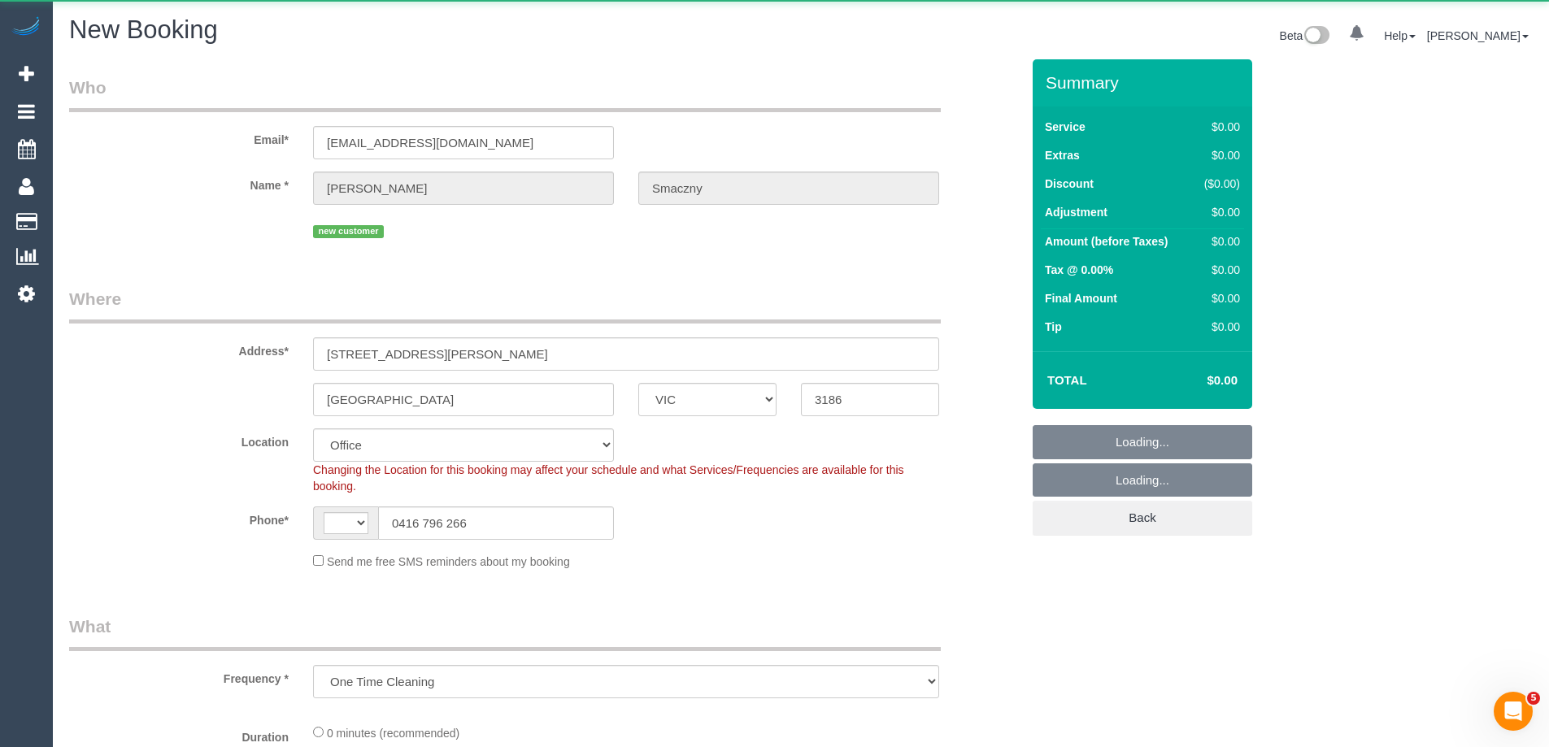
select select "string:AU"
select select "string:stripe-pm_1SB0XP2GScqysDRVE8Jdp9VO"
select select "object:859"
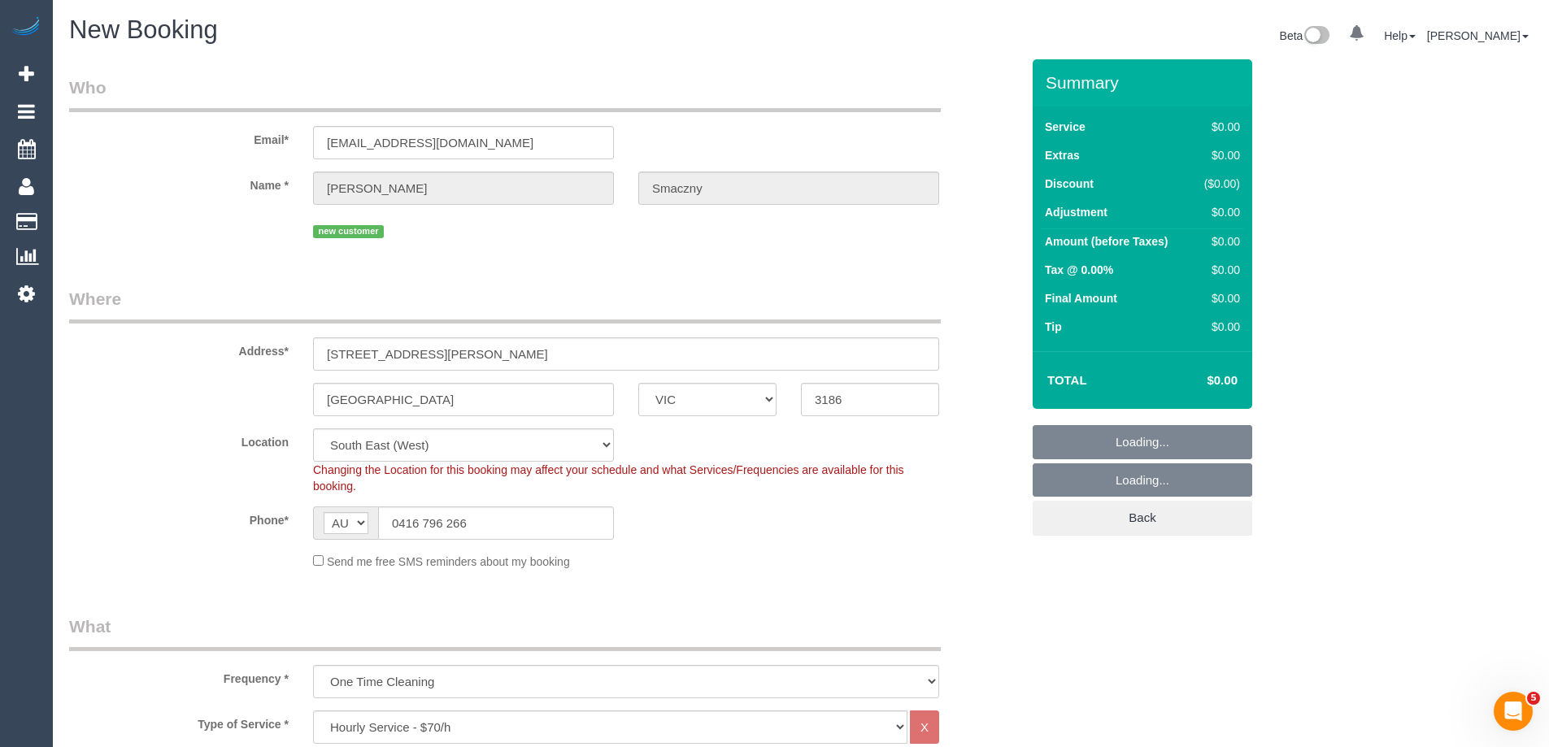
select select "64"
select select "object:2364"
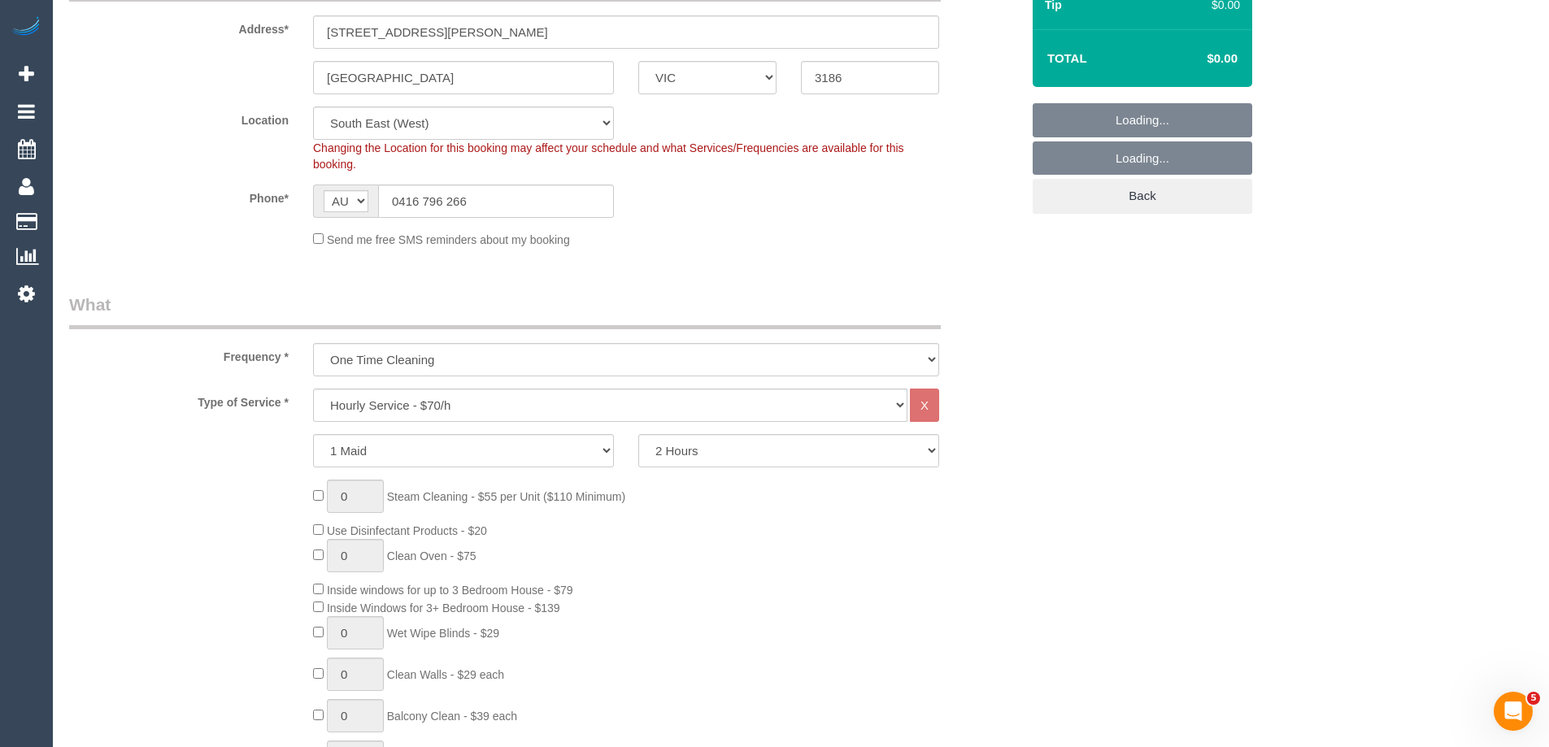
scroll to position [325, 0]
click at [391, 398] on select "Hourly Service - $70/h Hourly Service - $65/h Hourly Service - $60/h Hourly Ser…" at bounding box center [610, 401] width 594 height 33
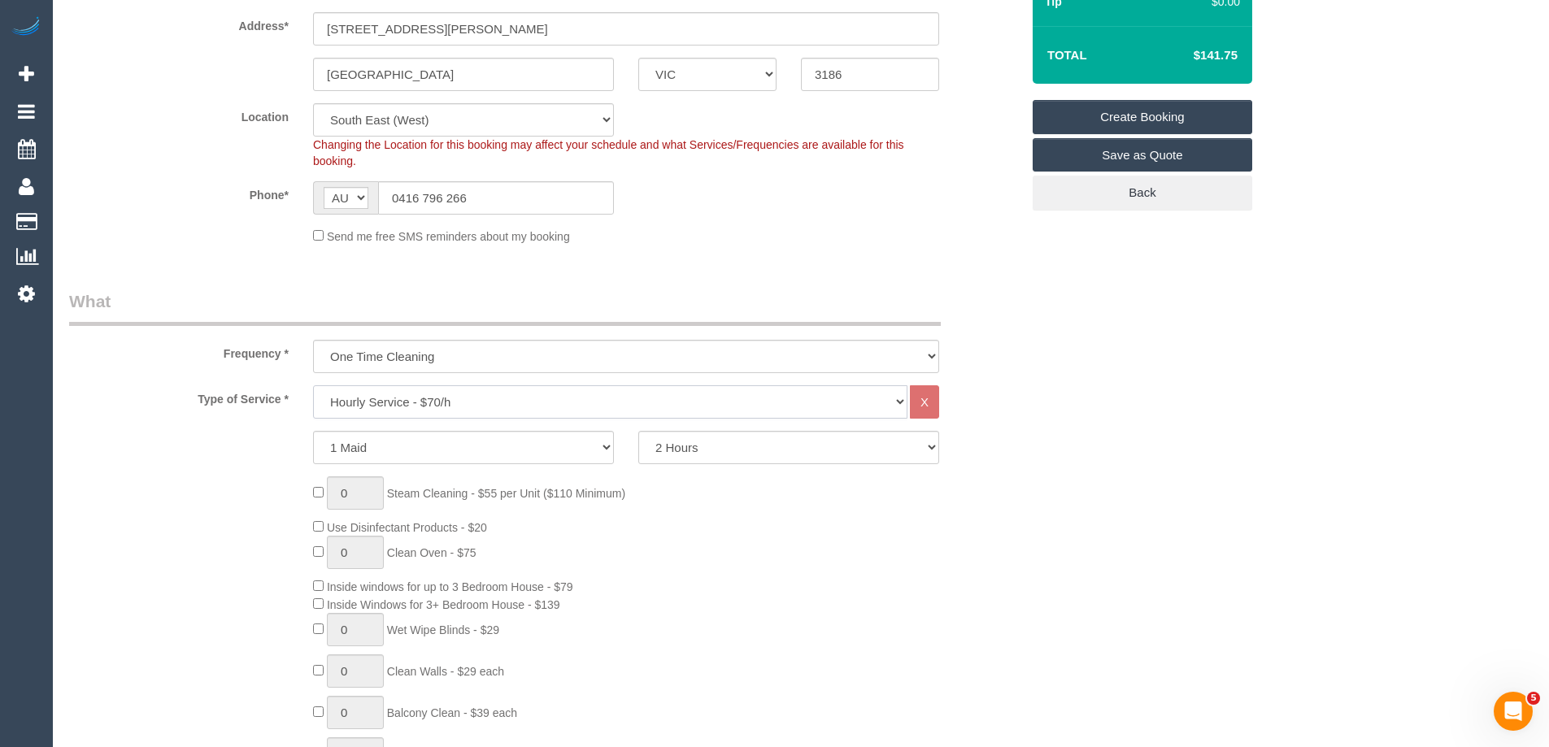
click at [392, 402] on select "Hourly Service - $70/h Hourly Service - $65/h Hourly Service - $60/h Hourly Ser…" at bounding box center [610, 401] width 594 height 33
select select "29"
click at [313, 385] on select "Hourly Service - $70/h Hourly Service - $65/h Hourly Service - $60/h Hourly Ser…" at bounding box center [610, 401] width 594 height 33
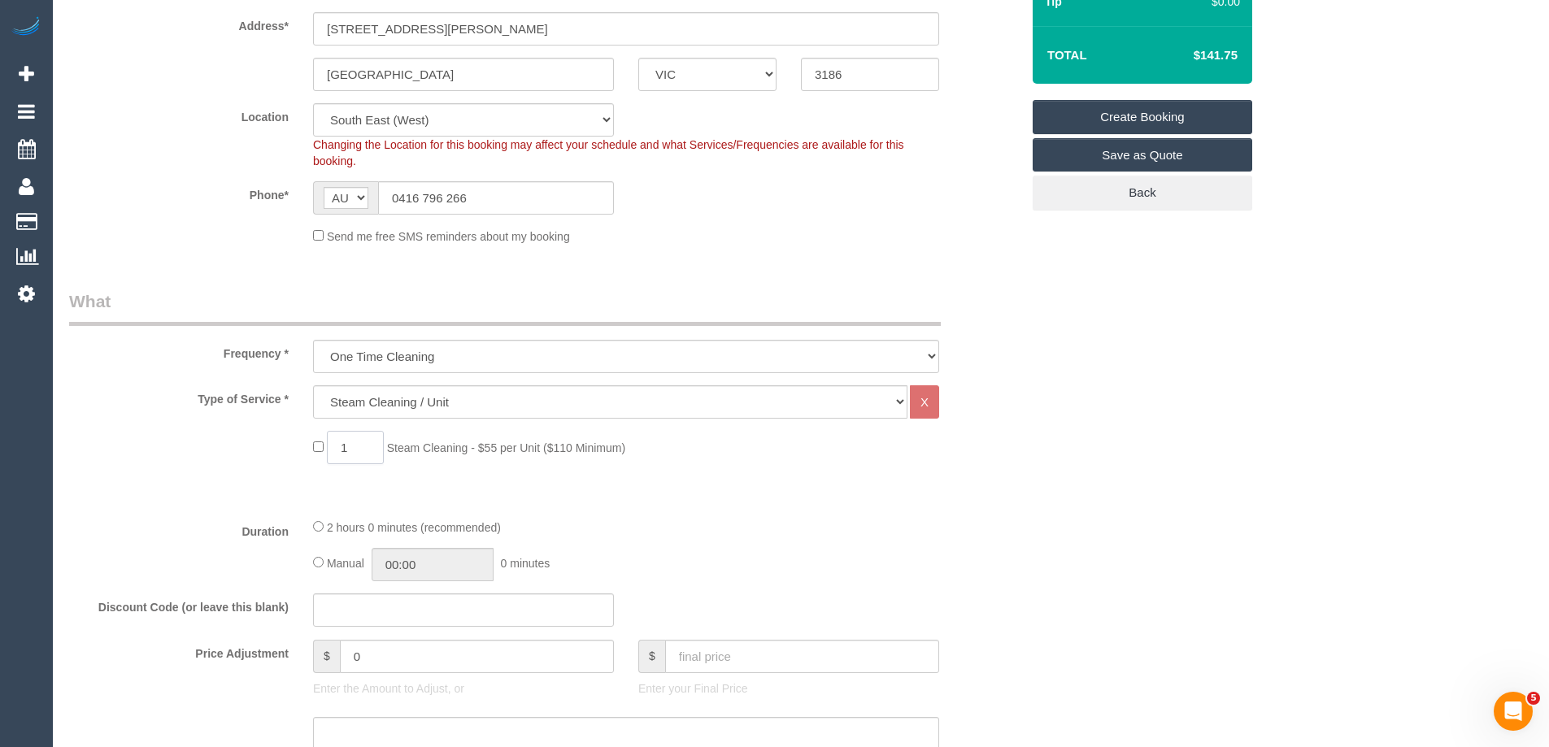
drag, startPoint x: 338, startPoint y: 443, endPoint x: 293, endPoint y: 443, distance: 45.5
click at [293, 443] on div "1 Steam Cleaning - $55 per Unit ($110 Minimum)" at bounding box center [544, 451] width 975 height 41
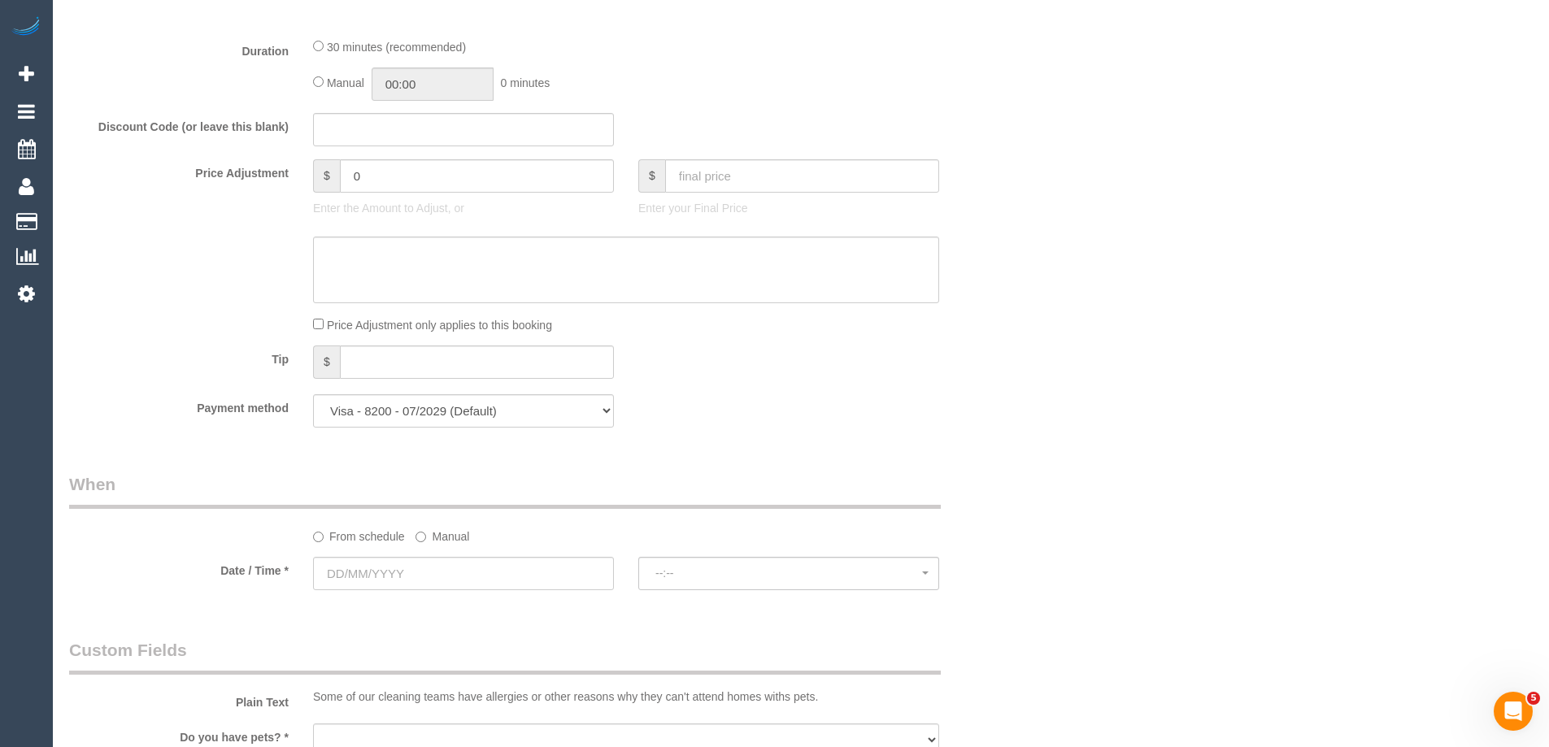
scroll to position [813, 0]
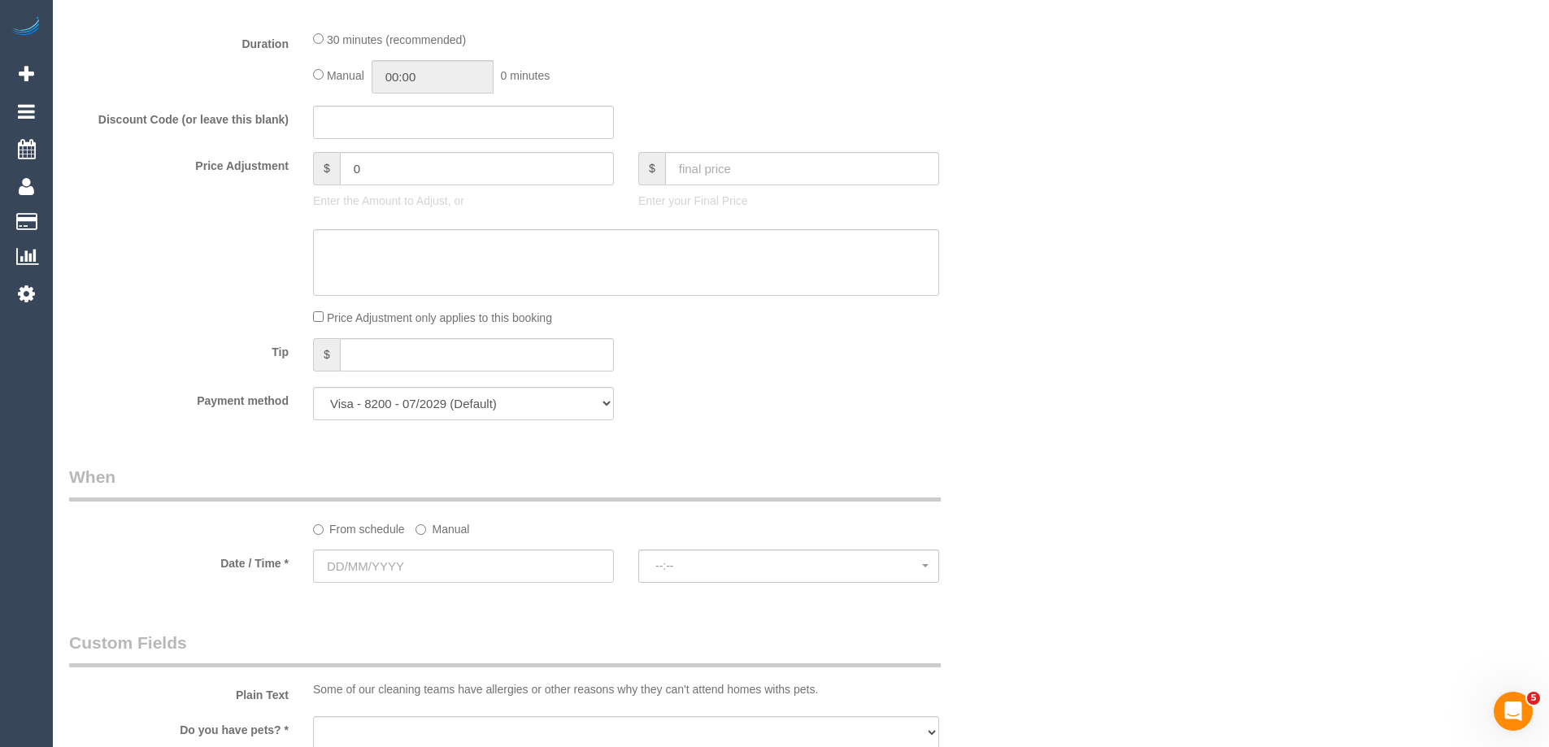
type input "3"
click at [433, 528] on label "Manual" at bounding box center [442, 526] width 54 height 22
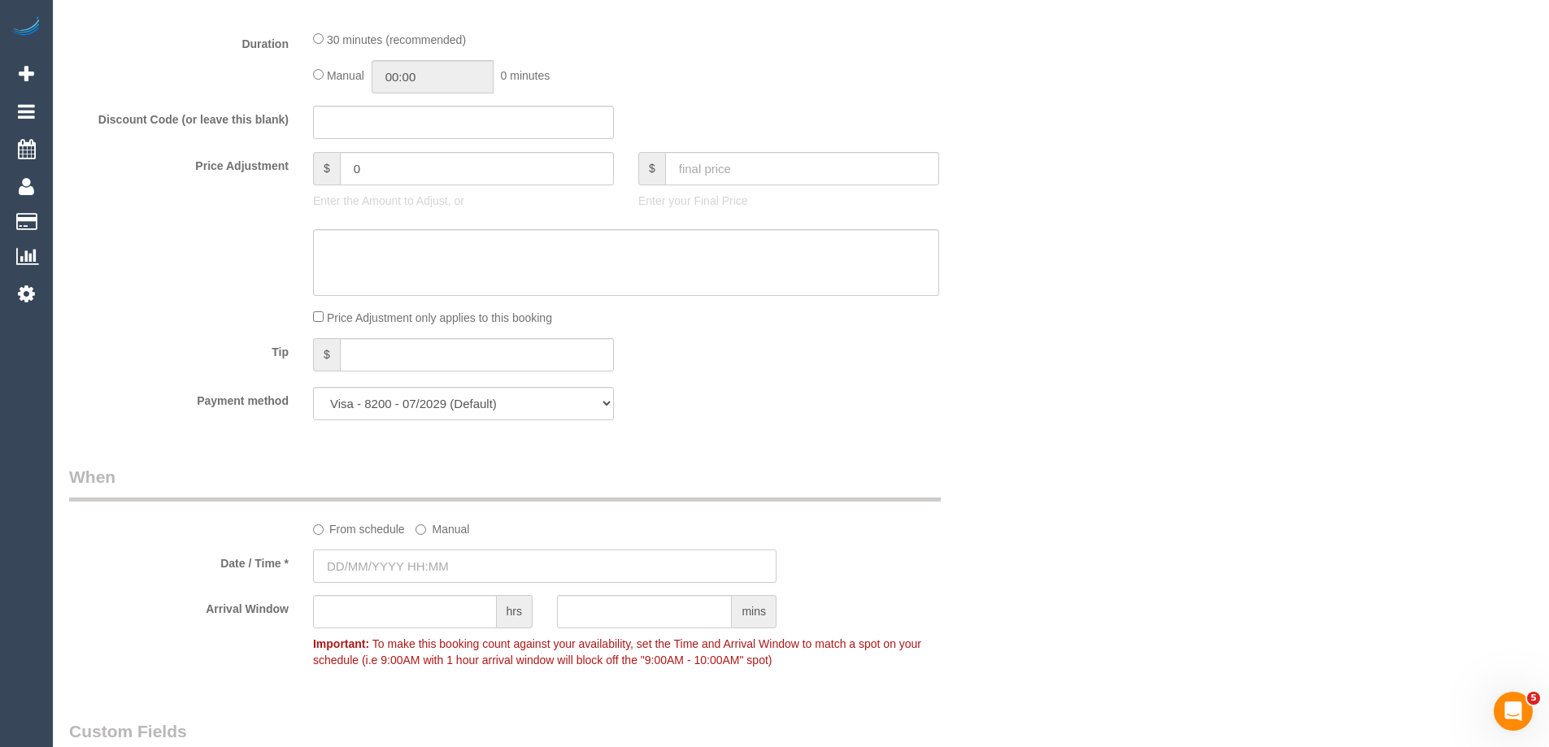
click at [380, 566] on input "text" at bounding box center [544, 566] width 463 height 33
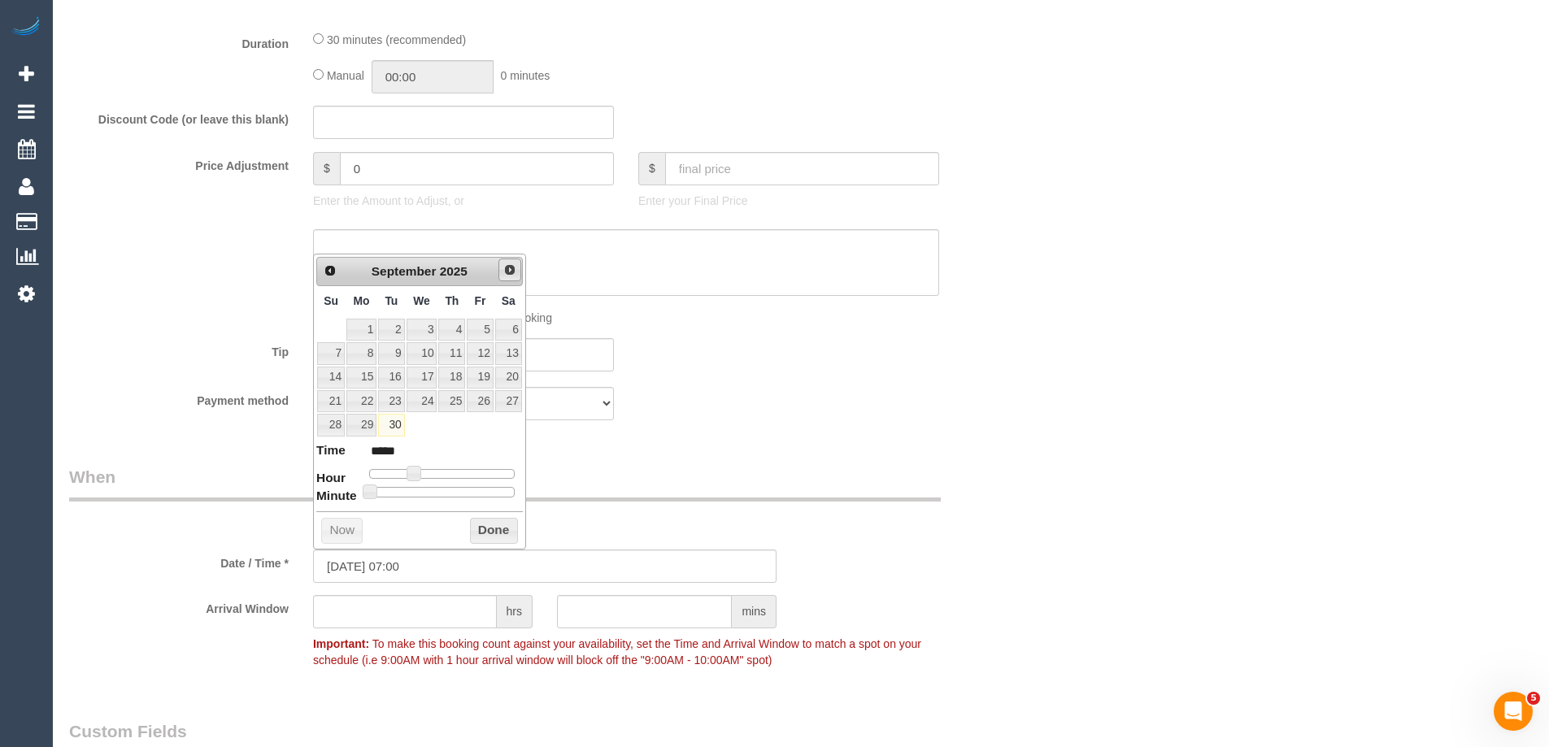
click at [510, 266] on span "Next" at bounding box center [509, 269] width 13 height 13
click at [475, 336] on link "3" at bounding box center [480, 330] width 26 height 22
type input "[DATE] 08:00"
type input "*****"
type input "[DATE] 09:00"
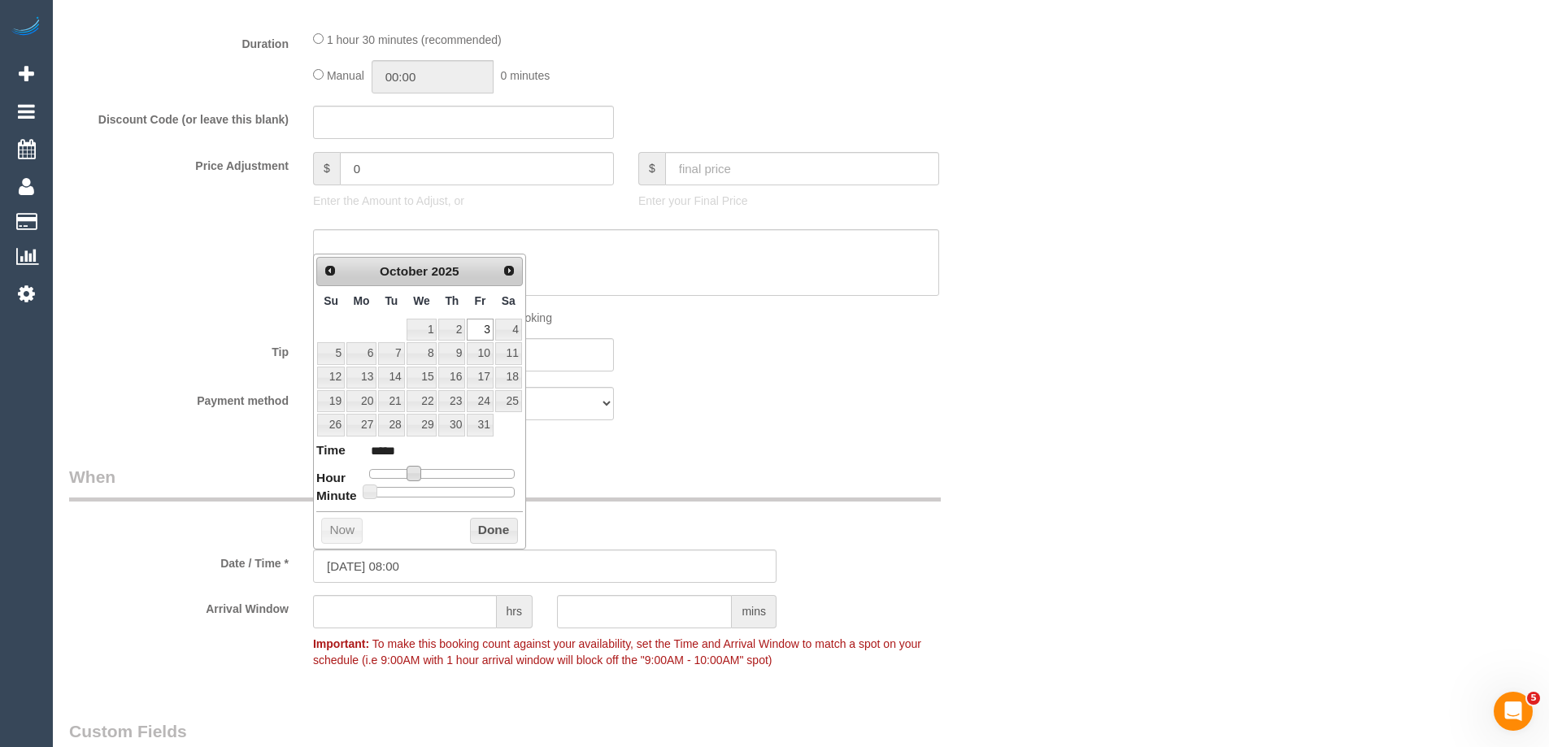
type input "*****"
type input "[DATE] 10:00"
type input "*****"
type input "[DATE] 11:00"
type input "*****"
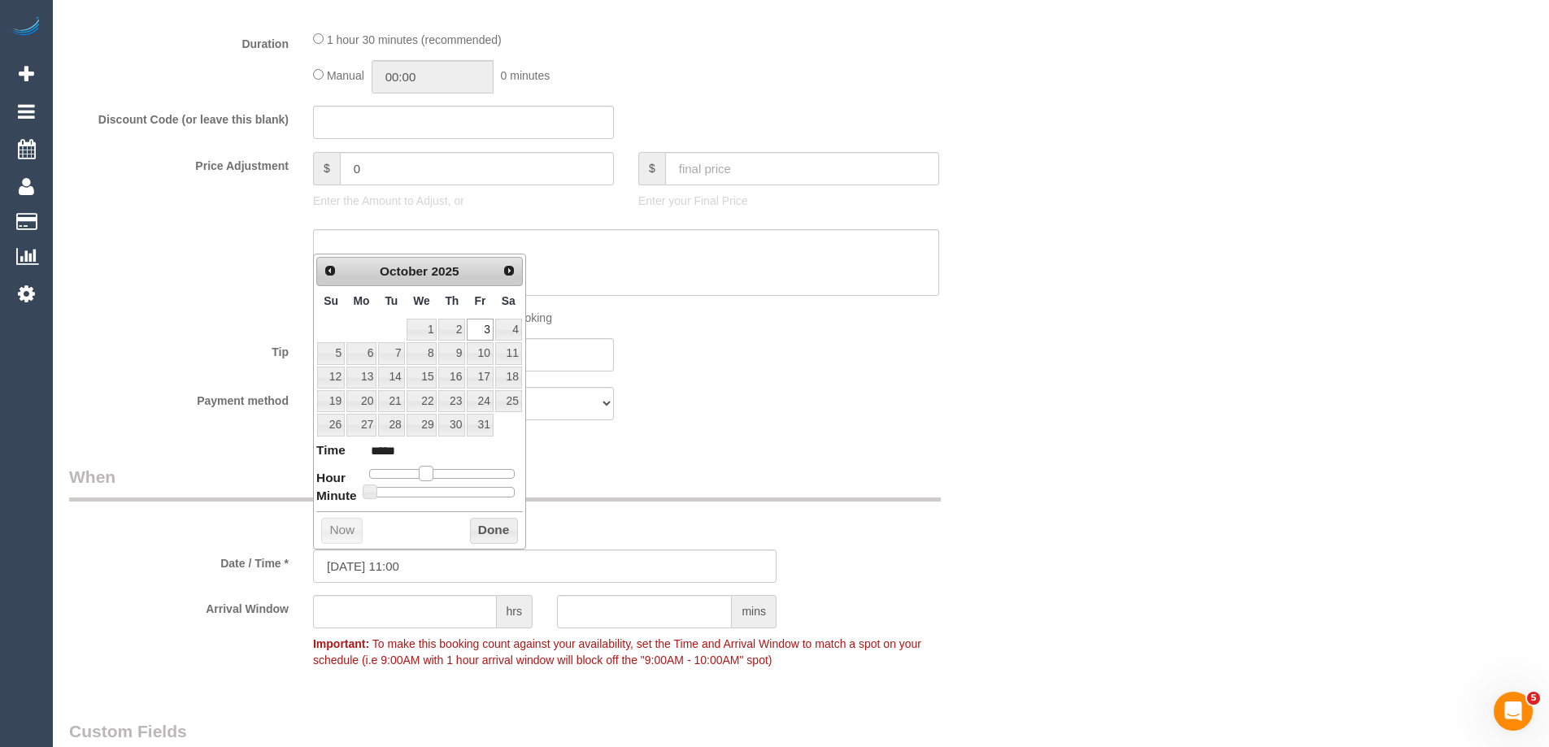
type input "[DATE] 12:00"
type input "*****"
type input "[DATE] 13:00"
type input "*****"
type input "[DATE] 15:00"
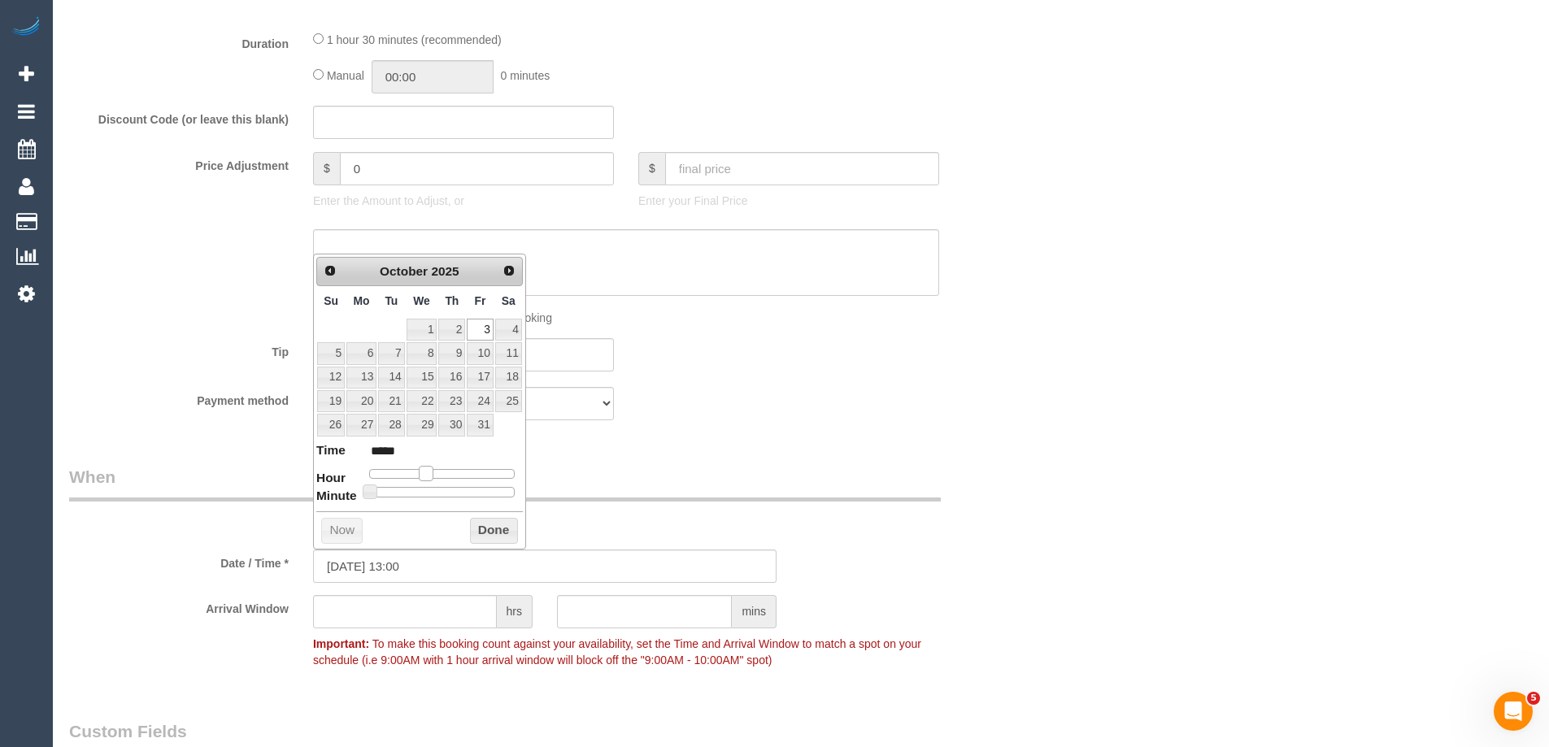
type input "*****"
type input "[DATE] 14:00"
type input "*****"
drag, startPoint x: 413, startPoint y: 469, endPoint x: 461, endPoint y: 473, distance: 48.1
click at [461, 473] on span at bounding box center [457, 473] width 15 height 15
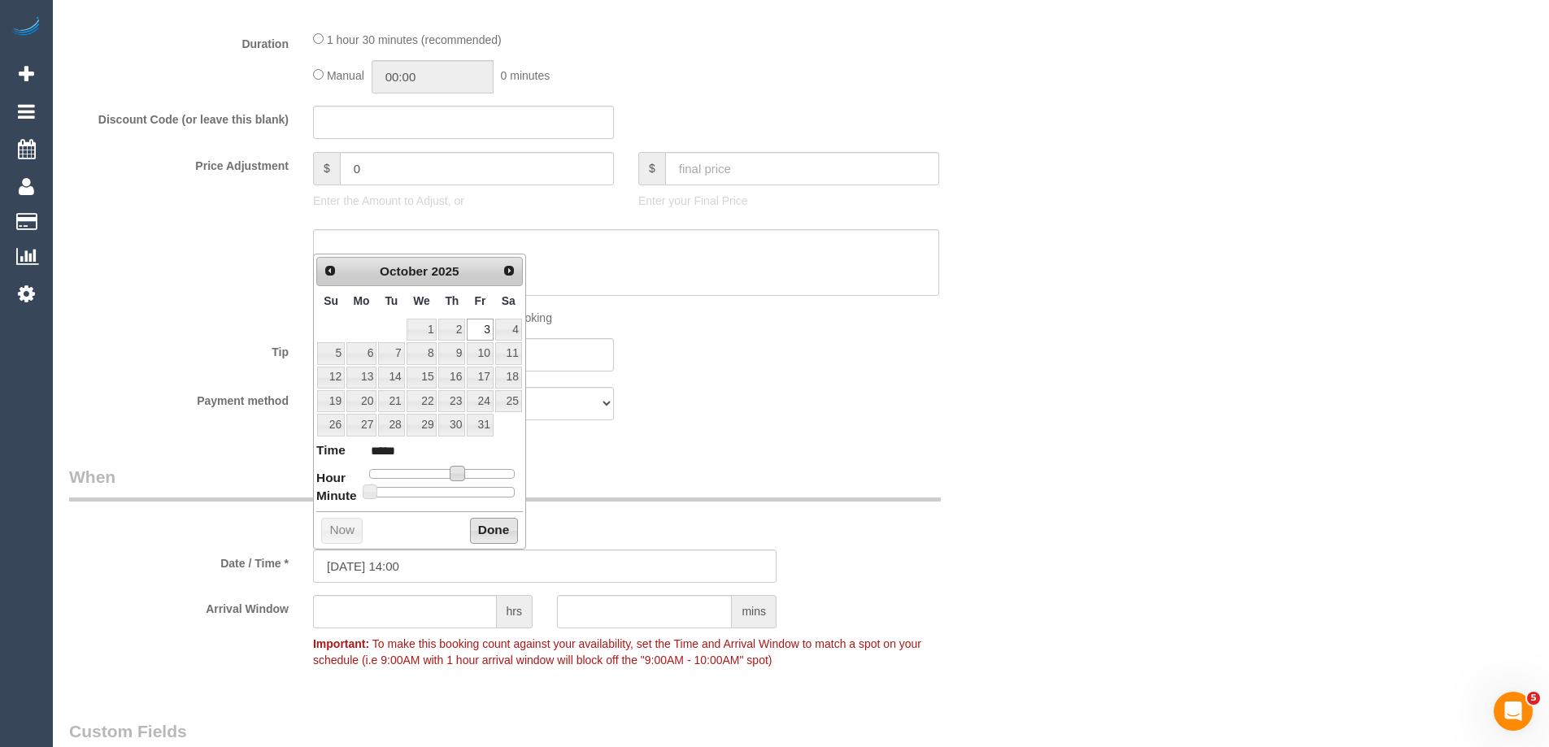
click at [478, 532] on button "Done" at bounding box center [494, 531] width 48 height 26
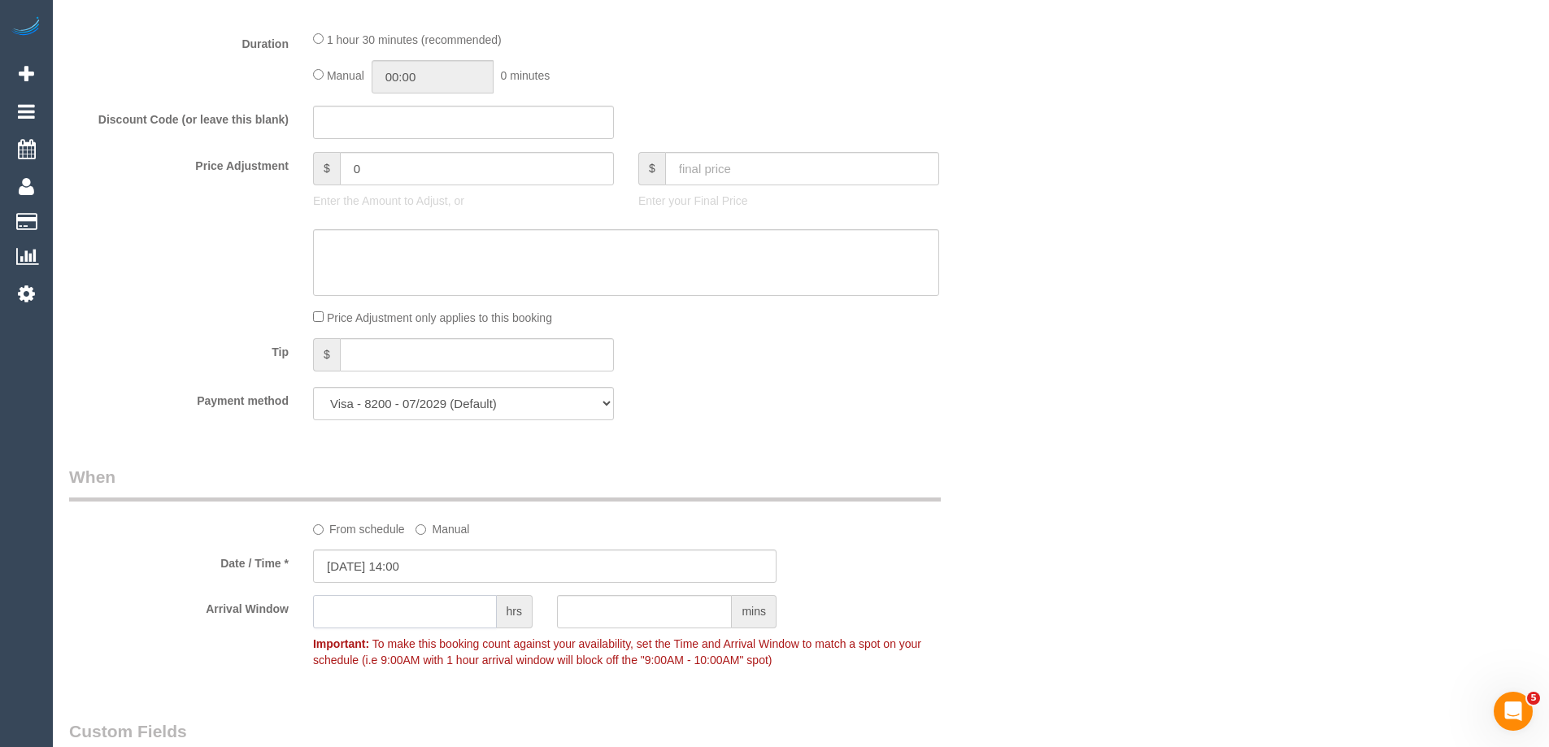
click at [404, 613] on input "text" at bounding box center [405, 611] width 184 height 33
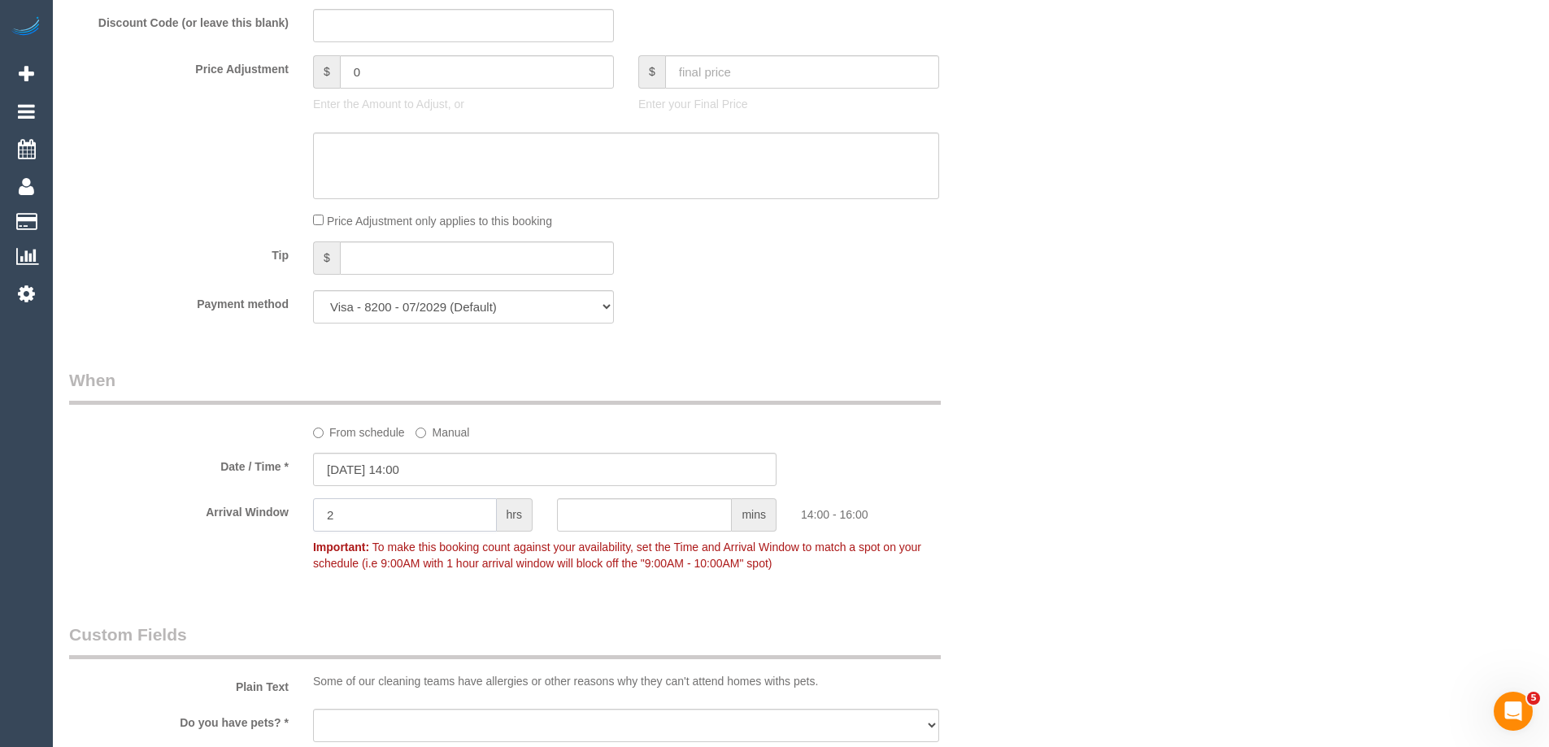
scroll to position [1138, 0]
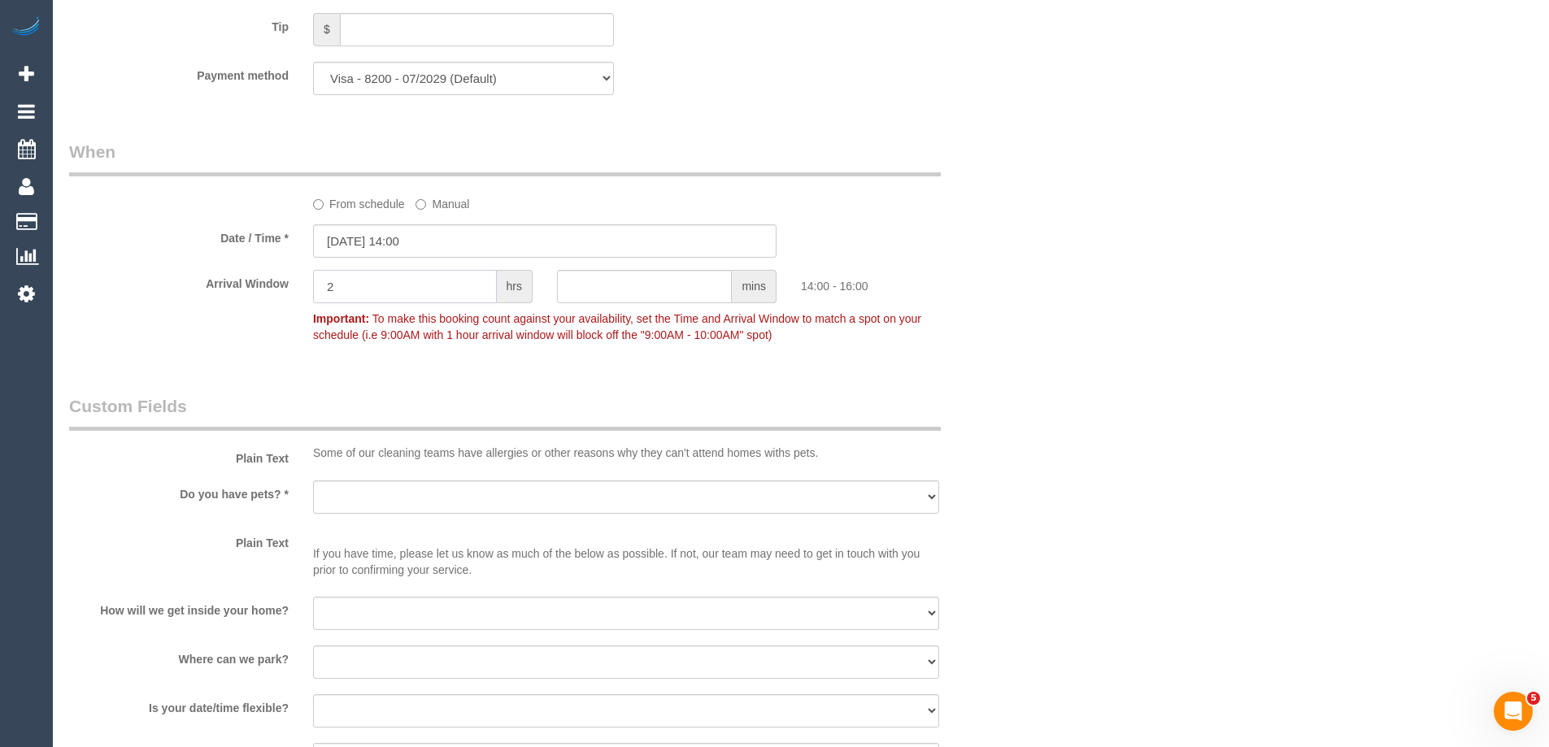
type input "2"
click at [360, 506] on select "Yes - Cats Yes - Dogs No pets Yes - Dogs and Cats Yes - Other" at bounding box center [626, 496] width 626 height 33
click at [323, 489] on select "Yes - Cats Yes - Dogs No pets Yes - Dogs and Cats Yes - Other" at bounding box center [626, 496] width 626 height 33
select select "number:28"
click at [313, 480] on select "Yes - Cats Yes - Dogs No pets Yes - Dogs and Cats Yes - Other" at bounding box center [626, 496] width 626 height 33
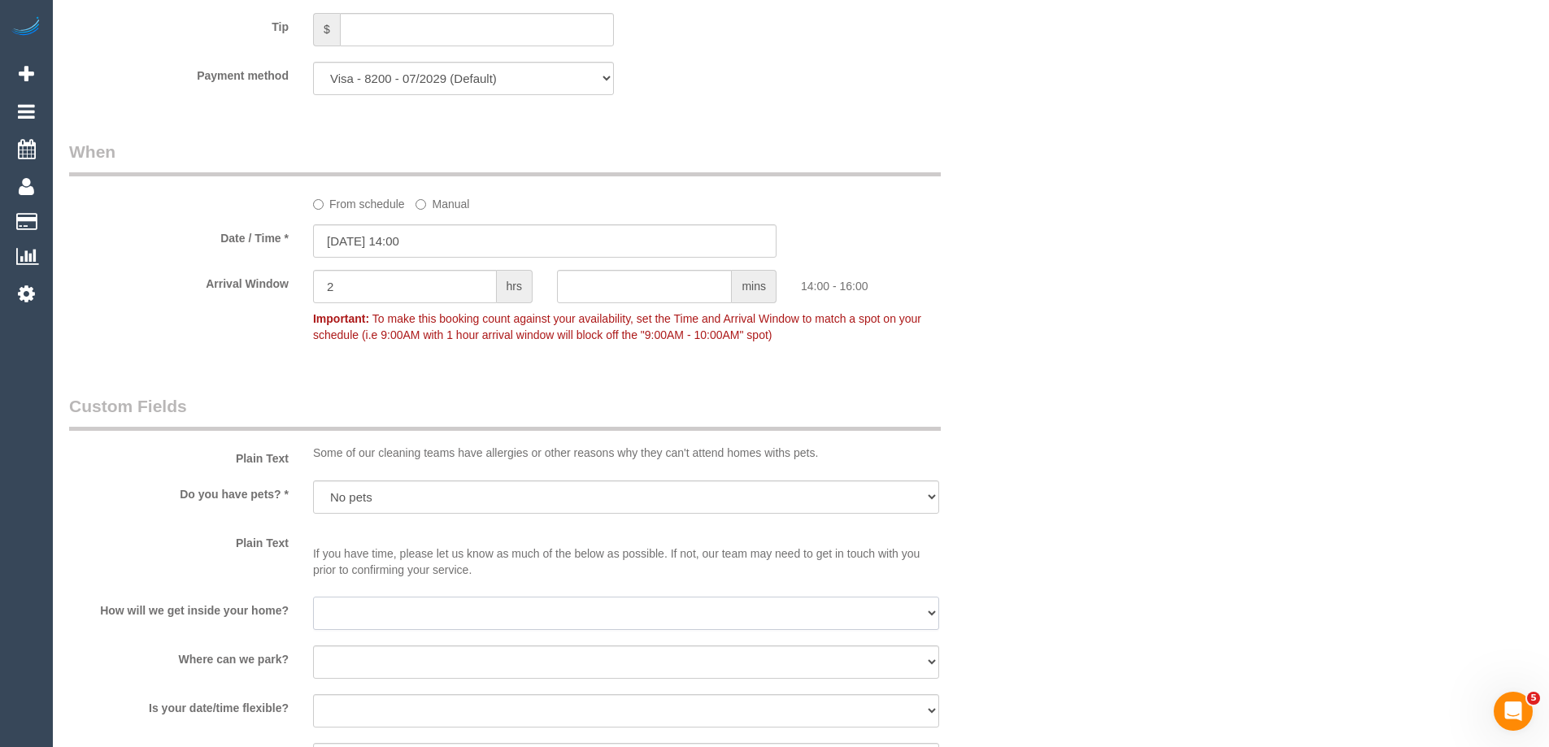
click at [343, 614] on select "I will be home Key will be left (please provide details below) Lock box/Access …" at bounding box center [626, 613] width 626 height 33
select select "number:14"
click at [313, 597] on select "I will be home Key will be left (please provide details below) Lock box/Access …" at bounding box center [626, 613] width 626 height 33
click at [350, 664] on select "I will provide parking on-site Free street parking Paid street parking (cost wi…" at bounding box center [626, 661] width 626 height 33
select select "number:19"
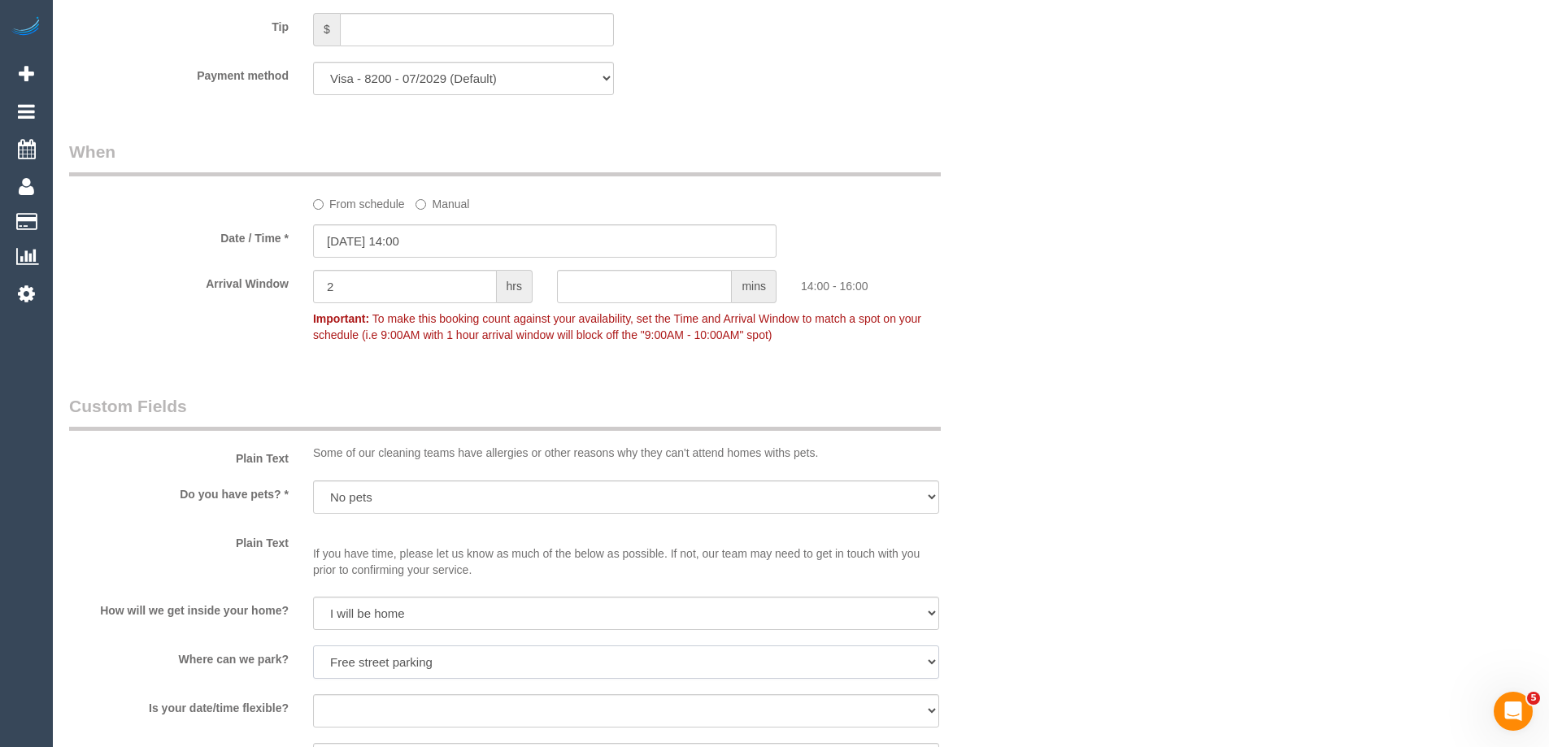
click at [313, 645] on select "I will provide parking on-site Free street parking Paid street parking (cost wi…" at bounding box center [626, 661] width 626 height 33
click at [358, 705] on select "Yes - date and time Yes - date but not time Yes - time but not date No - No fle…" at bounding box center [626, 710] width 626 height 33
select select "number:25"
click at [313, 694] on select "Yes - date and time Yes - date but not time Yes - time but not date No - No fle…" at bounding box center [626, 710] width 626 height 33
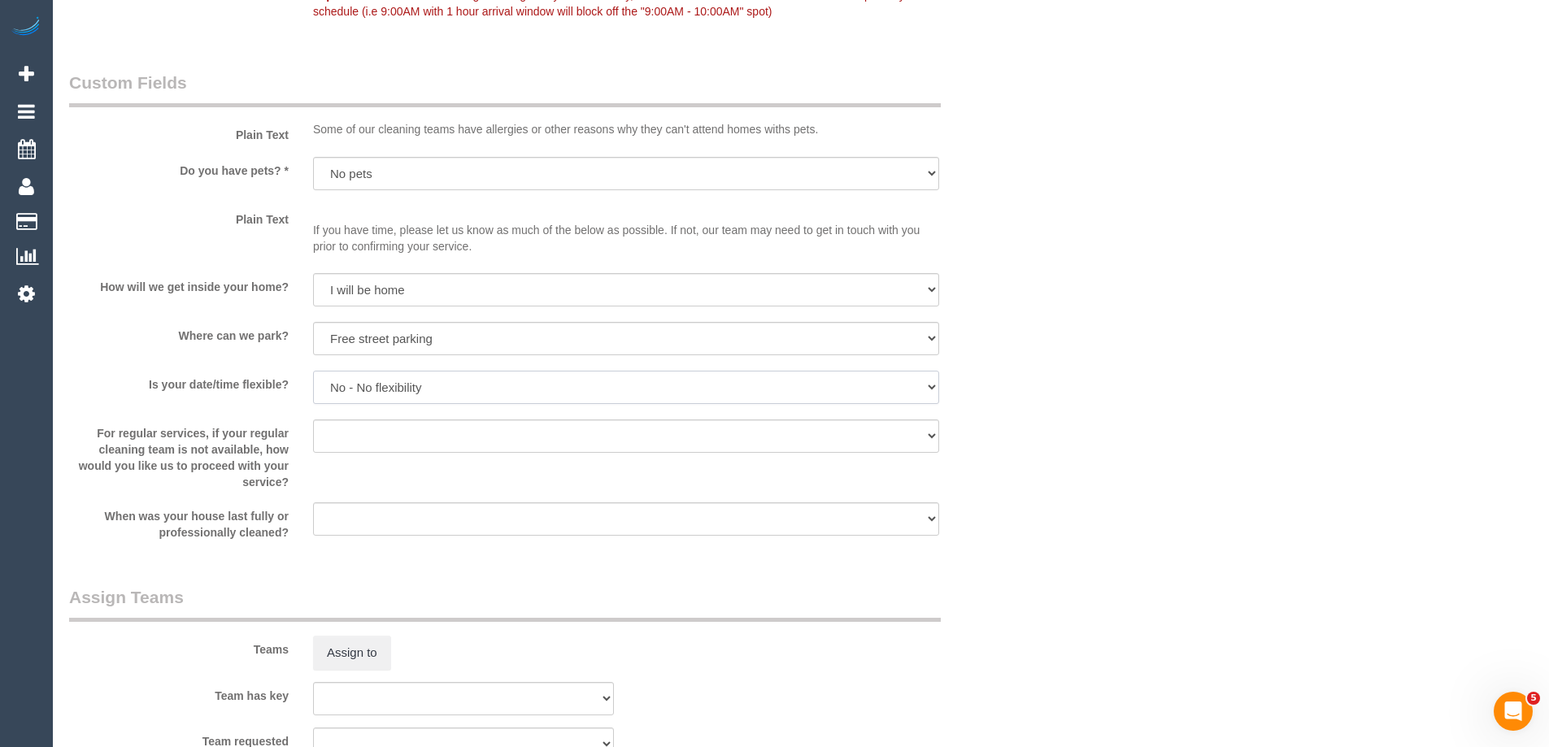
scroll to position [1463, 0]
click at [348, 429] on select "Arrange a cleaner to cover and do not bother you Arrange a cleaner to cover and…" at bounding box center [626, 434] width 626 height 33
select select "number:35"
click at [313, 418] on select "Arrange a cleaner to cover and do not bother you Arrange a cleaner to cover and…" at bounding box center [626, 434] width 626 height 33
click at [343, 536] on div at bounding box center [626, 535] width 626 height 3
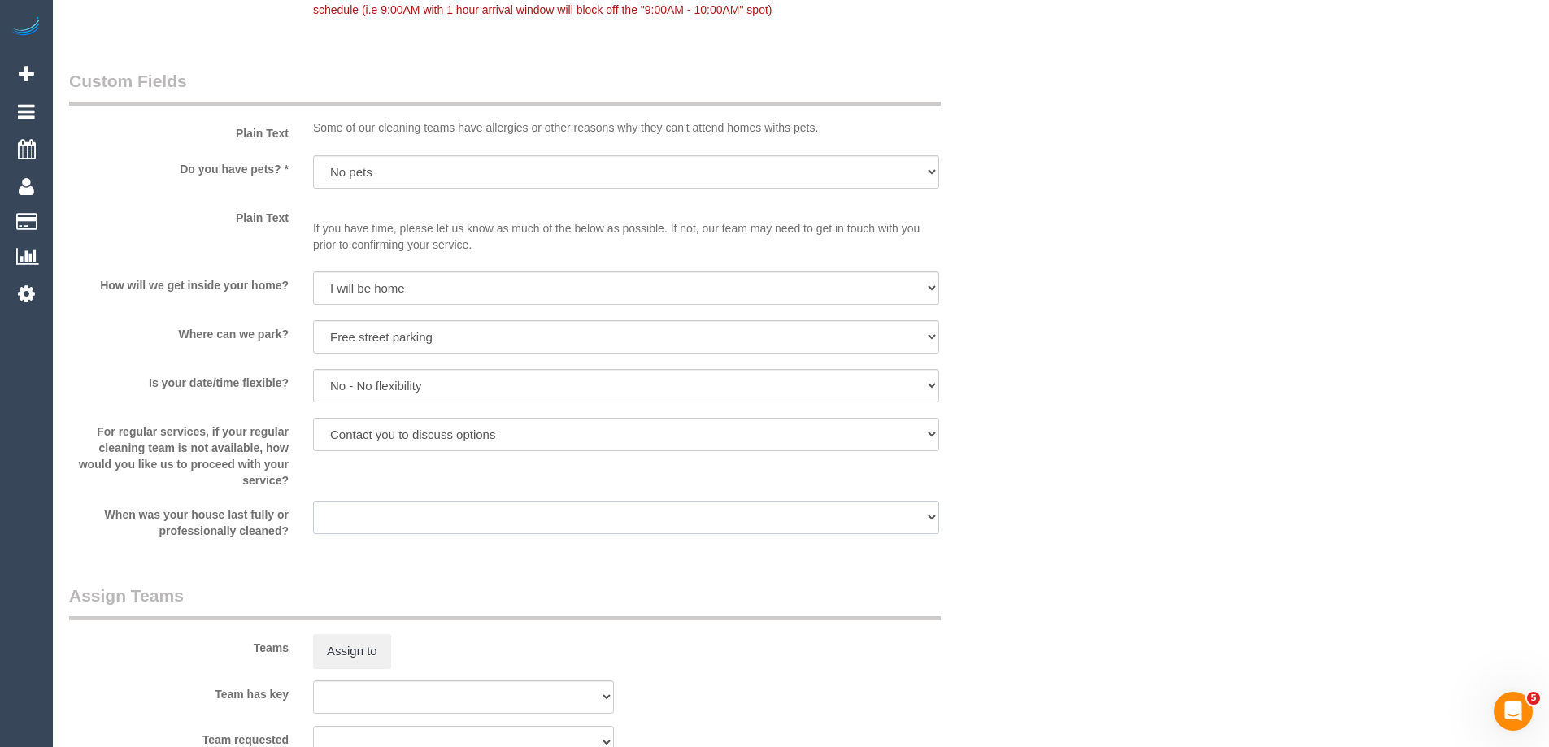
click at [345, 524] on select "Within 1-2 weeks Within 2-4 weeks Within 1-4 months Over [DATE]" at bounding box center [626, 517] width 626 height 33
select select "number:11"
click at [313, 501] on select "Within 1-2 weeks Within 2-4 weeks Within 1-4 months Over [DATE]" at bounding box center [626, 517] width 626 height 33
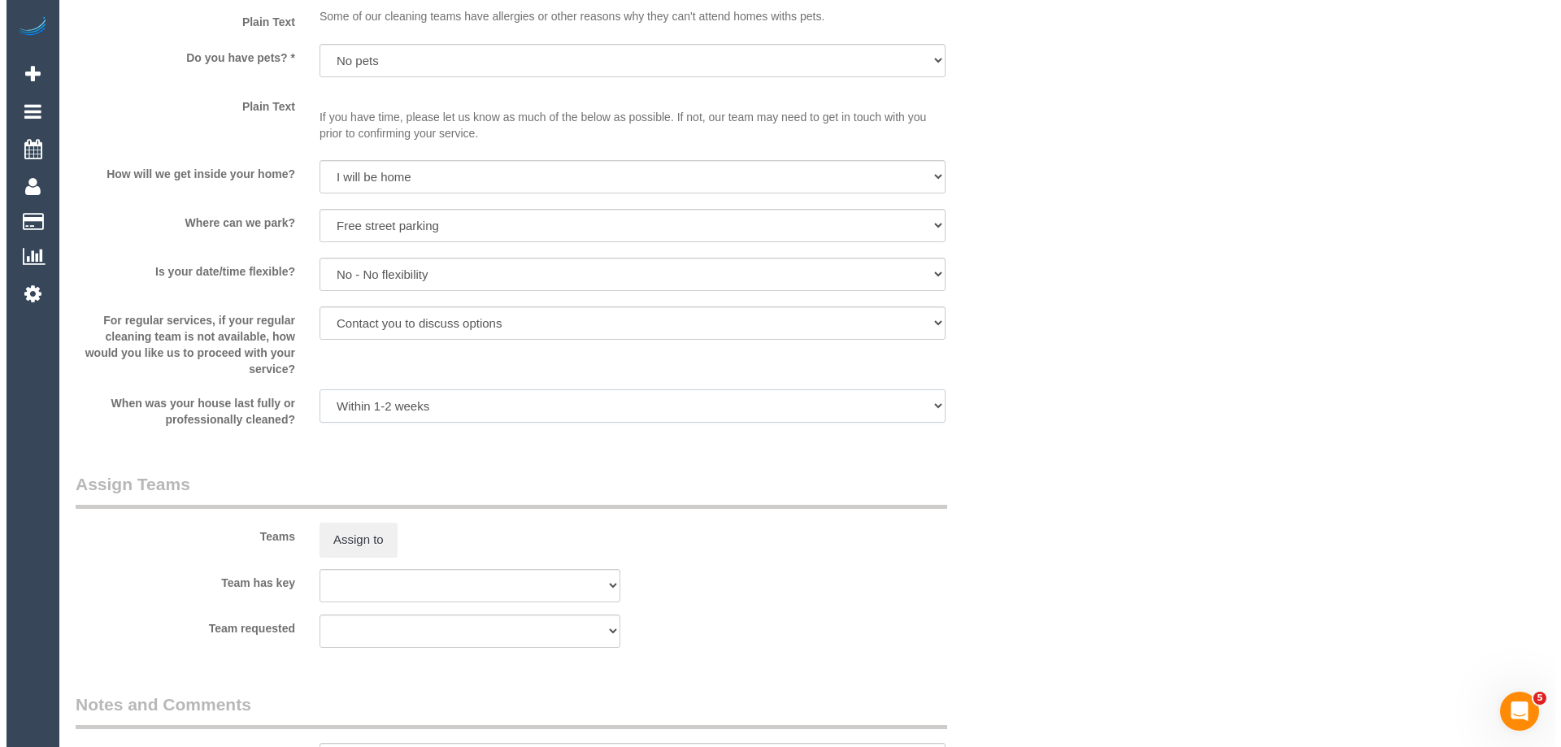
scroll to position [1788, 0]
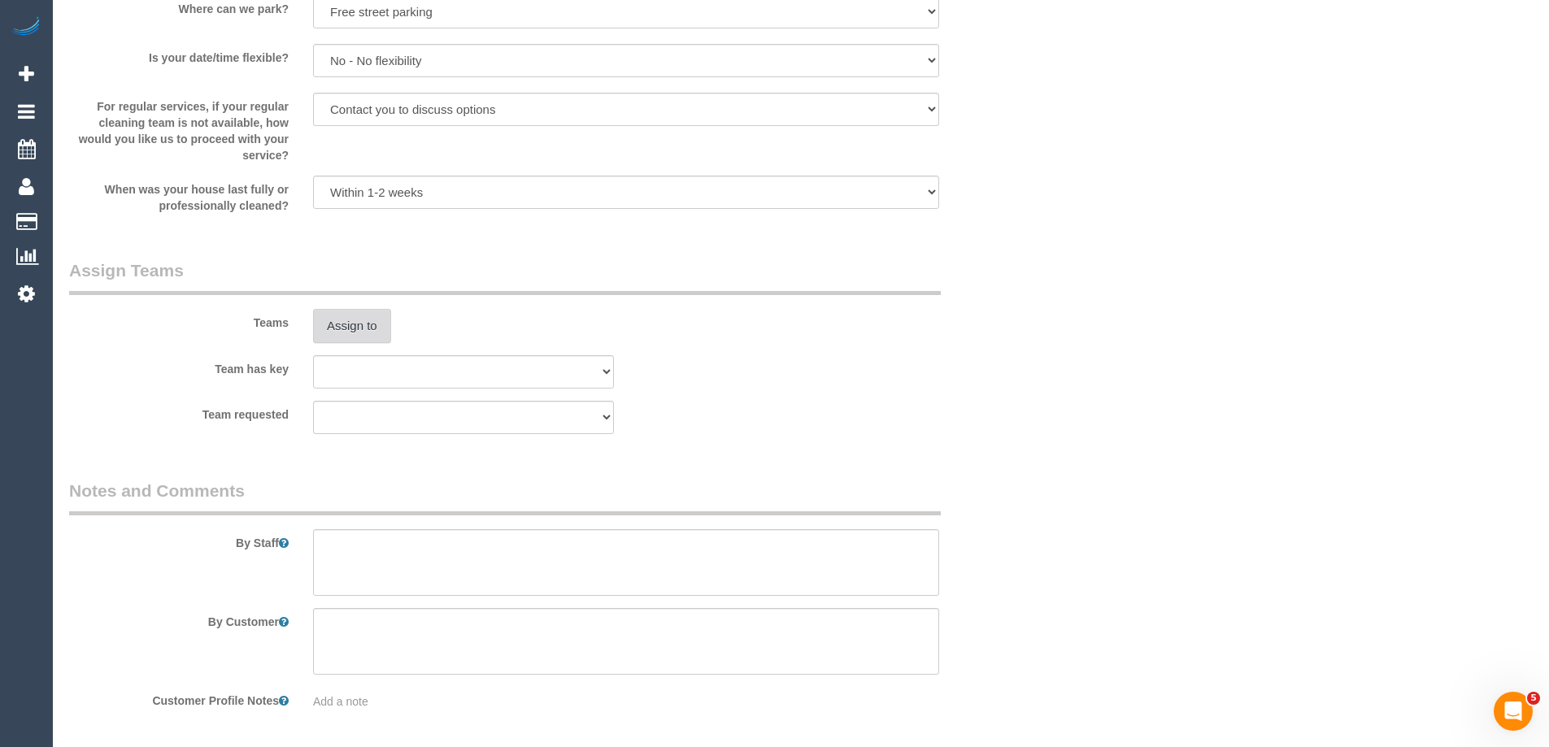
click at [358, 327] on button "Assign to" at bounding box center [352, 326] width 78 height 34
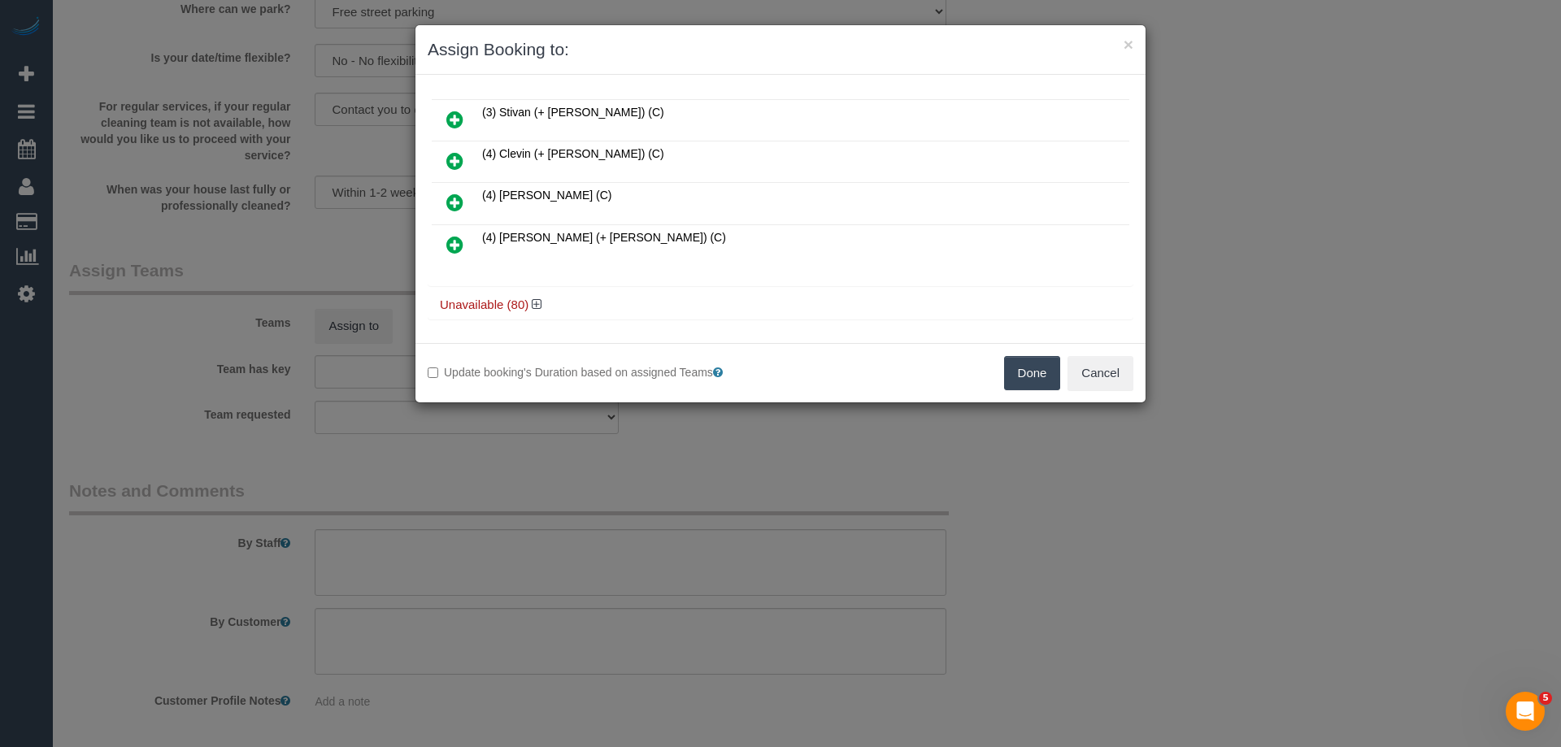
scroll to position [997, 0]
click at [537, 299] on icon at bounding box center [537, 299] width 10 height 12
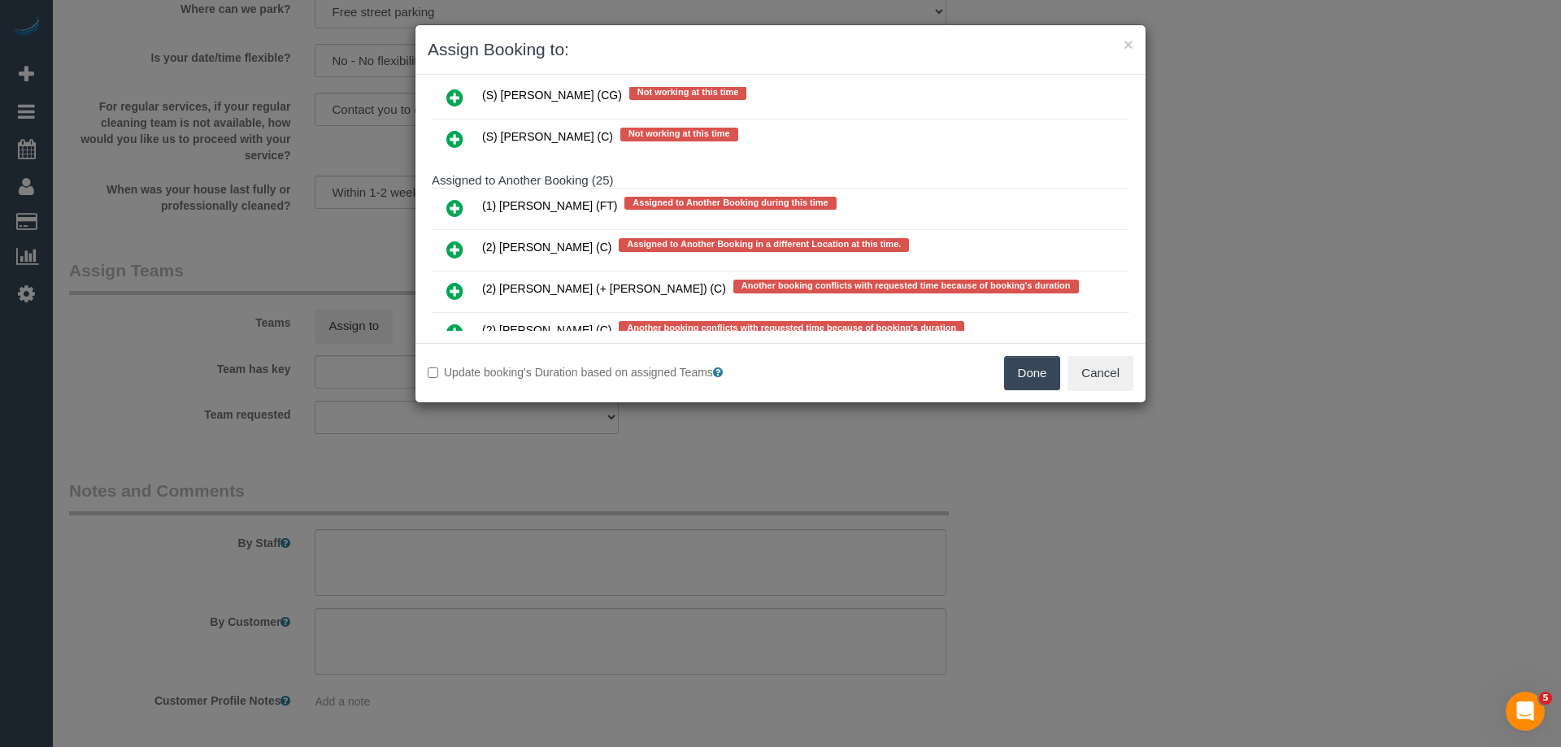
scroll to position [3354, 0]
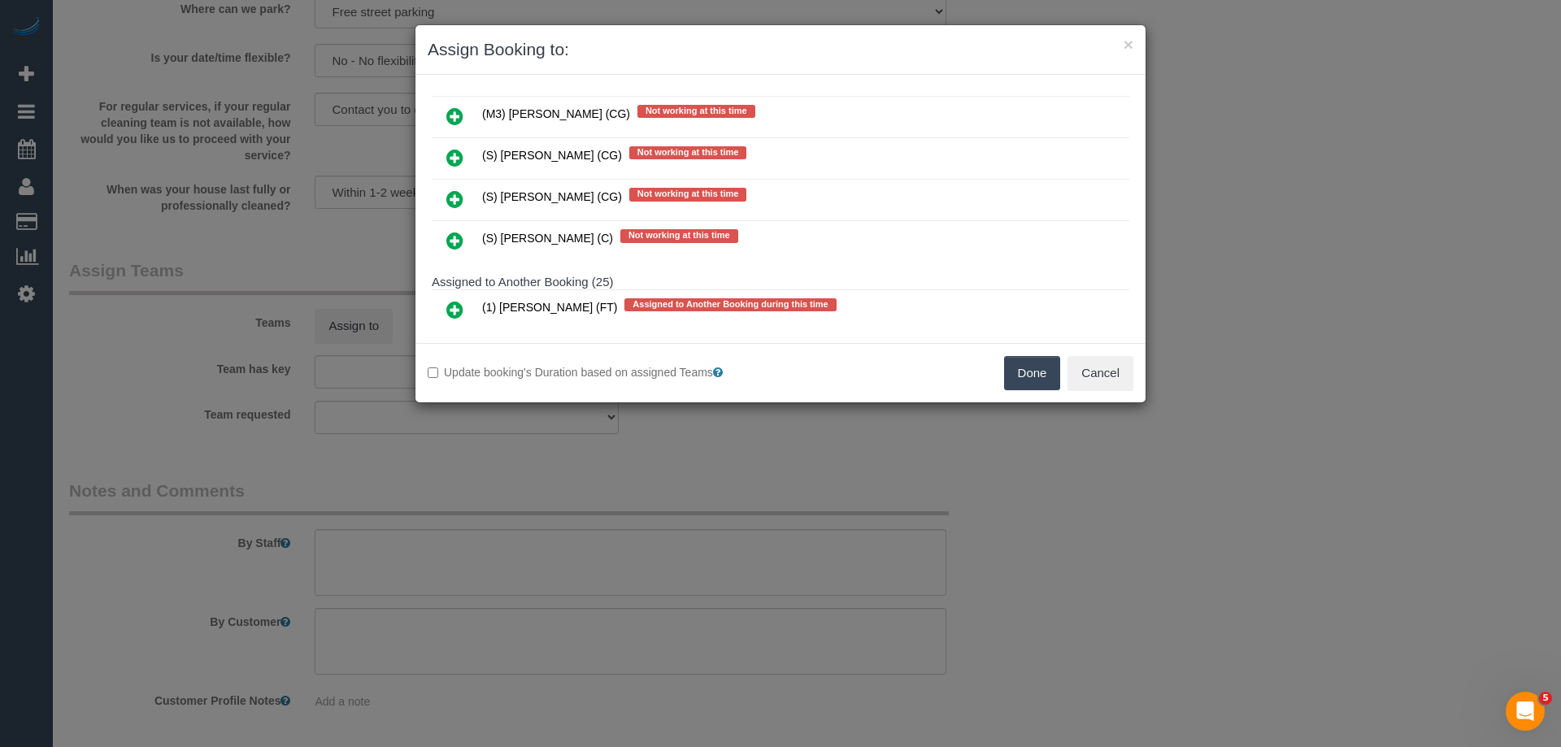
click at [456, 229] on link at bounding box center [455, 241] width 38 height 33
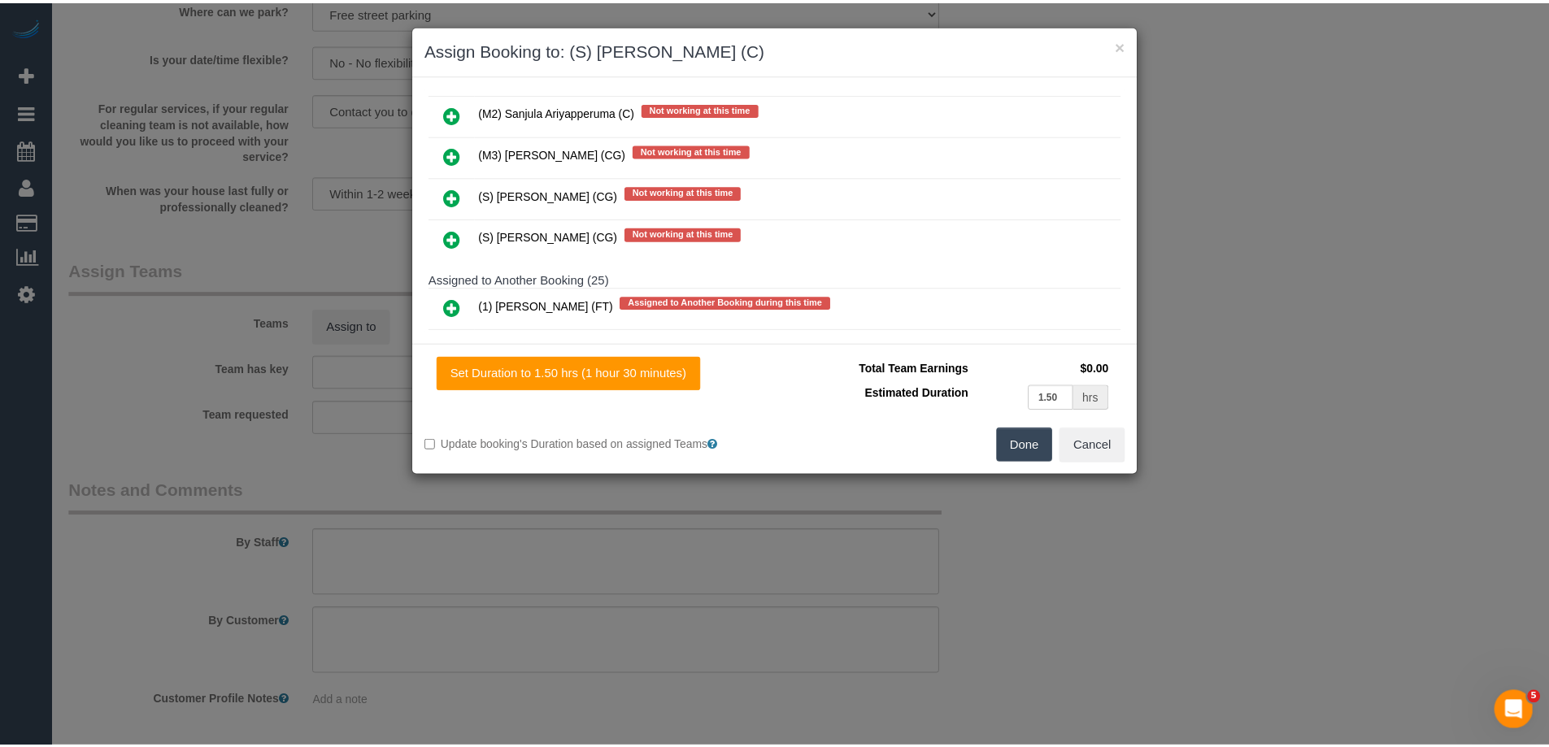
scroll to position [3393, 0]
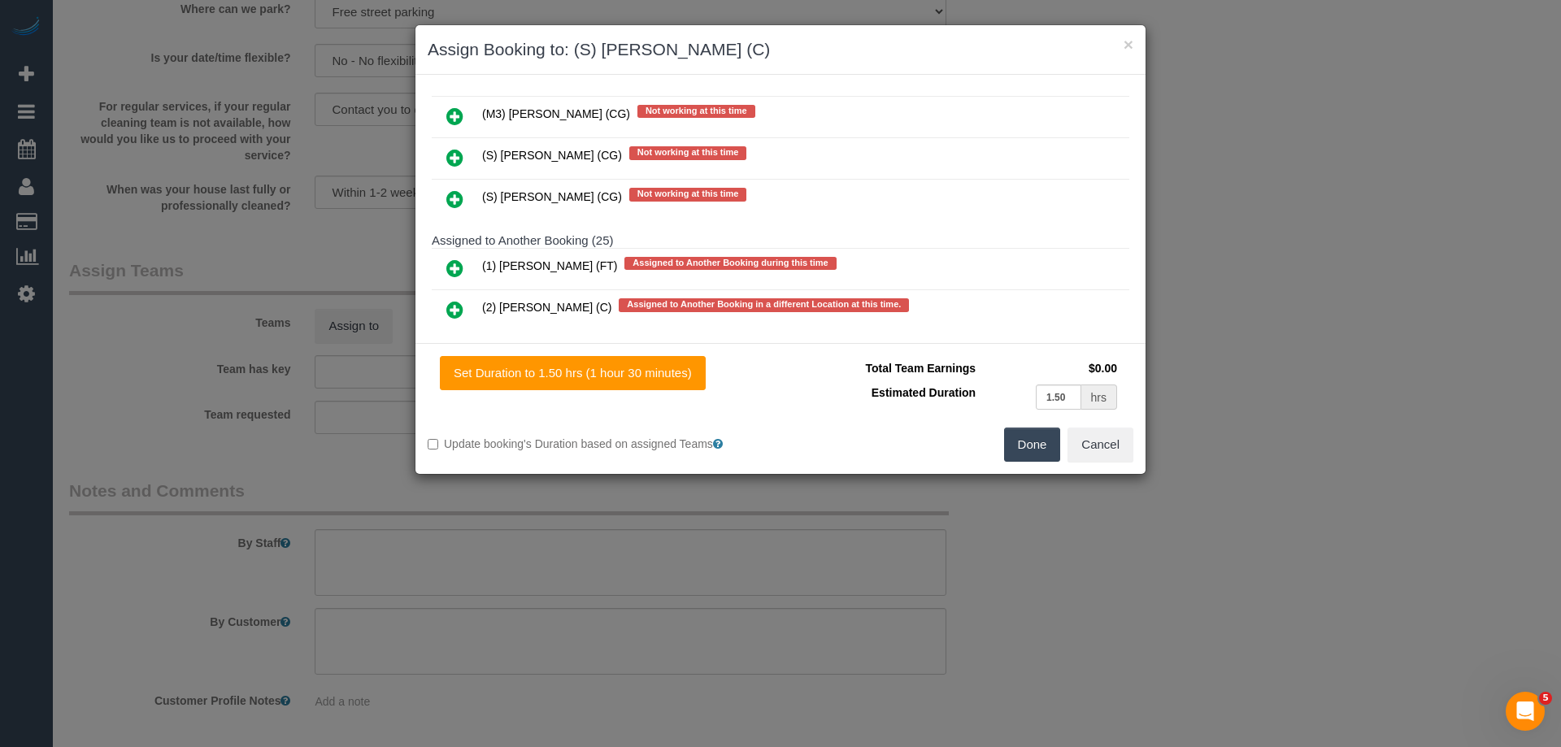
click at [1026, 437] on button "Done" at bounding box center [1032, 445] width 57 height 34
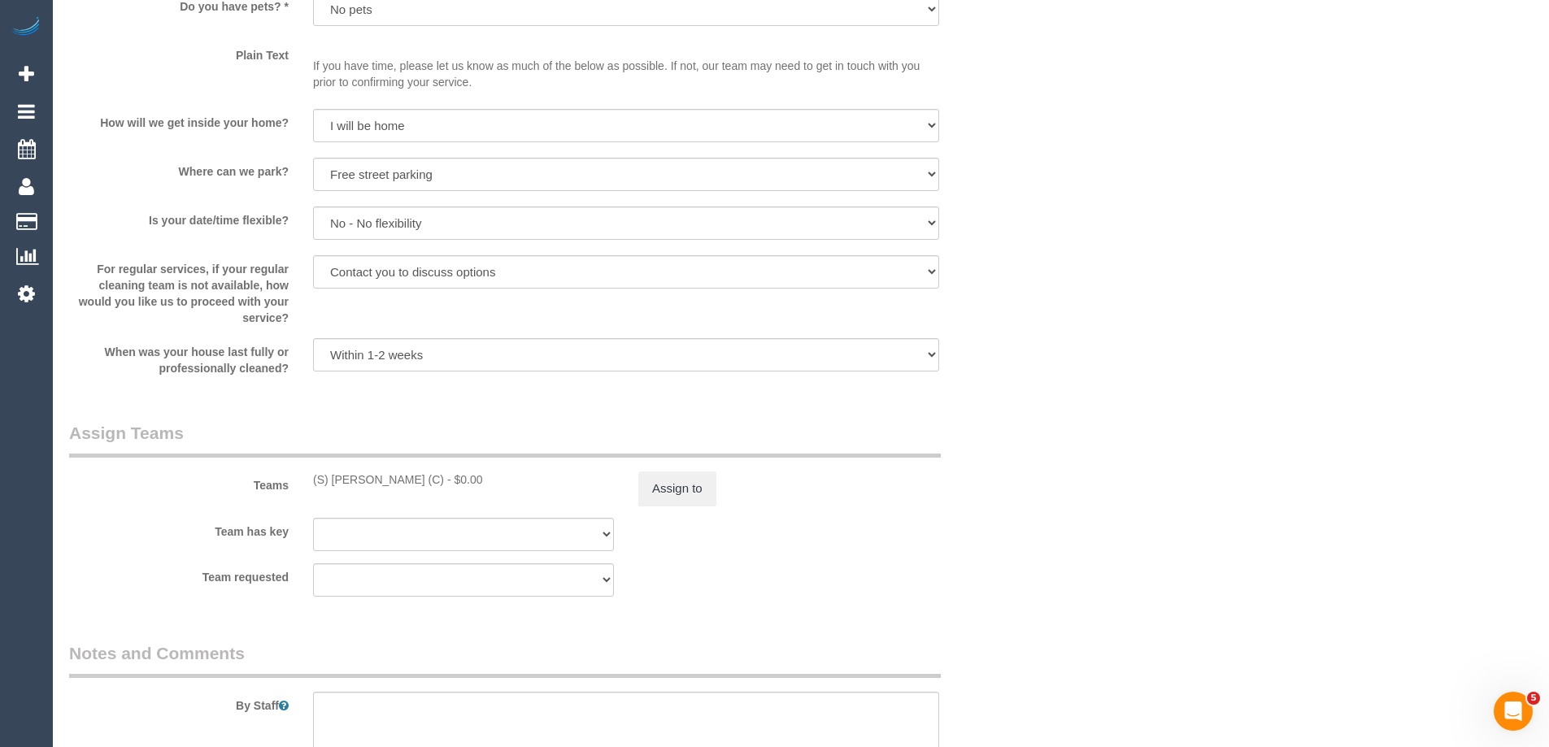
scroll to position [1853, 0]
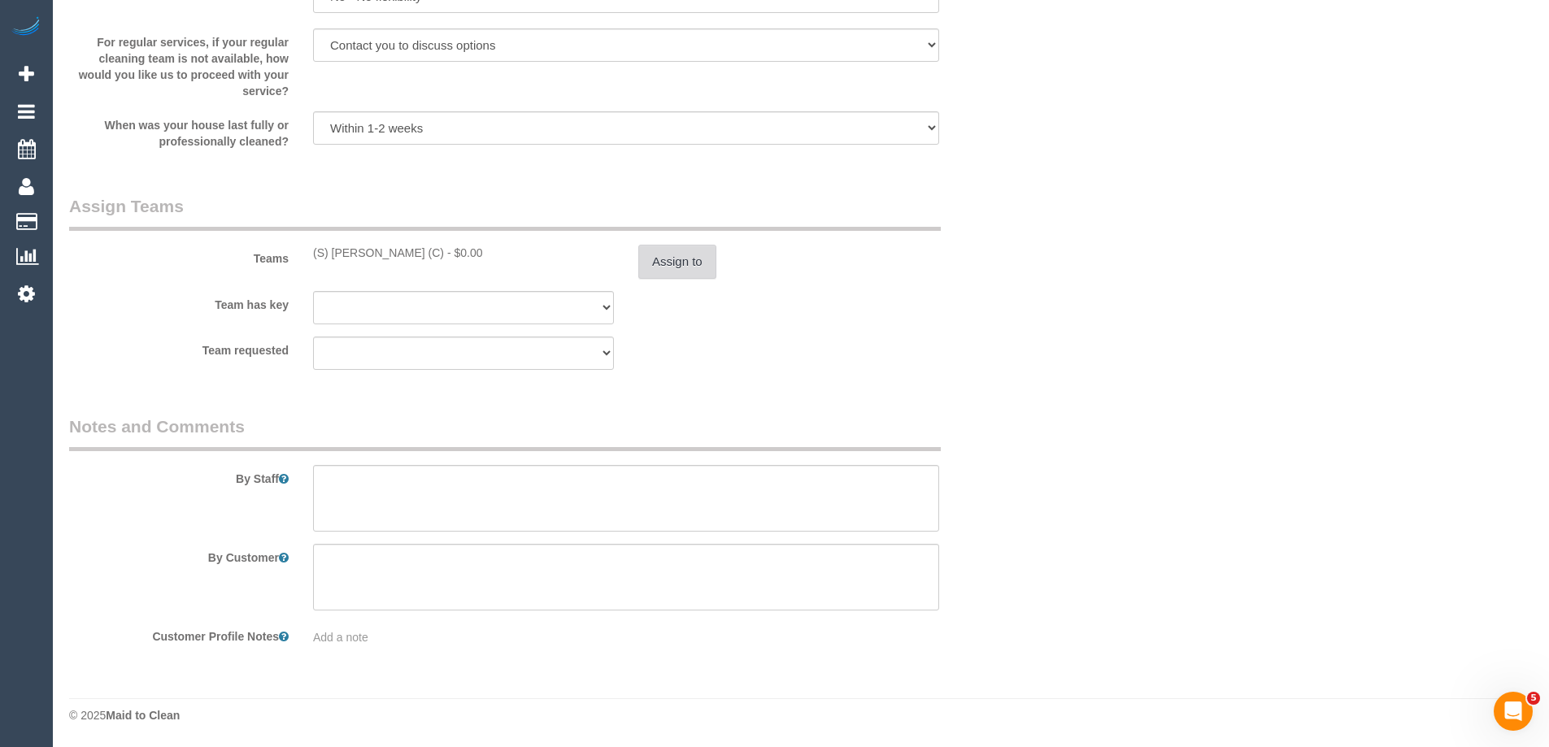
click at [667, 265] on button "Assign to" at bounding box center [677, 262] width 78 height 34
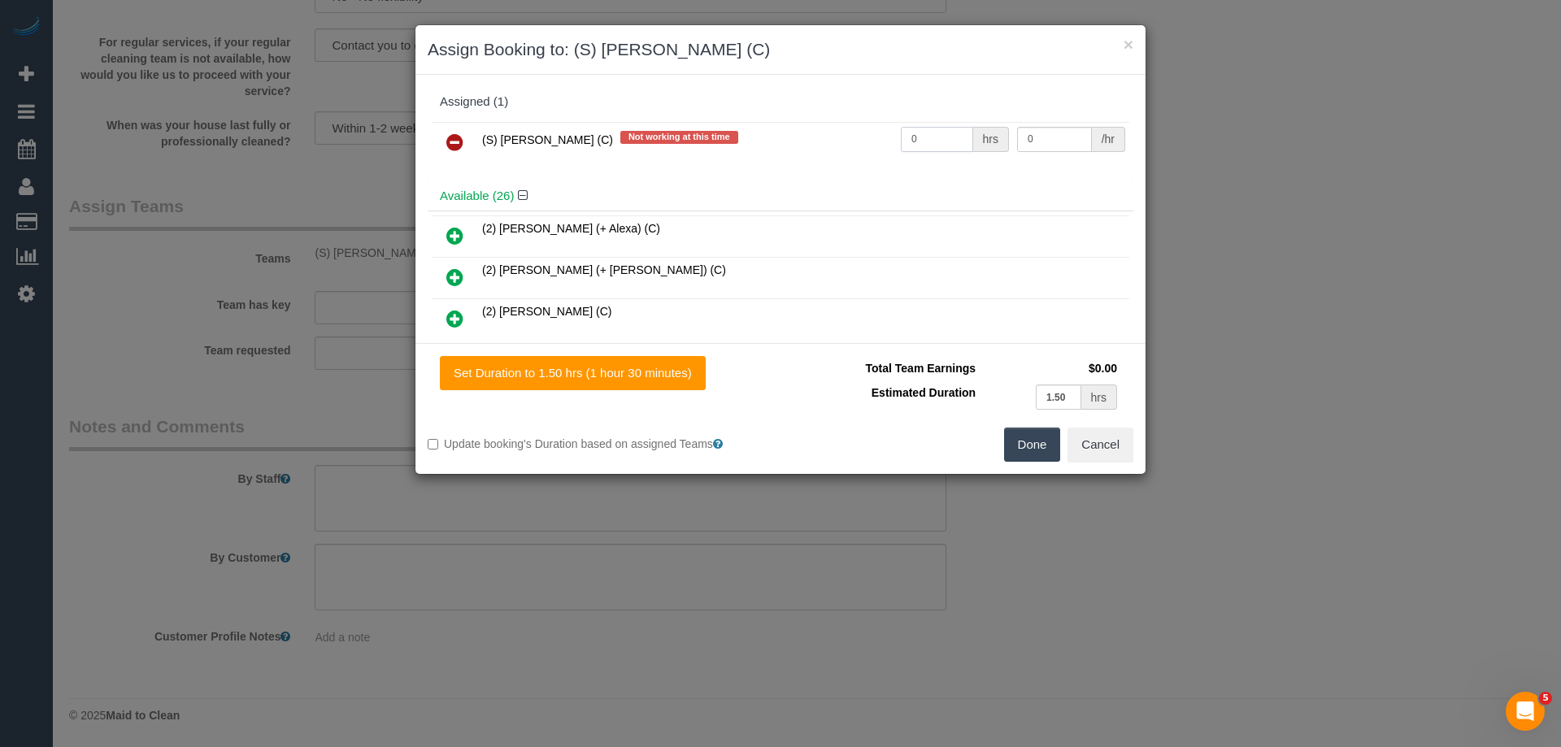
drag, startPoint x: 915, startPoint y: 141, endPoint x: 865, endPoint y: 133, distance: 51.1
click at [865, 133] on tr "(S) [PERSON_NAME] (C) Not working at this time 0 hrs 0 /hr" at bounding box center [780, 142] width 697 height 41
type input "1"
drag, startPoint x: 997, startPoint y: 139, endPoint x: 962, endPoint y: 136, distance: 34.3
click at [962, 136] on tr "(S) [PERSON_NAME] (C) Not working at this time 1 hrs 0 /hr" at bounding box center [780, 142] width 697 height 41
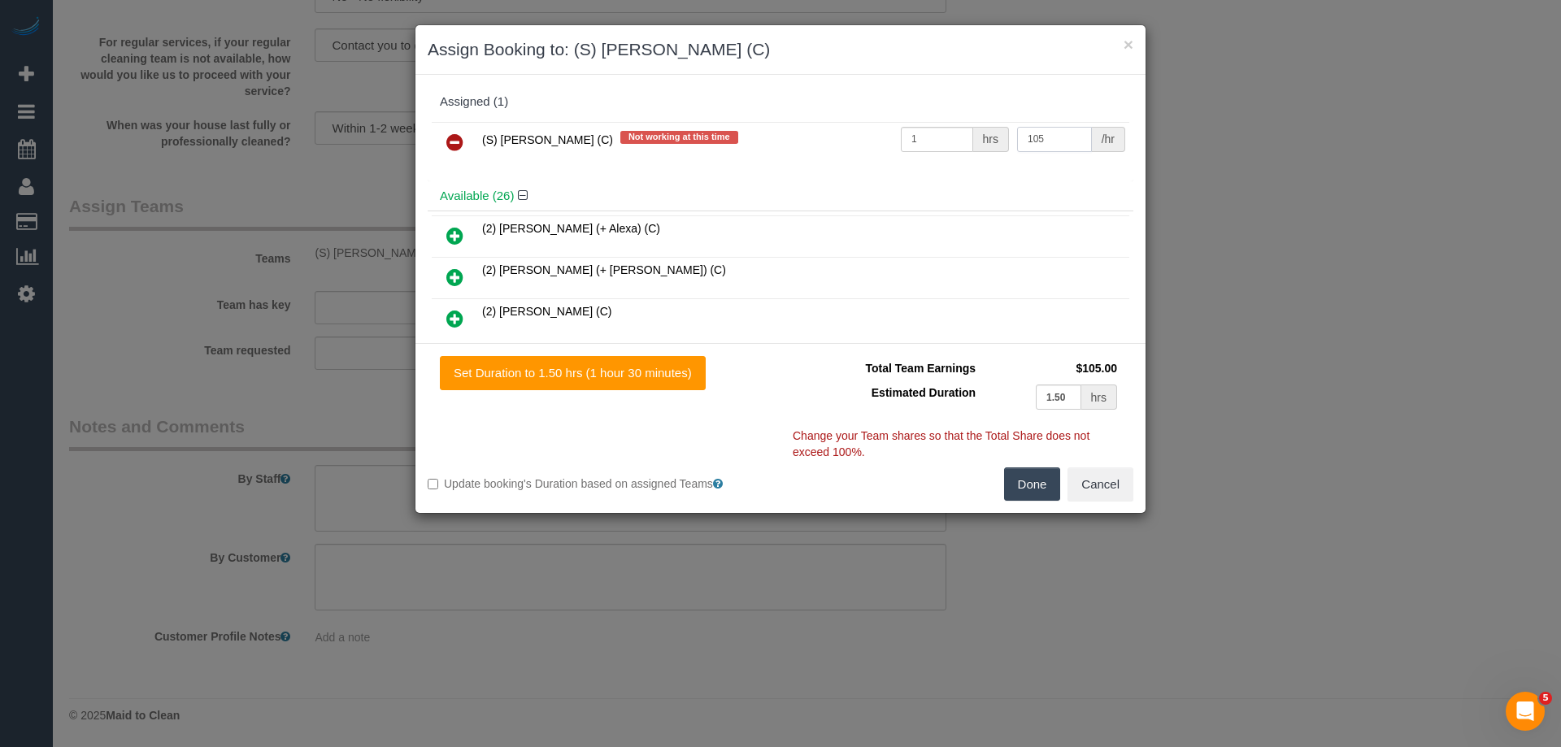
type input "105"
click at [1028, 484] on button "Done" at bounding box center [1032, 484] width 57 height 34
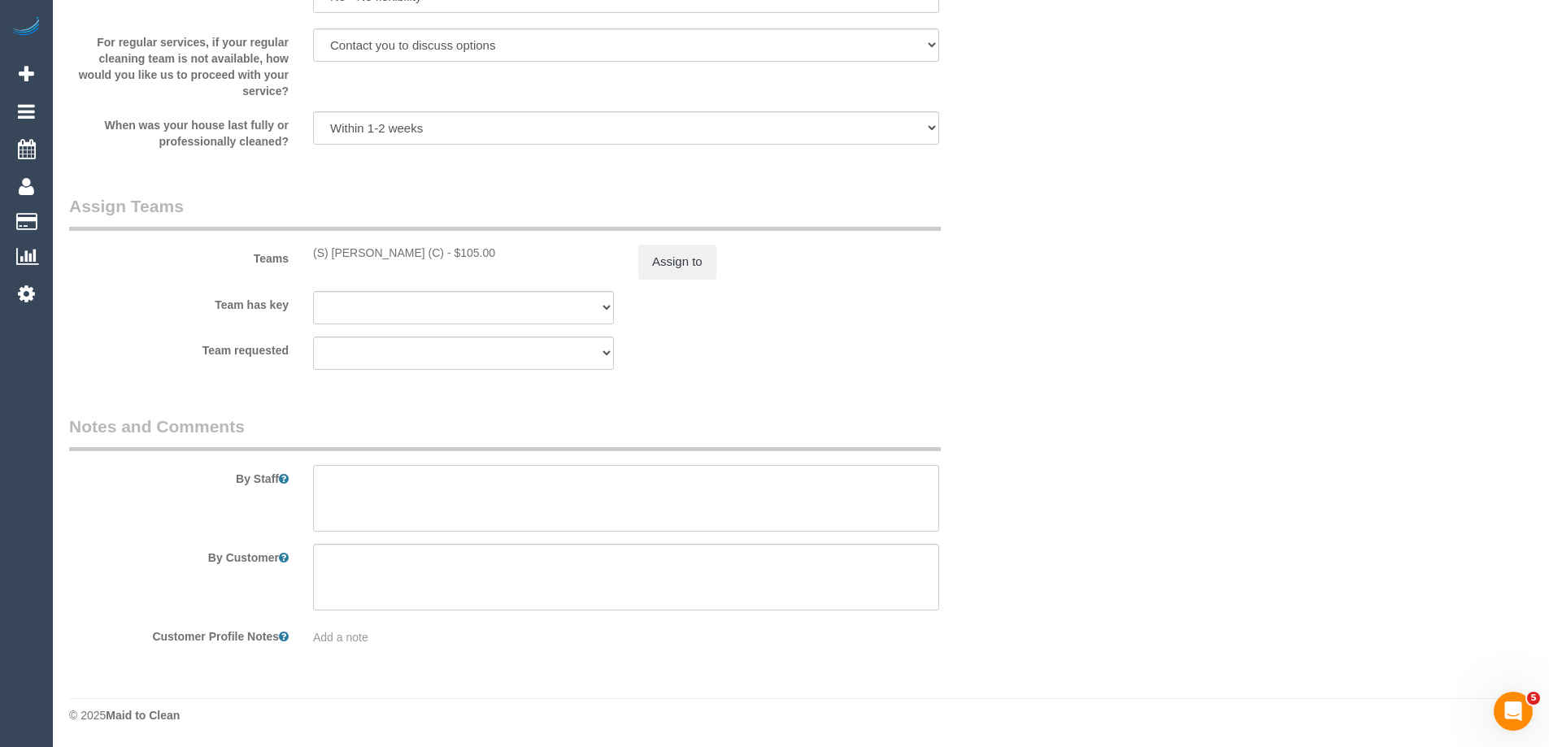
click at [389, 495] on textarea at bounding box center [626, 498] width 626 height 67
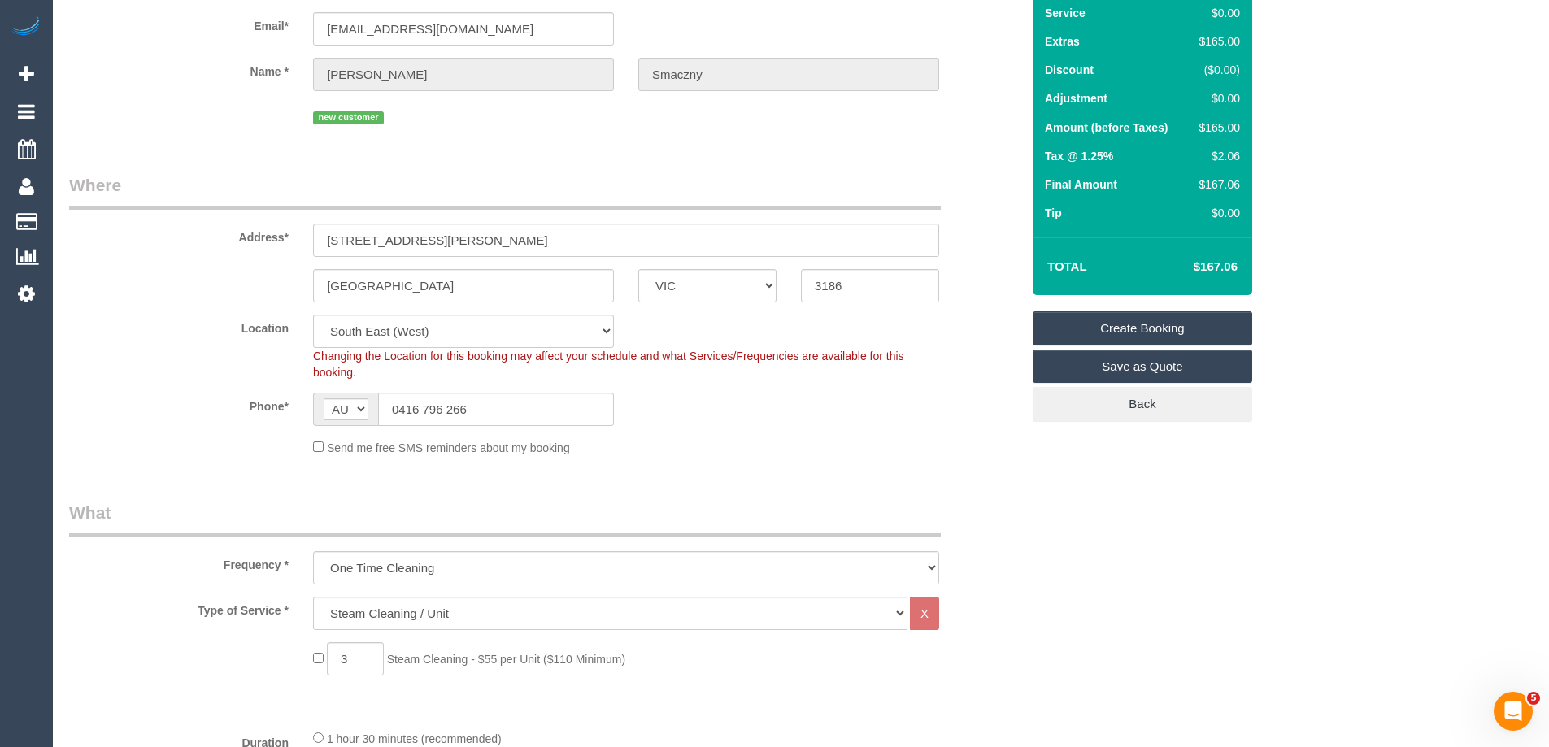
scroll to position [0, 0]
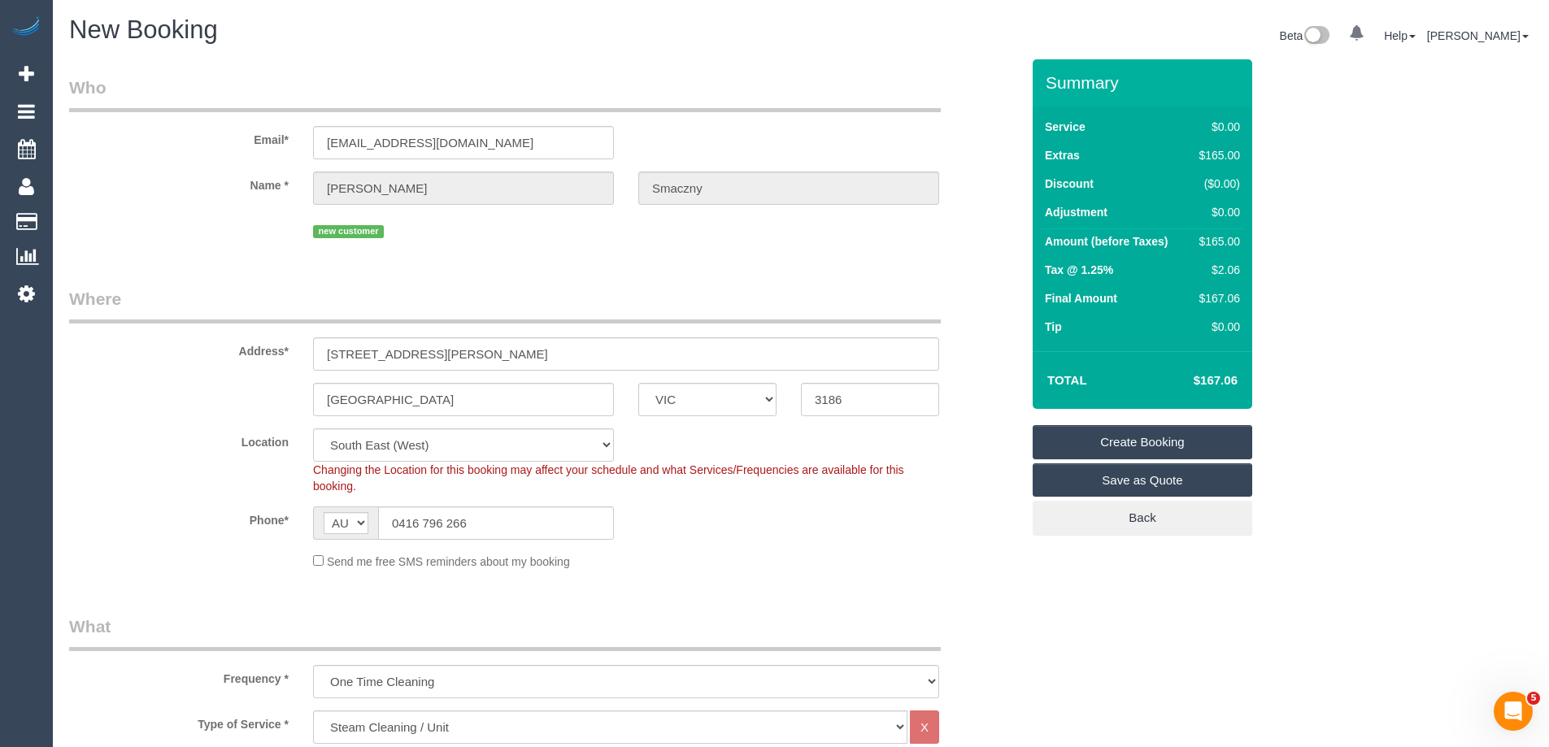
type textarea "Steam cleaning of 3 bedrooms"
click at [1101, 447] on link "Create Booking" at bounding box center [1141, 442] width 219 height 34
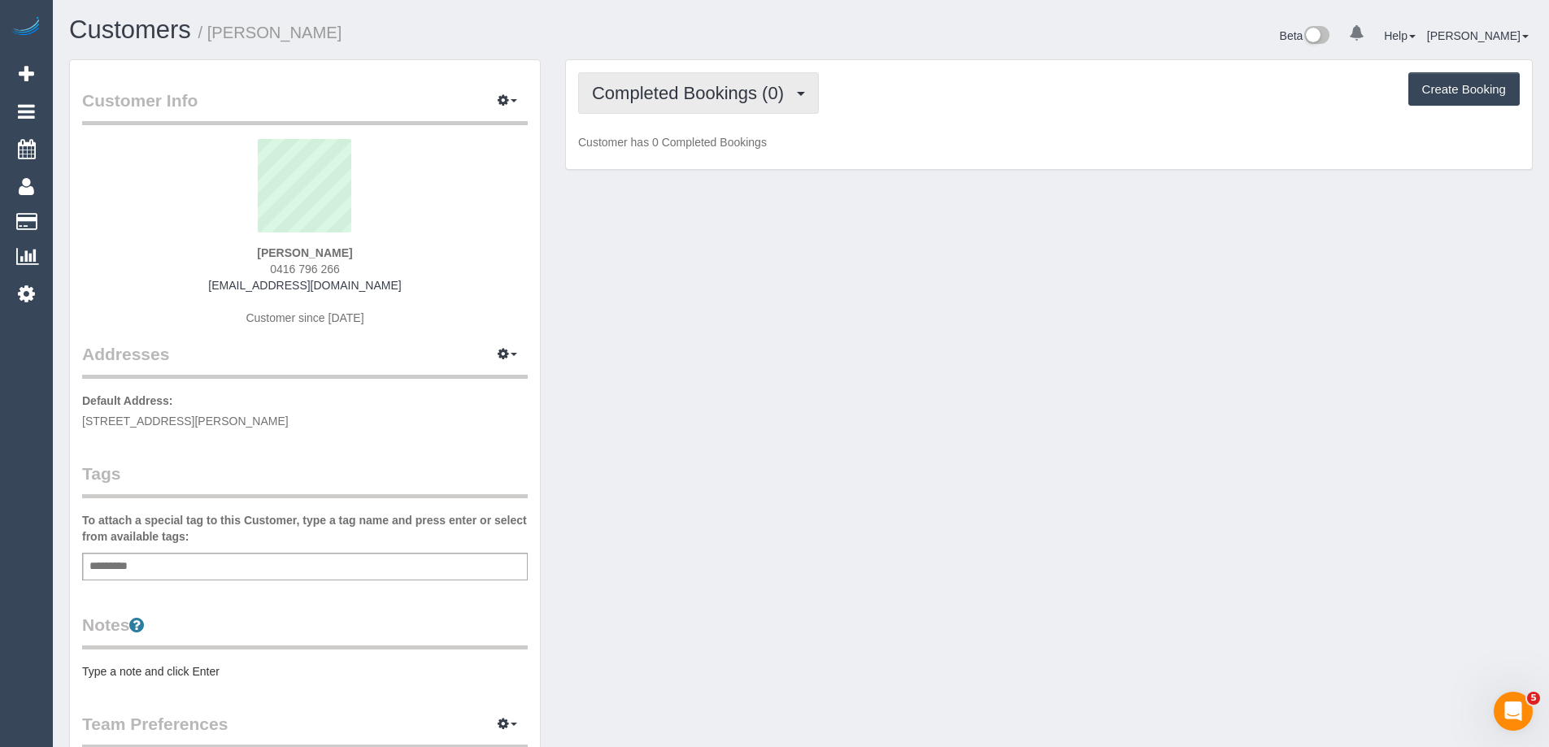
click at [667, 97] on span "Completed Bookings (0)" at bounding box center [692, 93] width 200 height 20
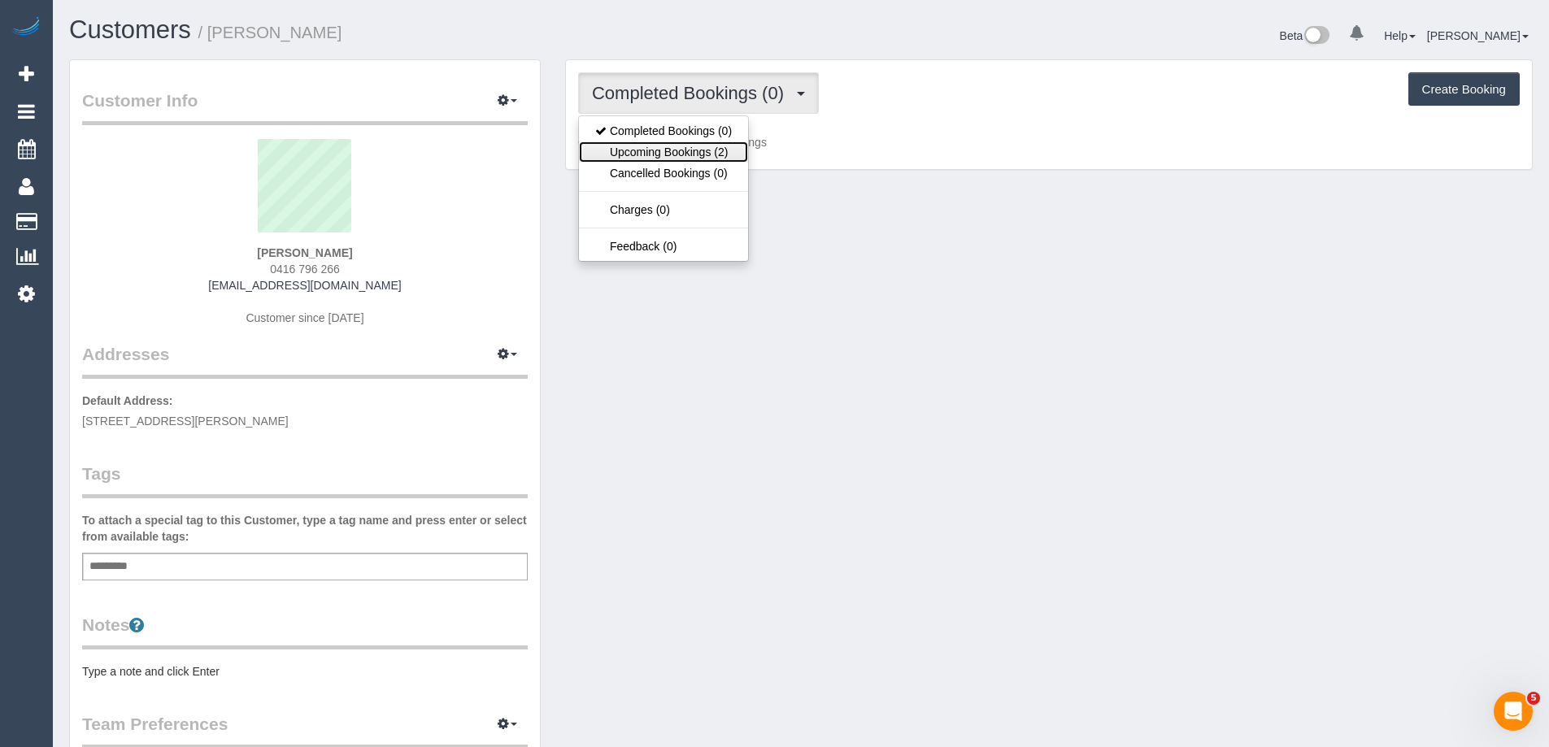
click at [687, 148] on link "Upcoming Bookings (2)" at bounding box center [663, 151] width 169 height 21
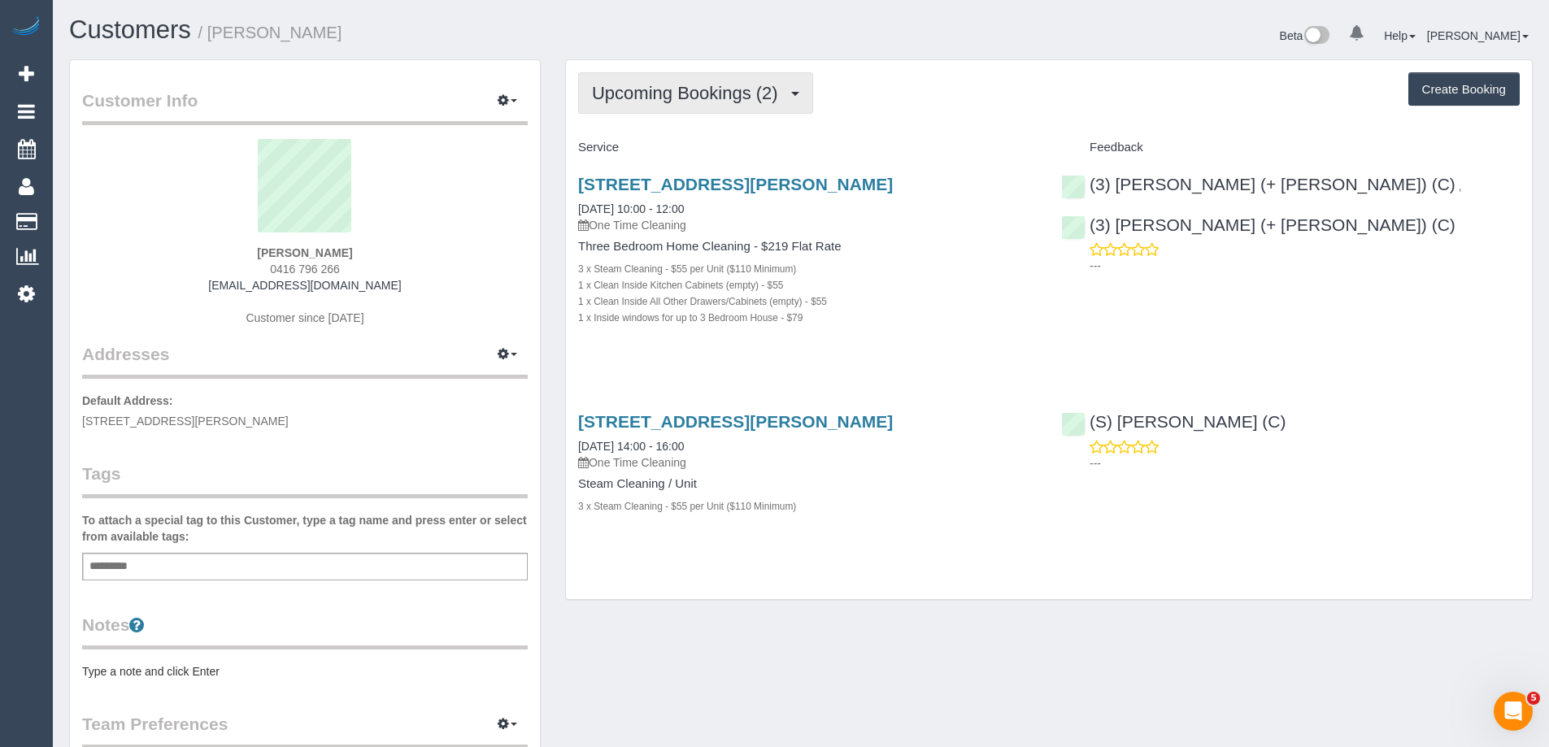
click at [665, 89] on span "Upcoming Bookings (2)" at bounding box center [689, 93] width 194 height 20
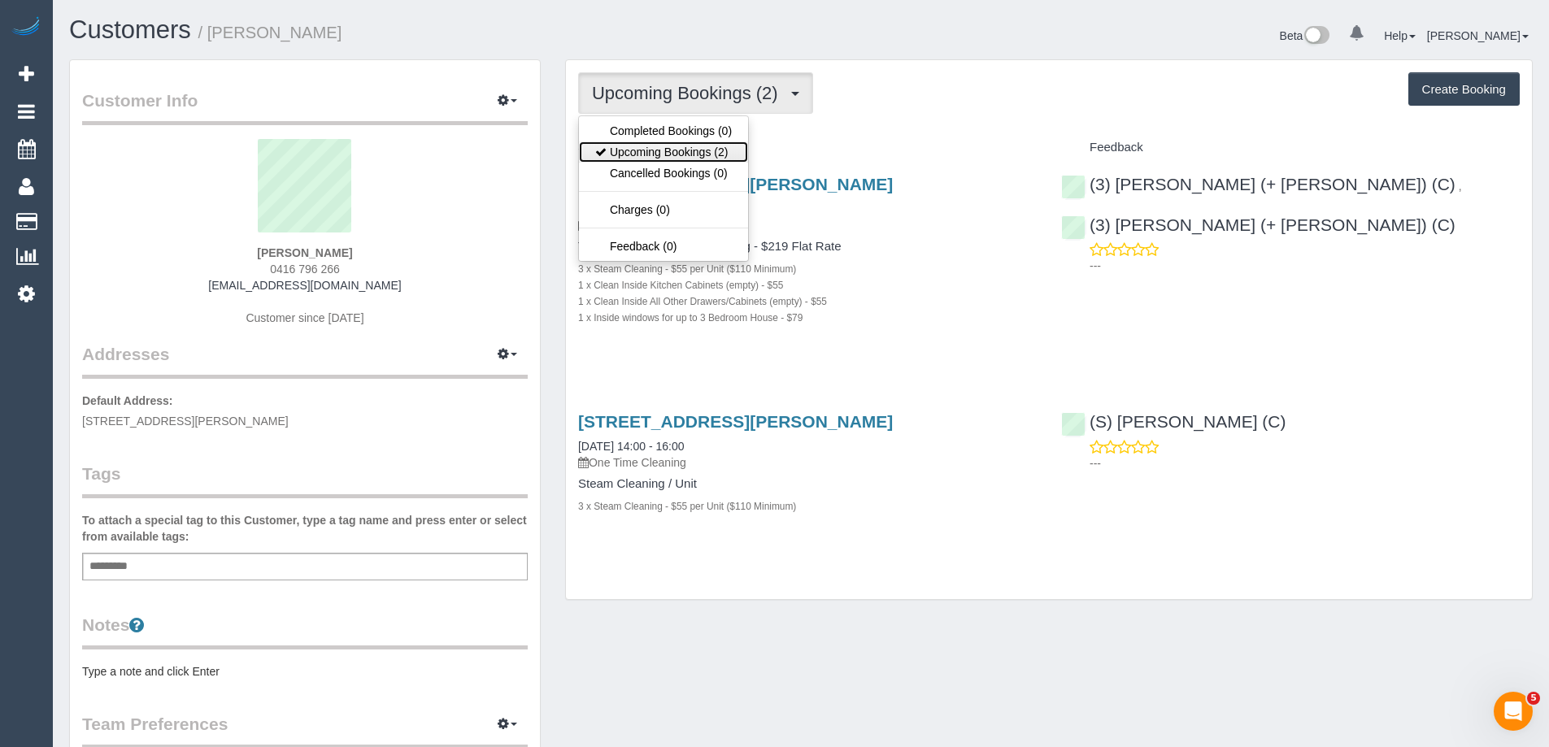
click at [680, 150] on link "Upcoming Bookings (2)" at bounding box center [663, 151] width 169 height 21
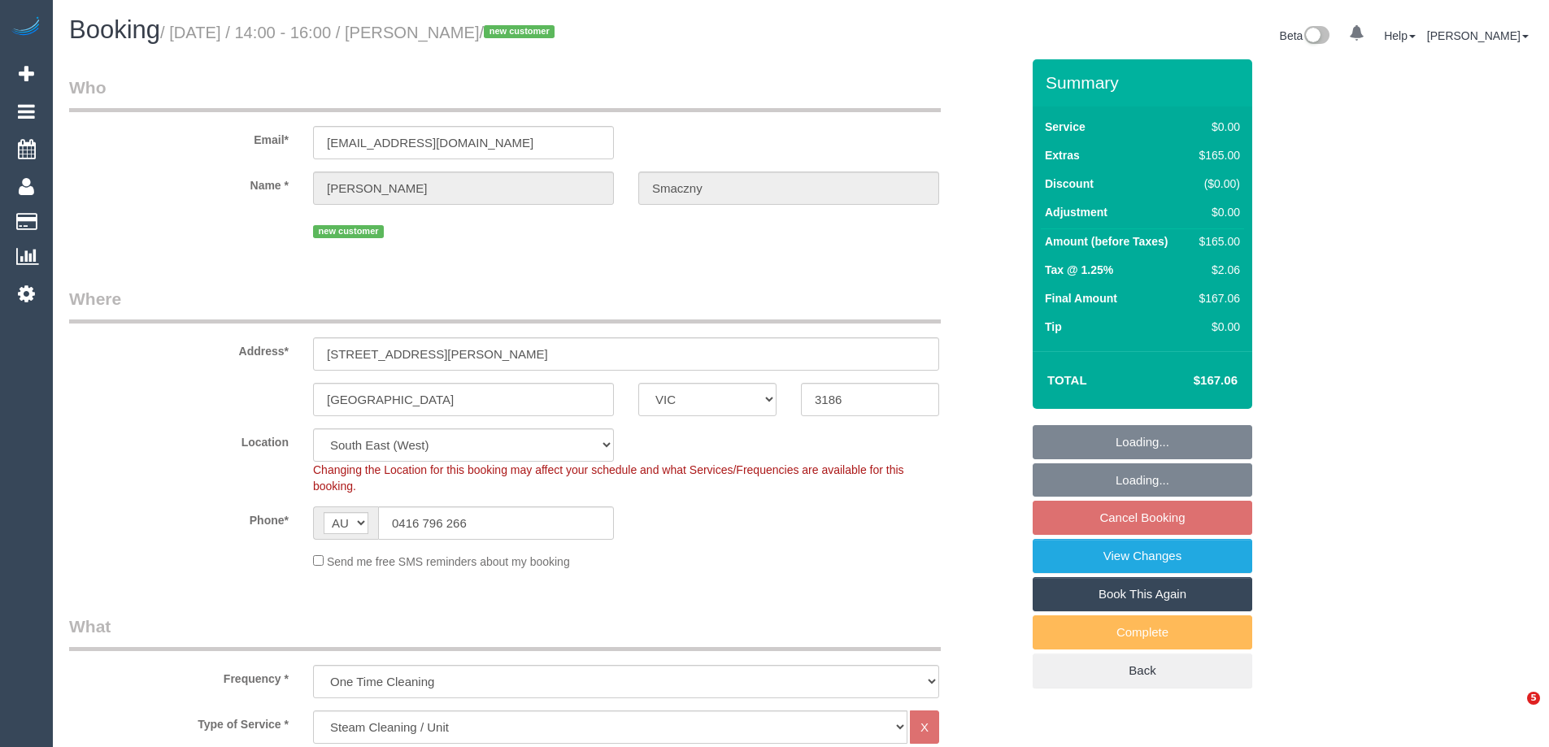
select select "VIC"
select select "number:28"
select select "number:14"
select select "number:19"
select select "number:25"
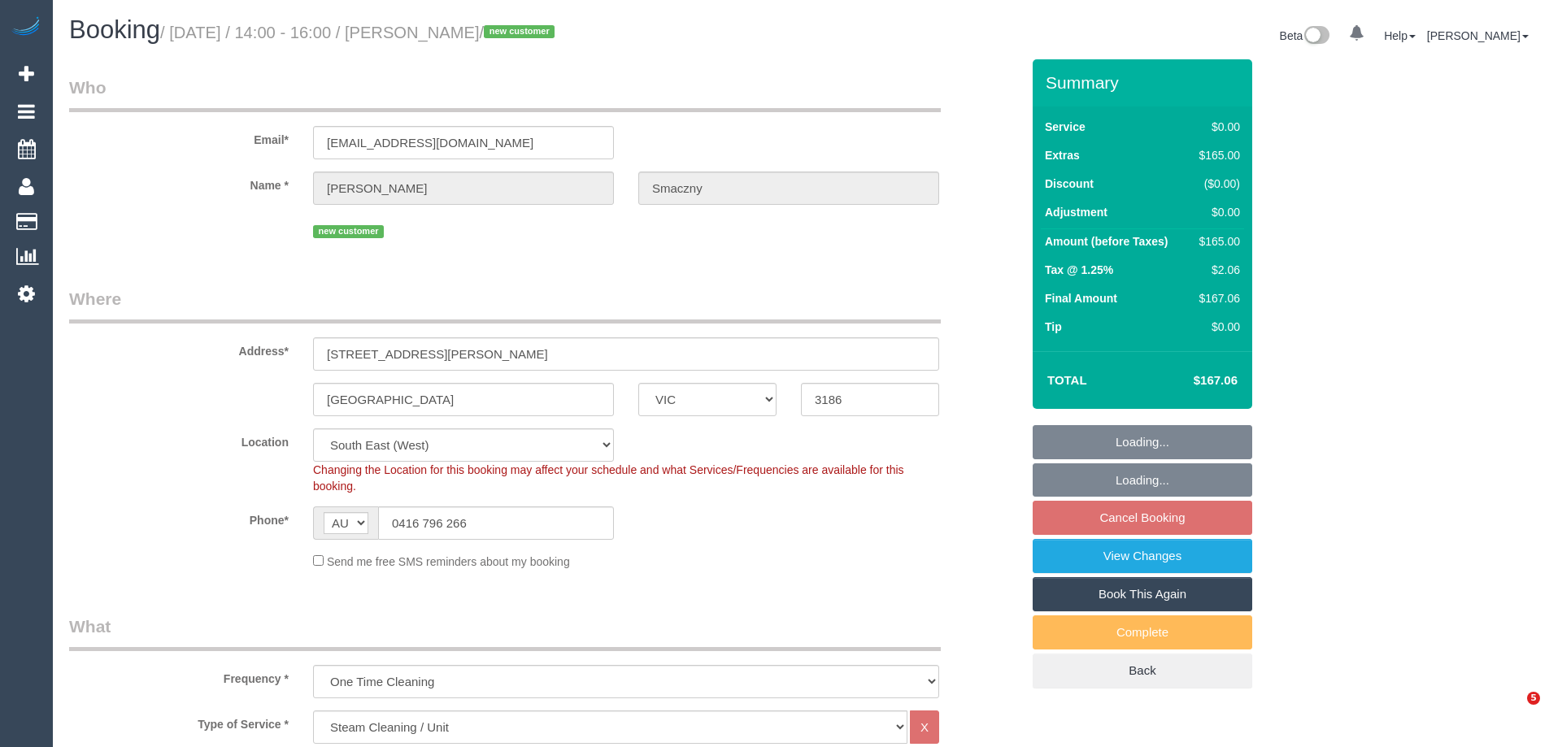
select select "number:35"
select select "number:11"
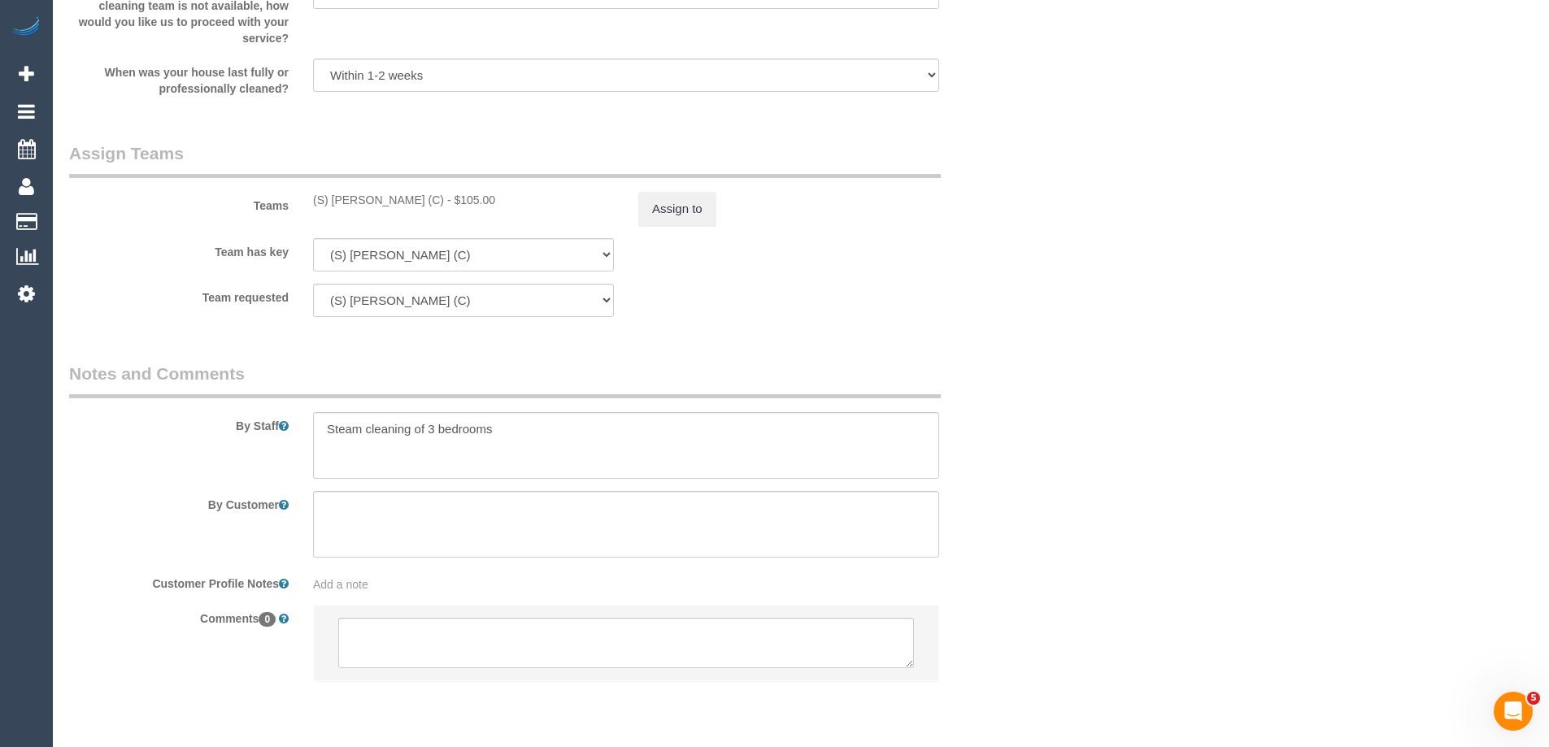
scroll to position [1876, 0]
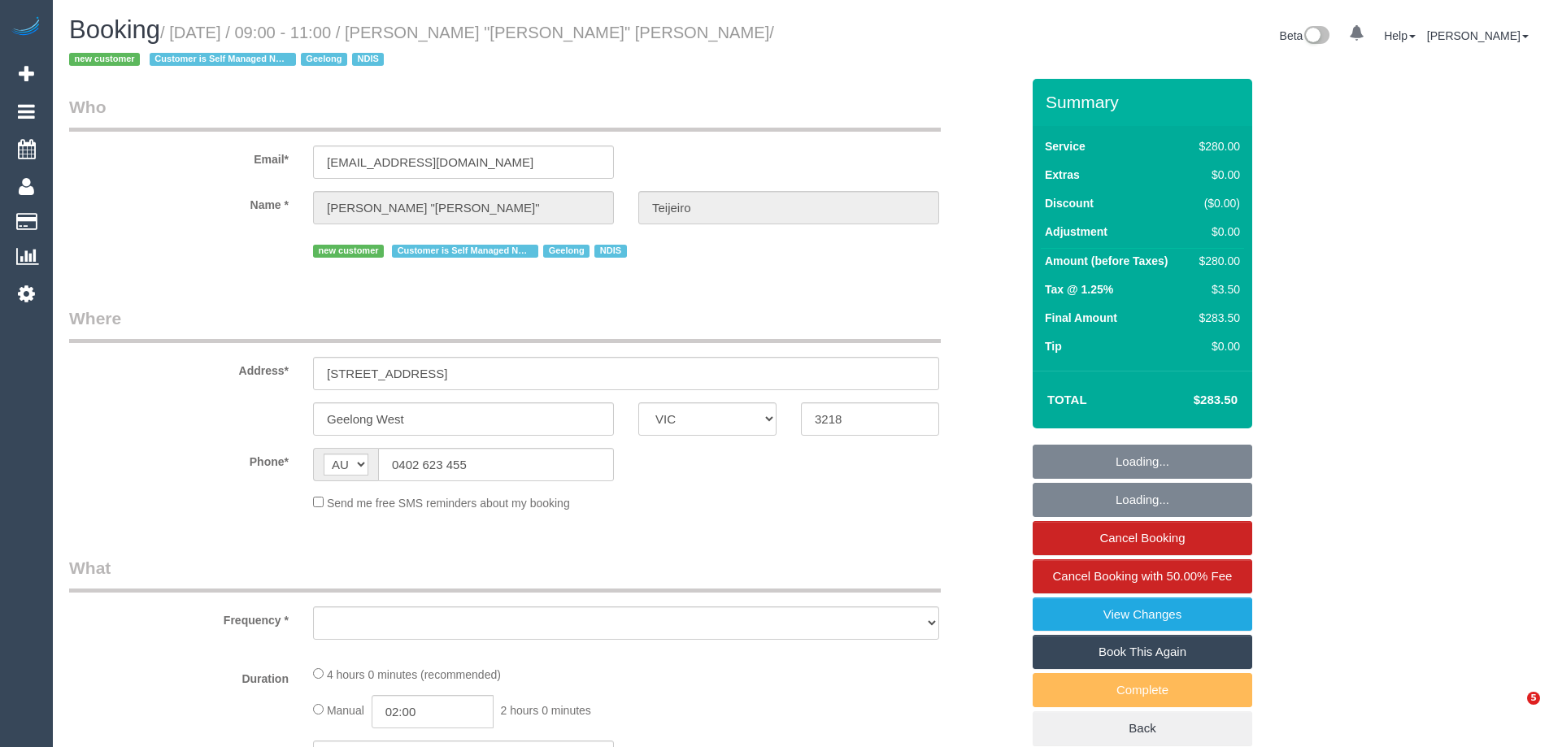
select select "VIC"
select select "number:27"
select select "number:14"
select select "number:19"
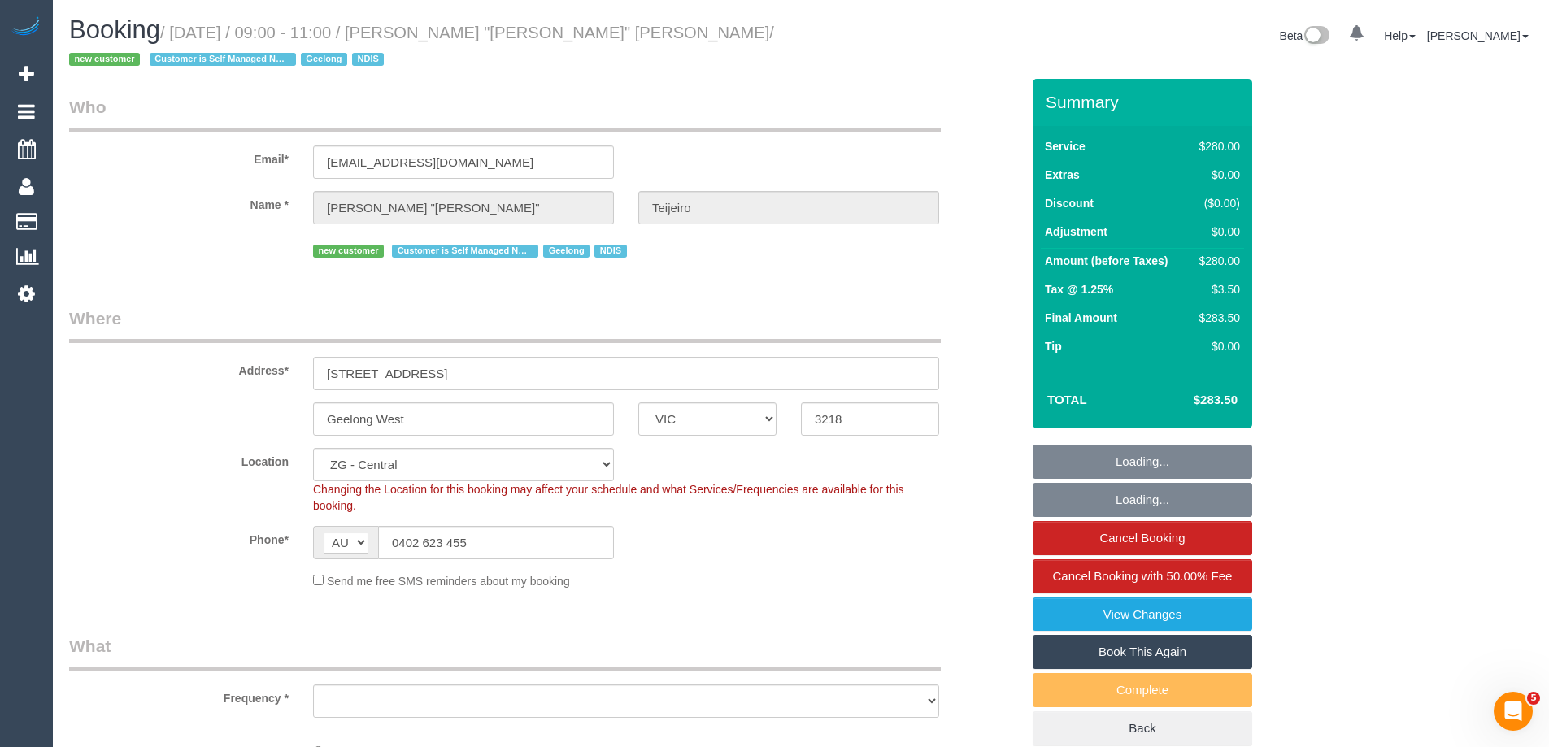
select select "object:695"
select select "string:stripe-pm_1S9yVx2GScqysDRVAgbshclh"
select select "object:1006"
select select "240"
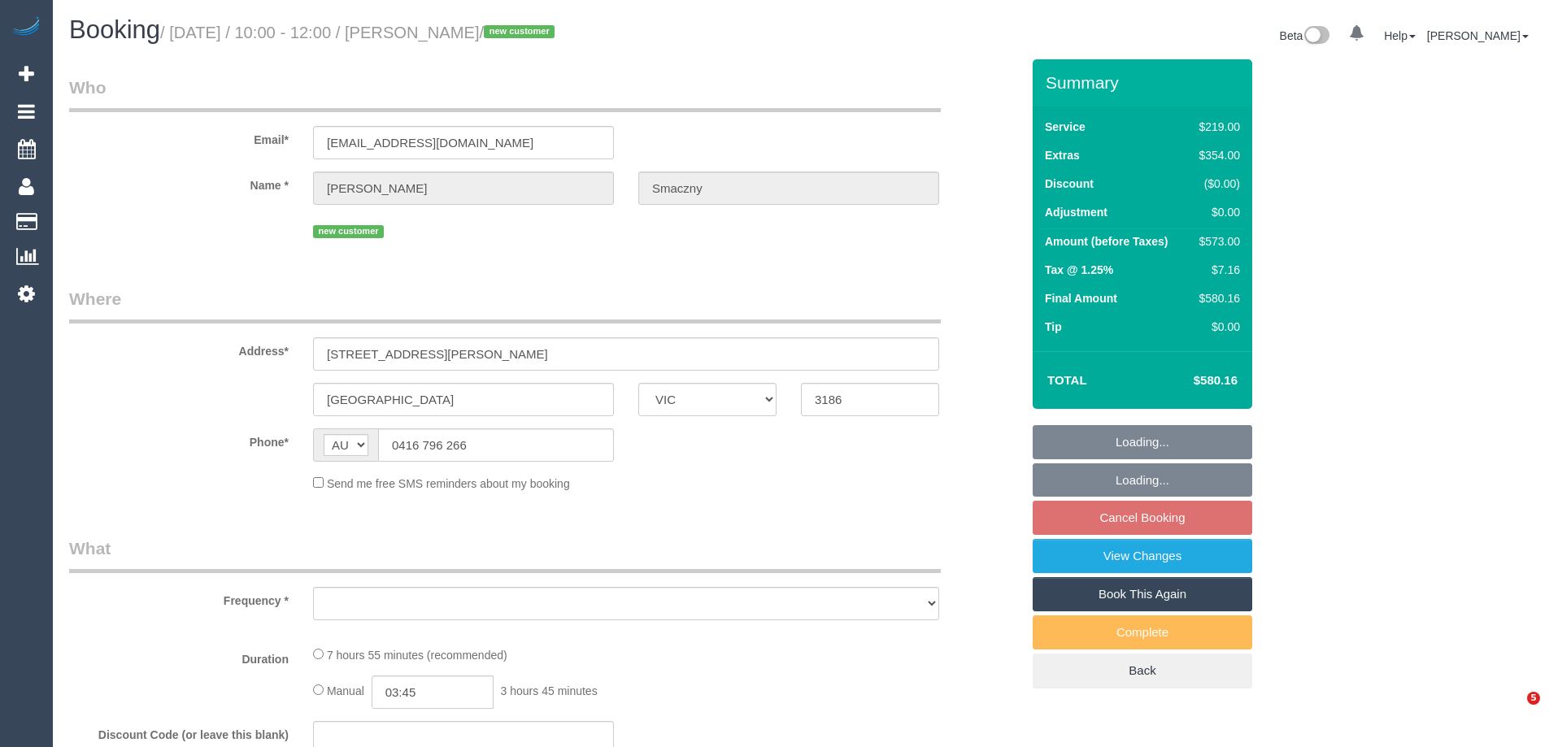
select select "VIC"
select select "object:601"
select select "string:stripe-pm_1SB0XP2GScqysDRVE8Jdp9VO"
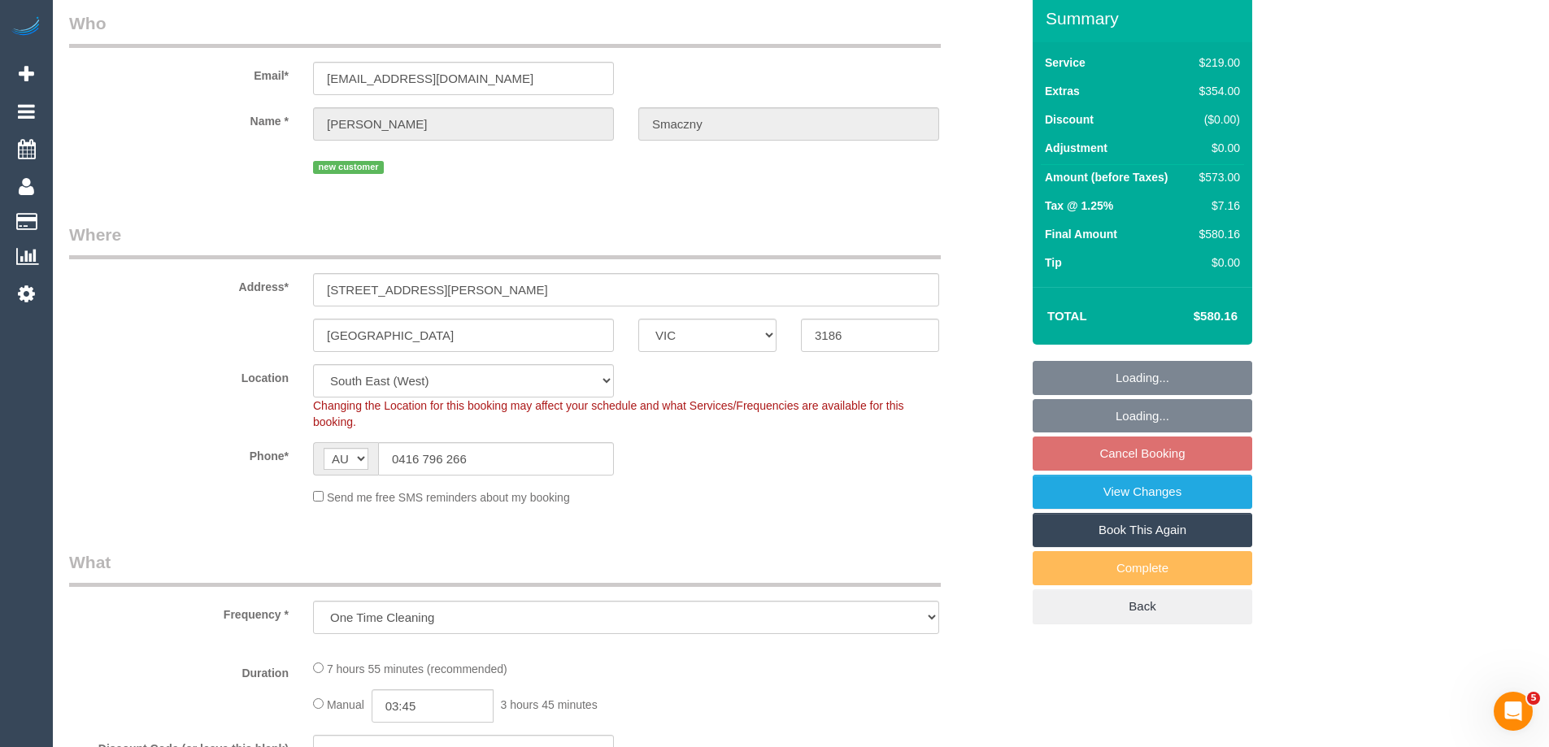
select select "object:850"
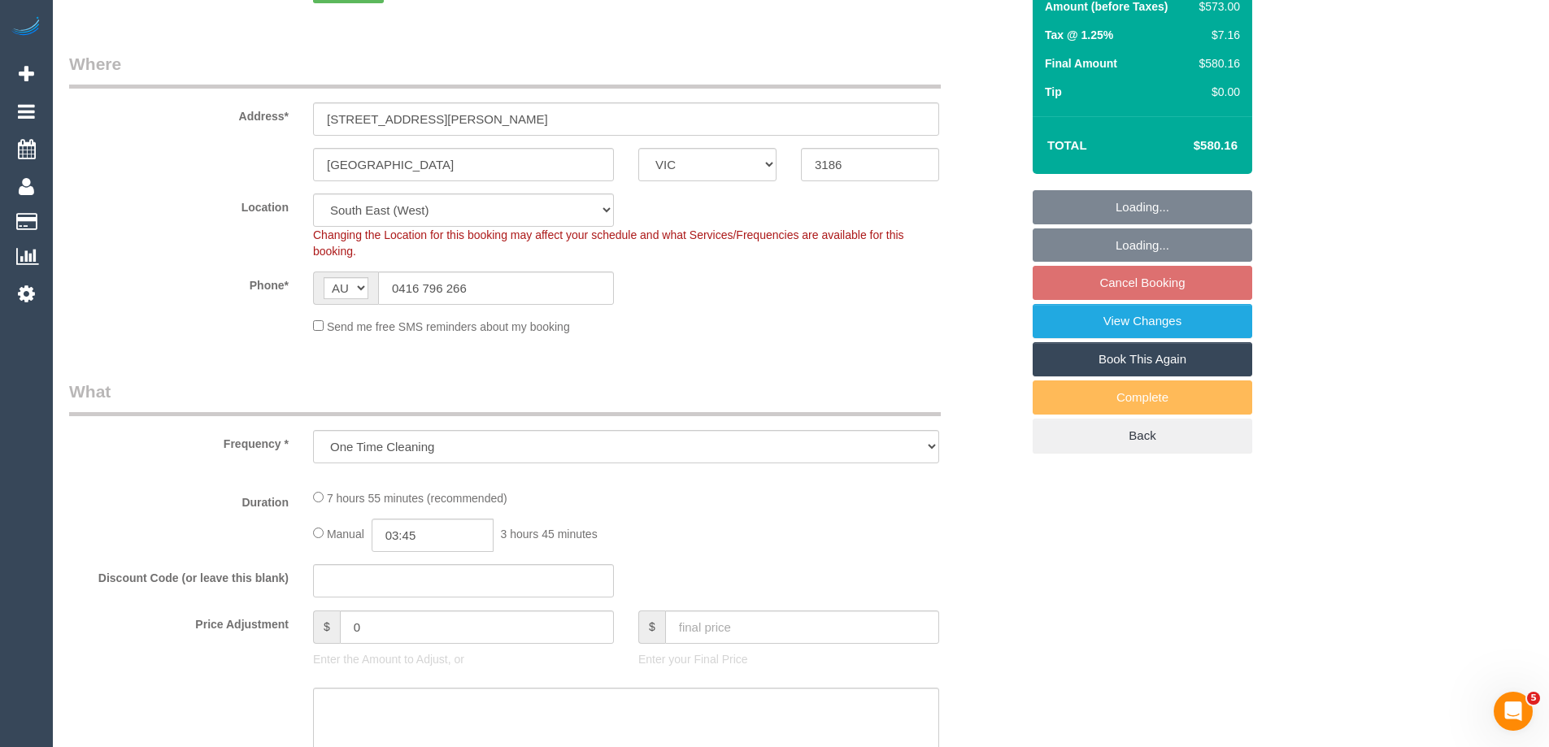
select select "number:28"
select select "number:14"
select select "number:19"
select select "number:25"
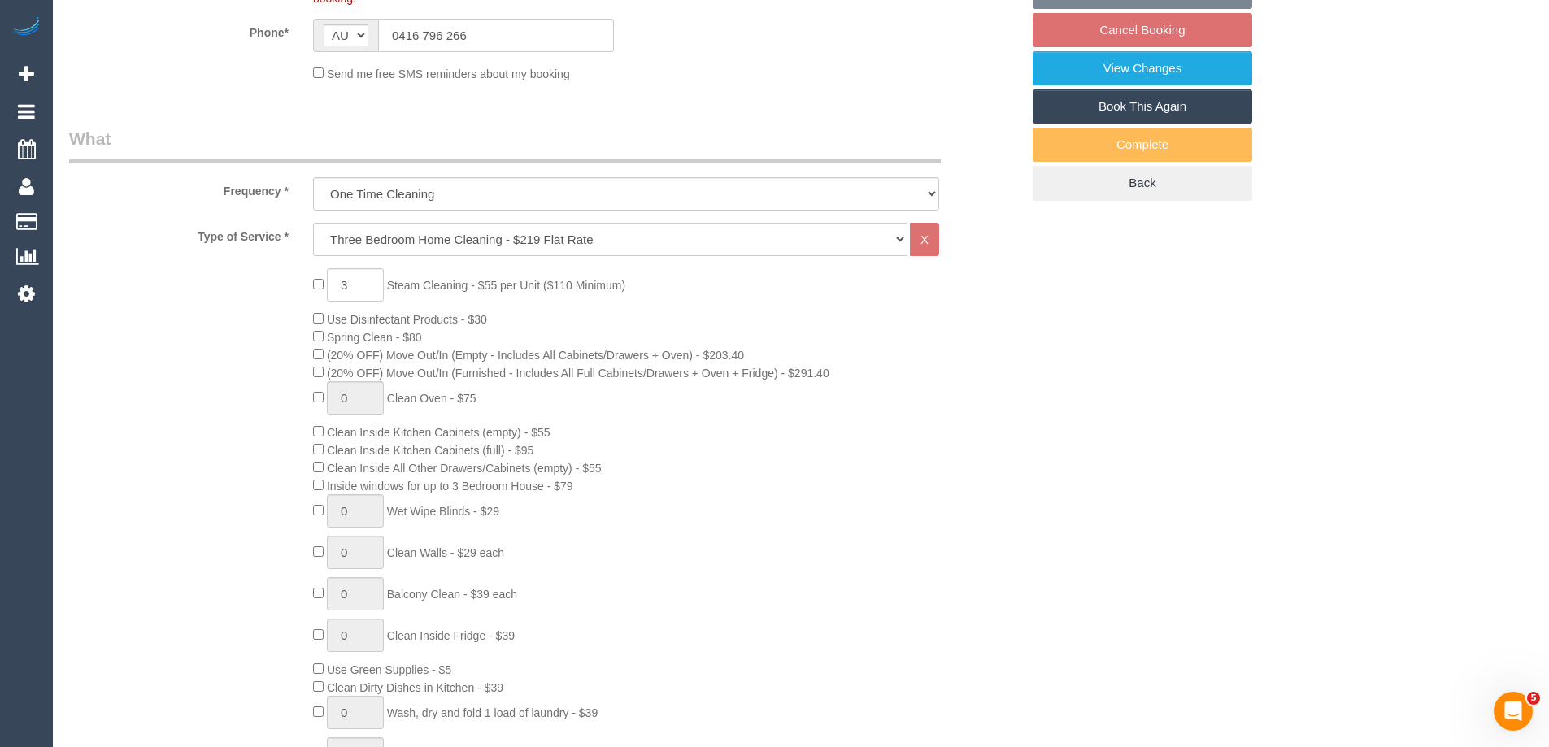
scroll to position [732, 0]
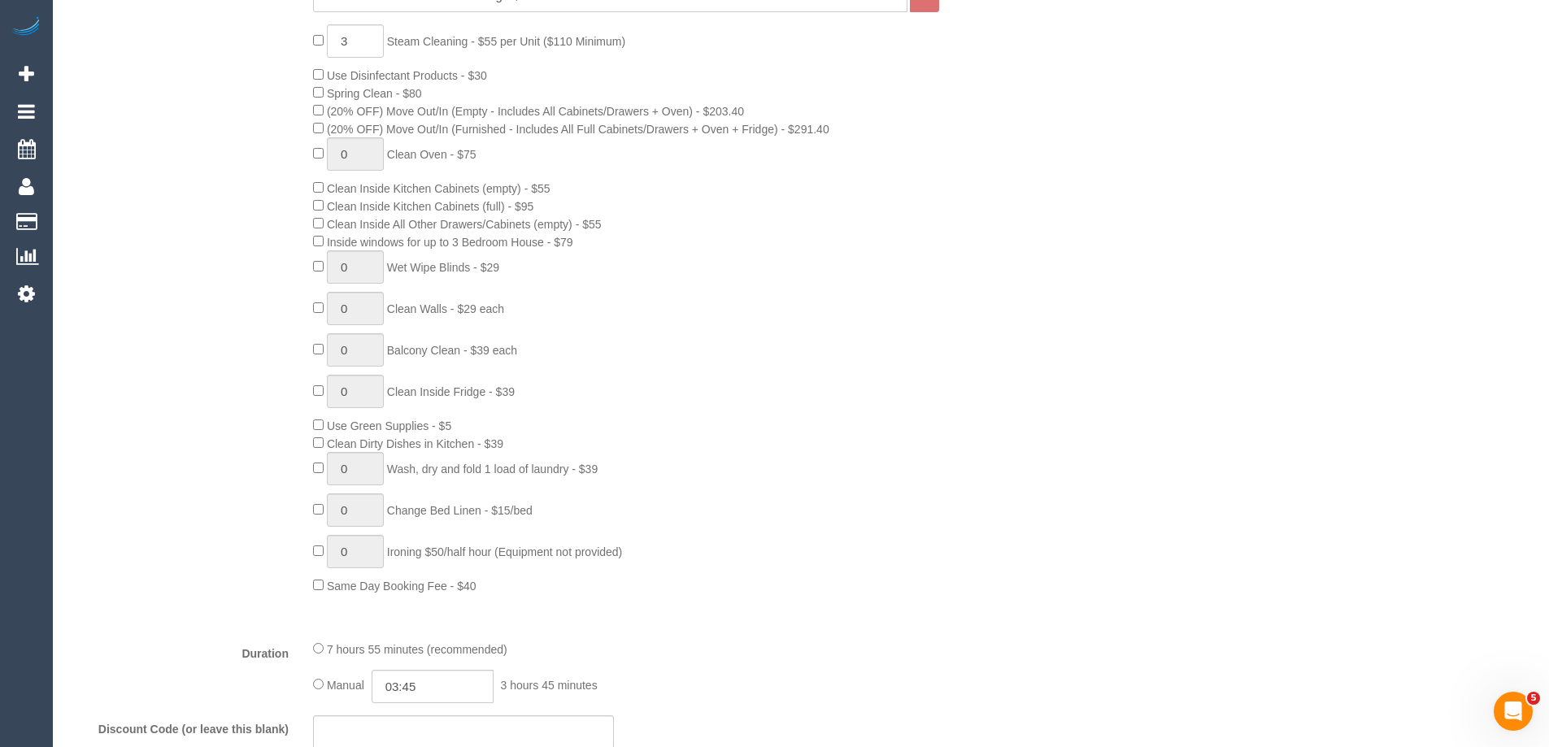
click at [316, 33] on div "3 Steam Cleaning - $55 per Unit ($110 Minimum) Use Disinfectant Products - $30 …" at bounding box center [667, 309] width 732 height 570
type input "0"
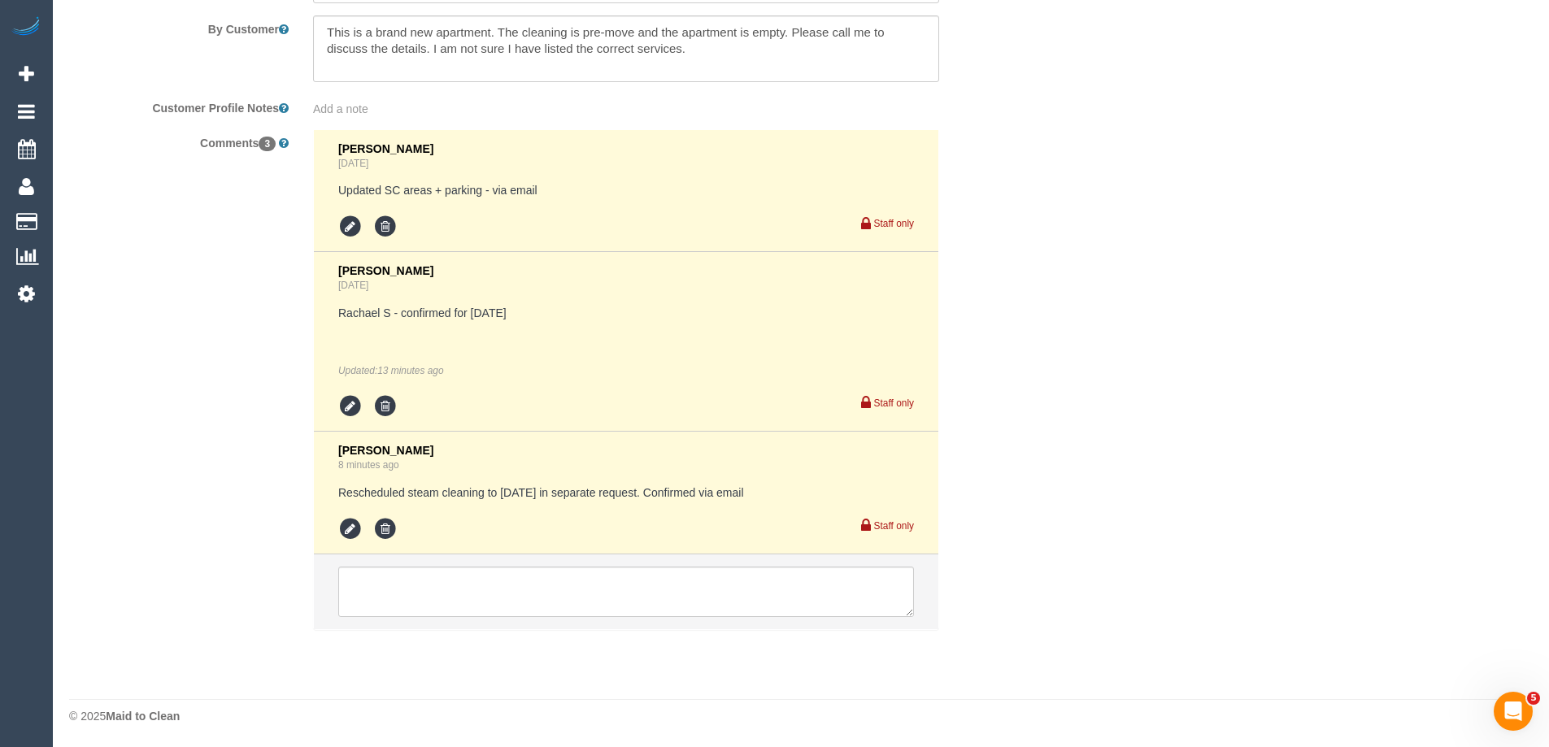
scroll to position [2910, 0]
click at [341, 524] on icon at bounding box center [350, 528] width 24 height 24
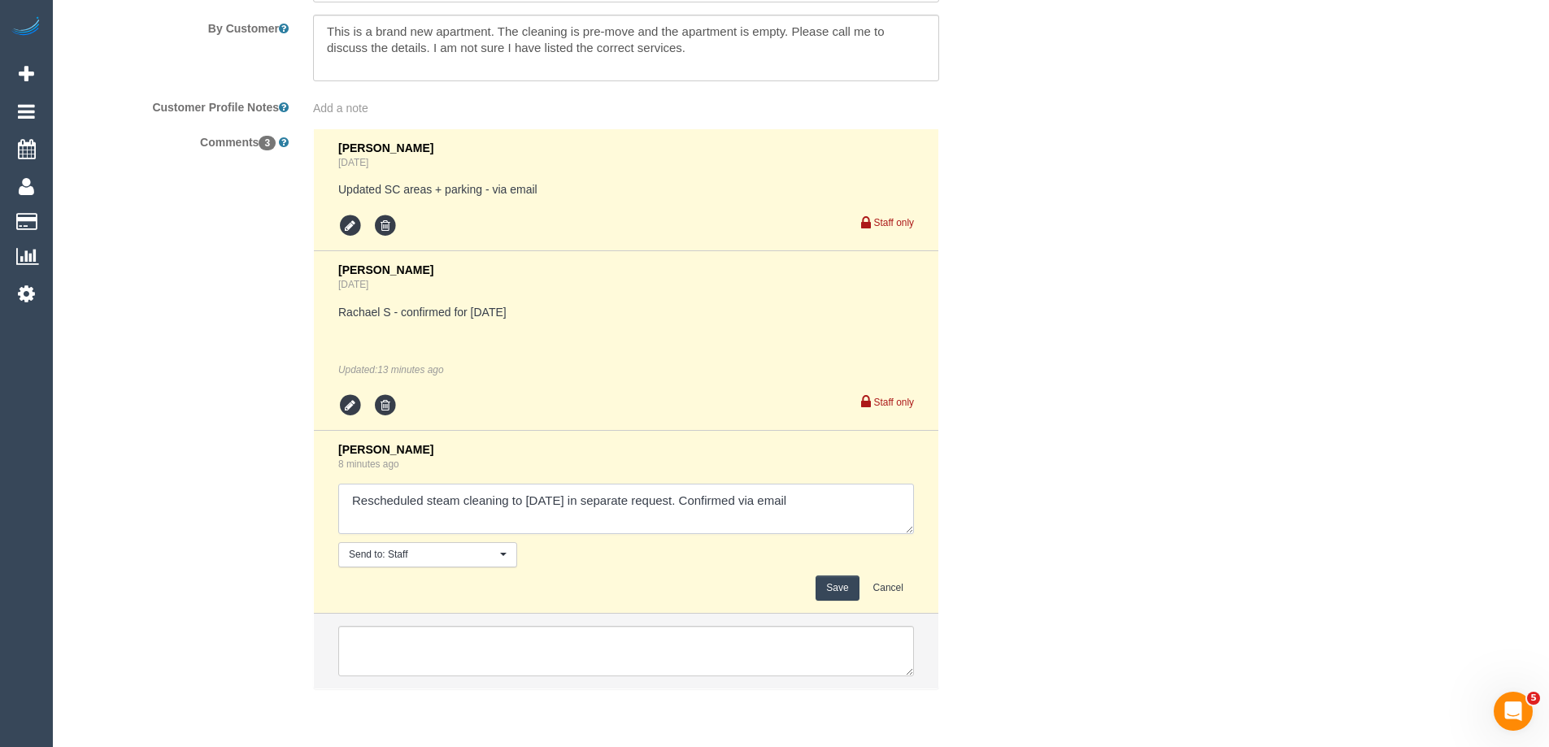
drag, startPoint x: 665, startPoint y: 496, endPoint x: 743, endPoint y: 516, distance: 80.6
click at [665, 497] on textarea at bounding box center [626, 509] width 576 height 50
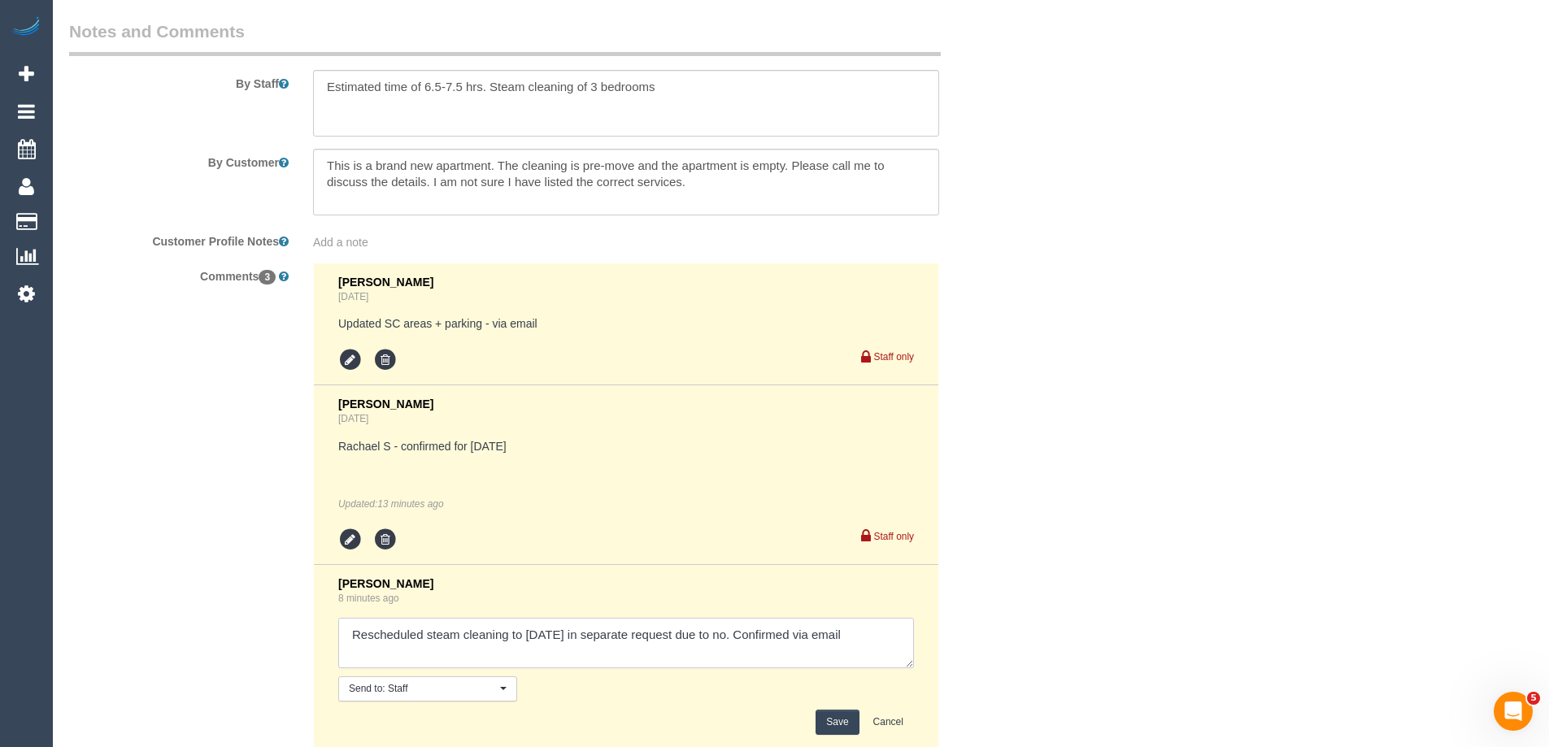
scroll to position [2748, 0]
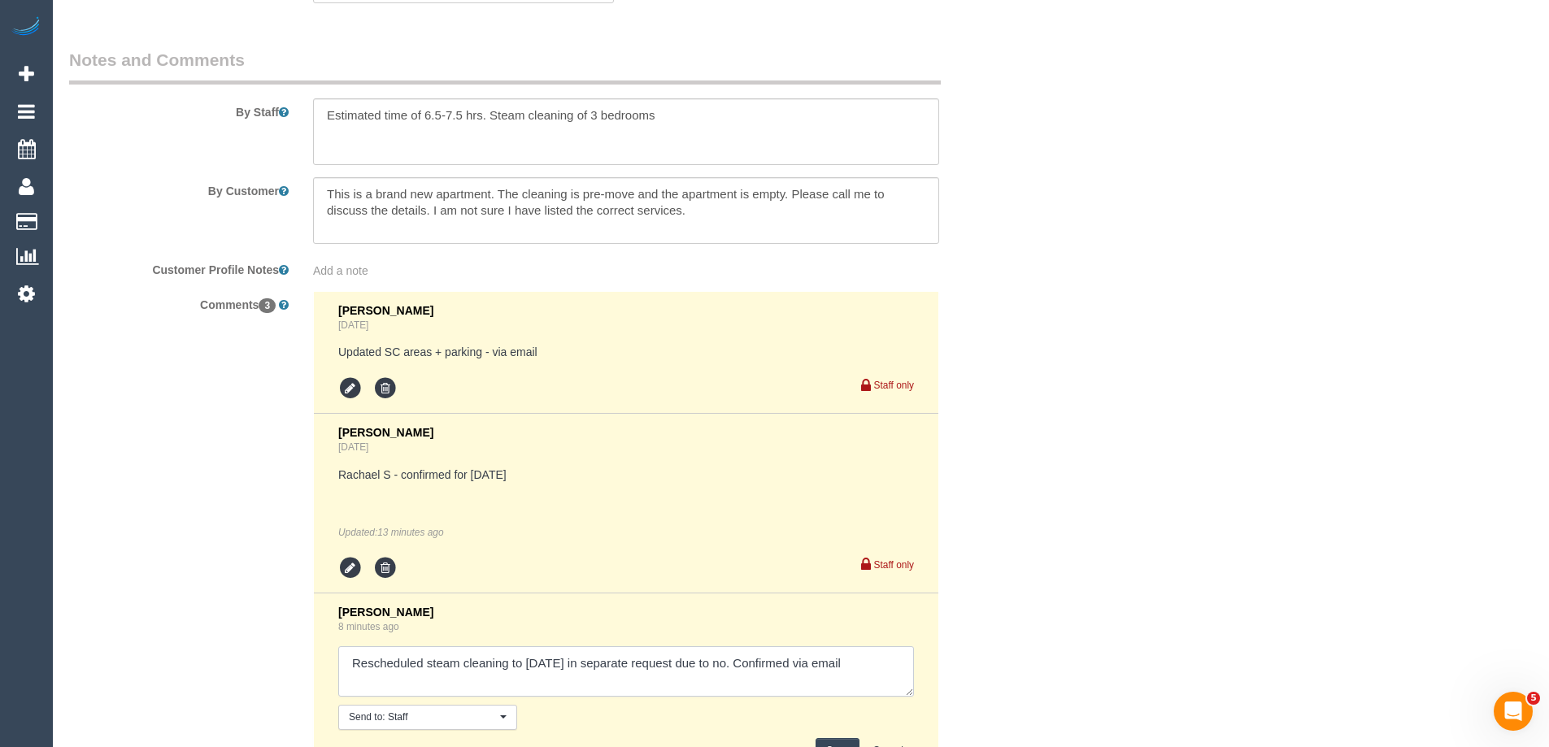
type textarea "Rescheduled steam cleaning to Friday in separate request due to no. Confirmed v…"
drag, startPoint x: 682, startPoint y: 121, endPoint x: 484, endPoint y: 118, distance: 197.6
click at [484, 118] on textarea at bounding box center [626, 131] width 626 height 67
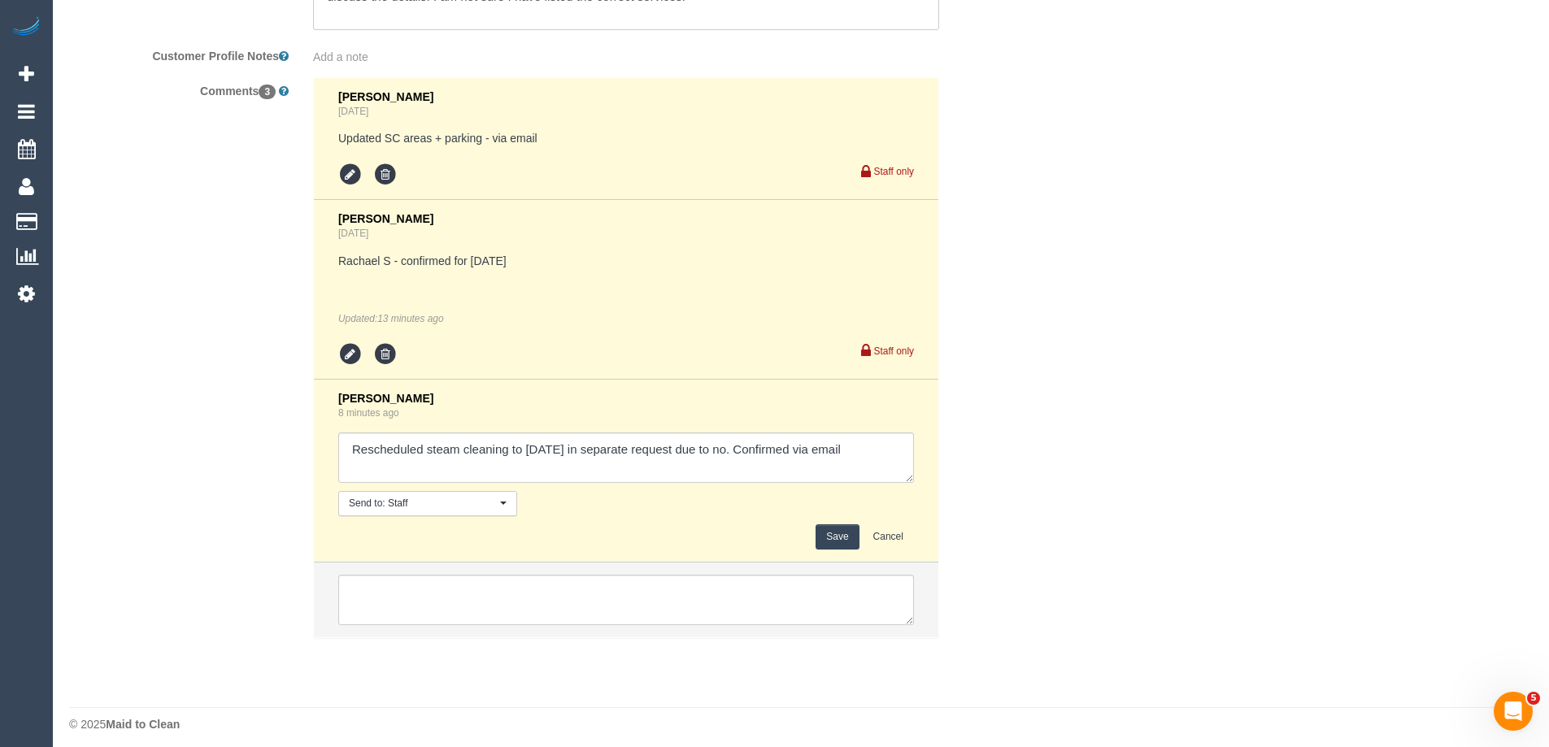
scroll to position [2970, 0]
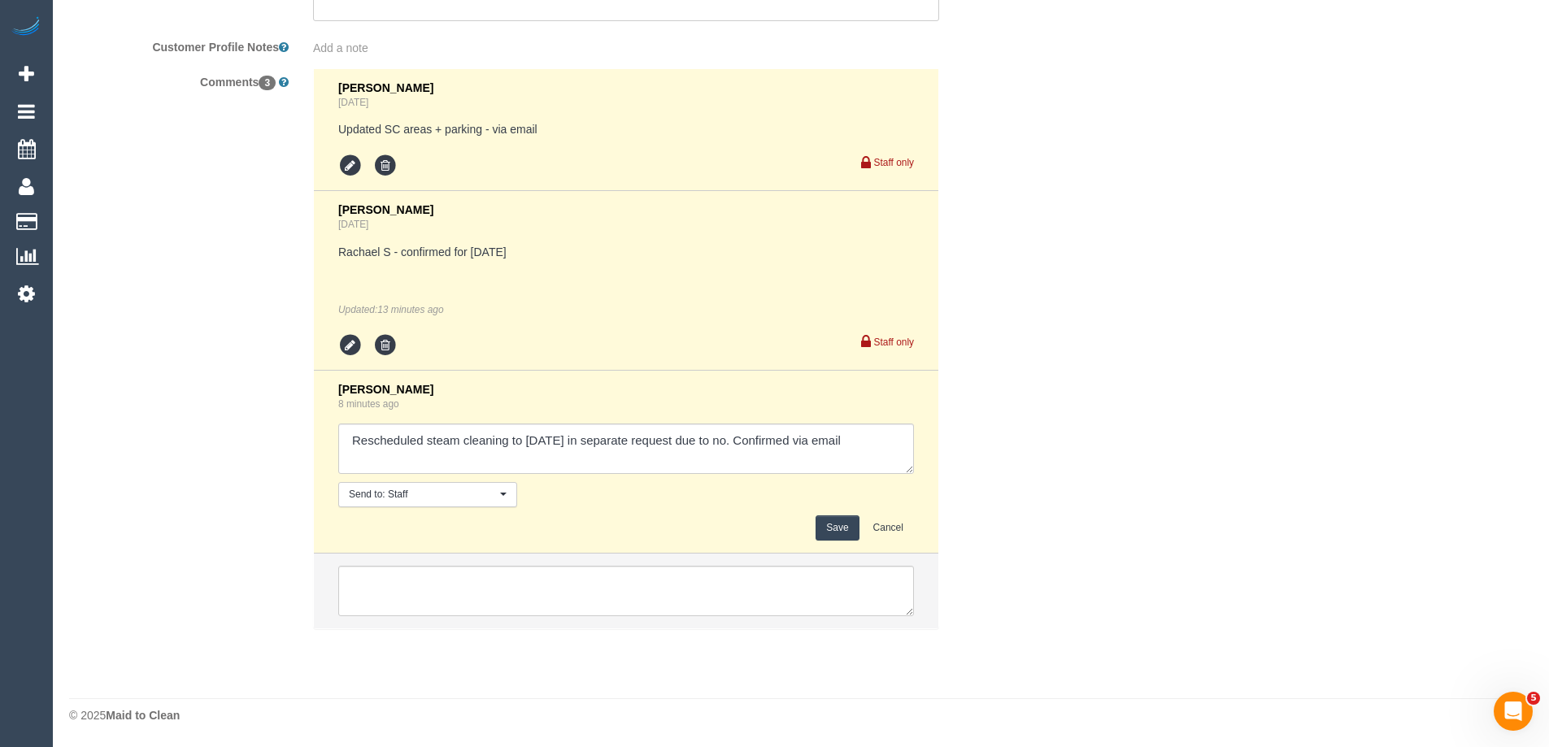
type textarea "Estimated time of 6.5-7.5 hrs."
click at [720, 438] on textarea at bounding box center [626, 449] width 576 height 50
type textarea "Rescheduled steam cleaning to Friday in separate request due to no capacity on …"
click at [816, 532] on button "Save" at bounding box center [836, 527] width 43 height 25
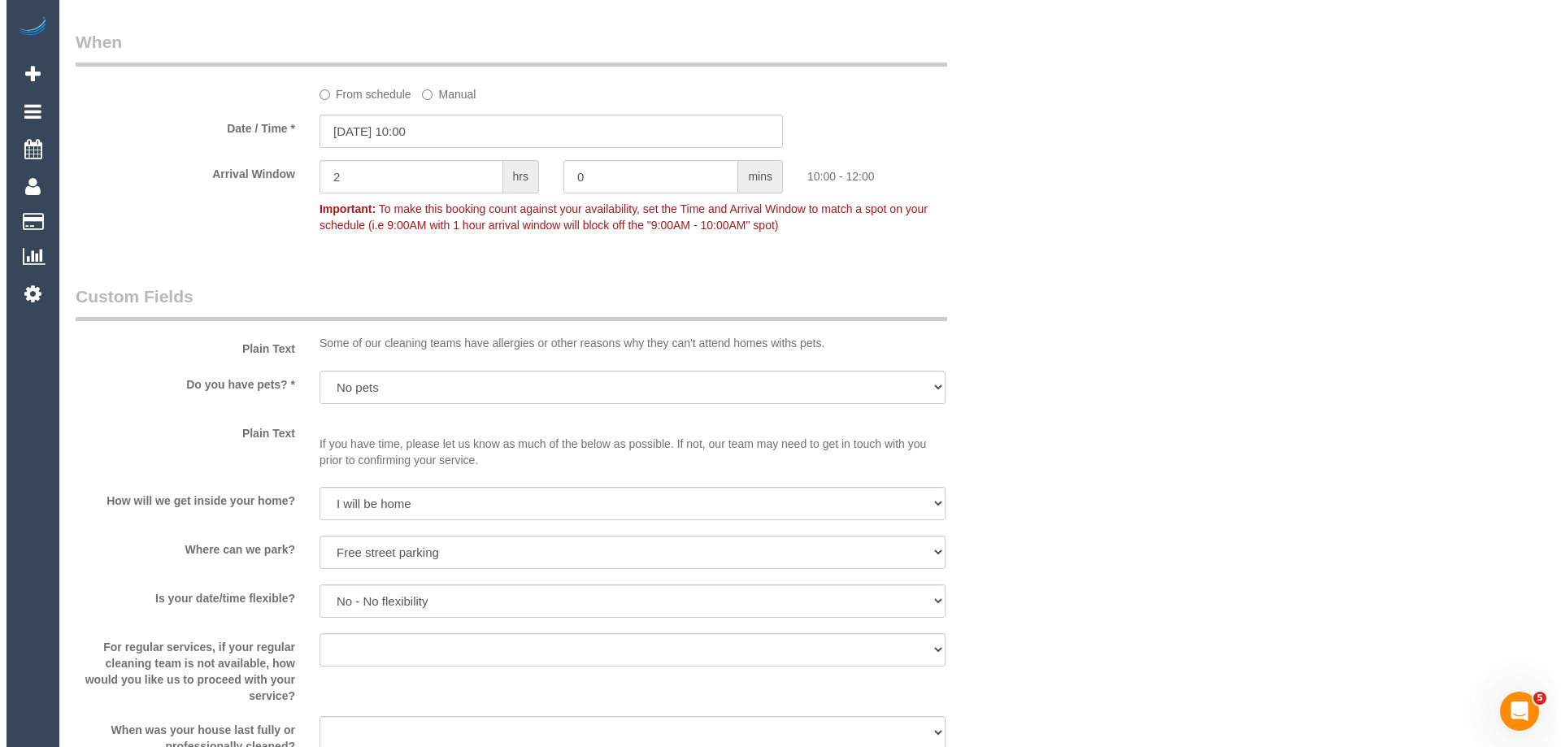
scroll to position [0, 0]
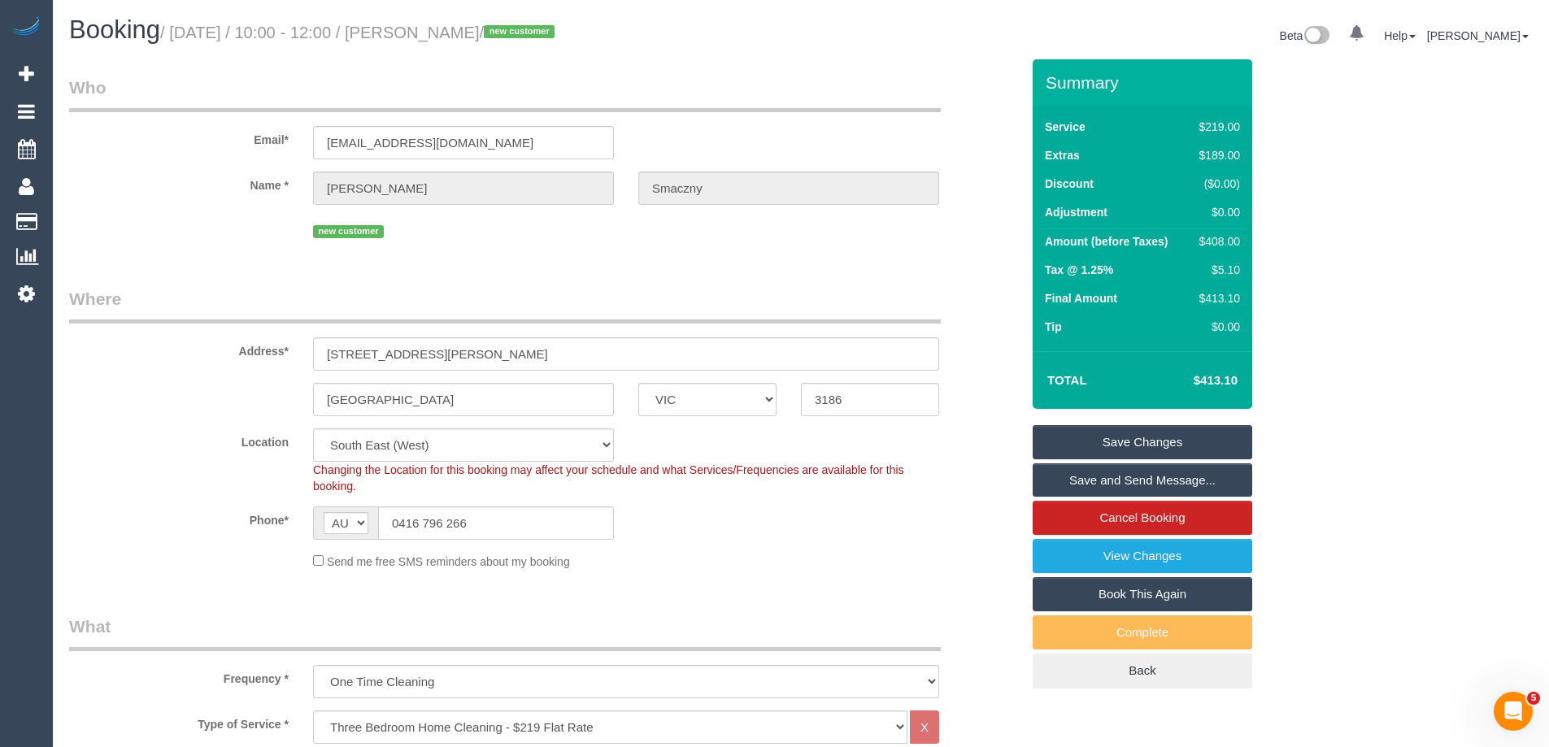
click at [1068, 478] on link "Save and Send Message..." at bounding box center [1141, 480] width 219 height 34
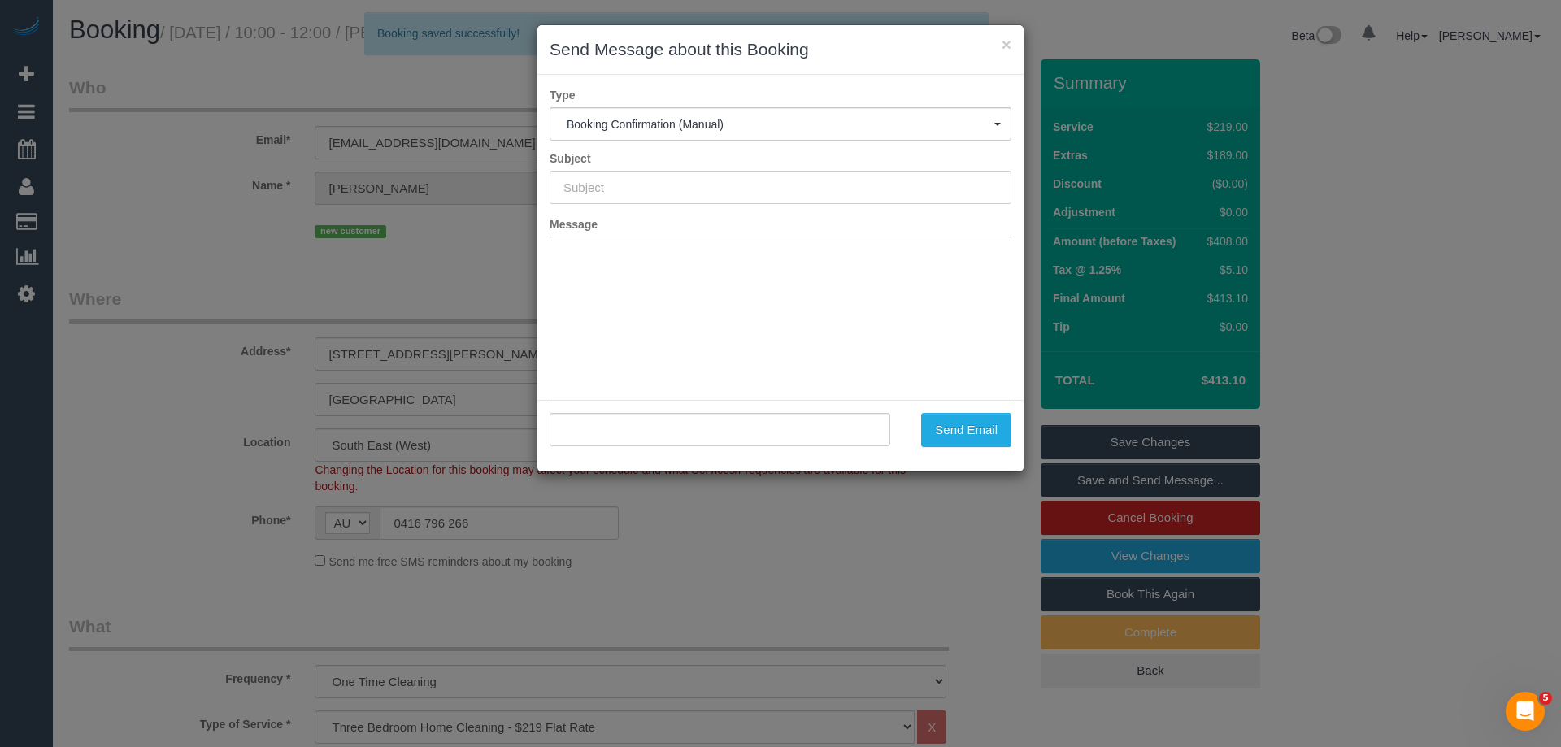
type input "Booking Confirmed"
type input ""Tomasz Smaczny" <tomaszmr.smaczny@gmail.com>"
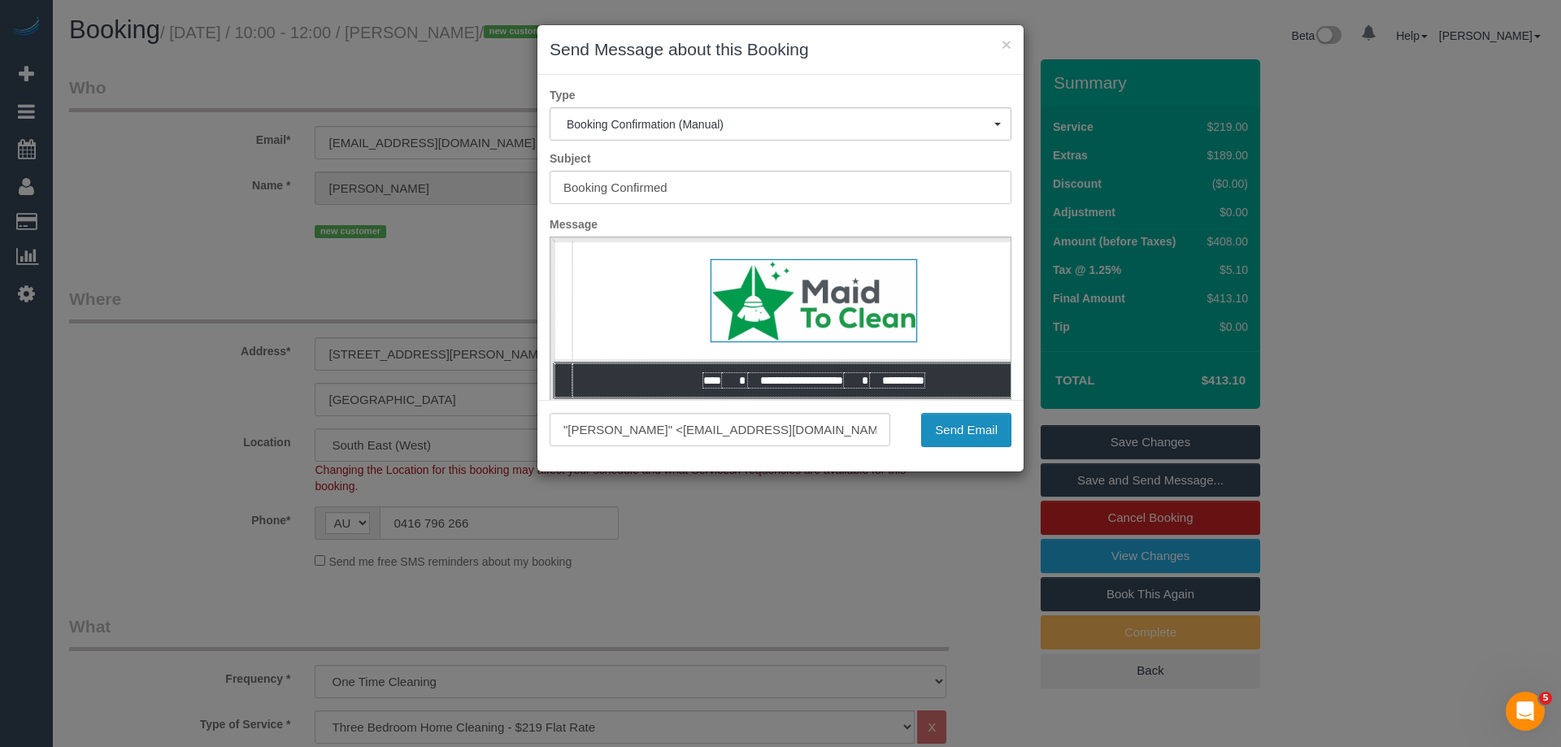
click at [957, 427] on button "Send Email" at bounding box center [966, 430] width 90 height 34
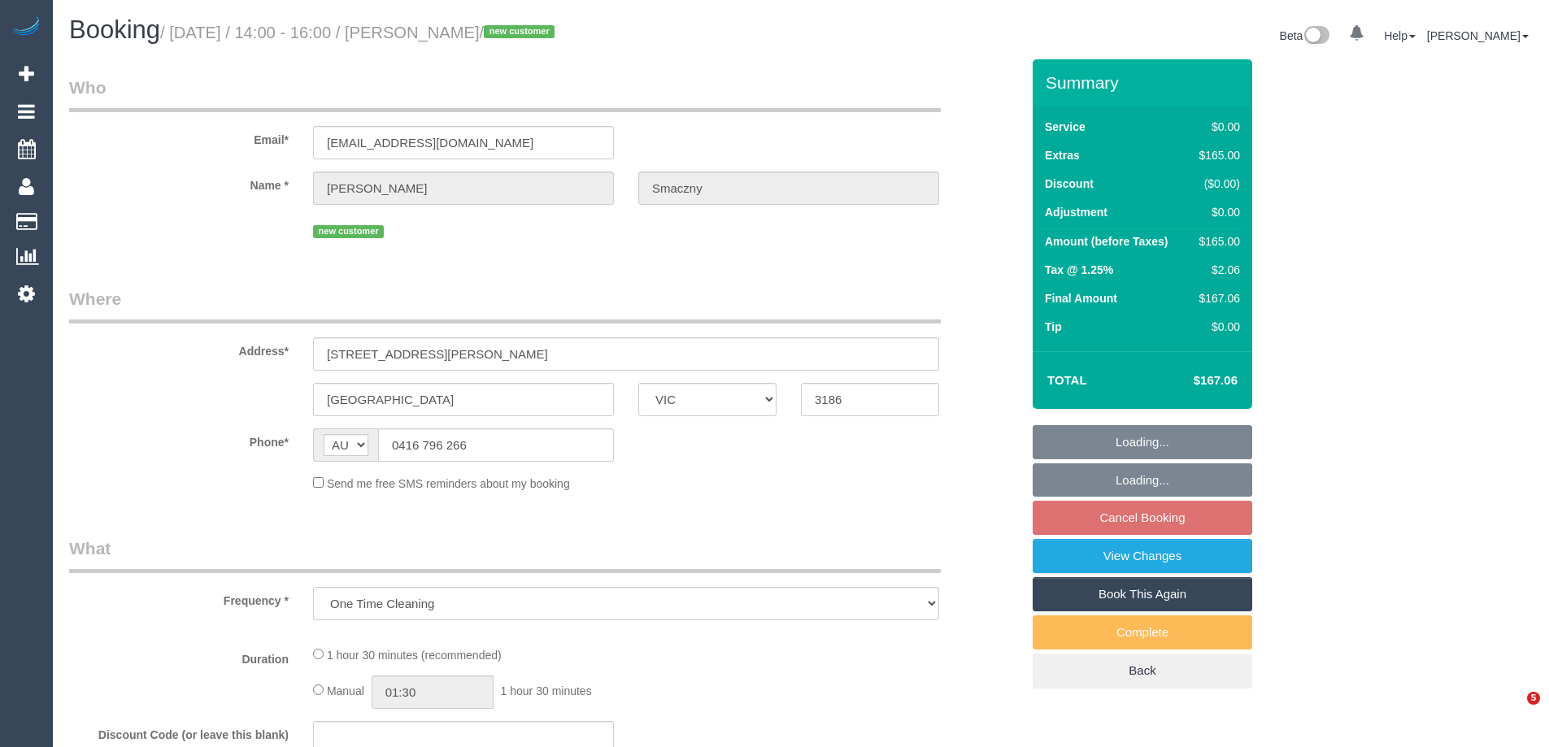
select select "VIC"
select select "string:stripe-pm_1SB0XP2GScqysDRVE8Jdp9VO"
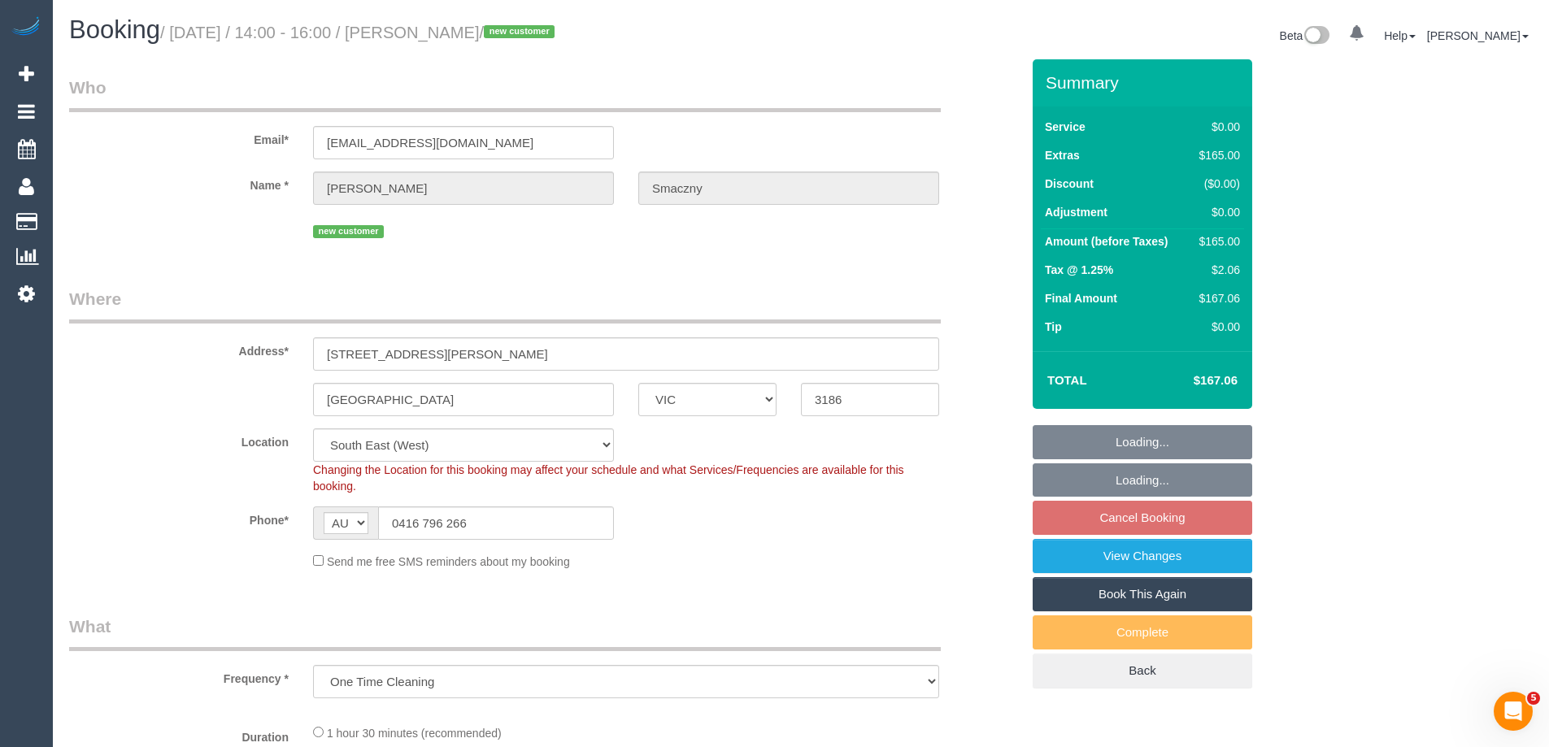
select select "object:713"
select select "number:28"
select select "number:14"
select select "number:19"
select select "number:25"
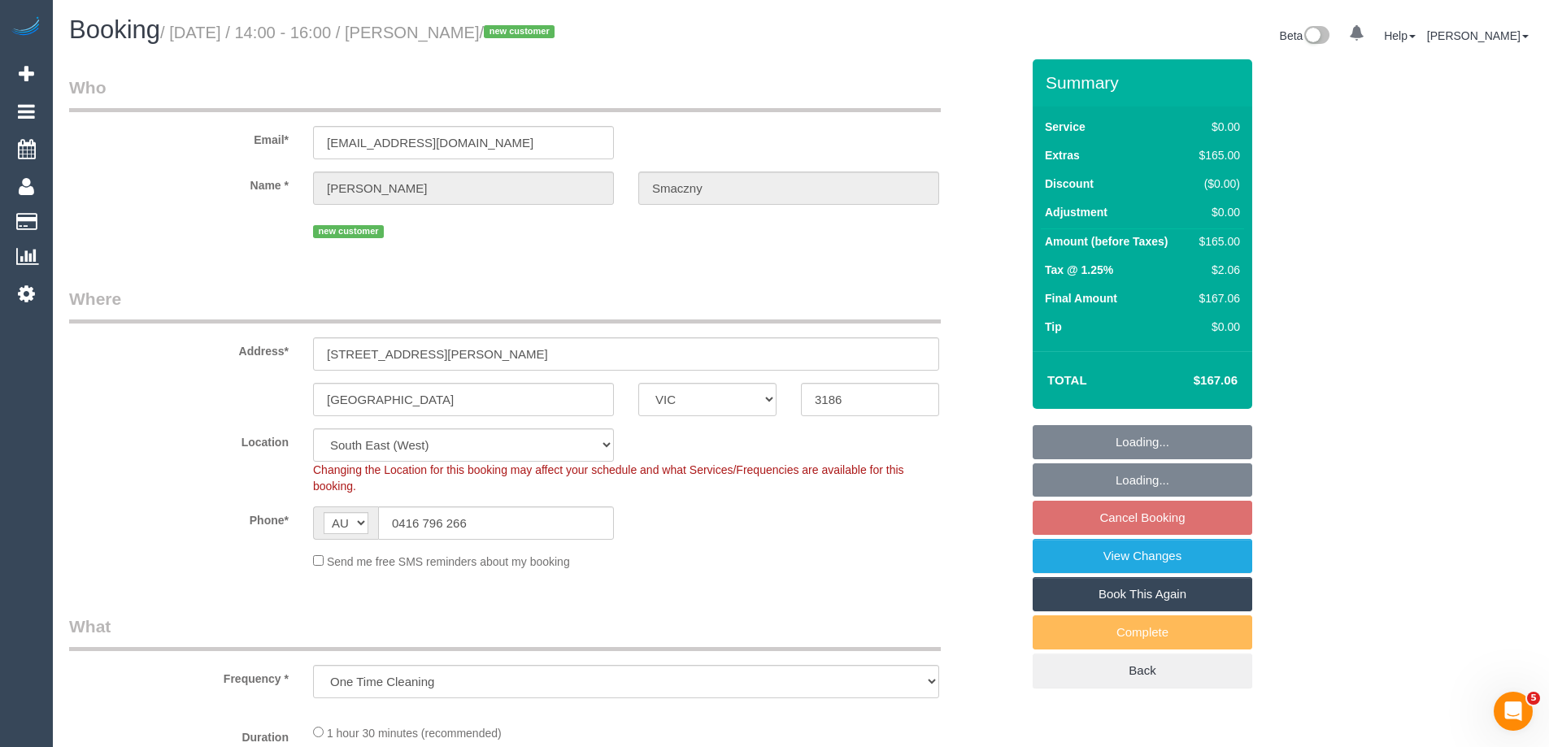
select select "number:35"
select select "number:11"
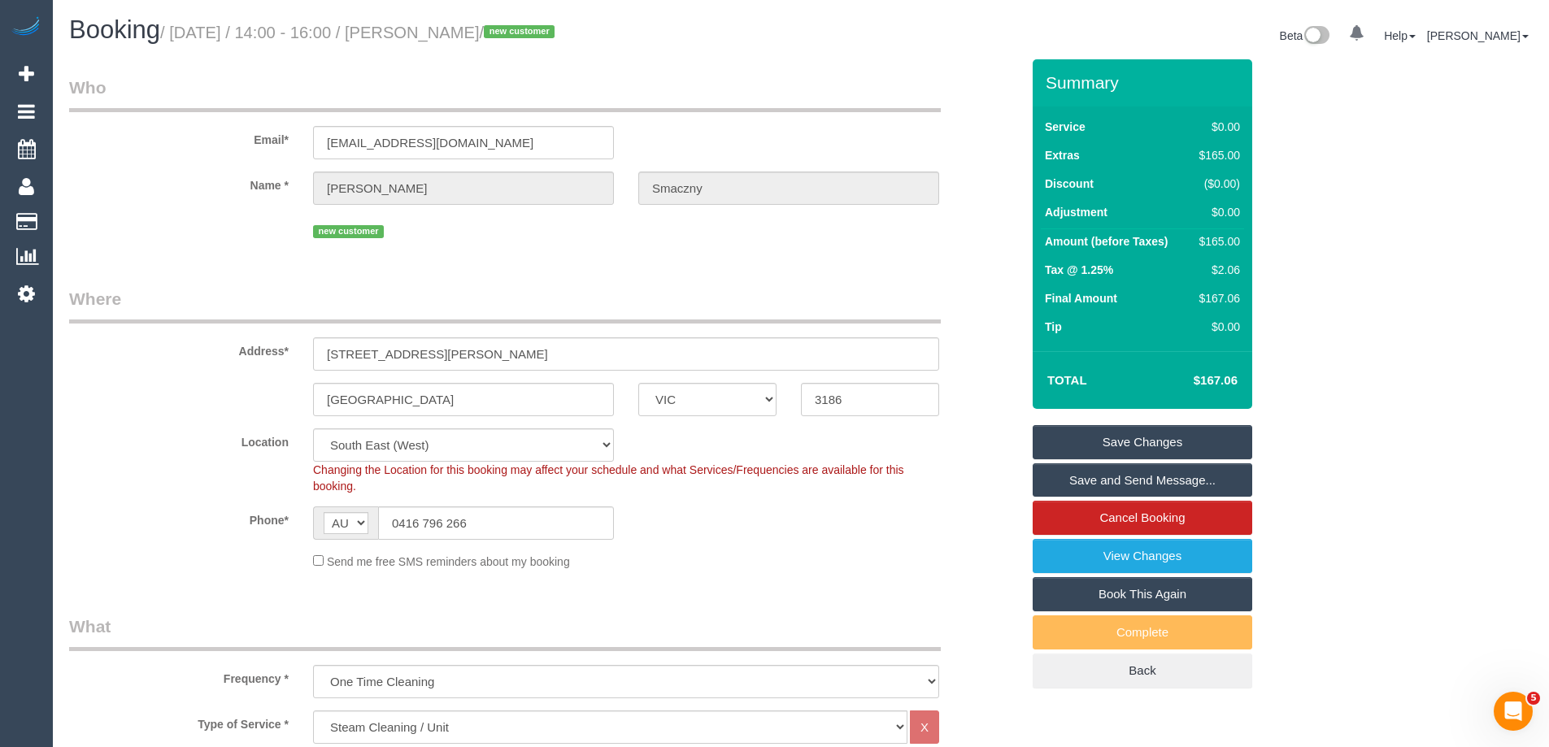
drag, startPoint x: 554, startPoint y: 32, endPoint x: 432, endPoint y: 29, distance: 122.8
click at [432, 29] on small "/ October 03, 2025 / 14:00 - 16:00 / Tomasz Smaczny / new customer" at bounding box center [359, 33] width 399 height 18
drag, startPoint x: 427, startPoint y: 32, endPoint x: 553, endPoint y: 28, distance: 126.1
click at [553, 28] on small "/ October 03, 2025 / 14:00 - 16:00 / Tomasz Smaczny / new customer" at bounding box center [359, 33] width 399 height 18
copy small "Tomasz Smaczny"
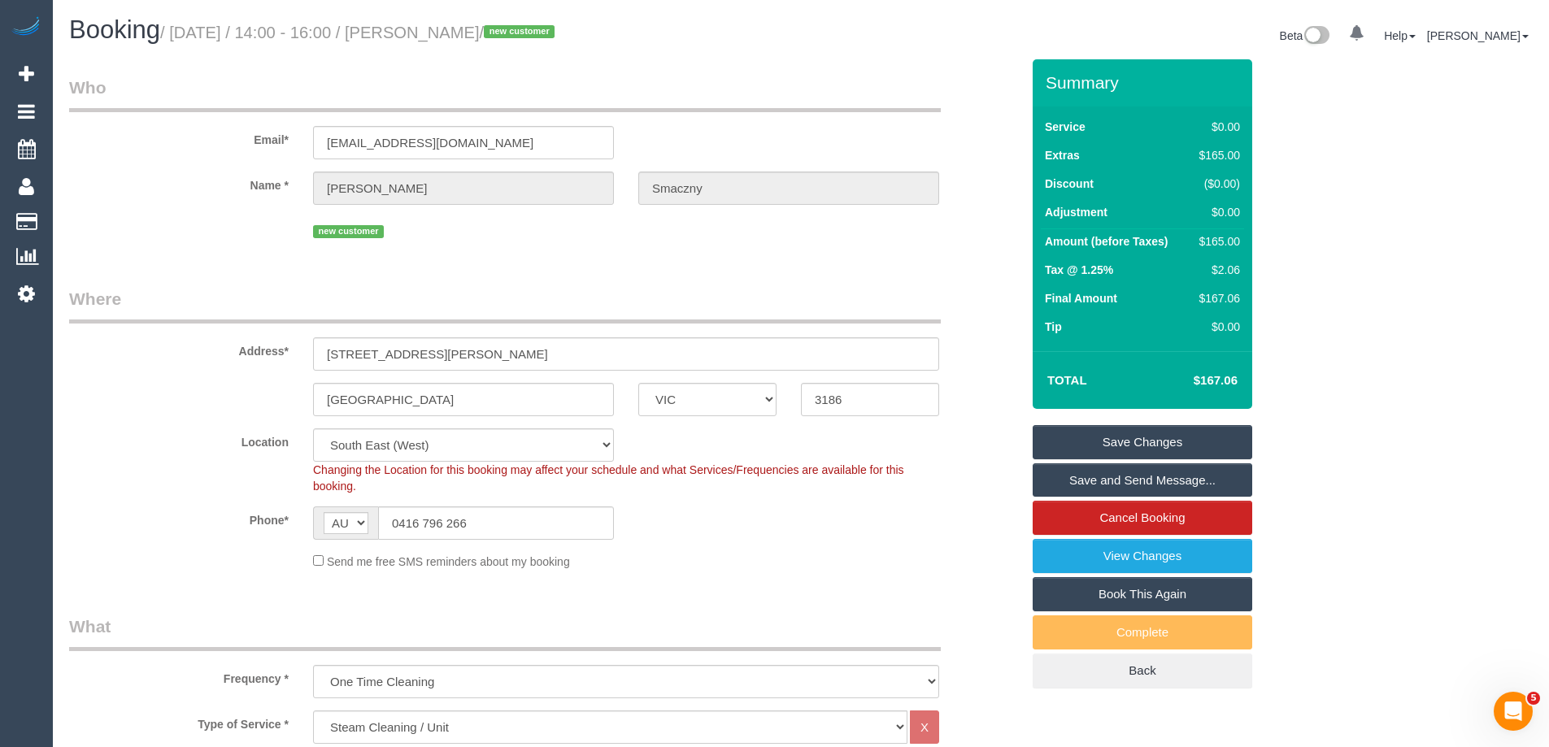
click at [1080, 478] on link "Save and Send Message..." at bounding box center [1141, 480] width 219 height 34
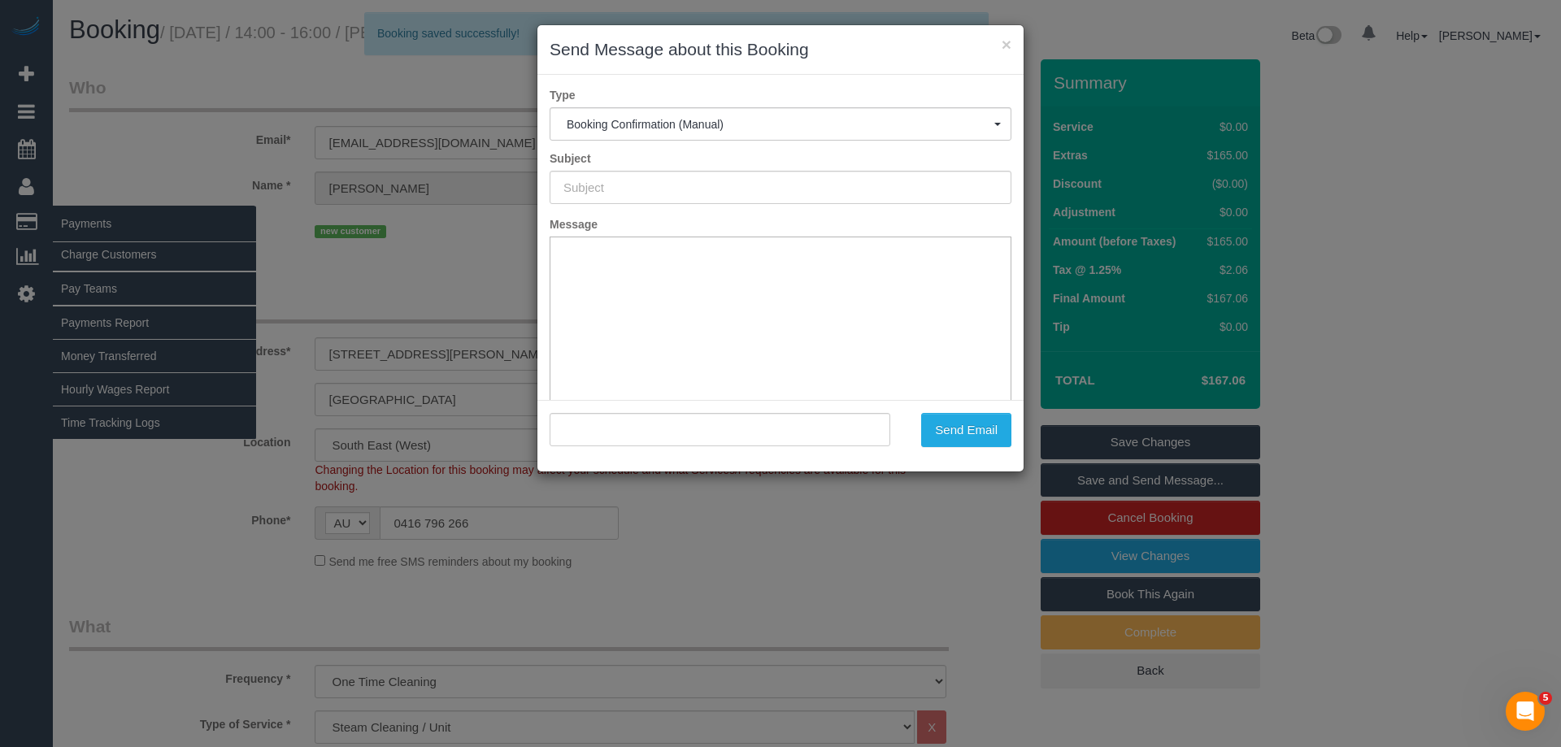
type input "Booking Confirmed"
type input ""Tomasz Smaczny" <tomaszmr.smaczny@gmail.com>"
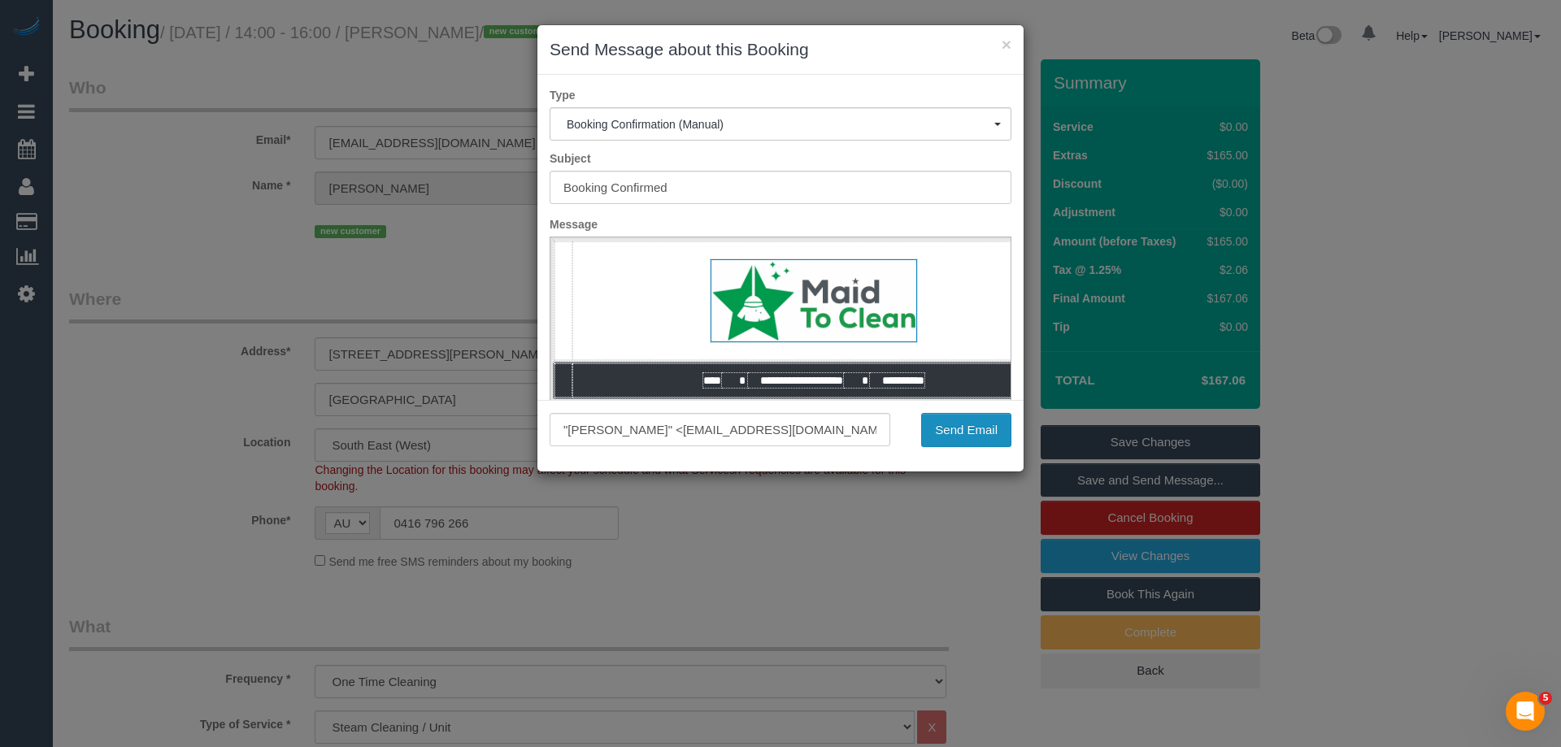
click at [974, 429] on button "Send Email" at bounding box center [966, 430] width 90 height 34
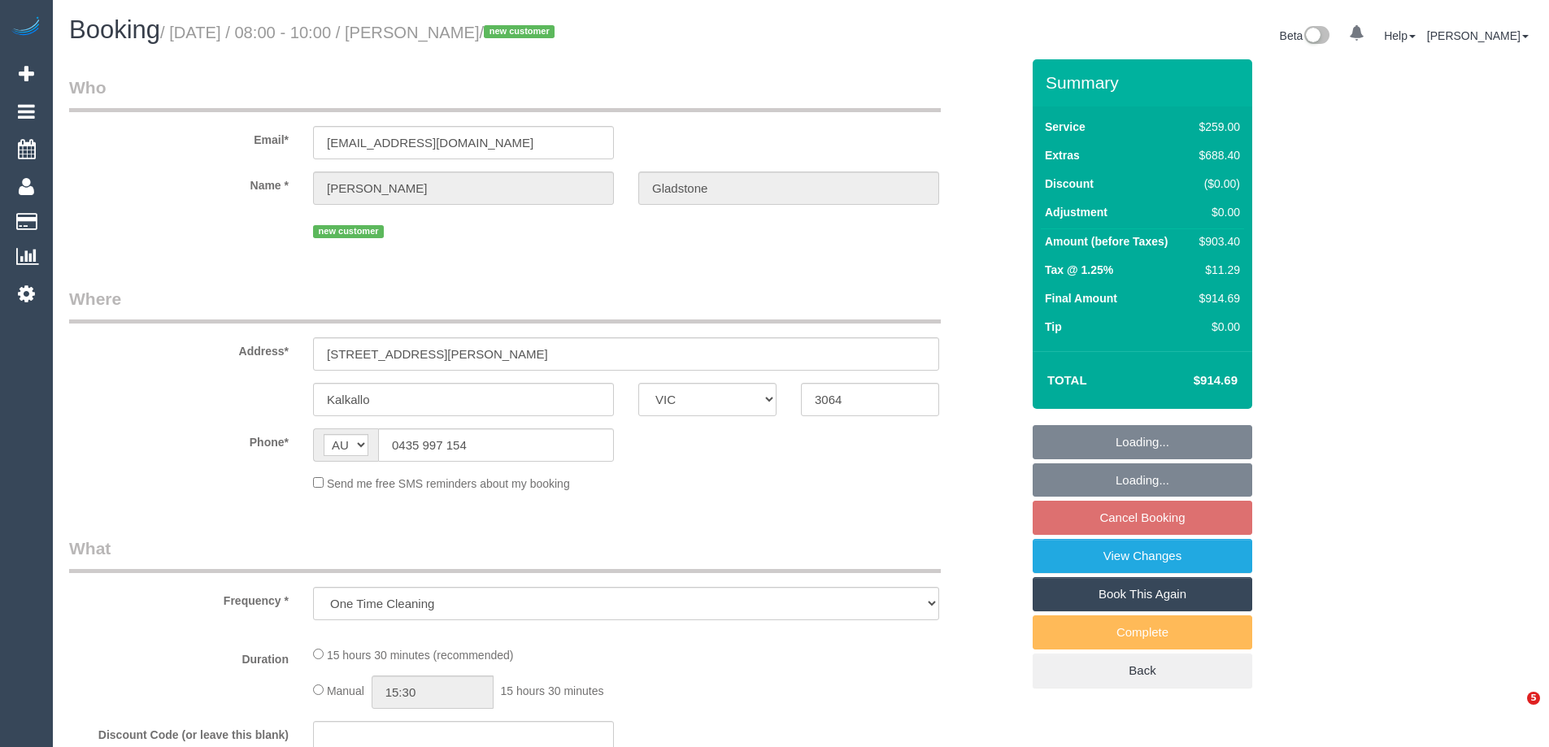
select select "VIC"
select select "string:stripe-pm_1SB3jt2GScqysDRVVKsIAsve"
select select "number:28"
select select "number:14"
select select "number:19"
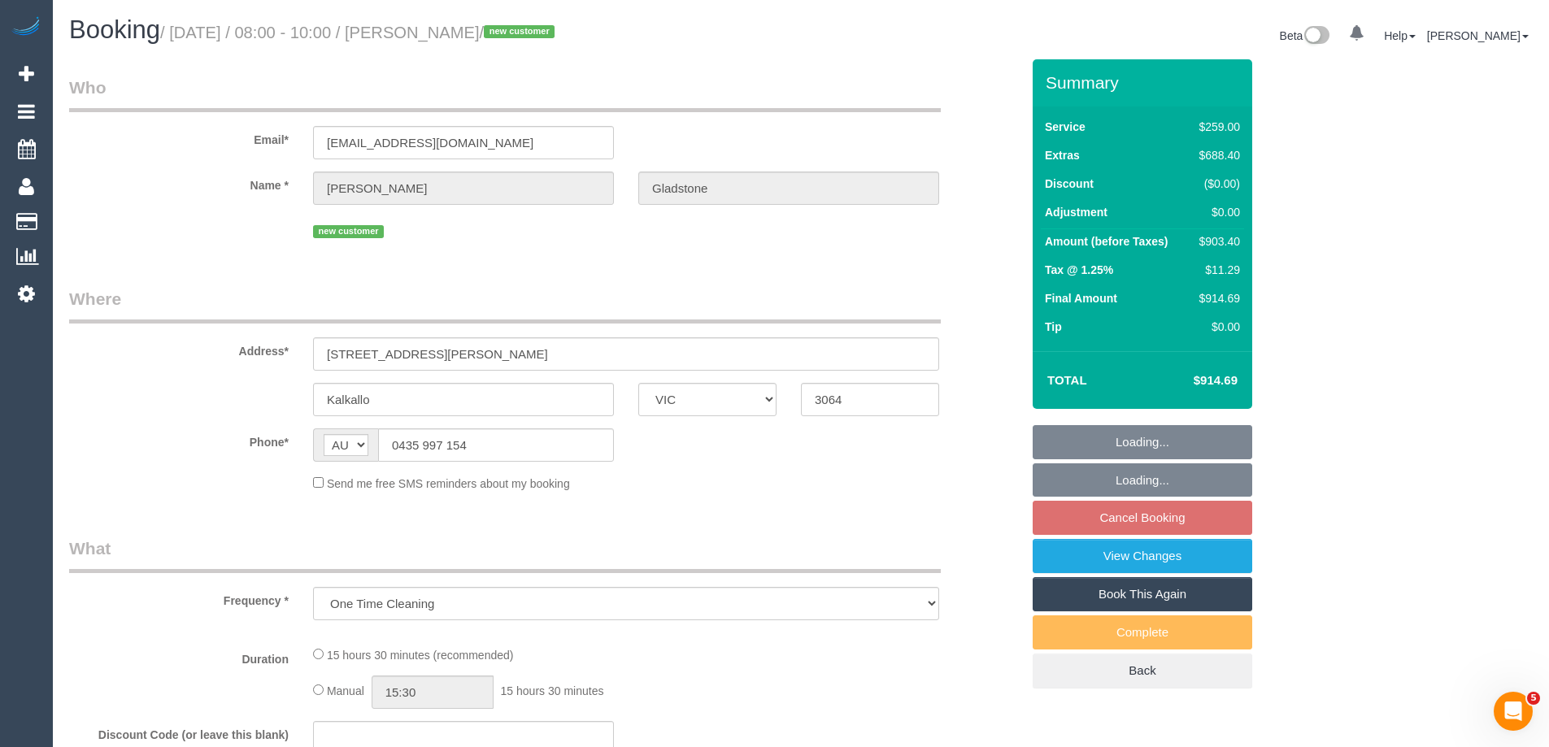
select select "number:22"
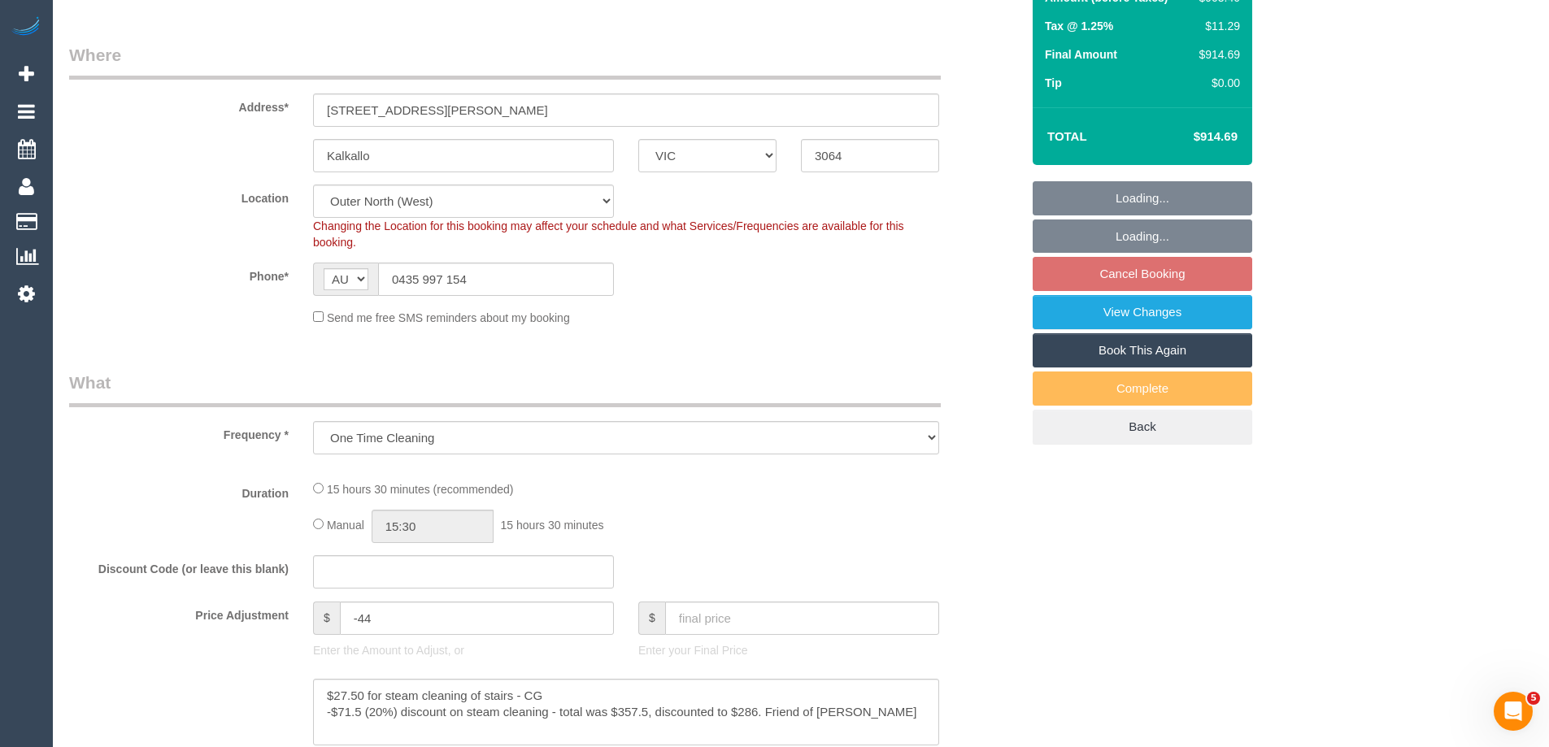
select select "object:1229"
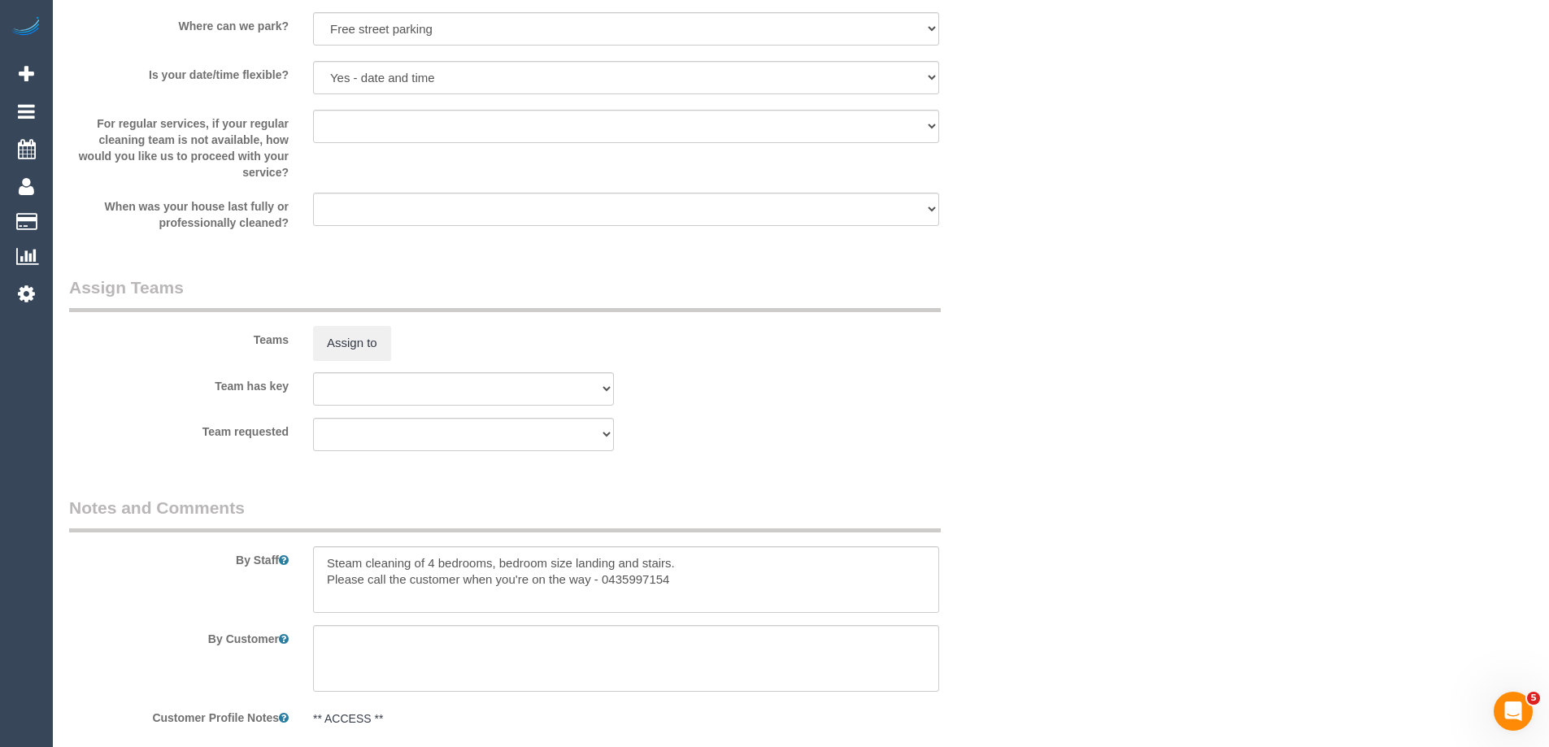
scroll to position [2439, 0]
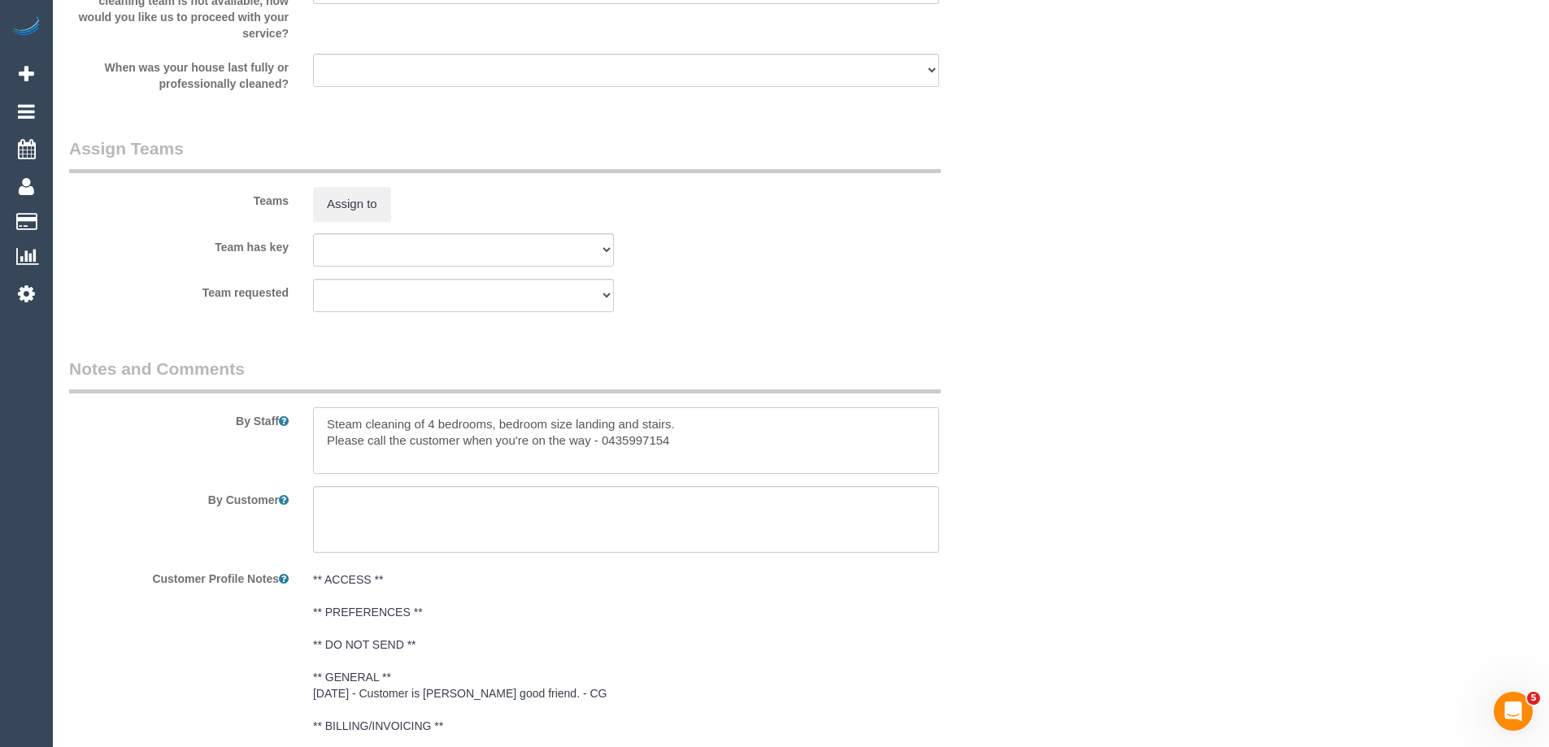
drag, startPoint x: 428, startPoint y: 422, endPoint x: 669, endPoint y: 417, distance: 240.7
click at [669, 417] on textarea at bounding box center [626, 440] width 626 height 67
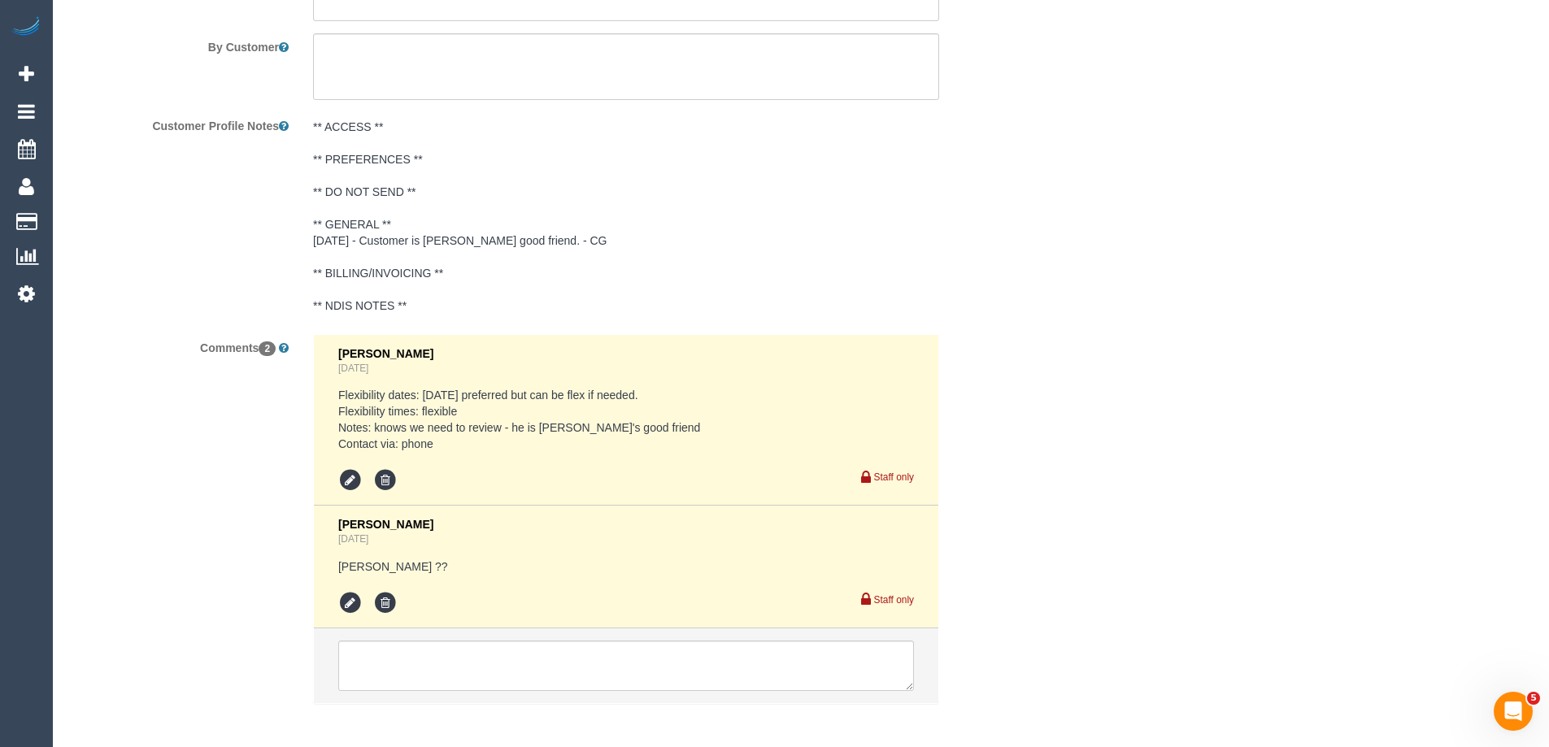
scroll to position [2966, 0]
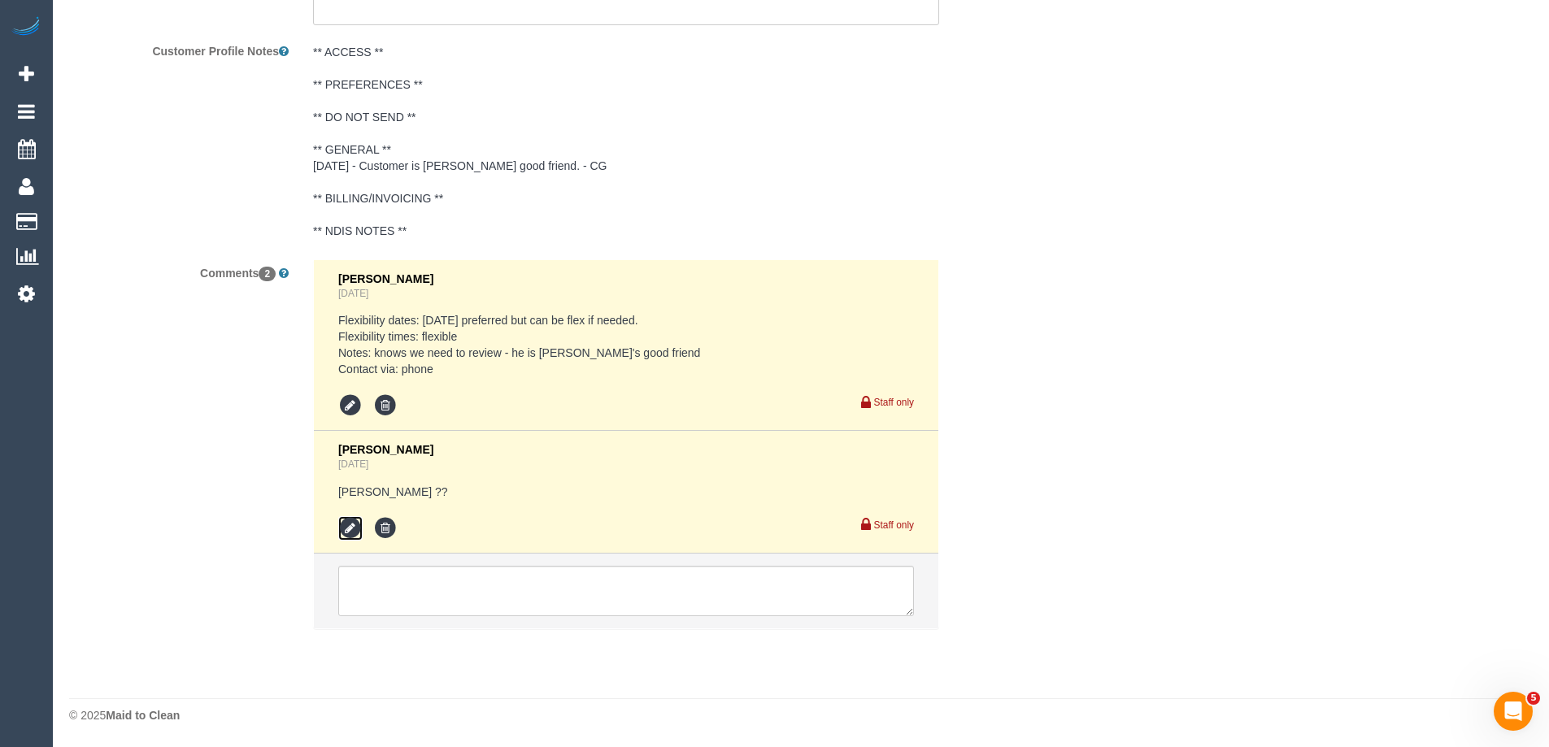
click at [352, 530] on icon at bounding box center [350, 528] width 24 height 24
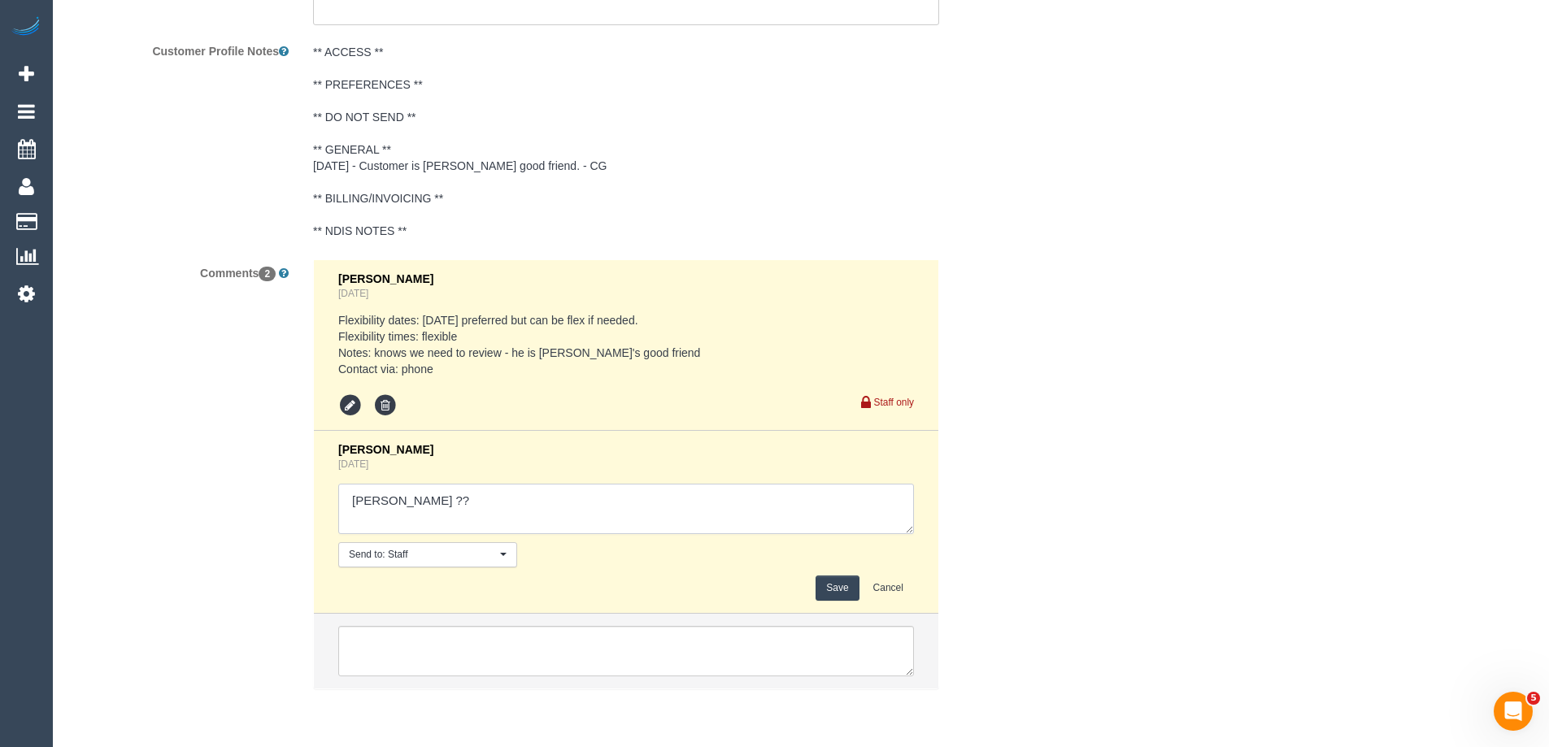
drag, startPoint x: 407, startPoint y: 498, endPoint x: 438, endPoint y: 500, distance: 30.9
click at [432, 501] on textarea at bounding box center [626, 509] width 576 height 50
type textarea "Darshan - Pending"
click at [844, 581] on button "Save" at bounding box center [836, 588] width 43 height 25
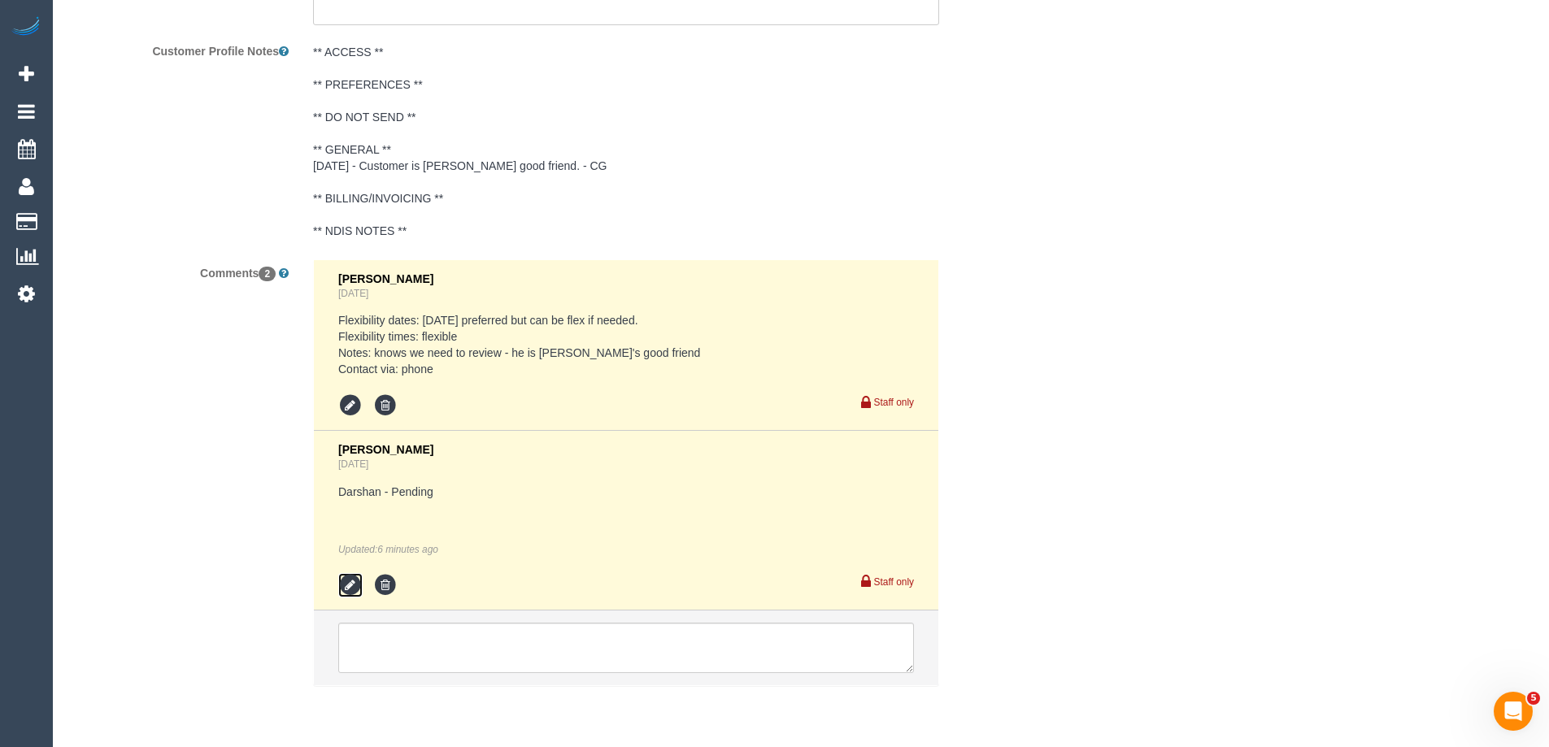
click at [347, 589] on icon at bounding box center [350, 585] width 24 height 24
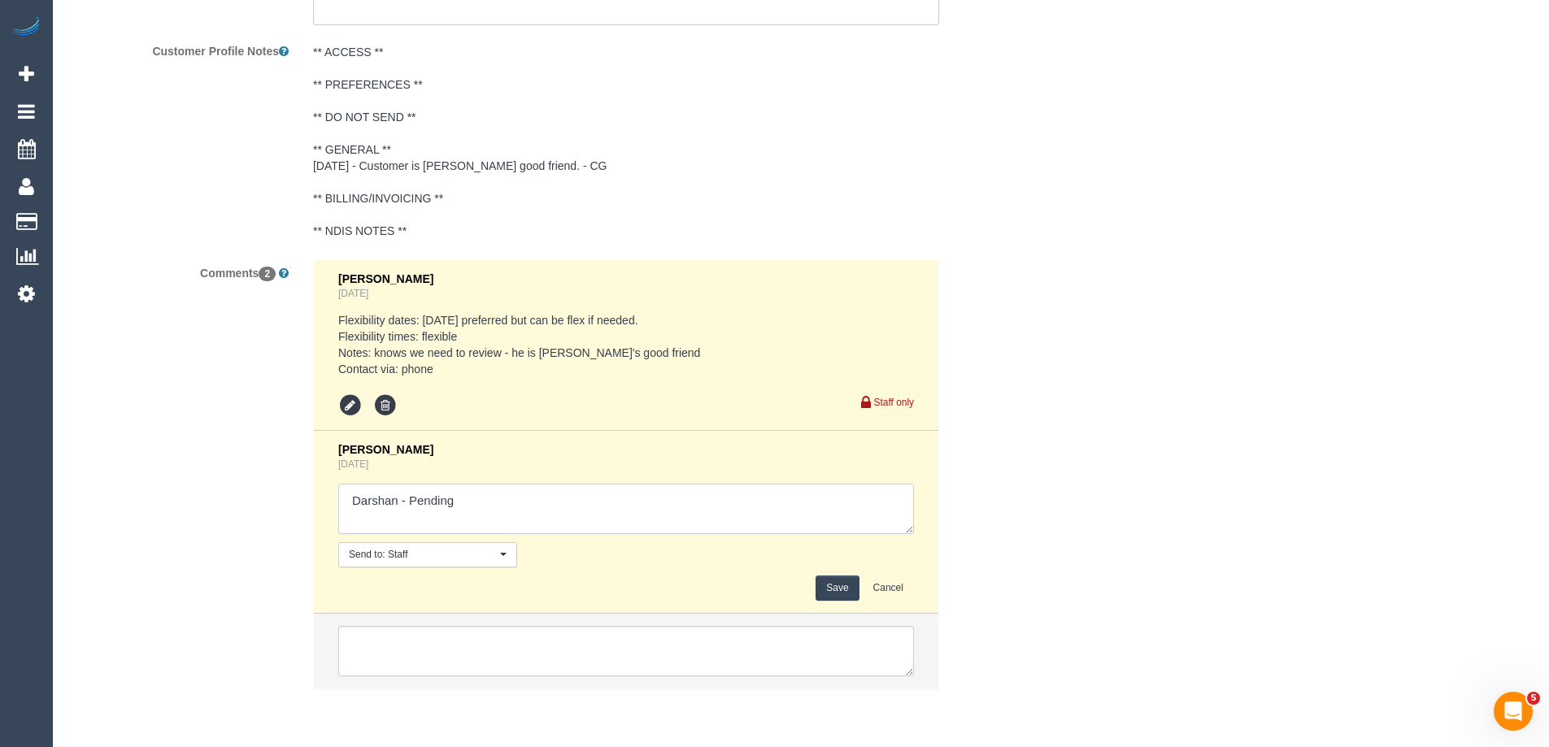
drag, startPoint x: 407, startPoint y: 498, endPoint x: 506, endPoint y: 505, distance: 99.4
click at [506, 505] on textarea at bounding box center [626, 509] width 576 height 50
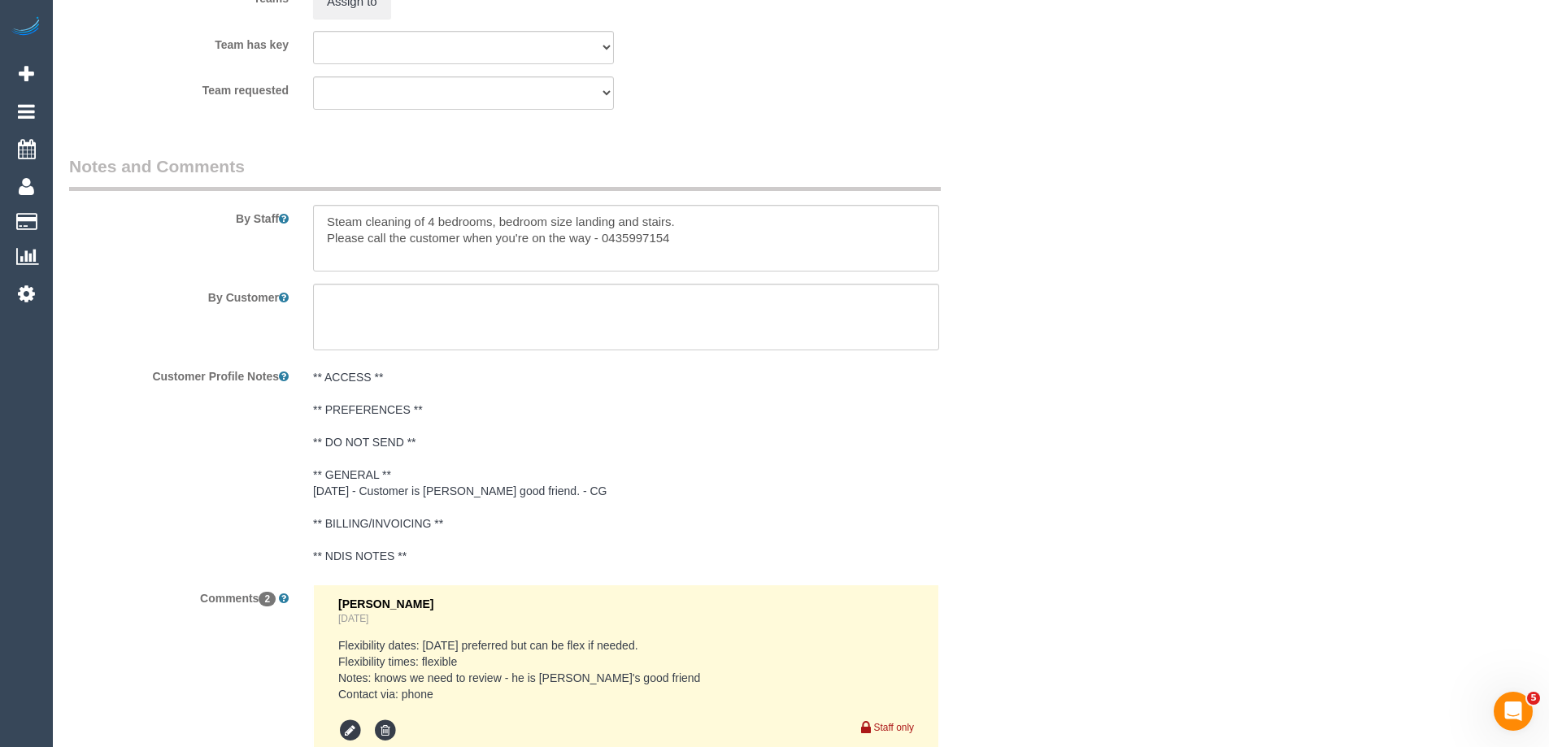
type textarea "Darshan - confirmed"
click at [324, 219] on textarea at bounding box center [626, 238] width 626 height 67
click at [325, 214] on textarea at bounding box center [626, 238] width 626 height 67
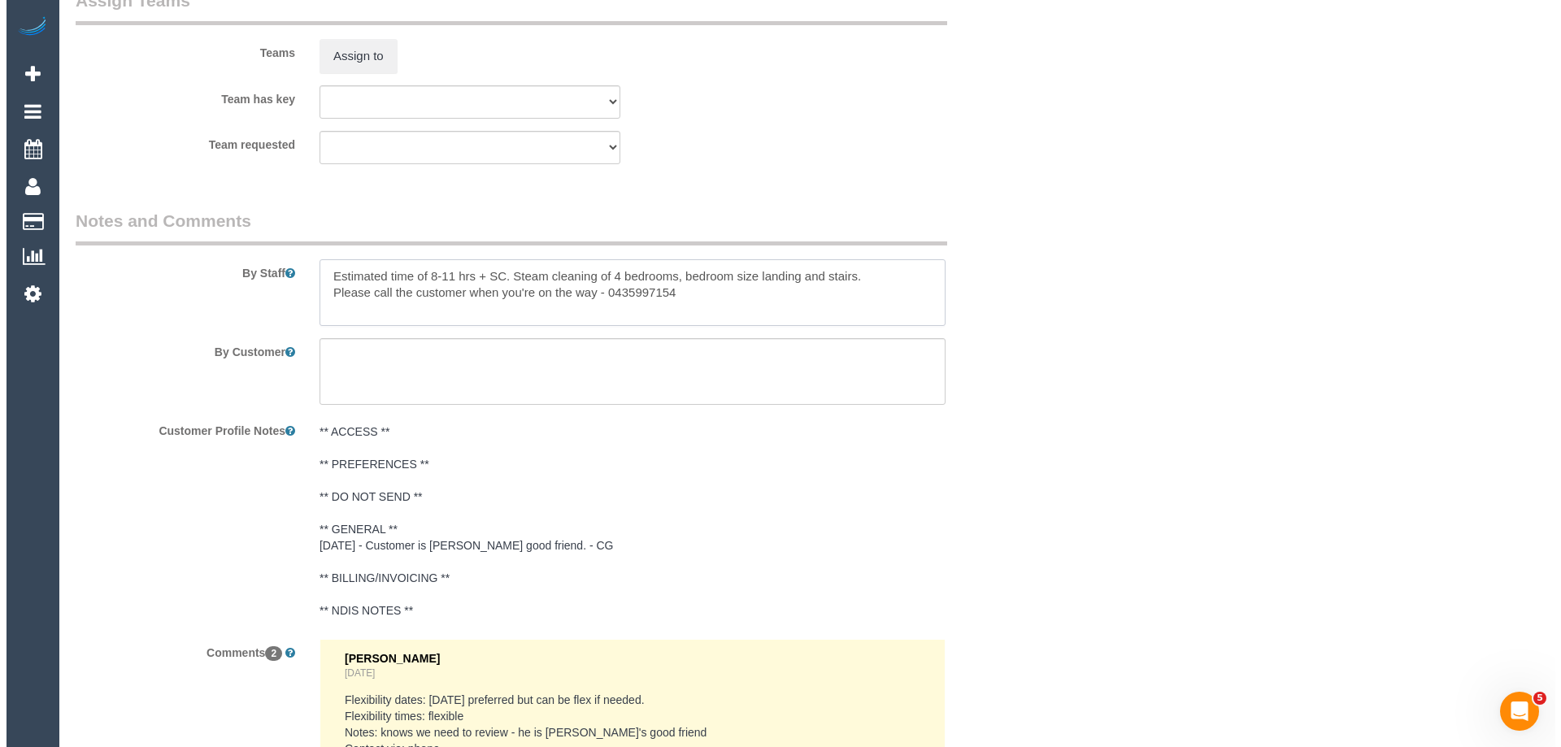
scroll to position [2560, 0]
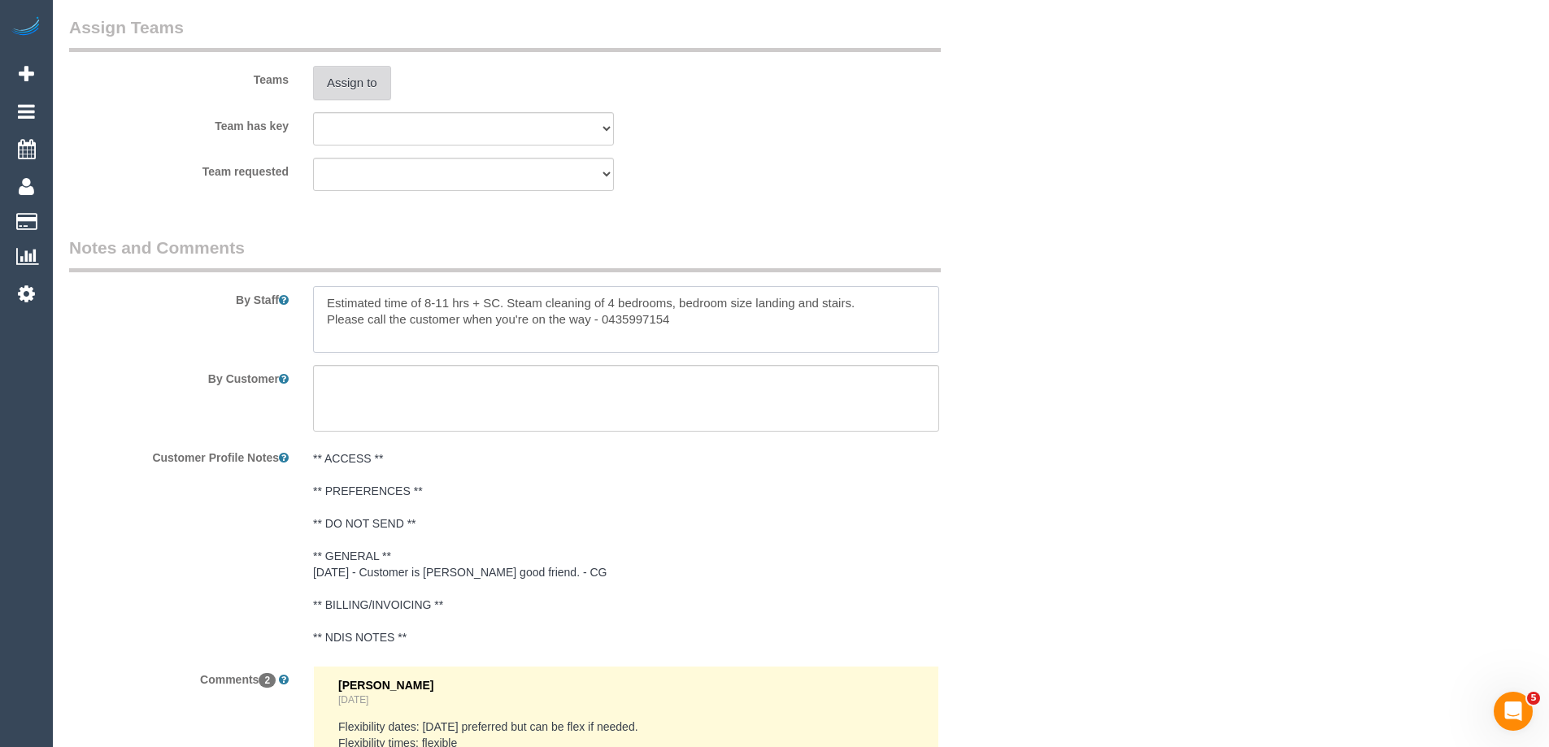
type textarea "Estimated time of 8-11 hrs + SC. Steam cleaning of 4 bedrooms, bedroom size lan…"
click at [363, 86] on button "Assign to" at bounding box center [352, 83] width 78 height 34
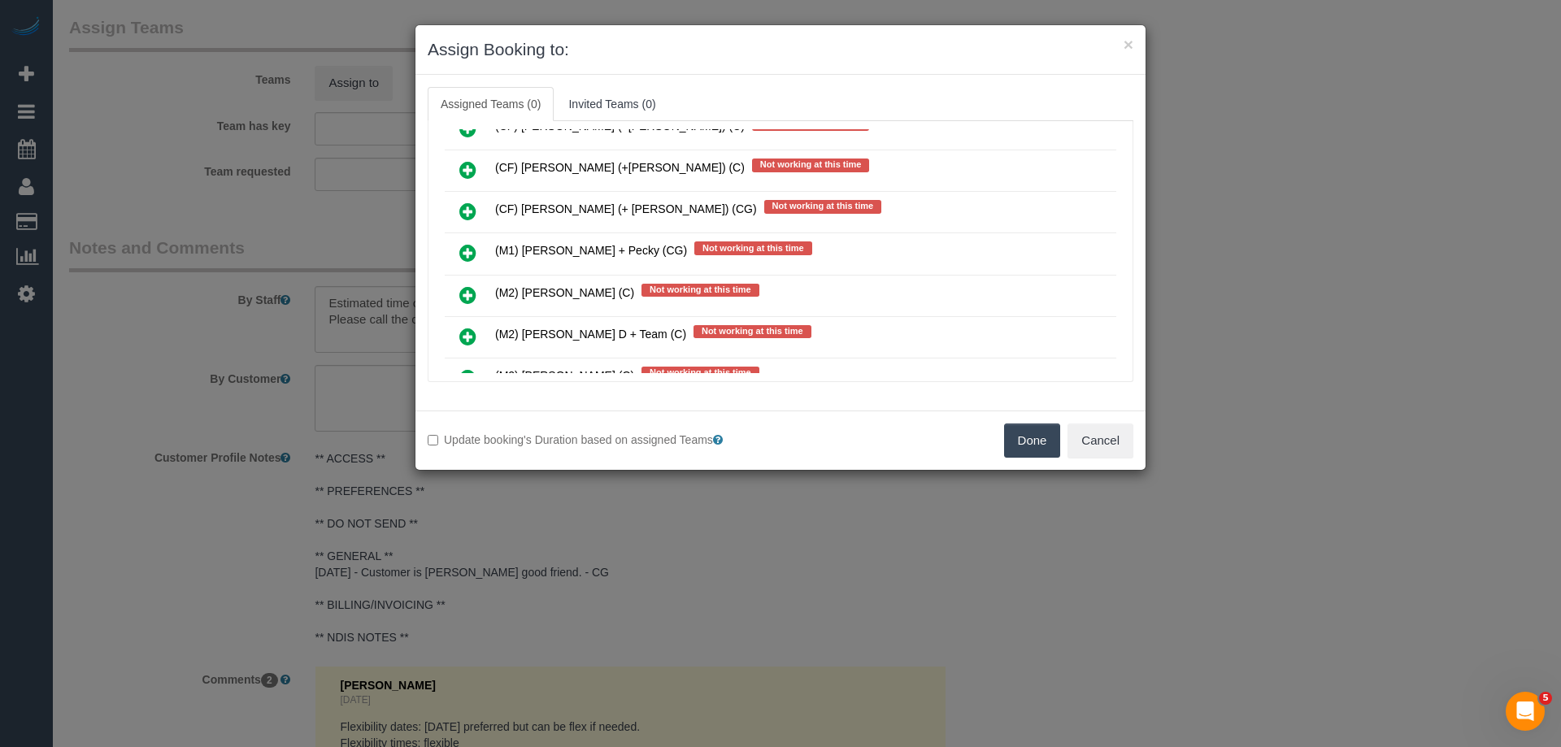
scroll to position [2601, 0]
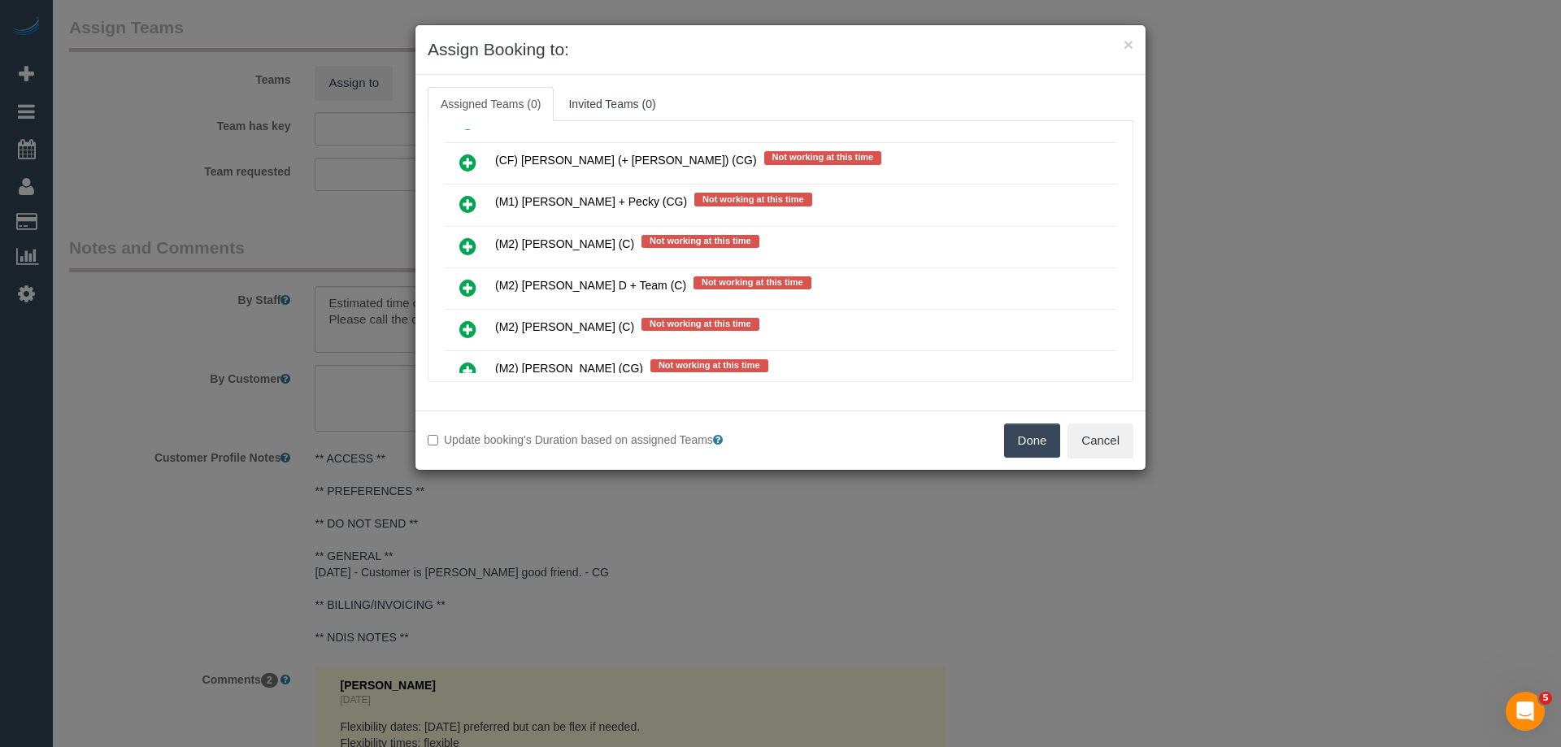
click at [469, 326] on icon at bounding box center [467, 329] width 17 height 20
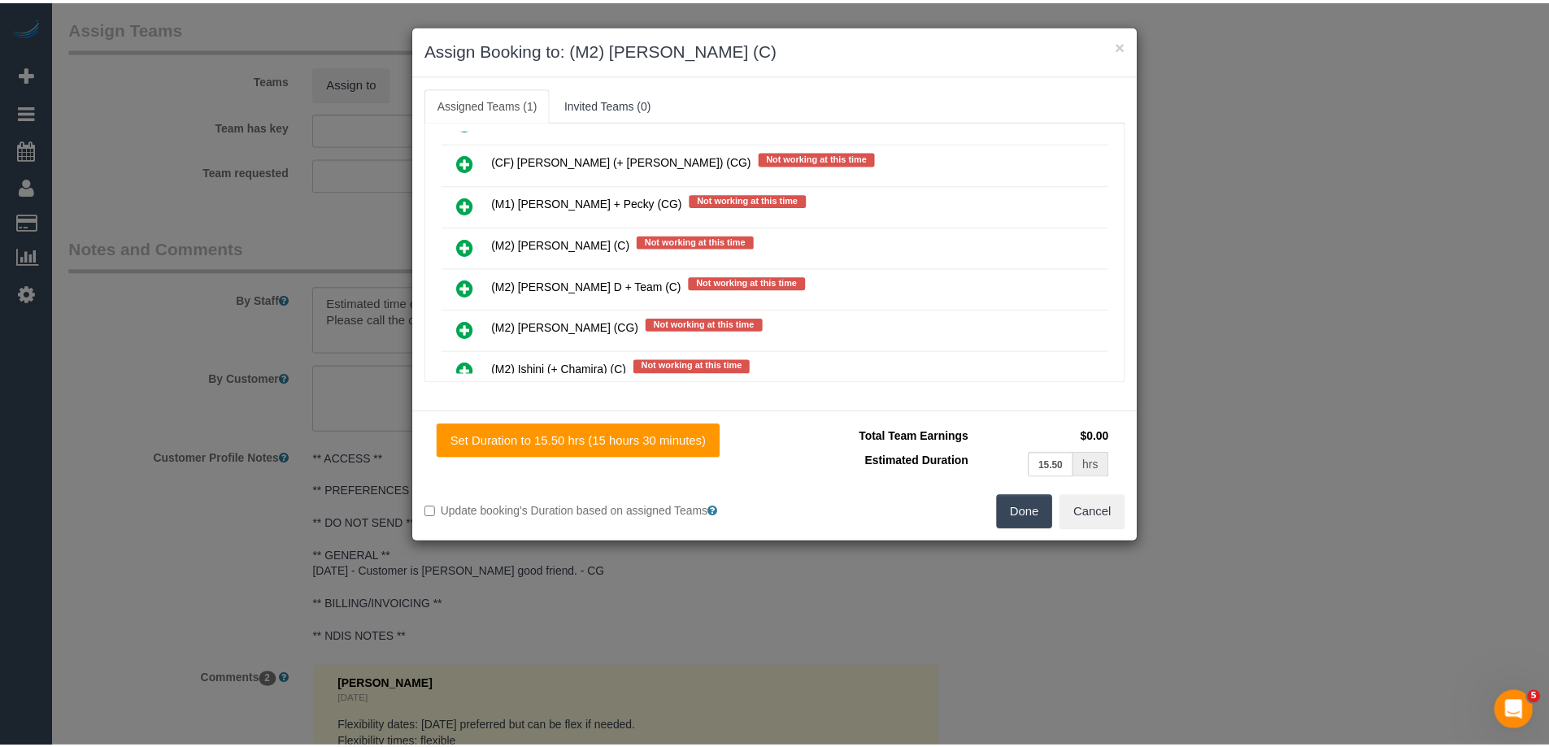
scroll to position [0, 0]
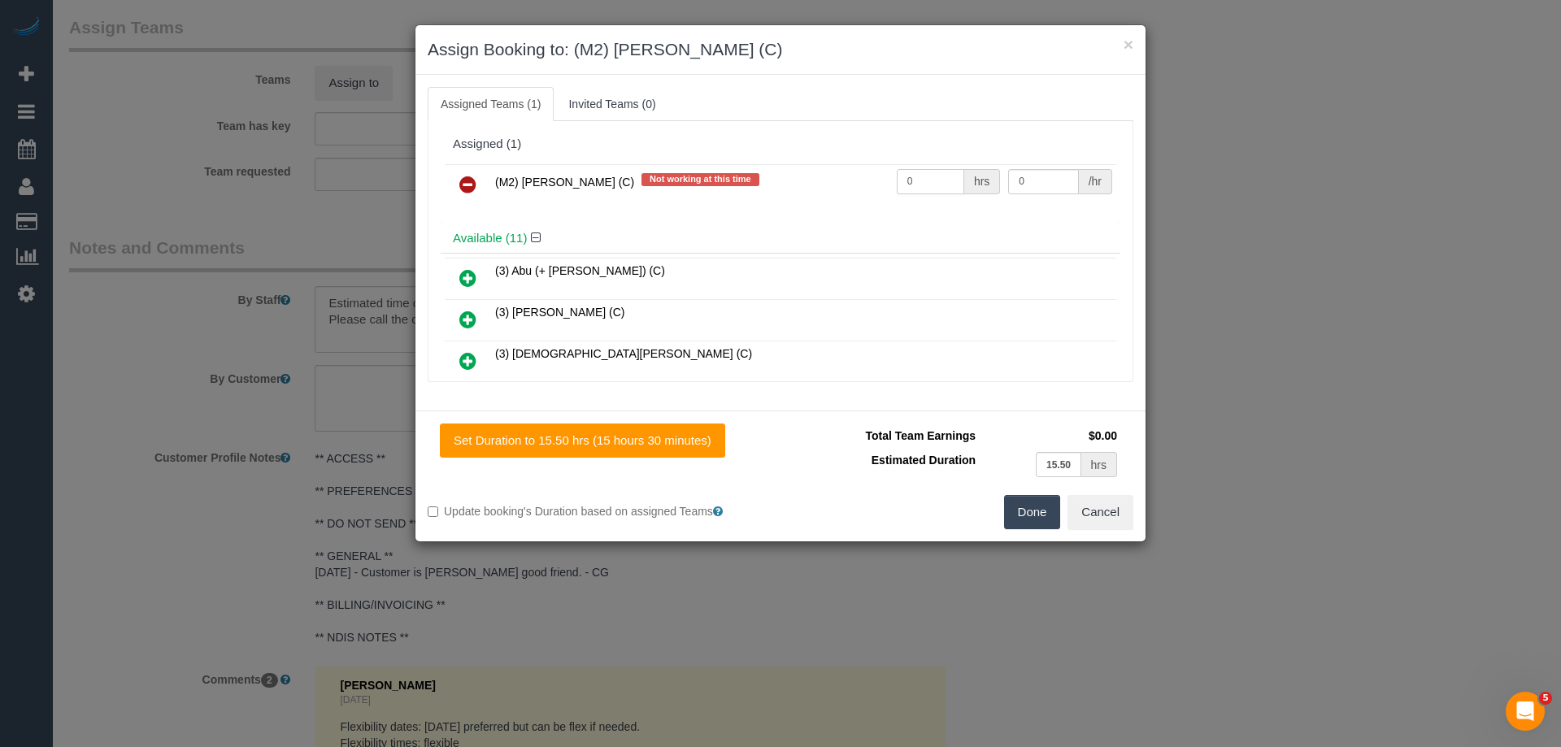
drag, startPoint x: 906, startPoint y: 187, endPoint x: 827, endPoint y: 187, distance: 78.9
click at [827, 187] on tr "(M2) Darshan Gevariya (C) Not working at this time 0 hrs 0 /hr" at bounding box center [780, 184] width 671 height 41
type input "1"
drag, startPoint x: 1033, startPoint y: 181, endPoint x: 942, endPoint y: 180, distance: 91.0
click at [942, 180] on tr "(M2) Darshan Gevariya (C) Not working at this time 1 hrs 0 /hr" at bounding box center [780, 184] width 671 height 41
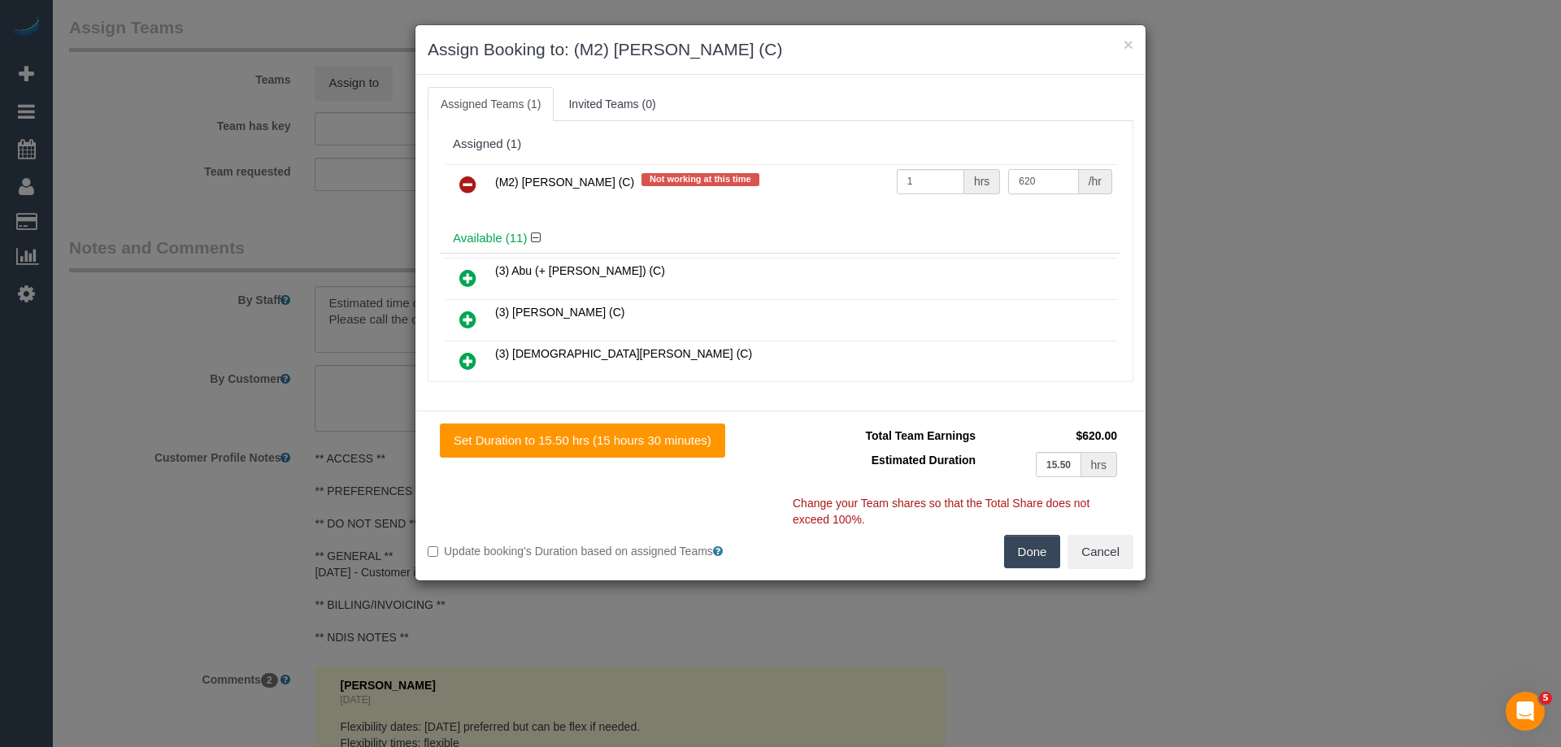
type input "620"
click at [1031, 560] on button "Done" at bounding box center [1032, 552] width 57 height 34
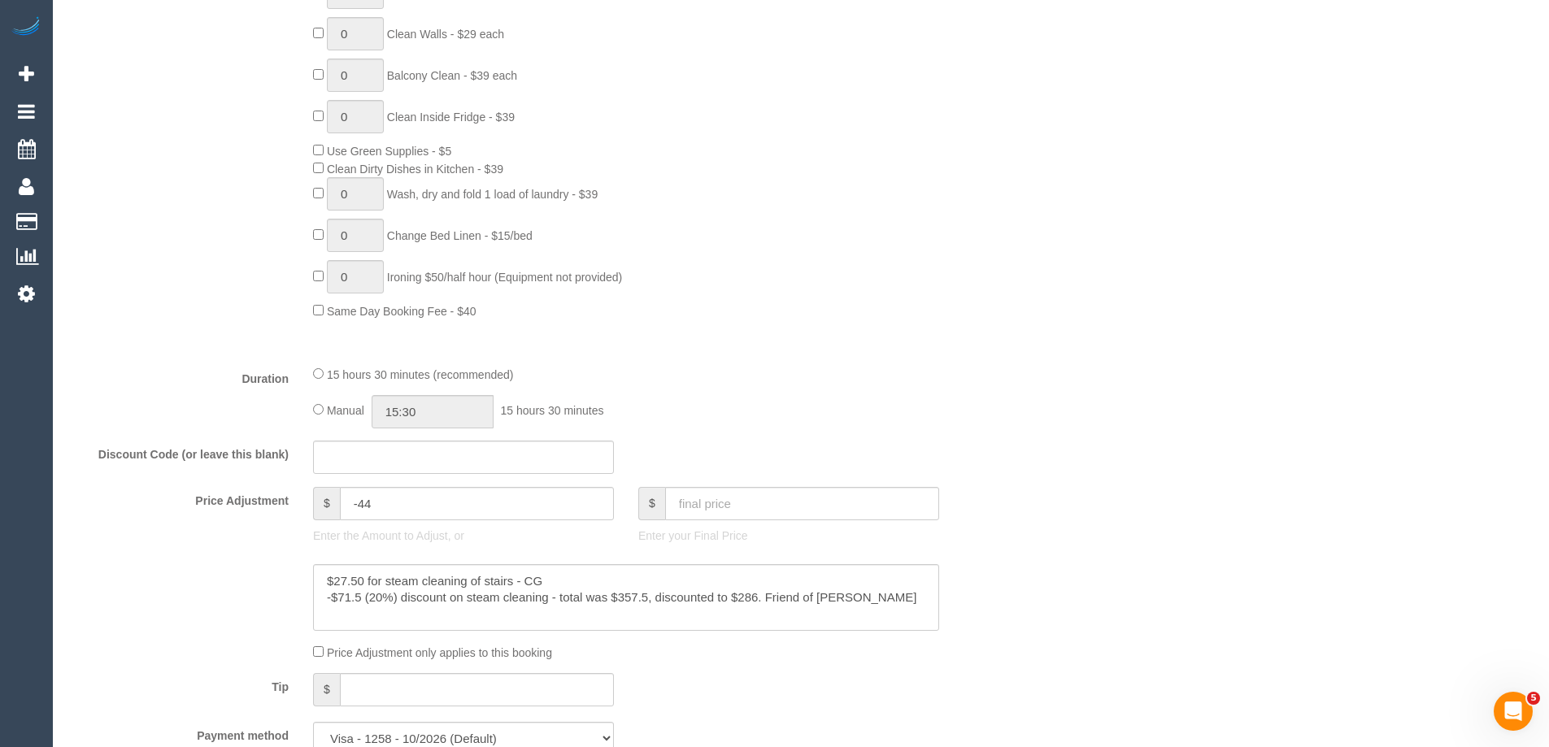
scroll to position [853, 0]
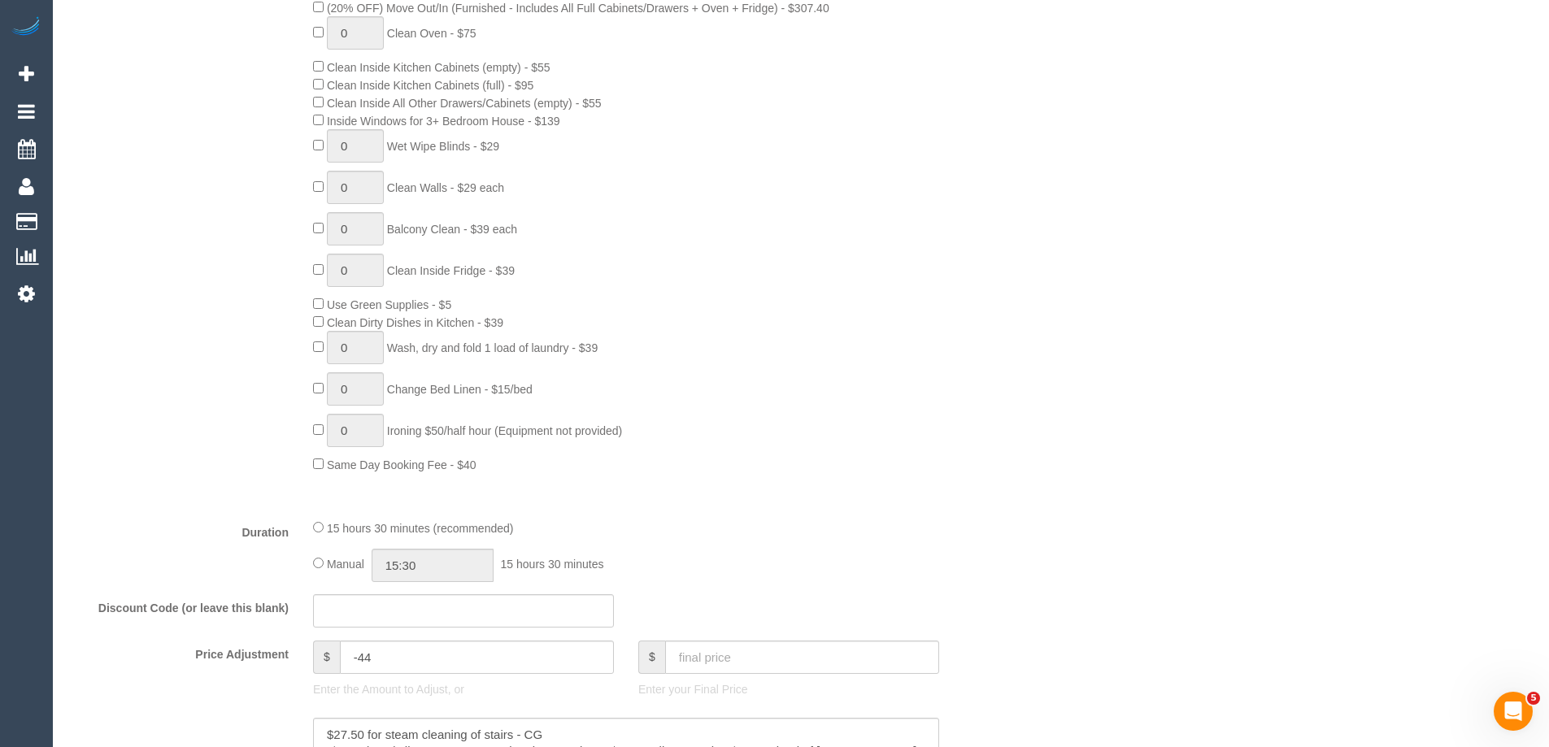
click at [311, 563] on div "15 hours 30 minutes (recommended) Manual 15:30 15 hours 30 minutes" at bounding box center [626, 550] width 650 height 63
click at [427, 566] on input "15:30" at bounding box center [432, 565] width 122 height 33
type input "11:00"
click at [416, 616] on li "11:00" at bounding box center [414, 619] width 72 height 21
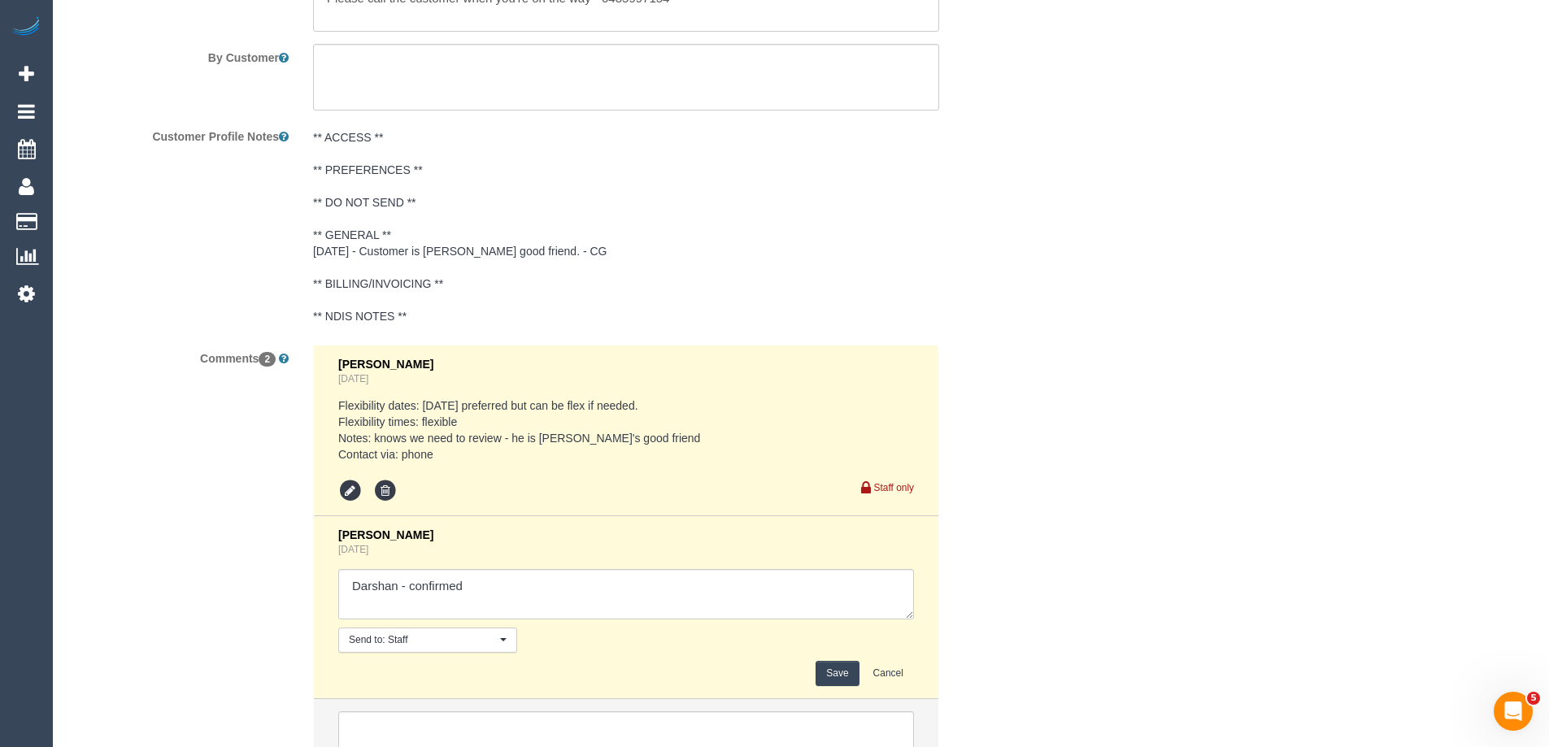
scroll to position [2966, 0]
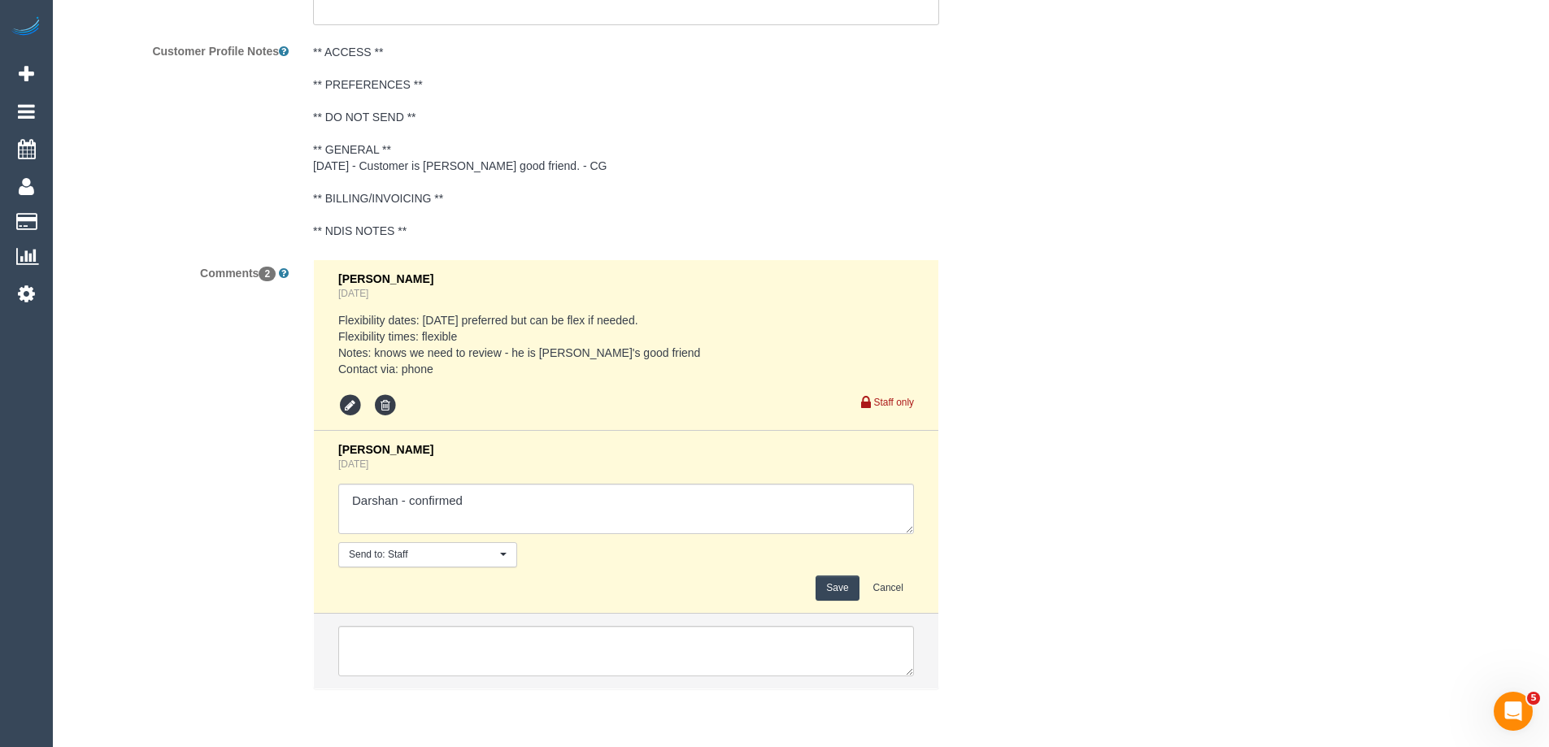
click at [828, 590] on button "Save" at bounding box center [836, 588] width 43 height 25
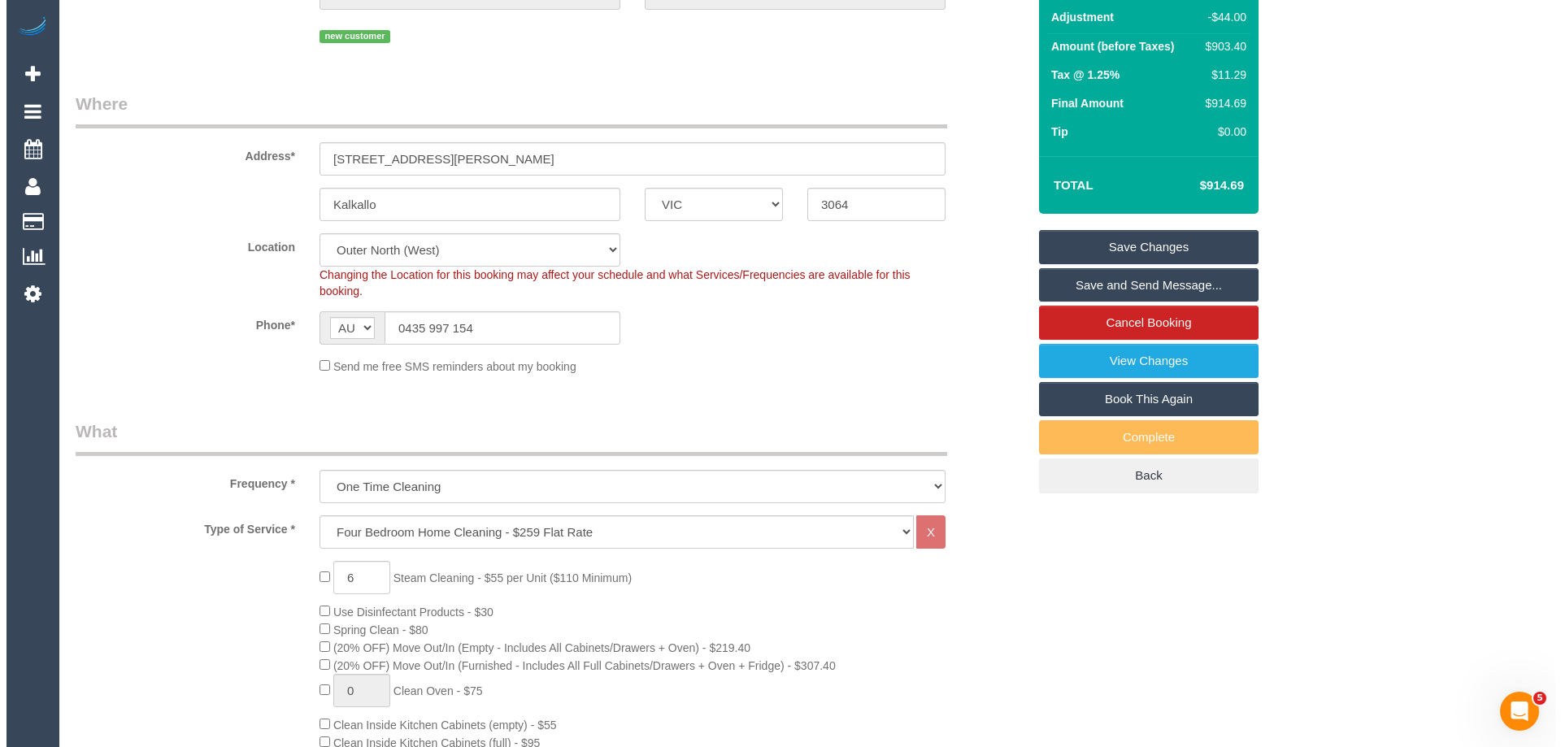
scroll to position [0, 0]
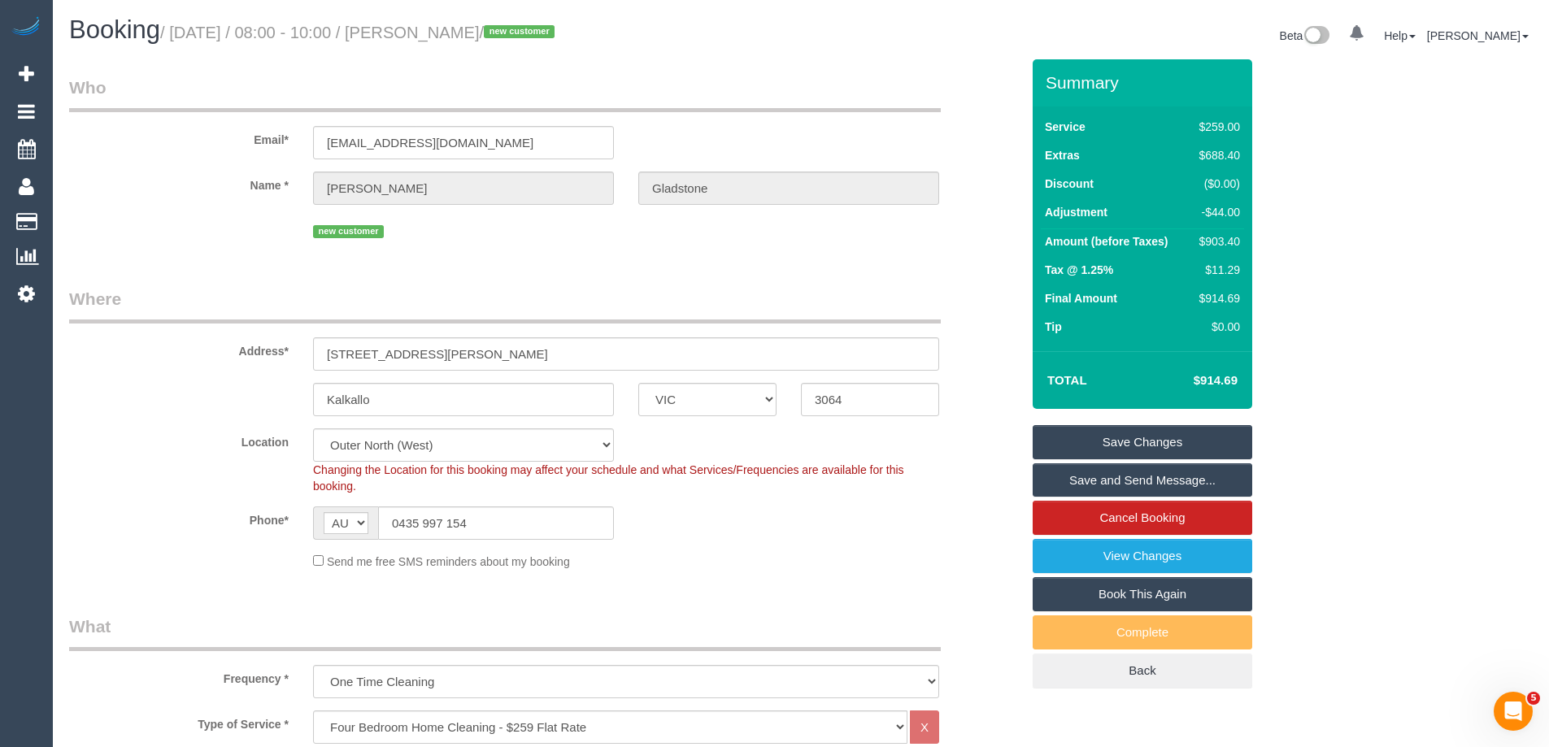
drag, startPoint x: 576, startPoint y: 36, endPoint x: 430, endPoint y: 31, distance: 145.6
click at [430, 31] on small "/ October 04, 2025 / 08:00 - 10:00 / Benjamin Gladstone / new customer" at bounding box center [359, 33] width 399 height 18
copy small "Benjamin Gladstone"
click at [1062, 479] on link "Save and Send Message..." at bounding box center [1141, 480] width 219 height 34
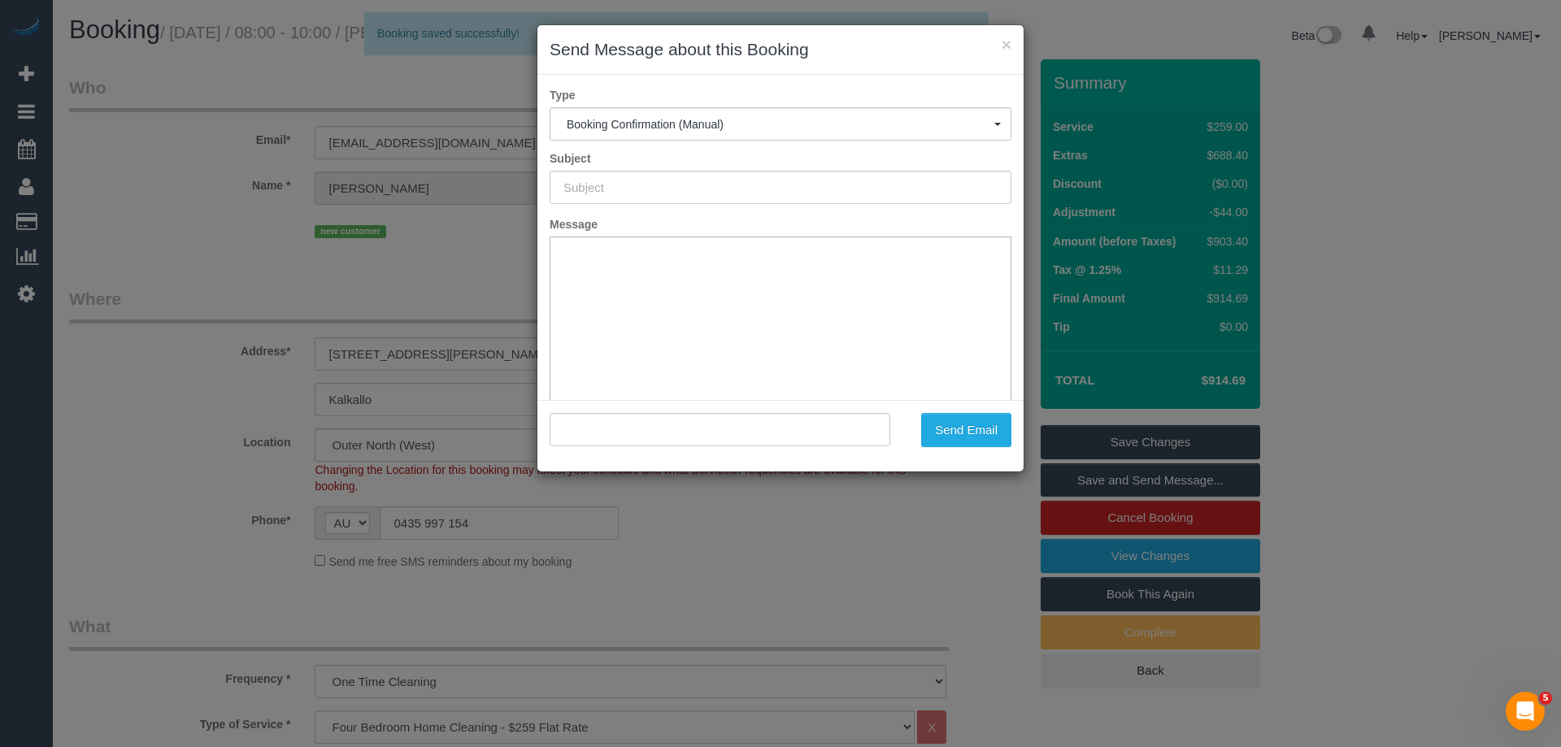
type input "Booking Confirmed"
type input ""Benjamin Gladstone" <benjamin_gladstone1987@hotmail.com>"
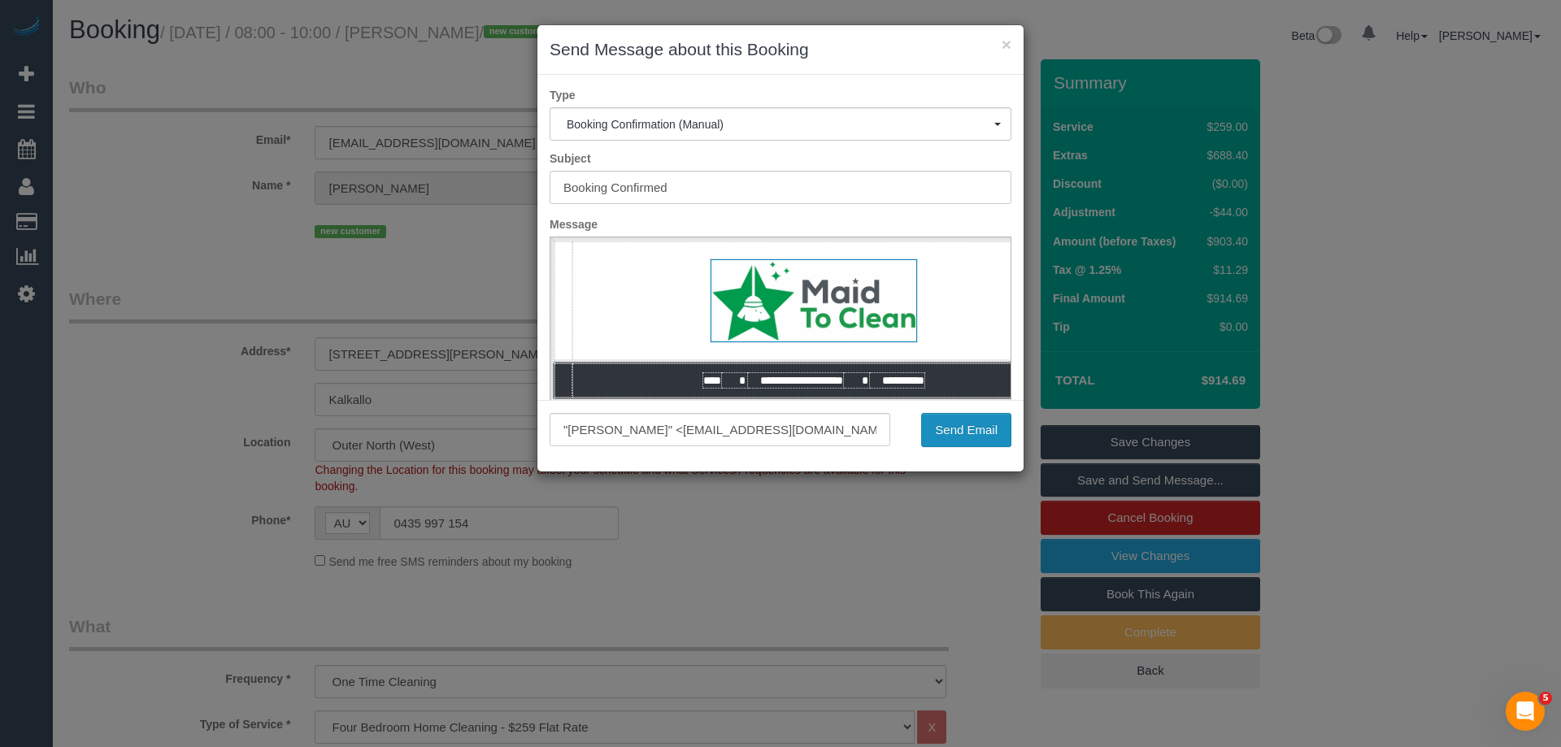
click at [988, 437] on button "Send Email" at bounding box center [966, 430] width 90 height 34
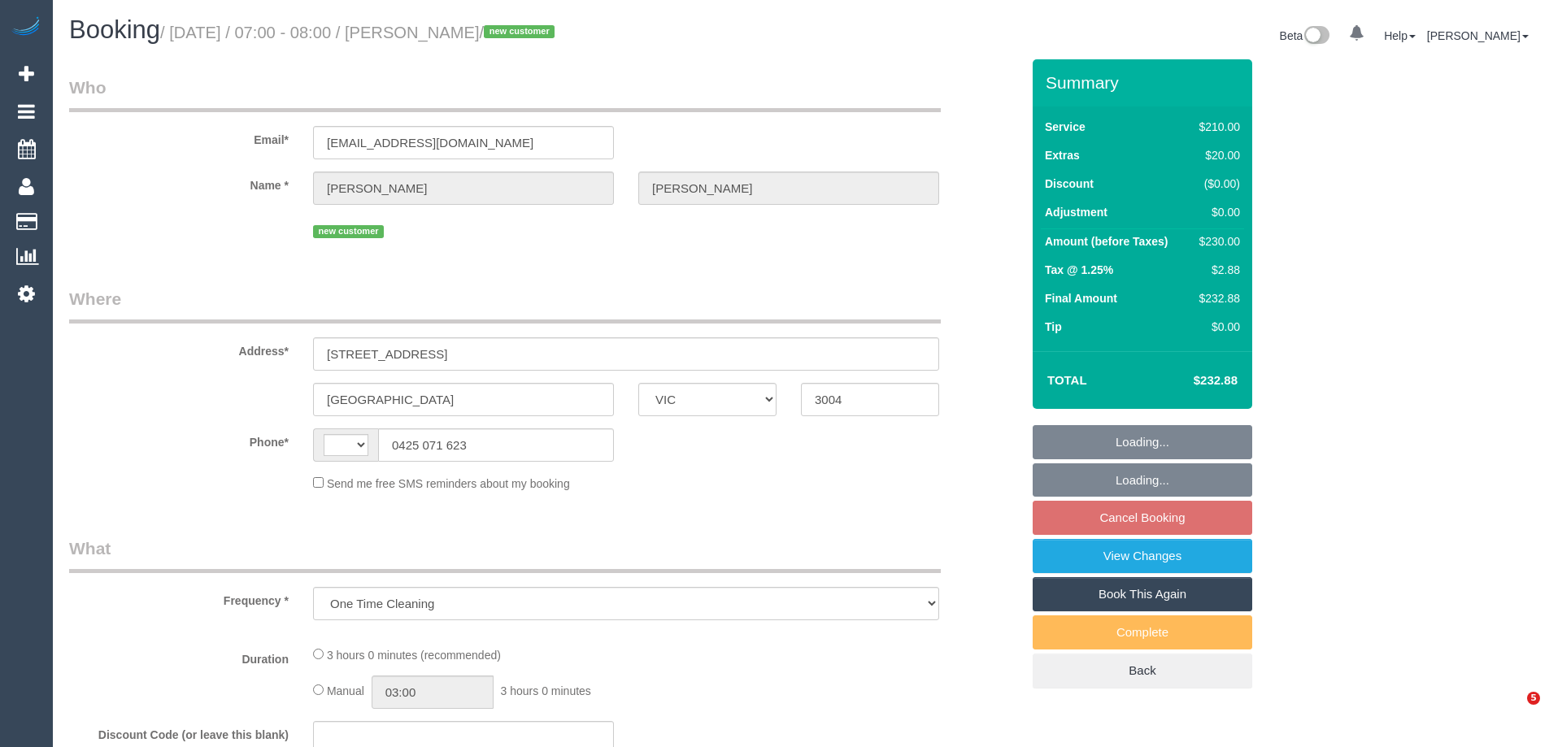
select select "VIC"
select select "string:AU"
select select "string:stripe-pm_1SCVDP2GScqysDRVHd24KDTA"
select select "number:28"
select select "number:14"
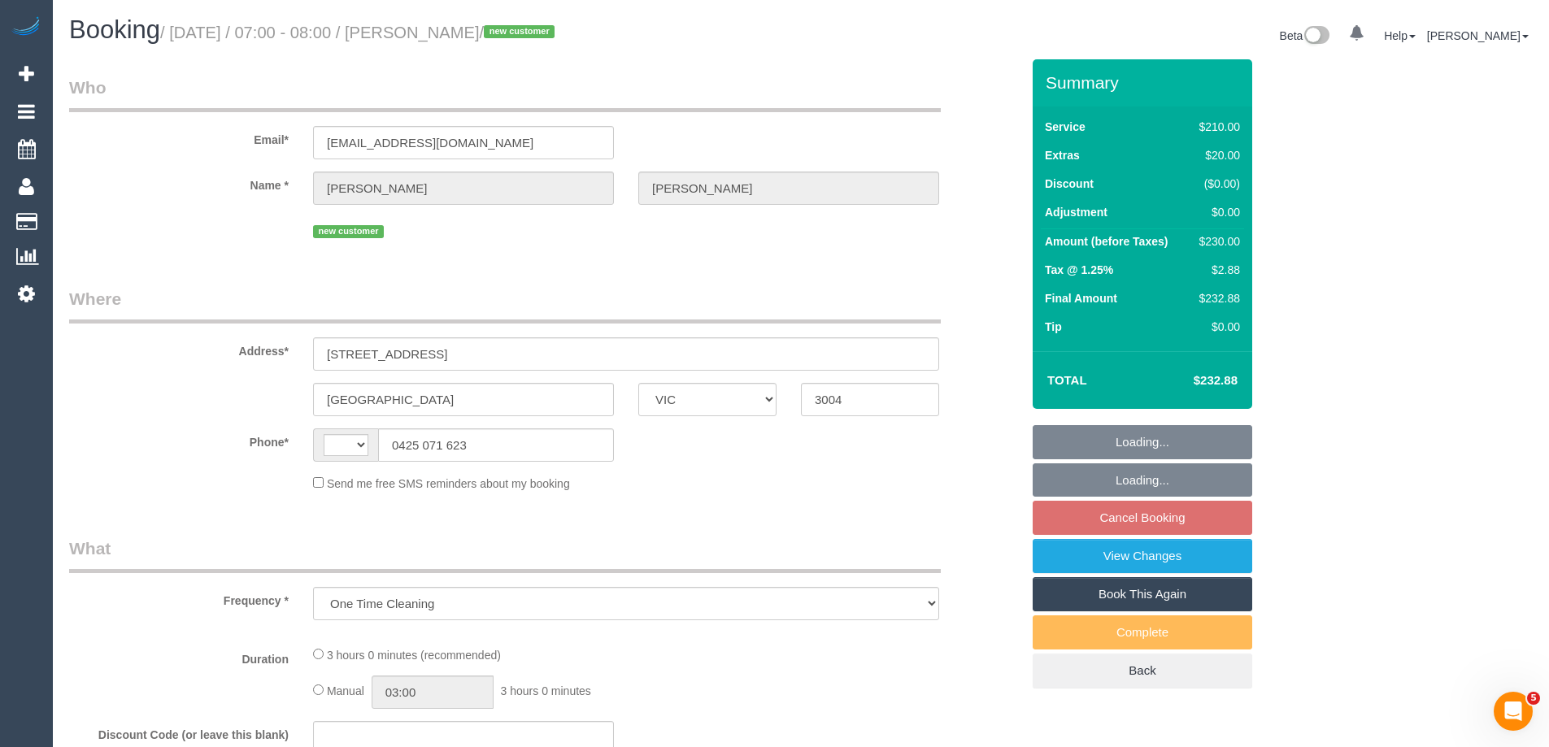
select select "number:20"
select select "number:25"
select select "number:26"
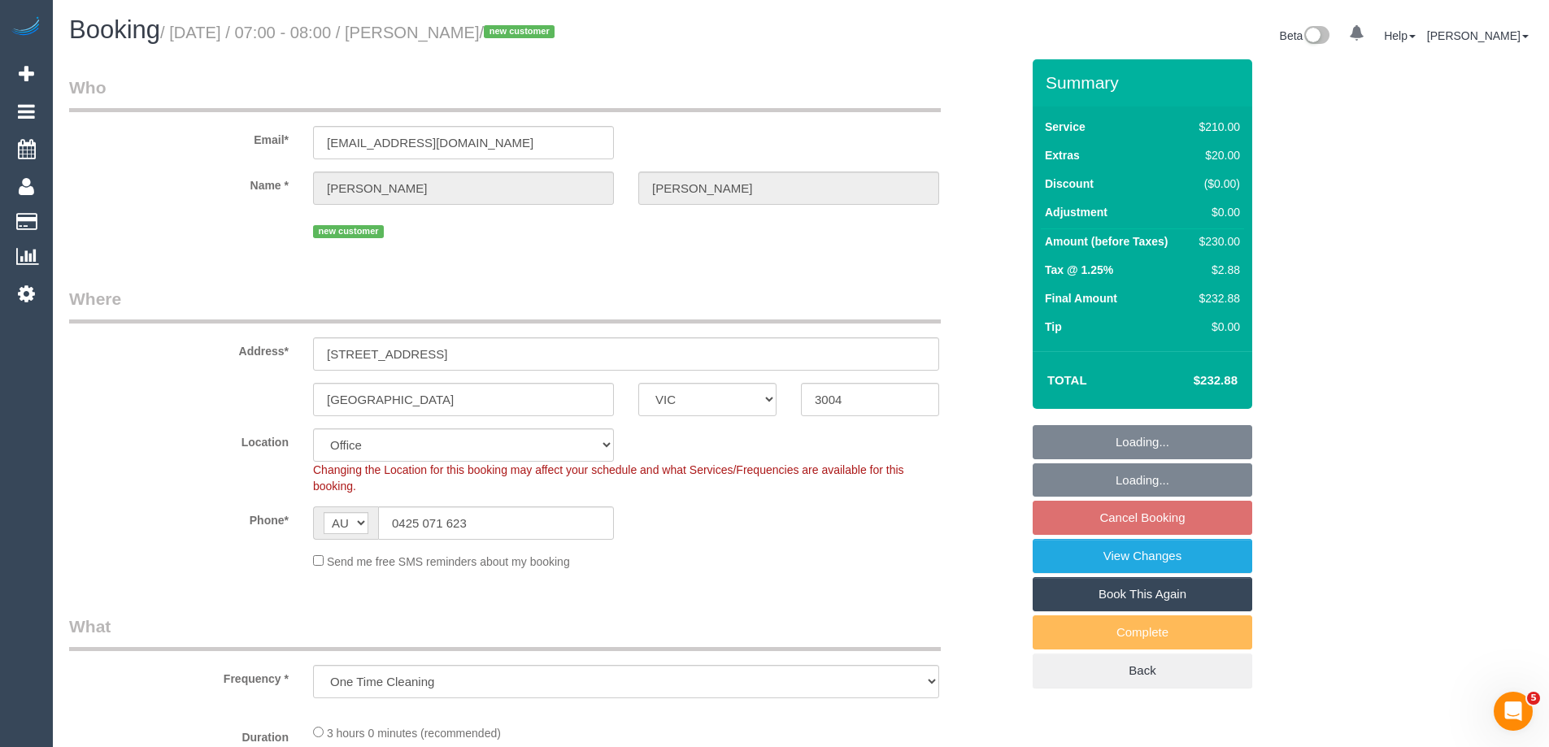
select select "object:704"
select select "180"
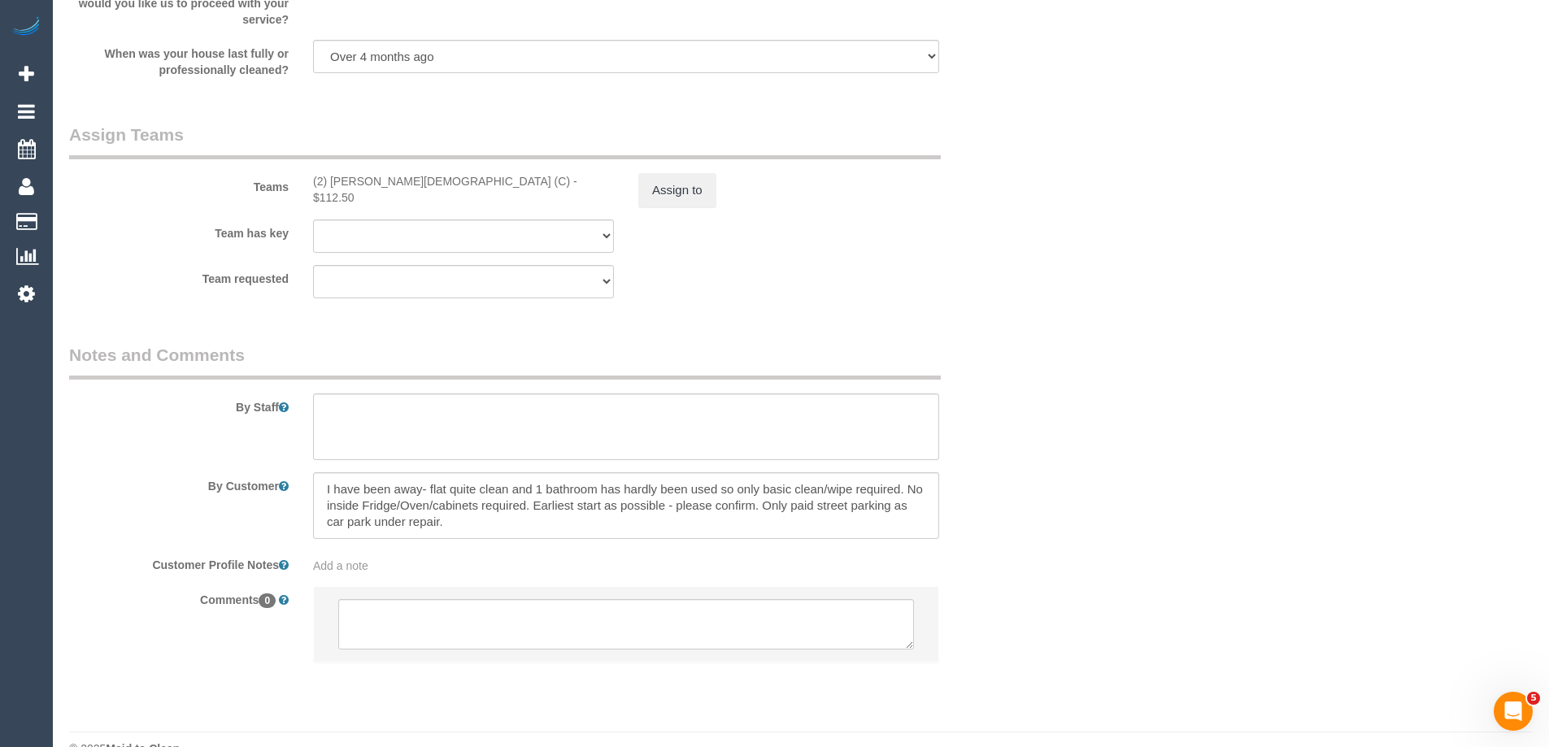
scroll to position [2442, 0]
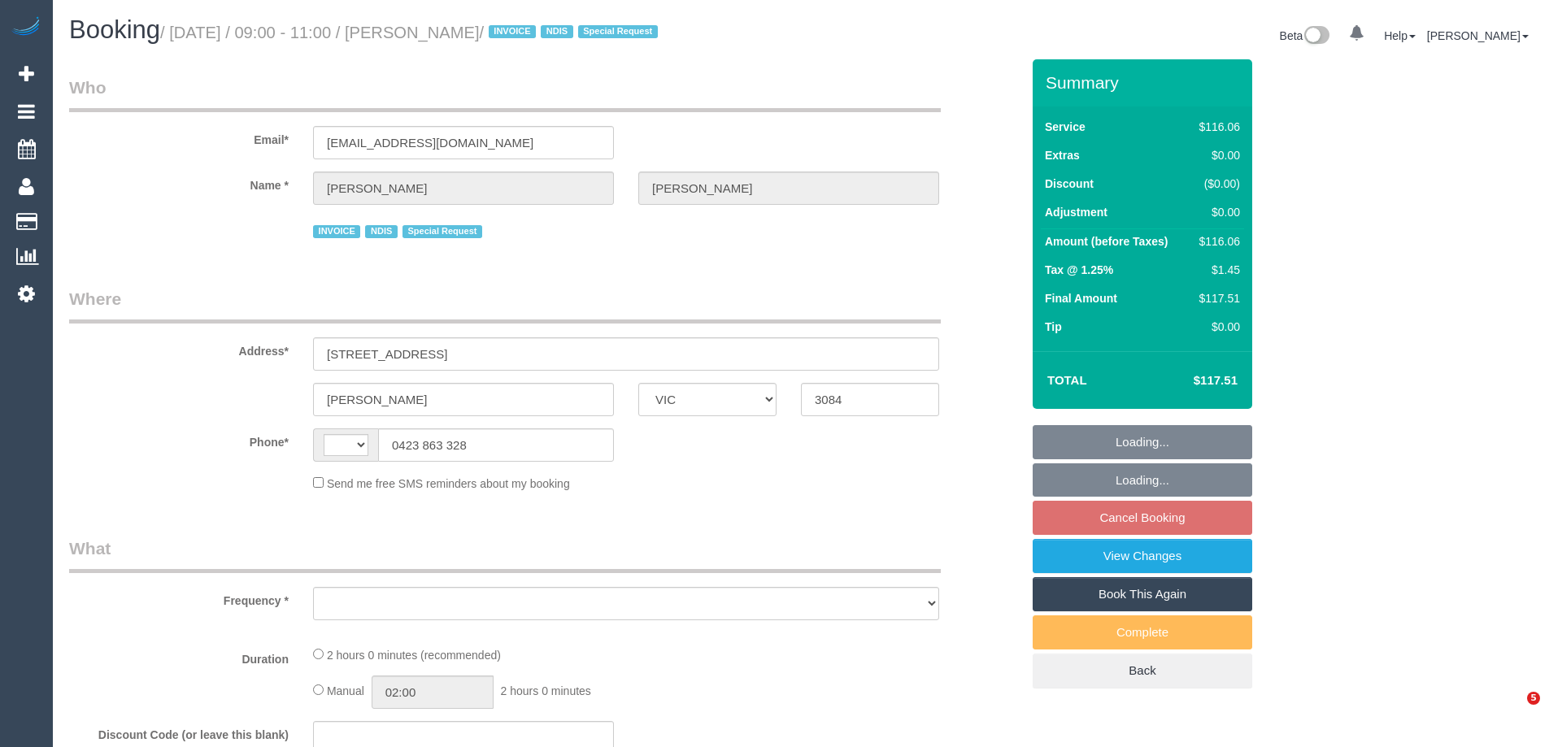
select select "VIC"
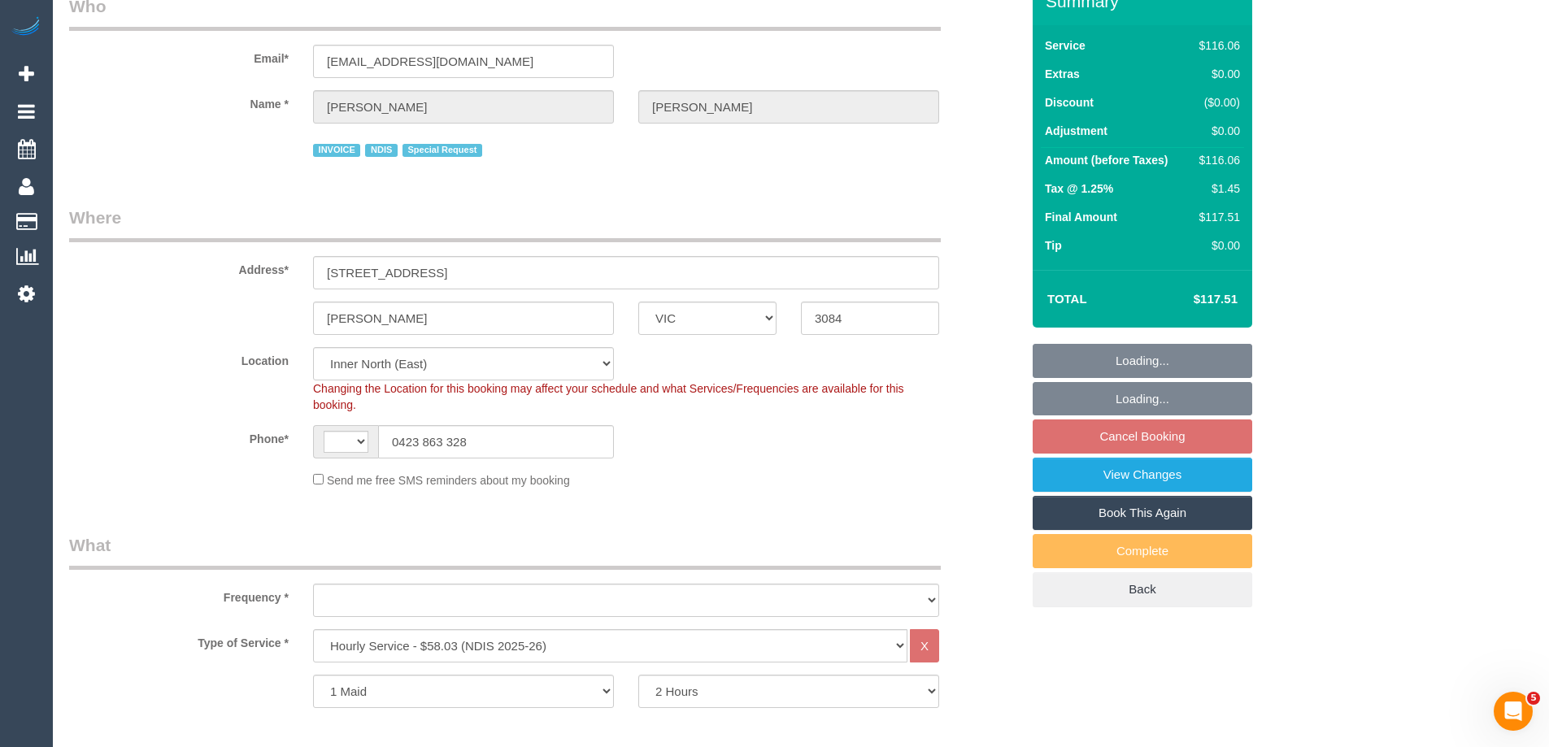
select select "string:AU"
select select "object:760"
select select "number:27"
select select "number:14"
select select "number:19"
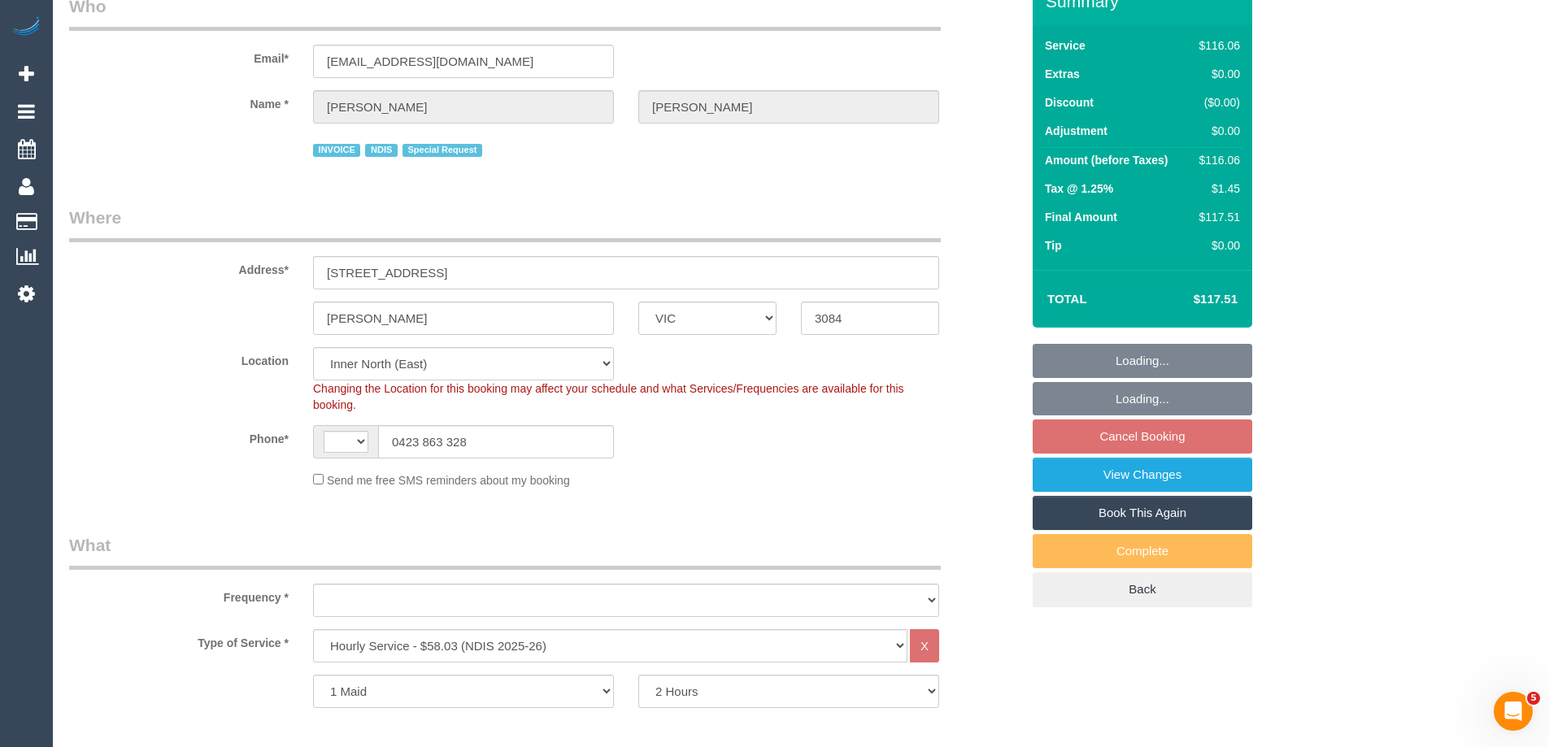
select select "number:24"
select select "number:34"
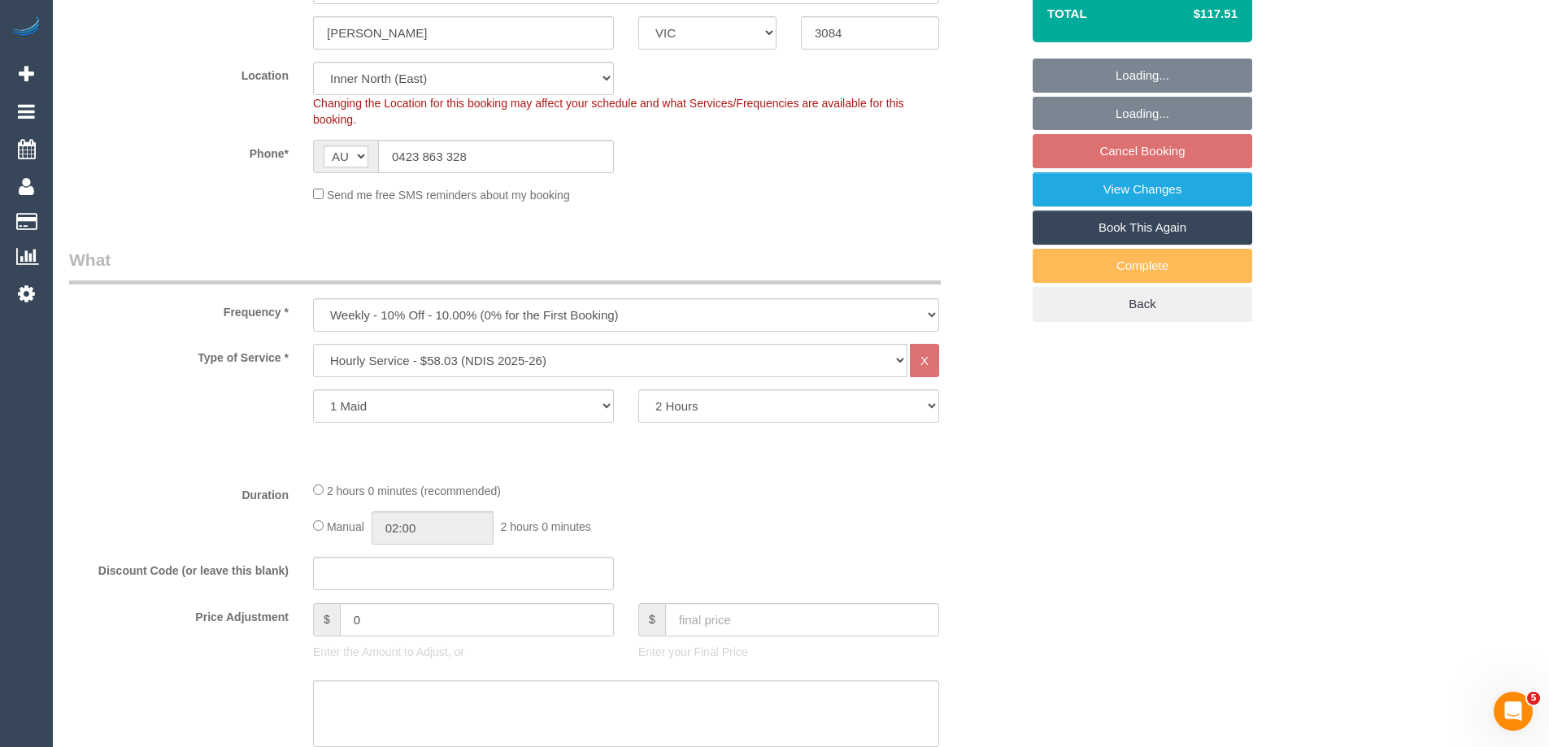
select select "object:765"
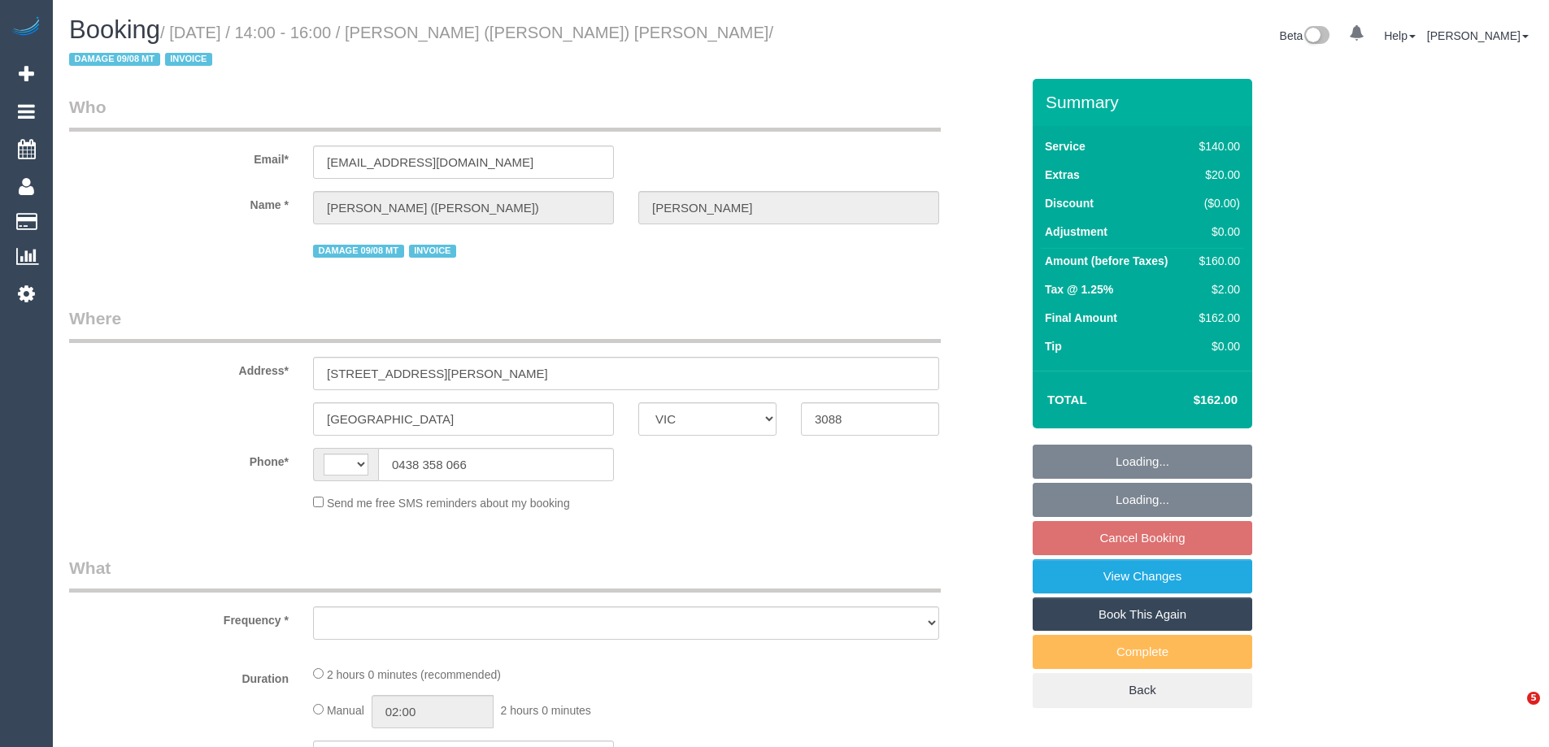
select select "VIC"
select select "number:30"
select select "number:14"
select select "number:19"
select select "number:23"
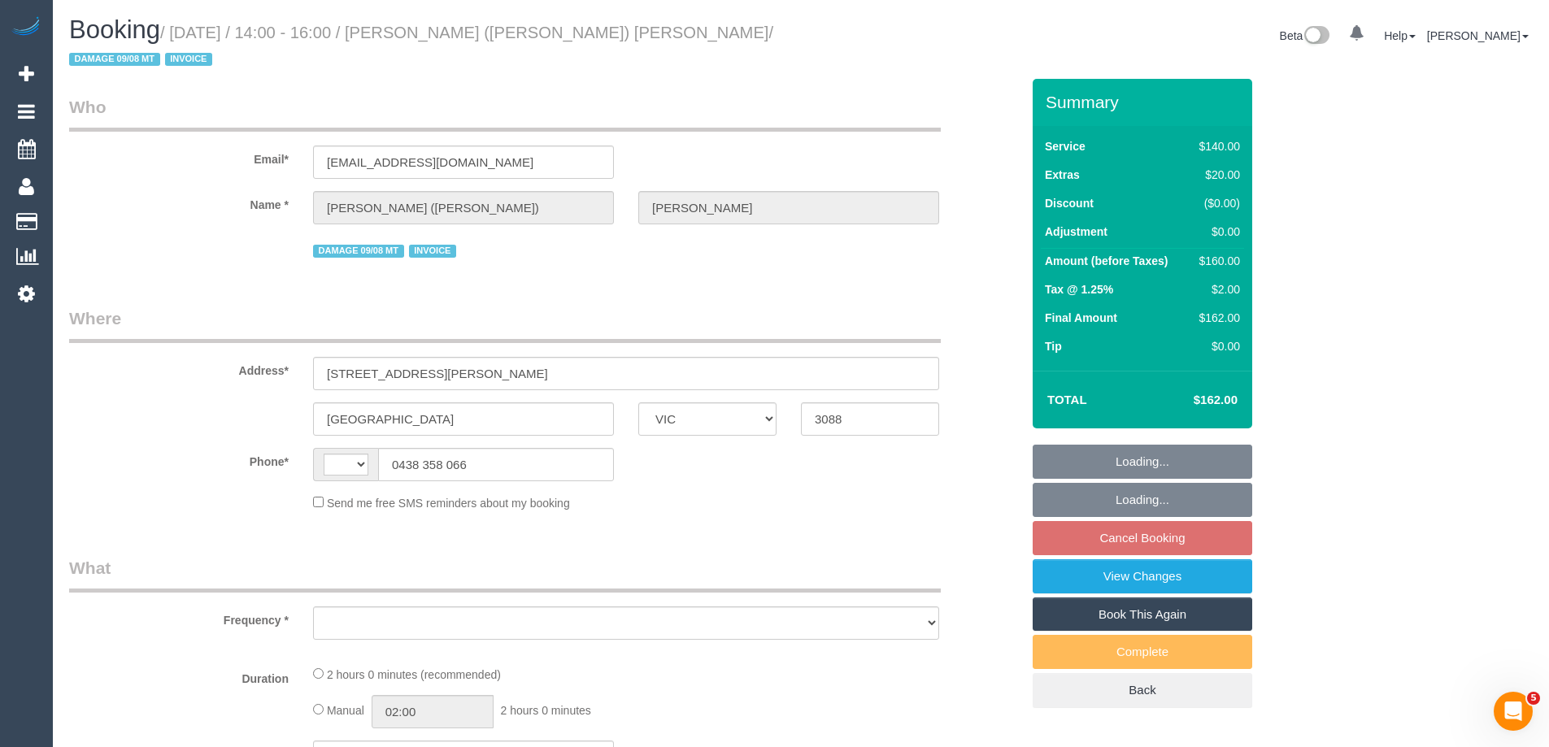
select select "number:12"
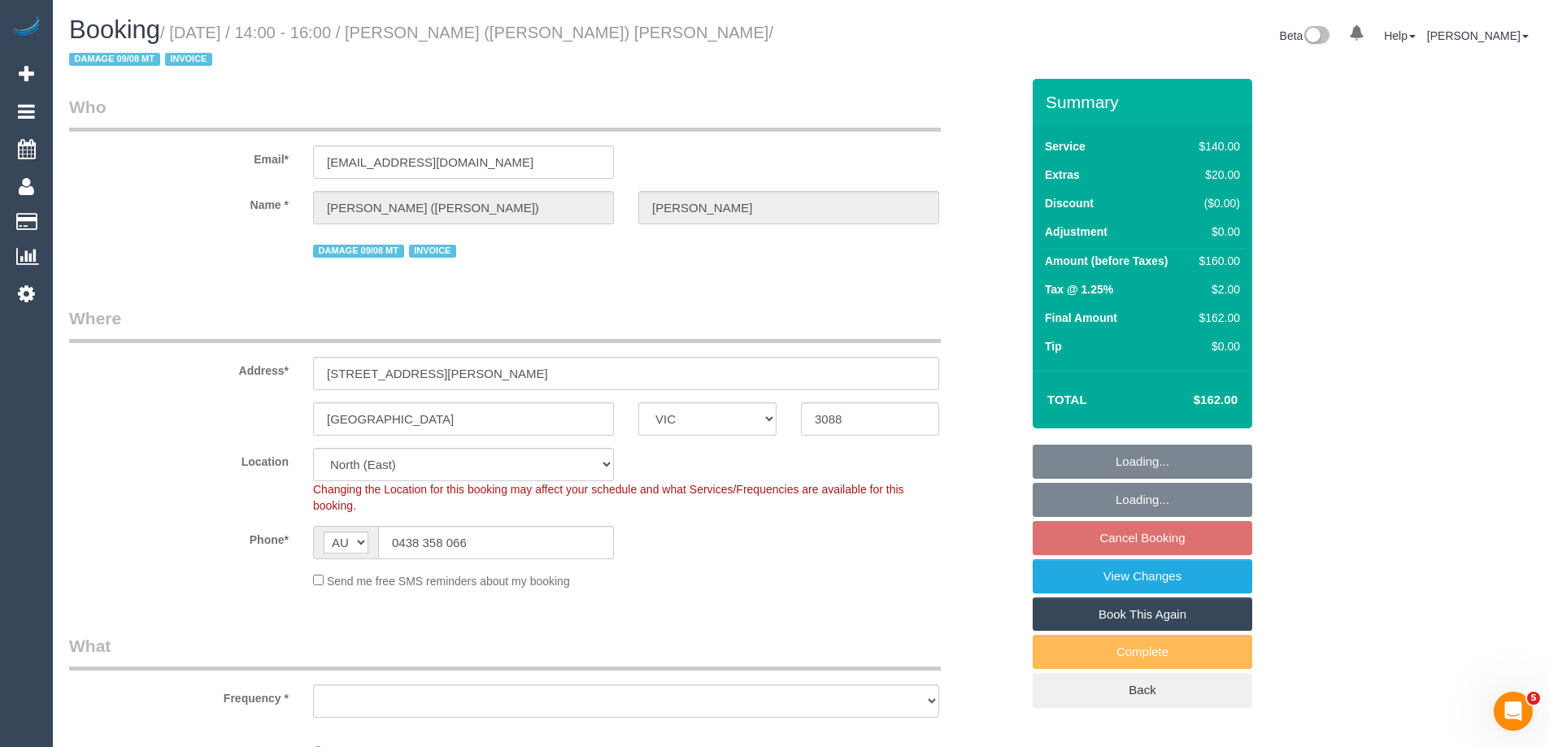
select select "string:AU"
select select "object:1355"
select select "string:stripe-pm_1SAhba2GScqysDRV1oODc1v9"
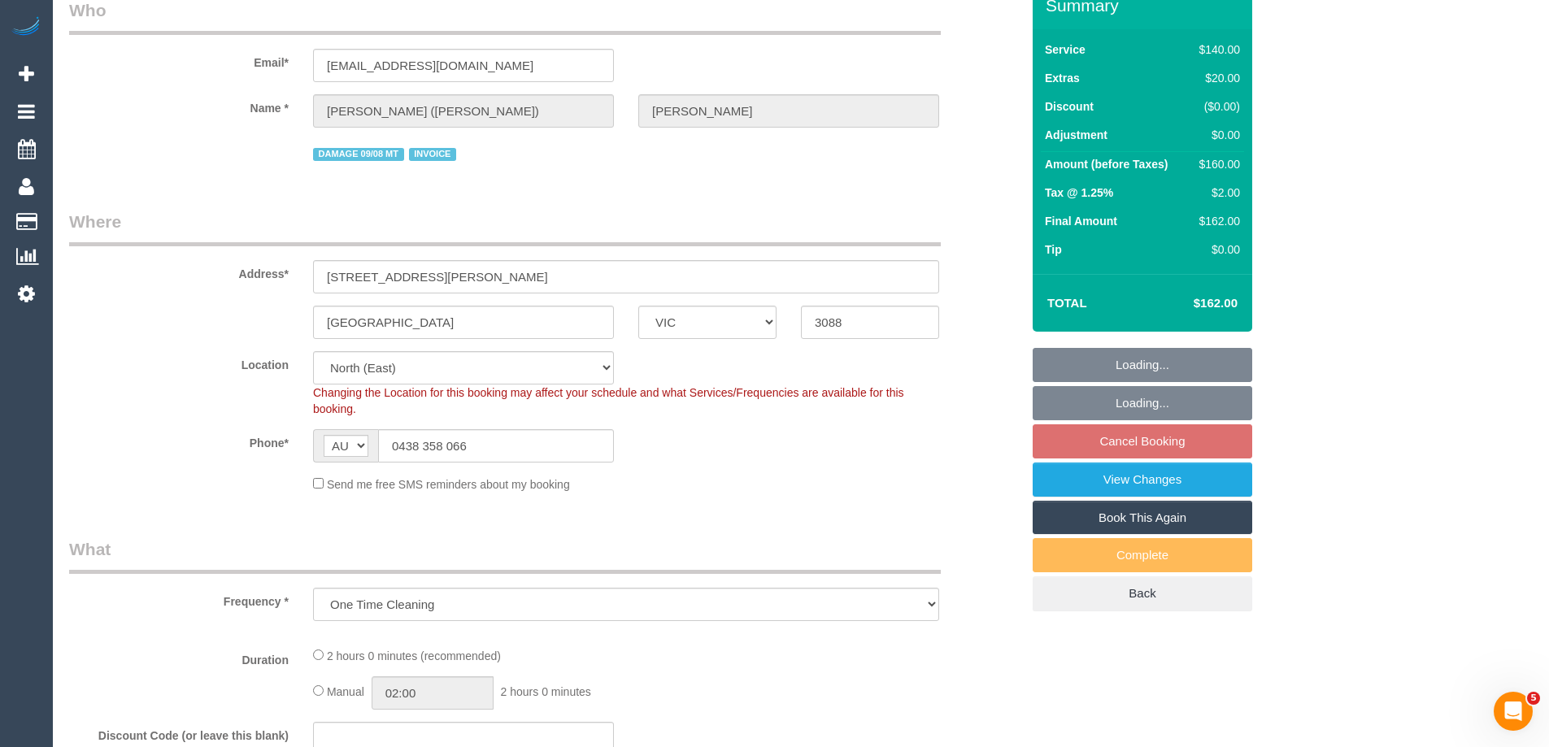
select select "object:1524"
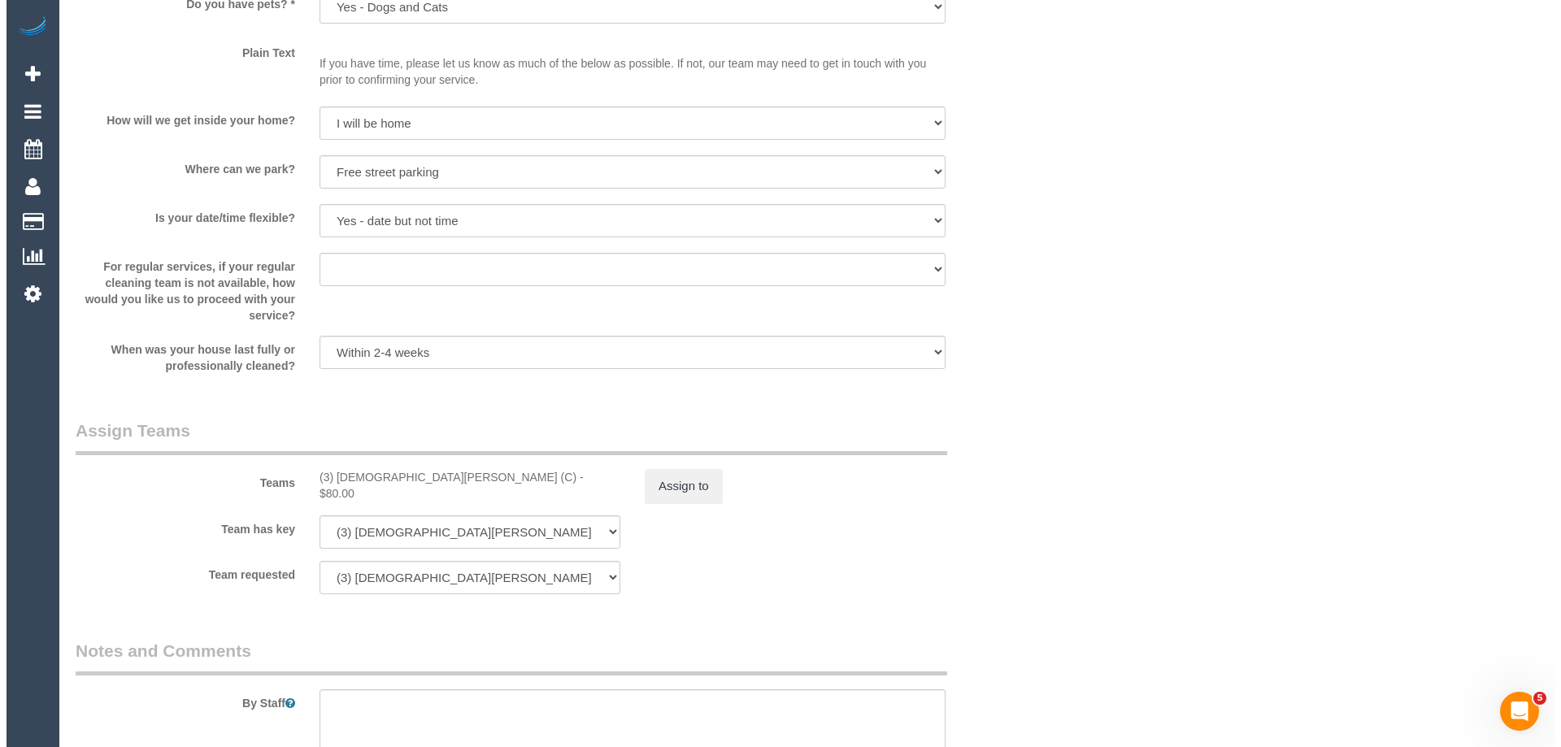
scroll to position [2276, 0]
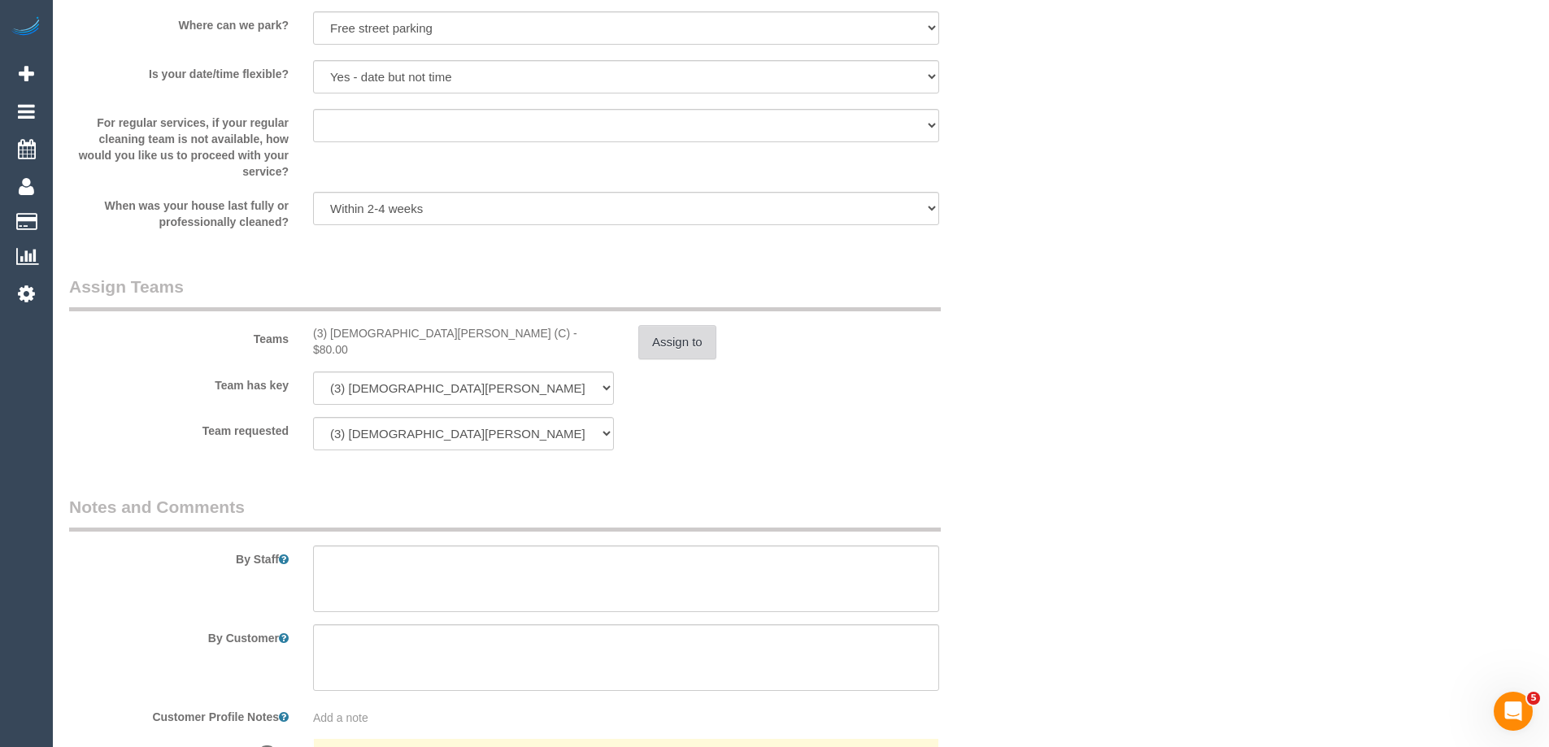
click at [659, 325] on button "Assign to" at bounding box center [677, 342] width 78 height 34
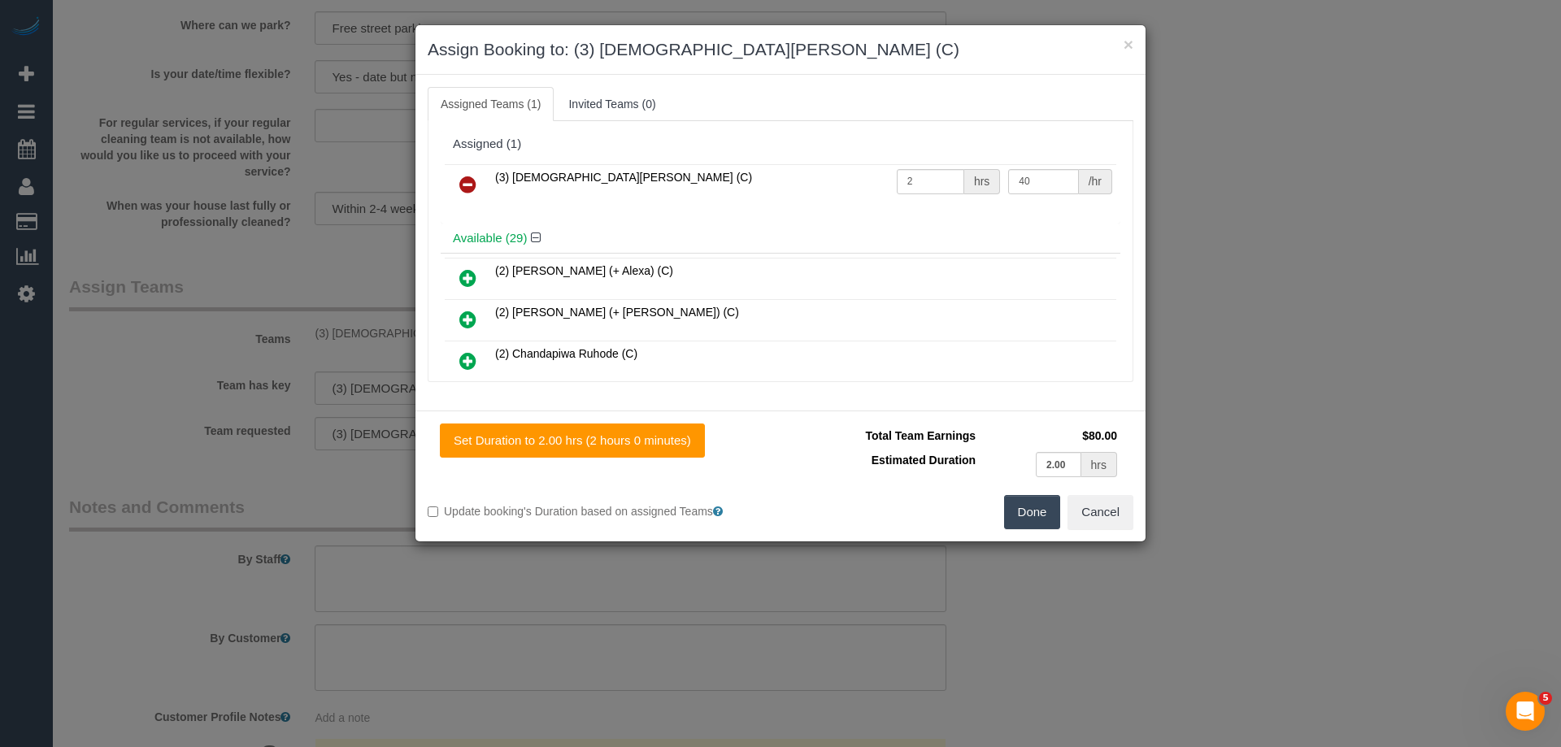
click at [464, 184] on icon at bounding box center [467, 185] width 17 height 20
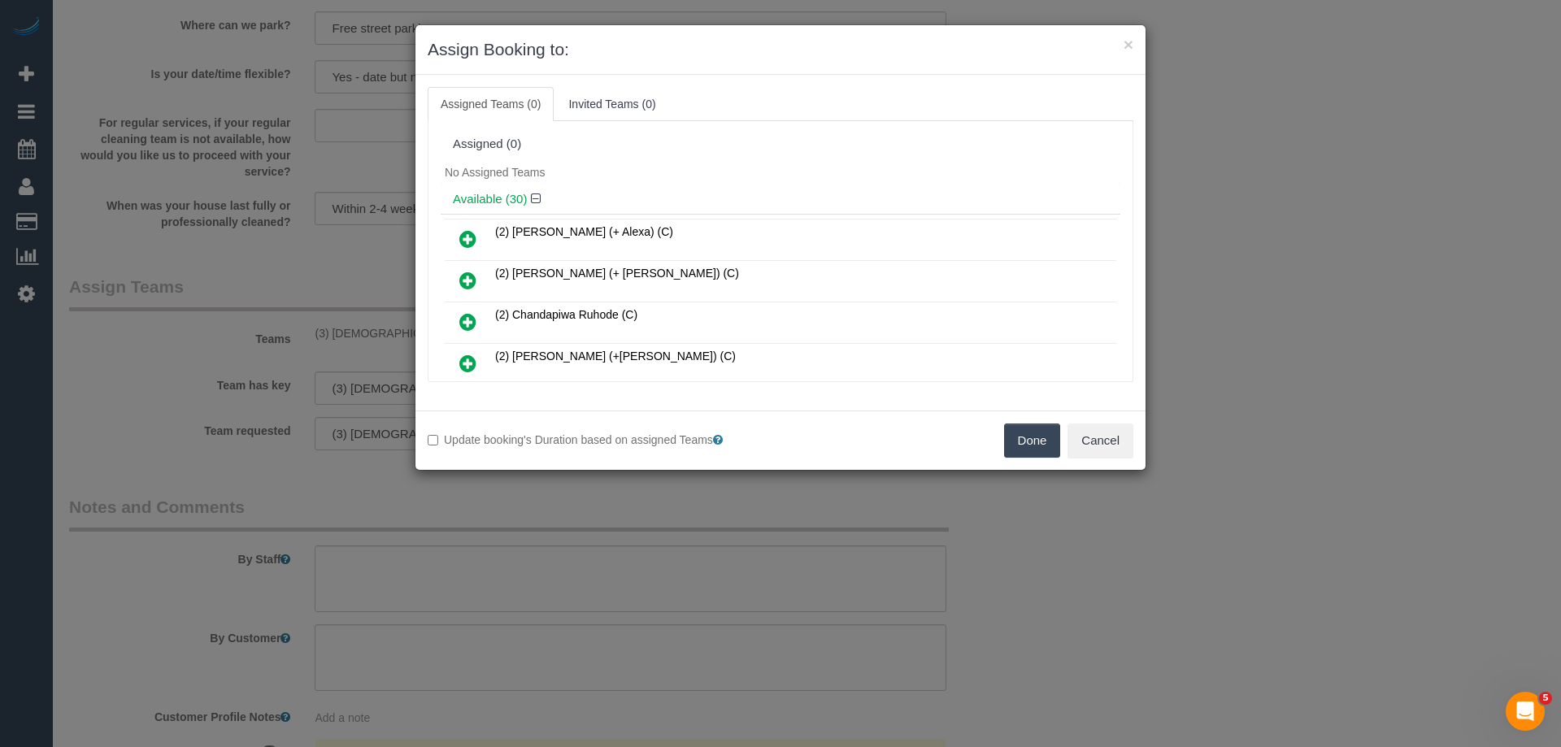
scroll to position [81, 0]
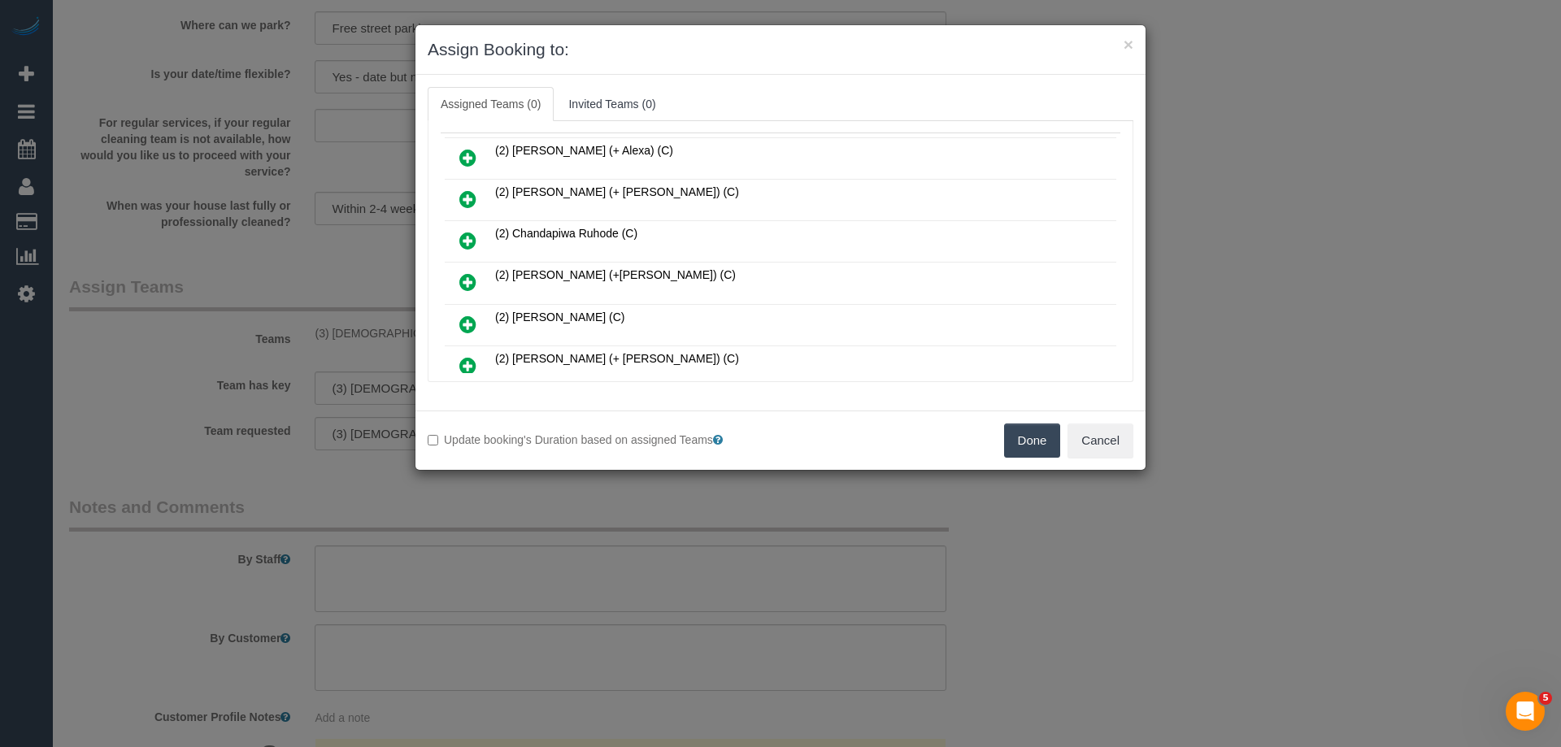
click at [470, 320] on icon at bounding box center [467, 325] width 17 height 20
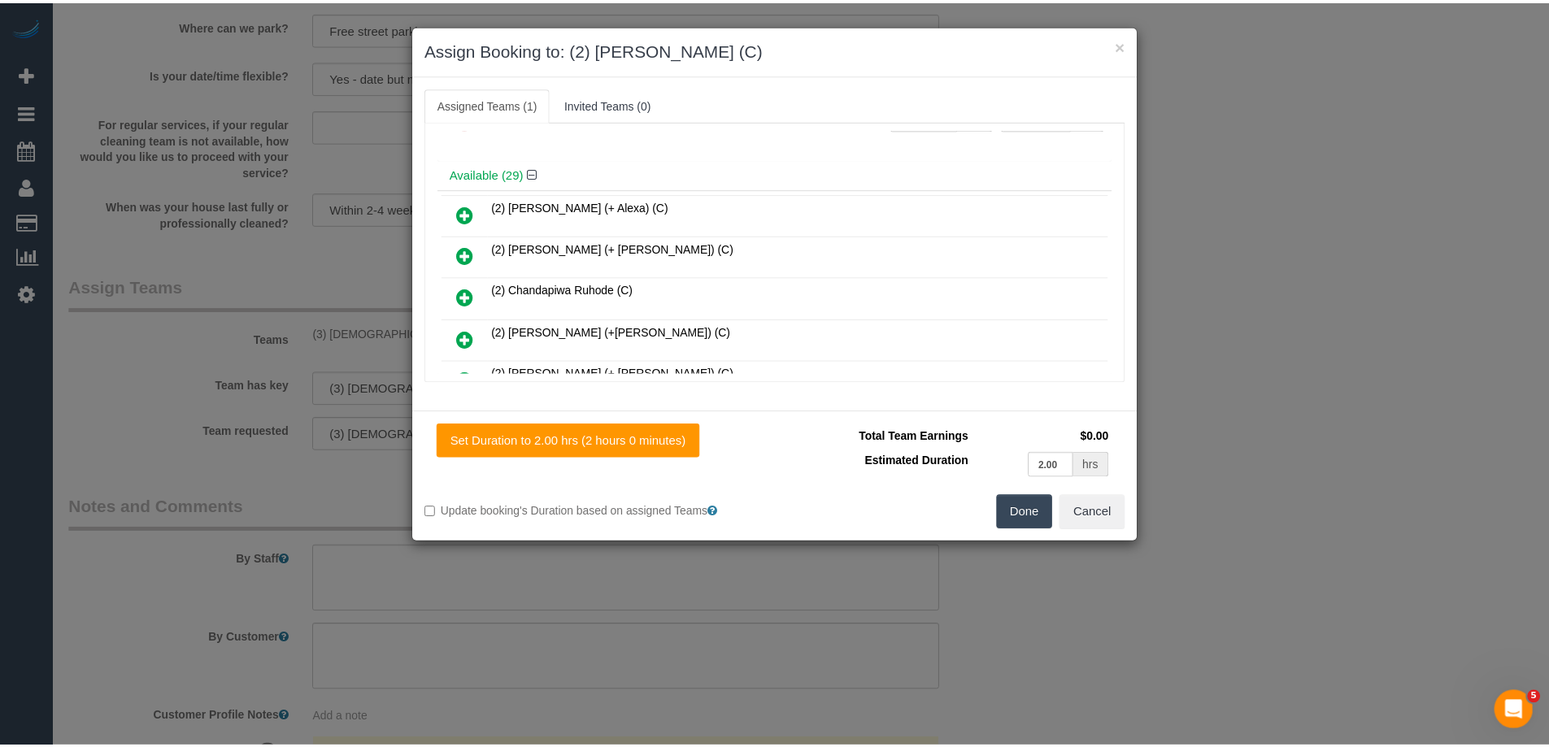
scroll to position [0, 0]
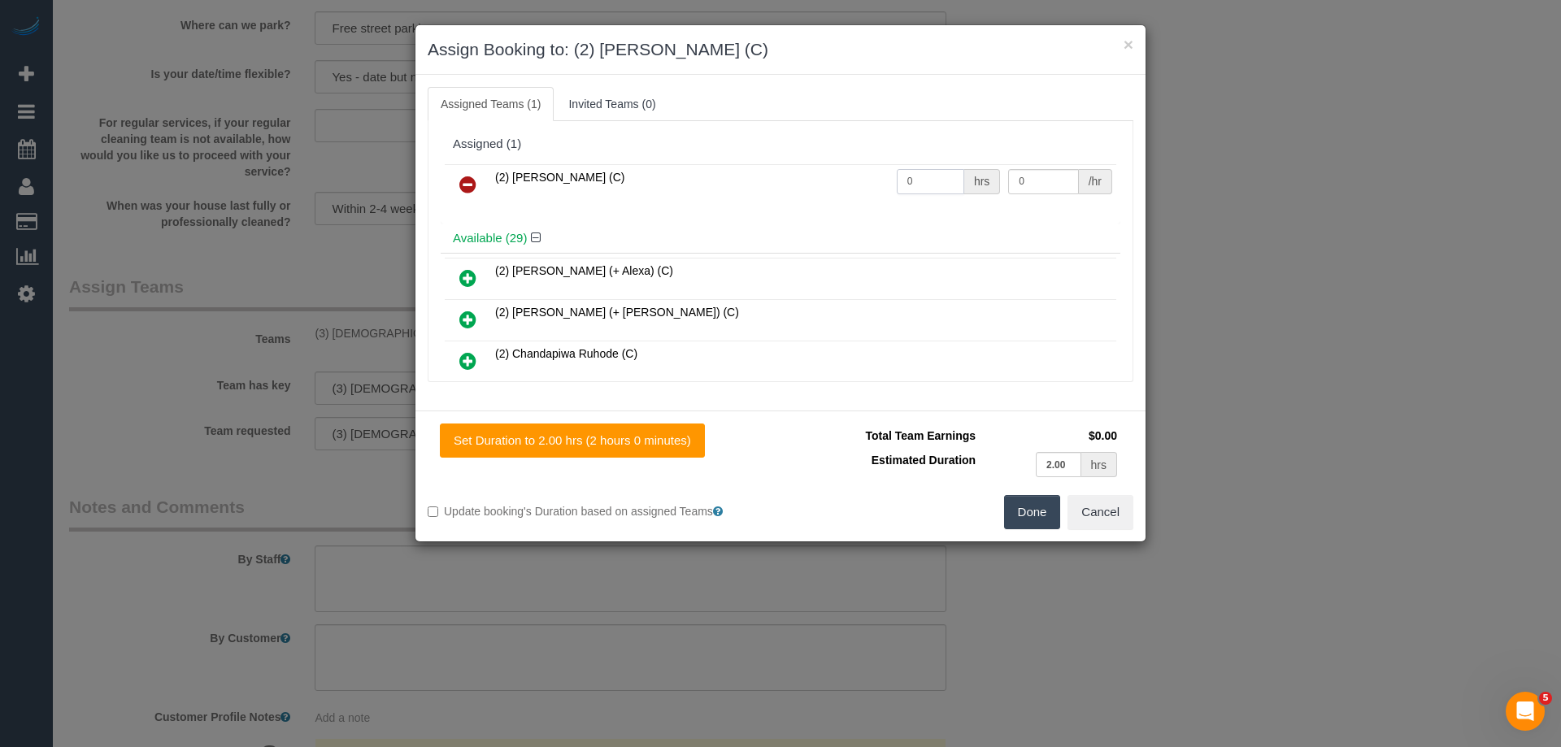
drag, startPoint x: 928, startPoint y: 185, endPoint x: 839, endPoint y: 184, distance: 88.6
click at [840, 184] on tr "(2) [PERSON_NAME] (C) 0 hrs 0 /hr" at bounding box center [780, 184] width 671 height 41
type input "2"
drag, startPoint x: 992, startPoint y: 179, endPoint x: 923, endPoint y: 176, distance: 69.2
click at [939, 178] on tr "(2) [PERSON_NAME] (C) 2 hrs 0 /hr" at bounding box center [780, 184] width 671 height 41
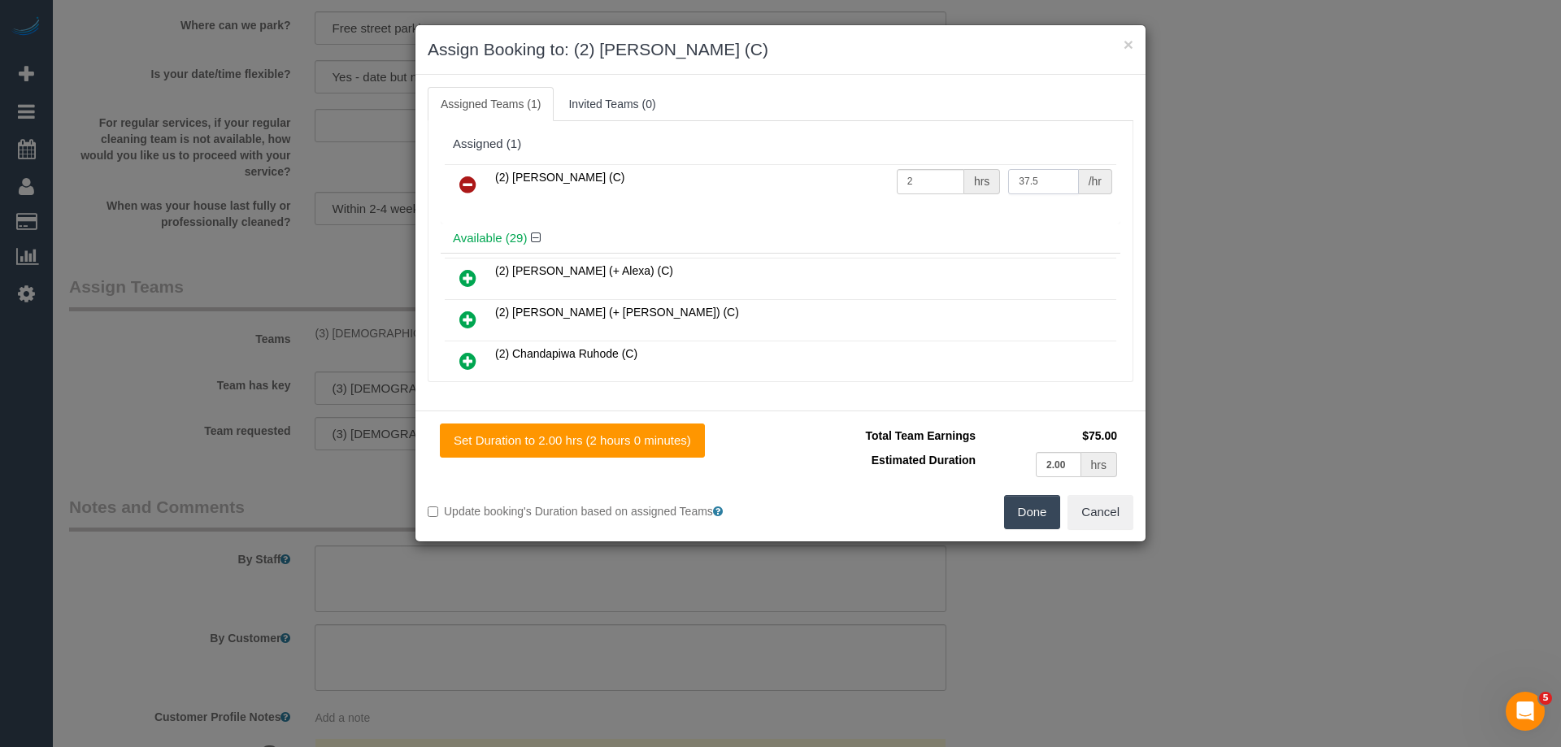
type input "37.5"
click at [1031, 515] on button "Done" at bounding box center [1032, 512] width 57 height 34
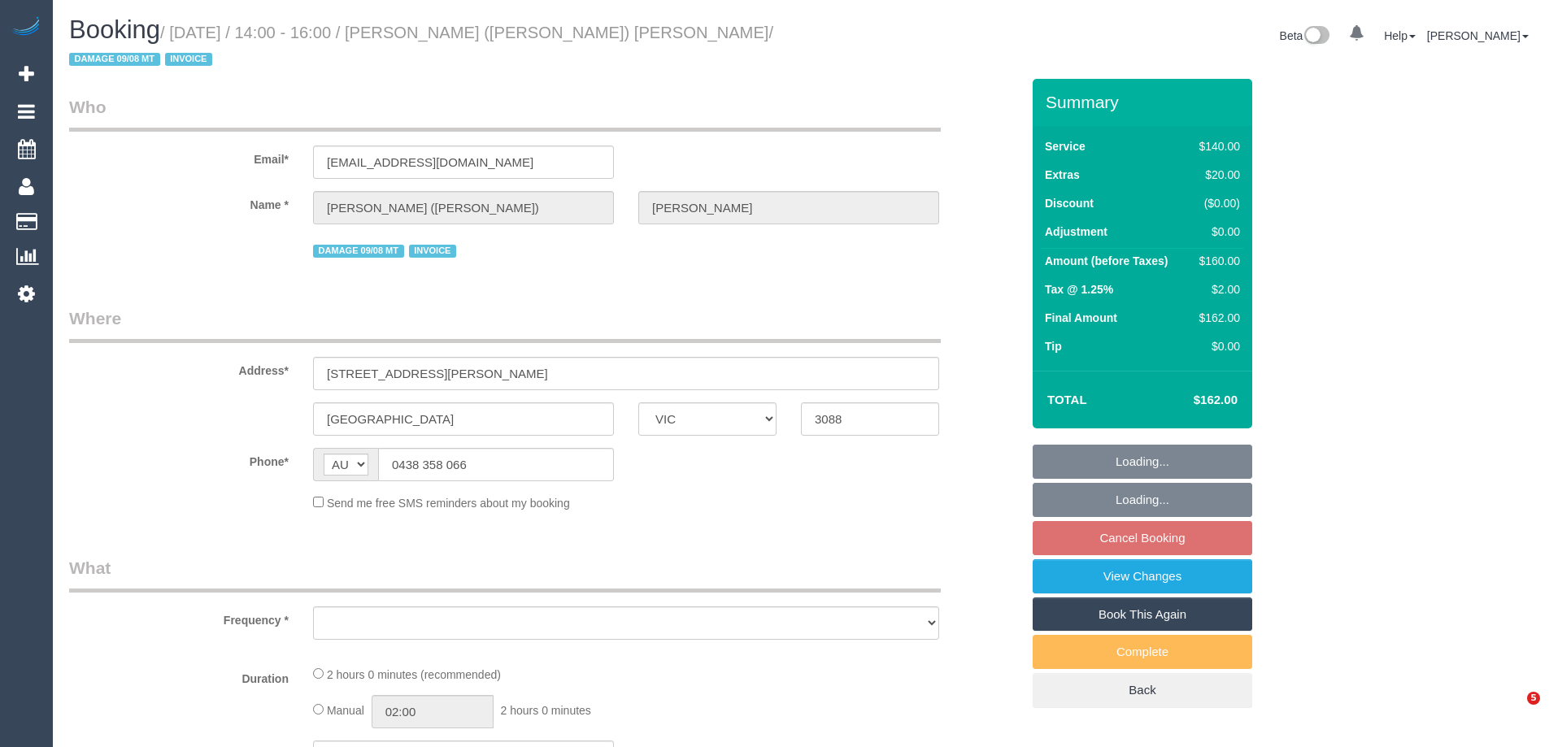
select select "VIC"
select select "object:565"
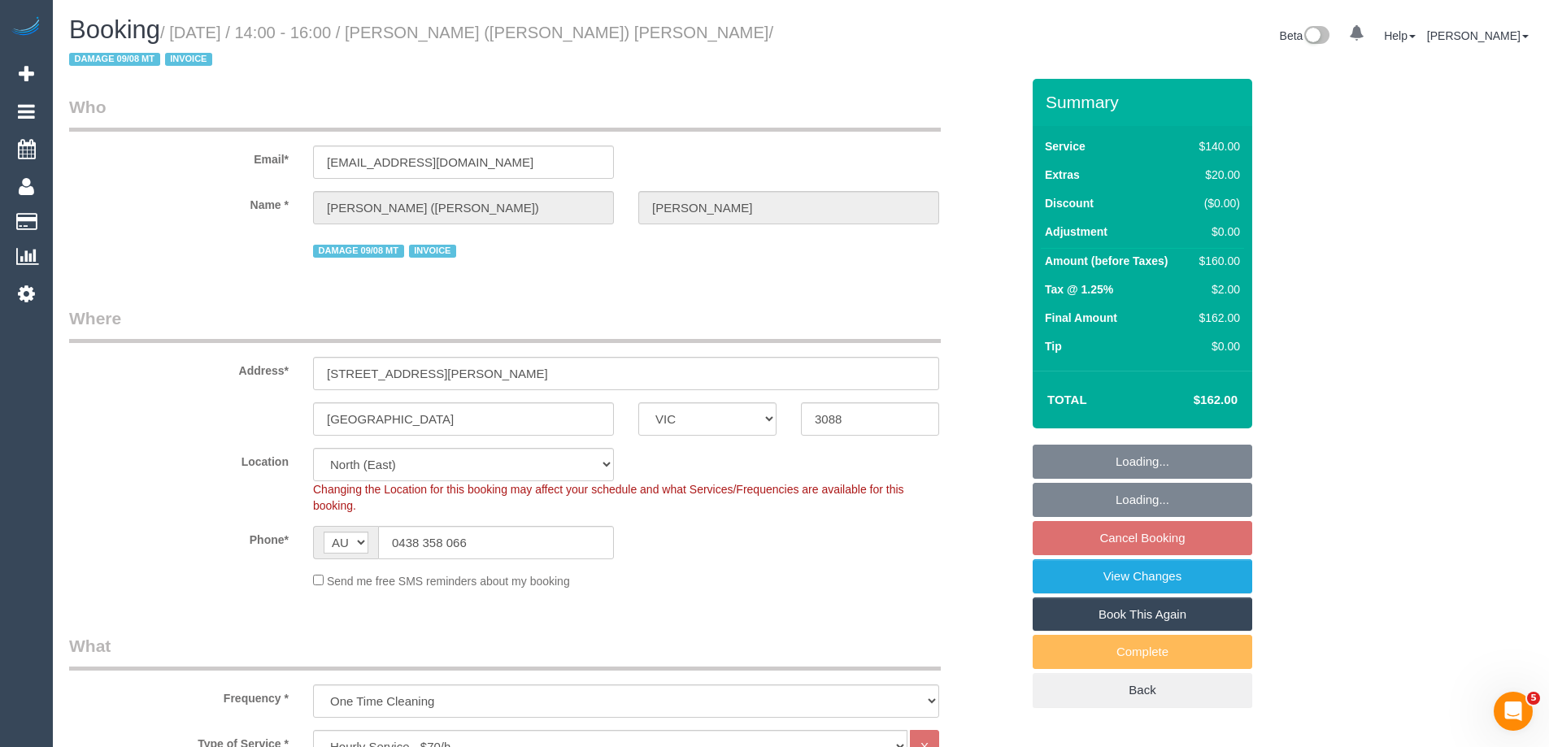
select select "string:stripe-pm_1SAhba2GScqysDRV1oODc1v9"
select select "number:30"
select select "number:14"
select select "number:19"
select select "number:23"
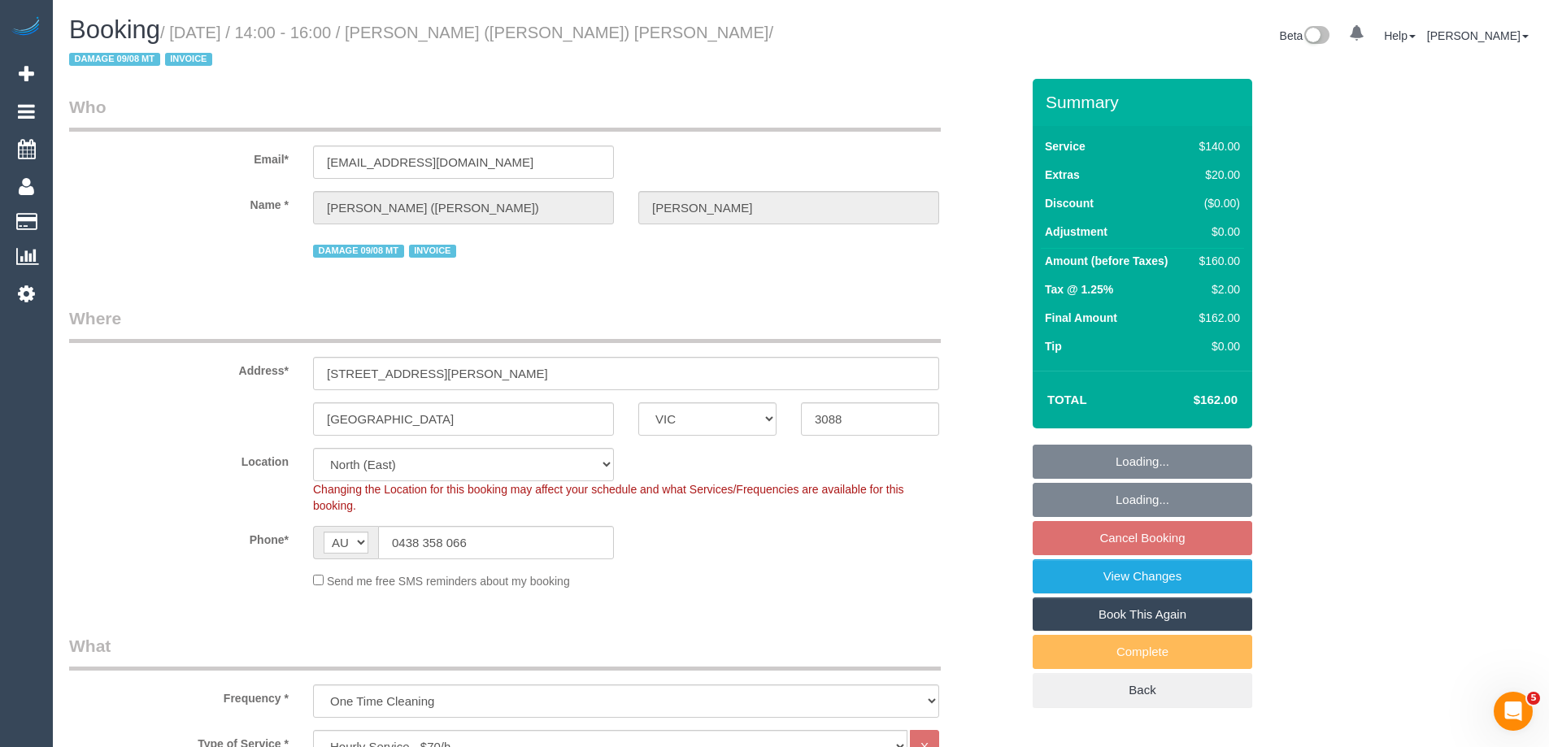
select select "number:12"
select select "object:1524"
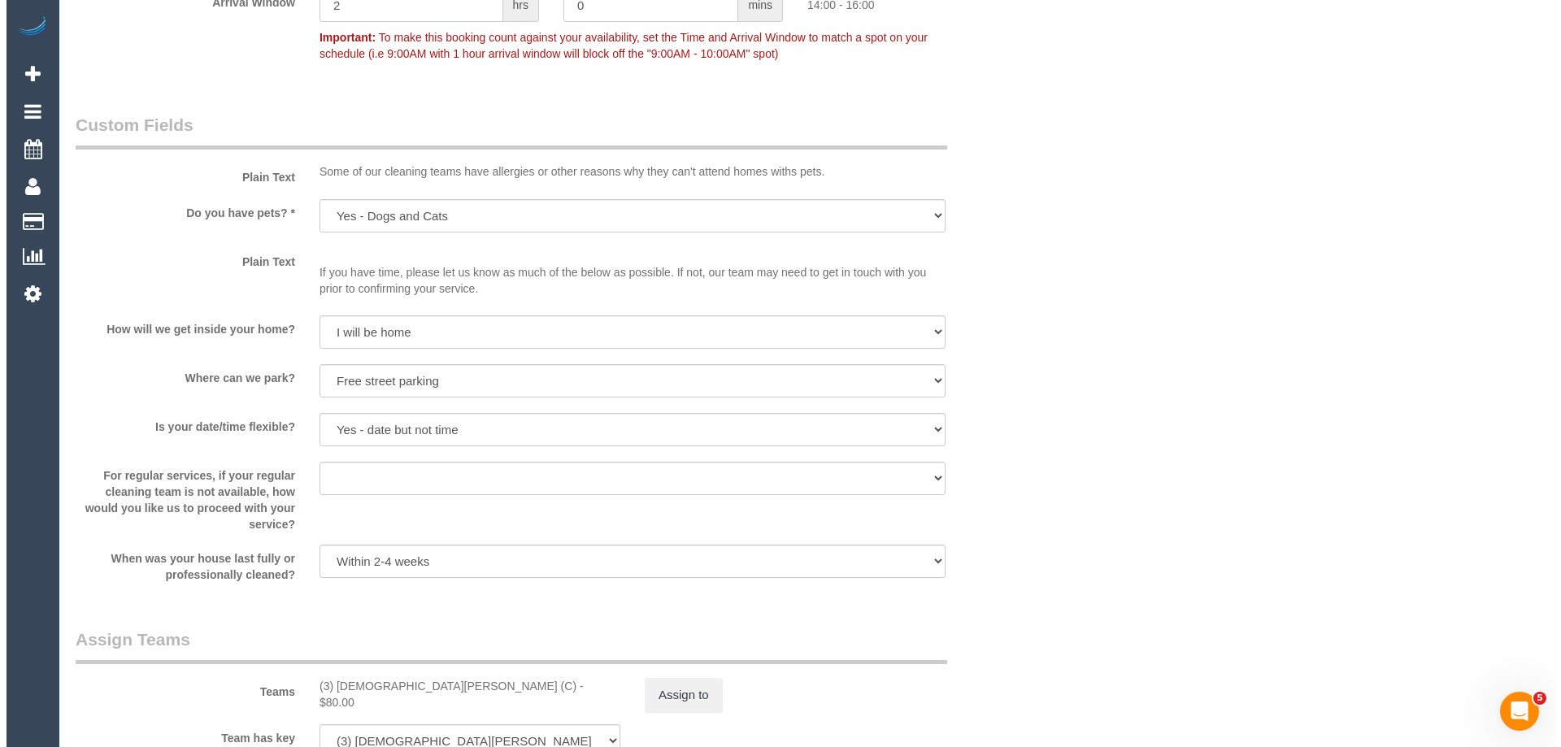
scroll to position [2114, 0]
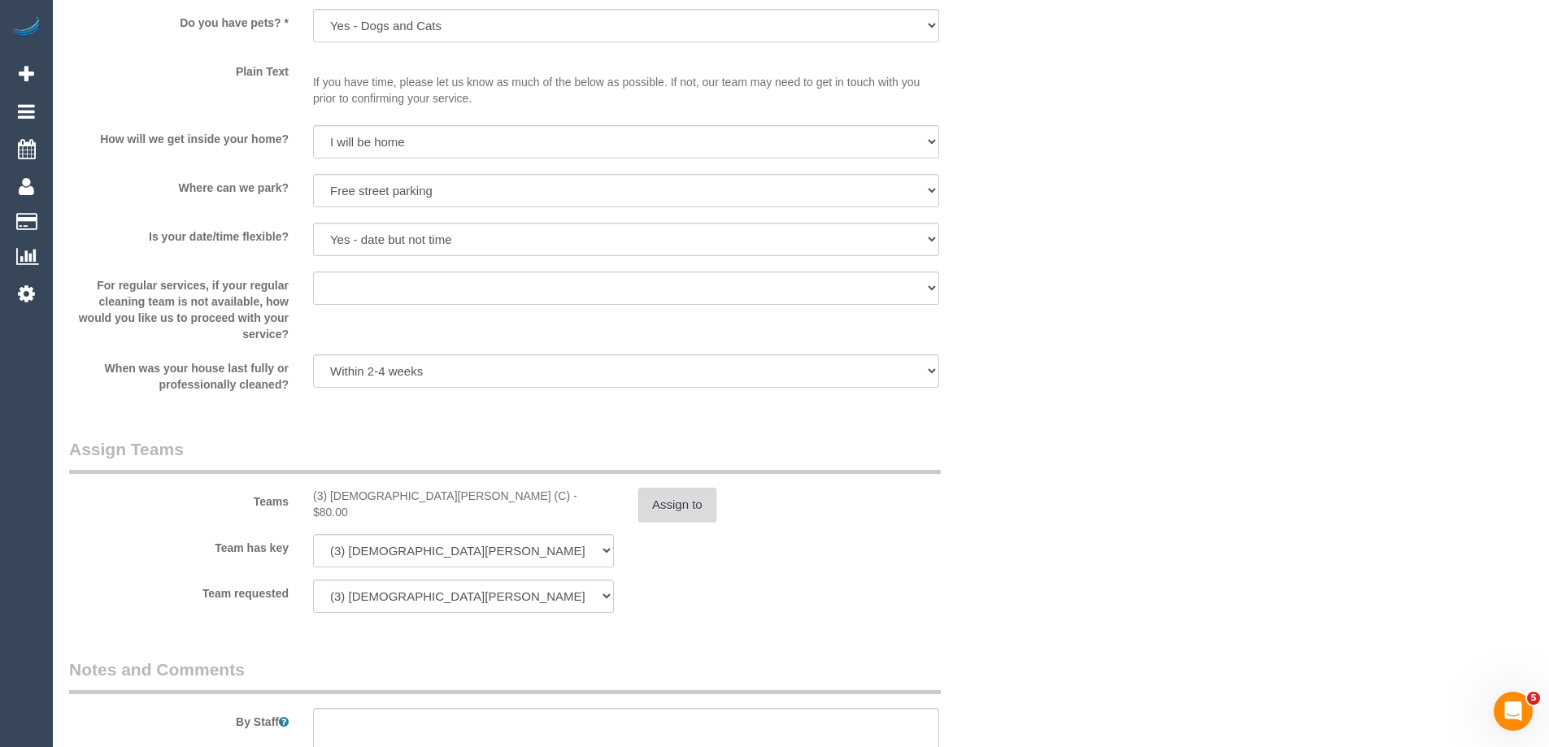
click at [644, 494] on button "Assign to" at bounding box center [677, 505] width 78 height 34
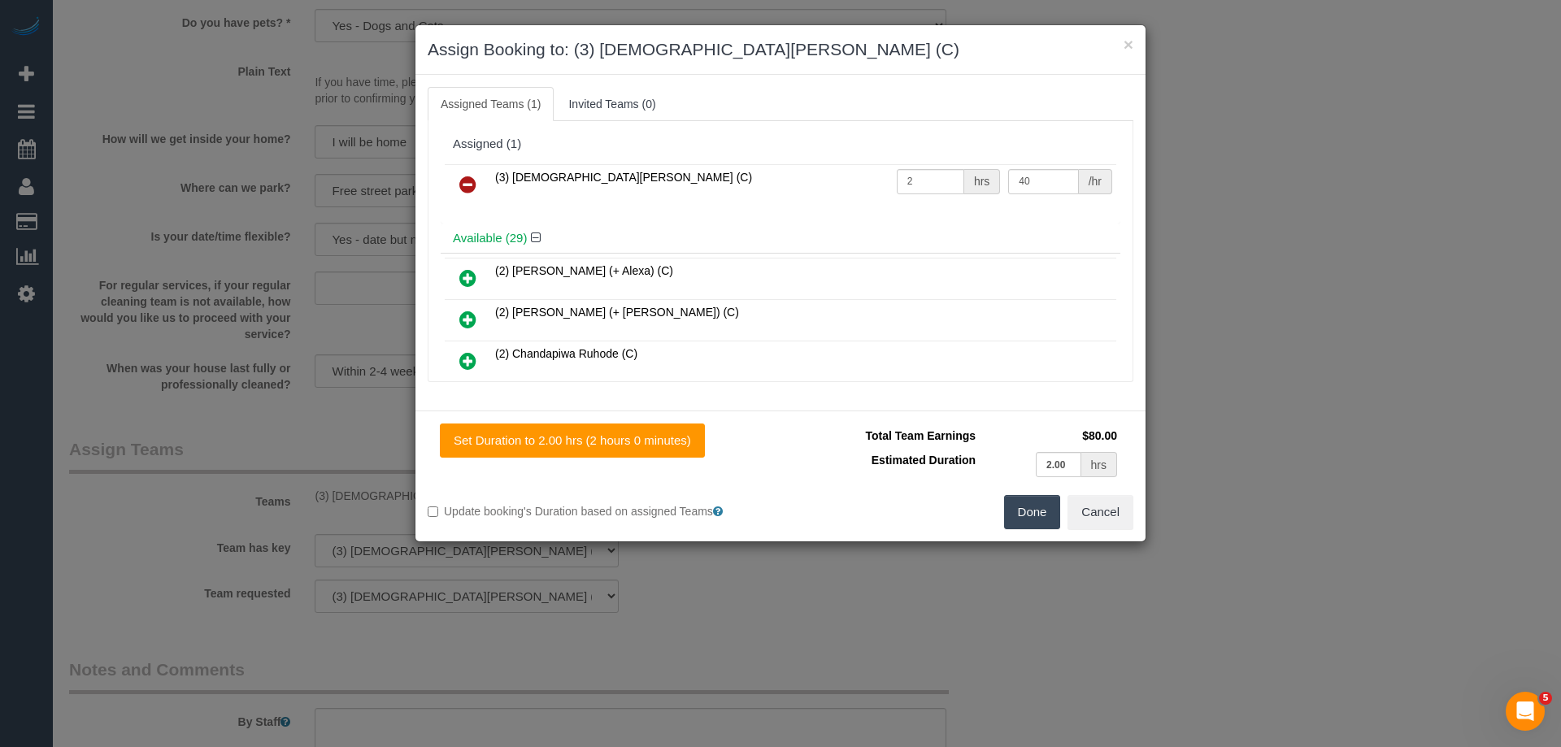
click at [470, 184] on icon at bounding box center [467, 185] width 17 height 20
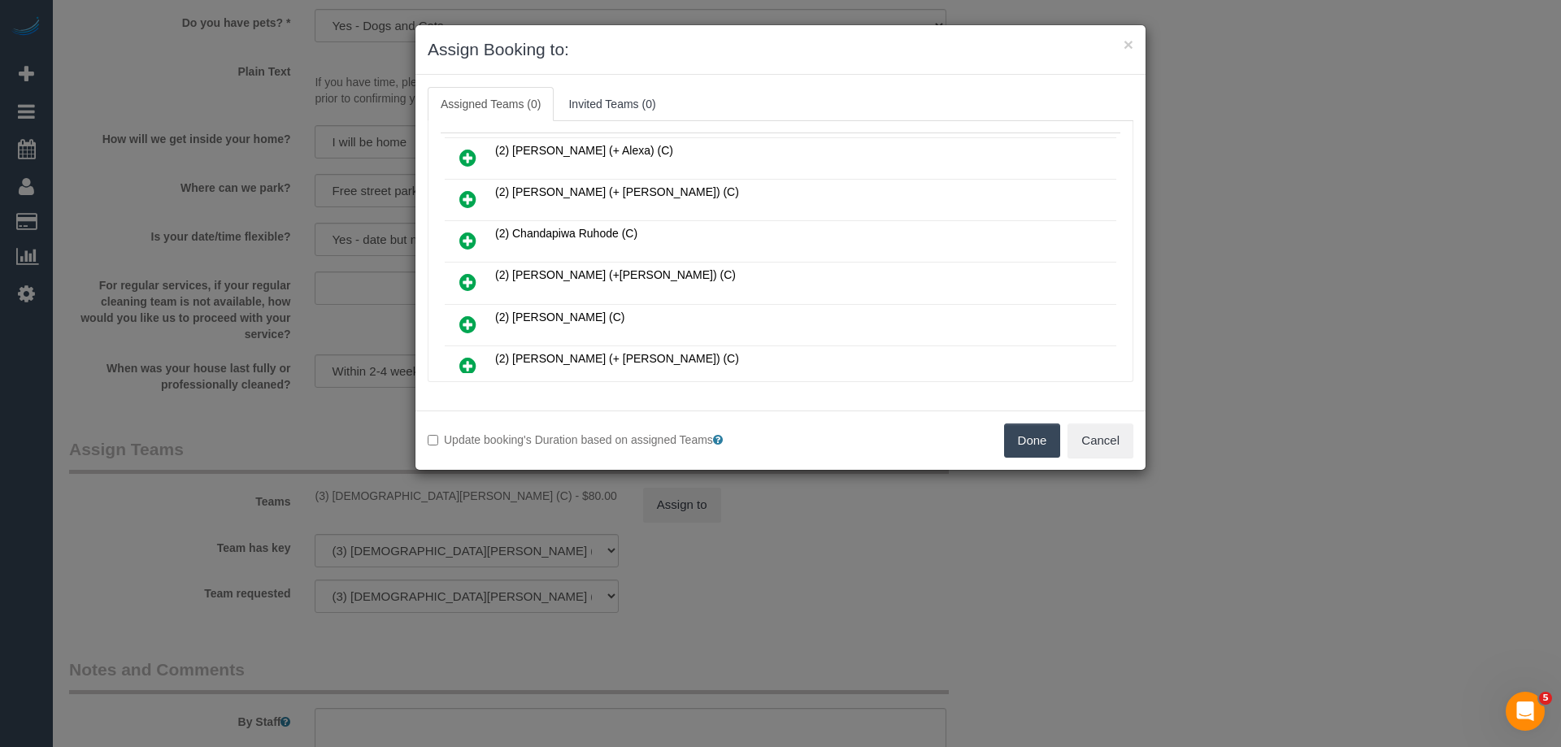
click at [471, 322] on icon at bounding box center [467, 325] width 17 height 20
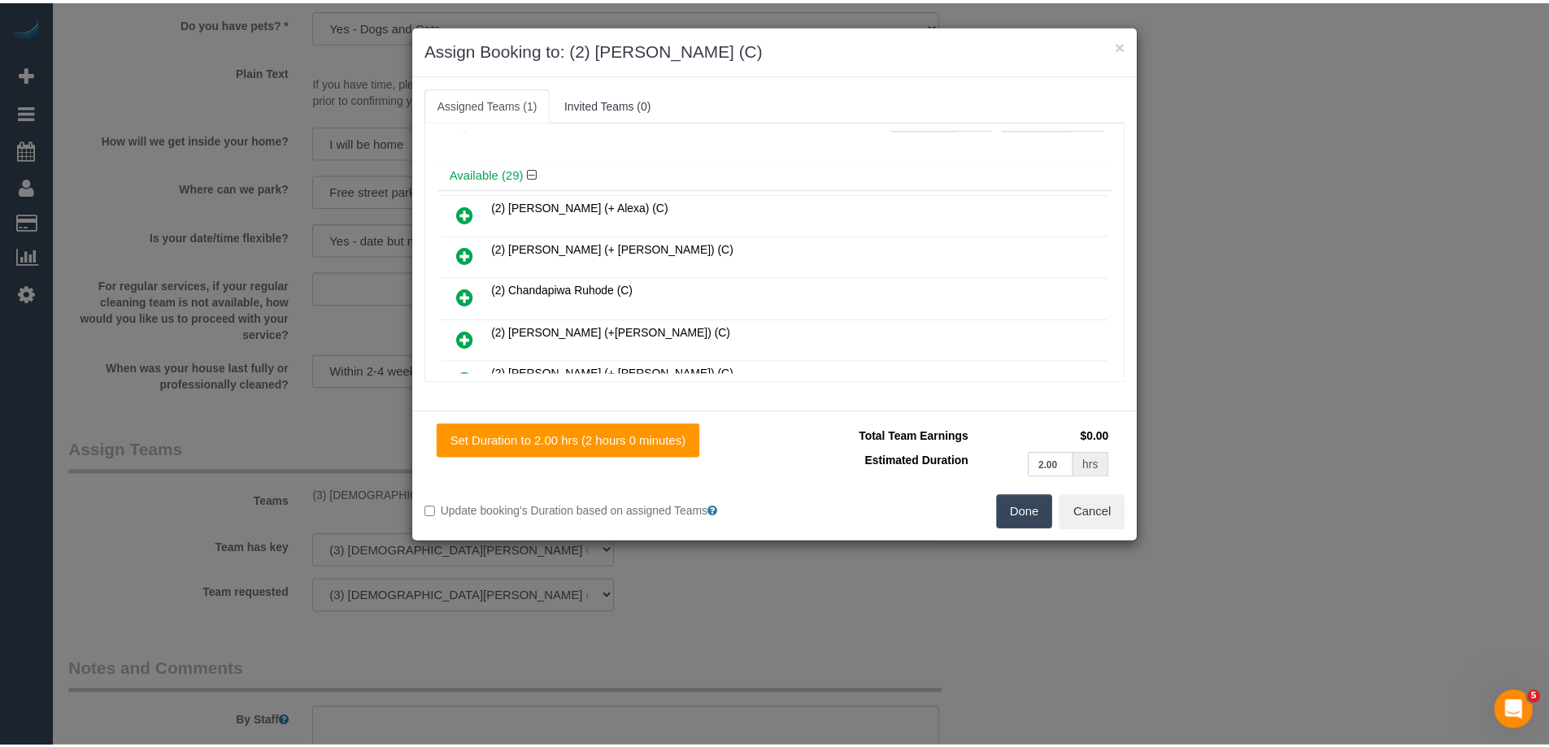
scroll to position [0, 0]
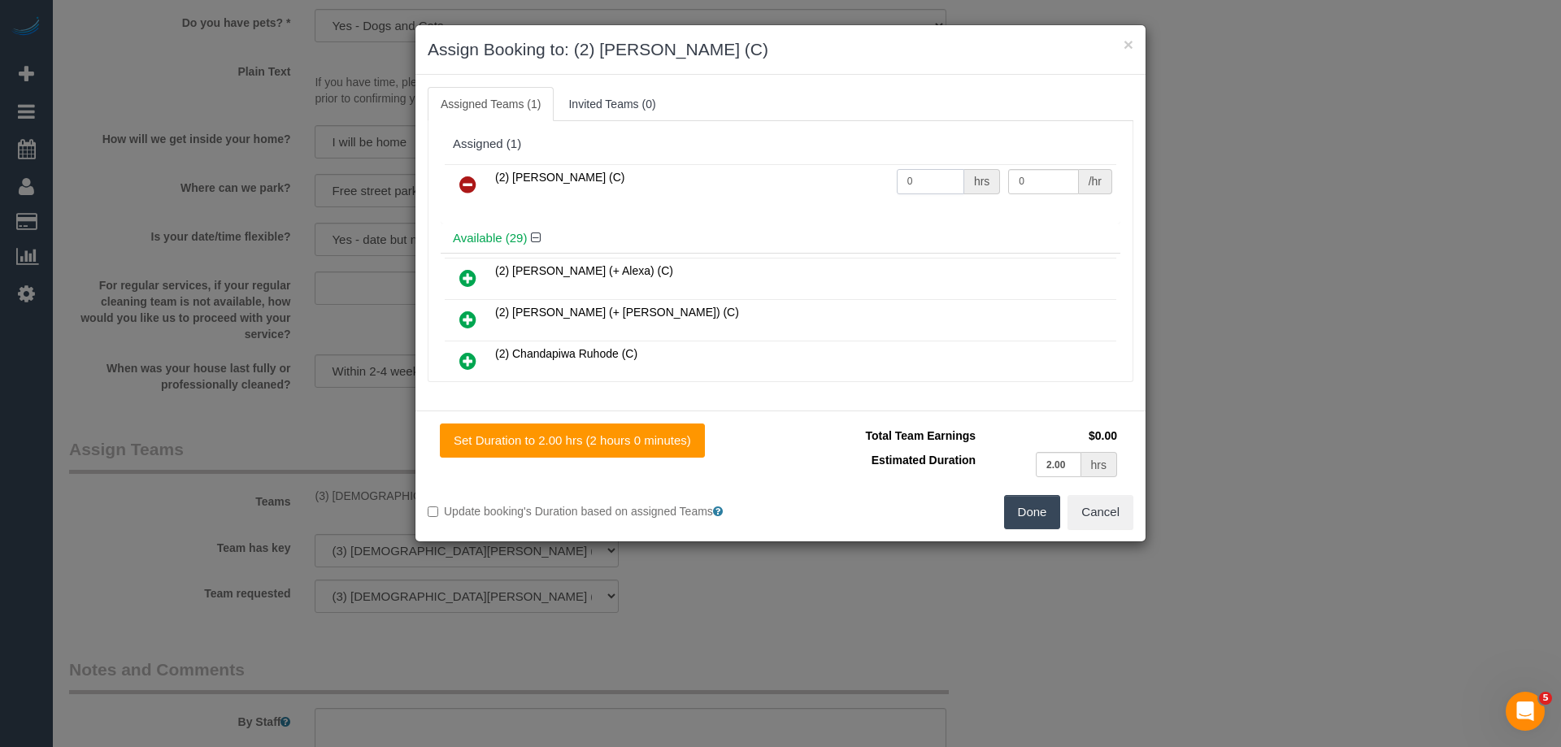
drag, startPoint x: 936, startPoint y: 177, endPoint x: 838, endPoint y: 176, distance: 98.4
click at [823, 176] on tr "(2) [PERSON_NAME] (C) 0 hrs 0 /hr" at bounding box center [780, 184] width 671 height 41
type input "2"
click at [962, 185] on tr "(2) [PERSON_NAME] (C) 2 hrs 0 /hr" at bounding box center [780, 184] width 671 height 41
type input "42.5"
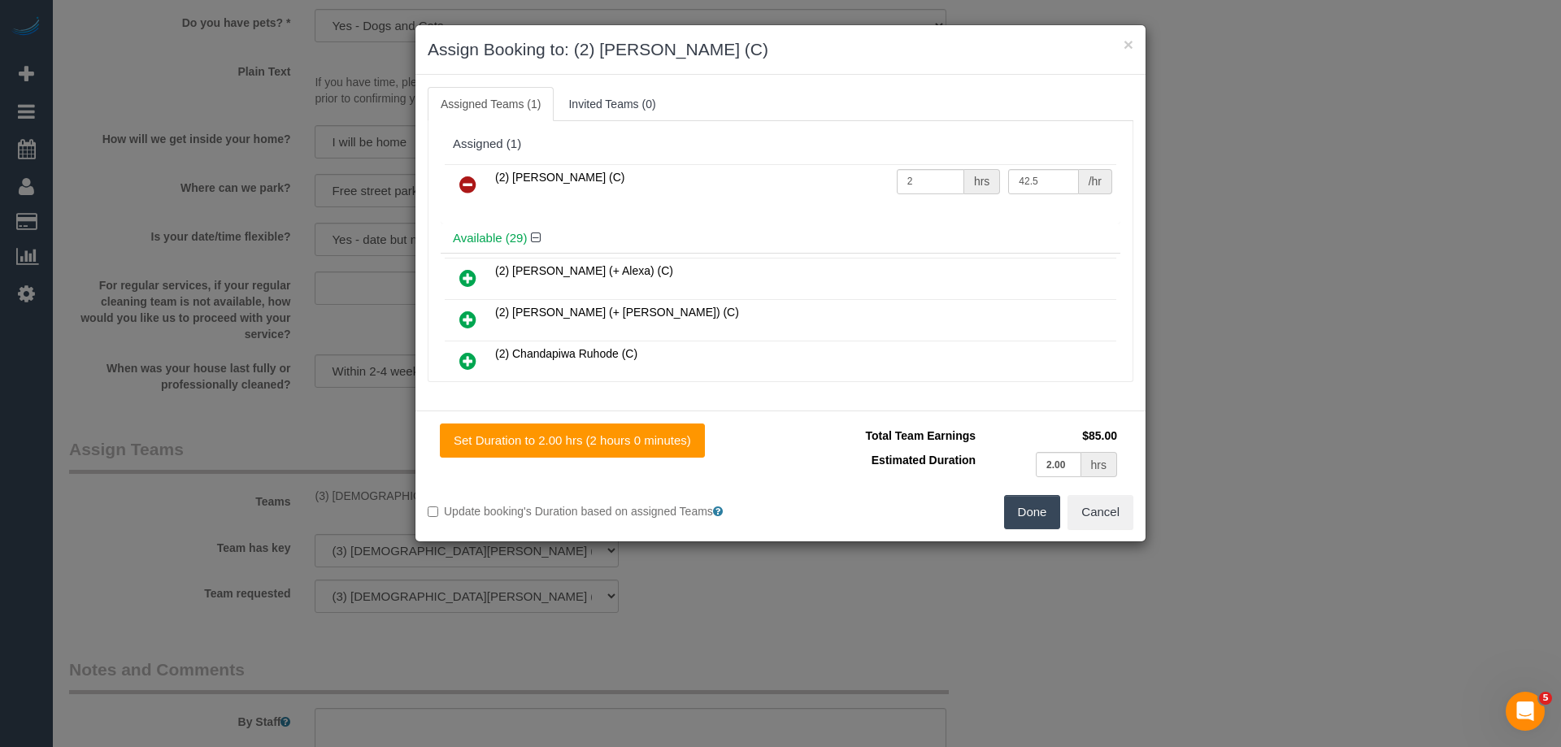
drag, startPoint x: 1024, startPoint y: 510, endPoint x: 836, endPoint y: 506, distance: 188.6
click at [1024, 511] on button "Done" at bounding box center [1032, 512] width 57 height 34
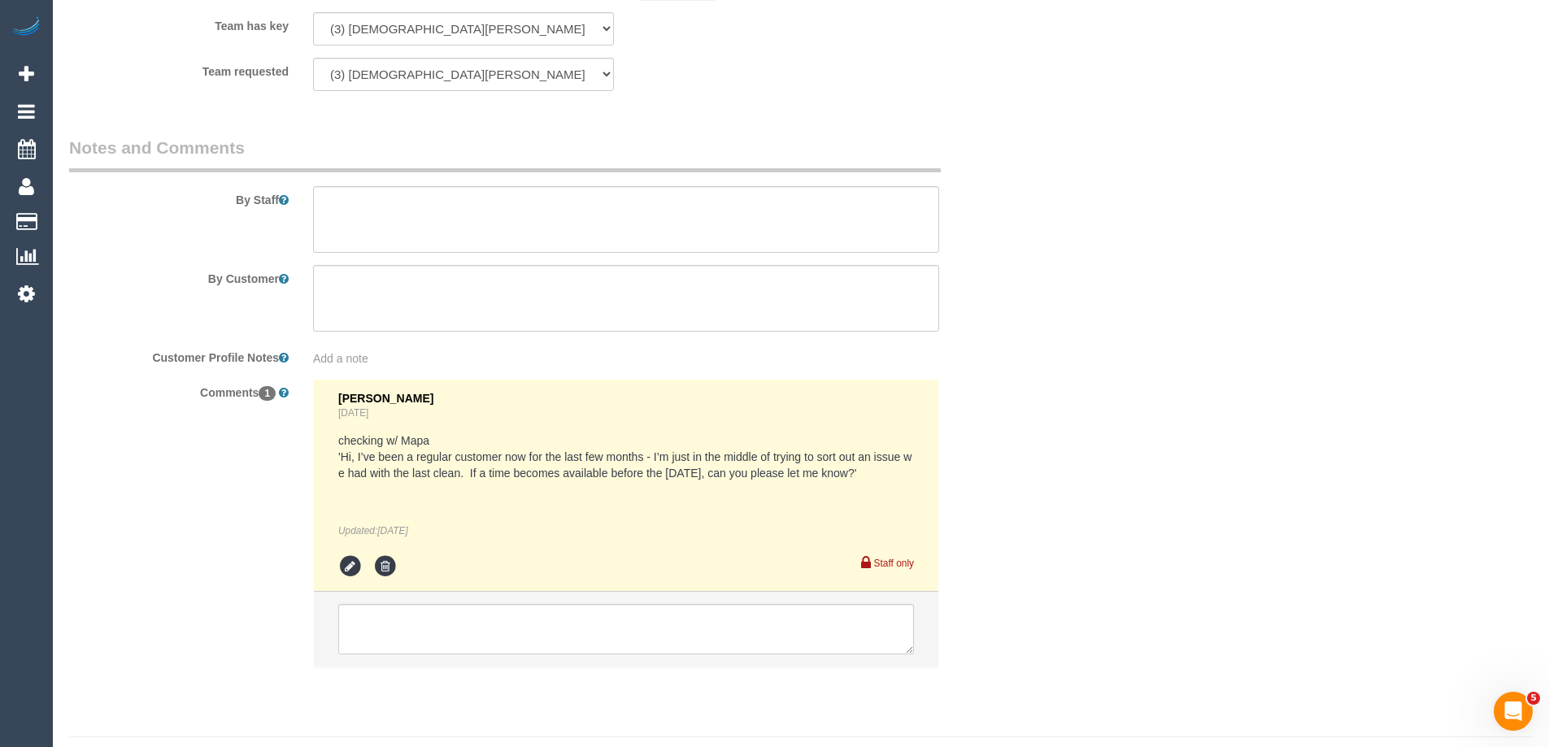
scroll to position [2653, 0]
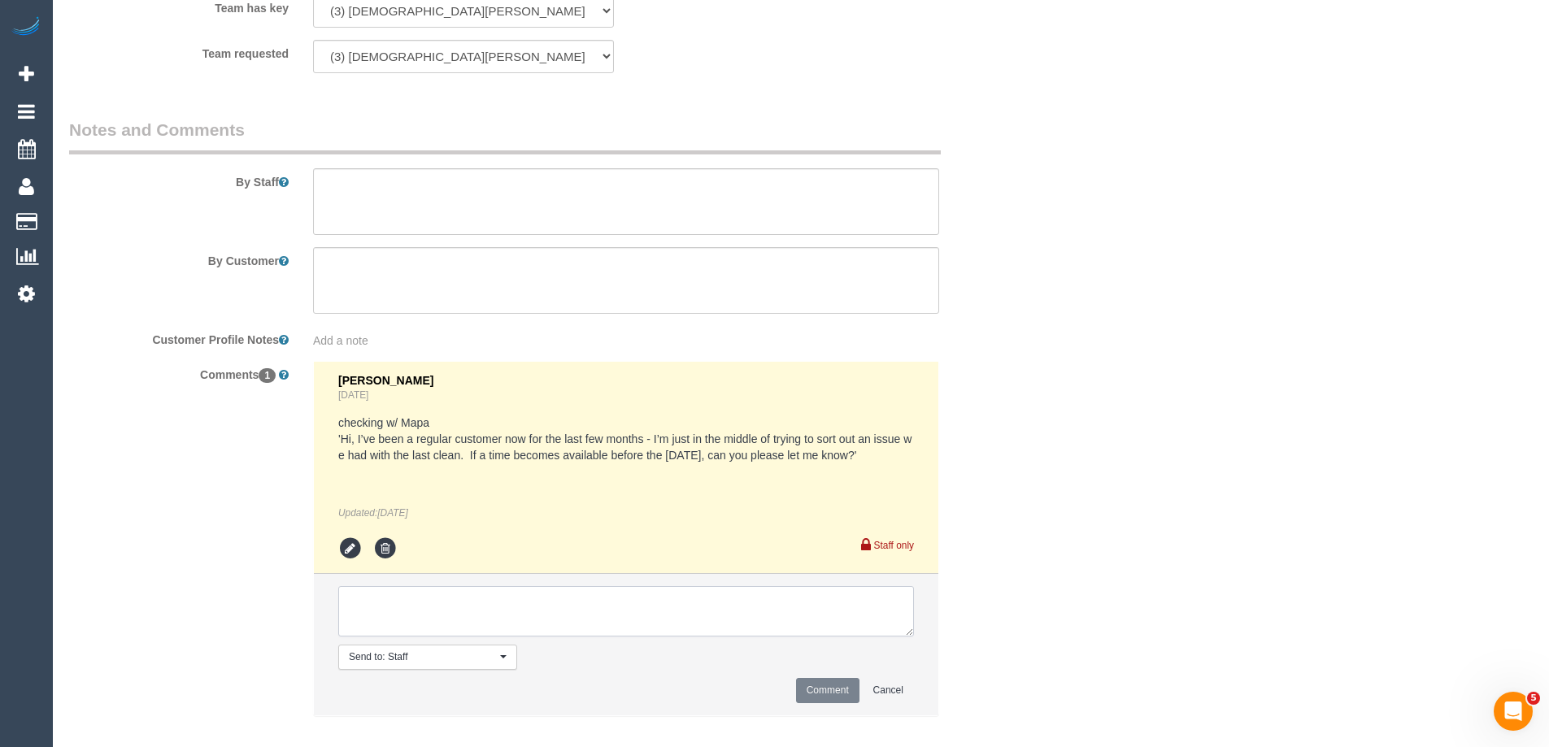
click at [383, 586] on textarea at bounding box center [626, 611] width 576 height 50
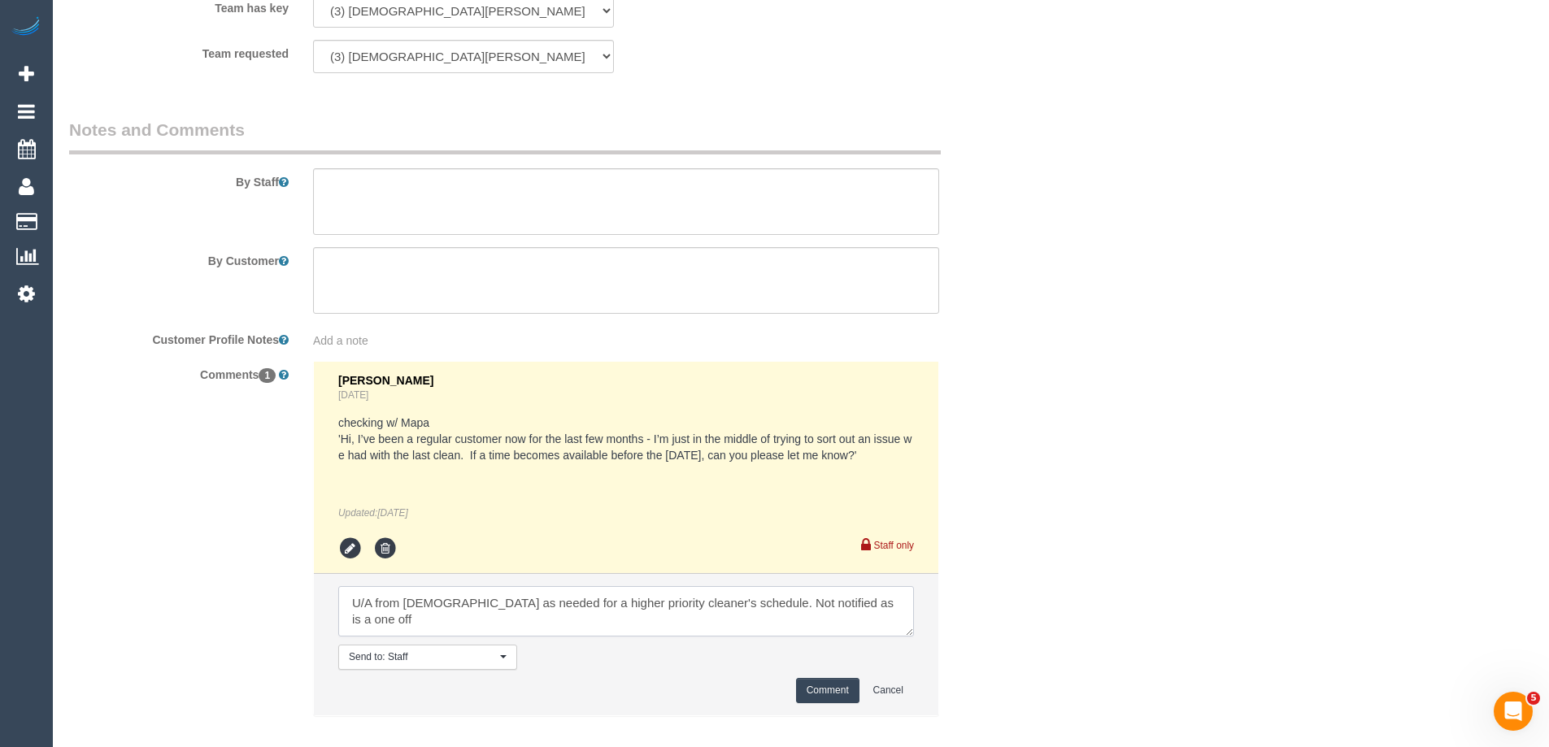
type textarea "U/A from [DEMOGRAPHIC_DATA] as needed for a higher priority cleaner's schedule.…"
click at [797, 678] on button "Comment" at bounding box center [827, 690] width 63 height 25
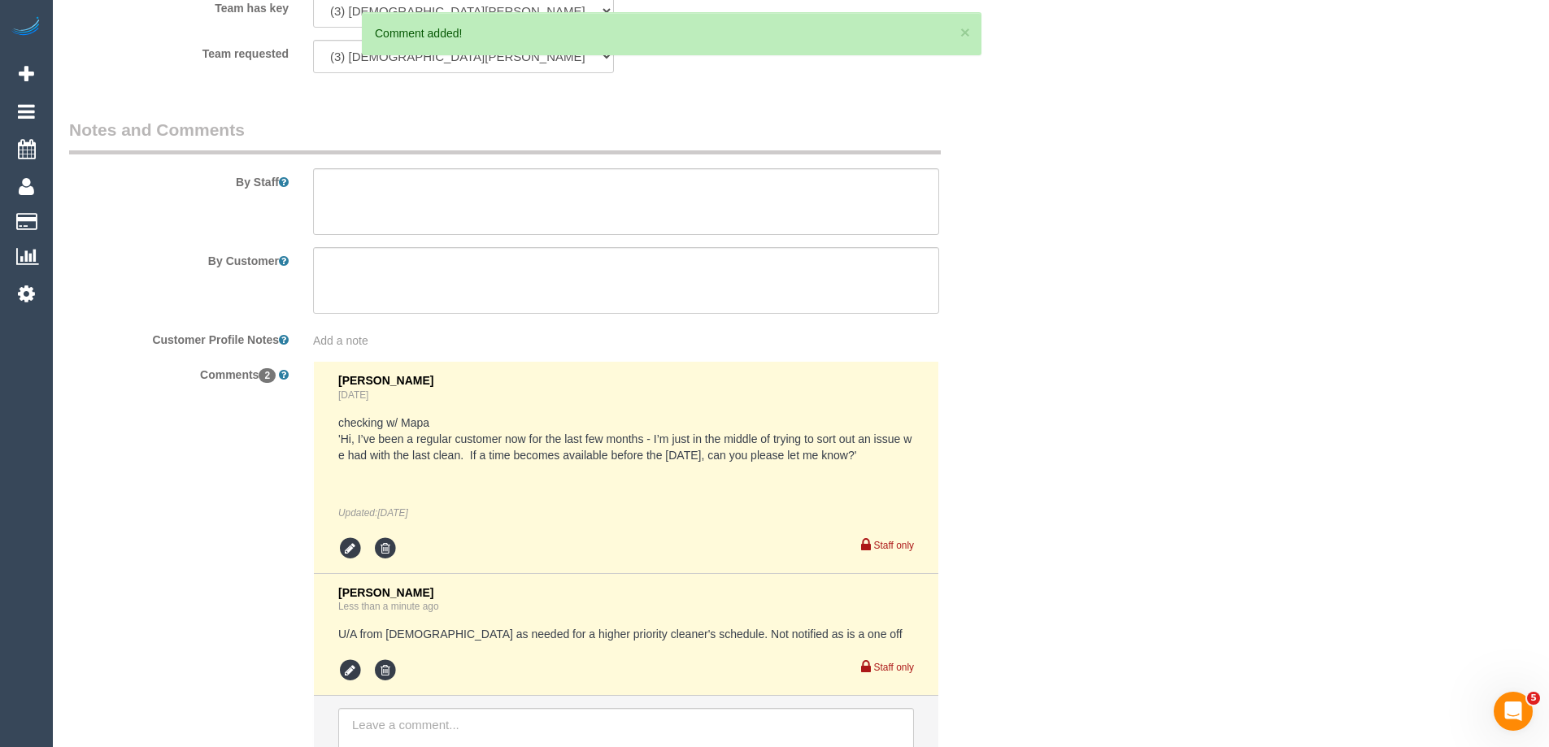
scroll to position [0, 0]
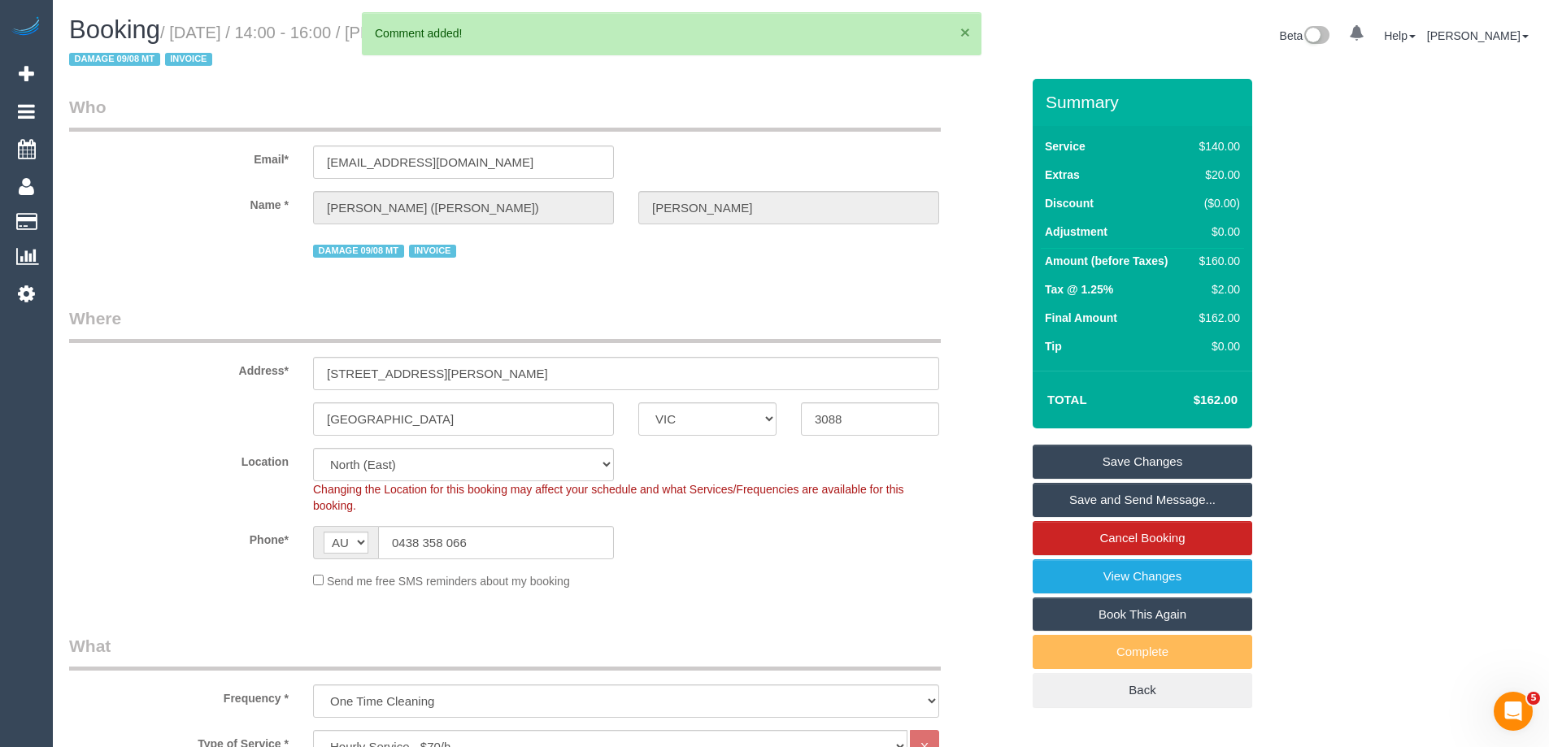
click at [966, 28] on button "×" at bounding box center [965, 32] width 10 height 17
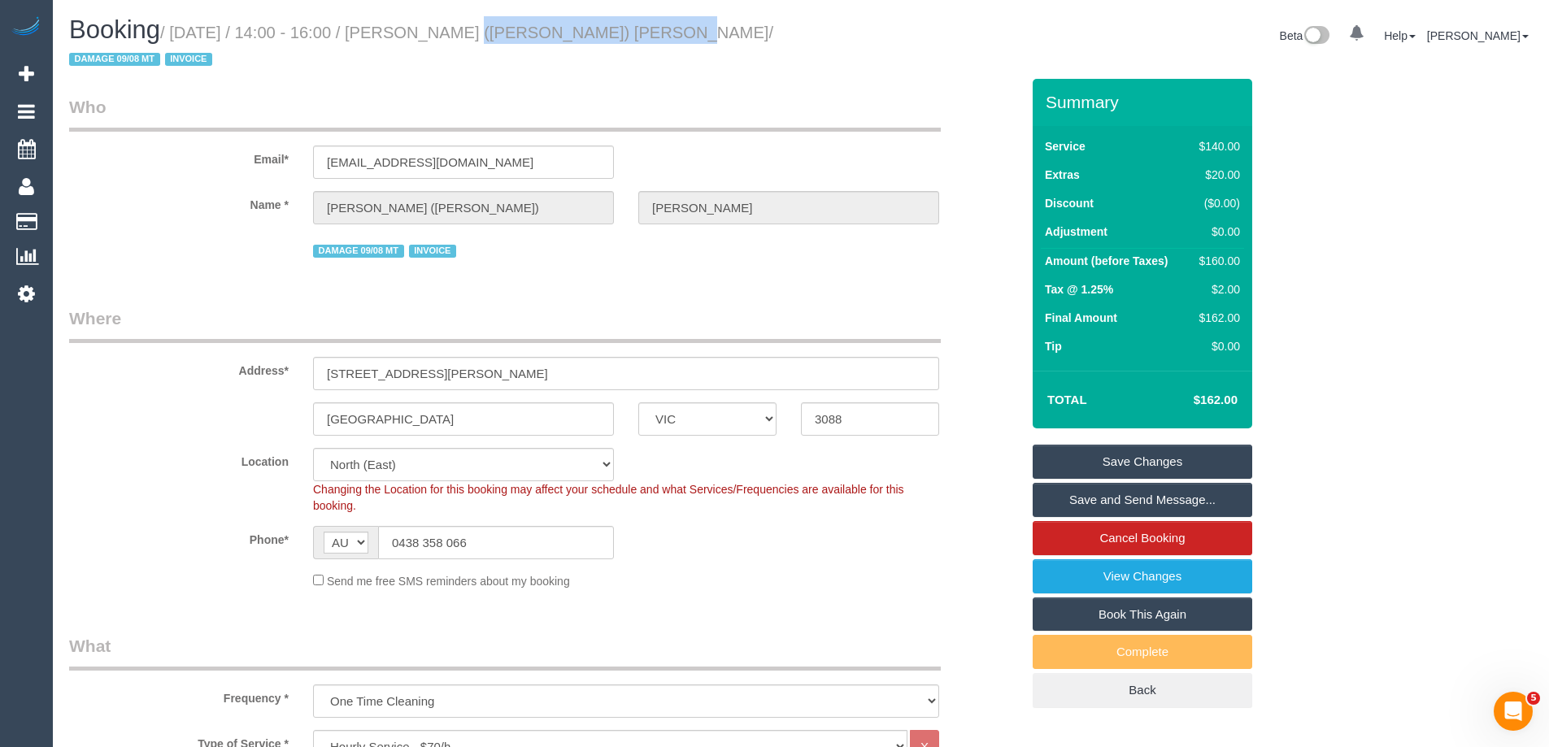
drag, startPoint x: 610, startPoint y: 30, endPoint x: 426, endPoint y: 38, distance: 183.9
click at [426, 38] on small "/ October 01, 2025 / 14:00 - 16:00 / Rashelle (Shelley) Wade / DAMAGE 09/08 MT …" at bounding box center [421, 47] width 704 height 46
copy small "Rashelle (Shelley) Wade"
click at [1067, 445] on link "Save Changes" at bounding box center [1141, 462] width 219 height 34
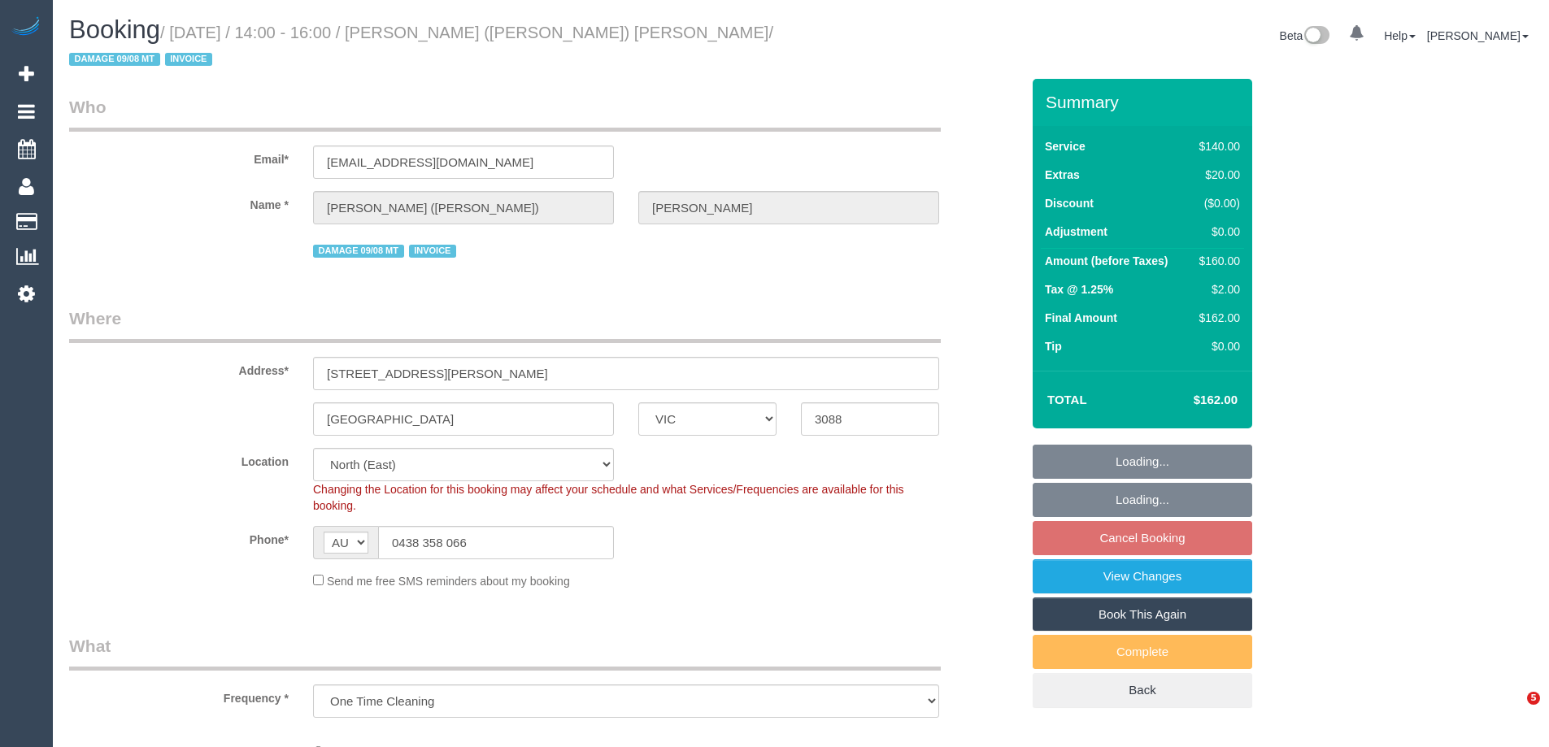
select select "VIC"
select select "number:30"
select select "number:14"
select select "number:19"
select select "number:23"
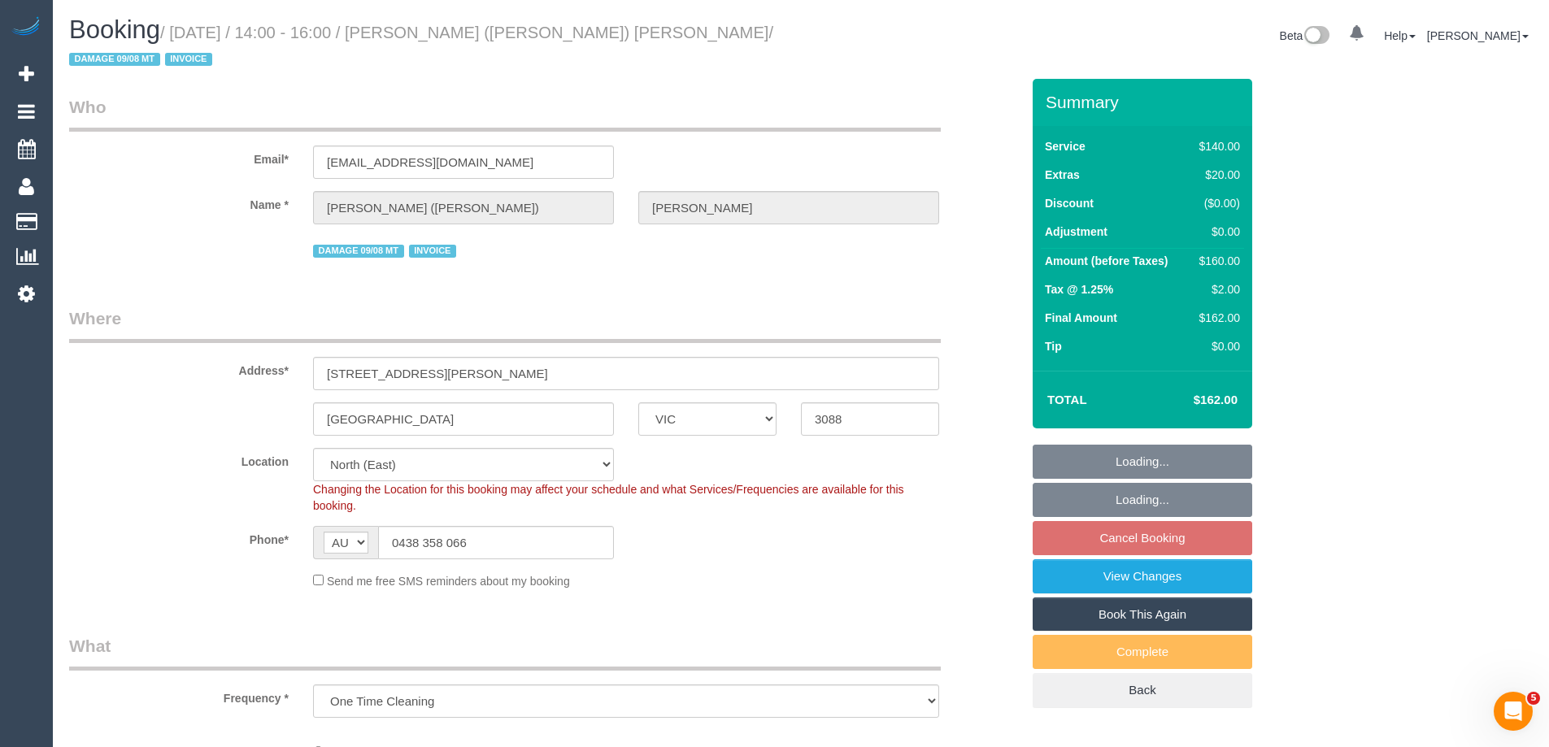
select select "number:12"
select select "object:1528"
select select "string:stripe-pm_1SAhba2GScqysDRV1oODc1v9"
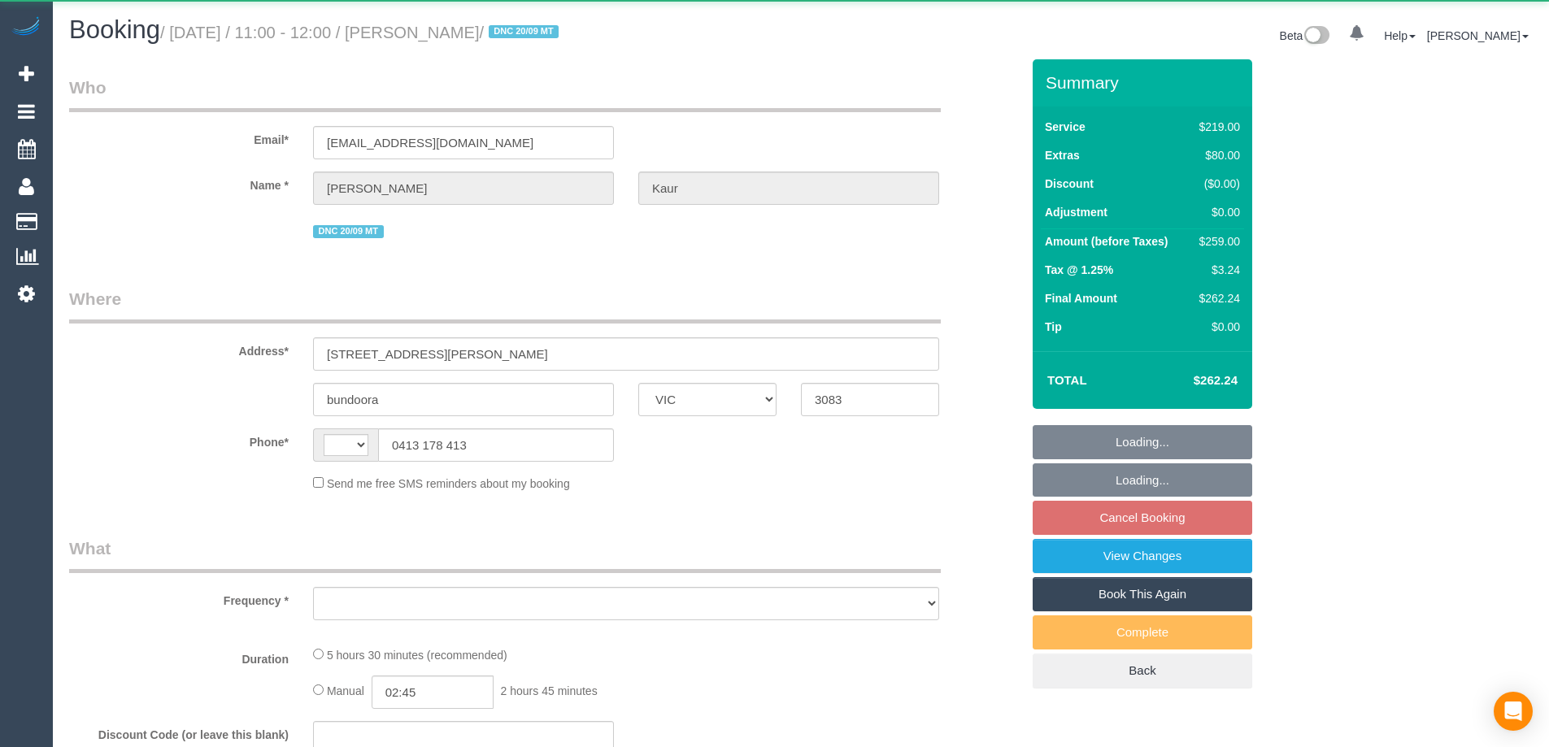
select select "VIC"
select select "string:AU"
select select "object:284"
select select "string:stripe-pm_1S8BIV2GScqysDRVMLXrNj6A"
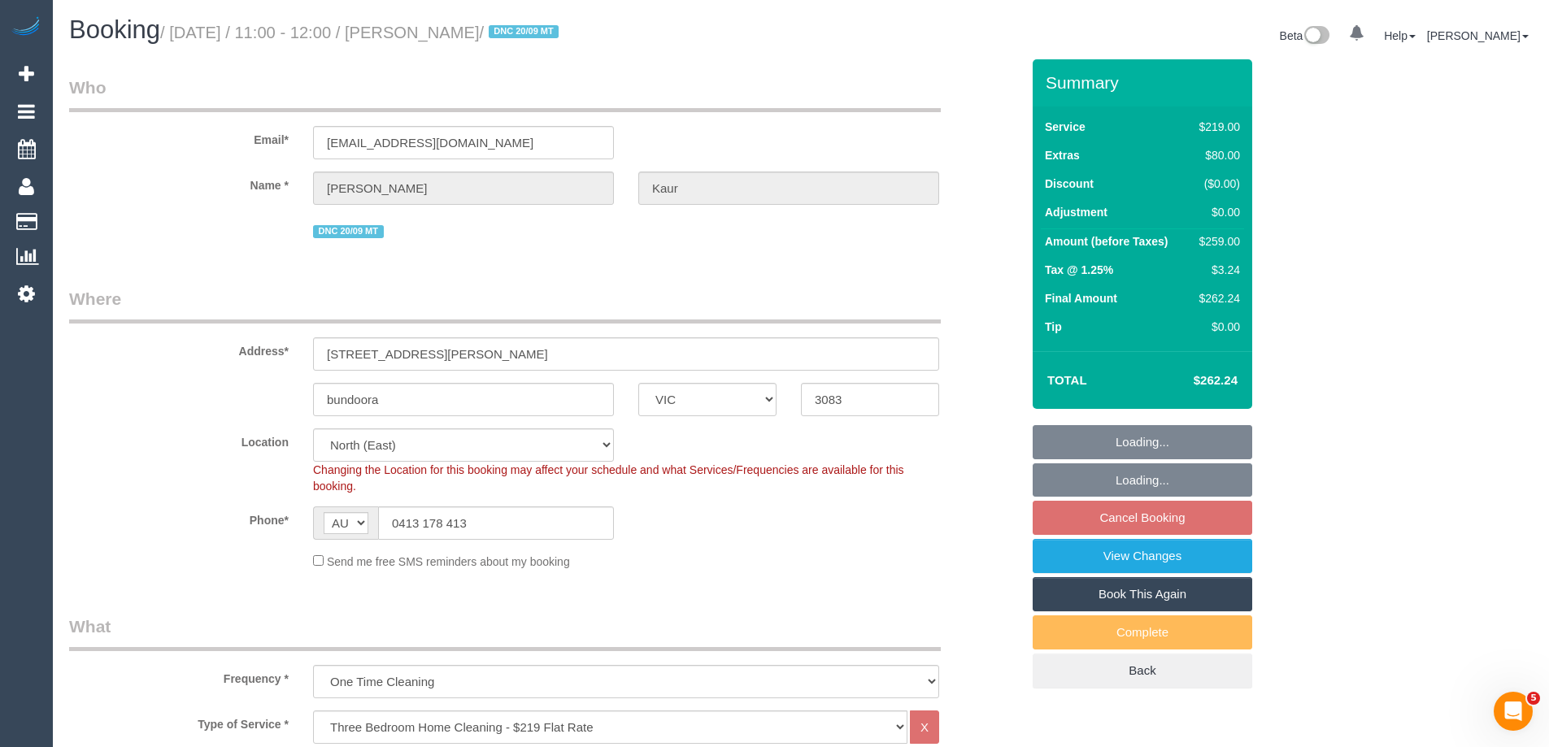
select select "object:691"
select select "number:27"
select select "number:14"
select select "number:19"
select select "number:23"
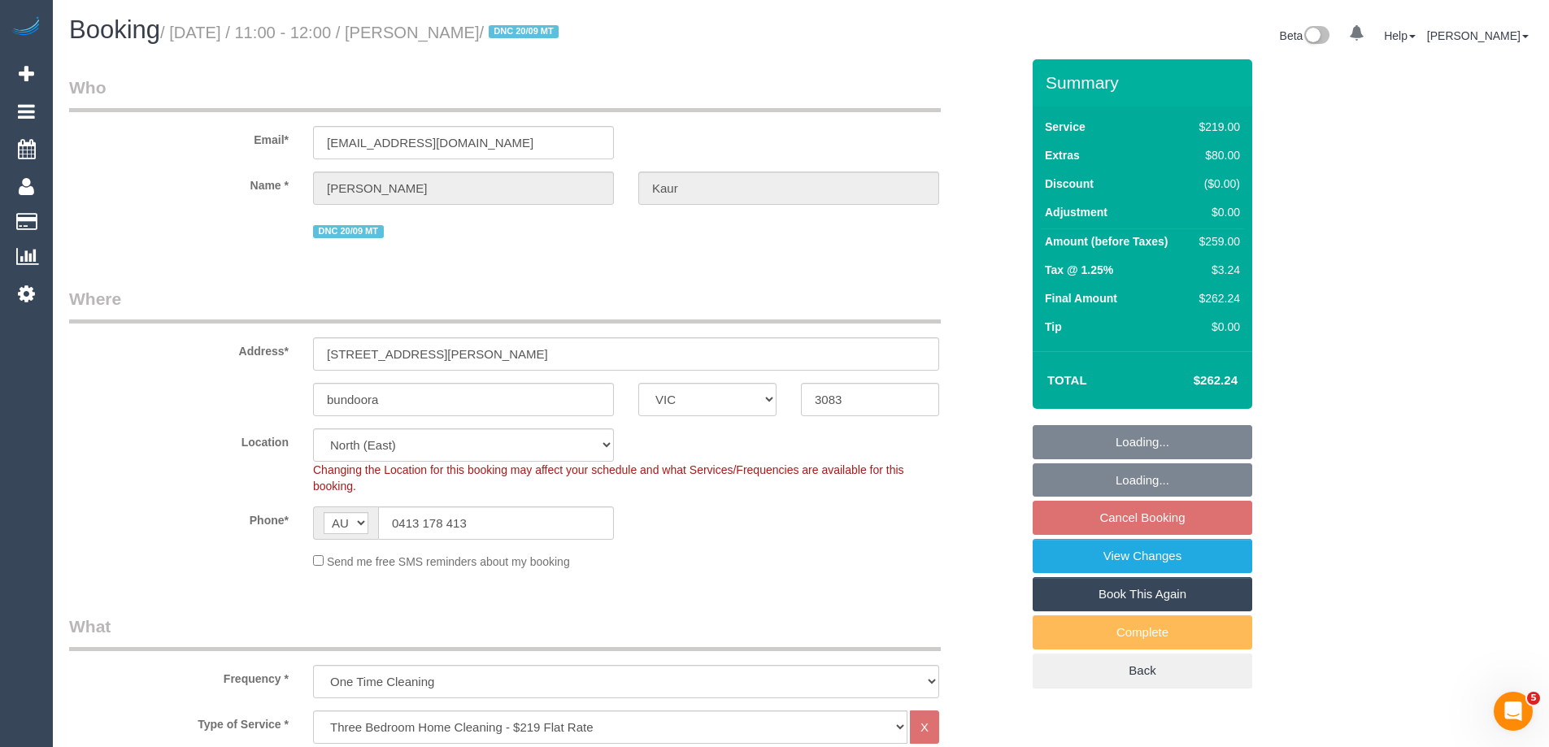
select select "number:35"
select select "number:13"
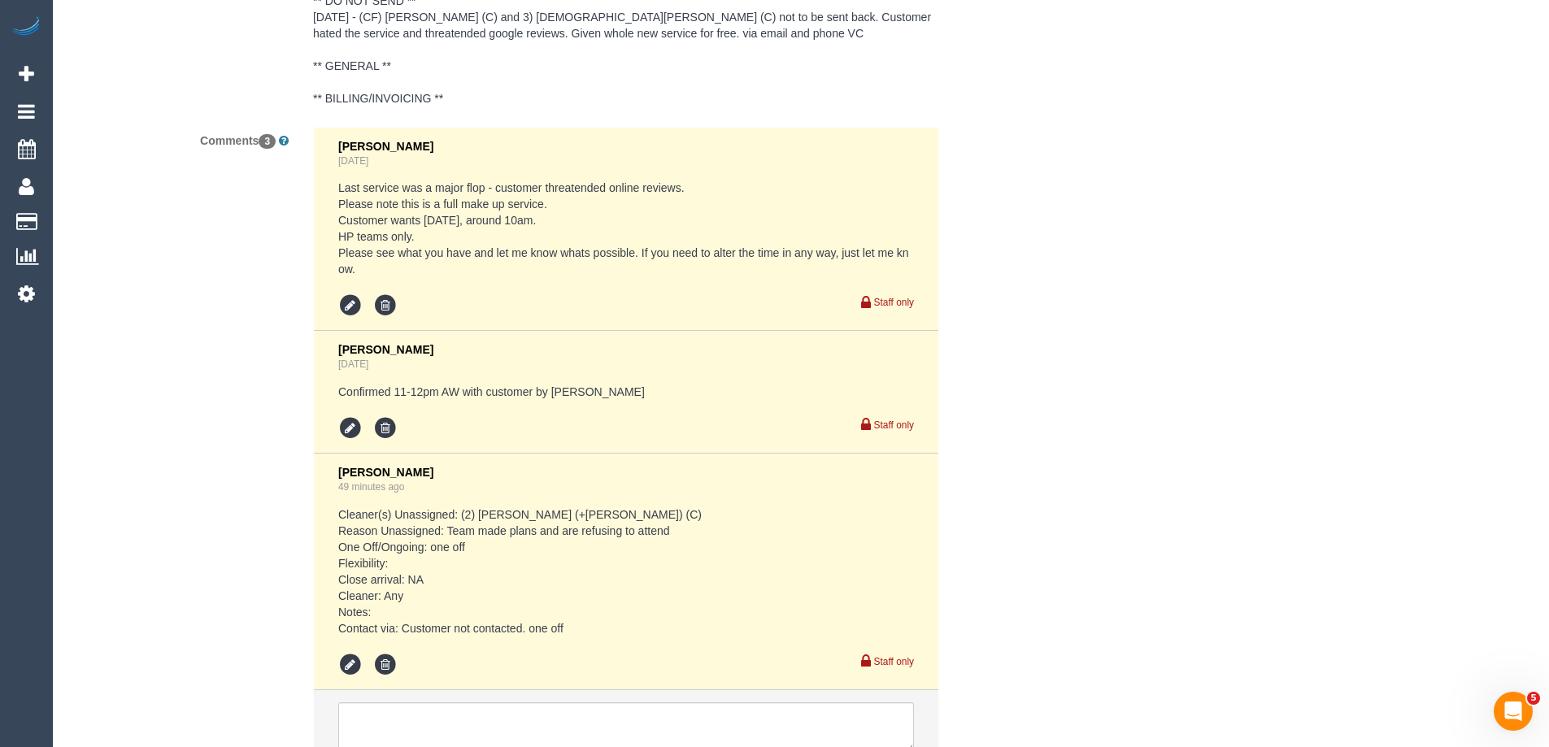
scroll to position [3170, 0]
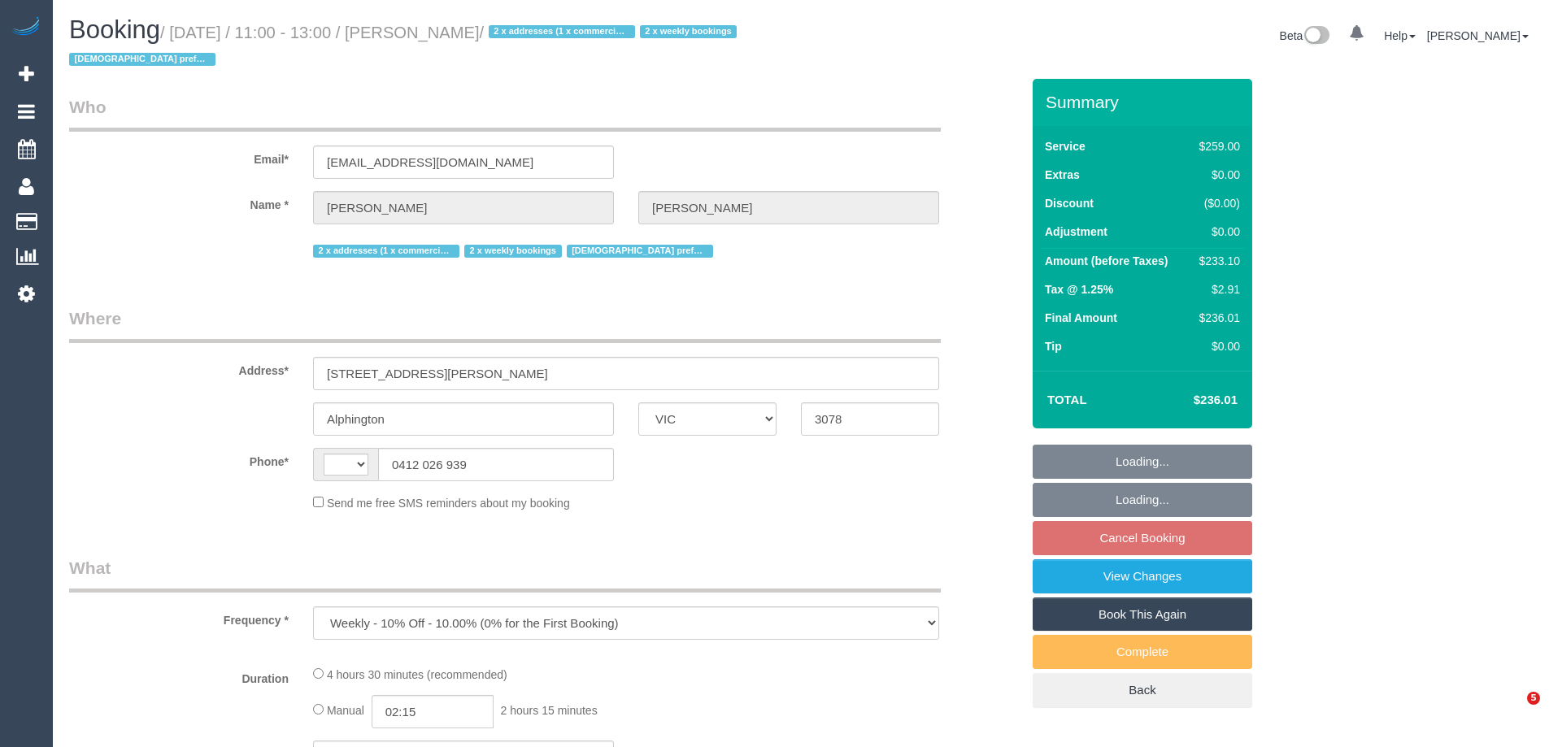
select select "VIC"
select select "number:29"
select select "number:14"
select select "number:18"
select select "number:24"
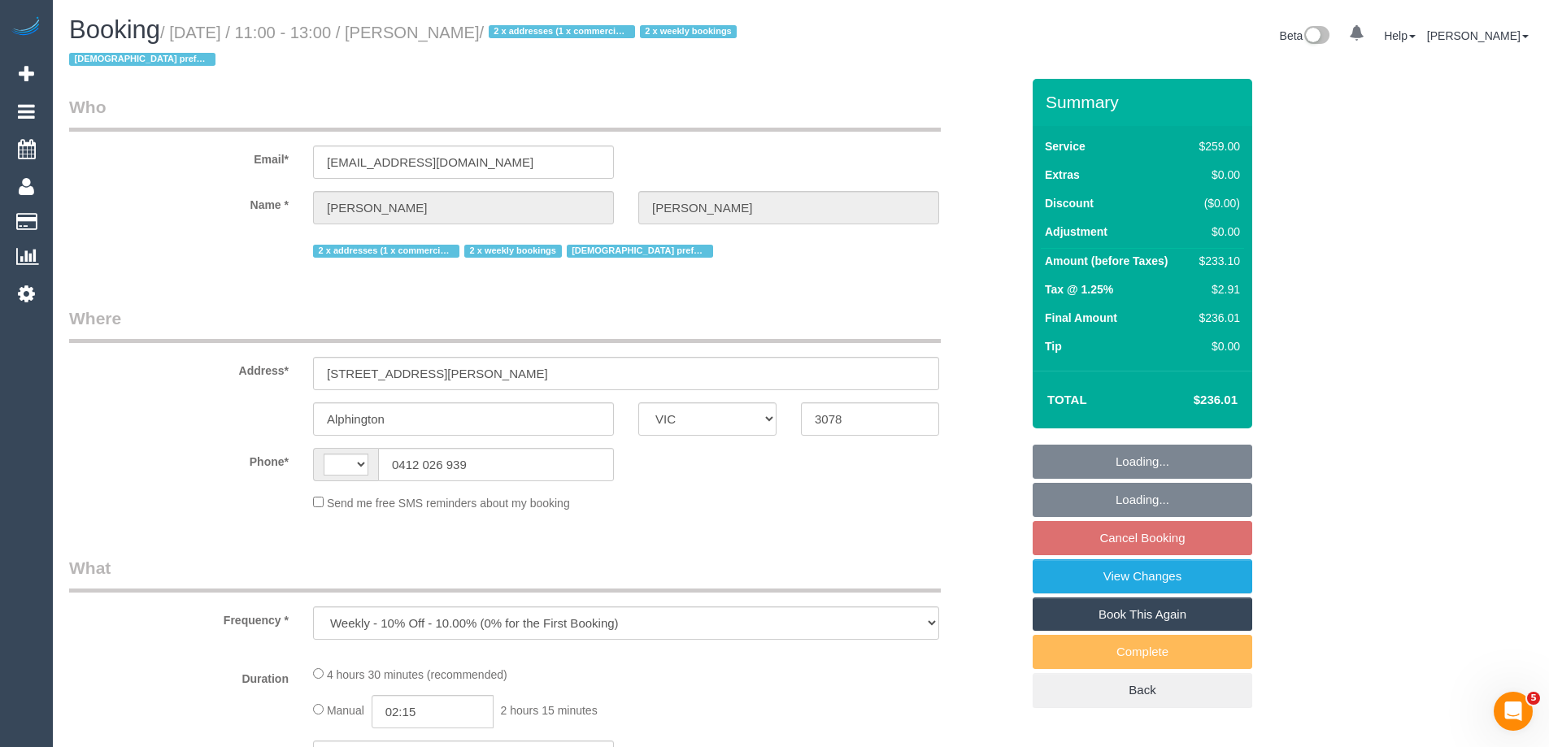
select select "number:35"
select select "number:11"
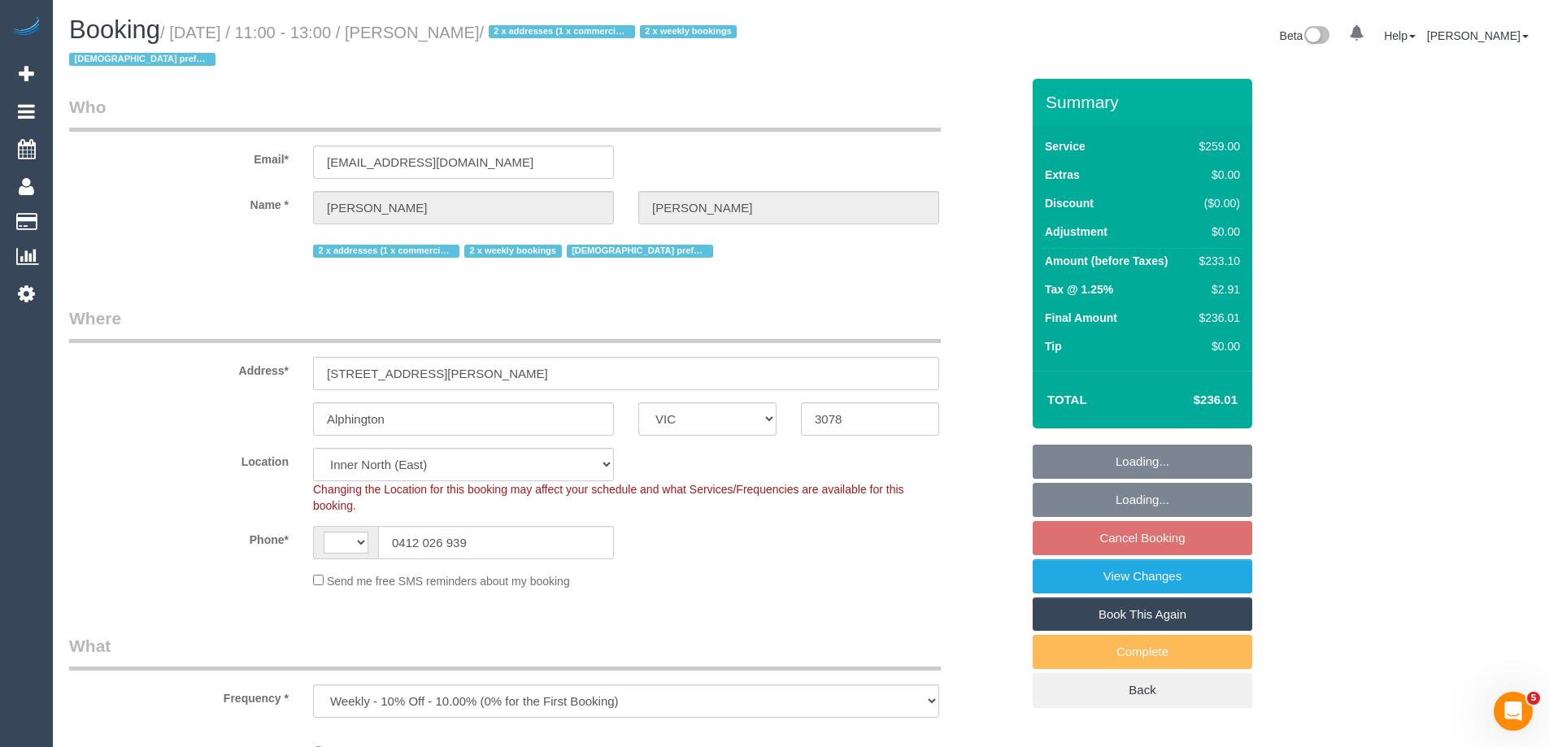
select select "object:698"
select select "string:AU"
select select "string:stripe-pm_1OWOoK2GScqysDRVXECNwT7d"
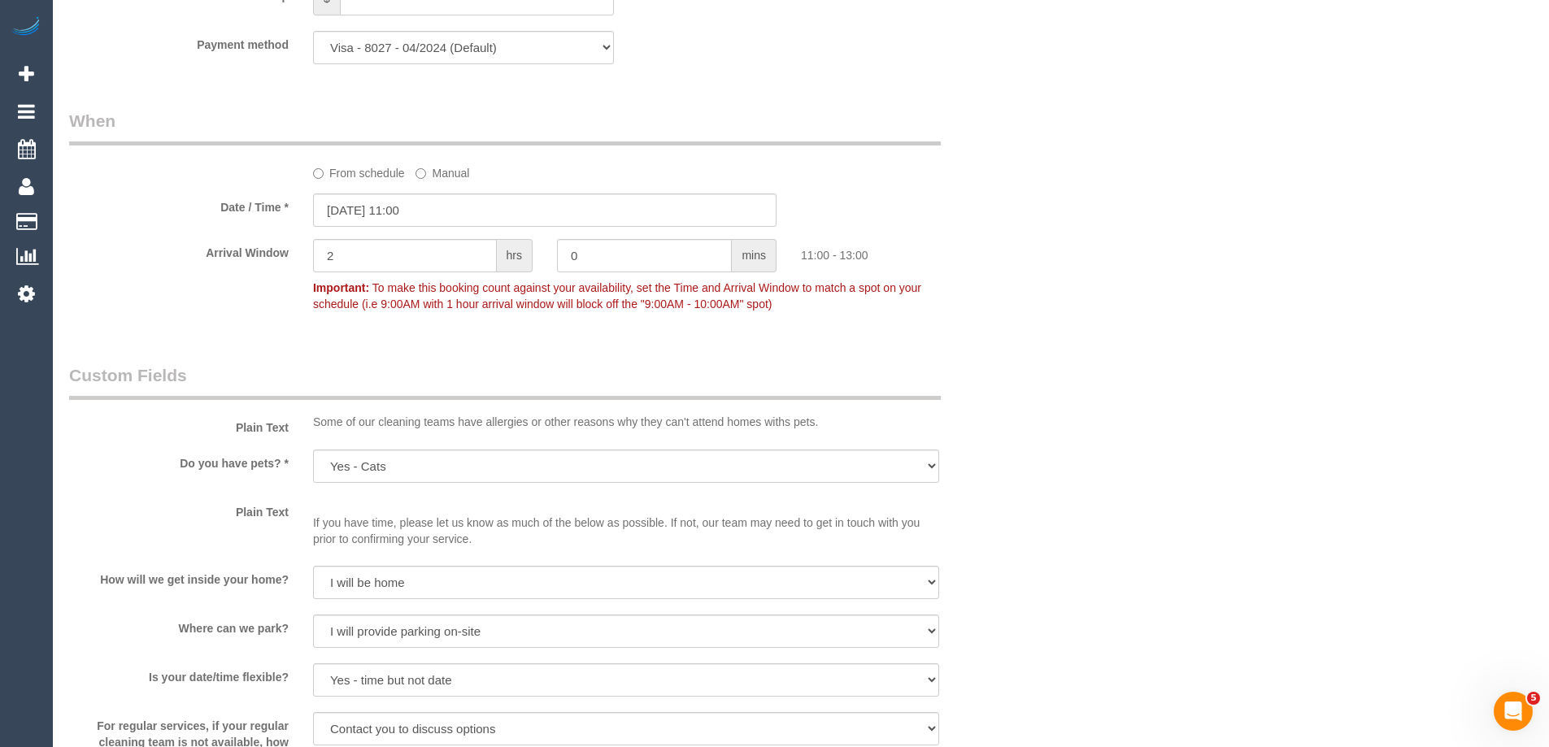
scroll to position [1798, 0]
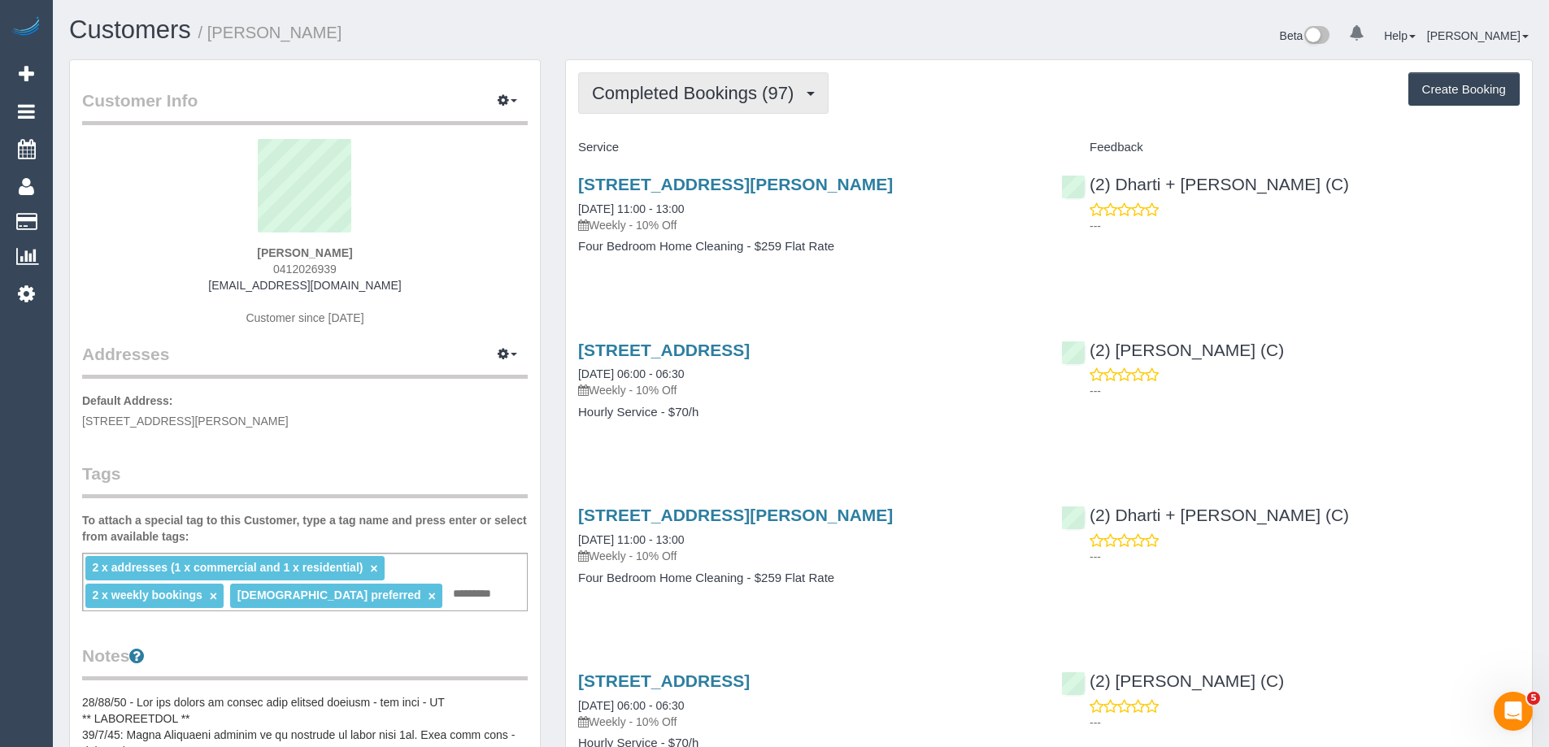
click at [668, 97] on span "Completed Bookings (97)" at bounding box center [697, 93] width 210 height 20
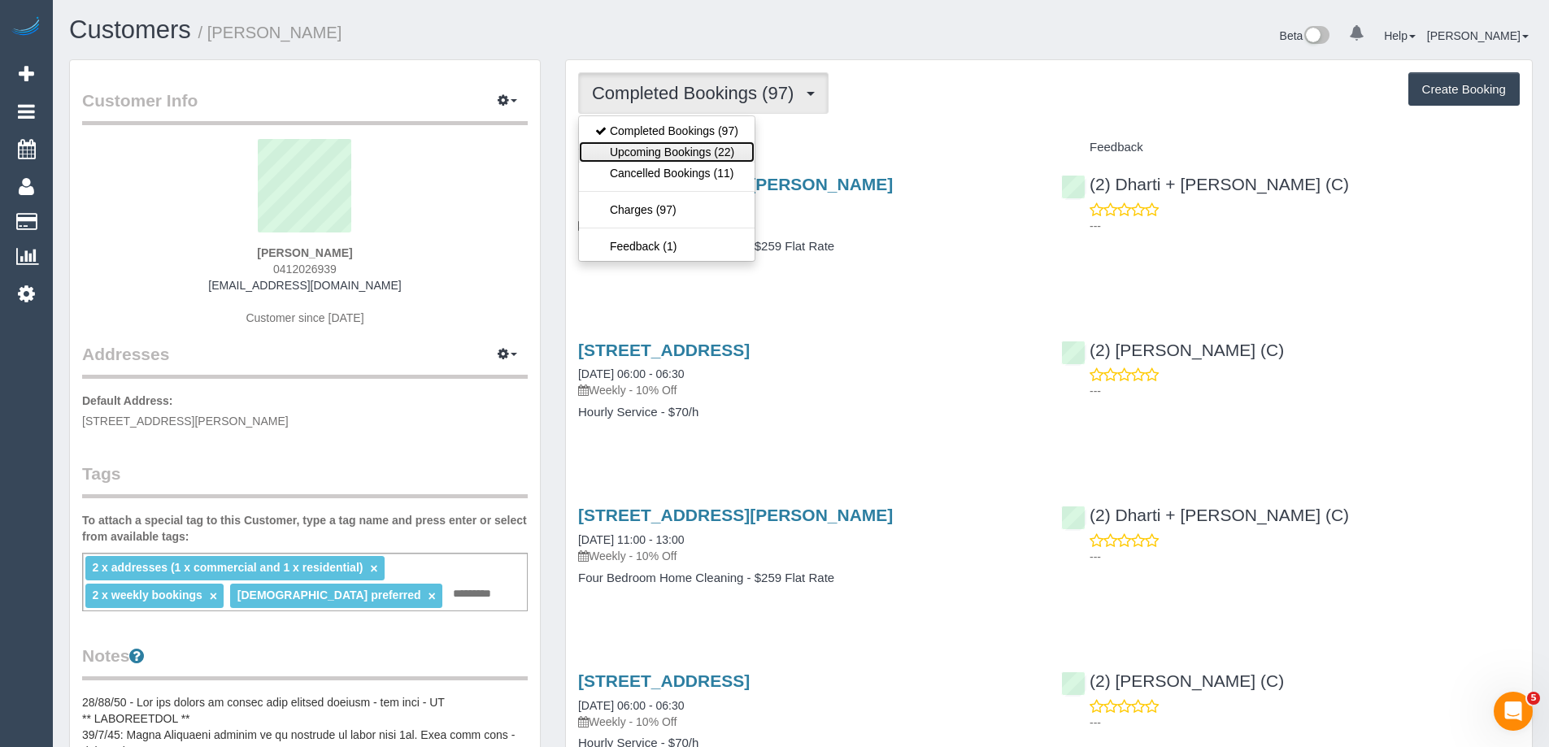
click at [671, 155] on link "Upcoming Bookings (22)" at bounding box center [667, 151] width 176 height 21
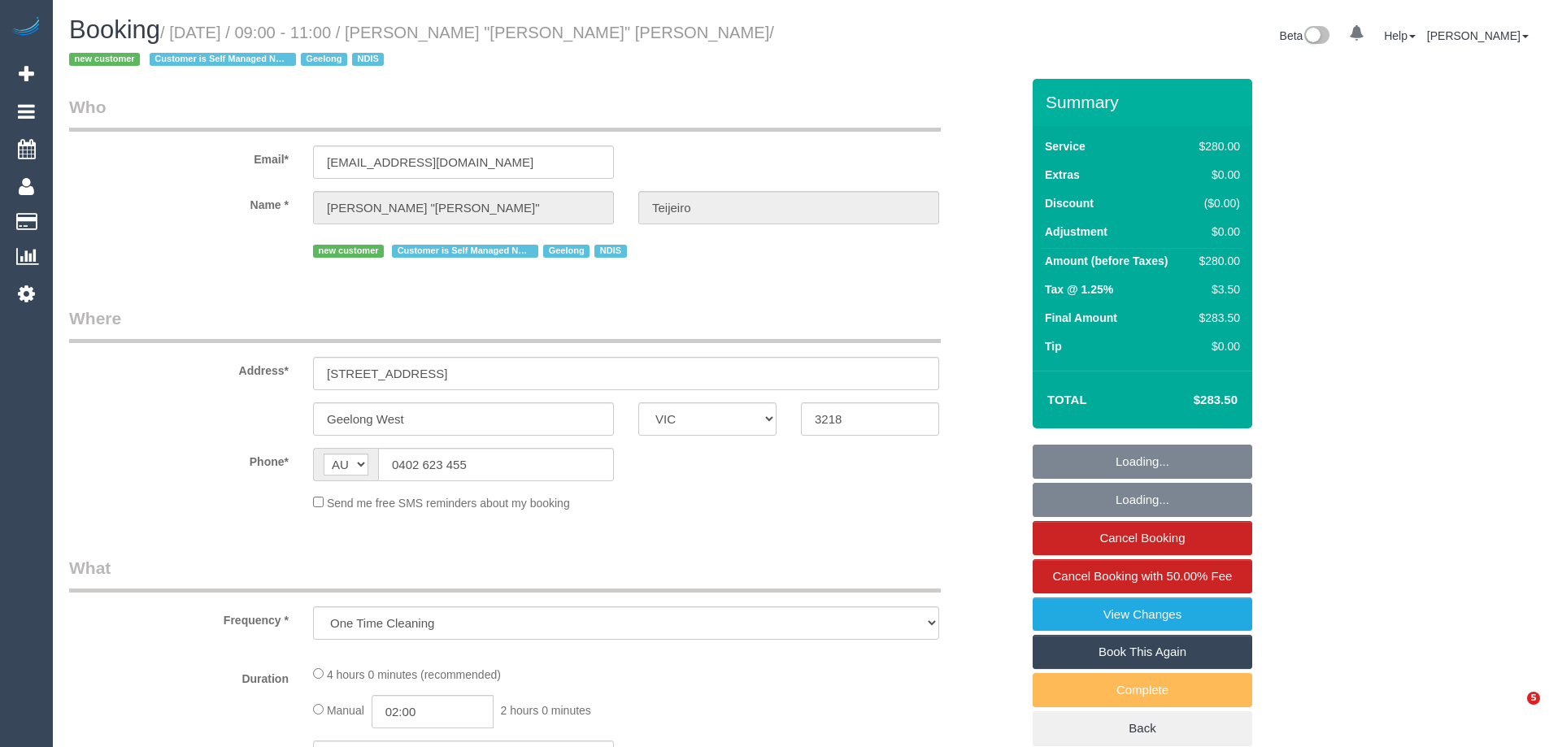
select select "VIC"
select select "string:stripe-pm_1S9yVx2GScqysDRVAgbshclh"
select select "240"
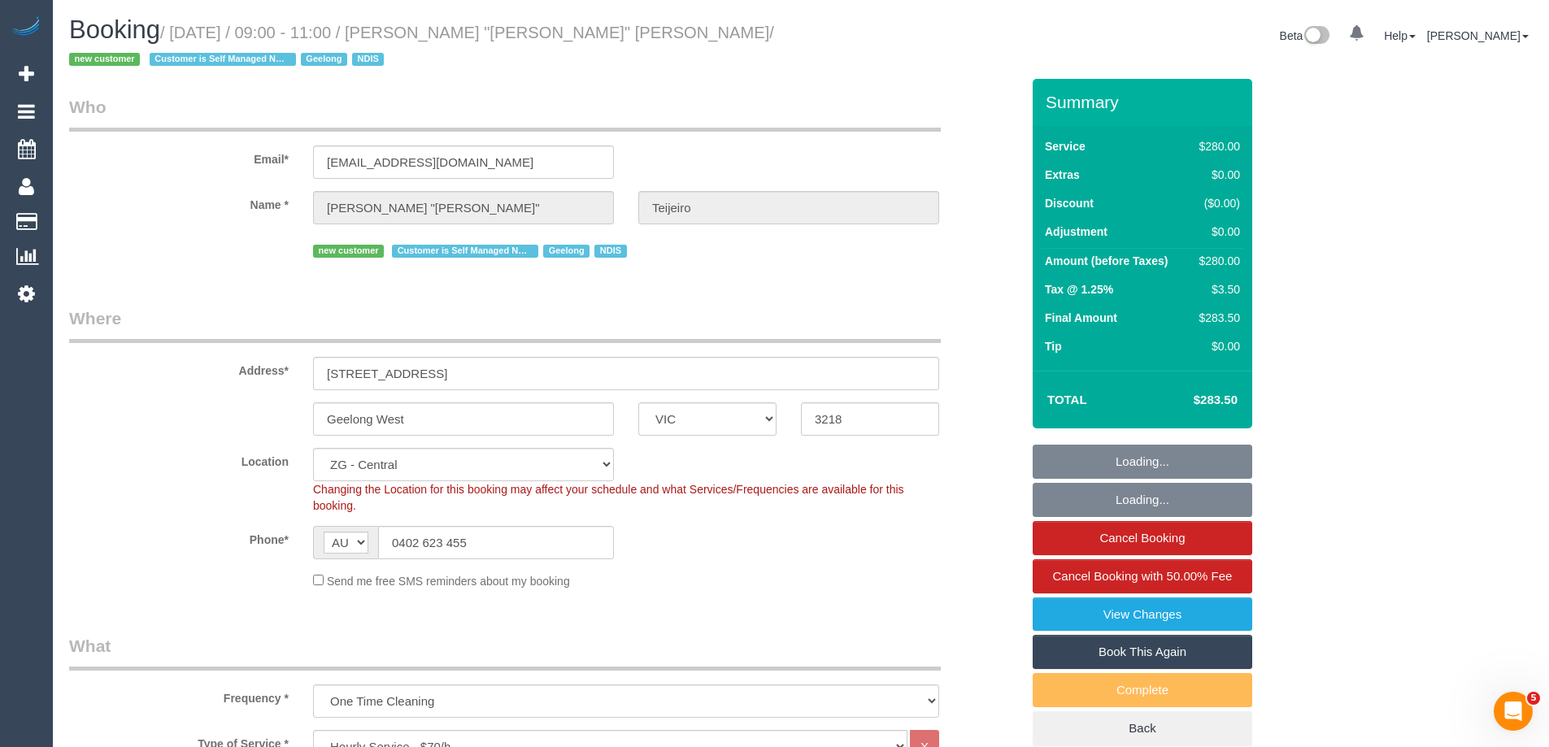
select select "object:935"
select select "number:27"
select select "number:14"
select select "number:19"
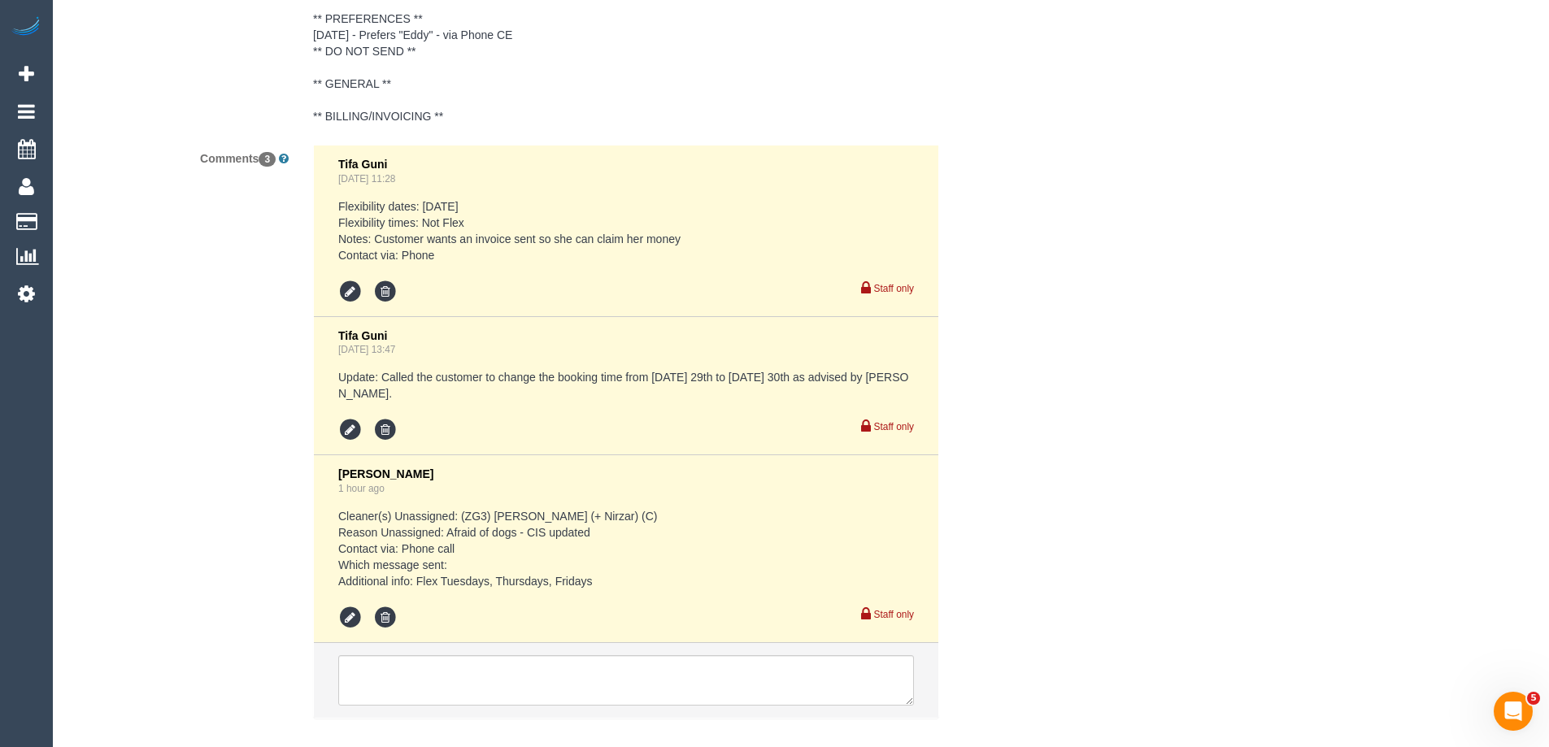
scroll to position [3081, 0]
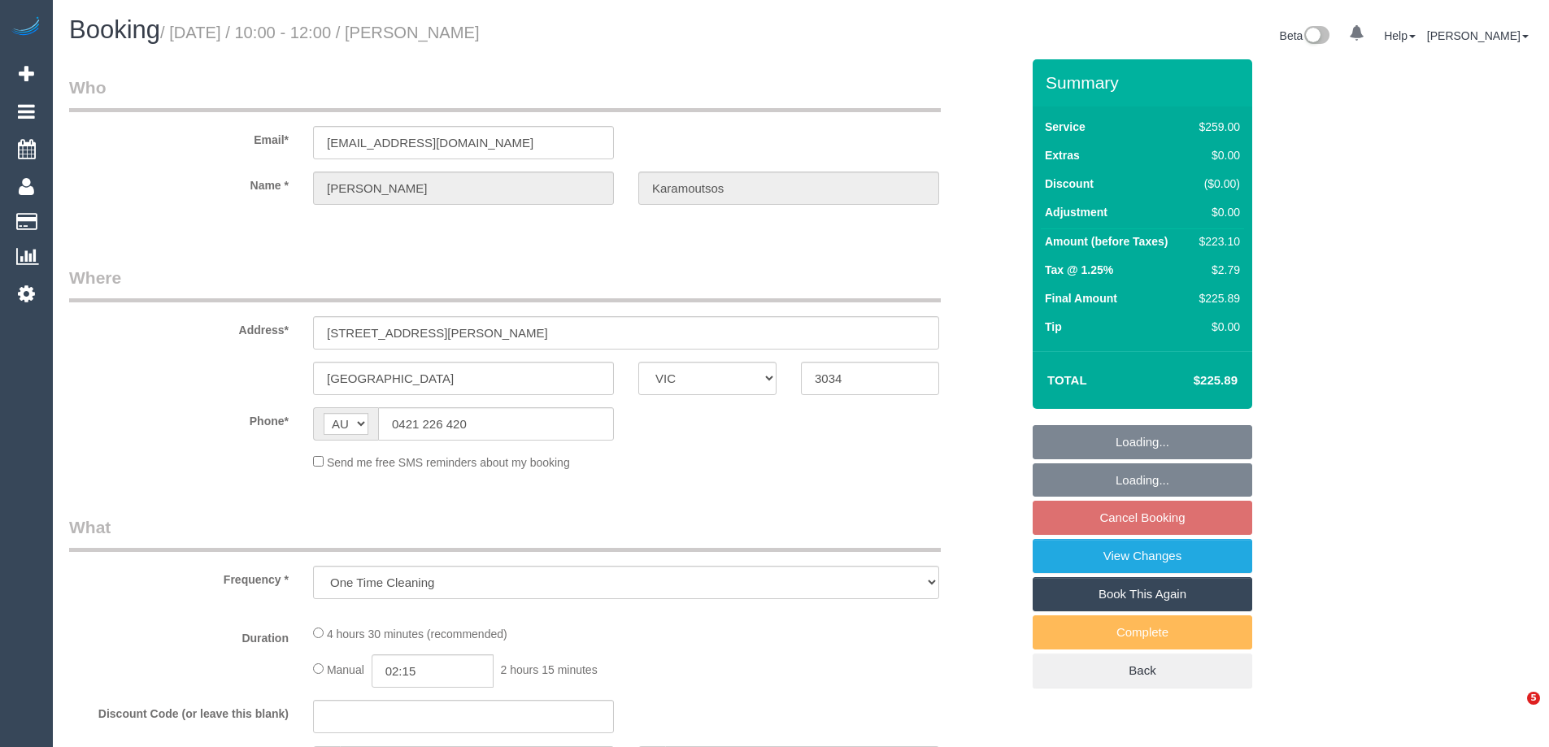
select select "VIC"
select select "string:stripe-pm_1PR2bg2GScqysDRVvq6gcscy"
select select "number:28"
select select "number:14"
select select "number:18"
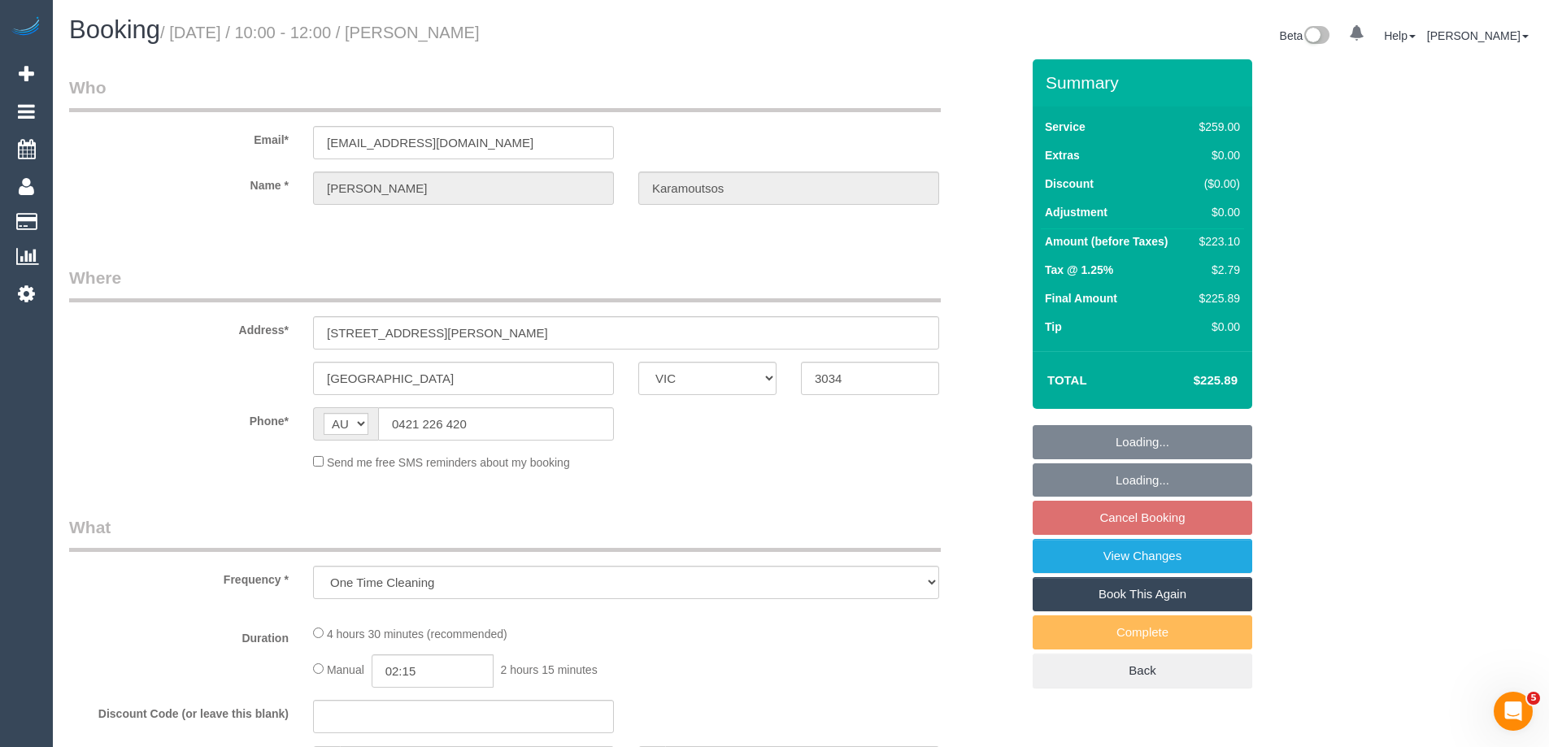
select select "number:36"
select select "number:34"
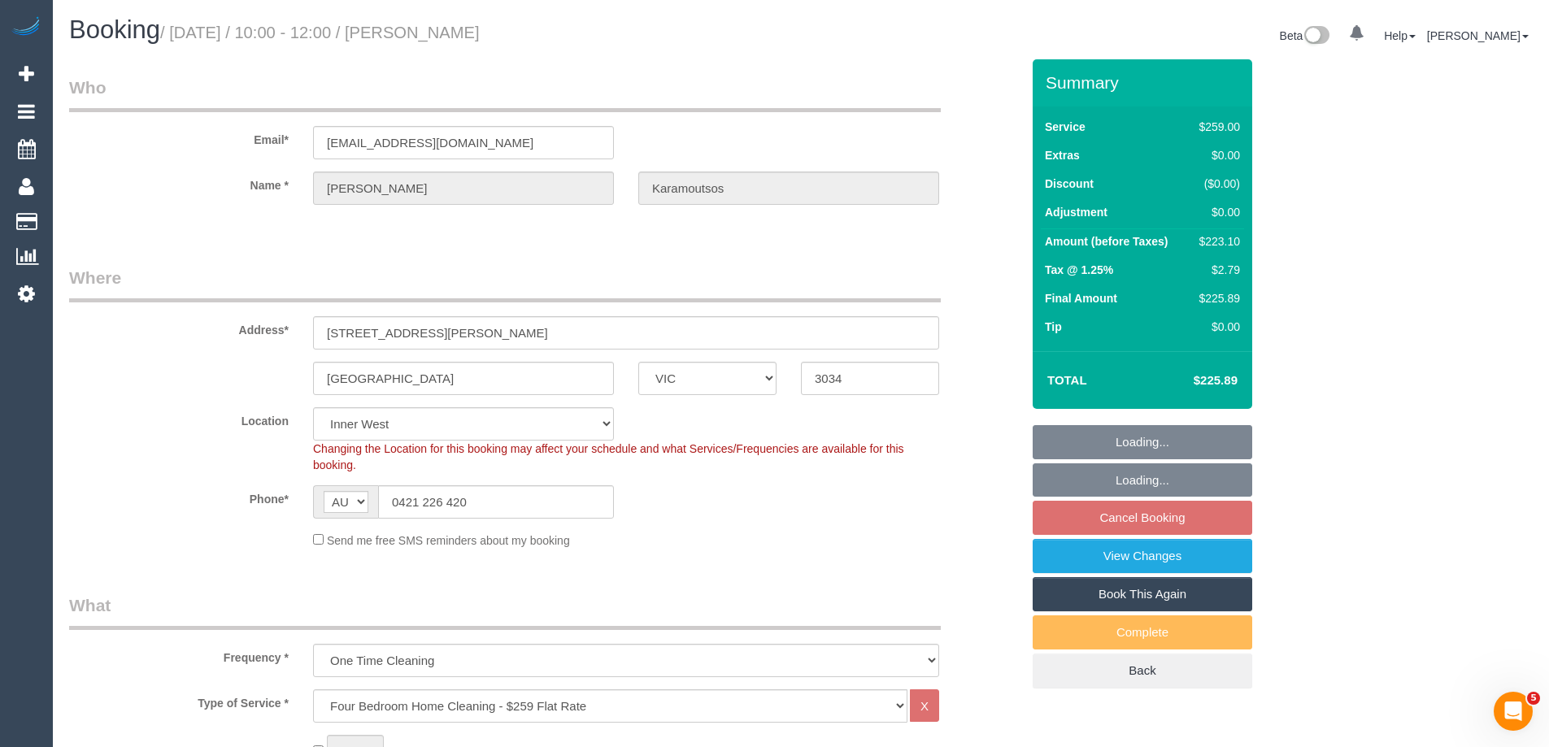
select select "object:1534"
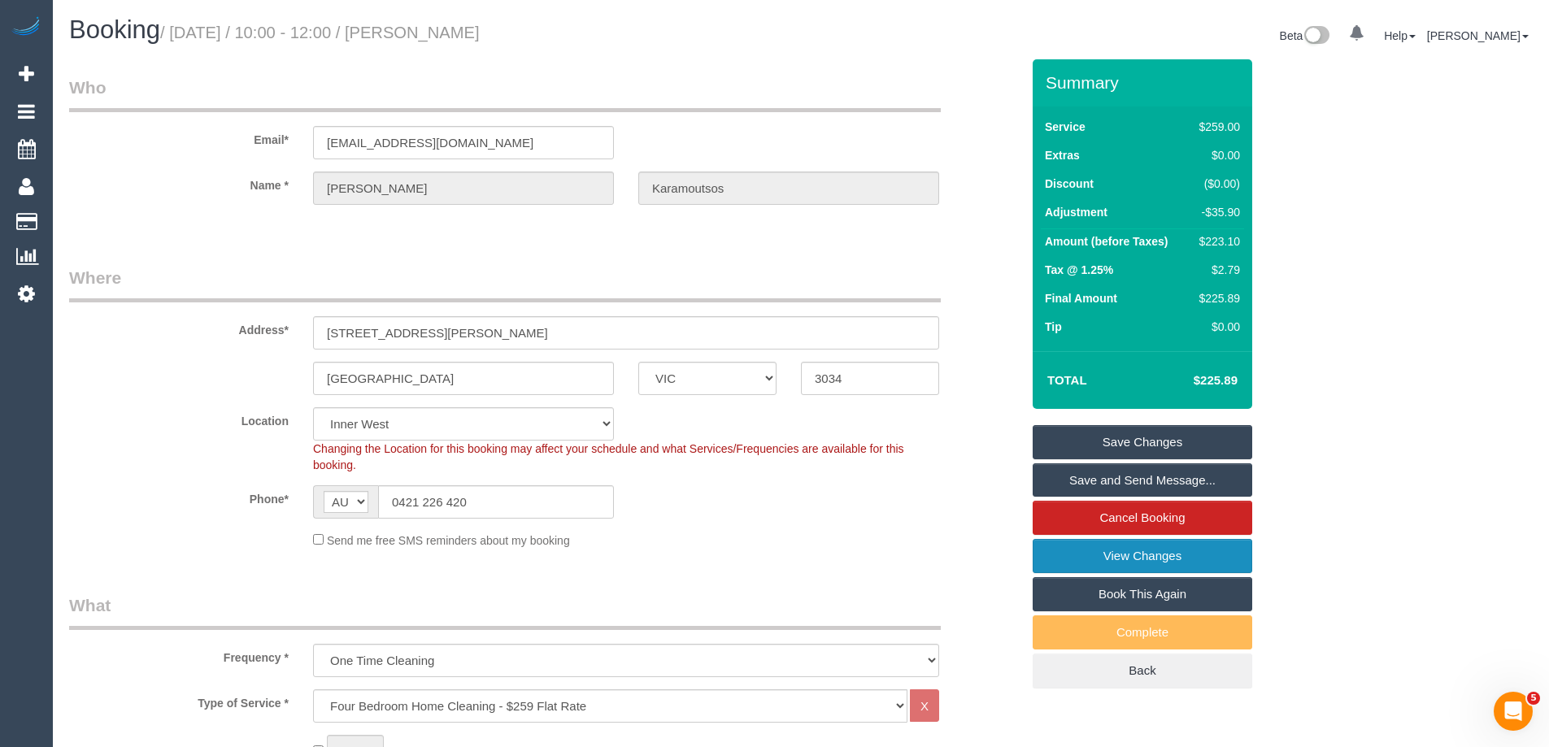
click at [1109, 559] on link "View Changes" at bounding box center [1141, 556] width 219 height 34
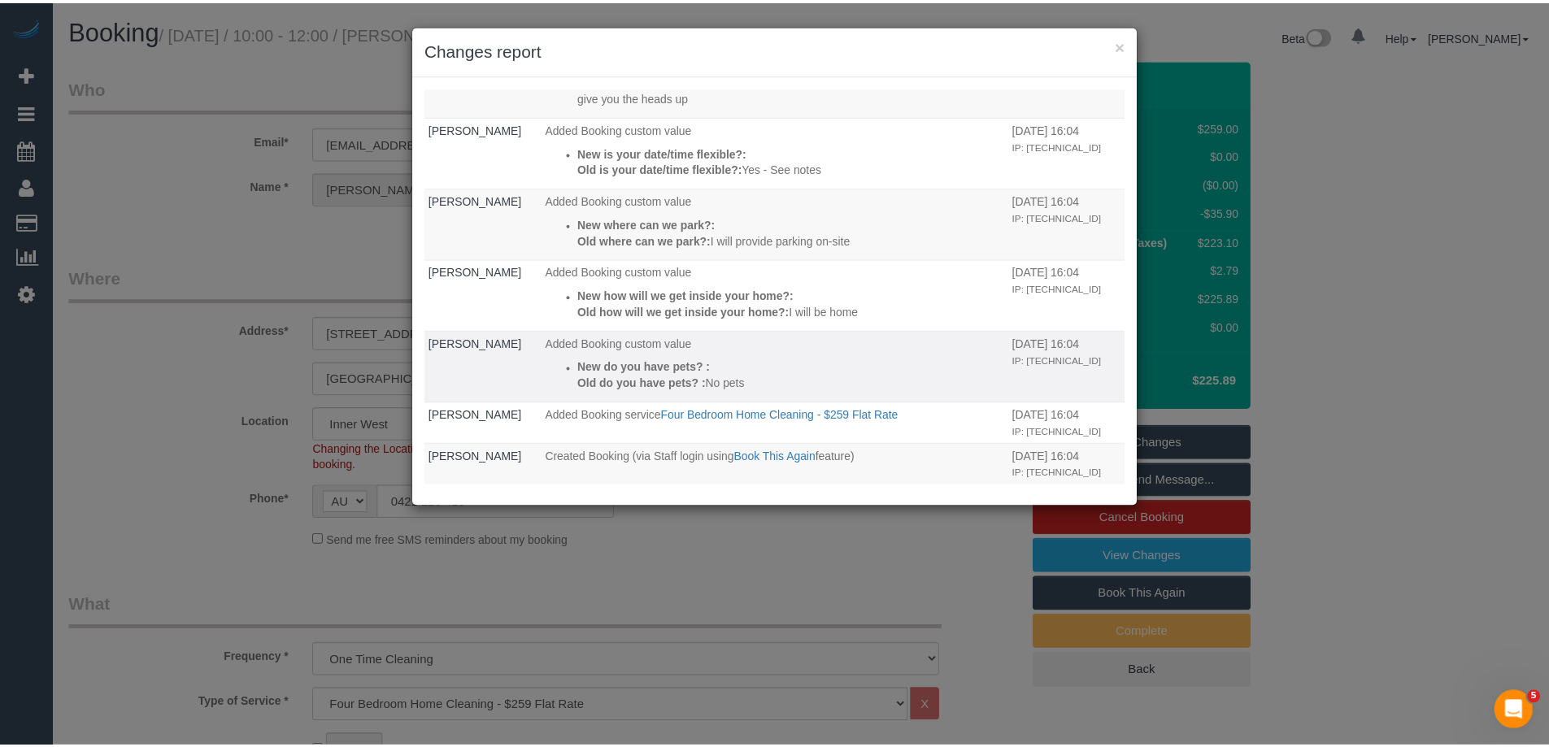
scroll to position [774, 0]
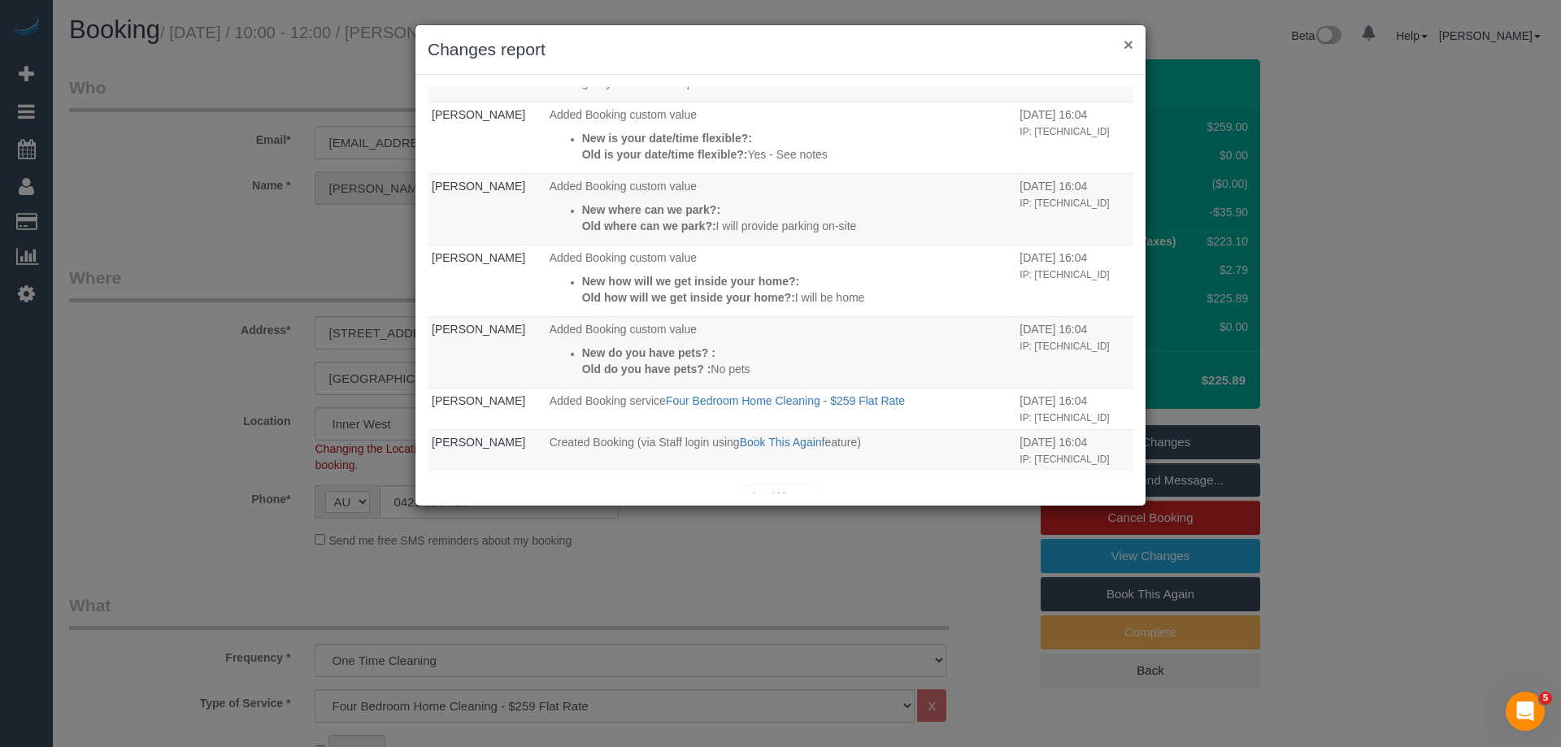
click at [1129, 45] on button "×" at bounding box center [1128, 44] width 10 height 17
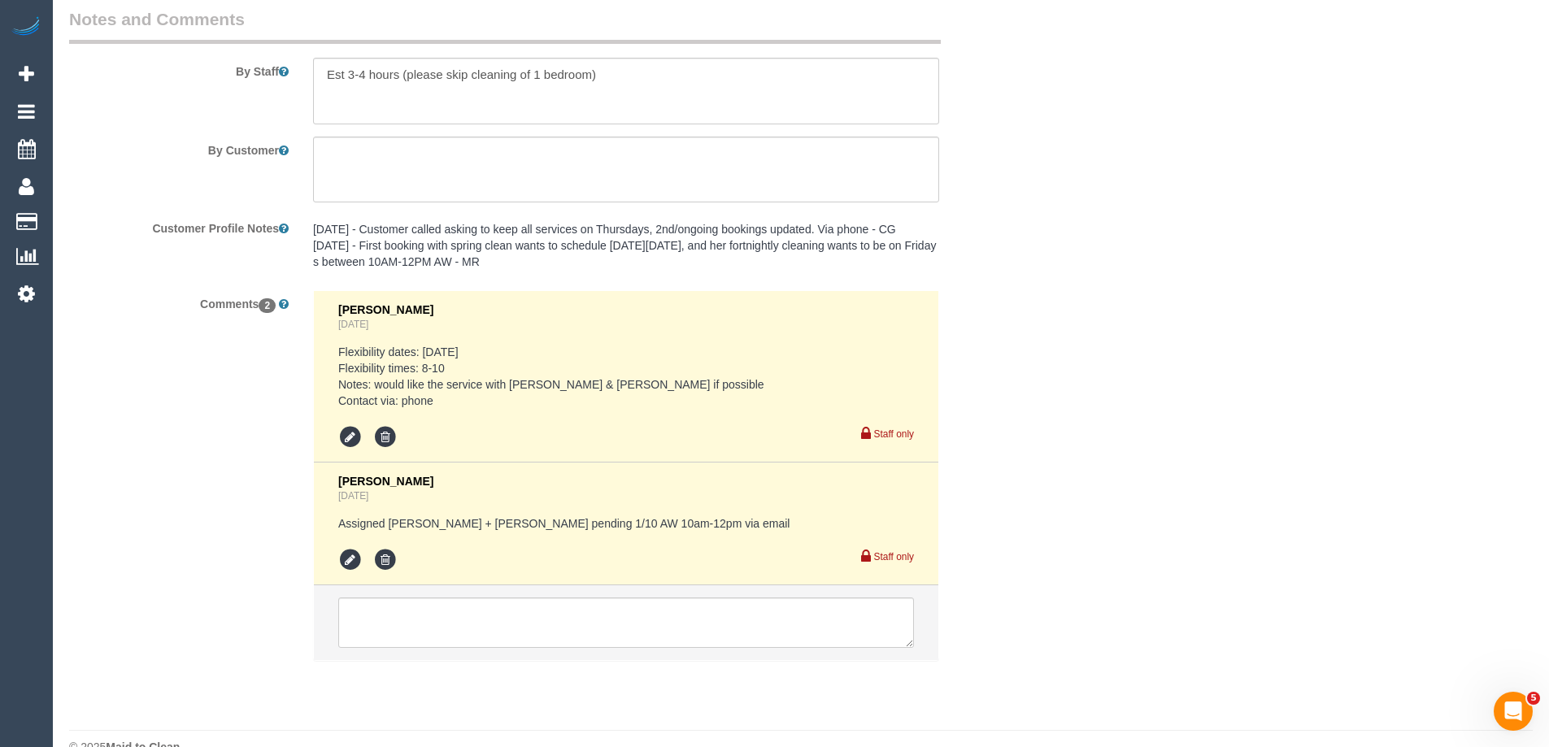
scroll to position [0, 0]
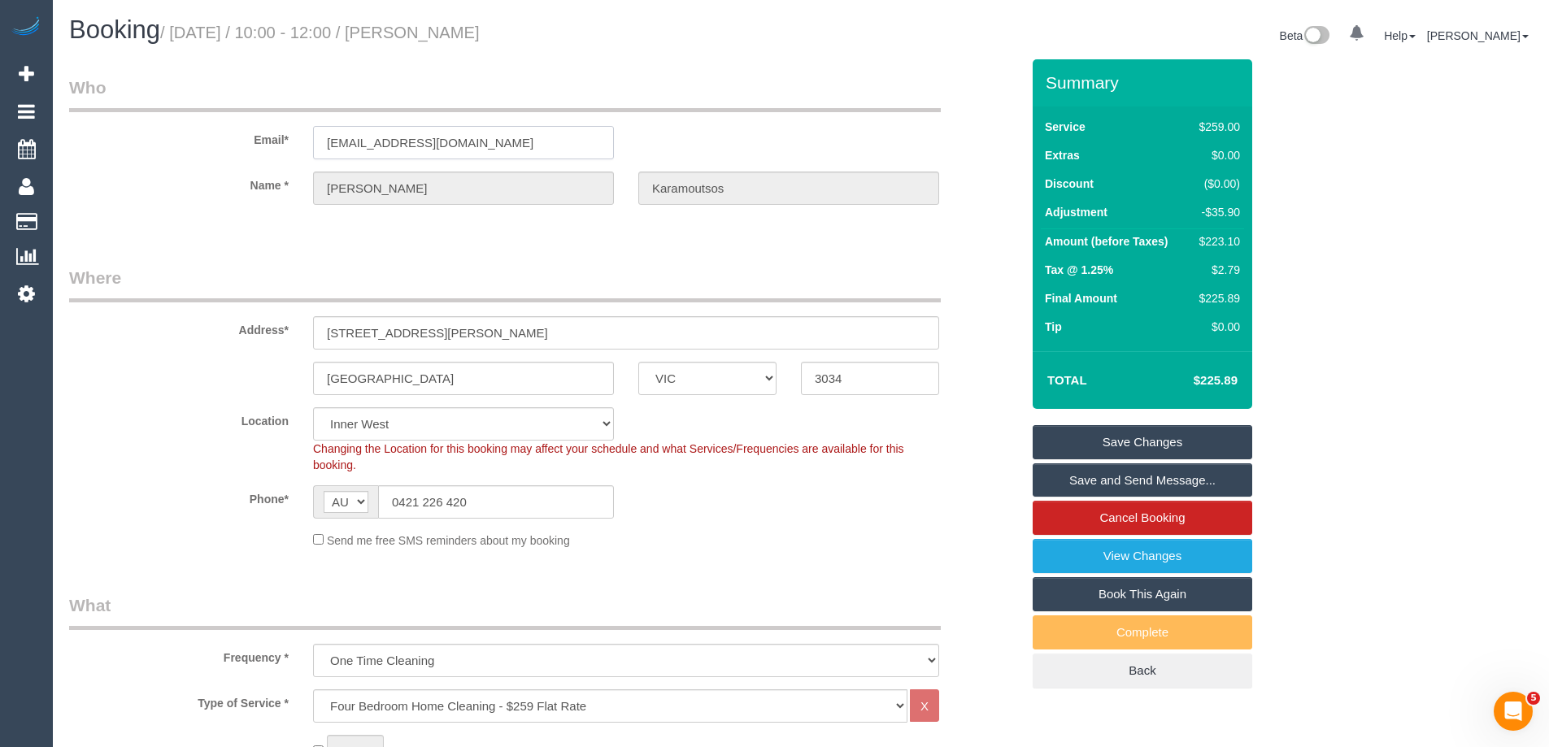
drag, startPoint x: 472, startPoint y: 146, endPoint x: 80, endPoint y: 124, distance: 392.4
click at [117, 131] on div "Email* j.kara@hotmail.com" at bounding box center [544, 118] width 975 height 84
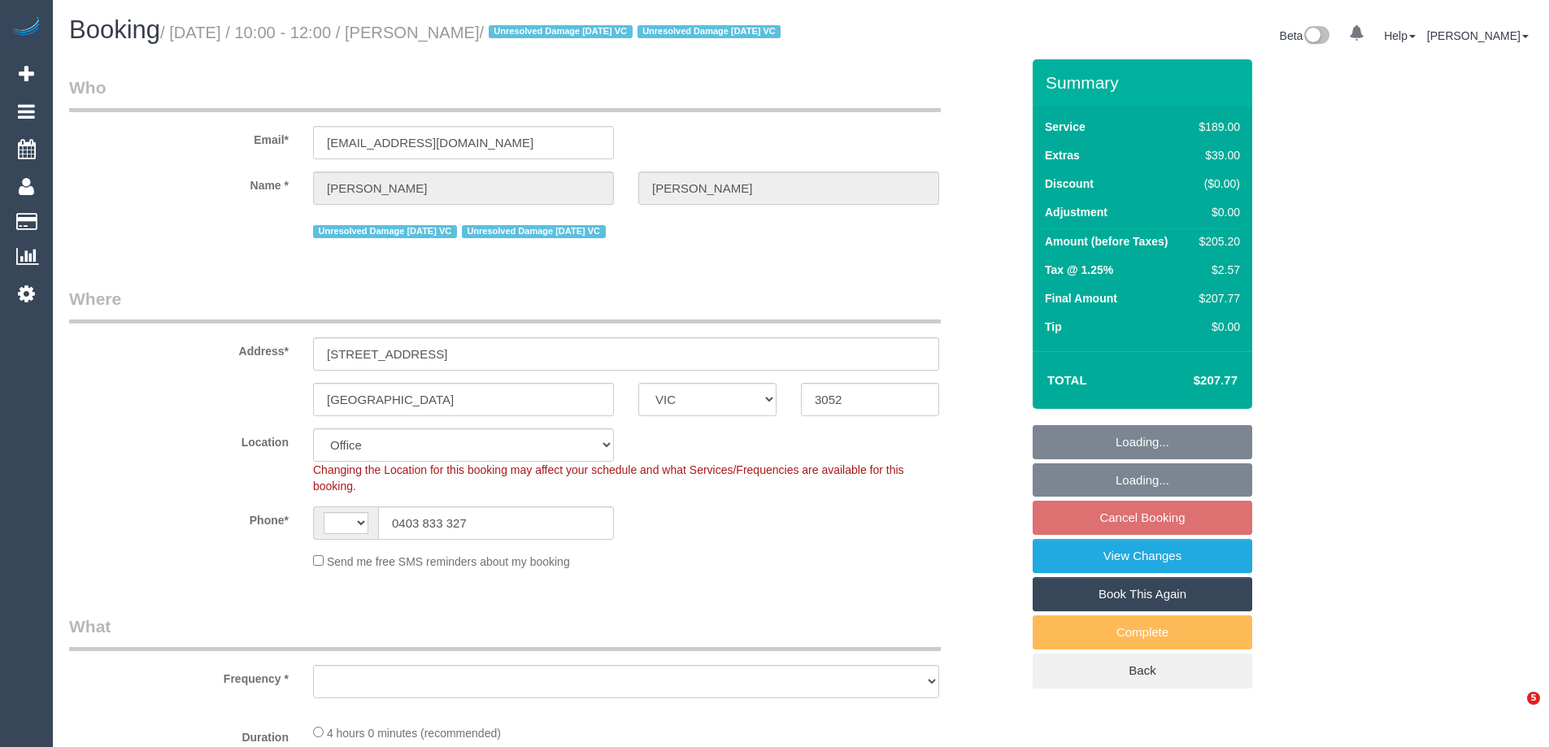
select select "VIC"
select select "string:AU"
select select "object:791"
select select "string:stripe-pm_1PvTZw2GScqysDRVe0SddR0N"
select select "number:29"
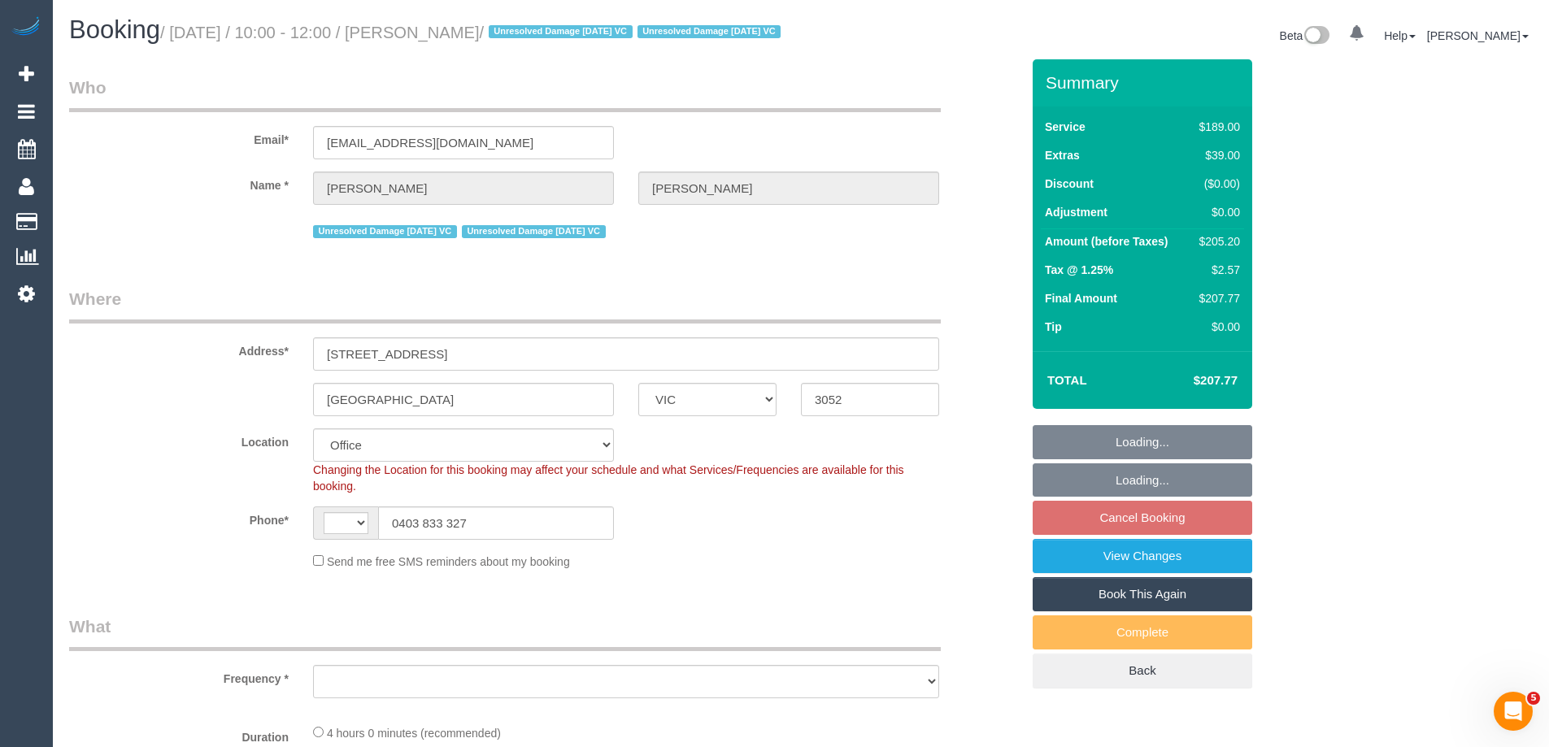
select select "number:14"
select select "number:21"
select select "number:36"
select select "number:34"
select select "number:13"
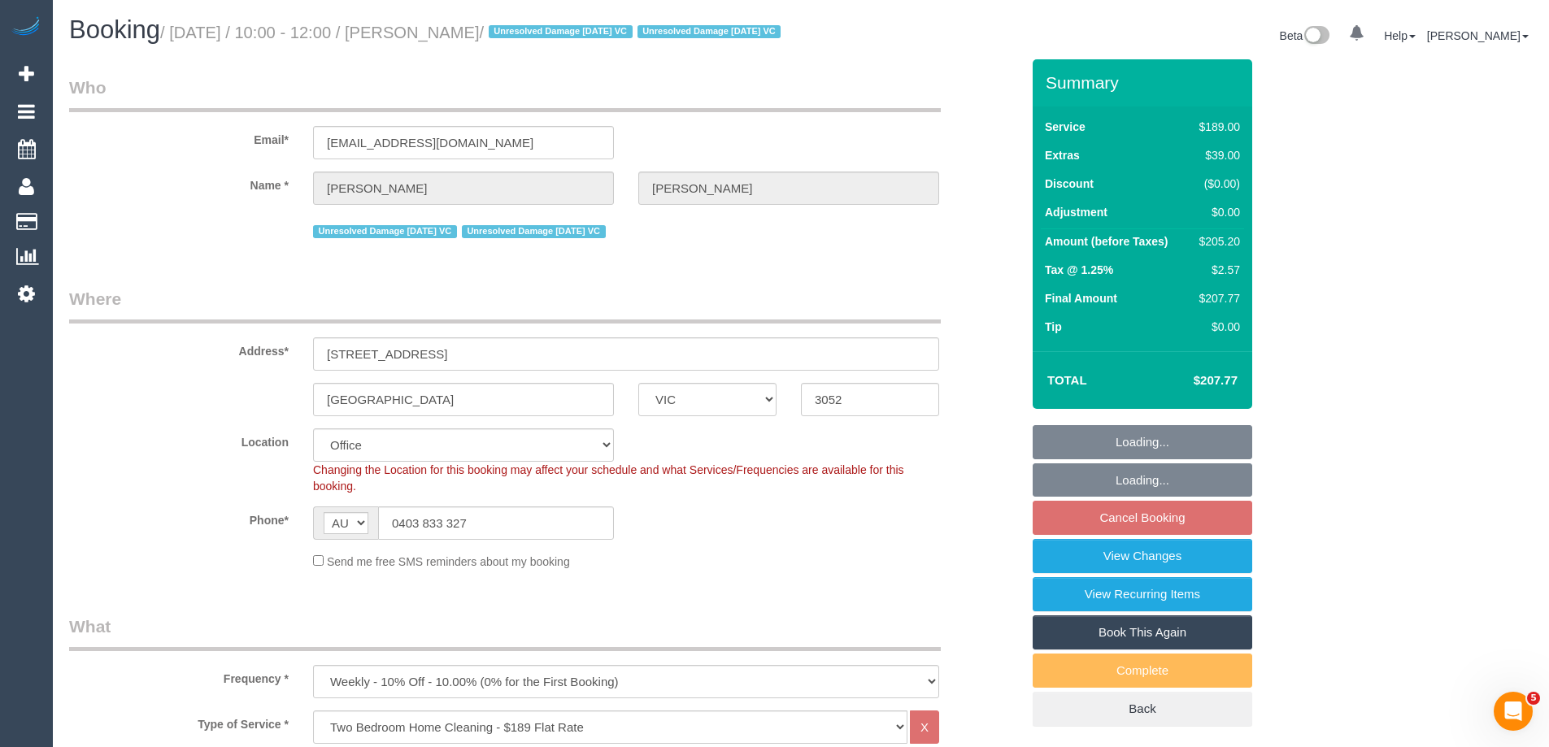
select select "object:810"
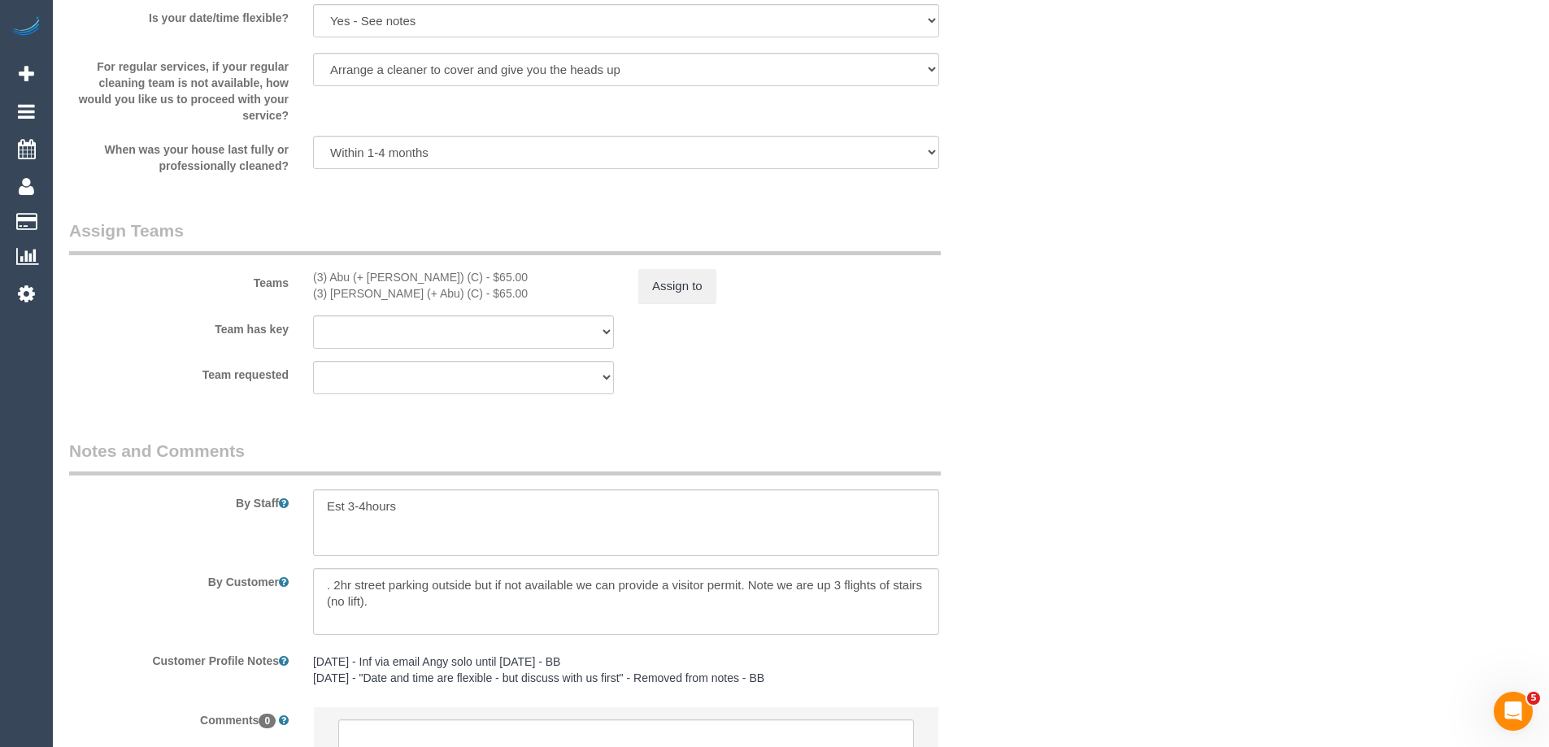
scroll to position [2357, 0]
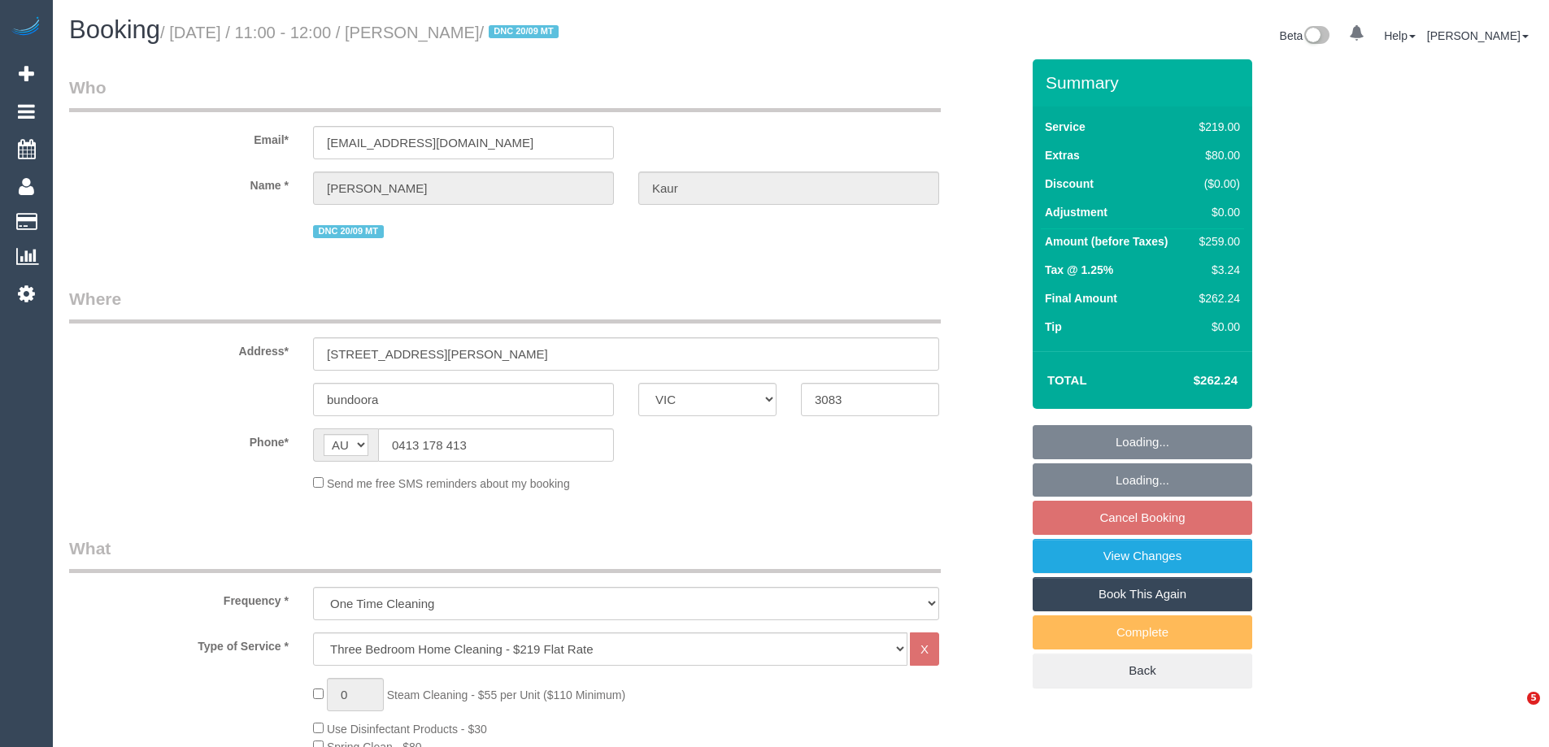
select select "VIC"
select select "string:stripe-pm_1S8BIV2GScqysDRVMLXrNj6A"
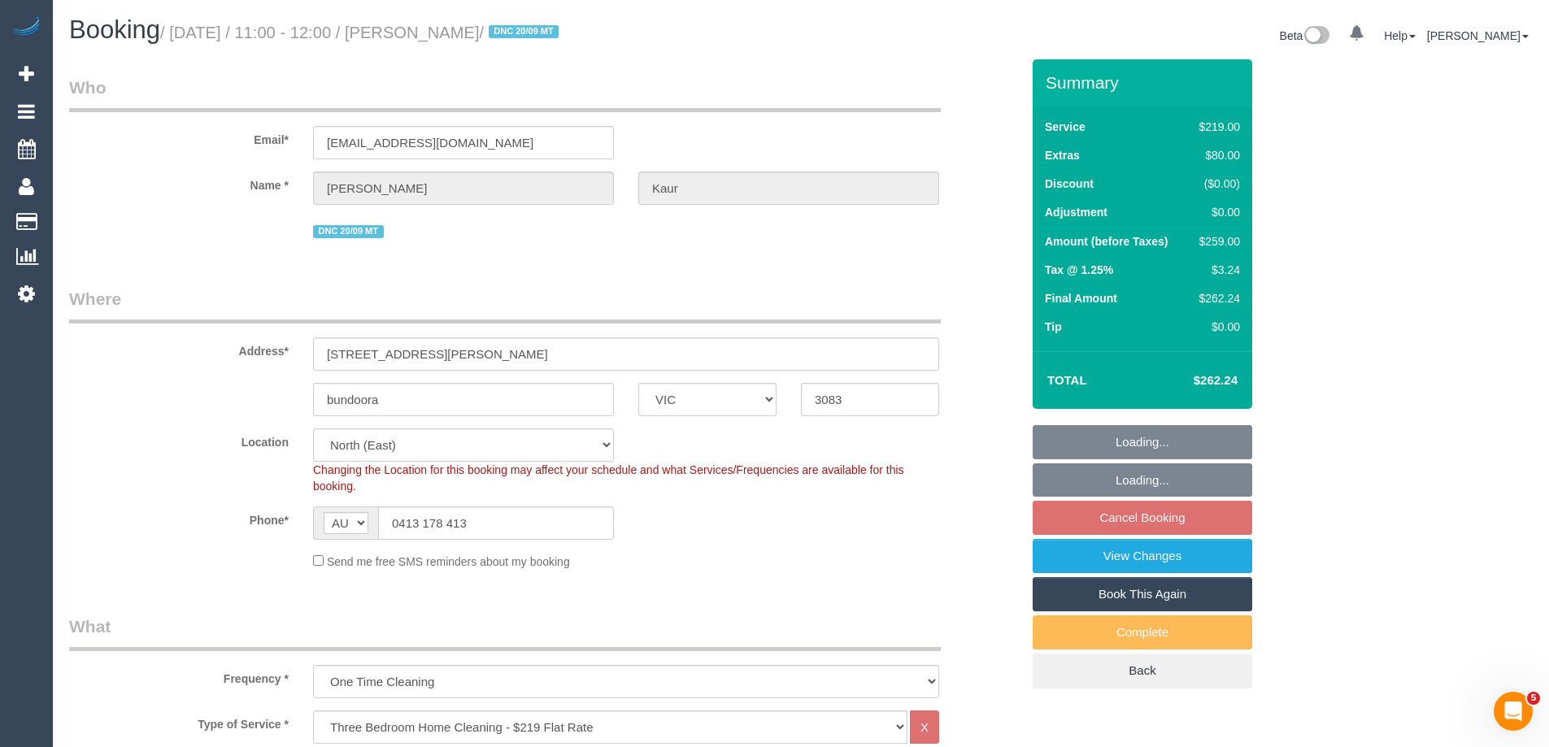
select select "object:851"
select select "number:27"
select select "number:14"
select select "number:19"
select select "number:23"
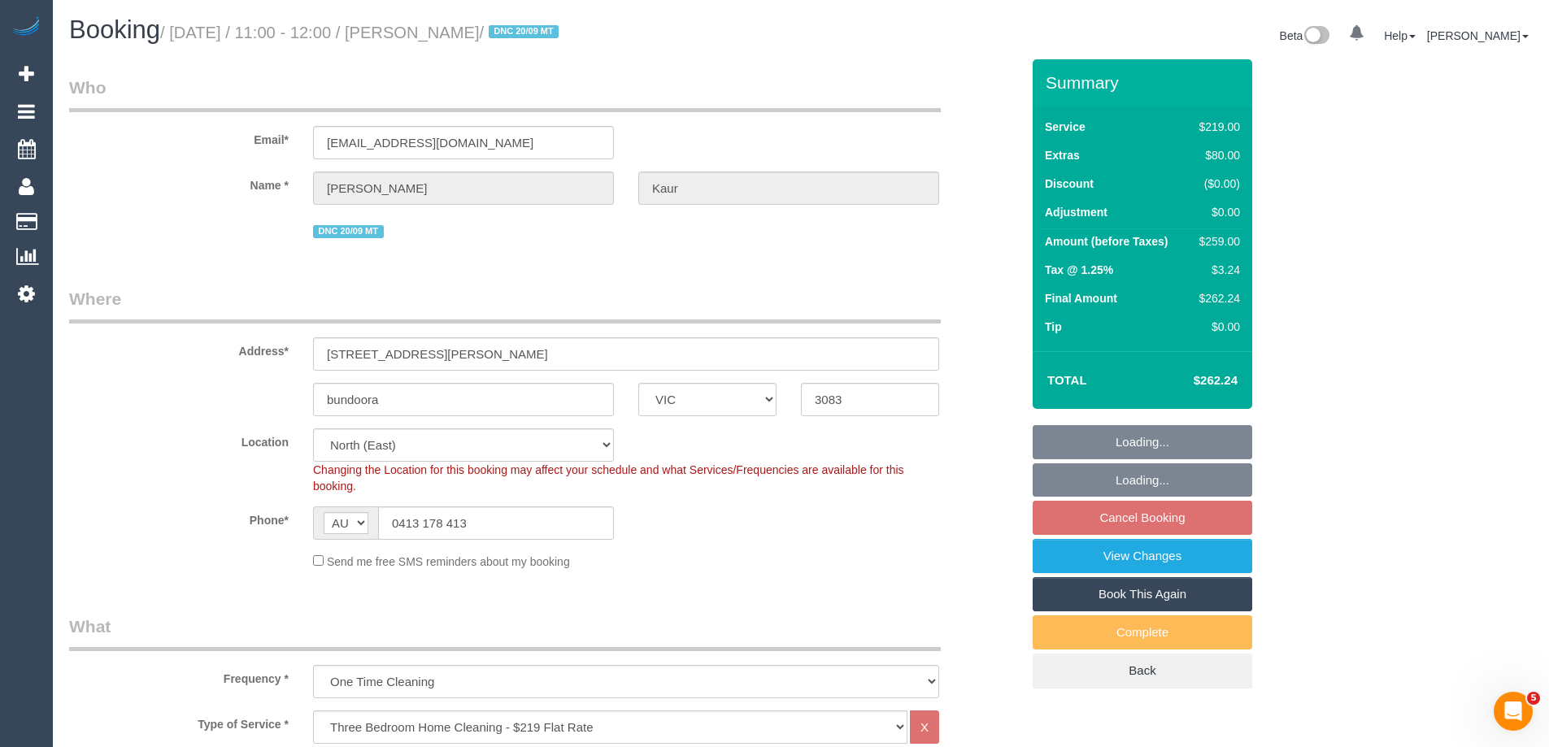
select select "number:35"
select select "number:13"
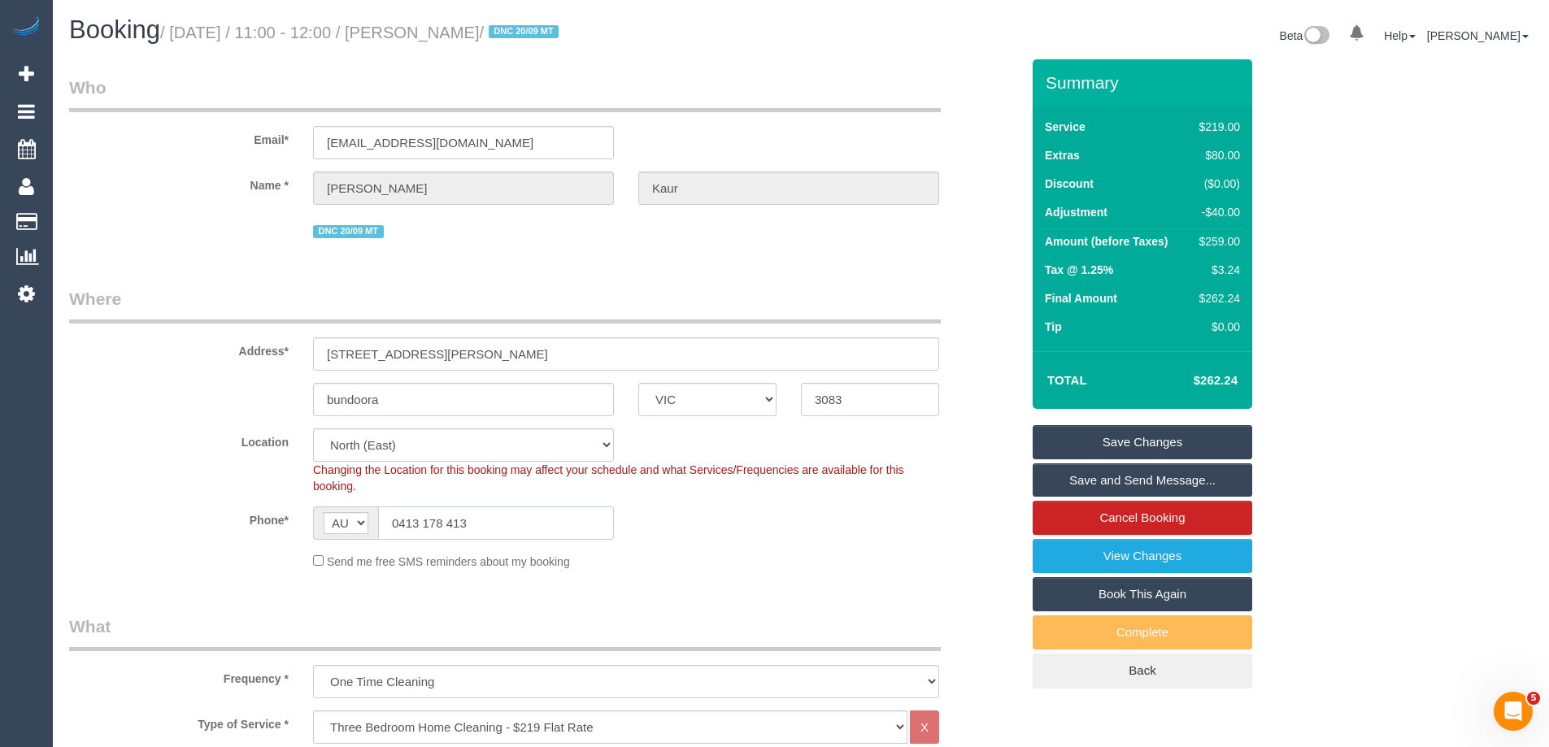
drag, startPoint x: 221, startPoint y: 528, endPoint x: 159, endPoint y: 519, distance: 62.4
click at [165, 519] on div "Phone* AF AL DZ AD AO AI AQ AG AR AM AW AU AT AZ BS BH BD BB BY BE BZ BJ BM BT …" at bounding box center [544, 522] width 975 height 33
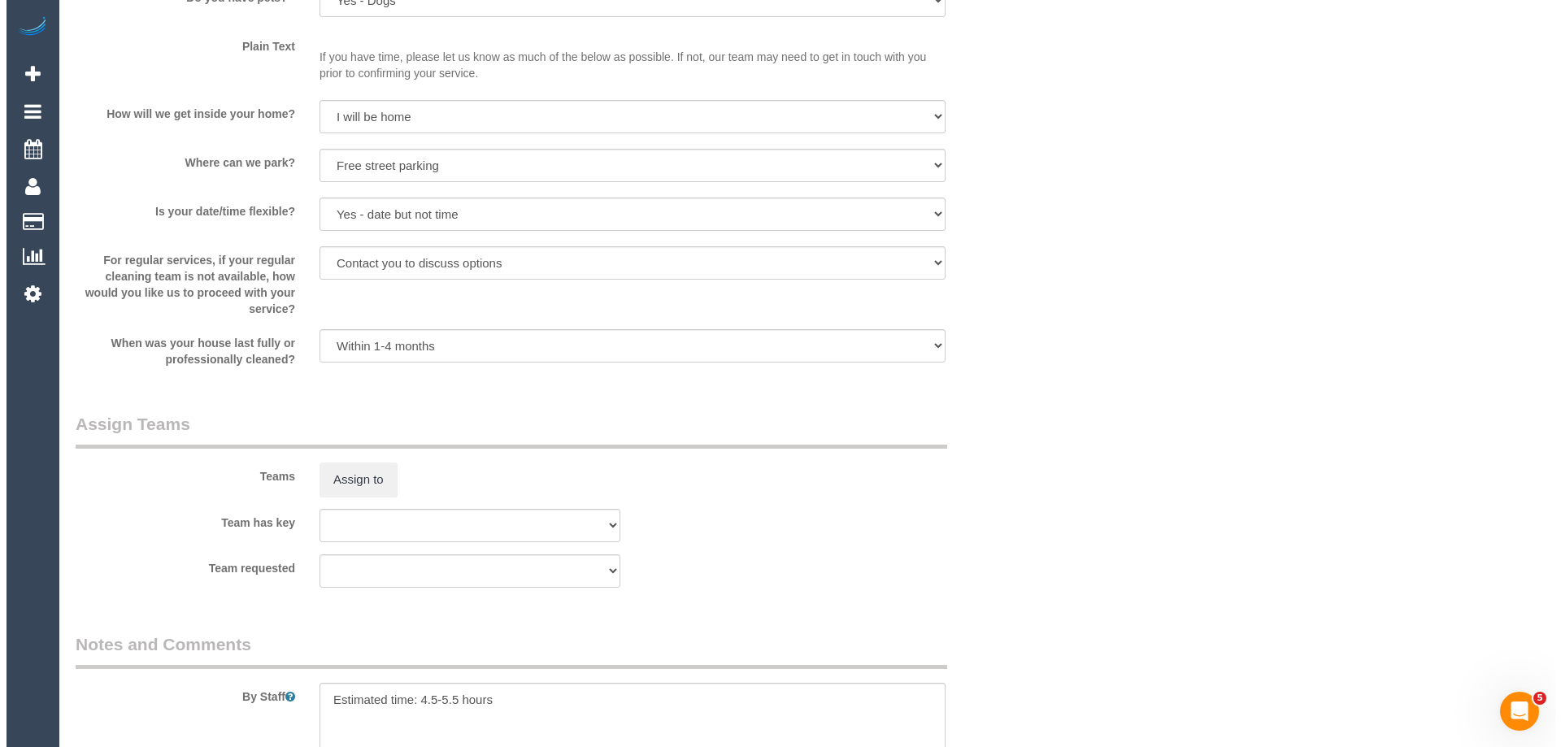
scroll to position [2195, 0]
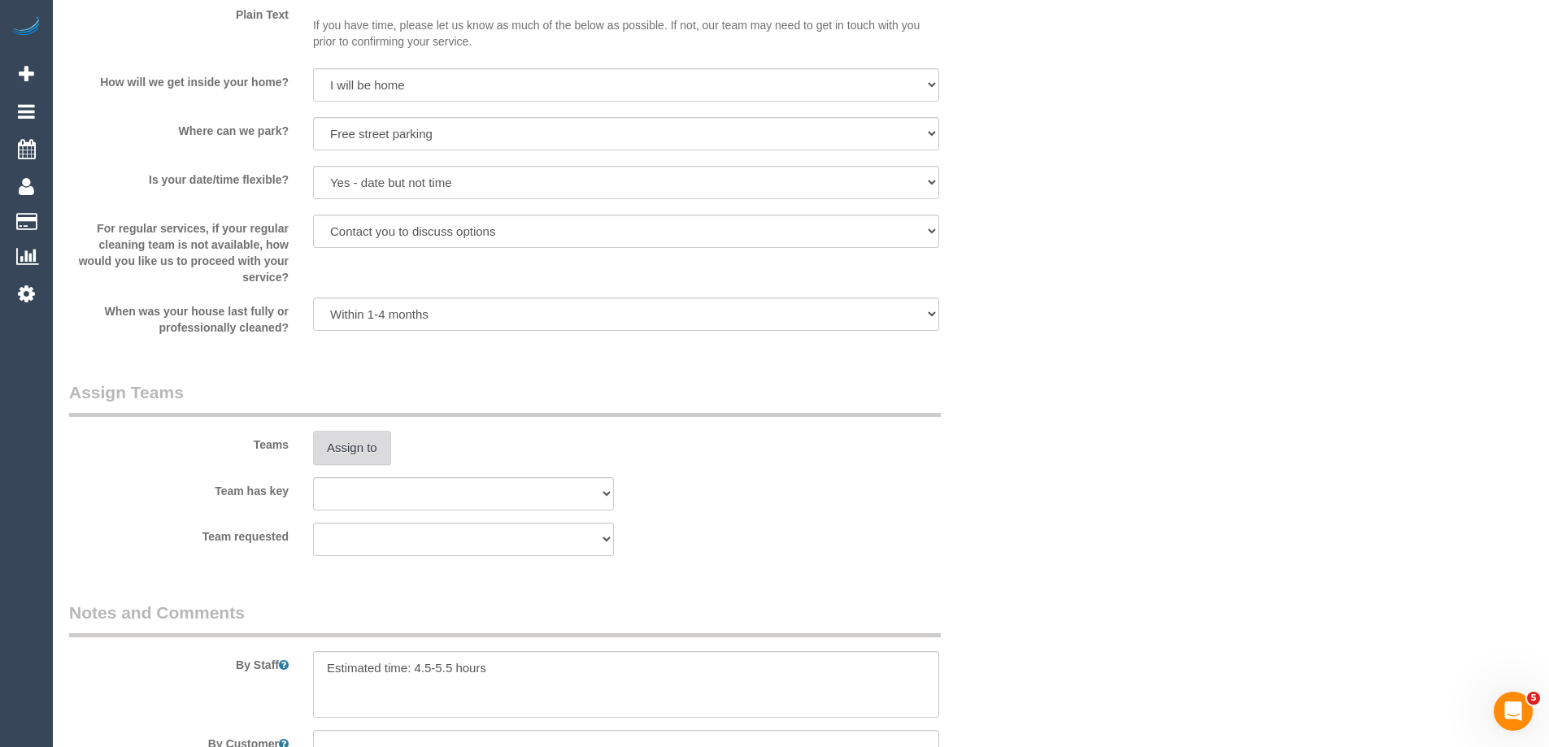
click at [340, 432] on button "Assign to" at bounding box center [352, 448] width 78 height 34
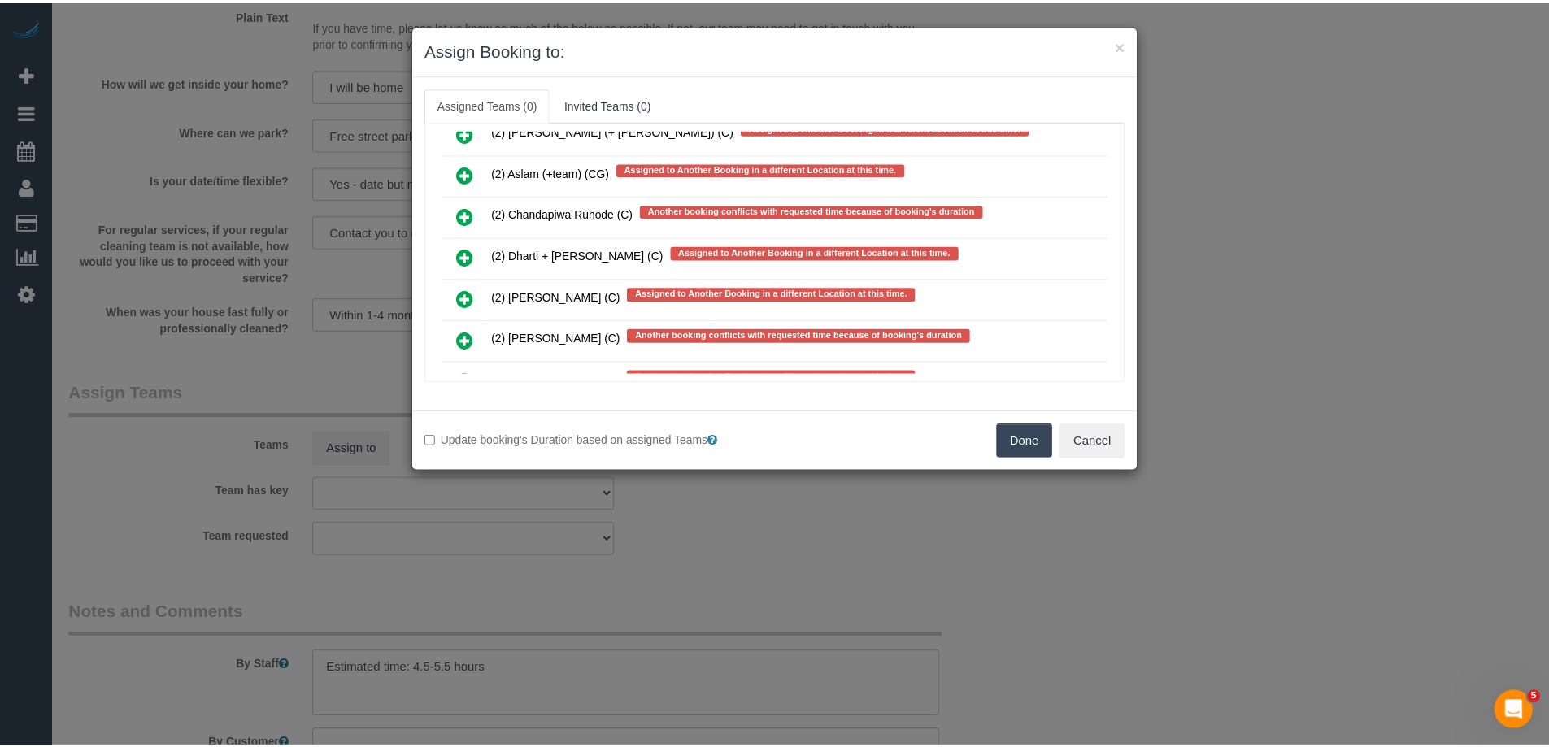
scroll to position [3803, 0]
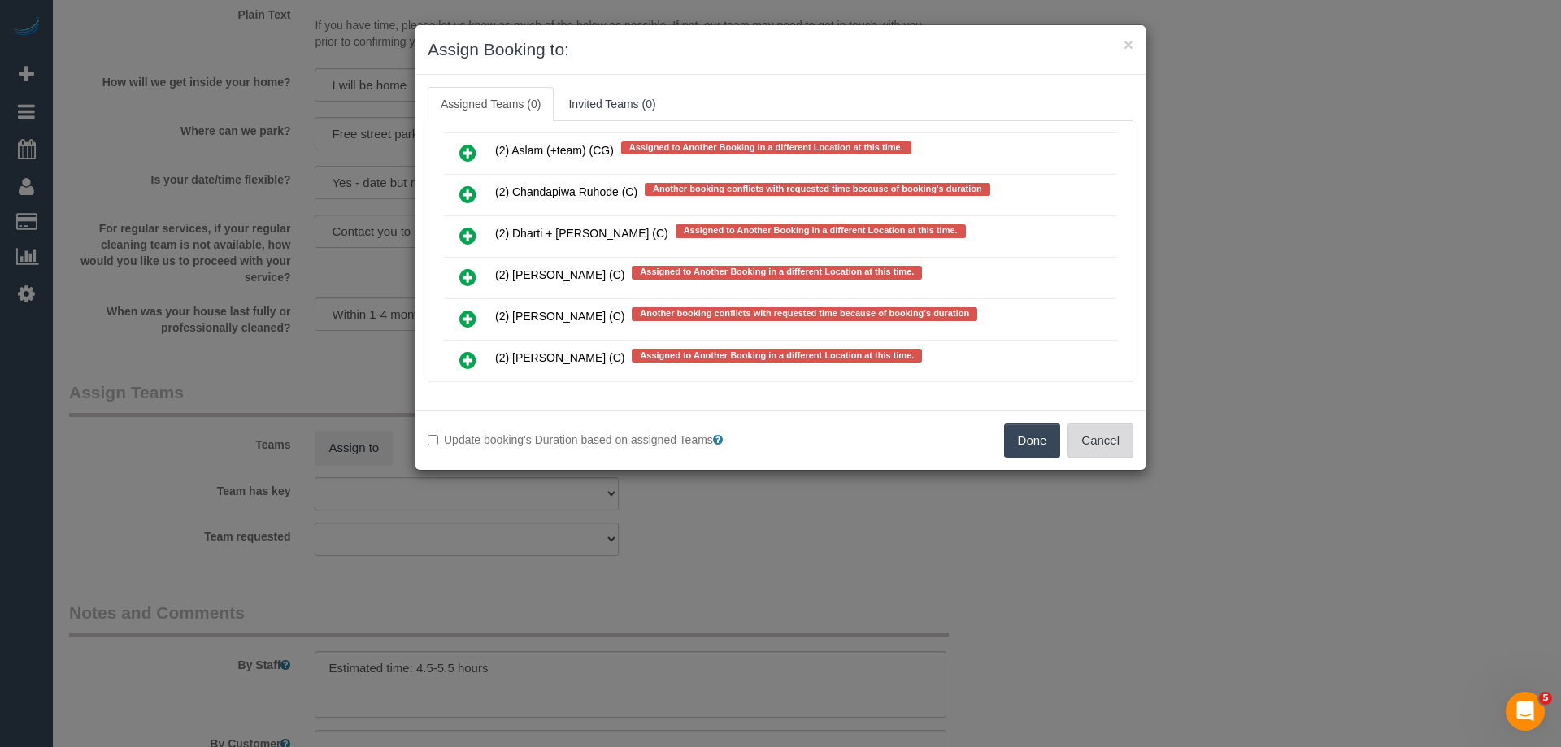
click at [1107, 449] on button "Cancel" at bounding box center [1100, 441] width 66 height 34
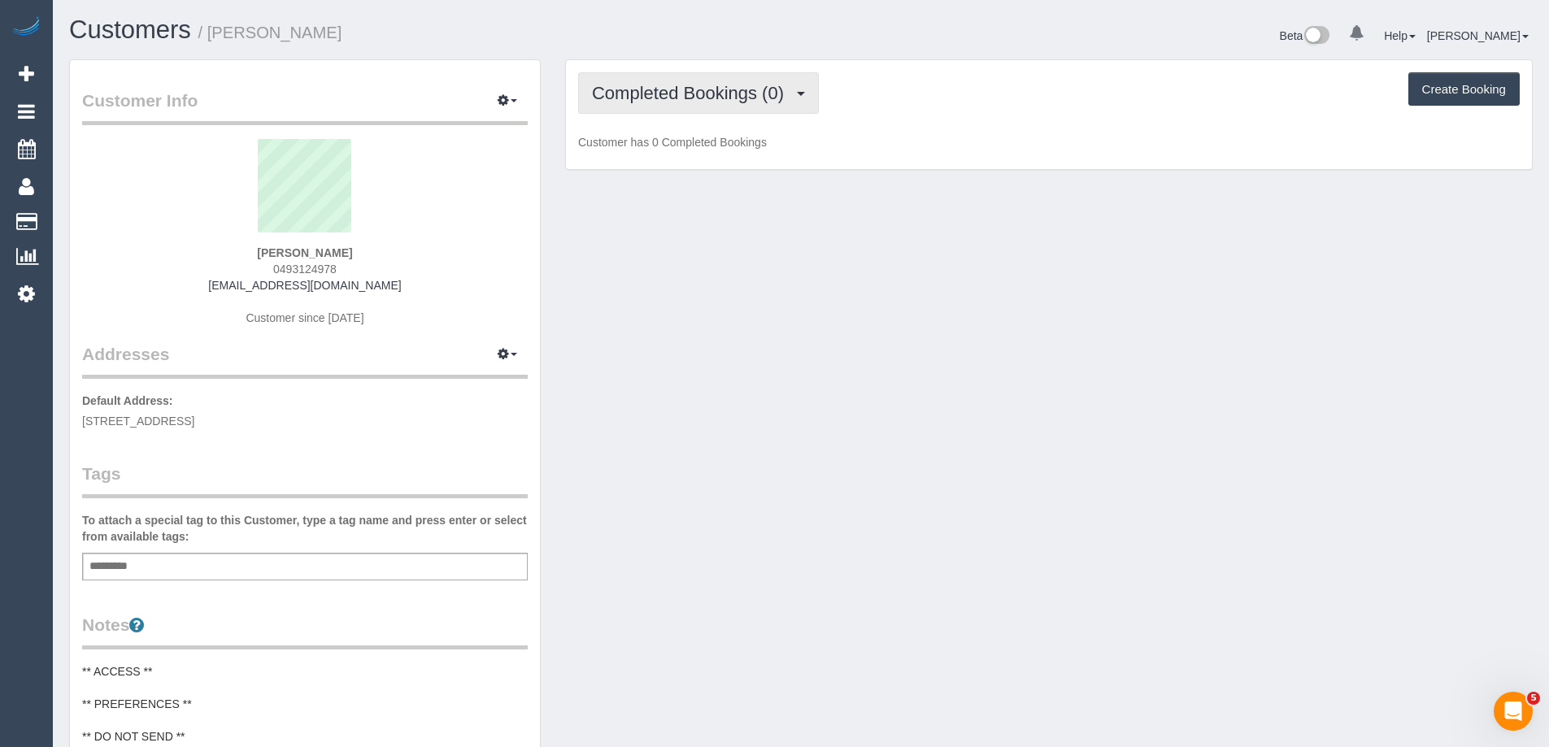
click at [669, 98] on span "Completed Bookings (0)" at bounding box center [692, 93] width 200 height 20
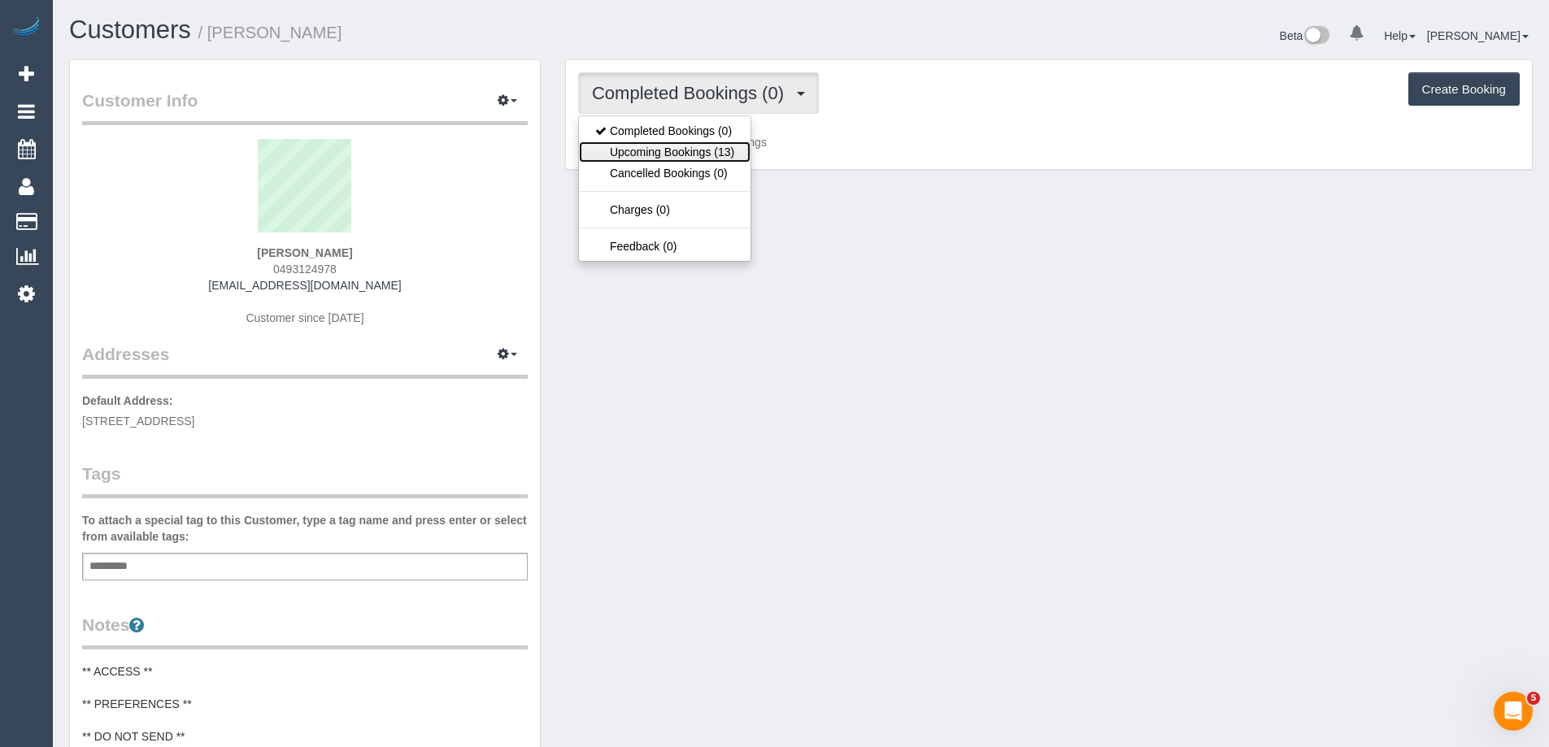
click at [702, 155] on link "Upcoming Bookings (13)" at bounding box center [665, 151] width 172 height 21
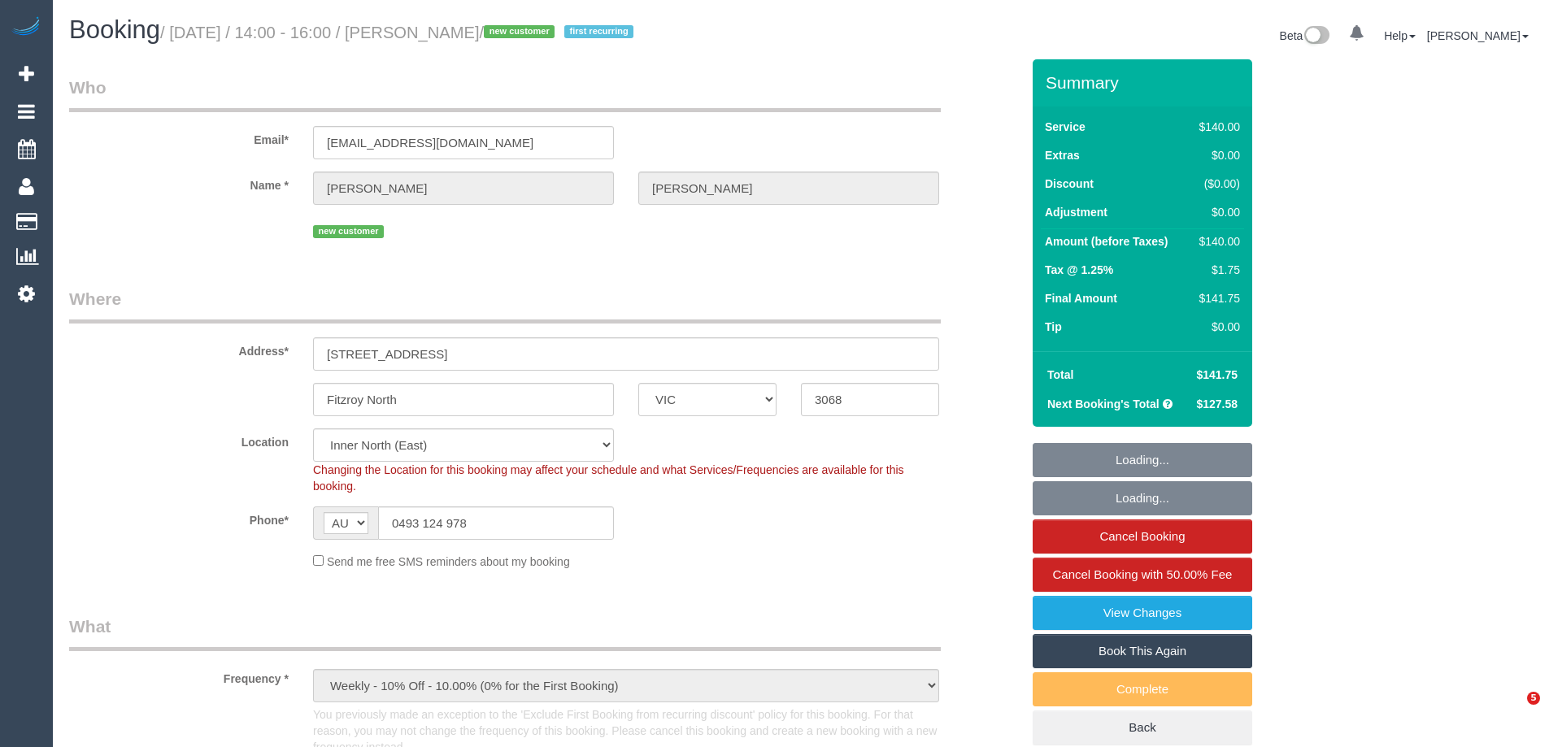
select select "VIC"
select select "number:28"
select select "number:14"
select select "number:21"
select select "number:24"
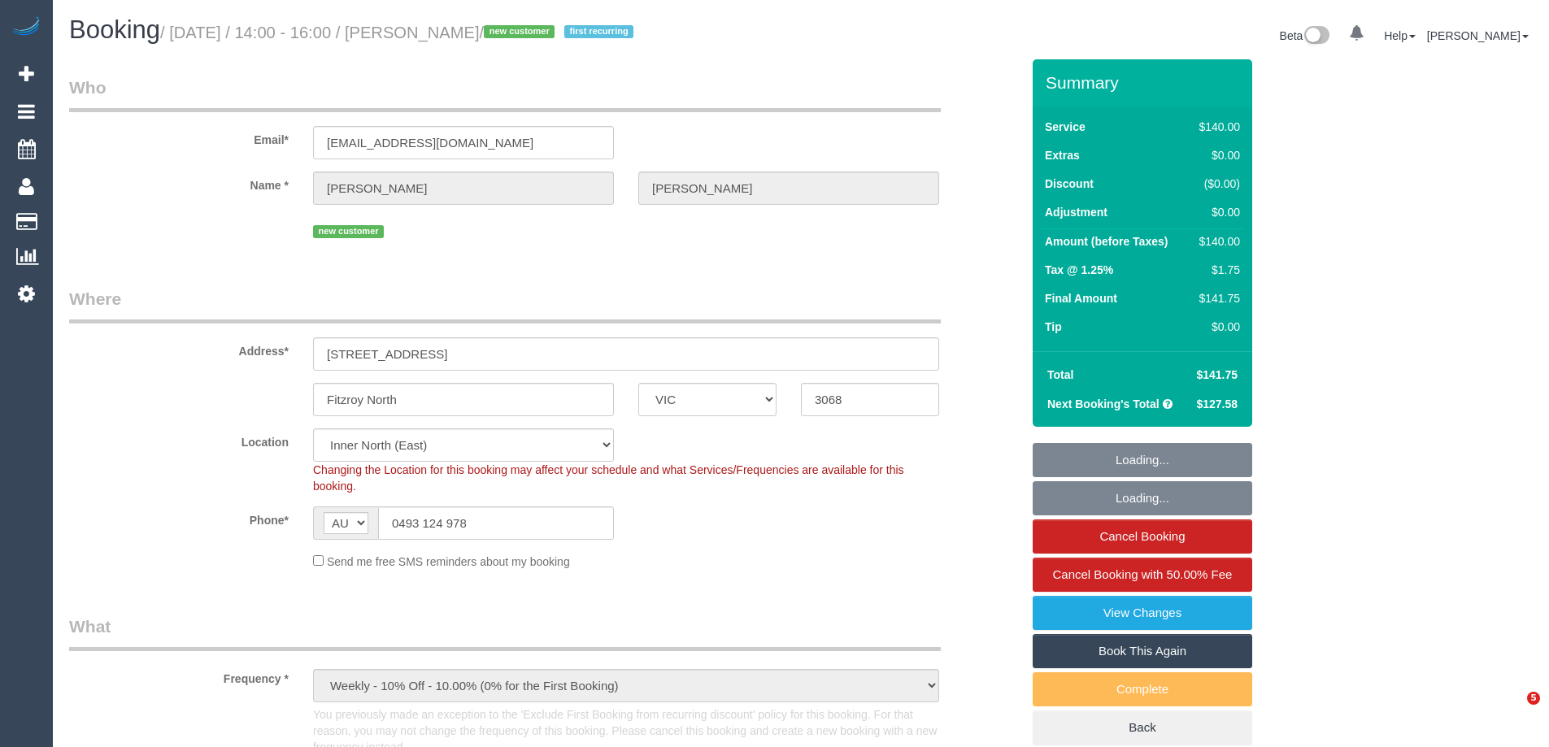
select select "number:34"
select select "number:13"
select select "object:1729"
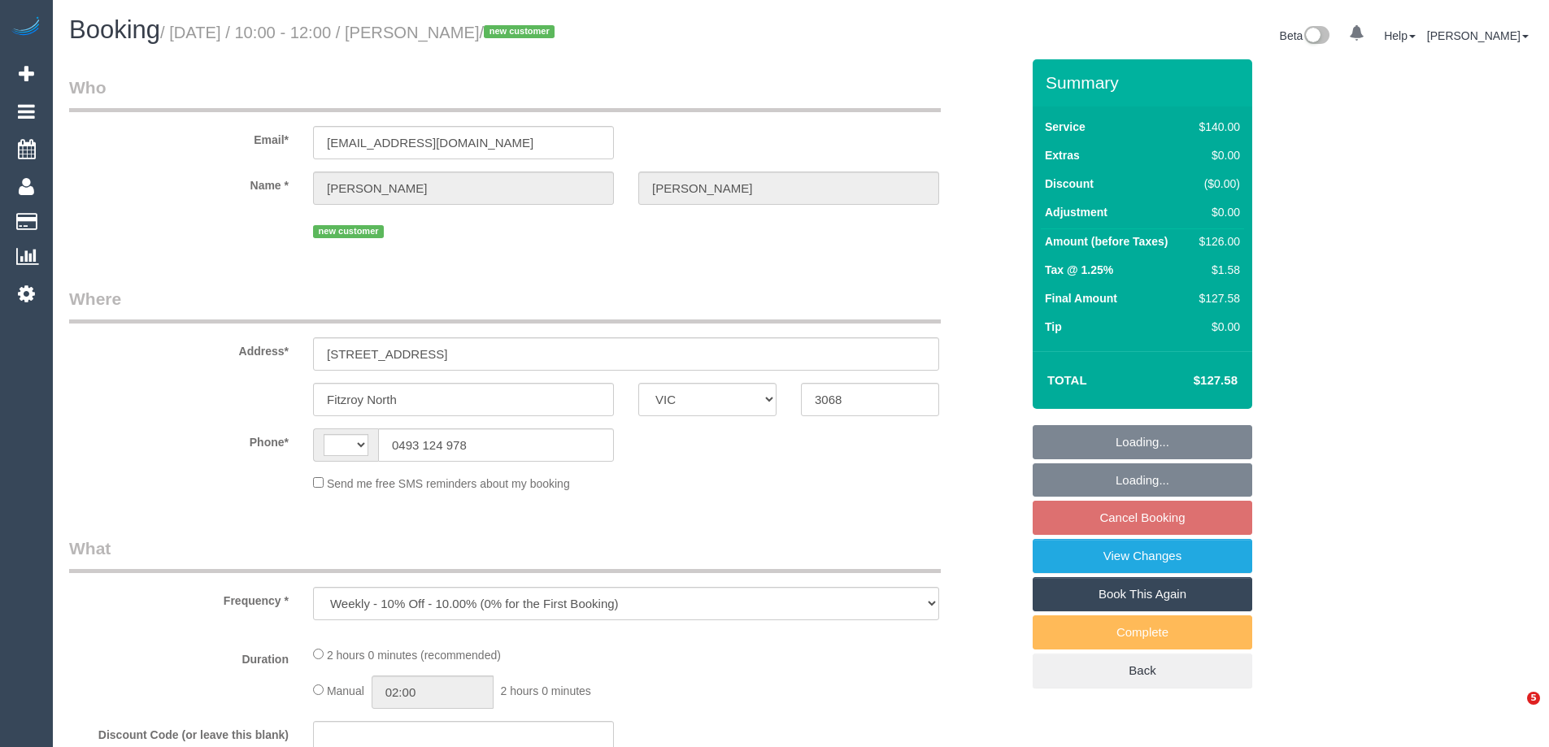
select select "VIC"
select select "string:stripe-pm_1SAO8z2GScqysDRVCBufQs4j"
select select "number:28"
select select "number:14"
select select "number:21"
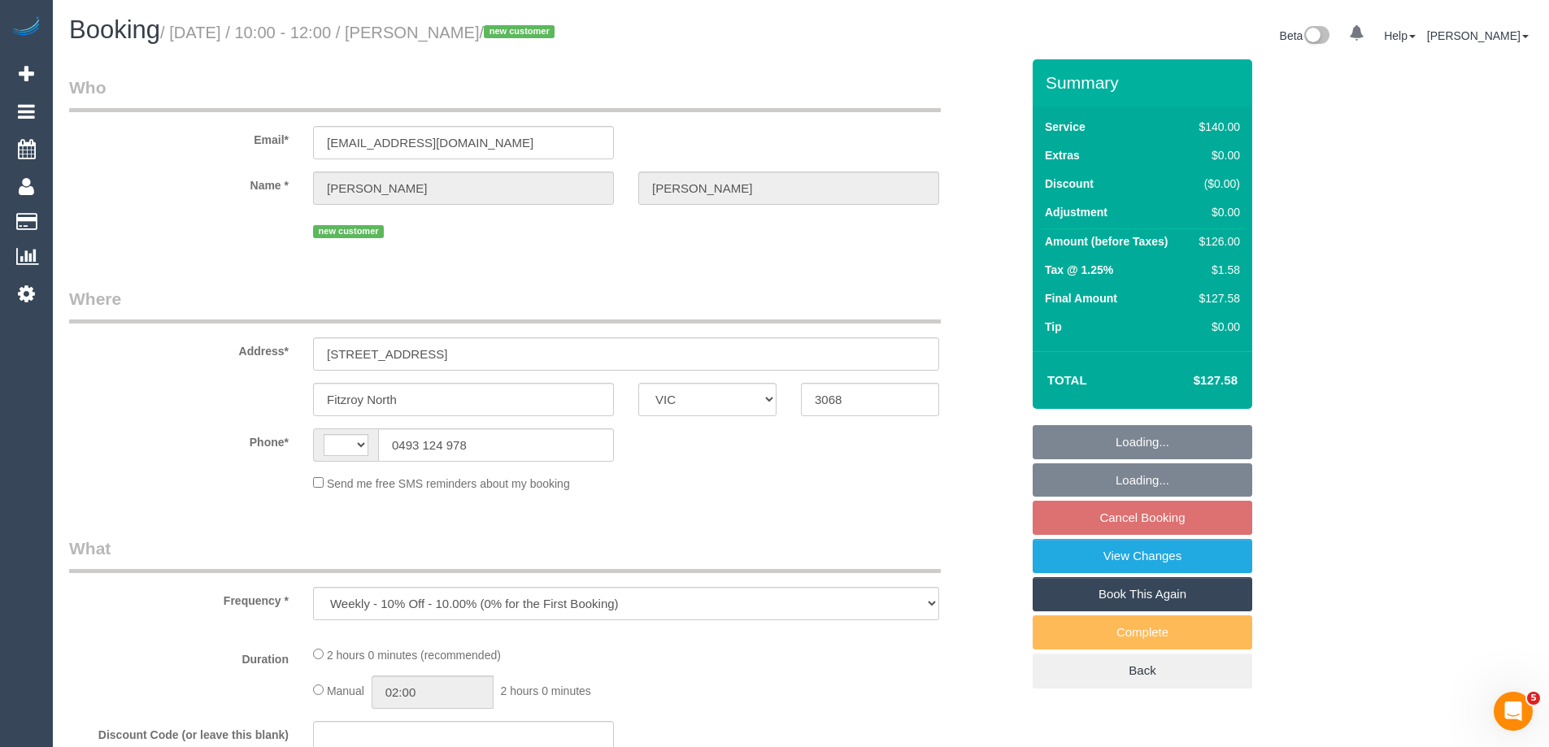
select select "number:24"
select select "number:34"
select select "number:13"
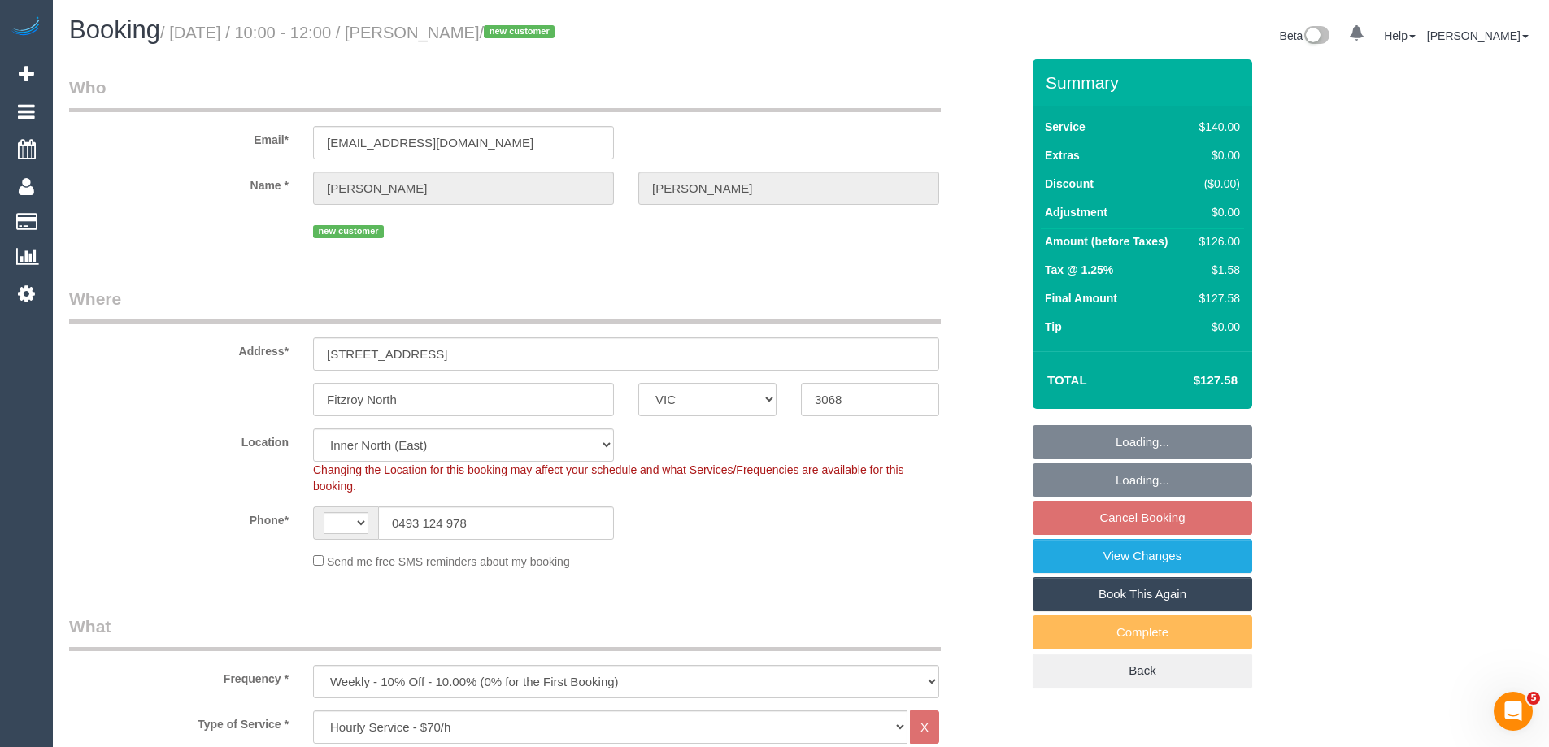
select select "object:854"
select select "string:AU"
select select "spot3"
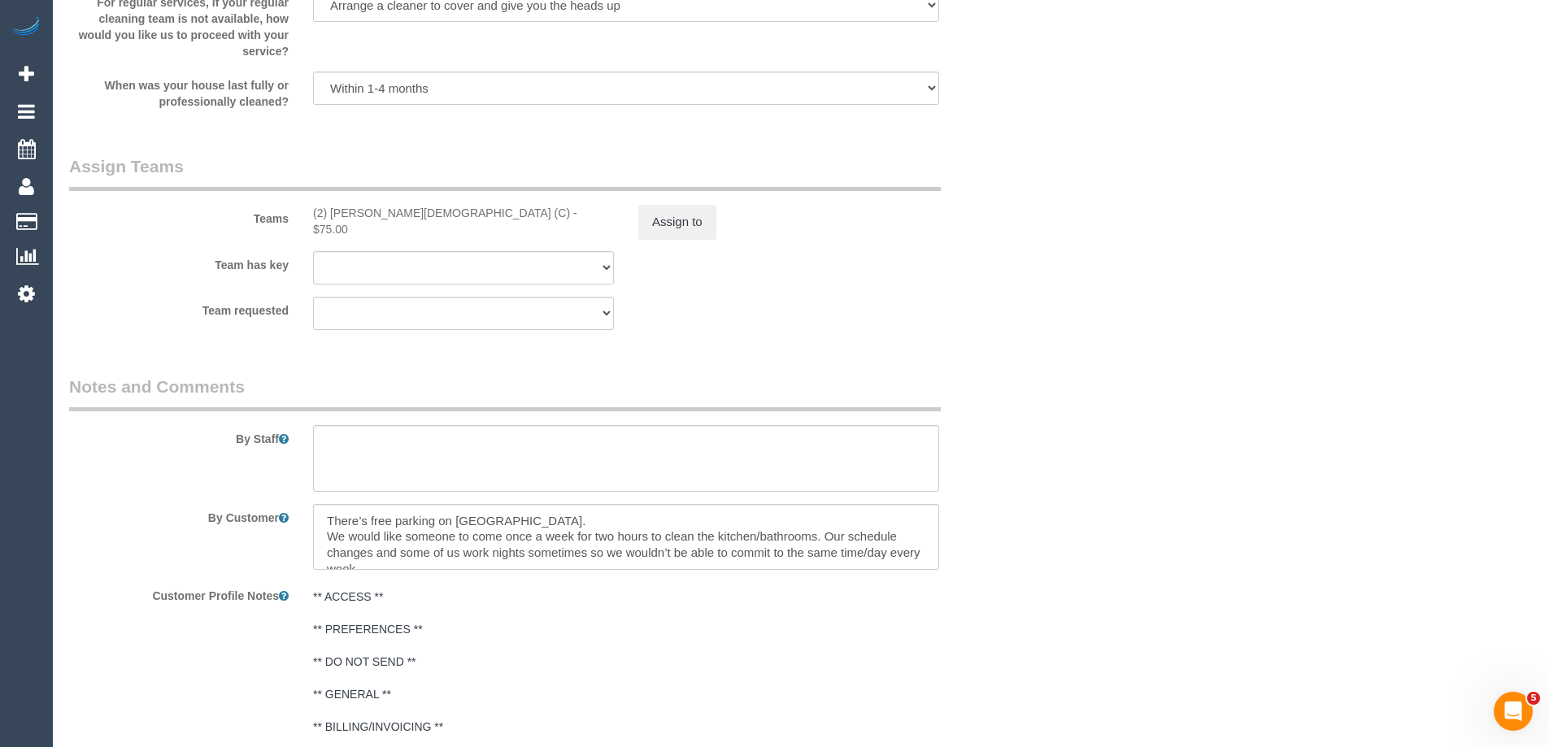
scroll to position [2519, 0]
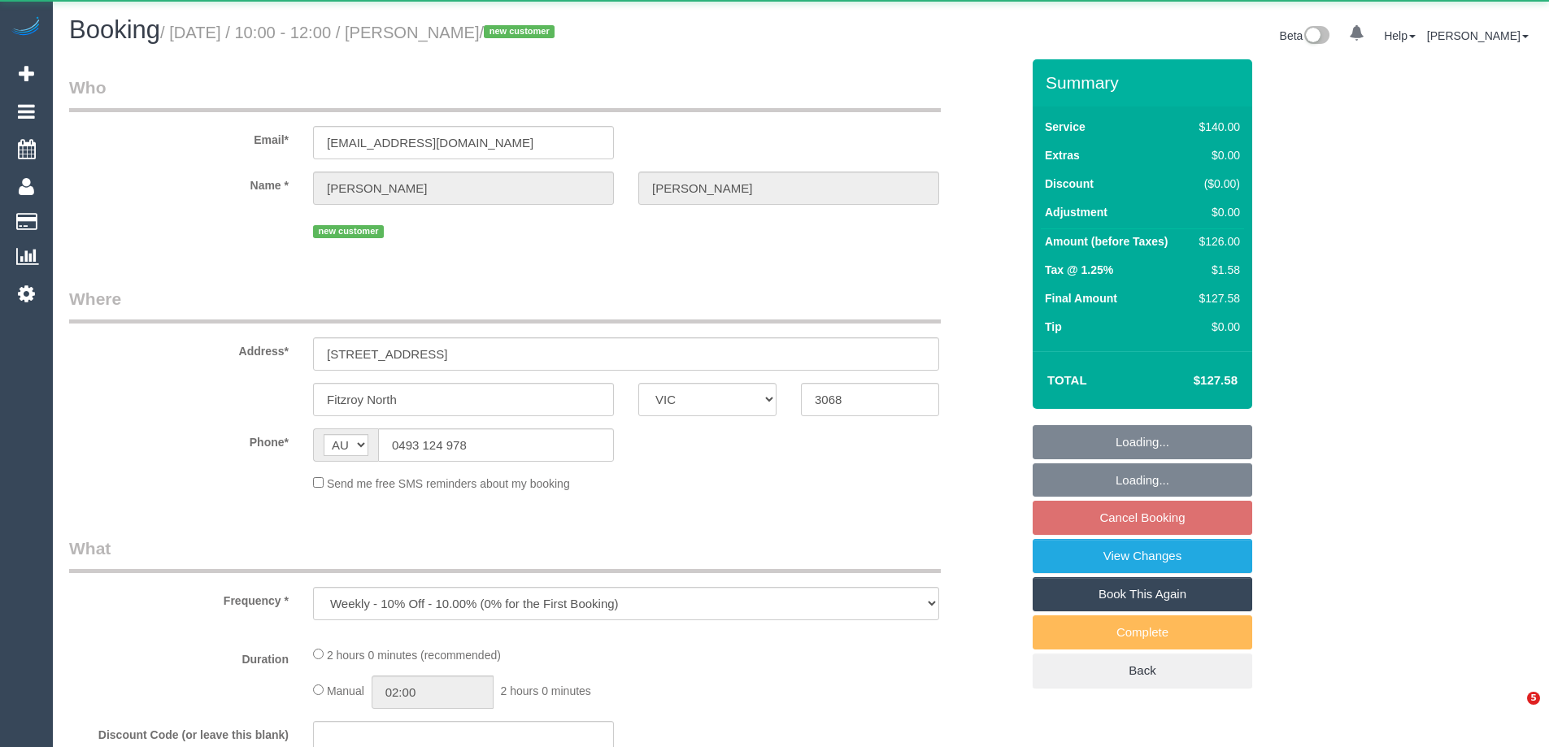
select select "VIC"
select select "string:stripe-pm_1SAO8z2GScqysDRVCBufQs4j"
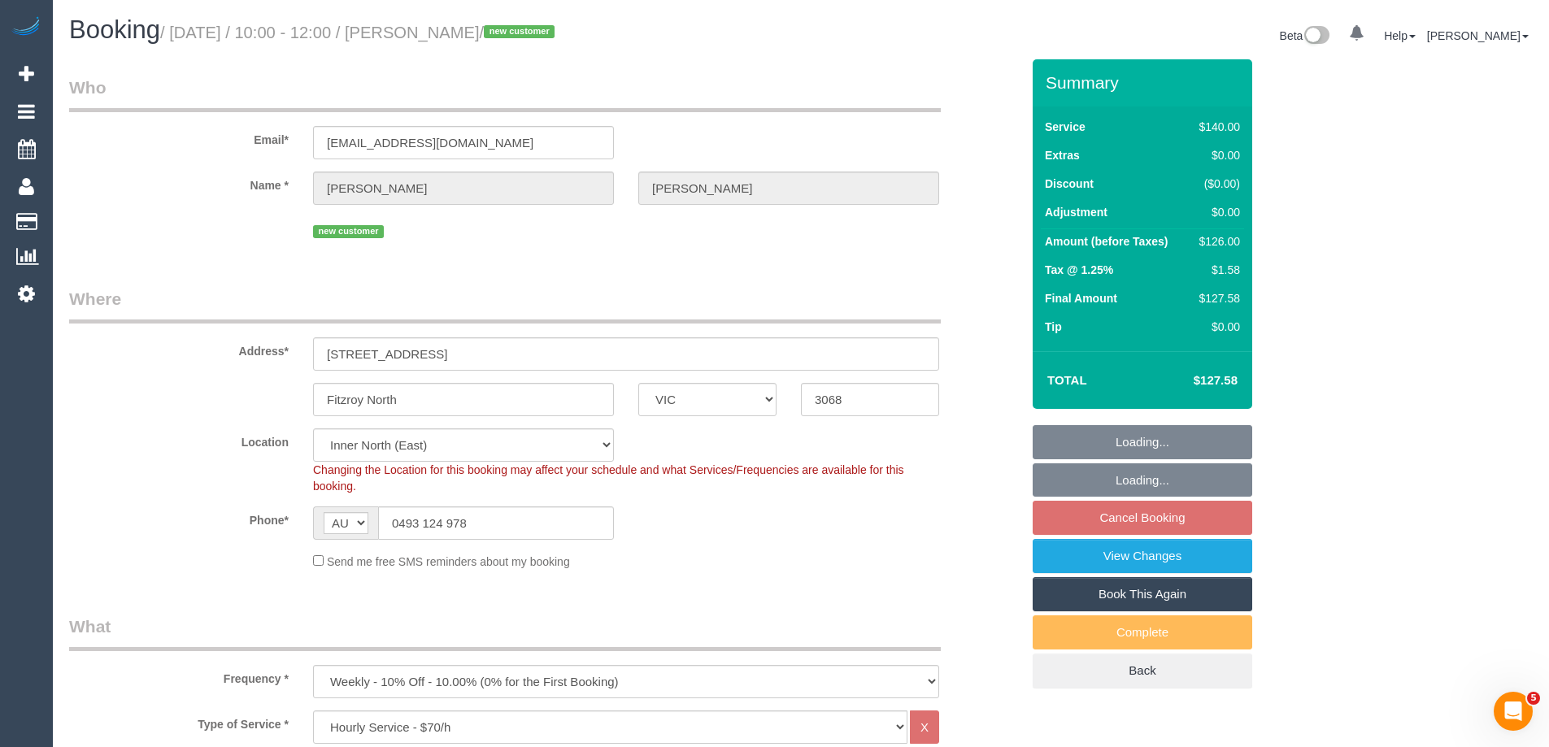
select select "object:854"
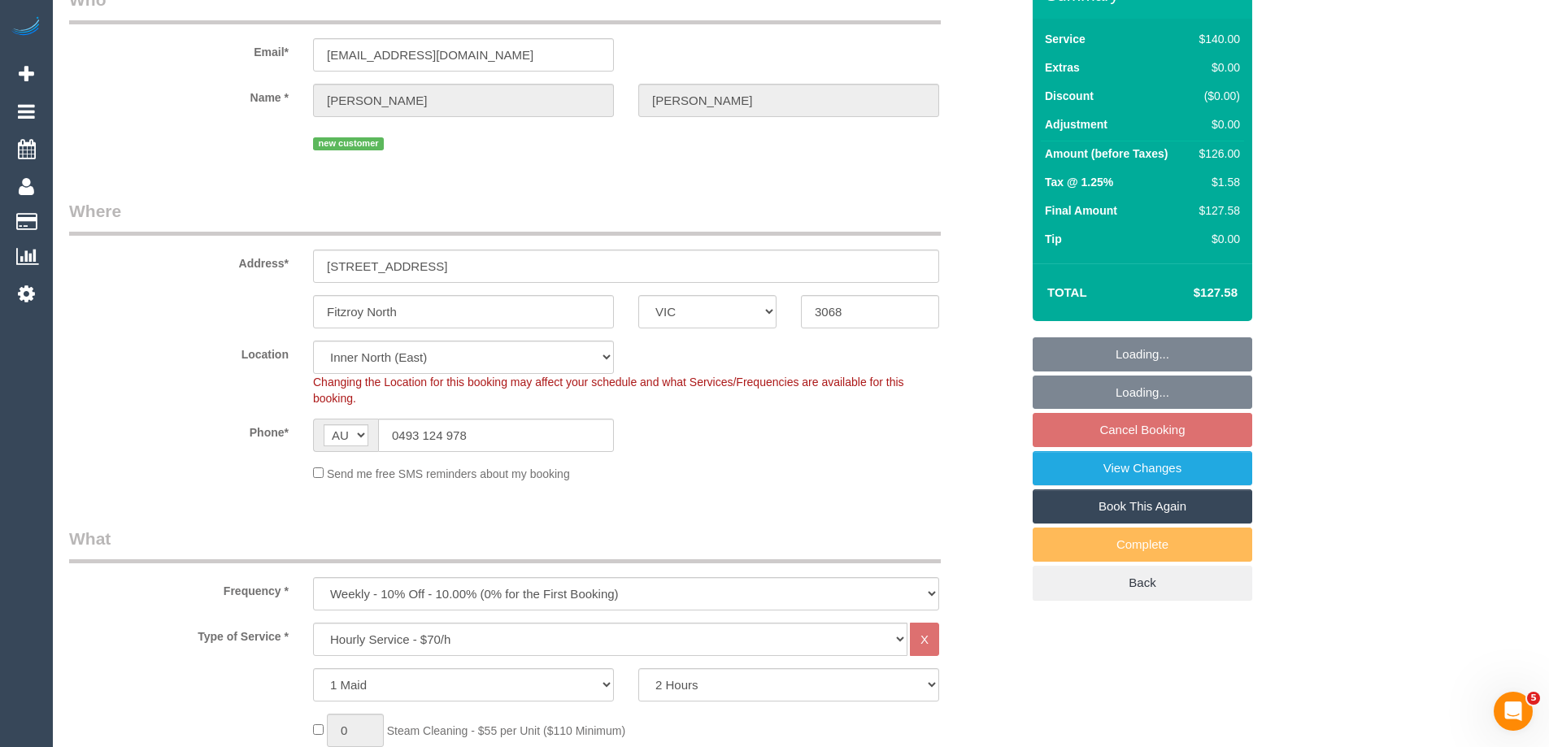
select select "number:28"
select select "number:14"
select select "number:21"
select select "number:24"
select select "number:34"
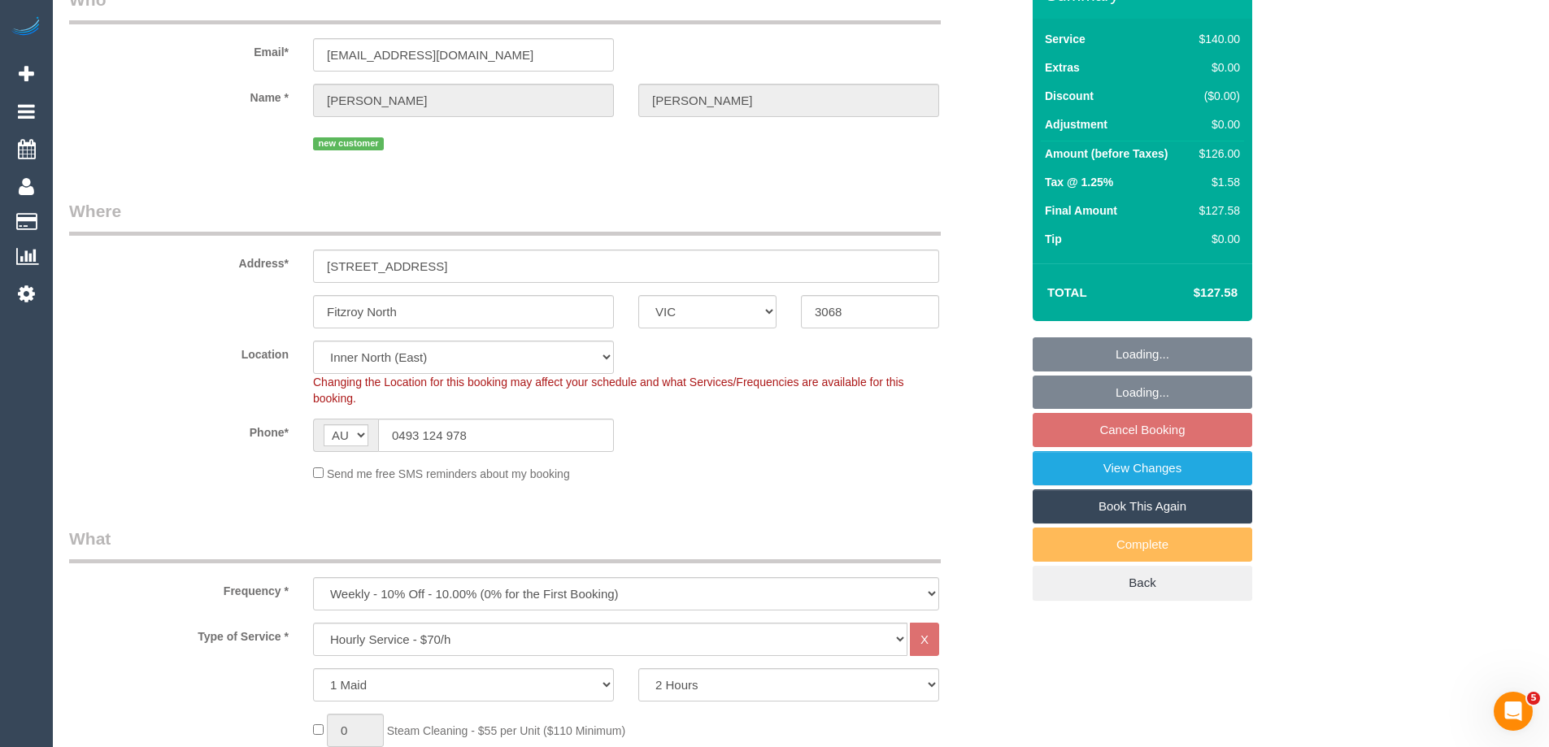
select select "number:13"
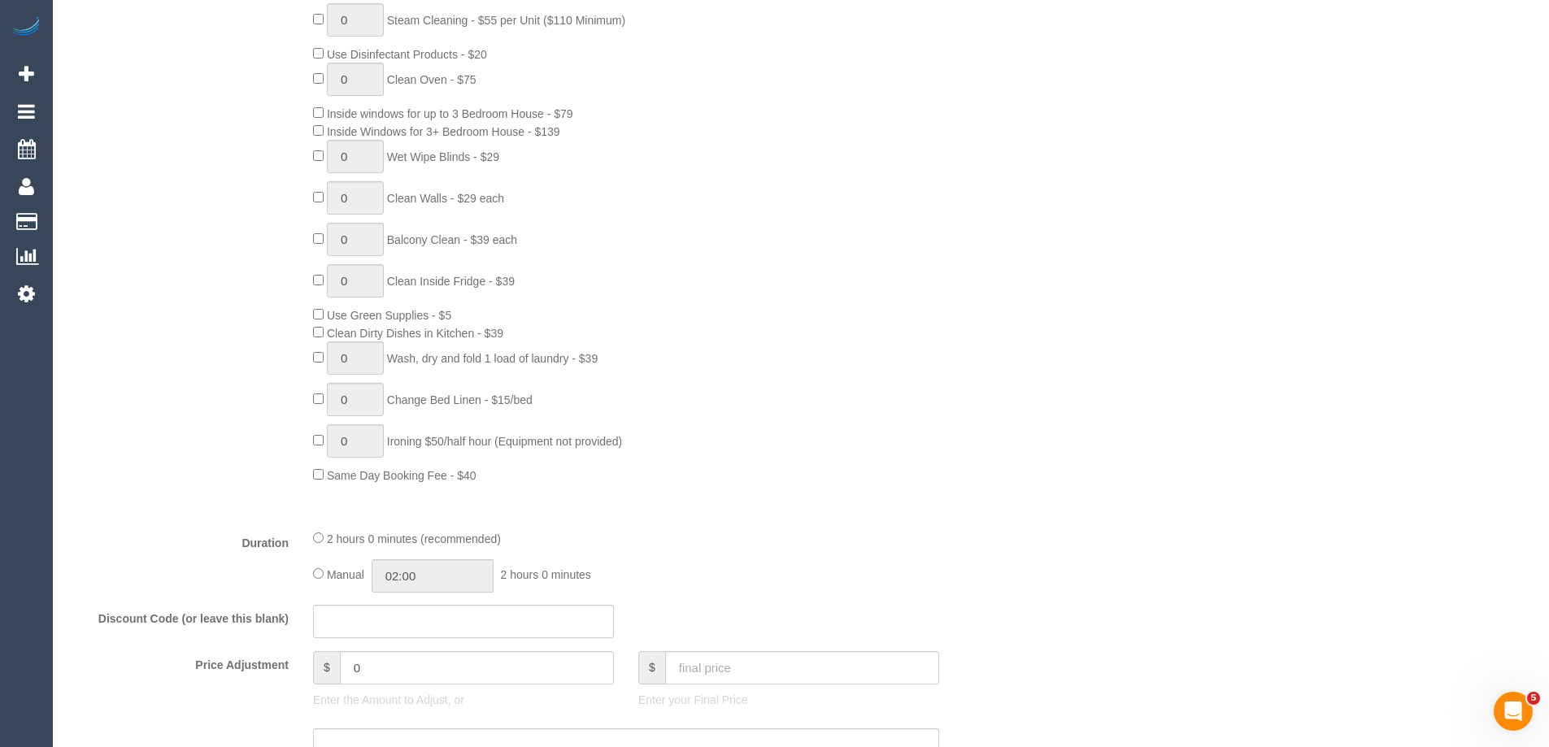
select select "spot3"
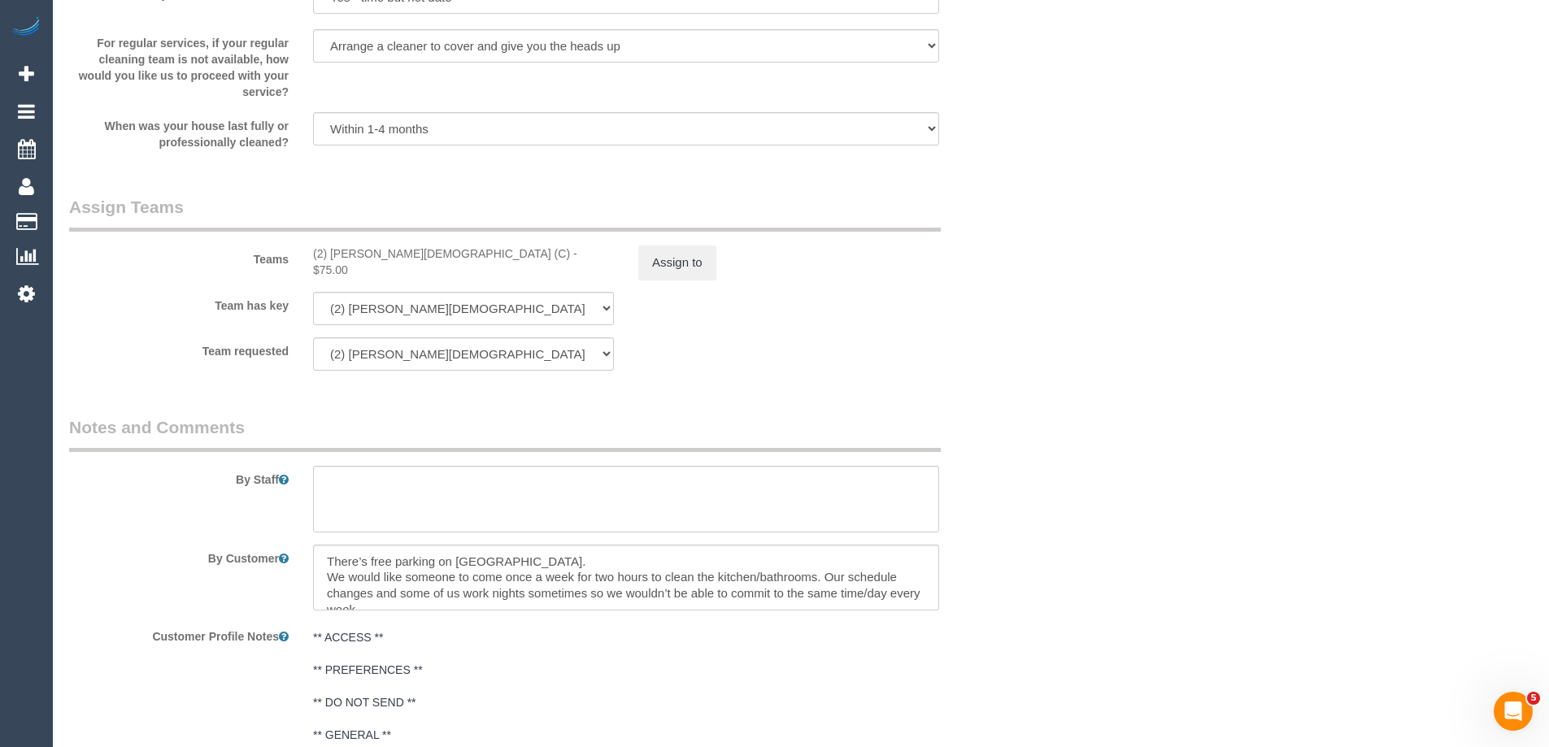
scroll to position [2275, 0]
click at [715, 246] on button "Assign to" at bounding box center [677, 263] width 78 height 34
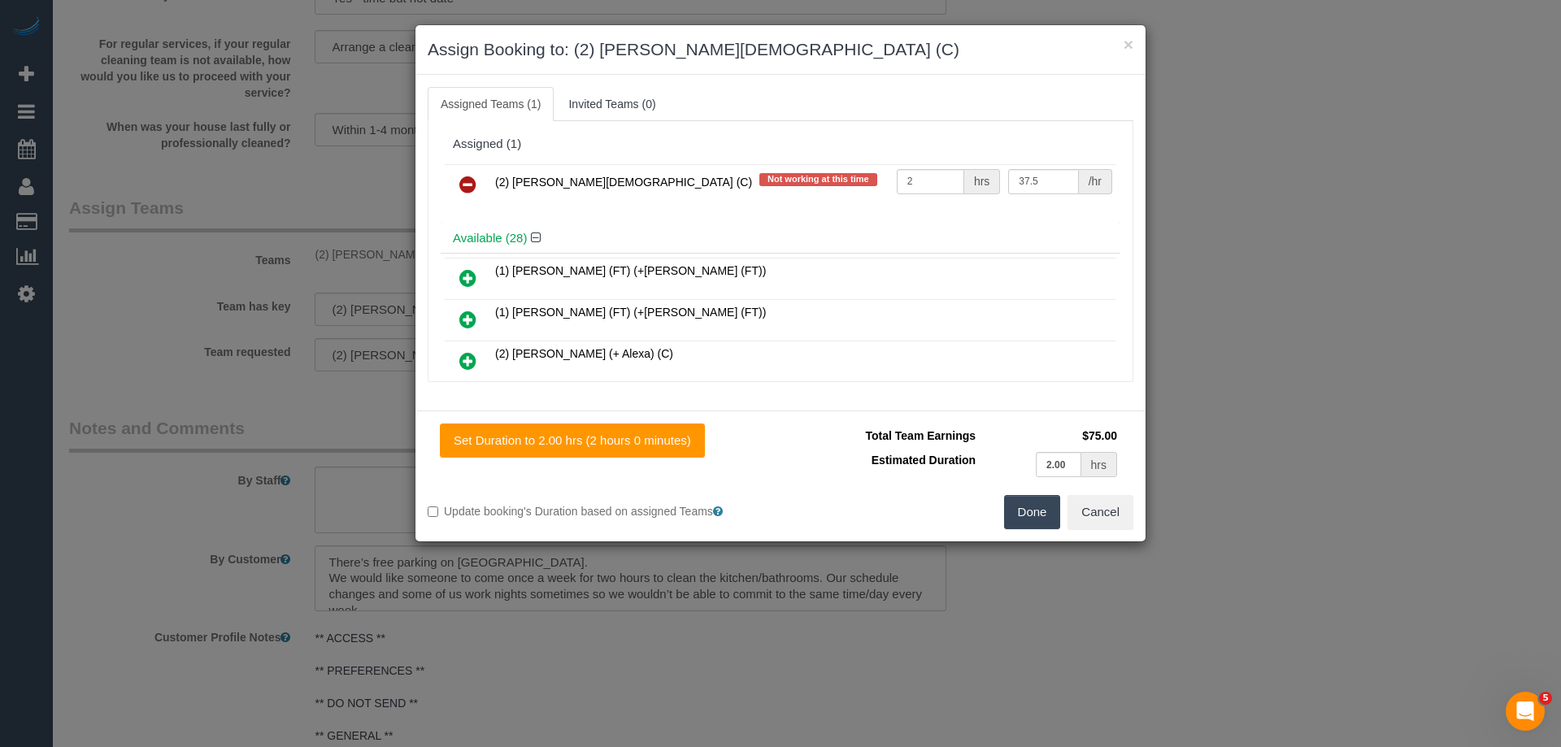
click at [460, 176] on icon at bounding box center [467, 185] width 17 height 20
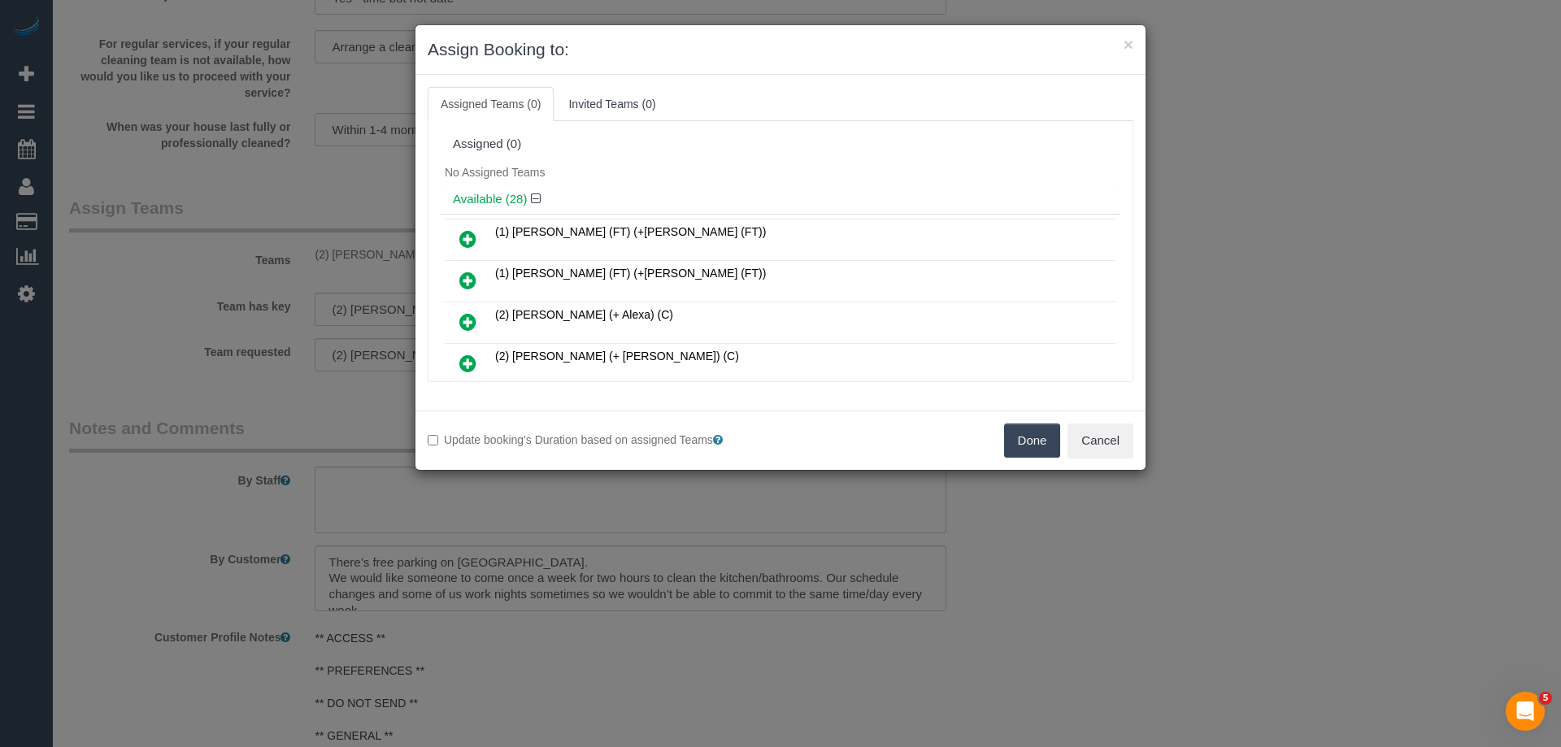
click at [1034, 448] on button "Done" at bounding box center [1032, 441] width 57 height 34
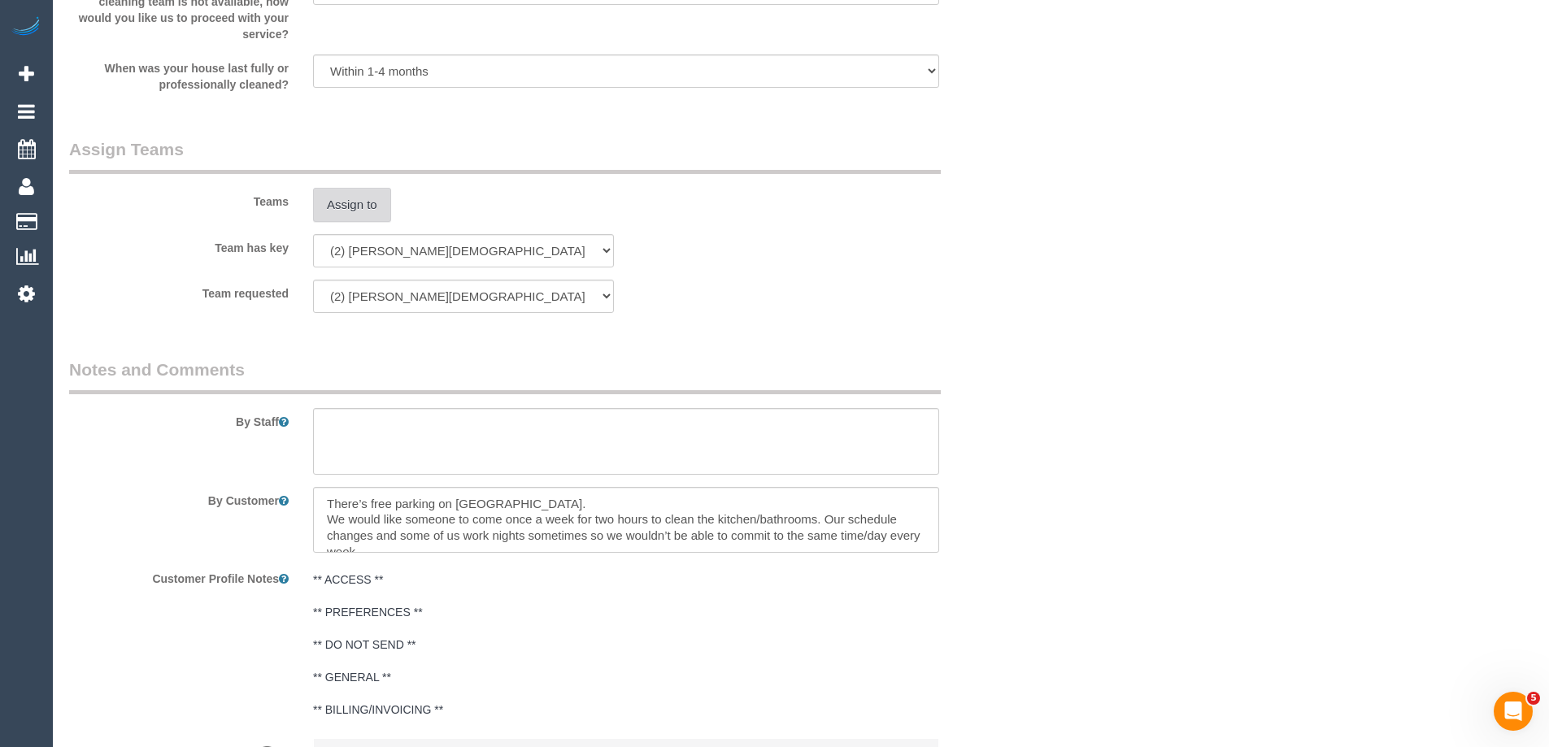
scroll to position [2519, 0]
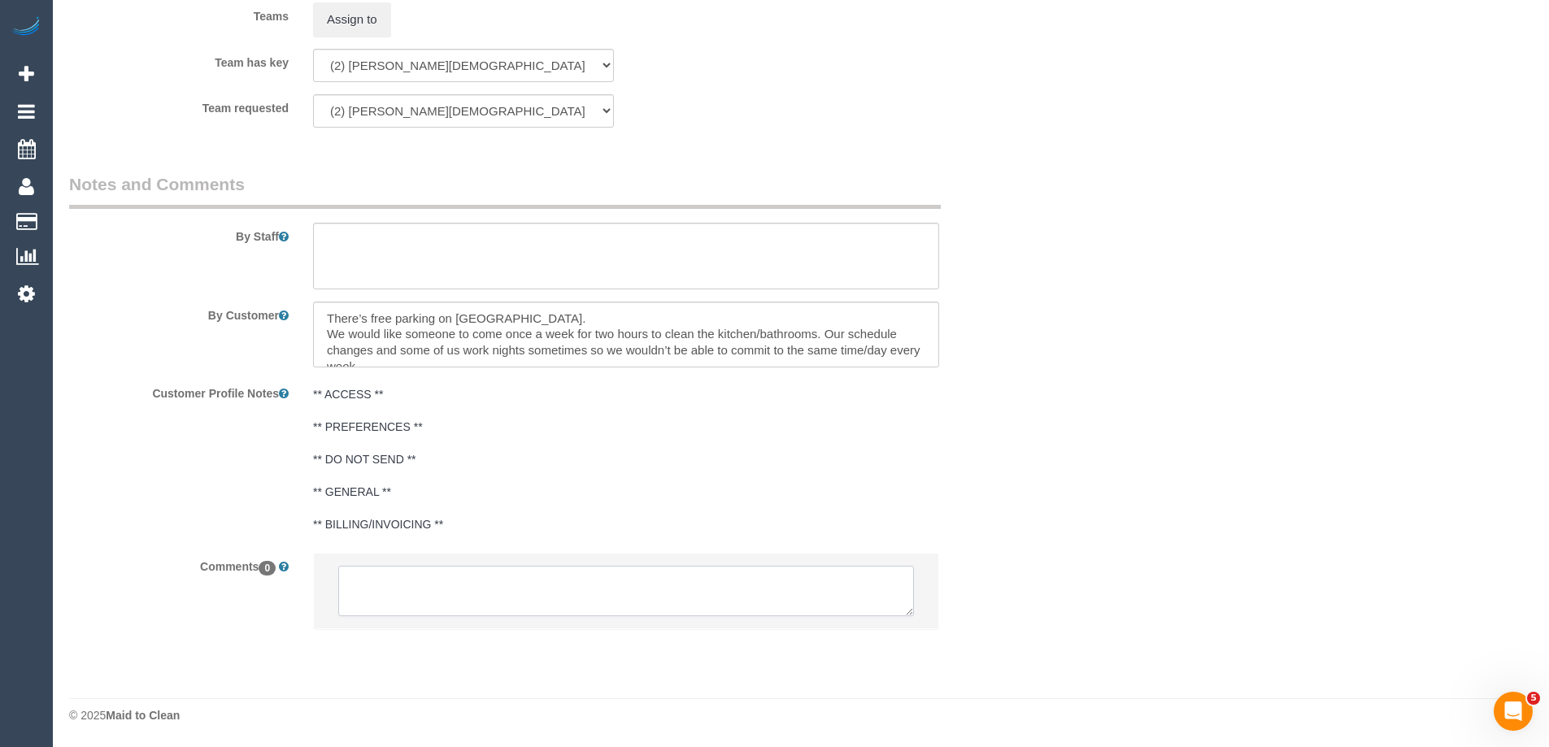
click at [402, 589] on textarea at bounding box center [626, 591] width 576 height 50
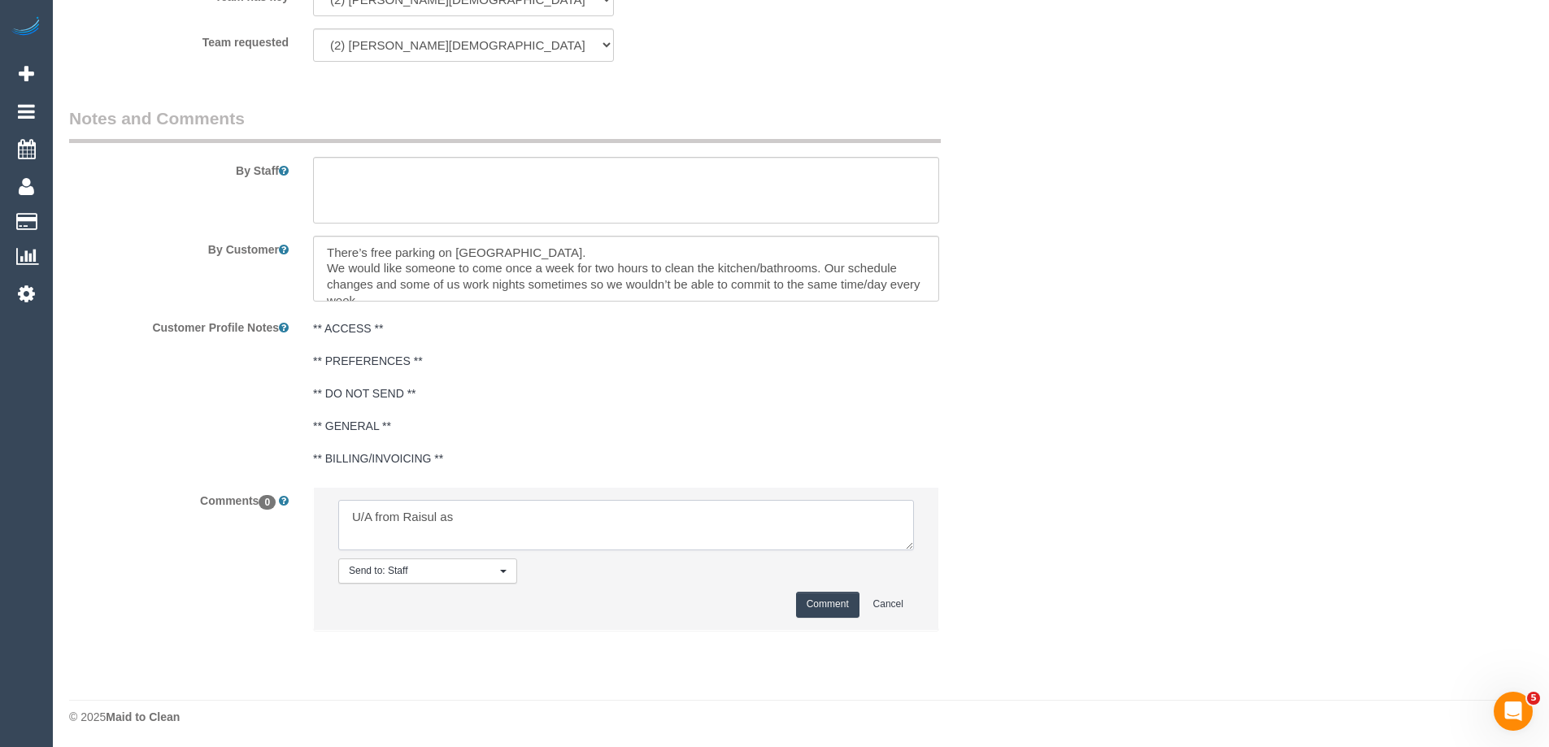
scroll to position [2587, 0]
type textarea "U/A from Raisul as dot not work on rescheduled date. Not notified as per cover …"
click at [820, 594] on button "Comment" at bounding box center [827, 602] width 63 height 25
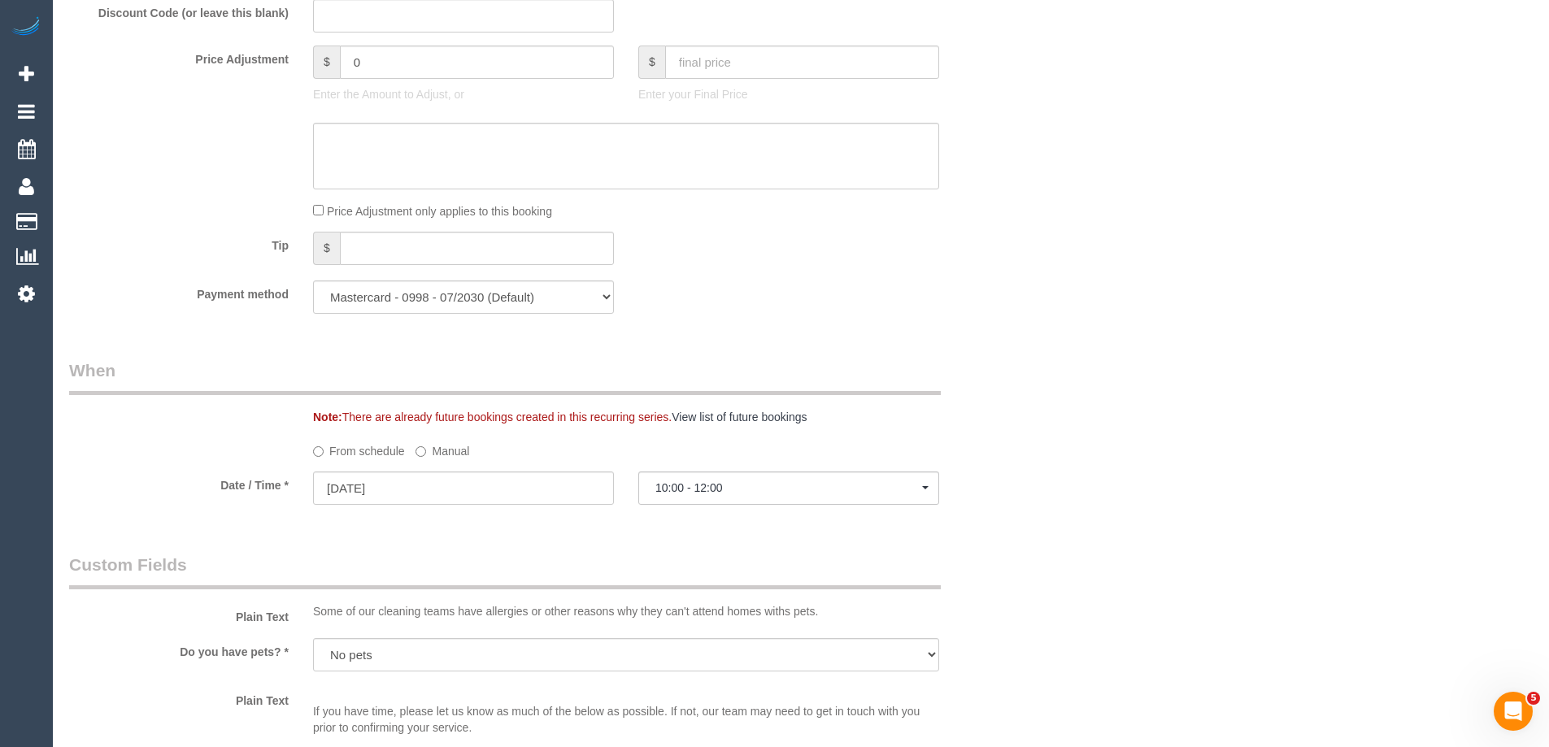
scroll to position [0, 0]
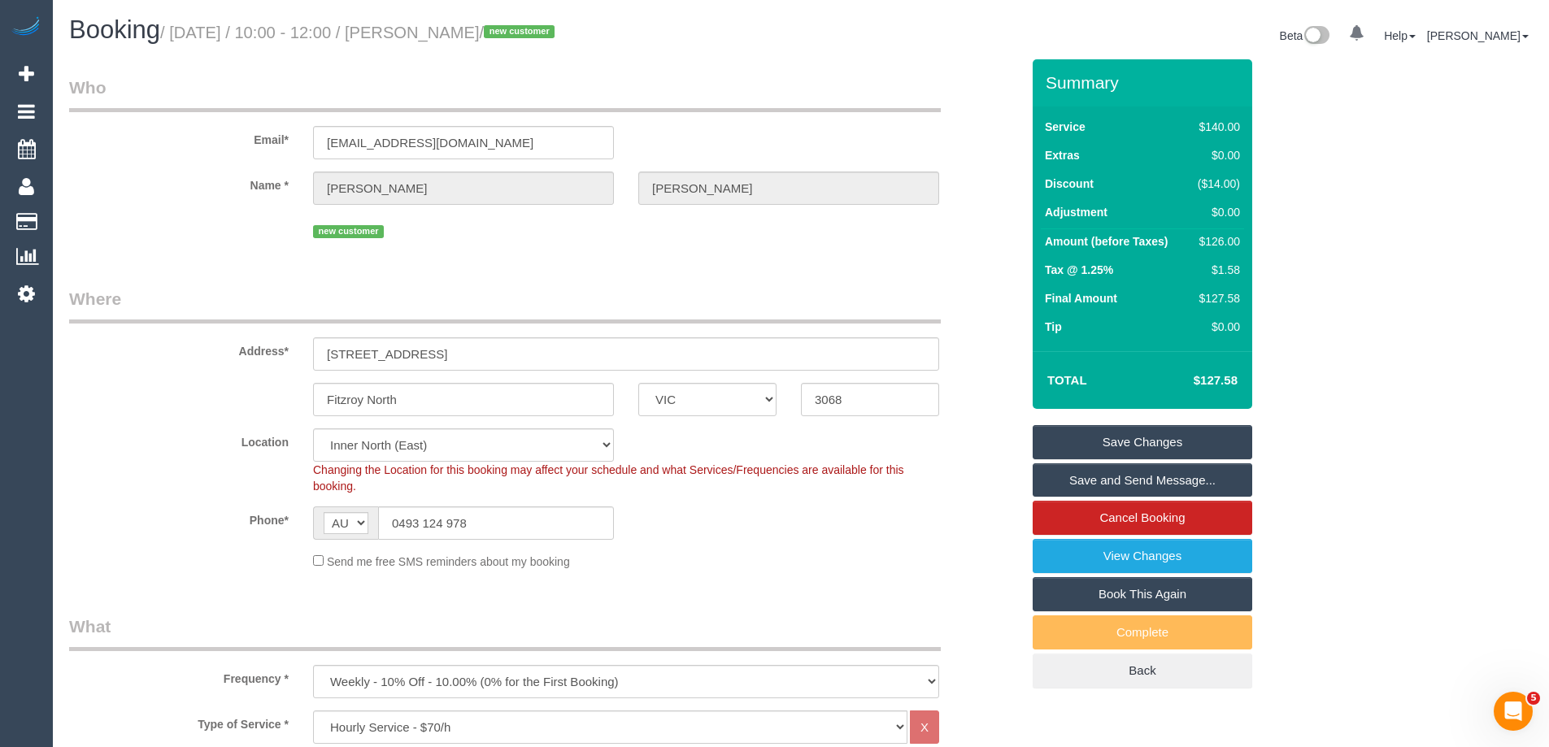
click at [1082, 438] on link "Save Changes" at bounding box center [1141, 442] width 219 height 34
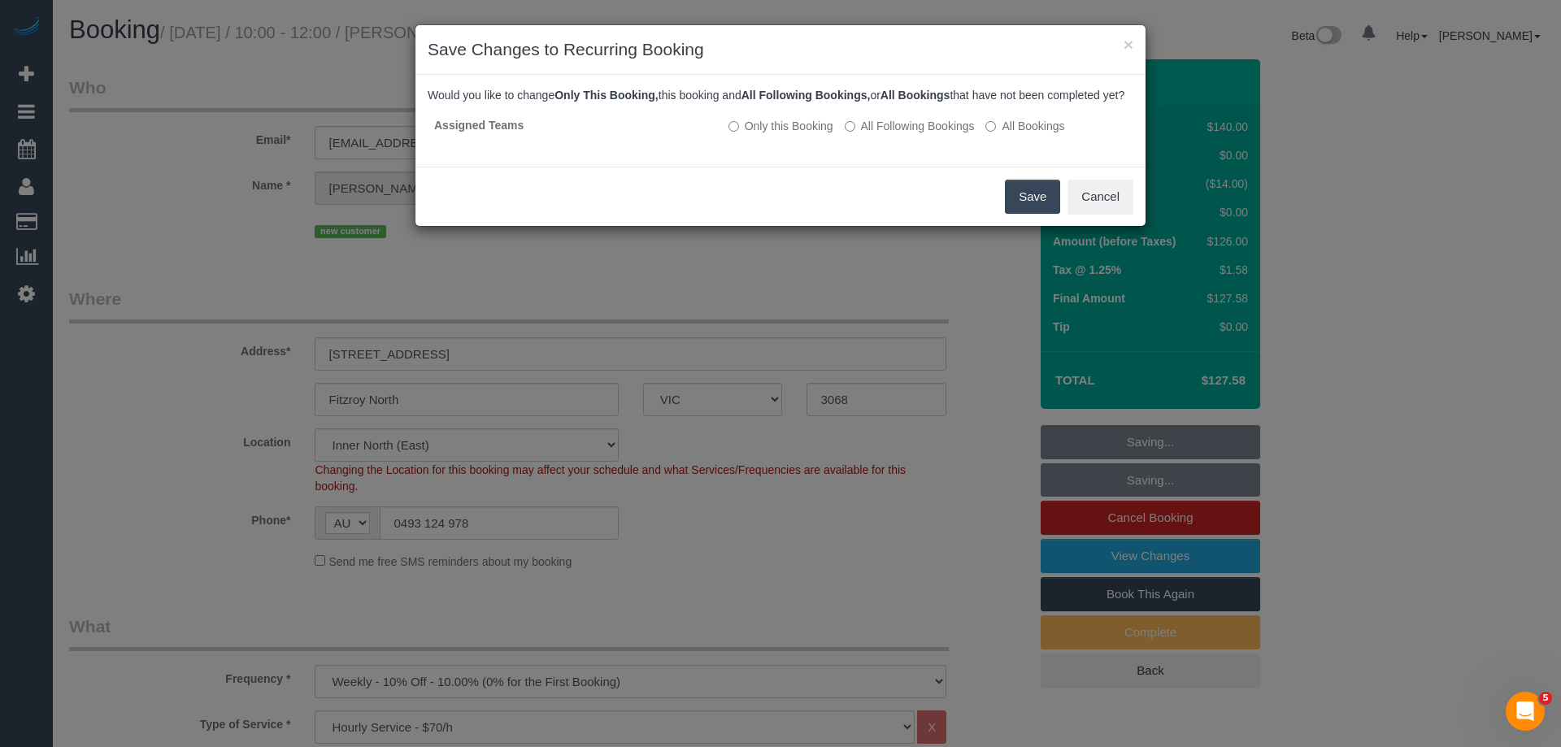
click at [1032, 214] on button "Save" at bounding box center [1032, 197] width 55 height 34
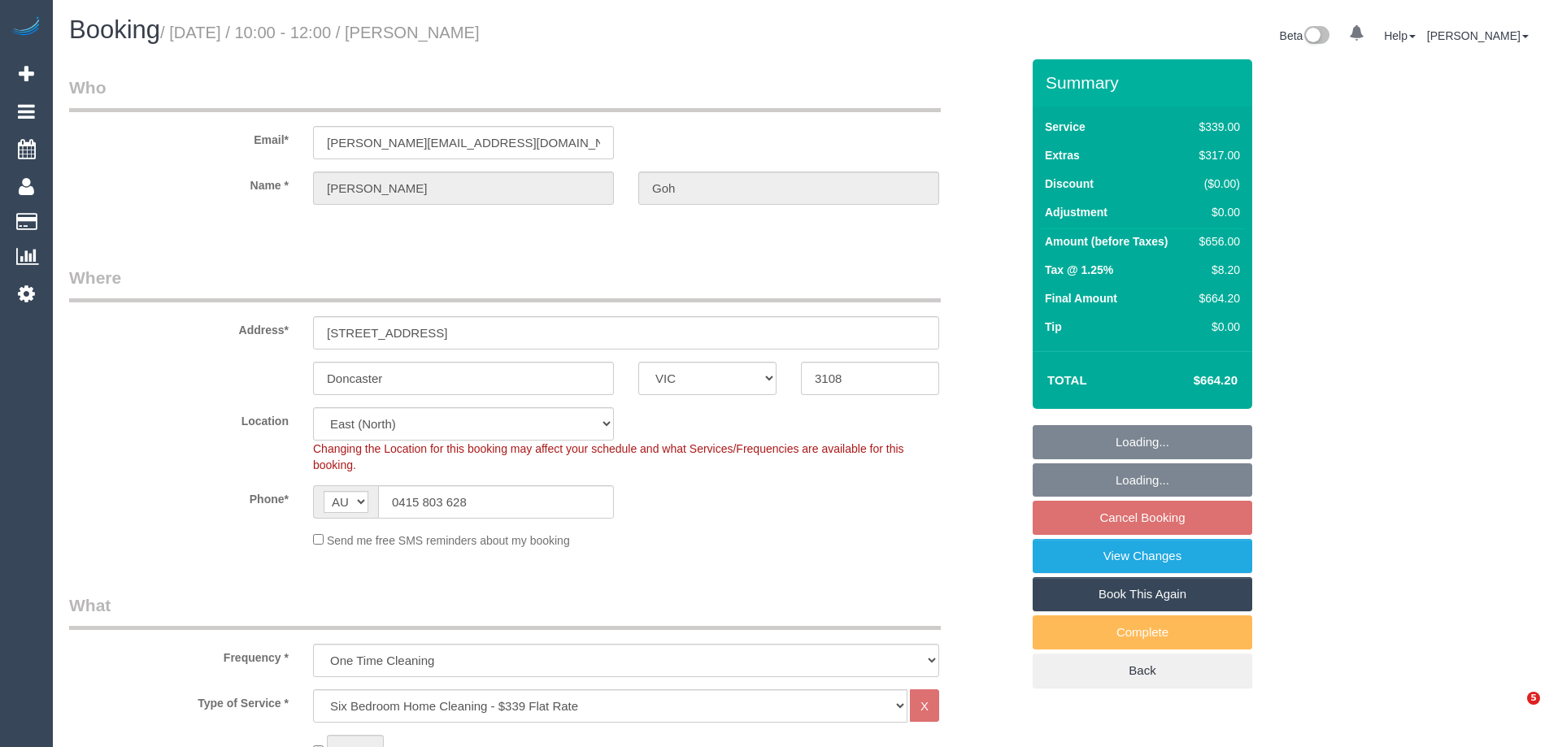
select select "VIC"
select select "string:stripe-pm_1OOUXj2GScqysDRV7810xVnr"
select select "number:27"
select select "number:14"
select select "number:18"
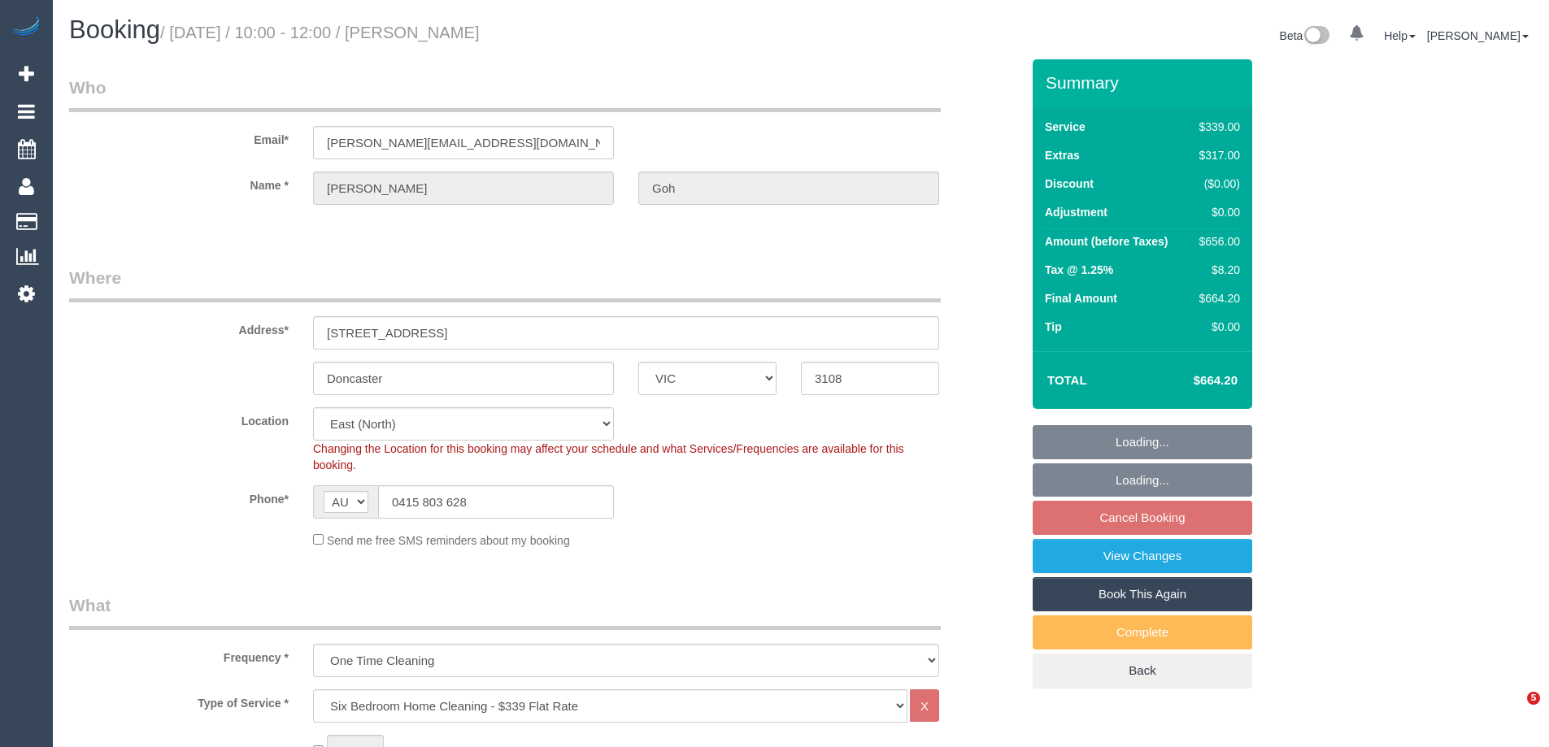
select select "number:23"
select select "number:35"
select select "number:26"
select select "object:1152"
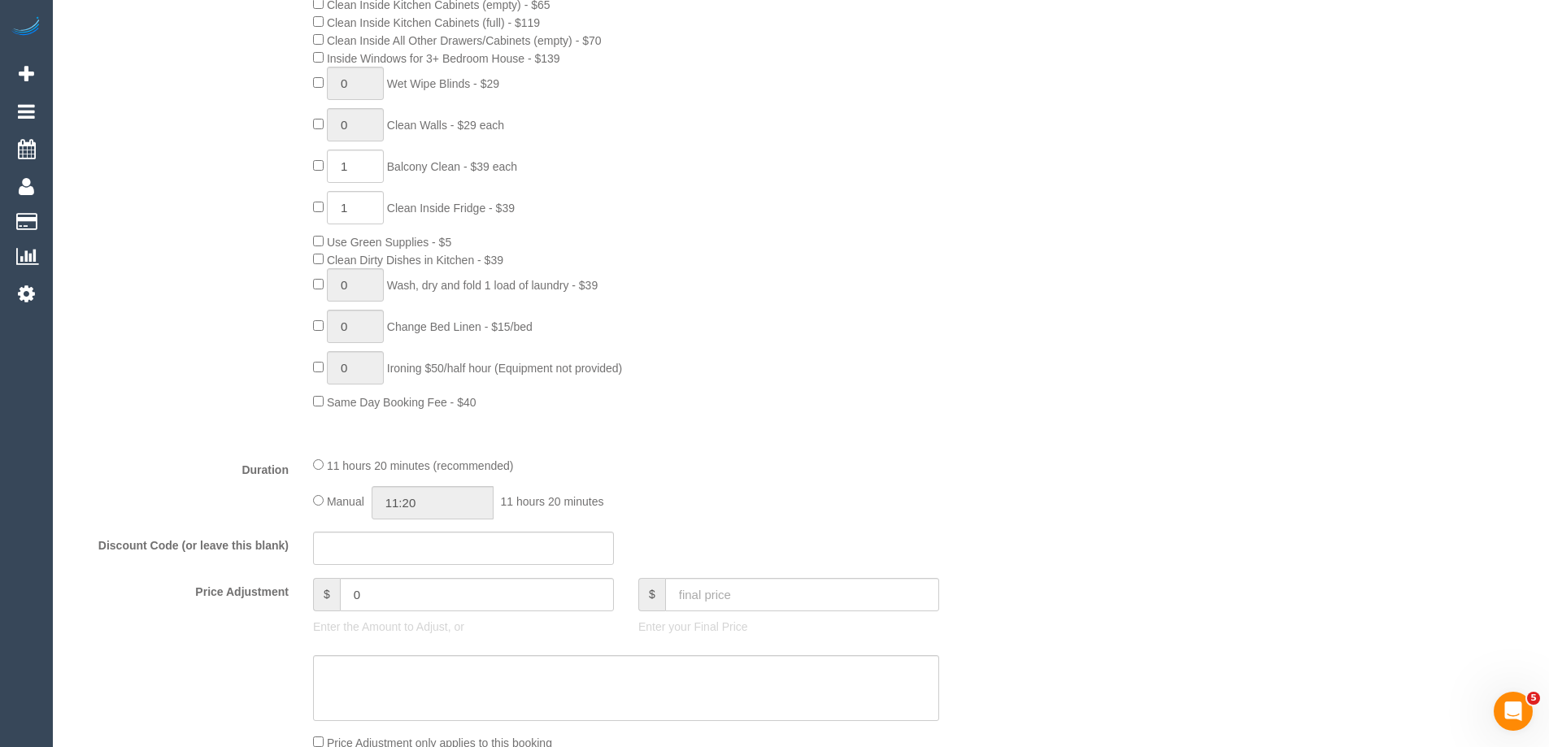
scroll to position [1138, 0]
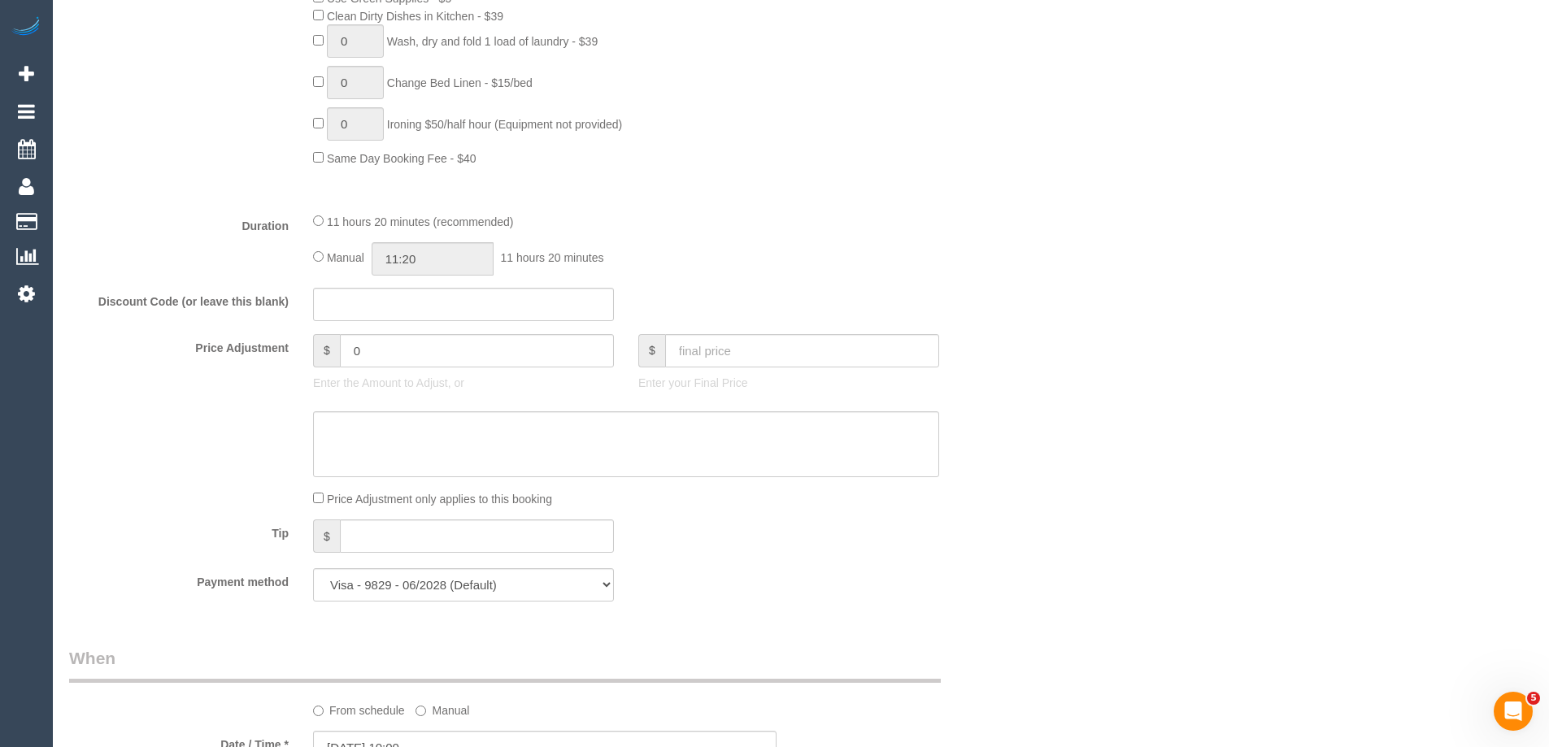
click at [311, 259] on div "11 hours 20 minutes (recommended) Manual 11:20 11 hours 20 minutes" at bounding box center [626, 243] width 650 height 63
drag, startPoint x: 467, startPoint y: 267, endPoint x: 440, endPoint y: 261, distance: 27.4
click at [458, 267] on input "11:20" at bounding box center [432, 258] width 122 height 33
type input "06:00"
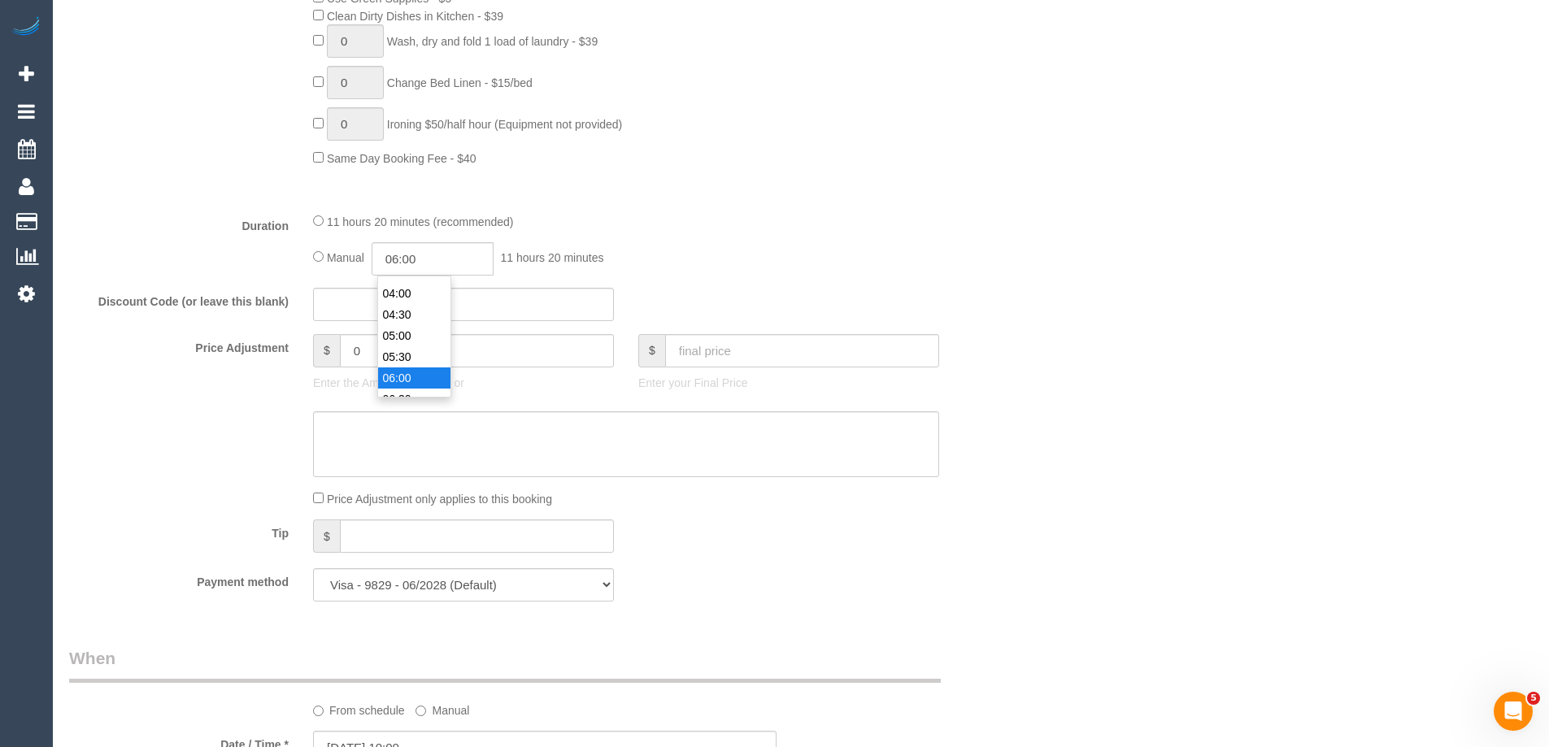
click at [414, 372] on li "06:00" at bounding box center [414, 377] width 72 height 21
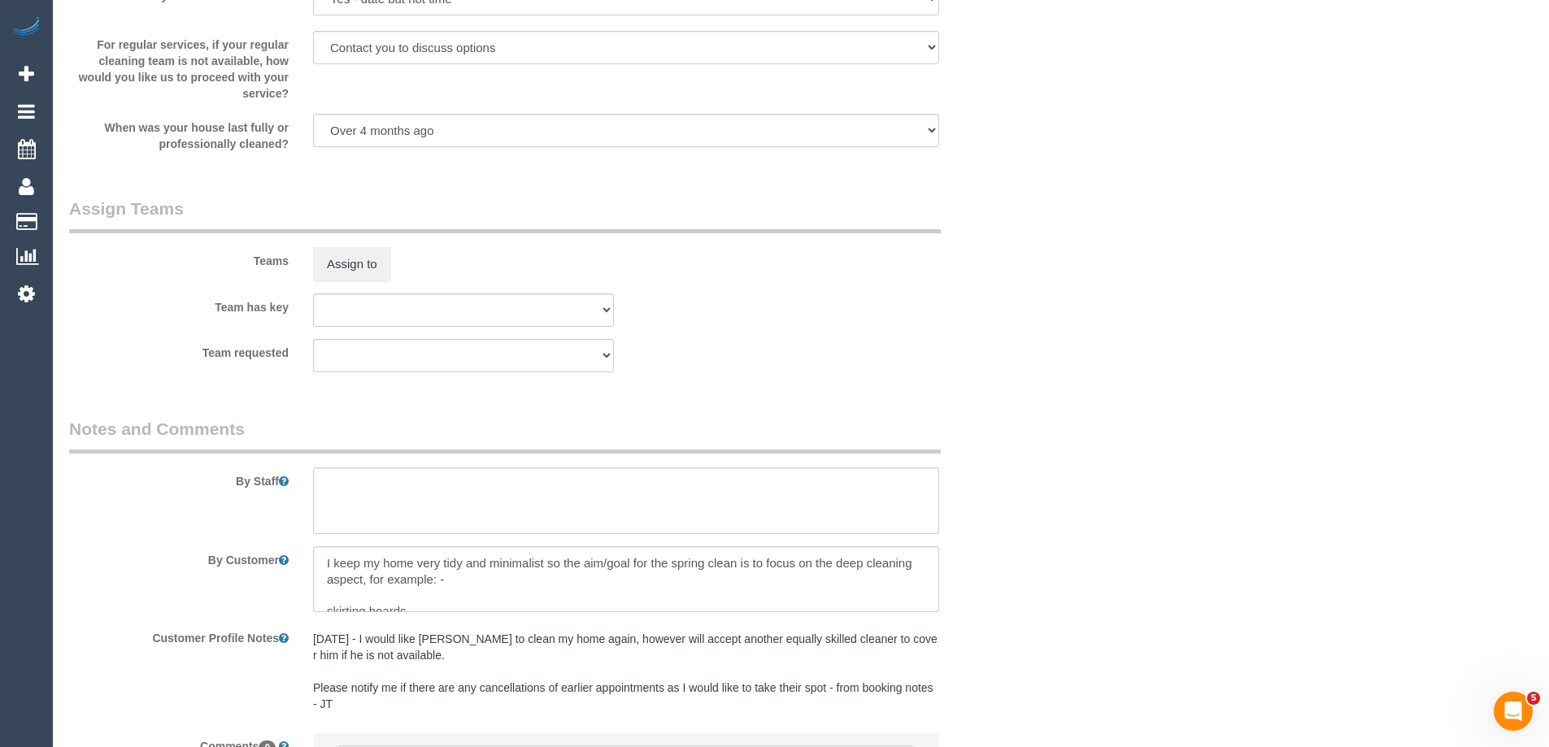
scroll to position [2537, 0]
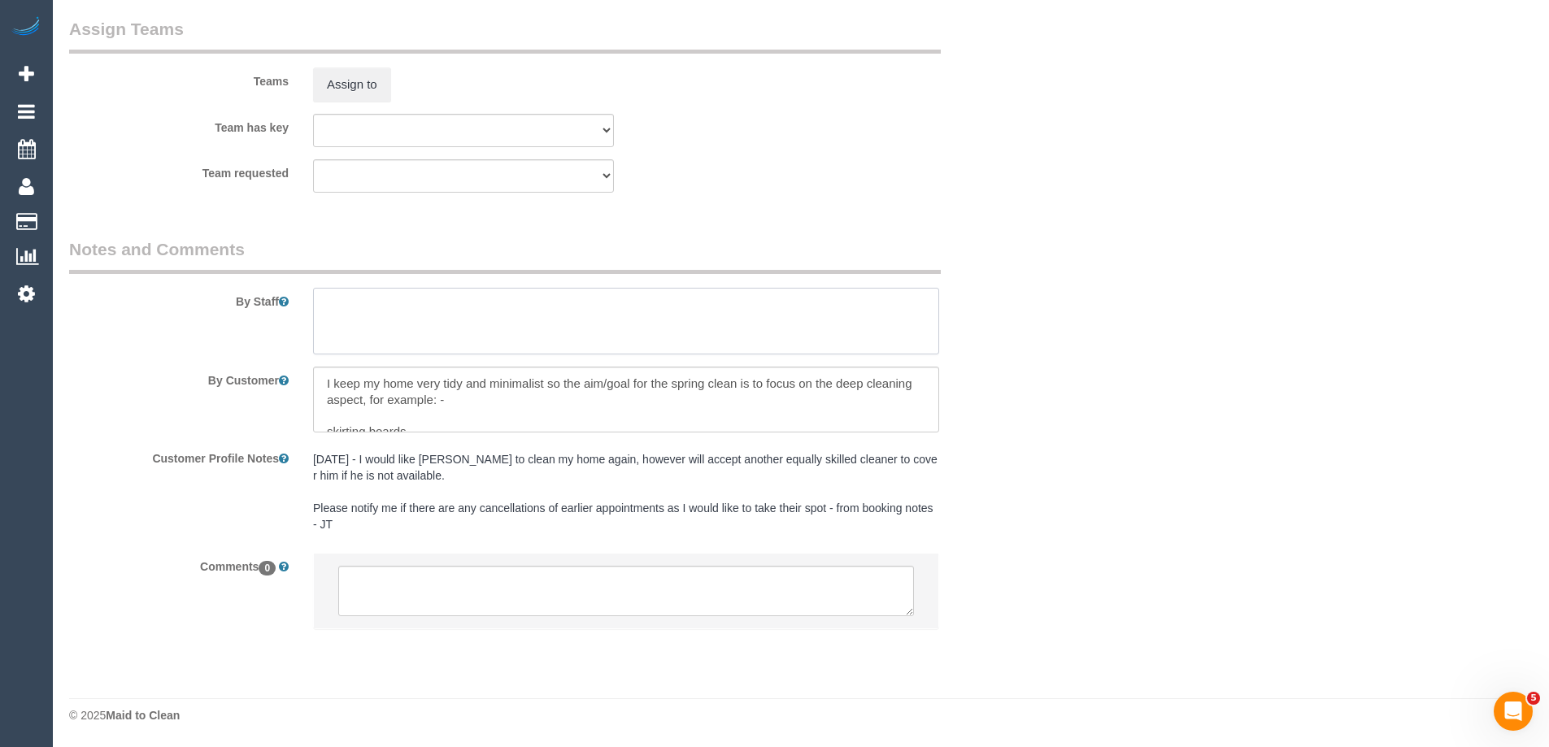
click at [350, 317] on textarea at bounding box center [626, 321] width 626 height 67
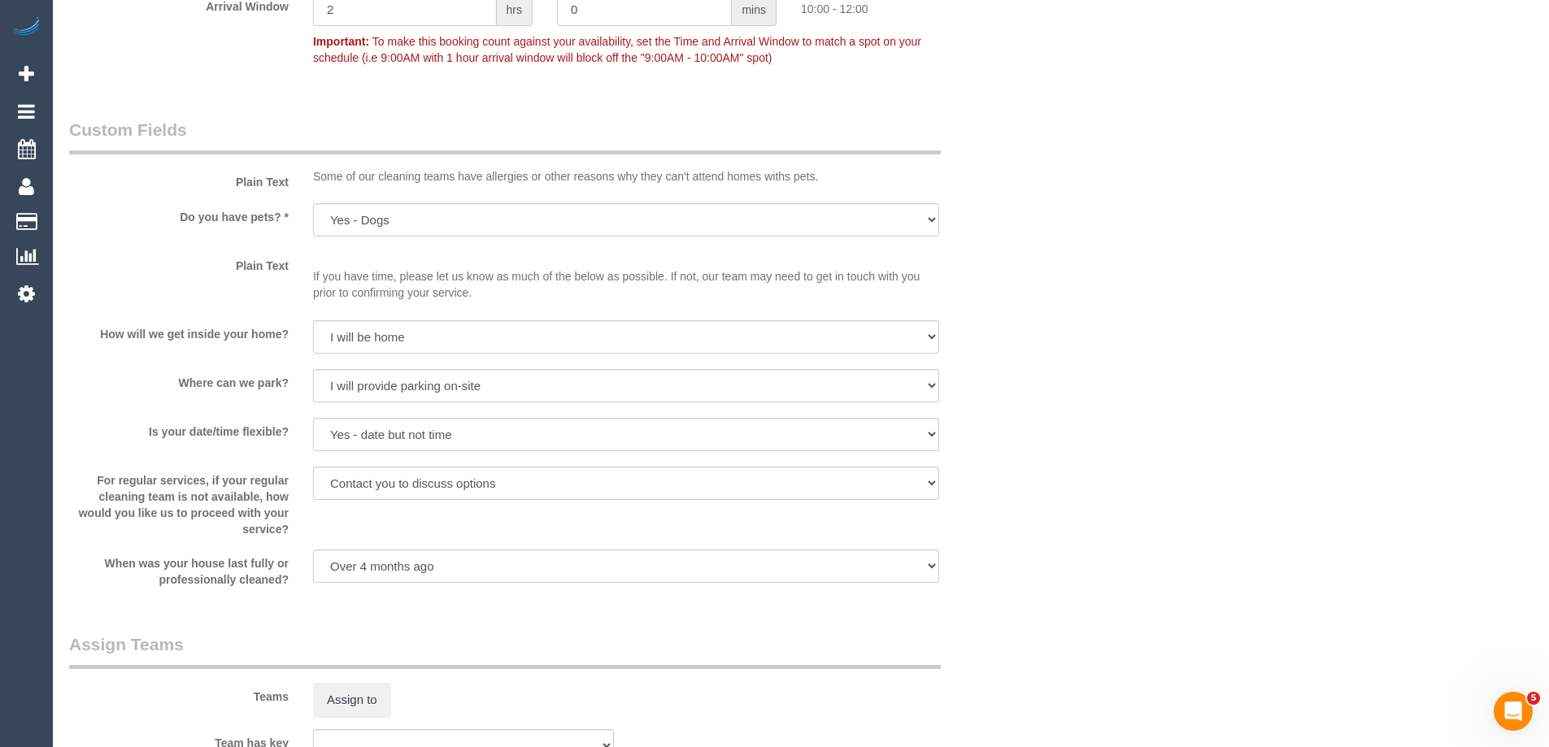
scroll to position [2276, 0]
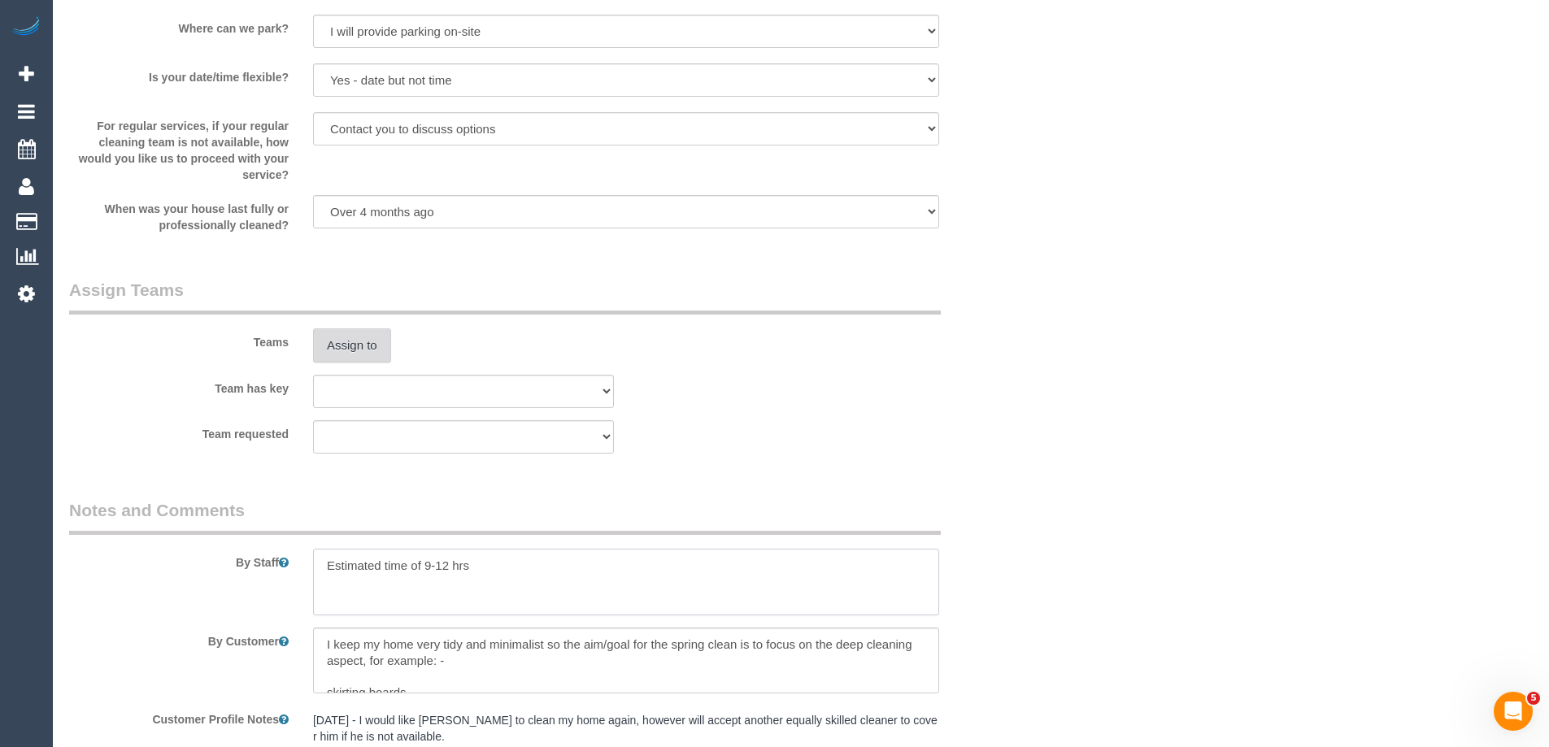
type textarea "Estimated time of 9-12 hrs"
click at [354, 342] on button "Assign to" at bounding box center [352, 345] width 78 height 34
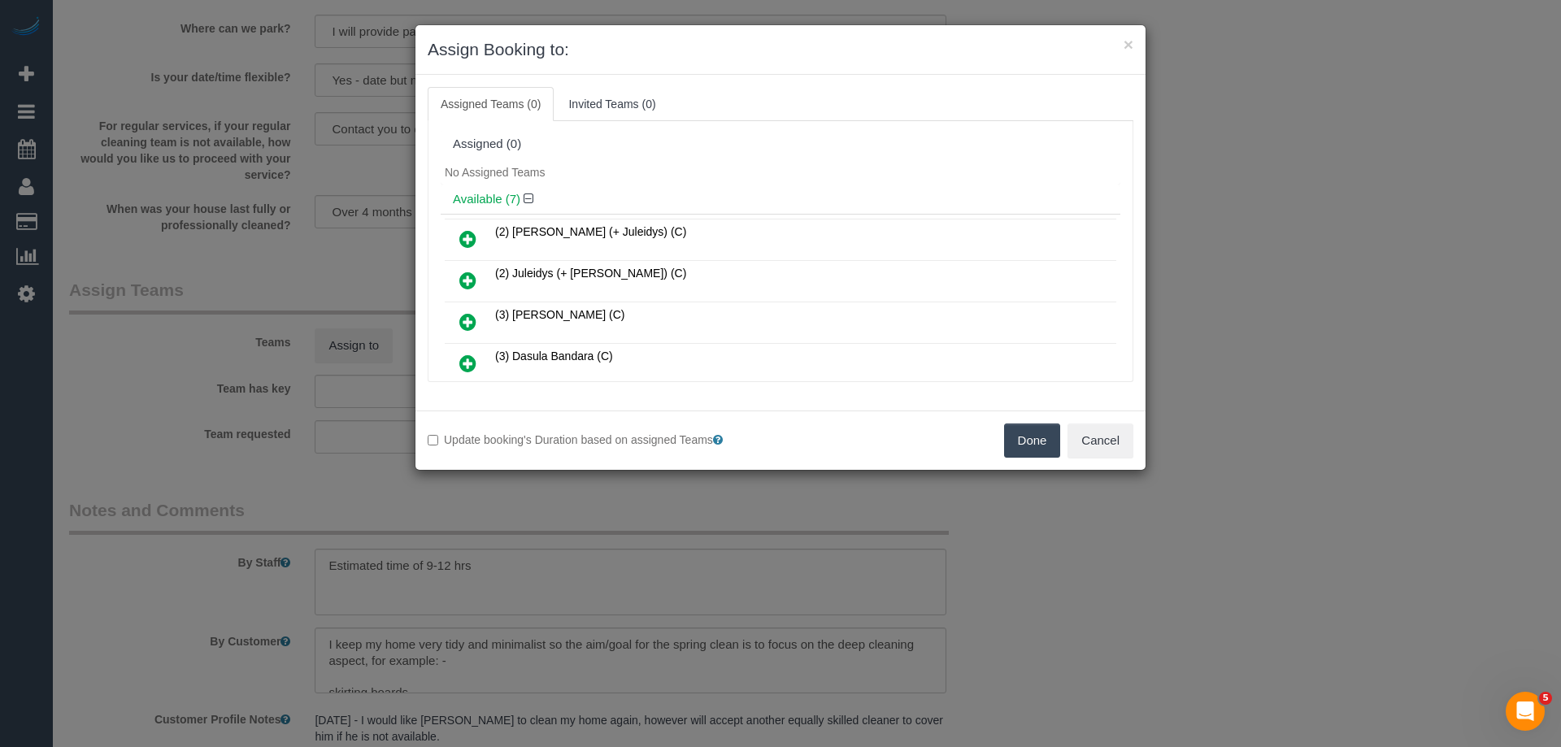
click at [471, 230] on icon at bounding box center [467, 239] width 17 height 20
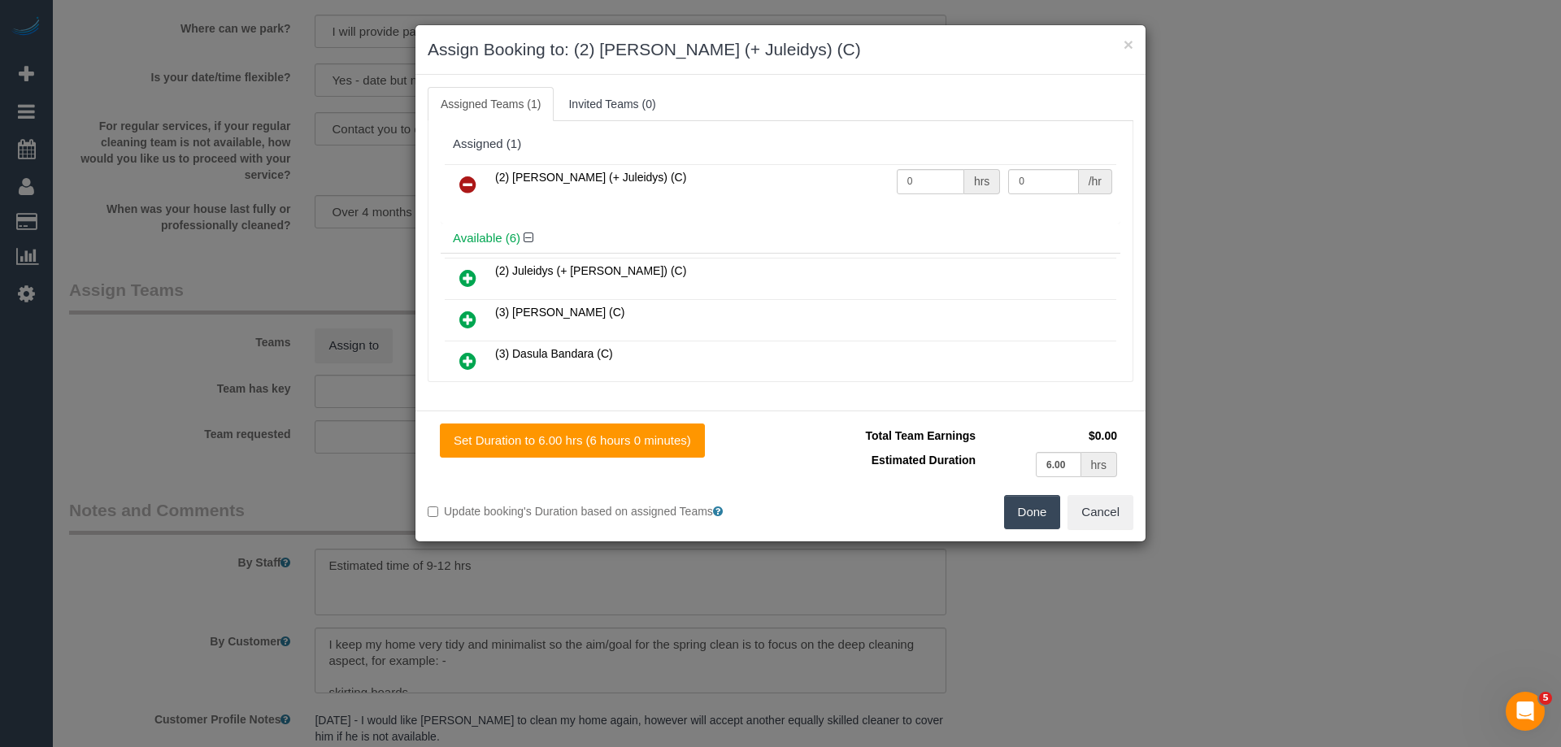
click at [464, 272] on icon at bounding box center [467, 278] width 17 height 20
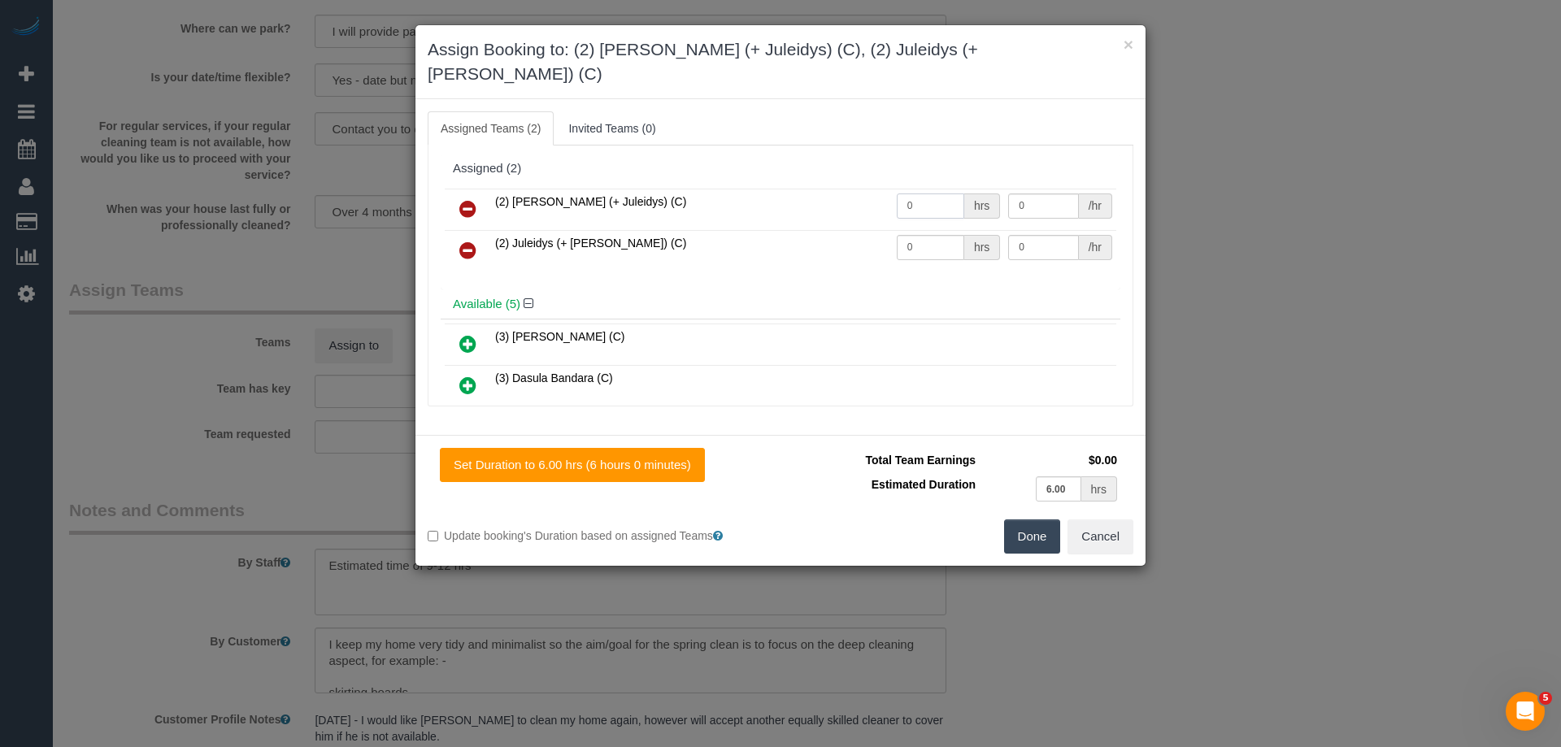
drag, startPoint x: 926, startPoint y: 183, endPoint x: 827, endPoint y: 179, distance: 99.3
click at [836, 189] on tr "(2) Cris (+ Juleidys) (C) 0 hrs 0 /hr" at bounding box center [780, 209] width 671 height 41
type input "1"
drag, startPoint x: 918, startPoint y: 223, endPoint x: 789, endPoint y: 223, distance: 128.4
click at [793, 230] on tr "(2) Juleidys (+ Cris) (C) 0 hrs 0 /hr" at bounding box center [780, 250] width 671 height 41
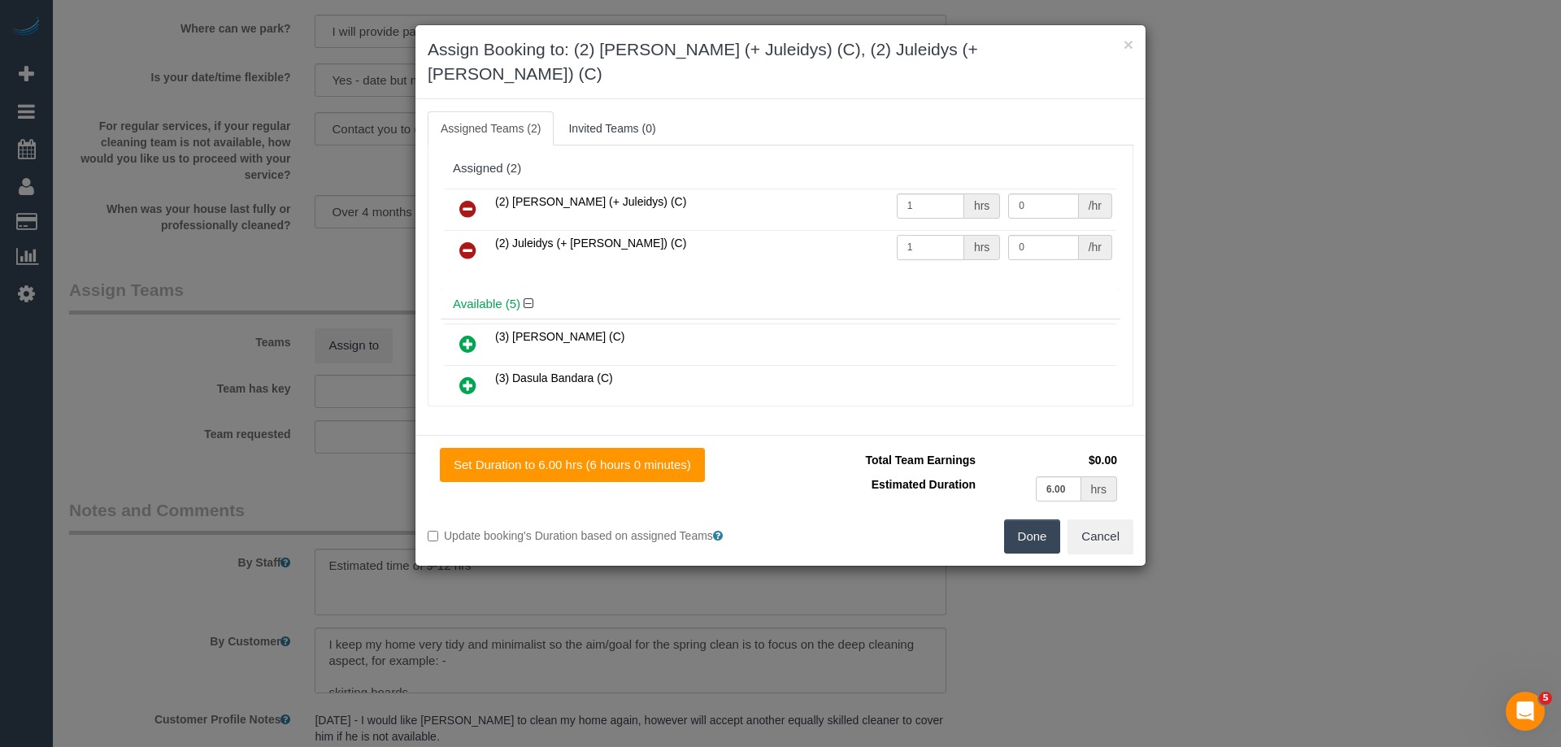
type input "1"
drag, startPoint x: 1043, startPoint y: 230, endPoint x: 935, endPoint y: 219, distance: 108.7
click at [936, 230] on tr "(2) Juleidys (+ Cris) (C) 1 hrs 0 /hr" at bounding box center [780, 250] width 671 height 41
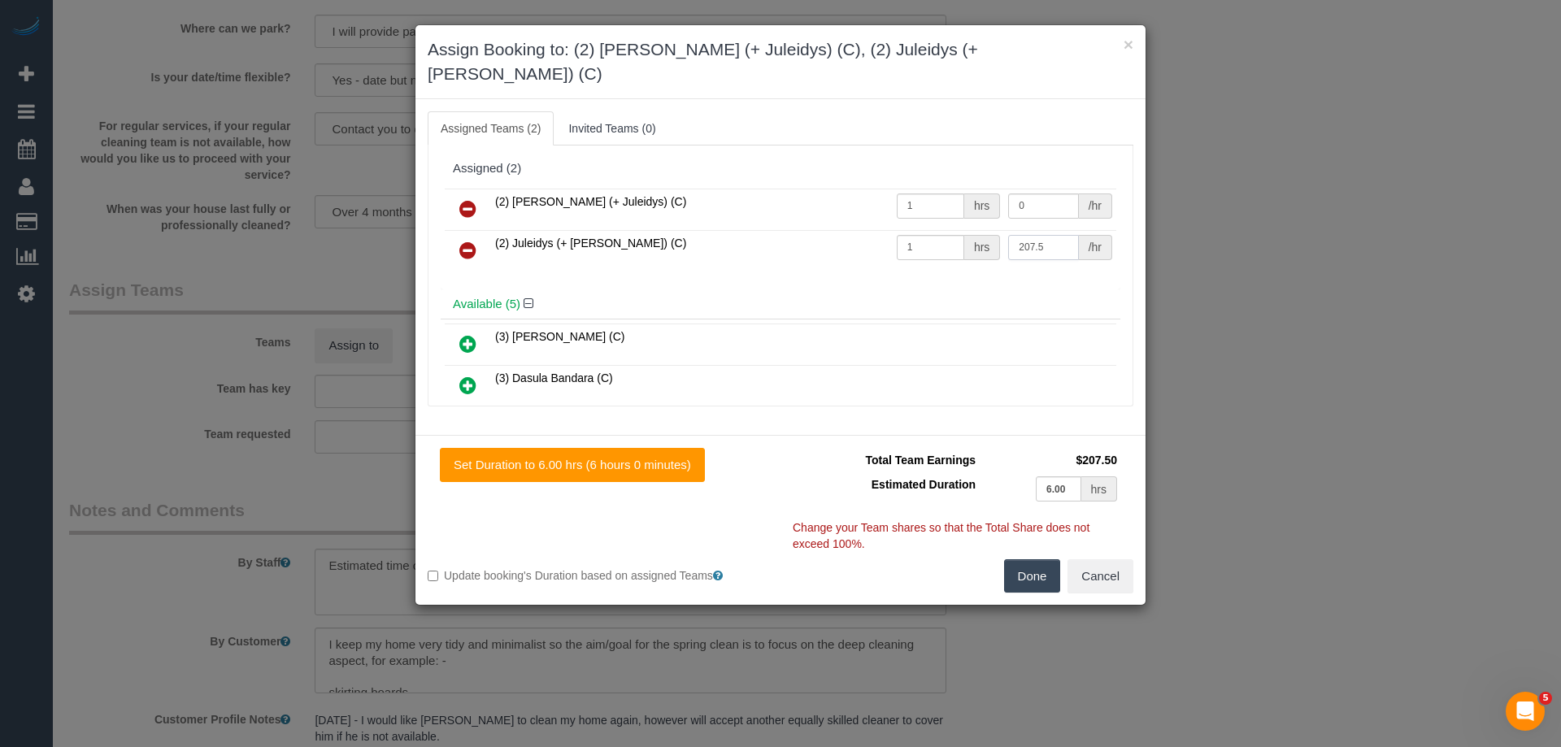
type input "207.5"
drag, startPoint x: 1002, startPoint y: 179, endPoint x: 915, endPoint y: 173, distance: 88.0
click at [916, 189] on tr "(2) Cris (+ Juleidys) (C) 1 hrs 0 /hr" at bounding box center [780, 209] width 671 height 41
type input "207.5"
click at [1023, 559] on button "Done" at bounding box center [1032, 576] width 57 height 34
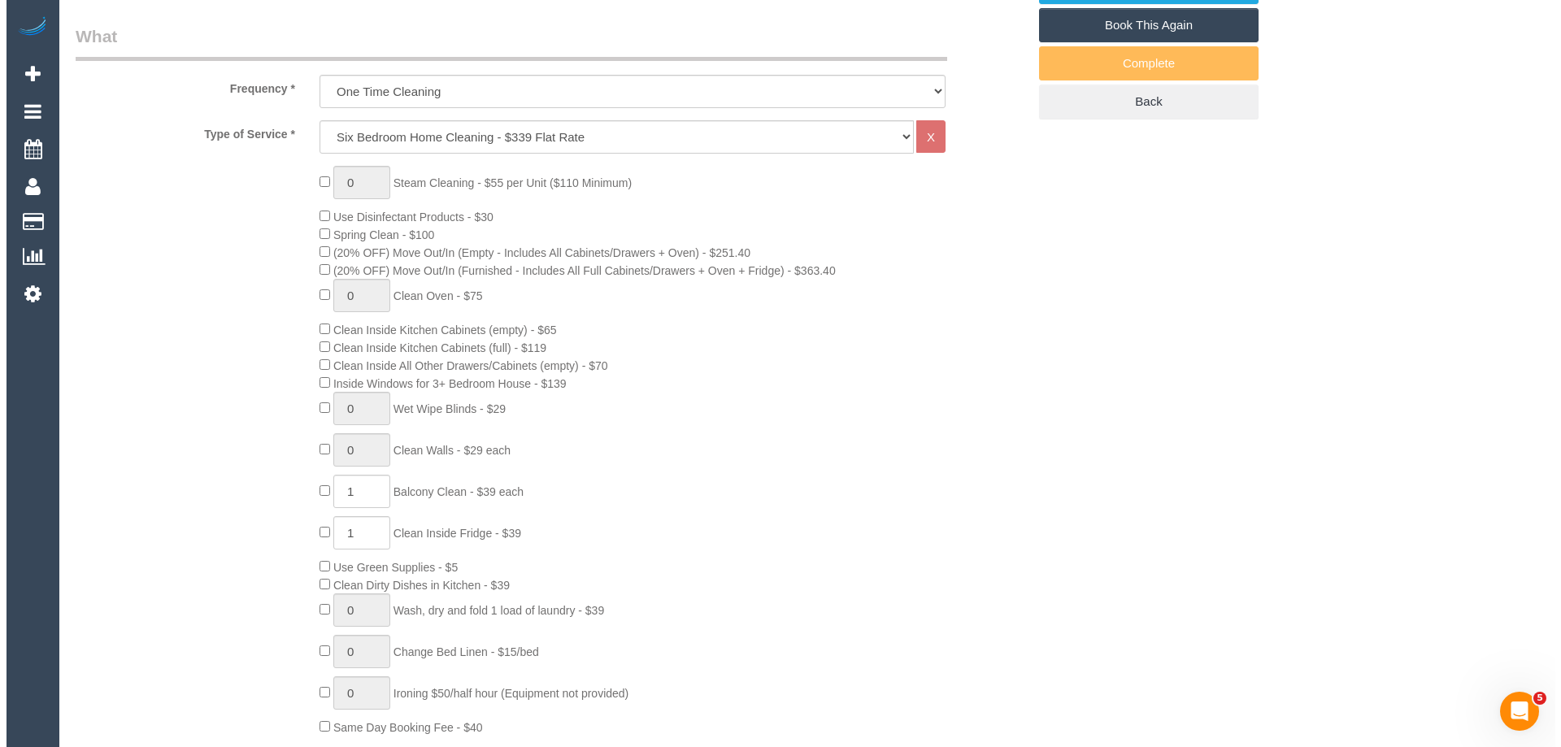
scroll to position [0, 0]
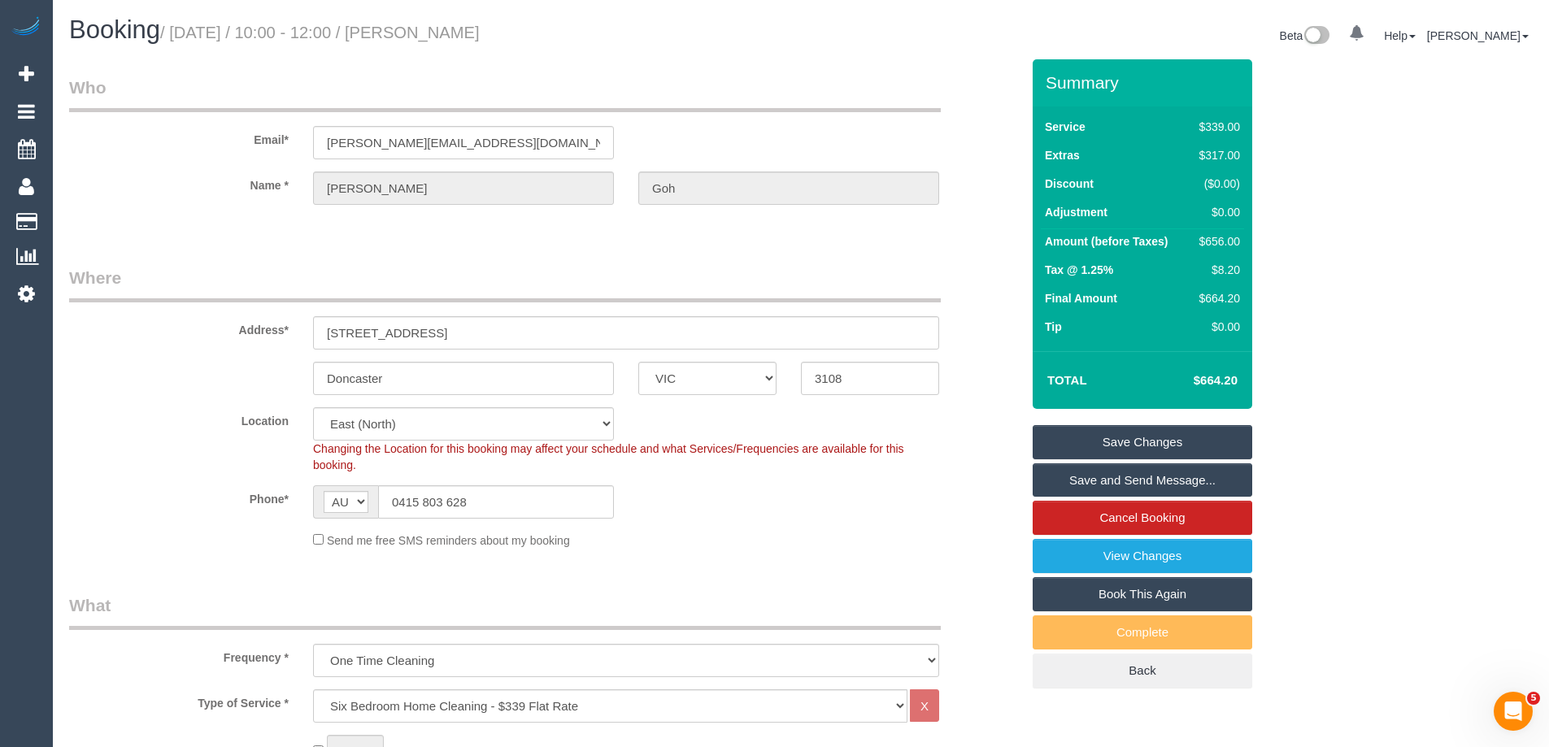
drag, startPoint x: 518, startPoint y: 39, endPoint x: 428, endPoint y: 31, distance: 89.8
click at [428, 31] on h1 "Booking / October 04, 2025 / 10:00 - 12:00 / Jarrett Goh" at bounding box center [428, 30] width 719 height 28
copy small "Jarrett Goh"
click at [1079, 480] on link "Save and Send Message..." at bounding box center [1141, 480] width 219 height 34
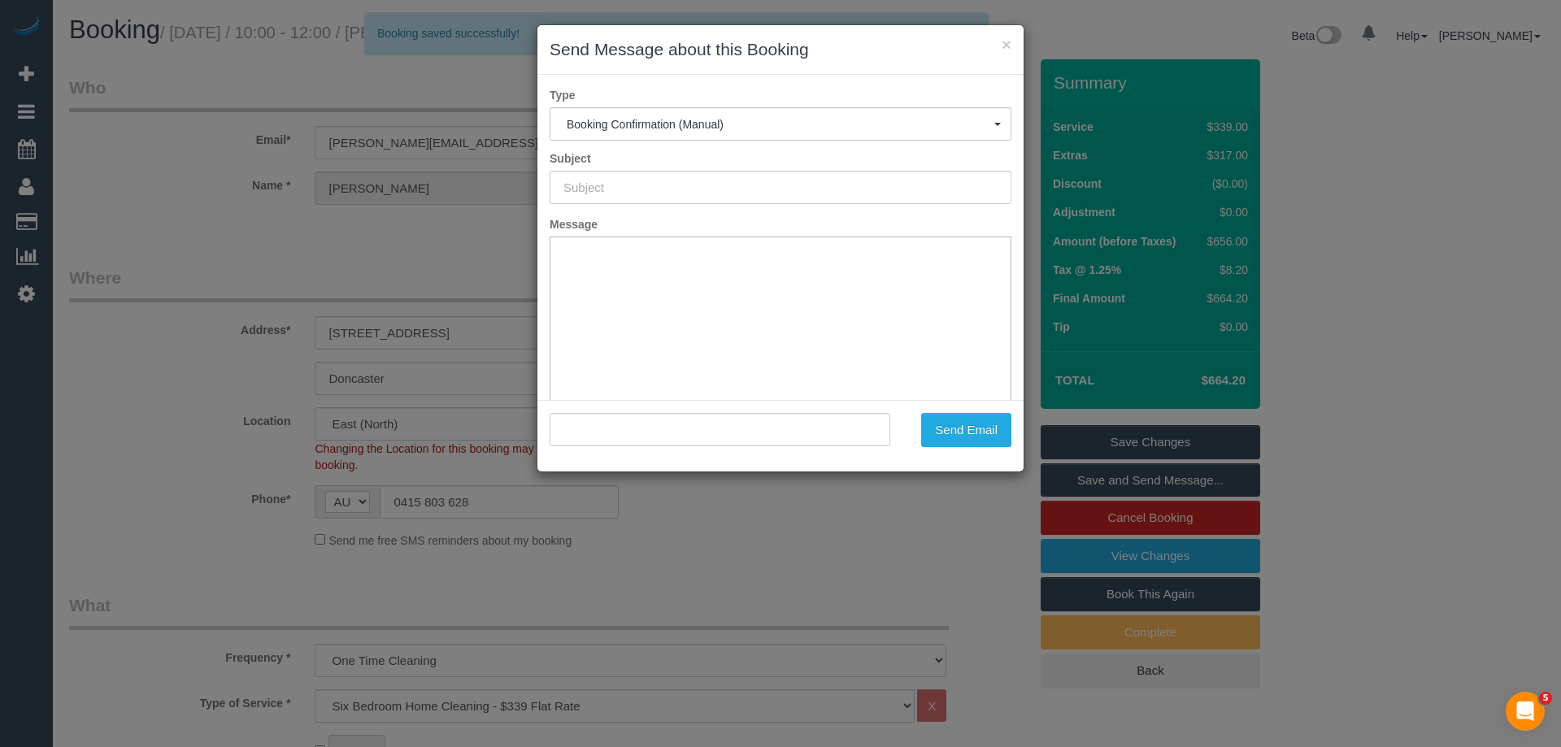
type input "Booking Confirmed"
type input ""Jarrett Goh" <jarrett.goh.93@gmail.com>"
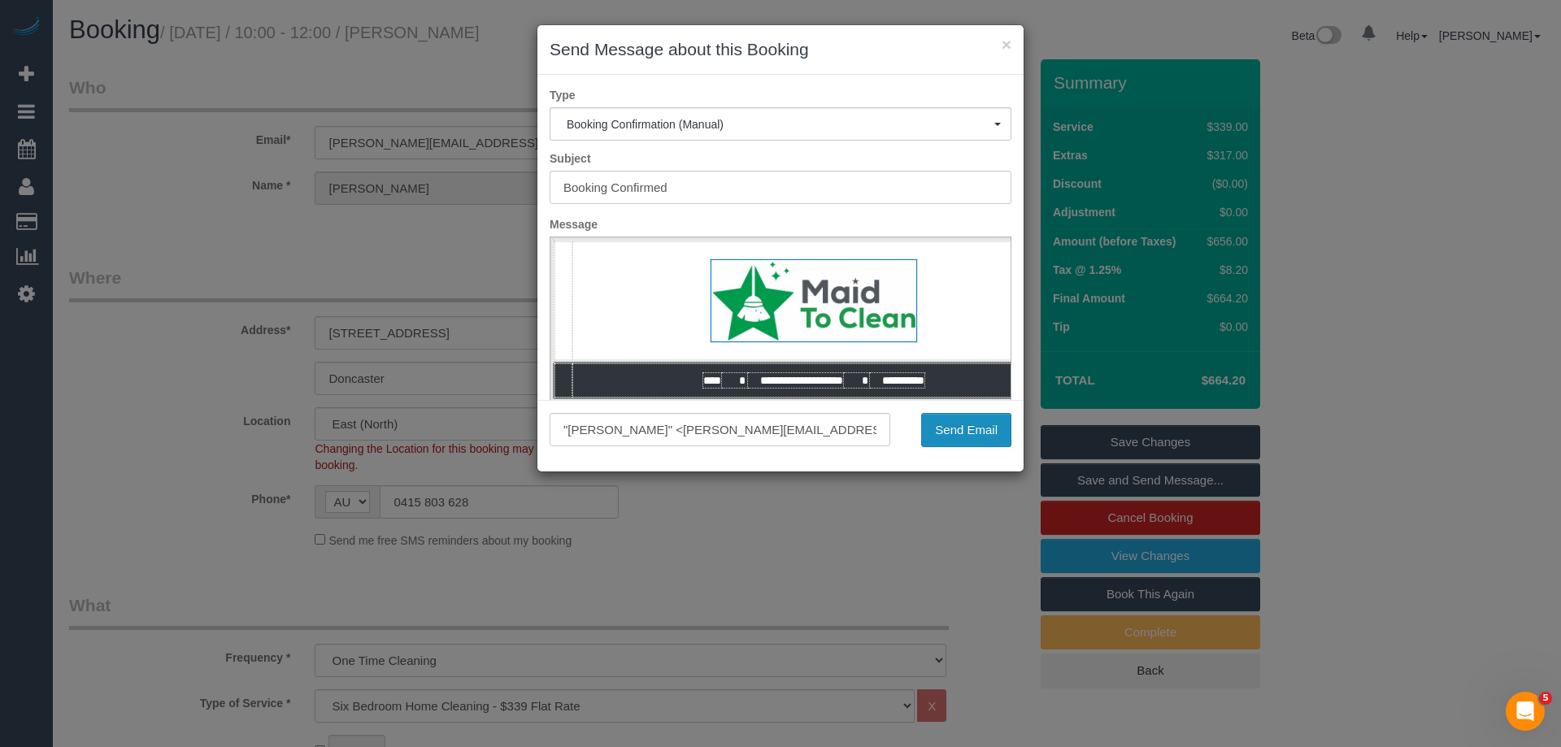
click at [941, 437] on button "Send Email" at bounding box center [966, 430] width 90 height 34
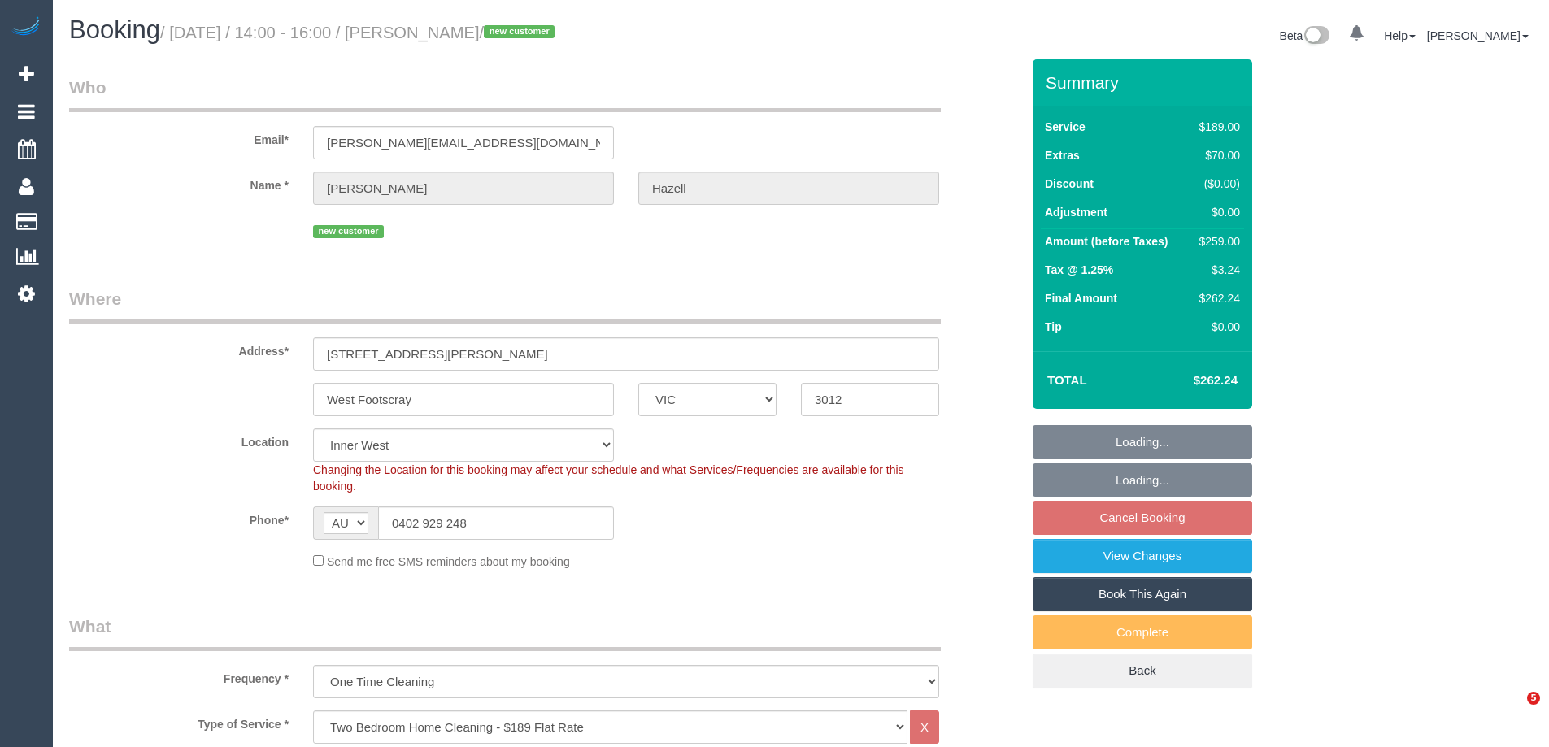
select select "VIC"
select select "number:29"
select select "number:14"
select select "number:19"
select select "number:24"
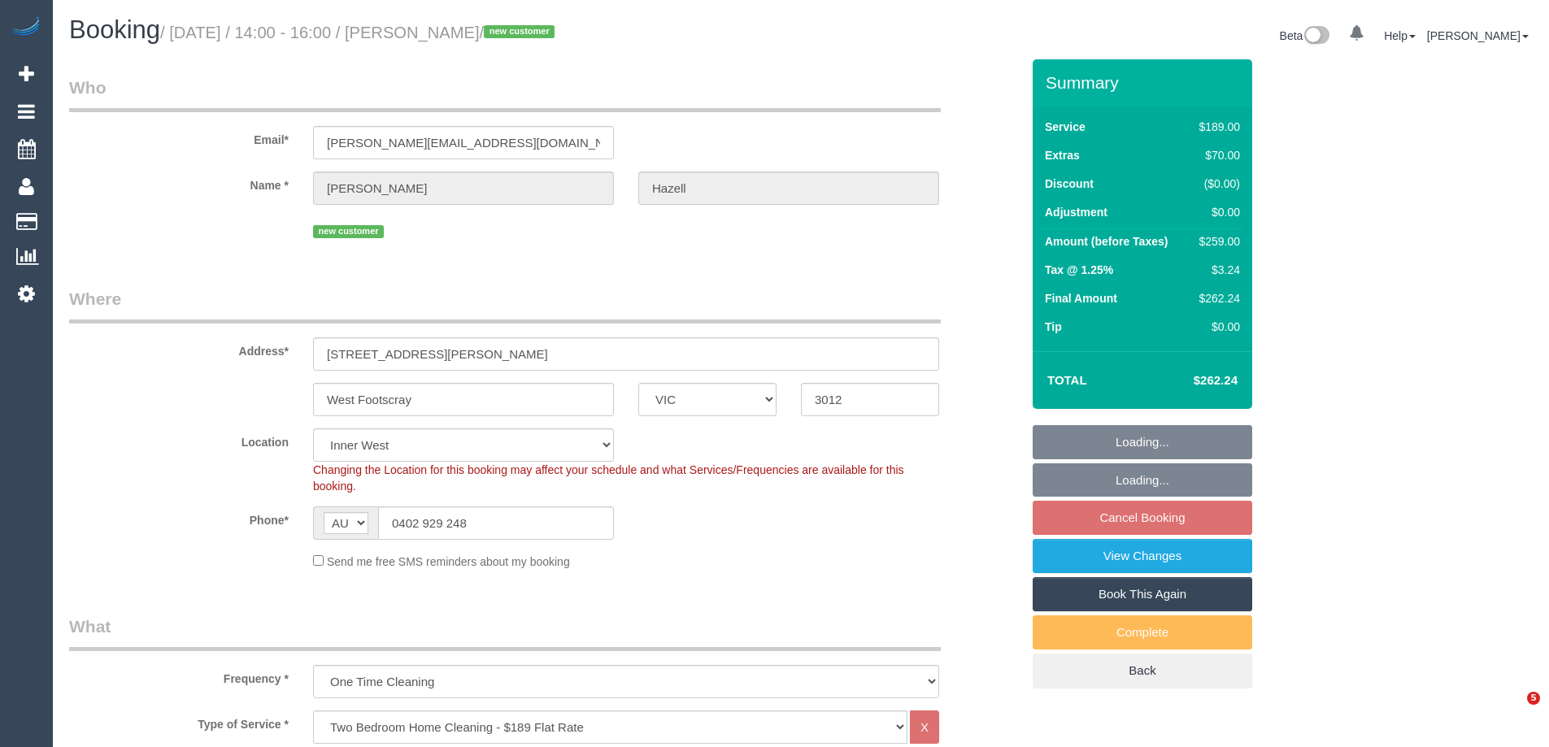
select select "number:26"
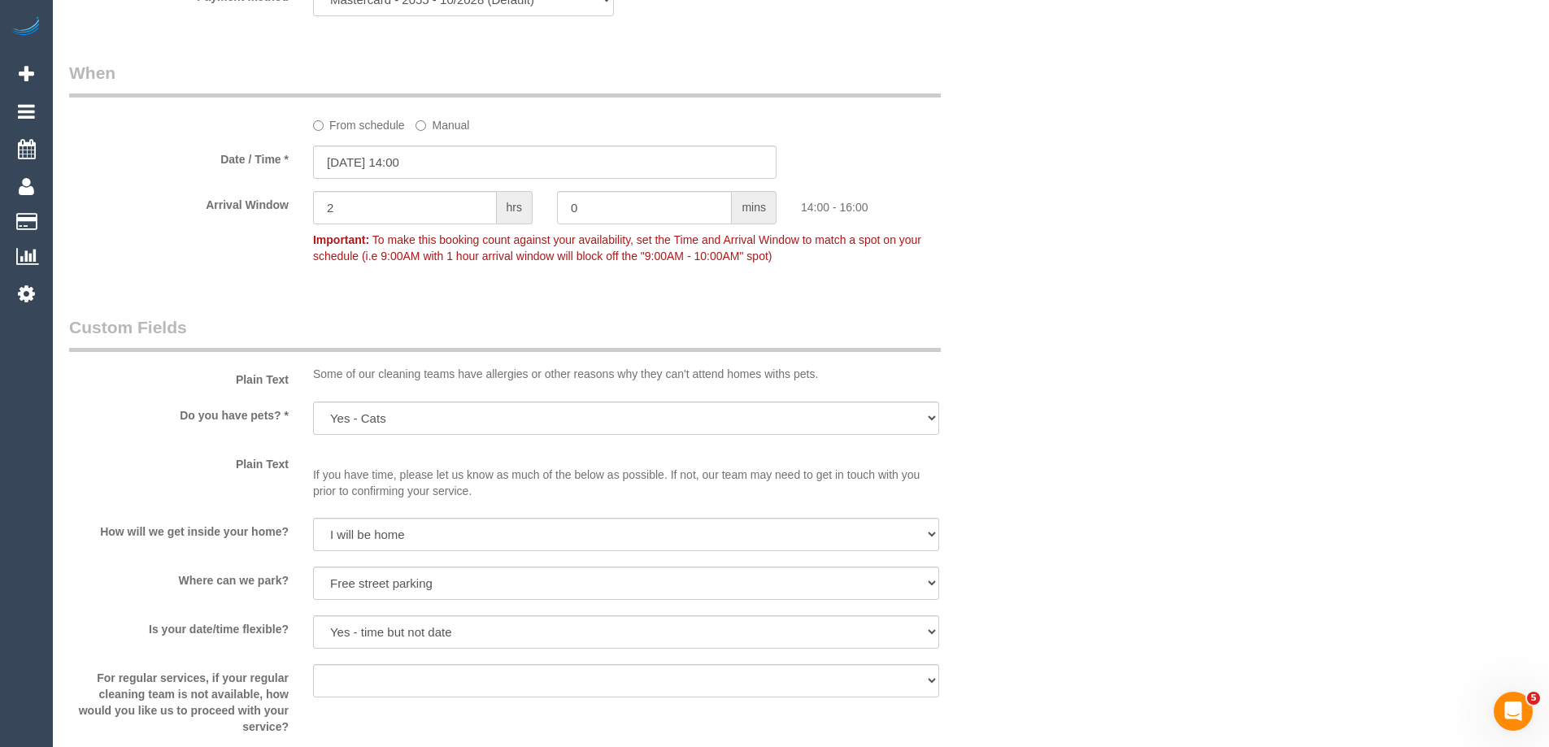
scroll to position [1673, 0]
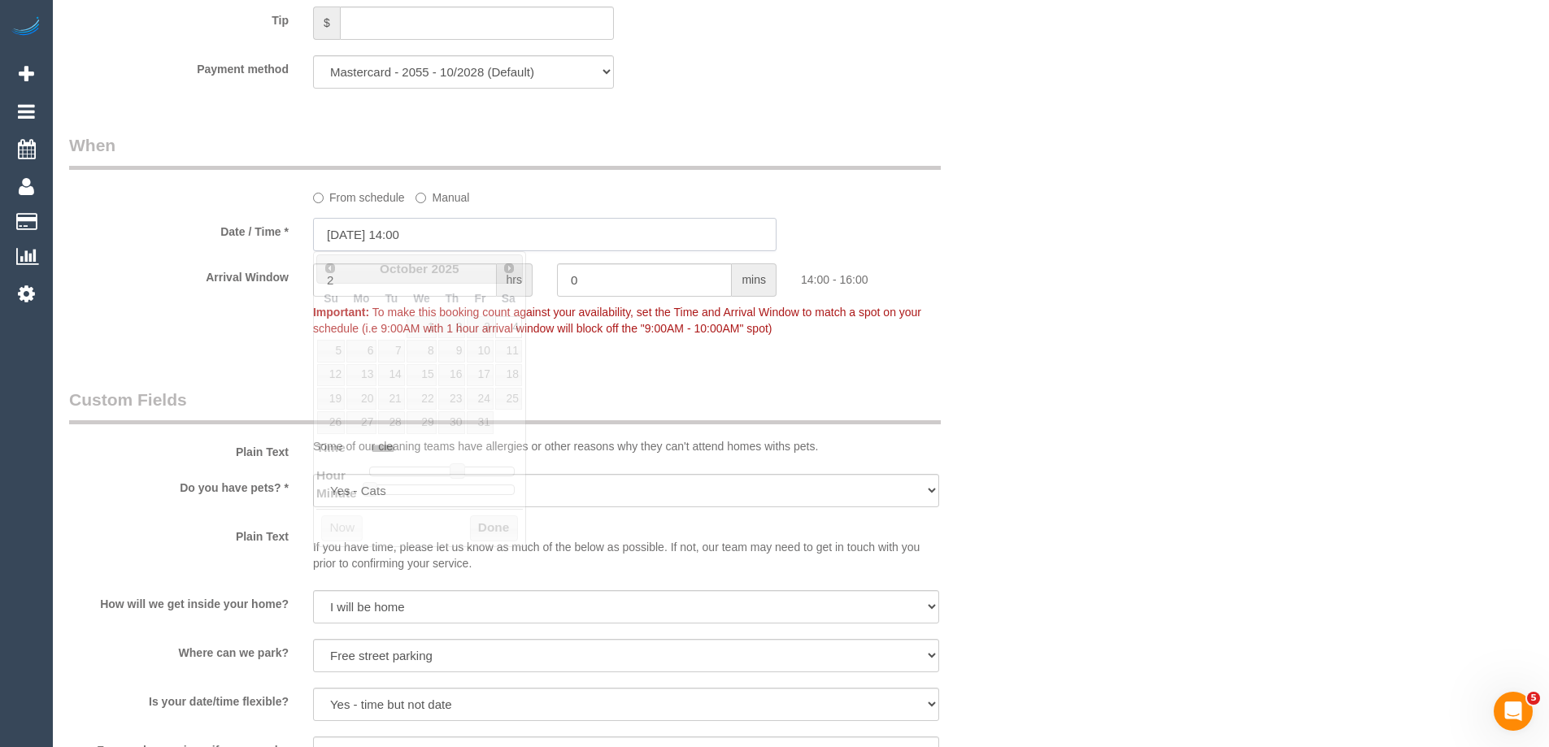
click at [354, 220] on input "[DATE] 14:00" at bounding box center [544, 234] width 463 height 33
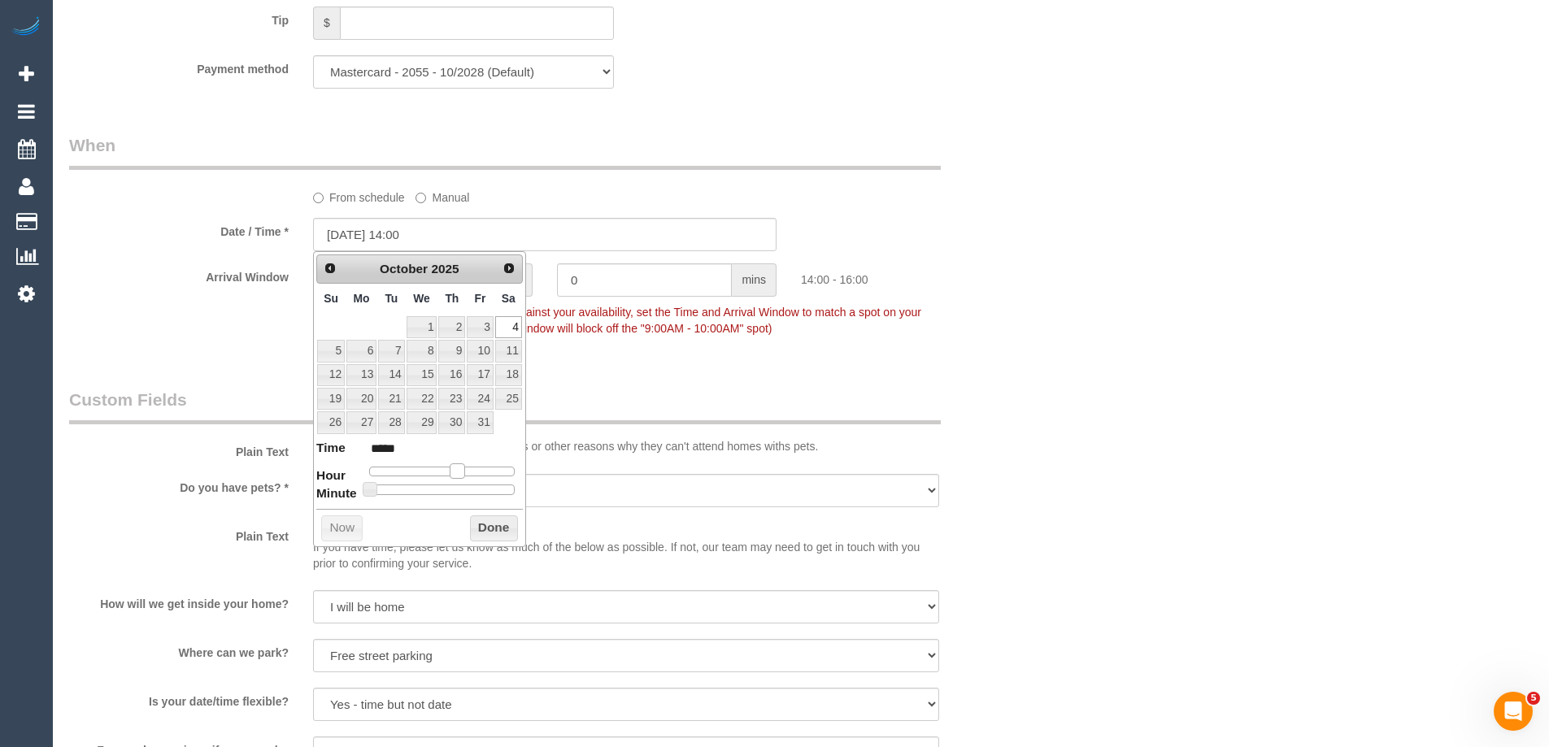
type input "[DATE] 13:00"
type input "*****"
click at [456, 471] on span at bounding box center [451, 470] width 15 height 15
click at [488, 537] on button "Done" at bounding box center [494, 528] width 48 height 26
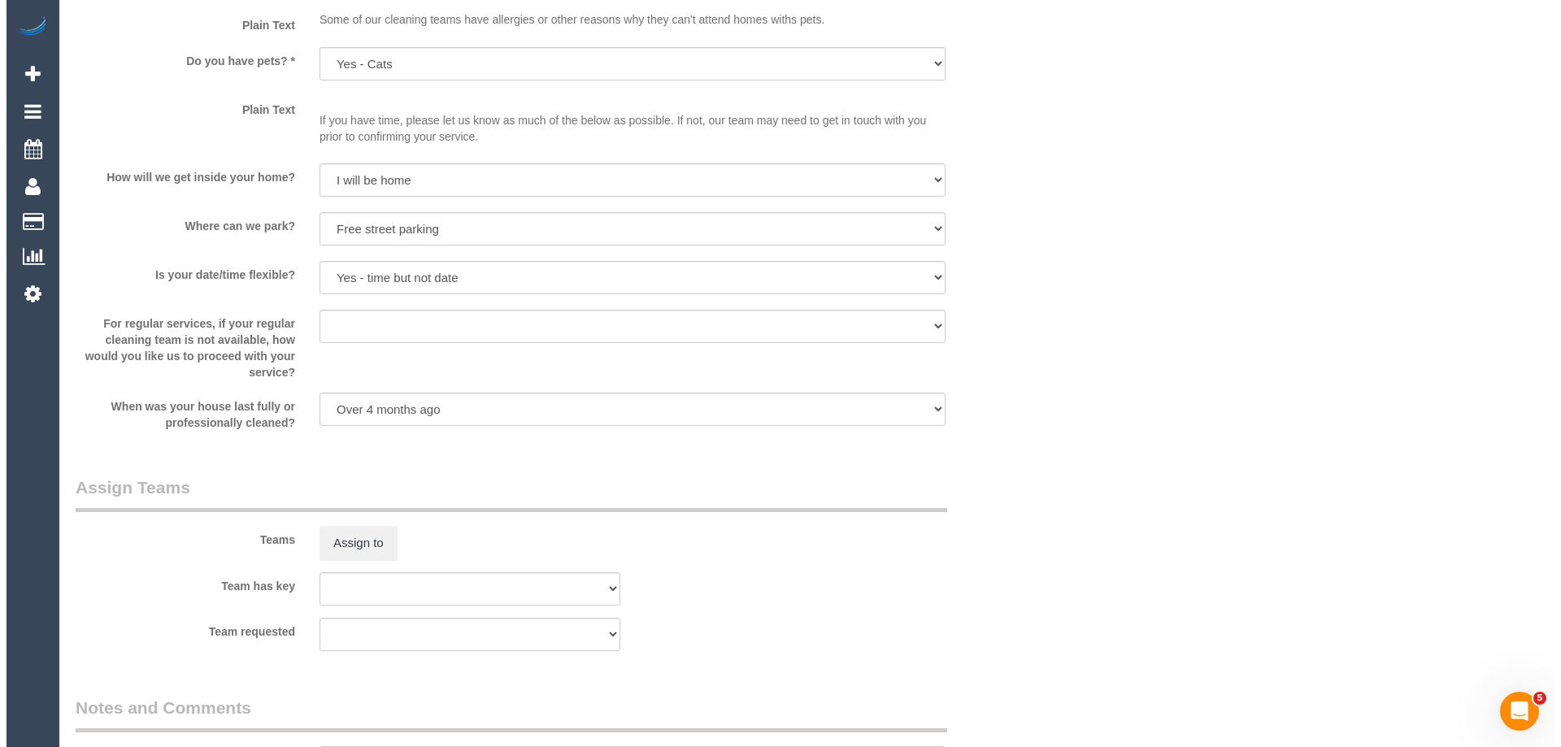
scroll to position [2486, 0]
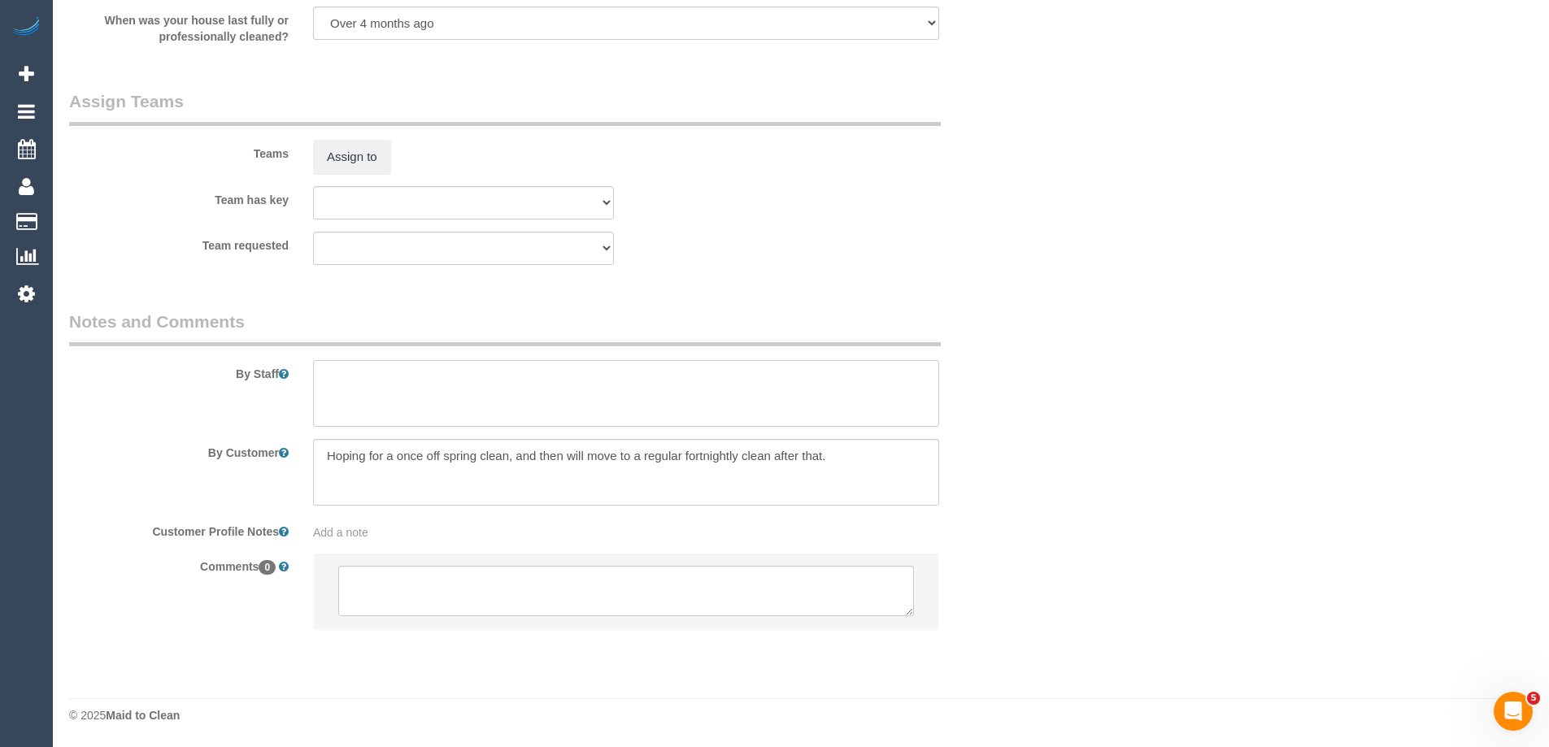
click at [344, 379] on textarea at bounding box center [626, 393] width 626 height 67
type textarea "Estimated time of 4.5-5.5 hrs"
click at [337, 152] on button "Assign to" at bounding box center [352, 157] width 78 height 34
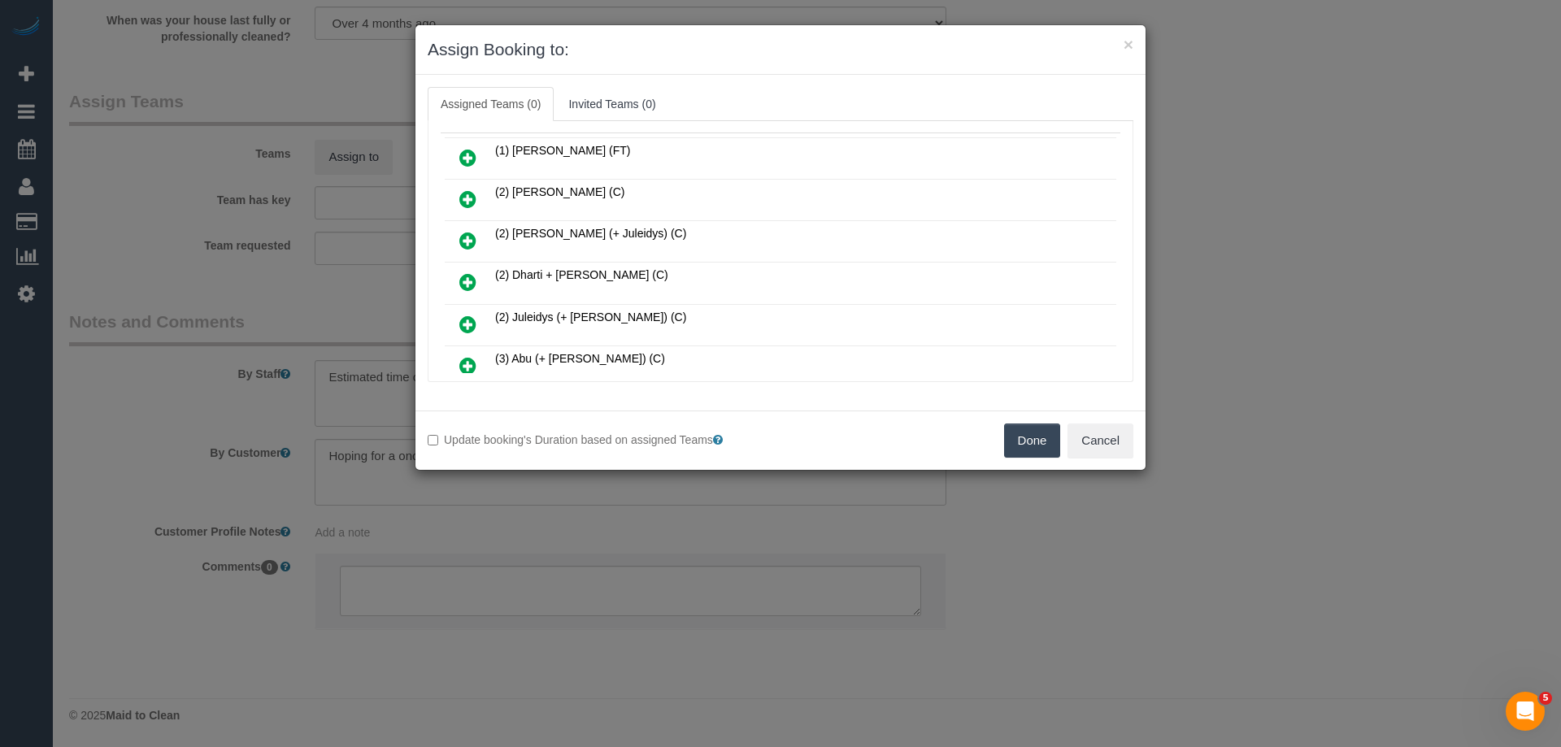
click at [471, 280] on icon at bounding box center [467, 282] width 17 height 20
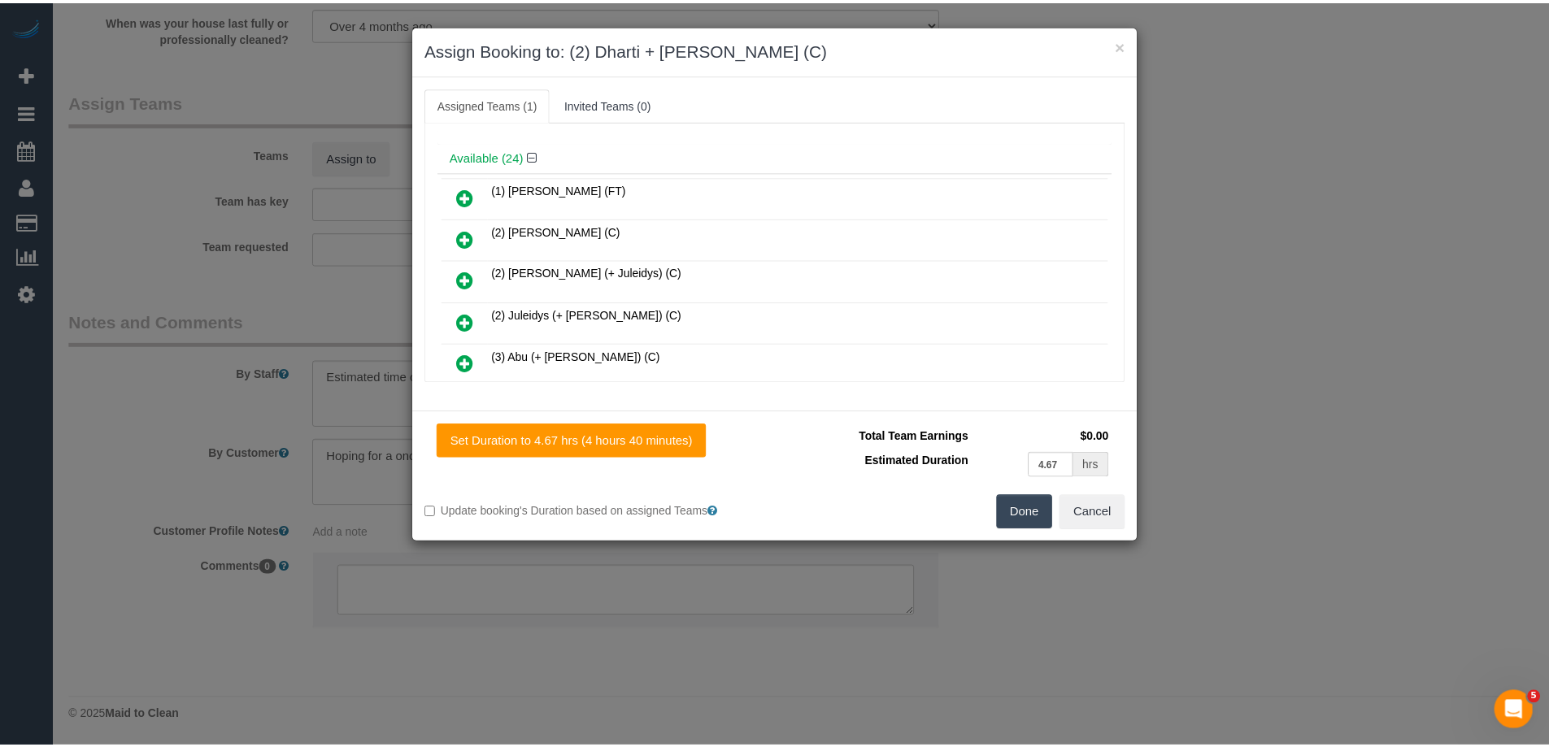
scroll to position [120, 0]
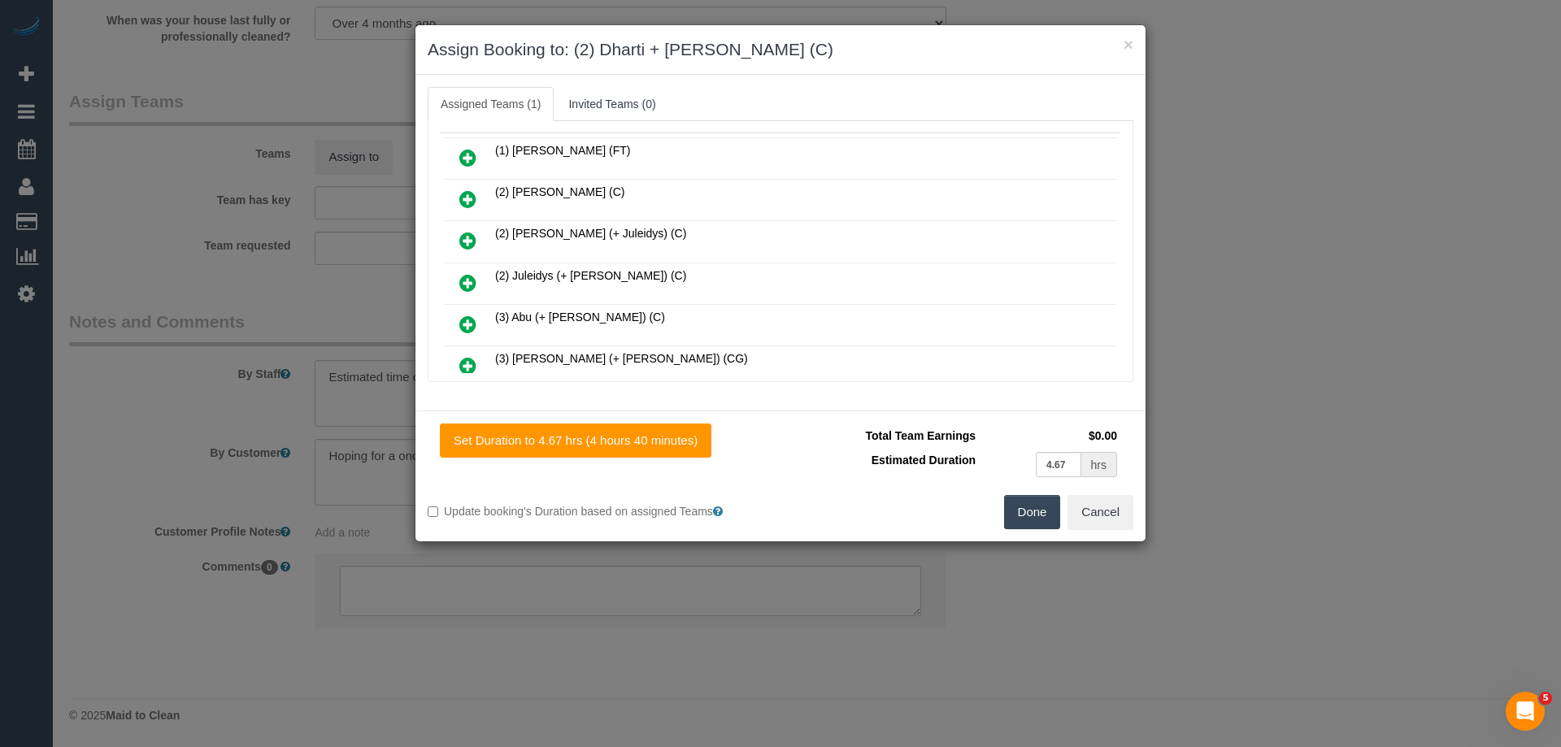
click at [1032, 505] on button "Done" at bounding box center [1032, 512] width 57 height 34
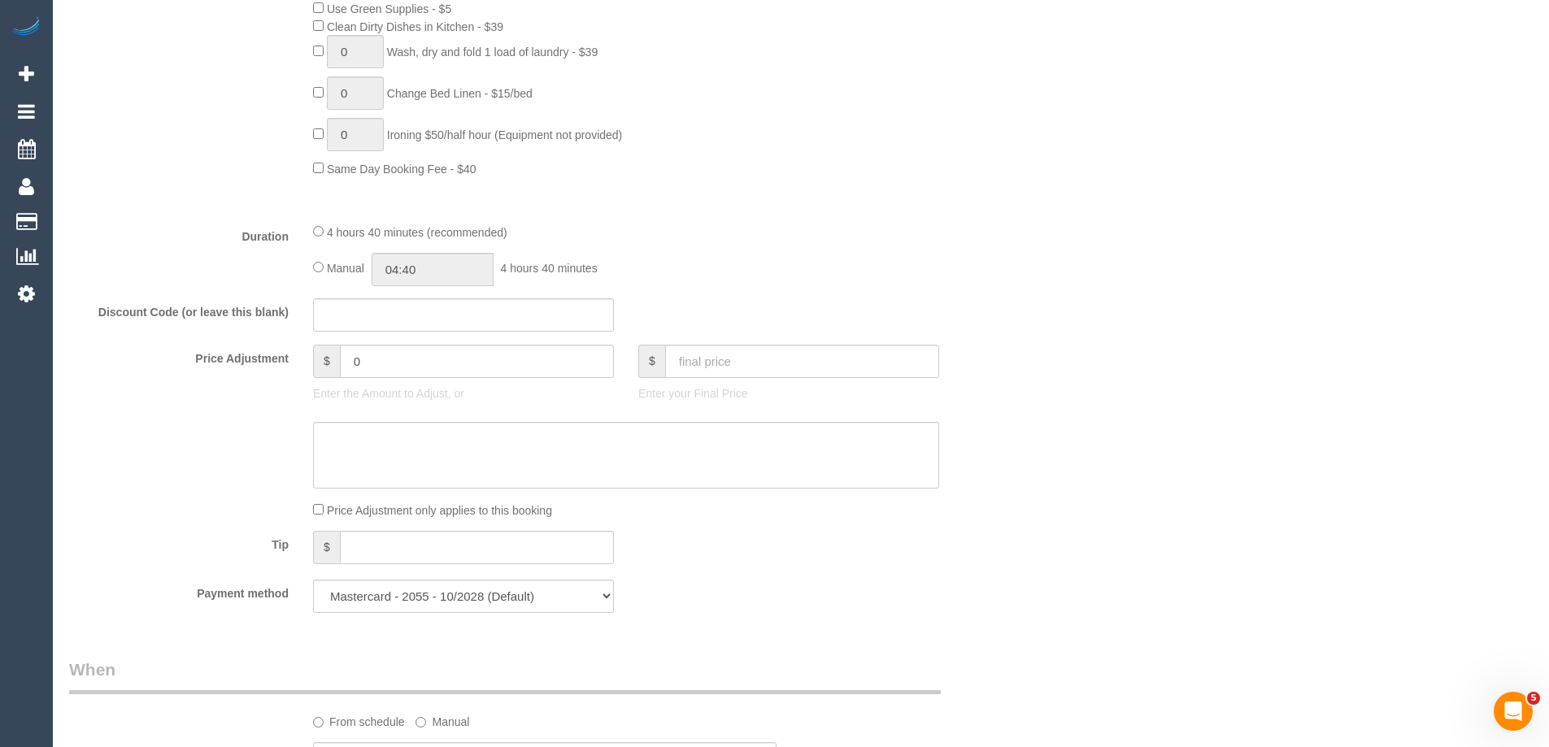
scroll to position [1301, 0]
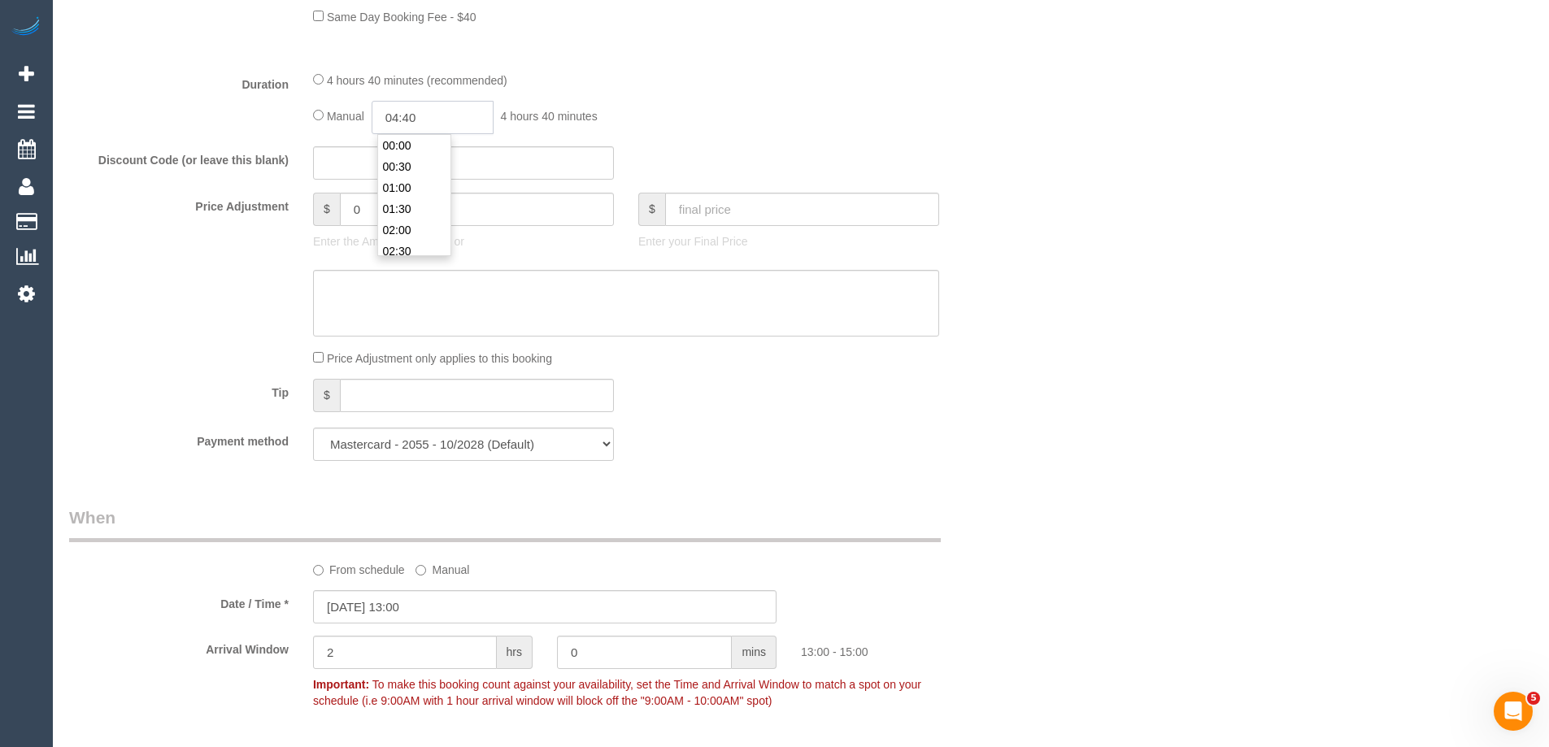
drag, startPoint x: 412, startPoint y: 121, endPoint x: 424, endPoint y: 123, distance: 11.5
click at [415, 121] on input "04:40" at bounding box center [432, 117] width 122 height 33
type input "02:30"
click at [407, 250] on li "02:30" at bounding box center [414, 251] width 72 height 21
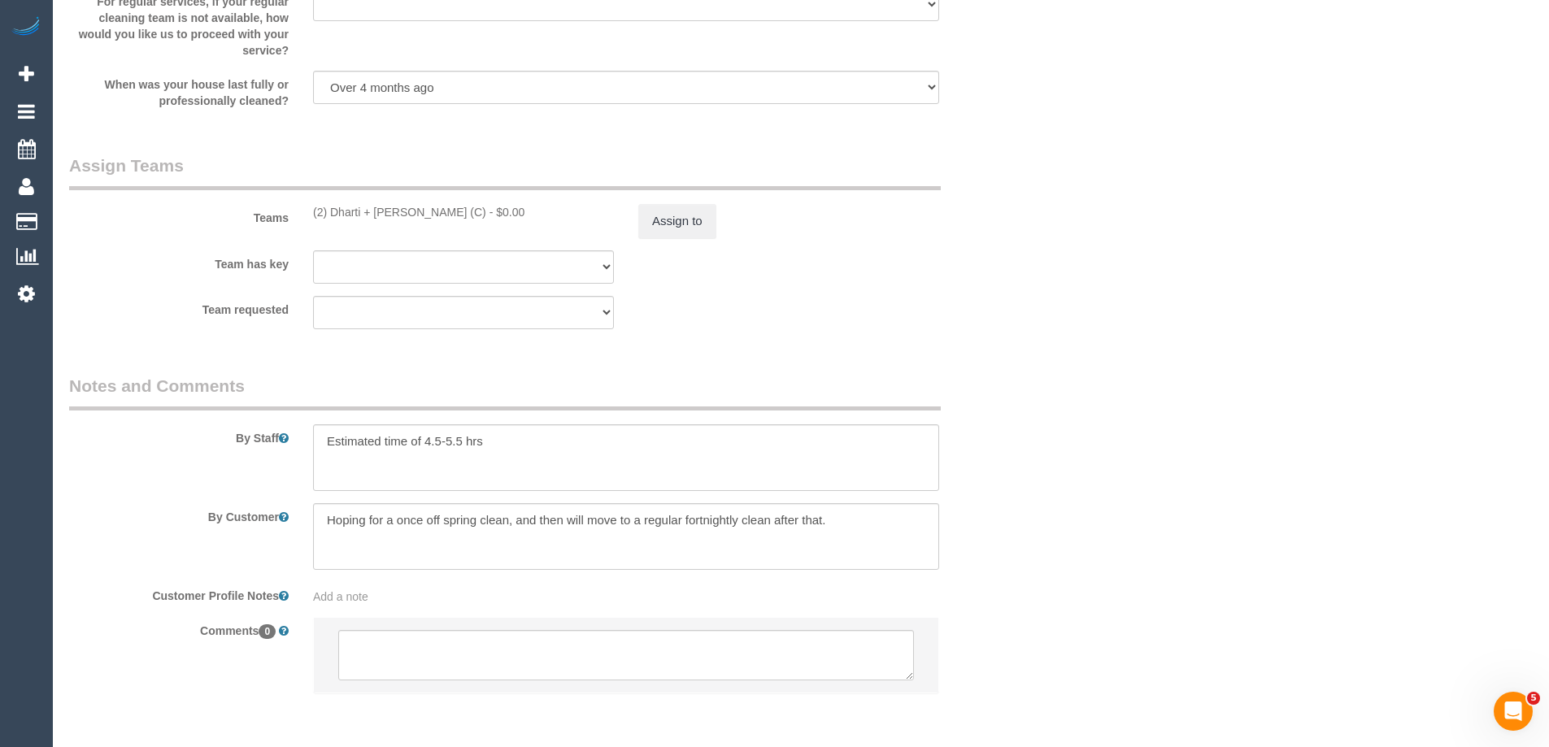
scroll to position [2486, 0]
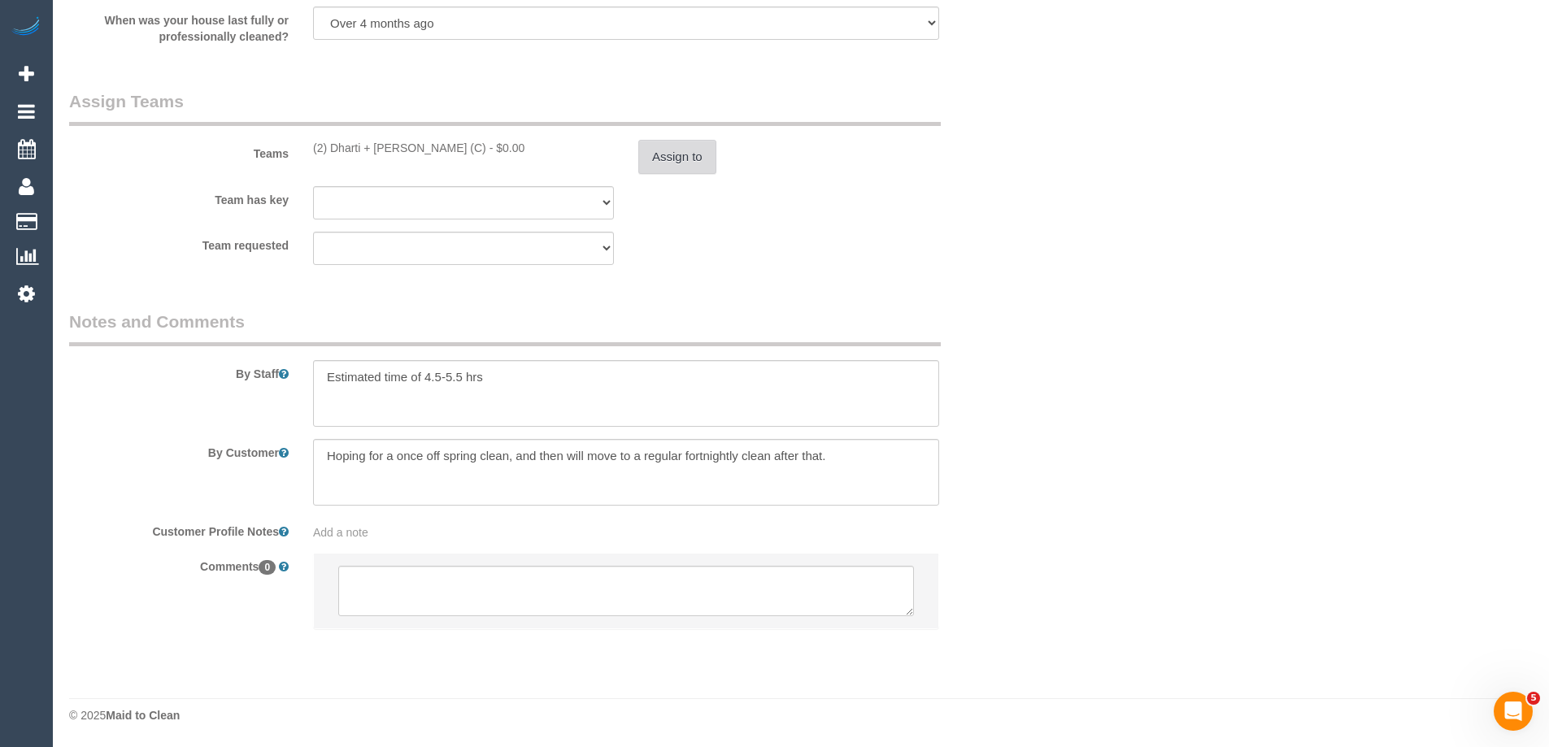
click at [684, 160] on button "Assign to" at bounding box center [677, 157] width 78 height 34
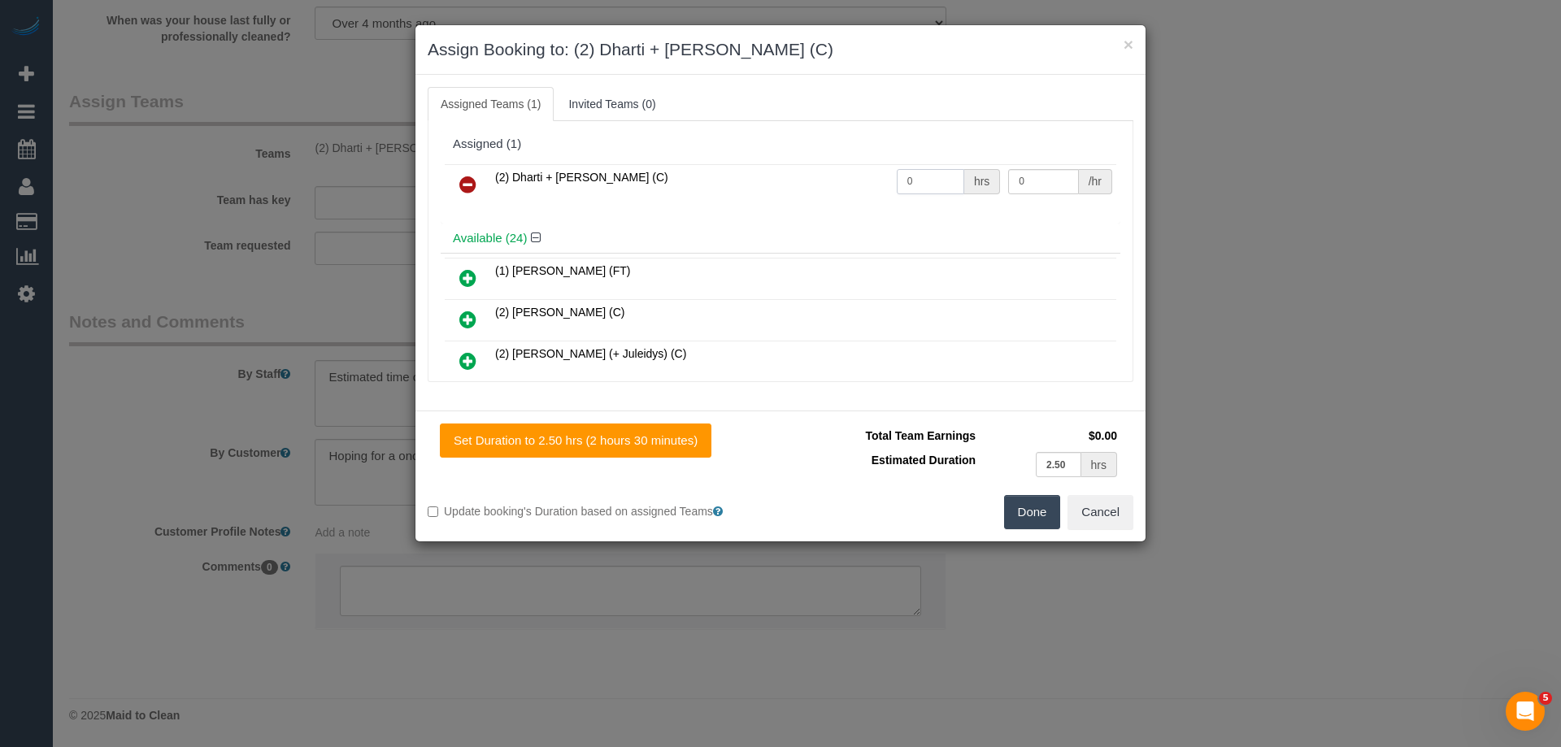
drag, startPoint x: 868, startPoint y: 181, endPoint x: 771, endPoint y: 178, distance: 96.8
click at [781, 180] on tr "(2) Dharti + Kishan (C) 0 hrs 0 /hr" at bounding box center [780, 184] width 671 height 41
type input "1"
drag, startPoint x: 1000, startPoint y: 178, endPoint x: 923, endPoint y: 168, distance: 77.8
click at [923, 168] on tr "(2) Dharti + Kishan (C) 1 hrs 0 /hr" at bounding box center [780, 184] width 671 height 41
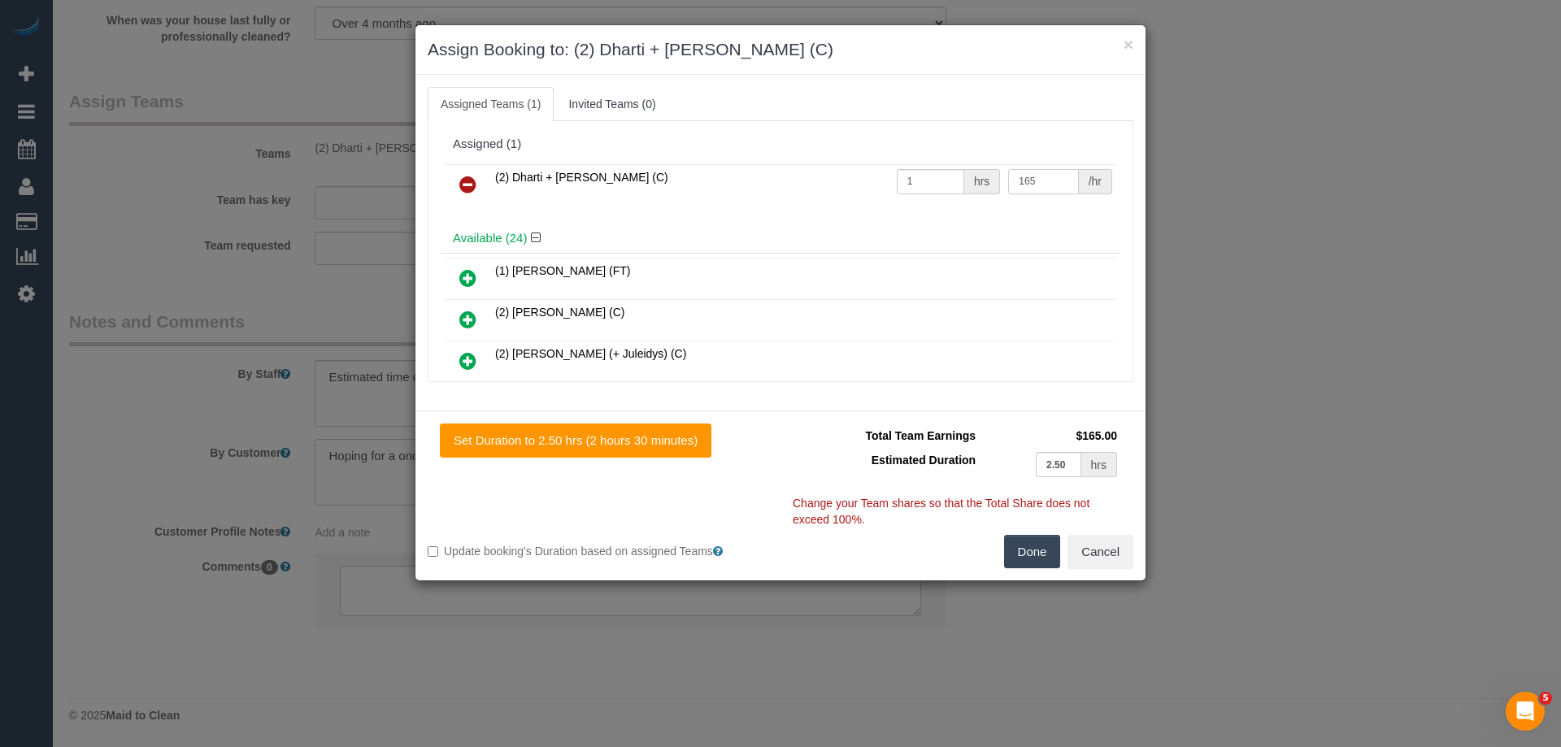
type input "165"
click at [1032, 537] on button "Done" at bounding box center [1032, 552] width 57 height 34
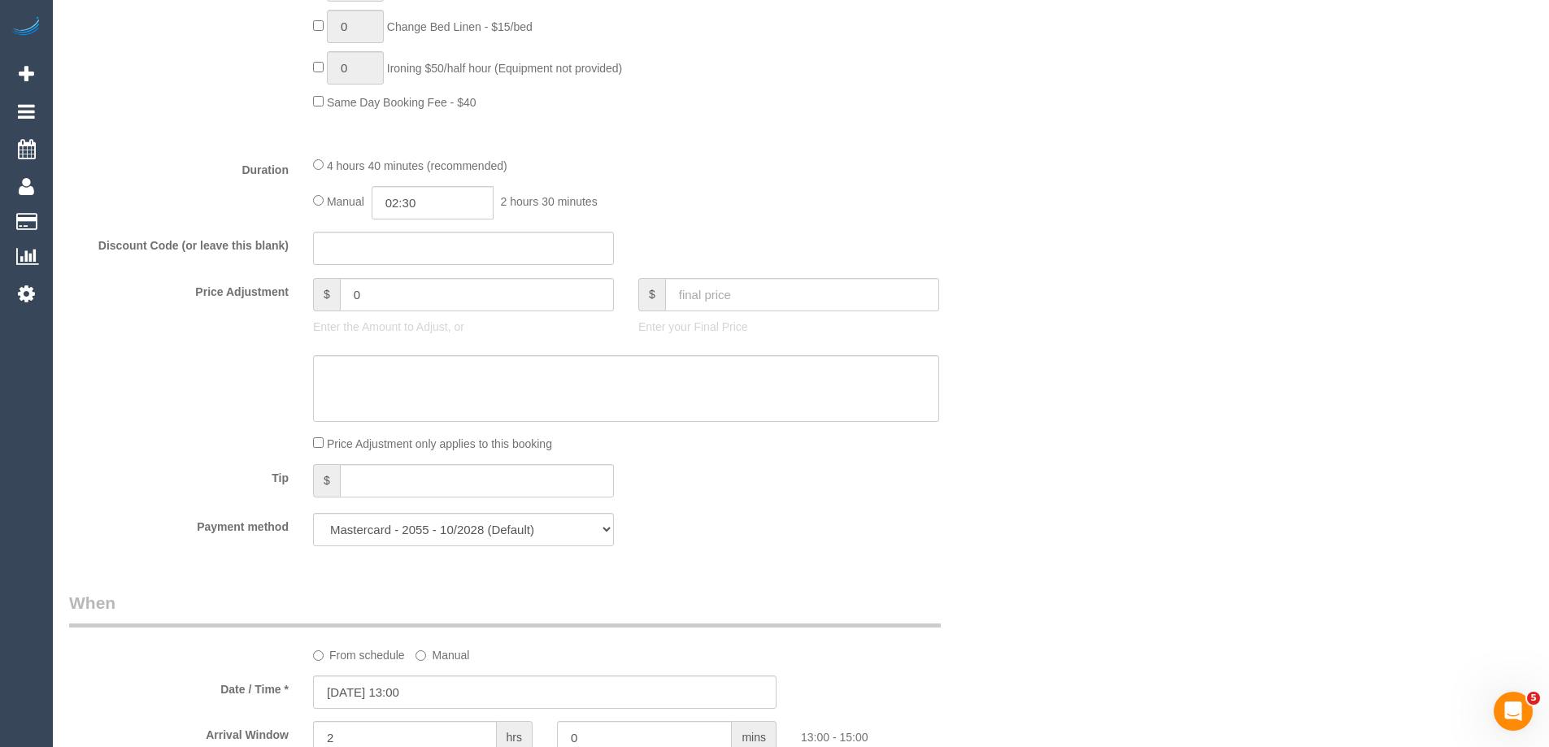
scroll to position [1104, 0]
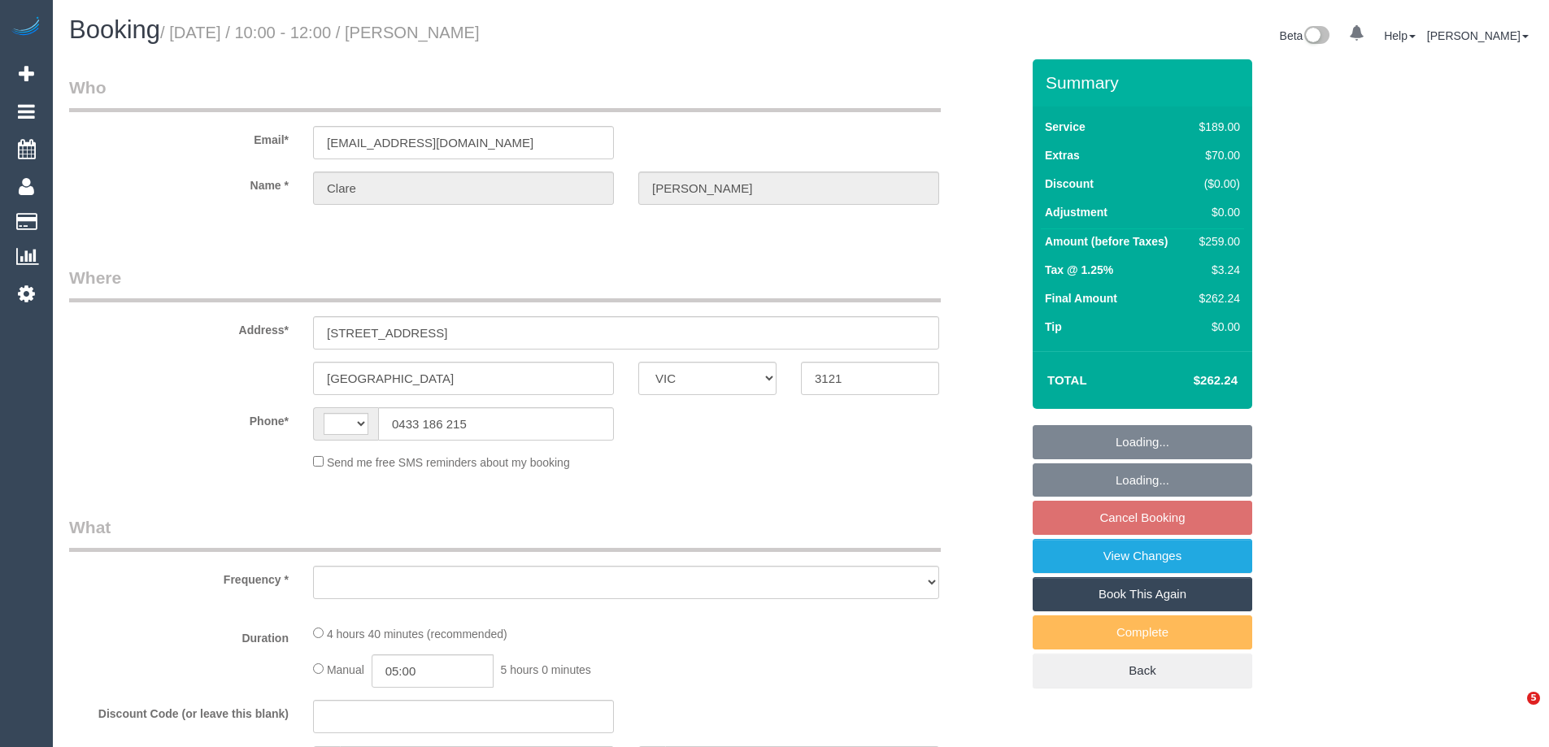
select select "VIC"
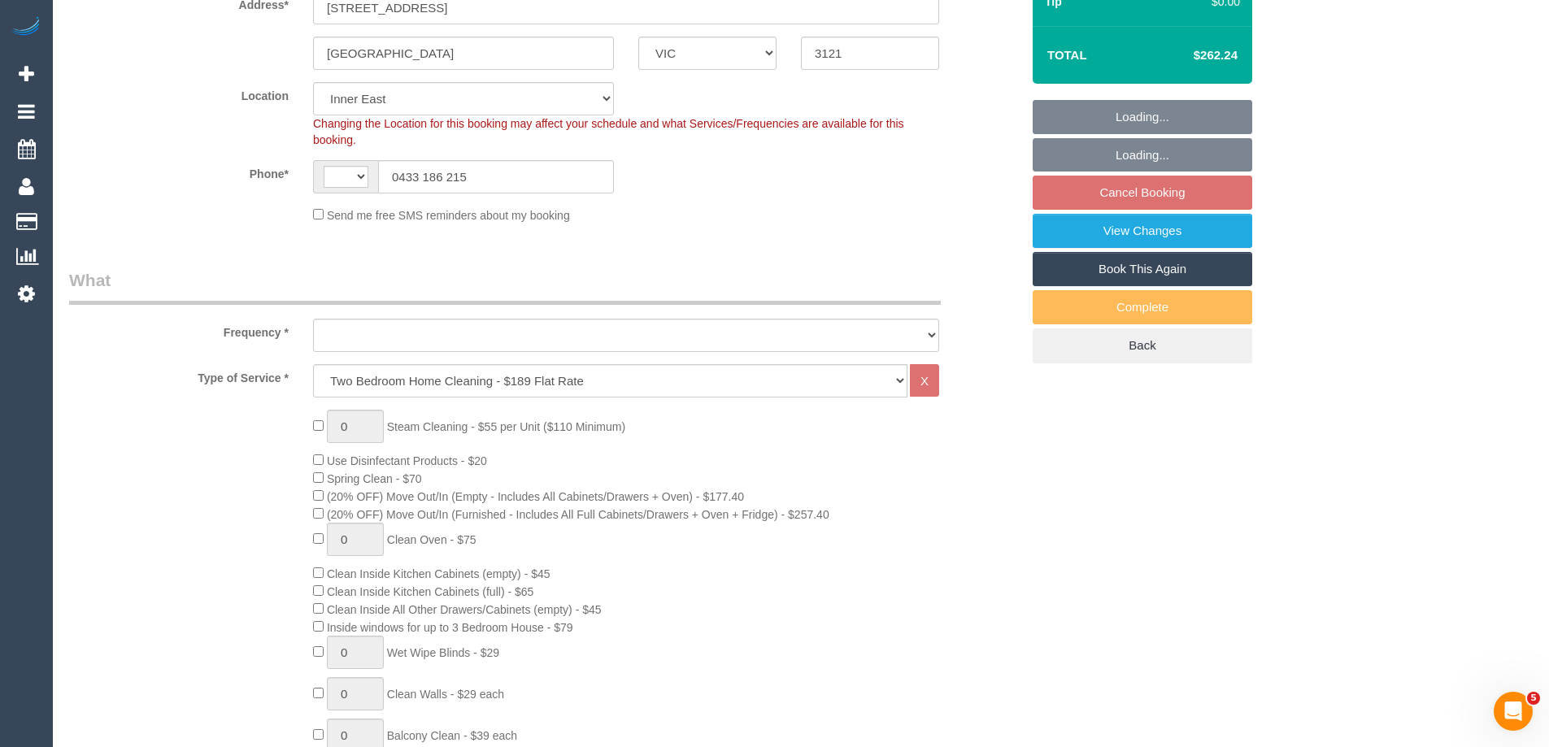
select select "string:AU"
select select "object:787"
select select "number:29"
select select "number:14"
select select "number:19"
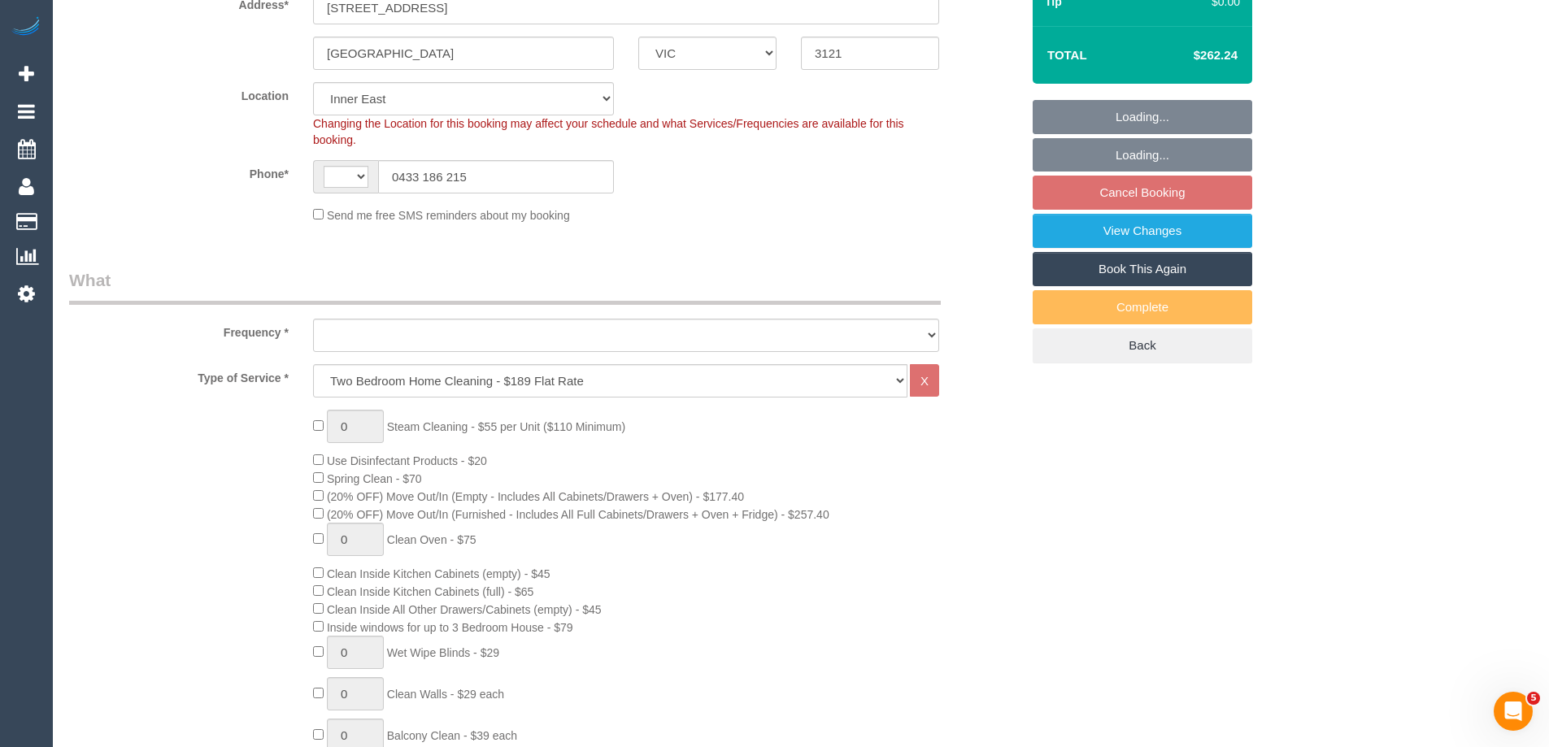
select select "number:22"
select select "number:13"
select select "object:806"
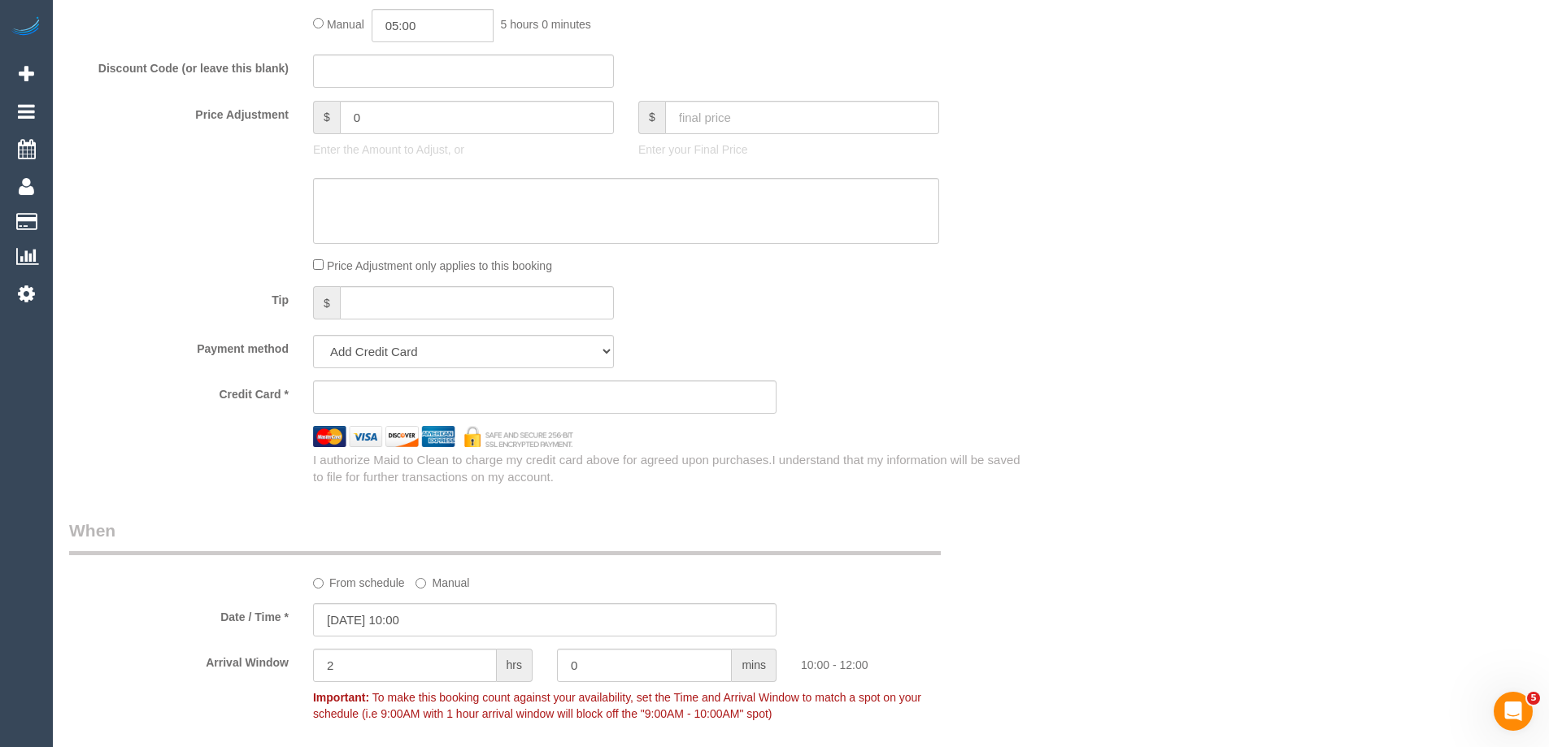
select select "string:stripe-pm_1SCVCK2GScqysDRVn9Pm1mvY"
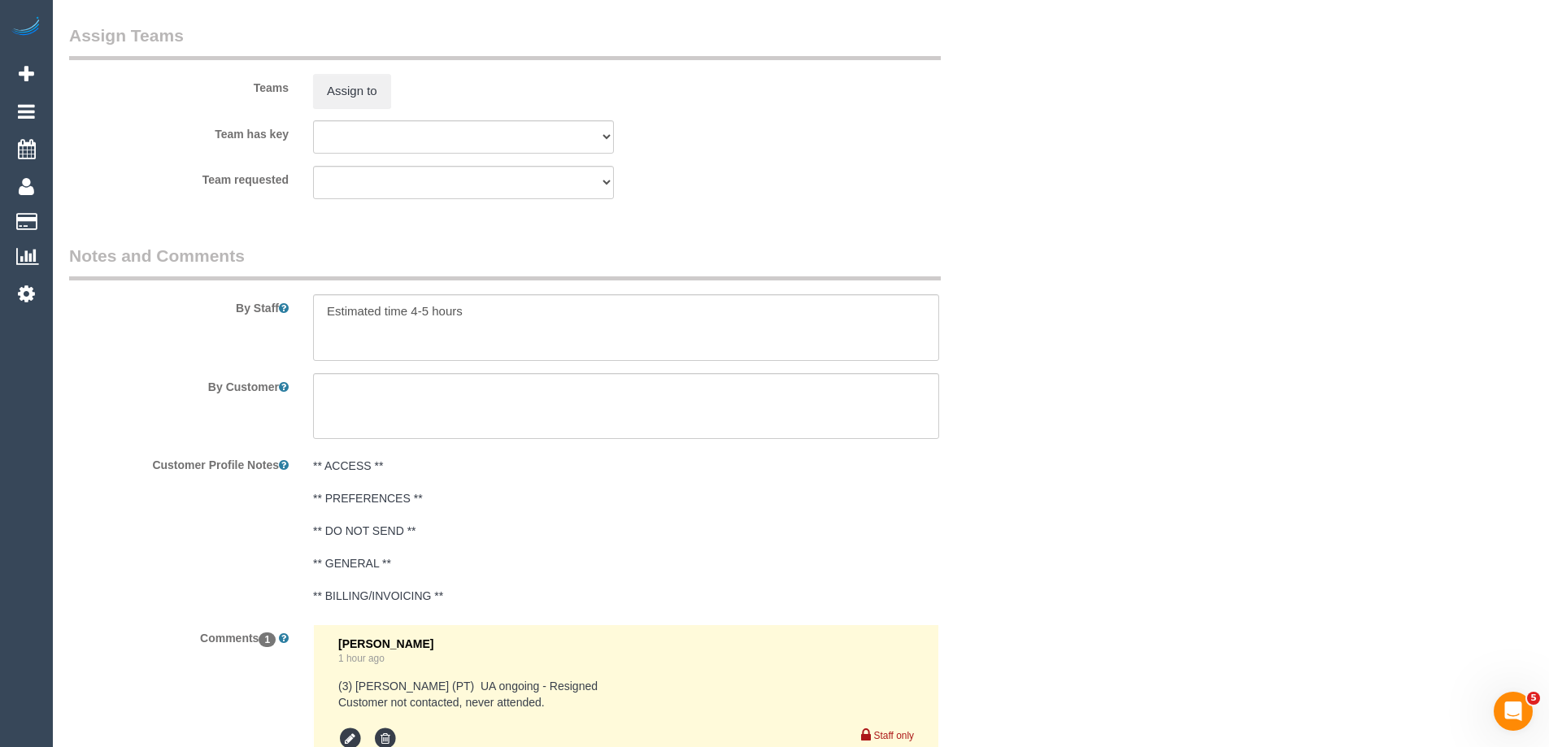
scroll to position [2741, 0]
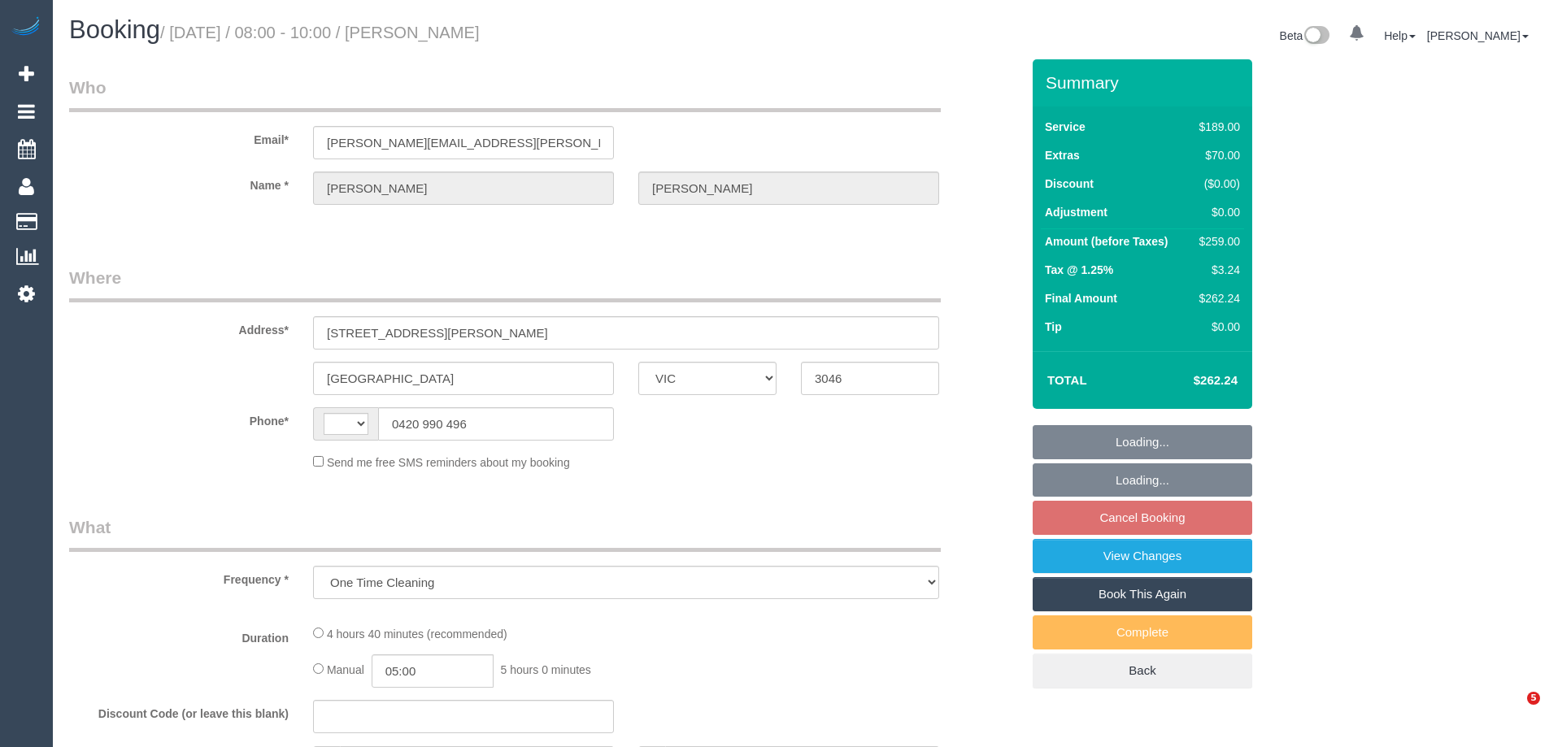
select select "VIC"
select select "string:AU"
select select "string:stripe-pm_1RPzT62GScqysDRVXXqmPodS"
select select "number:28"
select select "number:14"
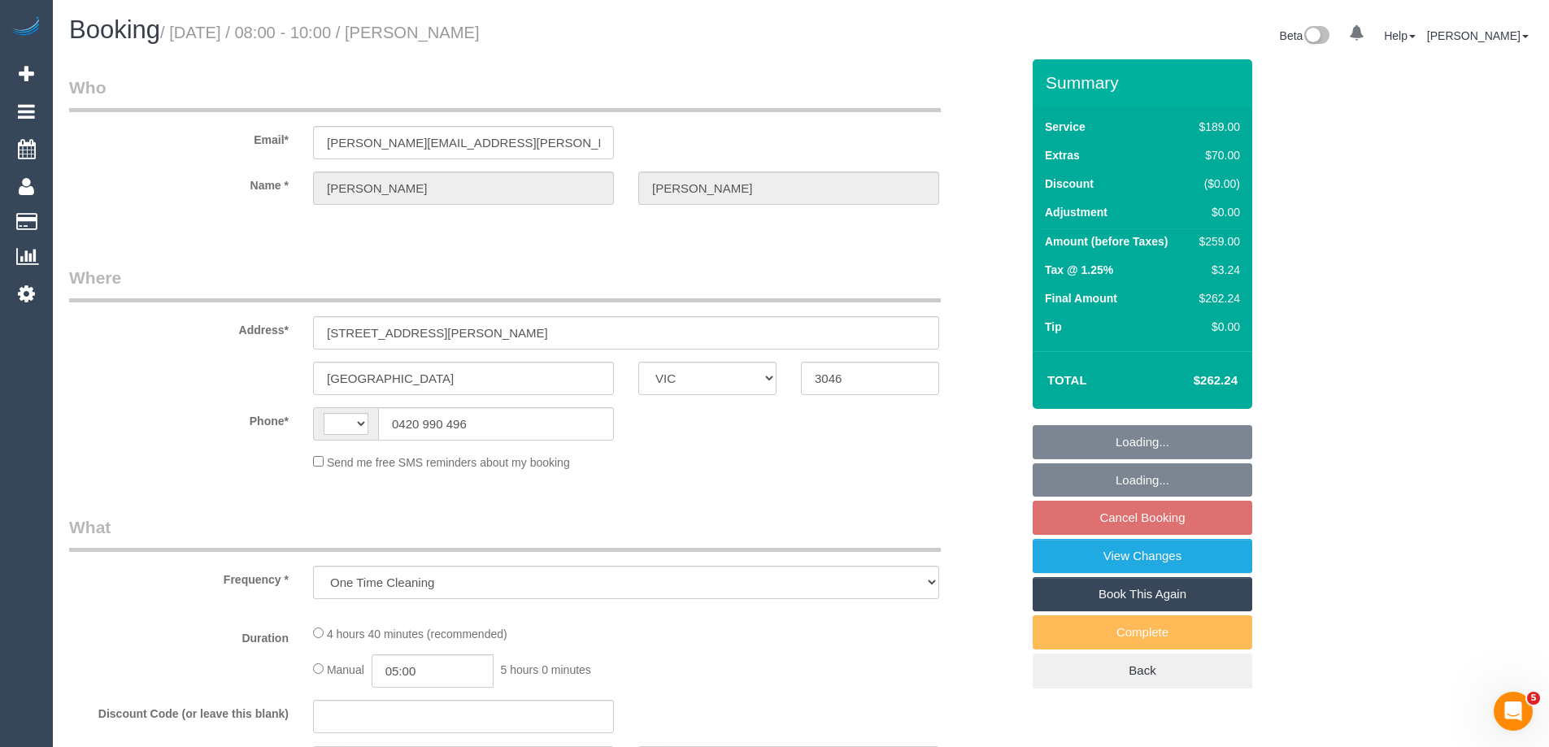
select select "number:18"
select select "number:25"
select select "number:33"
select select "number:26"
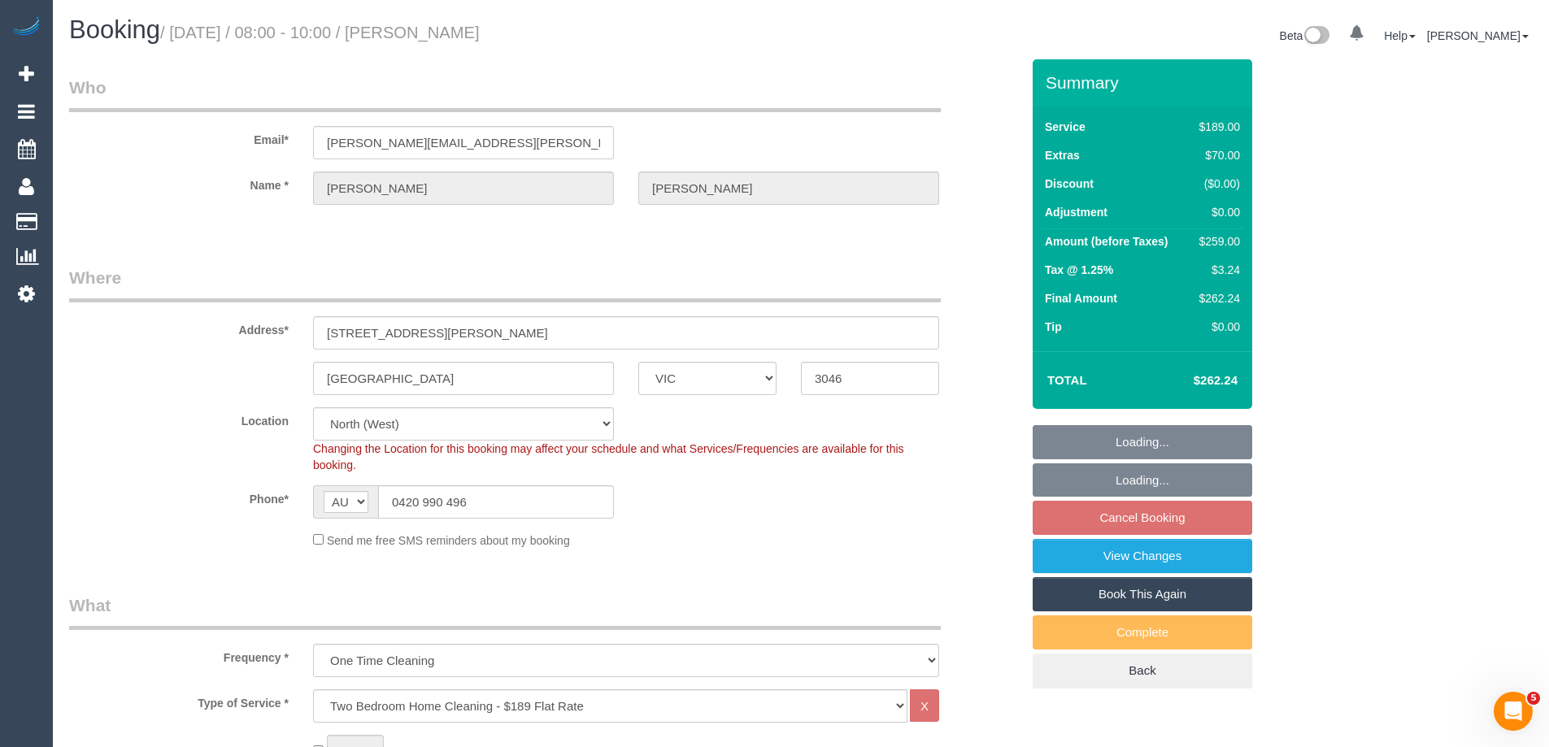
select select "object:1551"
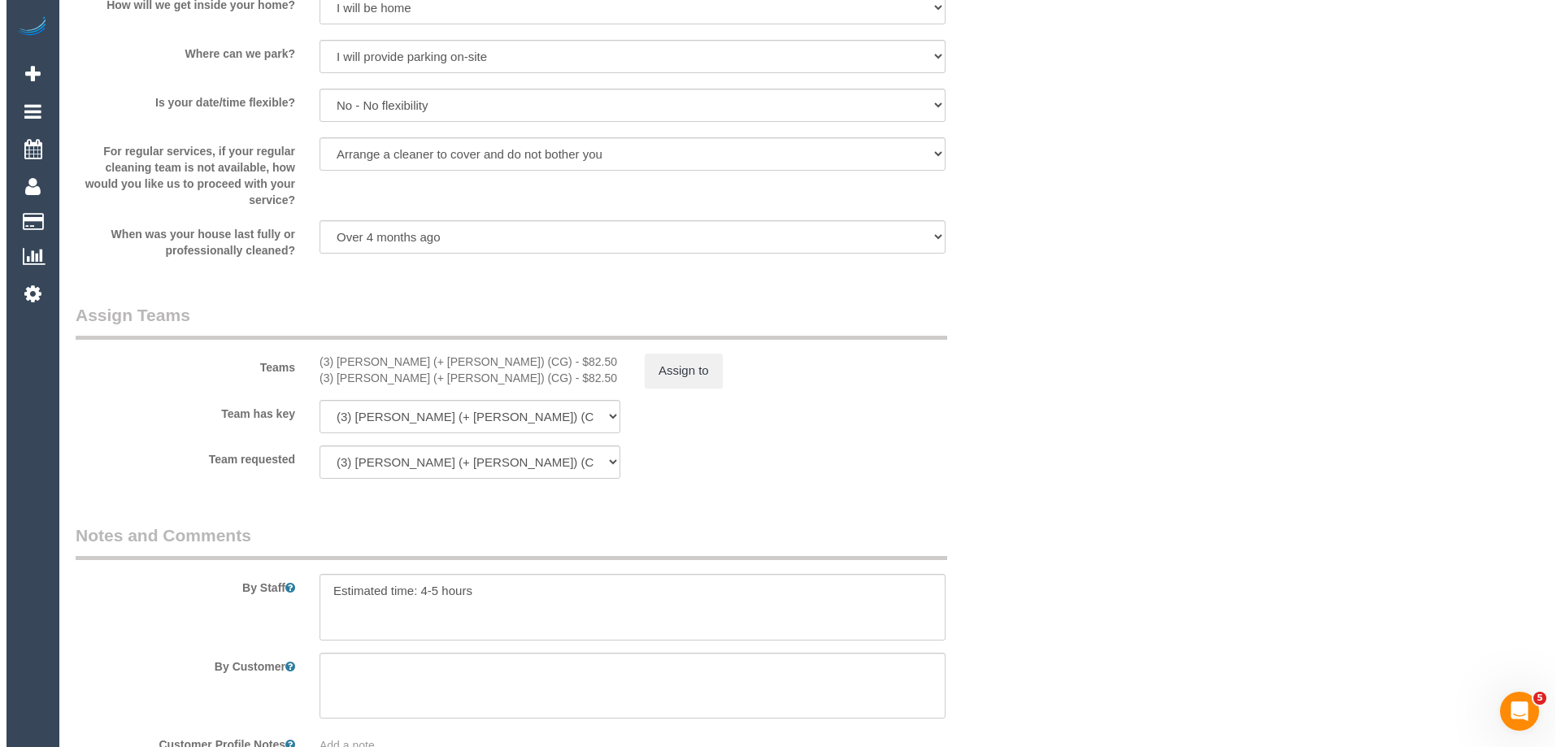
scroll to position [2276, 0]
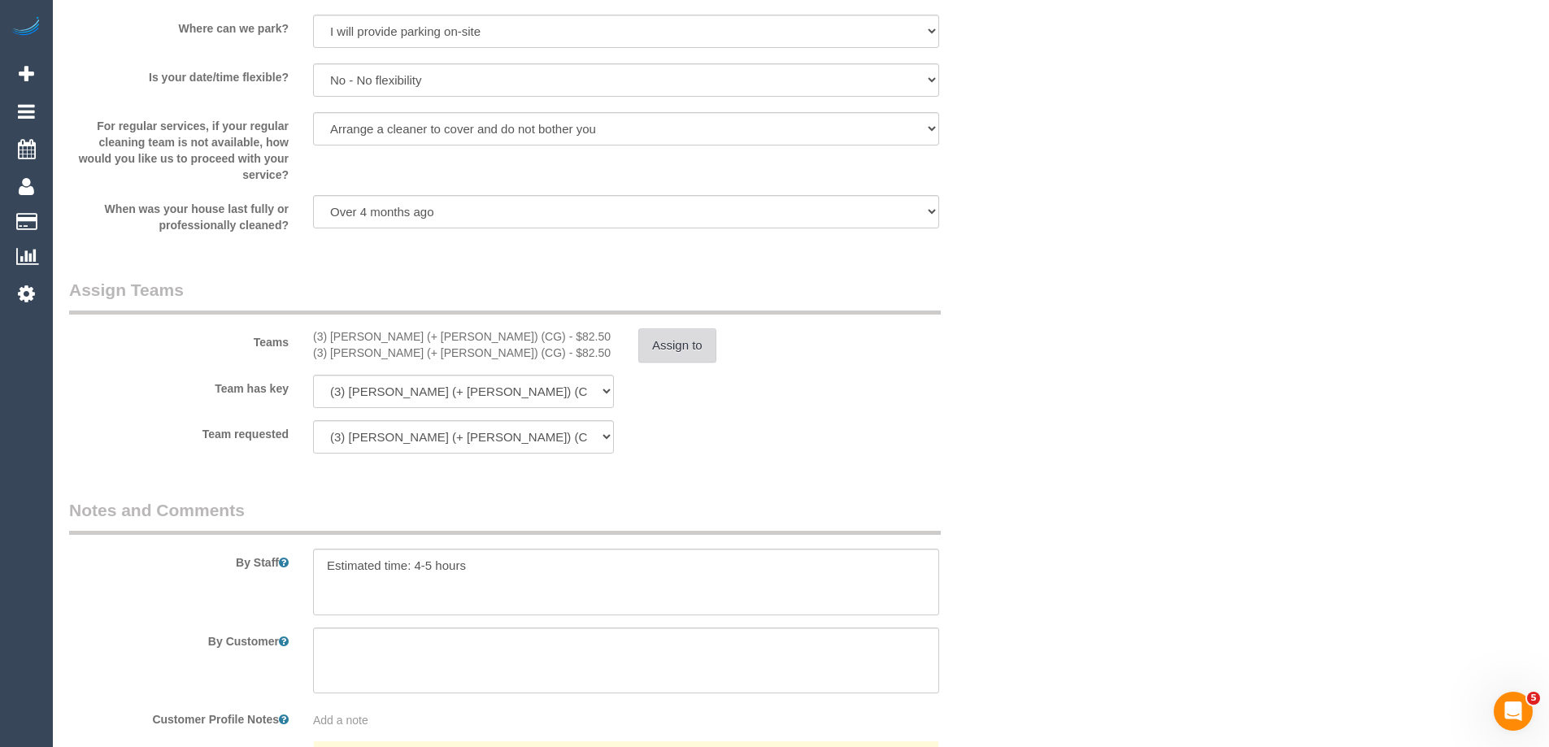
click at [686, 353] on button "Assign to" at bounding box center [677, 345] width 78 height 34
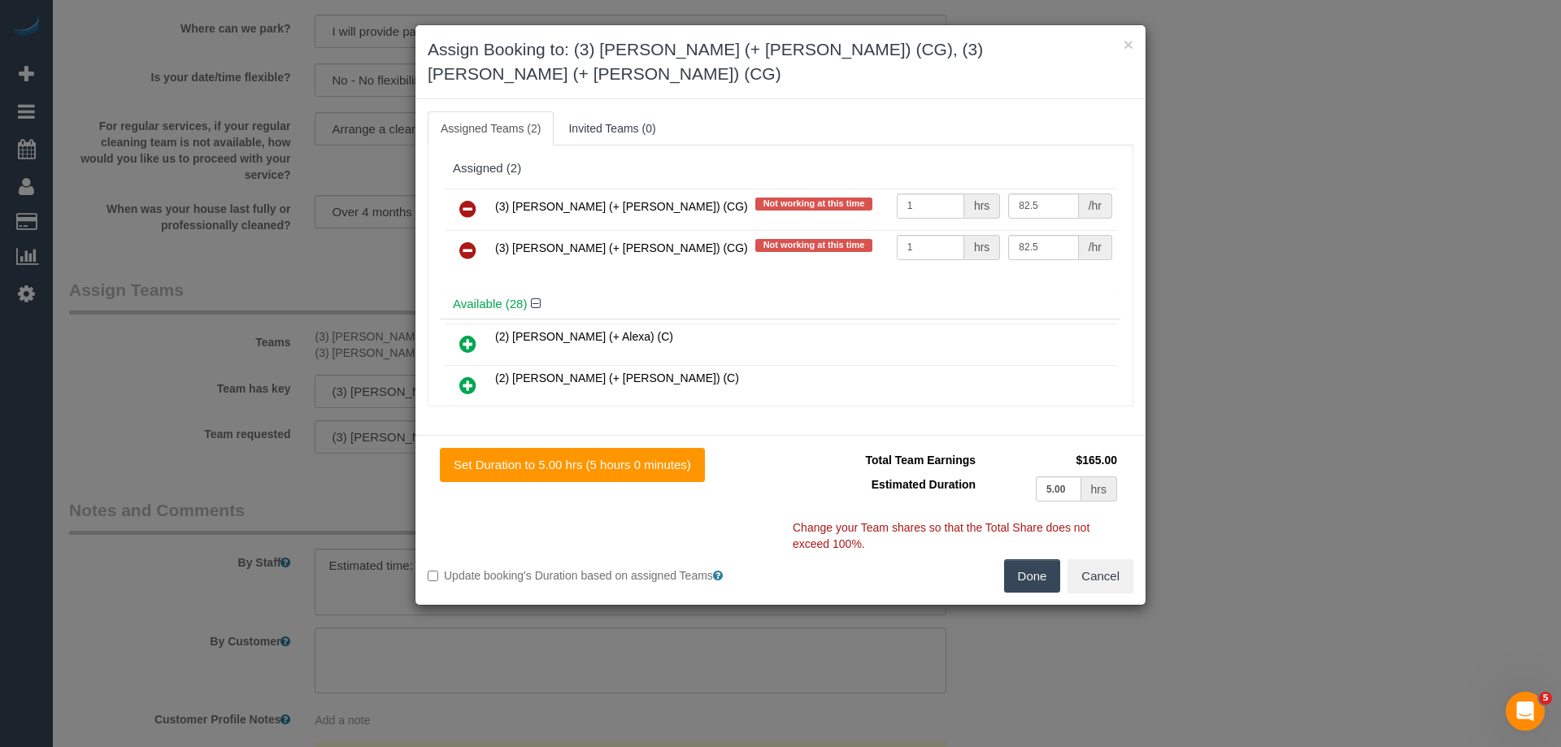
click at [462, 199] on icon at bounding box center [467, 209] width 17 height 20
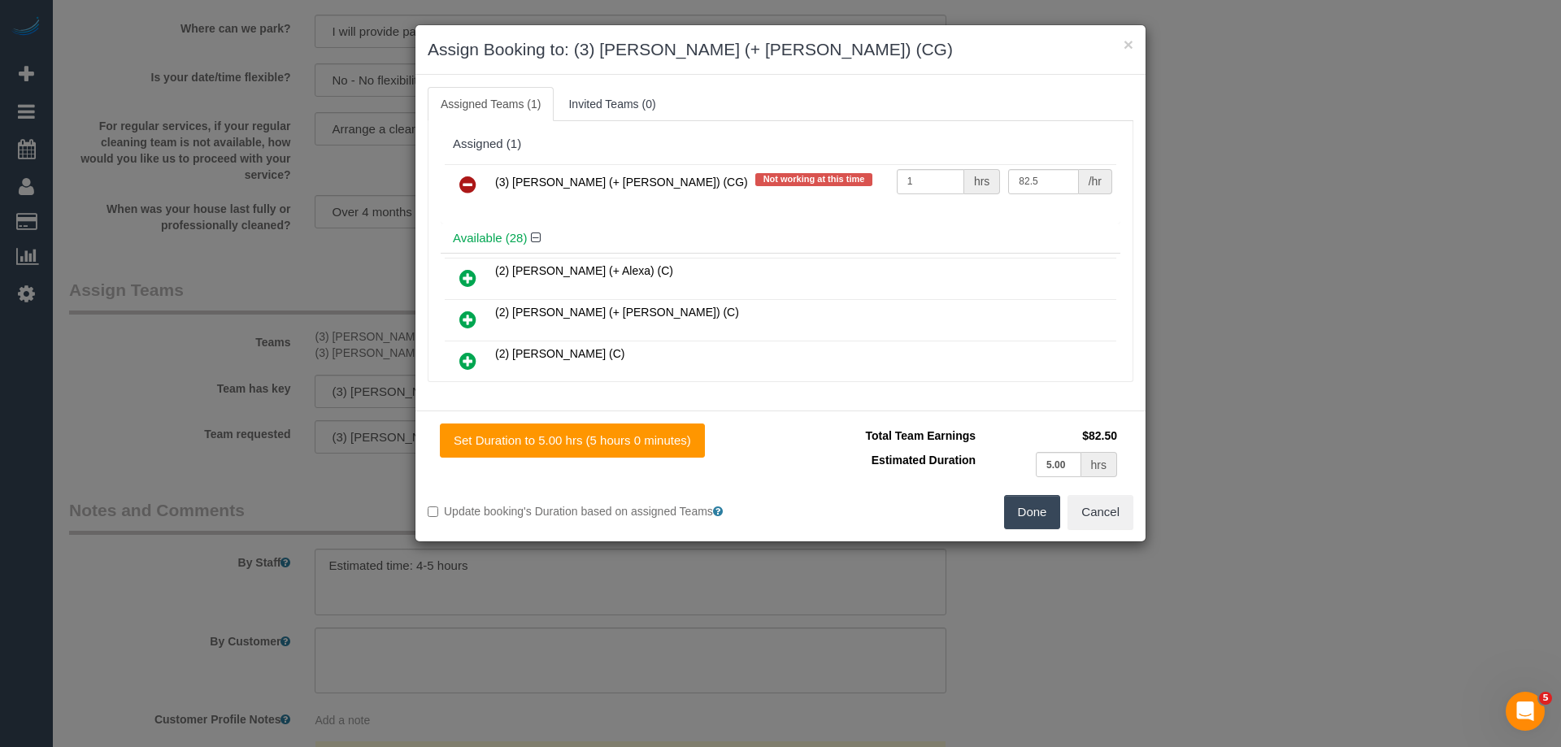
click at [462, 187] on icon at bounding box center [467, 185] width 17 height 20
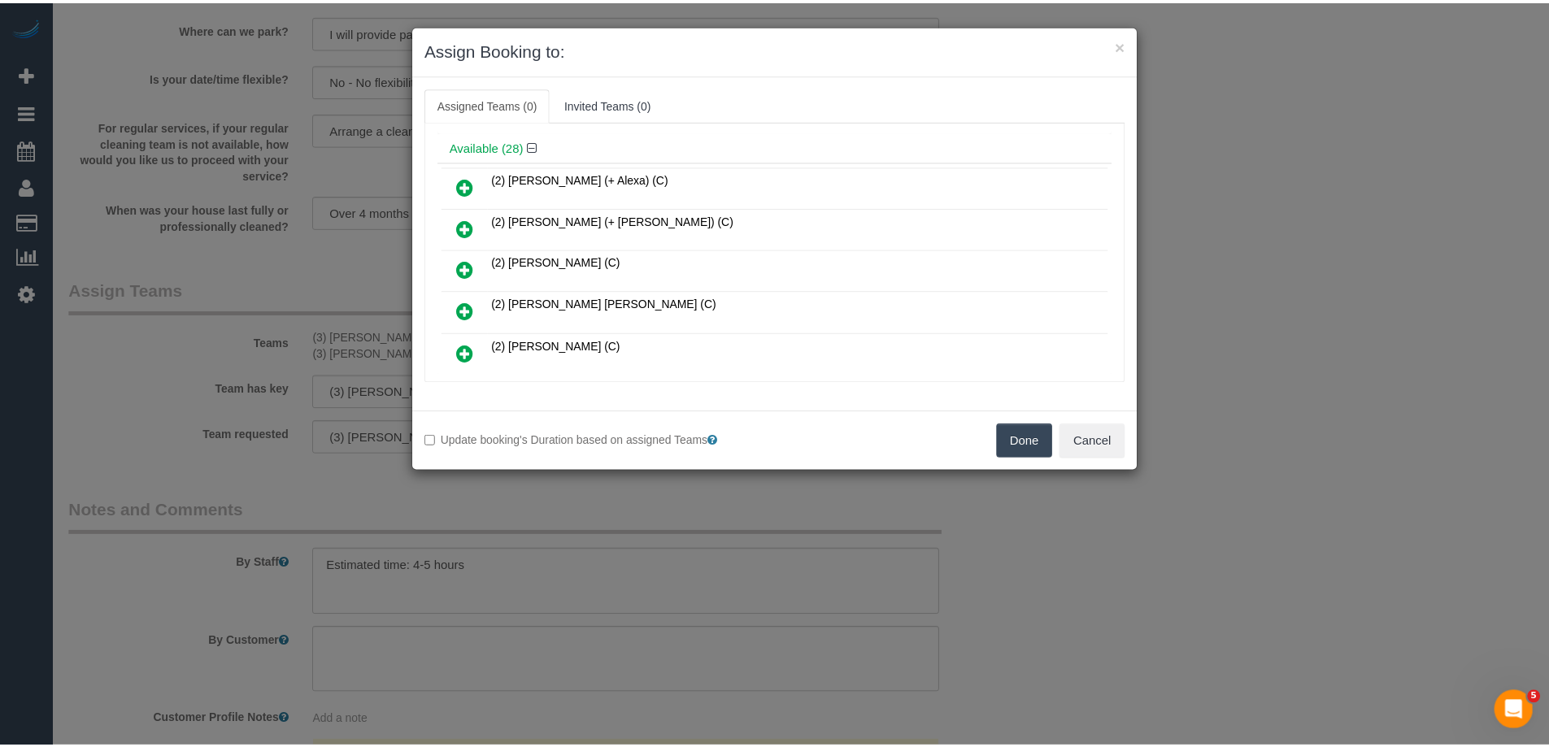
scroll to position [81, 0]
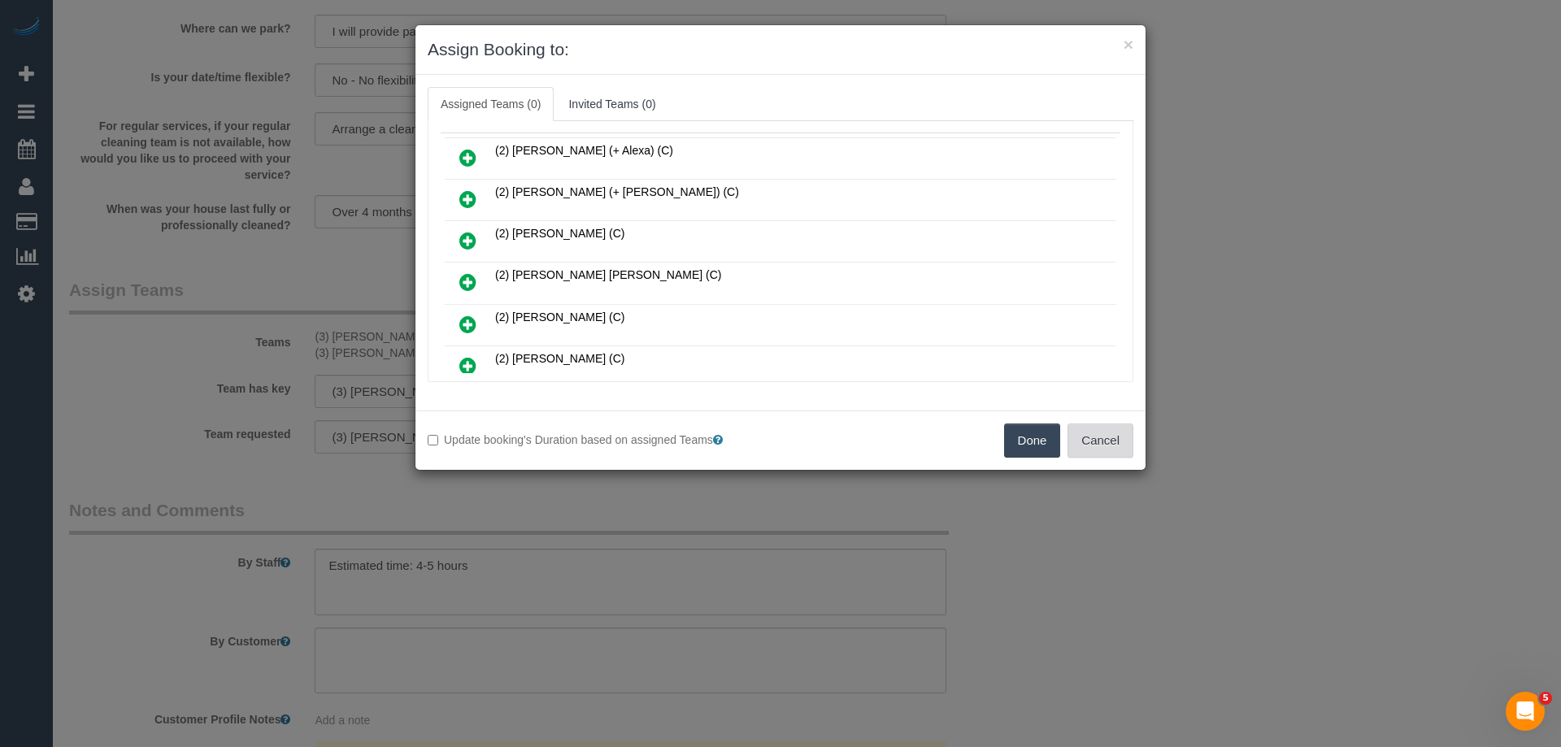
click at [1115, 445] on button "Cancel" at bounding box center [1100, 441] width 66 height 34
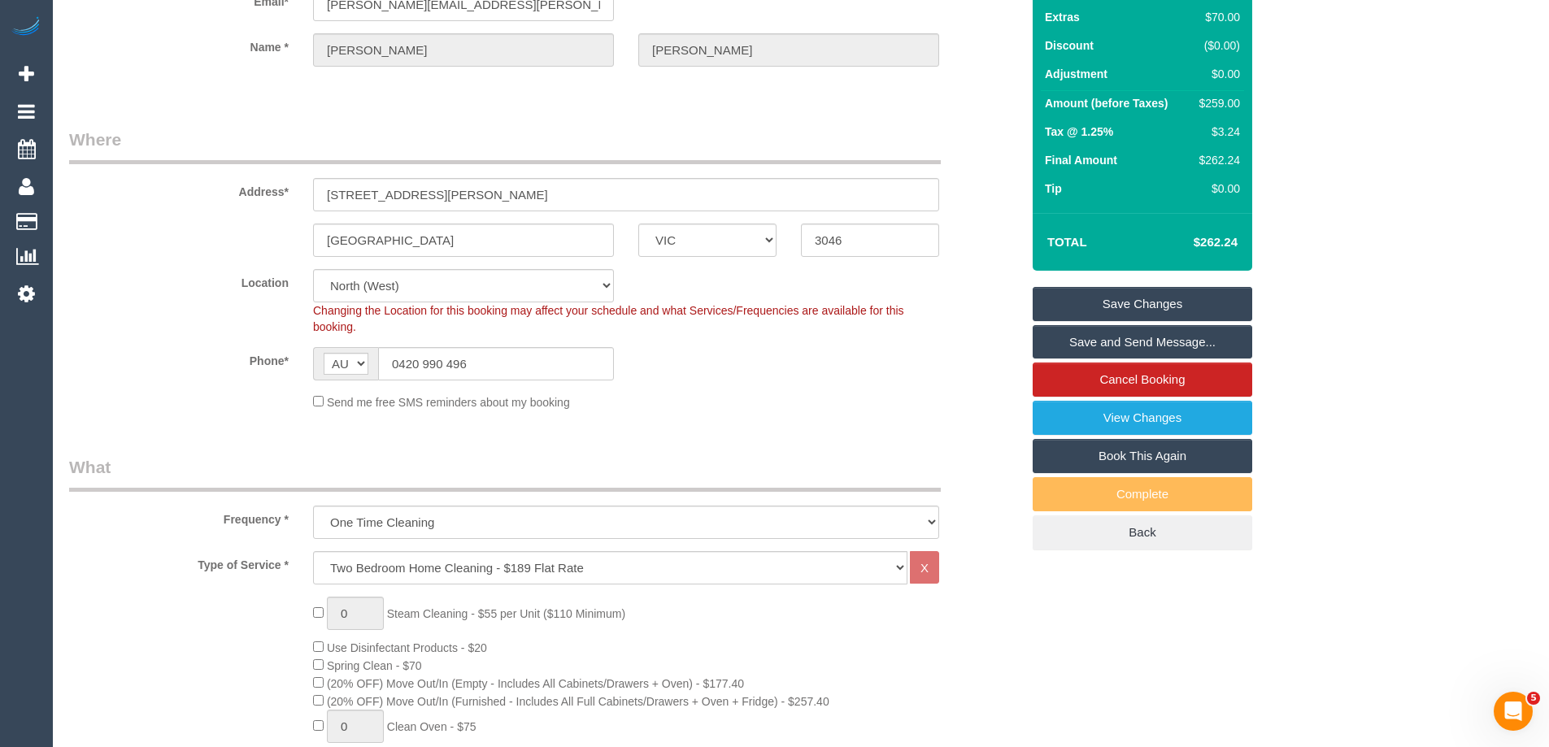
scroll to position [0, 0]
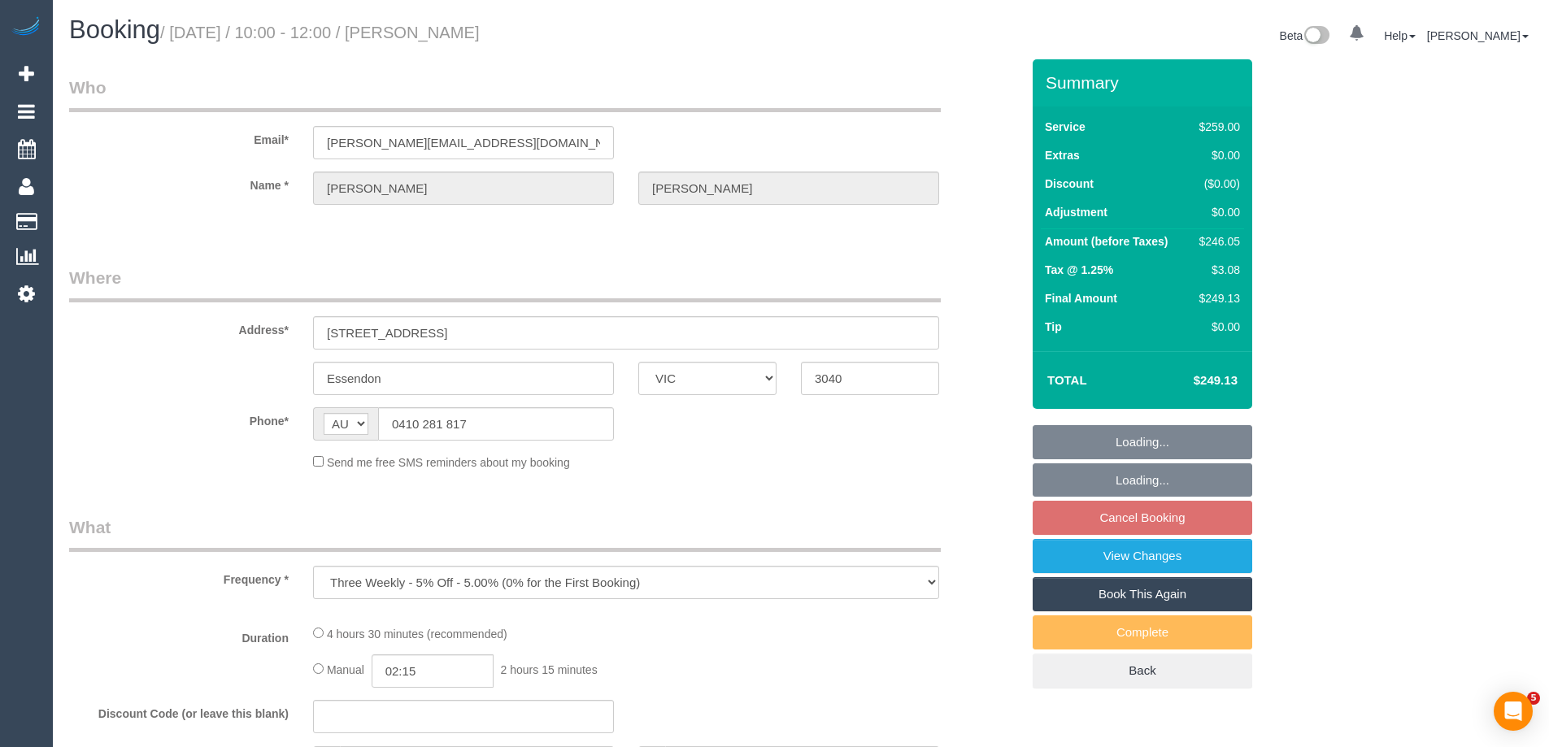
select select "VIC"
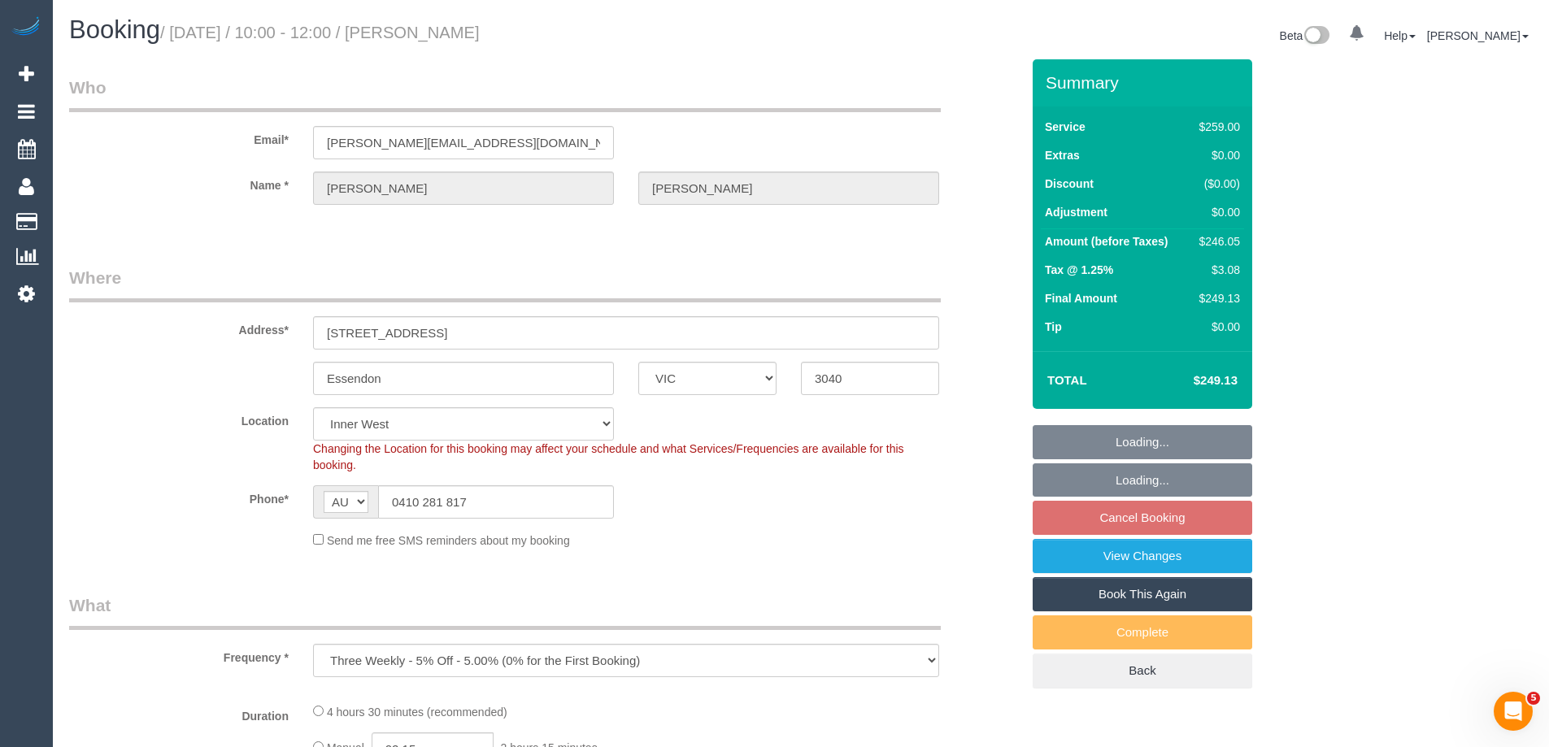
select select "string:stripe-pm_1S12xC2GScqysDRVRuO1XINv"
select select "object:1489"
select select "number:28"
select select "number:14"
select select "number:19"
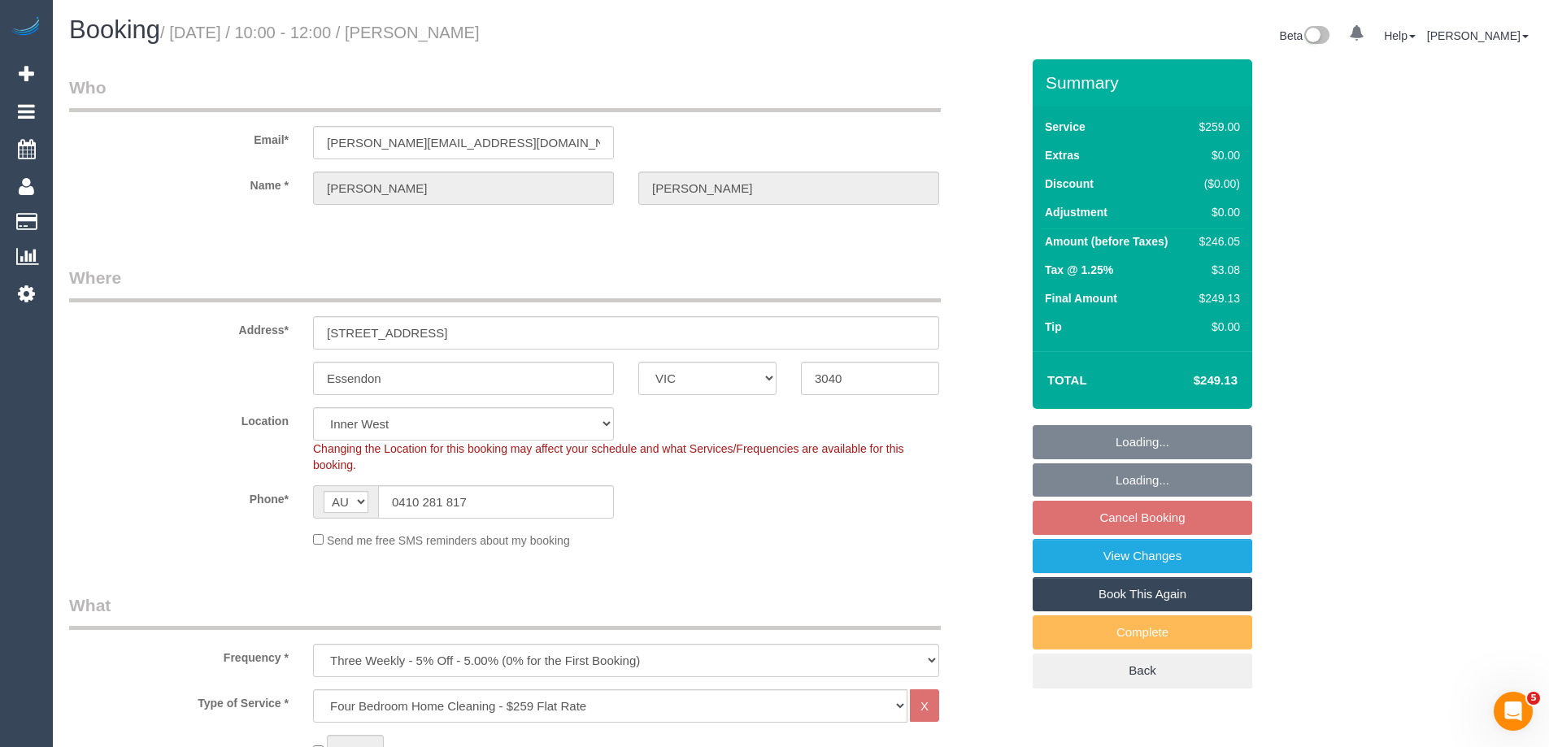
select select "number:24"
select select "number:34"
select select "number:12"
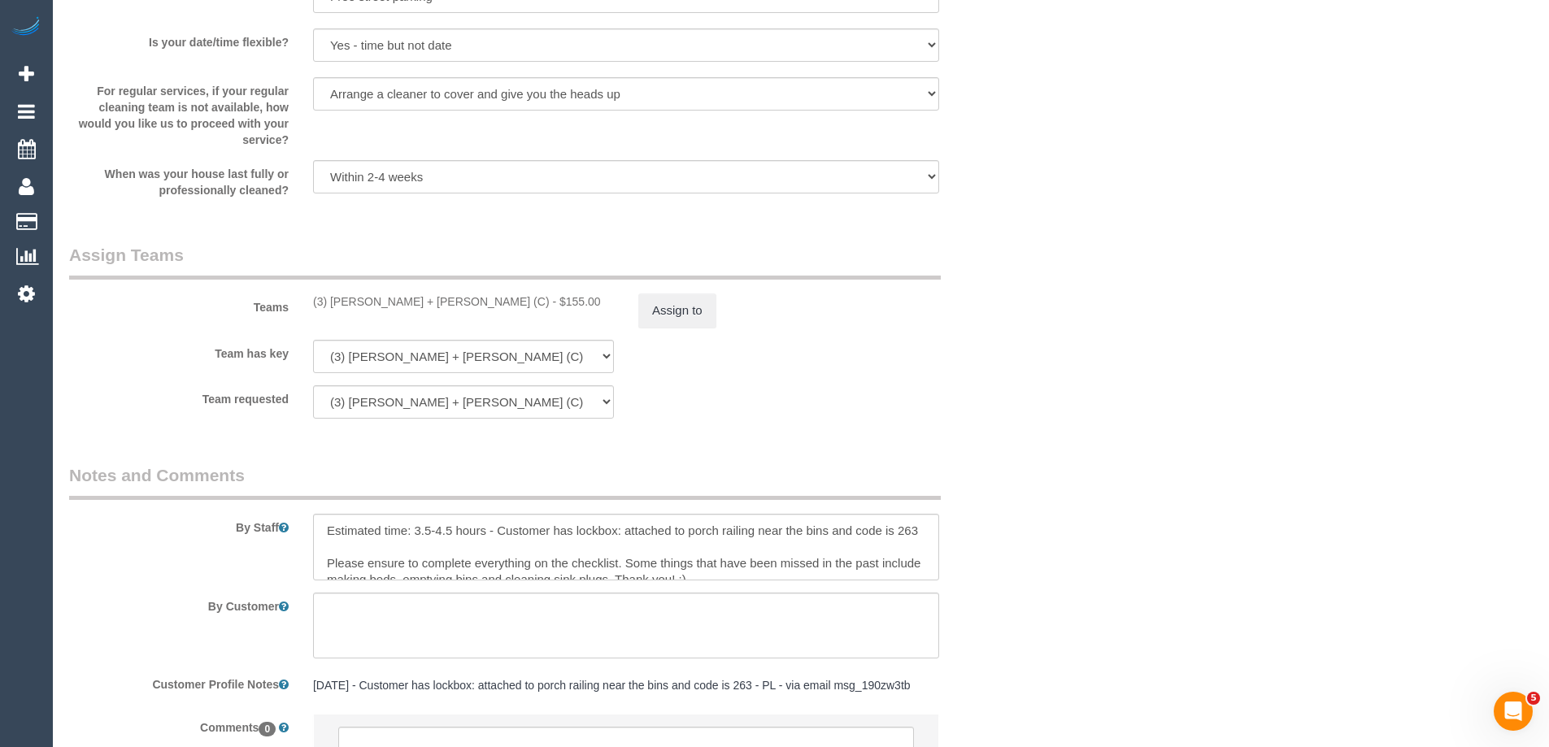
scroll to position [2338, 0]
click at [671, 315] on button "Assign to" at bounding box center [677, 312] width 78 height 34
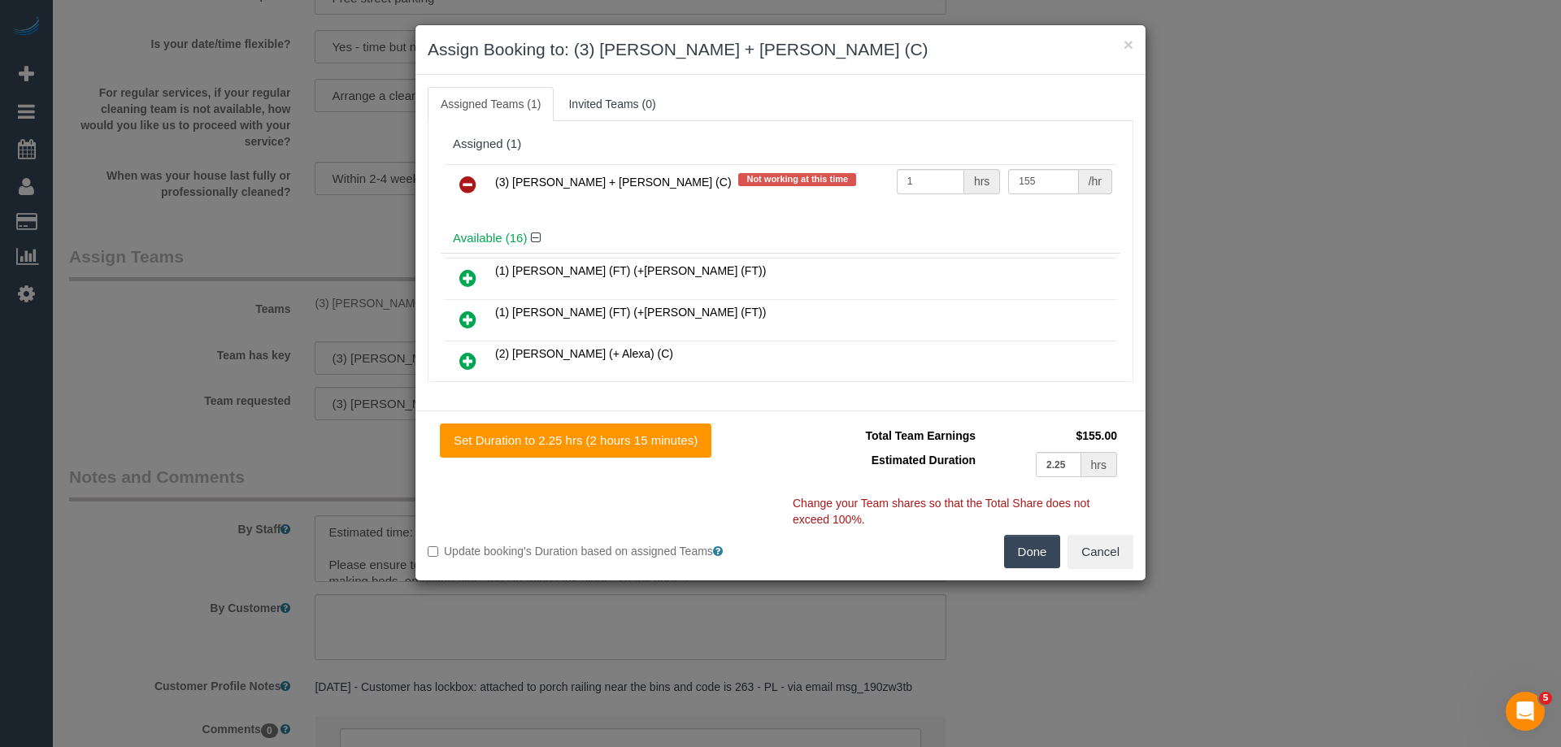
click at [465, 176] on icon at bounding box center [467, 185] width 17 height 20
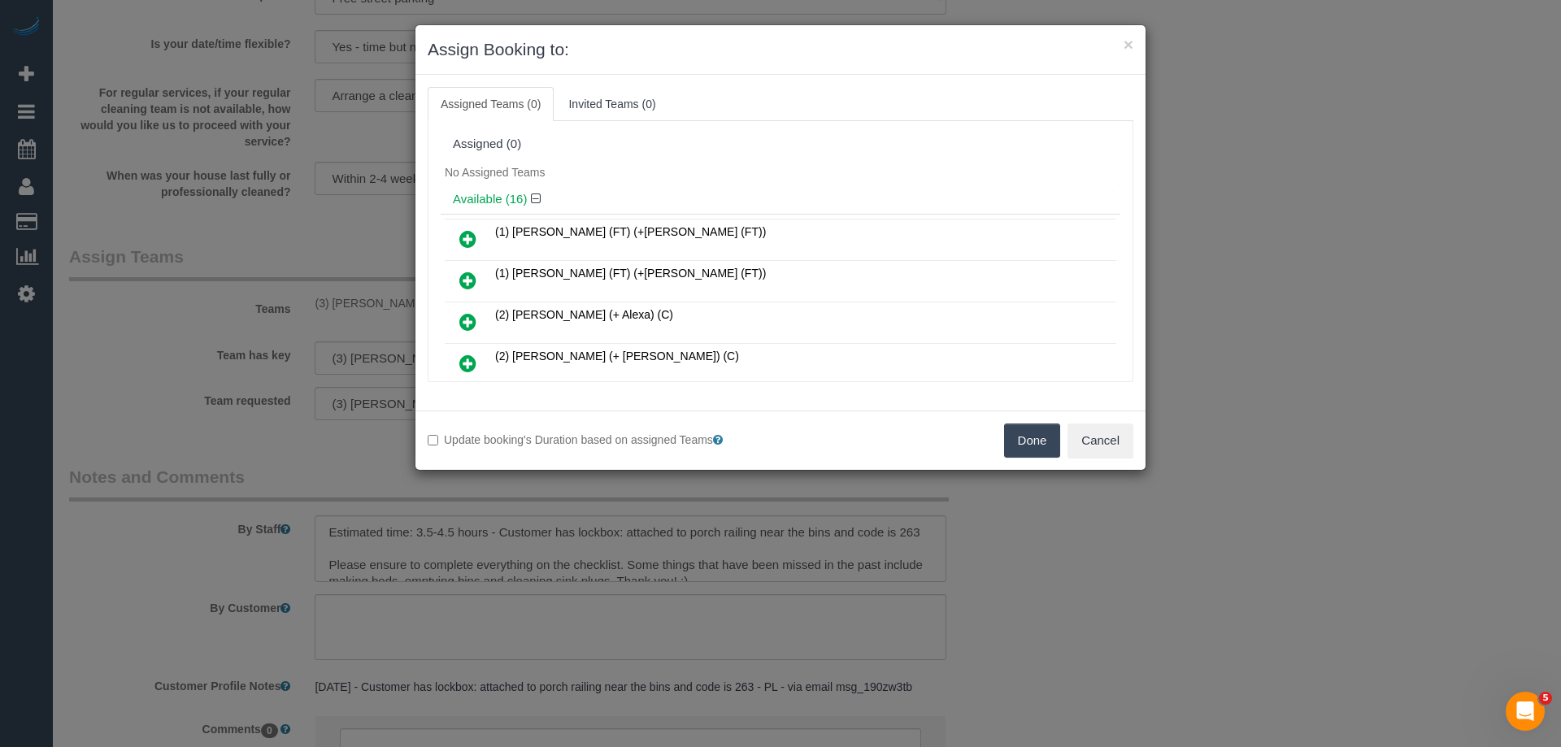
click at [460, 232] on icon at bounding box center [467, 239] width 17 height 20
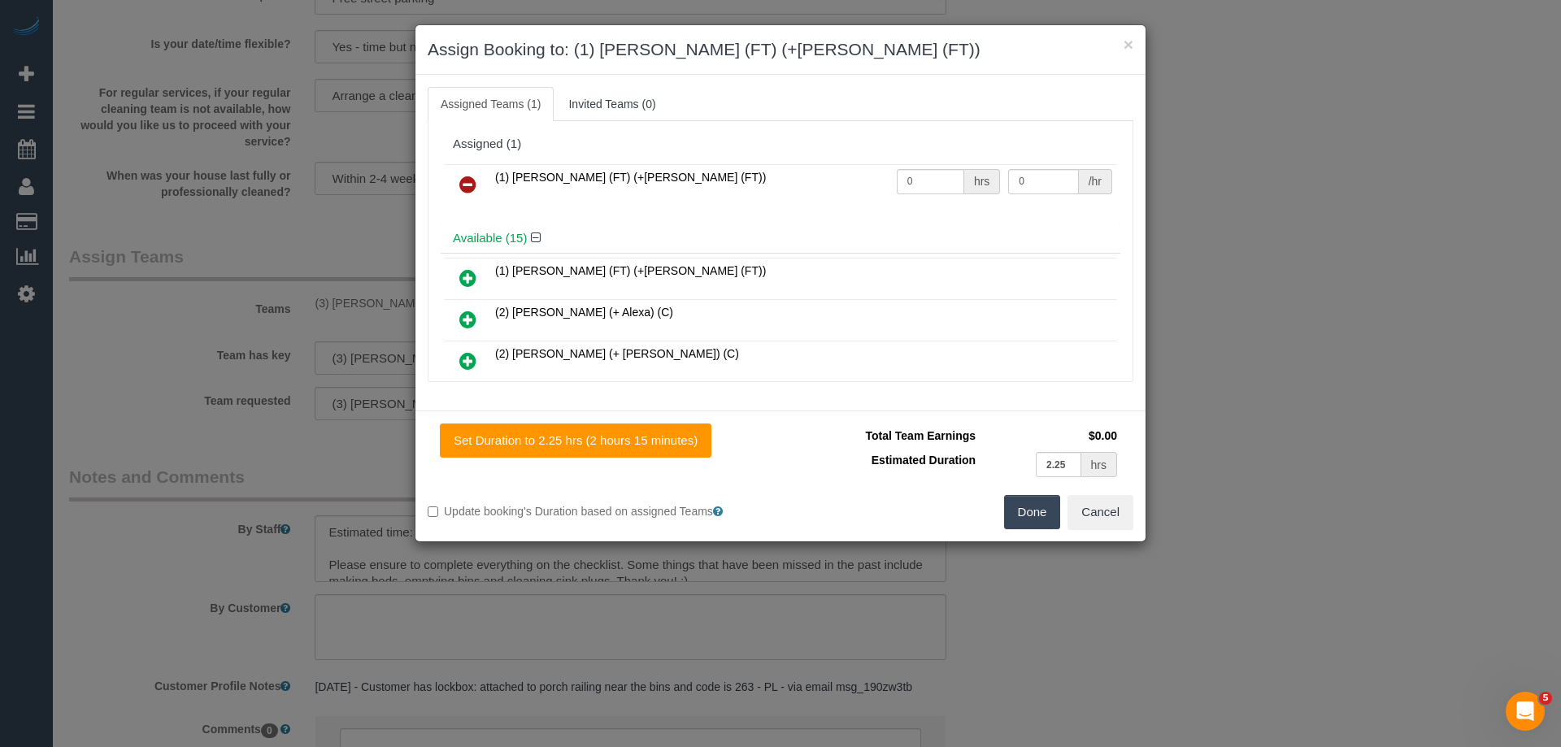
click at [467, 276] on icon at bounding box center [467, 278] width 17 height 20
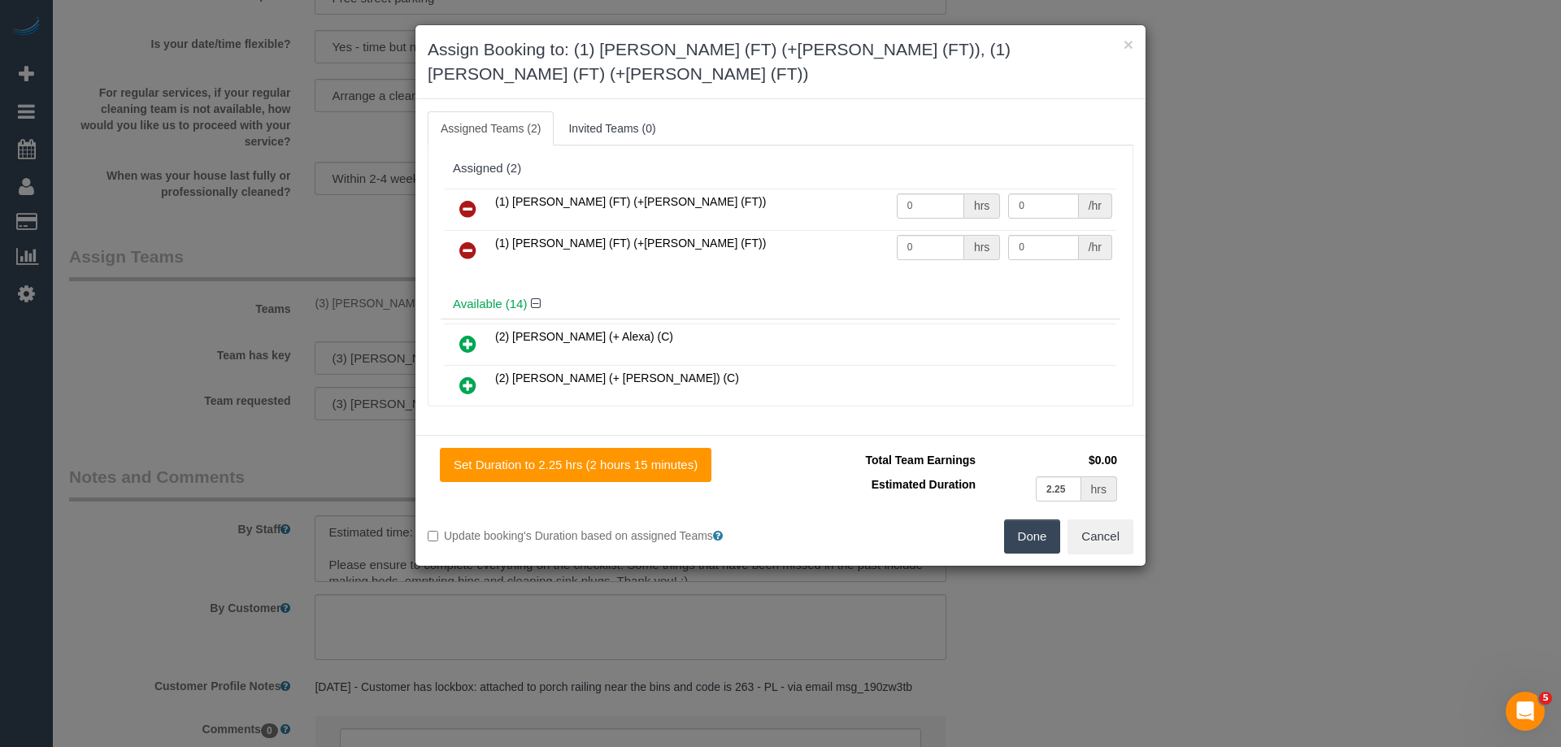
click at [1042, 519] on button "Done" at bounding box center [1032, 536] width 57 height 34
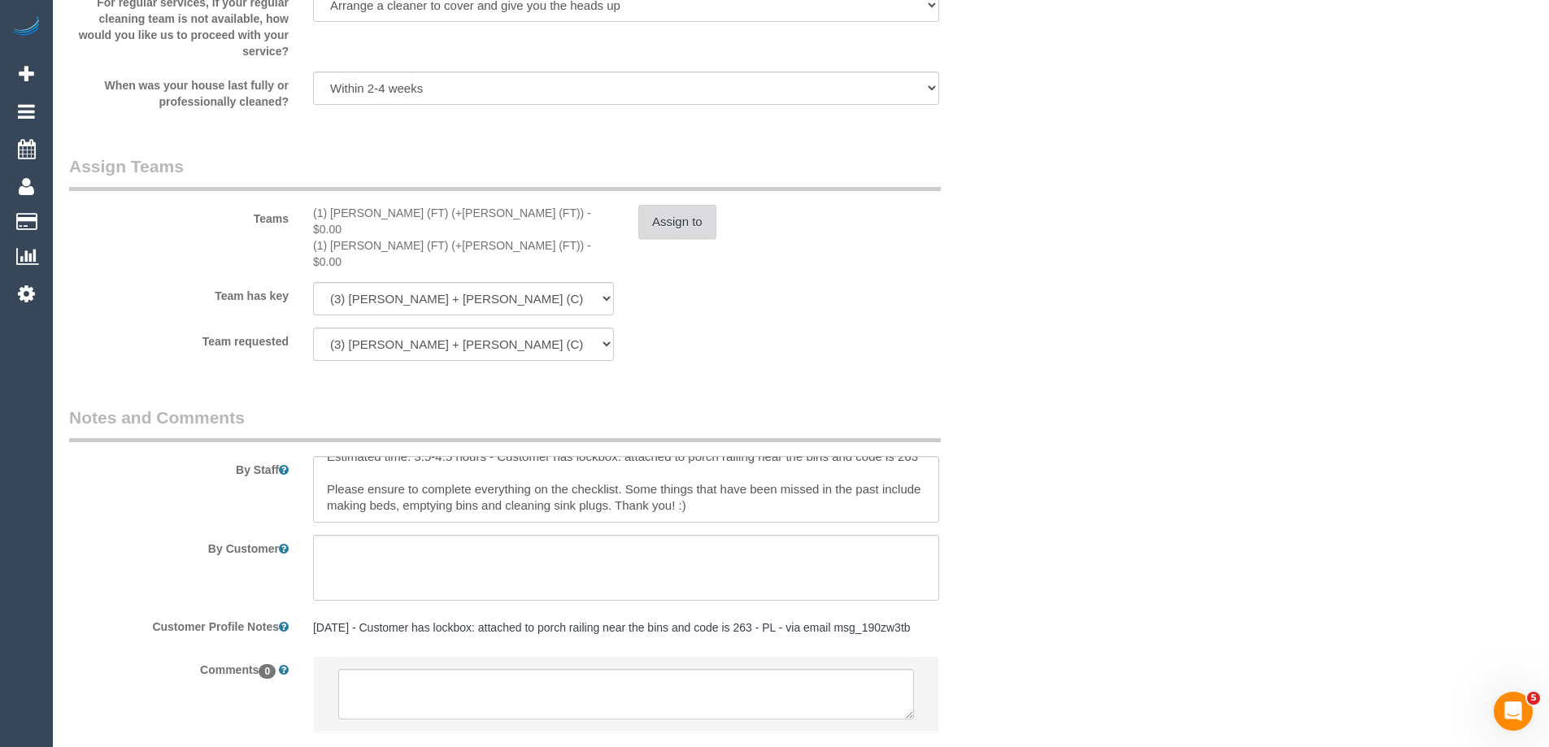
scroll to position [2500, 0]
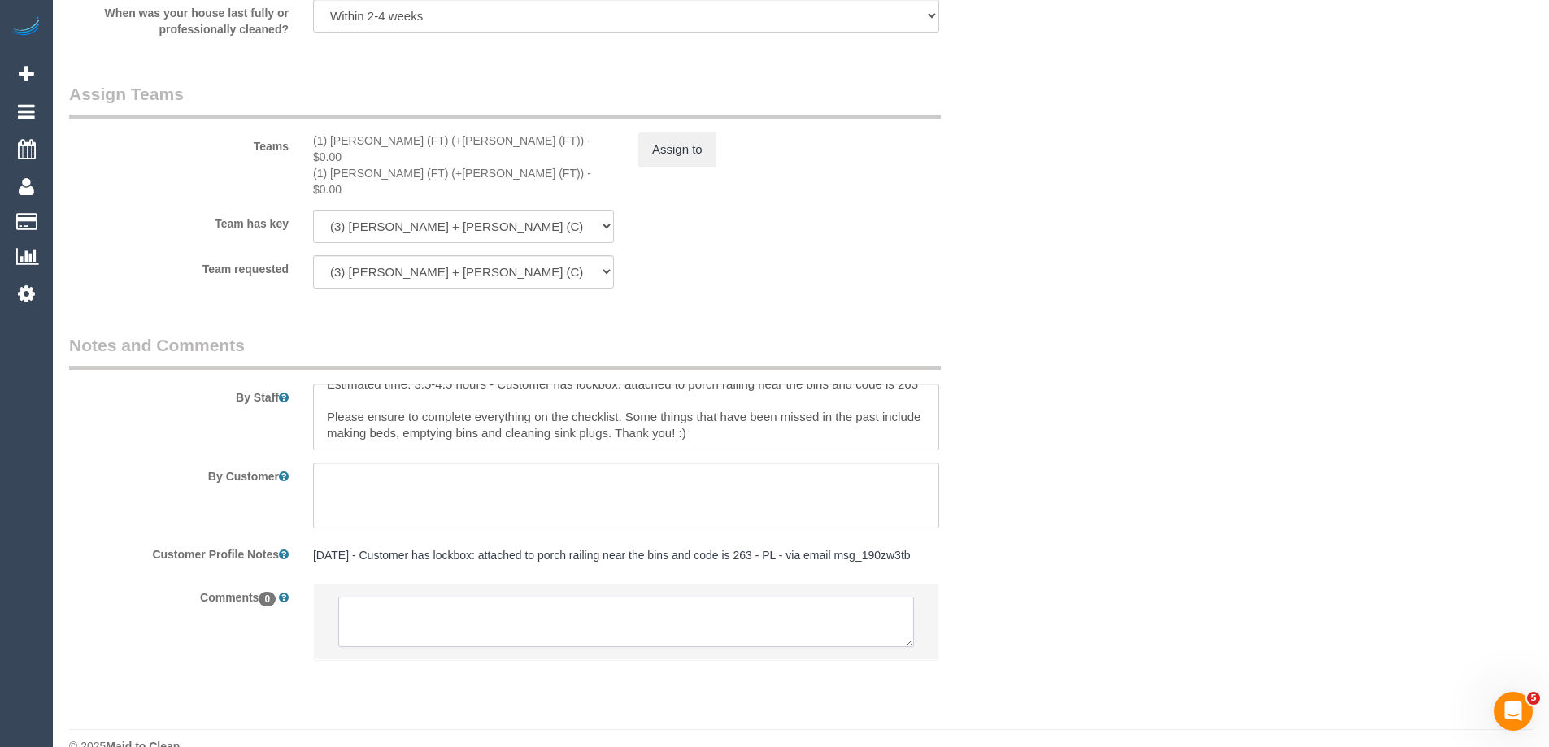
click at [381, 598] on textarea at bounding box center [626, 622] width 576 height 50
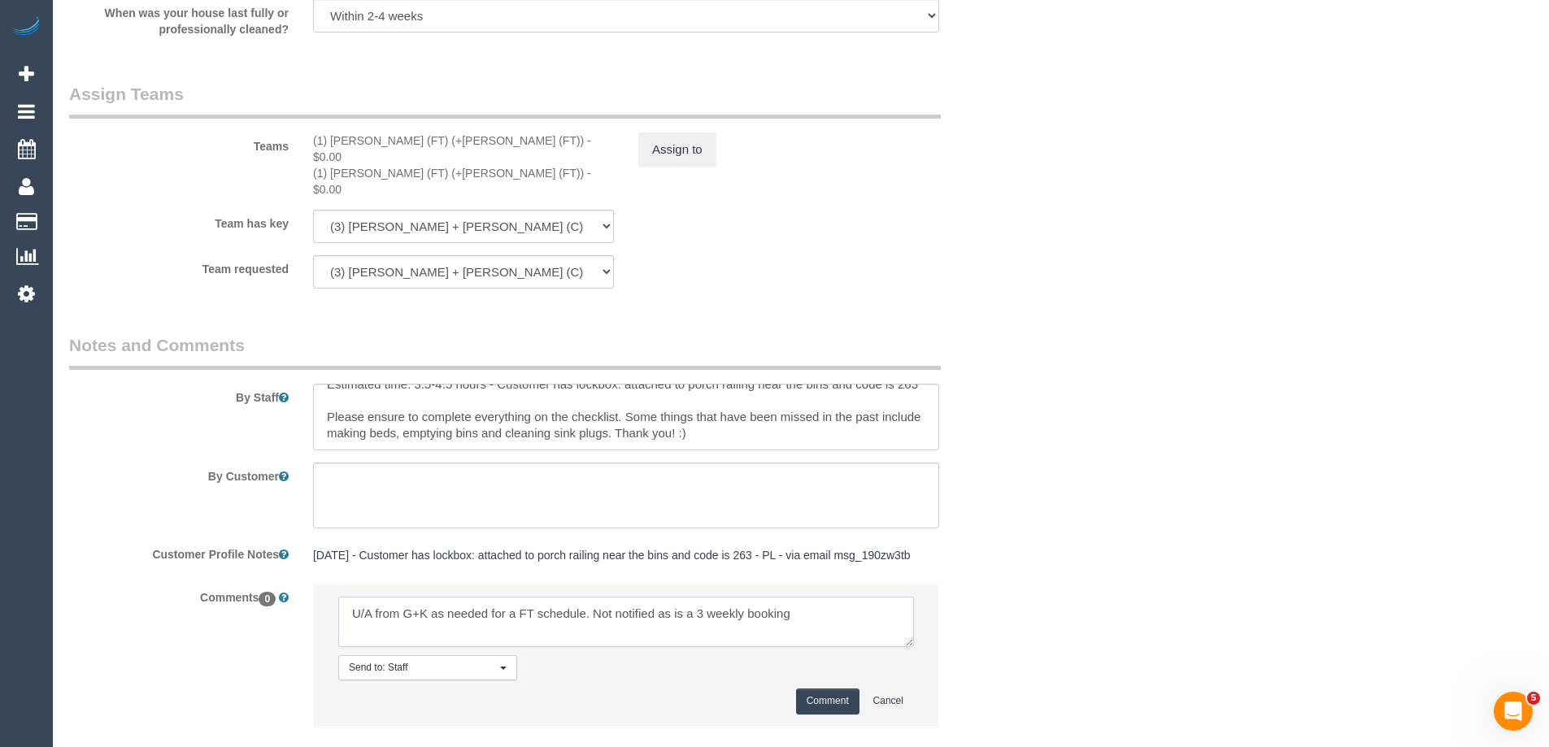
type textarea "U/A from G+K as needed for a FT schedule. Not notified as is a 3 weekly booking"
click at [821, 689] on button "Comment" at bounding box center [827, 701] width 63 height 25
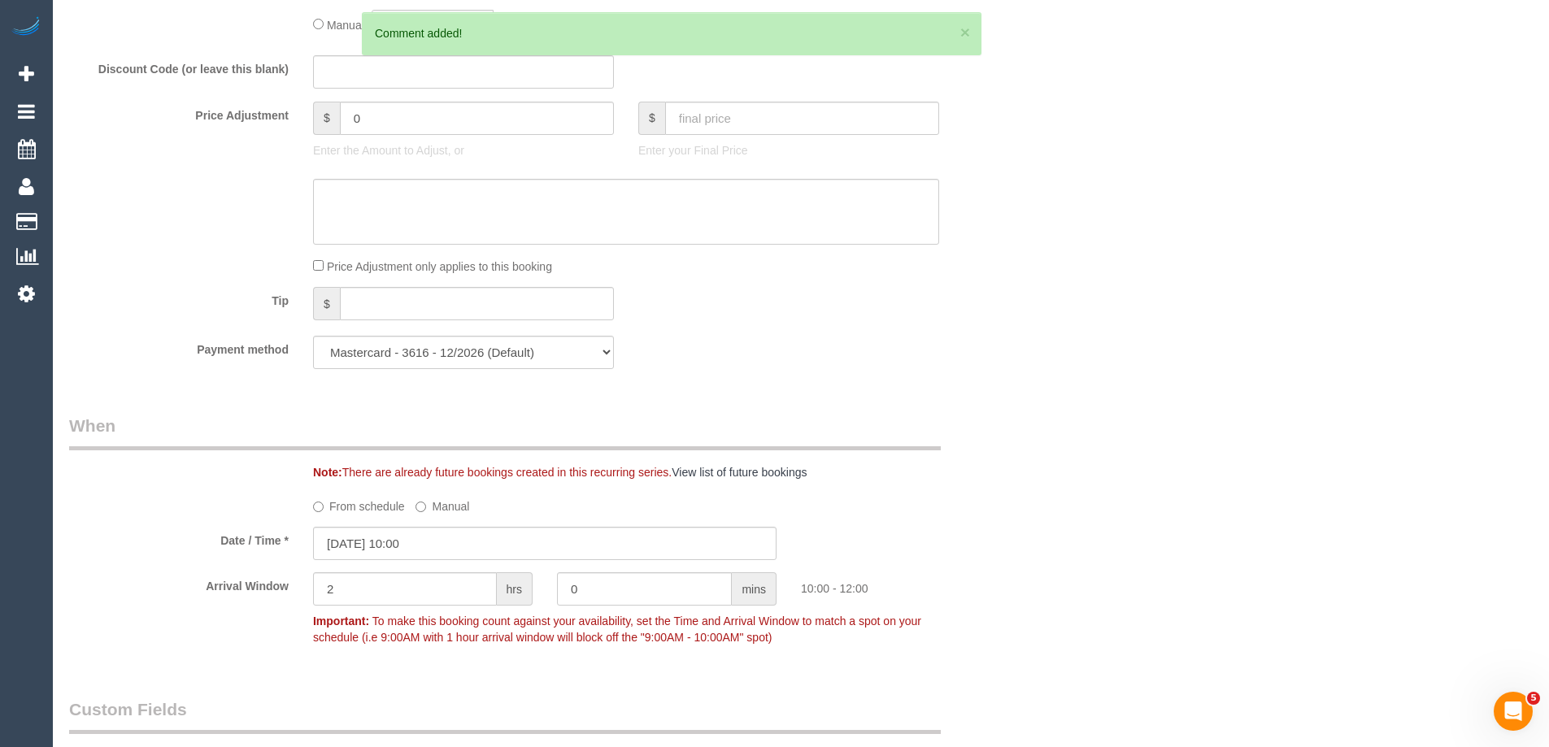
scroll to position [0, 0]
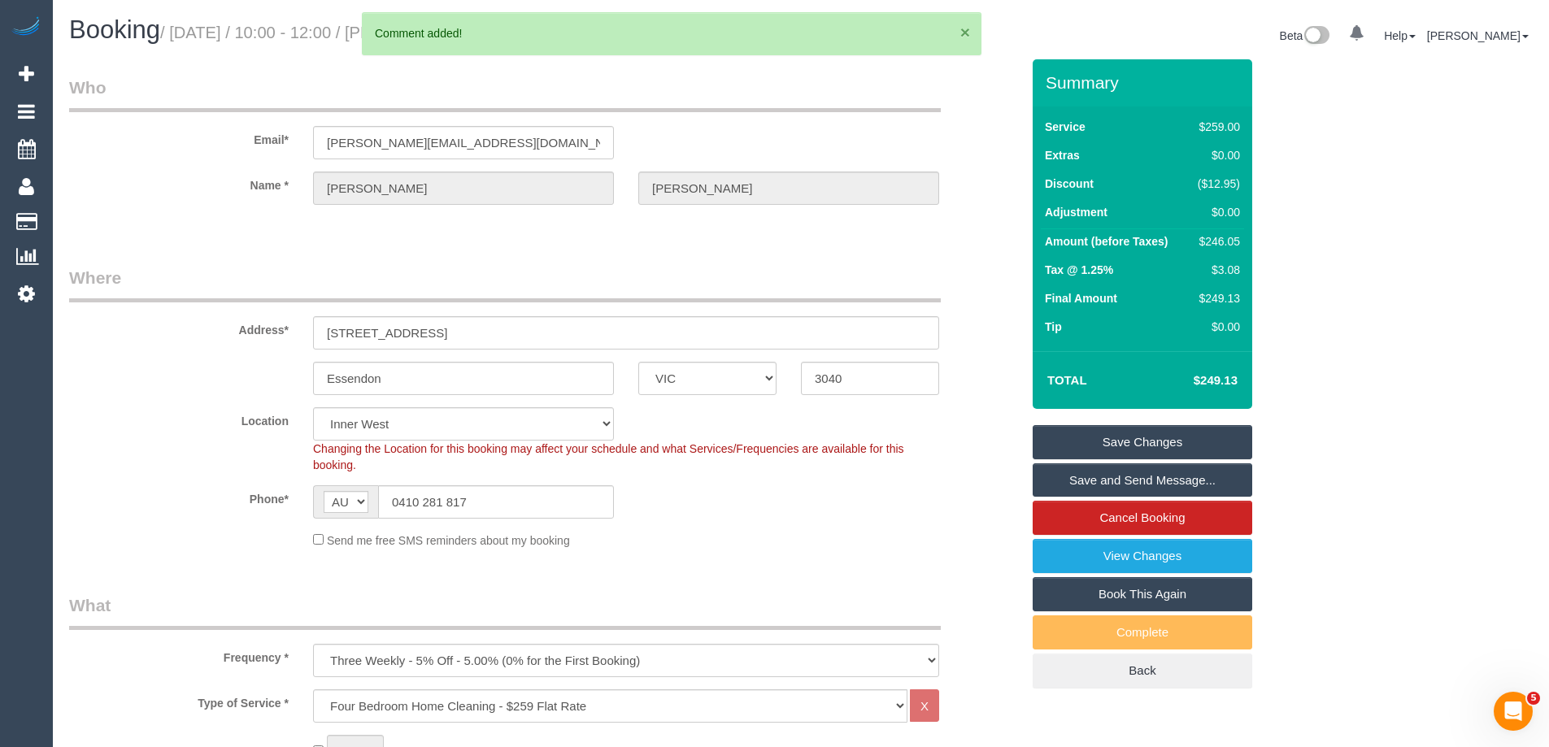
click at [962, 33] on button "×" at bounding box center [965, 32] width 10 height 17
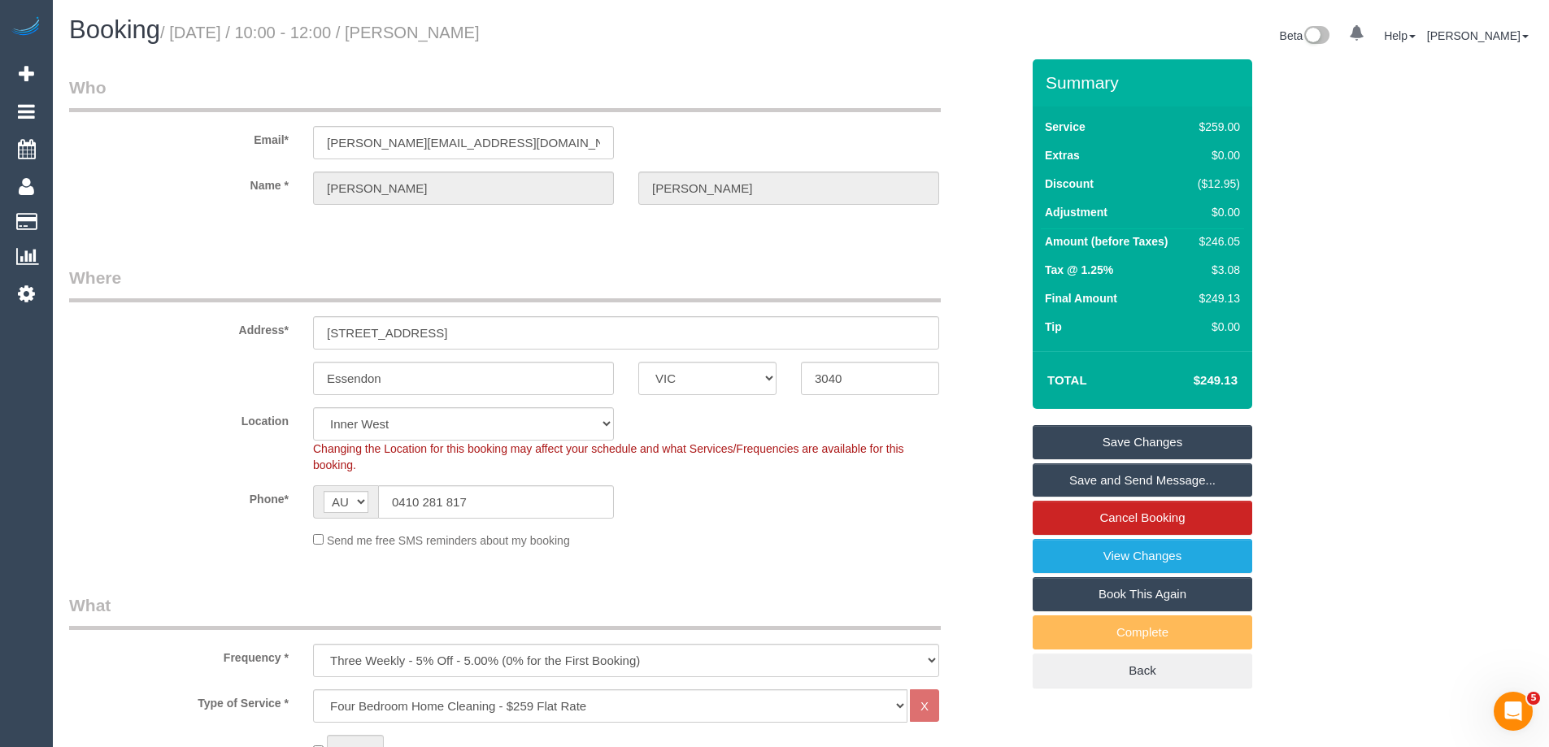
drag, startPoint x: 559, startPoint y: 24, endPoint x: 427, endPoint y: 25, distance: 132.5
click at [427, 25] on h1 "Booking / October 01, 2025 / 10:00 - 12:00 / Emily McKellar" at bounding box center [428, 30] width 719 height 28
copy small "Emily McKellar"
click at [1077, 445] on link "Save Changes" at bounding box center [1141, 442] width 219 height 34
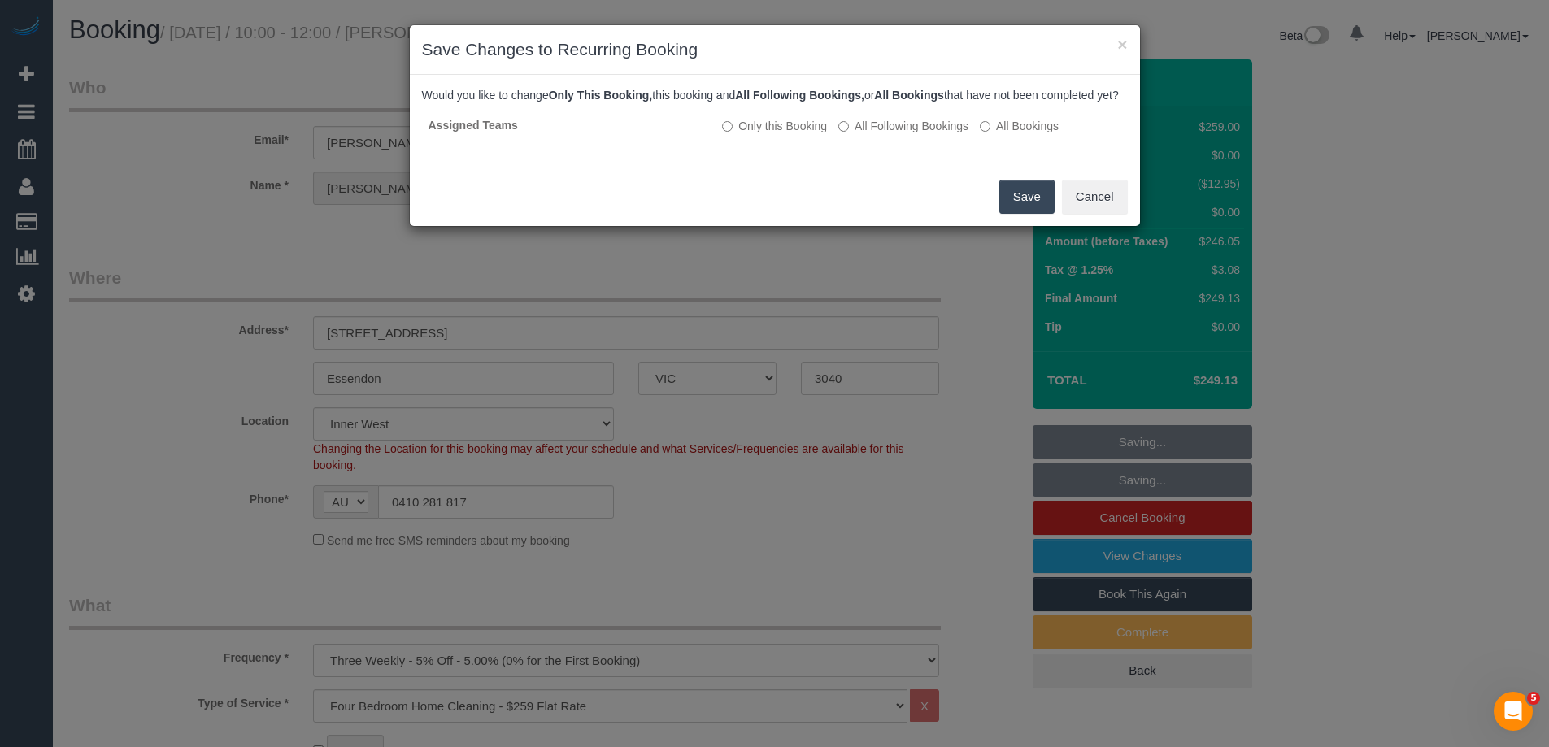
scroll to position [16, 0]
click at [1025, 214] on button "Save" at bounding box center [1032, 197] width 55 height 34
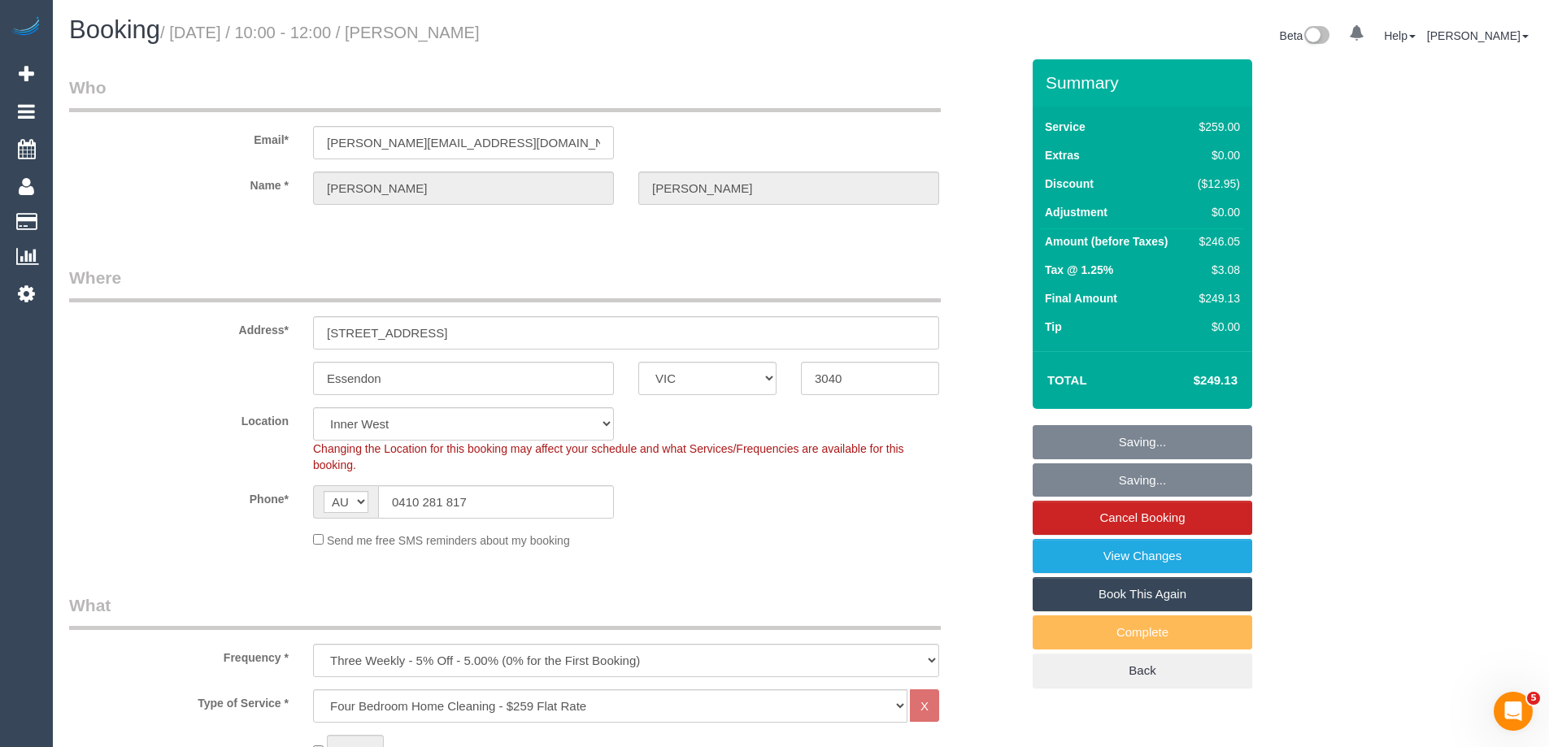
scroll to position [32, 0]
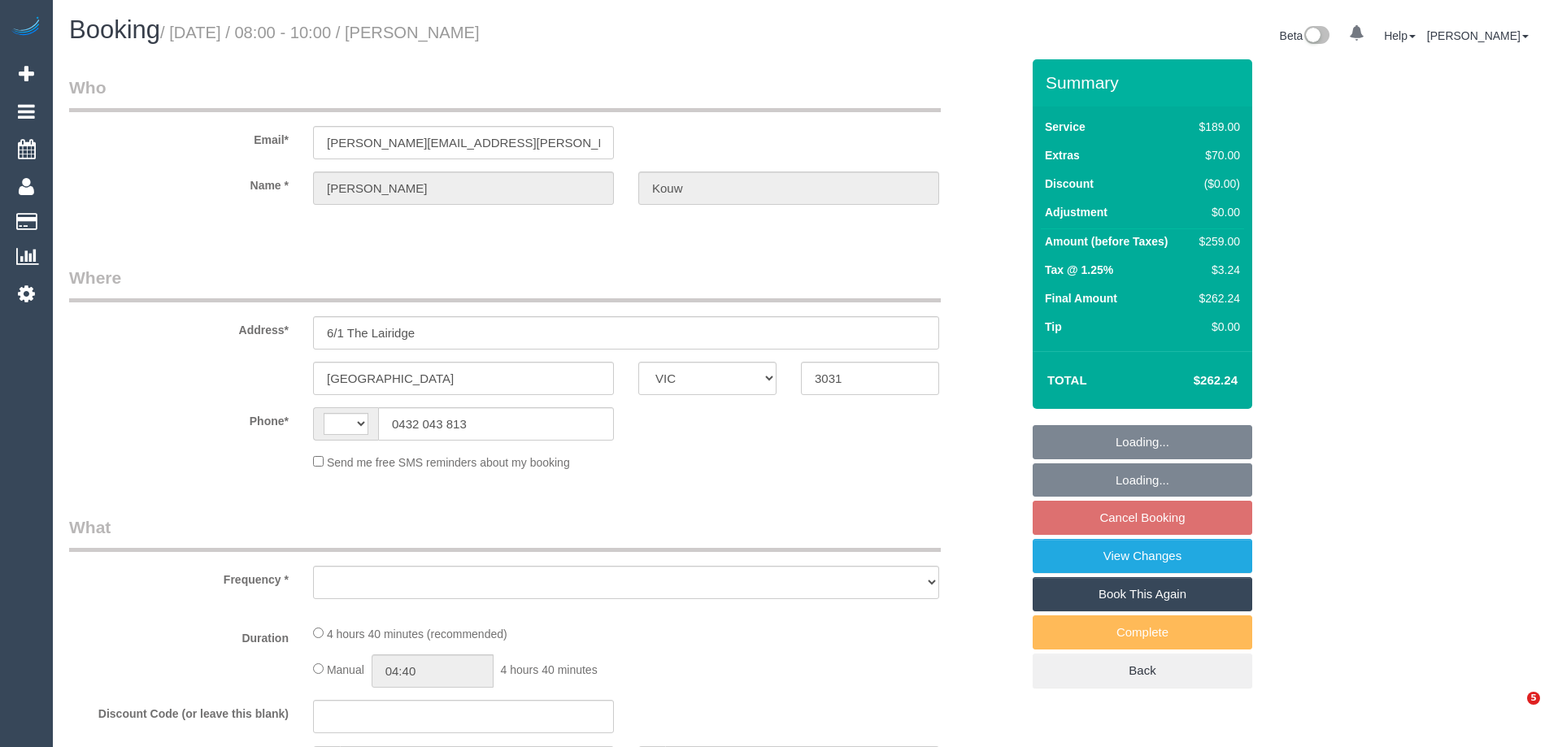
select select "VIC"
select select "string:stripe-pm_1SBOdi2GScqysDRV5gMOyHcb"
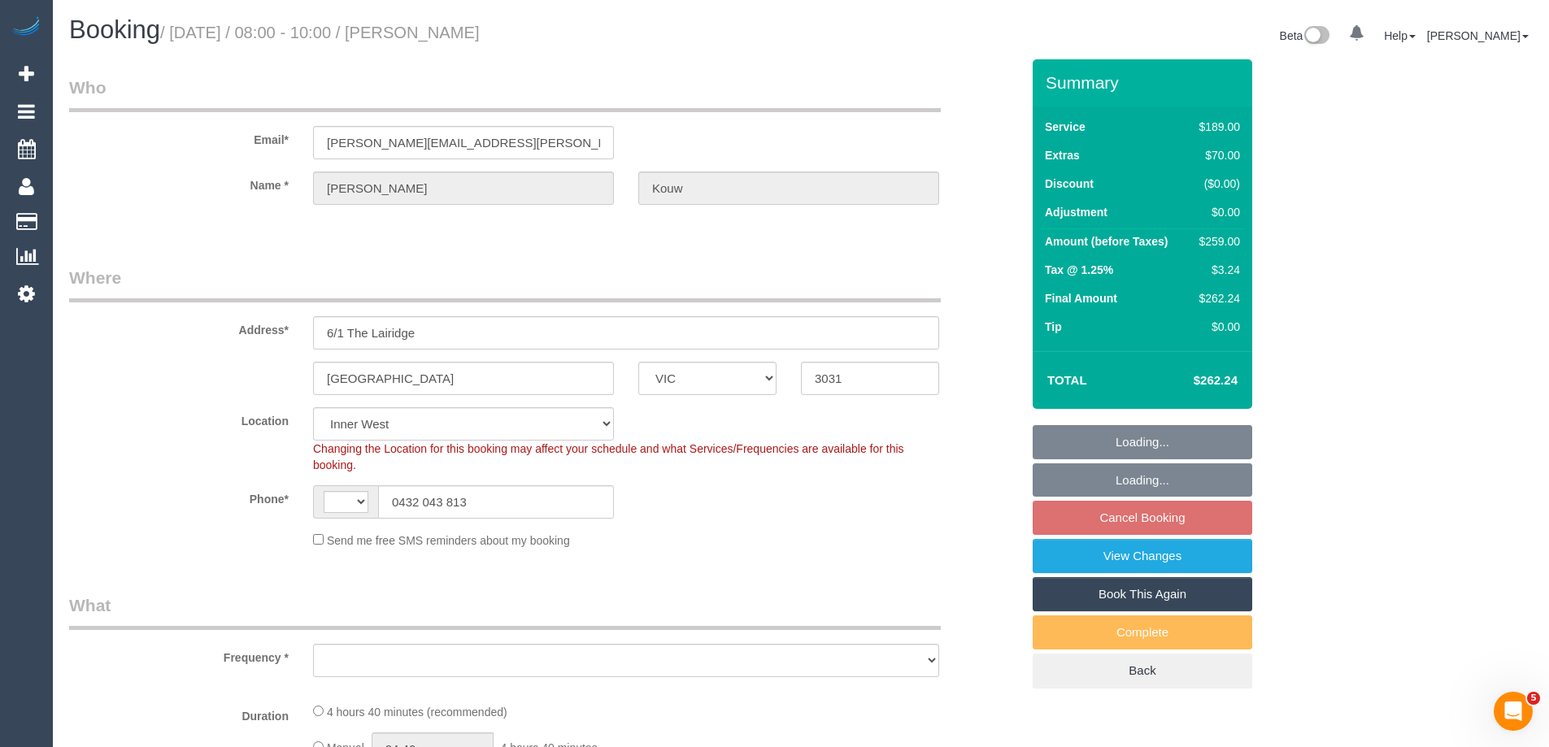
select select "string:AU"
select select "object:695"
select select "number:27"
select select "number:14"
select select "number:19"
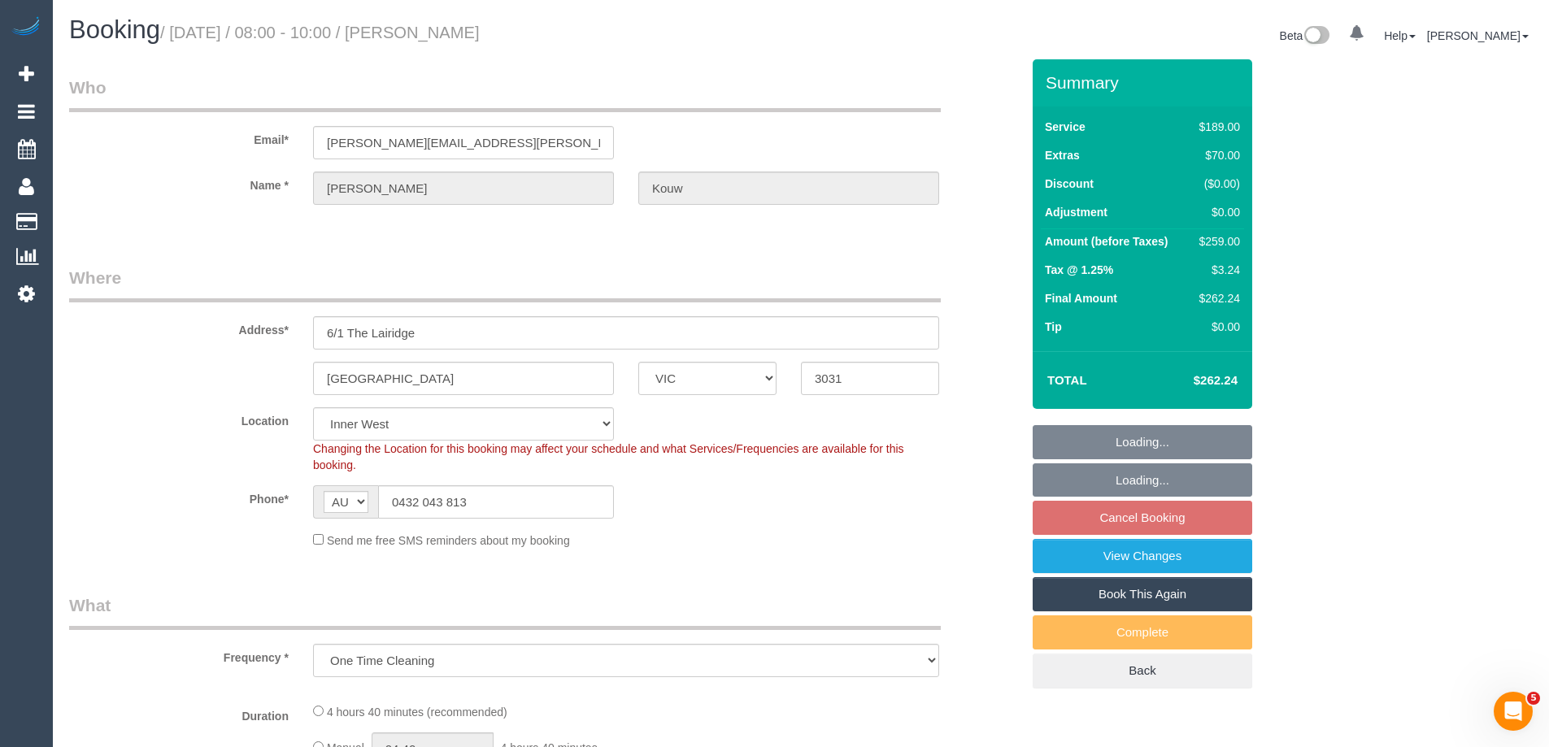
select select "number:24"
select select "number:26"
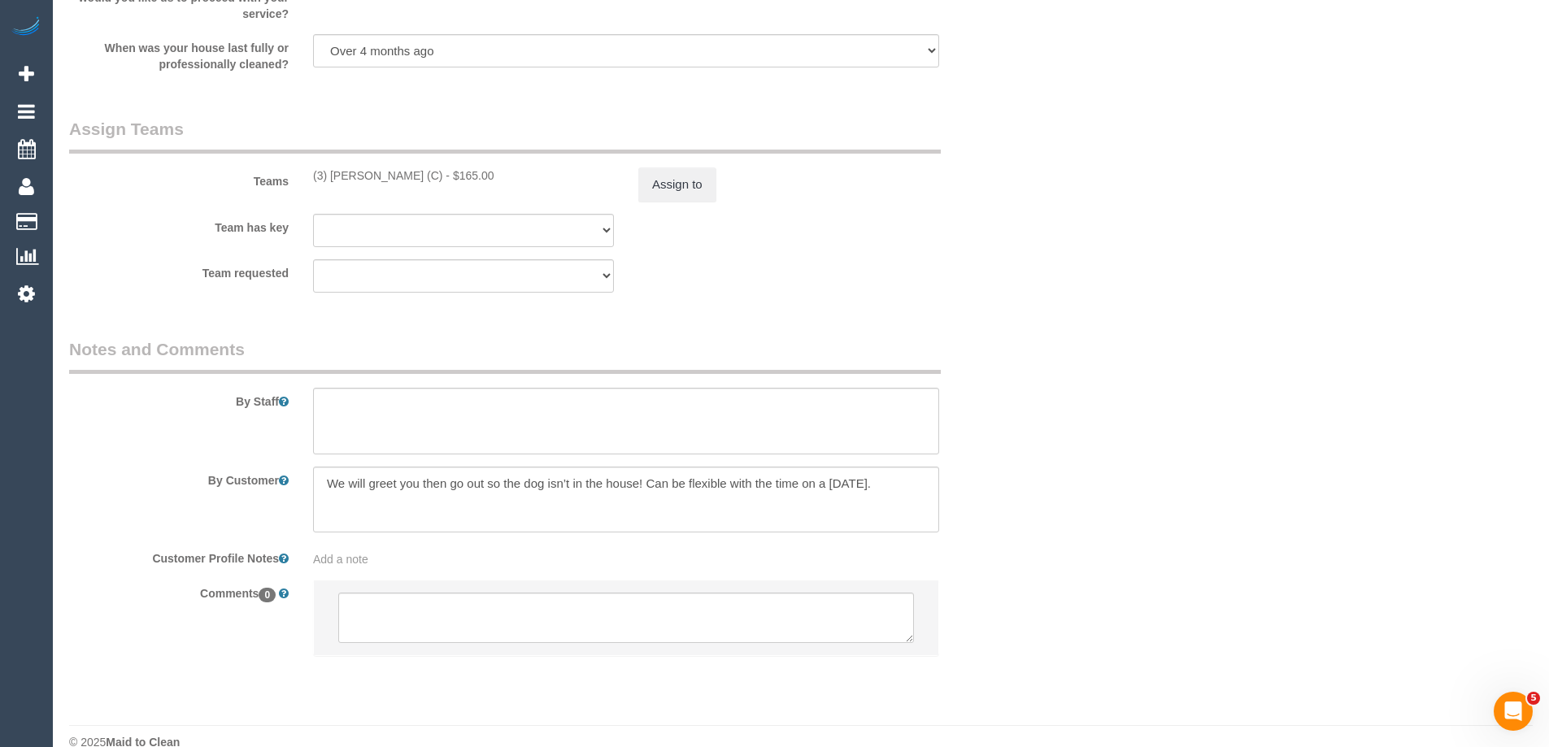
scroll to position [2439, 0]
click at [670, 176] on button "Assign to" at bounding box center [677, 183] width 78 height 34
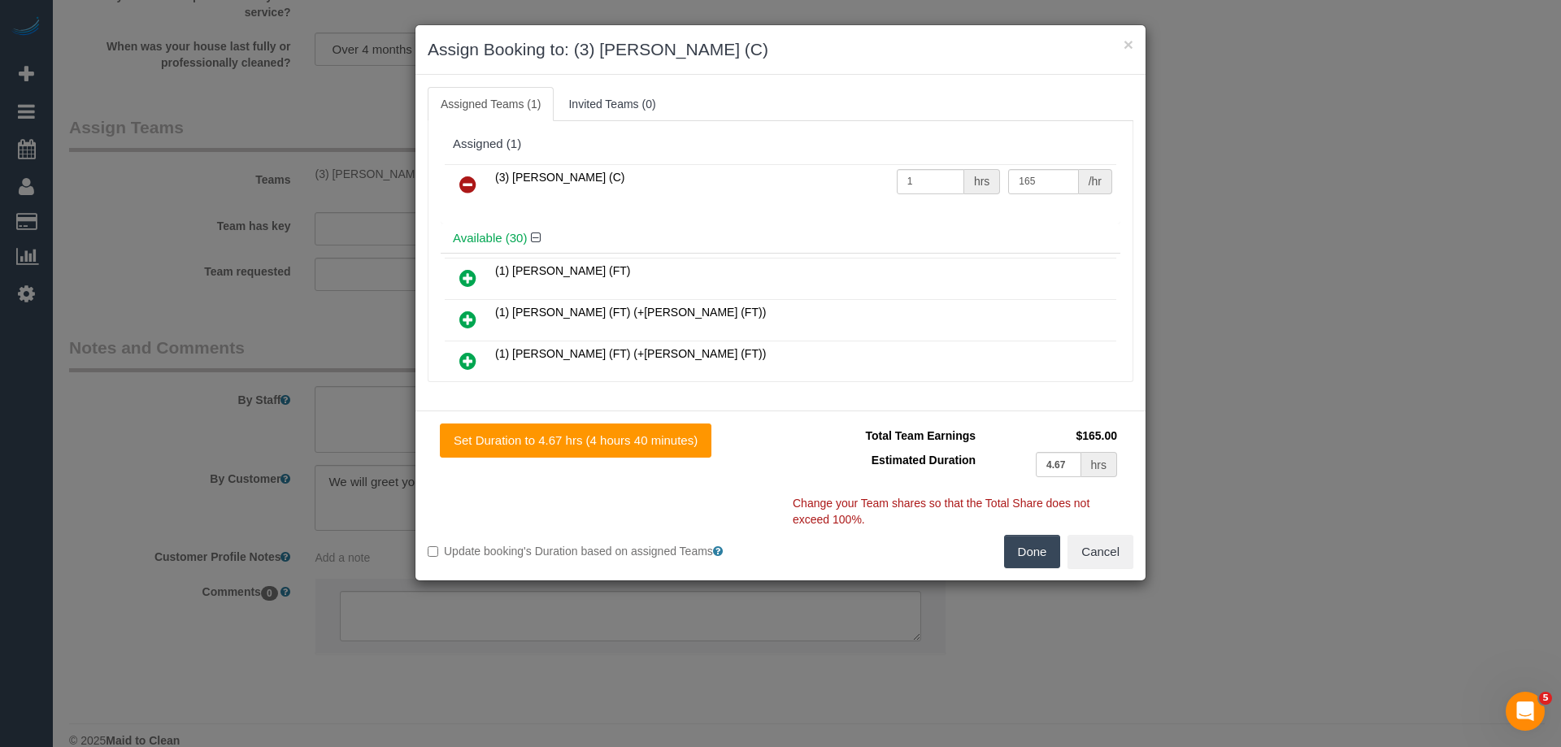
click at [464, 185] on icon at bounding box center [467, 185] width 17 height 20
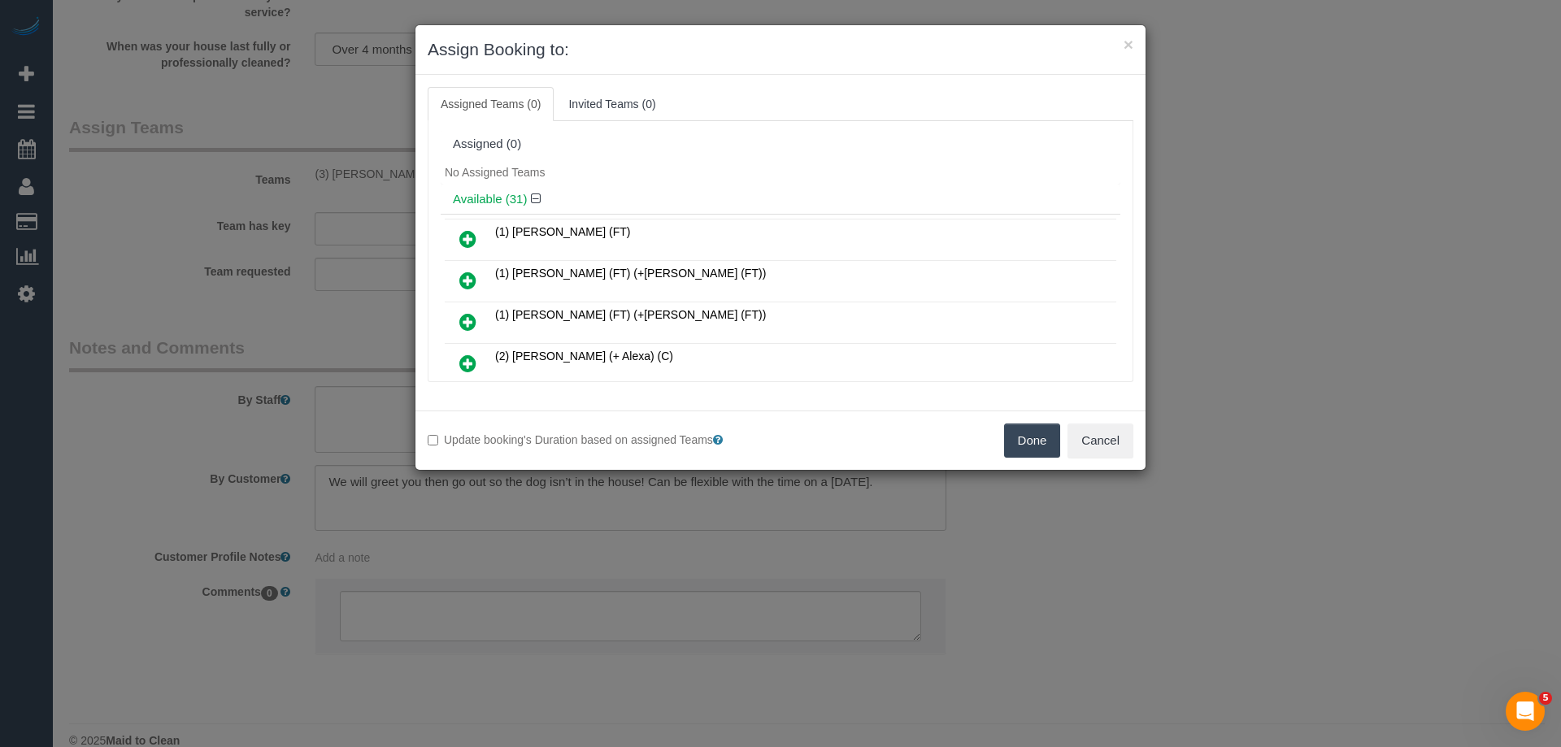
click at [472, 284] on icon at bounding box center [467, 281] width 17 height 20
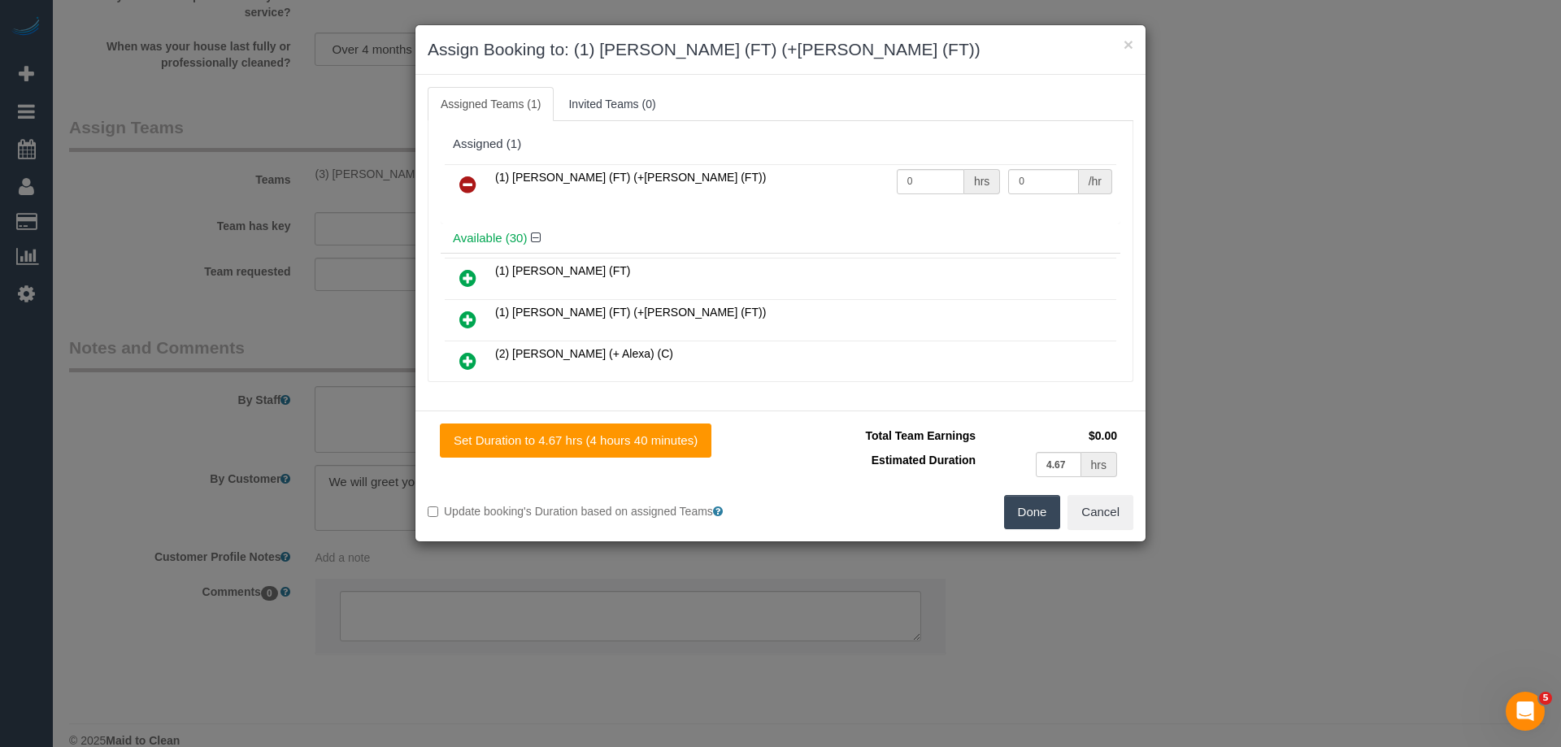
click at [466, 312] on icon at bounding box center [467, 320] width 17 height 20
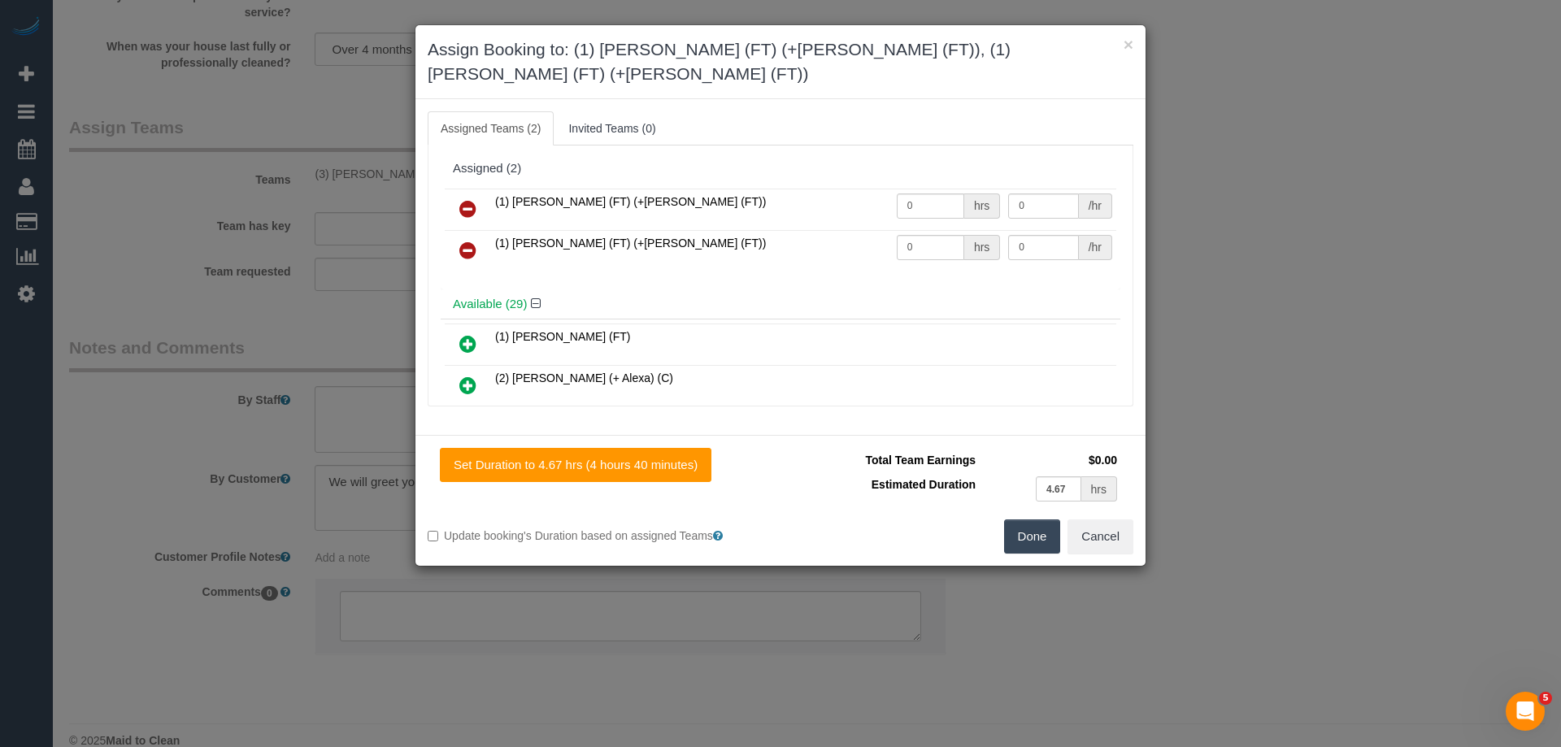
drag, startPoint x: 1019, startPoint y: 502, endPoint x: 1010, endPoint y: 502, distance: 8.2
click at [1019, 519] on button "Done" at bounding box center [1032, 536] width 57 height 34
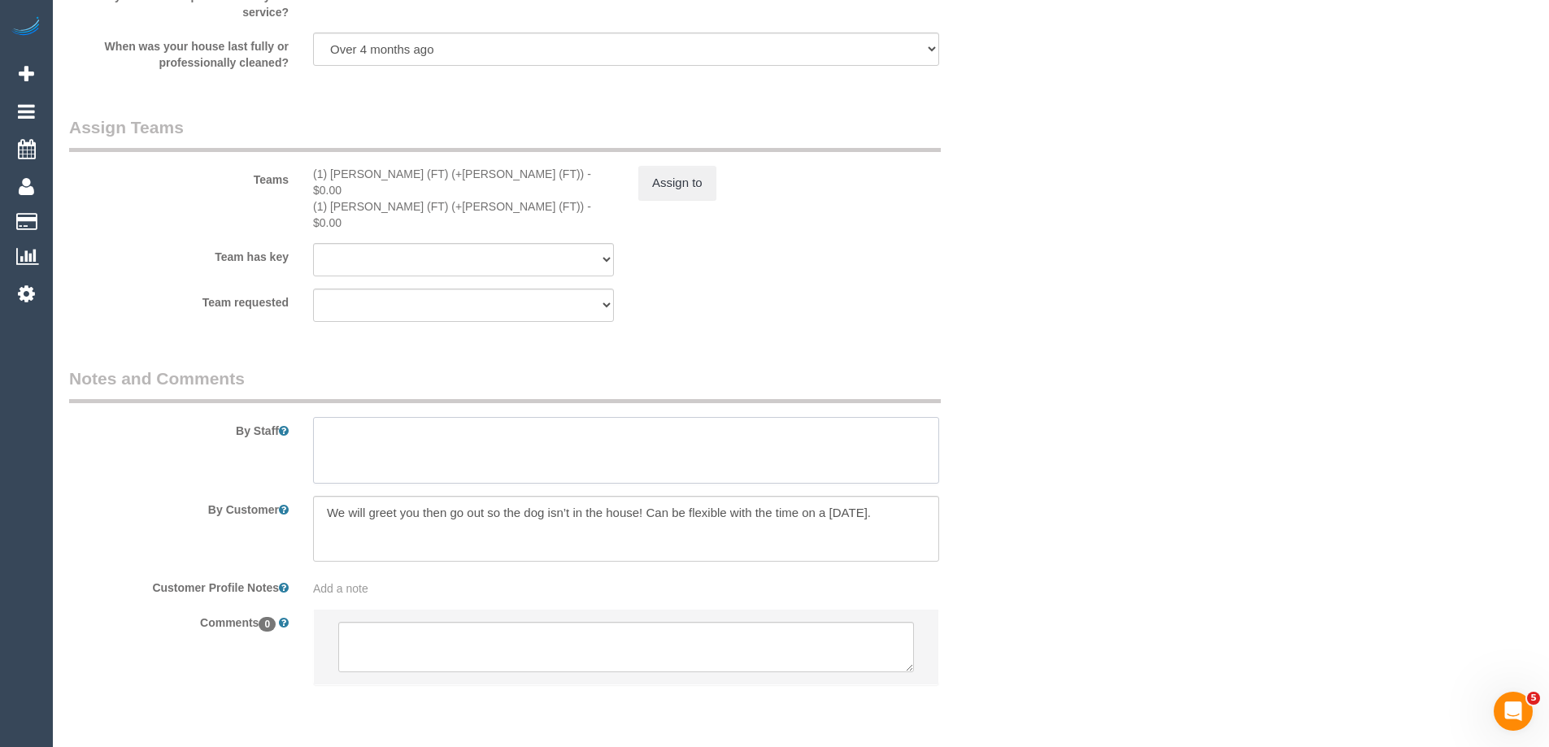
click at [367, 417] on textarea at bounding box center [626, 450] width 626 height 67
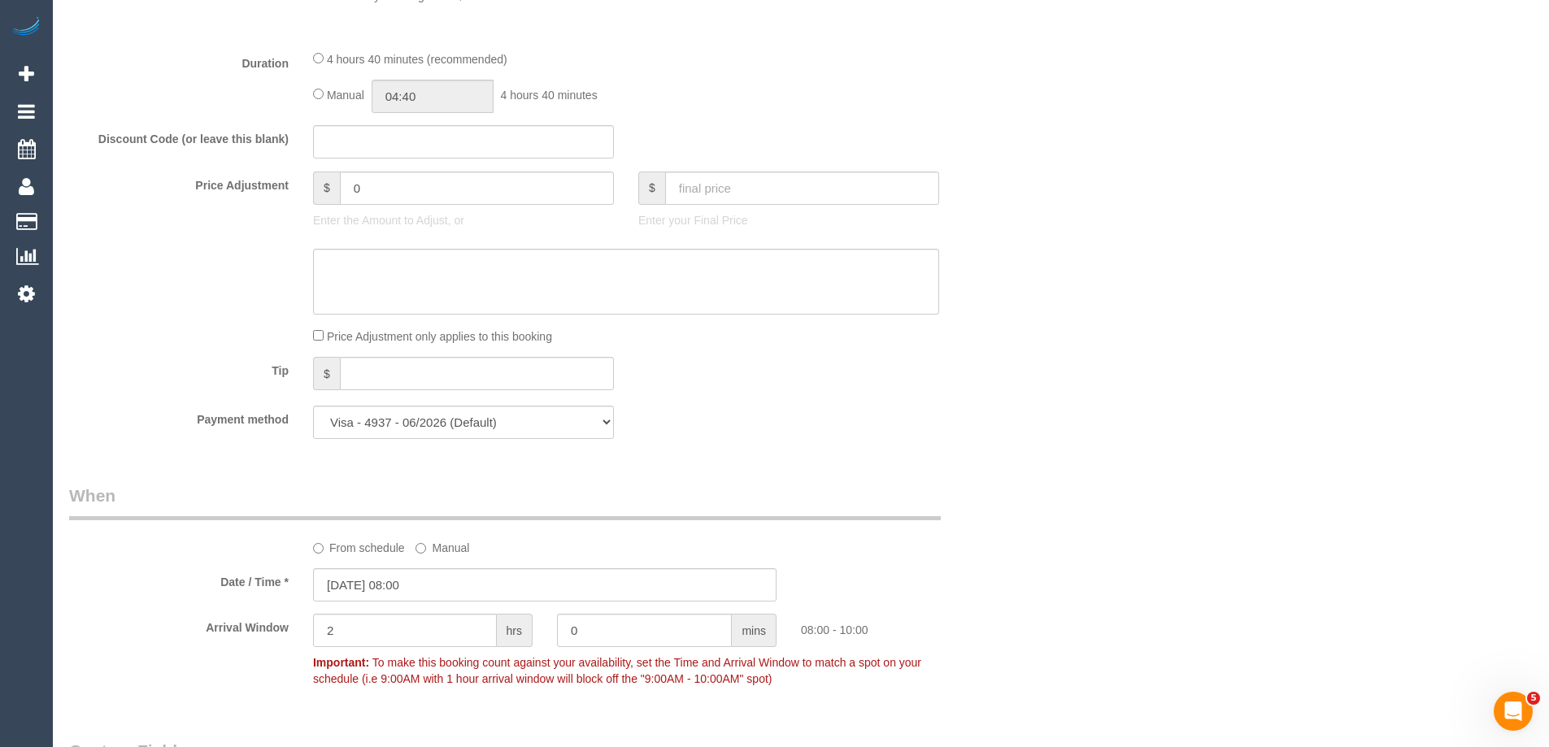
scroll to position [975, 0]
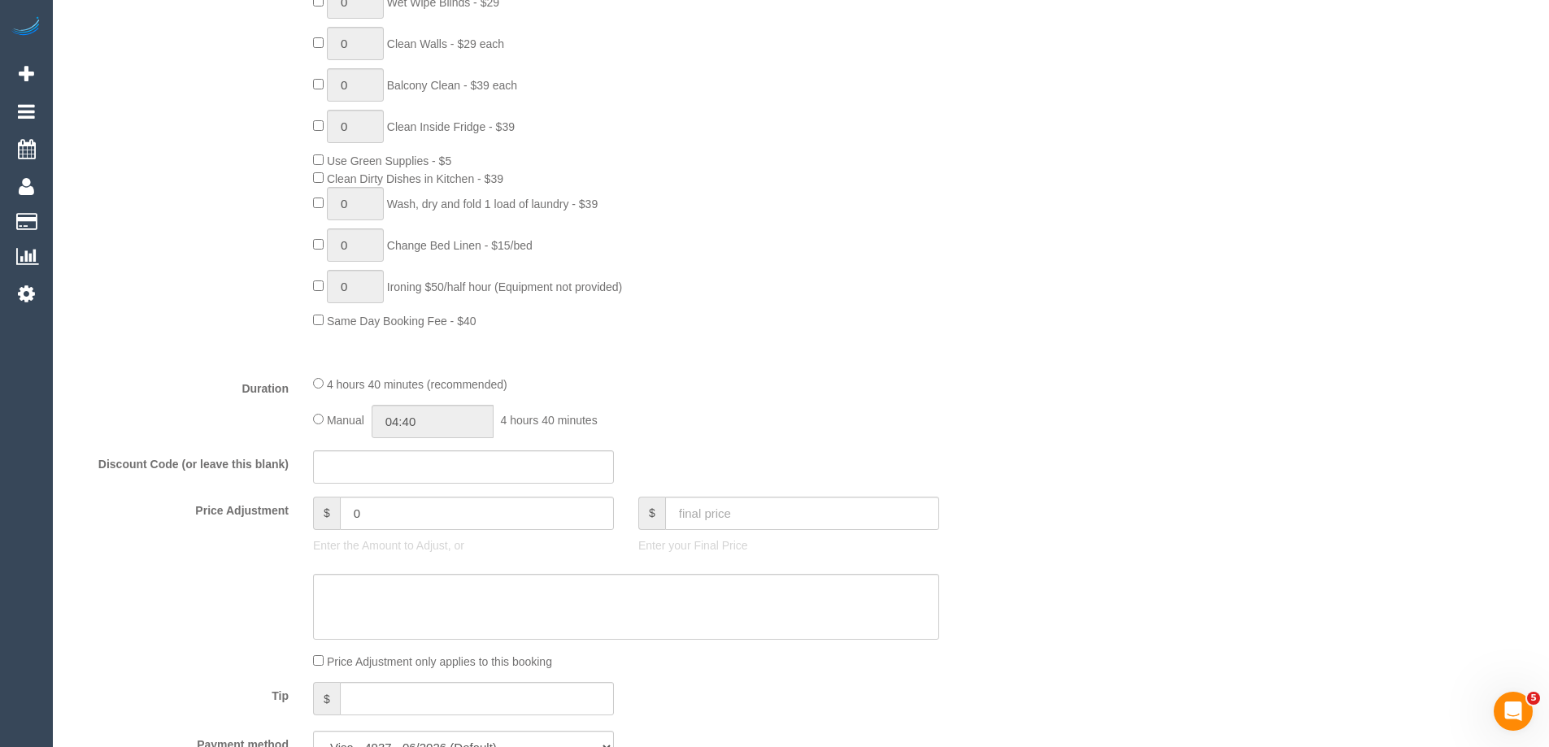
type textarea "Estimated time of 4-5 hrs."
click at [457, 421] on input "04:40" at bounding box center [432, 421] width 122 height 33
type input "02:30"
click at [406, 553] on li "02:30" at bounding box center [414, 555] width 72 height 21
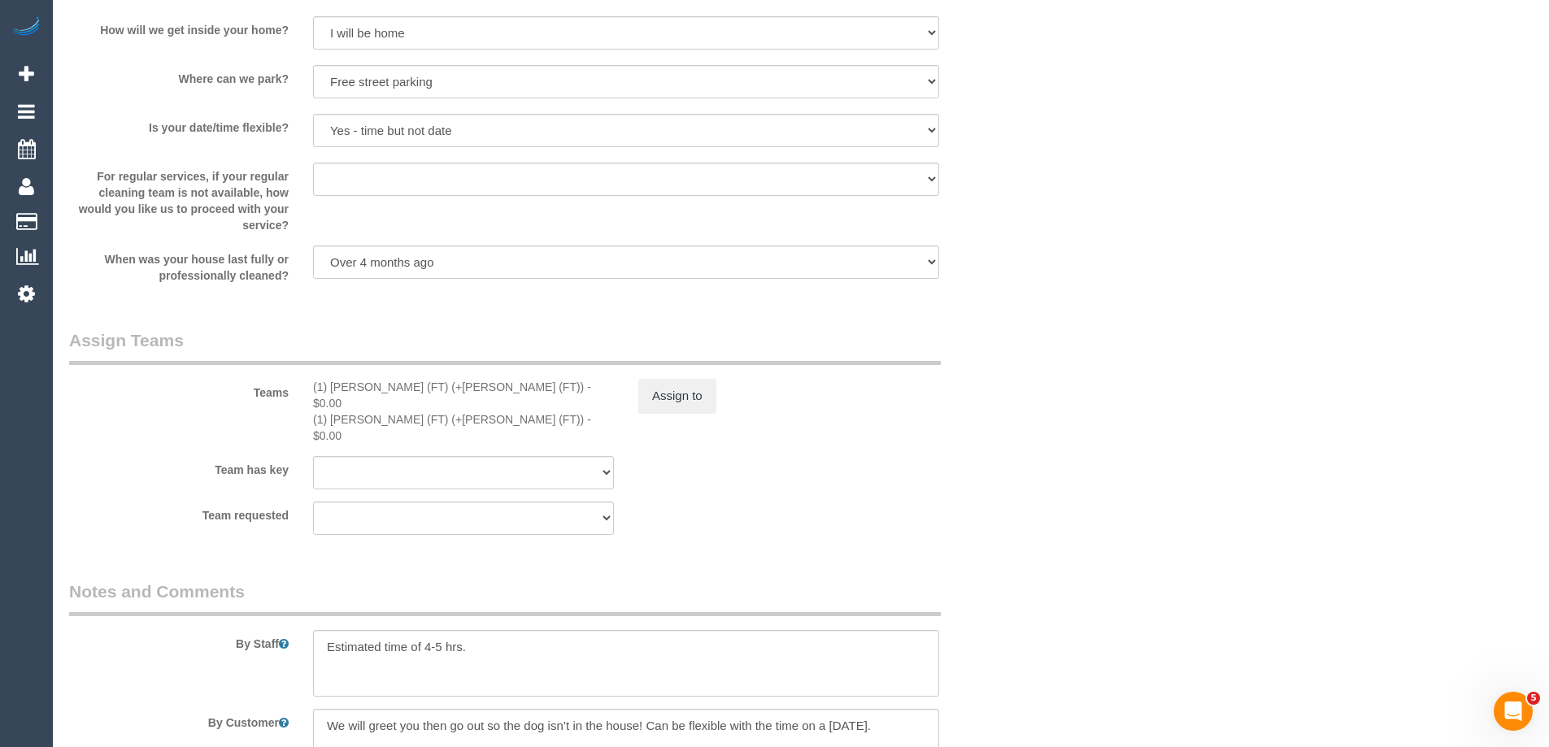
scroll to position [2464, 0]
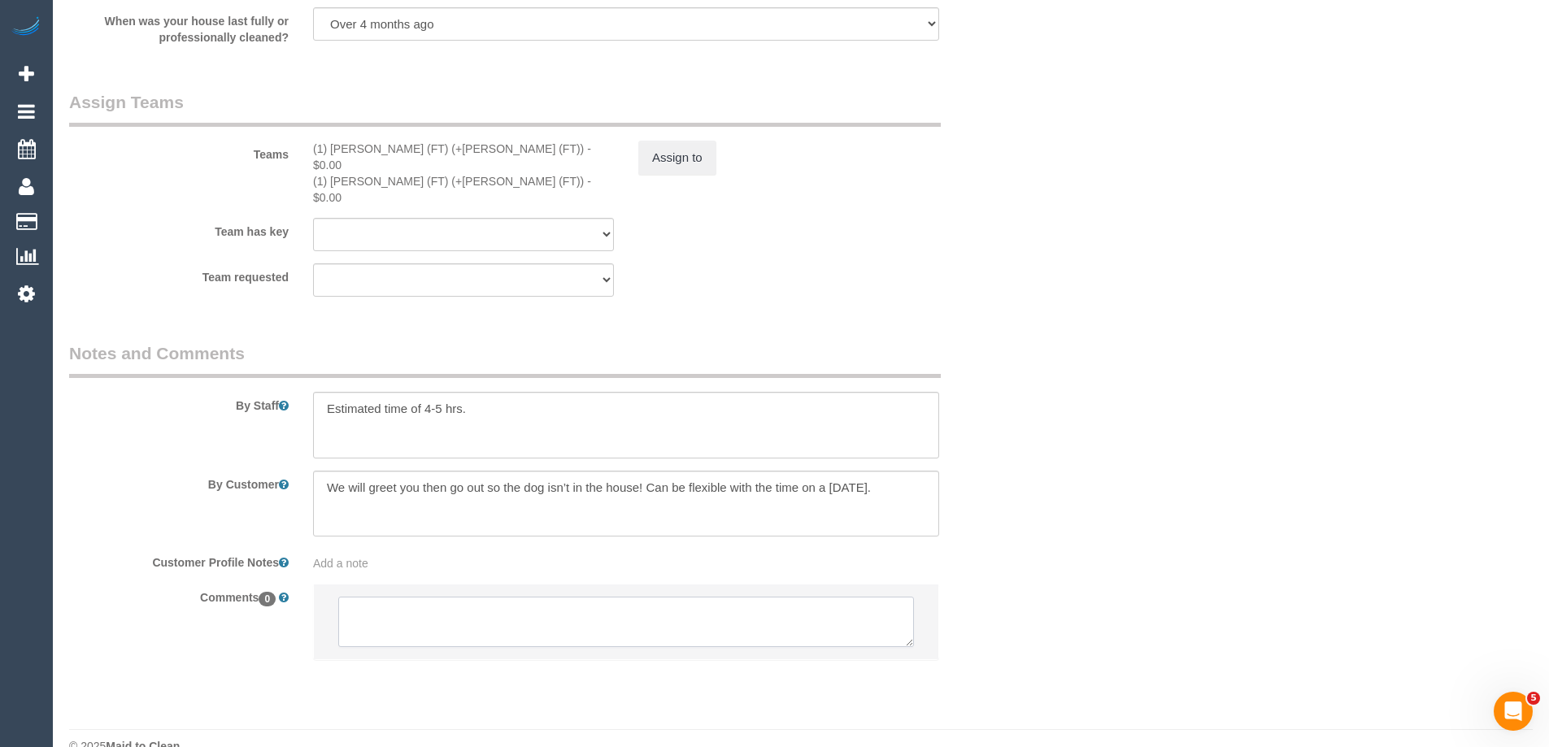
click at [368, 597] on textarea at bounding box center [626, 622] width 576 height 50
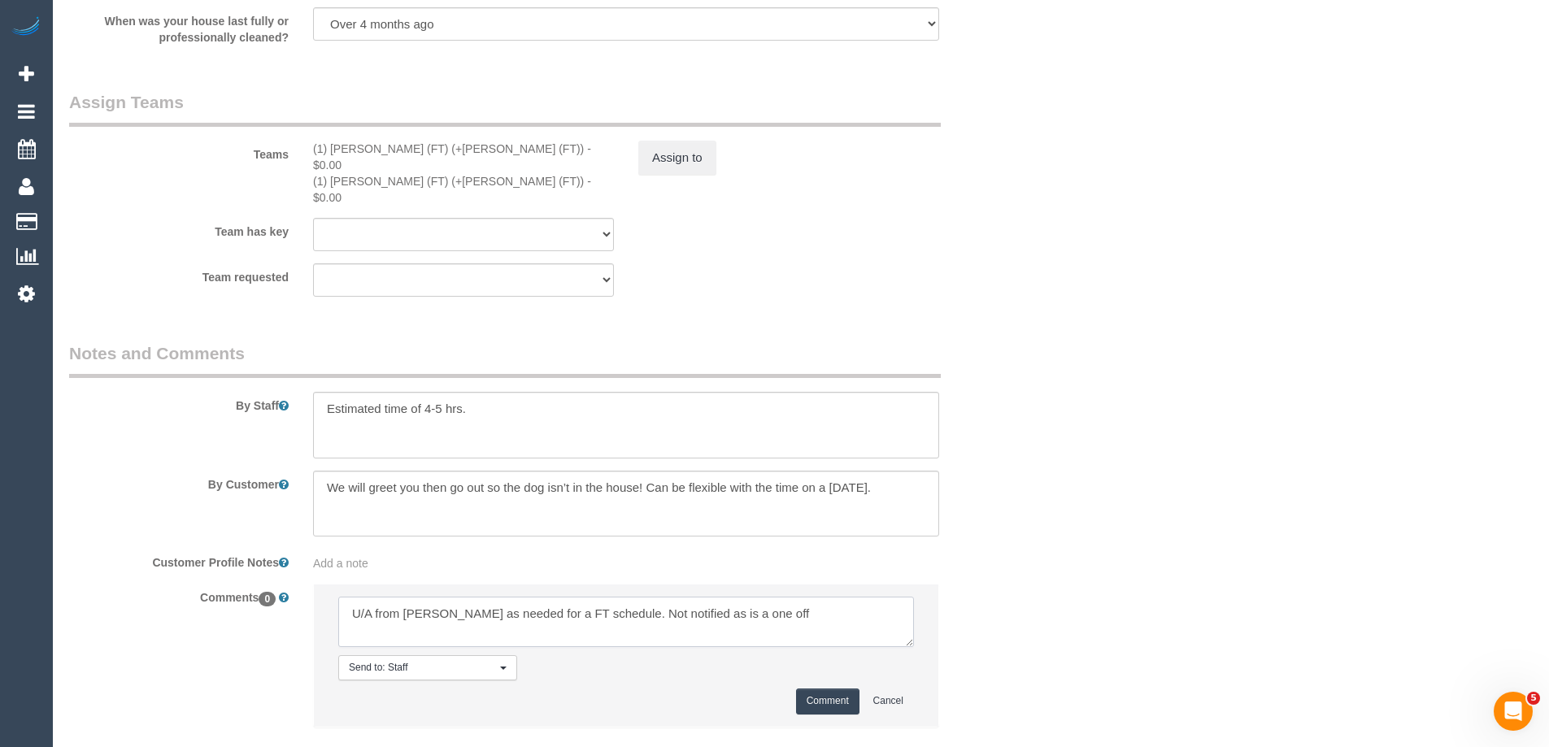
type textarea "U/A from Jonathan as needed for a FT schedule. Not notified as is a one off"
click at [814, 689] on button "Comment" at bounding box center [827, 701] width 63 height 25
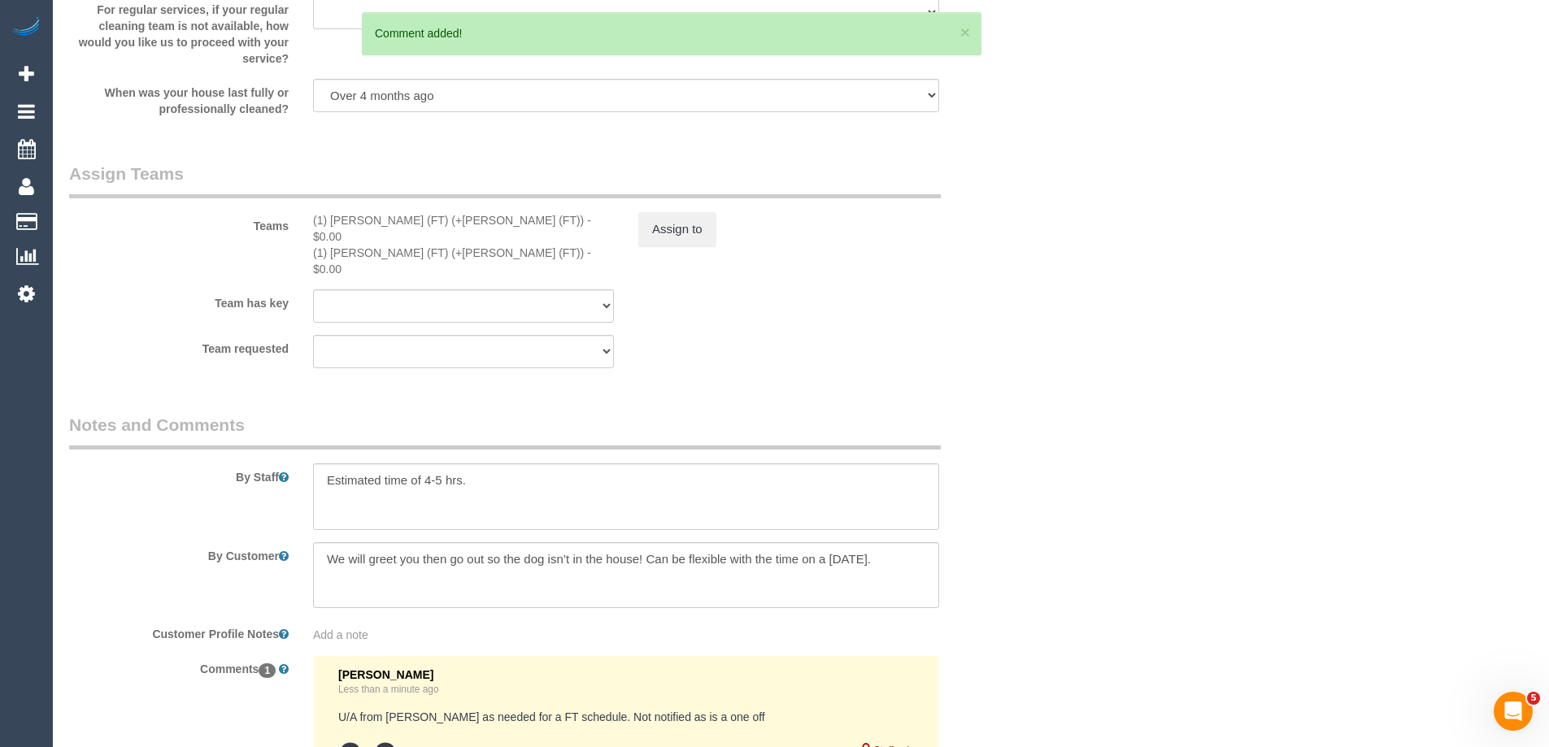
scroll to position [0, 0]
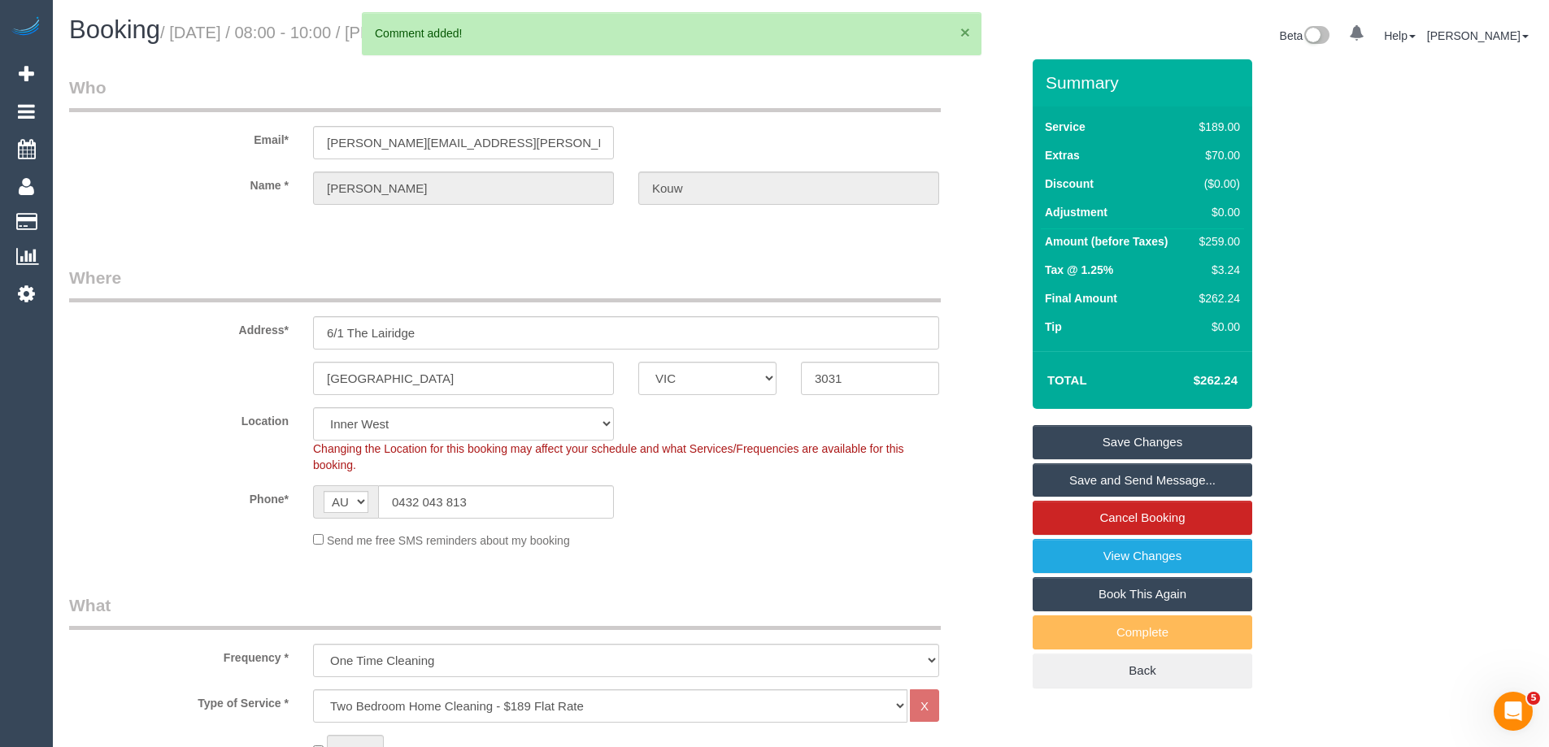
drag, startPoint x: 969, startPoint y: 29, endPoint x: 943, endPoint y: 29, distance: 26.0
click at [967, 29] on button "×" at bounding box center [965, 32] width 10 height 17
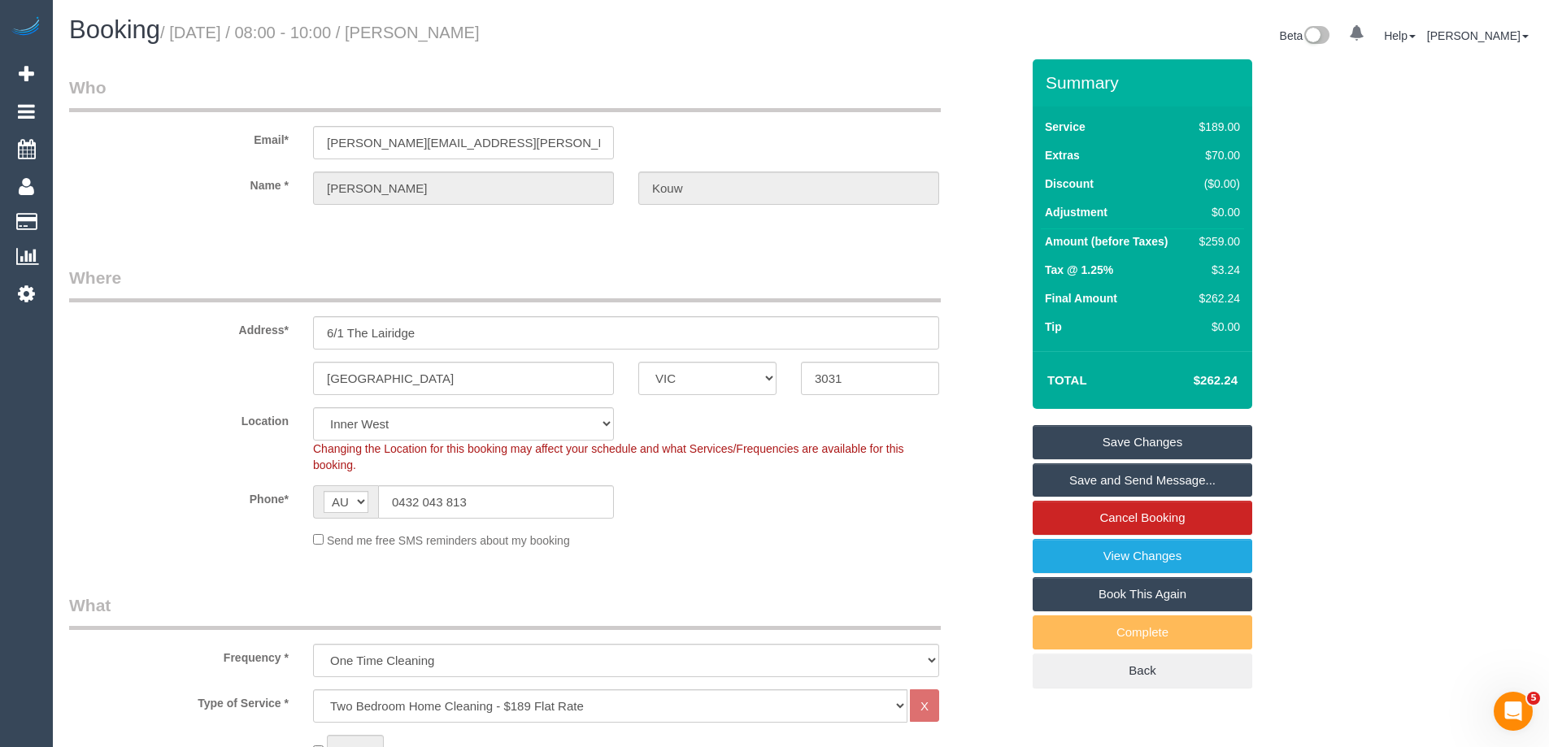
drag, startPoint x: 503, startPoint y: 37, endPoint x: 428, endPoint y: 39, distance: 74.8
click at [428, 39] on h1 "Booking / October 01, 2025 / 08:00 - 10:00 / Sarah Kouw" at bounding box center [428, 30] width 719 height 28
copy small "Sarah Kouw"
click at [1084, 435] on link "Save Changes" at bounding box center [1141, 442] width 219 height 34
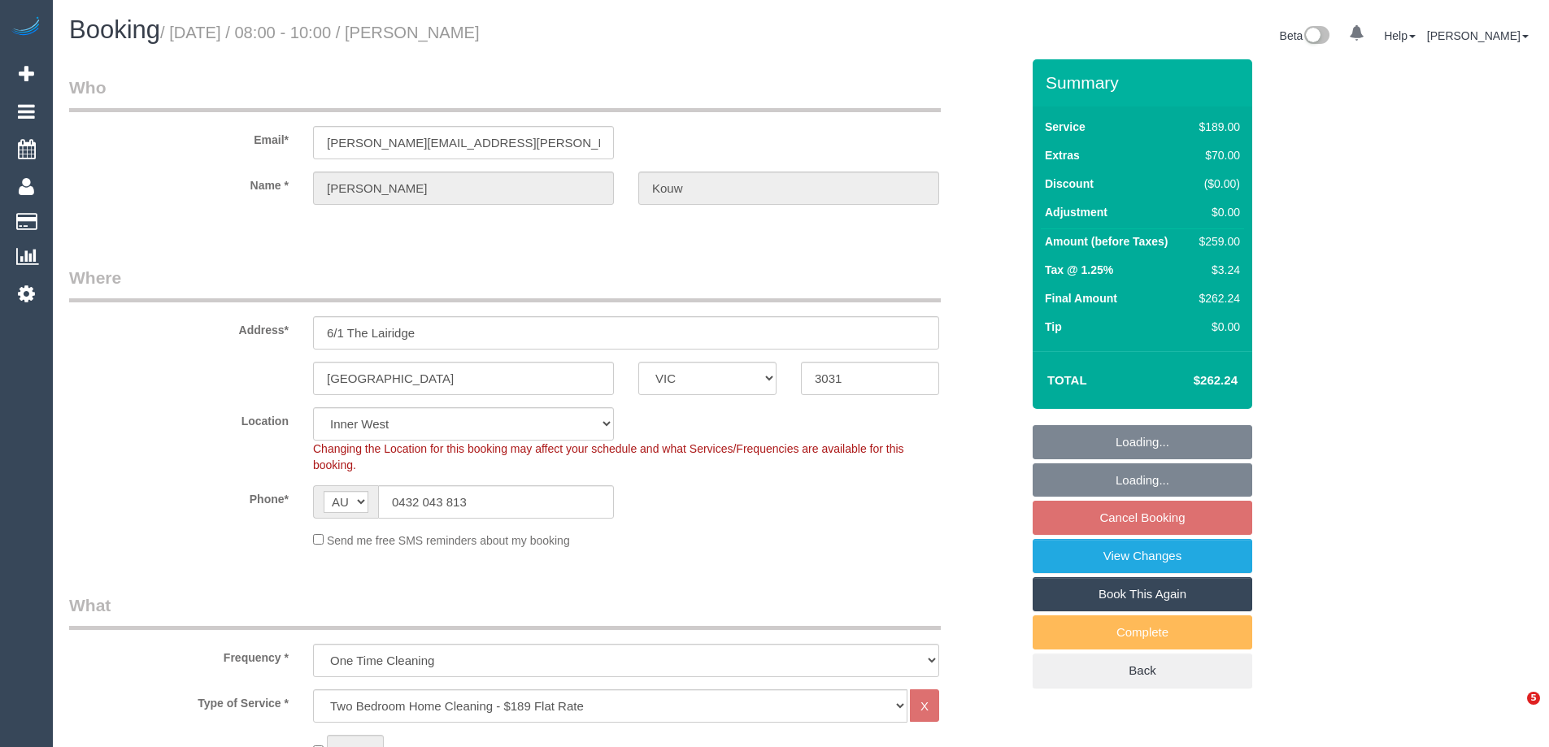
select select "VIC"
select select "string:stripe-pm_1SBOdi2GScqysDRV5gMOyHcb"
select select "number:27"
select select "number:14"
select select "number:19"
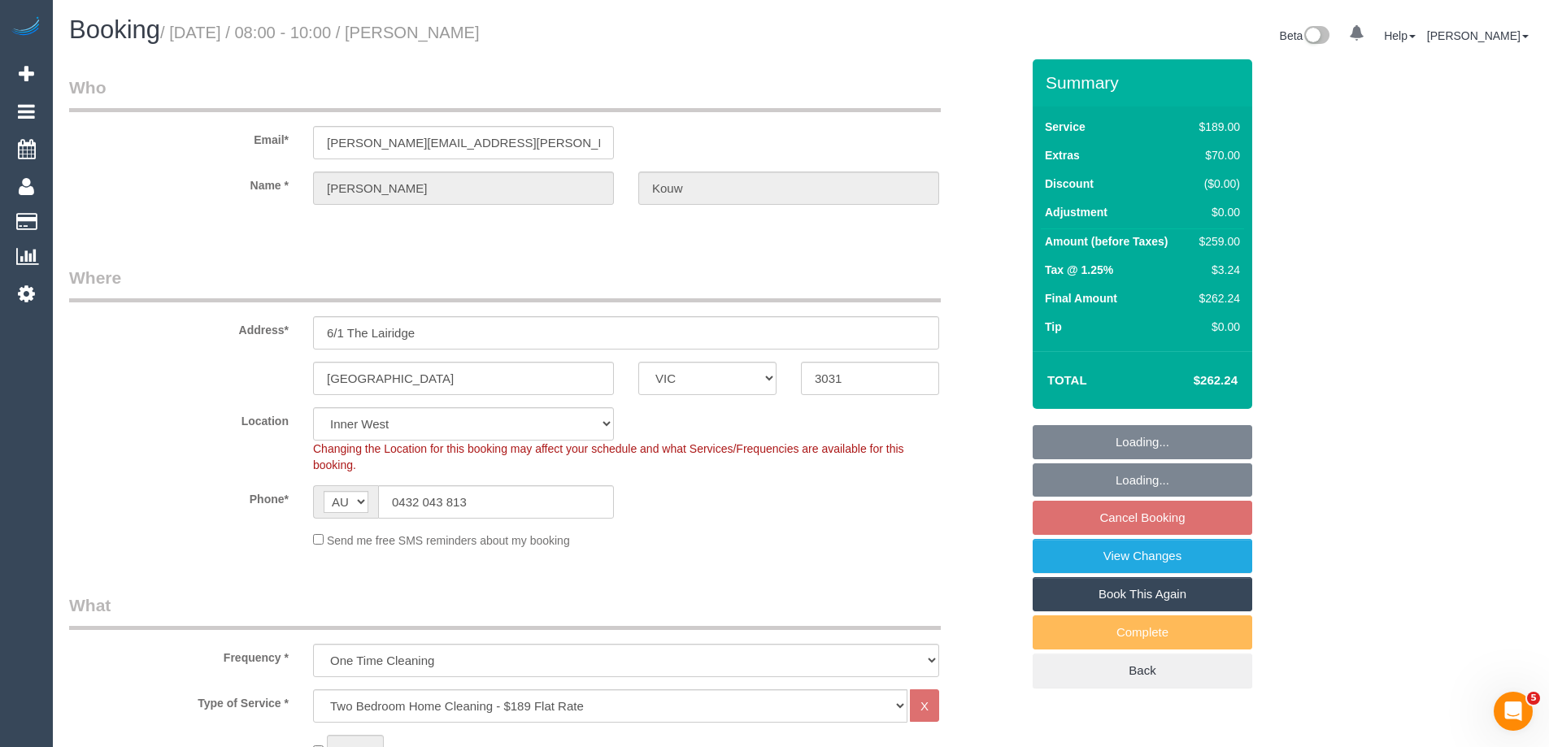
select select "number:24"
select select "number:26"
select select "object:802"
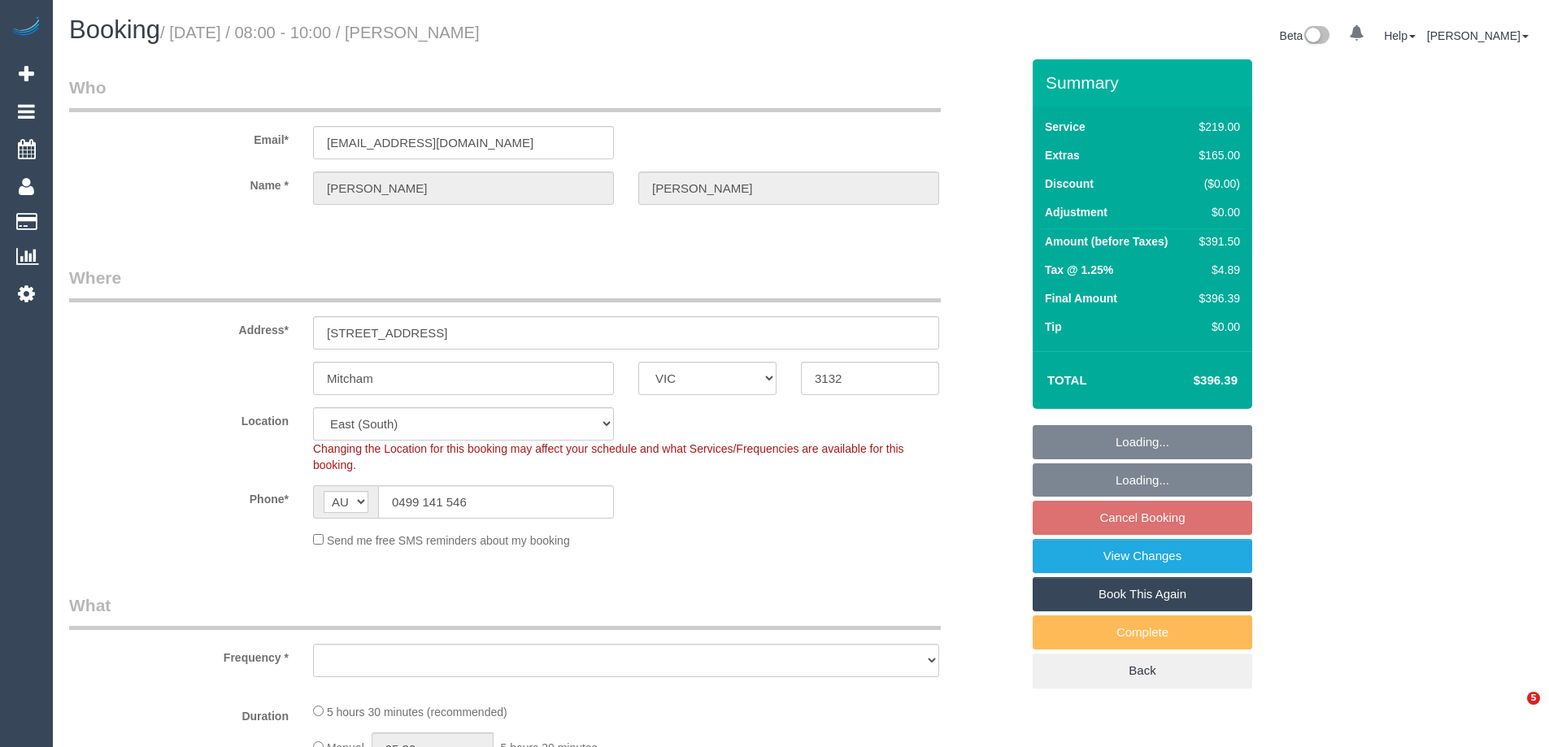
select select "VIC"
select select "string:stripe-pm_1RrBSa2GScqysDRVC4zcnyQO"
select select "number:28"
select select "number:14"
select select "number:19"
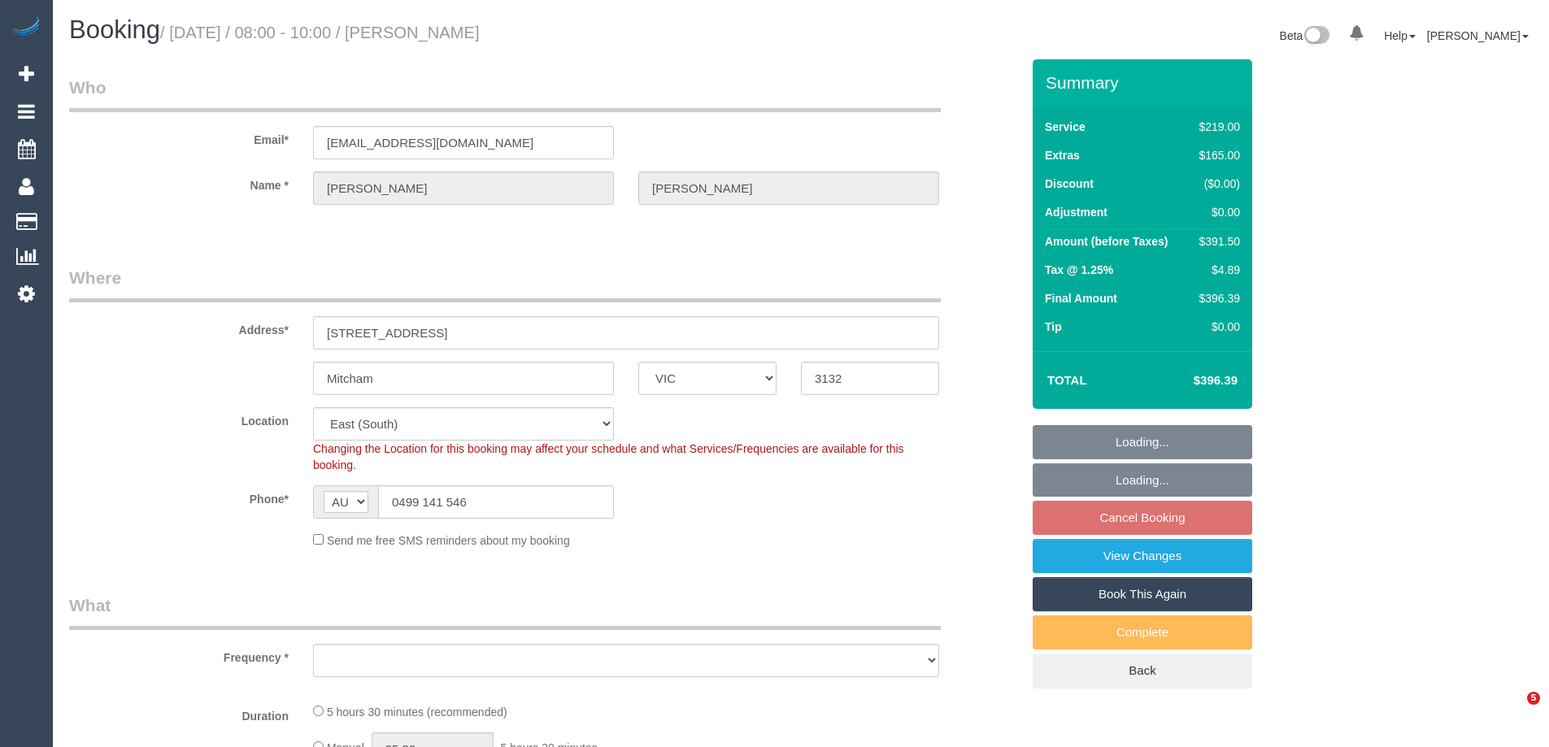
select select "number:25"
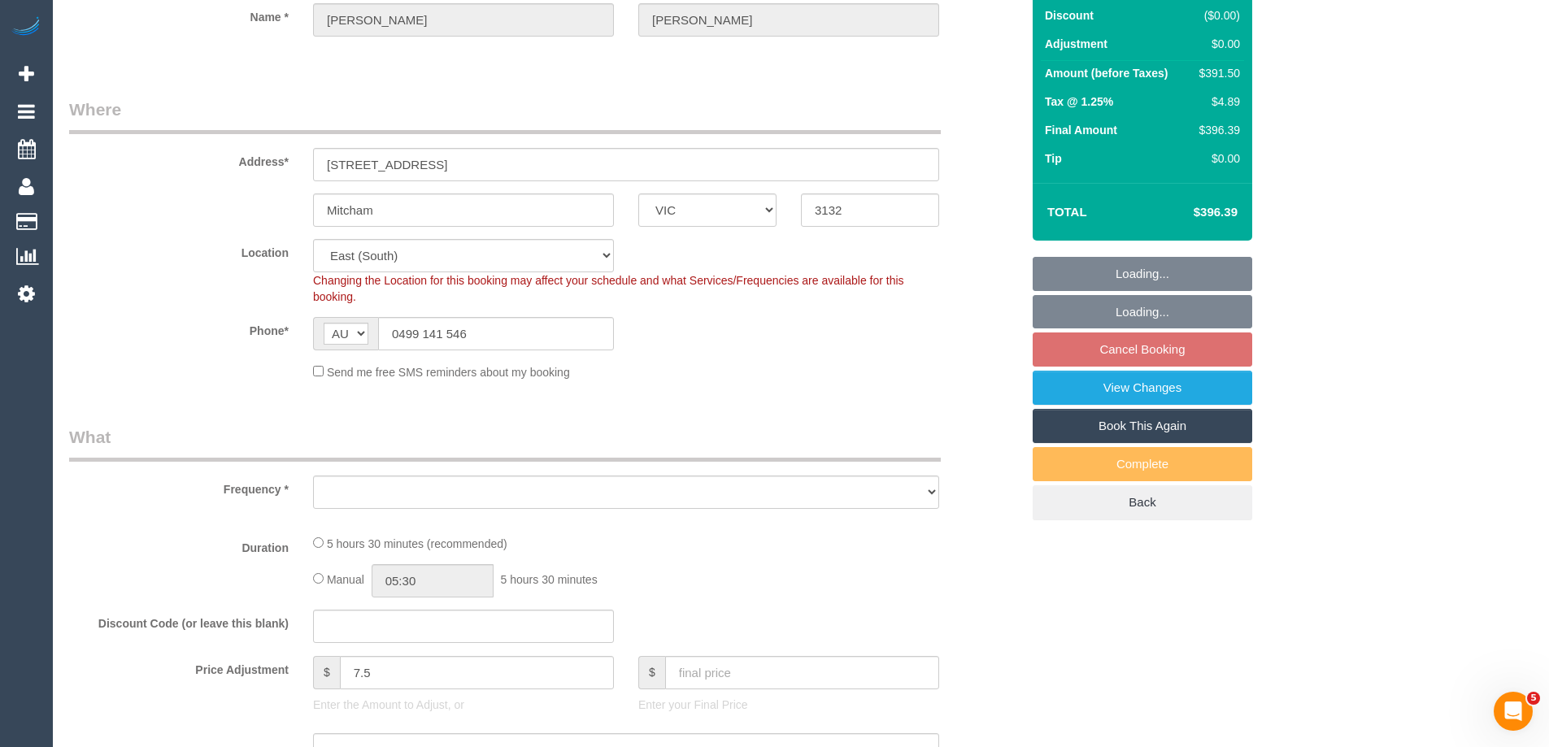
select select "object:806"
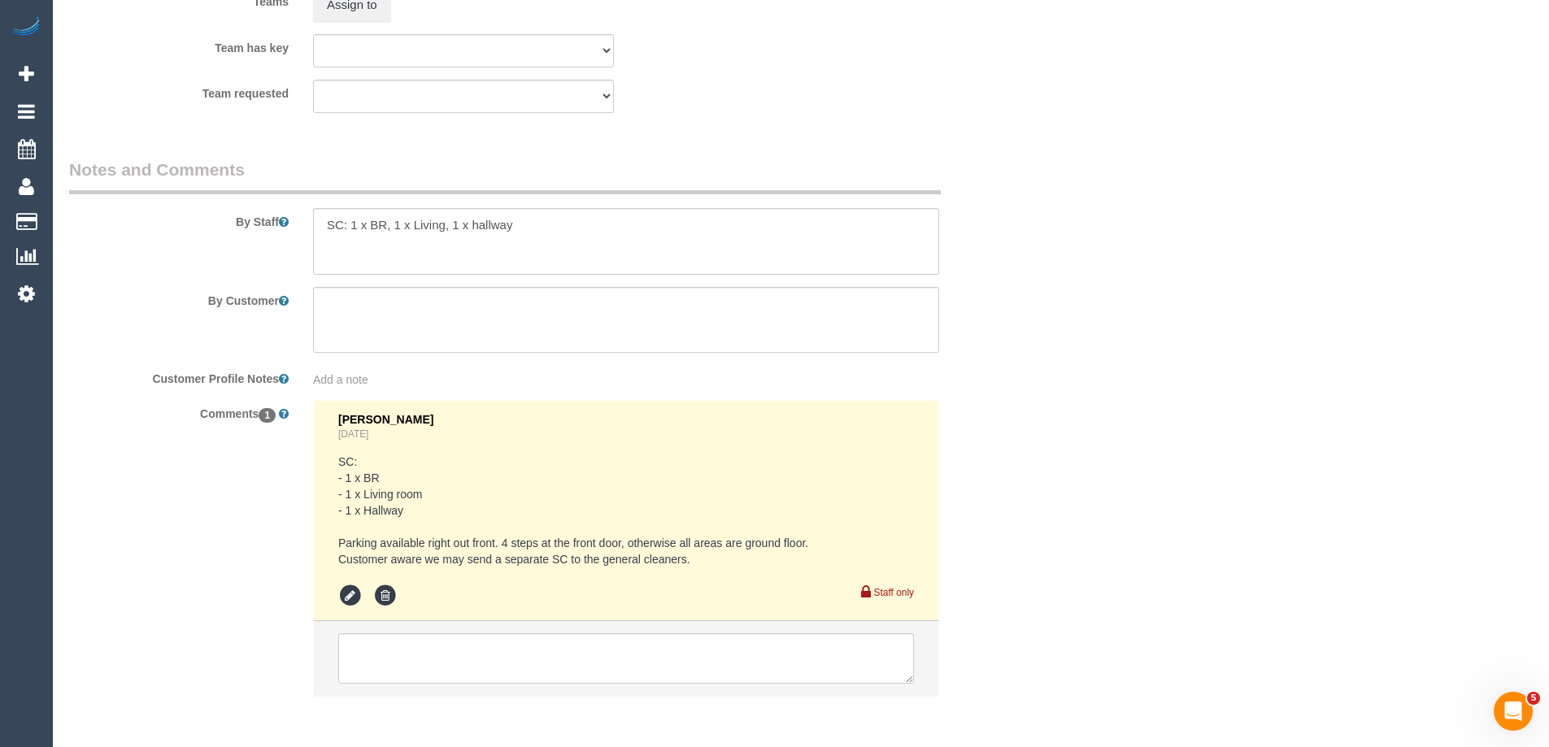
scroll to position [2683, 0]
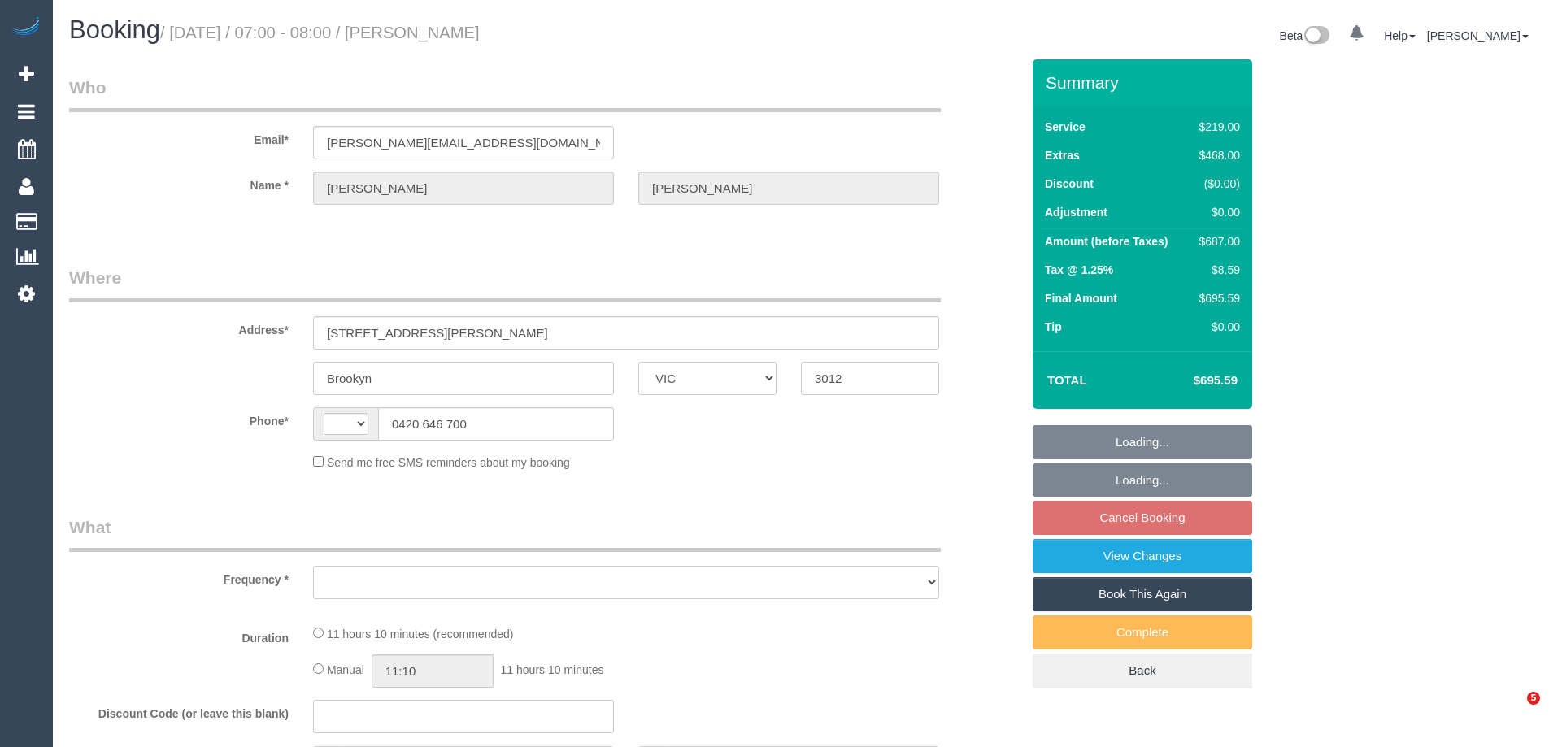
select select "VIC"
select select "object:275"
select select "string:stripe-pm_1IYlKO2GScqysDRVdqbWcuaN"
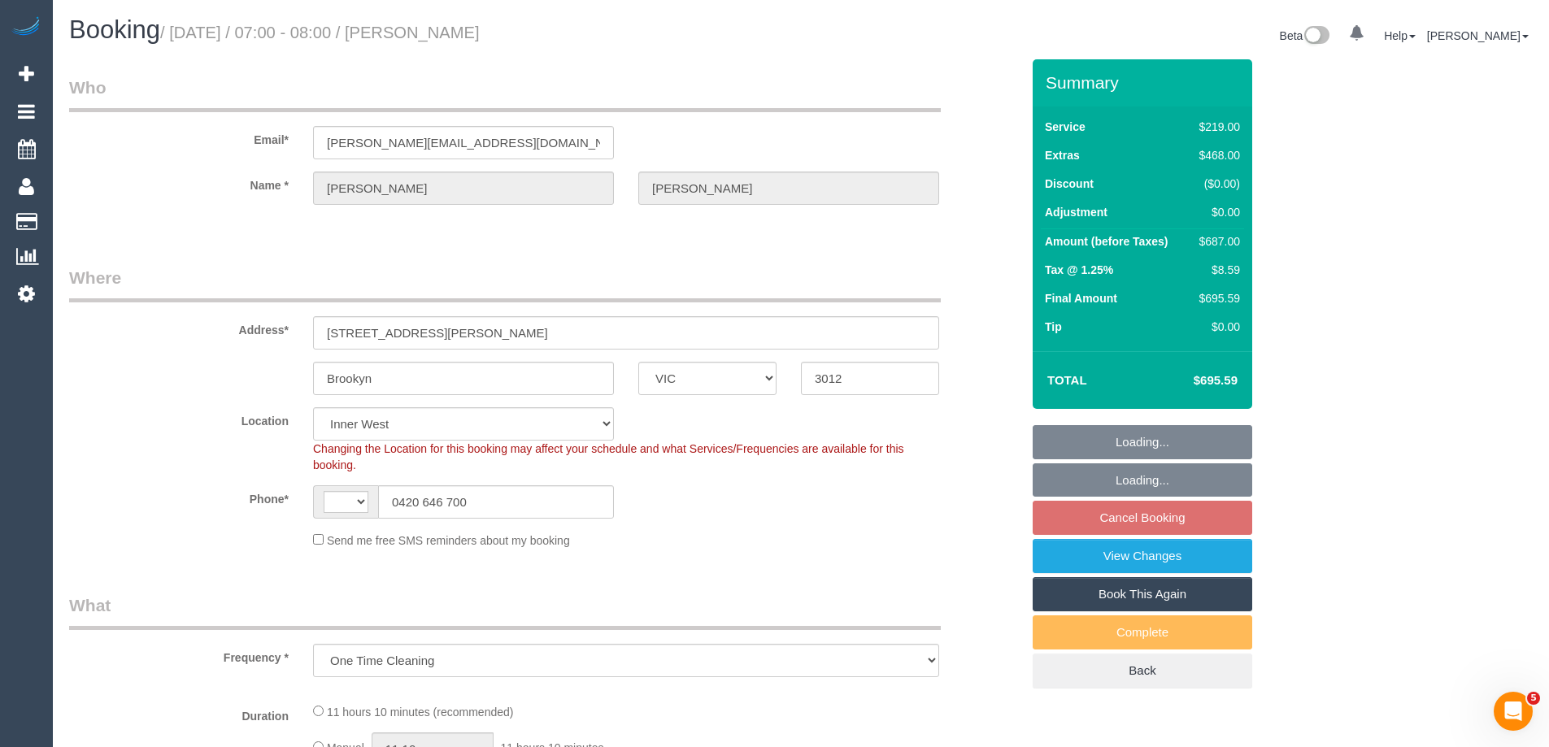
select select "object:646"
select select "string:AU"
select select "number:28"
select select "number:14"
select select "number:19"
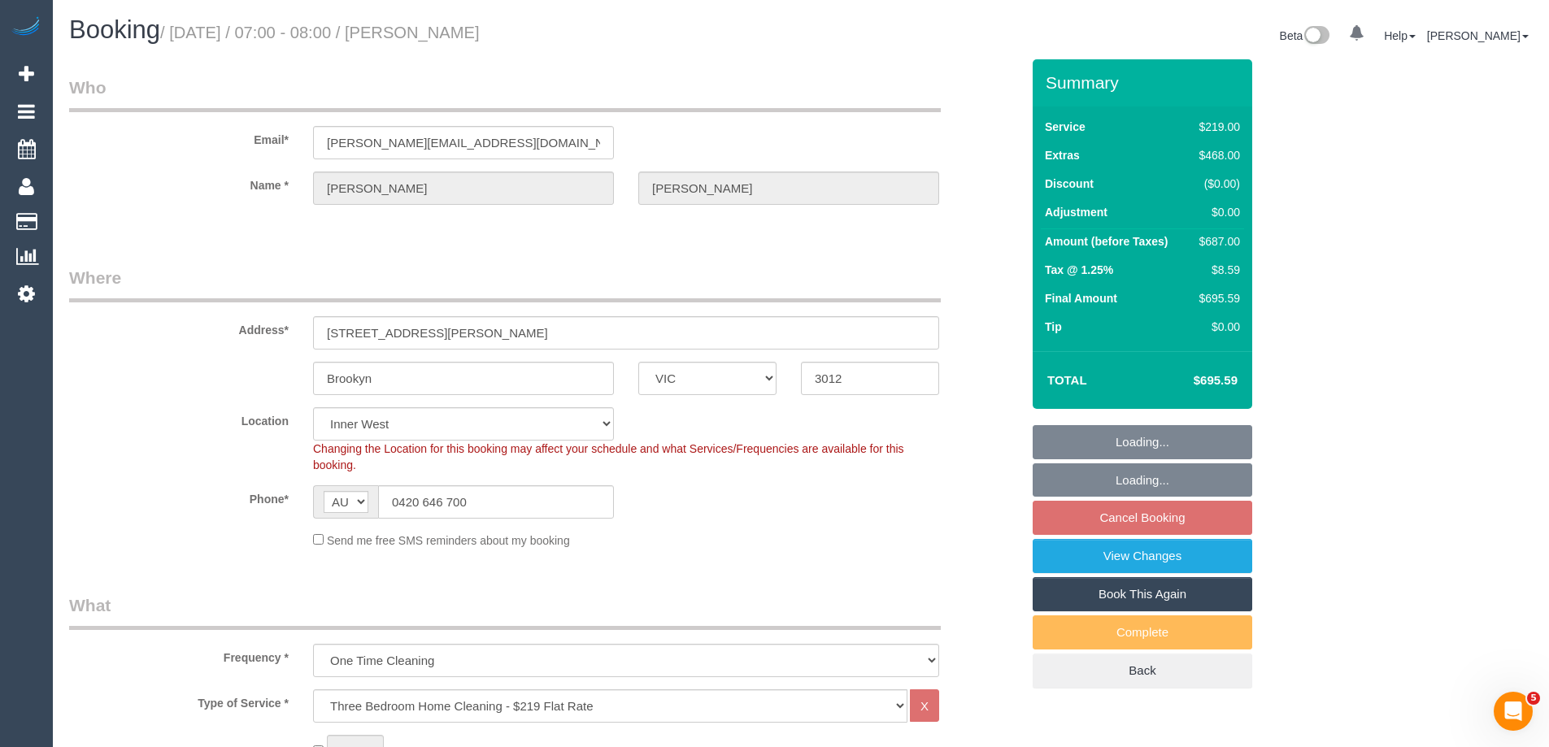
select select "number:24"
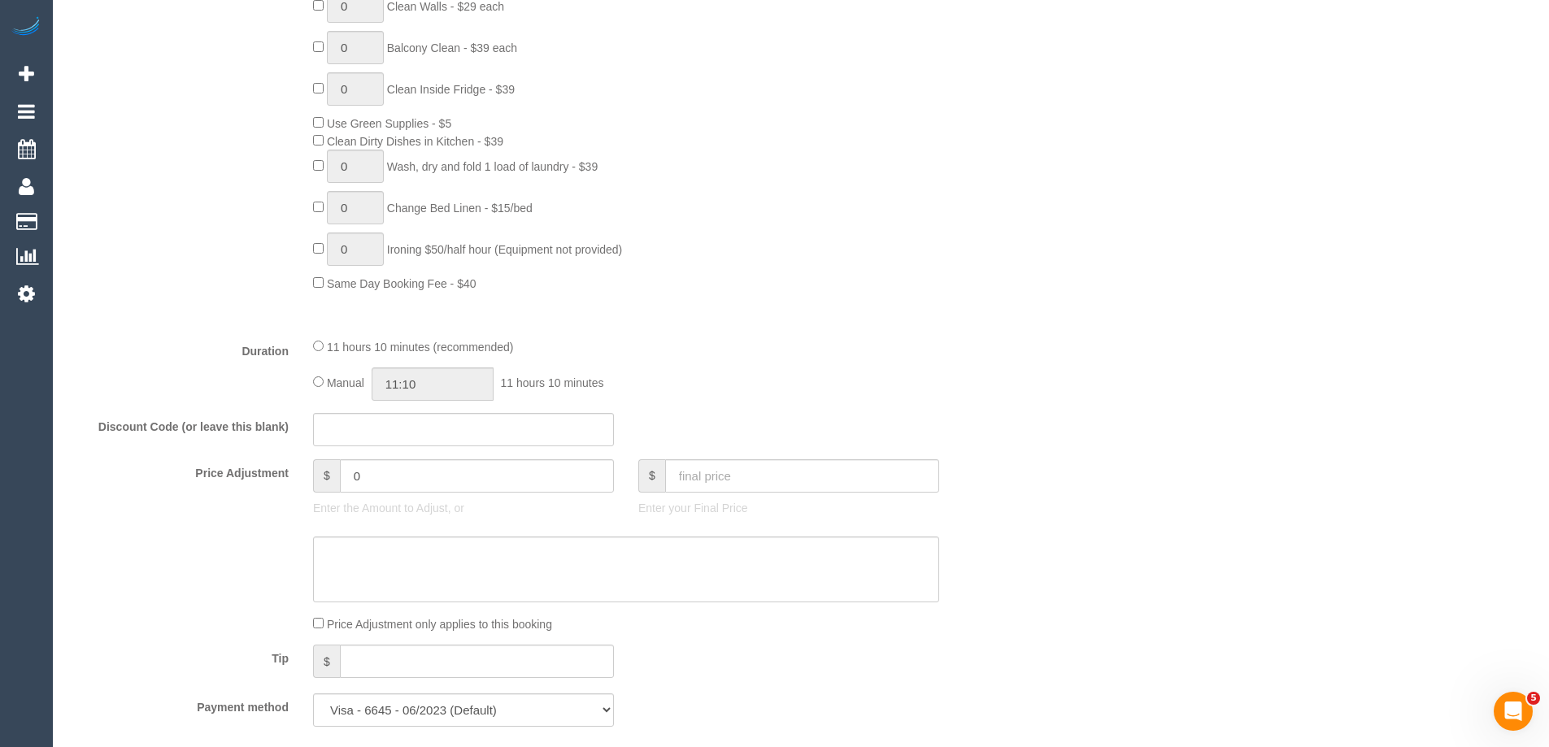
scroll to position [1138, 0]
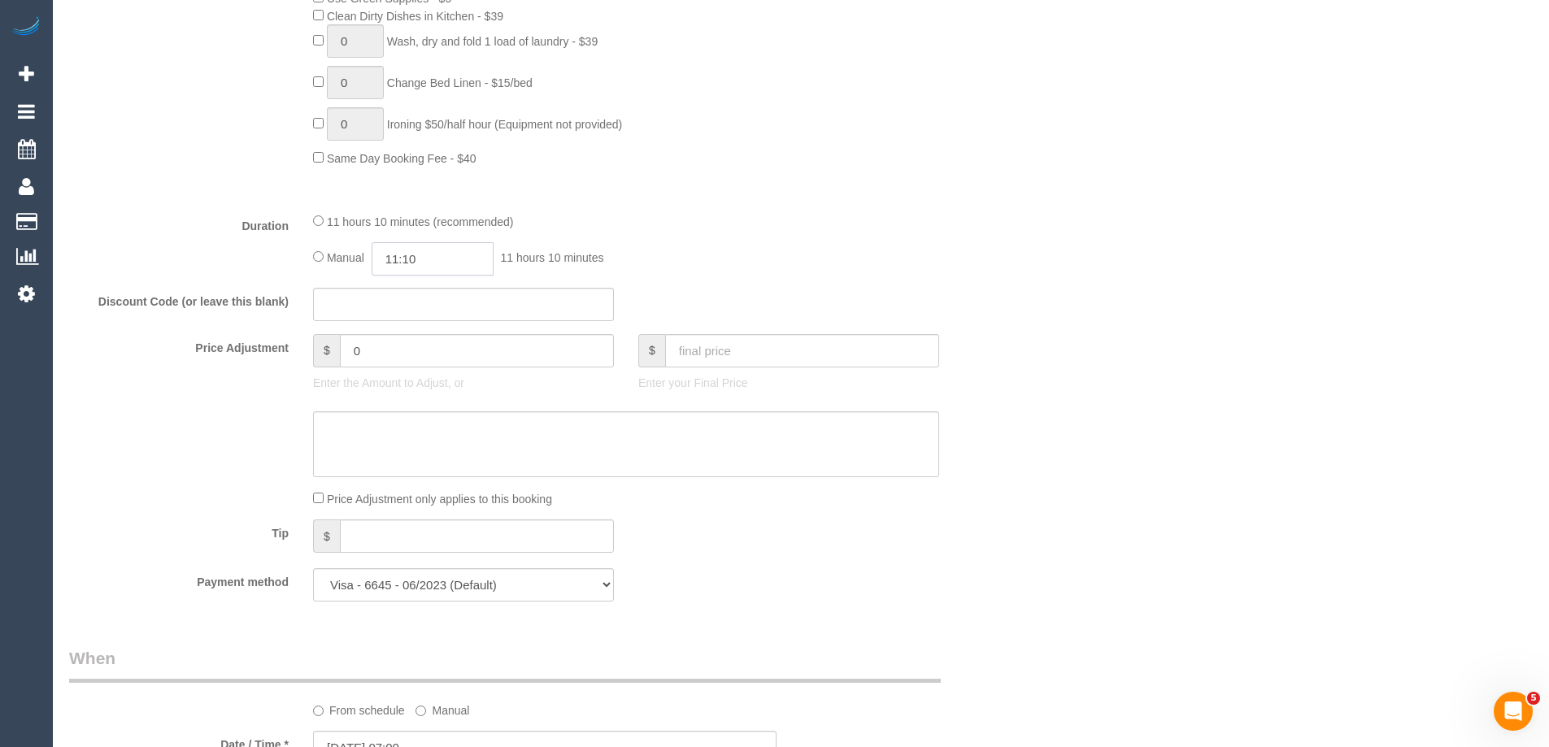
click at [445, 254] on input "11:10" at bounding box center [432, 258] width 122 height 33
click at [402, 361] on li "06:30" at bounding box center [414, 366] width 72 height 21
drag, startPoint x: 426, startPoint y: 265, endPoint x: 410, endPoint y: 261, distance: 16.8
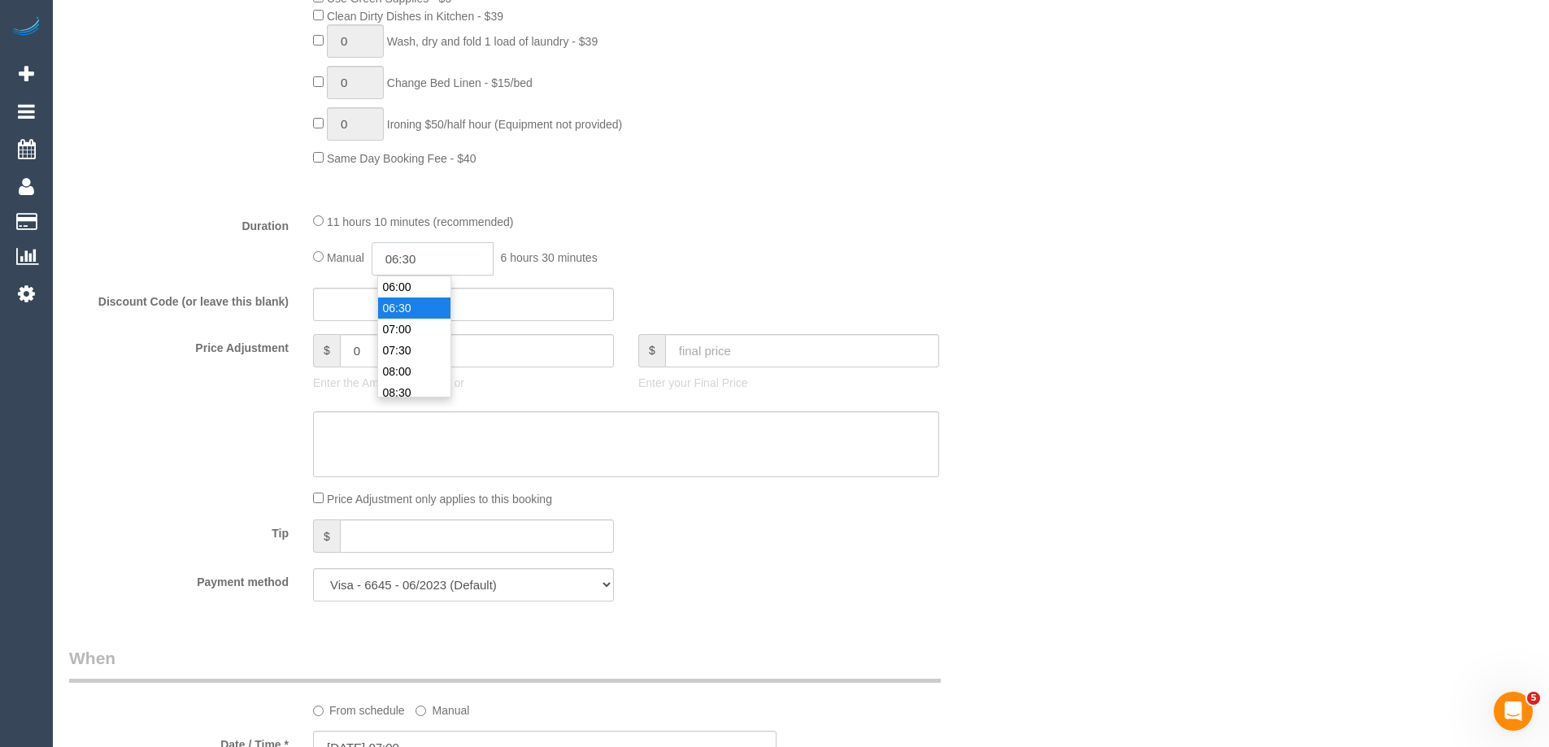
click at [410, 261] on input "06:30" at bounding box center [432, 258] width 122 height 33
type input "06:15"
click at [775, 202] on fieldset "What Frequency * One Time Cleaning Weekly - 10% Off - 10.00% (0% for the First …" at bounding box center [544, 34] width 951 height 1159
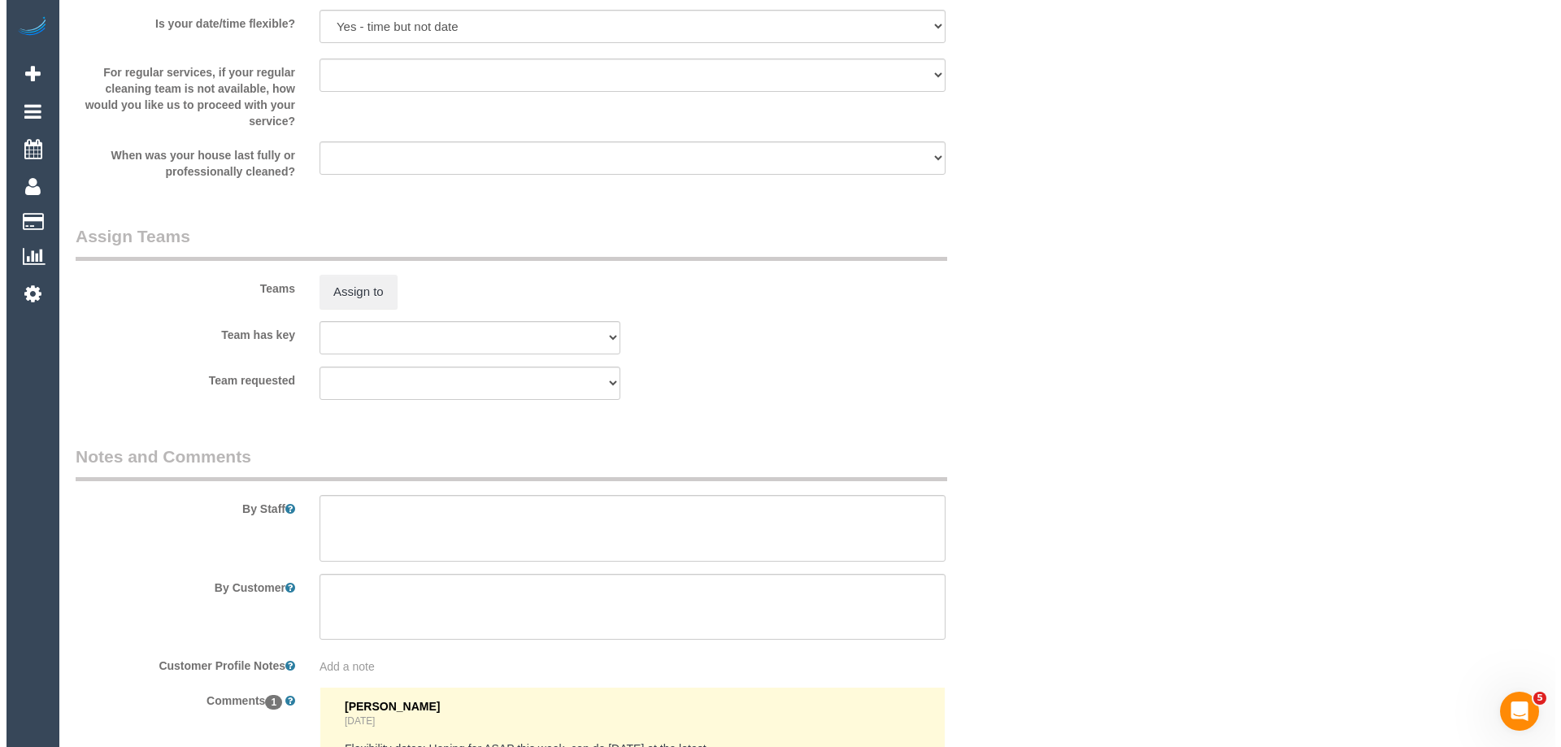
scroll to position [2520, 0]
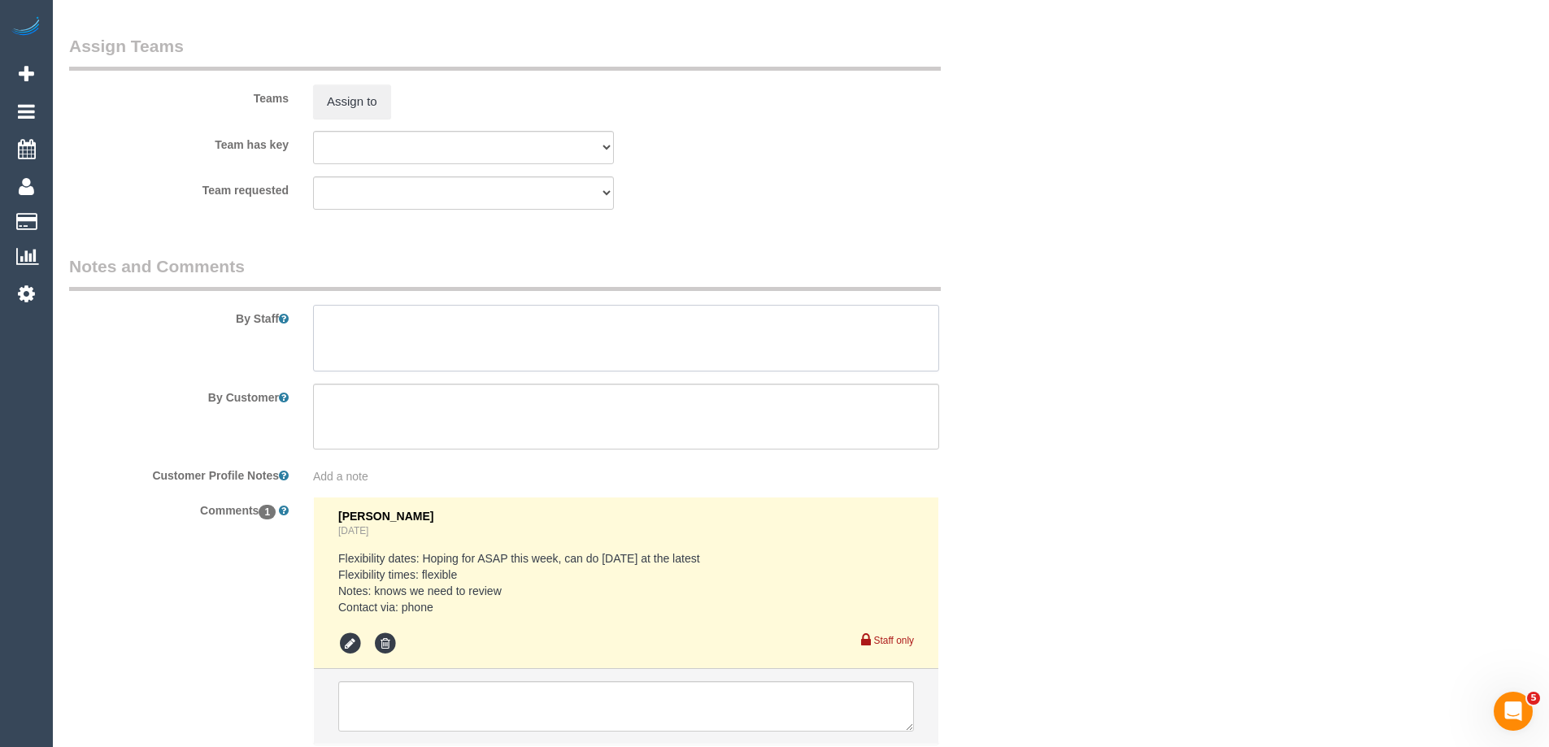
click at [360, 351] on textarea at bounding box center [626, 338] width 626 height 67
type textarea "Estimated time of 9.5-12.5 hrs"
click at [352, 102] on button "Assign to" at bounding box center [352, 102] width 78 height 34
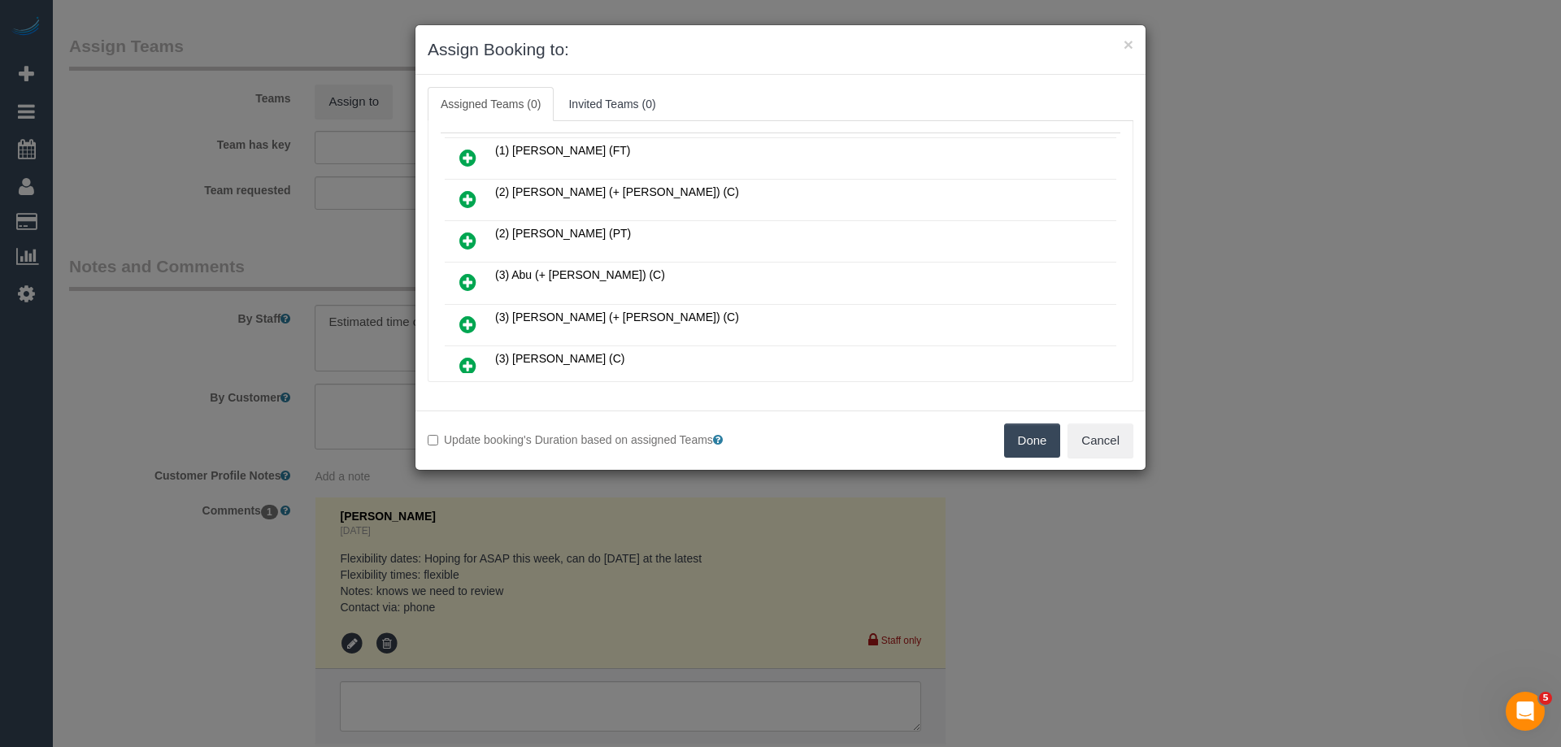
click at [467, 278] on icon at bounding box center [467, 282] width 17 height 20
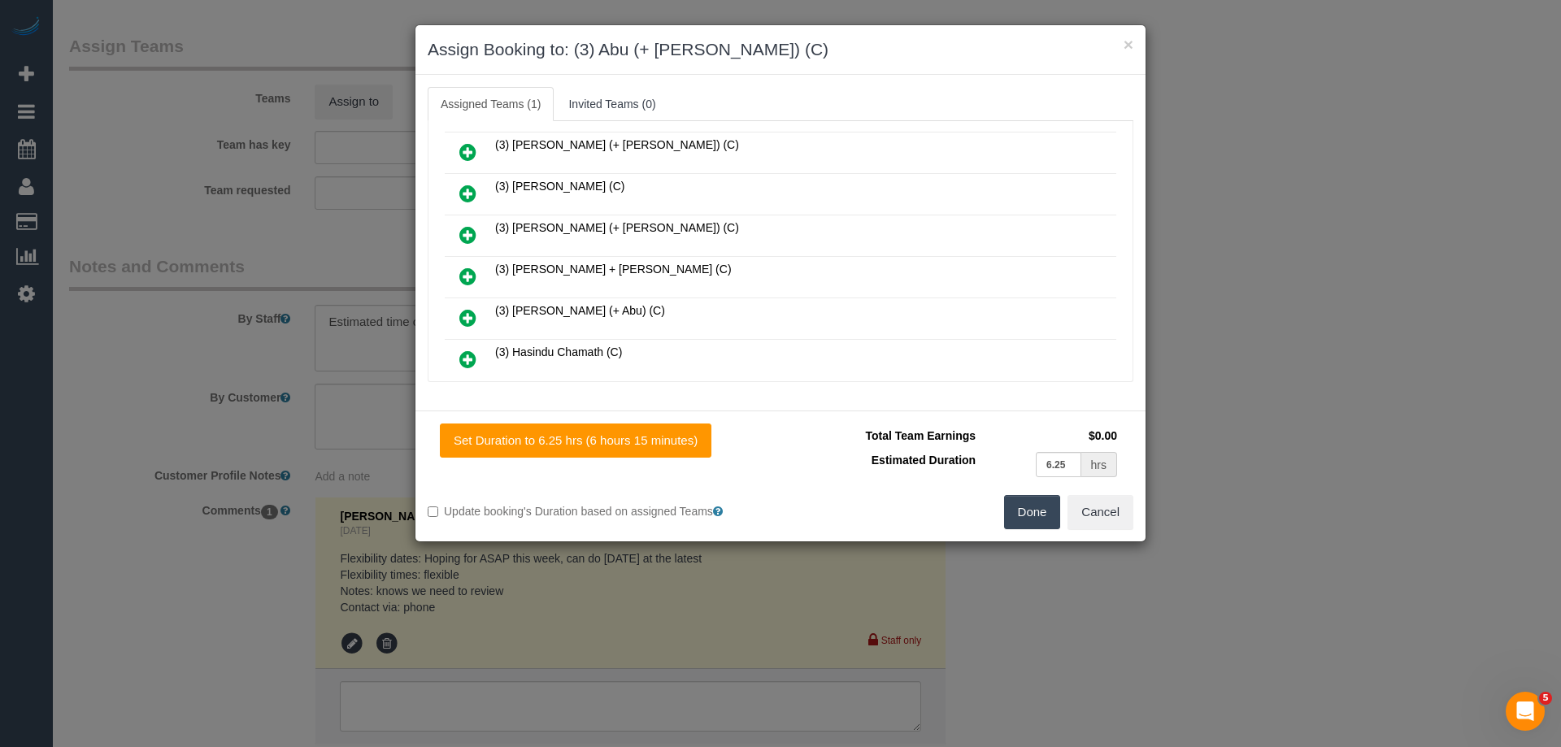
scroll to position [283, 0]
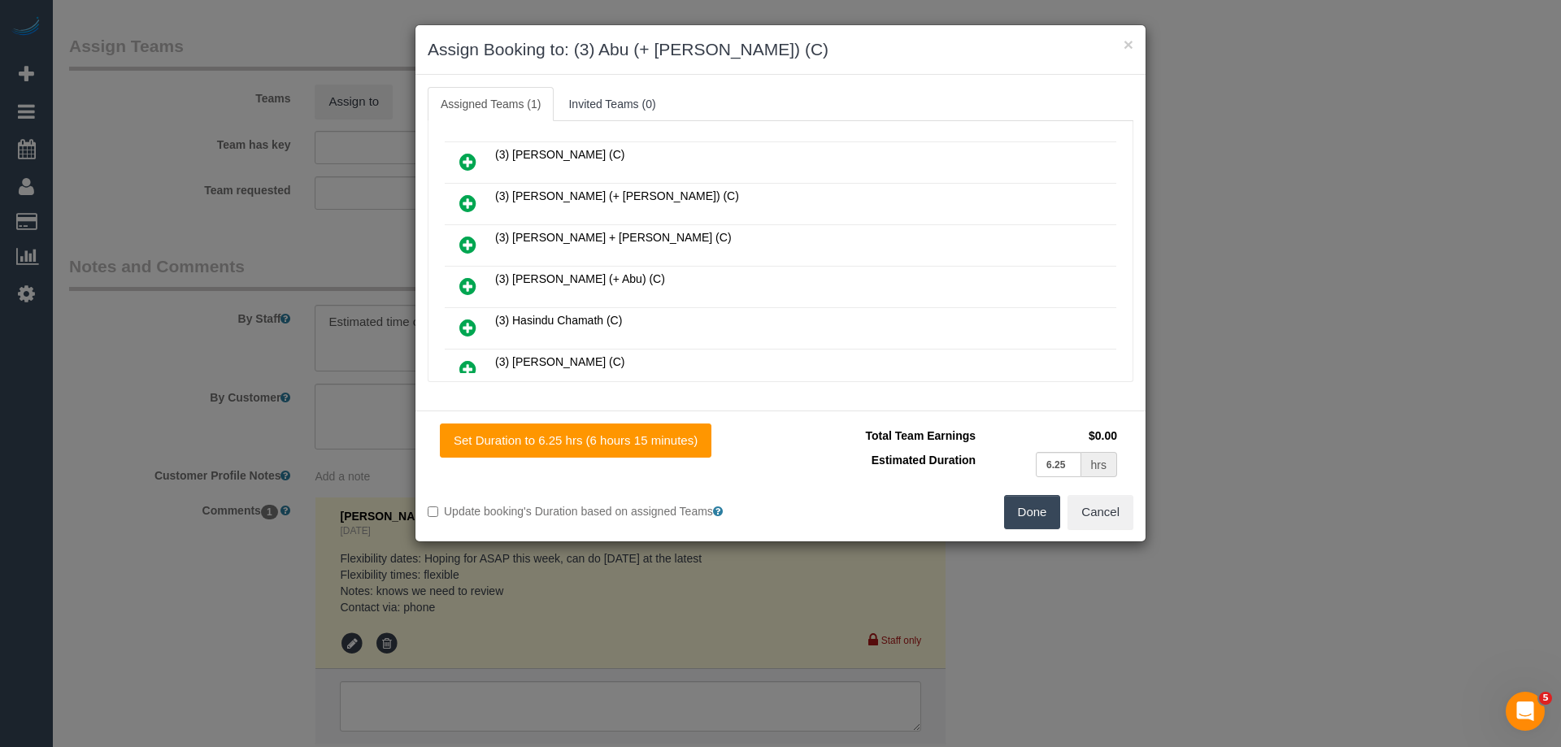
click at [467, 280] on icon at bounding box center [467, 286] width 17 height 20
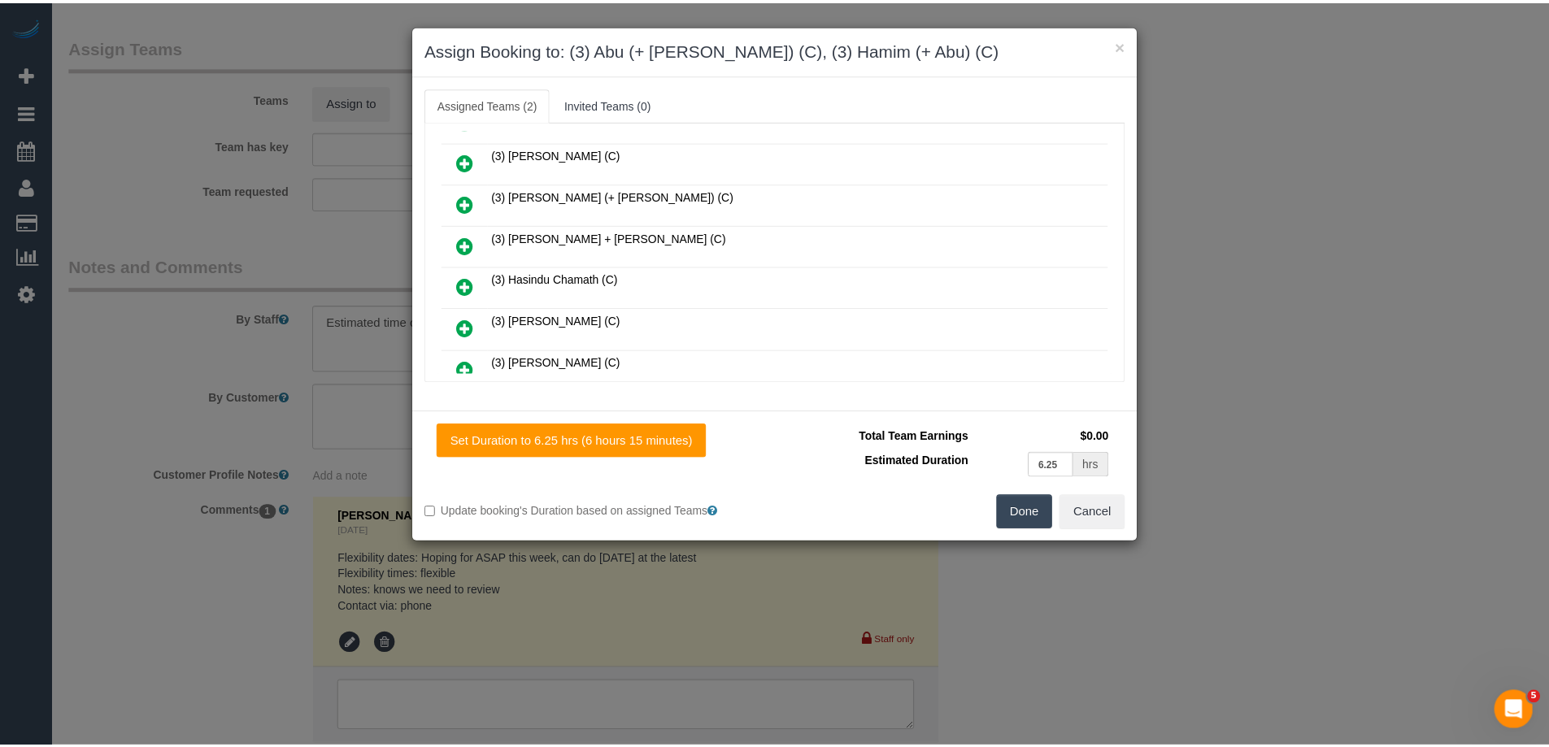
scroll to position [0, 0]
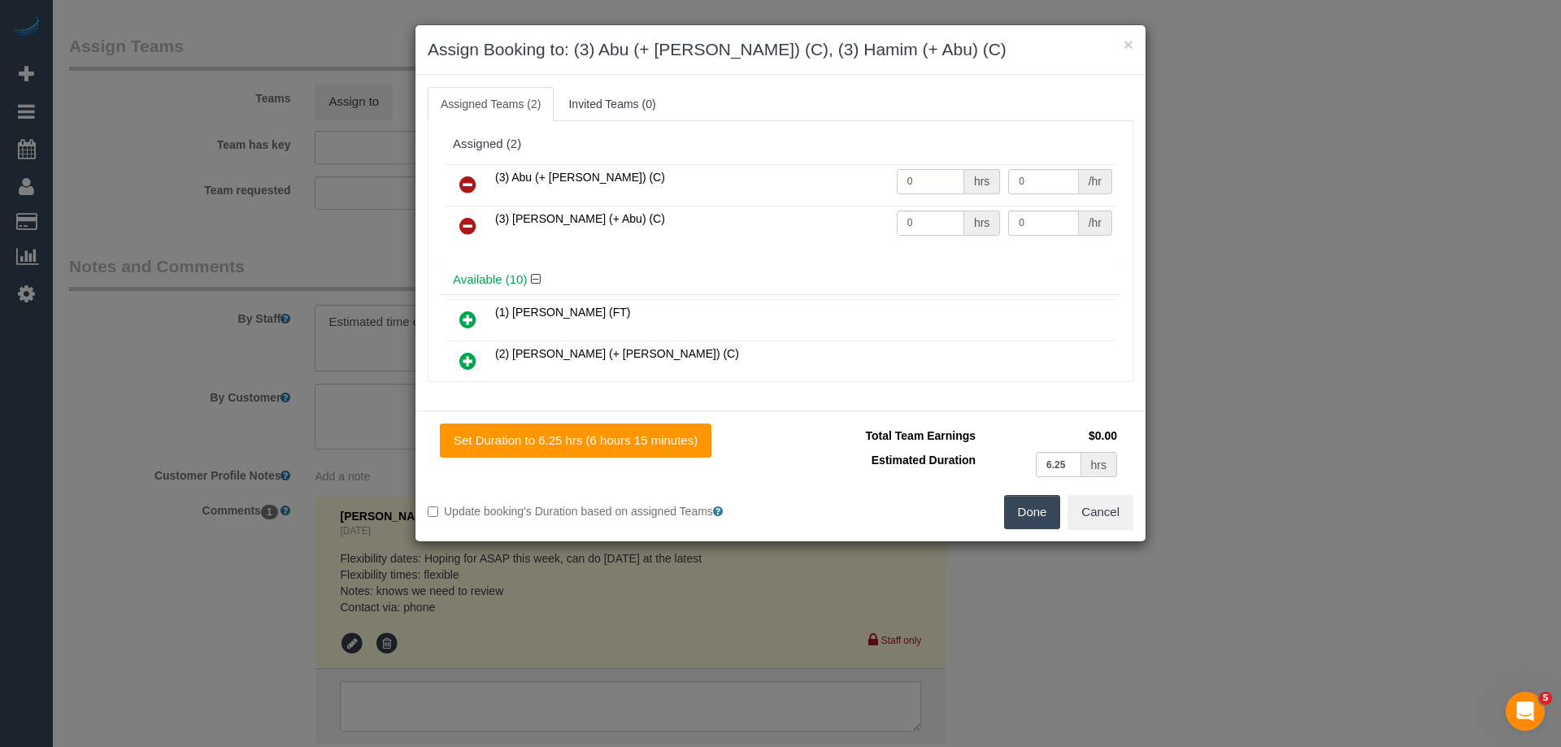
drag, startPoint x: 927, startPoint y: 177, endPoint x: 829, endPoint y: 176, distance: 97.6
click at [836, 176] on tr "(3) Abu (+ Hamim) (C) 0 hrs 0 /hr" at bounding box center [780, 184] width 671 height 41
type input "1"
drag, startPoint x: 932, startPoint y: 215, endPoint x: 820, endPoint y: 212, distance: 112.2
click at [810, 215] on tr "(3) Hamim (+ Abu) (C) 0 hrs 0 /hr" at bounding box center [780, 226] width 671 height 41
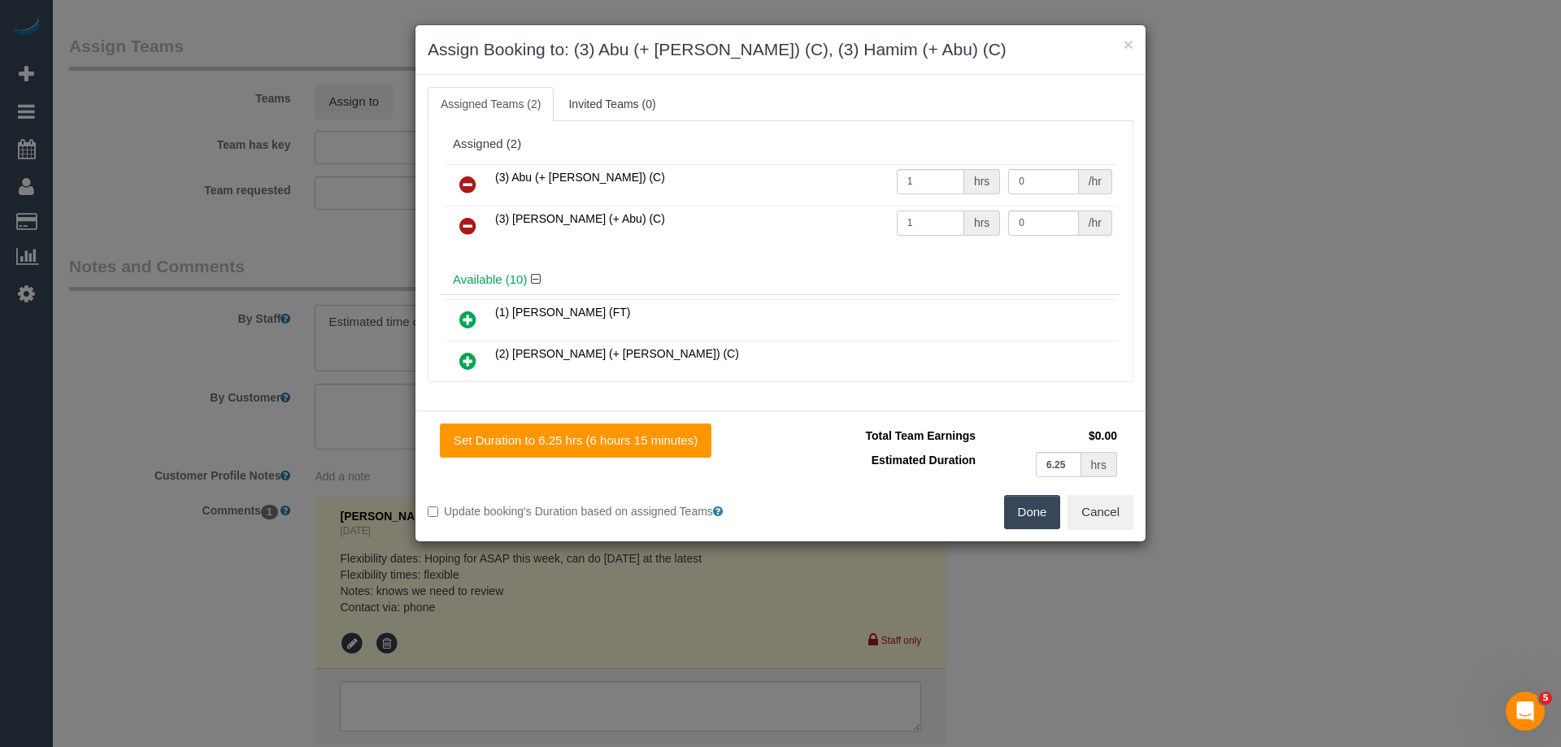
type input "1"
drag, startPoint x: 1027, startPoint y: 177, endPoint x: 886, endPoint y: 176, distance: 140.6
click at [886, 176] on tr "(3) Abu (+ Hamim) (C) 1 hrs 0 /hr" at bounding box center [780, 184] width 671 height 41
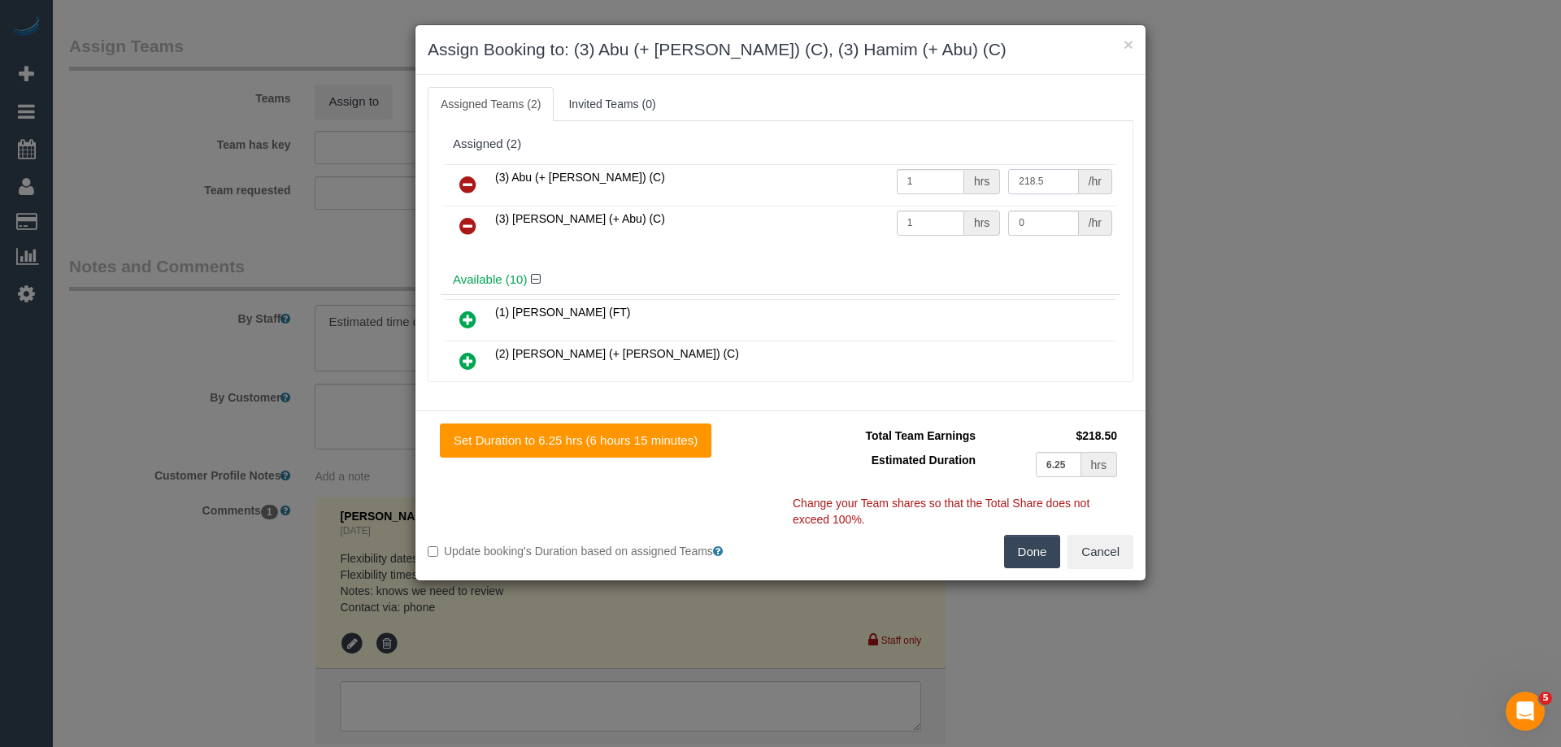
type input "218.5"
drag, startPoint x: 1021, startPoint y: 219, endPoint x: 914, endPoint y: 213, distance: 107.5
click at [915, 216] on tr "(3) Hamim (+ Abu) (C) 1 hrs 0 /hr" at bounding box center [780, 226] width 671 height 41
type input "218.5"
click at [1036, 552] on button "Done" at bounding box center [1032, 552] width 57 height 34
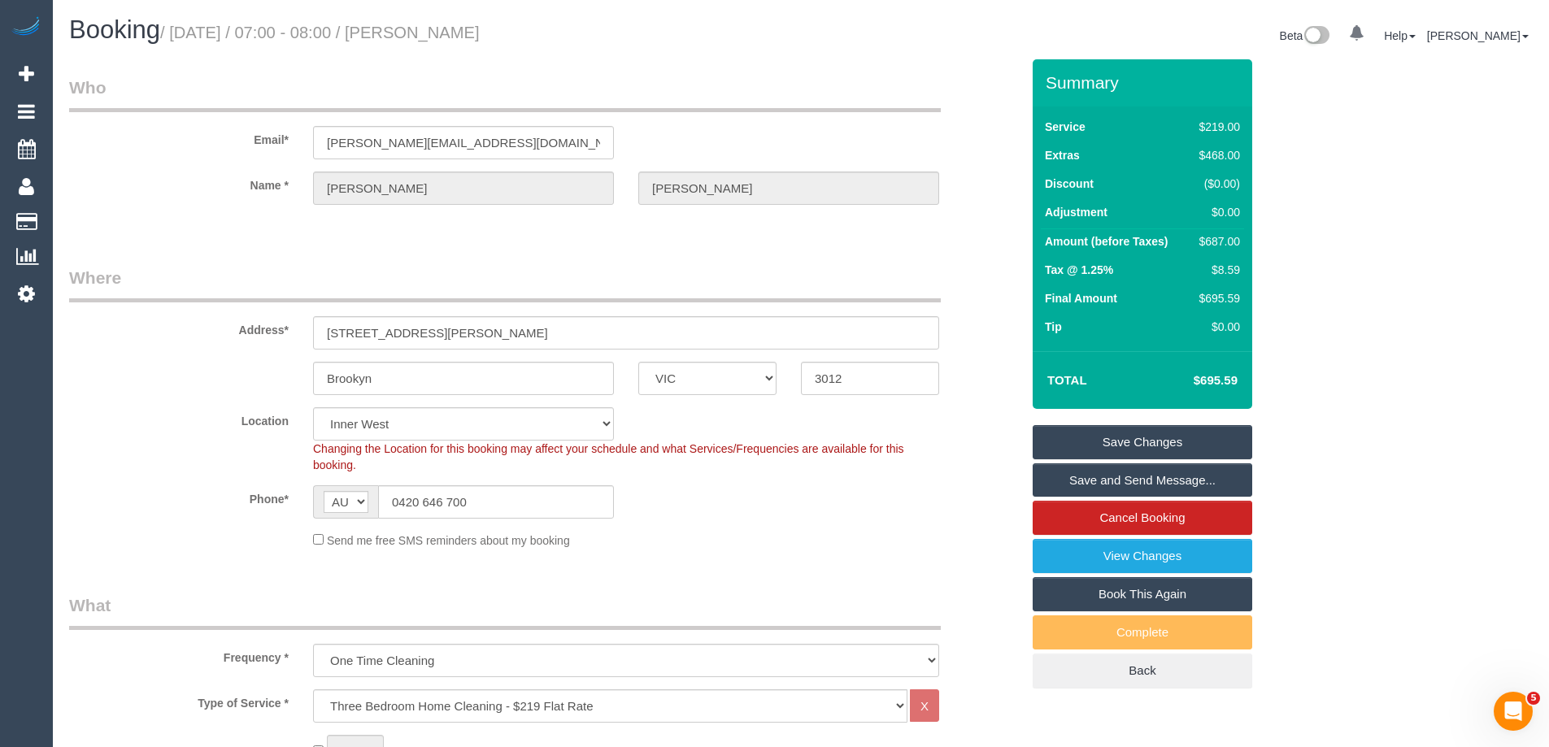
drag, startPoint x: 539, startPoint y: 27, endPoint x: 428, endPoint y: 26, distance: 110.6
click at [428, 26] on h1 "Booking / October 04, 2025 / 07:00 - 08:00 / Brad Howlett" at bounding box center [428, 30] width 719 height 28
copy small "Brad Howlett"
click at [1099, 471] on link "Save and Send Message..." at bounding box center [1141, 480] width 219 height 34
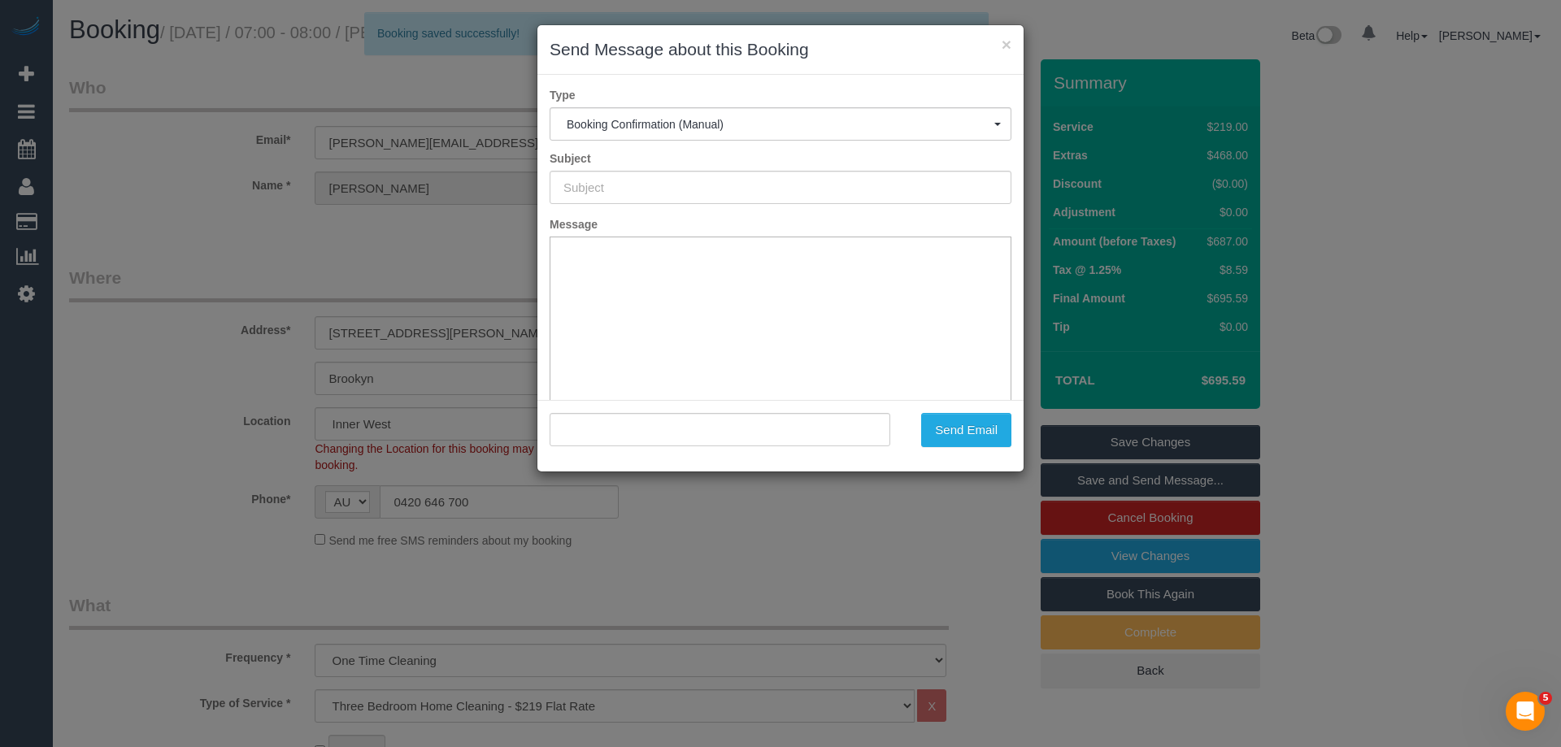
type input "Booking Confirmed"
type input ""Brad Howlett" <brad@bmhelec.com.au>"
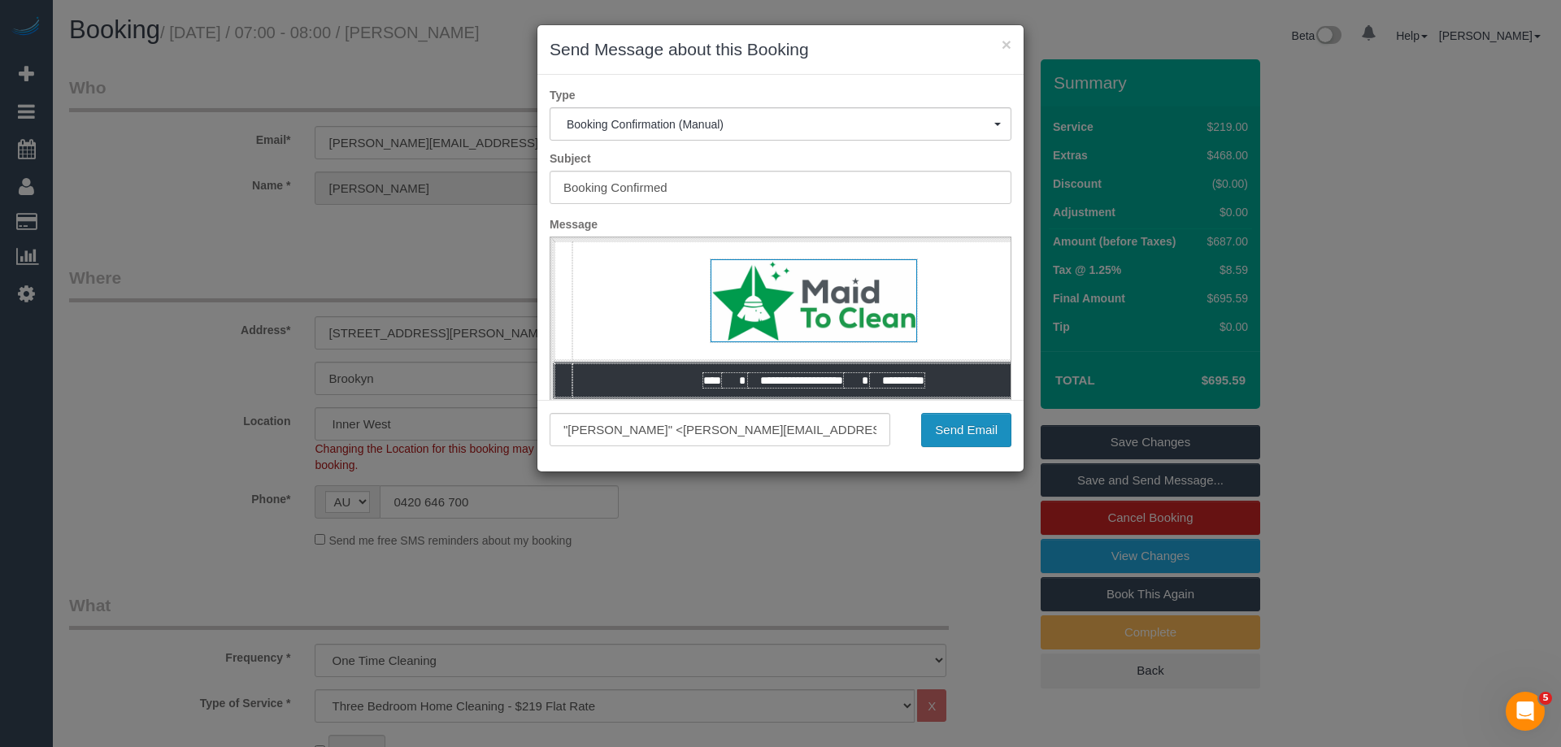
click at [946, 424] on button "Send Email" at bounding box center [966, 430] width 90 height 34
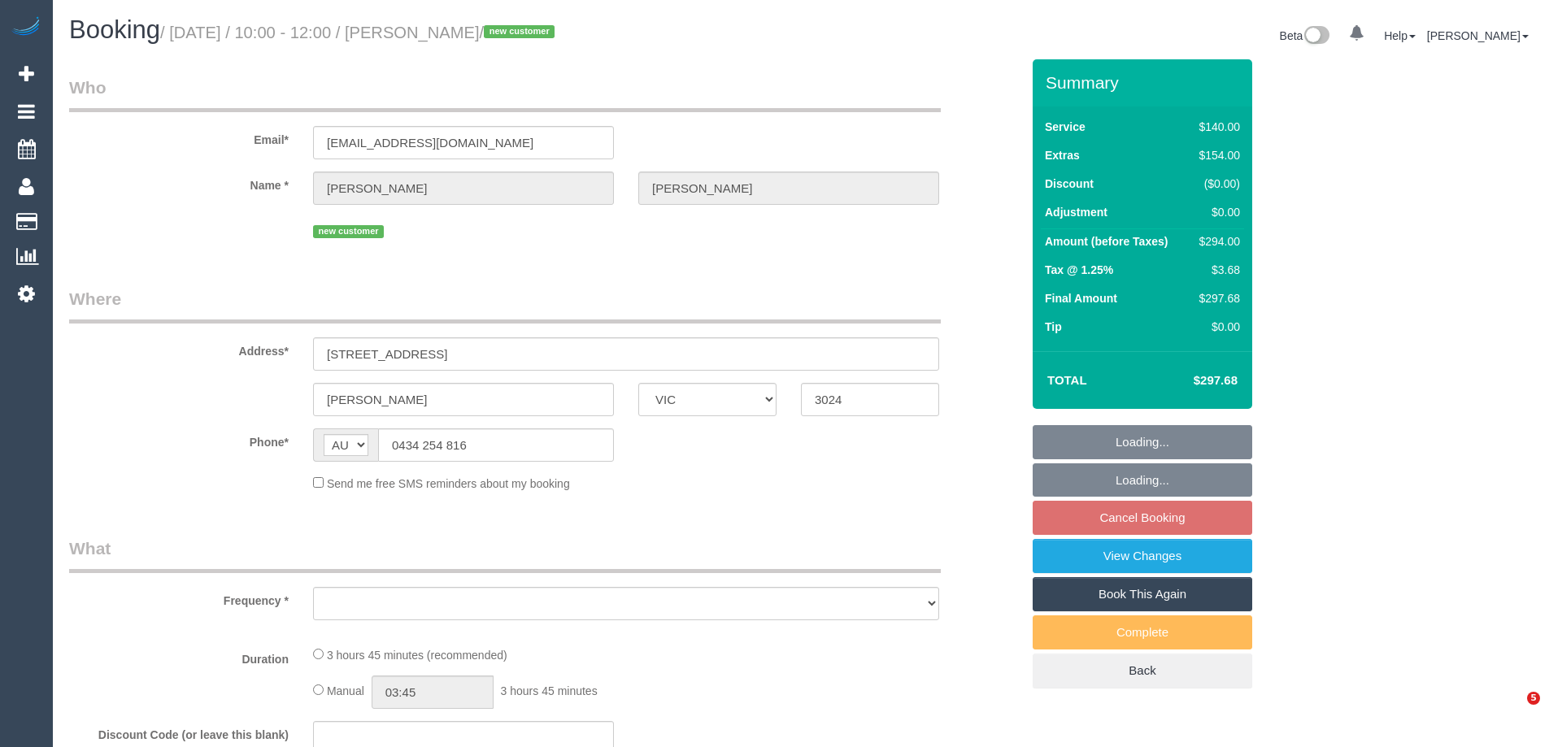
select select "VIC"
select select "string:stripe-pm_1SCaAg2GScqysDRVyvm6STUS"
select select "number:28"
select select "number:16"
select select "number:18"
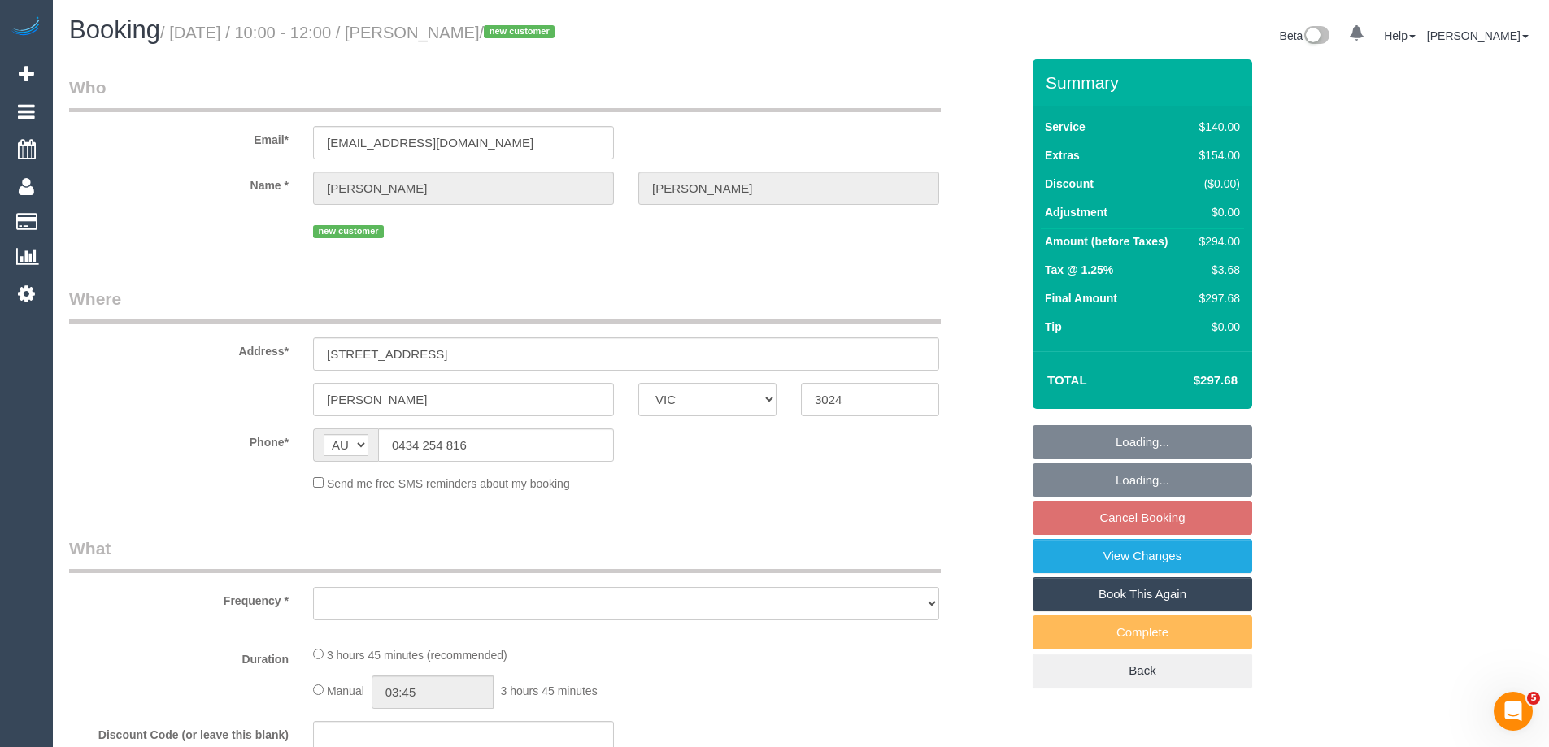
select select "number:22"
select select "number:33"
select select "number:11"
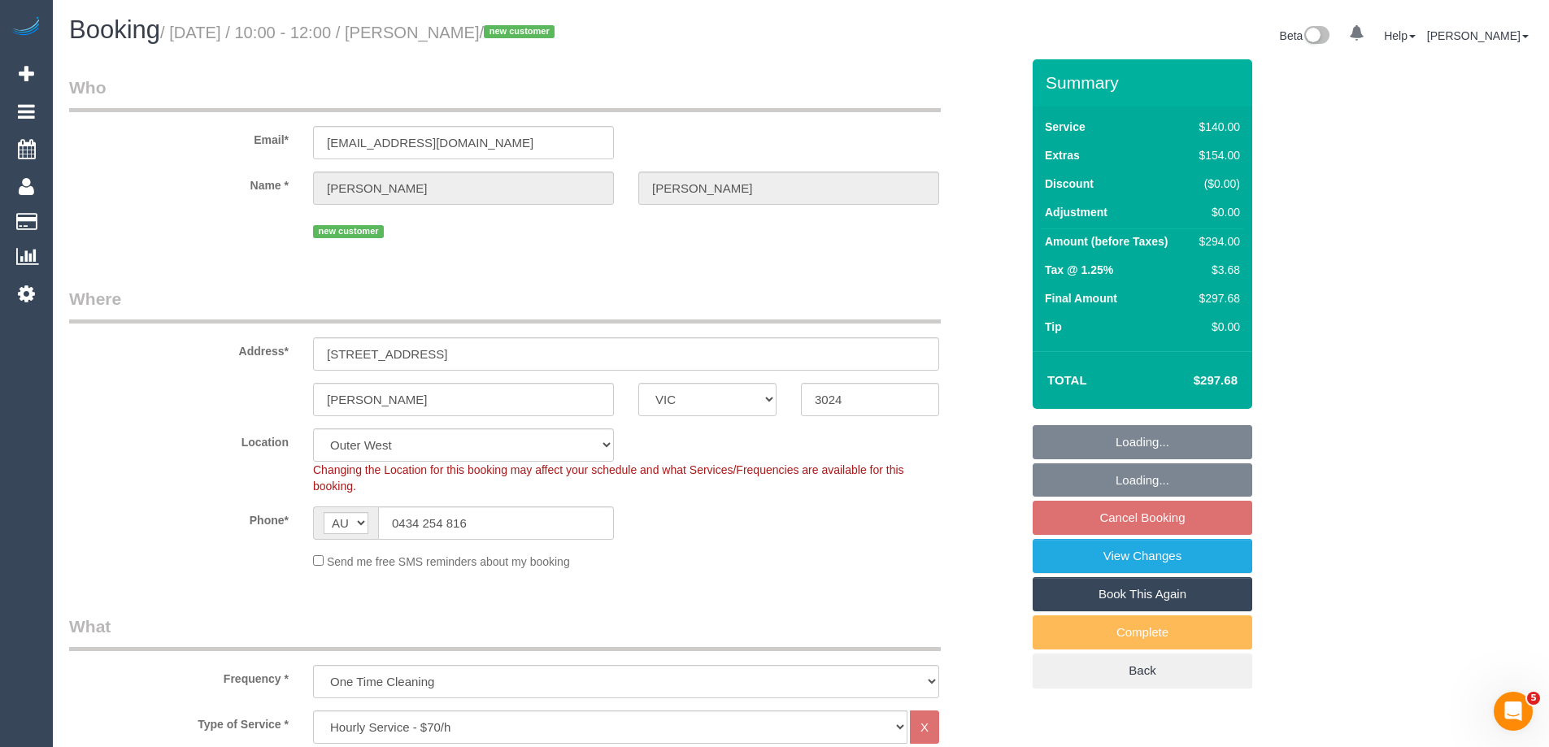
select select "object:862"
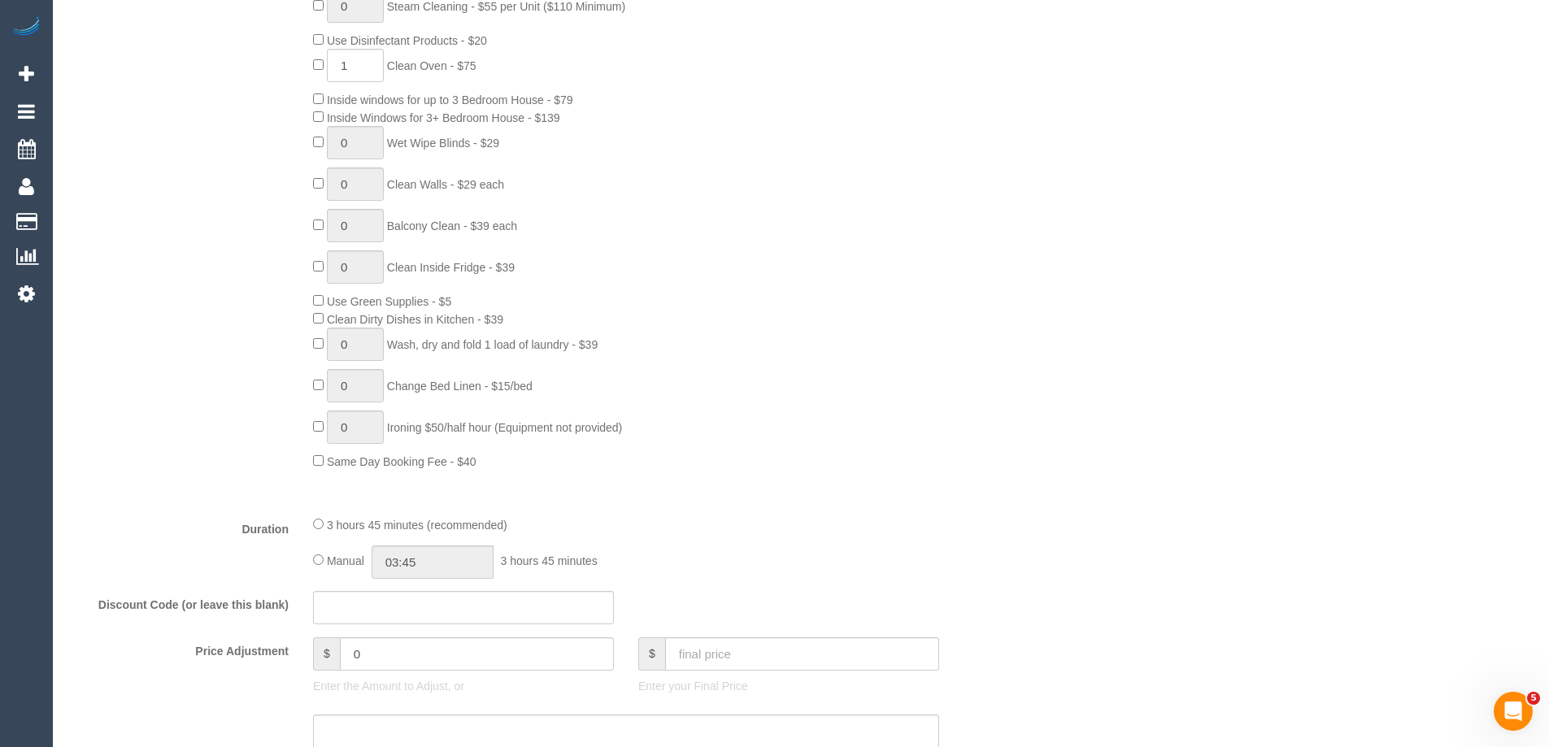
scroll to position [813, 0]
click at [443, 575] on input "03:45" at bounding box center [432, 561] width 122 height 33
type input "04:00"
click at [385, 662] on li "04:00" at bounding box center [414, 660] width 72 height 21
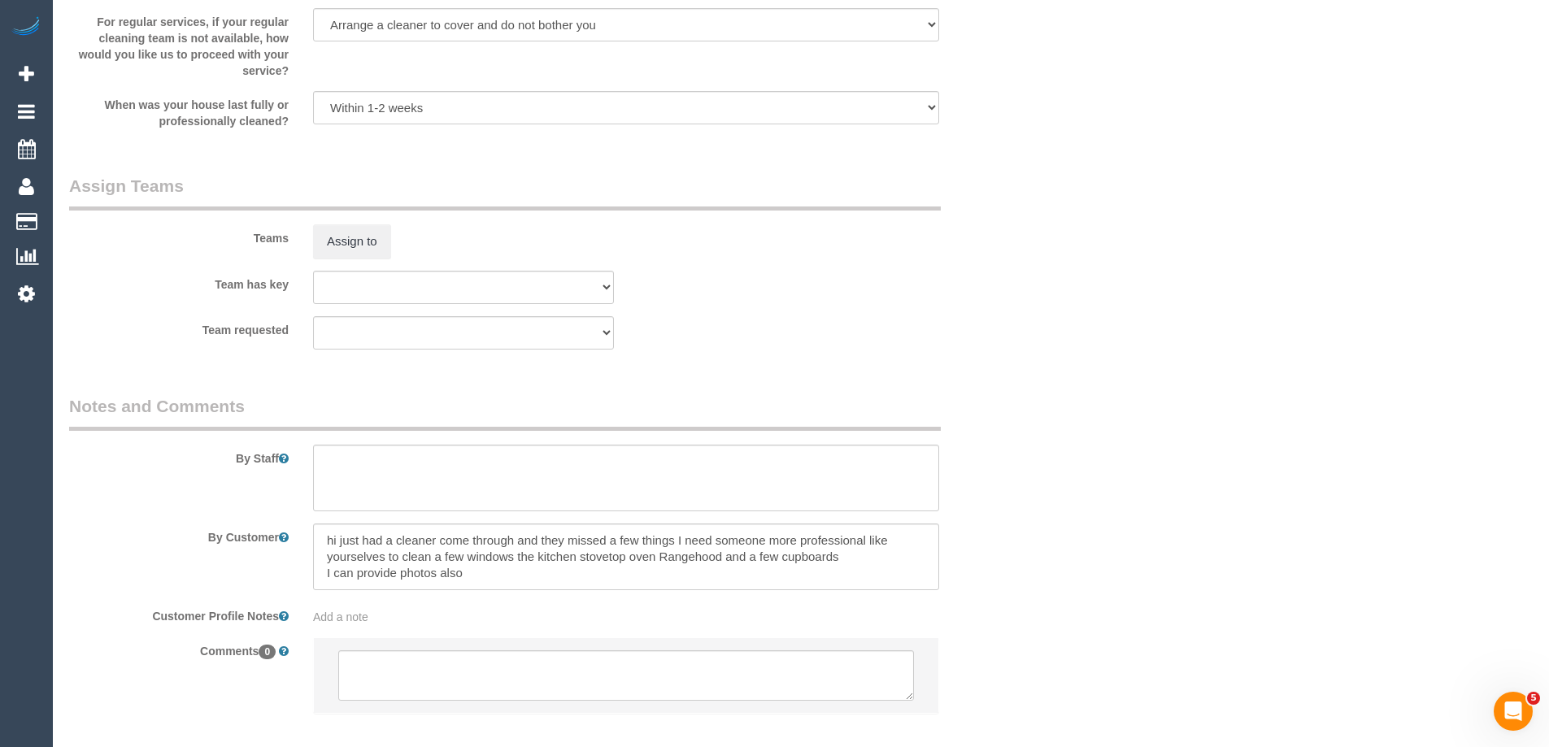
scroll to position [2442, 0]
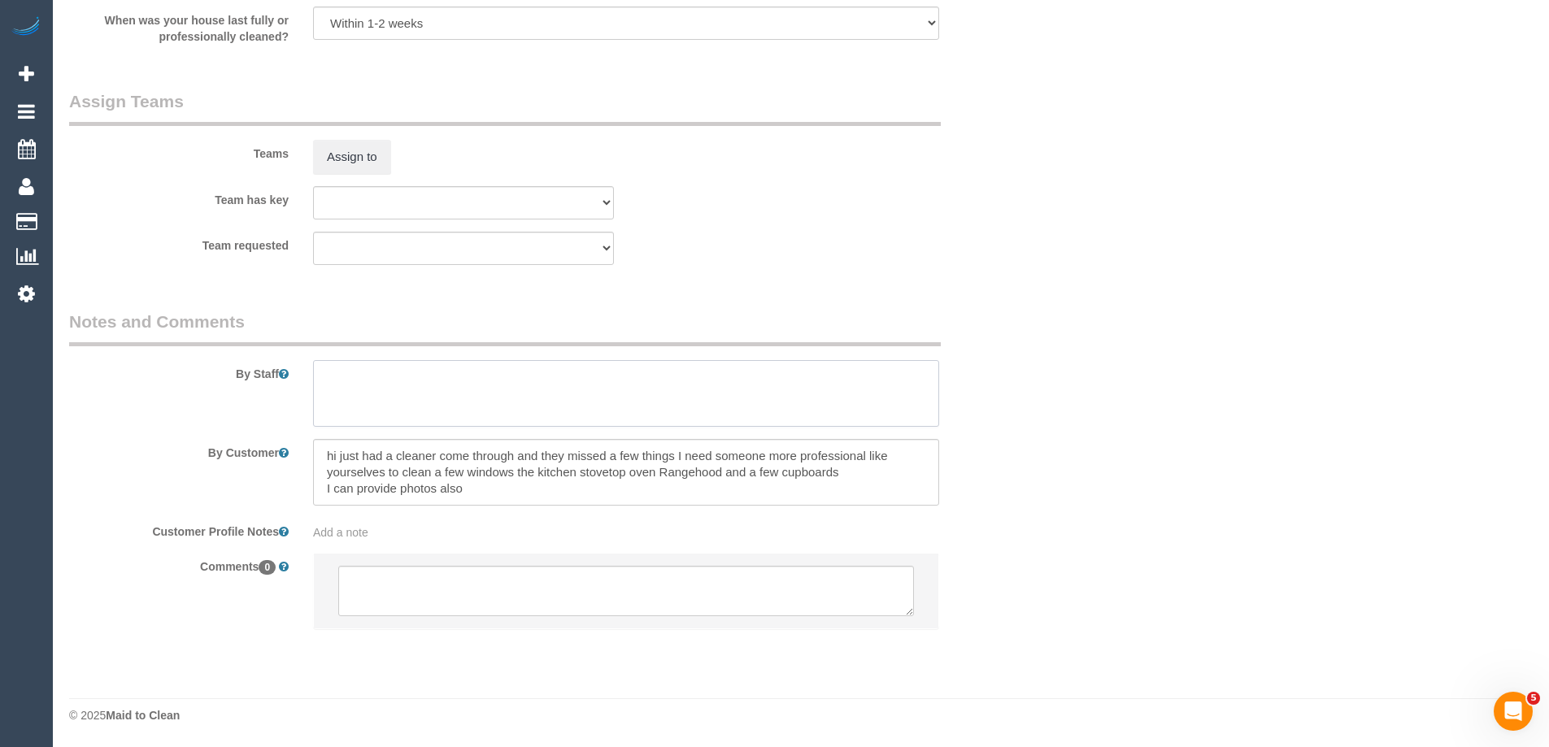
click at [358, 379] on textarea at bounding box center [626, 393] width 626 height 67
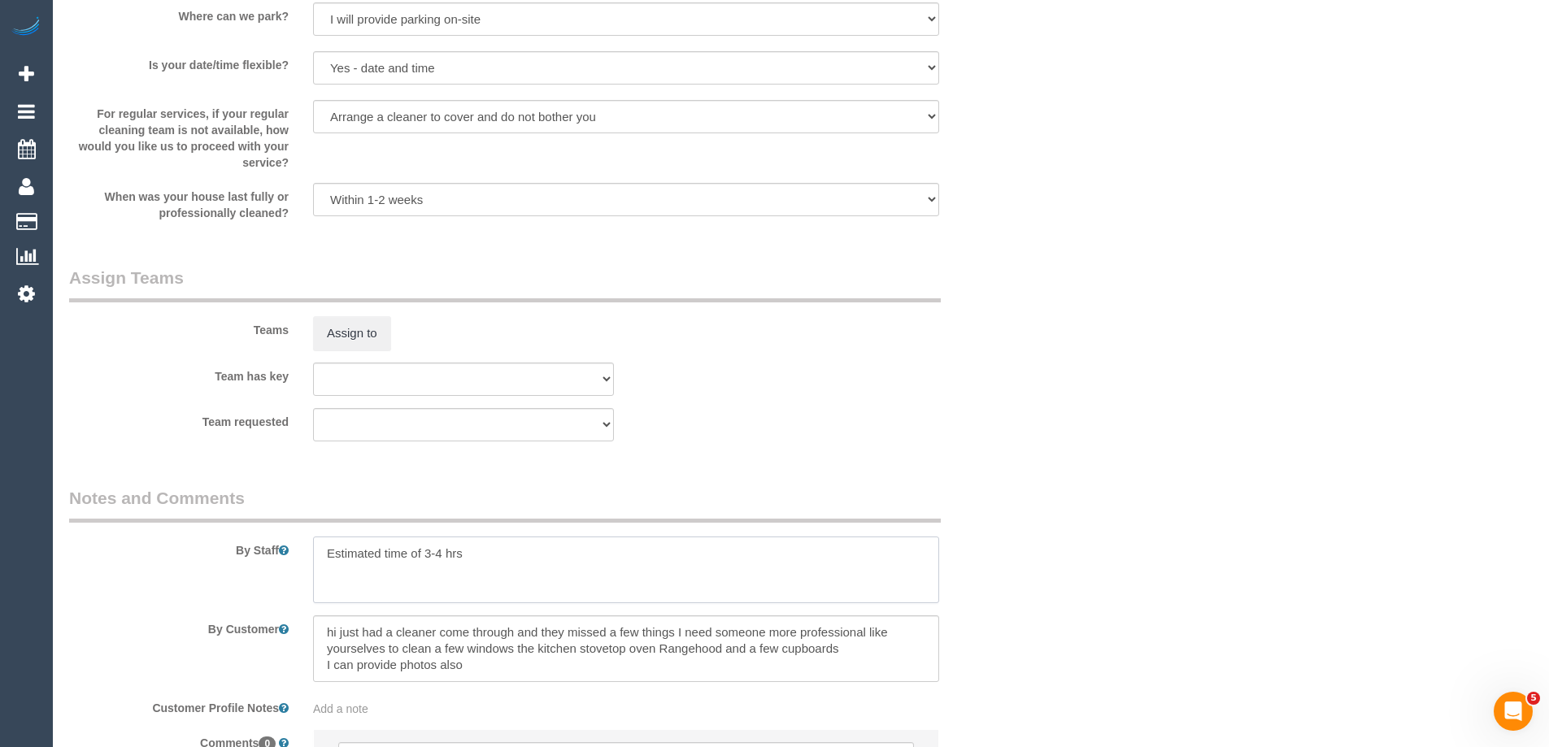
scroll to position [2279, 0]
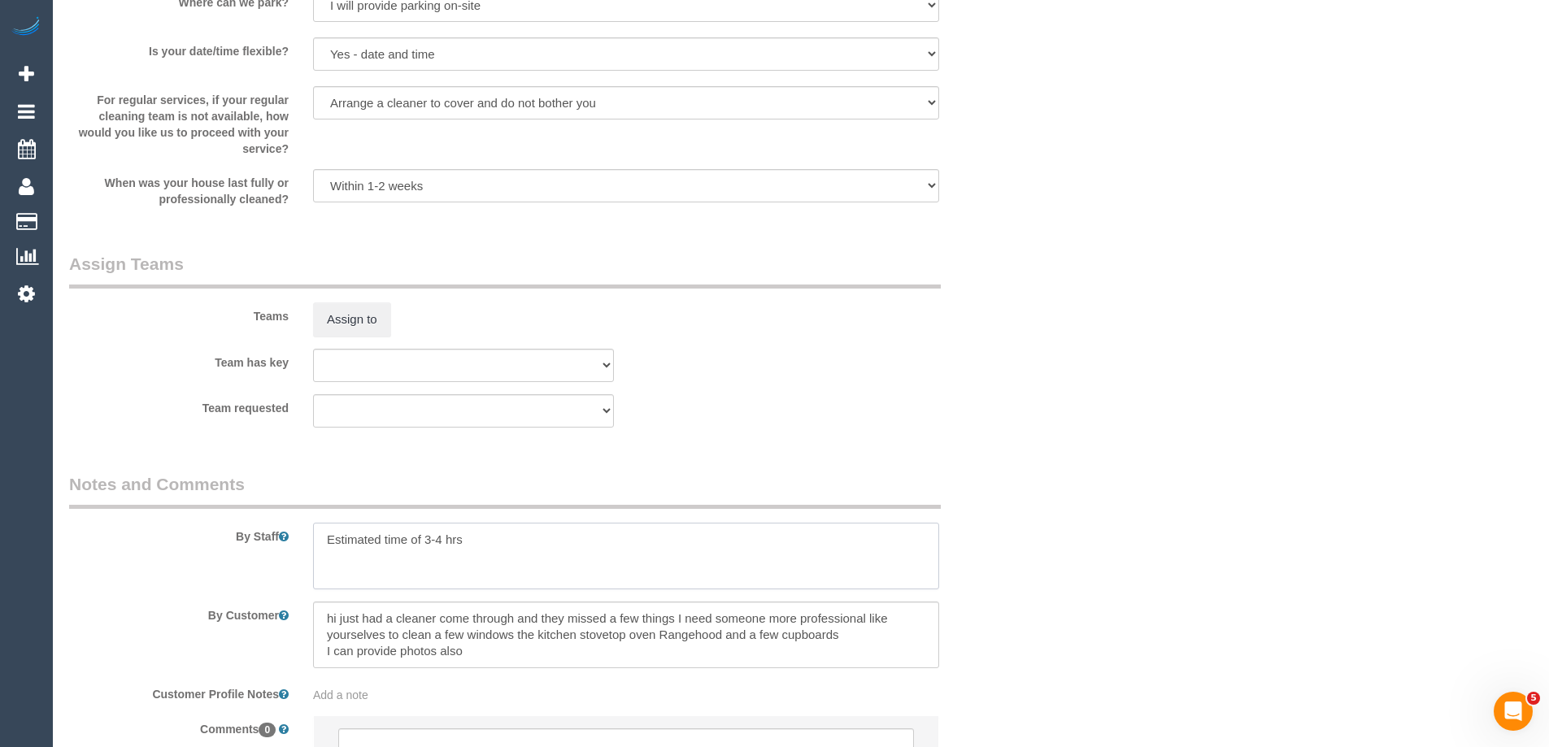
drag, startPoint x: 491, startPoint y: 534, endPoint x: -60, endPoint y: 525, distance: 551.2
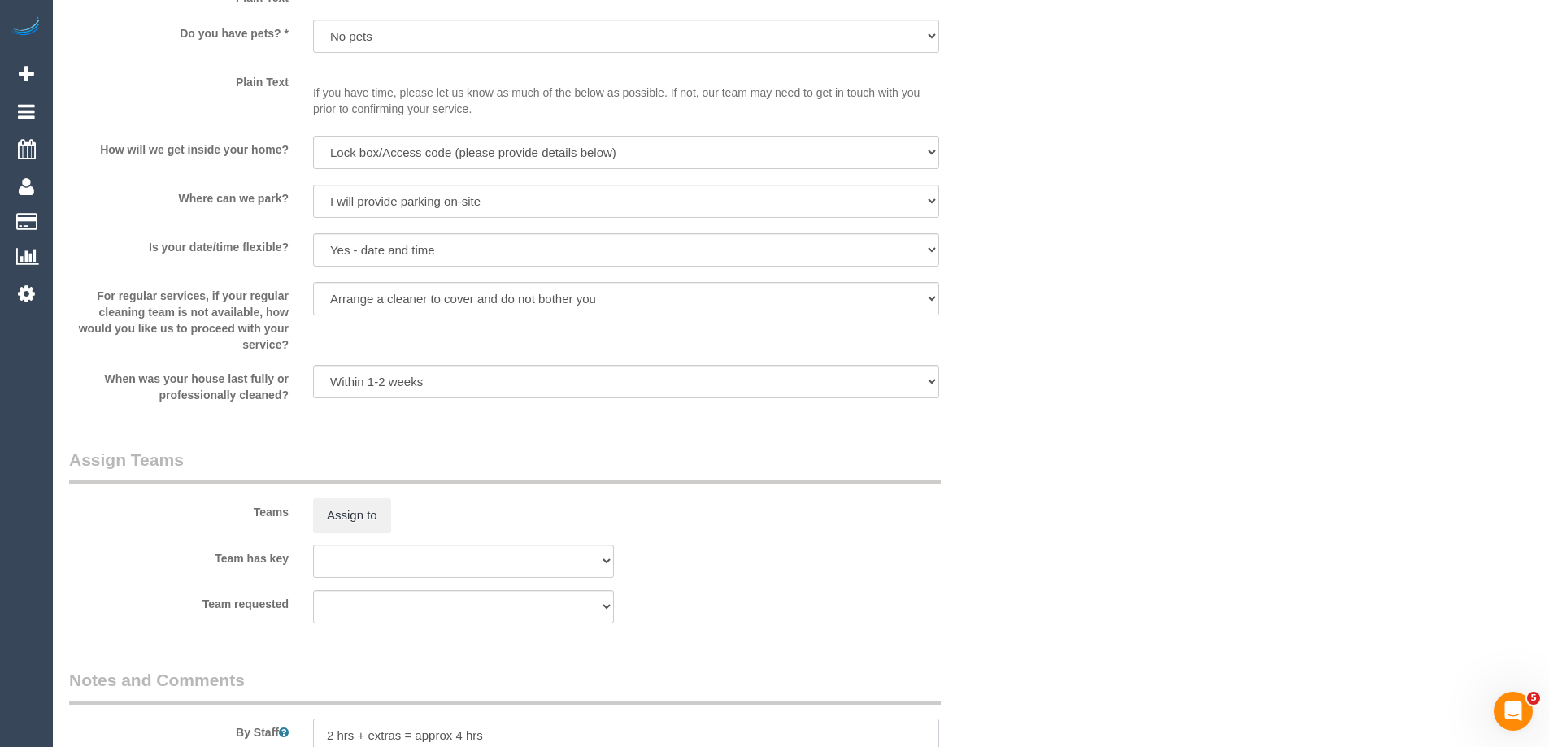
scroll to position [2036, 0]
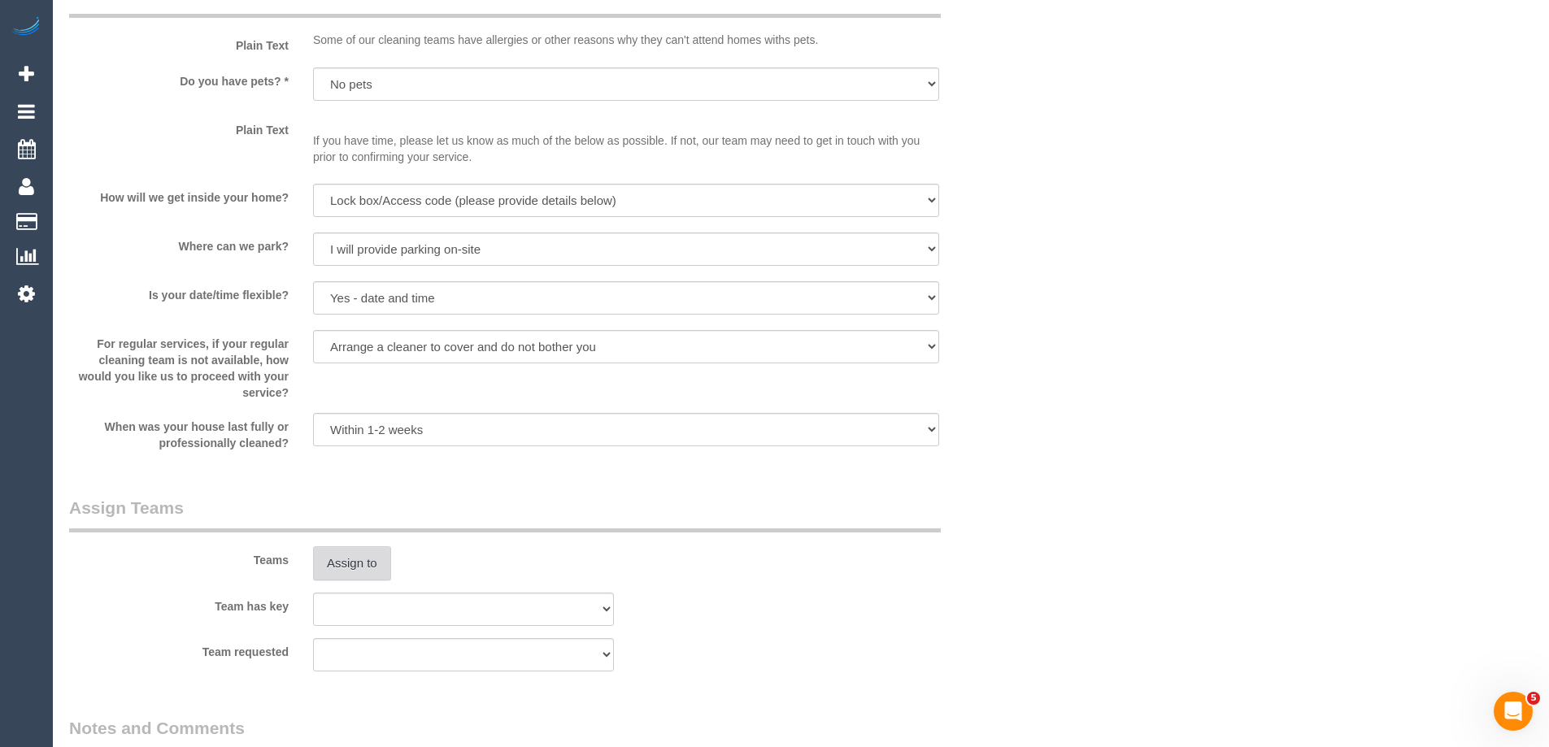
type textarea "2 hrs + extras = approx 4 hrs"
click at [363, 565] on button "Assign to" at bounding box center [352, 563] width 78 height 34
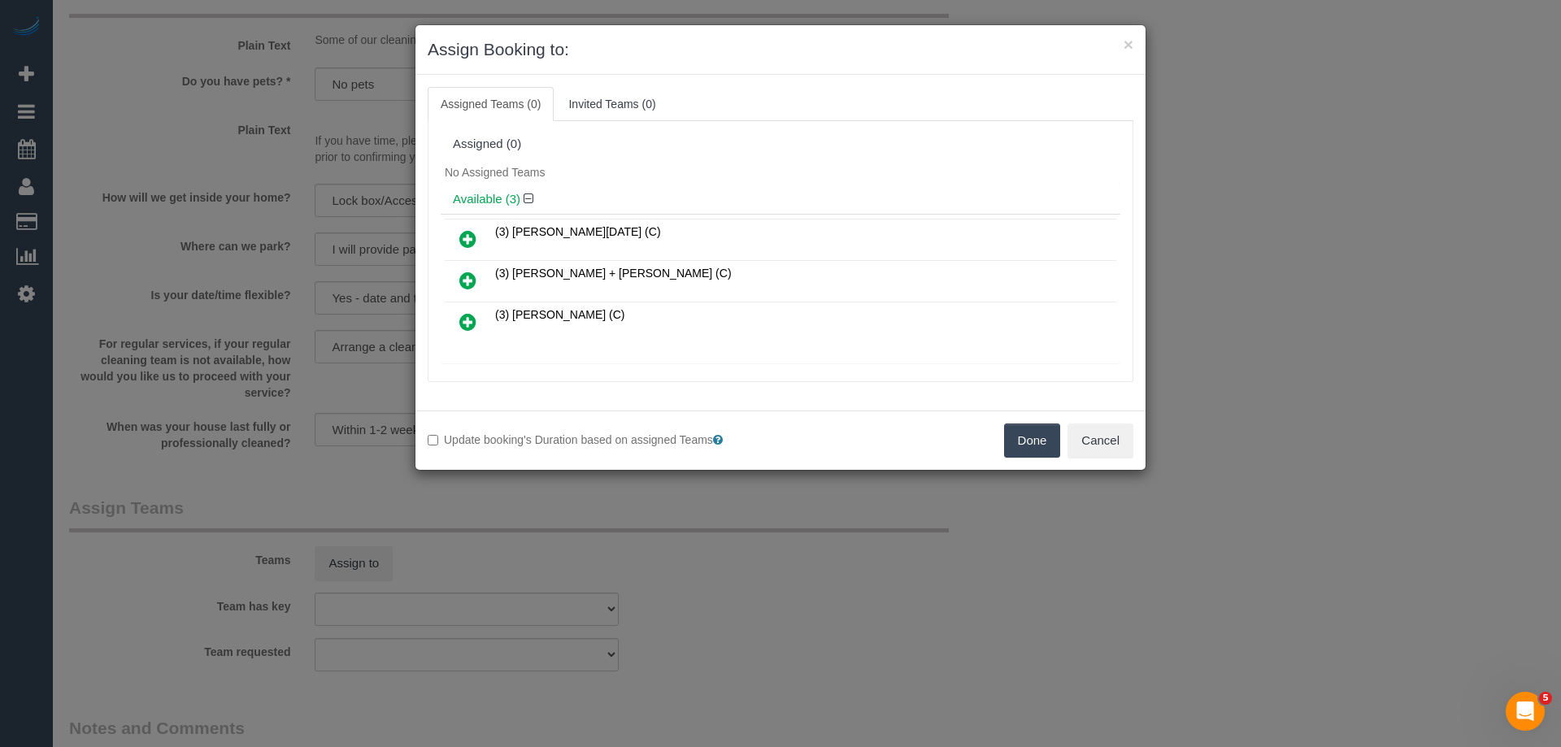
click at [471, 234] on icon at bounding box center [467, 239] width 17 height 20
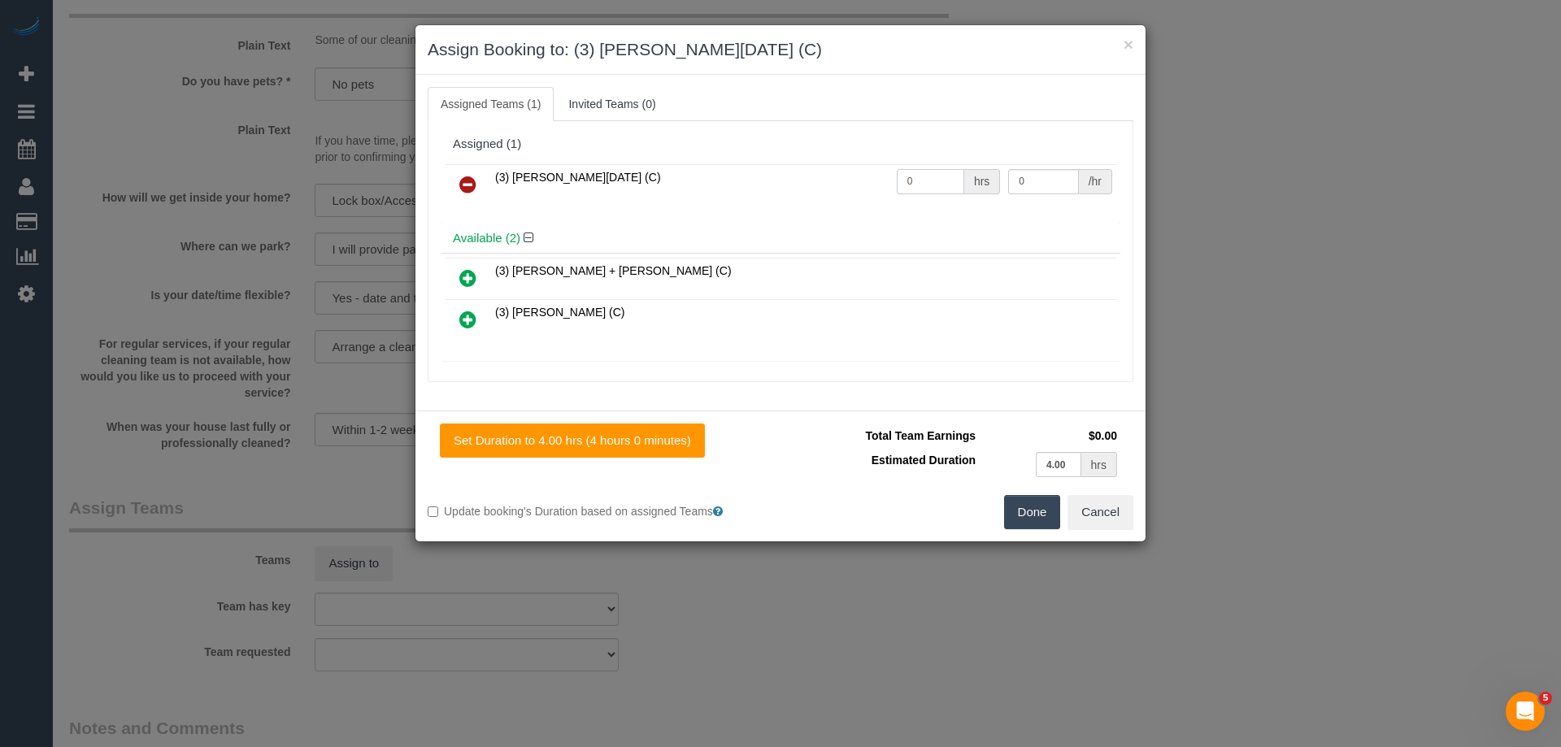
drag, startPoint x: 931, startPoint y: 185, endPoint x: 776, endPoint y: 183, distance: 155.3
click at [778, 183] on tr "(3) Antony Silvester (C) 0 hrs 0 /hr" at bounding box center [780, 184] width 671 height 41
type input "1"
drag, startPoint x: 1022, startPoint y: 185, endPoint x: 946, endPoint y: 179, distance: 75.9
click at [954, 179] on tr "(3) Antony Silvester (C) 1 hrs 0 /hr" at bounding box center [780, 184] width 671 height 41
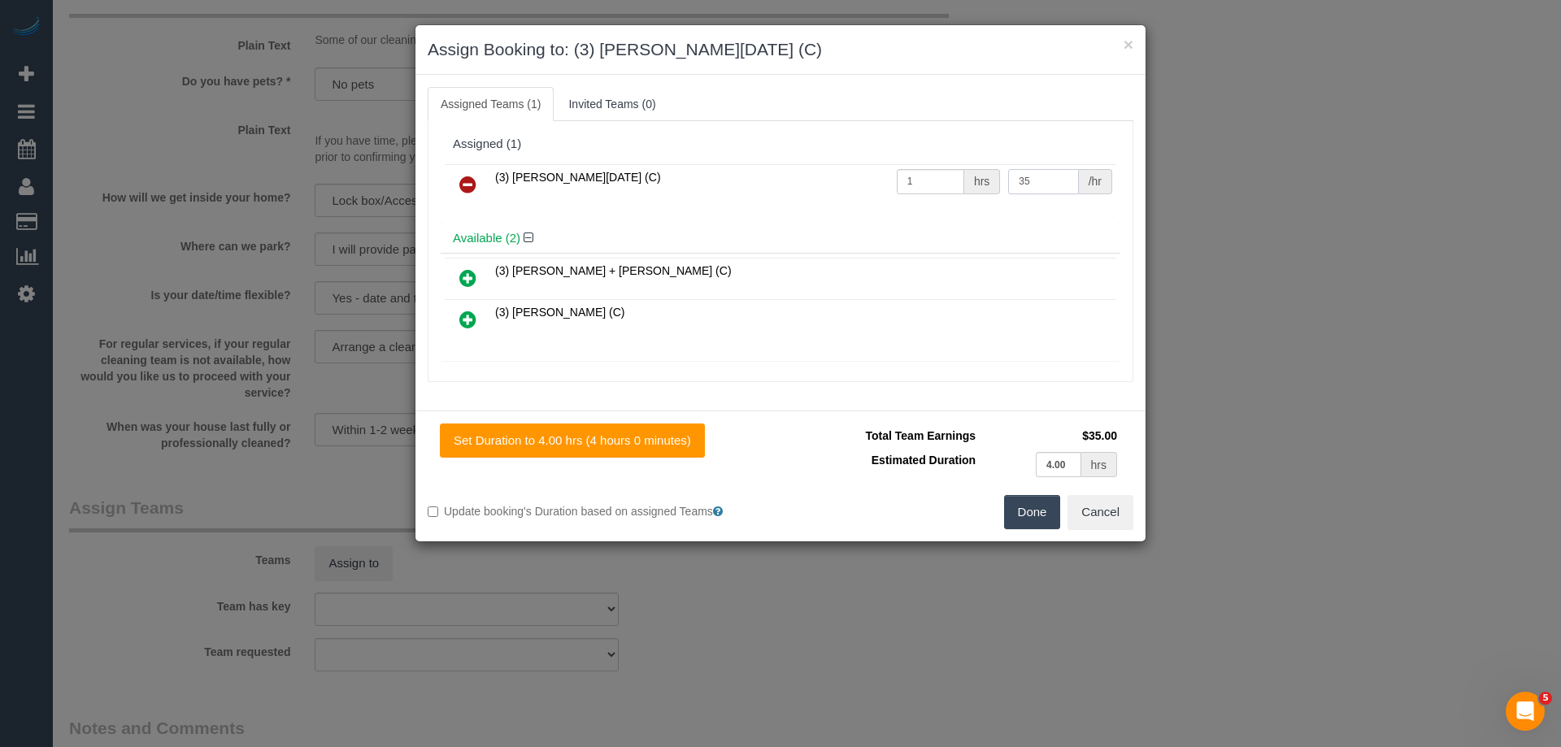
type input "35"
drag, startPoint x: 916, startPoint y: 180, endPoint x: 829, endPoint y: 179, distance: 87.0
click at [829, 179] on tr "(3) Antony Silvester (C) 1 hrs 35 /hr" at bounding box center [780, 184] width 671 height 41
type input "4"
click at [1017, 515] on button "Done" at bounding box center [1032, 512] width 57 height 34
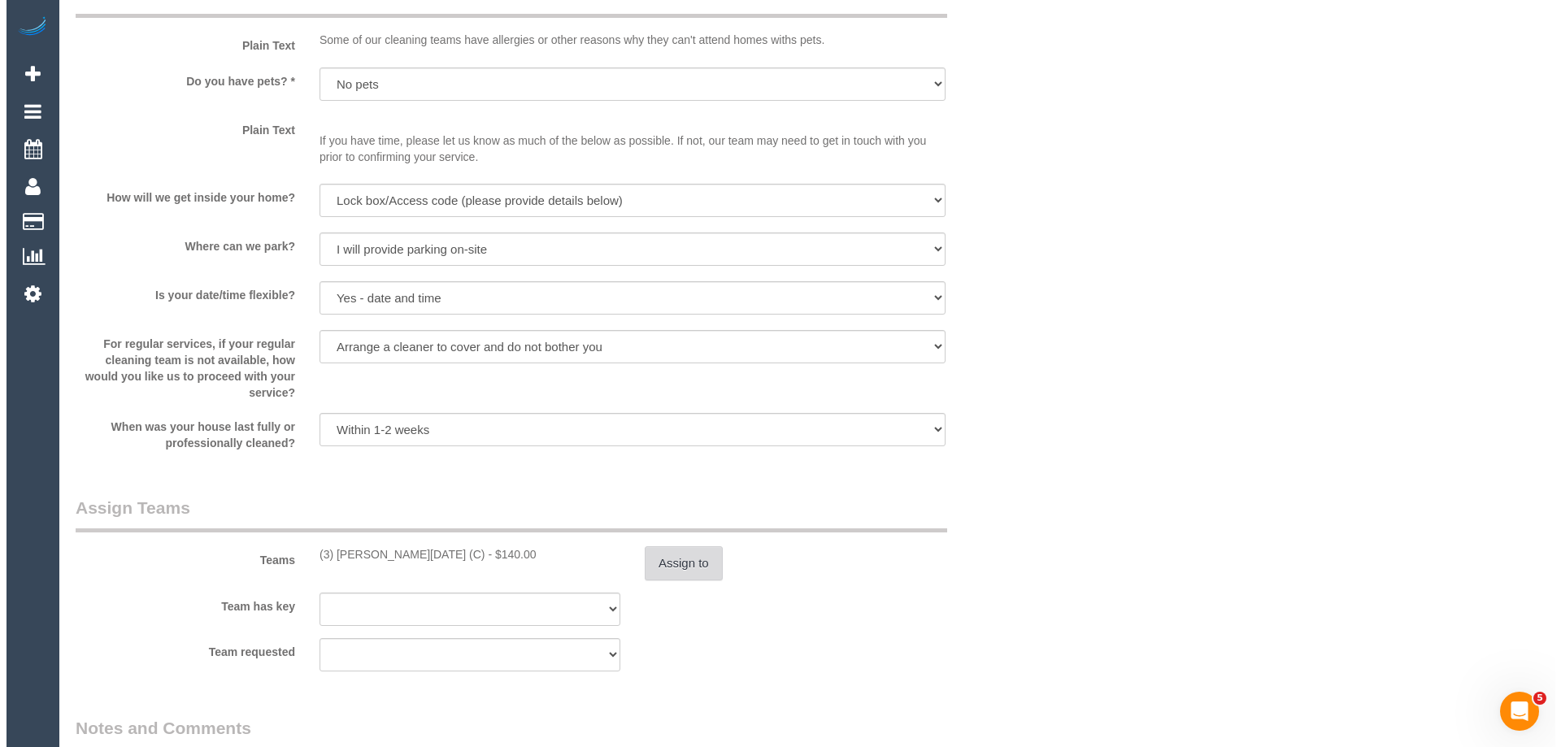
scroll to position [0, 0]
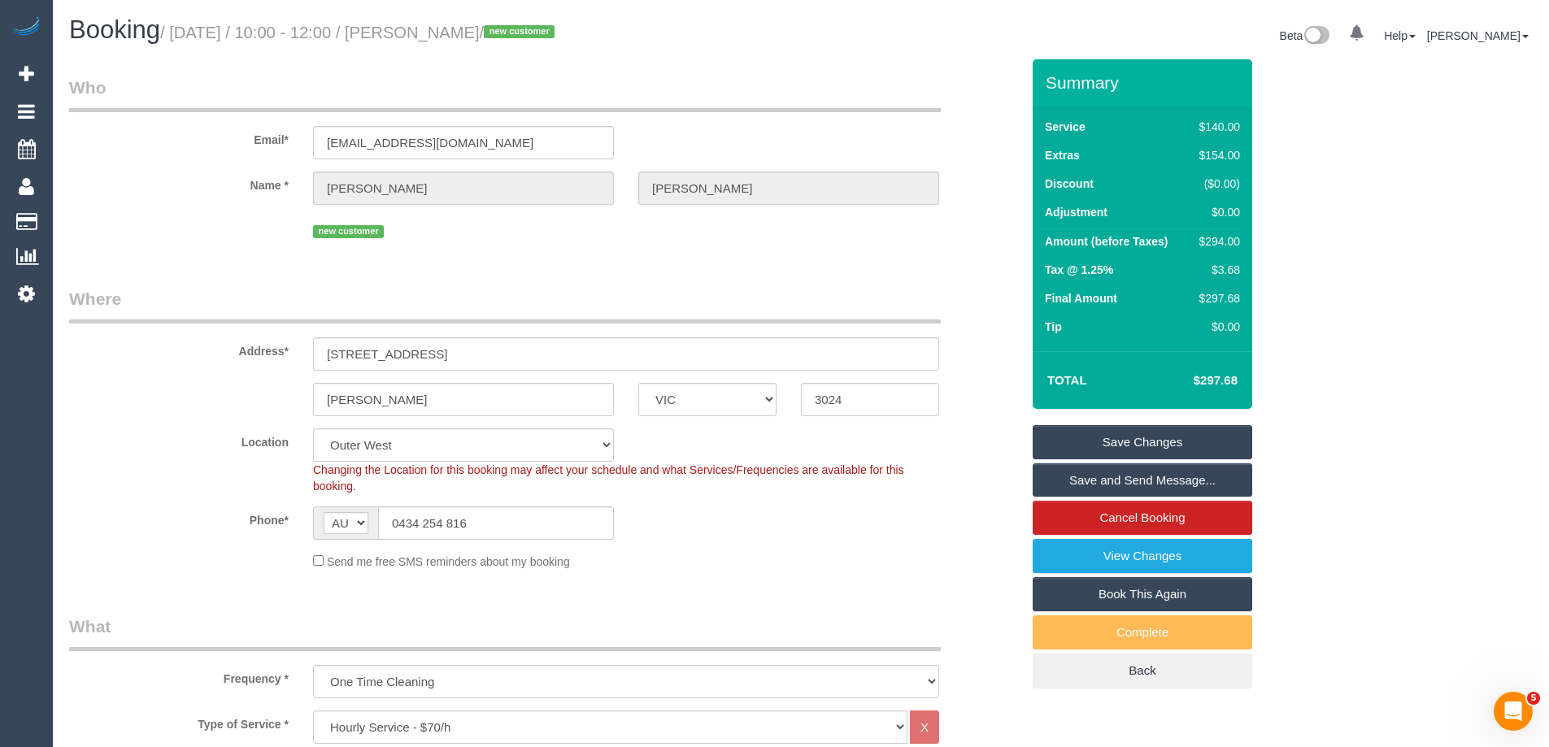
drag, startPoint x: 505, startPoint y: 33, endPoint x: 427, endPoint y: 26, distance: 78.3
click at [427, 26] on small "/ October 04, 2025 / 10:00 - 12:00 / Liam Gunn / new customer" at bounding box center [359, 33] width 399 height 18
copy small "Liam Gunn"
click at [1075, 469] on link "Save and Send Message..." at bounding box center [1141, 480] width 219 height 34
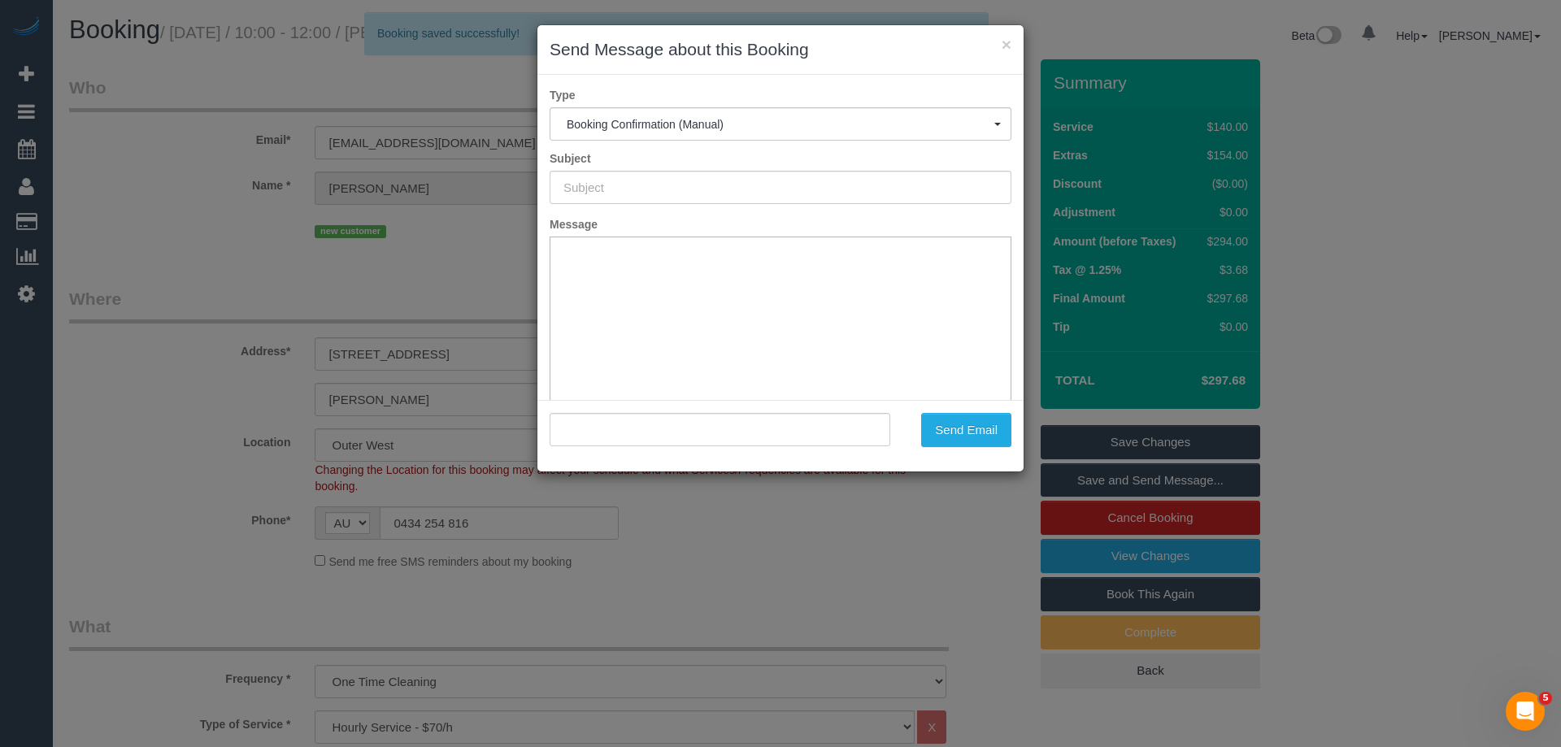
type input "Booking Confirmed"
type input ""Liam Gunn" <sales@topshelfpropertymaintenance.com>"
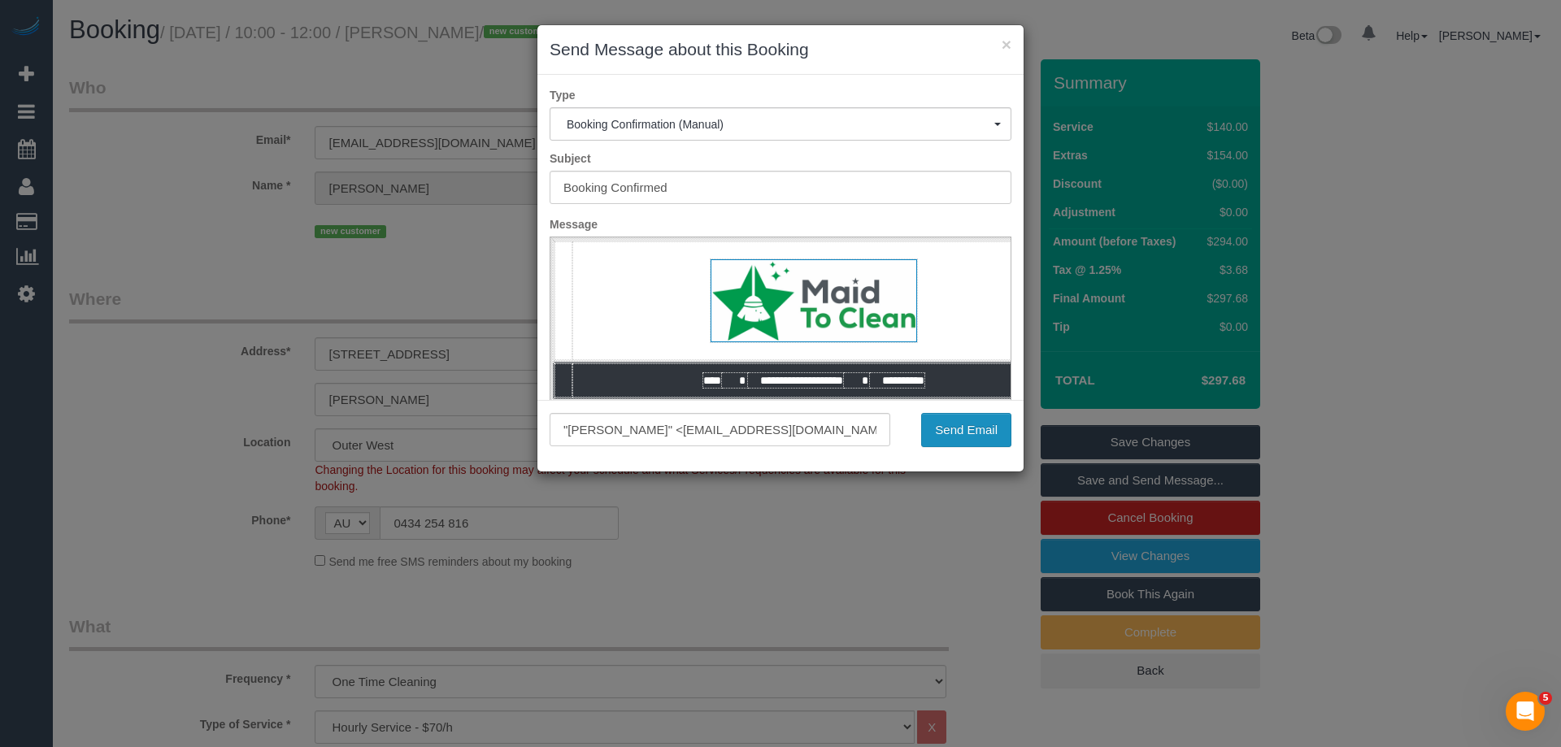
click at [975, 422] on button "Send Email" at bounding box center [966, 430] width 90 height 34
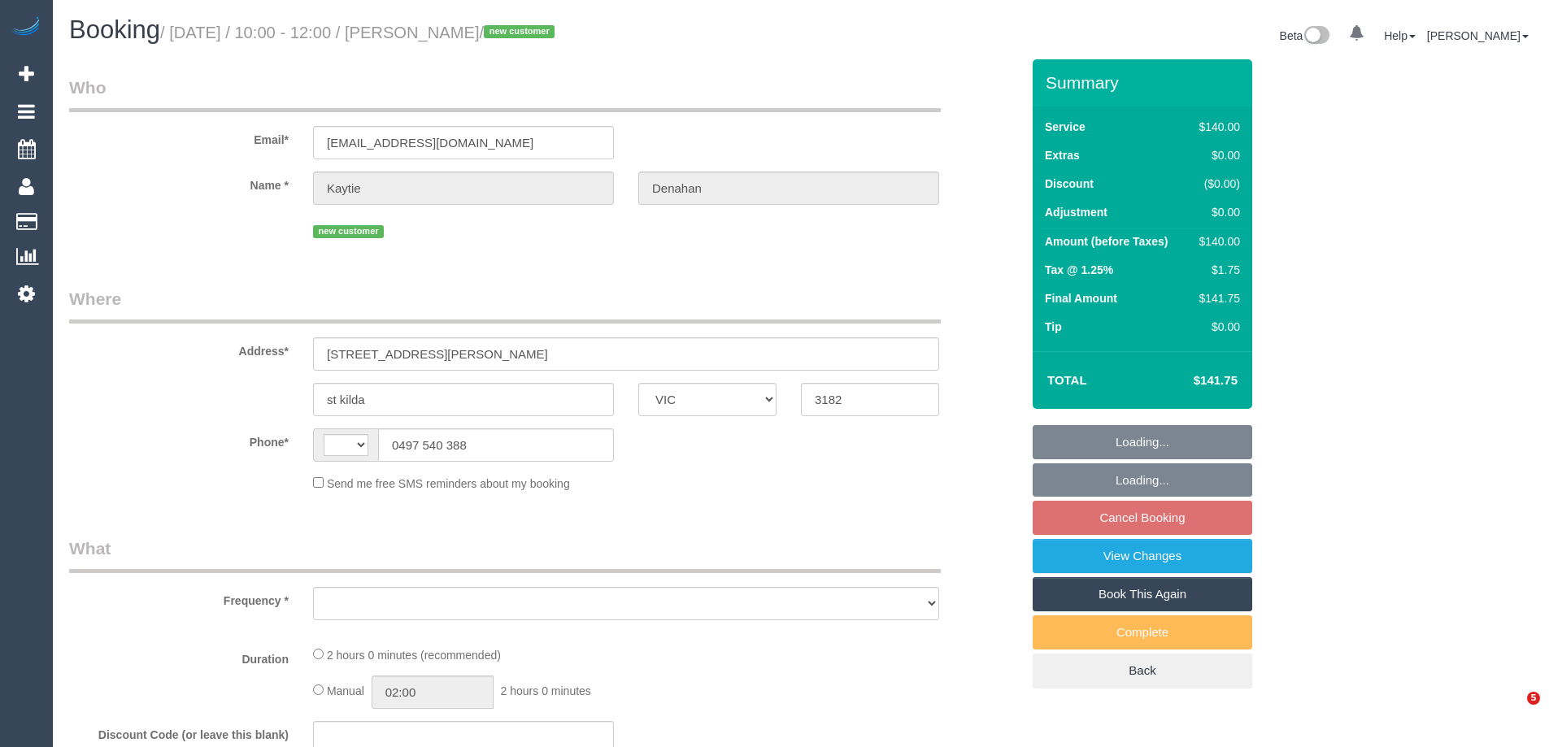
select select "VIC"
select select "object:305"
select select "string:AU"
select select "number:29"
select select "number:14"
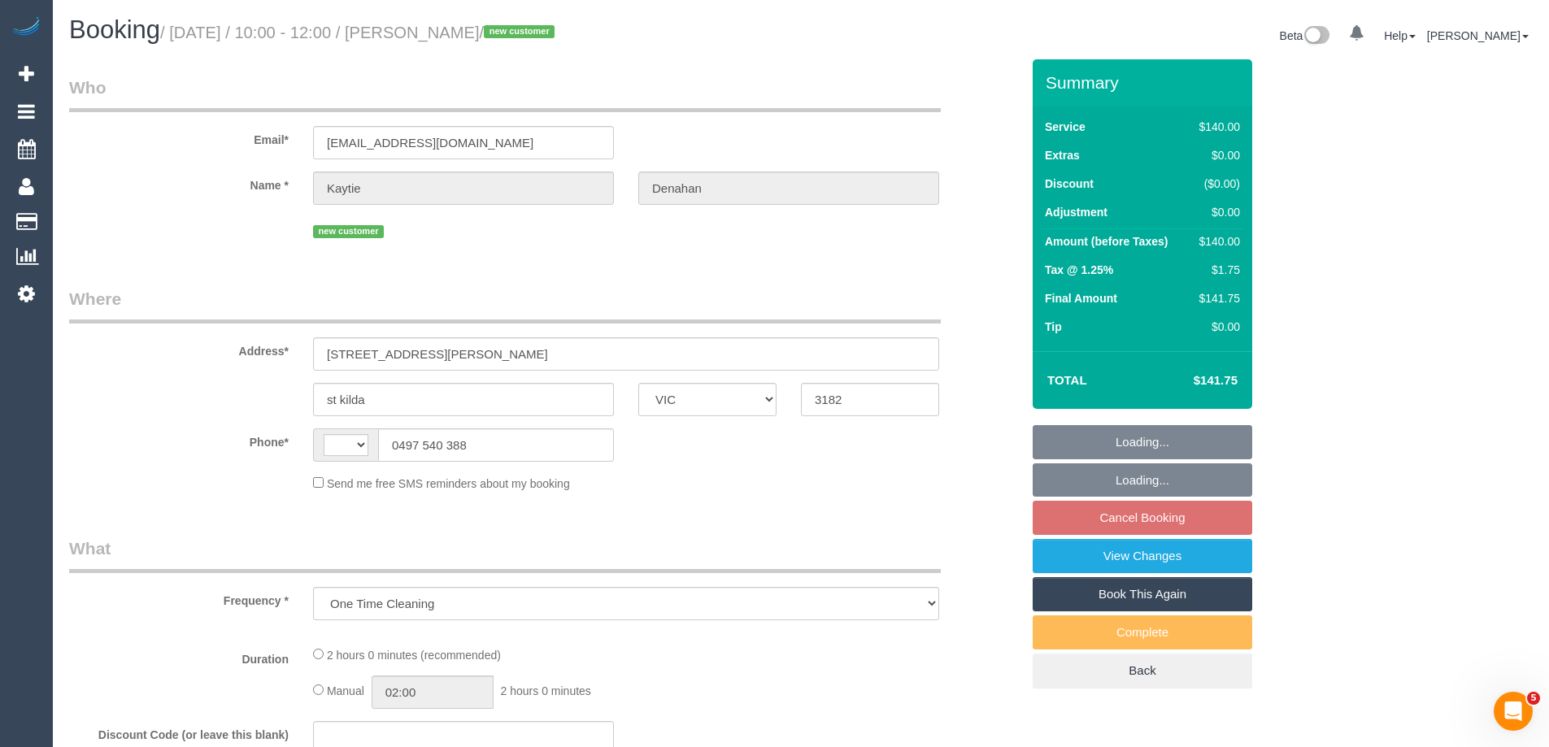
select select "number:19"
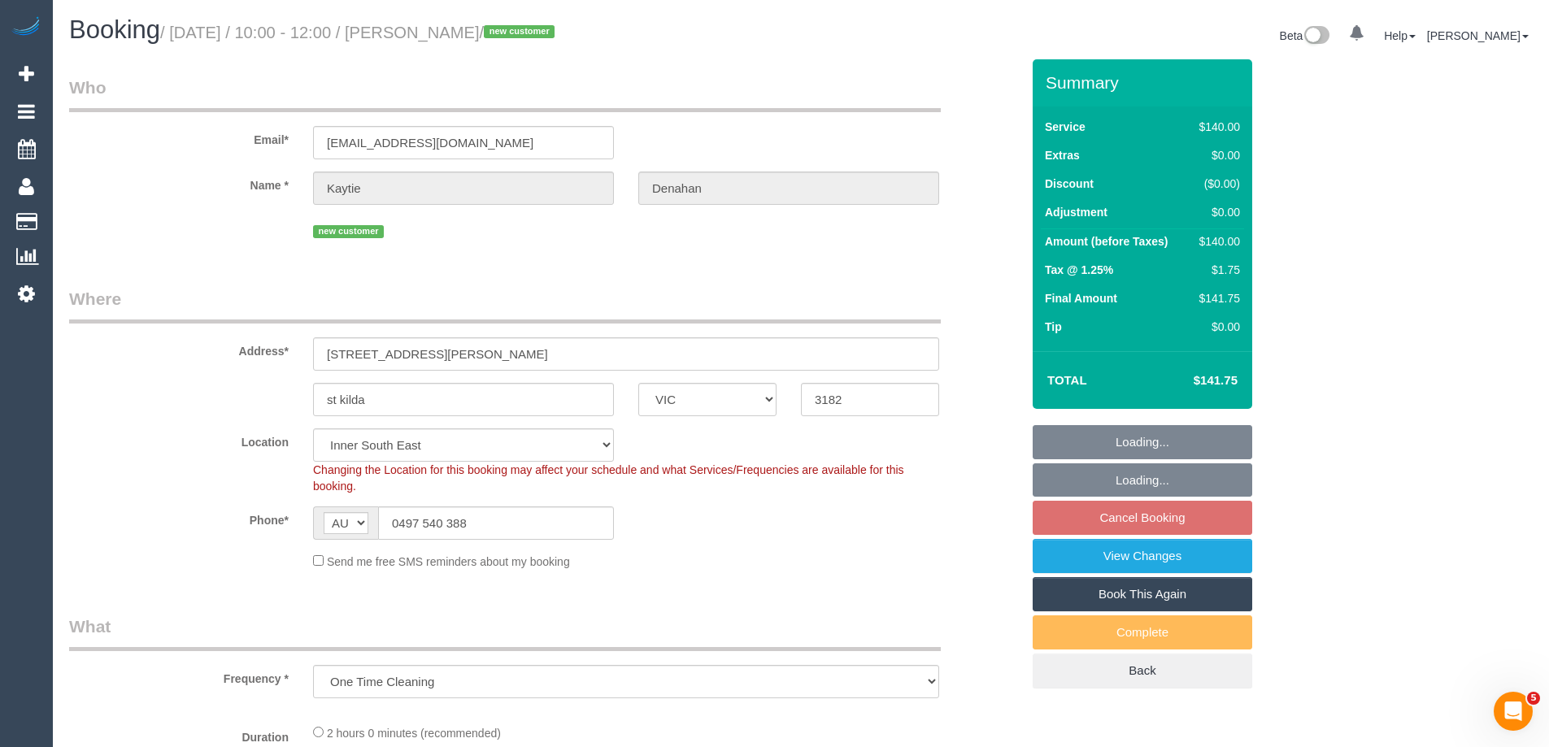
select select "object:1494"
select select "string:stripe-pm_1SCXyA2GScqysDRVd19DKnZY"
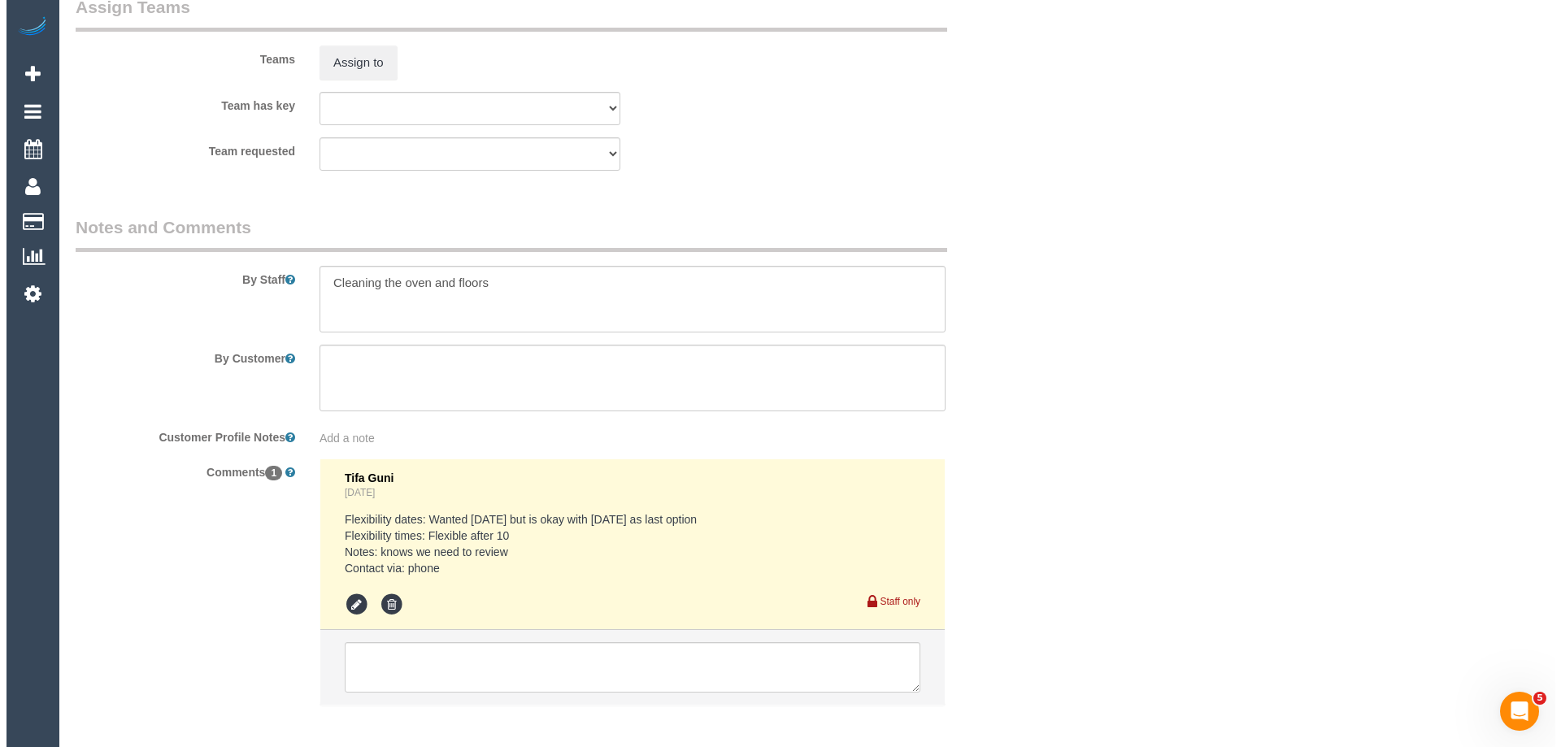
scroll to position [2601, 0]
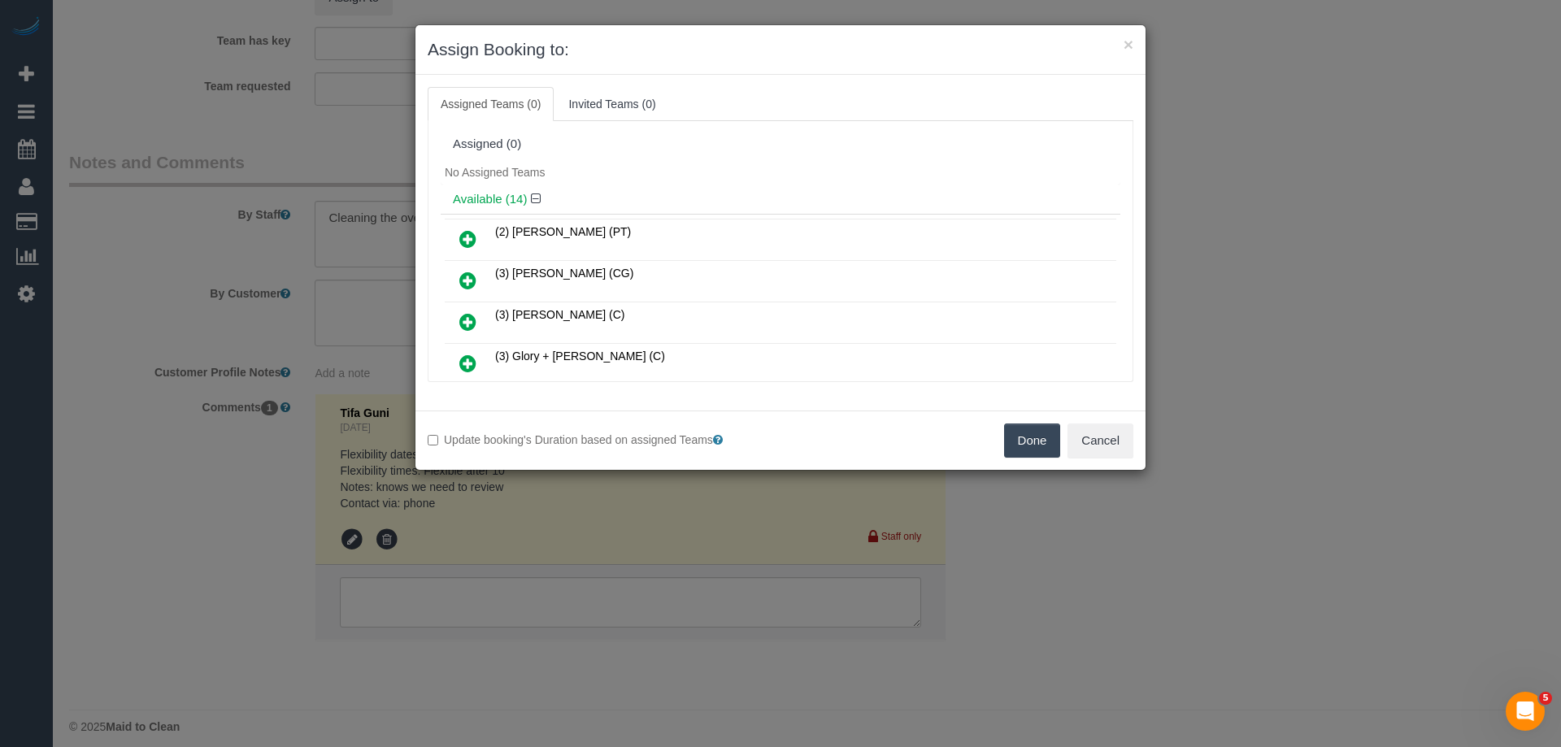
click at [471, 276] on icon at bounding box center [467, 281] width 17 height 20
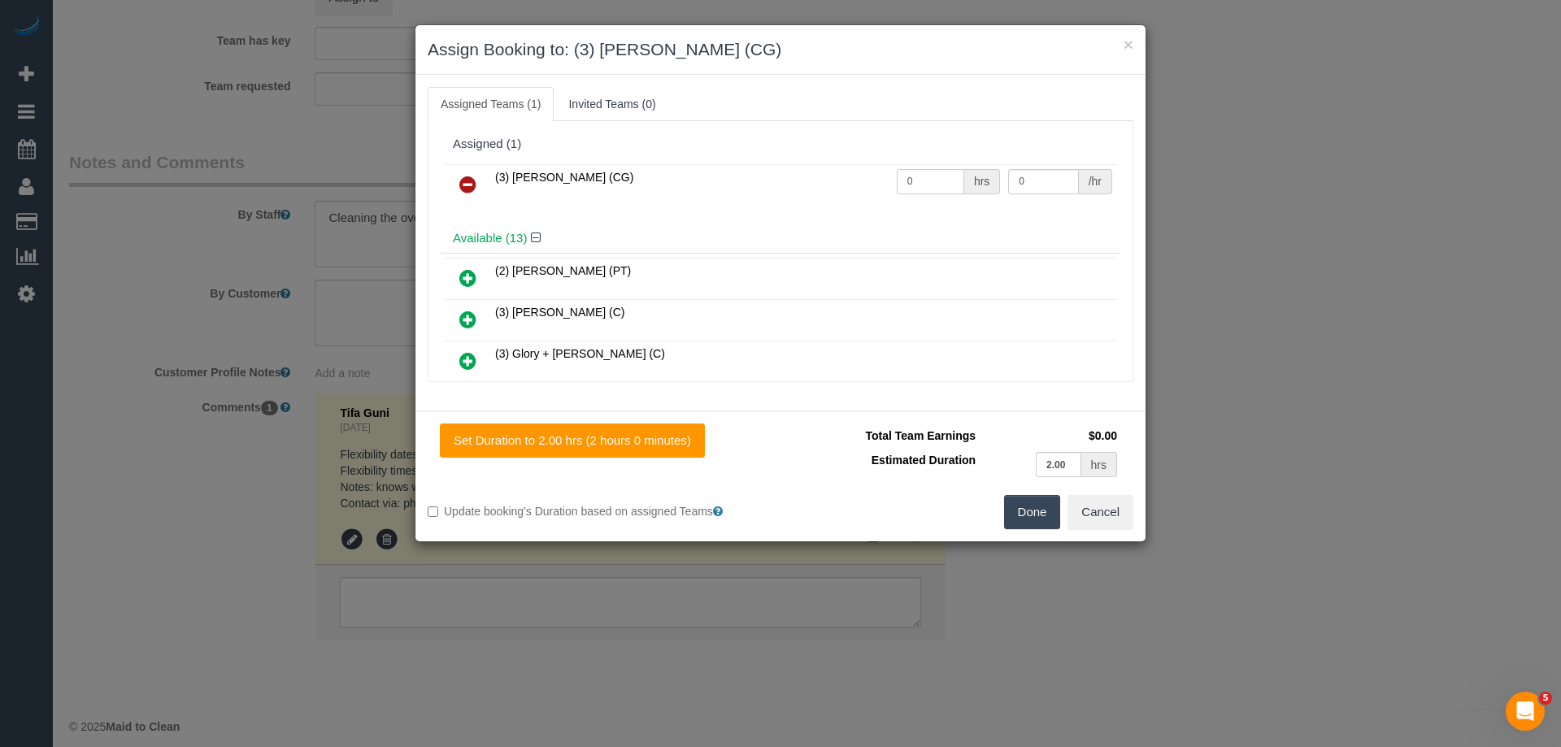
drag, startPoint x: 913, startPoint y: 170, endPoint x: 859, endPoint y: 174, distance: 53.8
click at [865, 174] on tr "(3) [PERSON_NAME] (CG) 0 hrs 0 /hr" at bounding box center [780, 184] width 671 height 41
type input "2"
drag, startPoint x: 1049, startPoint y: 182, endPoint x: 902, endPoint y: 179, distance: 147.2
click at [902, 179] on tr "(3) [PERSON_NAME] (CG) 2 hrs 0 /hr" at bounding box center [780, 184] width 671 height 41
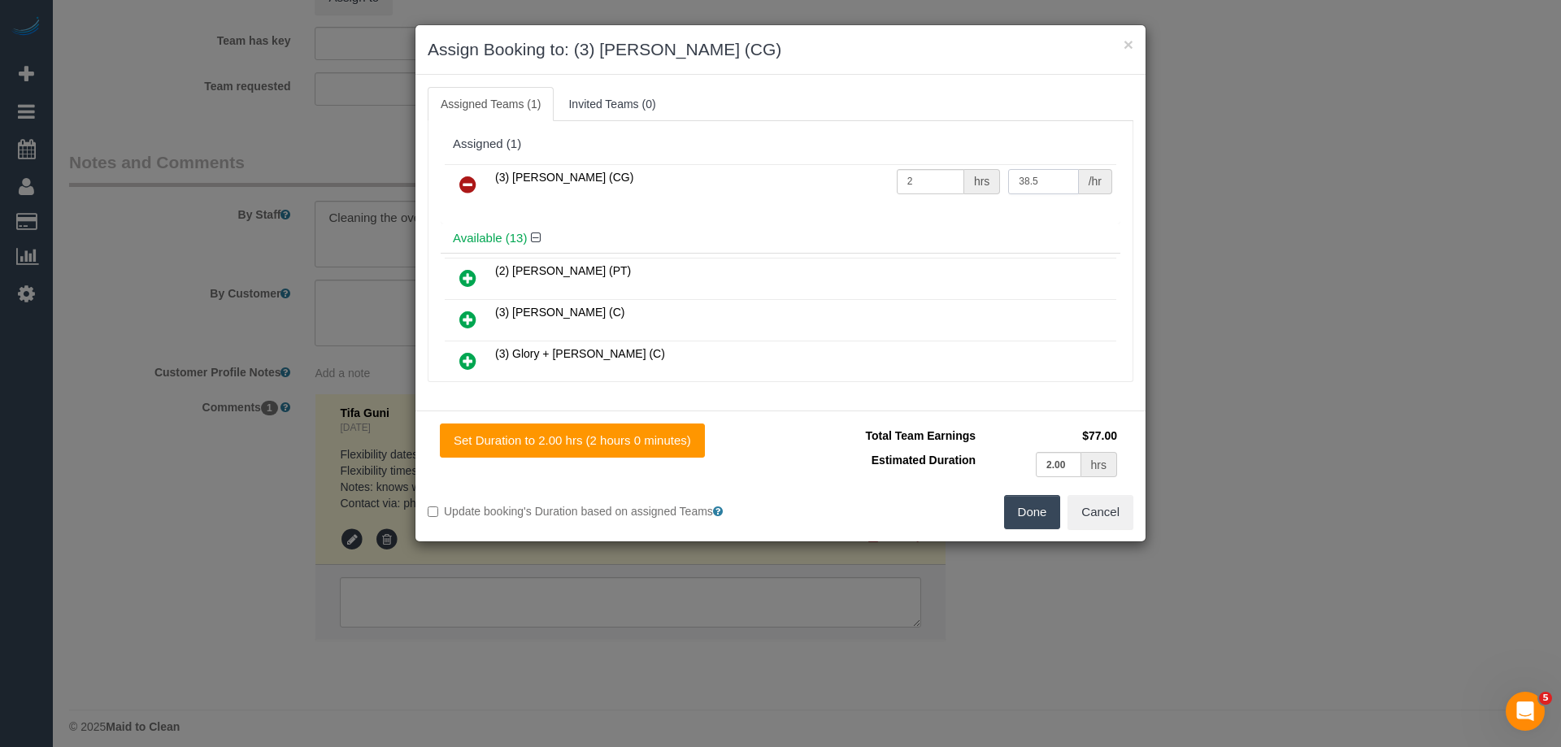
type input "38.5"
click at [1013, 513] on button "Done" at bounding box center [1032, 512] width 57 height 34
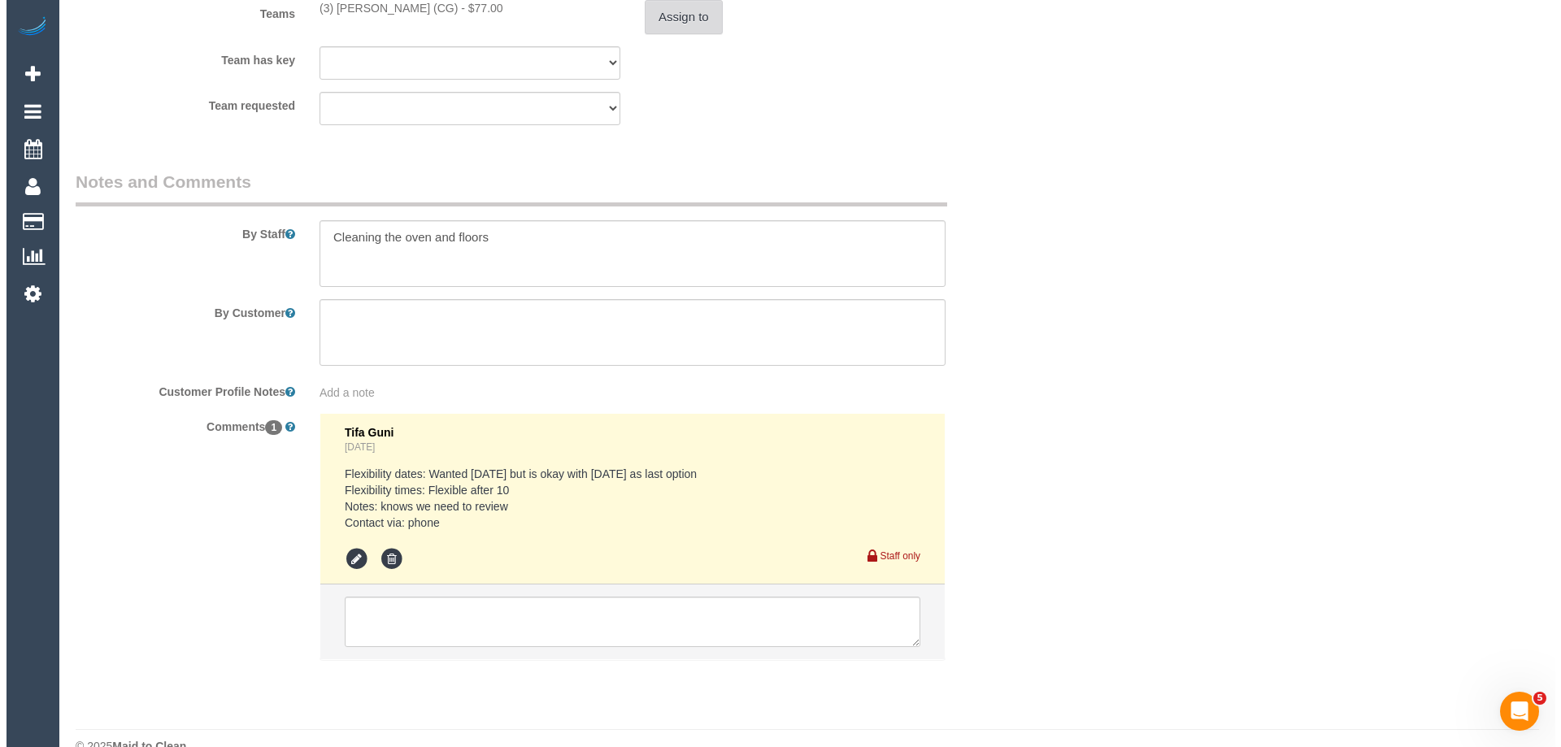
scroll to position [0, 0]
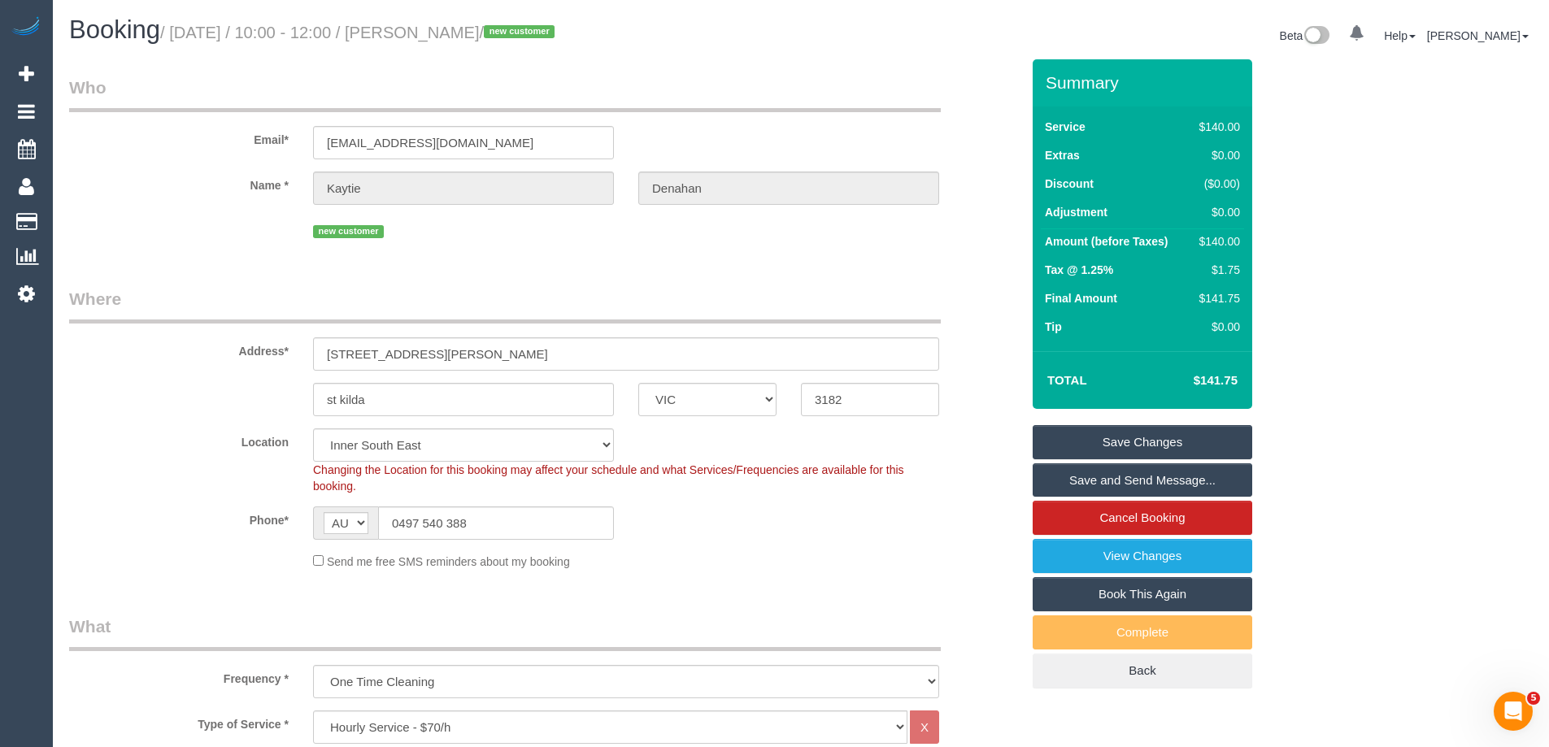
drag, startPoint x: 544, startPoint y: 36, endPoint x: 428, endPoint y: 34, distance: 116.3
click at [428, 34] on small "/ [DATE] / 10:00 - 12:00 / [PERSON_NAME] / new customer" at bounding box center [359, 33] width 399 height 18
copy small "[PERSON_NAME]"
click at [1041, 485] on link "Save and Send Message..." at bounding box center [1141, 480] width 219 height 34
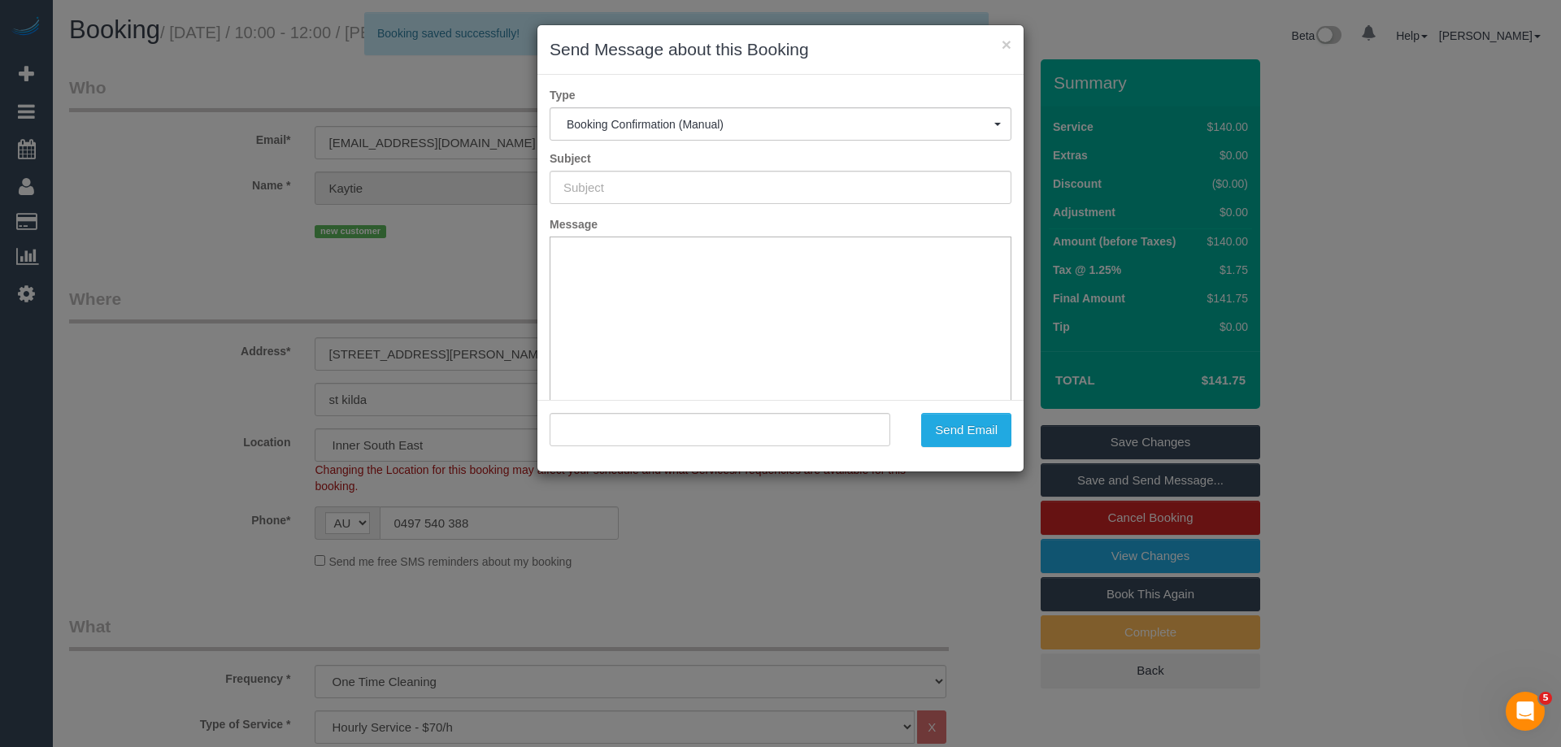
type input "Booking Confirmed"
type input ""[PERSON_NAME]" <[EMAIL_ADDRESS][DOMAIN_NAME]>"
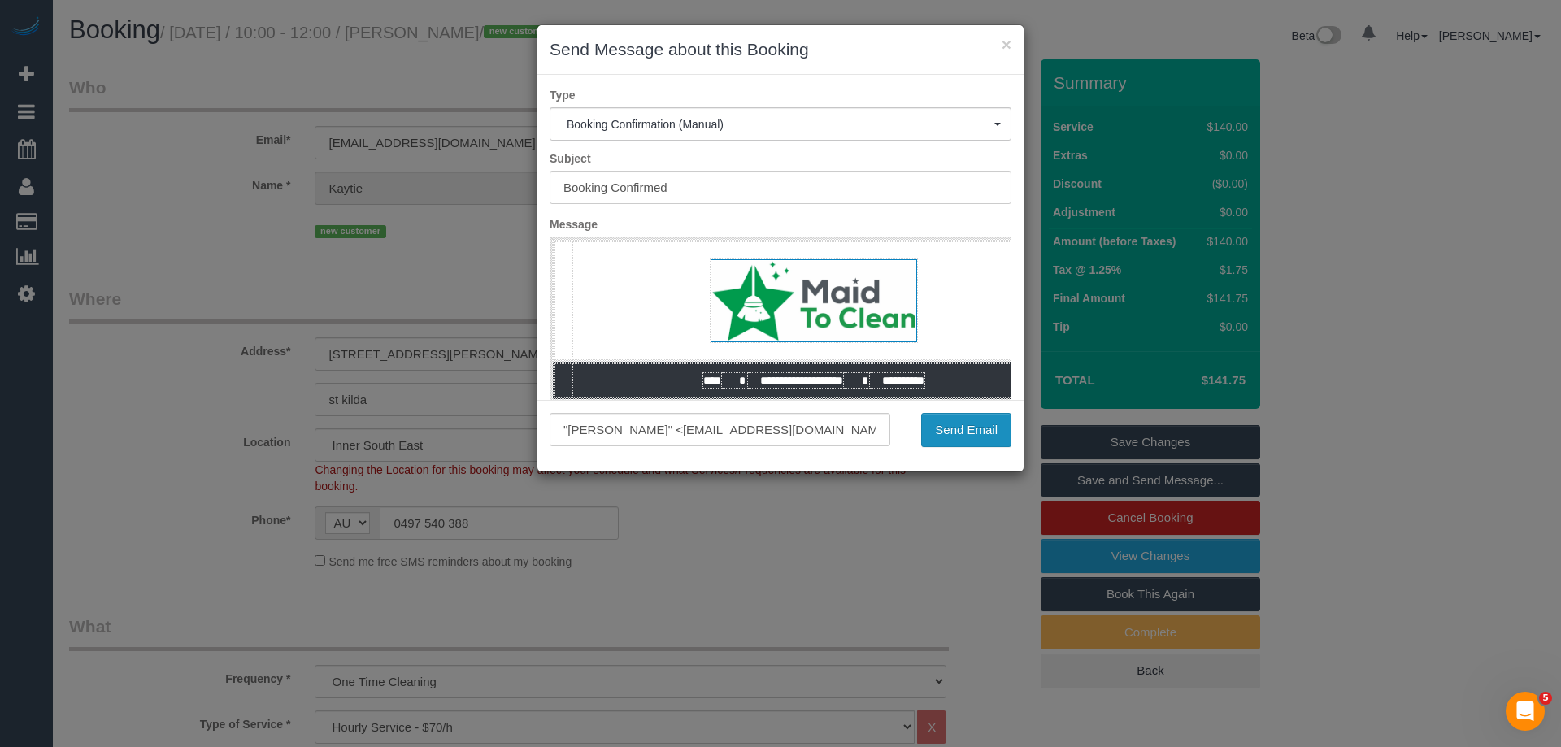
click at [936, 440] on button "Send Email" at bounding box center [966, 430] width 90 height 34
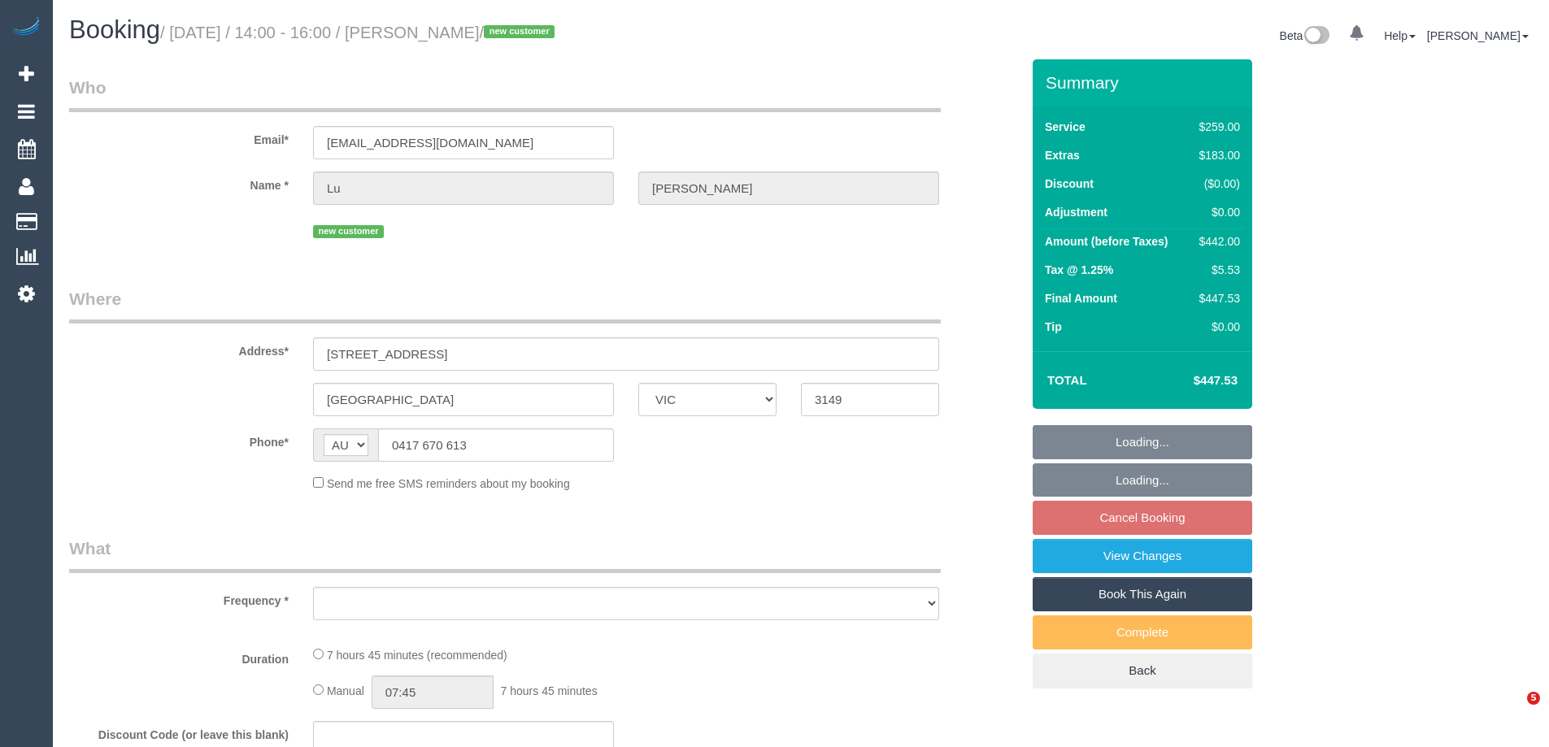
select select "VIC"
select select "string:stripe-pm_1SCGJL2GScqysDRVbs3jMqIj"
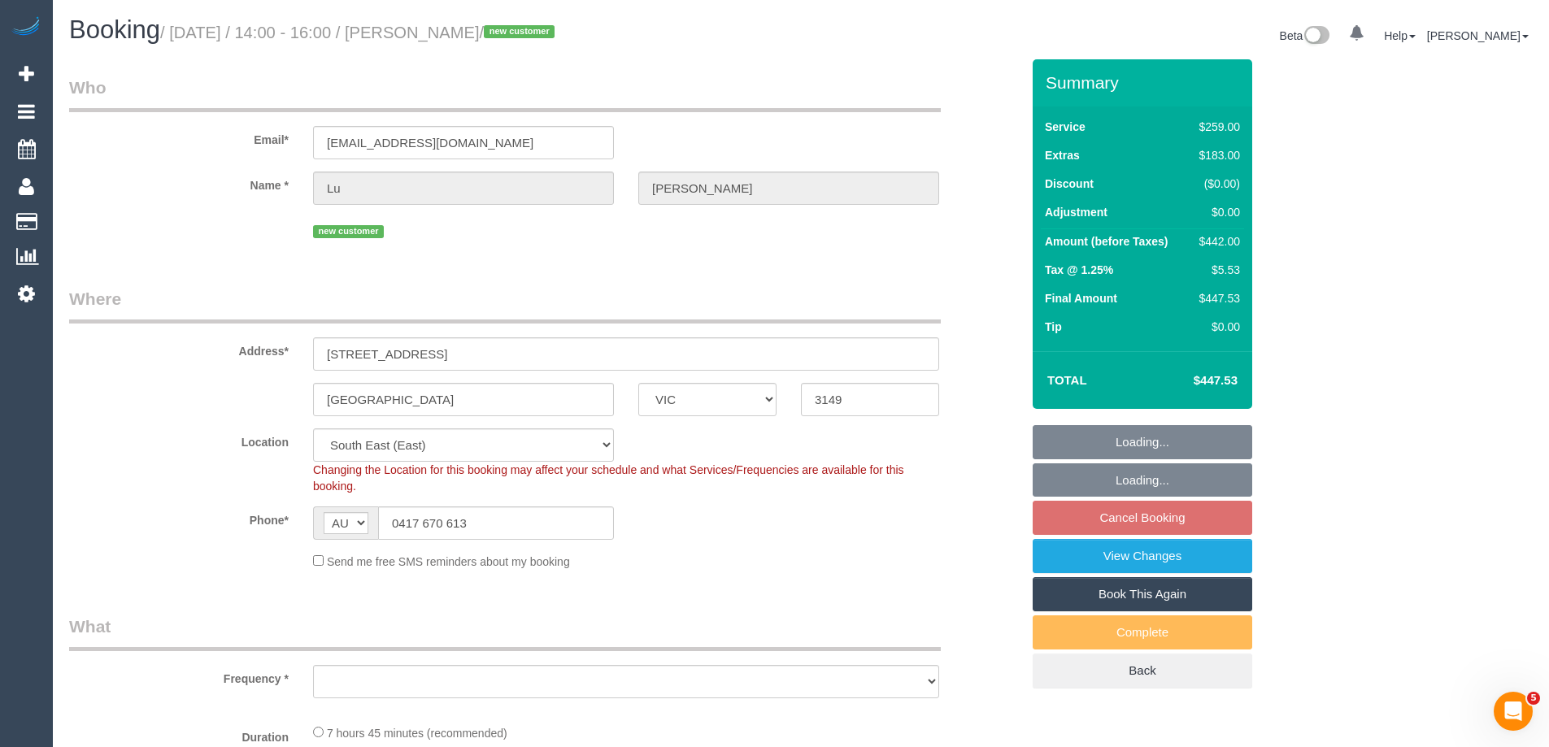
select select "number:28"
select select "number:14"
select select "number:19"
select select "number:25"
select select "number:13"
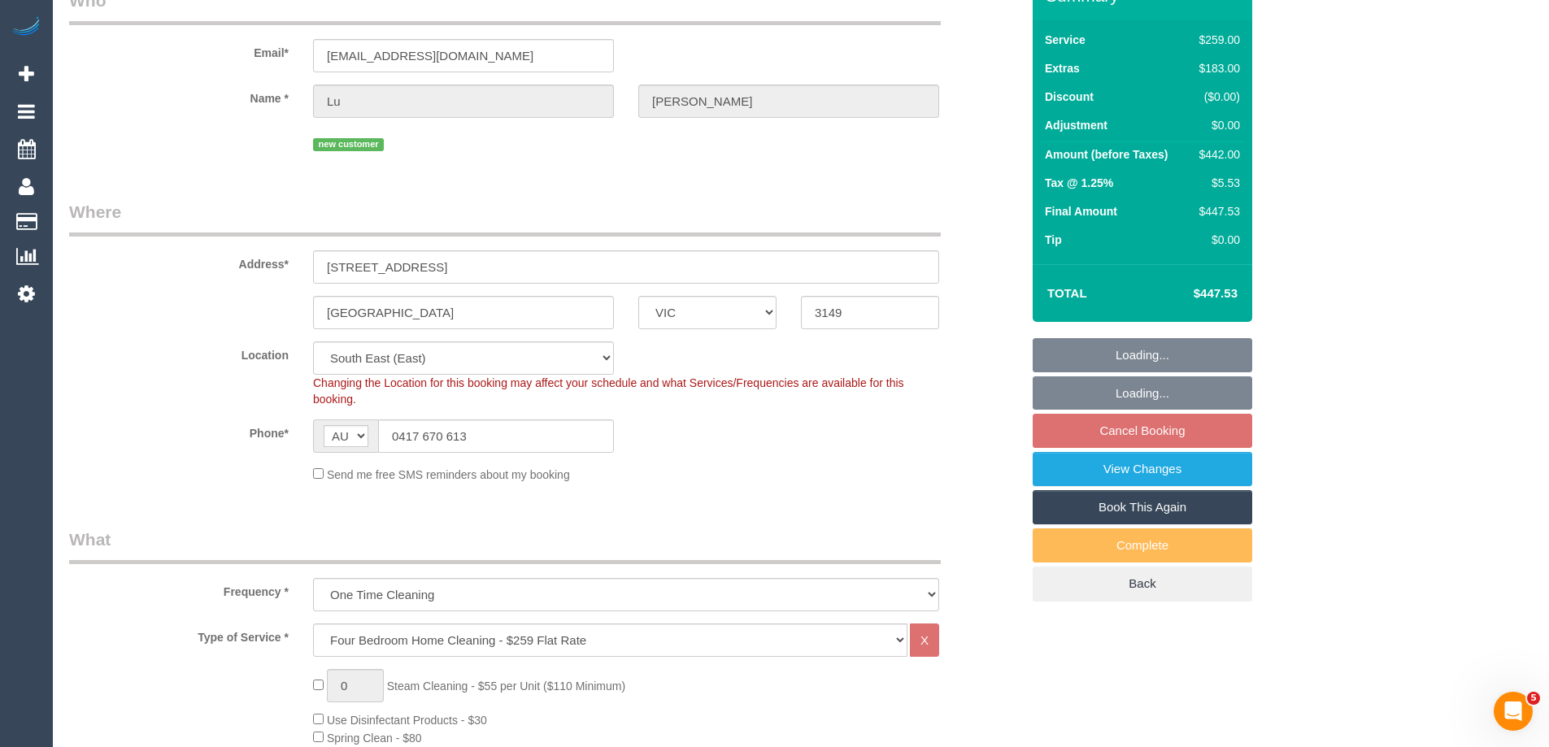
select select "object:1325"
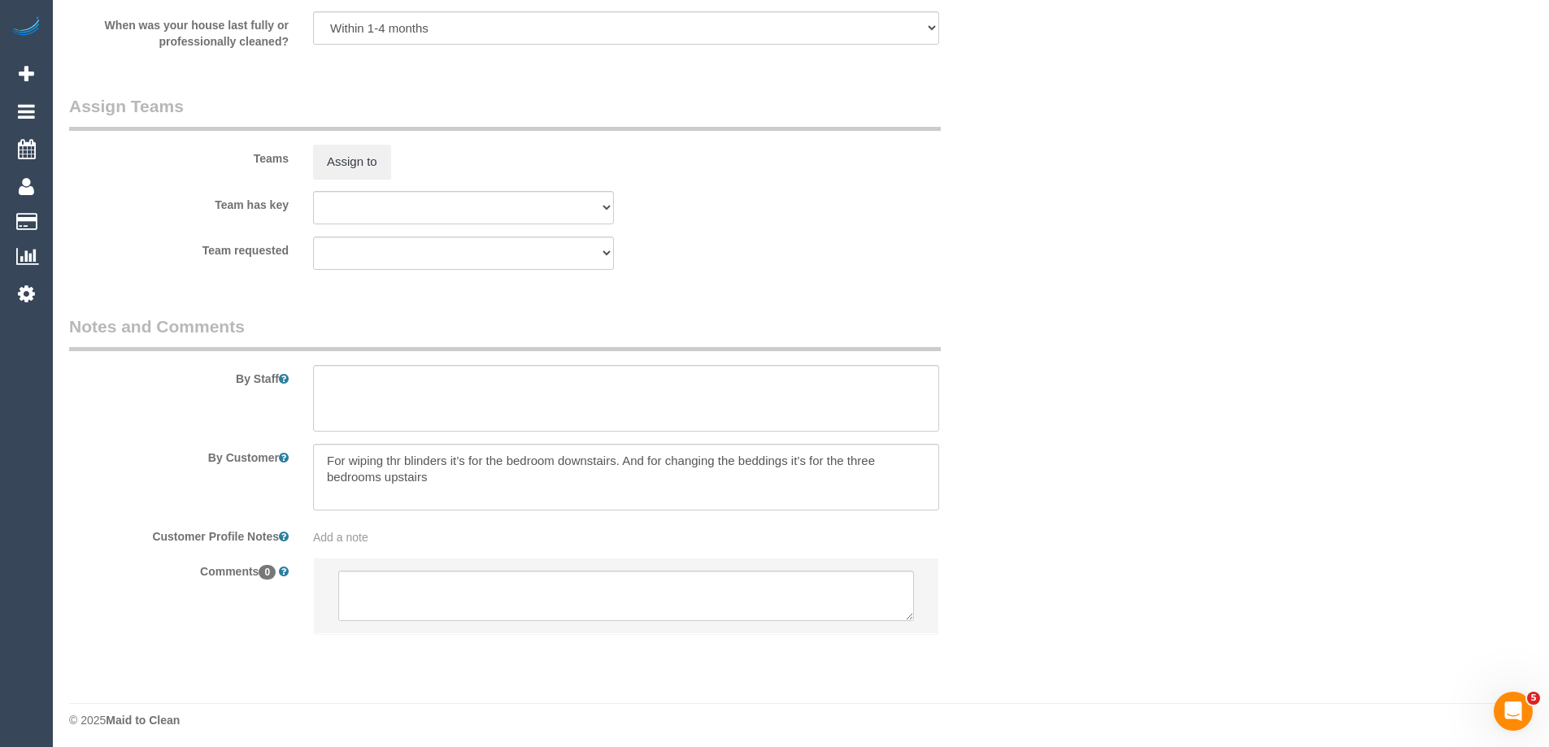
scroll to position [2486, 0]
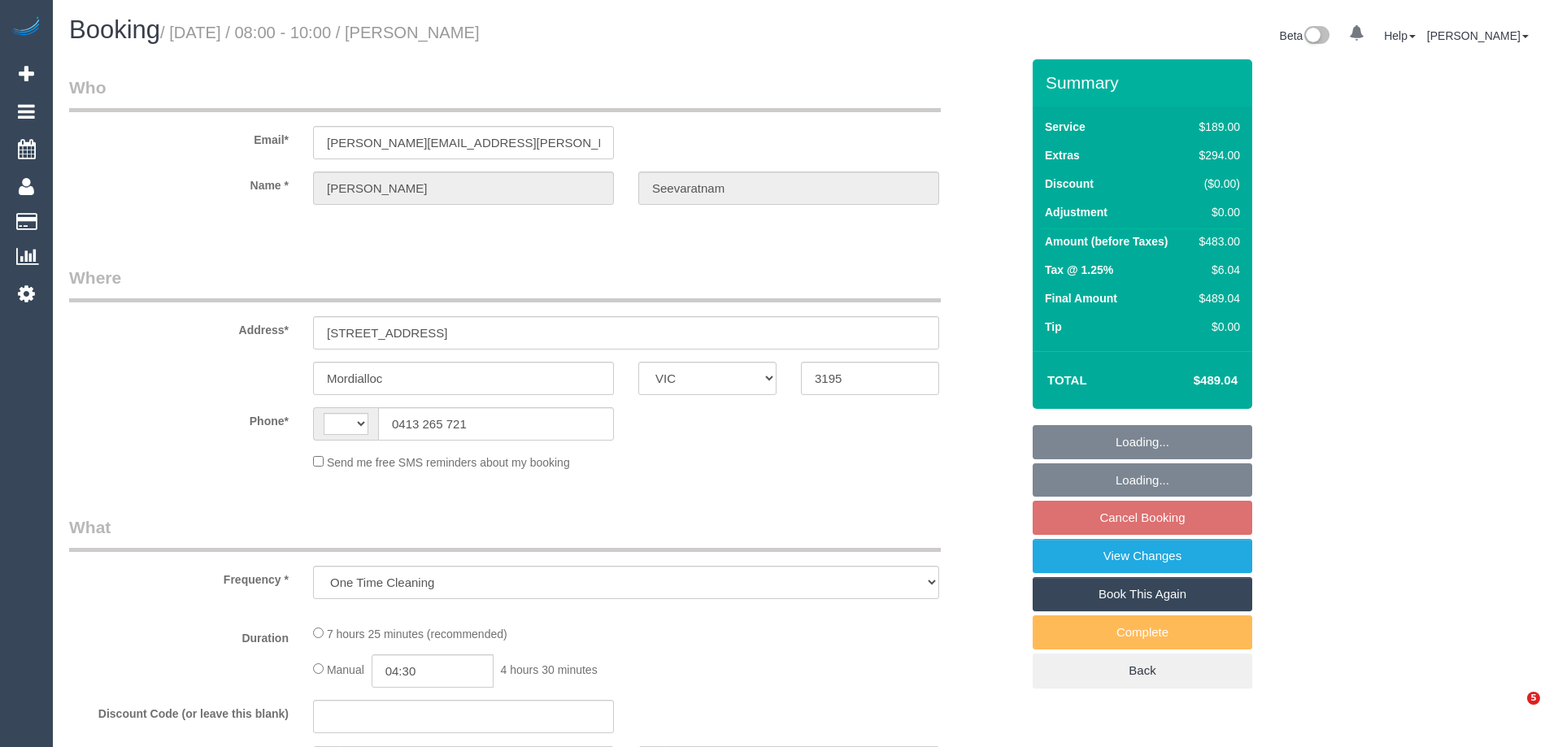
select select "VIC"
select select "string:stripe-pm_1S4d6y2GScqysDRVQSaXrnL5"
select select "number:28"
select select "number:14"
select select "number:21"
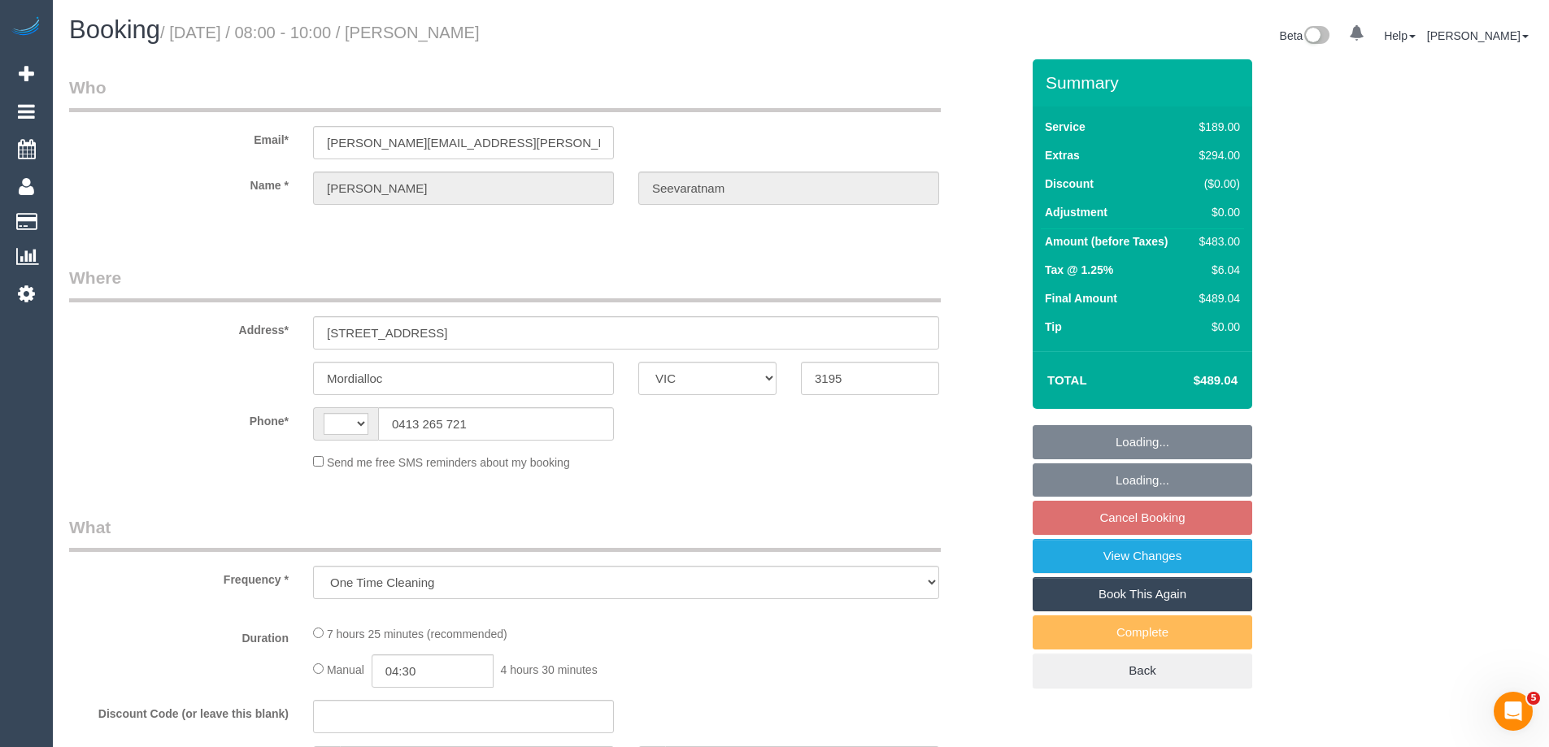
select select "number:25"
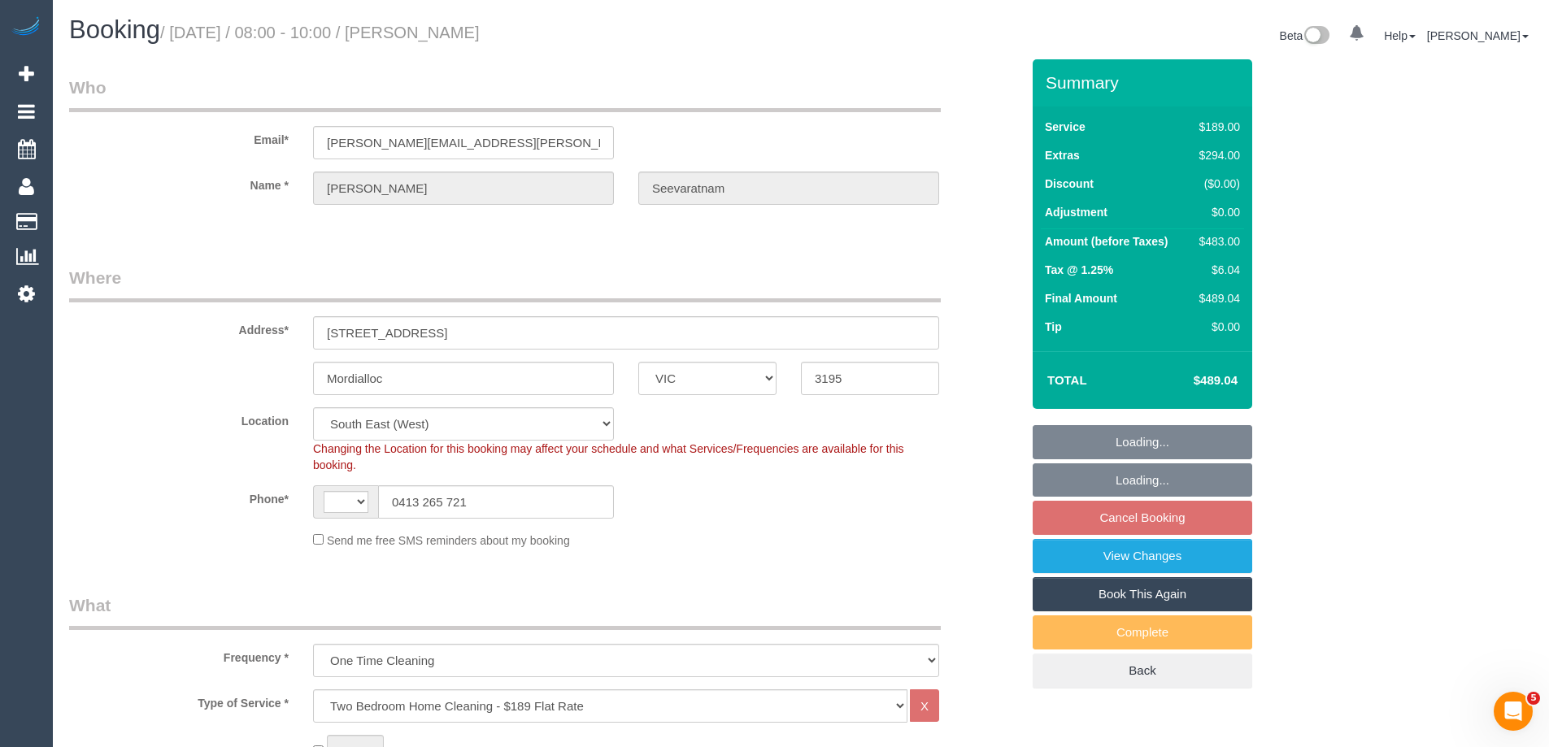
select select "object:792"
select select "string:AU"
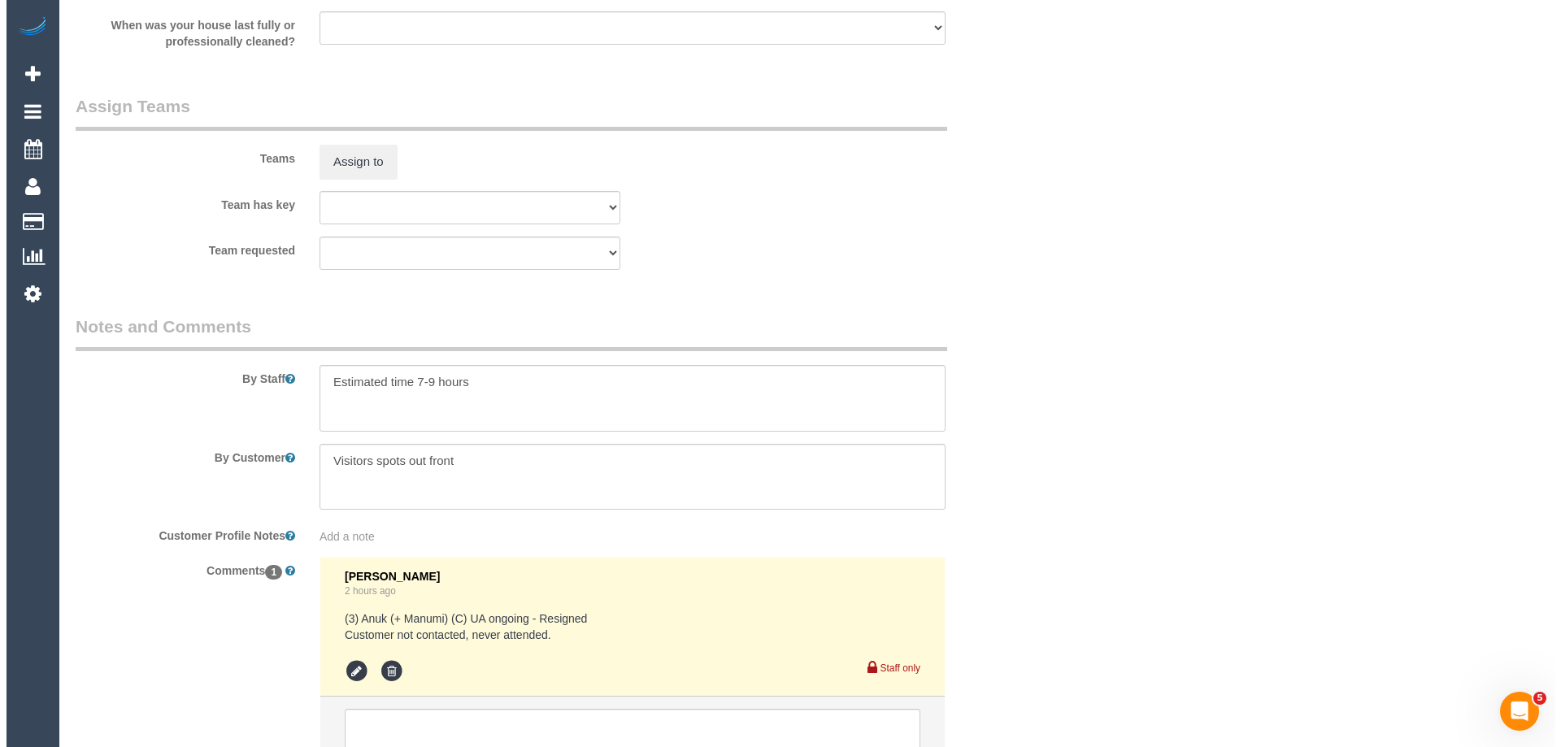
scroll to position [2520, 0]
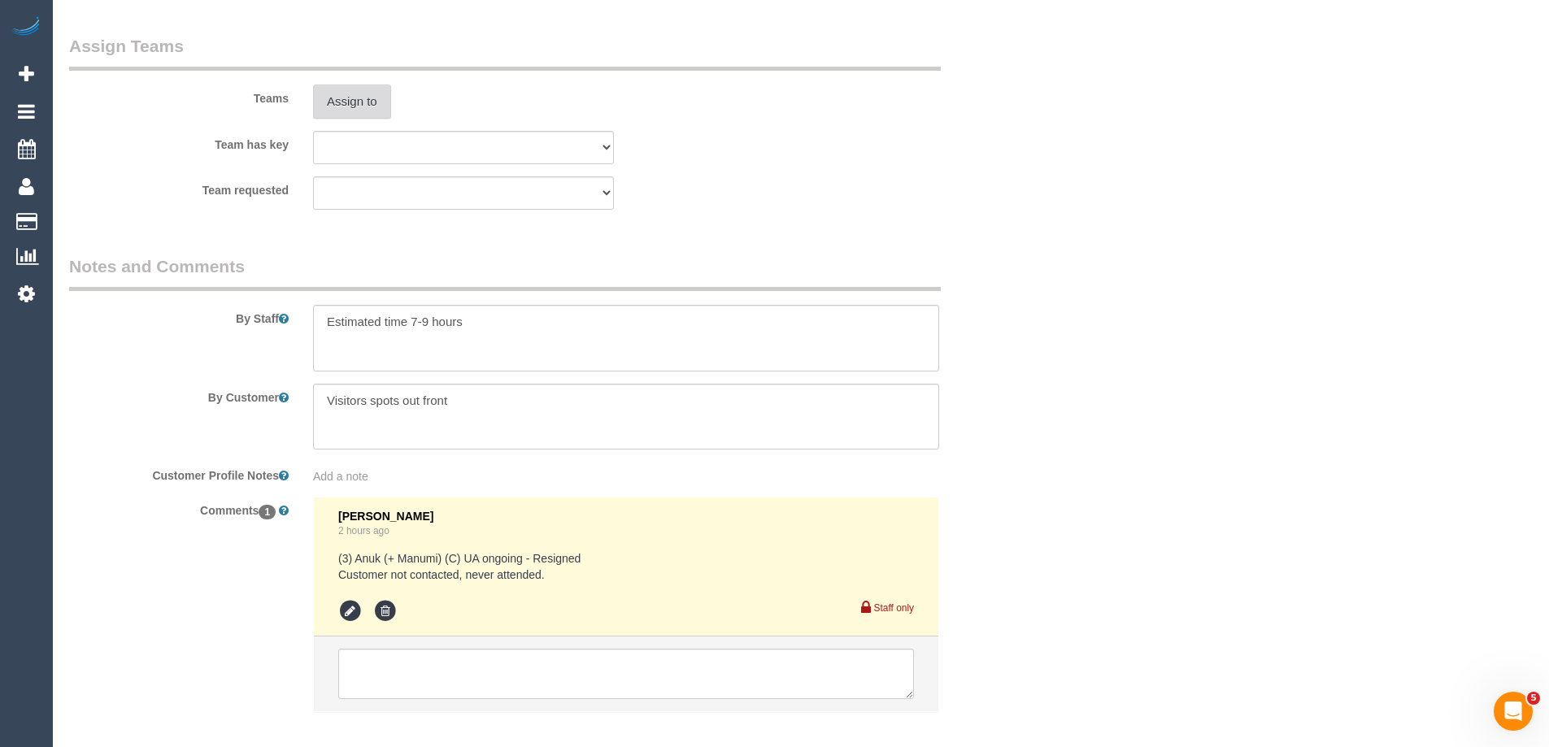
click at [362, 92] on button "Assign to" at bounding box center [352, 102] width 78 height 34
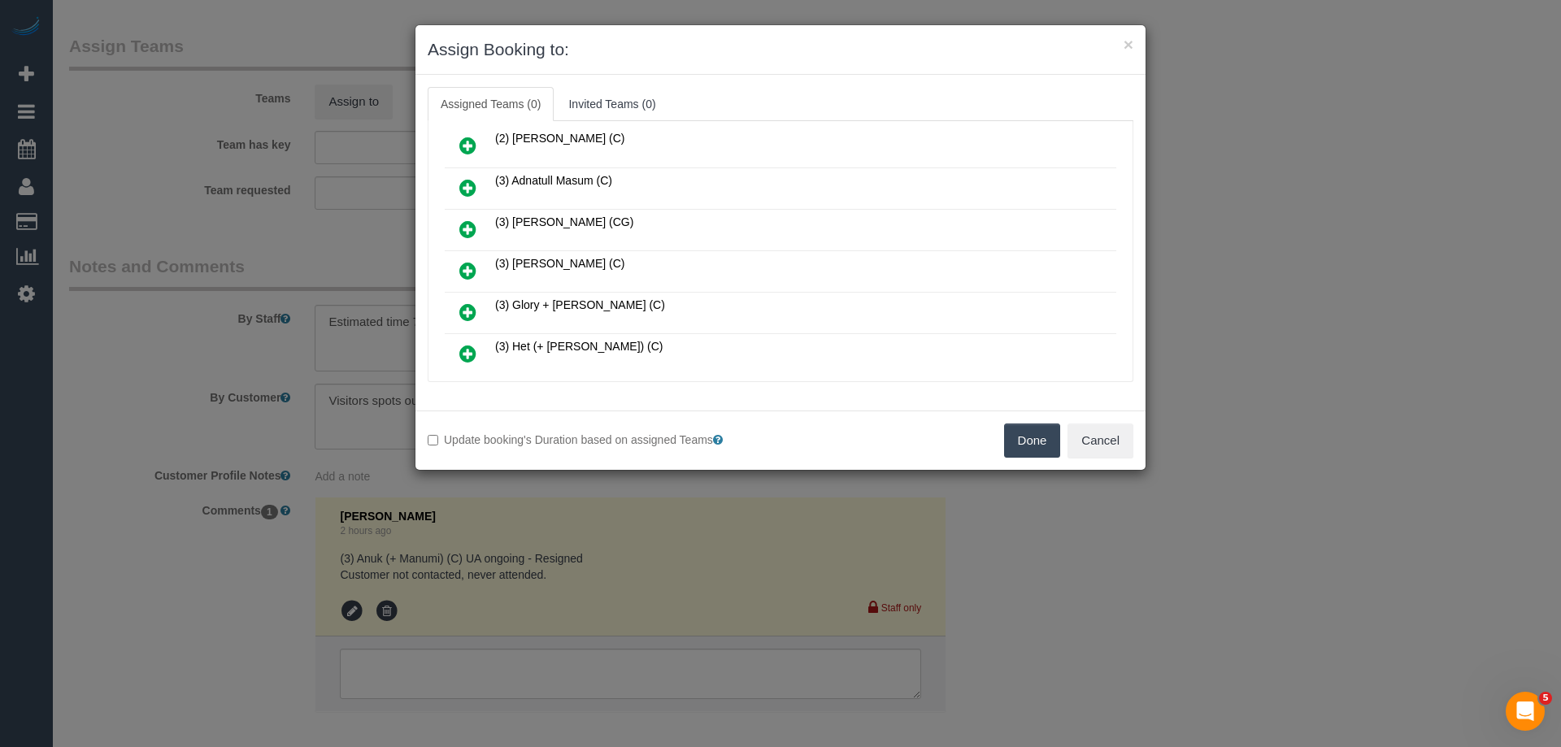
scroll to position [244, 0]
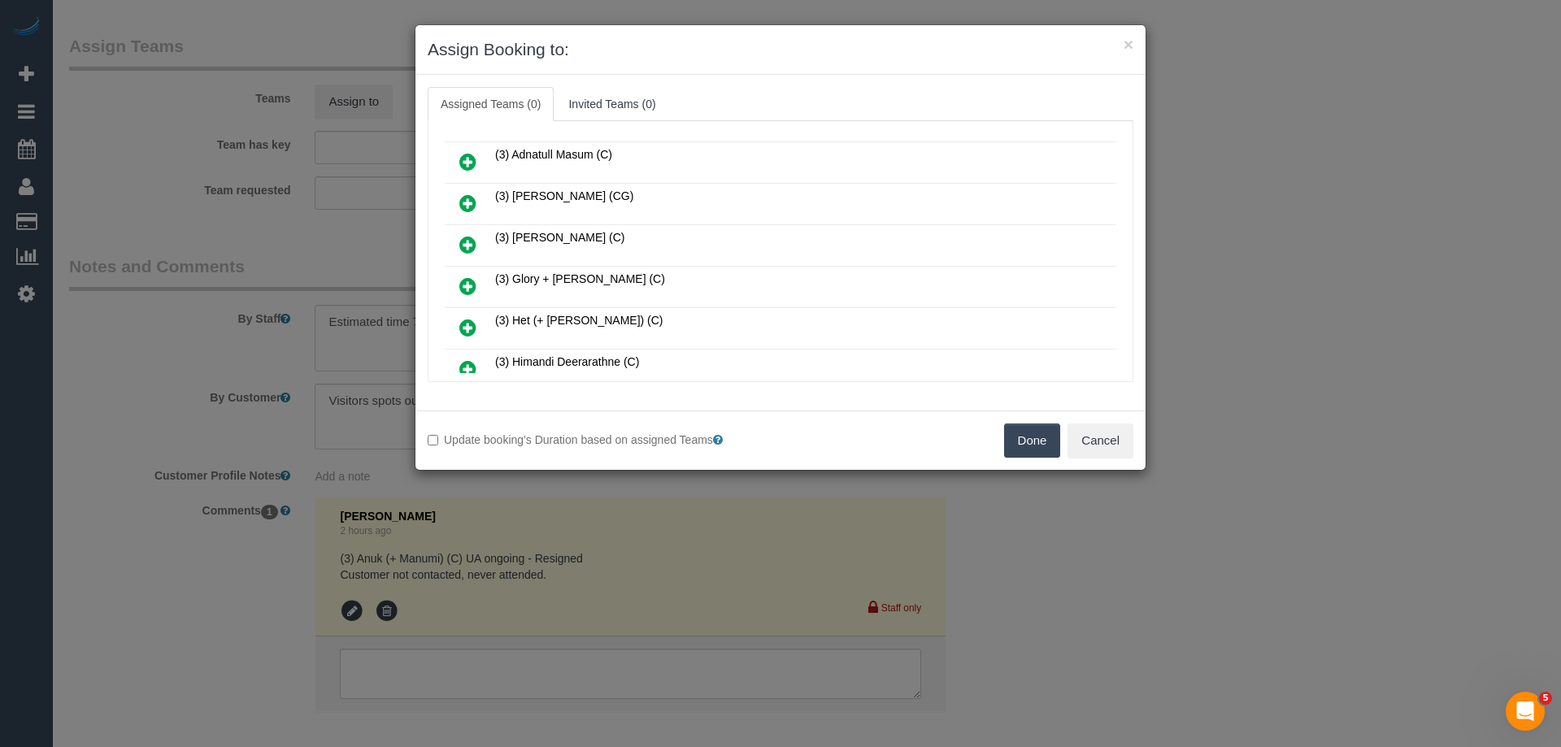
click at [460, 280] on icon at bounding box center [467, 286] width 17 height 20
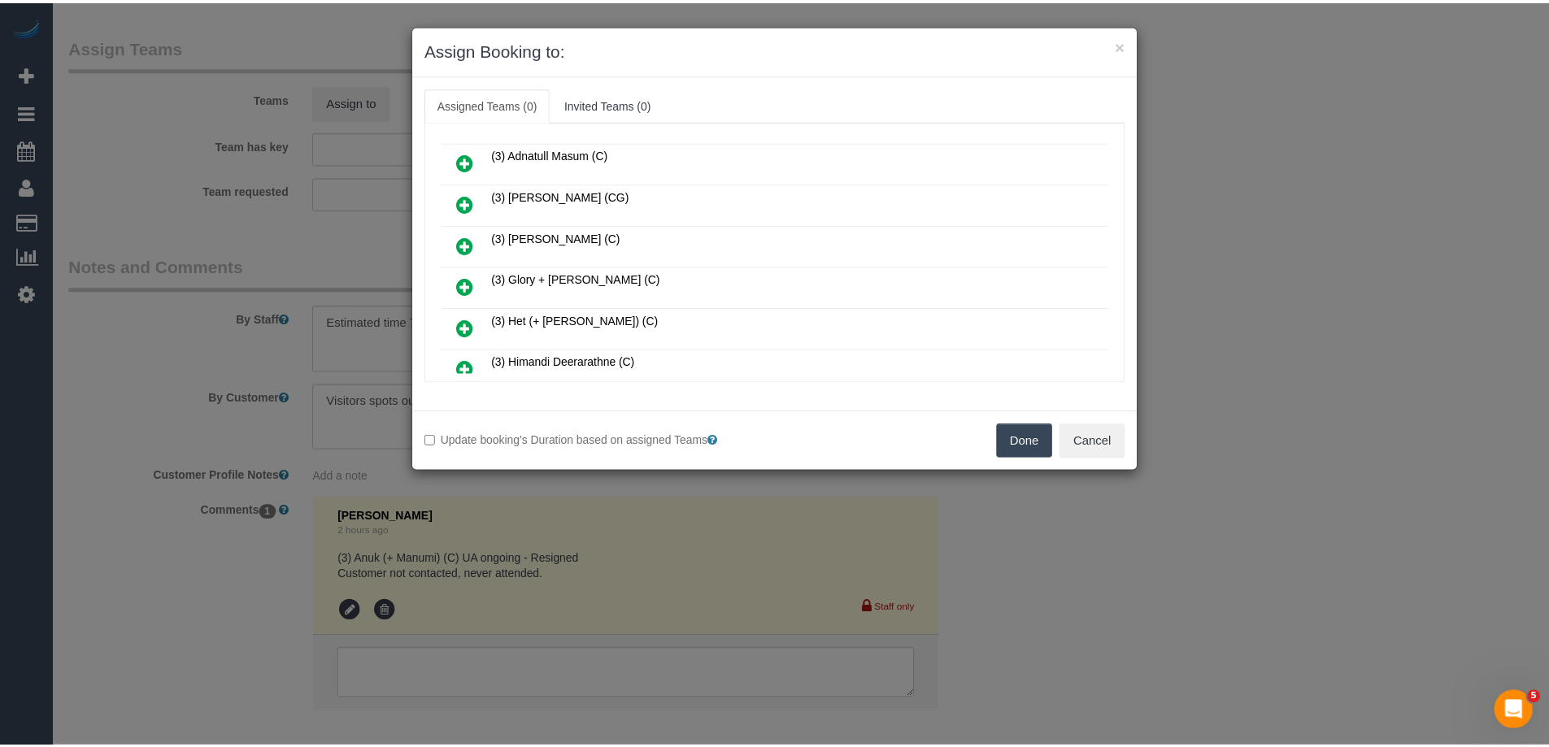
scroll to position [284, 0]
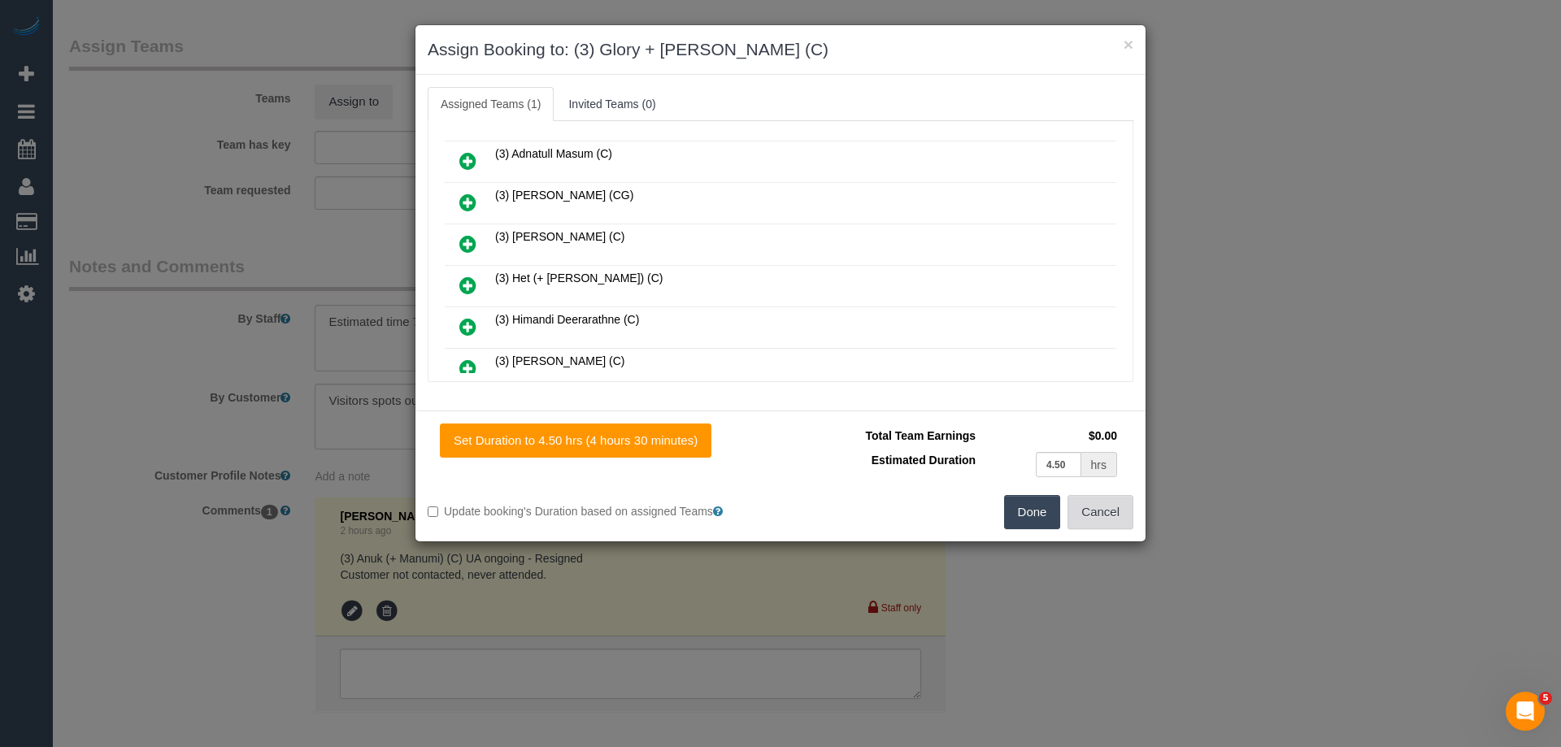
click at [1103, 511] on button "Cancel" at bounding box center [1100, 512] width 66 height 34
